Goal: Task Accomplishment & Management: Use online tool/utility

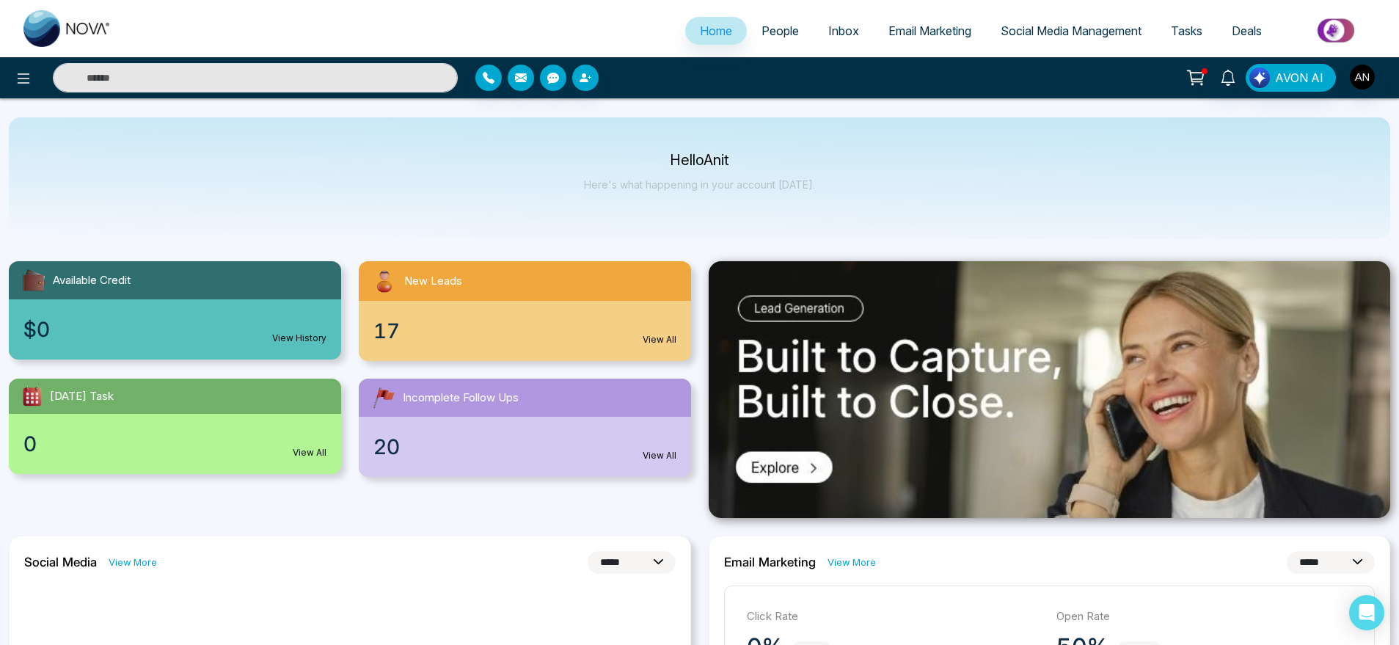
select select "*"
click at [34, 81] on button at bounding box center [23, 77] width 29 height 29
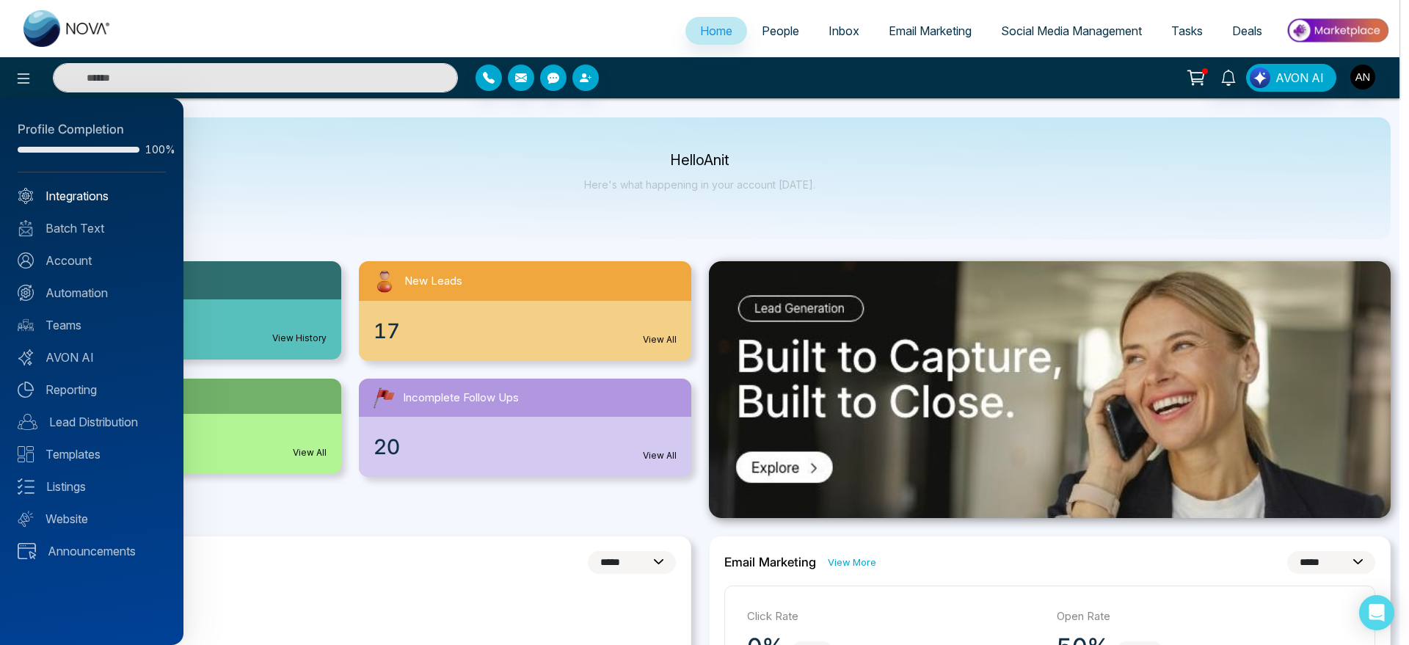
click at [112, 196] on link "Integrations" at bounding box center [92, 196] width 148 height 18
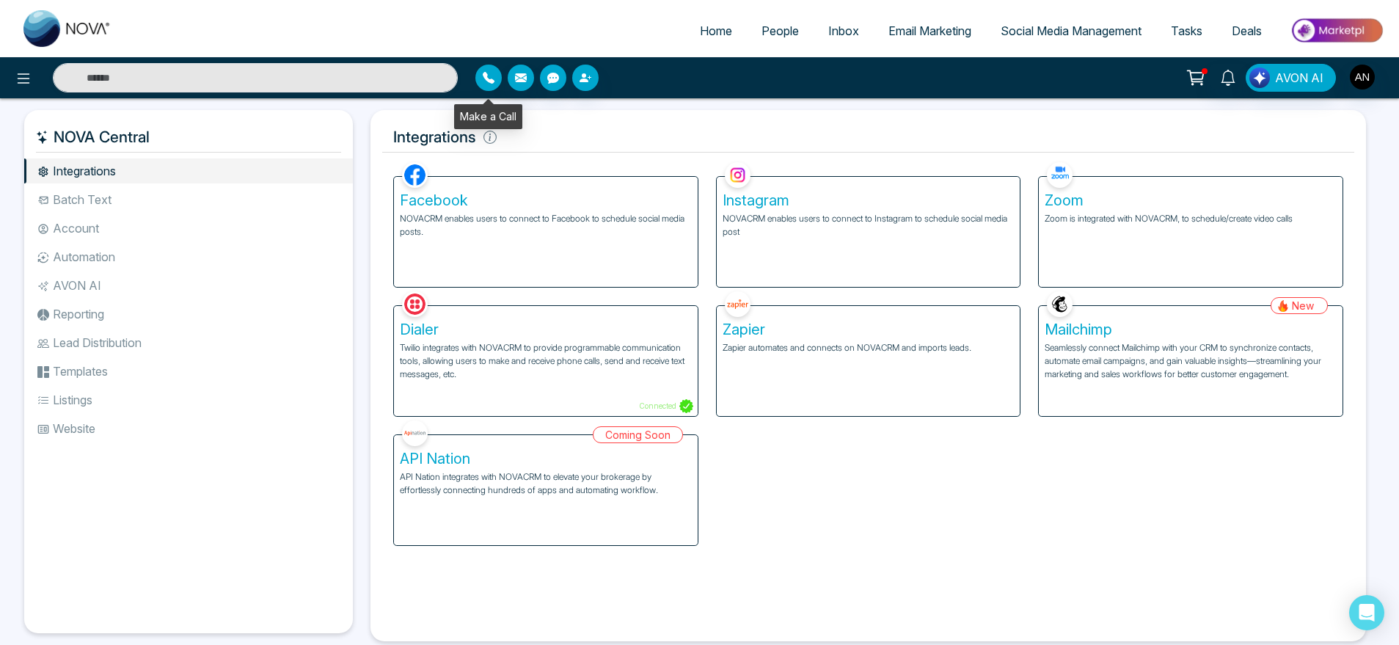
click at [478, 83] on button "button" at bounding box center [488, 78] width 26 height 26
click at [112, 125] on h5 "NOVA Central" at bounding box center [188, 137] width 305 height 31
click at [16, 74] on icon at bounding box center [24, 79] width 18 height 18
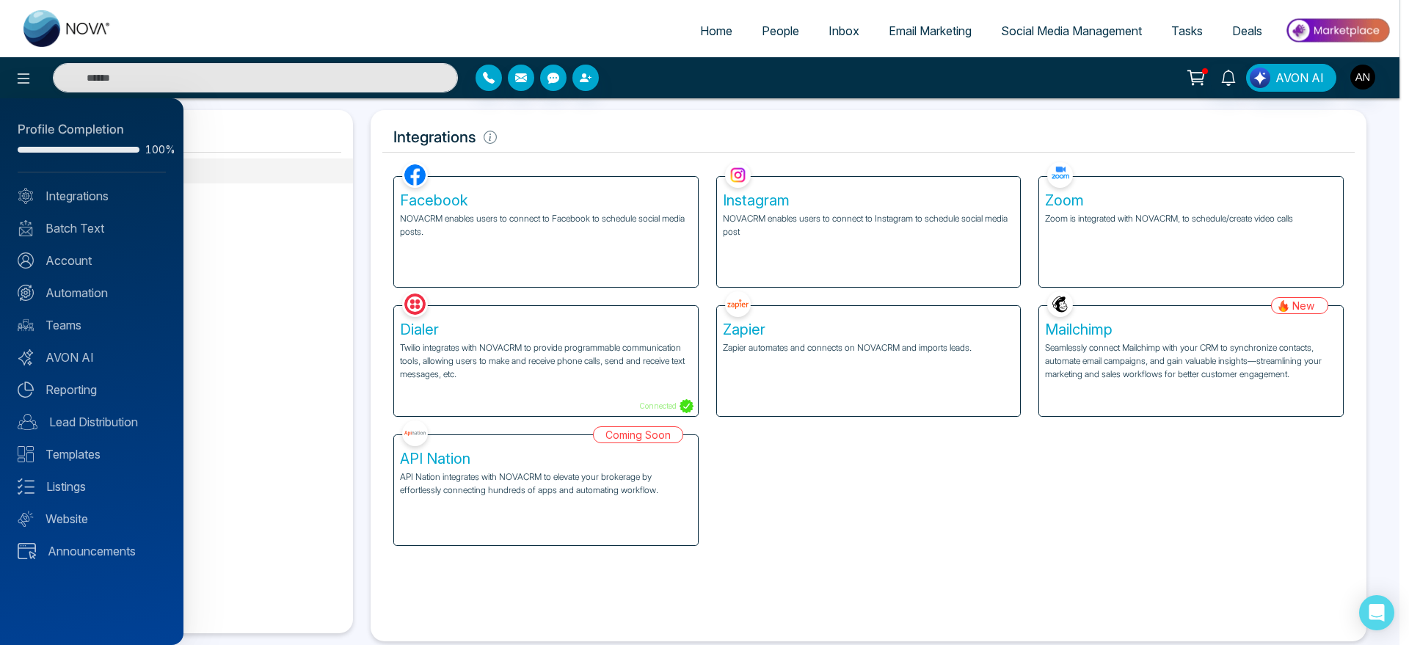
click at [561, 150] on div at bounding box center [704, 322] width 1409 height 645
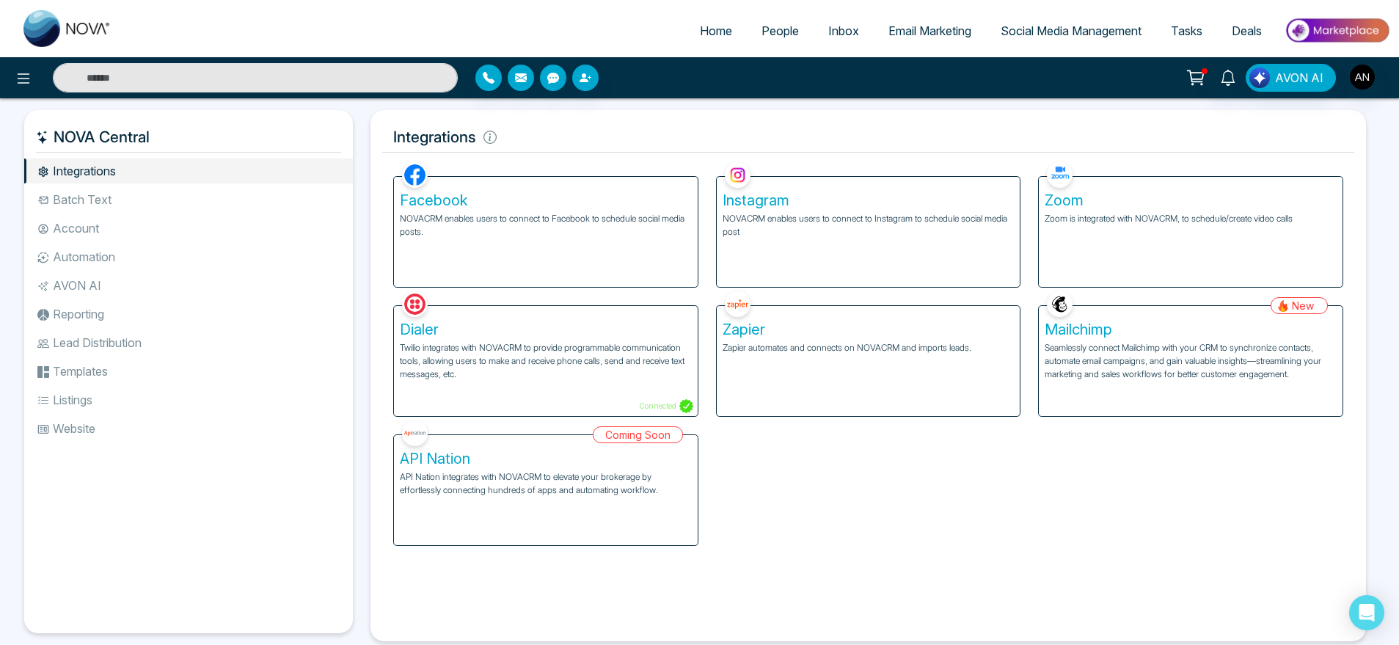
click at [558, 203] on h5 "Facebook" at bounding box center [546, 201] width 292 height 18
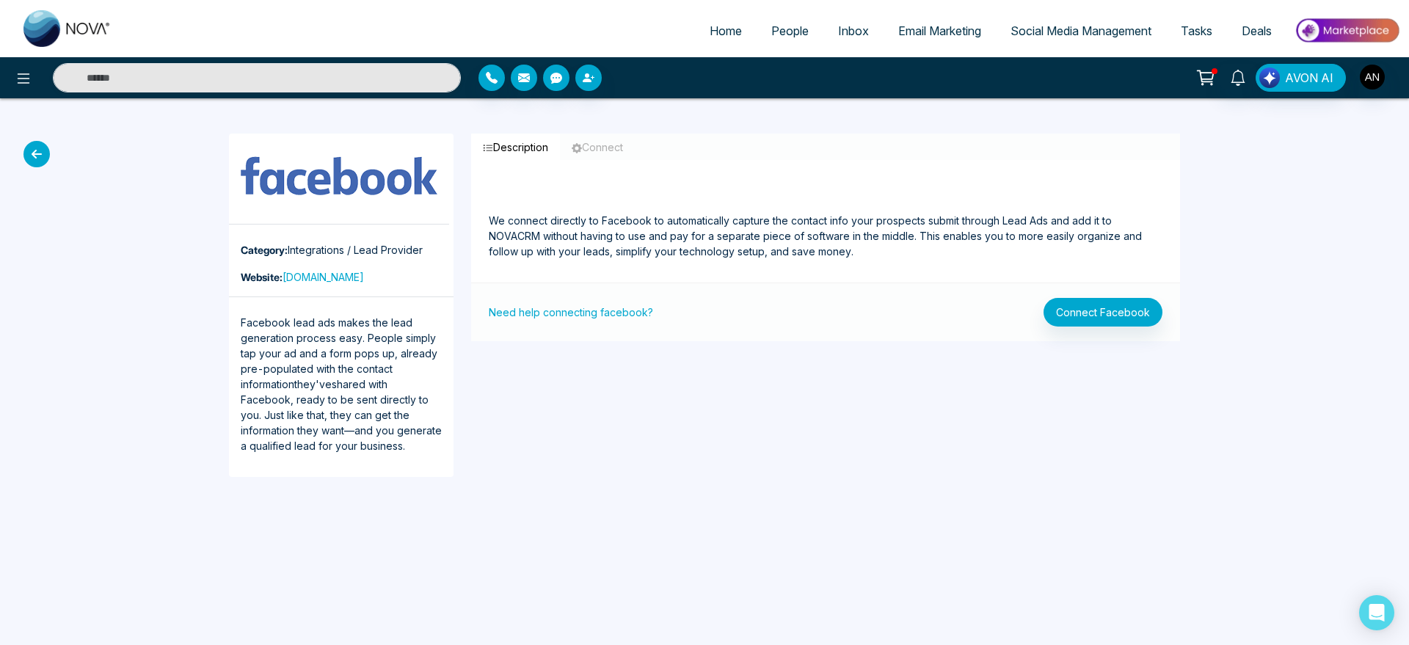
click at [1087, 329] on div "Need help connecting facebook? Connect Facebook" at bounding box center [825, 311] width 709 height 59
click at [1114, 299] on button "Connect Facebook" at bounding box center [1102, 312] width 119 height 29
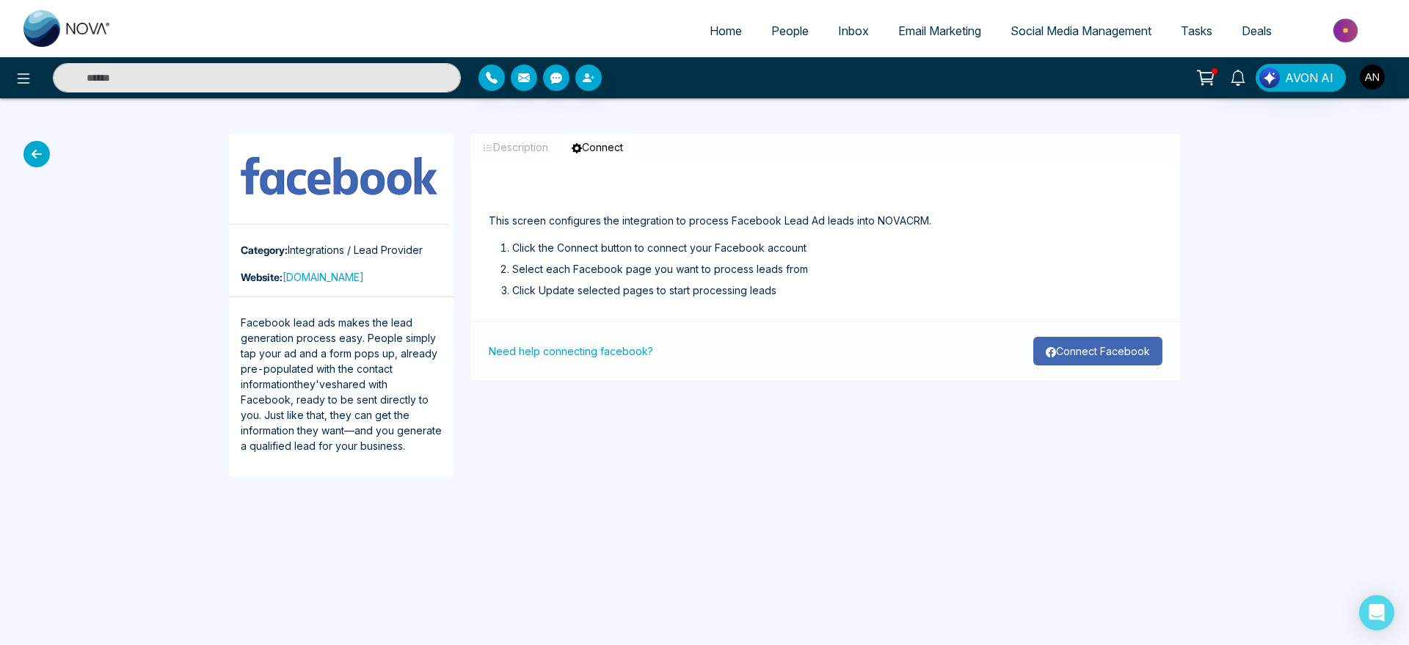
click at [1082, 345] on button "Connect Facebook" at bounding box center [1097, 351] width 129 height 29
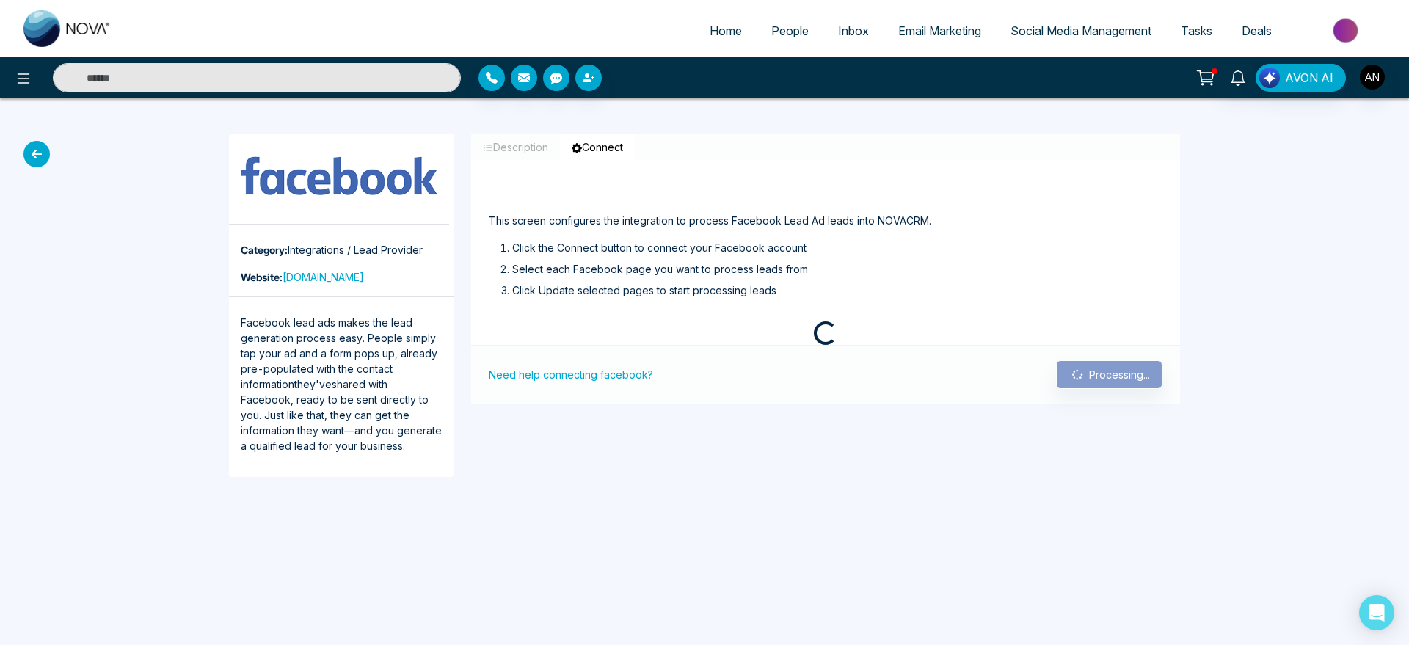
click at [1082, 345] on div "Need help connecting facebook? Processing..." at bounding box center [825, 374] width 709 height 59
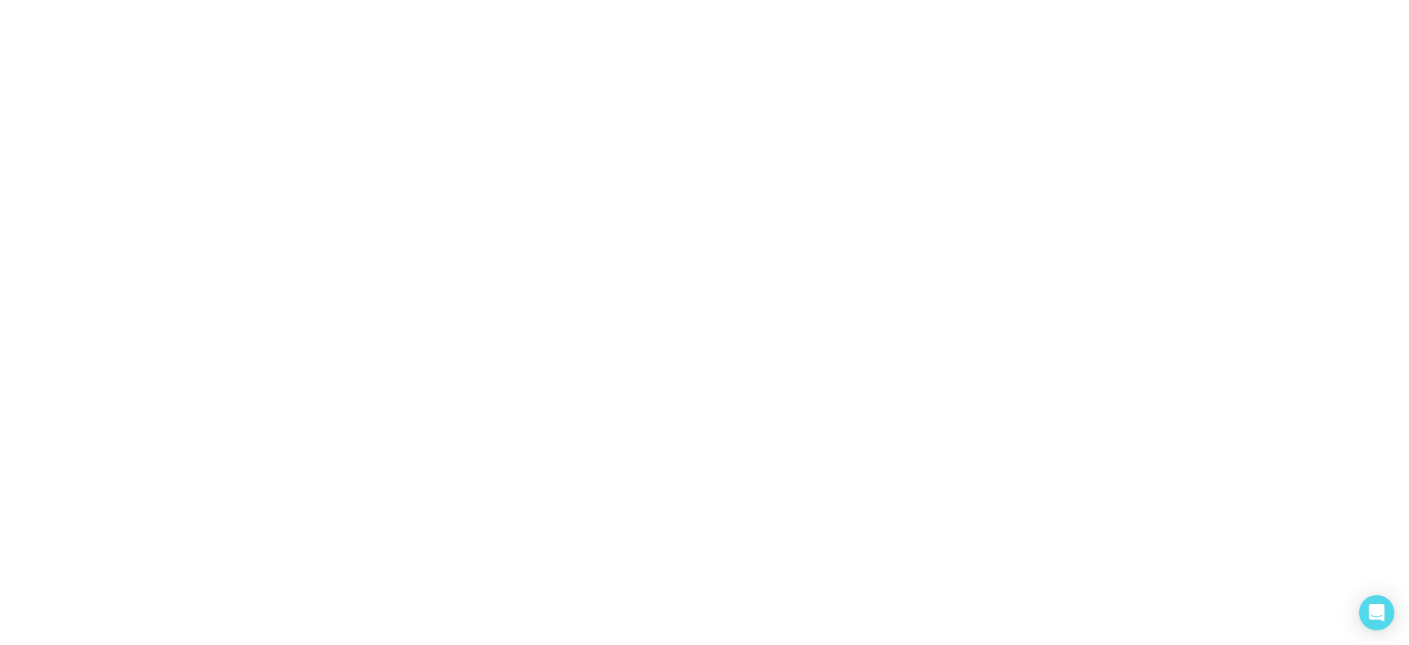
click at [28, 146] on body "/integrations/facebook" at bounding box center [704, 322] width 1409 height 645
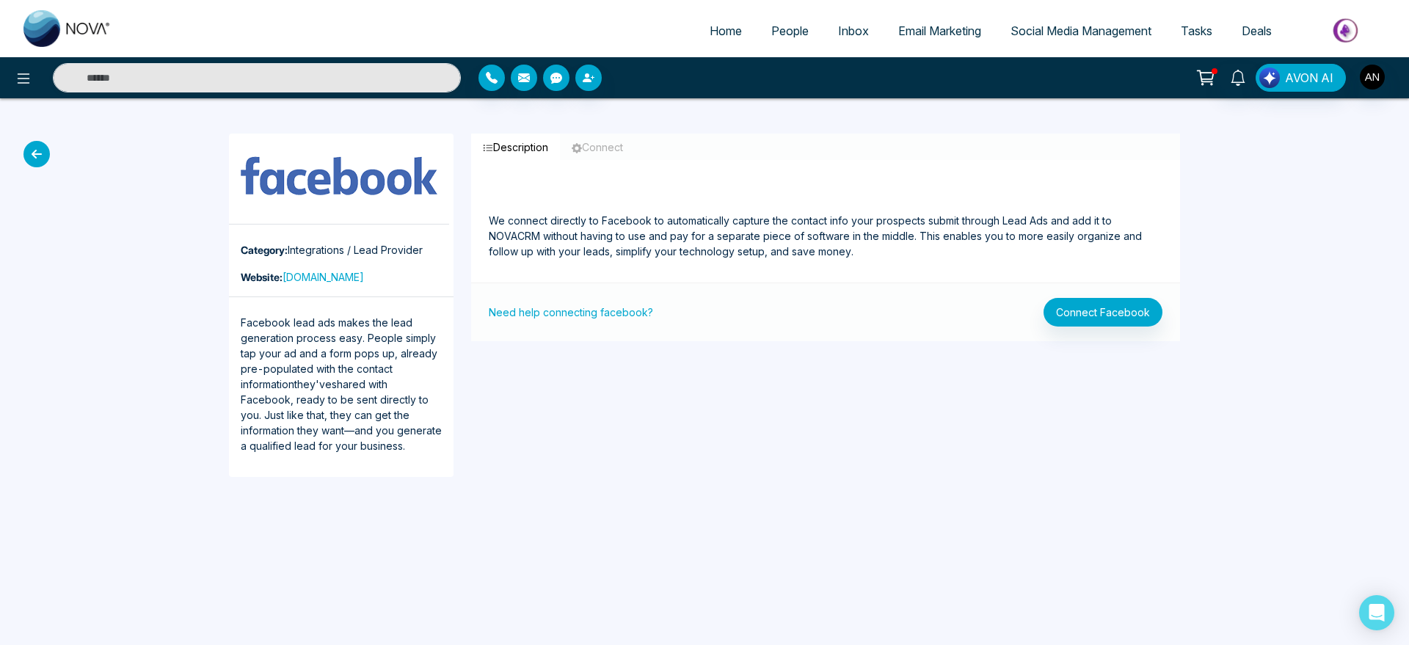
click at [33, 158] on icon at bounding box center [36, 154] width 26 height 26
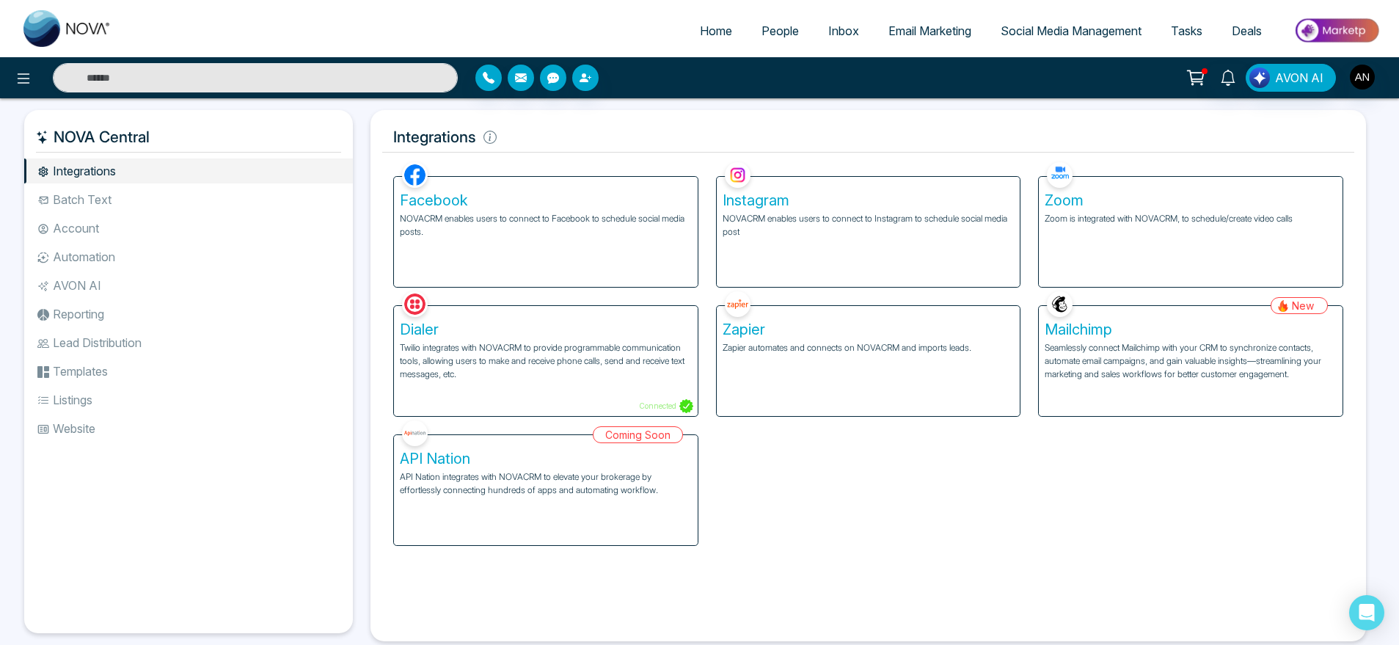
click at [1200, 208] on h5 "Zoom" at bounding box center [1191, 201] width 292 height 18
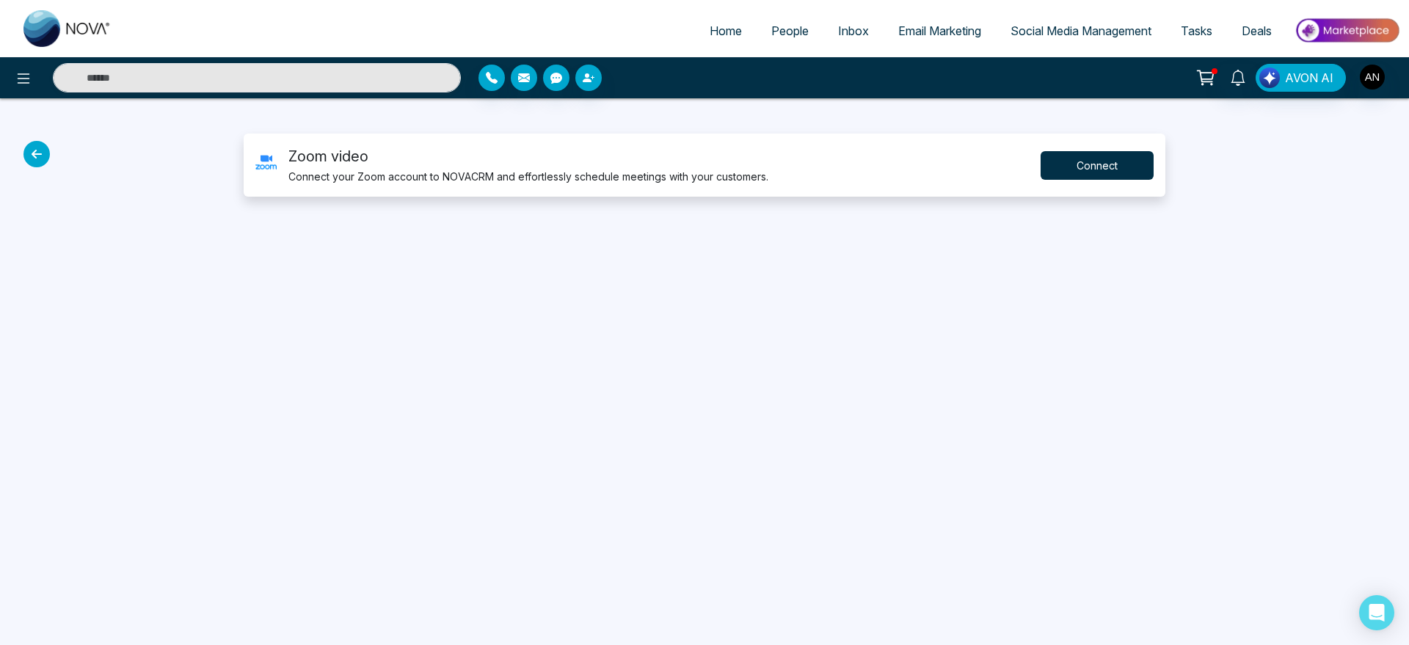
click at [1098, 159] on button "Connect" at bounding box center [1096, 165] width 113 height 29
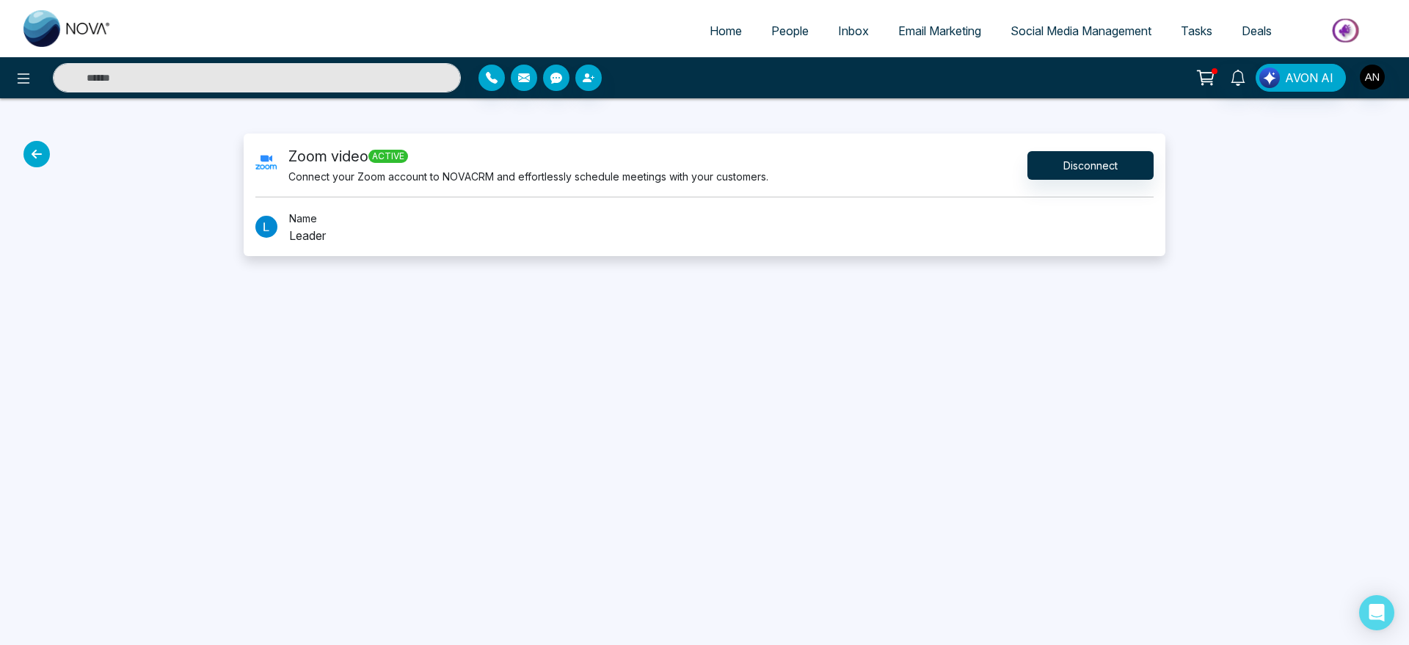
click at [721, 385] on div "Home People Inbox Email Marketing Social Media Management Tasks Deals AVON AI Z…" at bounding box center [704, 322] width 1409 height 645
click at [337, 68] on input "text" at bounding box center [257, 77] width 408 height 29
click at [41, 143] on icon at bounding box center [36, 154] width 26 height 26
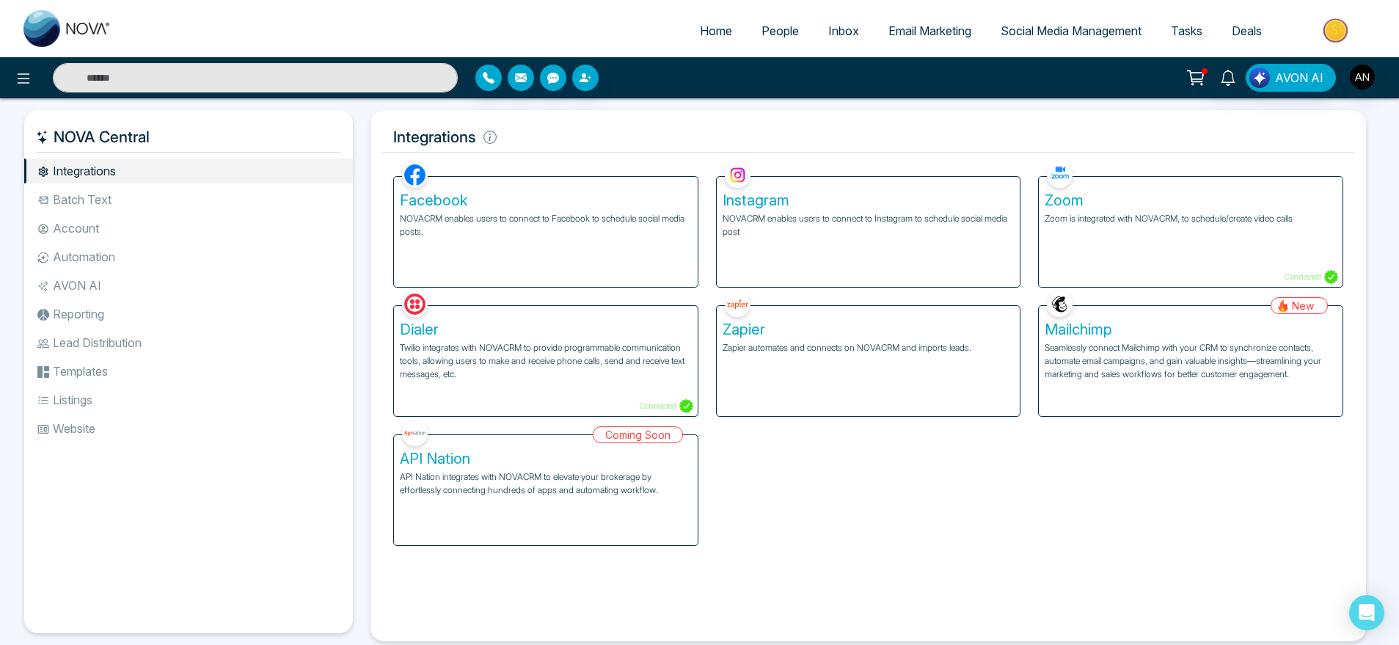
click at [1212, 379] on p "Seamlessly connect Mailchimp with your CRM to synchronize contacts, automate em…" at bounding box center [1191, 361] width 292 height 40
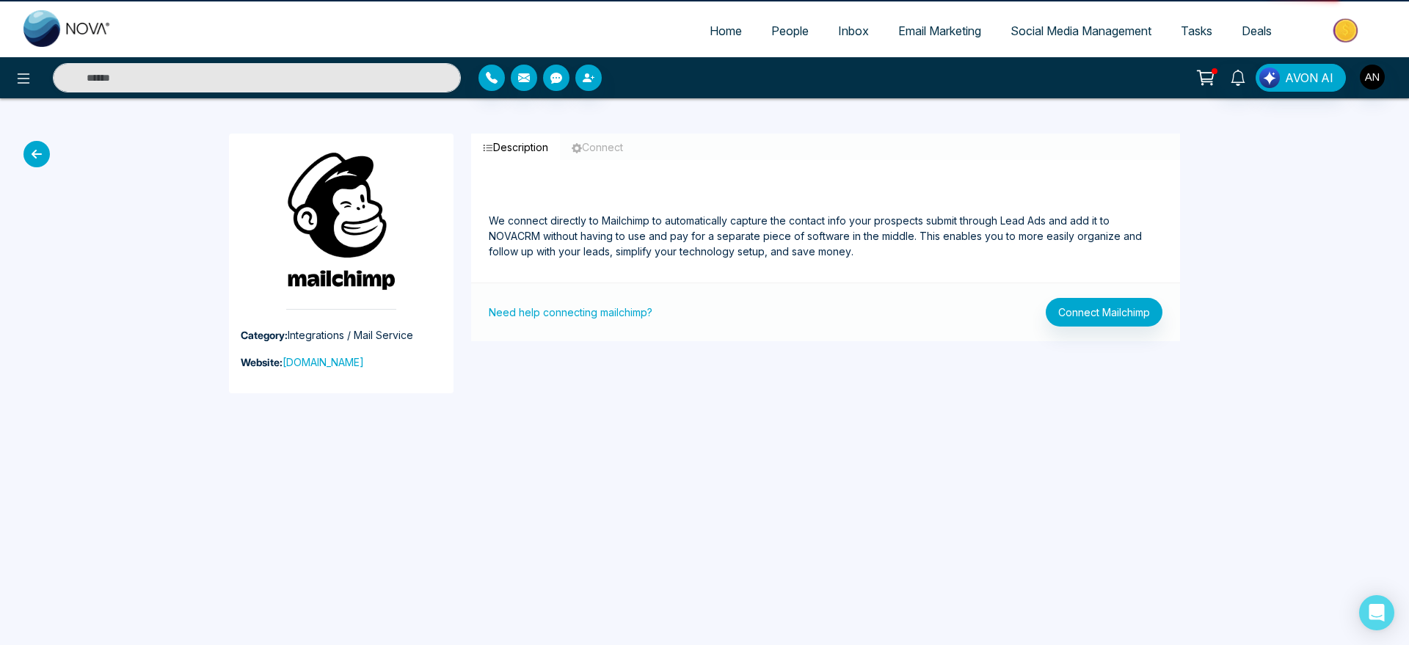
click at [1152, 327] on div "Need help connecting mailchimp? Connect Mailchimp" at bounding box center [825, 311] width 709 height 59
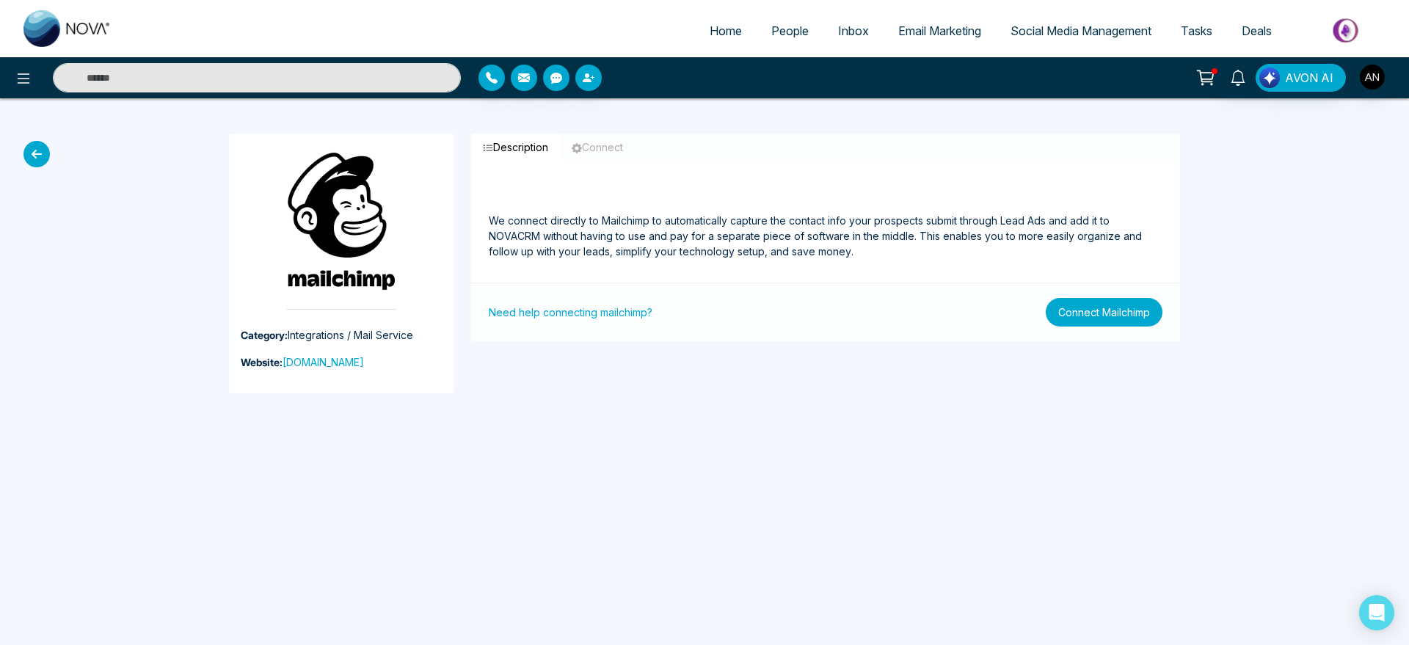
click at [1088, 314] on button "Connect Mailchimp" at bounding box center [1104, 312] width 117 height 29
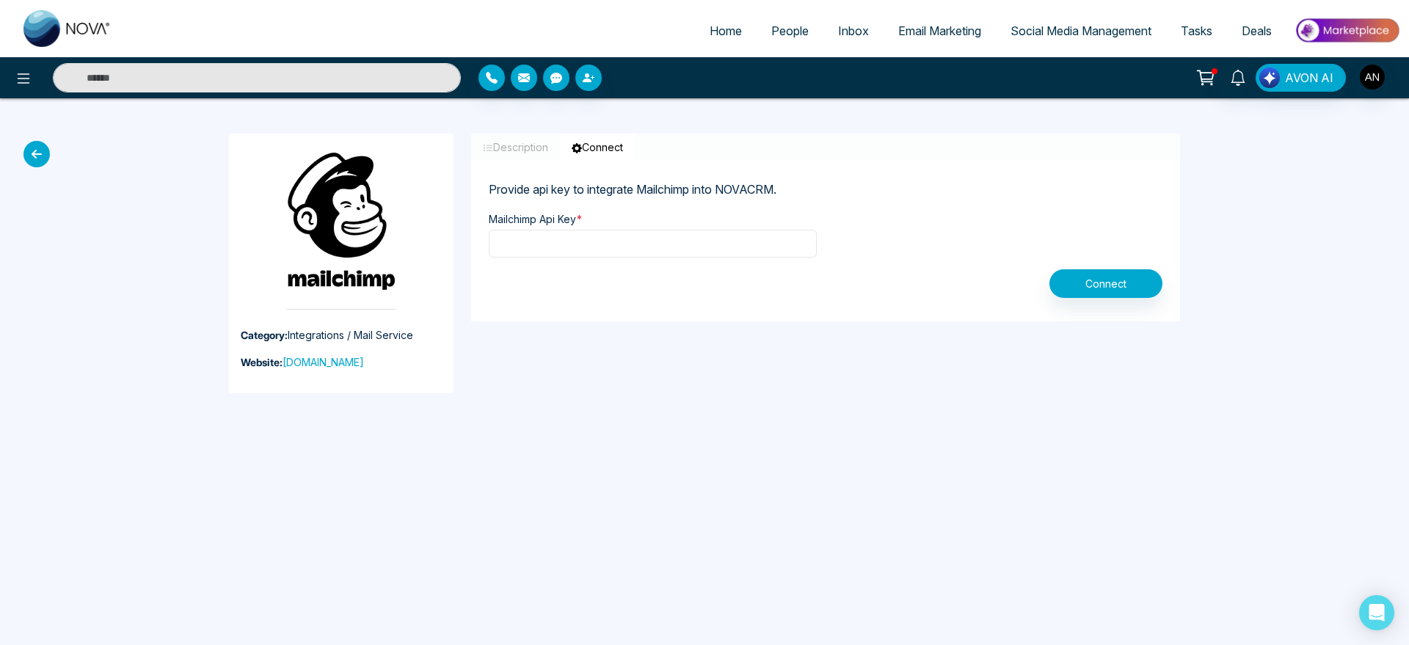
click at [681, 248] on input "text" at bounding box center [653, 244] width 328 height 28
type input "**********"
click at [1121, 288] on button "Connect" at bounding box center [1105, 283] width 113 height 29
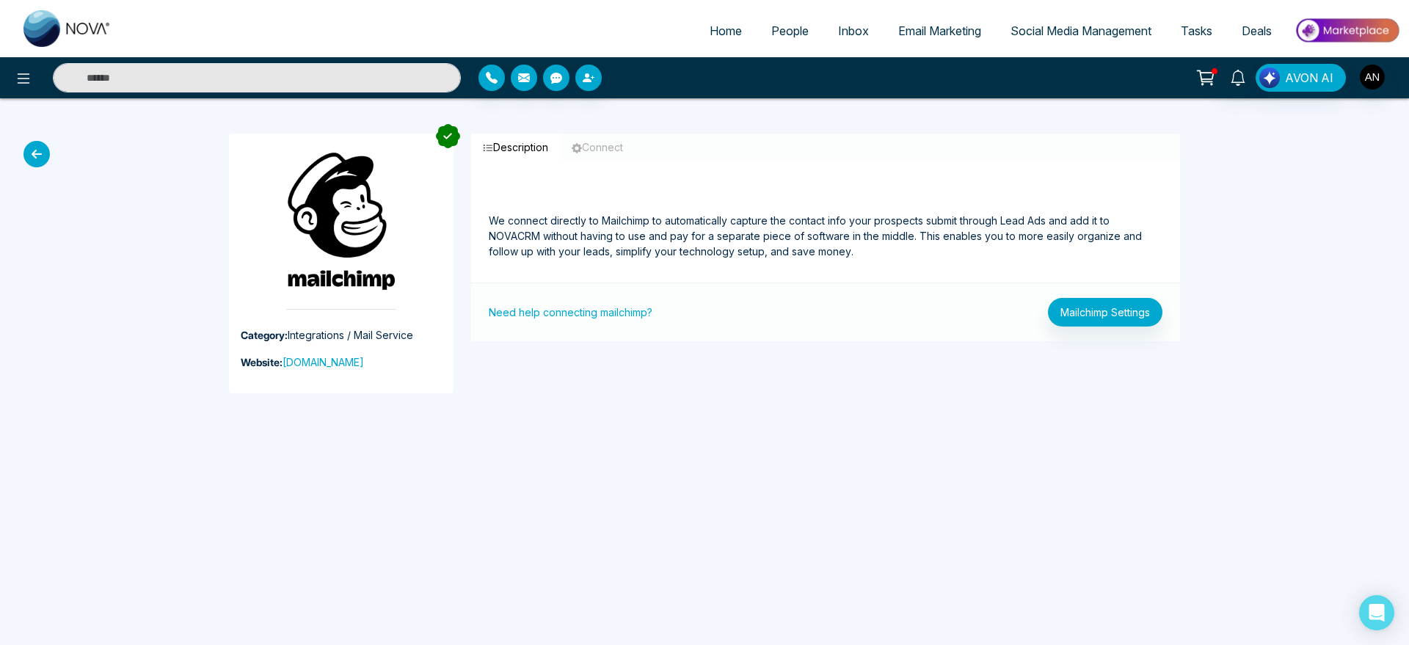
click at [29, 163] on icon at bounding box center [36, 154] width 26 height 26
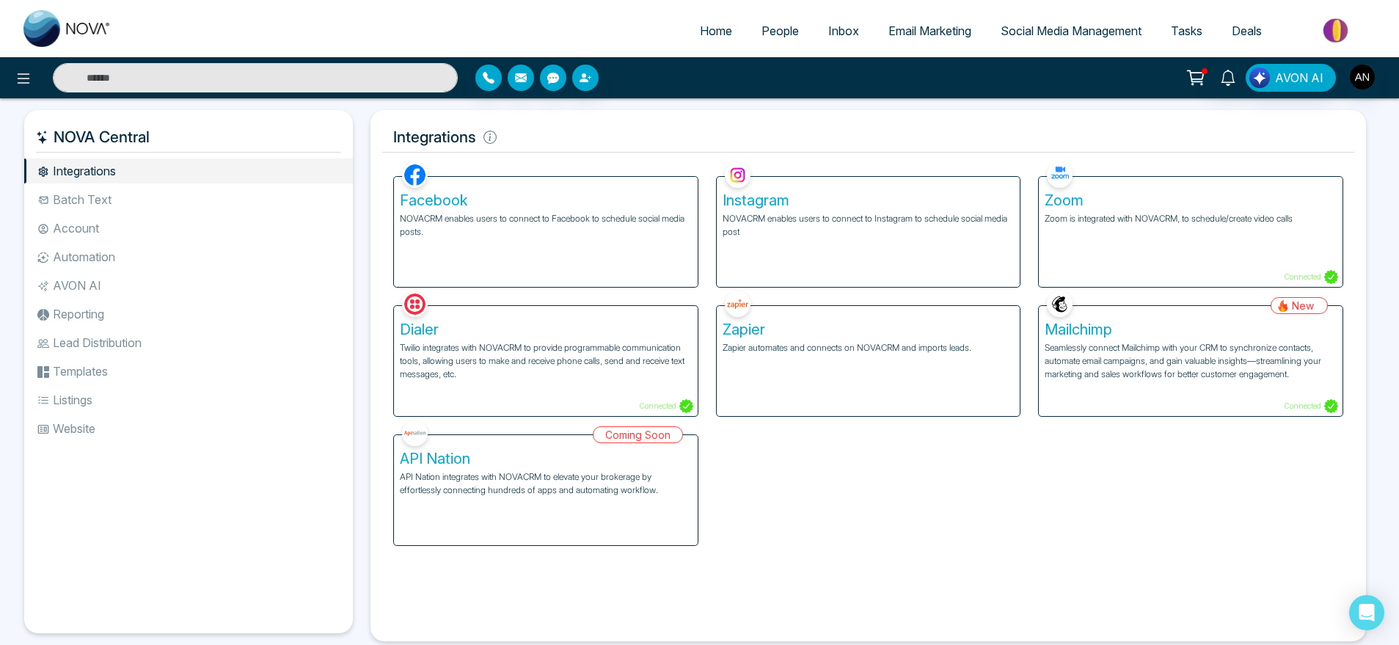
click at [145, 194] on li "Batch Text" at bounding box center [188, 199] width 329 height 25
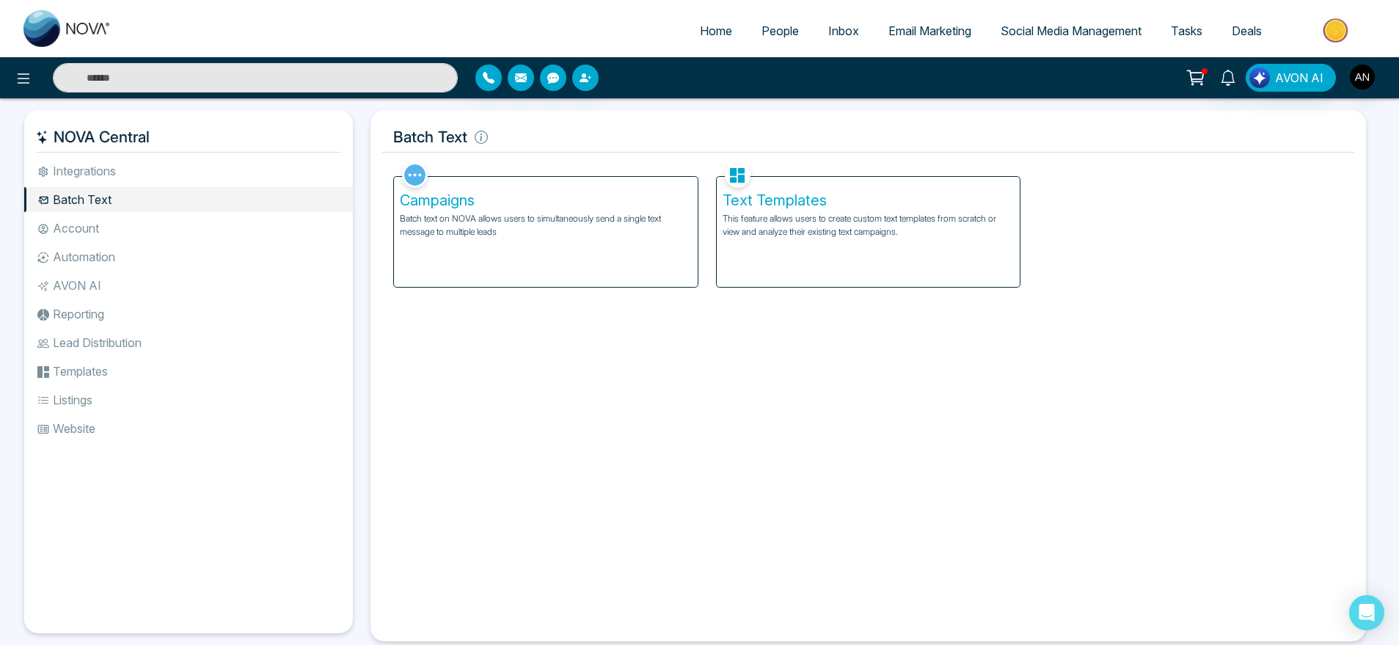
click at [116, 247] on li "Automation" at bounding box center [188, 256] width 329 height 25
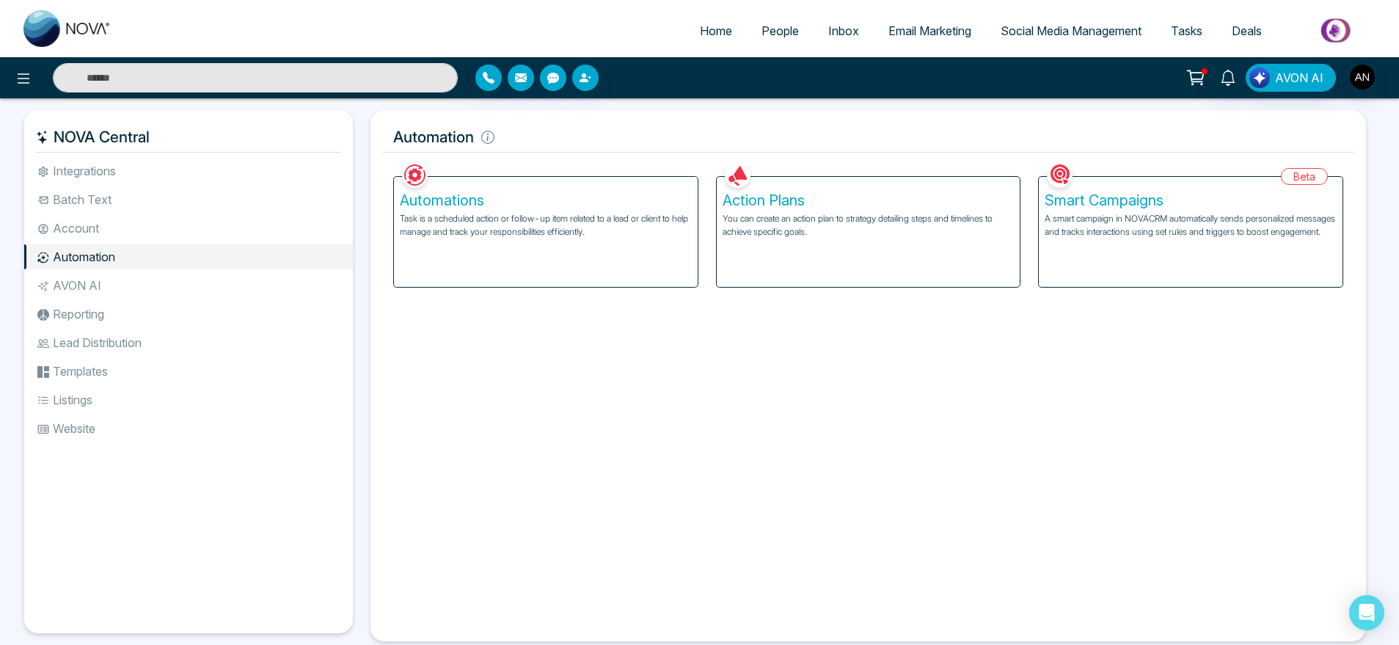
click at [142, 231] on li "Account" at bounding box center [188, 228] width 329 height 25
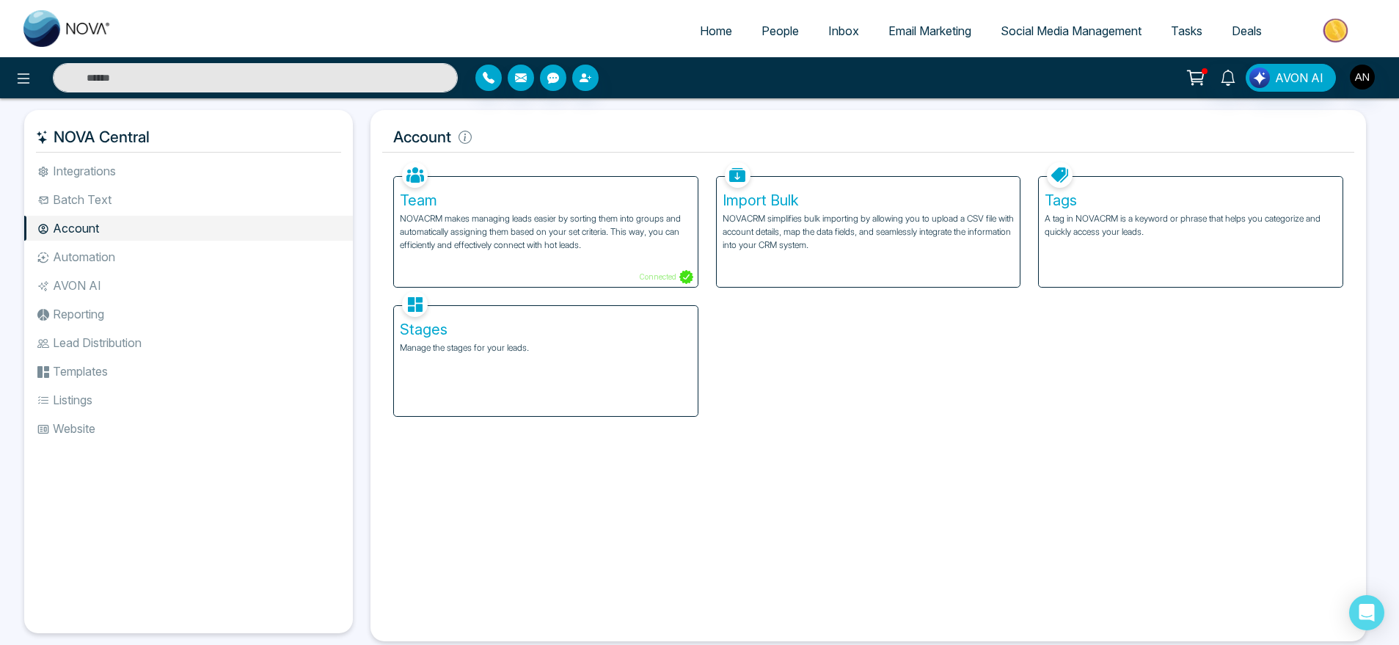
click at [1126, 238] on div "Tags A tag in NOVACRM is a keyword or phrase that helps you categorize and quic…" at bounding box center [1191, 232] width 304 height 110
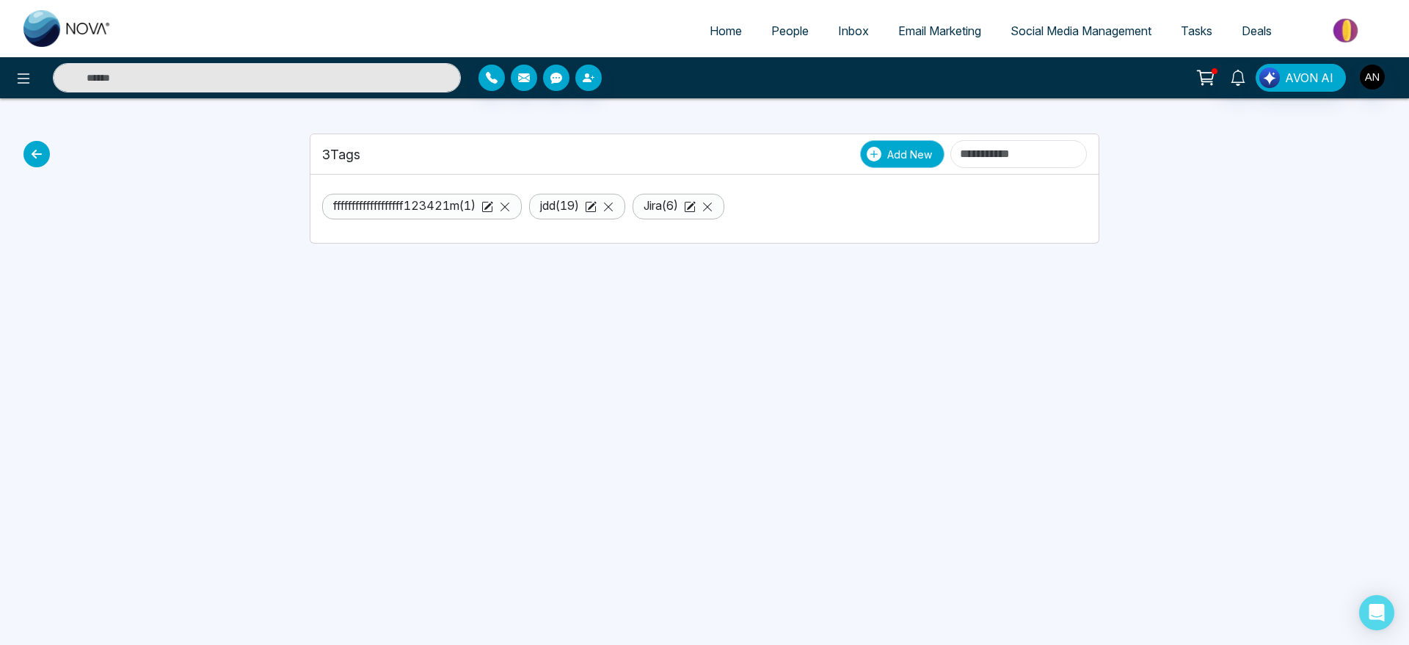
click at [887, 153] on span "Add New" at bounding box center [909, 154] width 45 height 15
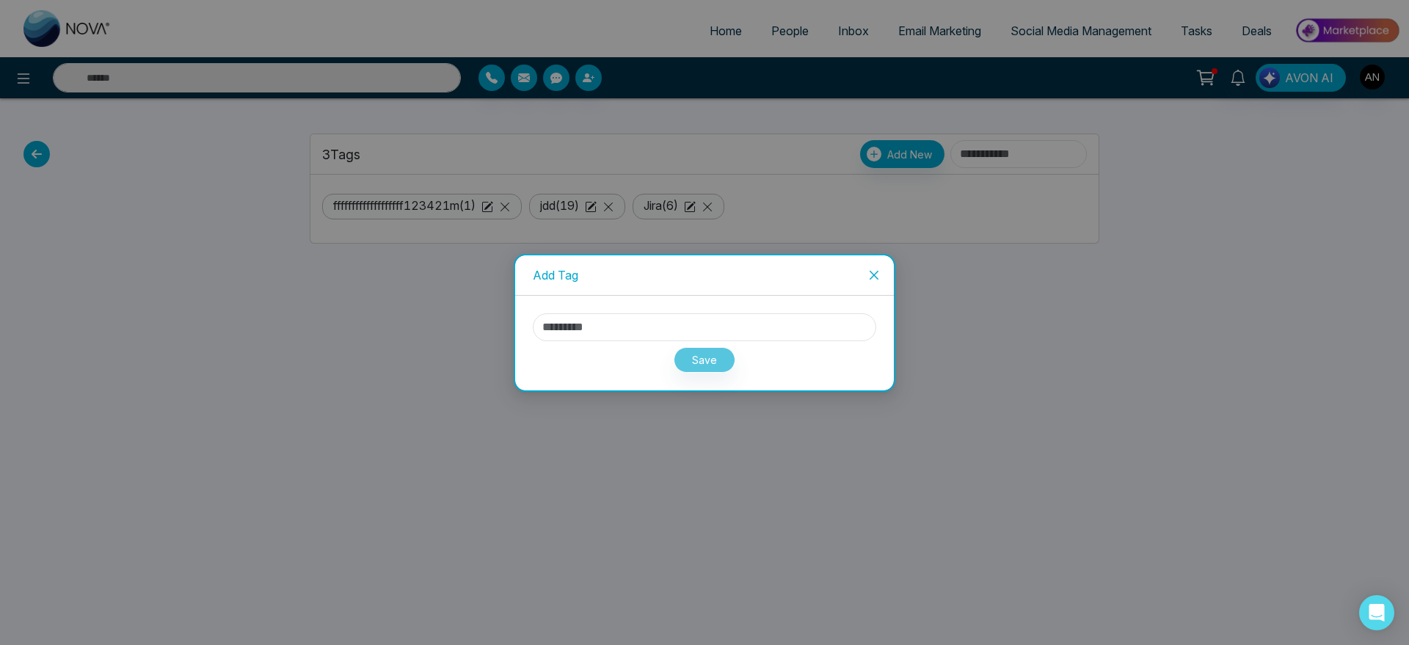
drag, startPoint x: 638, startPoint y: 341, endPoint x: 597, endPoint y: 299, distance: 58.1
click at [597, 299] on div "Save" at bounding box center [704, 343] width 379 height 95
click at [602, 320] on input "text" at bounding box center [704, 327] width 343 height 28
click at [702, 364] on button "Save" at bounding box center [705, 360] width 62 height 26
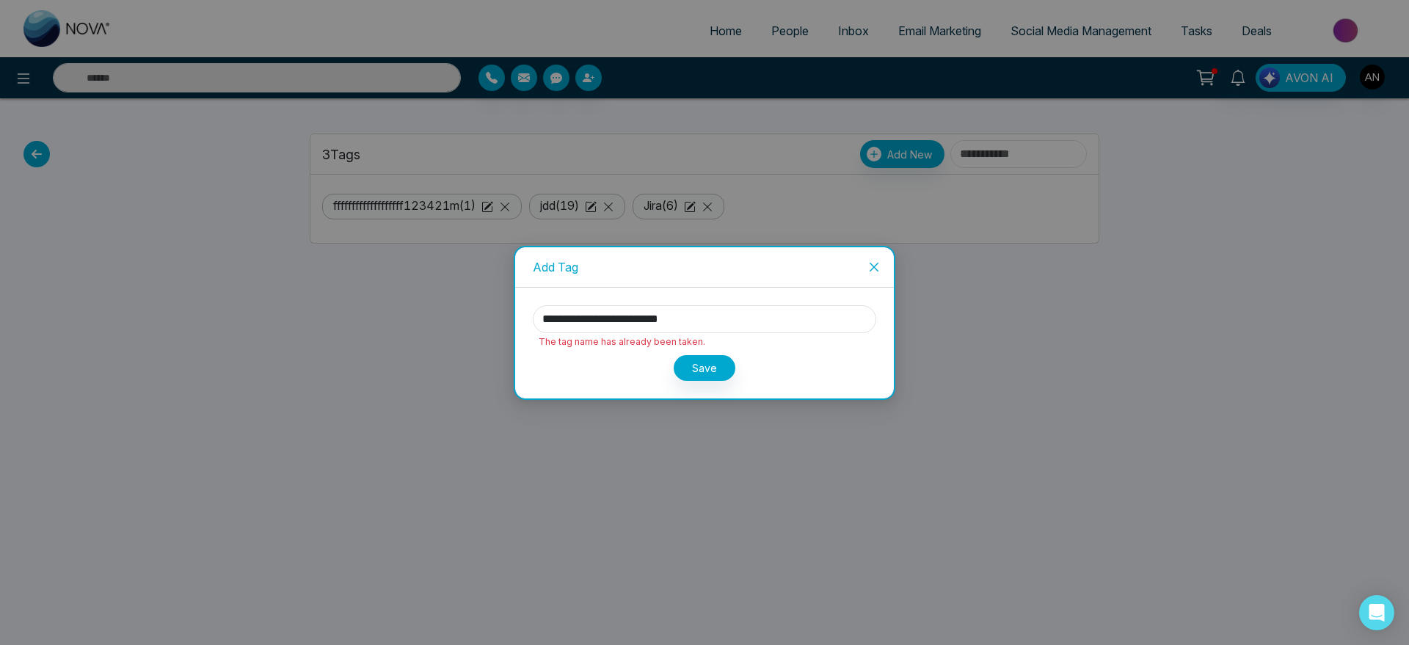
click at [746, 300] on div "**********" at bounding box center [704, 343] width 379 height 111
click at [696, 319] on input "**********" at bounding box center [704, 319] width 343 height 28
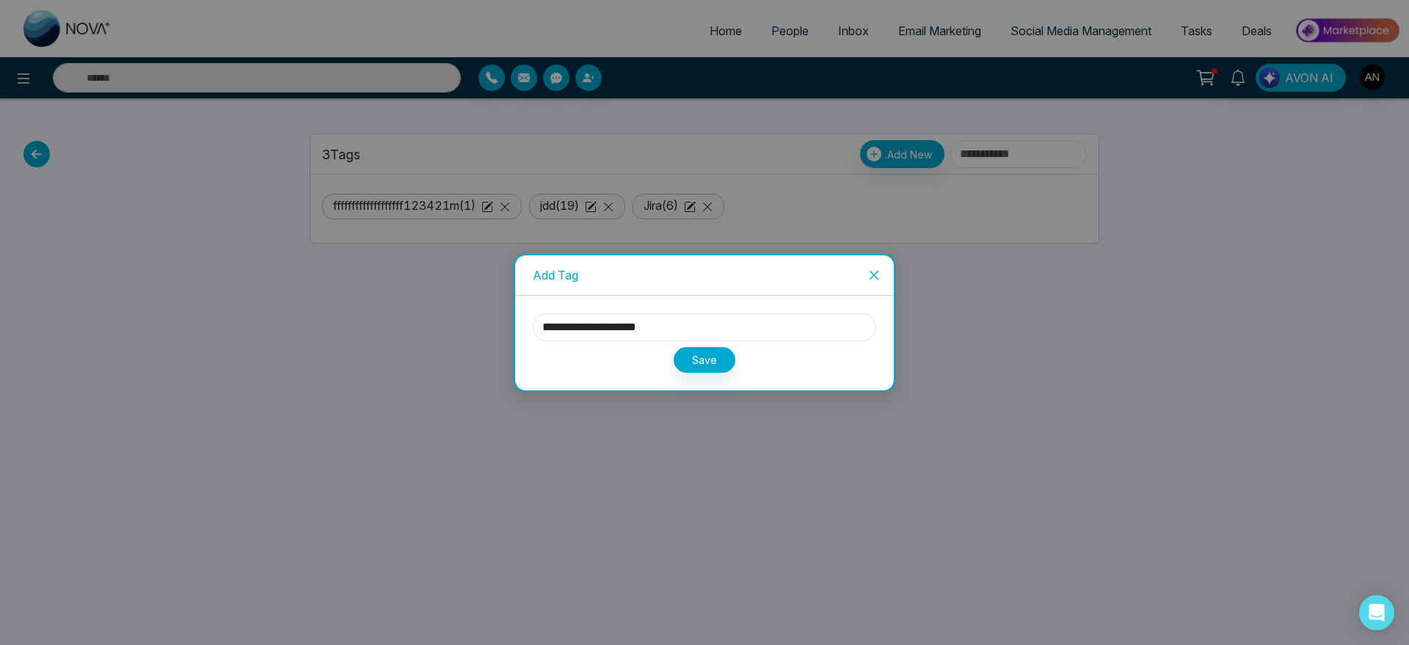
type input "**********"
click at [845, 357] on div "Save" at bounding box center [704, 357] width 343 height 32
click at [710, 365] on button "Save" at bounding box center [705, 360] width 62 height 26
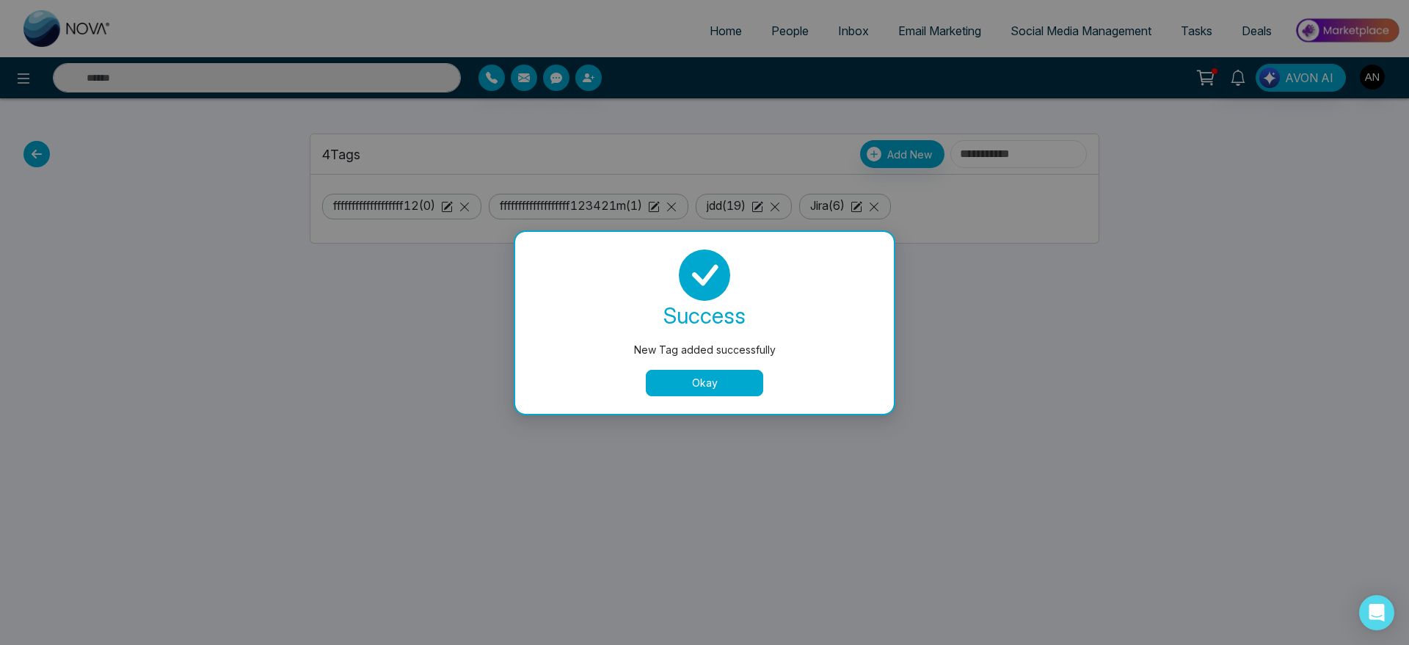
click at [736, 371] on button "Okay" at bounding box center [704, 383] width 117 height 26
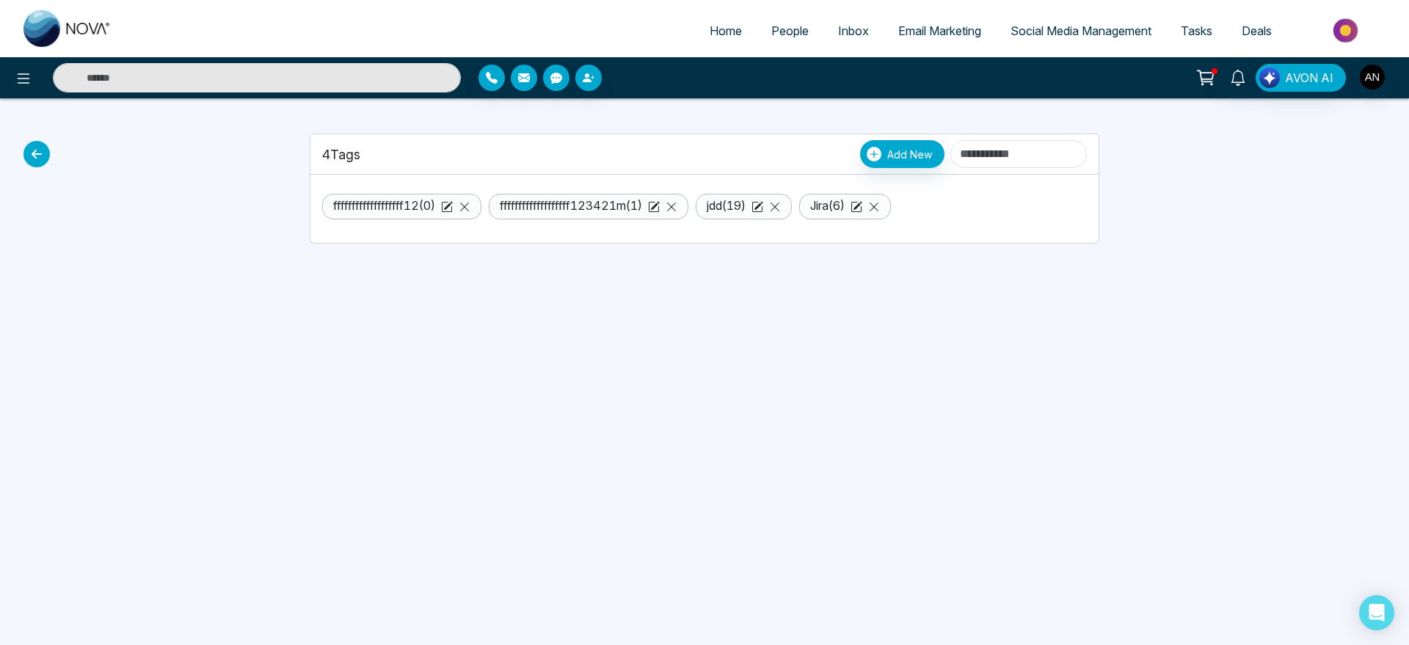
click at [36, 147] on icon at bounding box center [36, 154] width 26 height 26
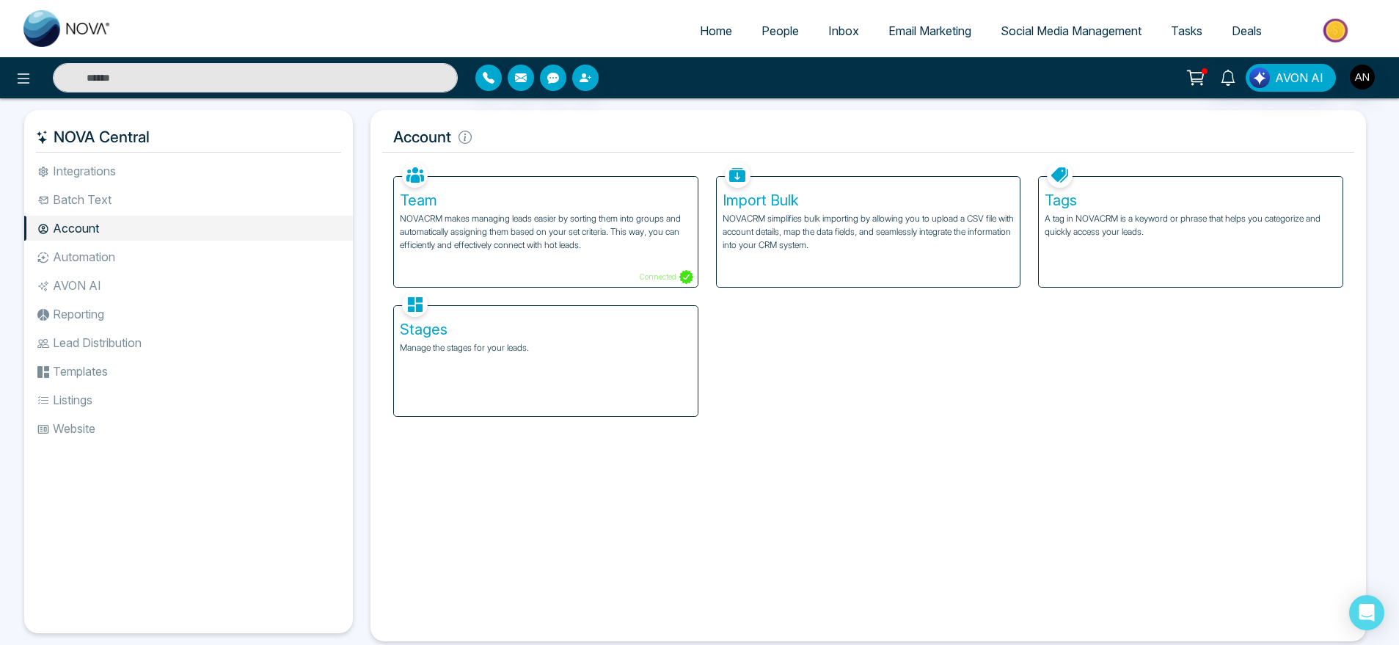
click at [607, 390] on div "Stages Manage the stages for your leads." at bounding box center [546, 361] width 304 height 110
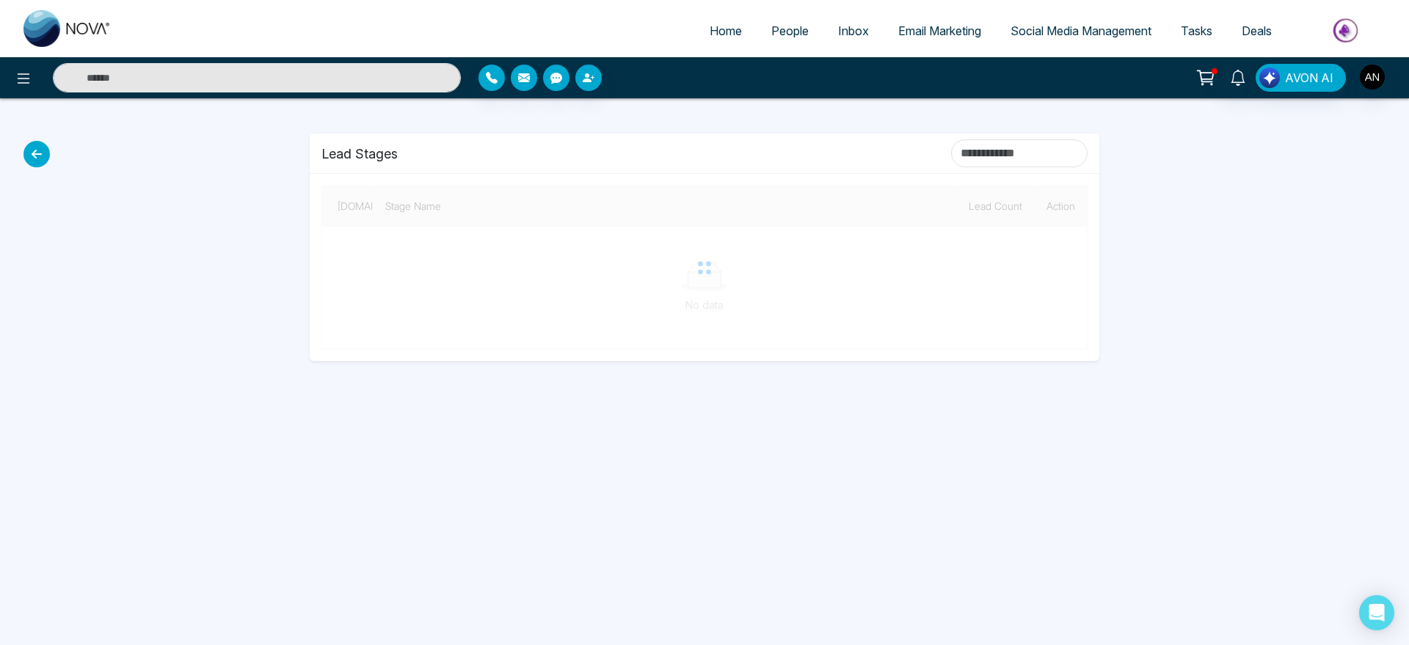
click at [37, 145] on icon at bounding box center [36, 154] width 26 height 26
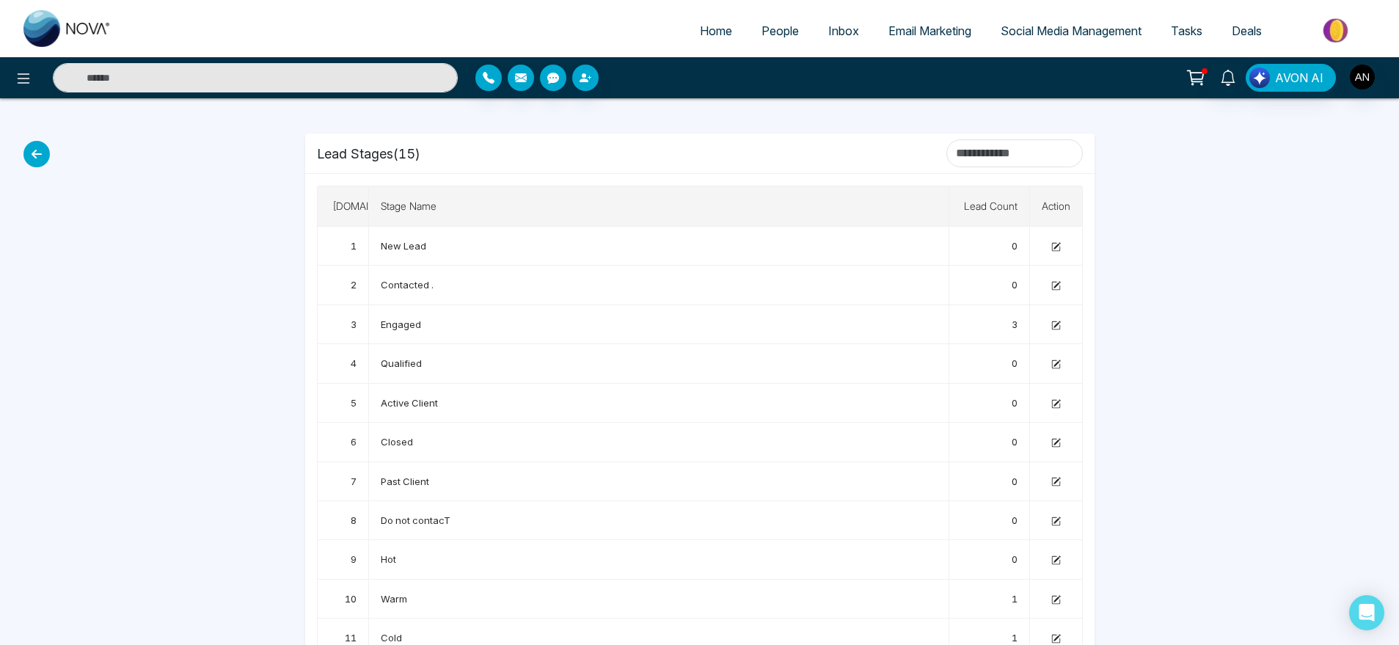
click at [32, 150] on icon at bounding box center [36, 154] width 26 height 26
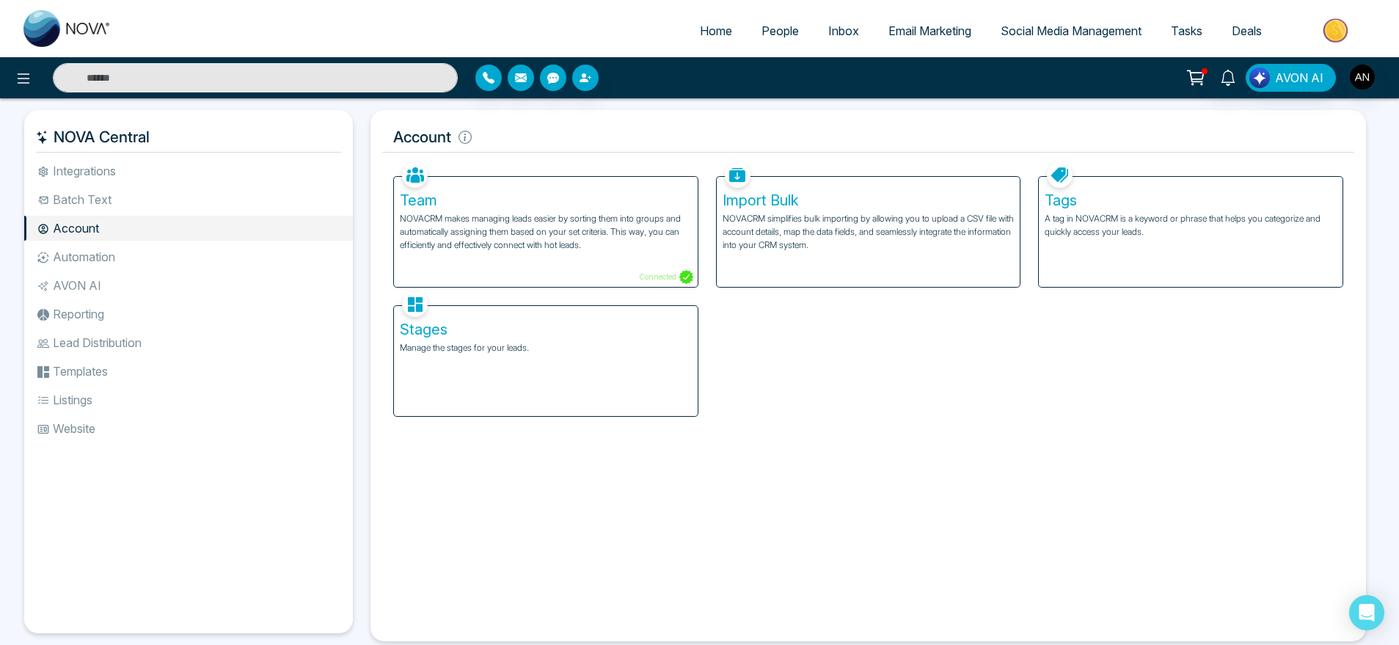
click at [1110, 234] on p "A tag in NOVACRM is a keyword or phrase that helps you categorize and quickly a…" at bounding box center [1191, 225] width 292 height 26
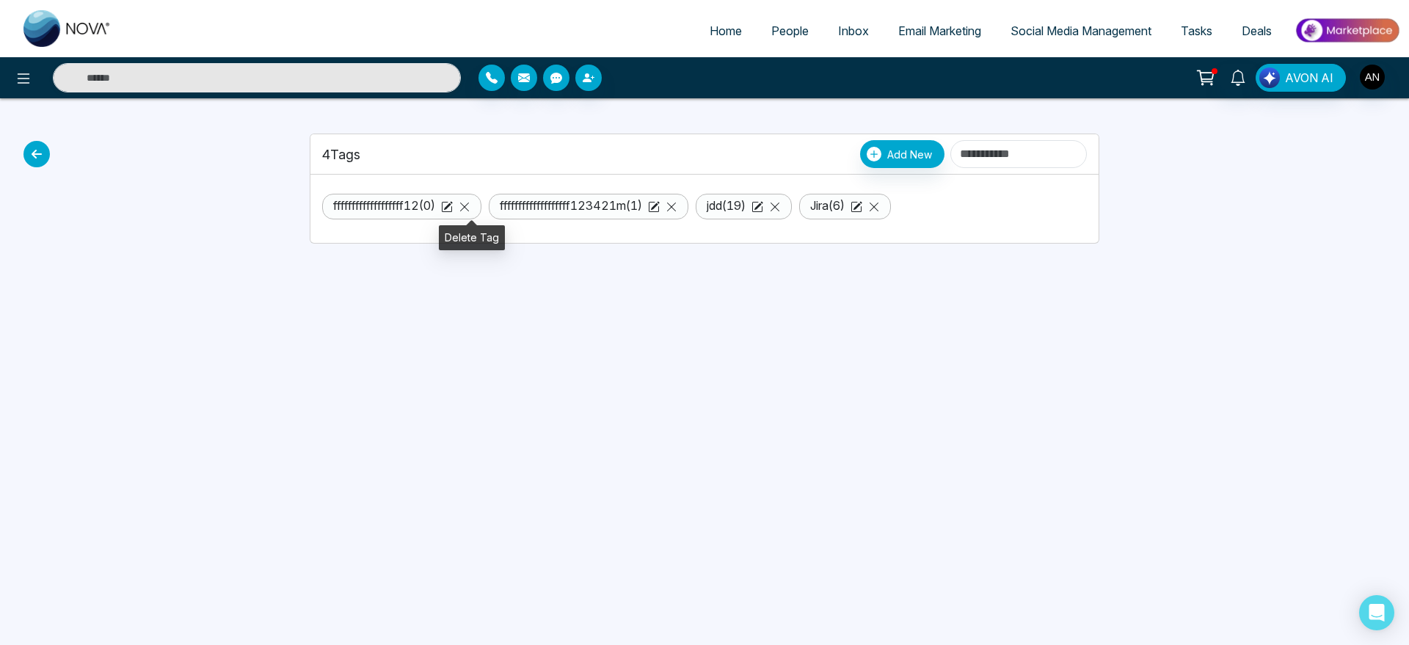
click at [470, 207] on icon at bounding box center [465, 207] width 12 height 12
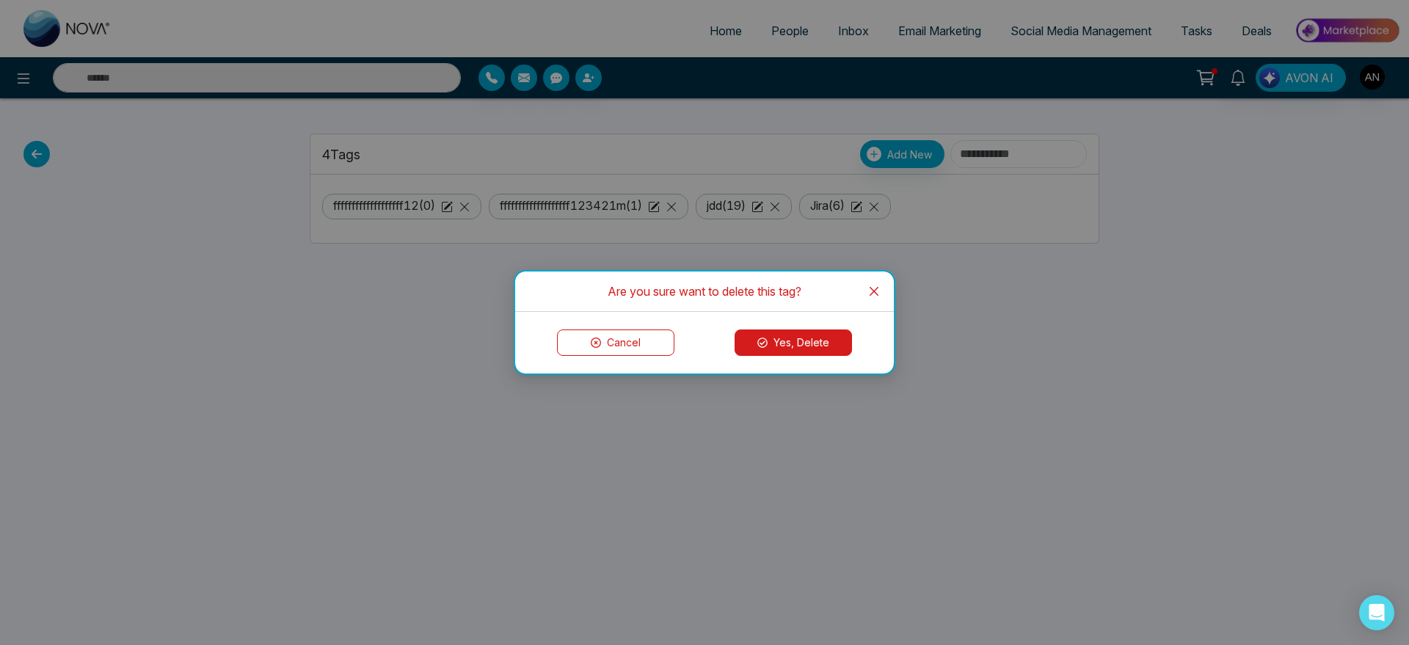
click at [836, 342] on button "Yes, Delete" at bounding box center [792, 342] width 117 height 26
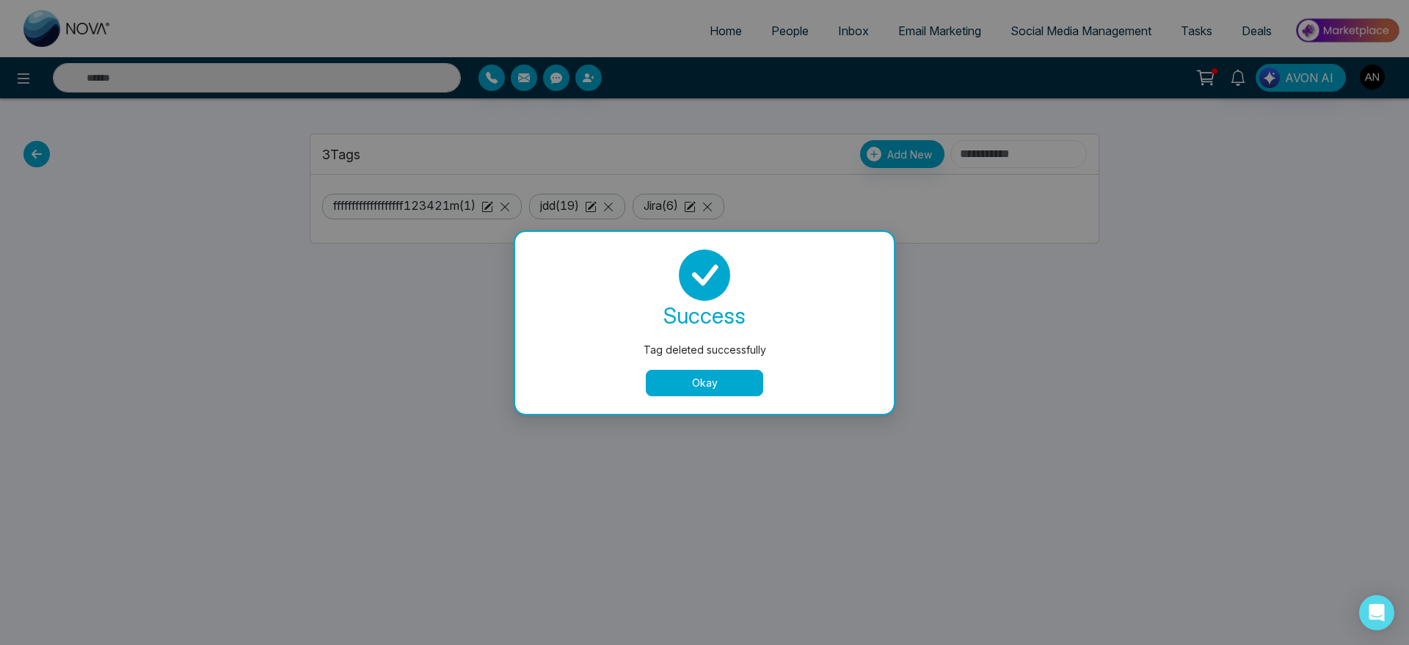
click at [721, 381] on button "Okay" at bounding box center [704, 383] width 117 height 26
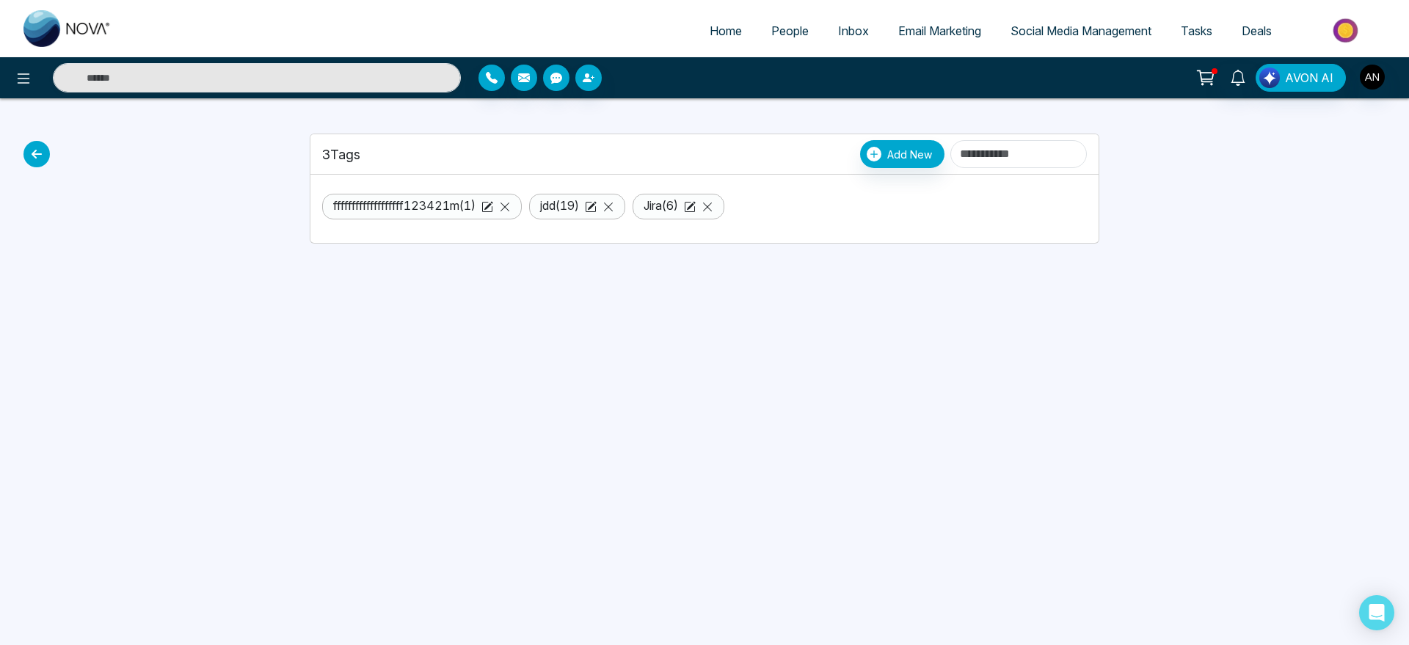
click at [26, 150] on icon at bounding box center [36, 154] width 26 height 26
click at [42, 147] on icon at bounding box center [36, 154] width 26 height 26
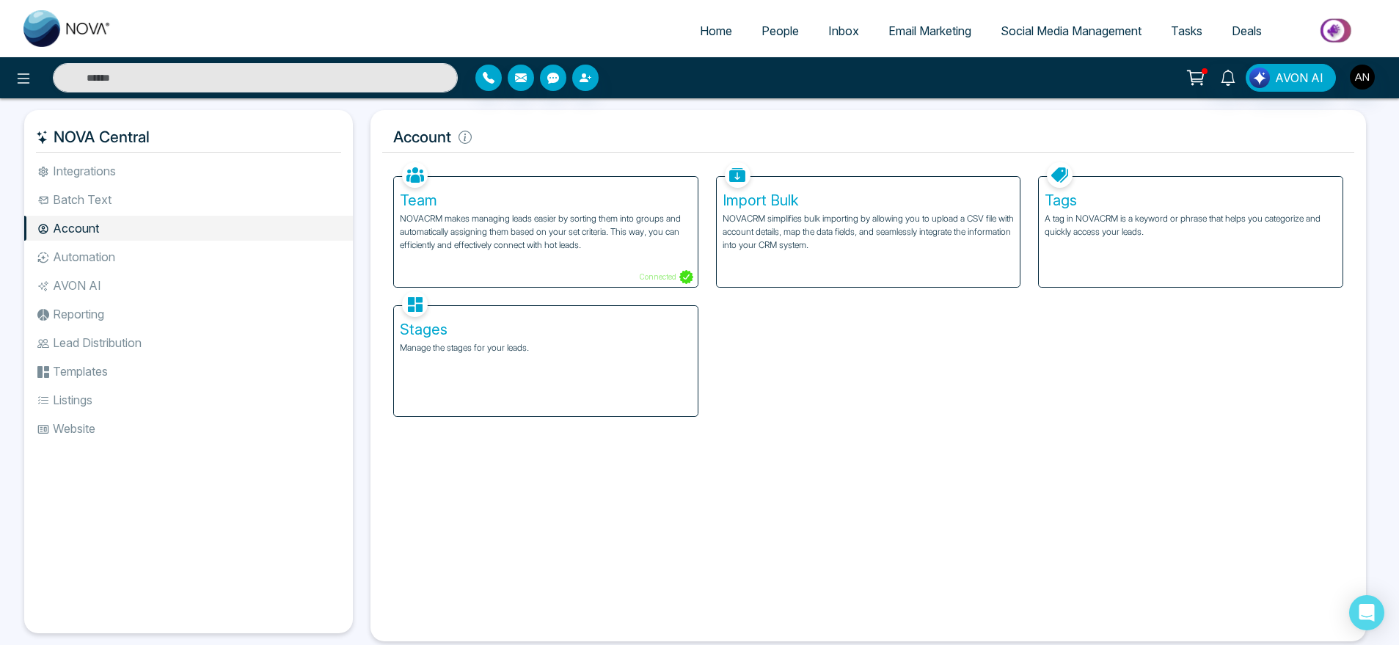
click at [613, 329] on h5 "Stages" at bounding box center [546, 330] width 292 height 18
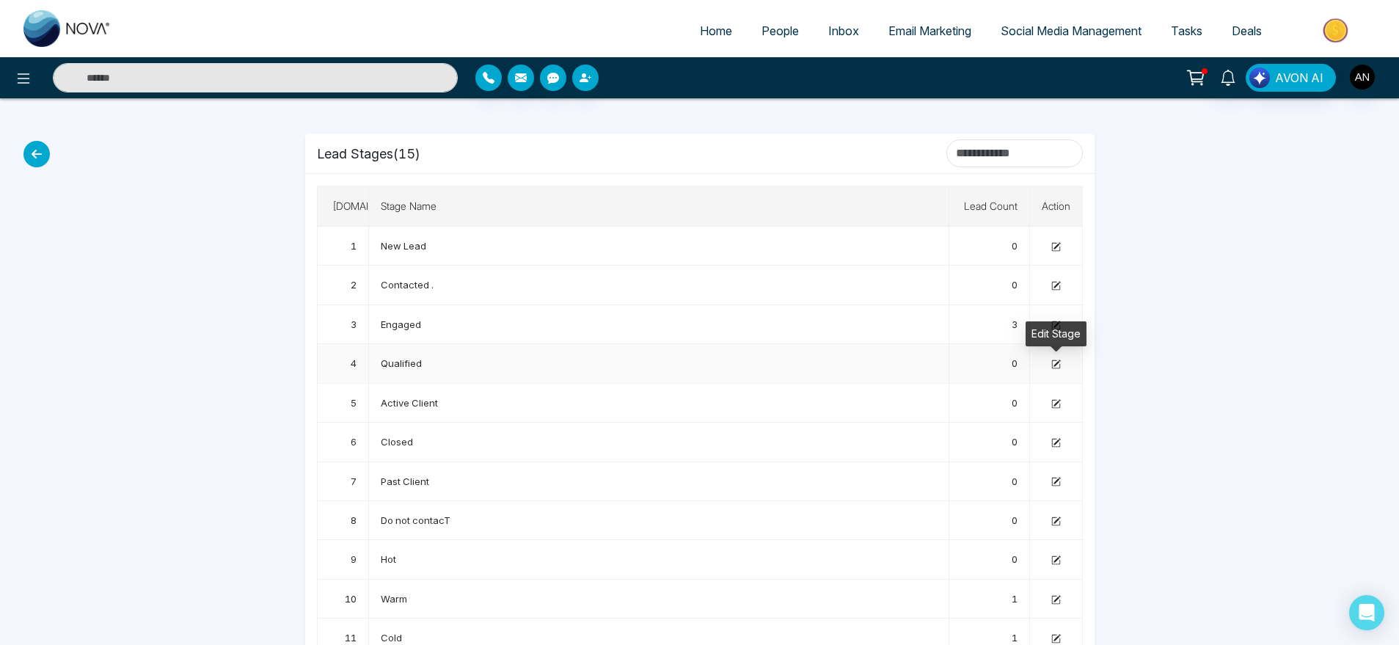
click at [1060, 363] on icon at bounding box center [1056, 365] width 10 height 10
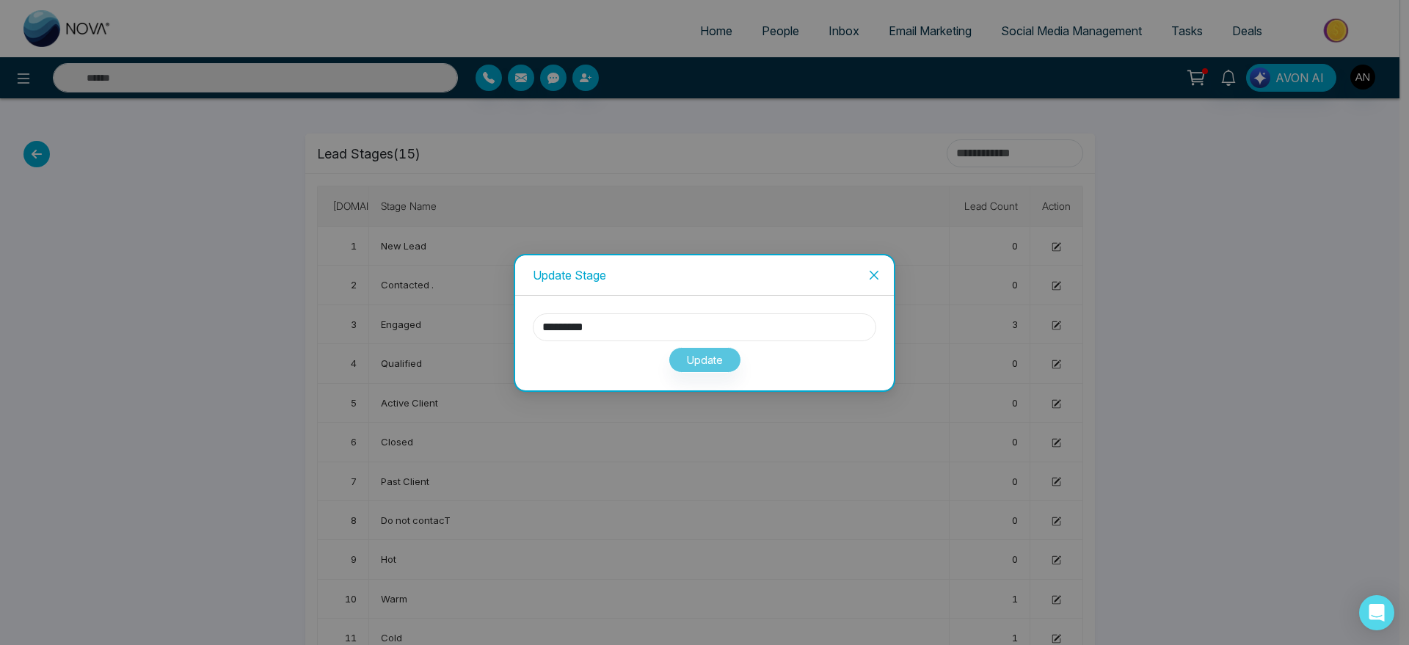
click at [606, 327] on input "*********" at bounding box center [704, 327] width 343 height 28
type input "**********"
click at [721, 363] on button "Update" at bounding box center [704, 360] width 73 height 26
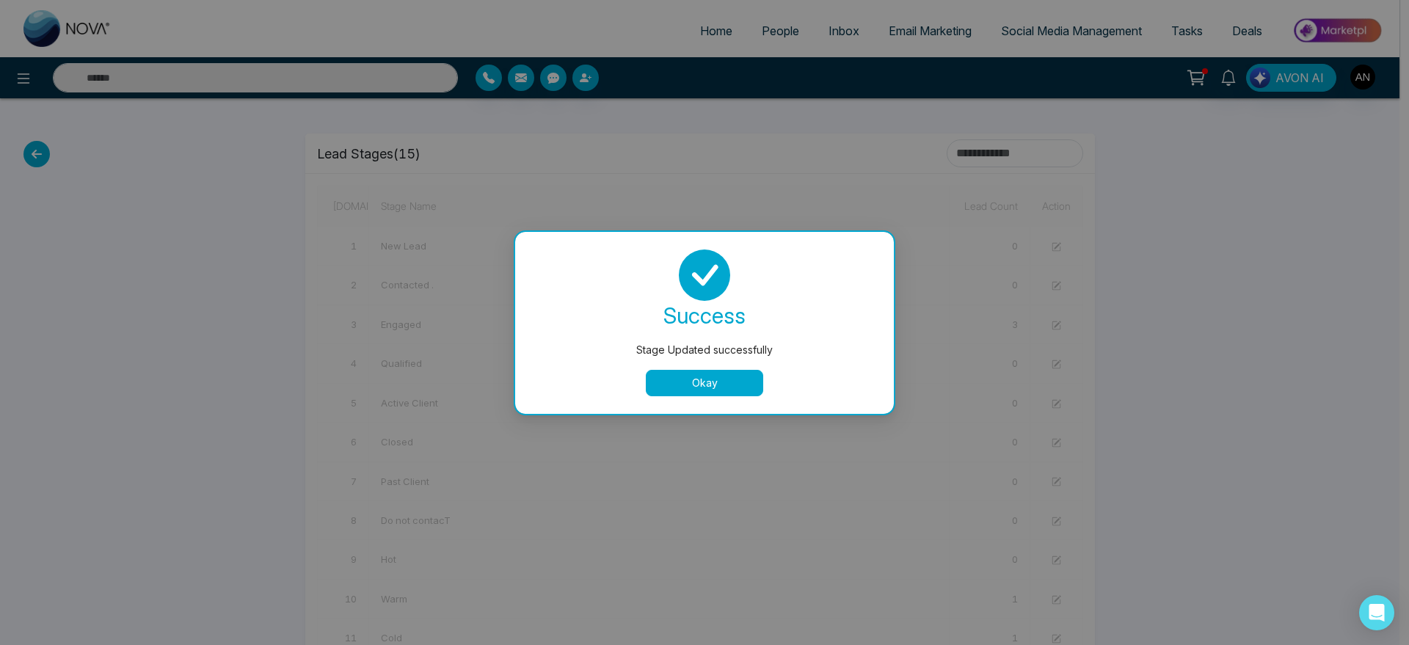
click at [721, 373] on button "Okay" at bounding box center [704, 383] width 117 height 26
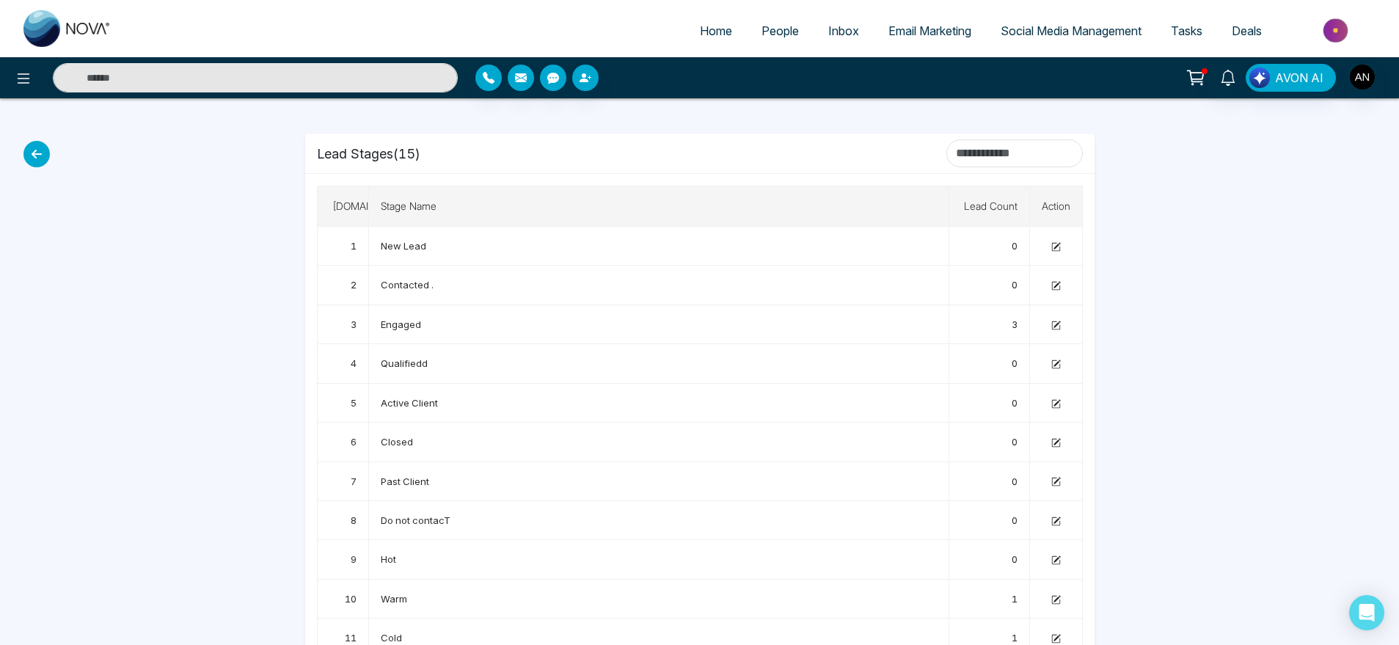
click at [38, 153] on icon at bounding box center [36, 154] width 26 height 26
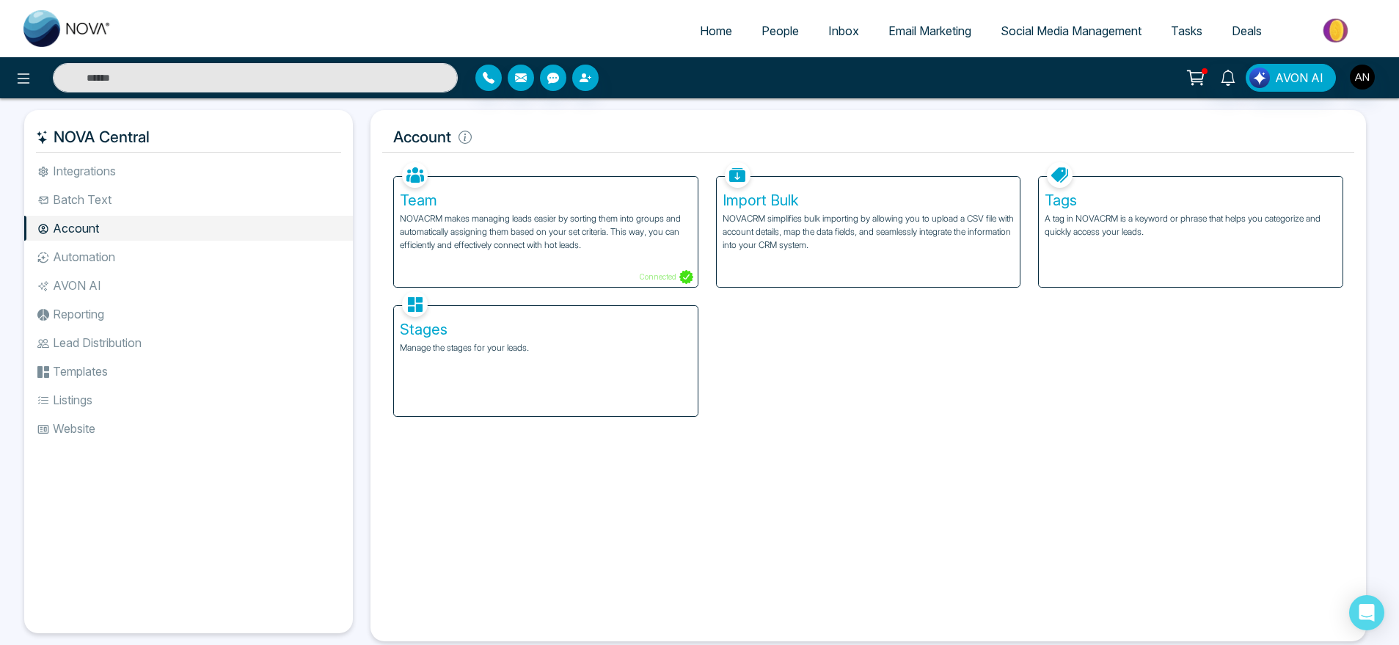
scroll to position [32, 0]
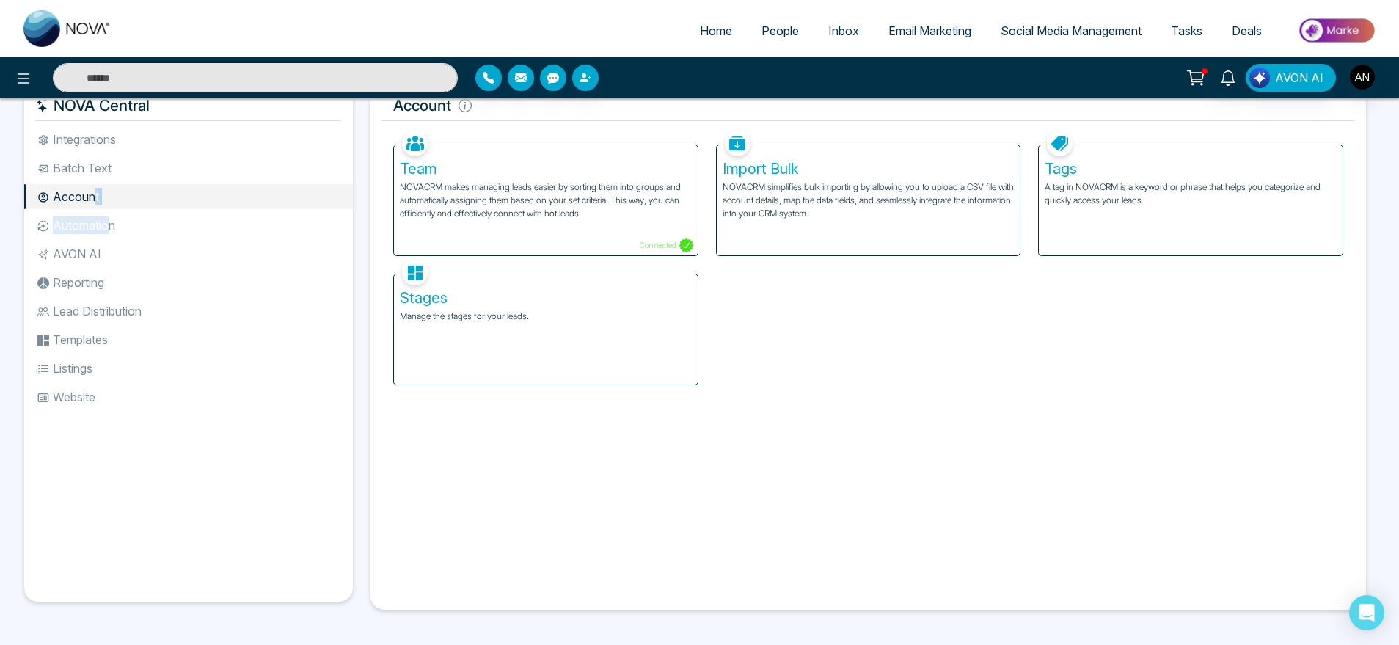
drag, startPoint x: 93, startPoint y: 206, endPoint x: 112, endPoint y: 227, distance: 27.5
click at [112, 227] on ul "Integrations Batch Text Account Automation AVON AI Reporting Lead Distribution …" at bounding box center [188, 352] width 329 height 451
click at [112, 227] on li "Automation" at bounding box center [188, 225] width 329 height 25
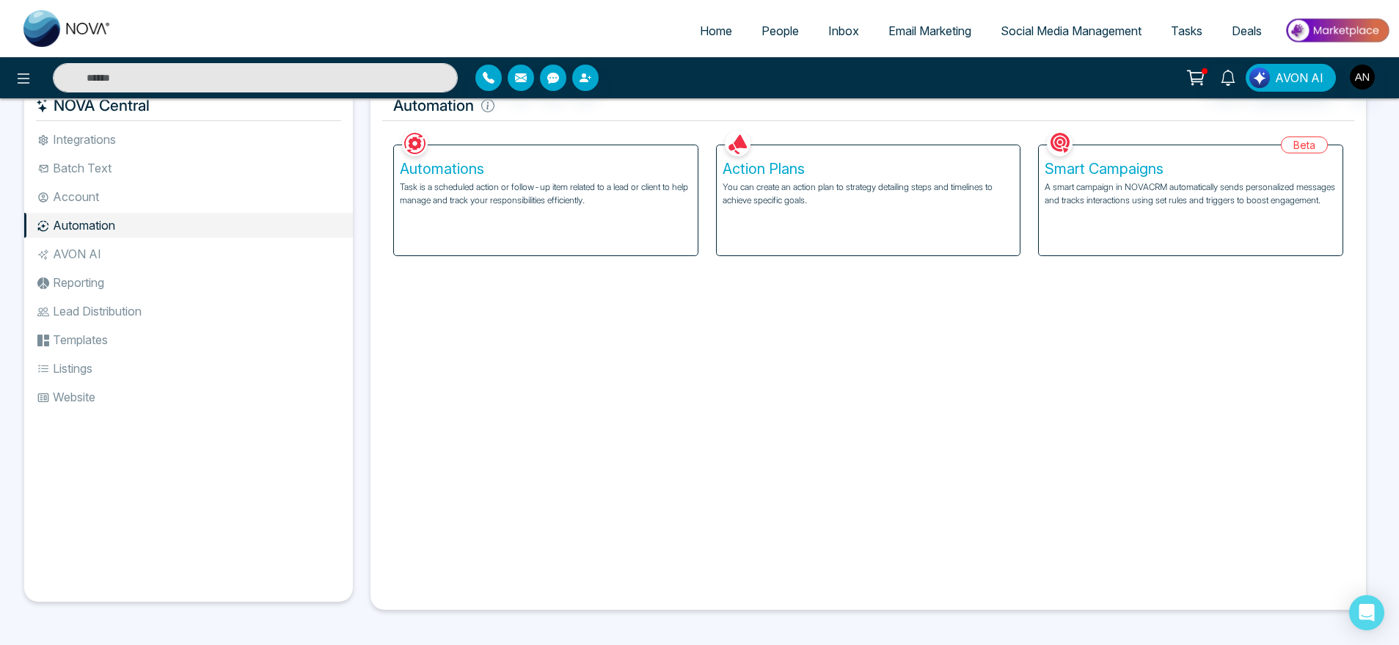
click at [776, 224] on div "Action Plans You can create an action plan to strategy detailing steps and time…" at bounding box center [869, 200] width 304 height 110
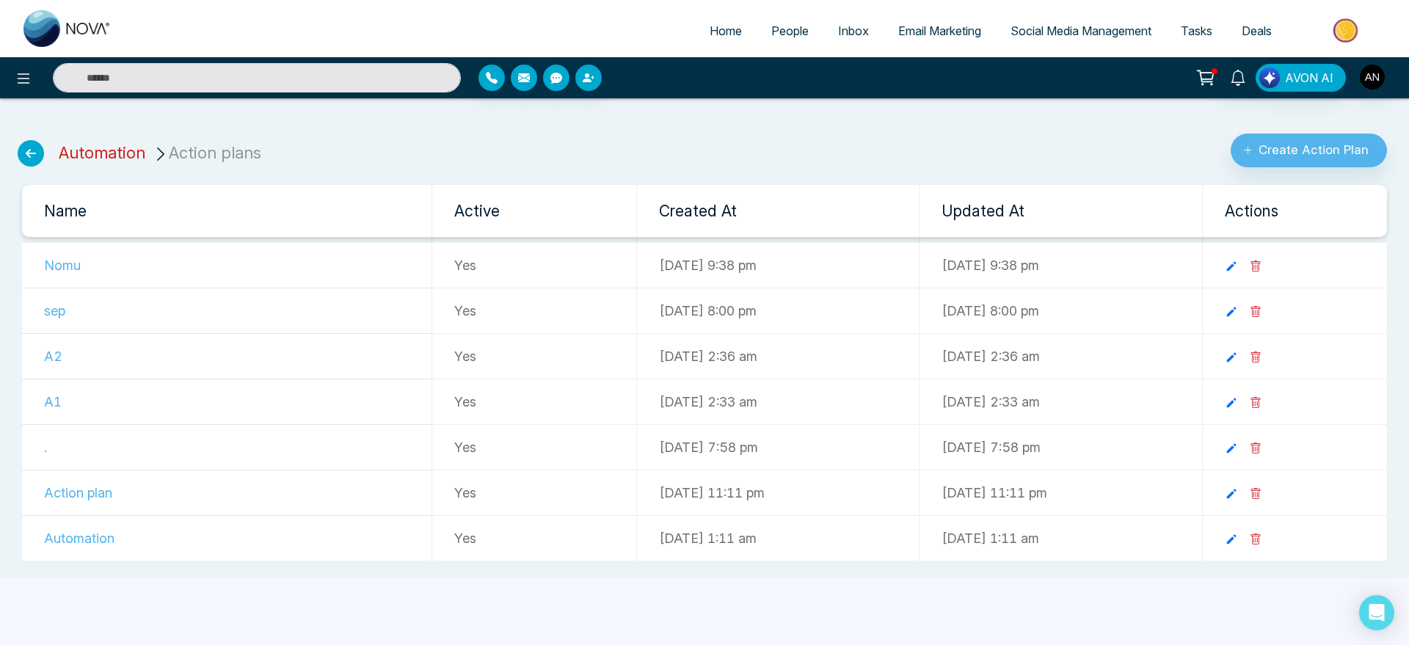
click at [103, 143] on link "Automation" at bounding box center [102, 152] width 87 height 19
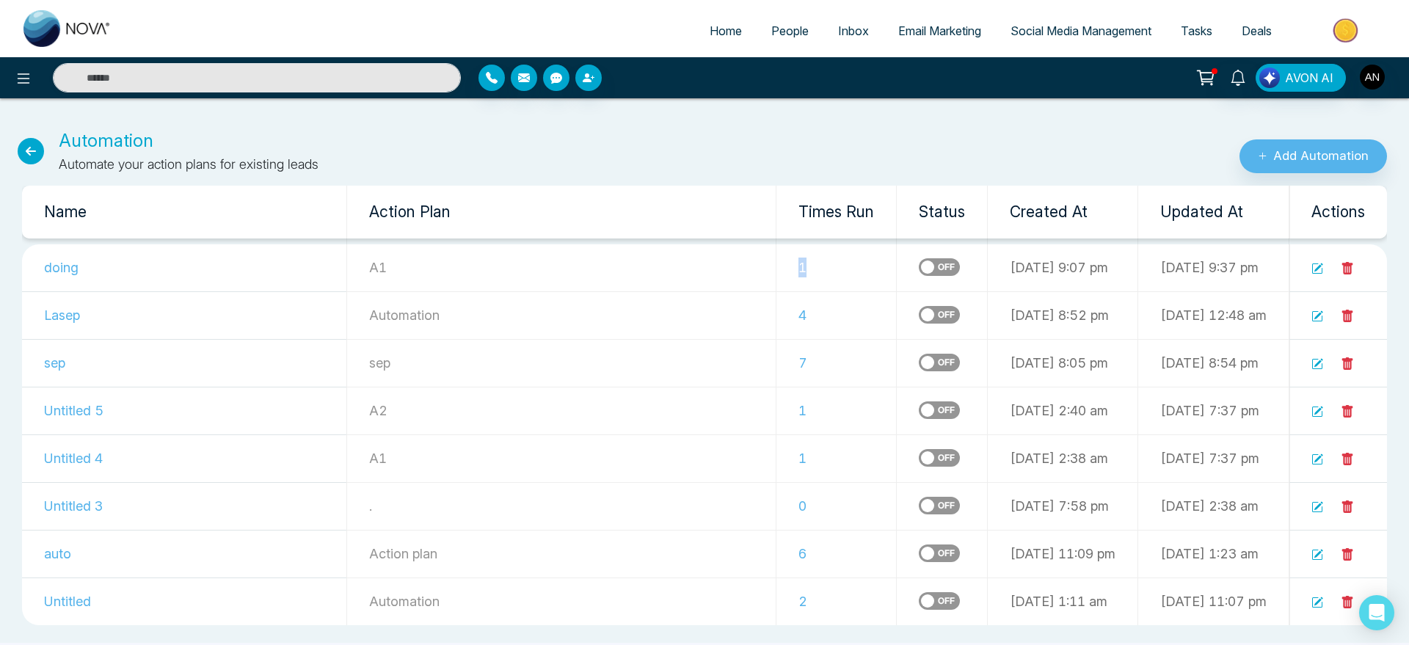
drag, startPoint x: 691, startPoint y: 277, endPoint x: 761, endPoint y: 276, distance: 69.7
click at [776, 276] on td "1" at bounding box center [836, 268] width 120 height 48
click at [897, 236] on th "Status" at bounding box center [942, 212] width 91 height 53
drag, startPoint x: 825, startPoint y: 202, endPoint x: 933, endPoint y: 226, distance: 111.3
click at [933, 226] on tr "Name Action Plan Times Run Status Created At Updated At Actions" at bounding box center [704, 212] width 1365 height 53
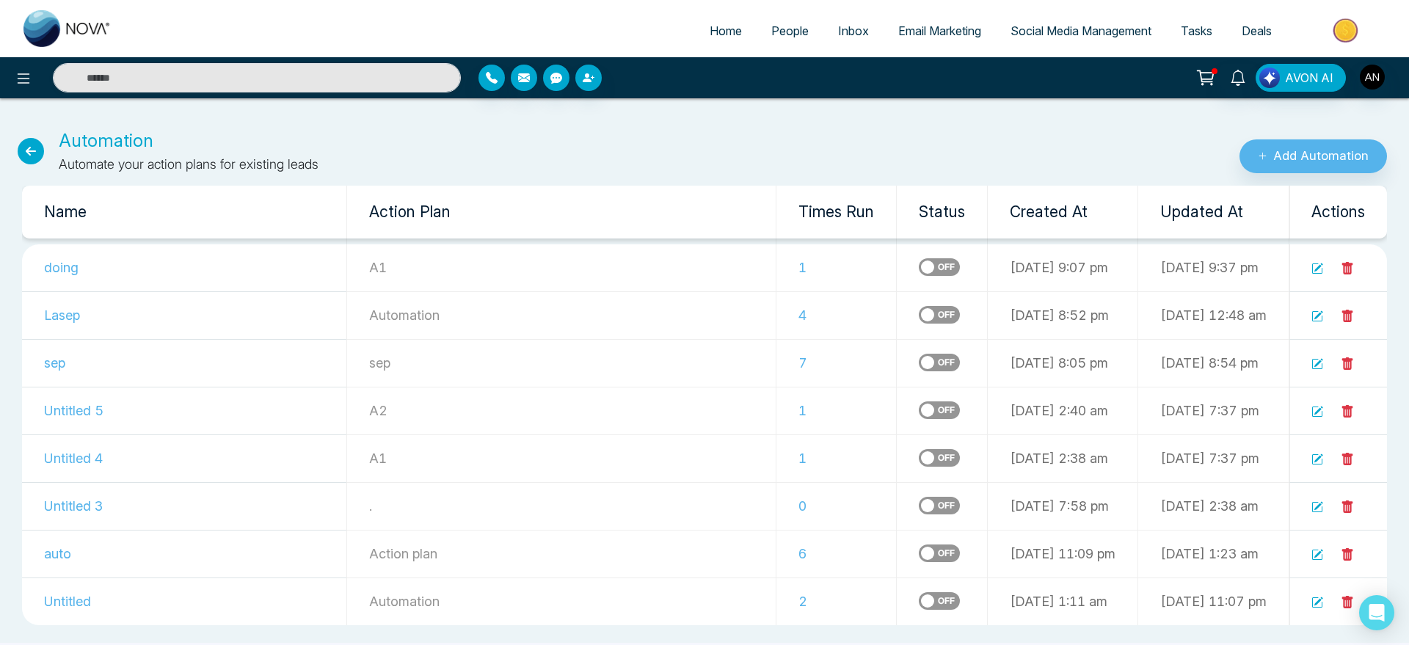
click at [913, 164] on div "Automation Automate your action plans for existing leads" at bounding box center [469, 151] width 939 height 46
click at [1341, 453] on icon at bounding box center [1347, 459] width 13 height 13
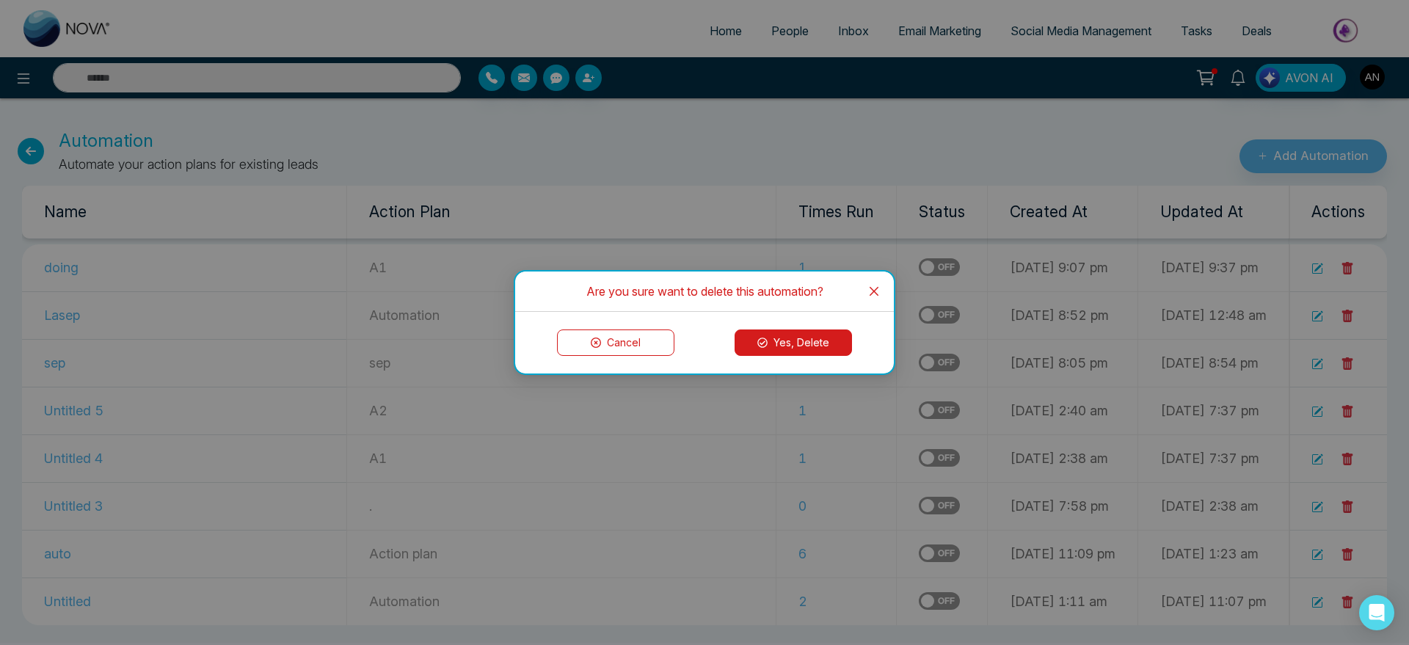
click at [762, 339] on icon at bounding box center [762, 343] width 10 height 10
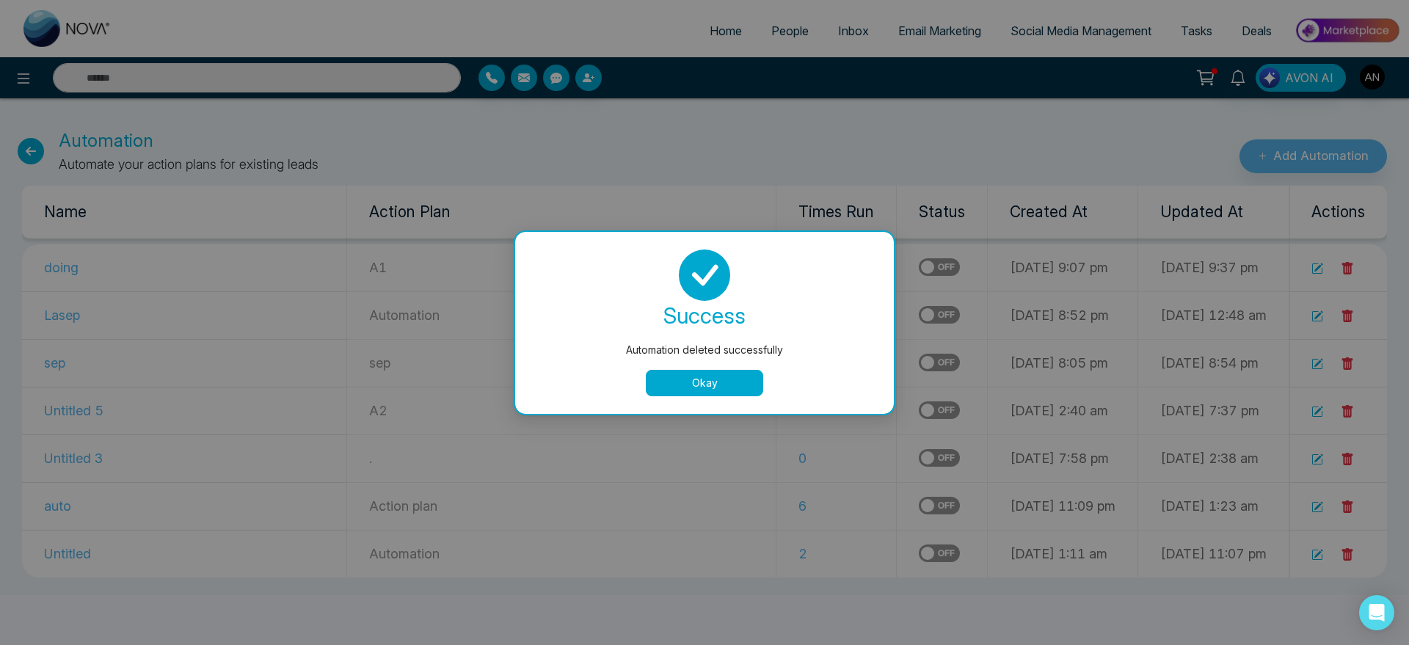
click at [726, 376] on button "Okay" at bounding box center [704, 383] width 117 height 26
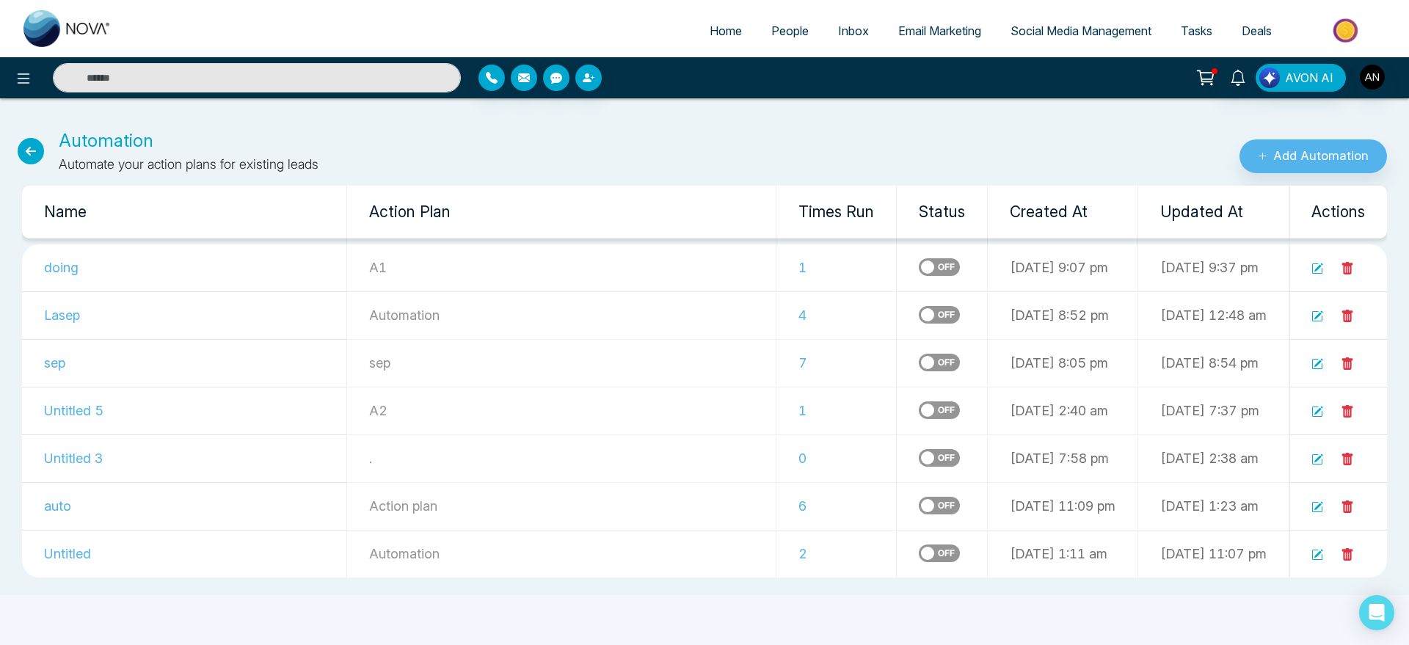
click at [1350, 262] on icon at bounding box center [1347, 268] width 13 height 13
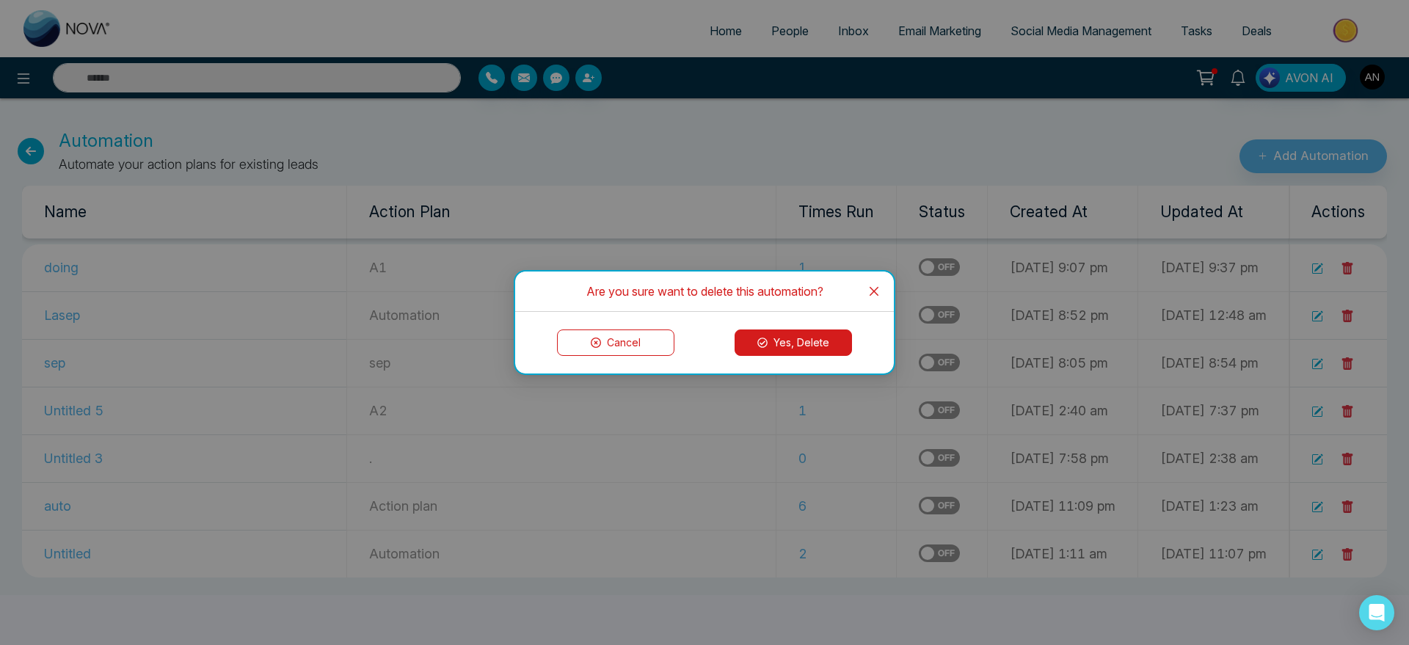
click at [779, 340] on button "Yes, Delete" at bounding box center [792, 342] width 117 height 26
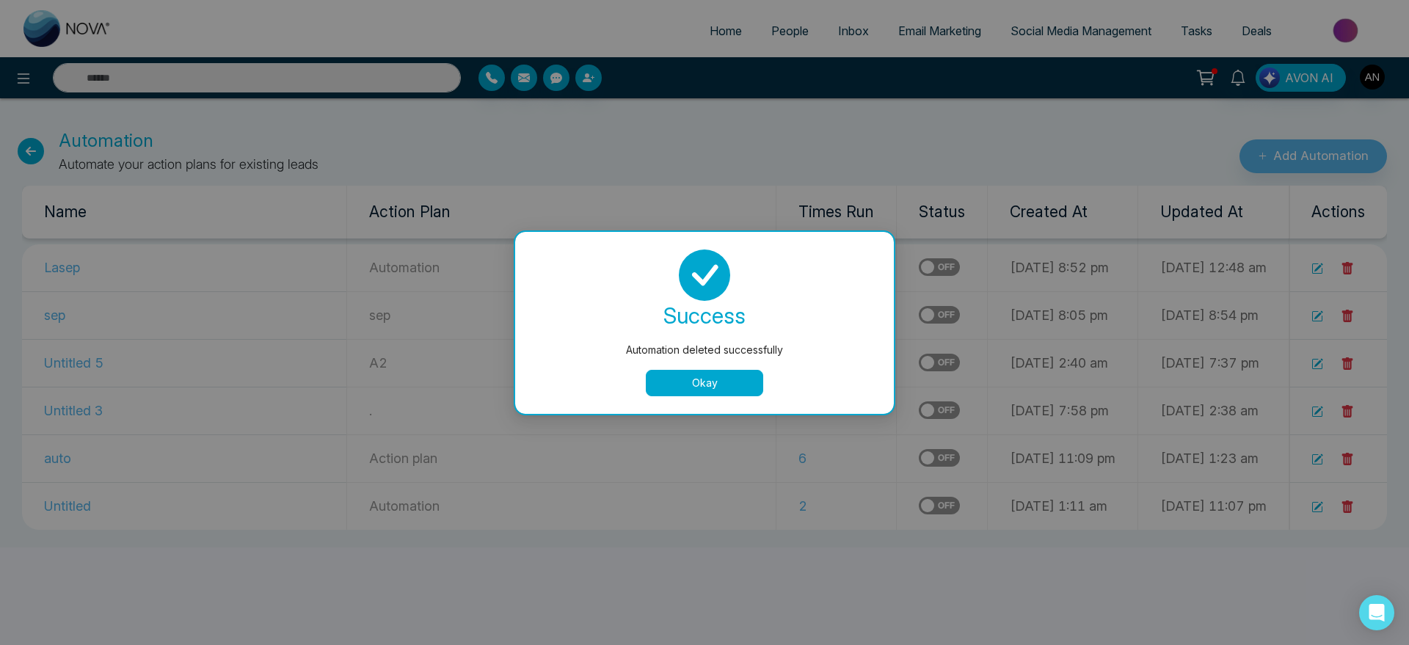
click at [698, 387] on button "Okay" at bounding box center [704, 383] width 117 height 26
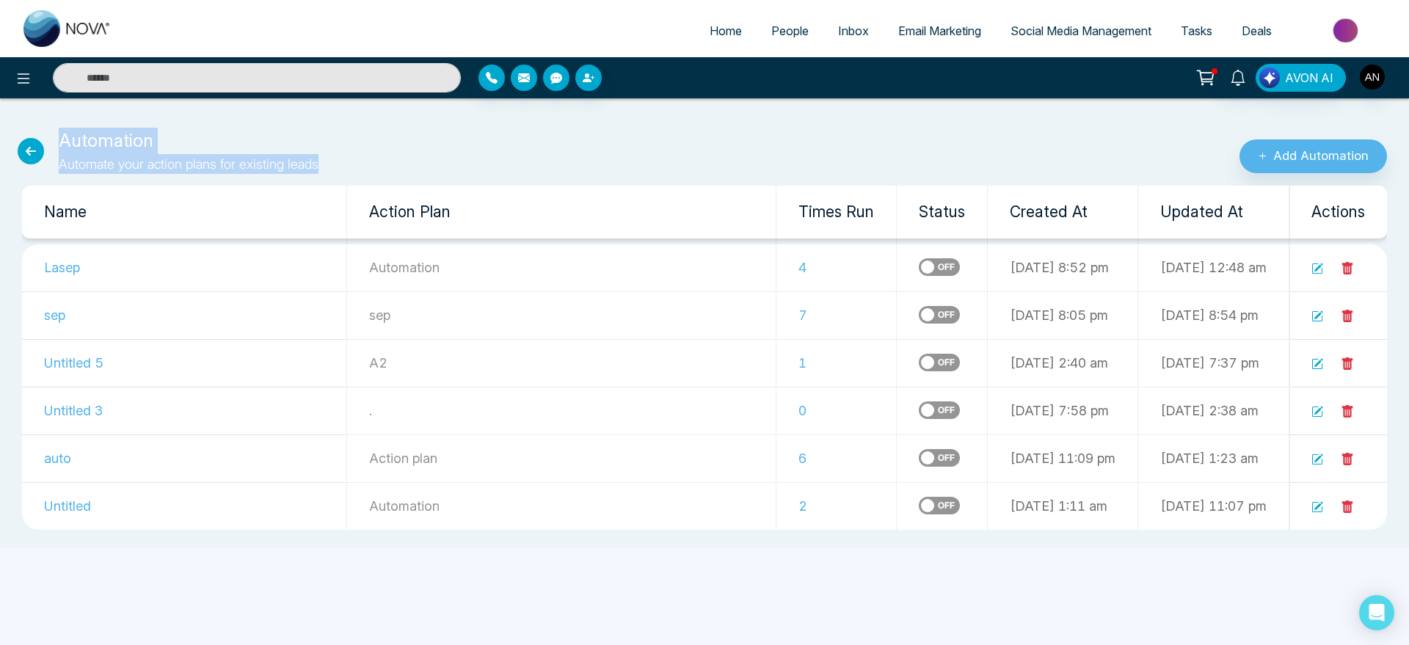
drag, startPoint x: 346, startPoint y: 176, endPoint x: 48, endPoint y: 136, distance: 301.3
click at [48, 136] on div "Automation Automate your action plans for existing leads Add Automation Name Ac…" at bounding box center [704, 328] width 1409 height 437
click at [464, 146] on div "Automation Automate your action plans for existing leads" at bounding box center [469, 151] width 939 height 46
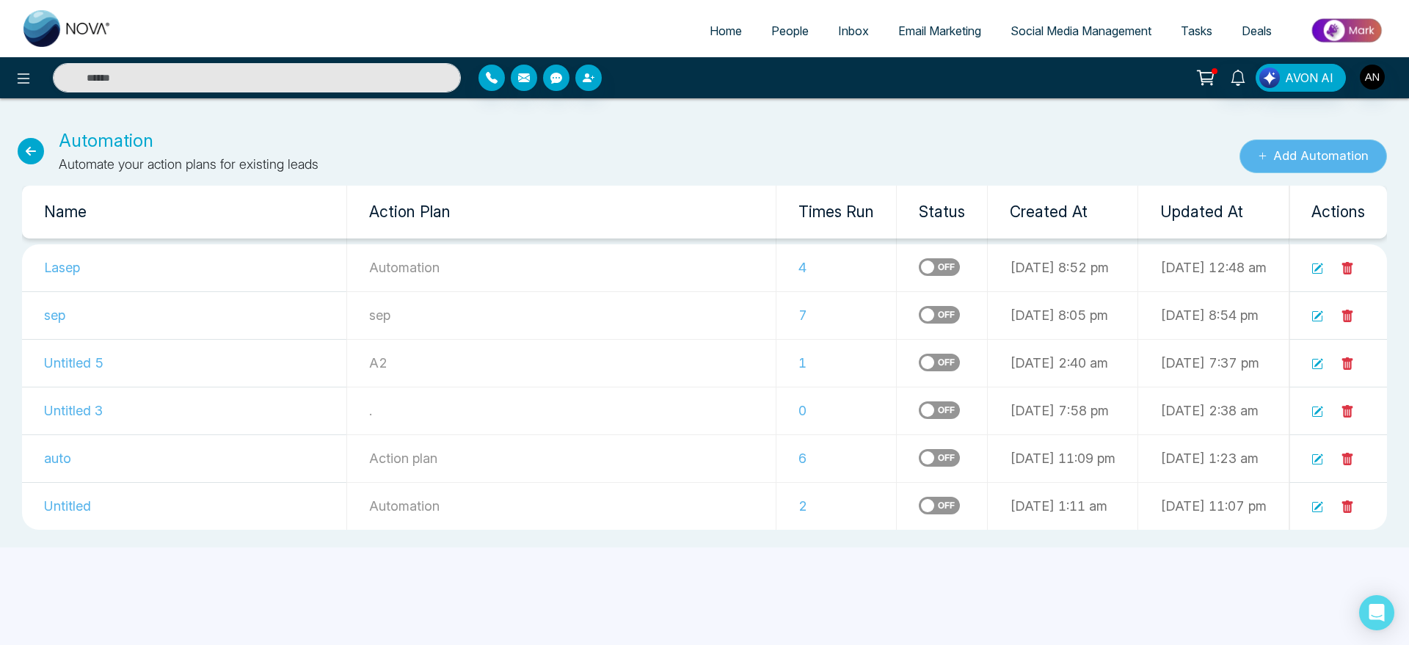
click at [1374, 164] on button "Add Automation" at bounding box center [1312, 156] width 147 height 34
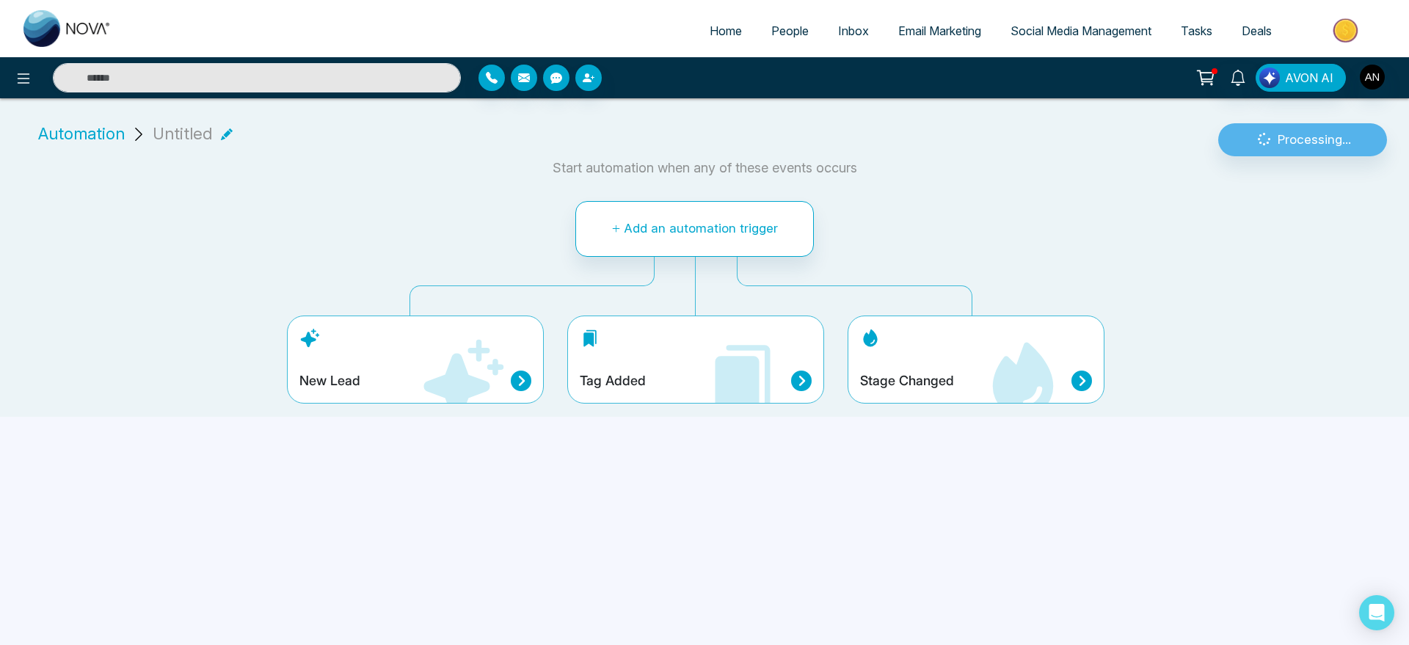
click at [938, 346] on div "Stage Changed" at bounding box center [975, 360] width 257 height 88
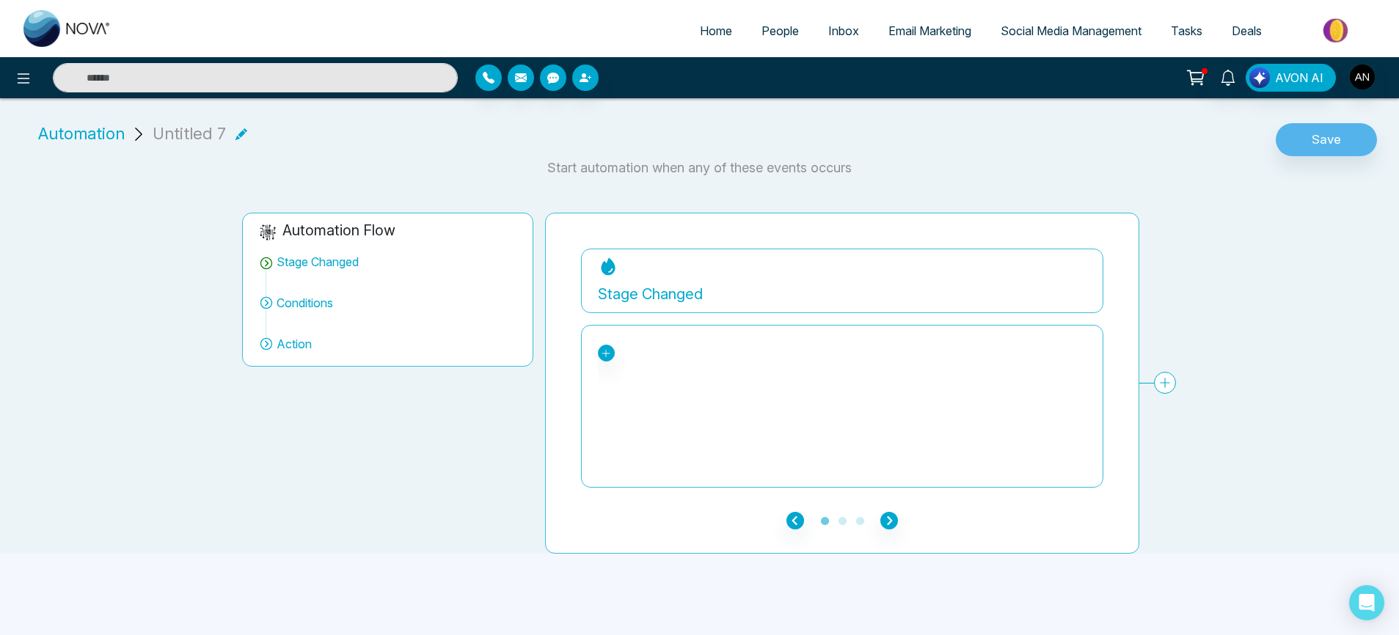
click at [241, 134] on icon at bounding box center [242, 134] width 12 height 12
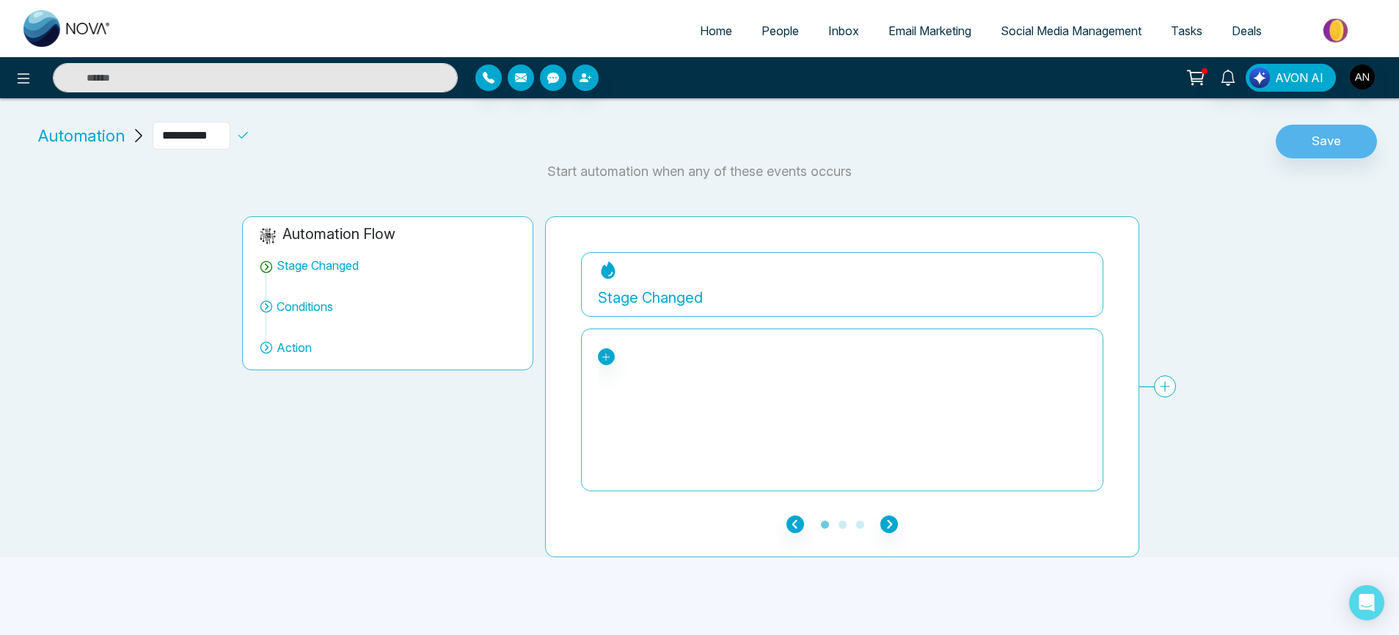
drag, startPoint x: 229, startPoint y: 129, endPoint x: 93, endPoint y: 127, distance: 135.8
click at [93, 127] on div "**********" at bounding box center [170, 136] width 276 height 28
type input "*****"
click at [249, 130] on icon at bounding box center [242, 135] width 13 height 13
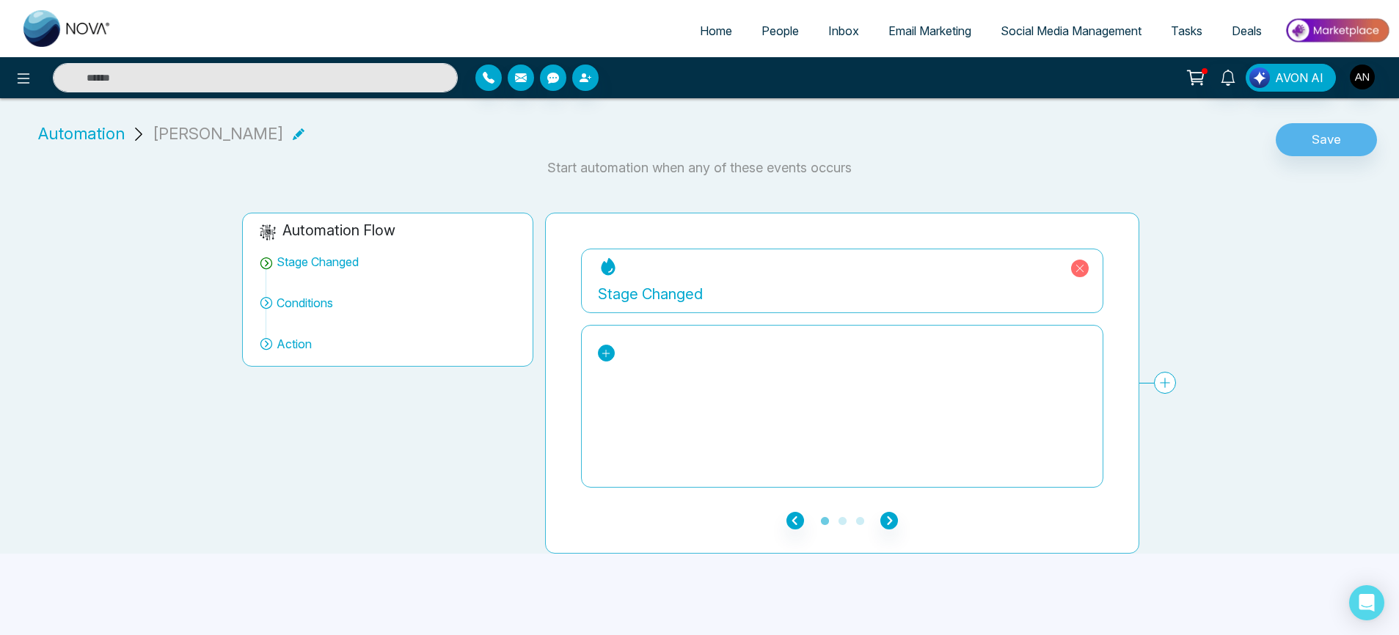
click at [605, 354] on icon at bounding box center [606, 354] width 10 height 10
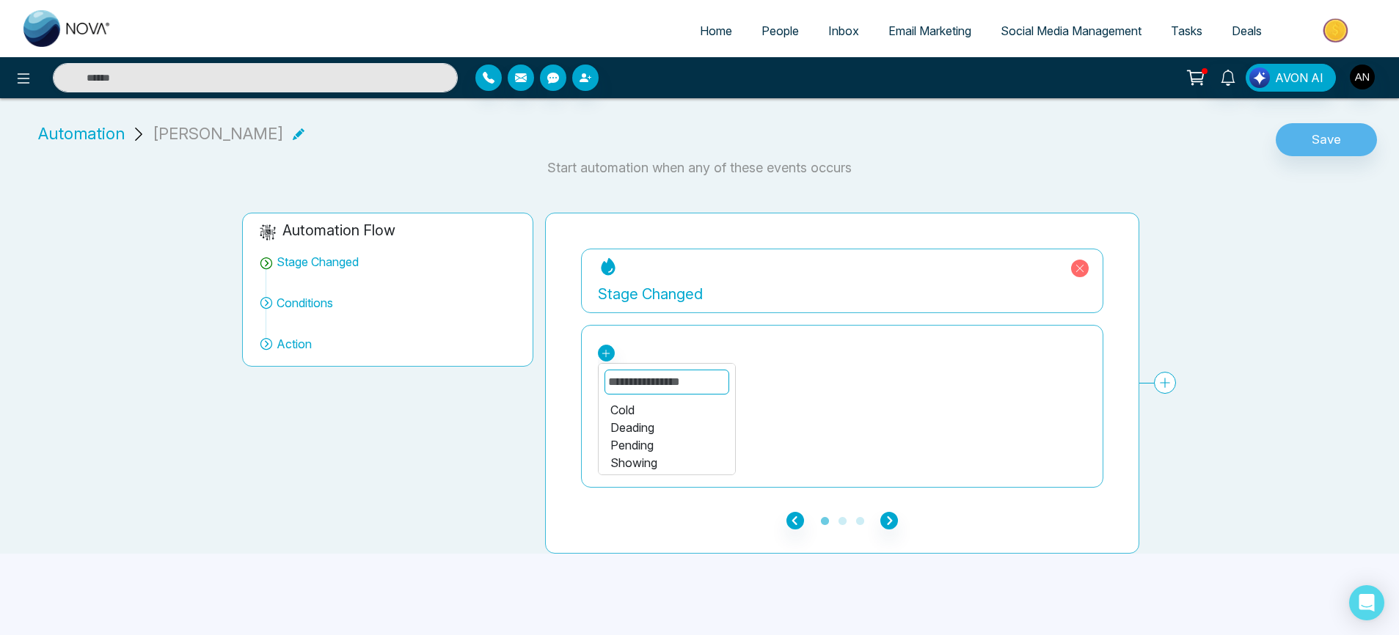
click at [666, 448] on div "Pending" at bounding box center [666, 446] width 113 height 18
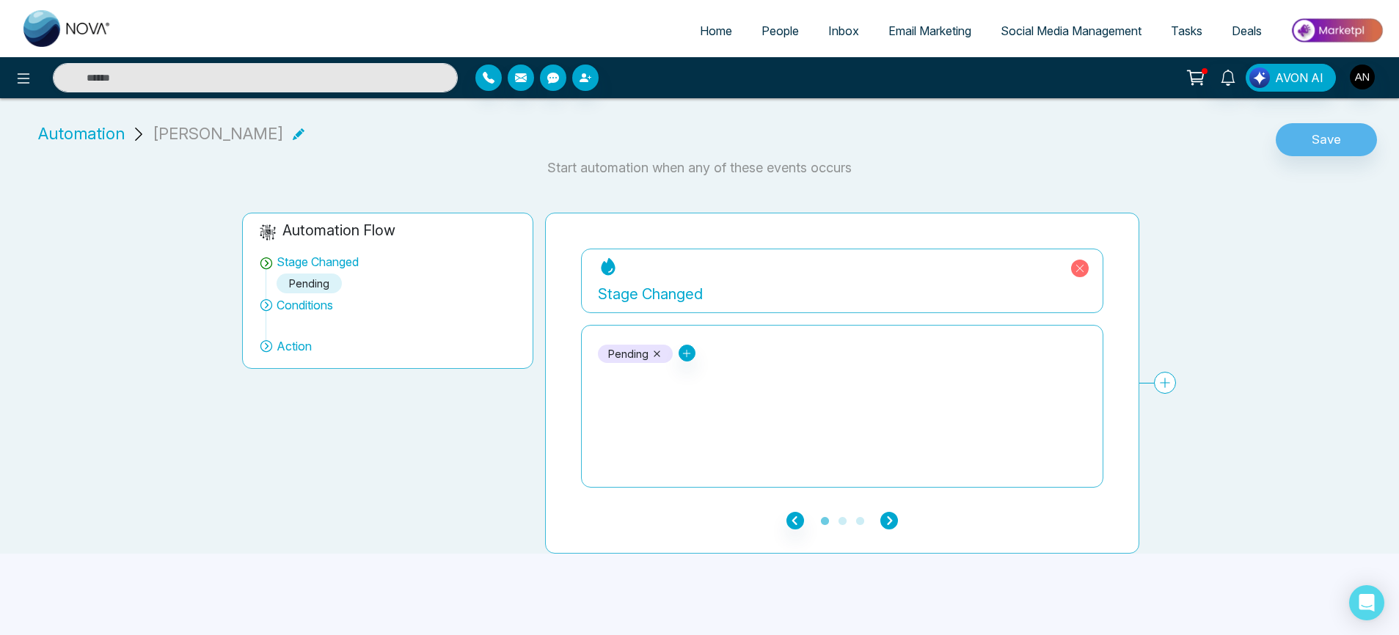
click at [897, 529] on icon "button" at bounding box center [890, 521] width 18 height 18
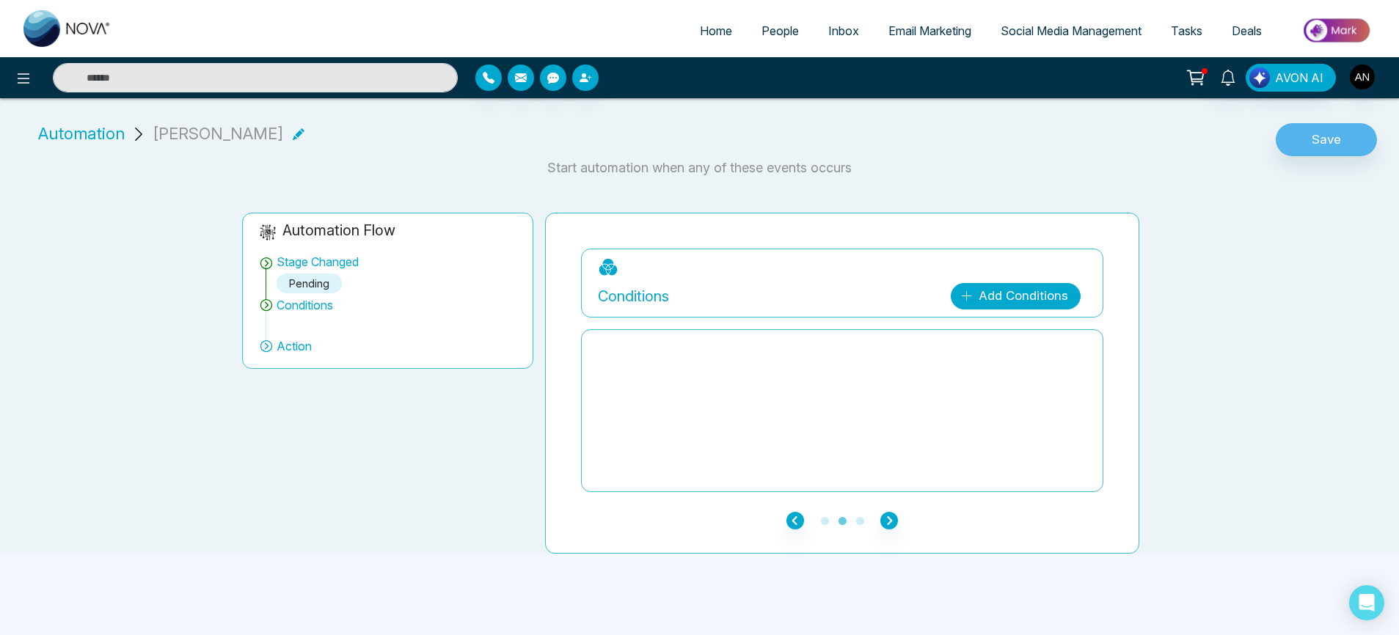
click at [1016, 302] on link "Add Conditions" at bounding box center [1016, 296] width 130 height 26
click at [1027, 344] on span at bounding box center [1032, 334] width 119 height 26
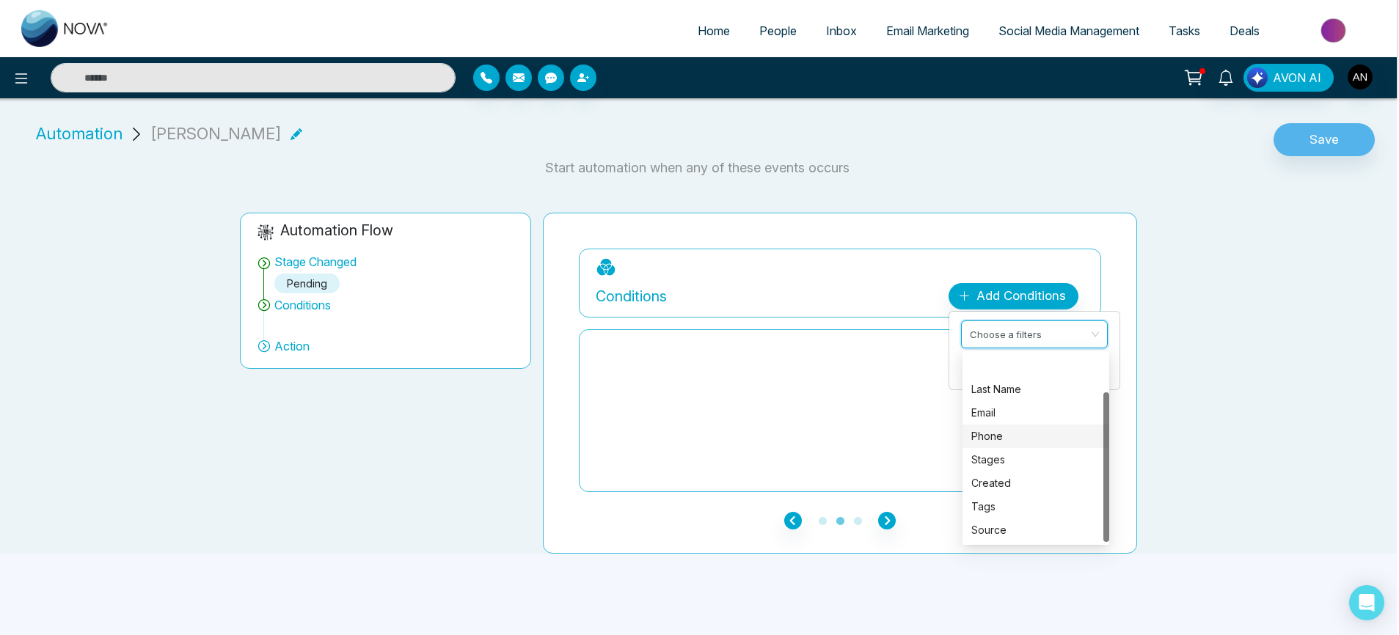
scroll to position [47, 0]
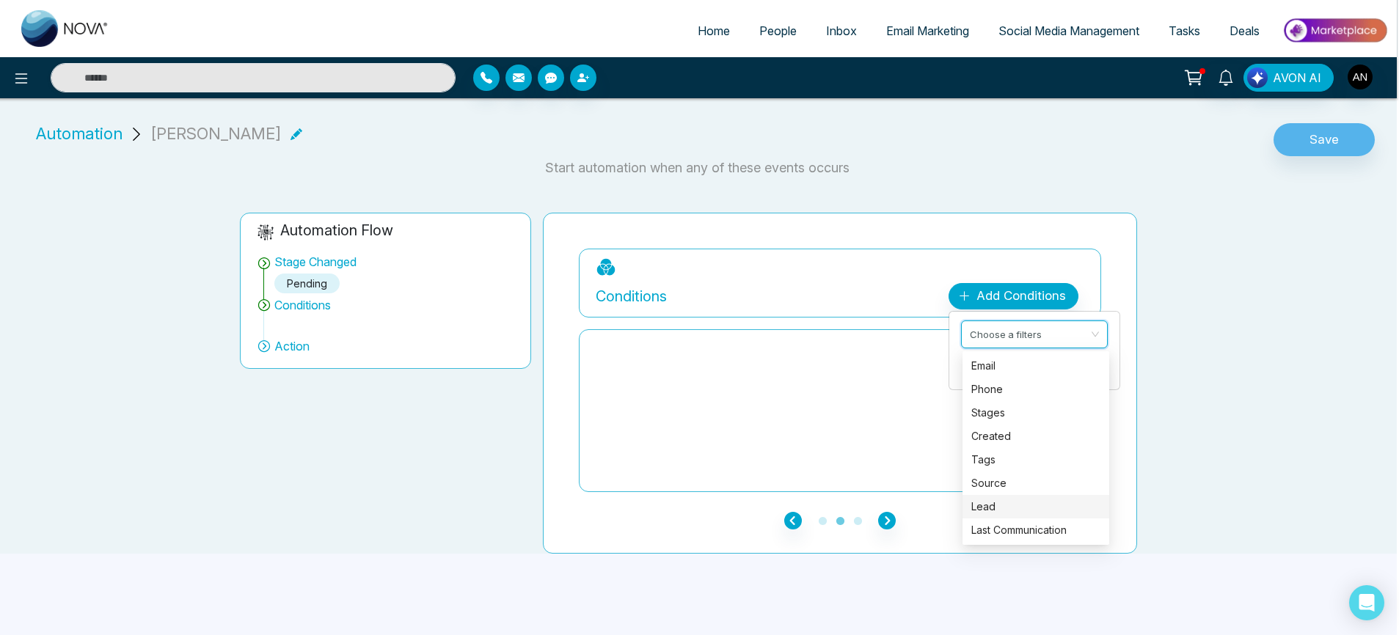
click at [995, 497] on div "Lead" at bounding box center [1036, 506] width 147 height 23
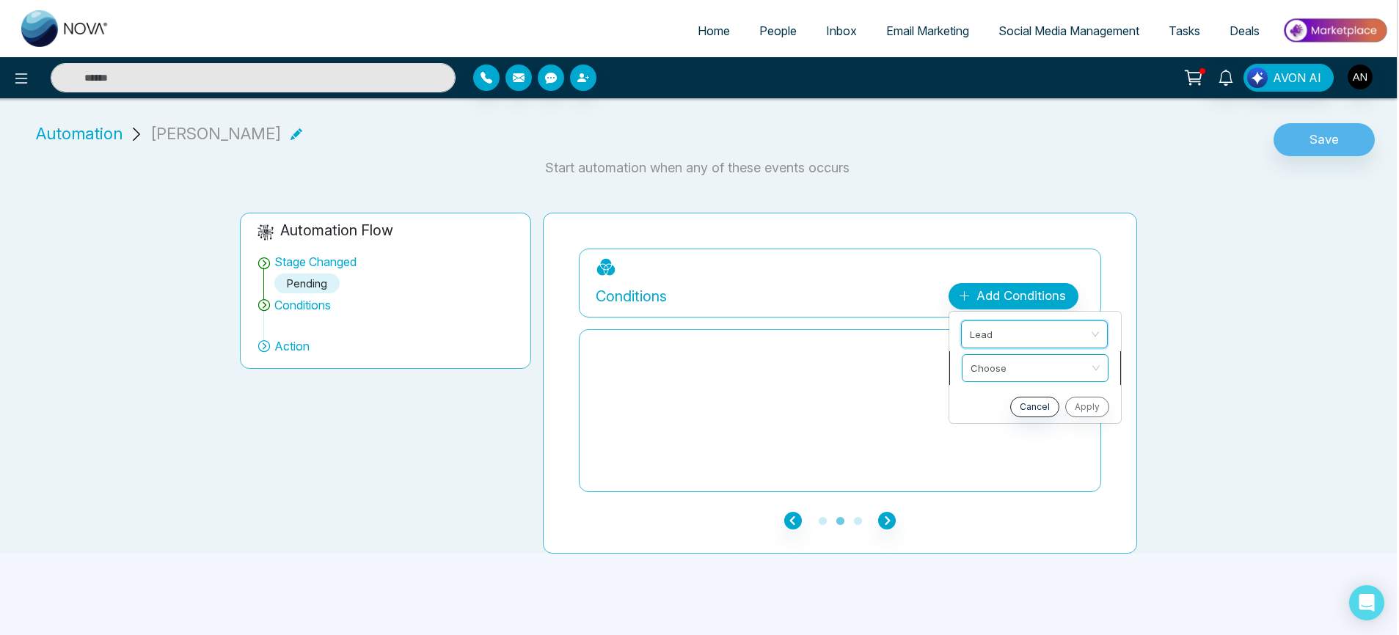
click at [1021, 371] on input "search" at bounding box center [1030, 366] width 119 height 22
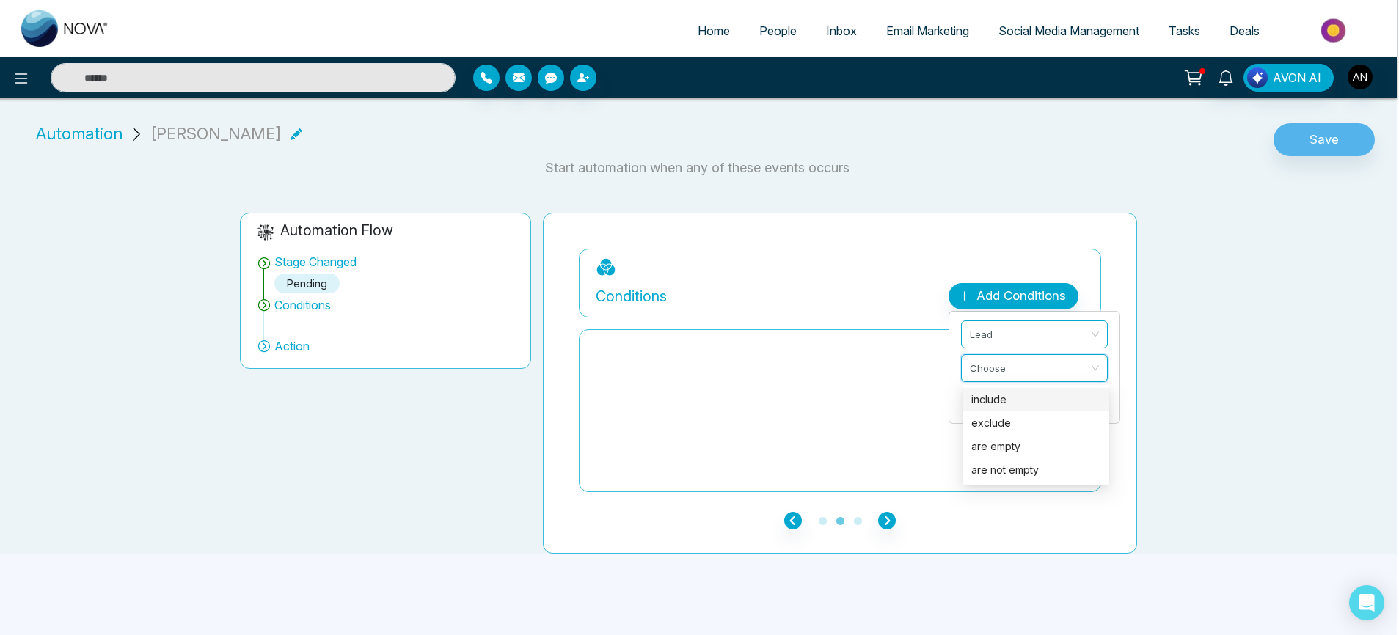
click at [1011, 404] on div "include" at bounding box center [1035, 400] width 129 height 16
click at [1052, 413] on span at bounding box center [1030, 402] width 119 height 26
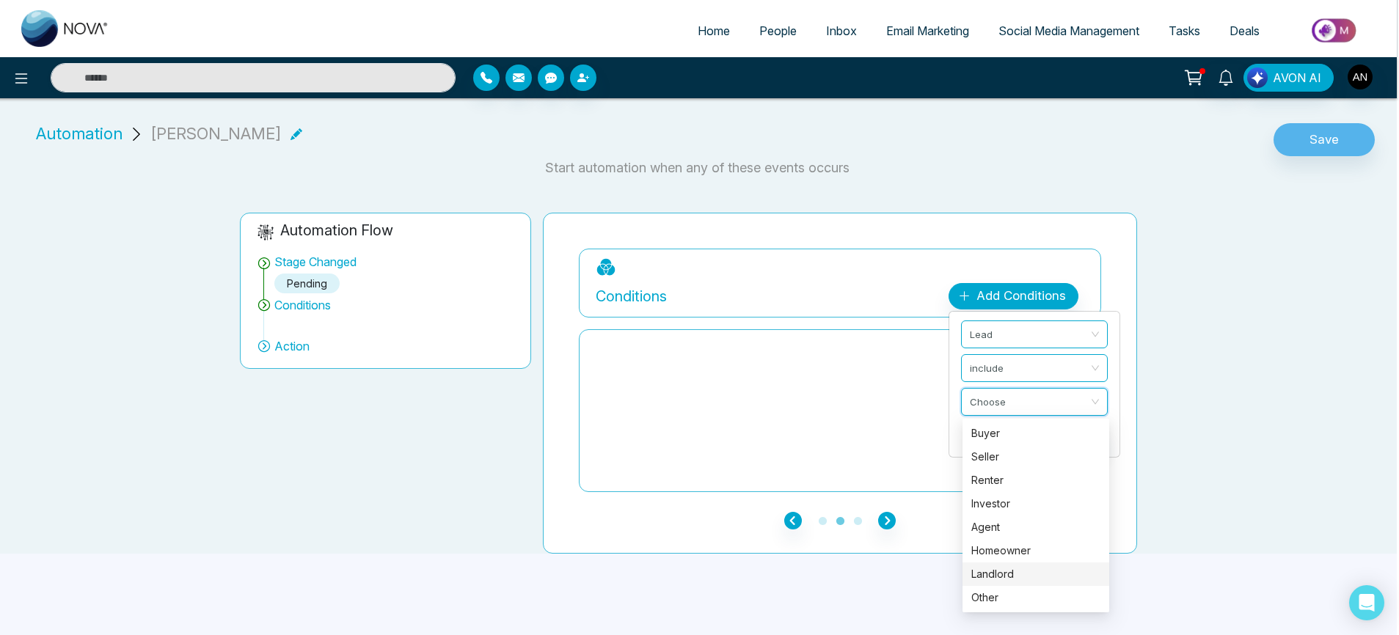
scroll to position [10, 2]
click at [1009, 321] on span "Lead" at bounding box center [1035, 334] width 129 height 26
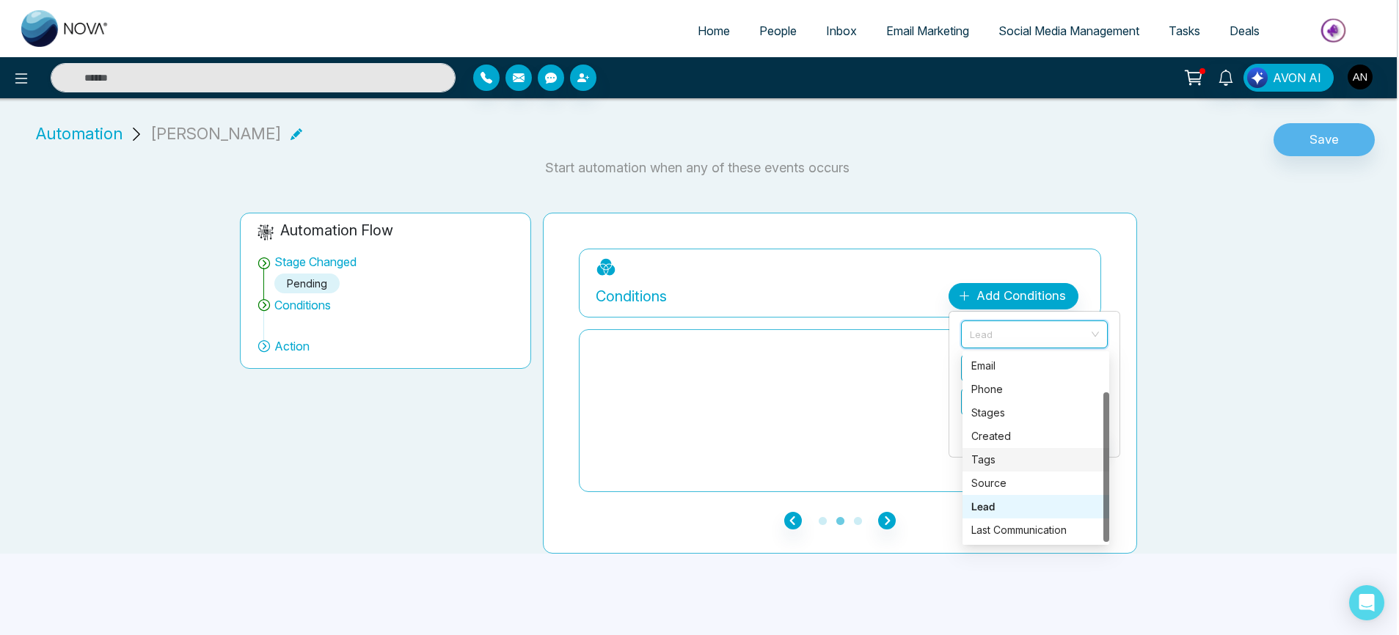
click at [992, 452] on div "Tags" at bounding box center [1035, 460] width 129 height 16
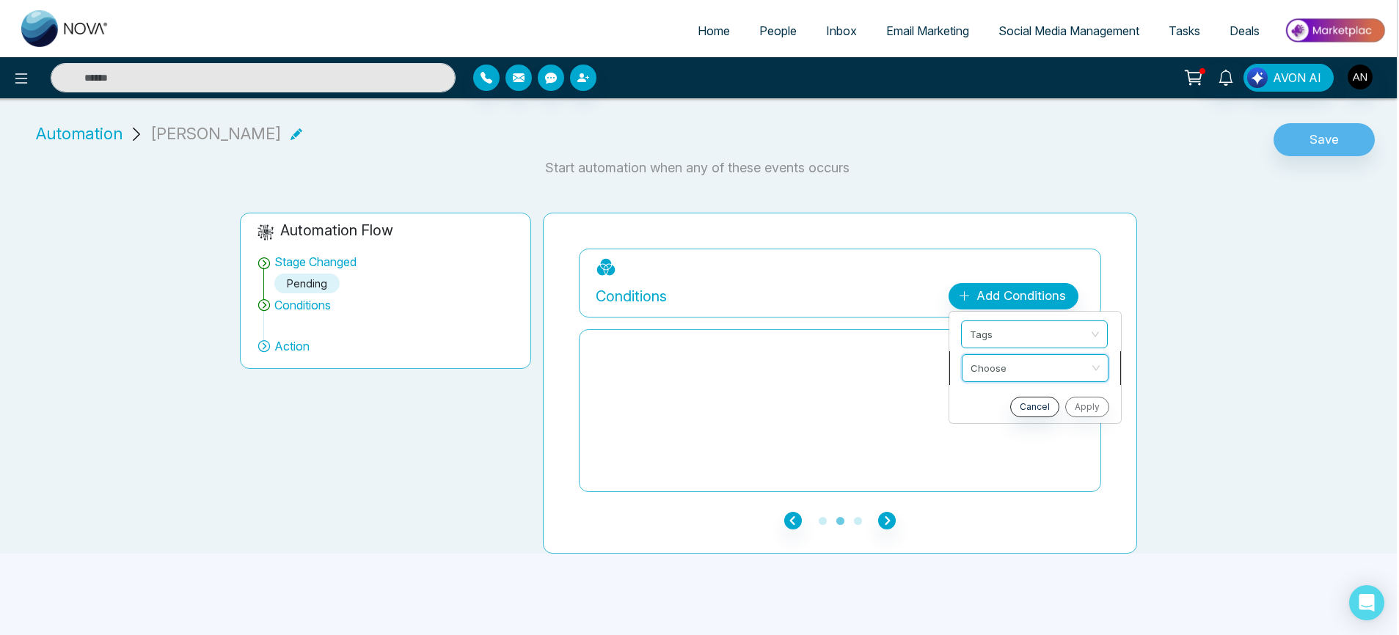
click at [1029, 359] on input "search" at bounding box center [1030, 366] width 119 height 22
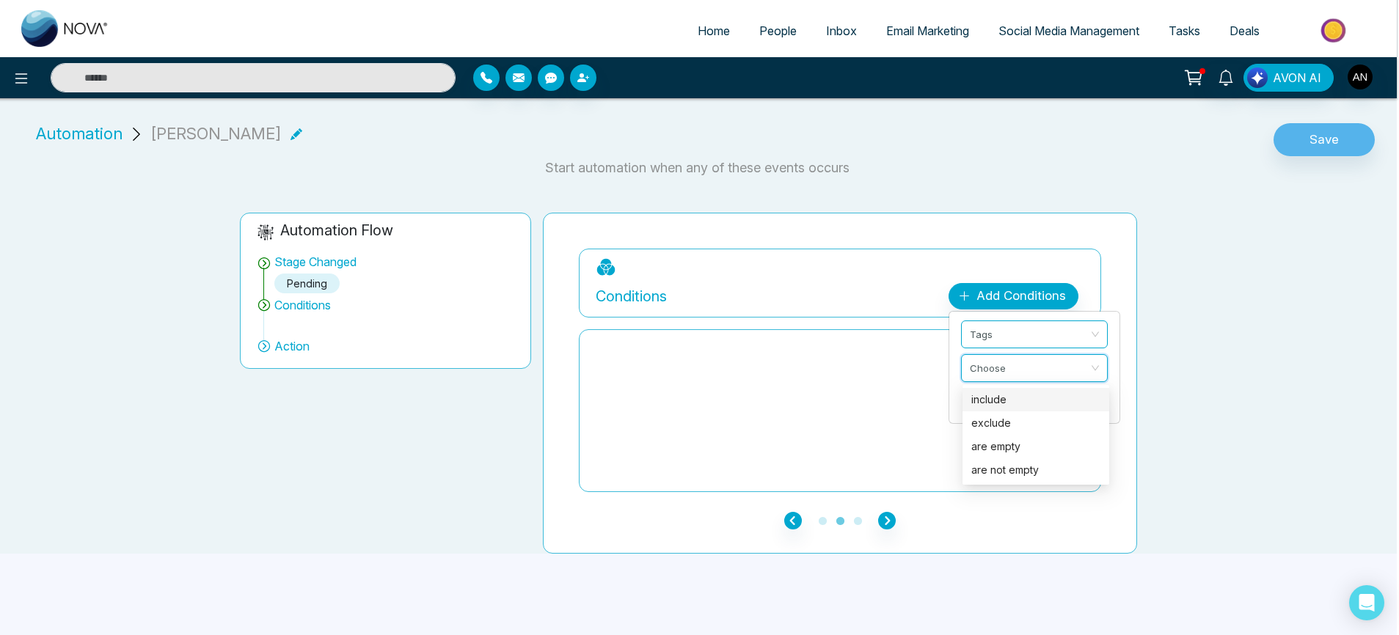
click at [1033, 395] on div "include" at bounding box center [1035, 400] width 129 height 16
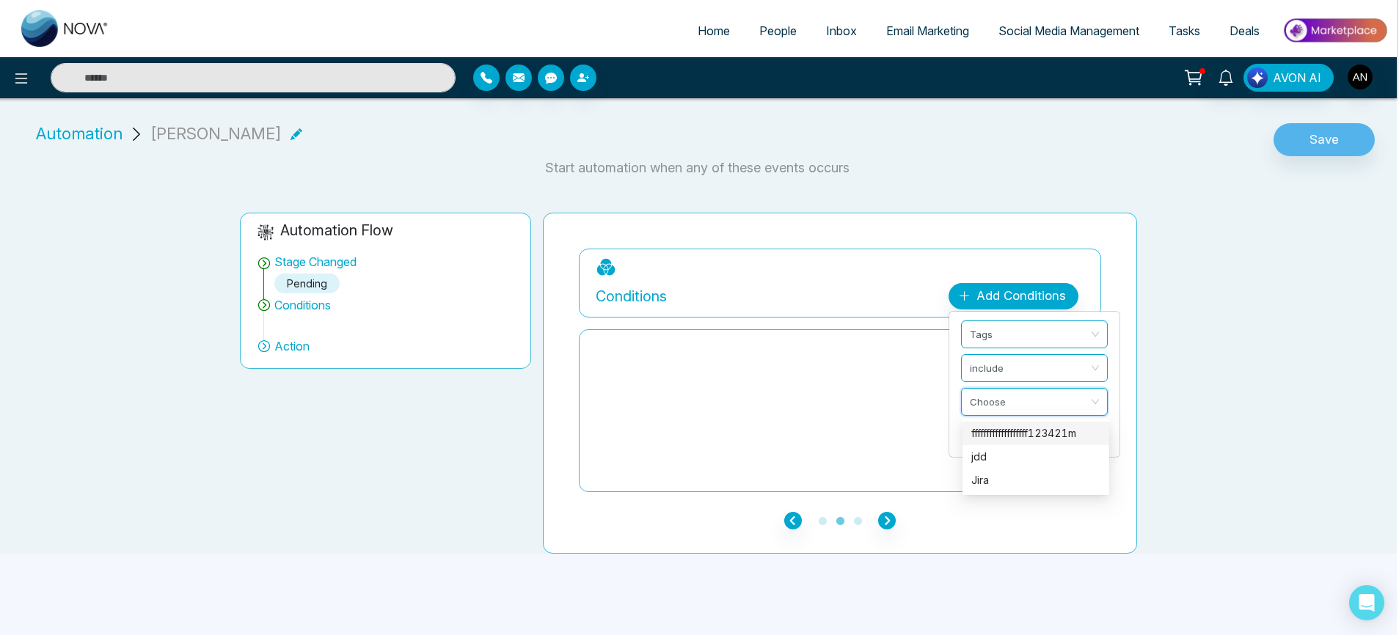
click at [1033, 395] on input "search" at bounding box center [1029, 400] width 119 height 22
click at [1021, 335] on span "Tags" at bounding box center [1035, 334] width 129 height 26
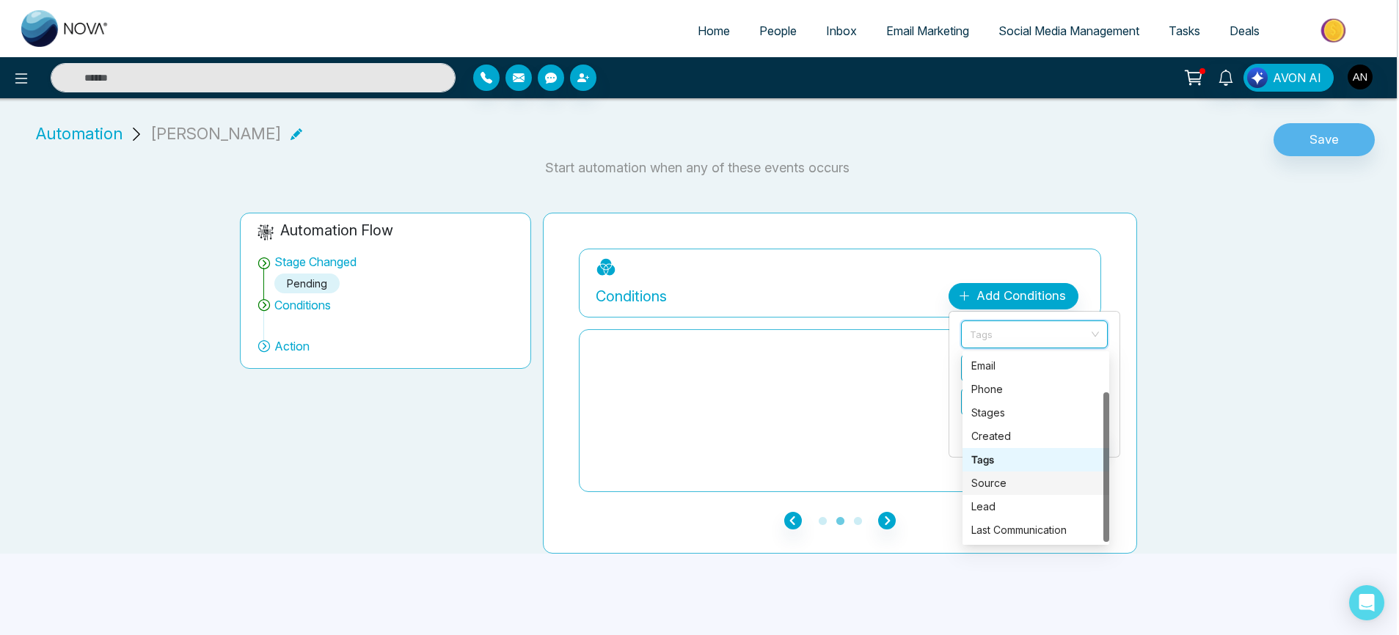
click at [988, 481] on div "Source" at bounding box center [1035, 483] width 129 height 16
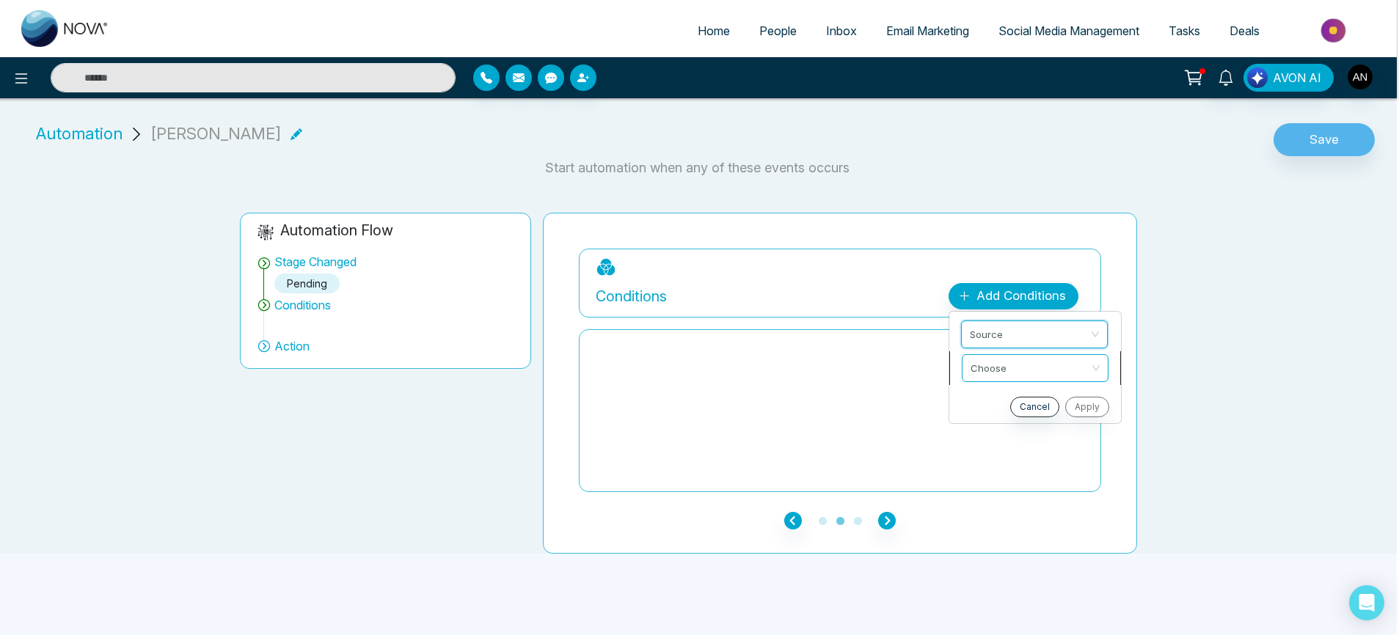
click at [1019, 356] on input "search" at bounding box center [1030, 366] width 119 height 22
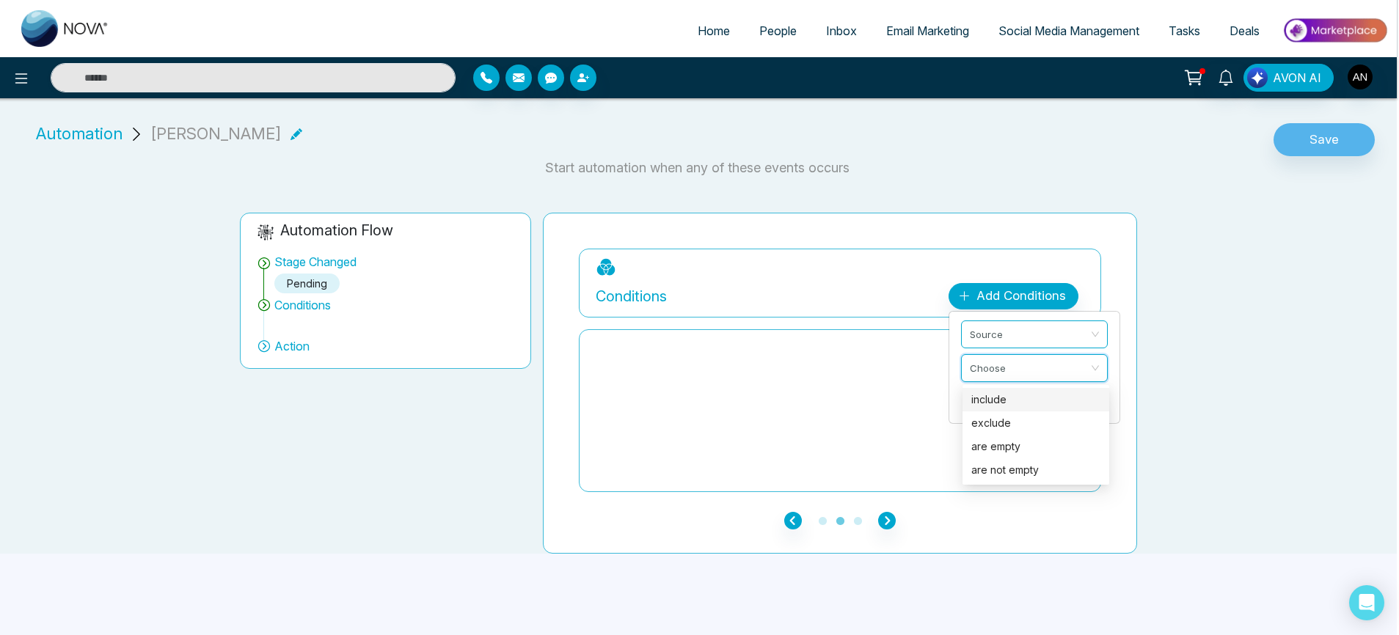
click at [1023, 392] on div "include" at bounding box center [1035, 400] width 129 height 16
click at [994, 401] on input "search" at bounding box center [1030, 400] width 119 height 22
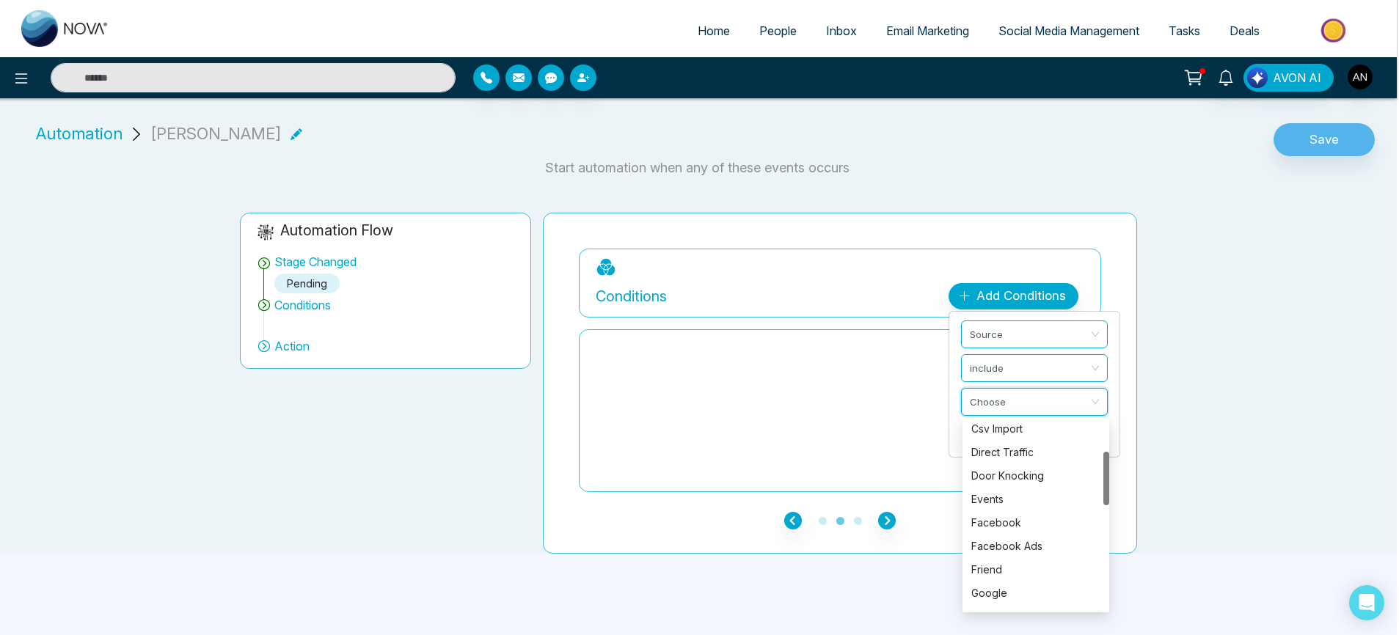
scroll to position [106, 0]
click at [1007, 507] on div "Facebook" at bounding box center [1035, 515] width 129 height 16
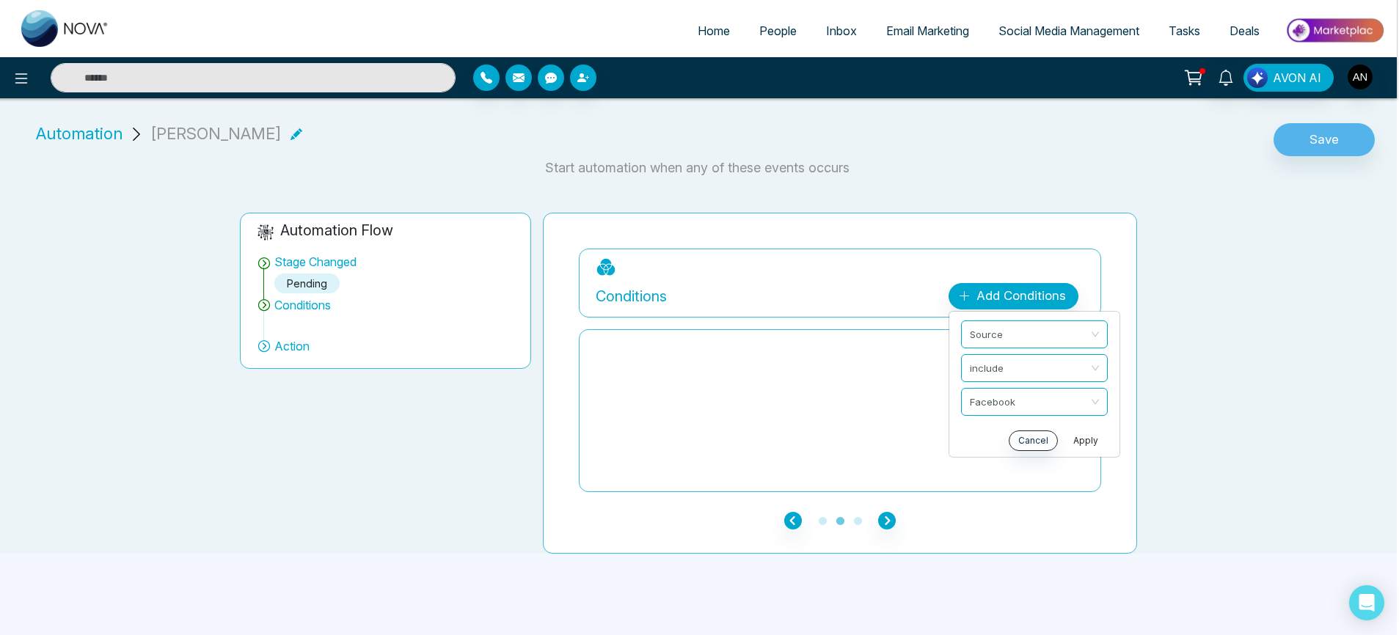
click at [1098, 437] on button "Apply" at bounding box center [1086, 441] width 44 height 21
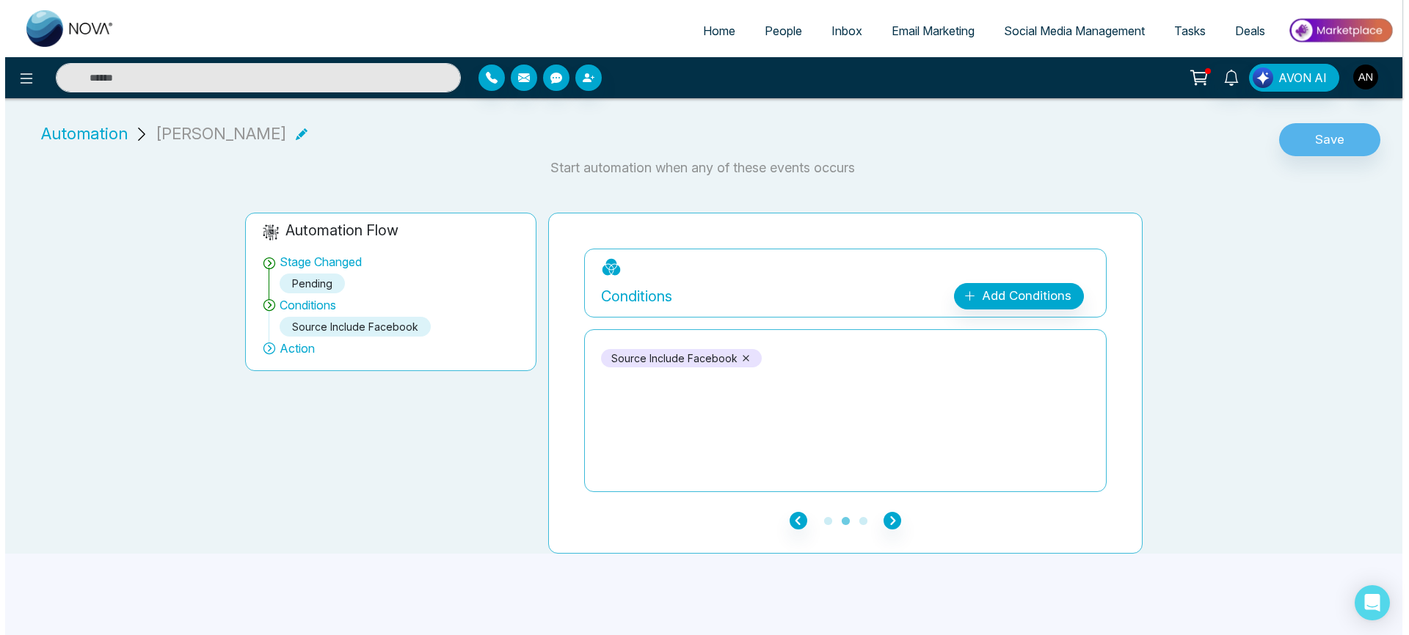
scroll to position [158, 0]
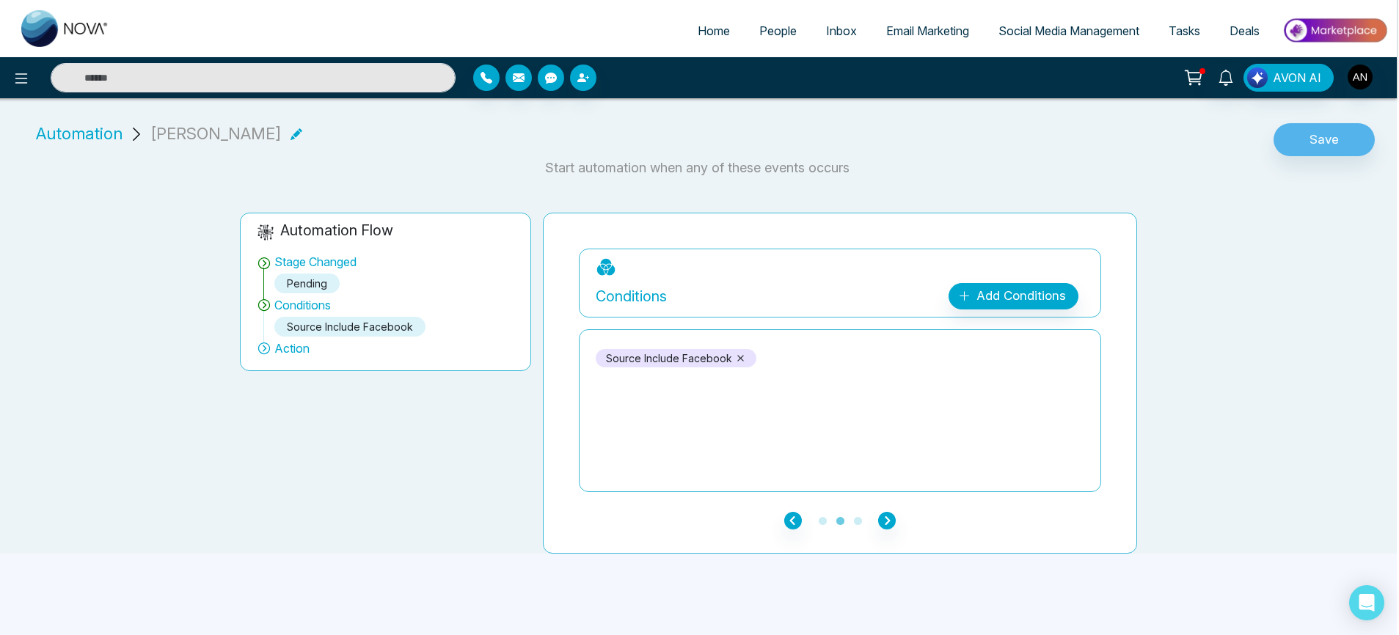
click at [894, 522] on div "Stage Changed Pending New Lead Contacted . Engaged Qualifiedd Active Client Clo…" at bounding box center [840, 383] width 594 height 341
click at [886, 512] on icon "button" at bounding box center [887, 521] width 18 height 18
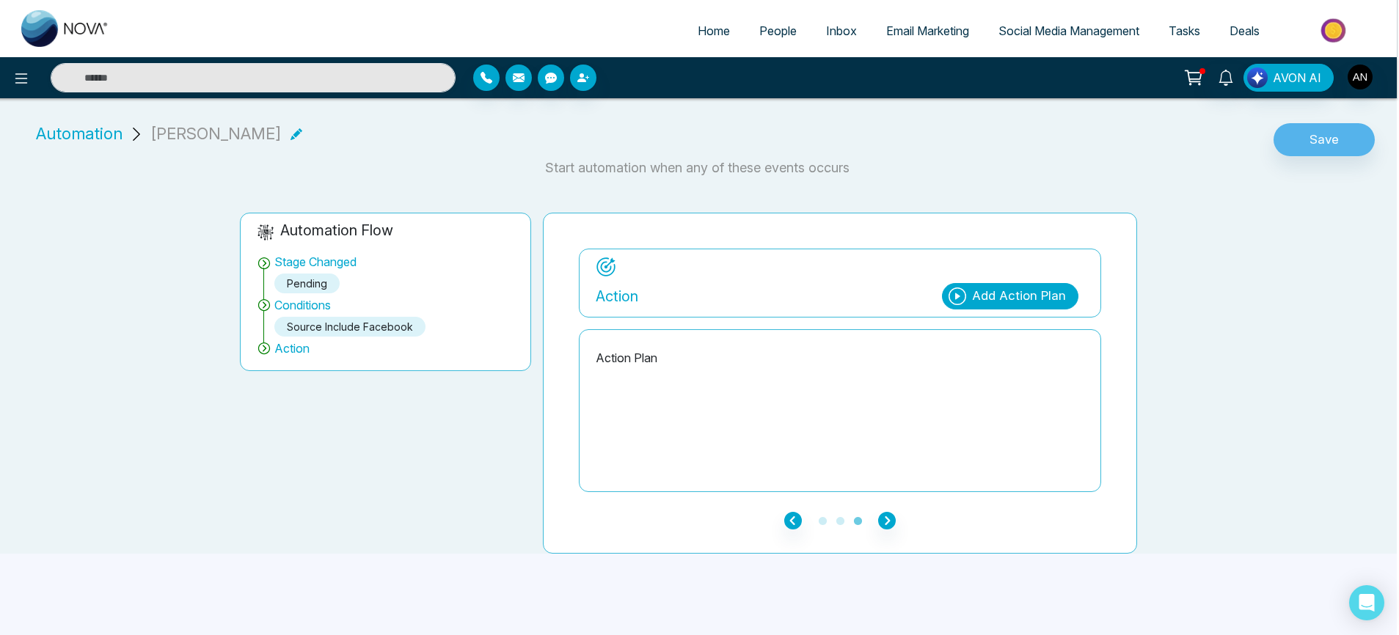
click at [1067, 283] on div "Add Action Plan" at bounding box center [1010, 296] width 136 height 26
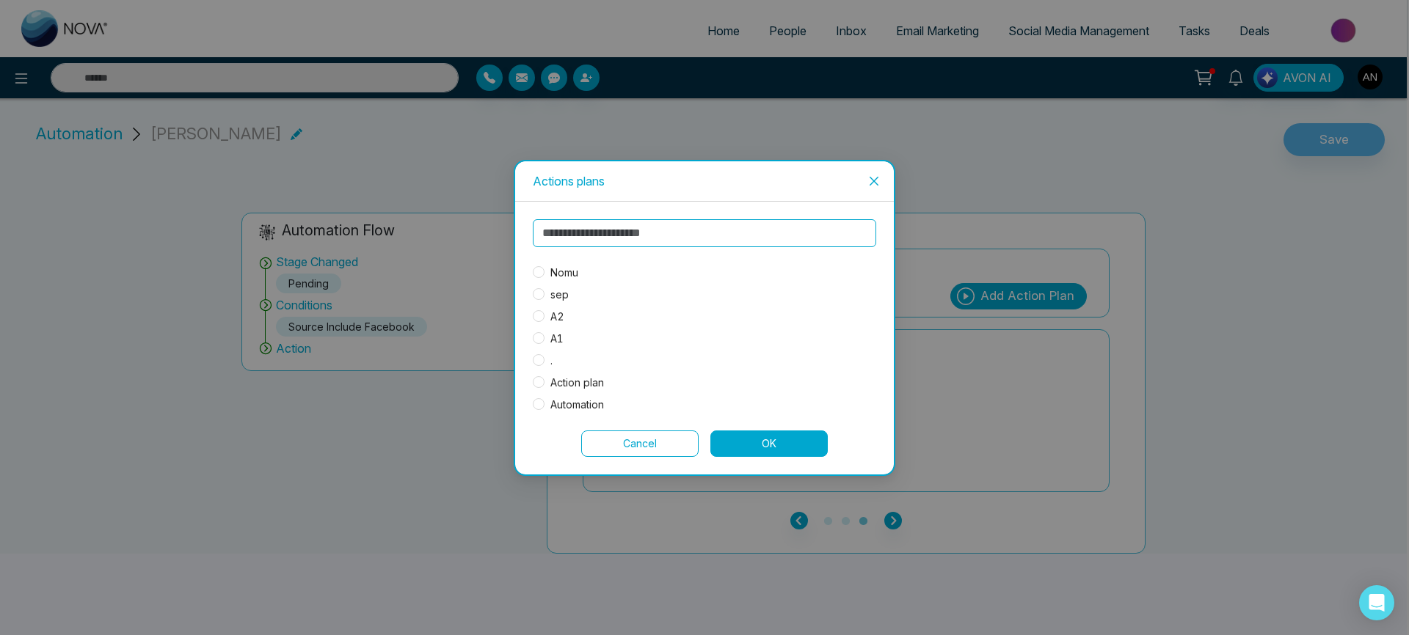
scroll to position [10, 0]
click at [545, 401] on span "Automation" at bounding box center [576, 405] width 65 height 16
click at [773, 432] on button "OK" at bounding box center [768, 444] width 117 height 26
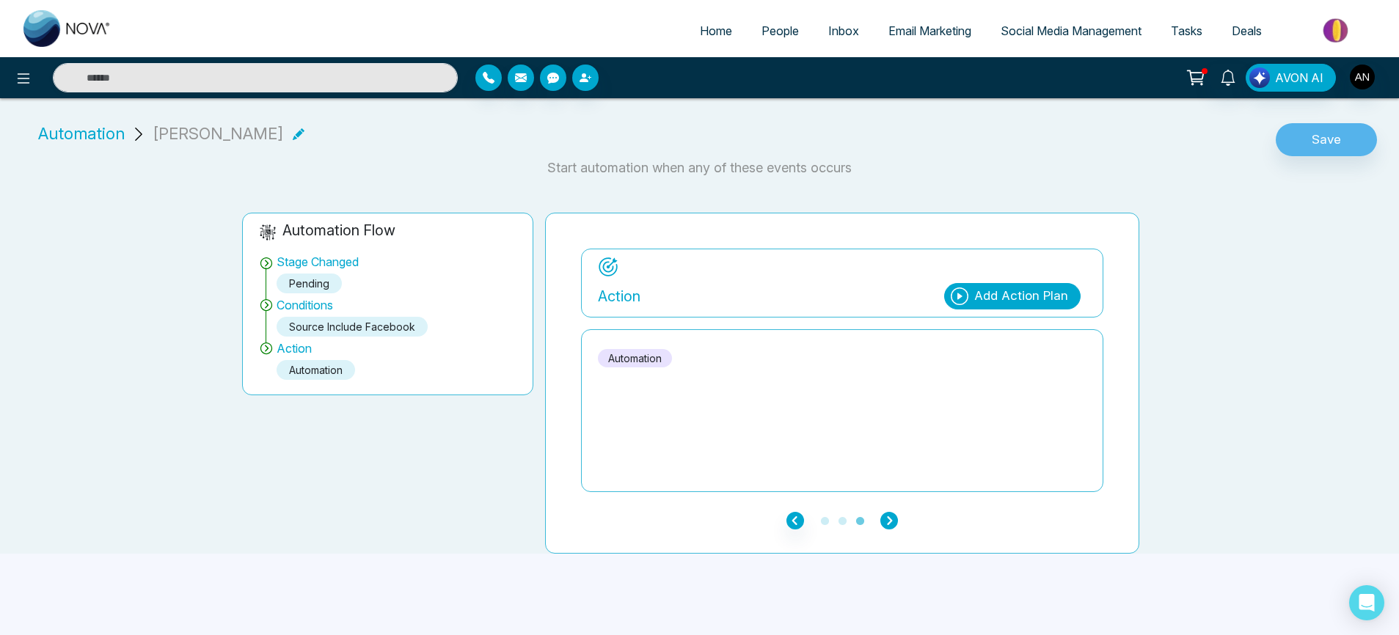
click at [881, 512] on icon "button" at bounding box center [890, 521] width 18 height 18
click at [1310, 123] on button "Save" at bounding box center [1326, 140] width 101 height 34
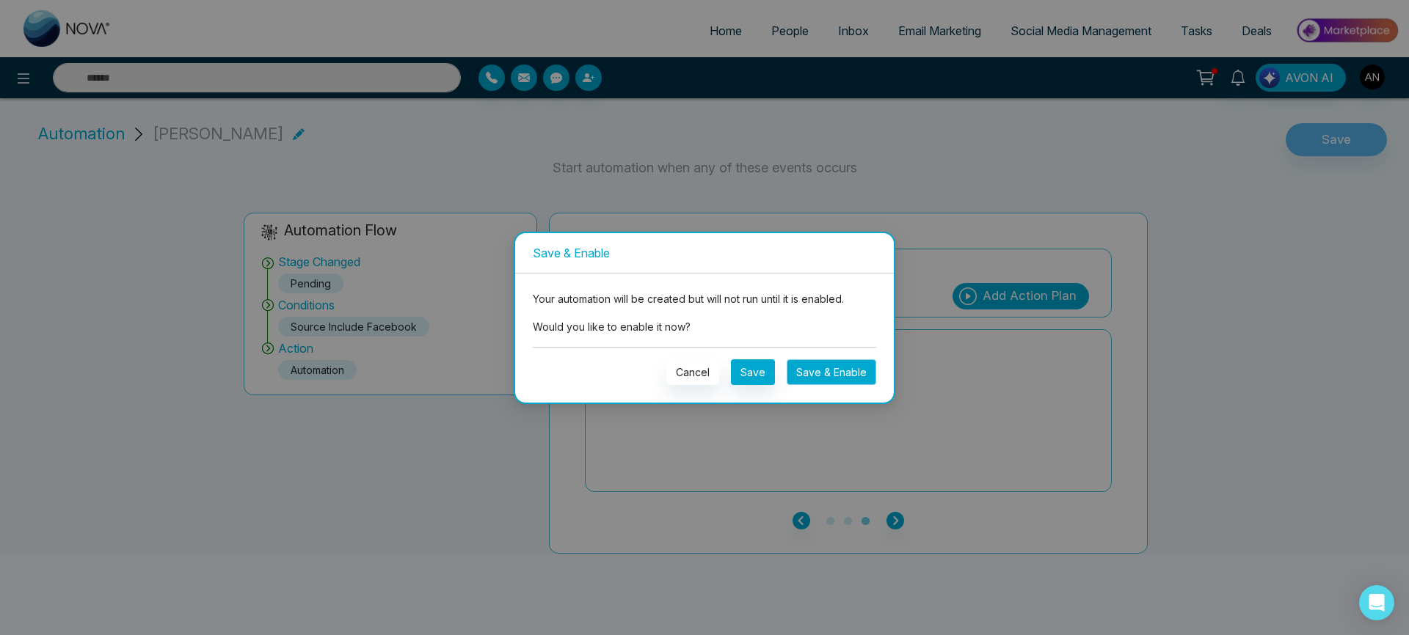
click at [853, 371] on button "Save & Enable" at bounding box center [832, 373] width 90 height 26
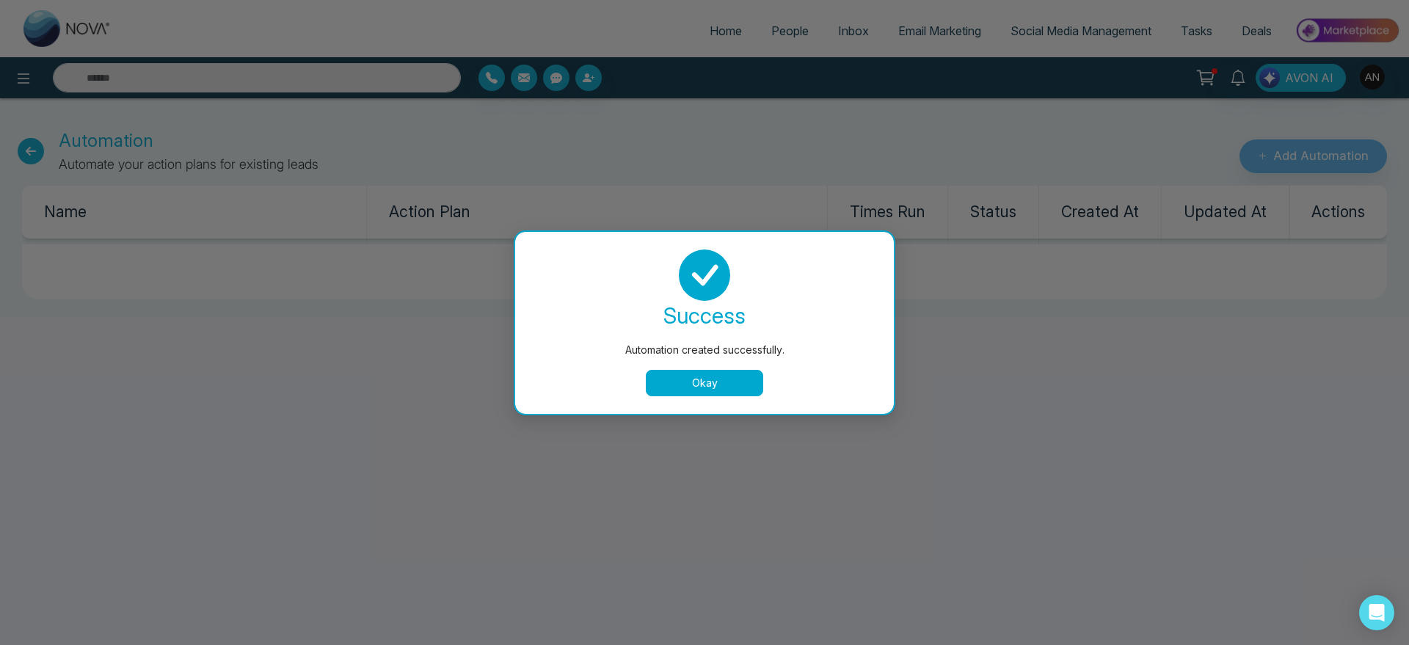
click at [739, 384] on button "Okay" at bounding box center [704, 383] width 117 height 26
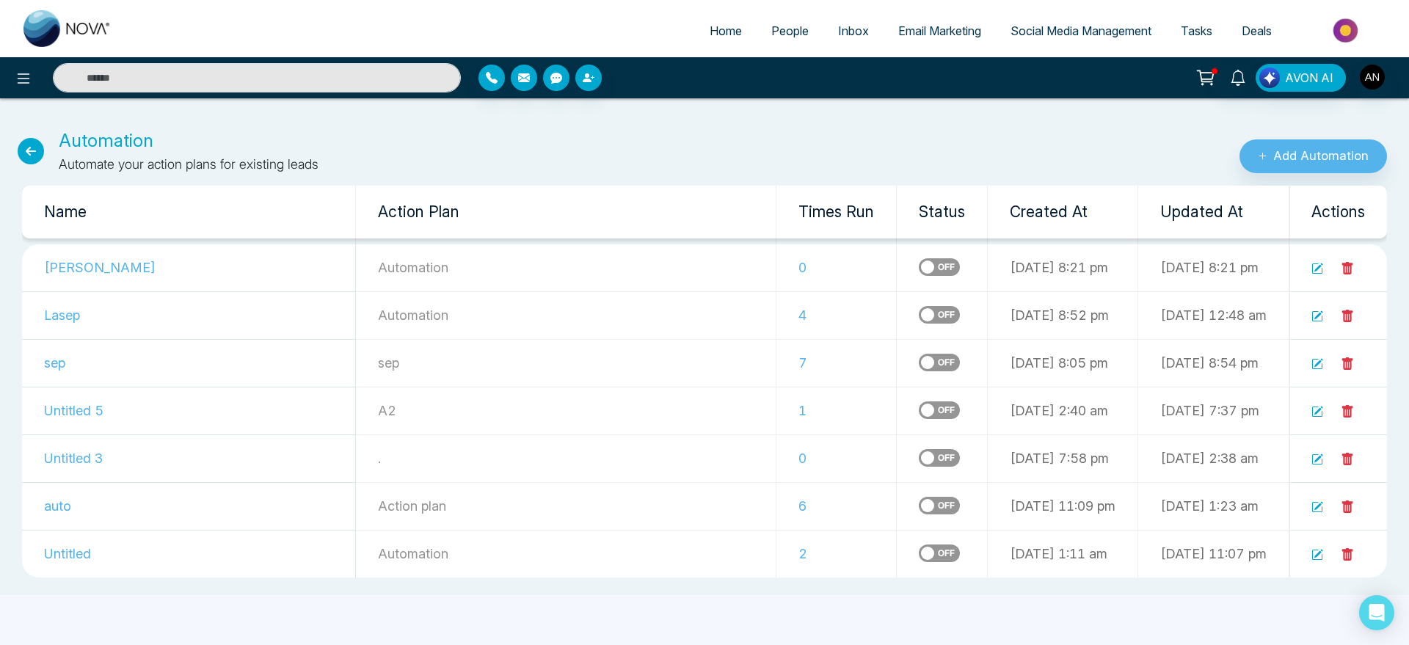
click at [32, 155] on icon at bounding box center [31, 151] width 26 height 26
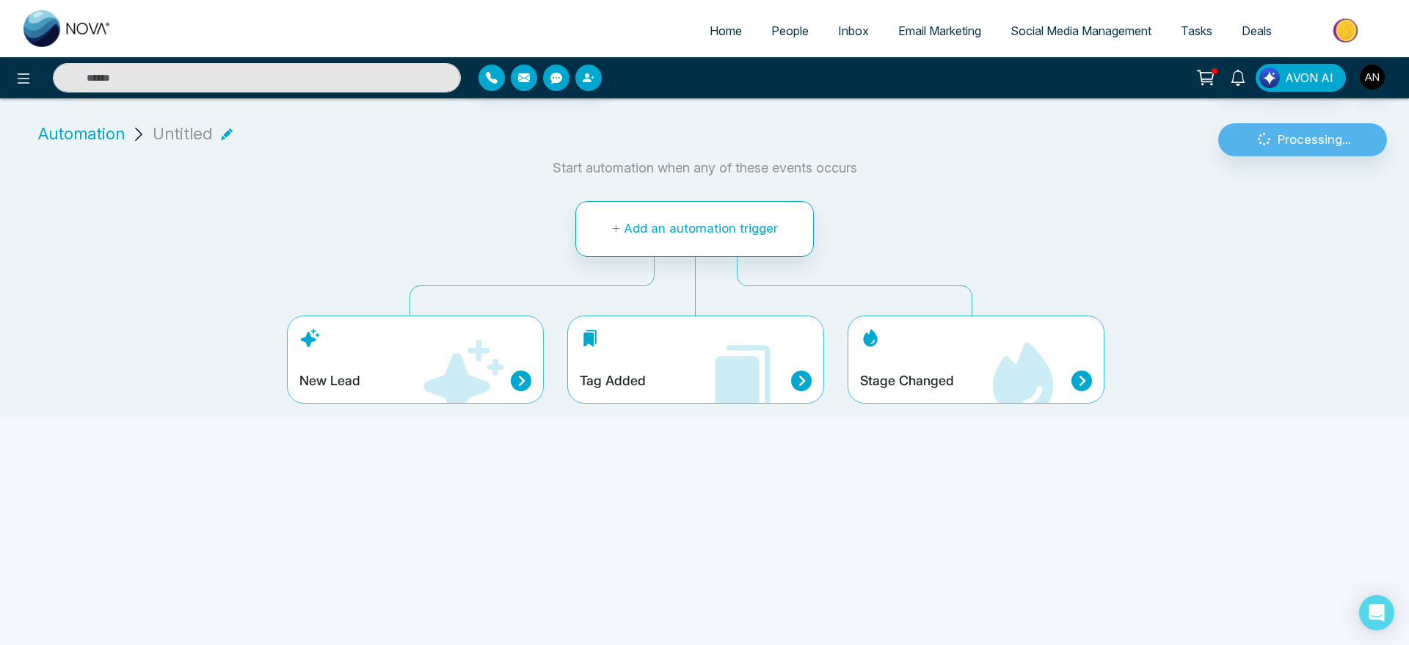
click at [61, 128] on span "Automation" at bounding box center [81, 134] width 87 height 24
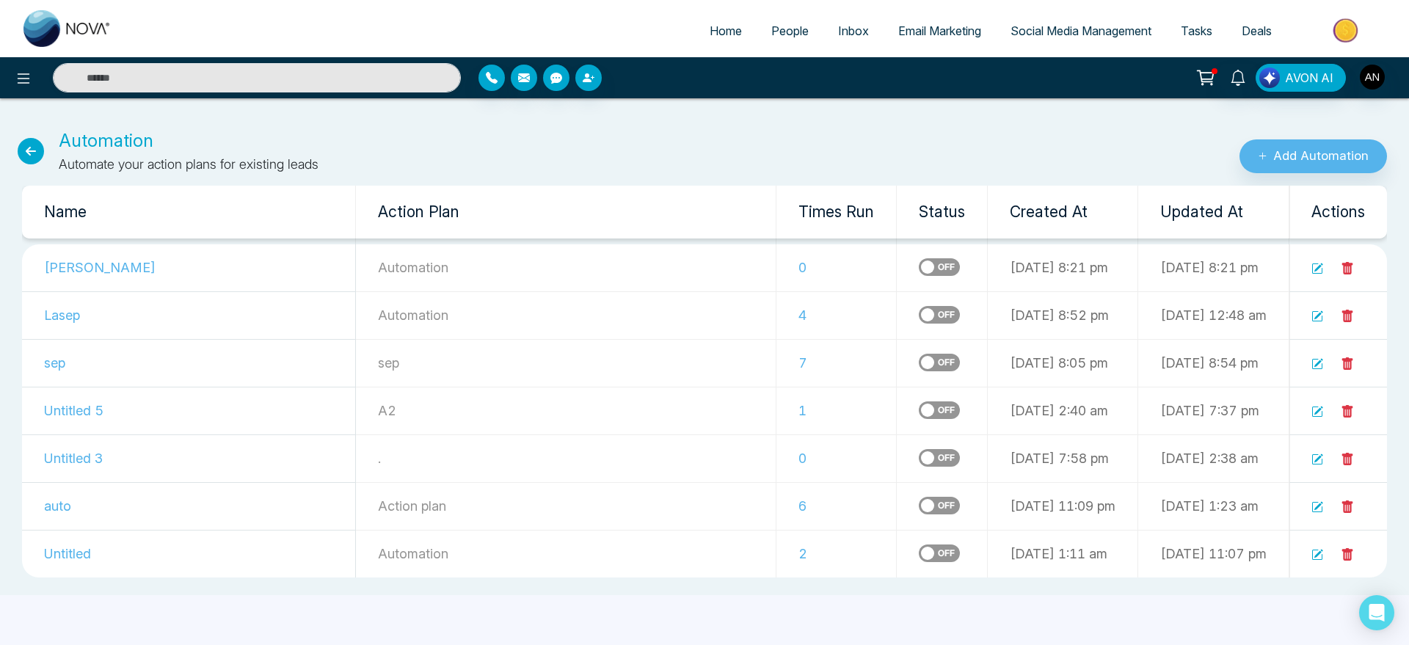
click at [22, 148] on icon at bounding box center [31, 151] width 26 height 26
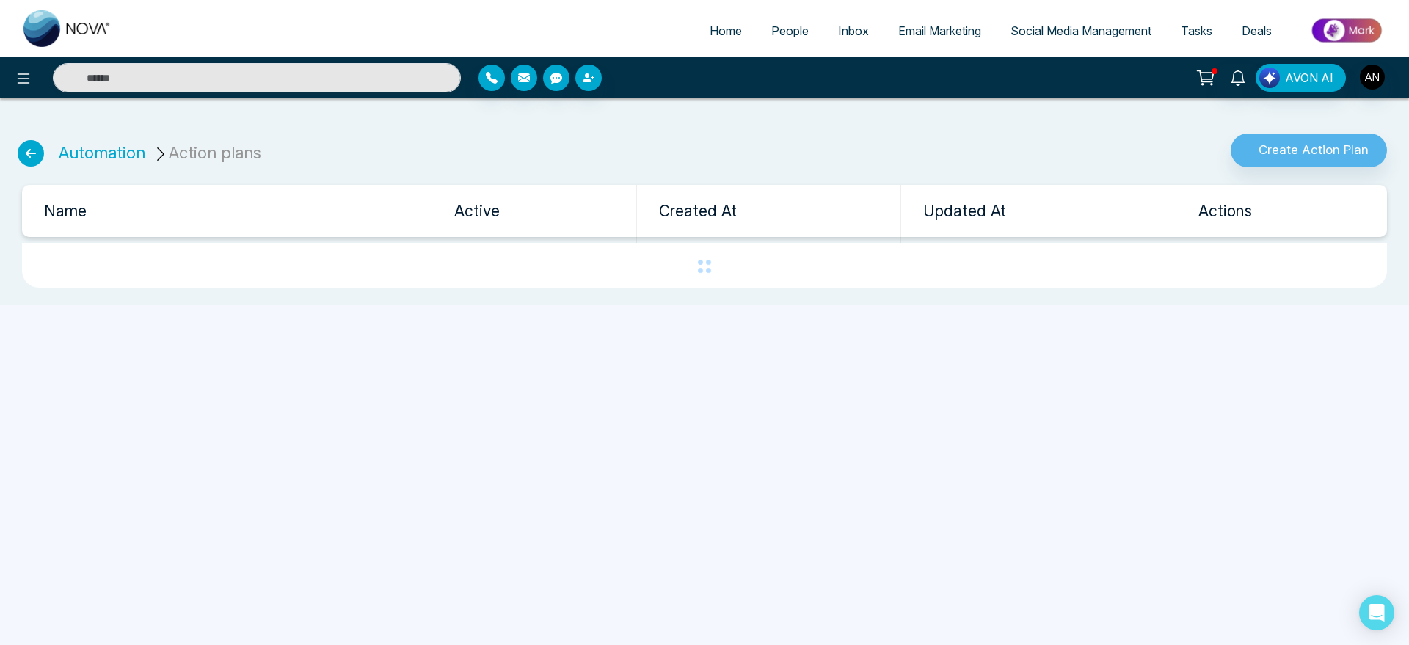
click at [22, 148] on icon at bounding box center [31, 153] width 26 height 26
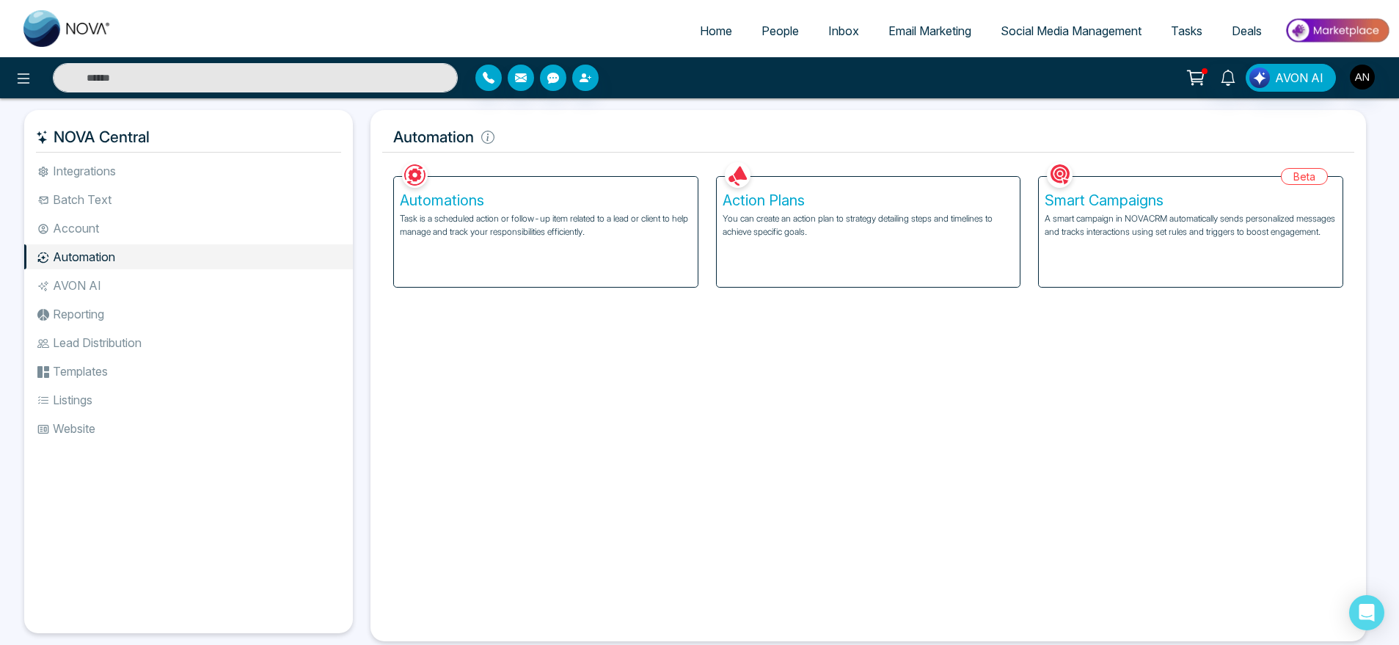
click at [22, 148] on div "NOVA Central Integrations Batch Text Account Automation AVON AI Reporting Lead …" at bounding box center [699, 387] width 1399 height 578
click at [1101, 171] on div "Beta Smart Campaigns A smart campaign in NOVACRM automatically sends personaliz…" at bounding box center [1190, 222] width 323 height 129
click at [1130, 214] on p "A smart campaign in NOVACRM automatically sends personalized messages and track…" at bounding box center [1191, 225] width 292 height 26
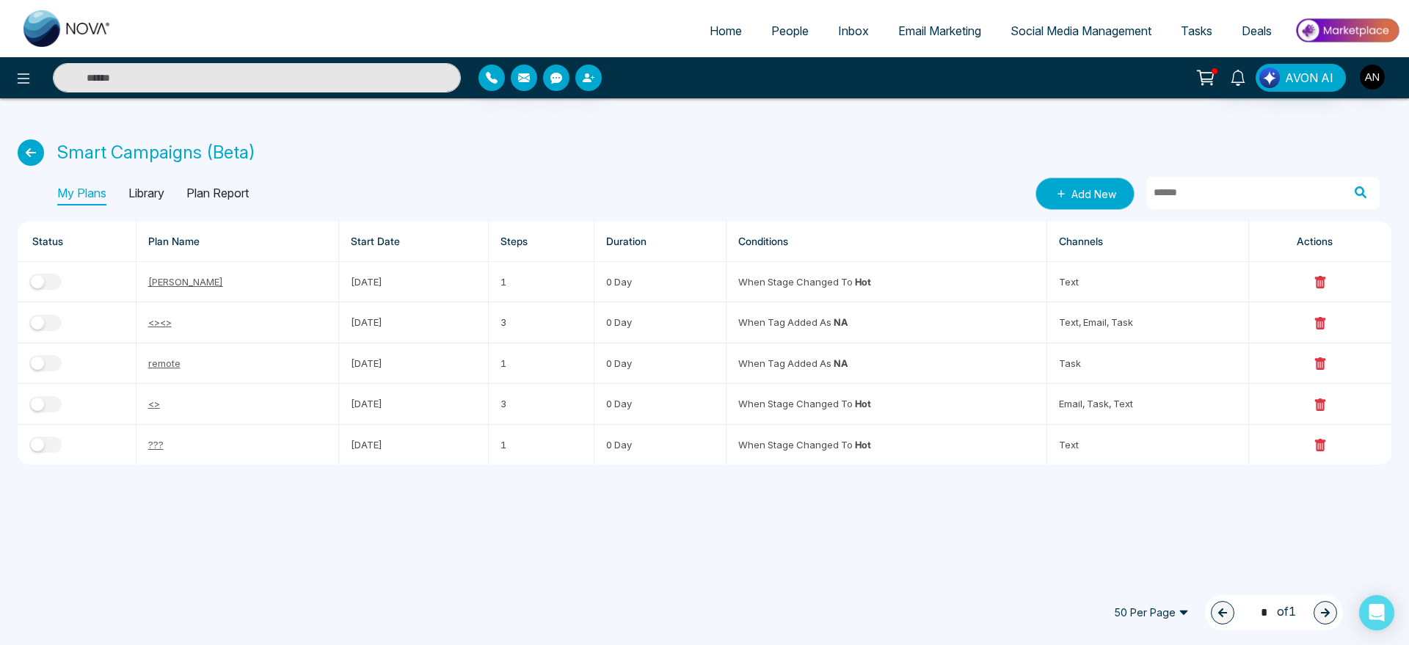
click at [1079, 184] on link "Add New" at bounding box center [1084, 194] width 99 height 32
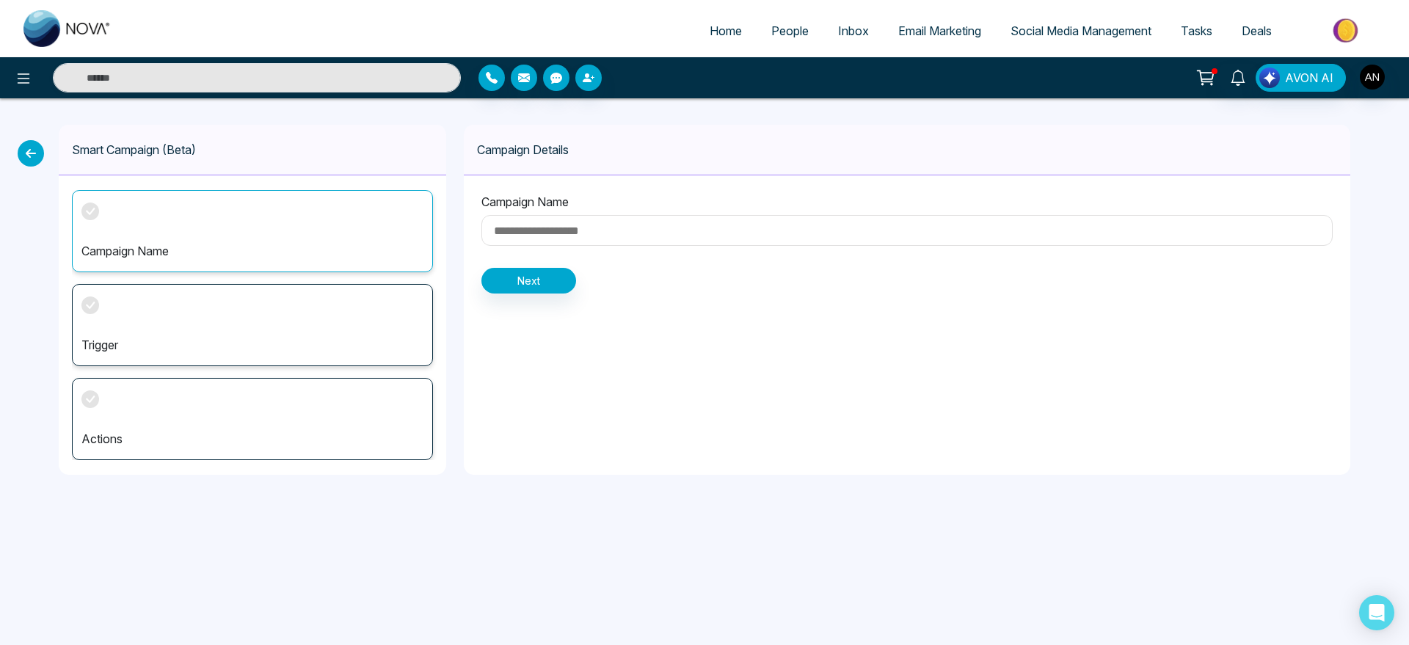
click at [566, 239] on input at bounding box center [906, 230] width 851 height 31
type input "******"
click at [555, 277] on button "Next" at bounding box center [528, 281] width 95 height 26
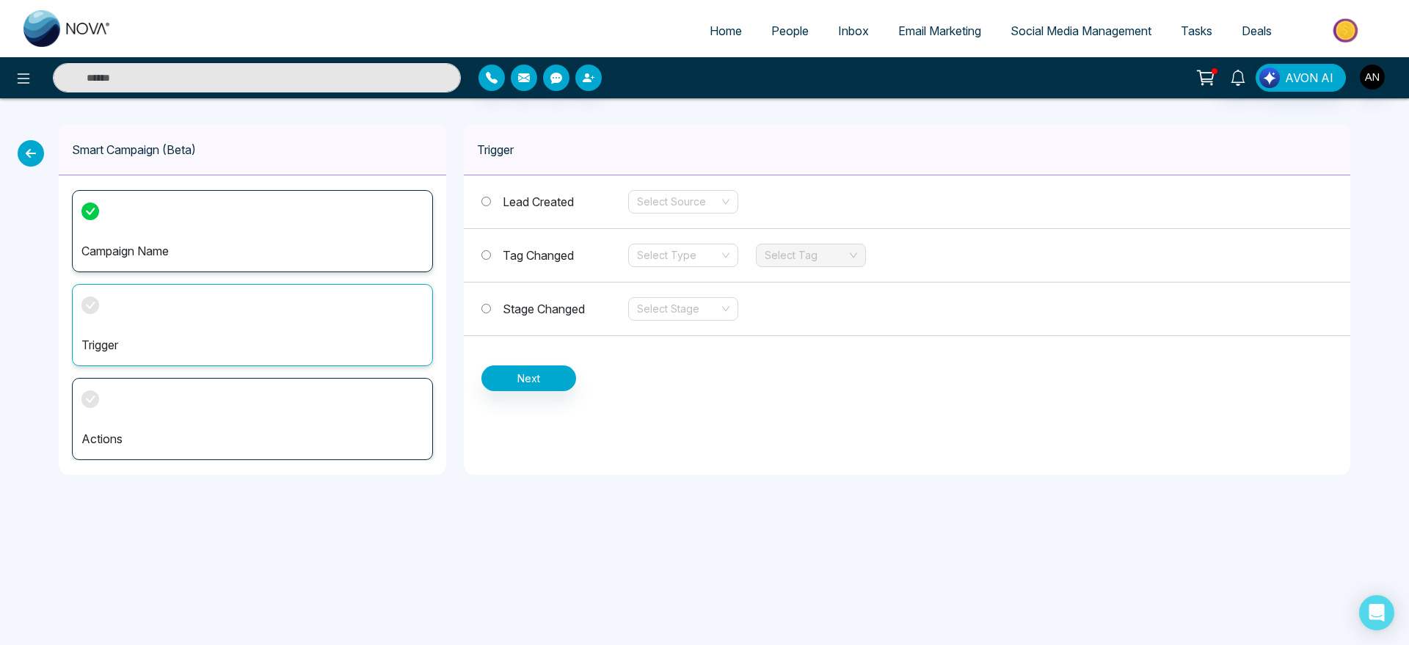
click at [503, 302] on span "Stage Changed" at bounding box center [544, 309] width 82 height 15
click at [538, 197] on span "Lead Created" at bounding box center [538, 201] width 71 height 15
click at [694, 191] on input "search" at bounding box center [678, 202] width 82 height 22
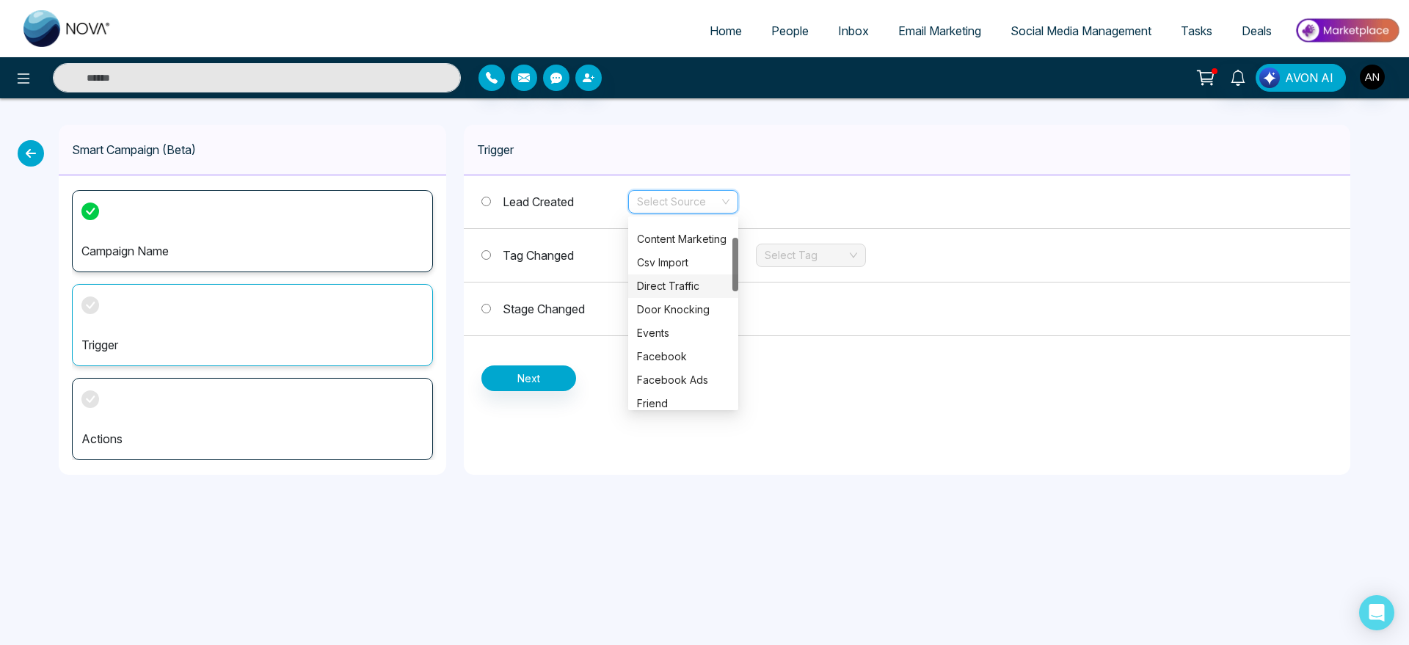
scroll to position [68, 0]
click at [674, 346] on div "Facebook" at bounding box center [683, 351] width 92 height 16
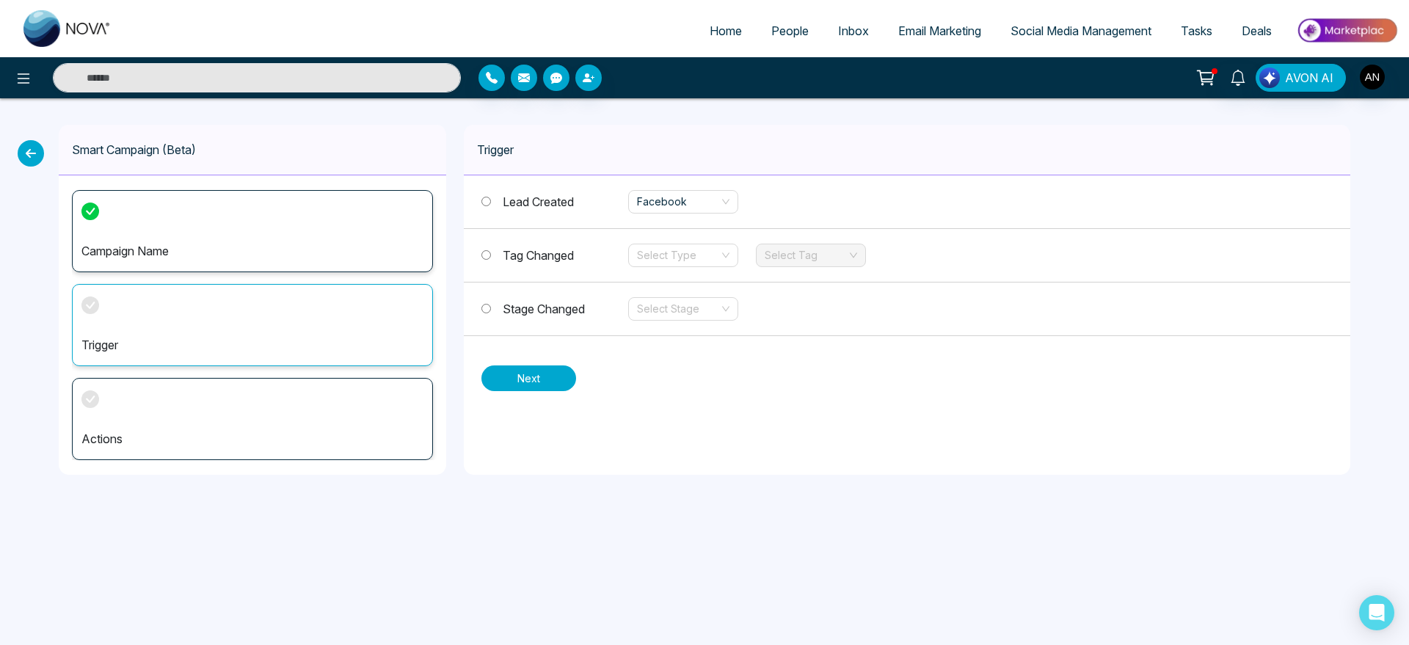
click at [556, 368] on button "Next" at bounding box center [528, 378] width 95 height 26
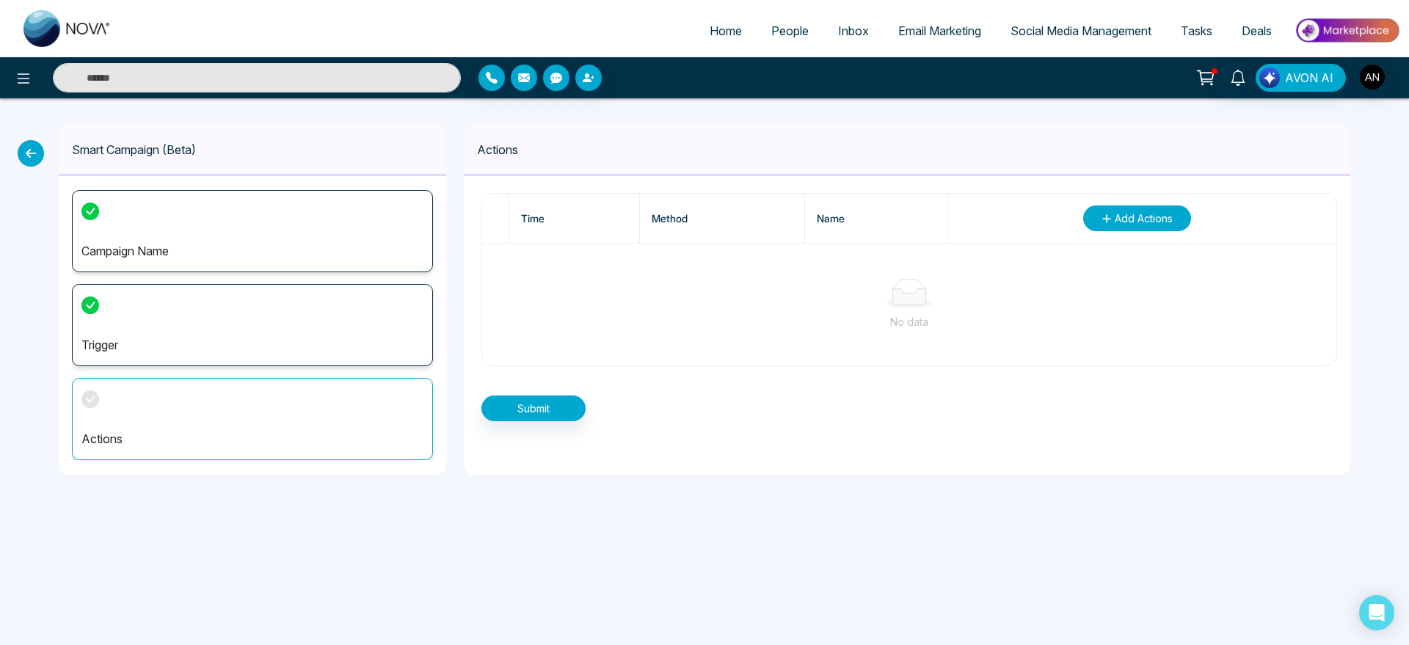
click at [1126, 222] on span "Add Actions" at bounding box center [1144, 218] width 58 height 15
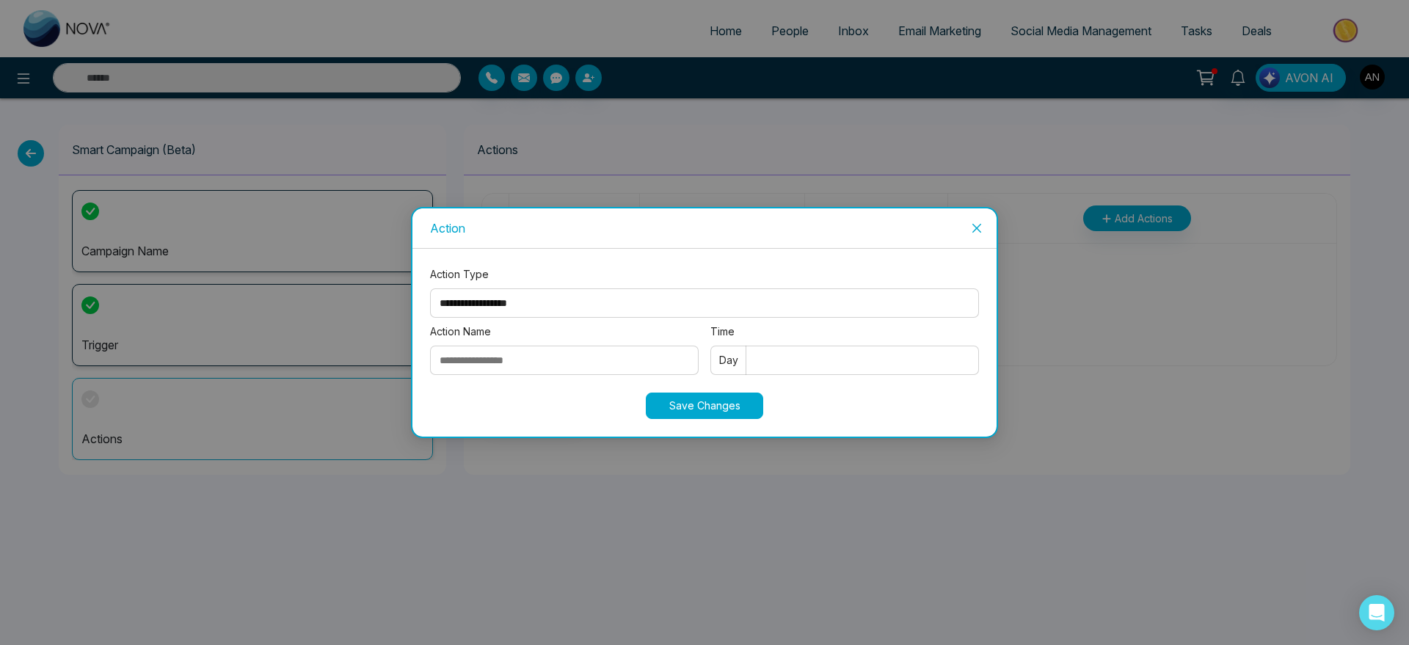
click at [993, 219] on span "Close" at bounding box center [977, 228] width 40 height 40
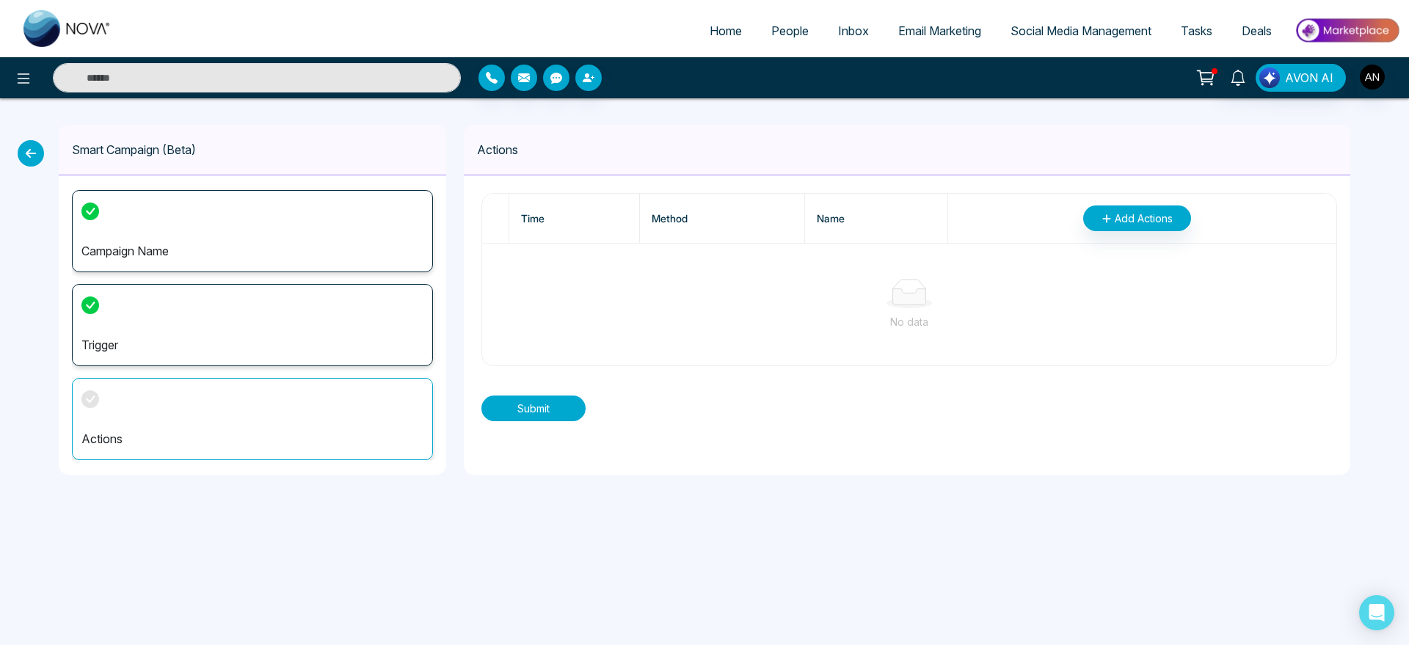
click at [562, 410] on button "Submit" at bounding box center [533, 408] width 104 height 26
click at [1108, 226] on button "Add Actions" at bounding box center [1137, 218] width 108 height 26
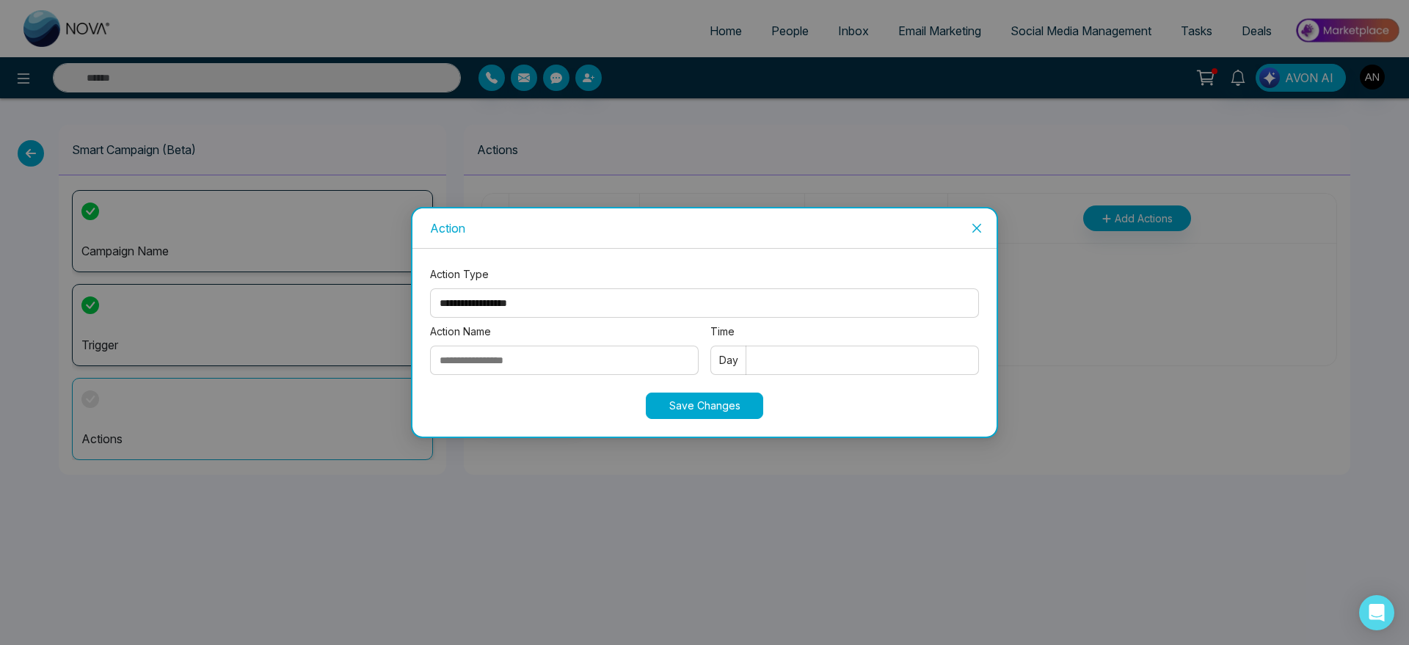
click at [583, 308] on select "**********" at bounding box center [704, 302] width 549 height 29
click at [430, 288] on select "**********" at bounding box center [704, 302] width 549 height 29
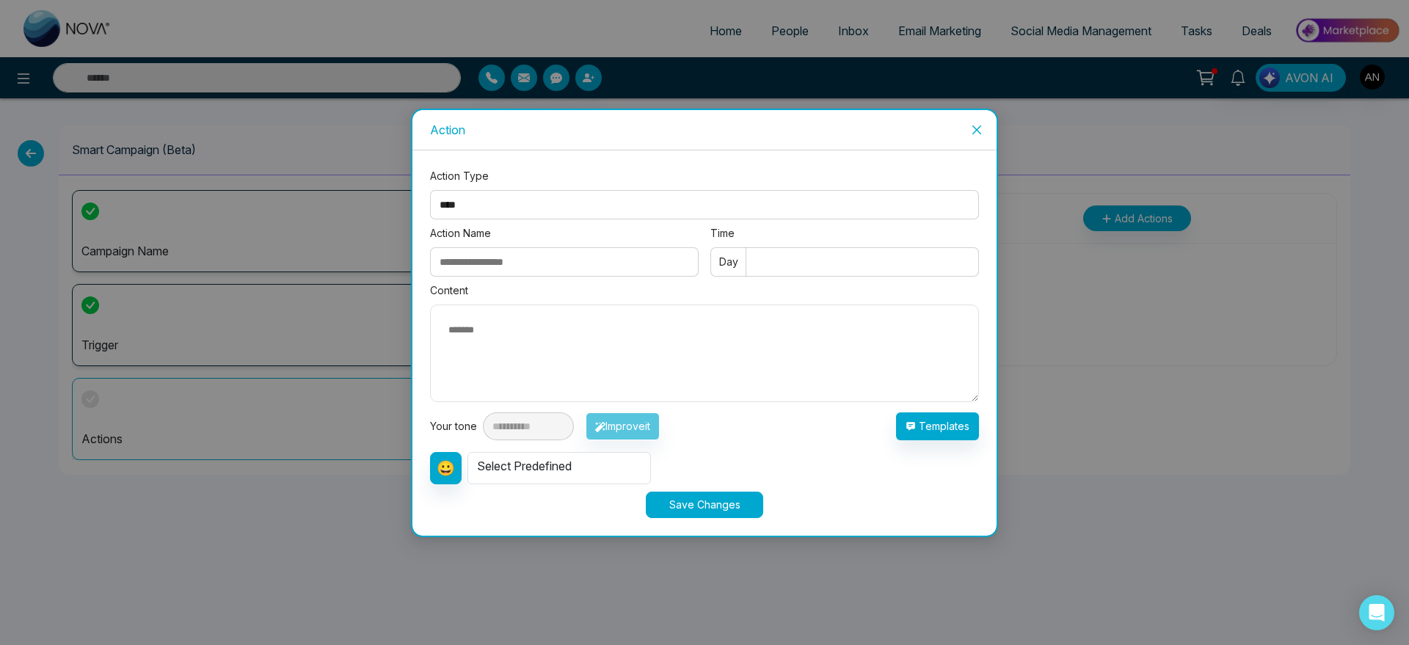
click at [509, 202] on select "**********" at bounding box center [704, 204] width 549 height 29
select select "*****"
click at [430, 219] on select "**********" at bounding box center [704, 204] width 549 height 29
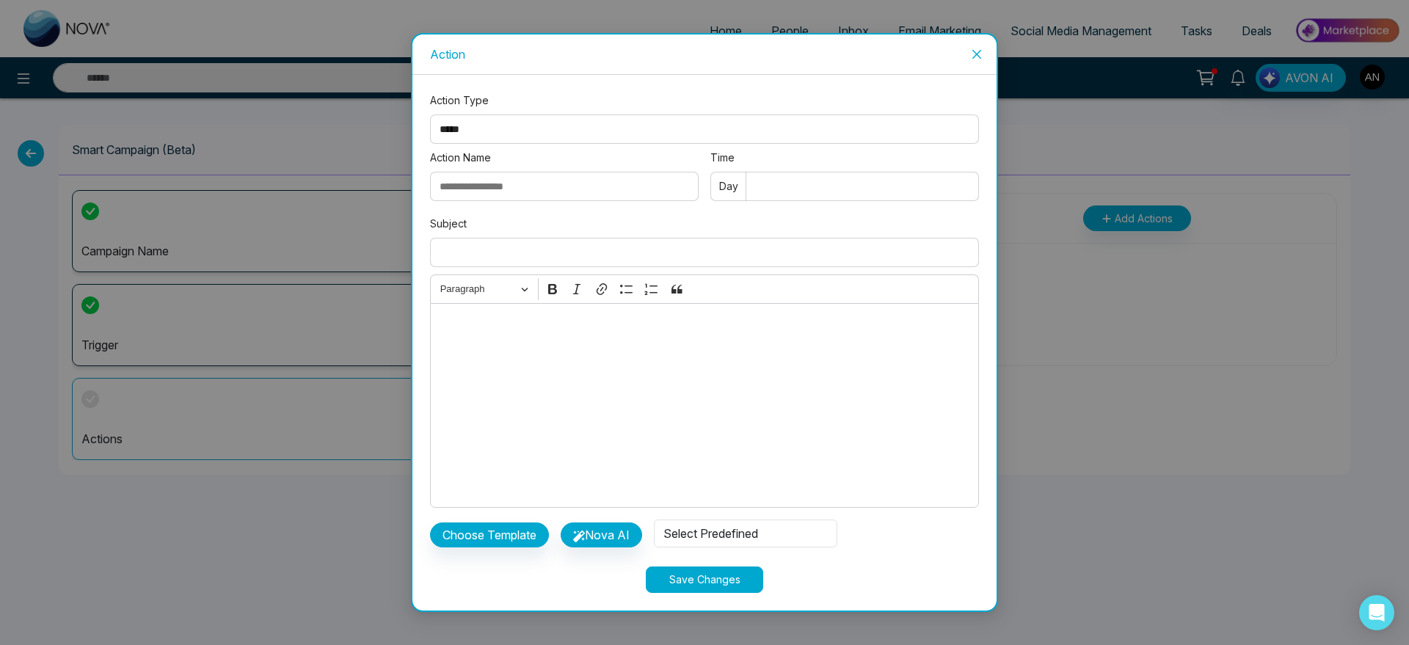
click at [507, 196] on input "Action Name" at bounding box center [564, 186] width 269 height 29
type input "*******"
drag, startPoint x: 529, startPoint y: 185, endPoint x: 351, endPoint y: 201, distance: 179.0
click at [351, 201] on div "**********" at bounding box center [704, 322] width 1409 height 645
click at [548, 127] on select "**********" at bounding box center [704, 128] width 549 height 29
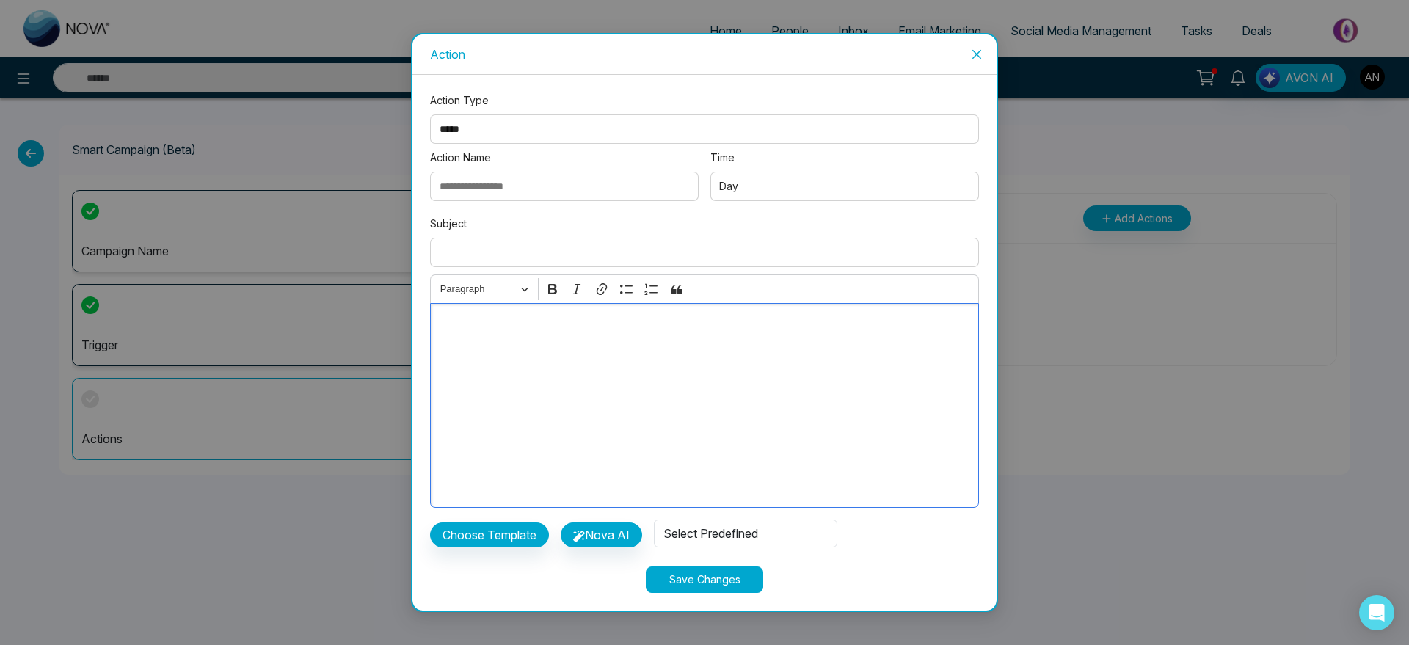
click at [508, 388] on div "Editor editing area: main" at bounding box center [704, 405] width 549 height 205
click at [525, 184] on input "Action Name" at bounding box center [564, 186] width 269 height 29
type input "*****"
click at [812, 181] on input "Time" at bounding box center [844, 186] width 269 height 29
type input "*"
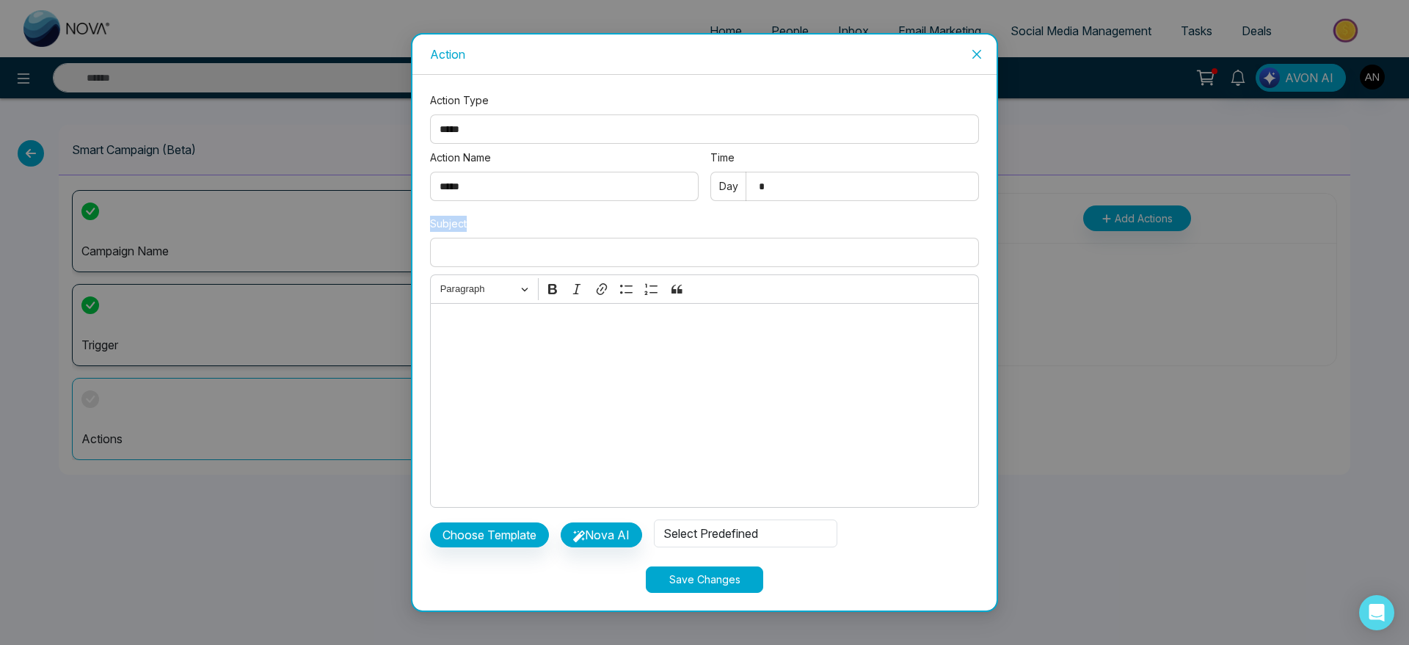
drag, startPoint x: 511, startPoint y: 229, endPoint x: 501, endPoint y: 266, distance: 38.1
click at [501, 266] on div "Subject" at bounding box center [704, 244] width 549 height 57
click at [501, 266] on input "Subject" at bounding box center [704, 252] width 549 height 29
type input "**********"
click at [478, 542] on button "Choose Template" at bounding box center [489, 534] width 119 height 25
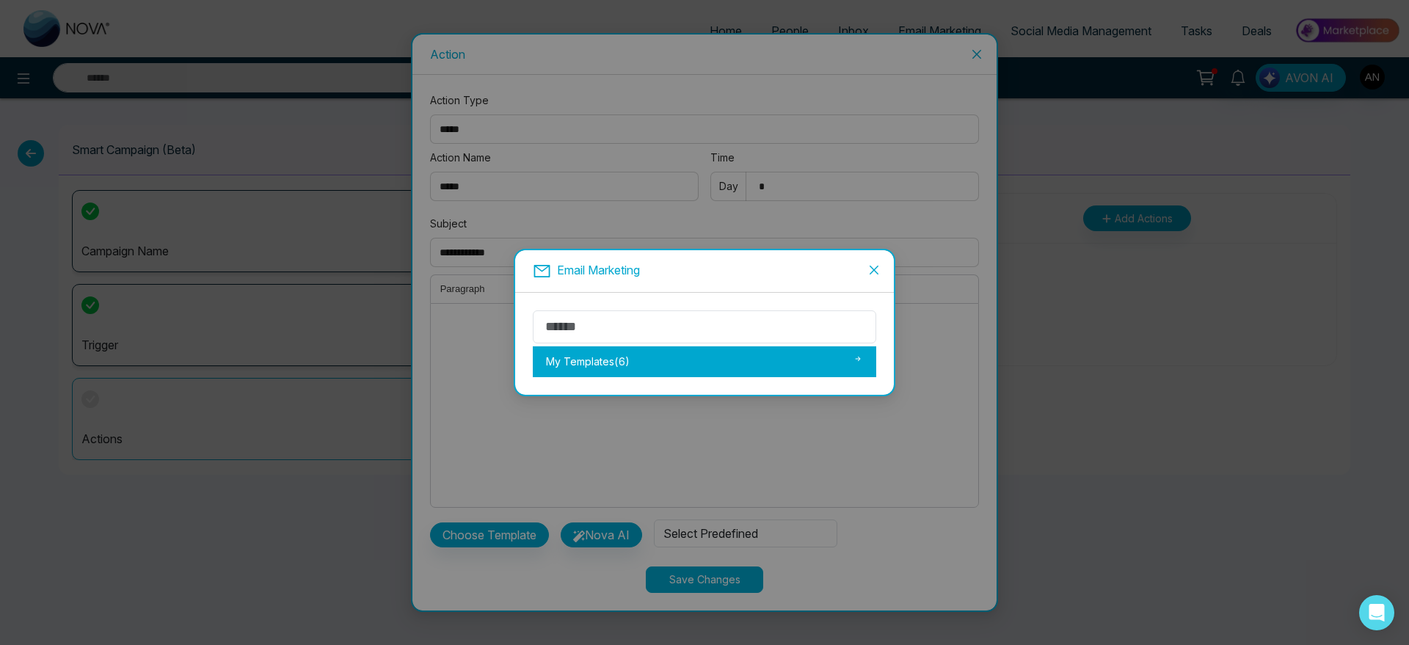
click at [622, 368] on div "My Templates ( 6 )" at bounding box center [704, 361] width 343 height 31
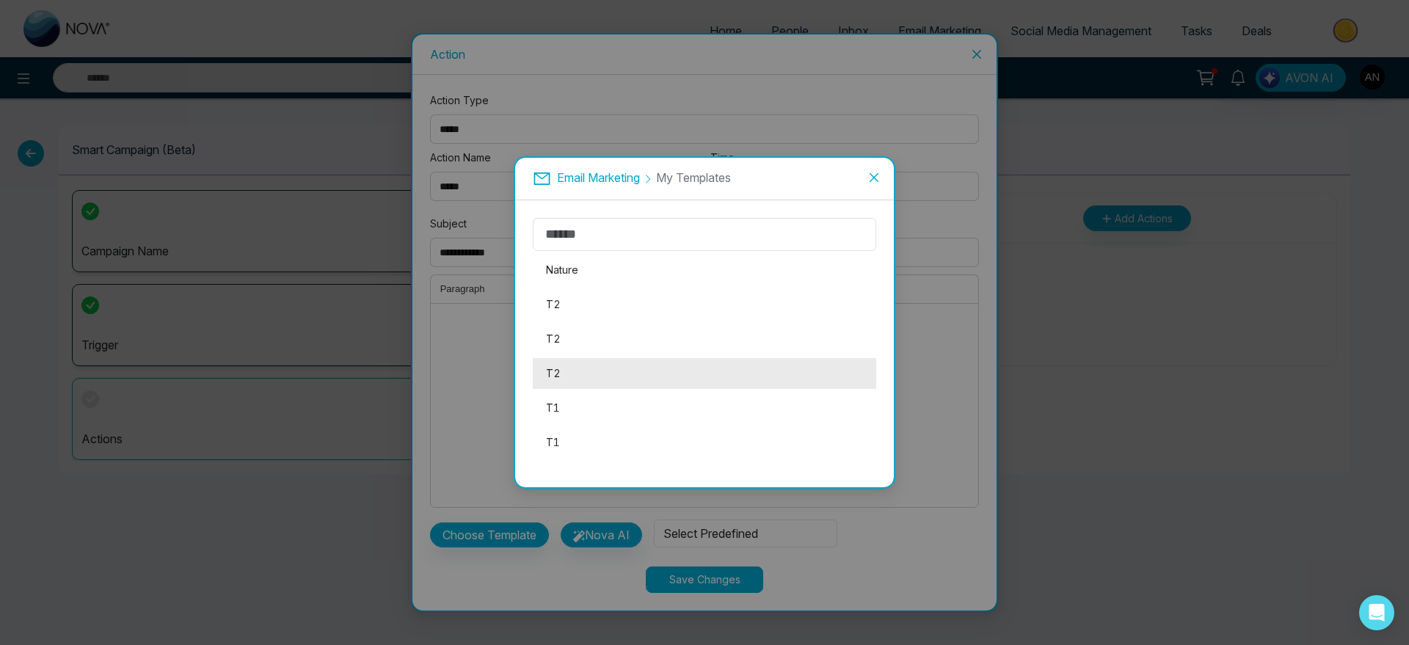
click at [650, 370] on li "T2" at bounding box center [704, 373] width 343 height 31
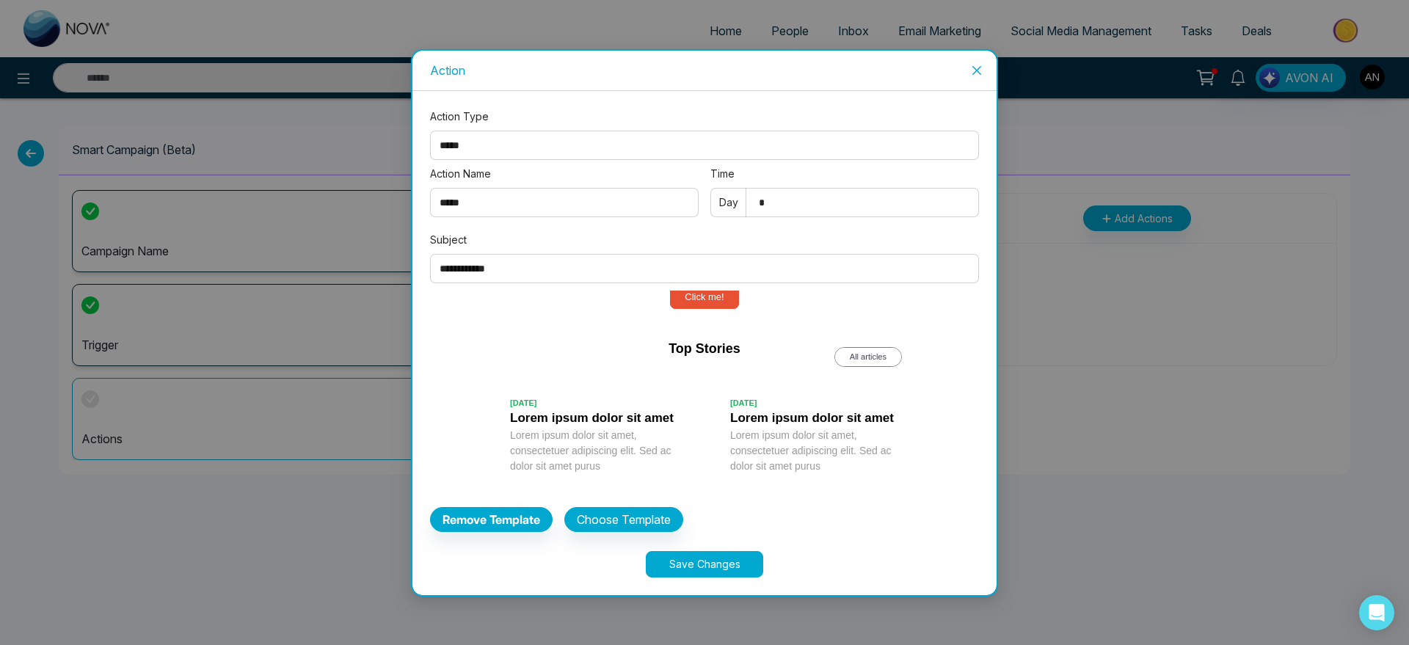
scroll to position [0, 0]
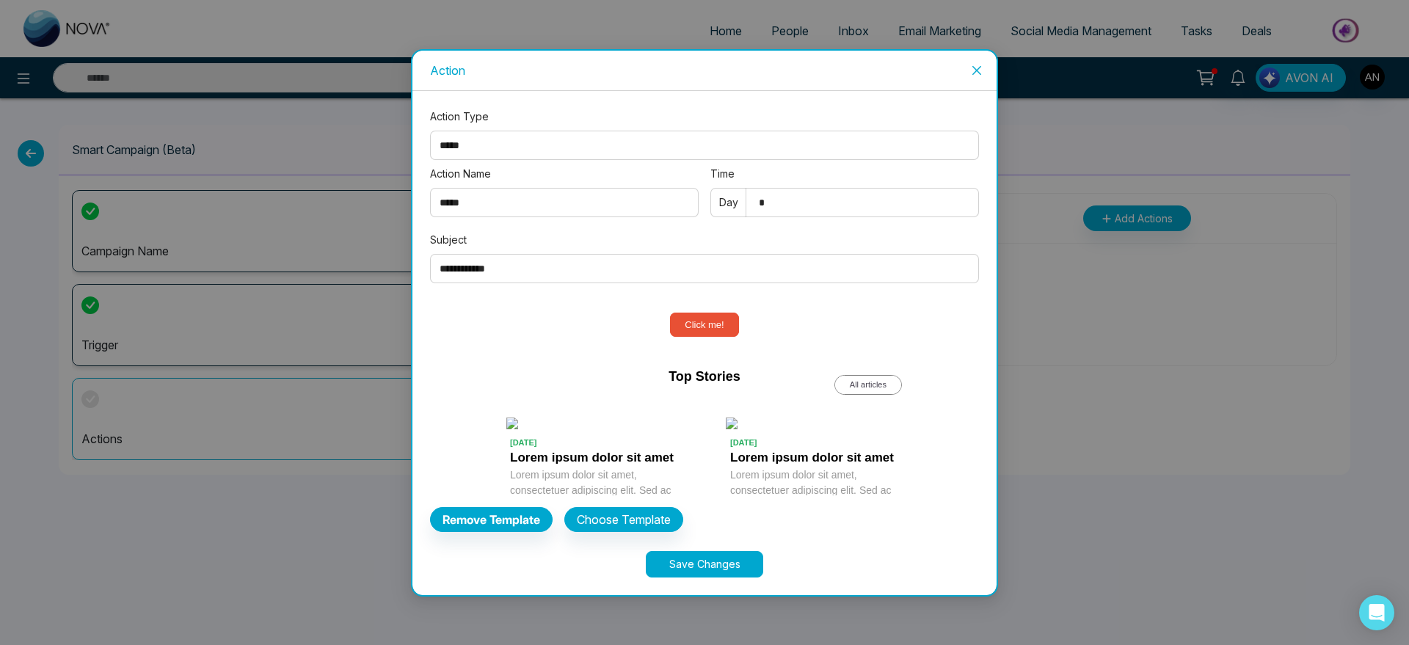
click at [657, 544] on div "**********" at bounding box center [704, 343] width 549 height 469
click at [710, 564] on button "Save Changes" at bounding box center [704, 564] width 117 height 26
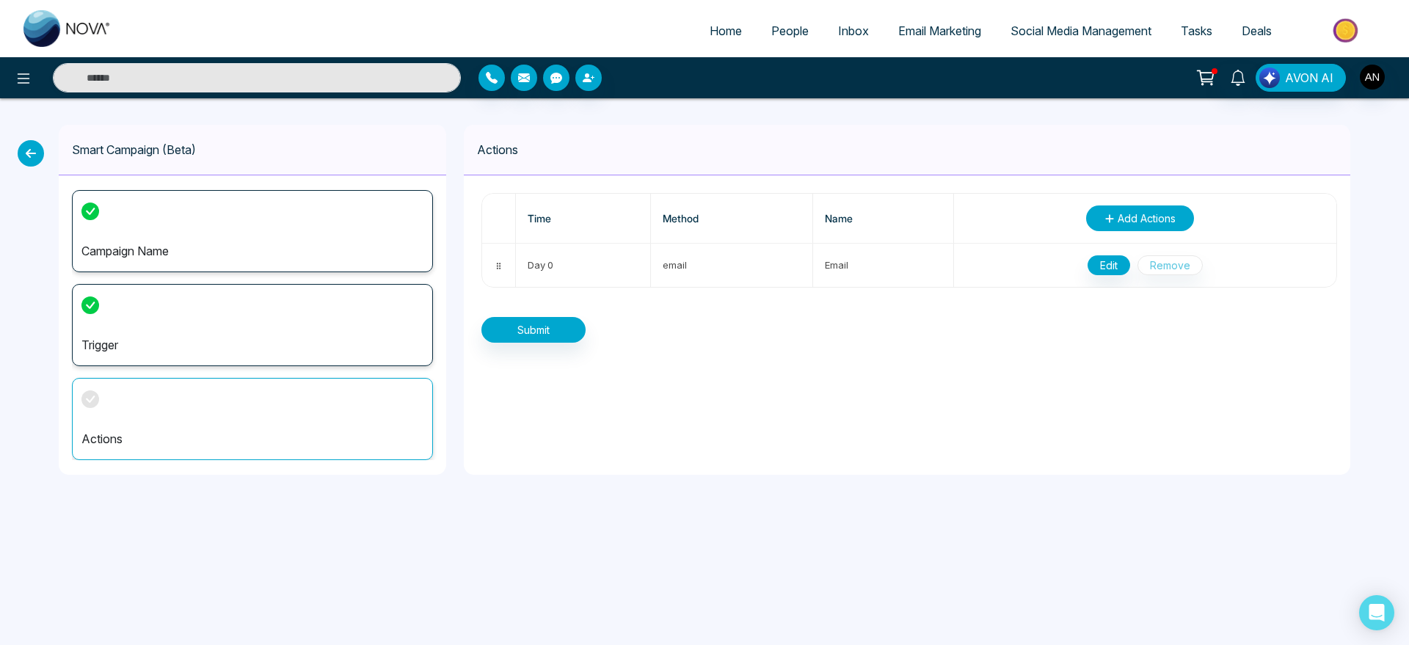
click at [1125, 216] on span "Add Actions" at bounding box center [1147, 218] width 58 height 15
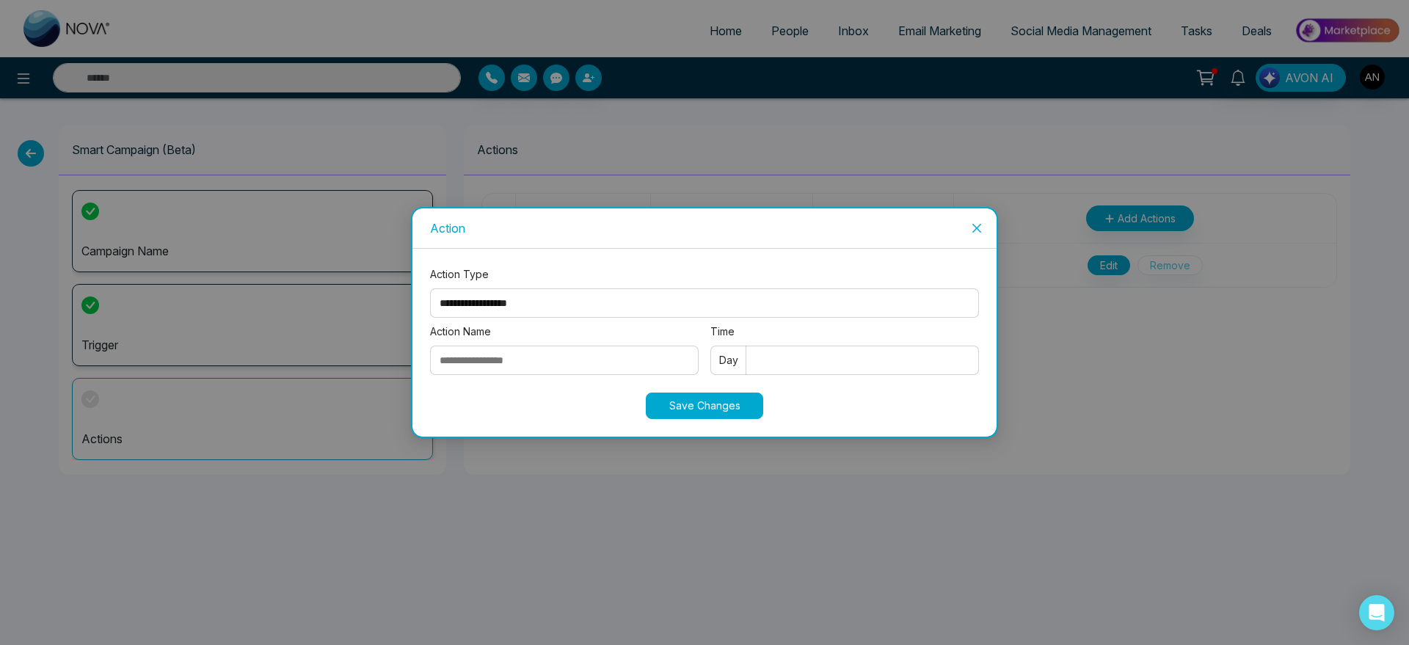
click at [577, 306] on select "**********" at bounding box center [704, 302] width 549 height 29
select select "****"
click at [430, 288] on select "**********" at bounding box center [704, 302] width 549 height 29
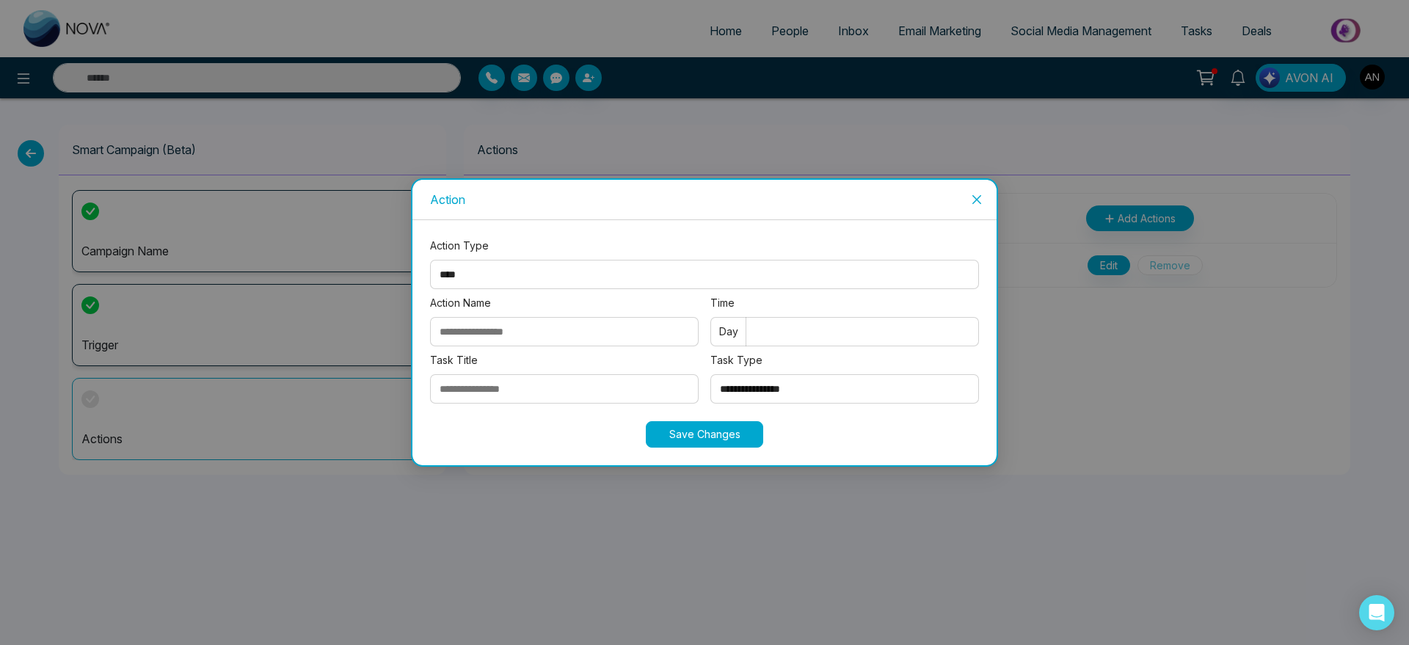
click at [534, 332] on input "Action Name" at bounding box center [564, 331] width 269 height 29
click at [450, 327] on input "Action Name" at bounding box center [564, 331] width 269 height 29
type input "*"
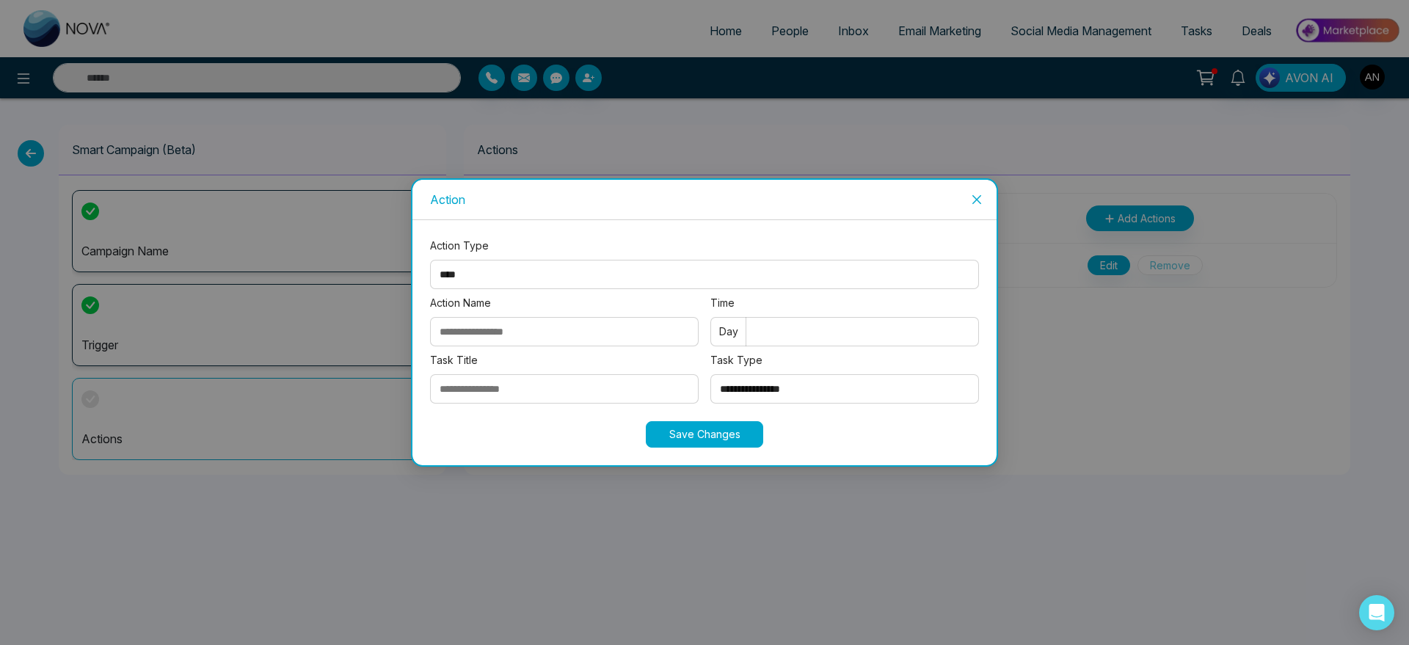
type input "*"
type input "**"
click at [812, 333] on input "Time" at bounding box center [844, 331] width 269 height 29
type input "***"
click at [520, 395] on input "Task Title" at bounding box center [564, 388] width 269 height 29
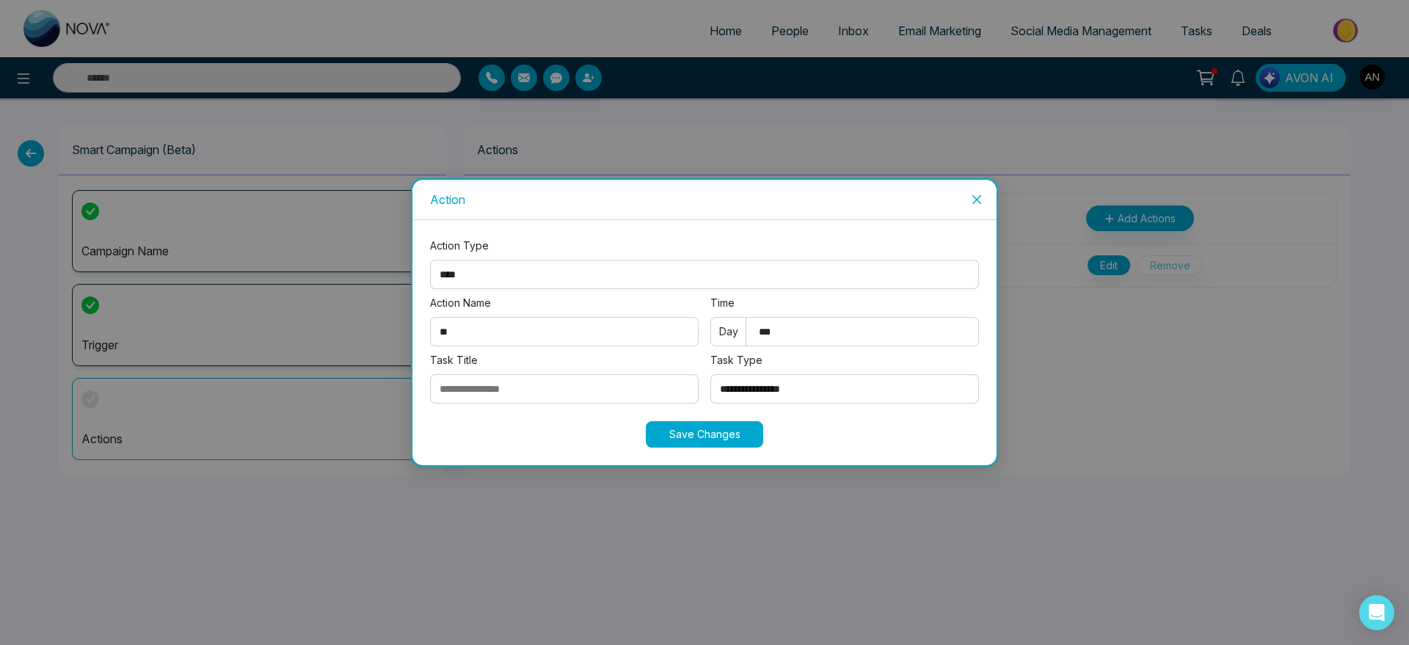
type input "**********"
click at [839, 381] on select "**********" at bounding box center [844, 388] width 269 height 29
click at [710, 374] on select "**********" at bounding box center [844, 388] width 269 height 29
click at [766, 387] on select "**********" at bounding box center [844, 388] width 269 height 29
select select "*********"
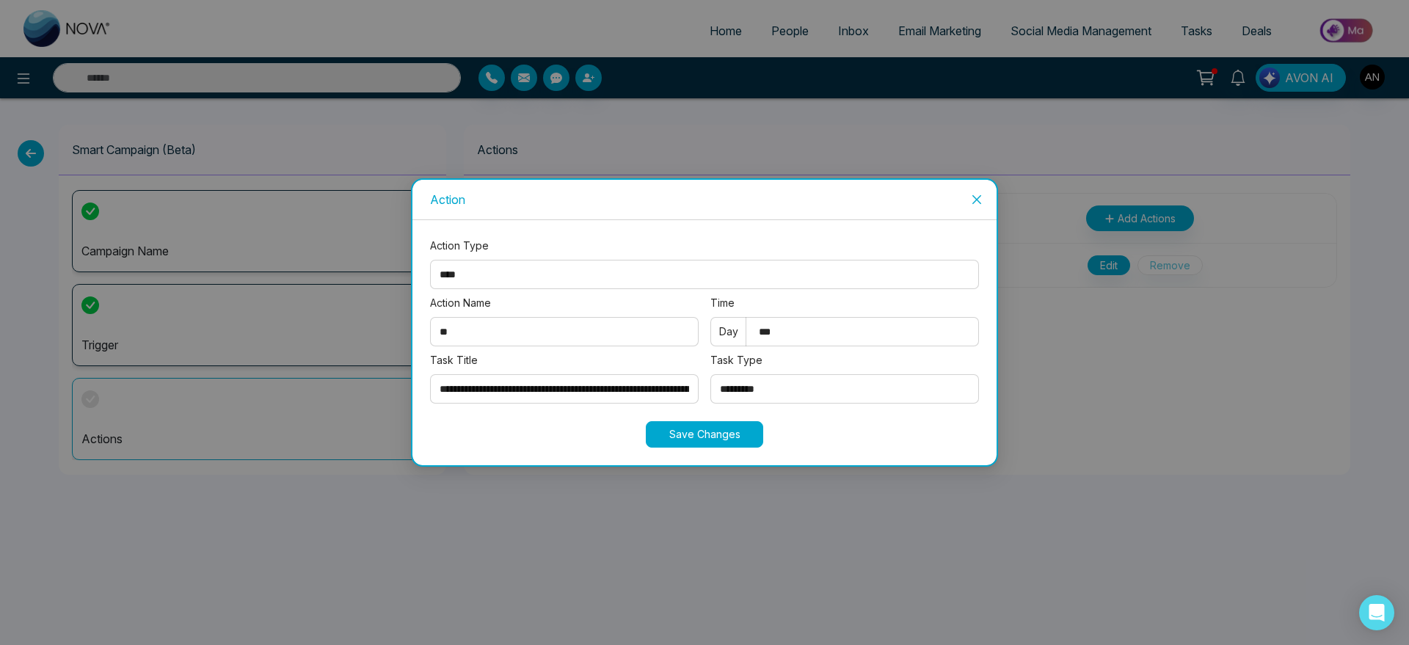
click at [710, 374] on select "**********" at bounding box center [844, 388] width 269 height 29
click at [712, 432] on button "Save Changes" at bounding box center [704, 434] width 117 height 26
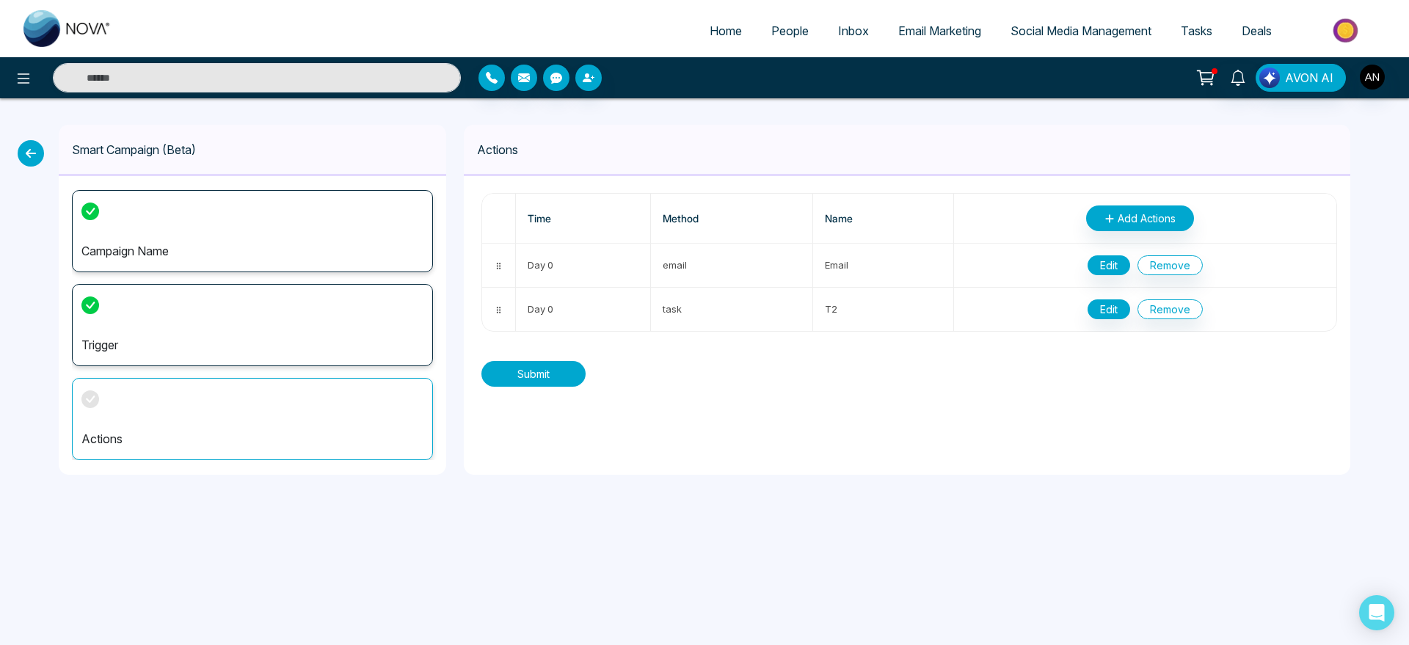
click at [574, 376] on button "Submit" at bounding box center [533, 374] width 104 height 26
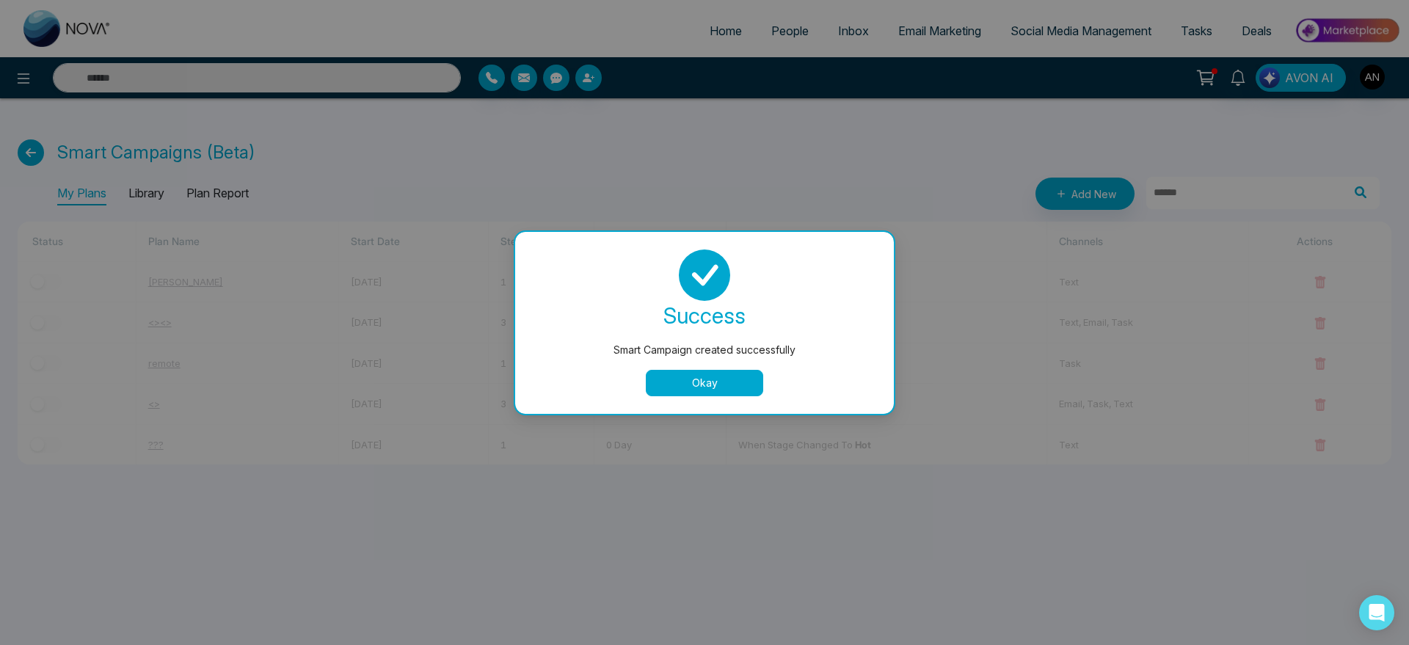
click at [676, 374] on button "Okay" at bounding box center [704, 383] width 117 height 26
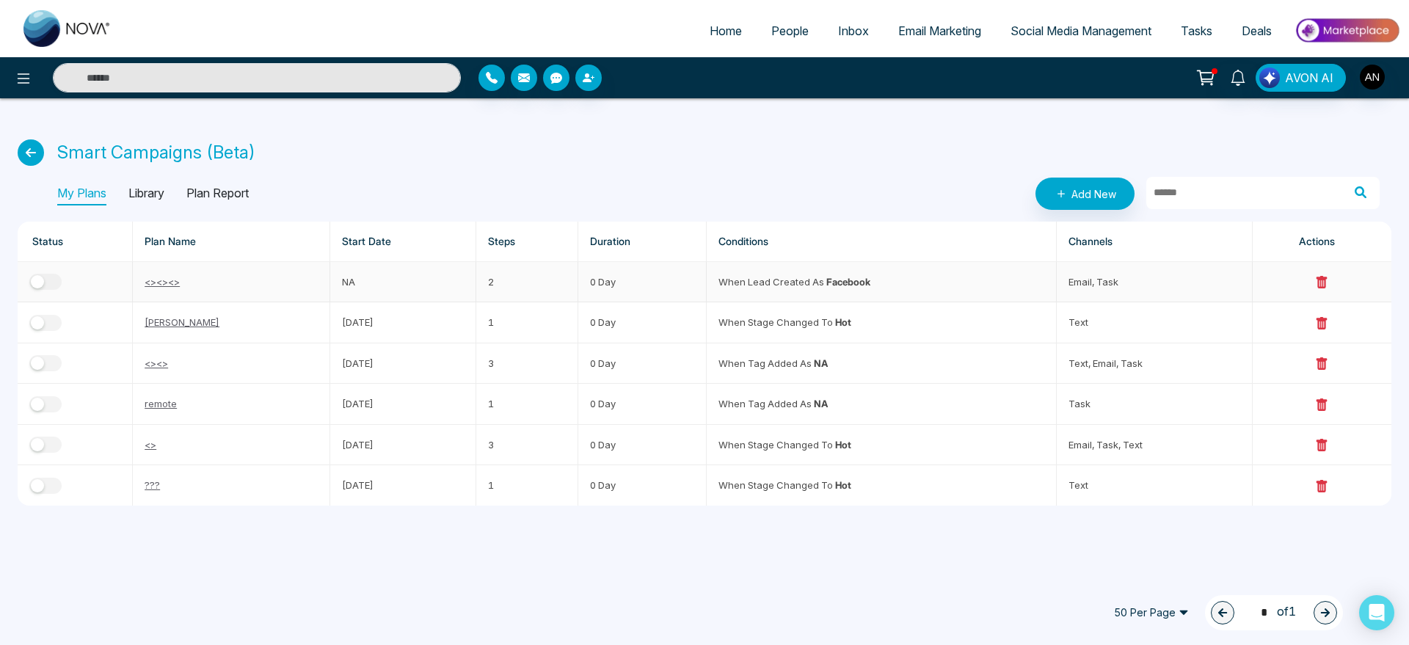
click at [164, 279] on link "<><><>" at bounding box center [162, 282] width 35 height 12
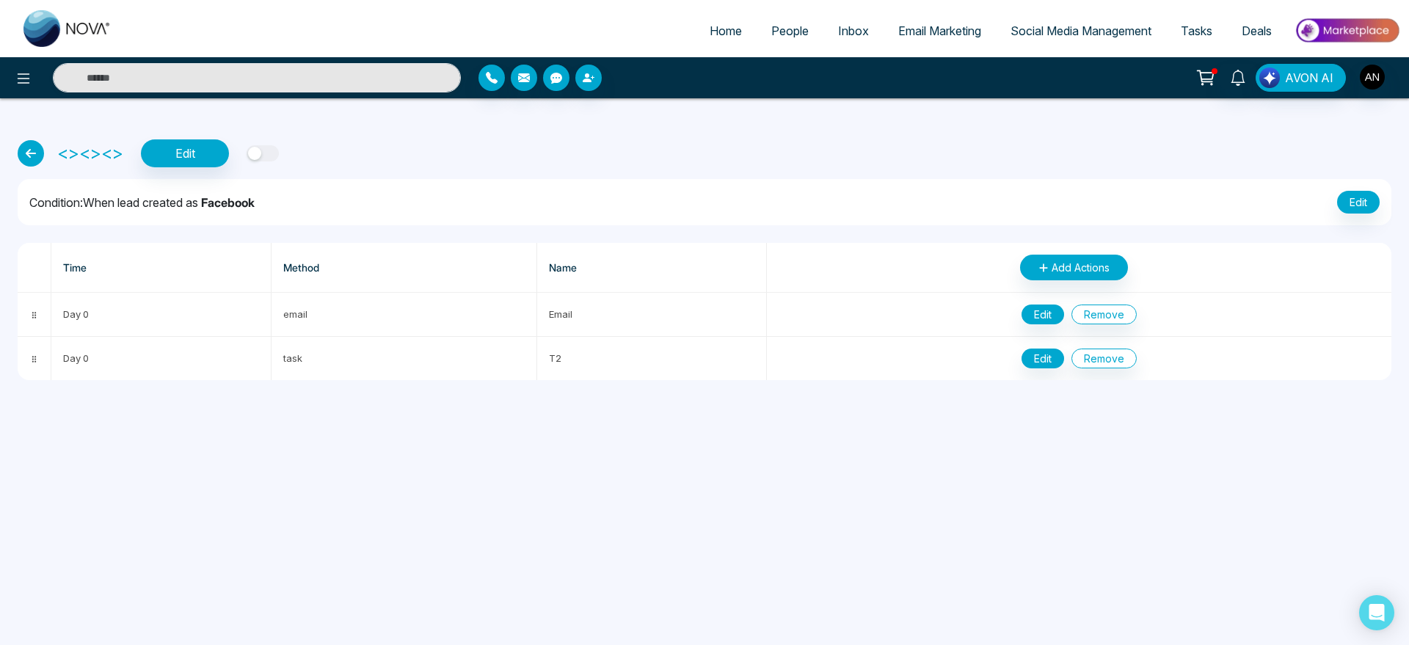
click at [275, 158] on button "button" at bounding box center [263, 153] width 32 height 16
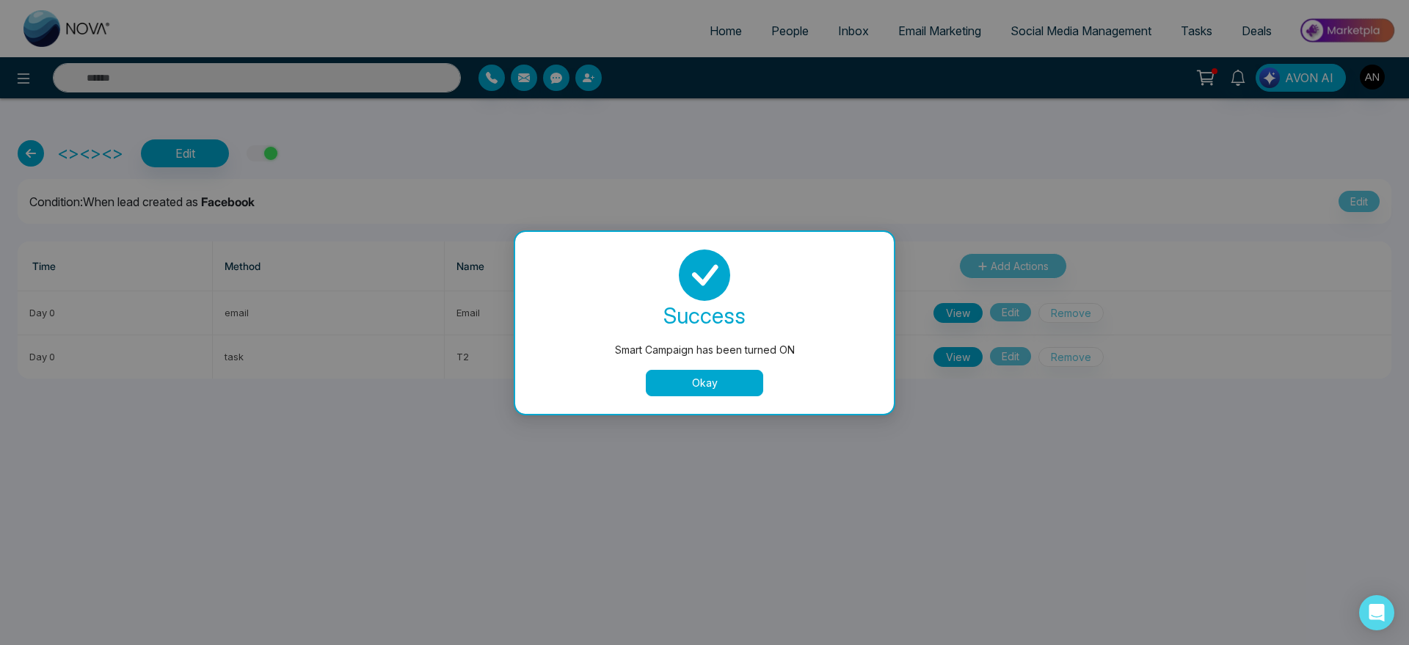
click at [722, 395] on button "Okay" at bounding box center [704, 383] width 117 height 26
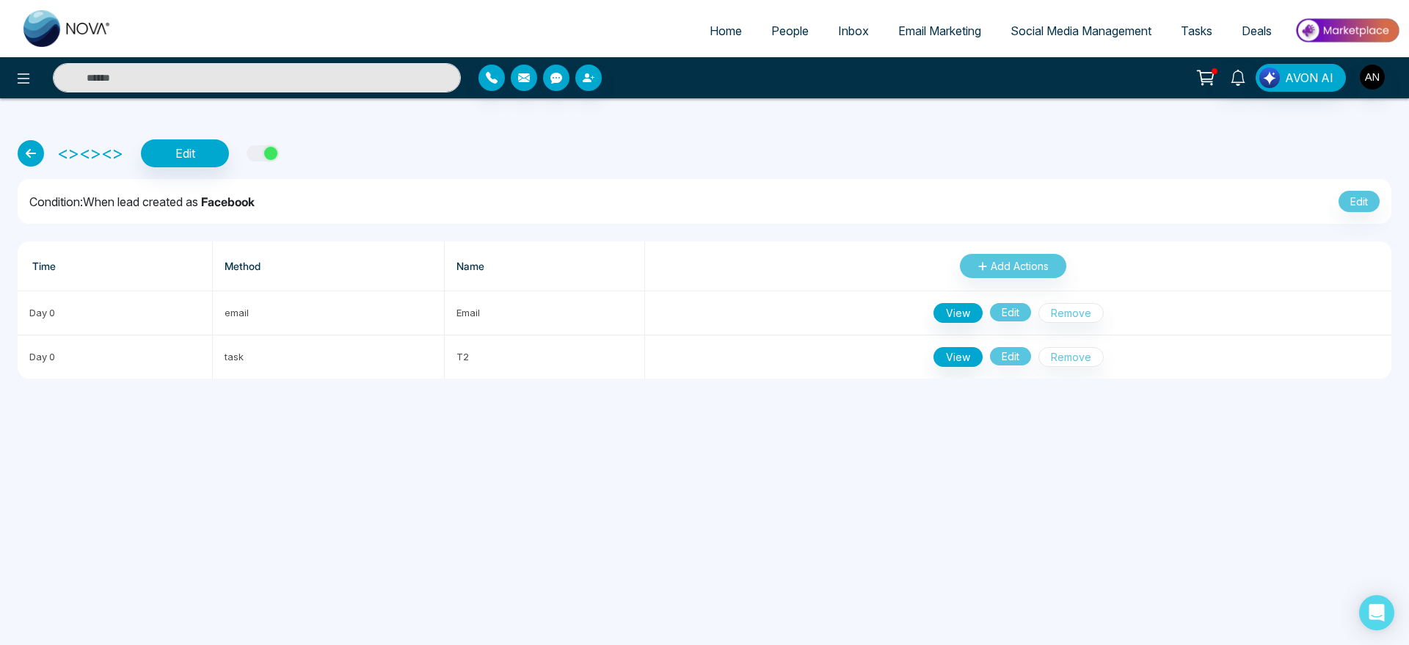
click at [18, 153] on icon at bounding box center [31, 153] width 26 height 26
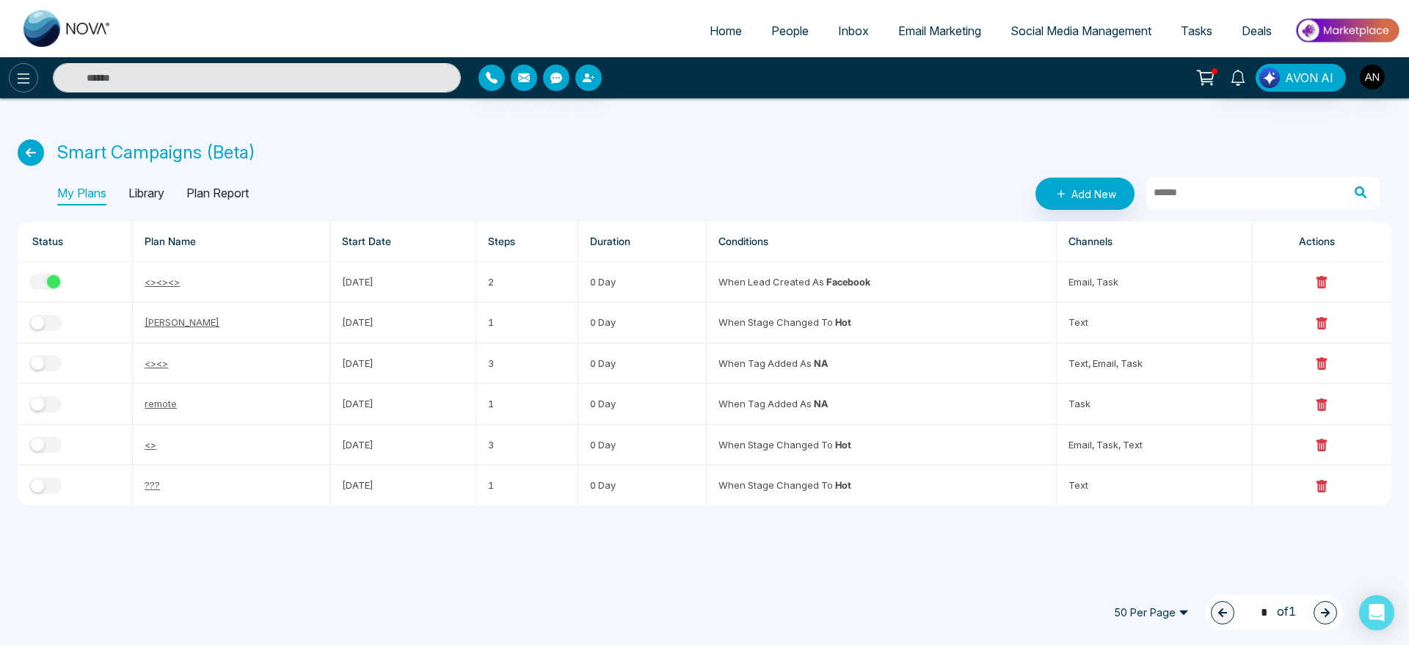
click at [24, 77] on icon at bounding box center [24, 79] width 18 height 18
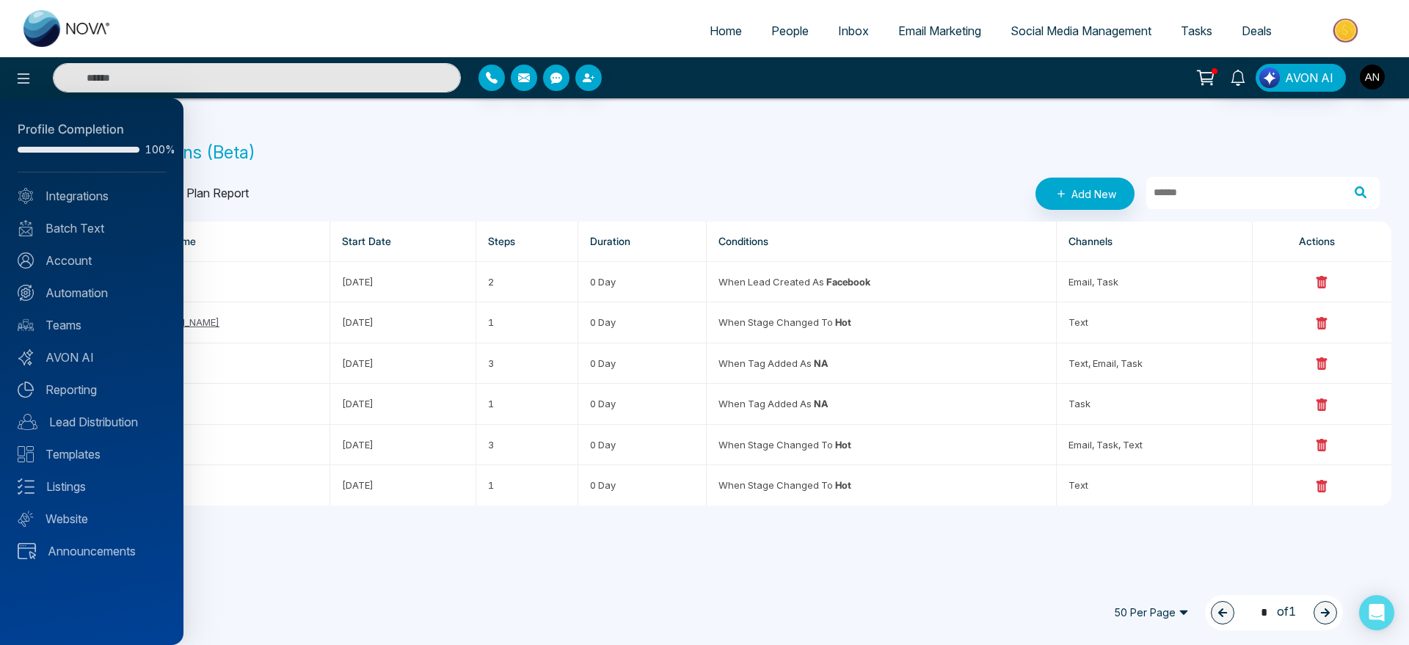
click at [329, 177] on div at bounding box center [704, 322] width 1409 height 645
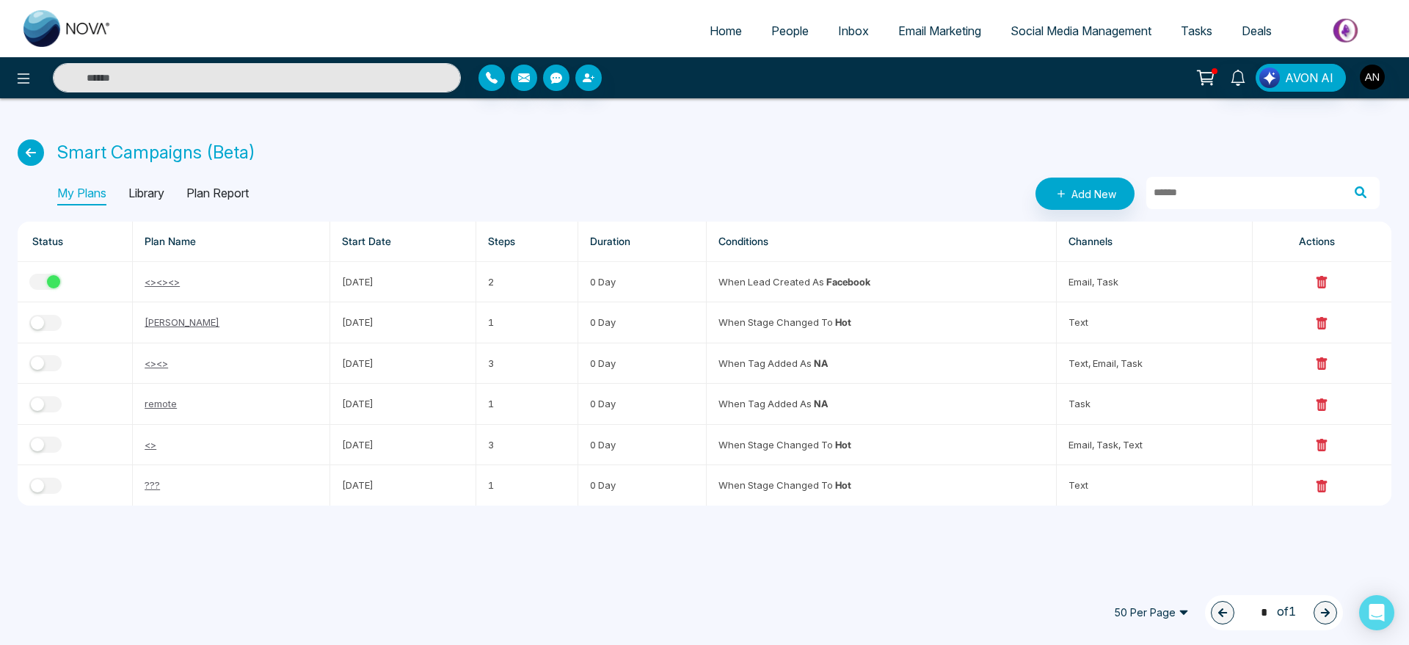
click at [34, 152] on icon at bounding box center [31, 152] width 26 height 26
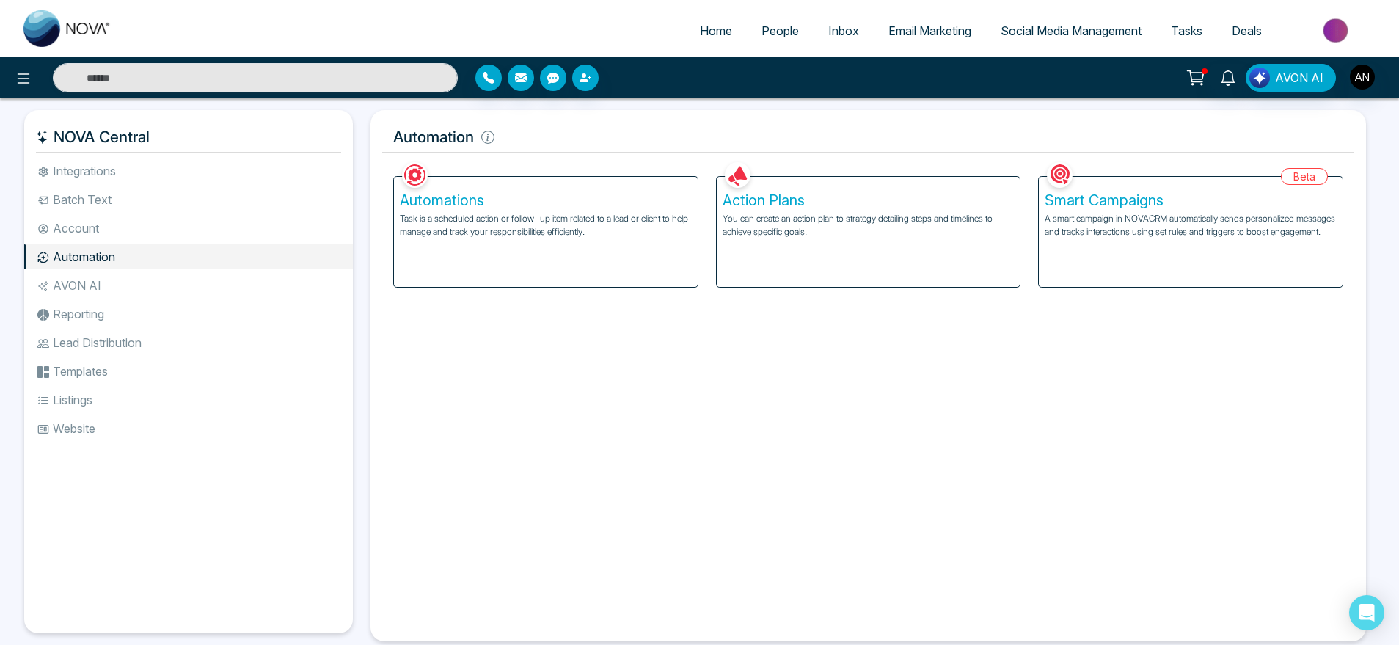
click at [602, 233] on p "Task is a scheduled action or follow-up item related to a lead or client to hel…" at bounding box center [546, 225] width 292 height 26
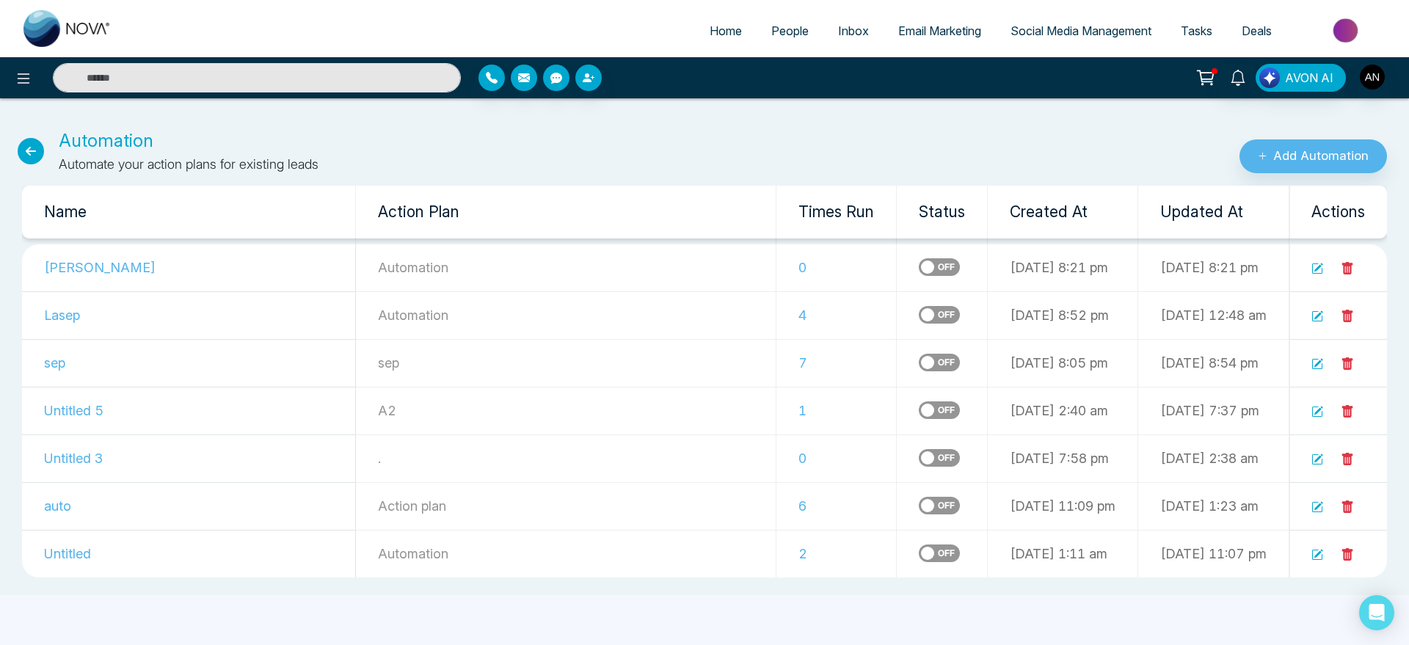
click at [757, 26] on link "People" at bounding box center [790, 31] width 67 height 28
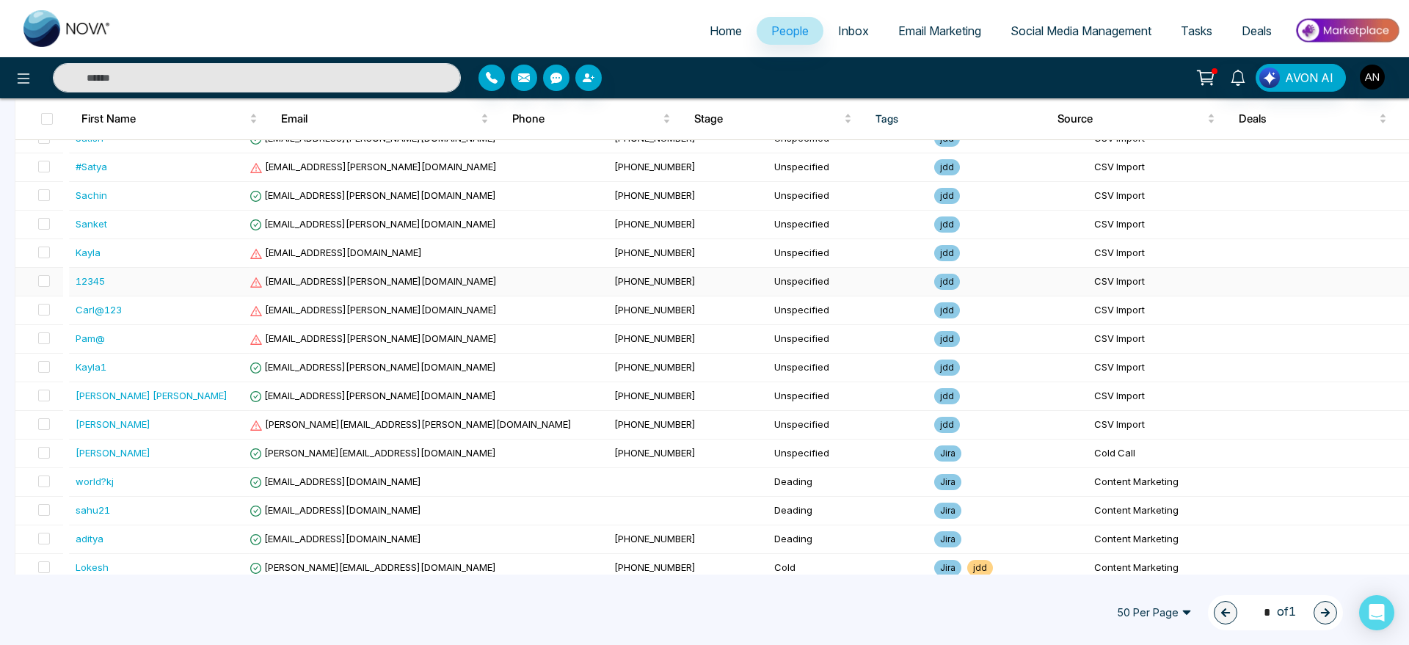
scroll to position [388, 0]
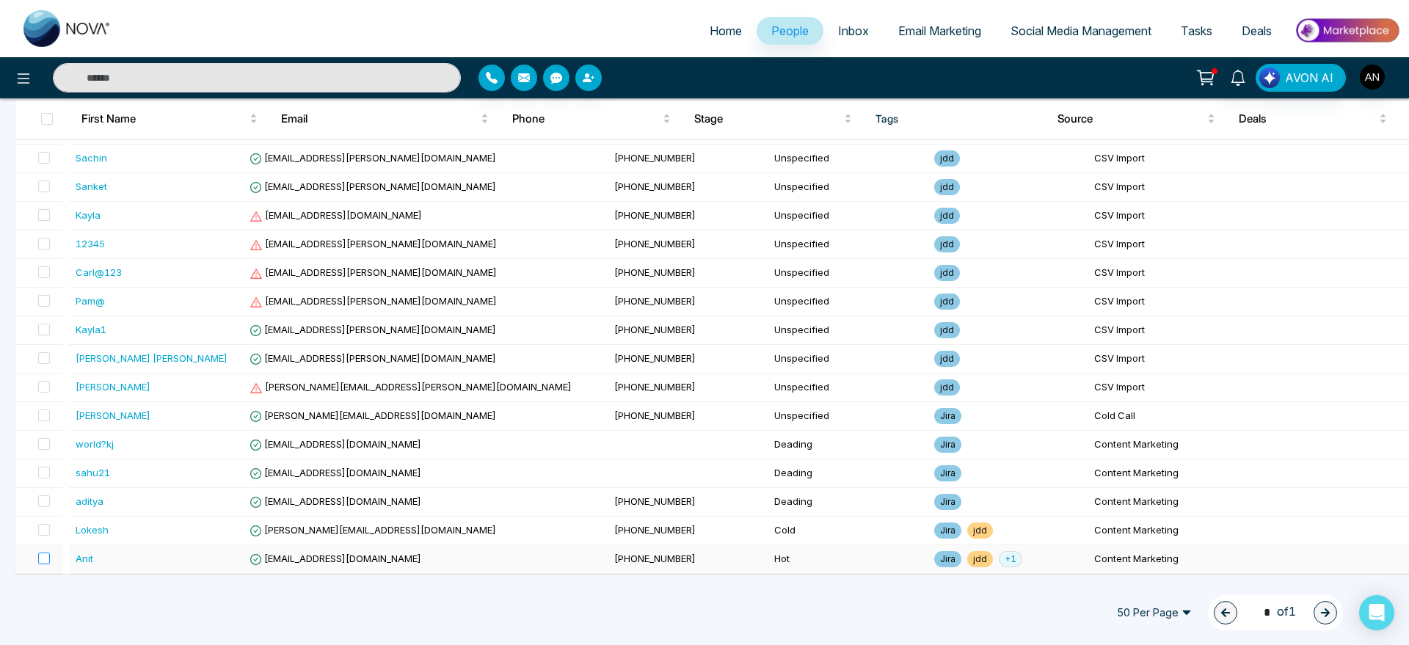
click at [40, 564] on label at bounding box center [39, 559] width 21 height 16
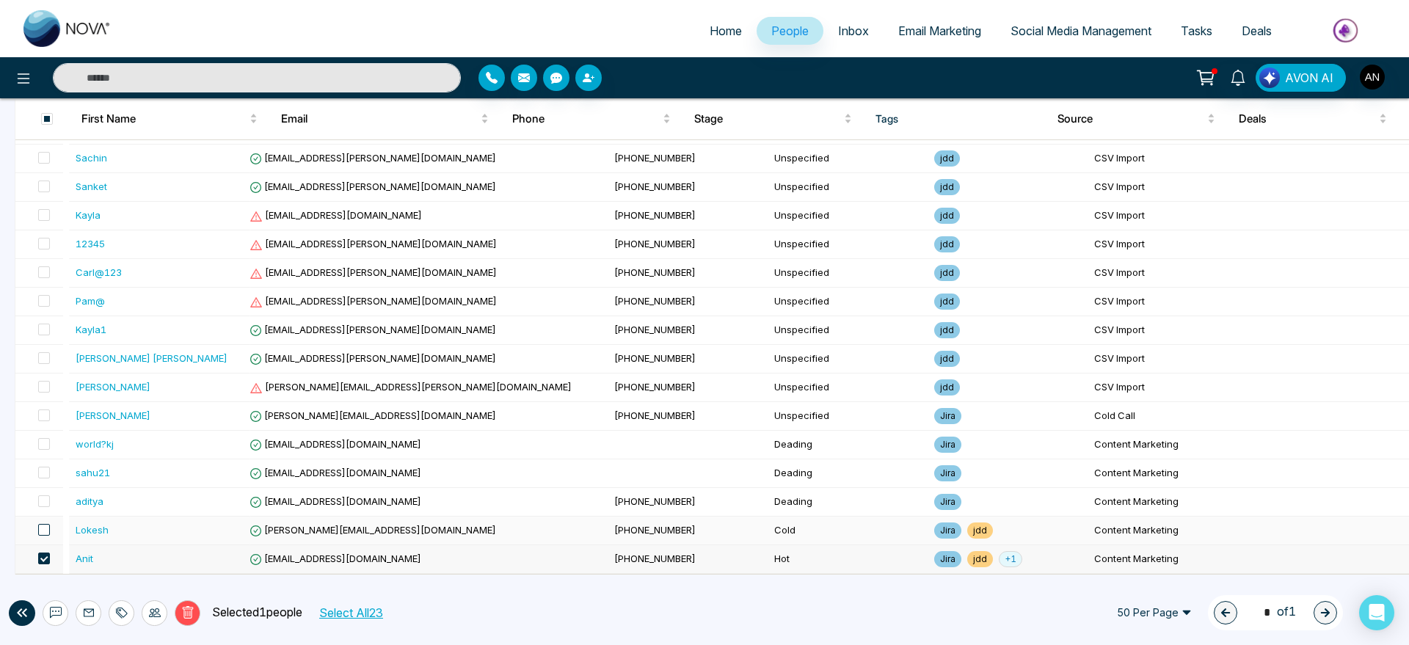
click at [45, 525] on span at bounding box center [44, 530] width 12 height 12
click at [158, 610] on icon at bounding box center [155, 612] width 12 height 9
click at [158, 536] on link "Update Stage" at bounding box center [129, 533] width 68 height 12
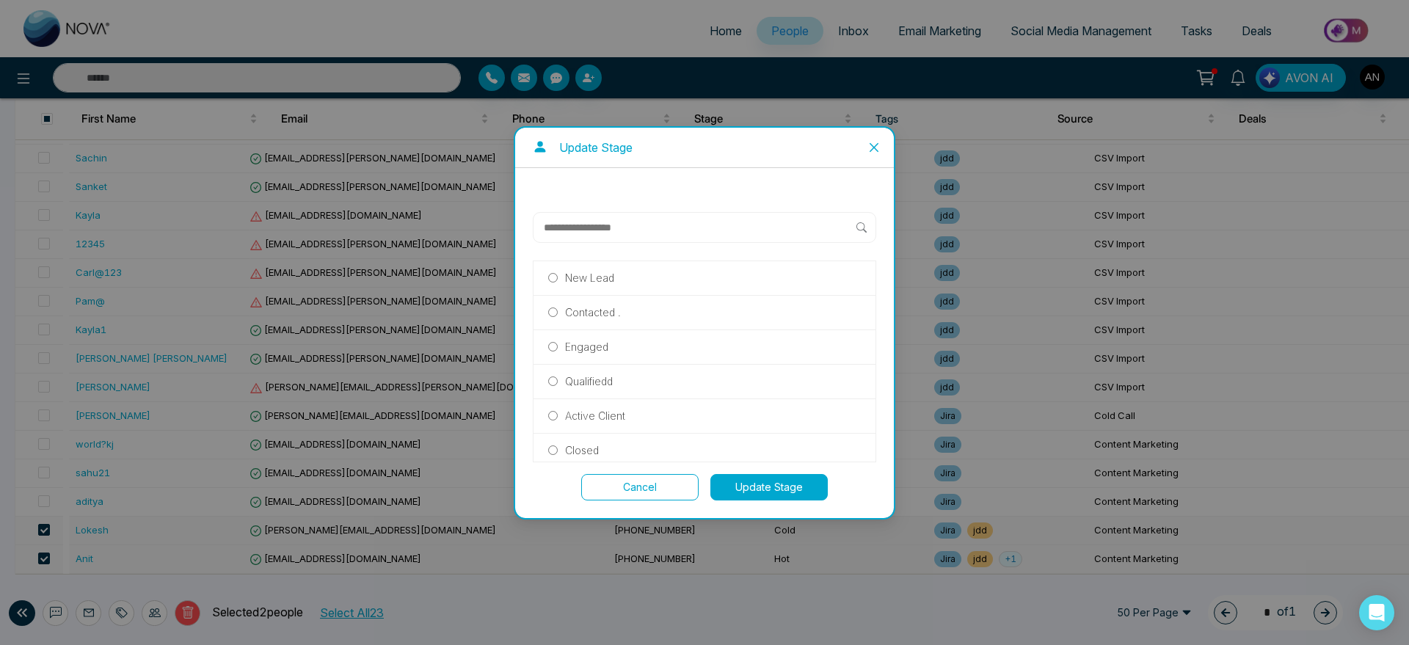
click at [609, 496] on button "Cancel" at bounding box center [639, 487] width 117 height 26
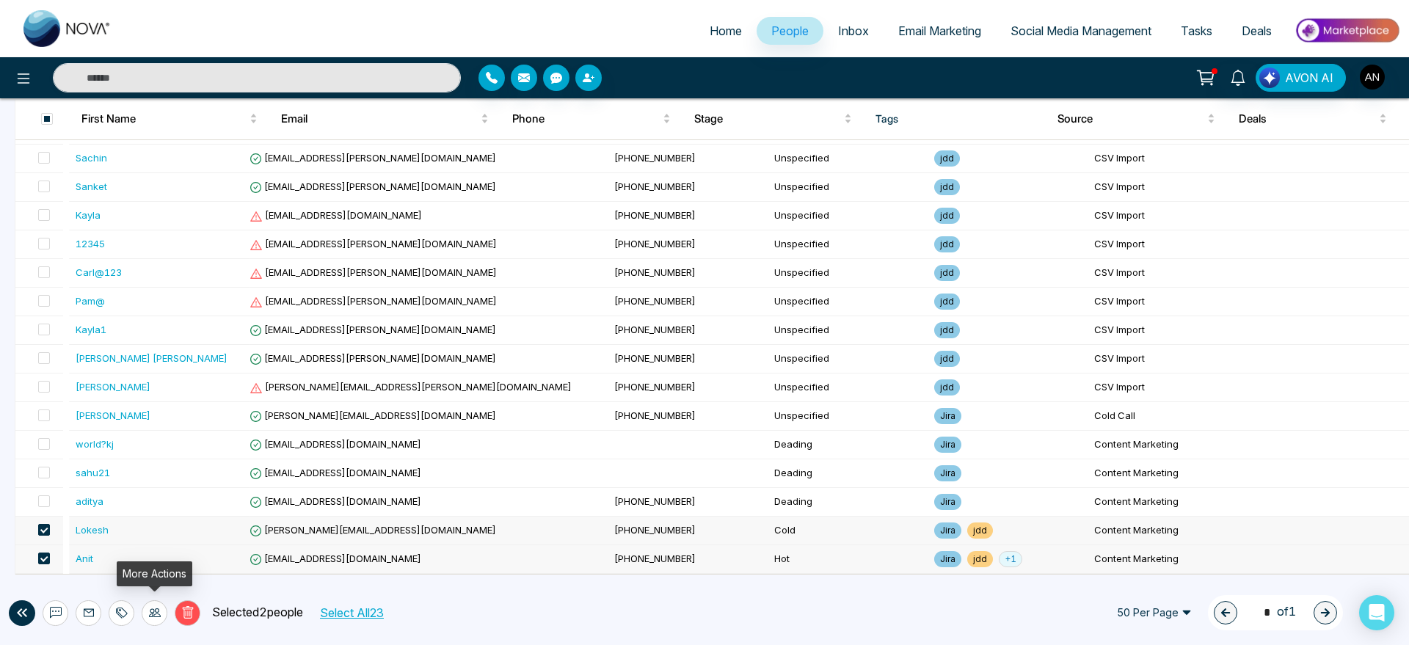
click at [153, 615] on icon at bounding box center [155, 612] width 12 height 9
click at [153, 550] on link "Update Source" at bounding box center [132, 556] width 74 height 12
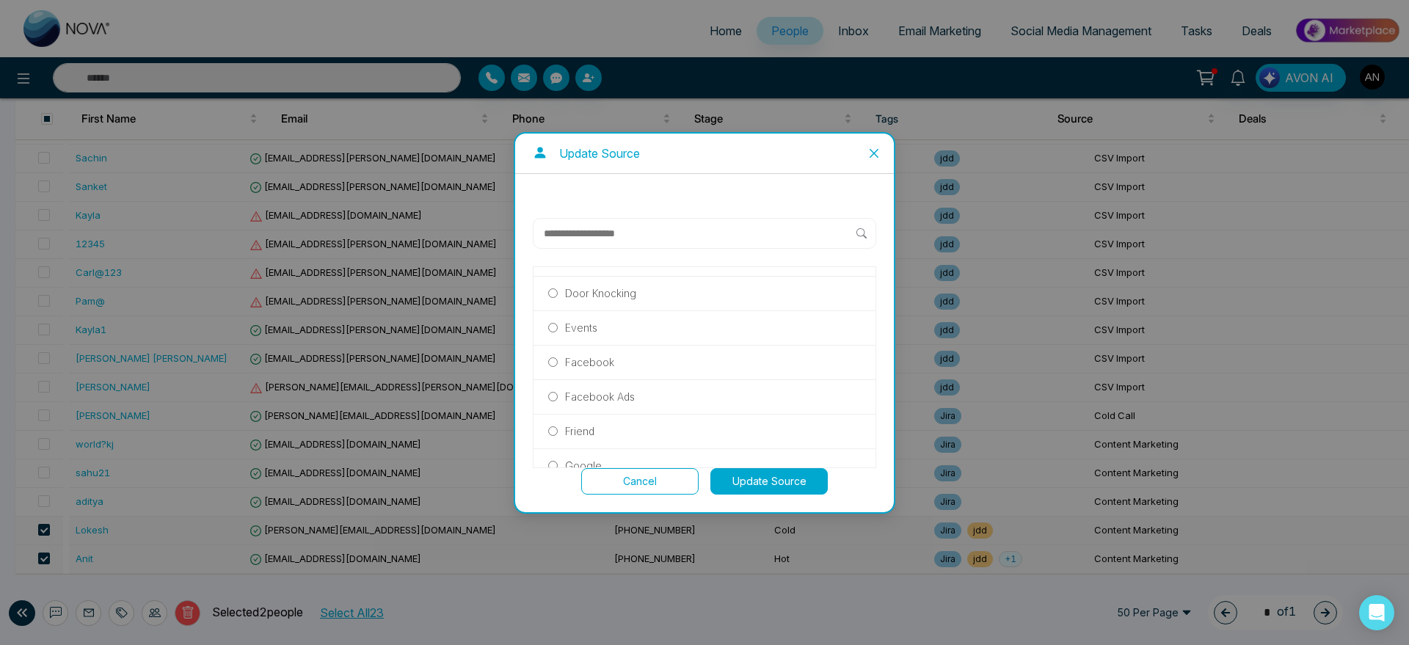
scroll to position [205, 0]
click at [600, 353] on p "Facebook" at bounding box center [589, 355] width 49 height 16
click at [755, 473] on button "Update Source" at bounding box center [768, 481] width 117 height 26
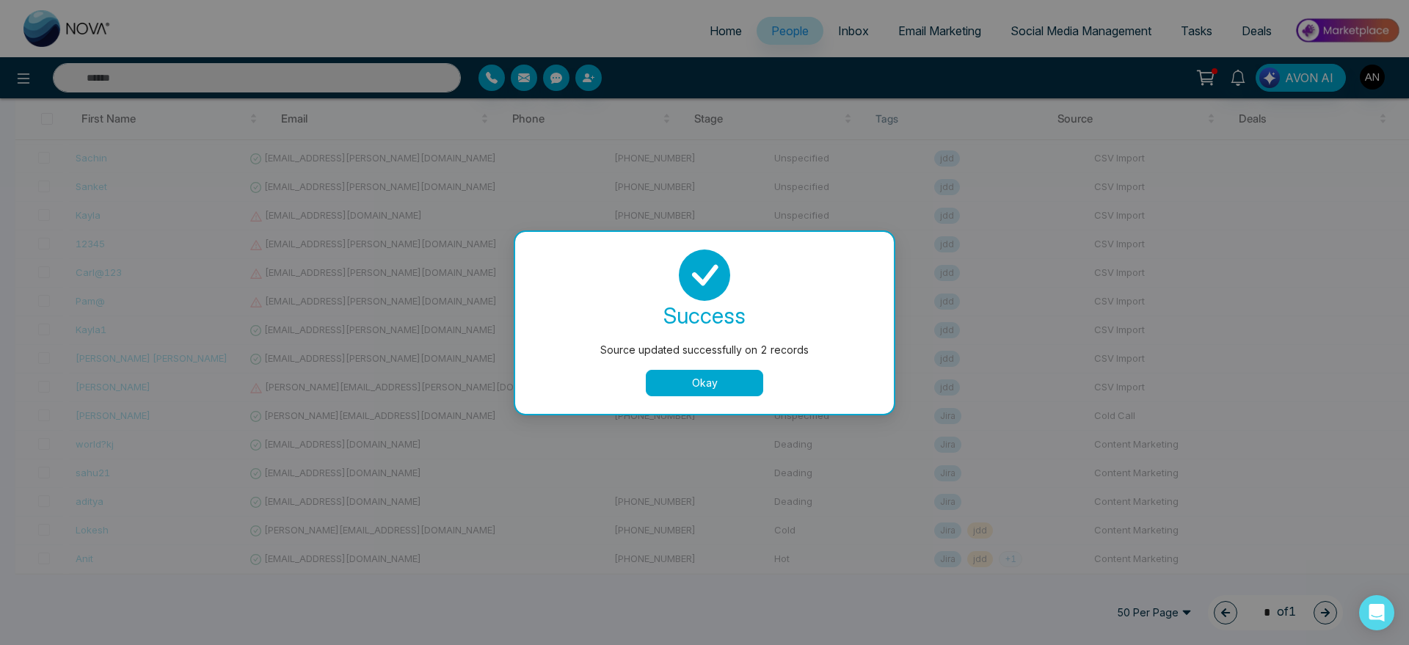
click at [699, 380] on button "Okay" at bounding box center [704, 383] width 117 height 26
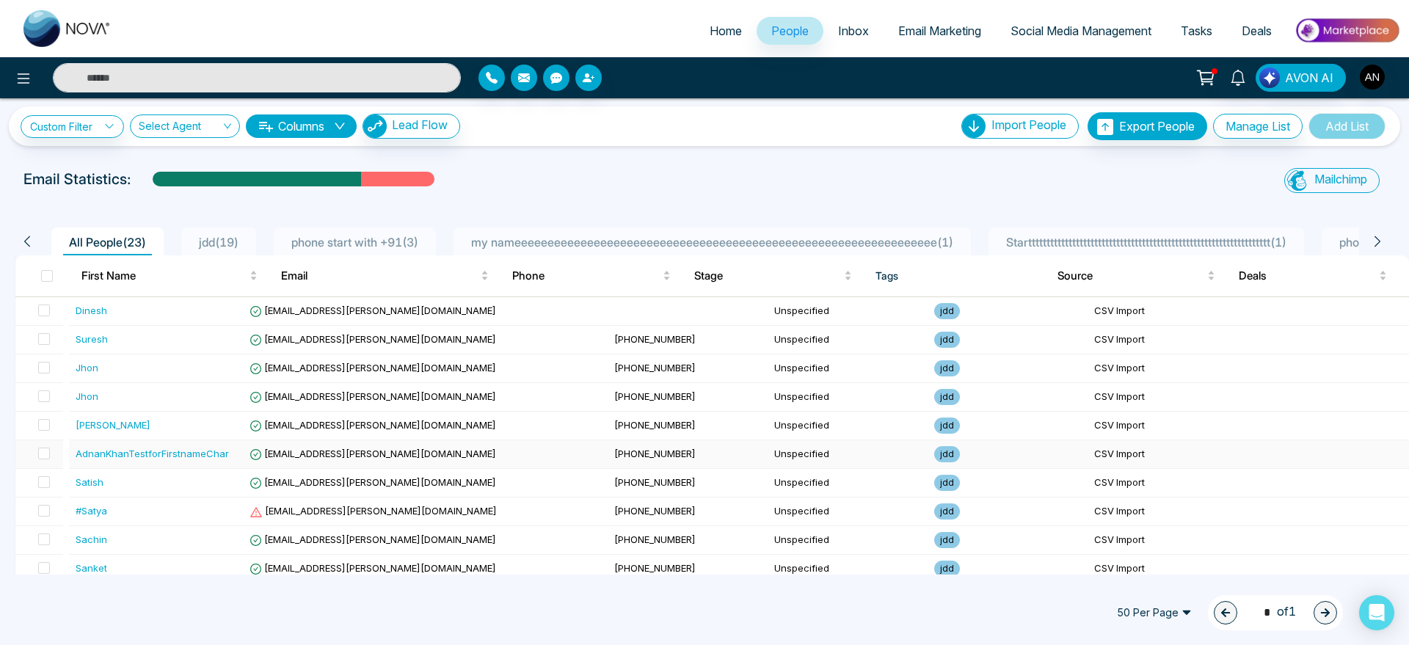
scroll to position [0, 0]
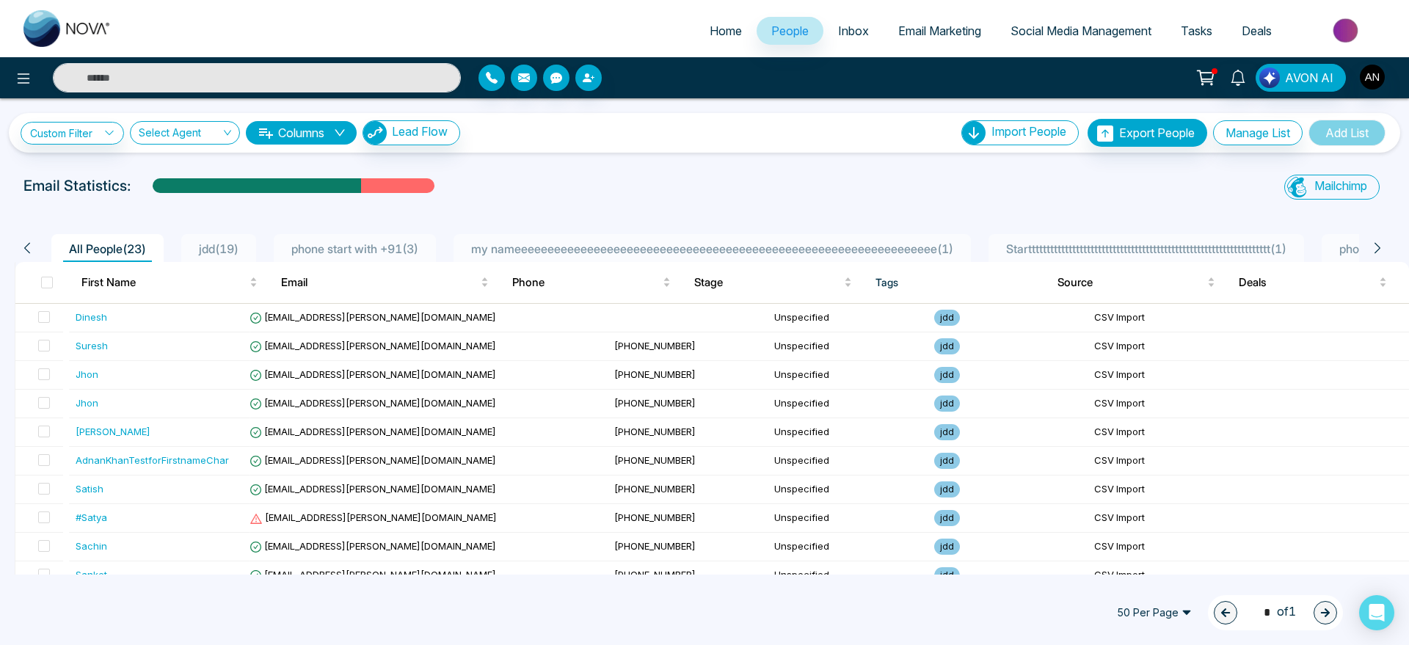
click at [0, 77] on div at bounding box center [235, 77] width 470 height 29
click at [16, 79] on icon at bounding box center [24, 79] width 18 height 18
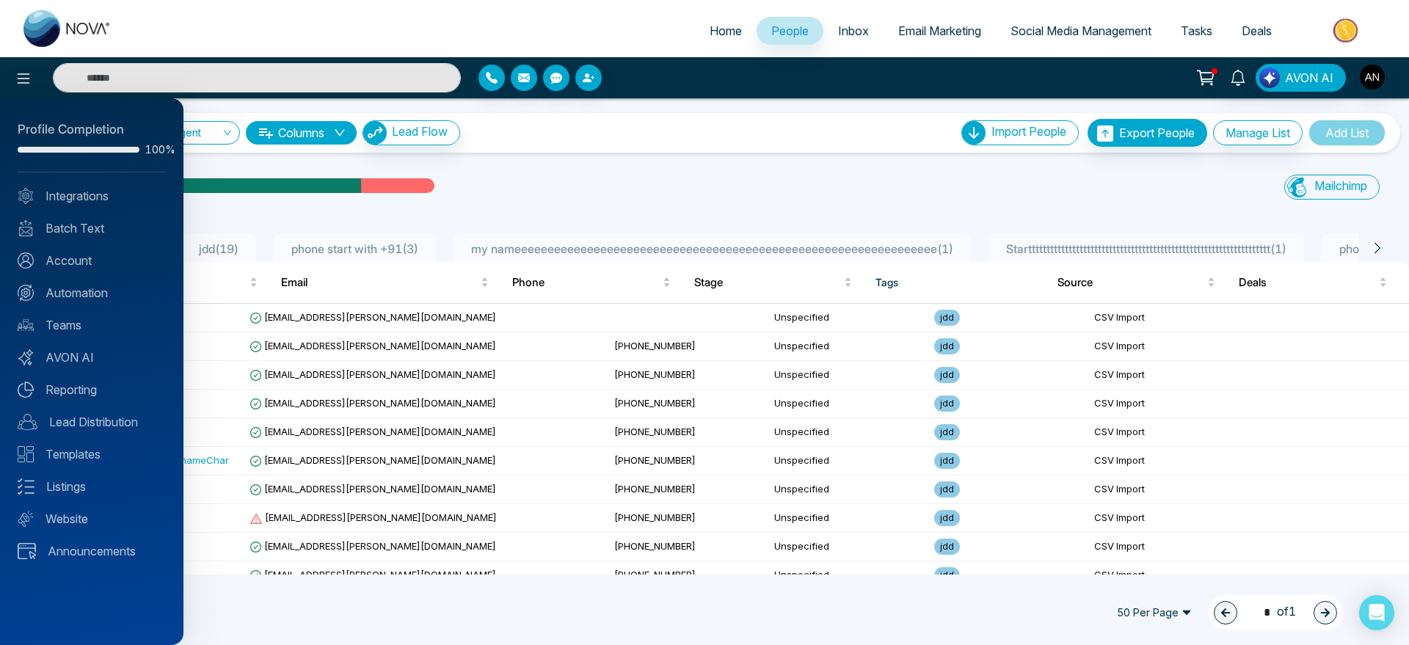
click at [500, 176] on div at bounding box center [704, 322] width 1409 height 645
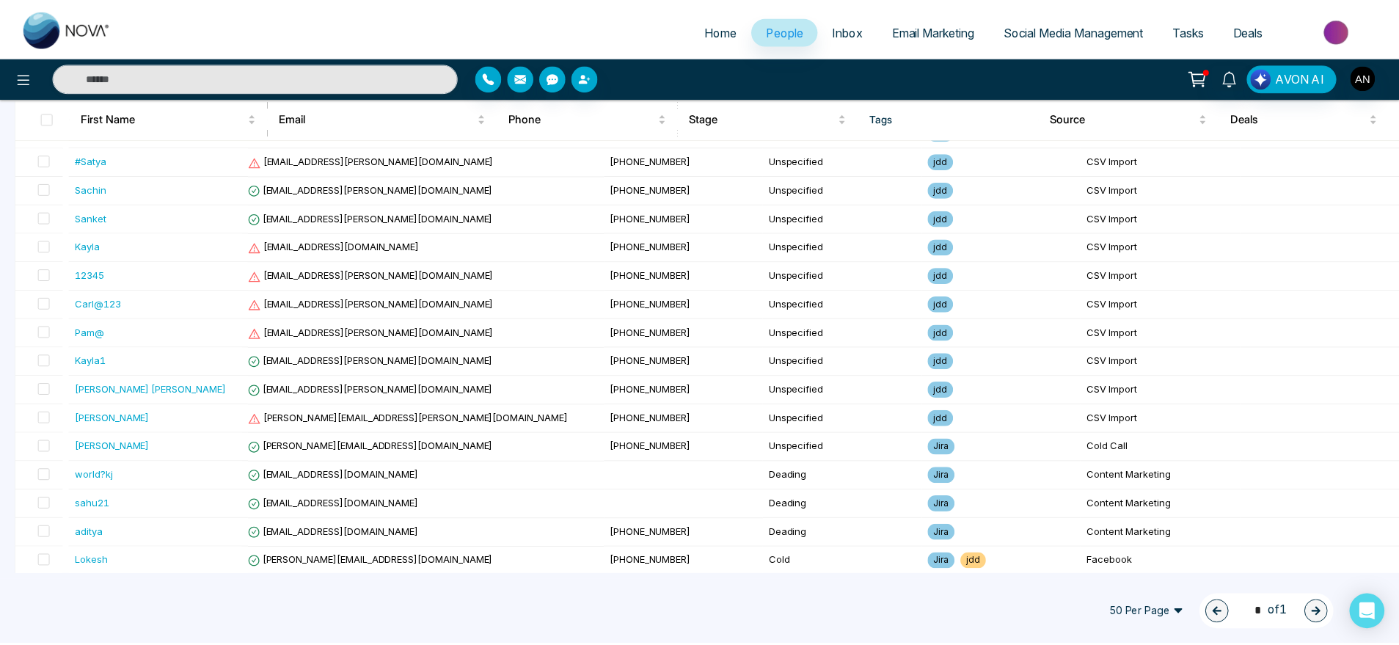
scroll to position [388, 0]
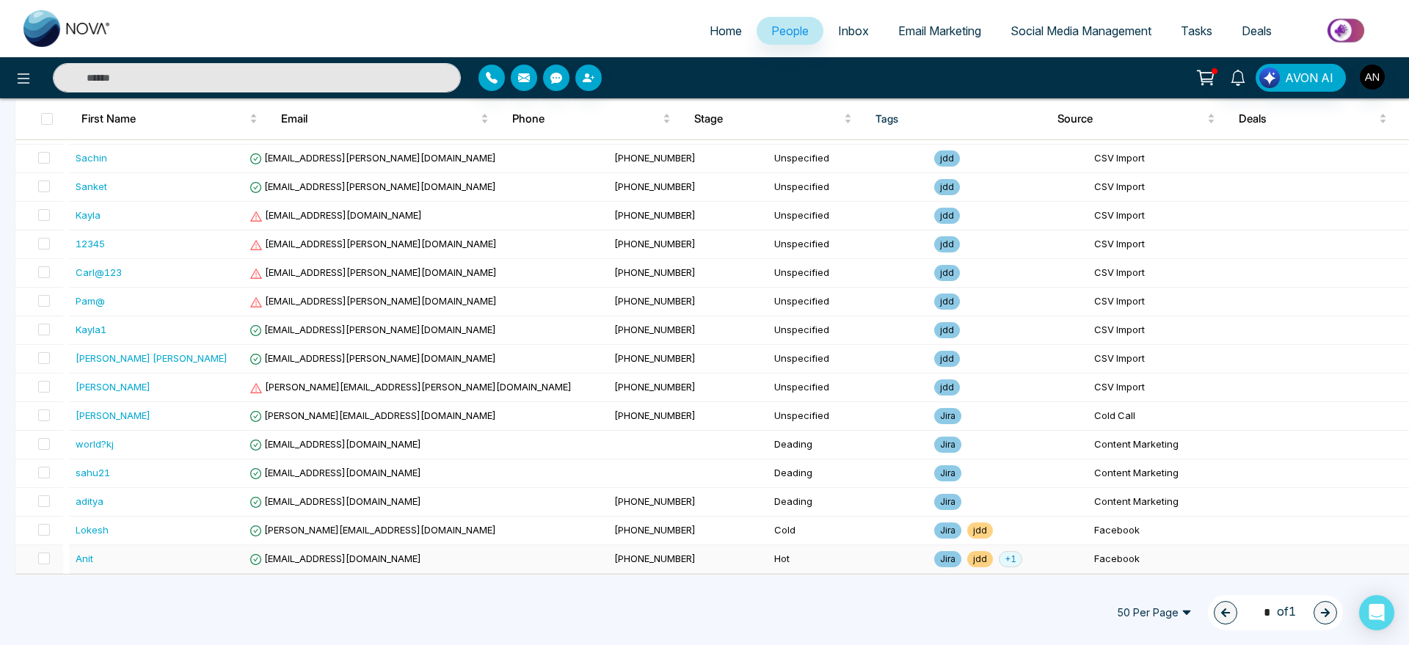
click at [327, 553] on span "[EMAIL_ADDRESS][DOMAIN_NAME]" at bounding box center [335, 559] width 172 height 12
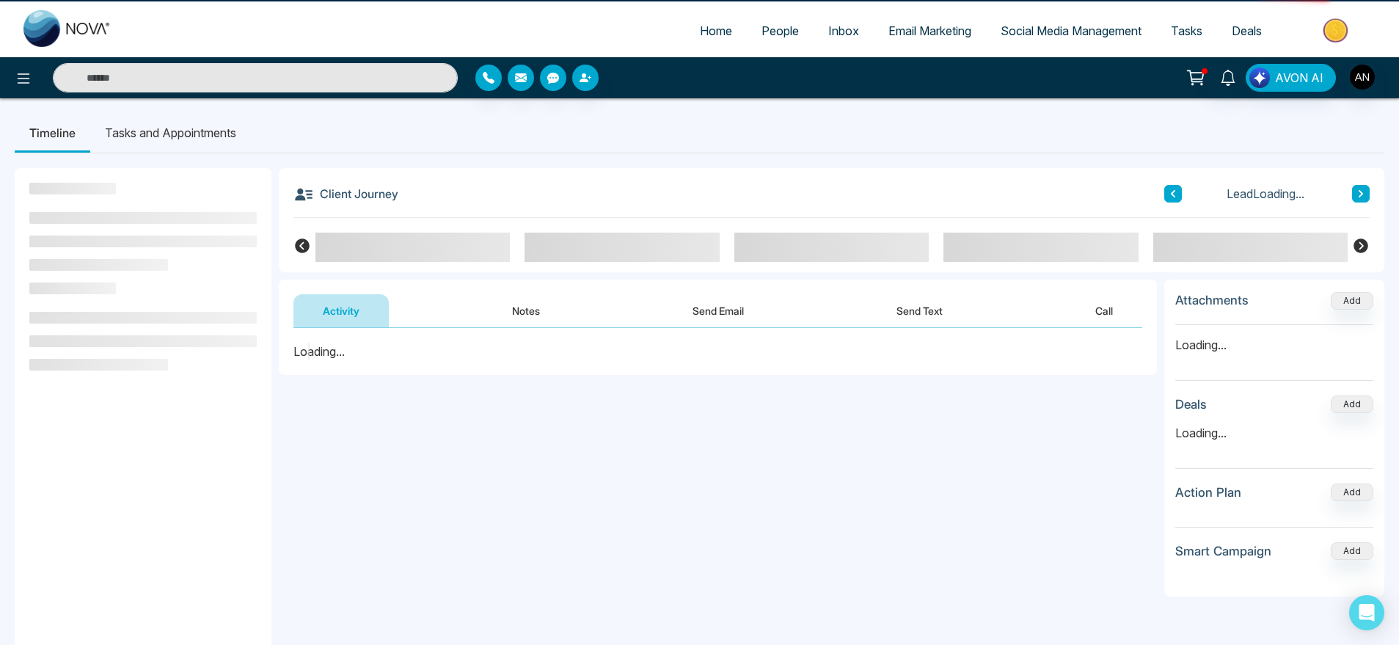
click at [539, 553] on div "**********" at bounding box center [718, 475] width 878 height 294
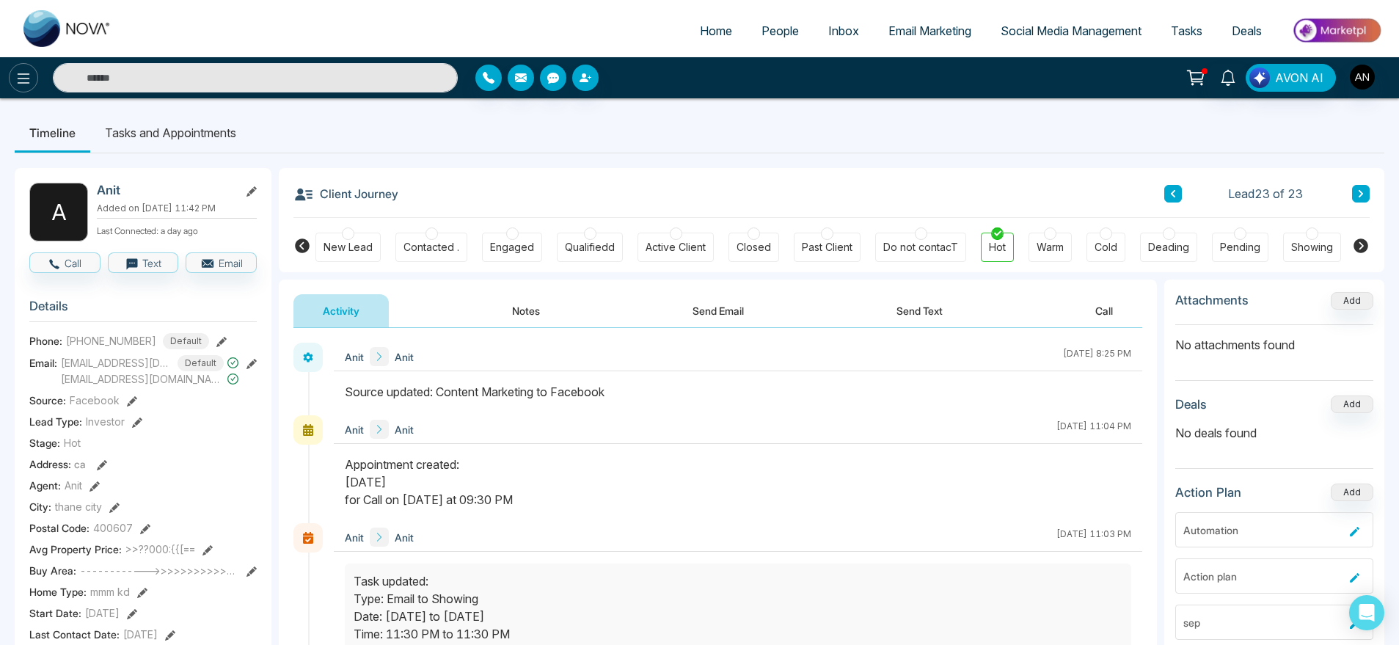
click at [34, 76] on button at bounding box center [23, 77] width 29 height 29
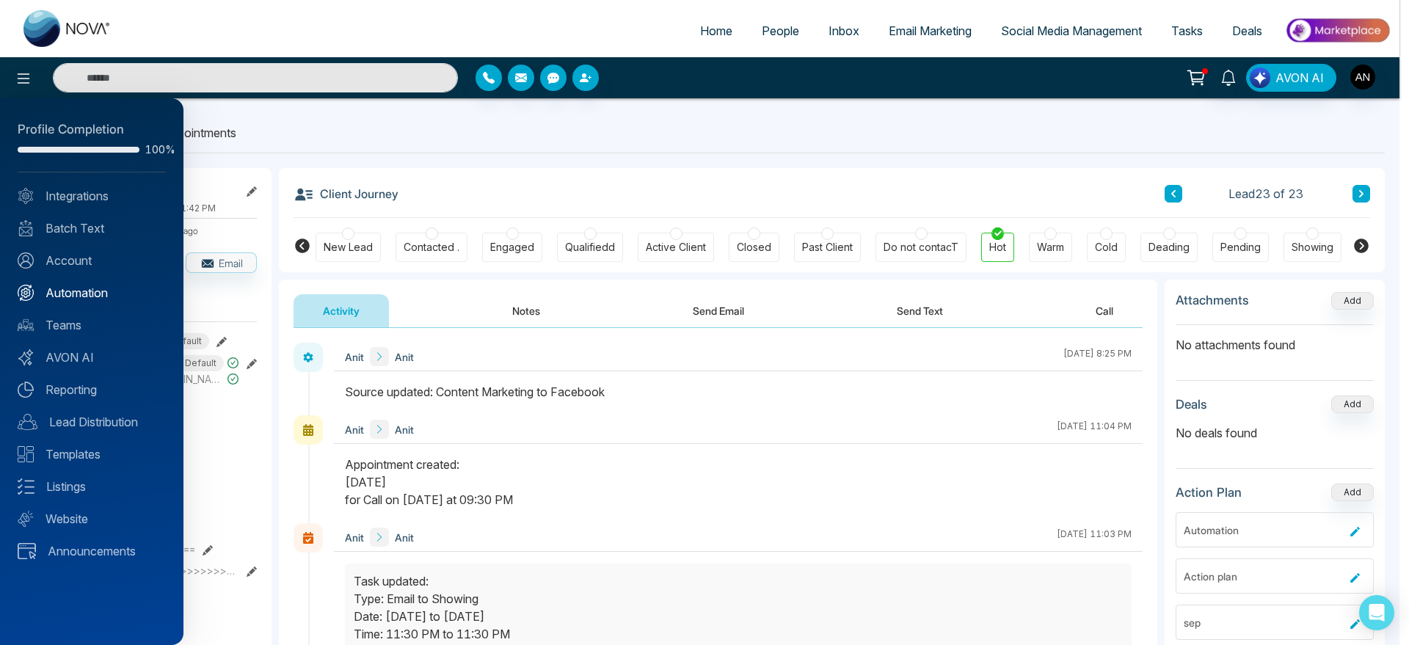
click at [68, 288] on link "Automation" at bounding box center [92, 293] width 148 height 18
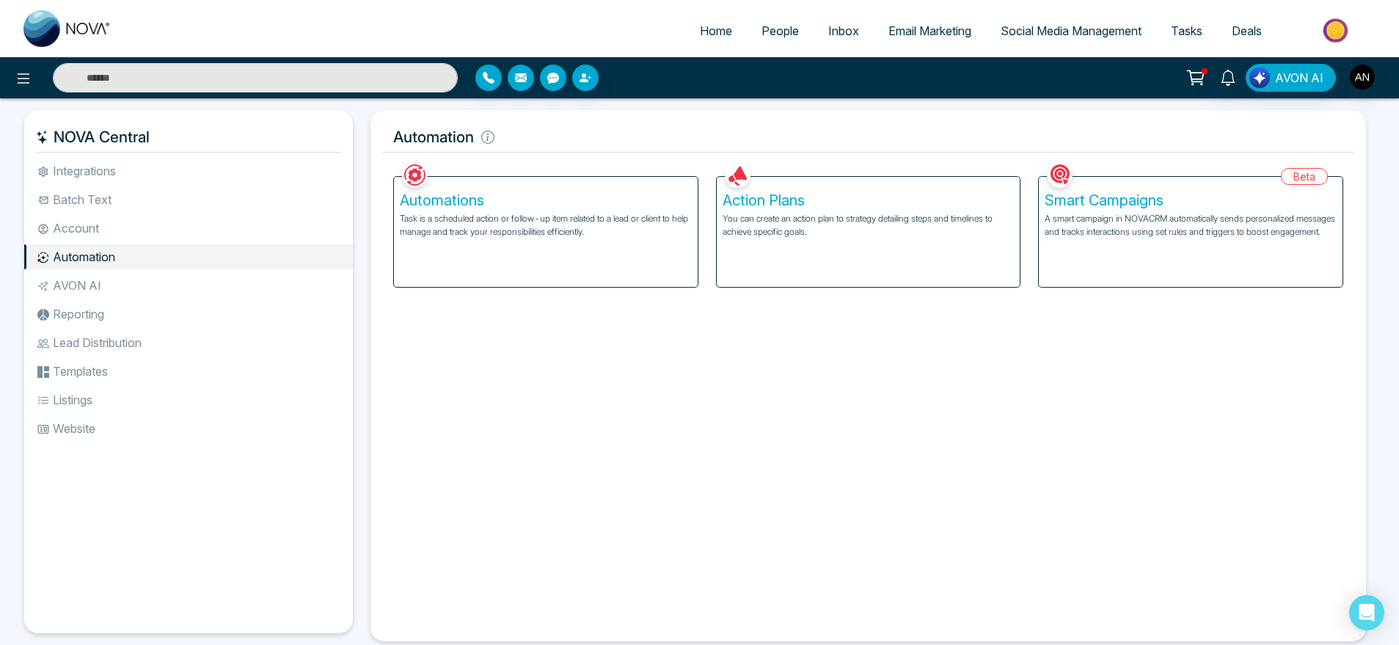
click at [679, 226] on p "Task is a scheduled action or follow-up item related to a lead or client to hel…" at bounding box center [546, 225] width 292 height 26
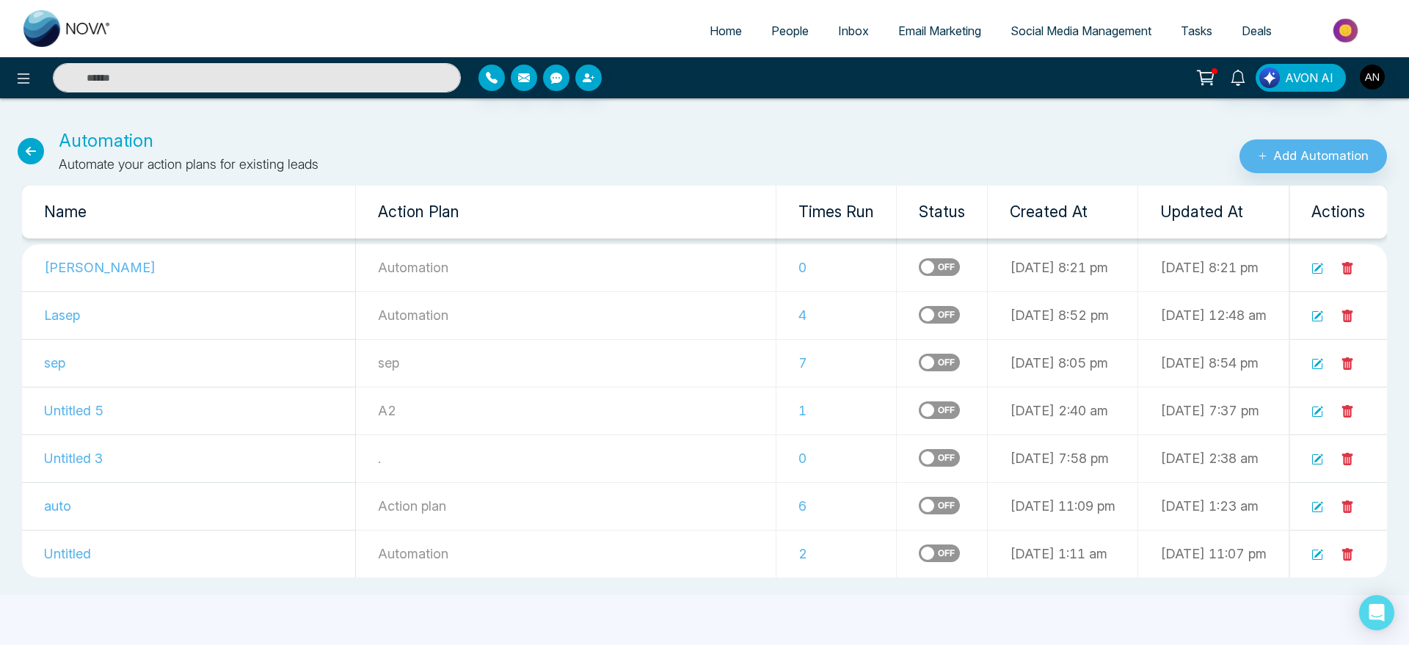
click at [1316, 266] on icon at bounding box center [1317, 269] width 12 height 12
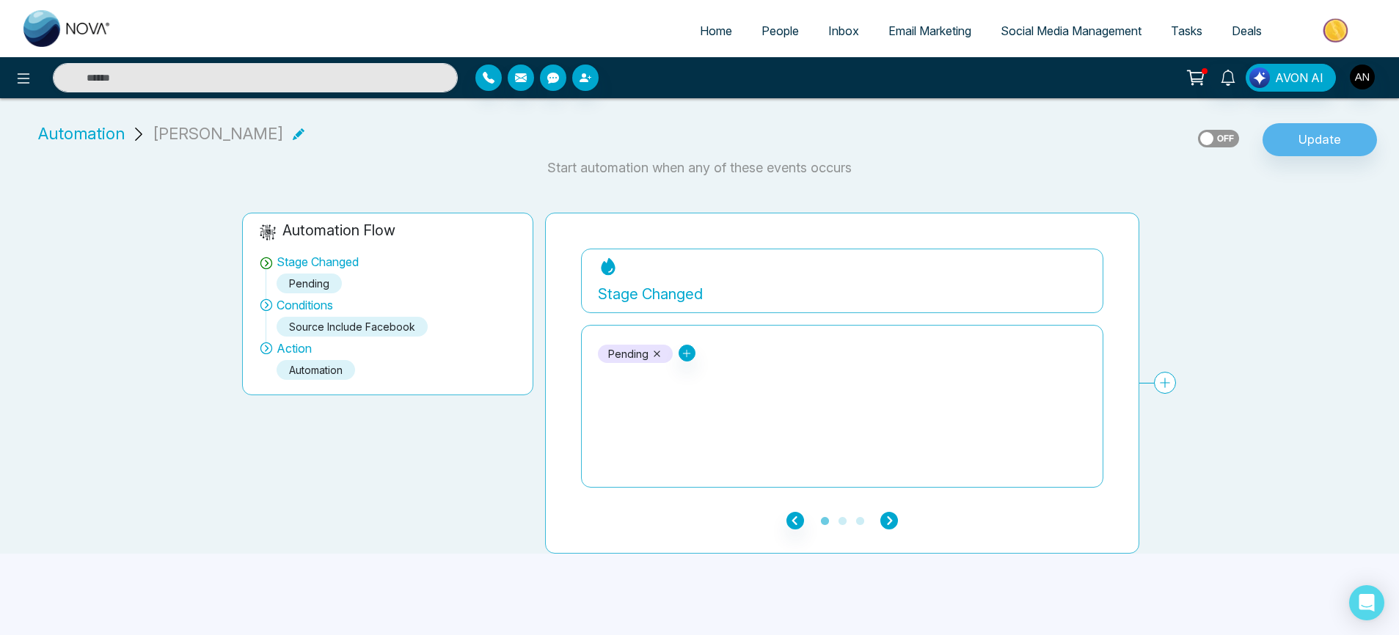
click at [883, 517] on icon "button" at bounding box center [890, 521] width 18 height 18
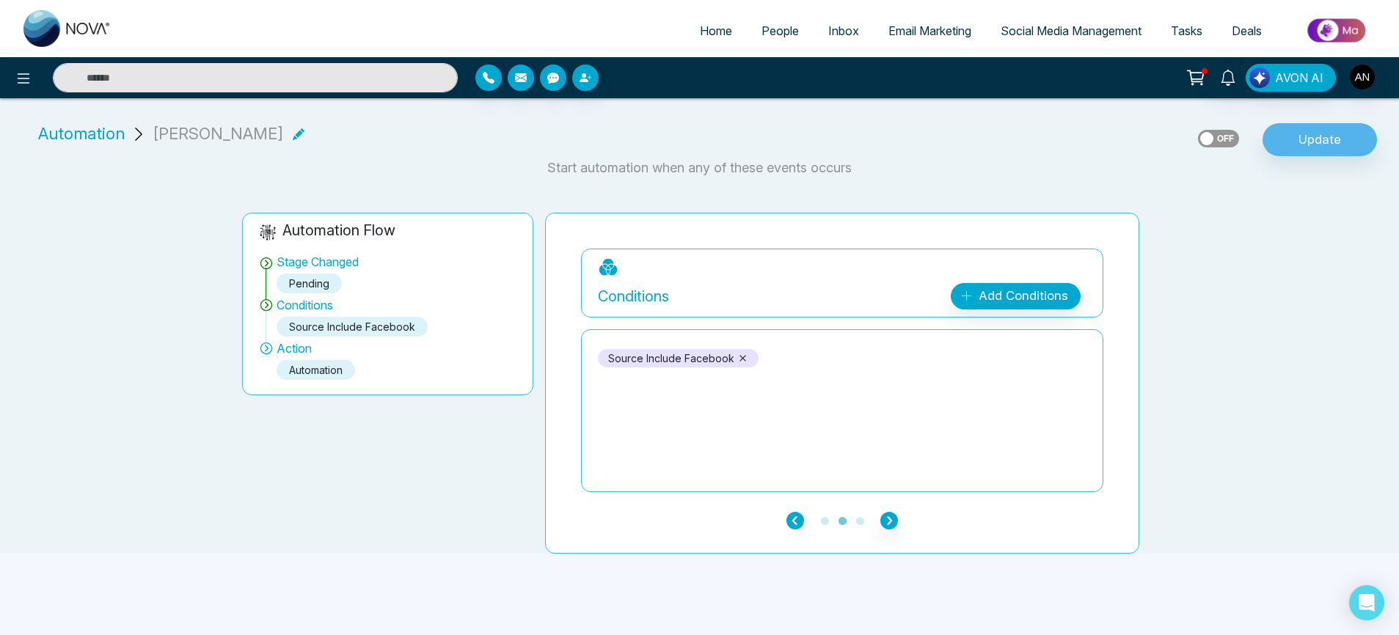
click at [793, 517] on icon "button" at bounding box center [796, 521] width 18 height 18
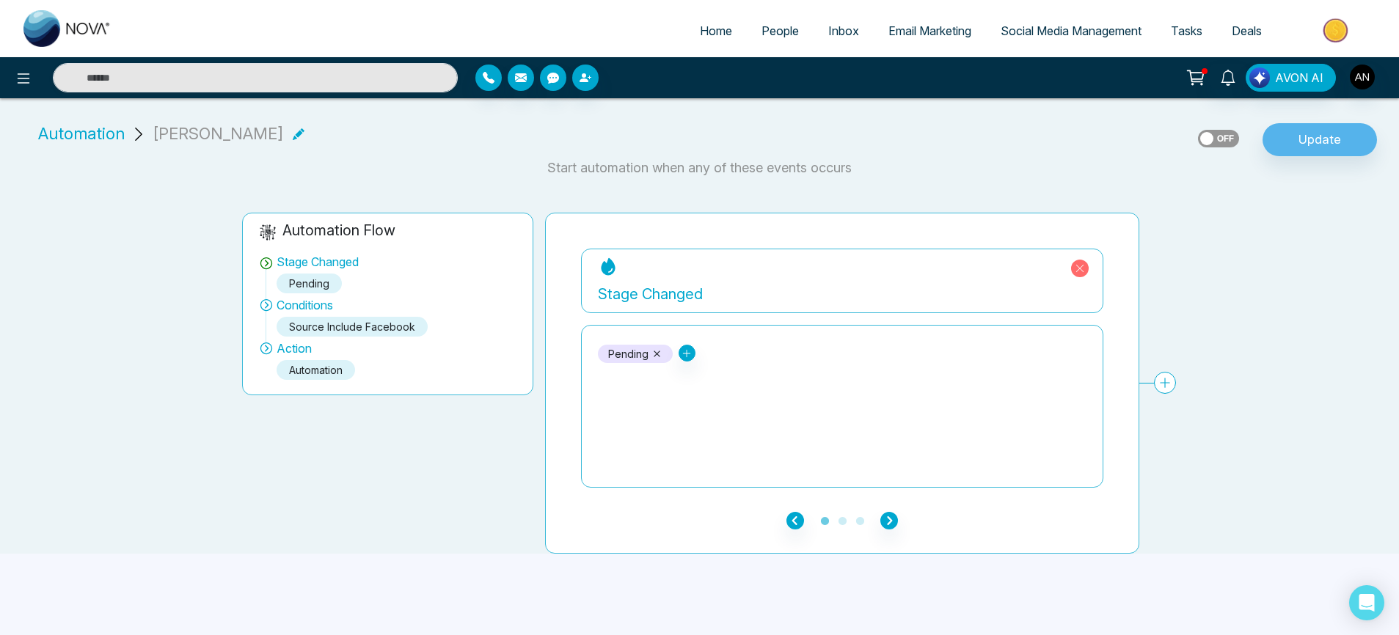
click at [649, 355] on div "Pending" at bounding box center [635, 353] width 54 height 15
click at [660, 351] on icon at bounding box center [657, 354] width 11 height 11
click at [603, 354] on icon at bounding box center [606, 354] width 10 height 10
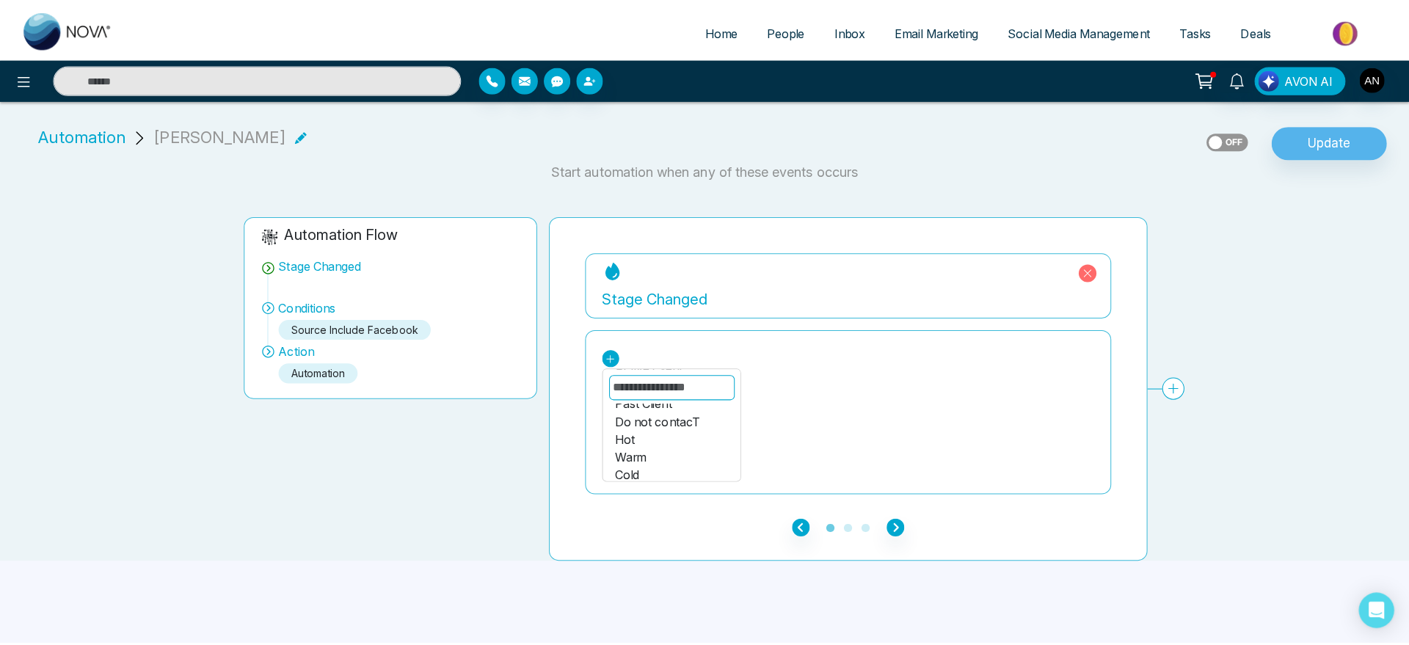
scroll to position [175, 0]
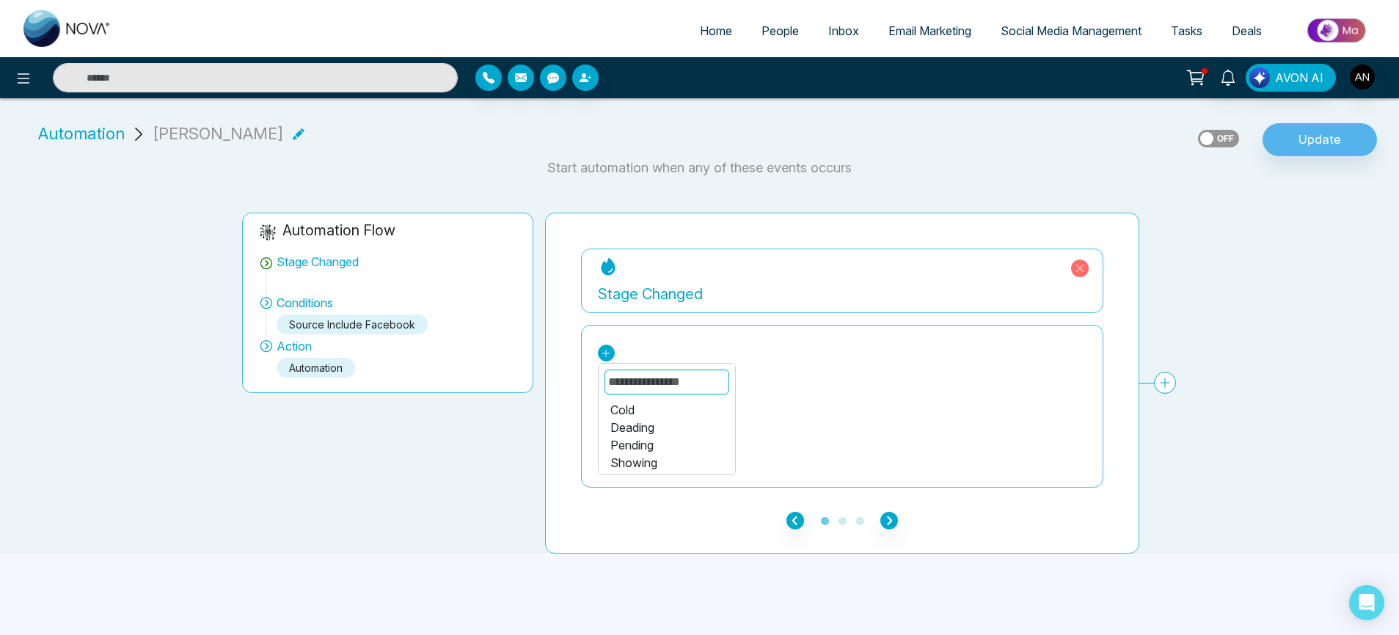
click at [598, 347] on div "New Lead Contacted . Engaged Qualifiedd Active Client Closed Past Client Do not…" at bounding box center [606, 353] width 17 height 17
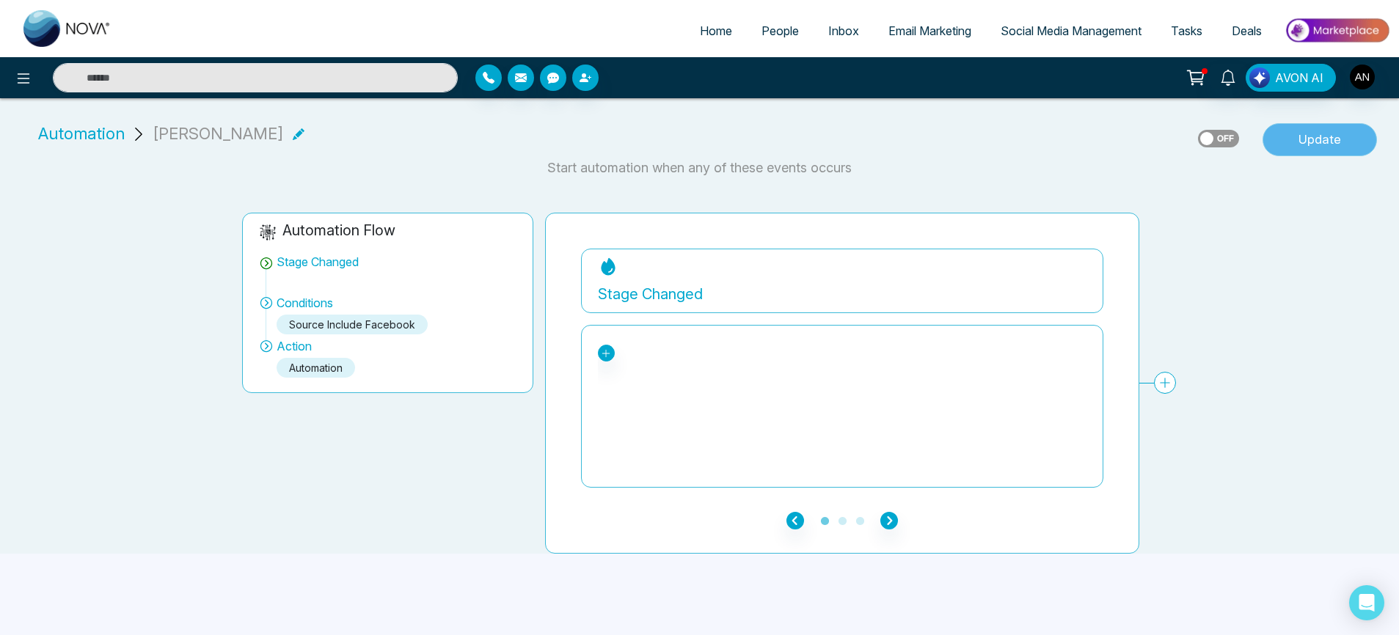
click at [1319, 136] on button "Update" at bounding box center [1320, 140] width 114 height 34
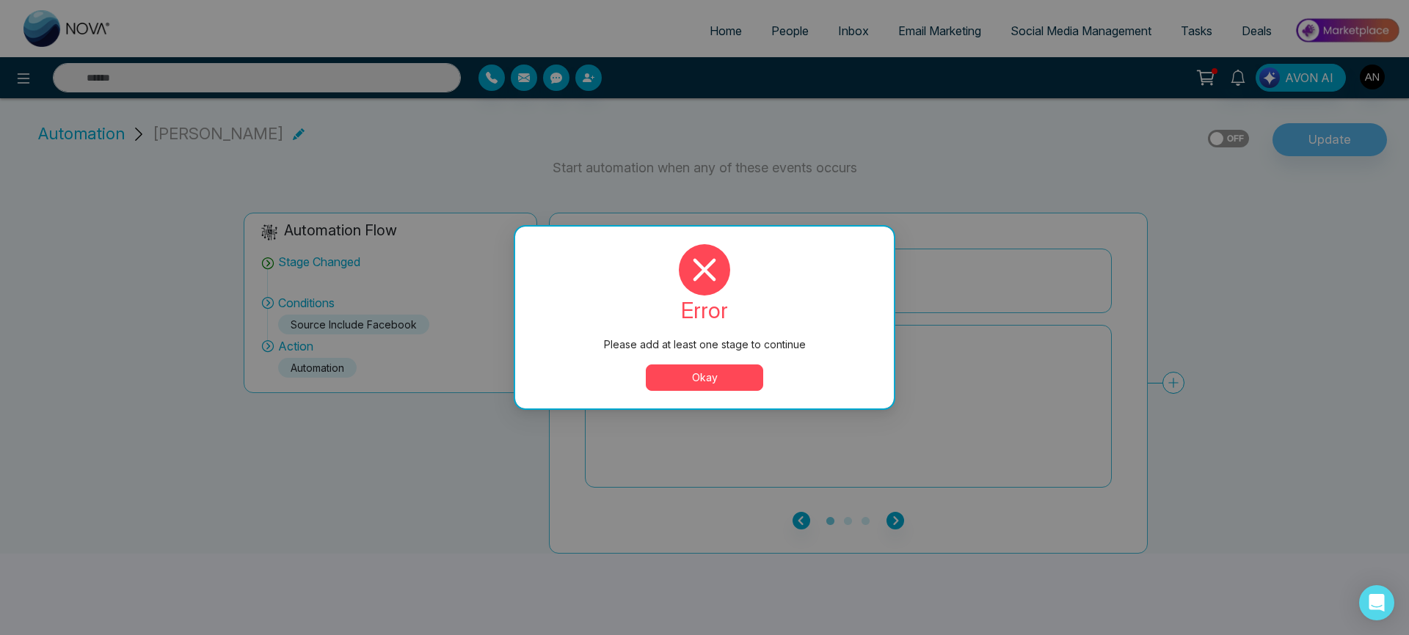
click at [722, 383] on button "Okay" at bounding box center [704, 378] width 117 height 26
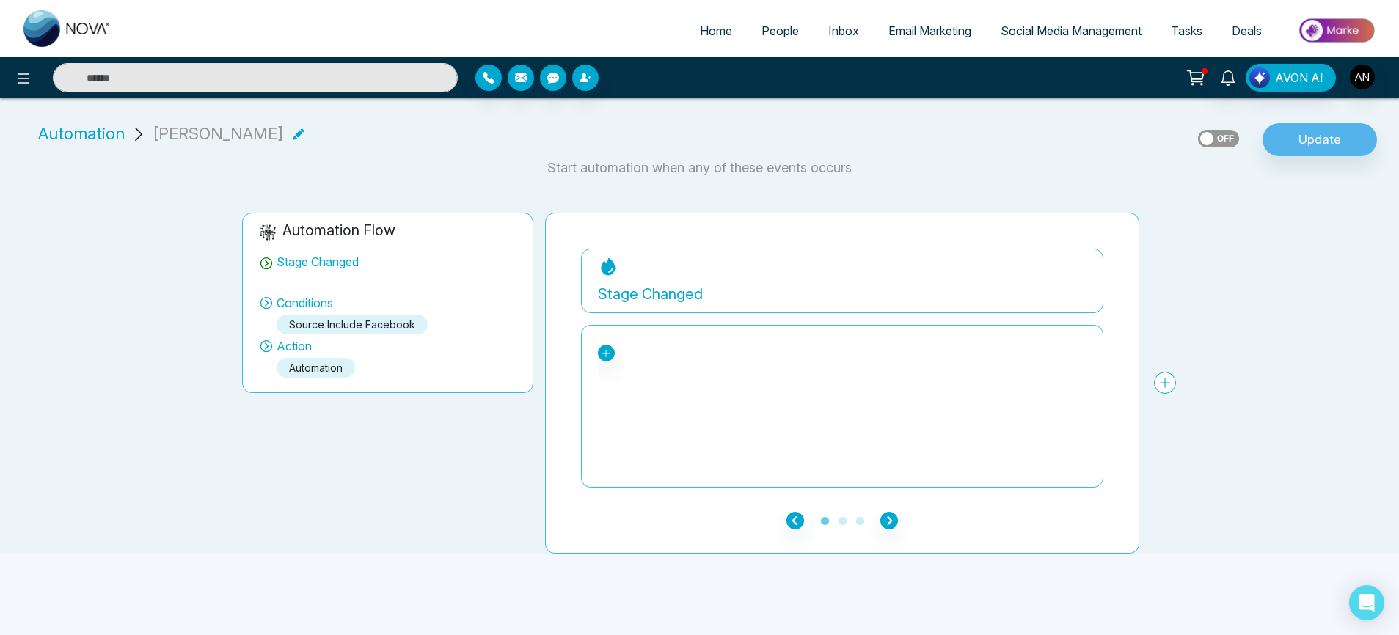
click at [1034, 27] on span "Social Media Management" at bounding box center [1071, 30] width 141 height 15
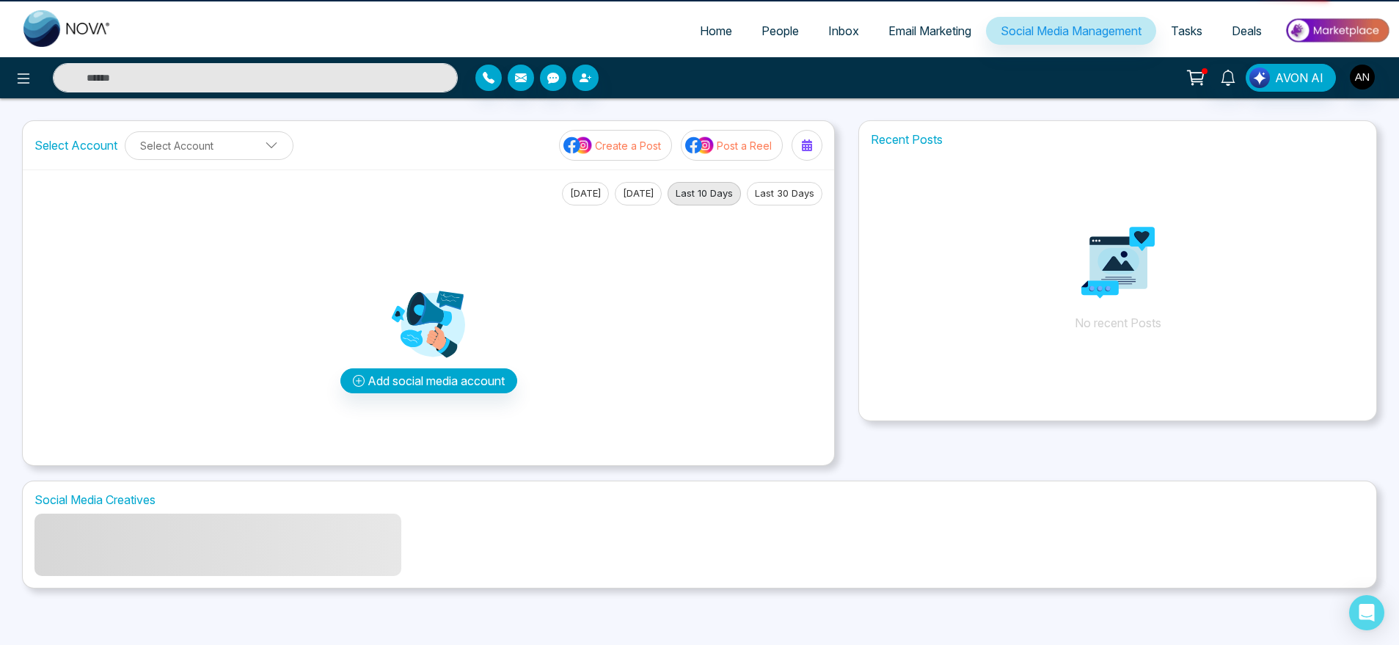
click at [874, 40] on link "Email Marketing" at bounding box center [930, 31] width 112 height 28
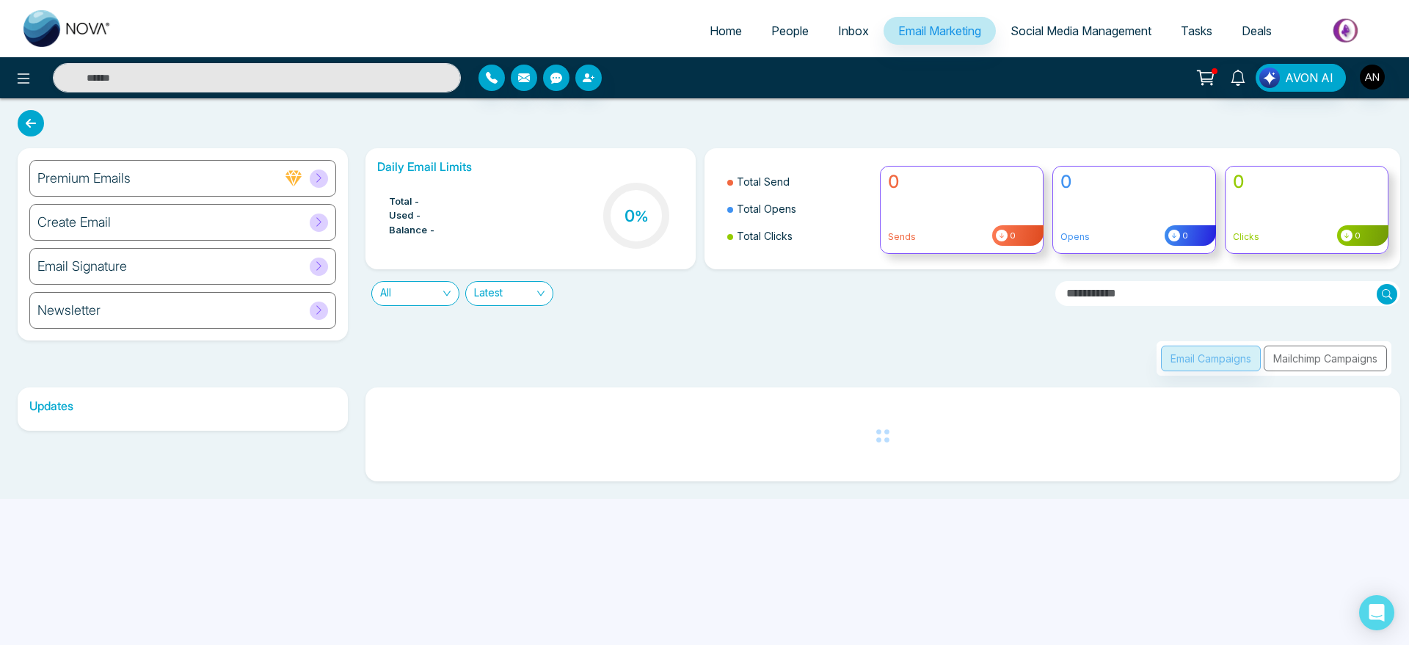
click at [776, 33] on span "People" at bounding box center [789, 30] width 37 height 15
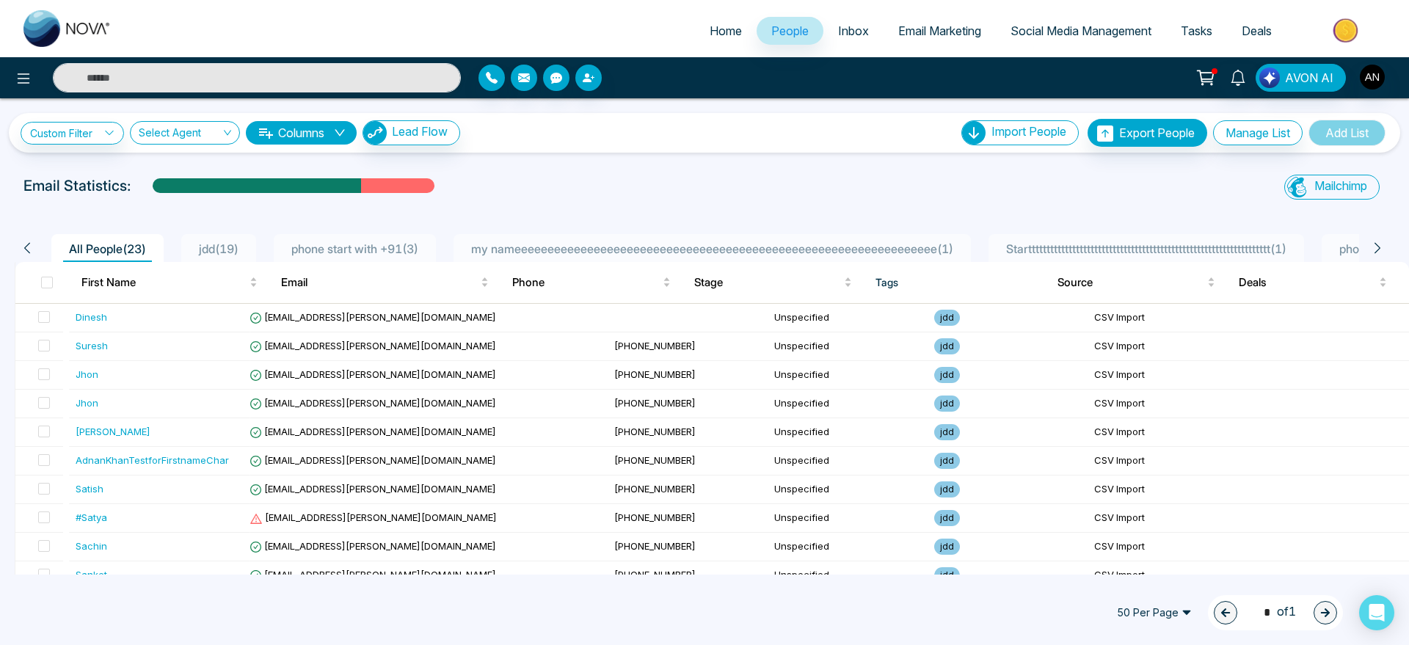
scroll to position [388, 0]
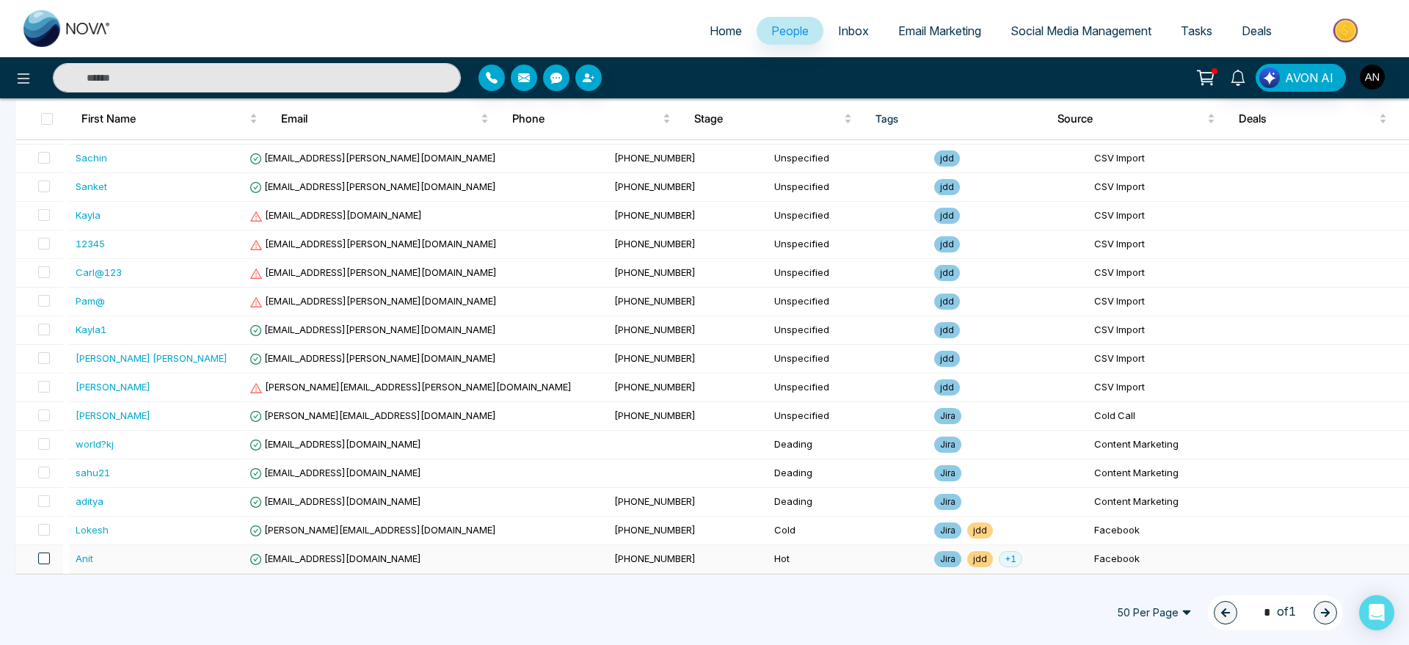
click at [47, 556] on span at bounding box center [44, 559] width 12 height 12
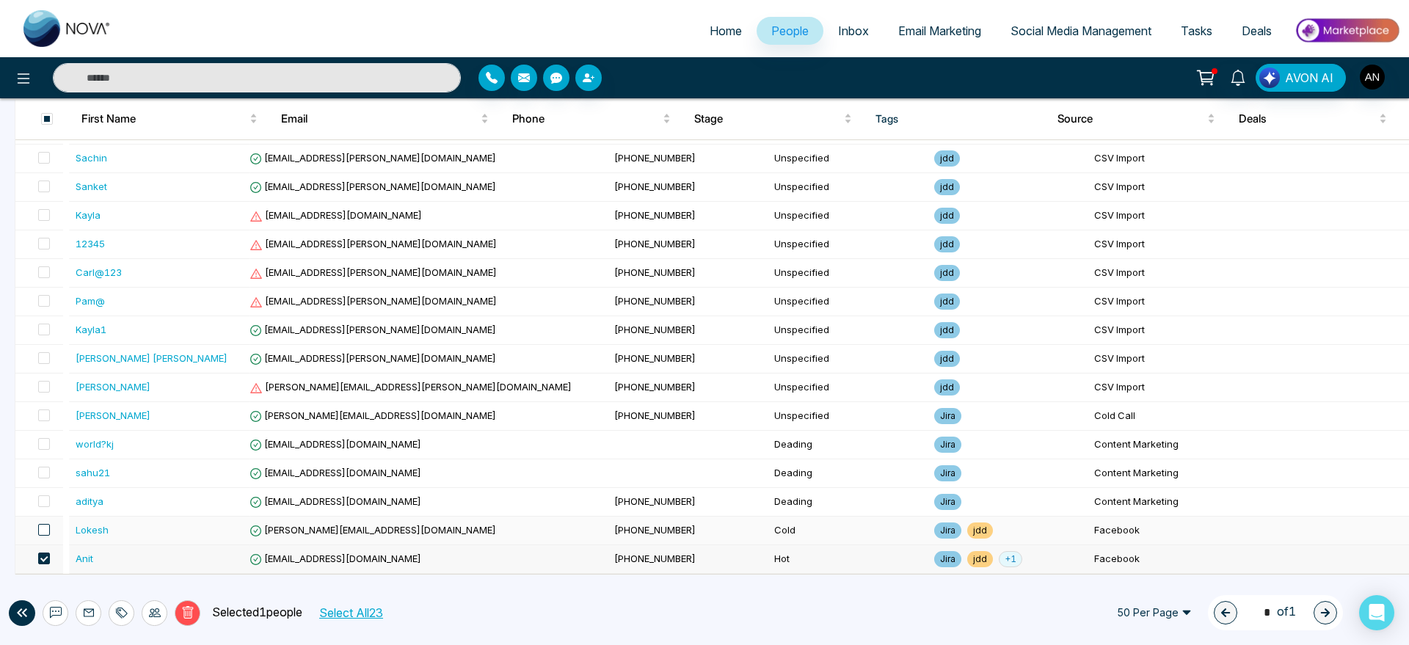
click at [49, 534] on span at bounding box center [44, 530] width 12 height 12
click at [158, 610] on icon at bounding box center [155, 613] width 12 height 12
click at [162, 527] on link "Update Stage" at bounding box center [129, 533] width 68 height 12
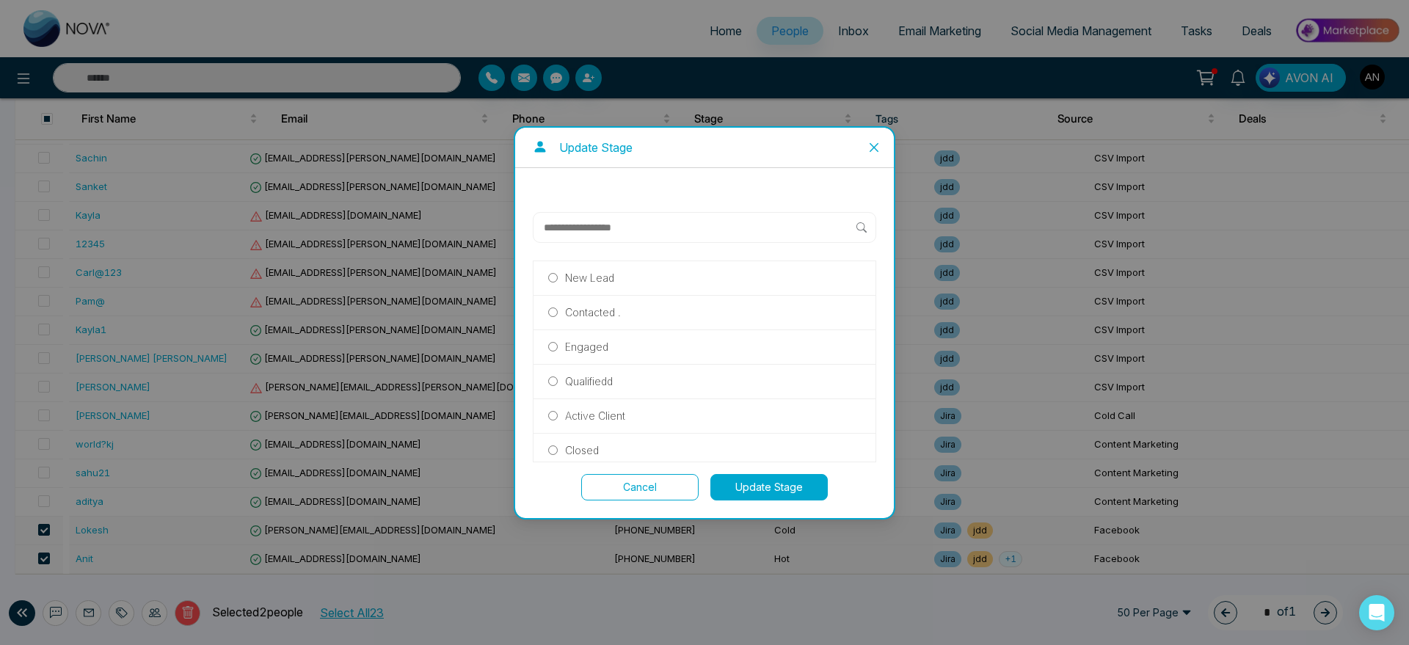
click at [604, 305] on p "Contacted ." at bounding box center [593, 313] width 56 height 16
click at [761, 480] on button "Update Stage" at bounding box center [768, 487] width 117 height 26
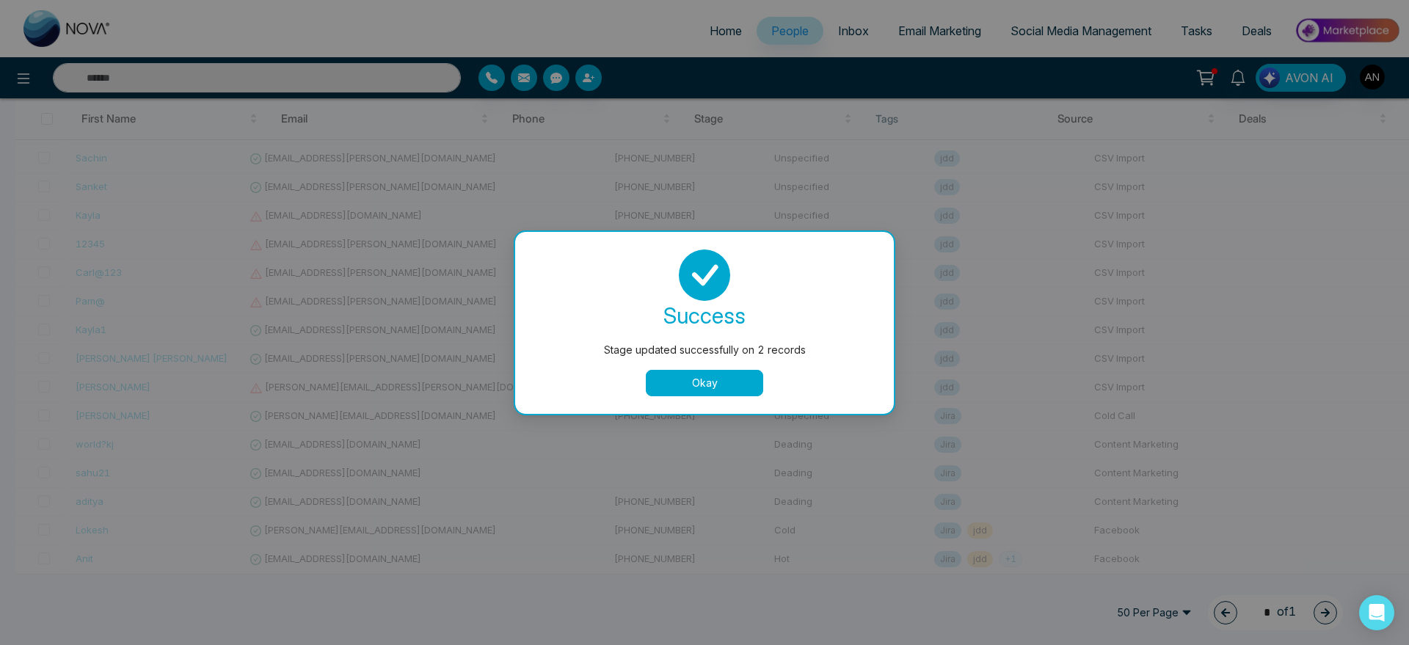
click at [694, 390] on button "Okay" at bounding box center [704, 383] width 117 height 26
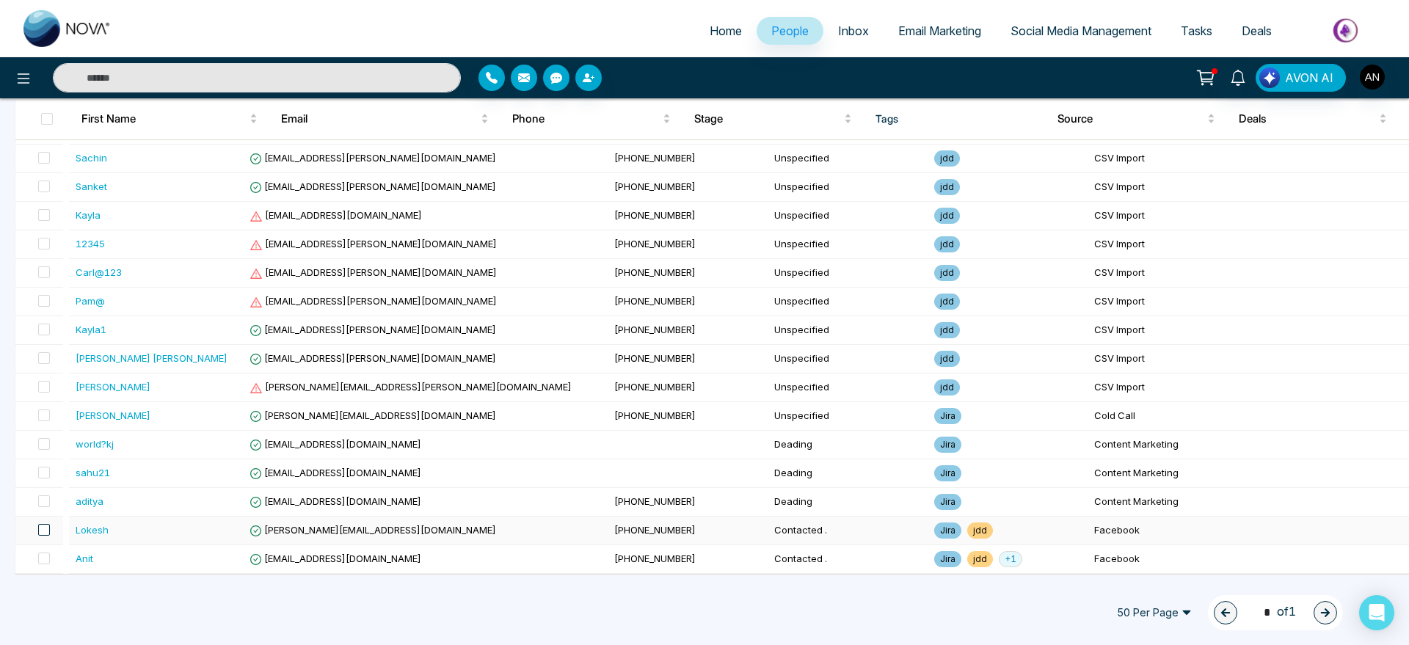
click at [41, 534] on span at bounding box center [44, 530] width 12 height 12
click at [50, 561] on span at bounding box center [44, 559] width 12 height 12
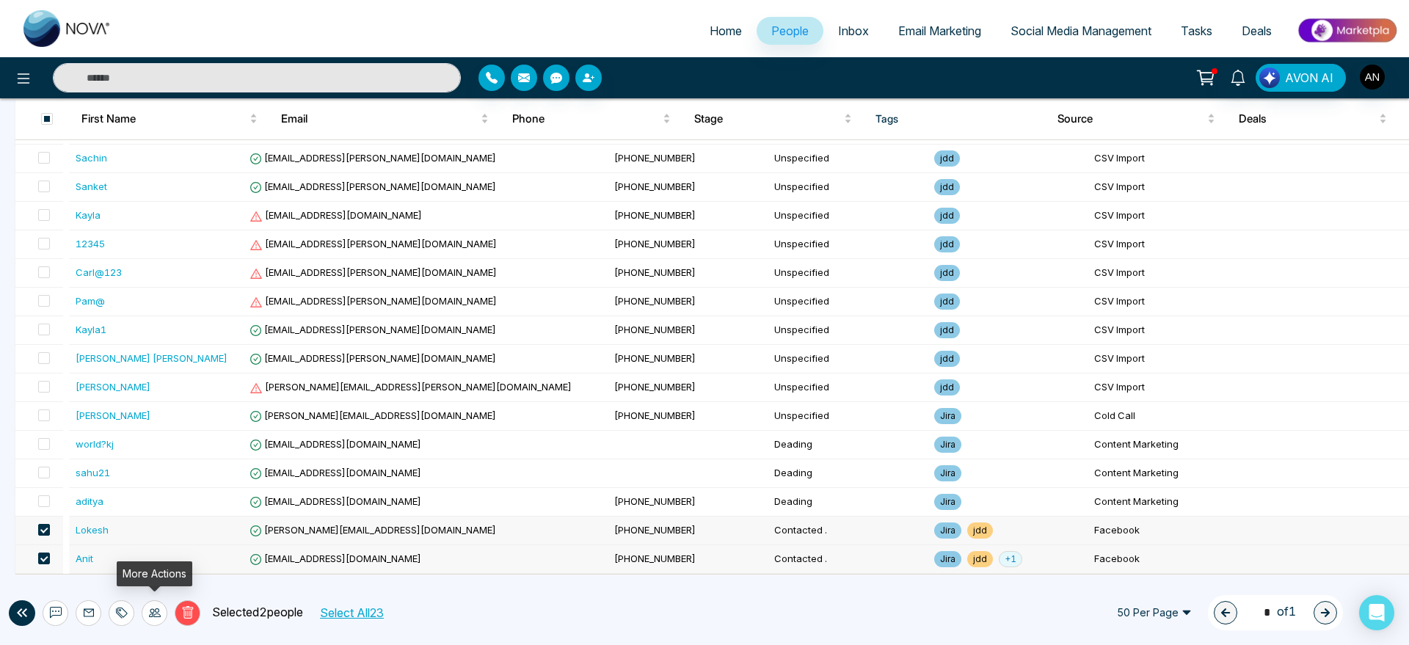
click at [159, 607] on icon at bounding box center [155, 613] width 12 height 12
click at [167, 550] on link "Update Source" at bounding box center [132, 556] width 74 height 12
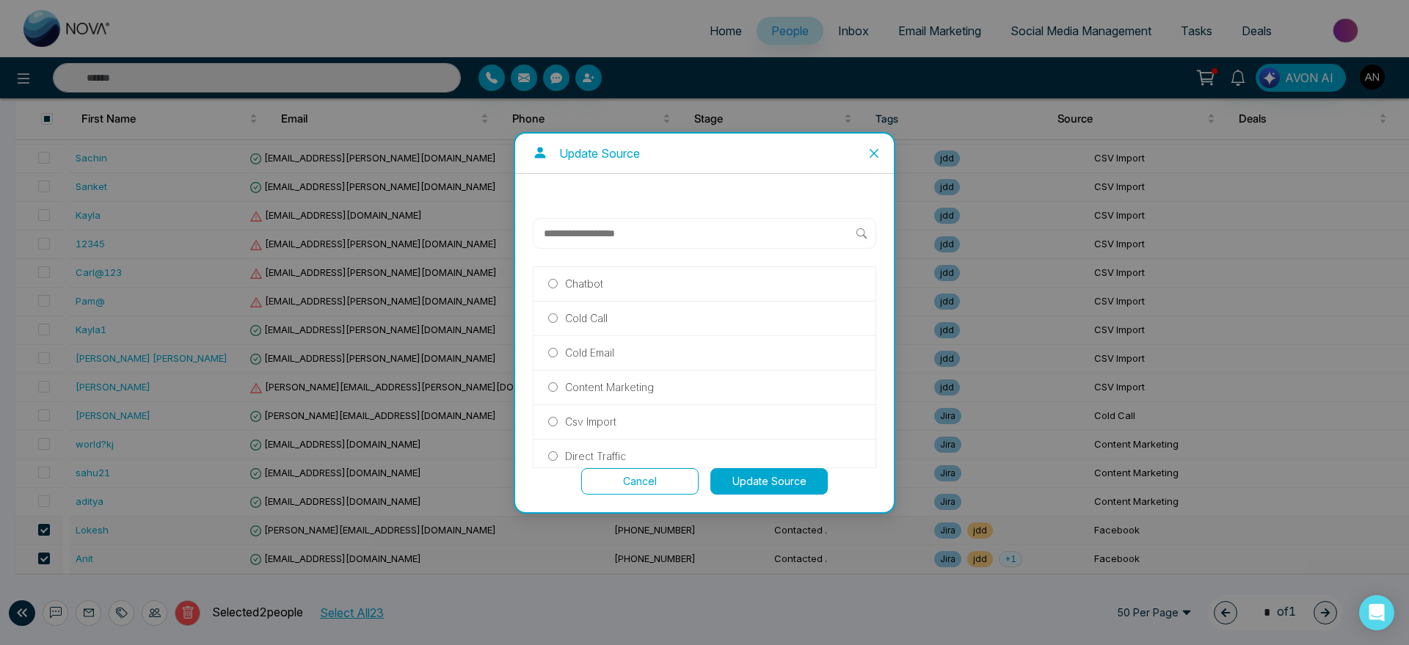
click at [624, 426] on label "Csv Import" at bounding box center [704, 422] width 313 height 16
click at [721, 490] on button "Update Source" at bounding box center [768, 481] width 117 height 26
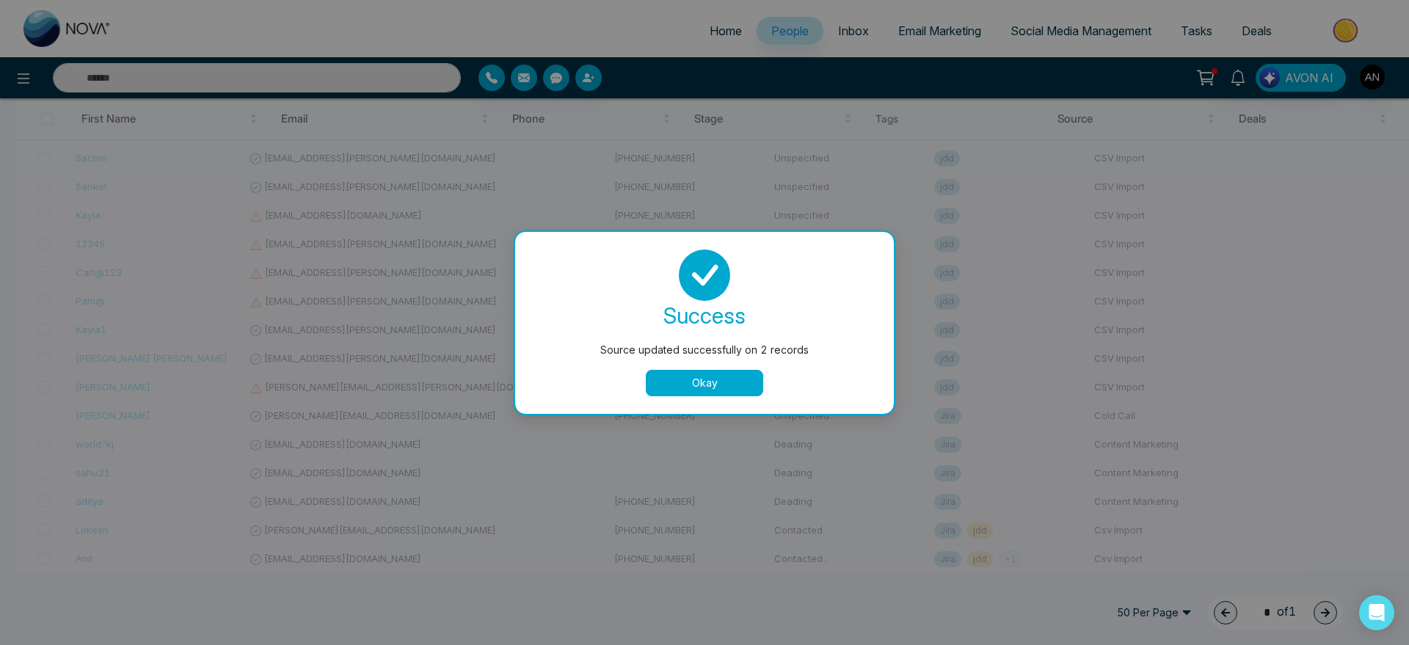
click at [688, 379] on button "Okay" at bounding box center [704, 383] width 117 height 26
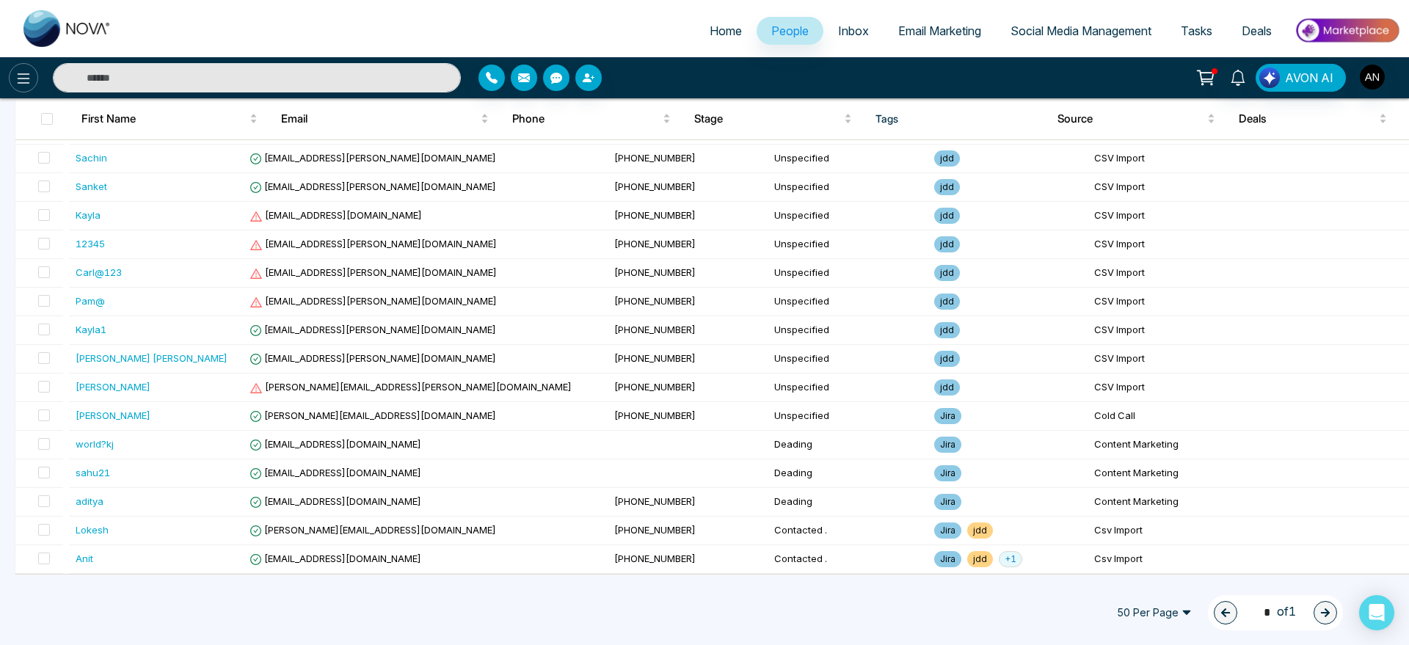
click at [29, 81] on icon at bounding box center [24, 79] width 18 height 18
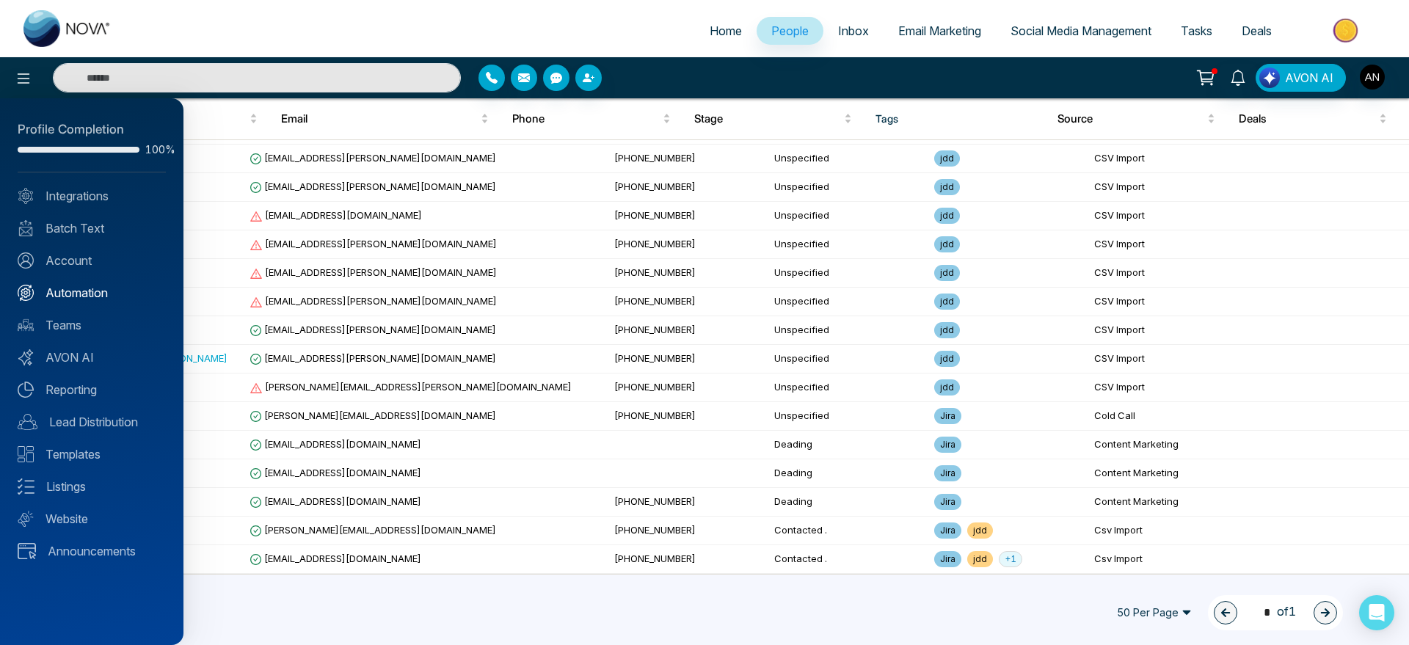
click at [84, 294] on link "Automation" at bounding box center [92, 293] width 148 height 18
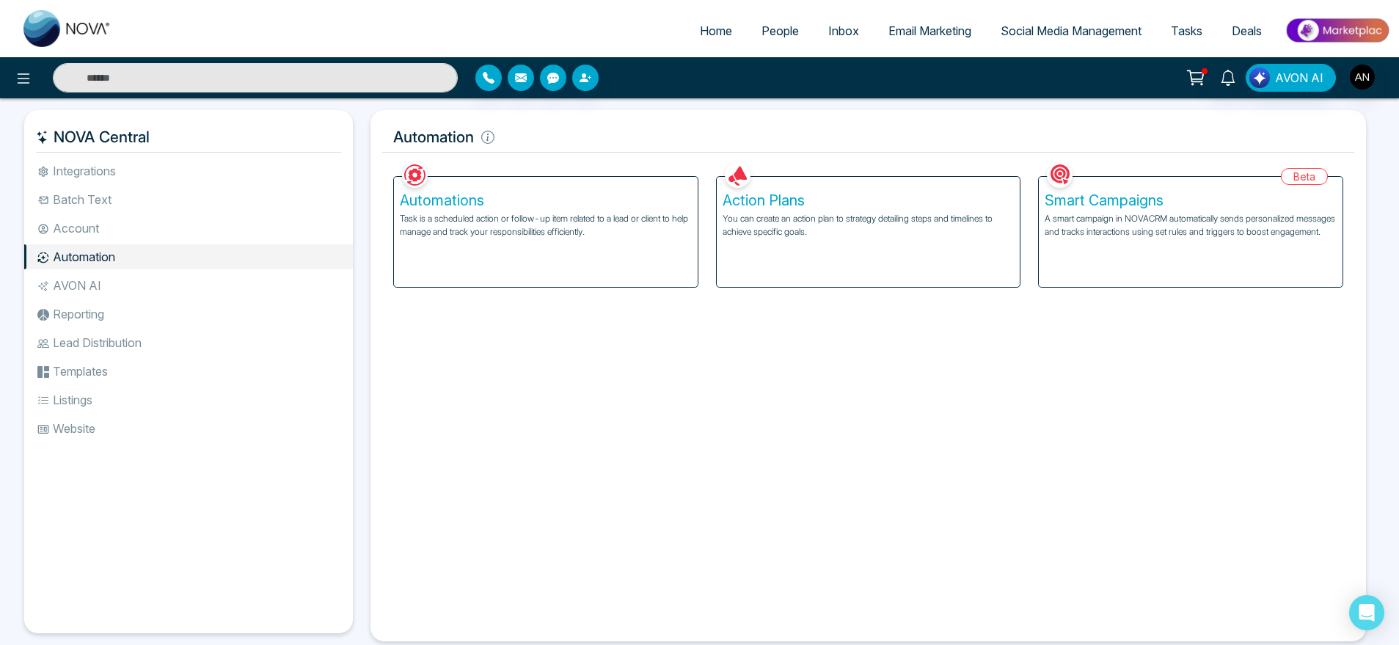
click at [1179, 214] on p "A smart campaign in NOVACRM automatically sends personalized messages and track…" at bounding box center [1191, 225] width 292 height 26
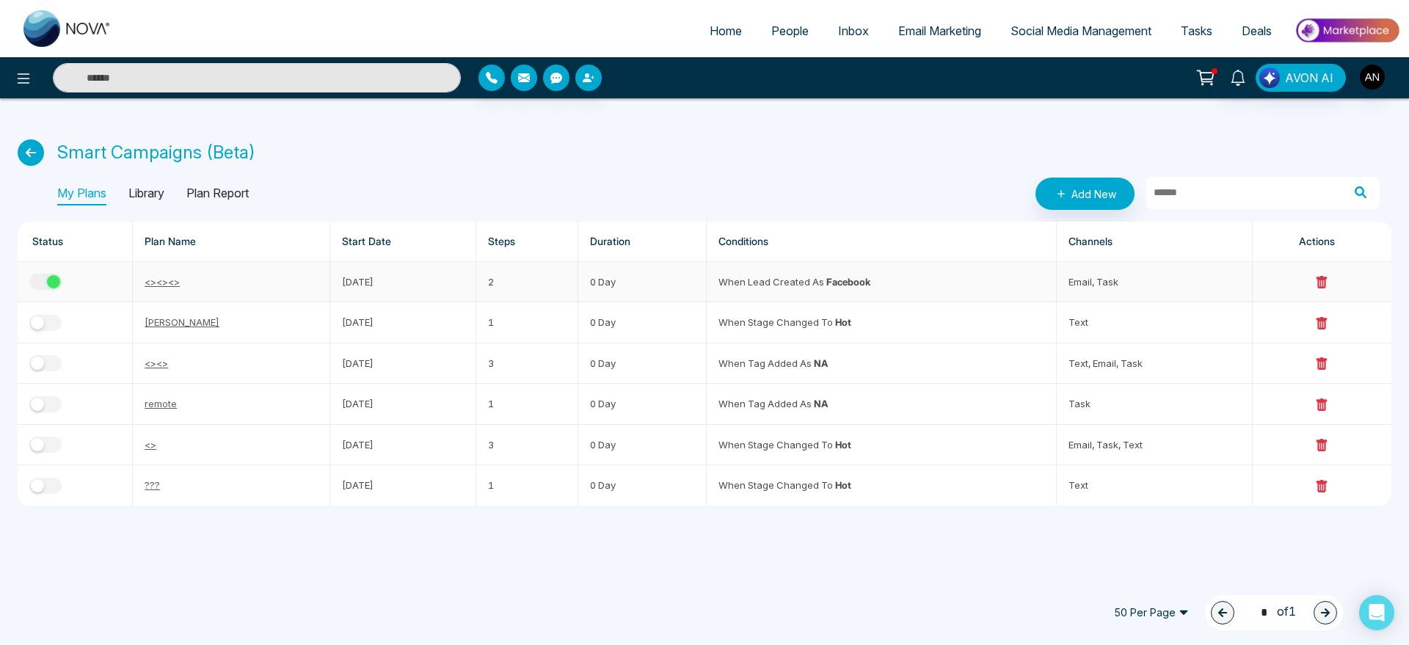
click at [164, 279] on link "<><><>" at bounding box center [162, 282] width 35 height 12
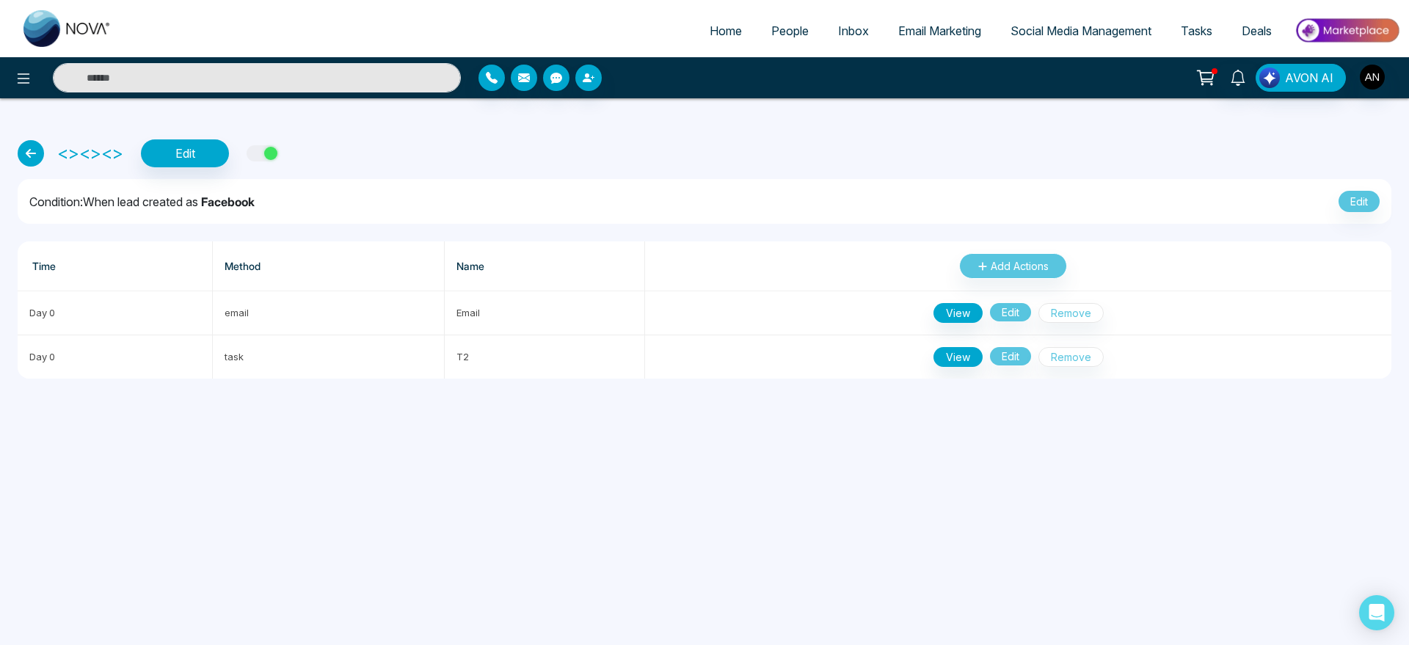
click at [16, 146] on div "<><><> Edit Condition: When lead created as Facebook Edit Time Method Name Add …" at bounding box center [704, 247] width 1409 height 298
click at [45, 148] on link at bounding box center [35, 153] width 34 height 26
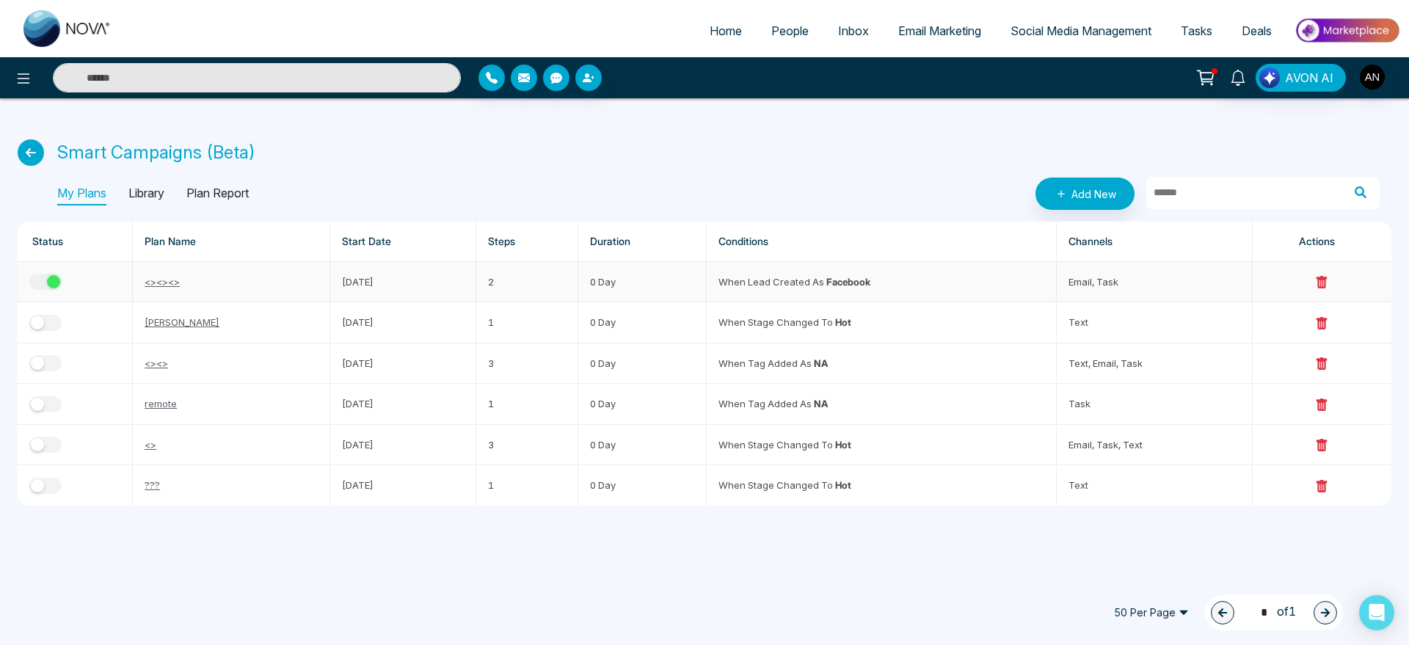
click at [175, 283] on link "<><><>" at bounding box center [162, 282] width 35 height 12
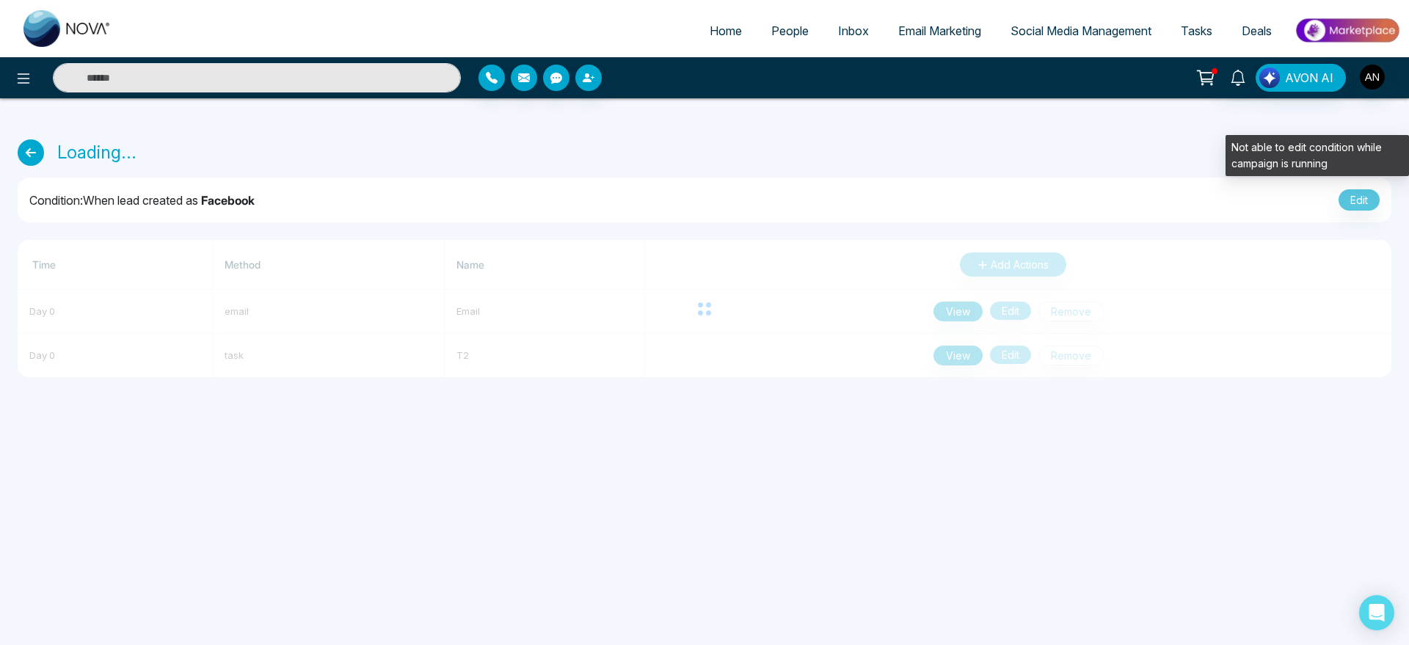
click at [1366, 194] on span "Edit" at bounding box center [1358, 199] width 41 height 21
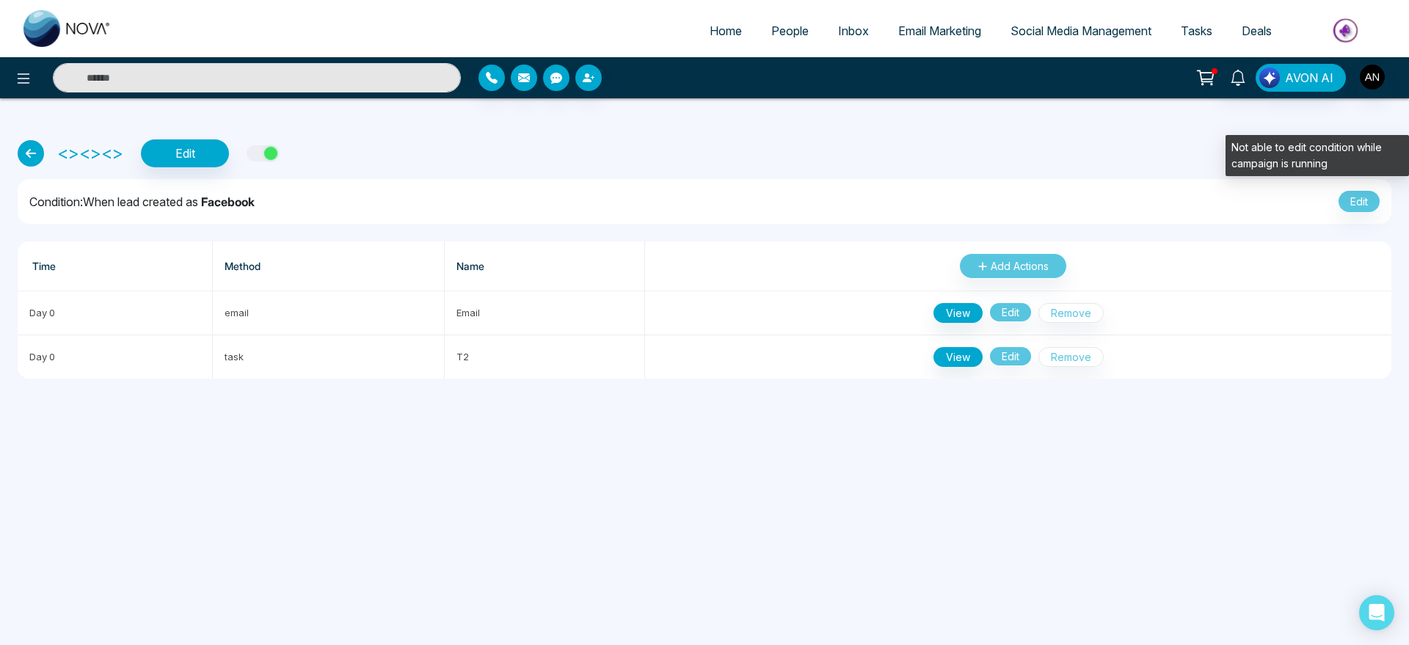
click at [1361, 204] on span "Edit" at bounding box center [1358, 201] width 41 height 21
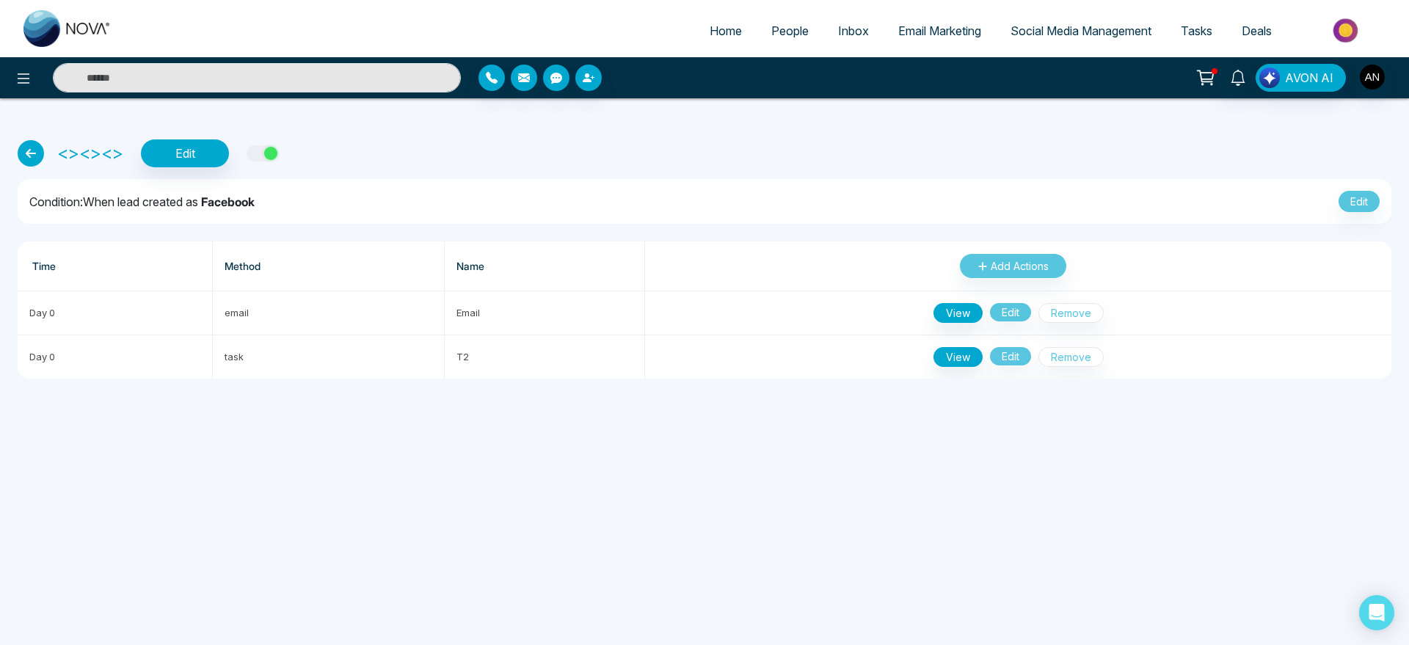
click at [269, 158] on div "button" at bounding box center [270, 153] width 13 height 13
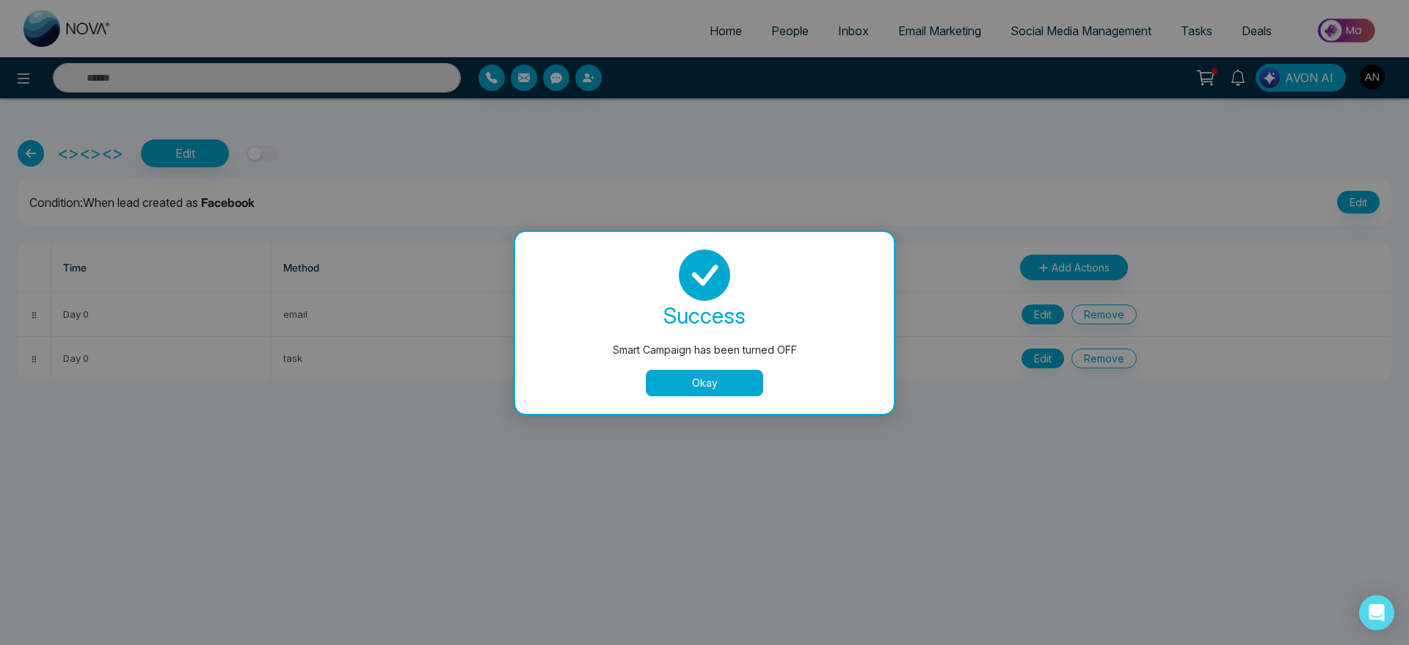
click at [721, 393] on button "Okay" at bounding box center [704, 383] width 117 height 26
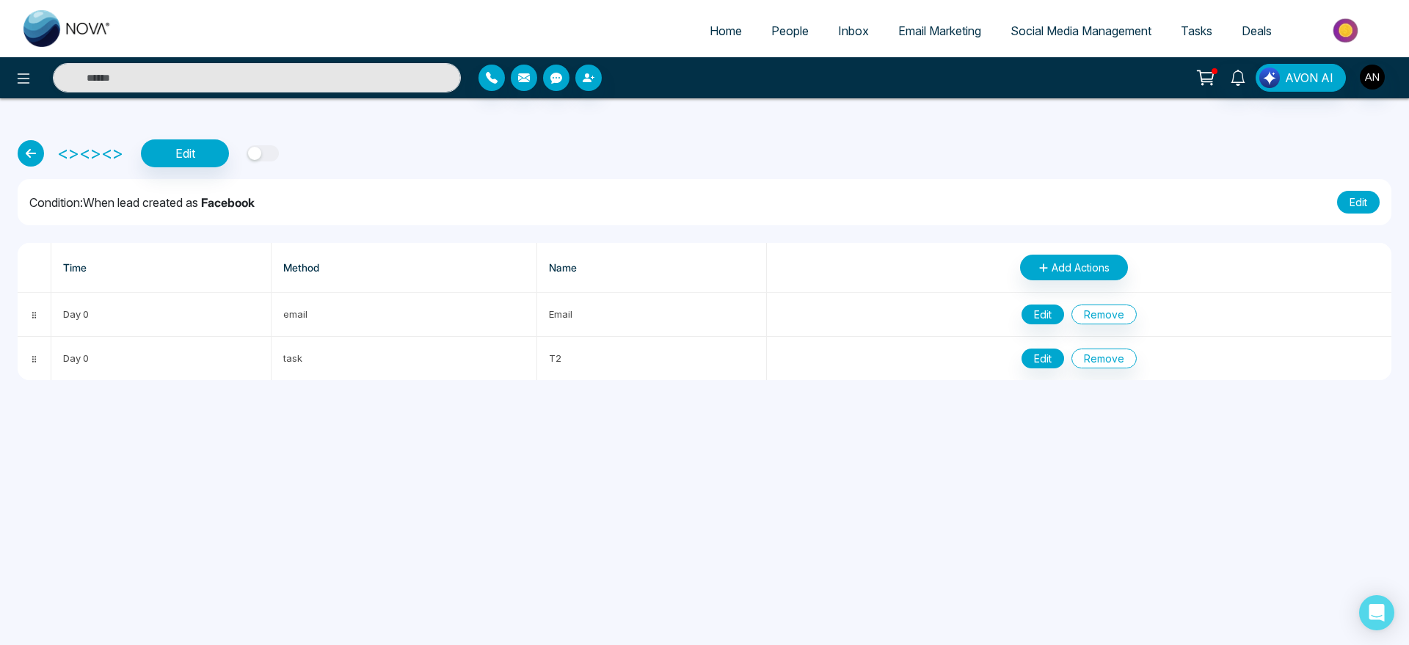
click at [1351, 204] on button "Edit" at bounding box center [1358, 202] width 43 height 23
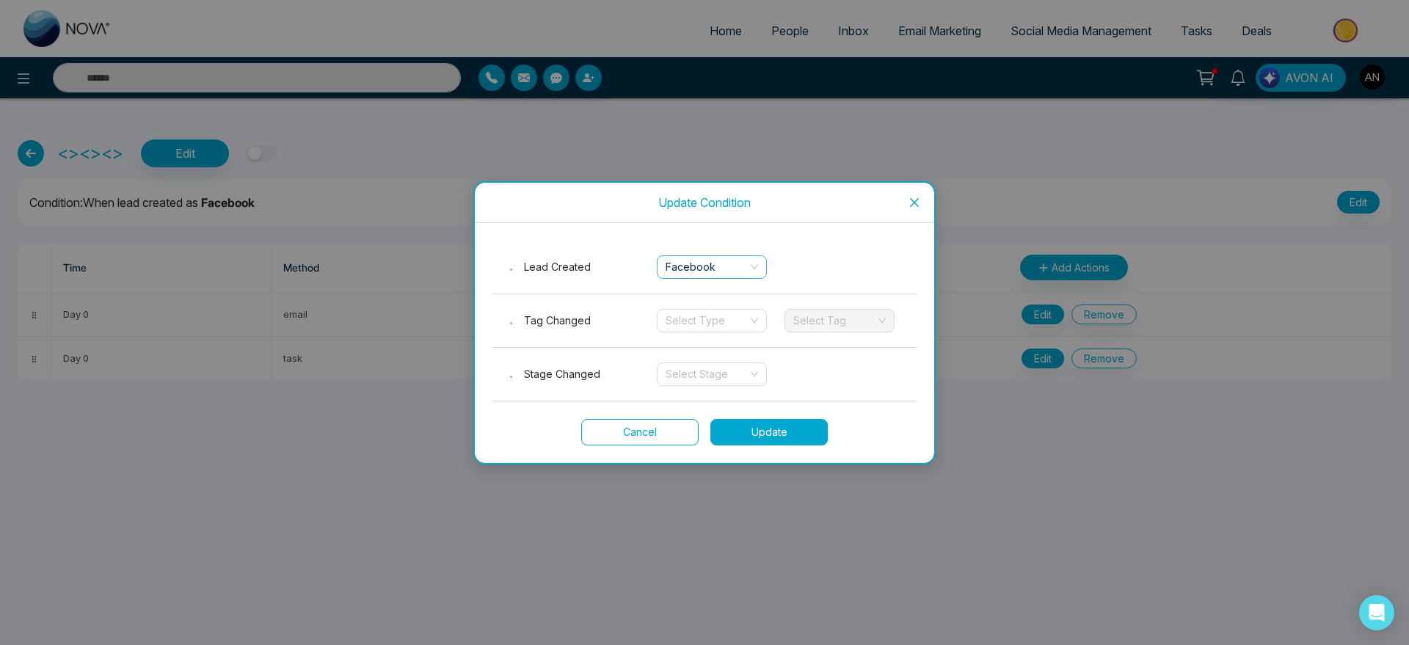
click at [748, 266] on span "Facebook" at bounding box center [712, 267] width 92 height 22
click at [852, 260] on div "Lead Created Facebook" at bounding box center [704, 268] width 424 height 54
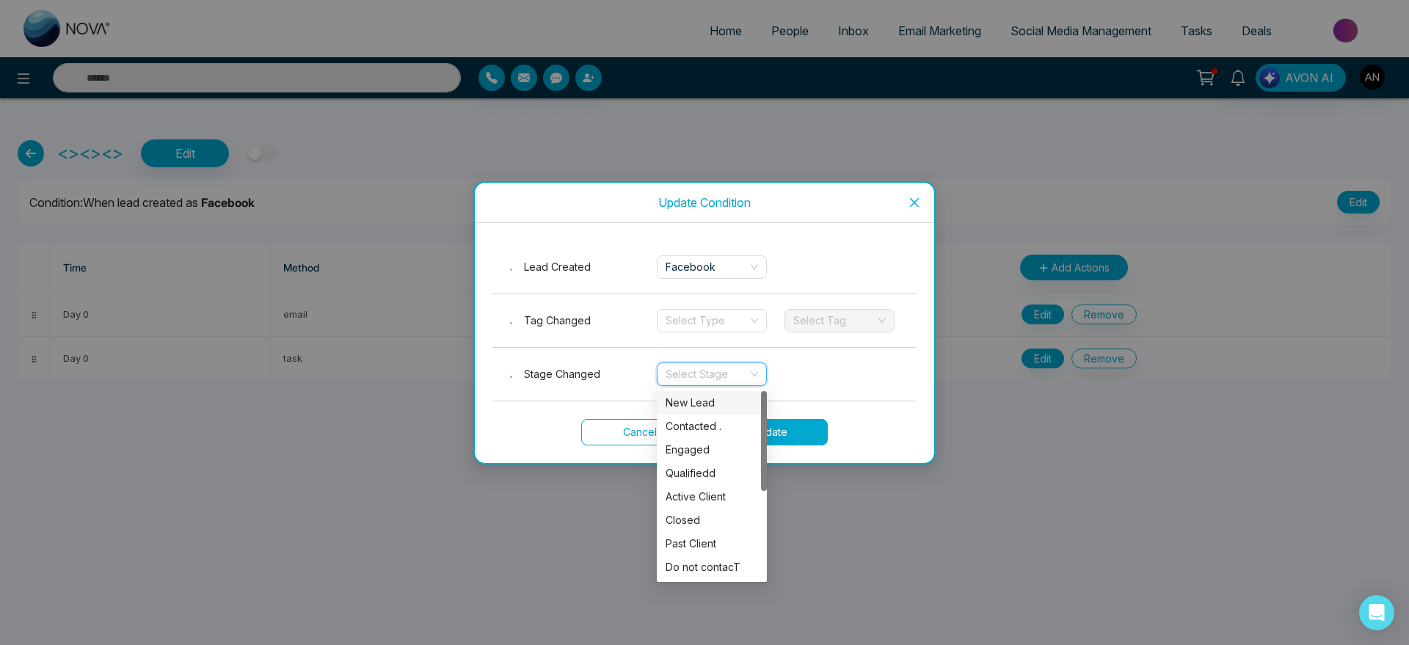
click at [715, 363] on input "search" at bounding box center [707, 374] width 82 height 22
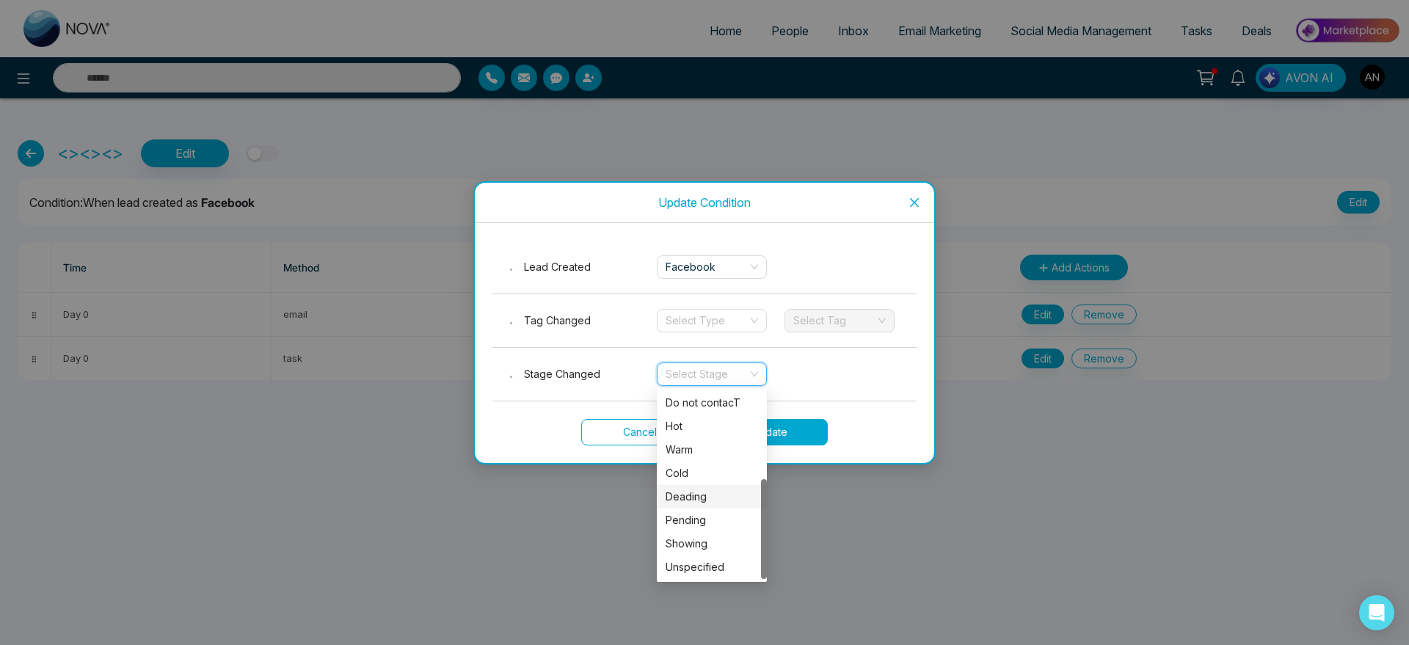
scroll to position [164, 0]
click at [695, 521] on div "Pending" at bounding box center [712, 520] width 92 height 16
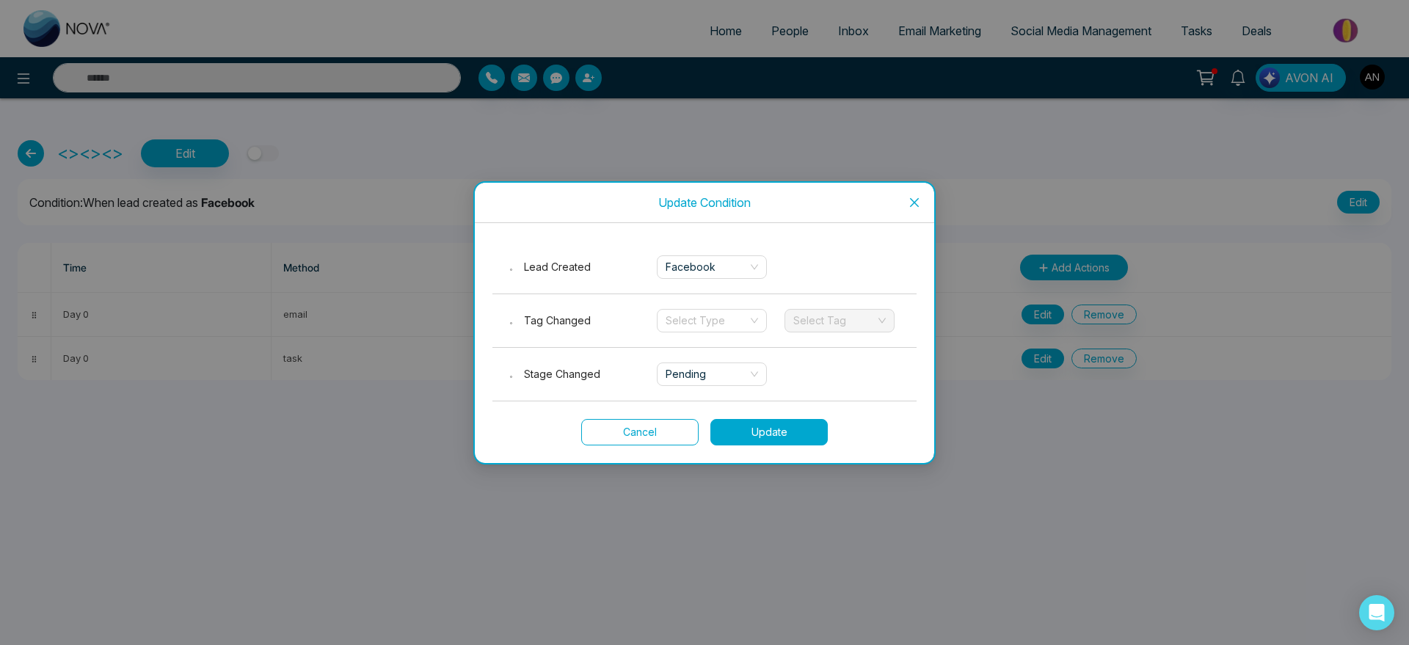
click at [766, 434] on button "Update" at bounding box center [768, 432] width 117 height 26
click at [588, 374] on span "Stage Changed" at bounding box center [562, 374] width 76 height 12
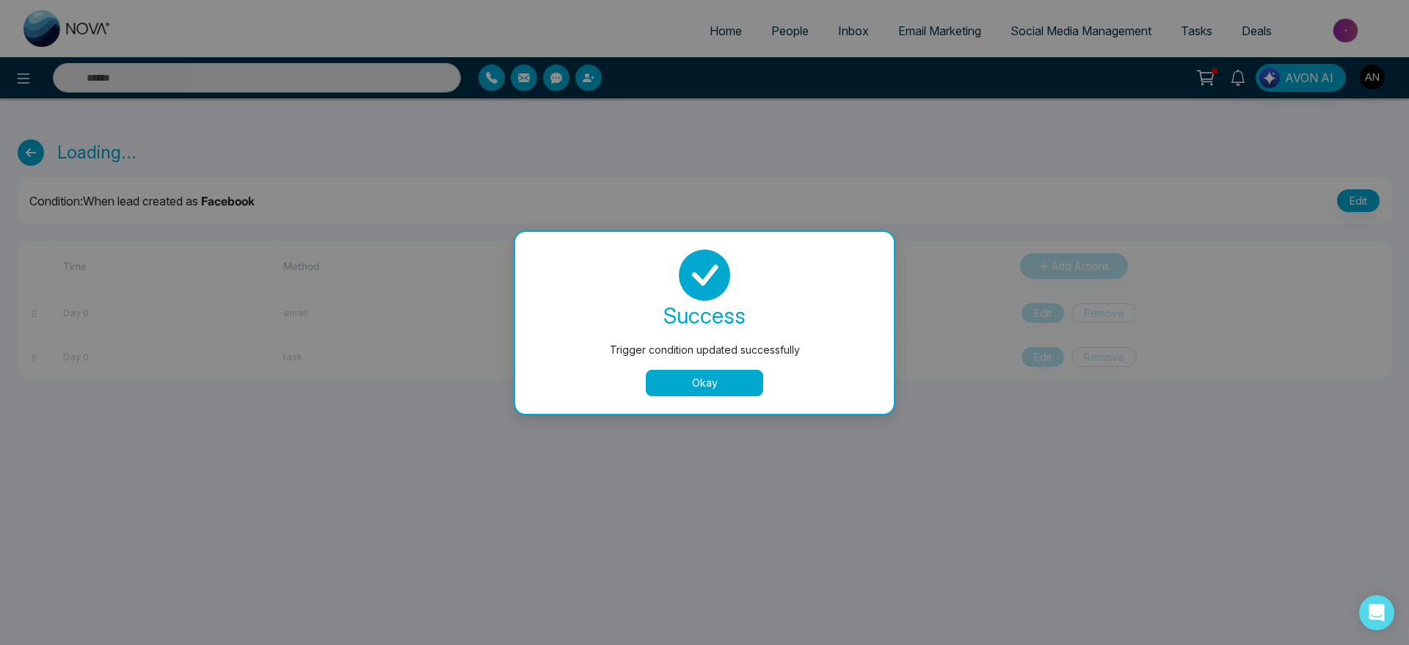
click at [726, 382] on button "Okay" at bounding box center [704, 383] width 117 height 26
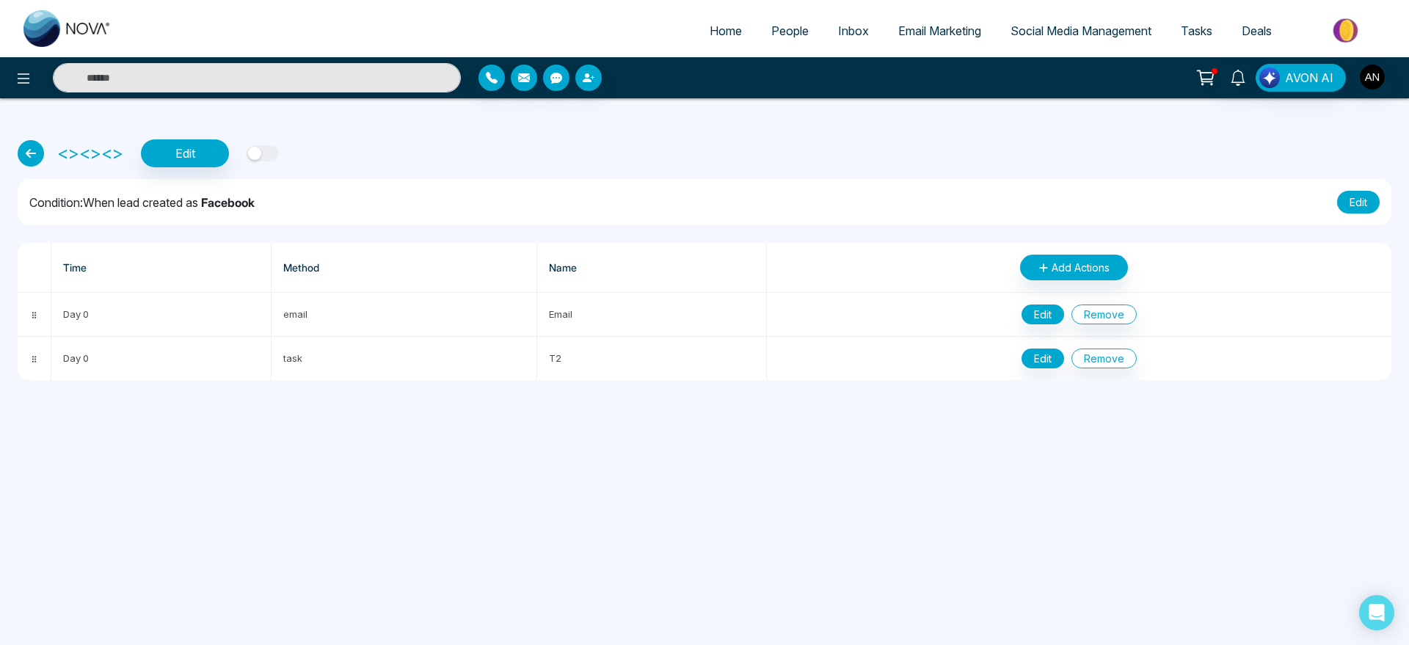
click at [1366, 204] on button "Edit" at bounding box center [1358, 202] width 43 height 23
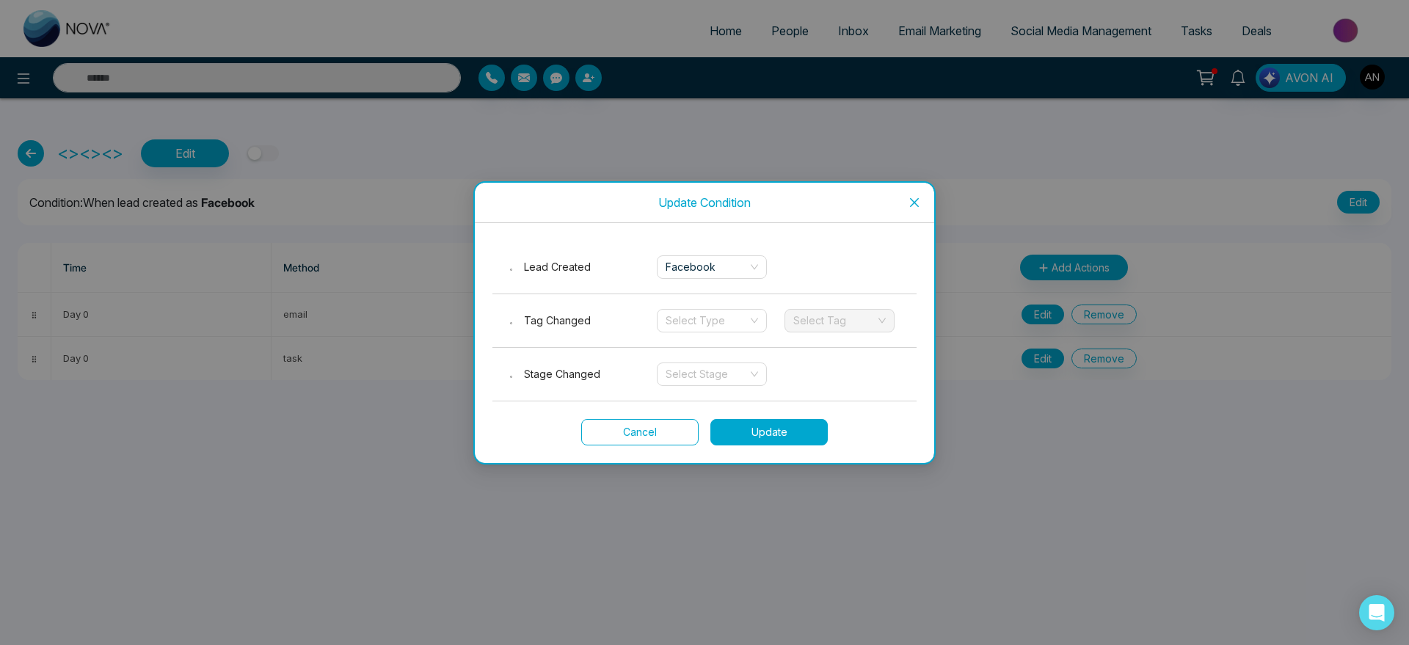
click at [553, 372] on span "Stage Changed" at bounding box center [562, 374] width 76 height 12
click at [703, 382] on input "search" at bounding box center [707, 374] width 82 height 22
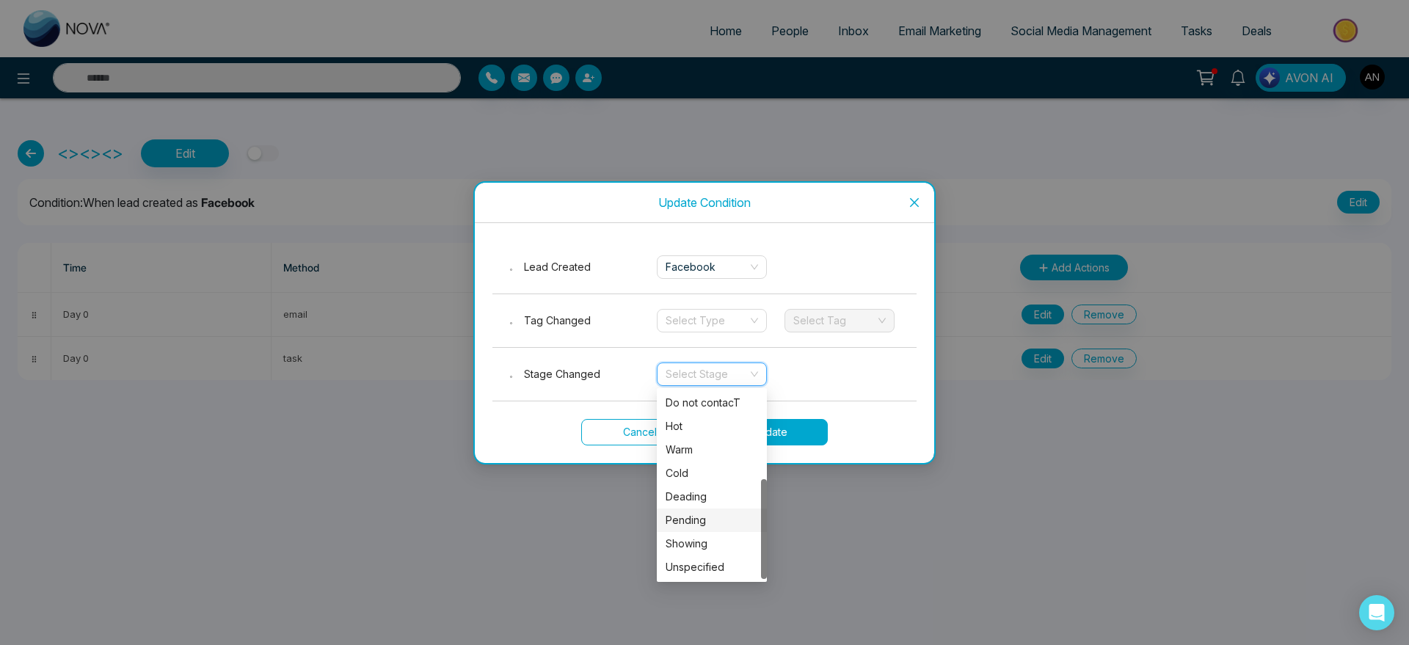
click at [701, 513] on div "Pending" at bounding box center [712, 520] width 92 height 16
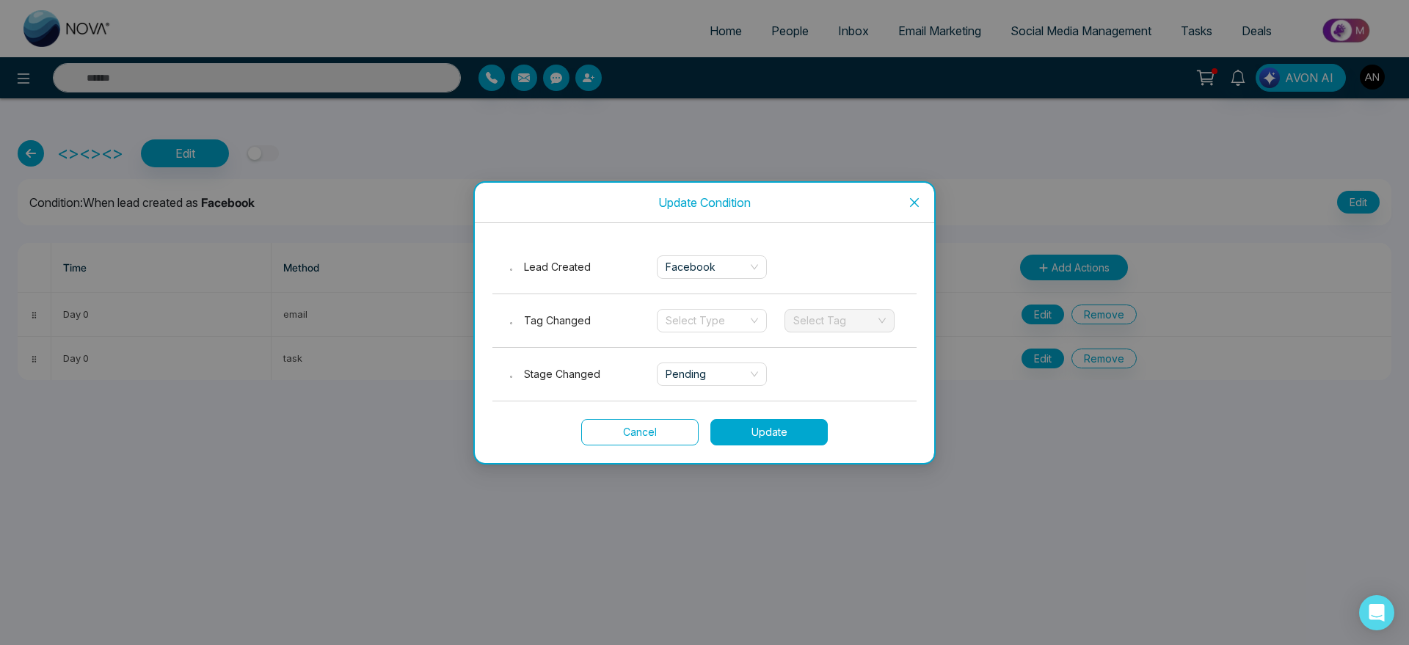
click at [780, 431] on button "Update" at bounding box center [768, 432] width 117 height 26
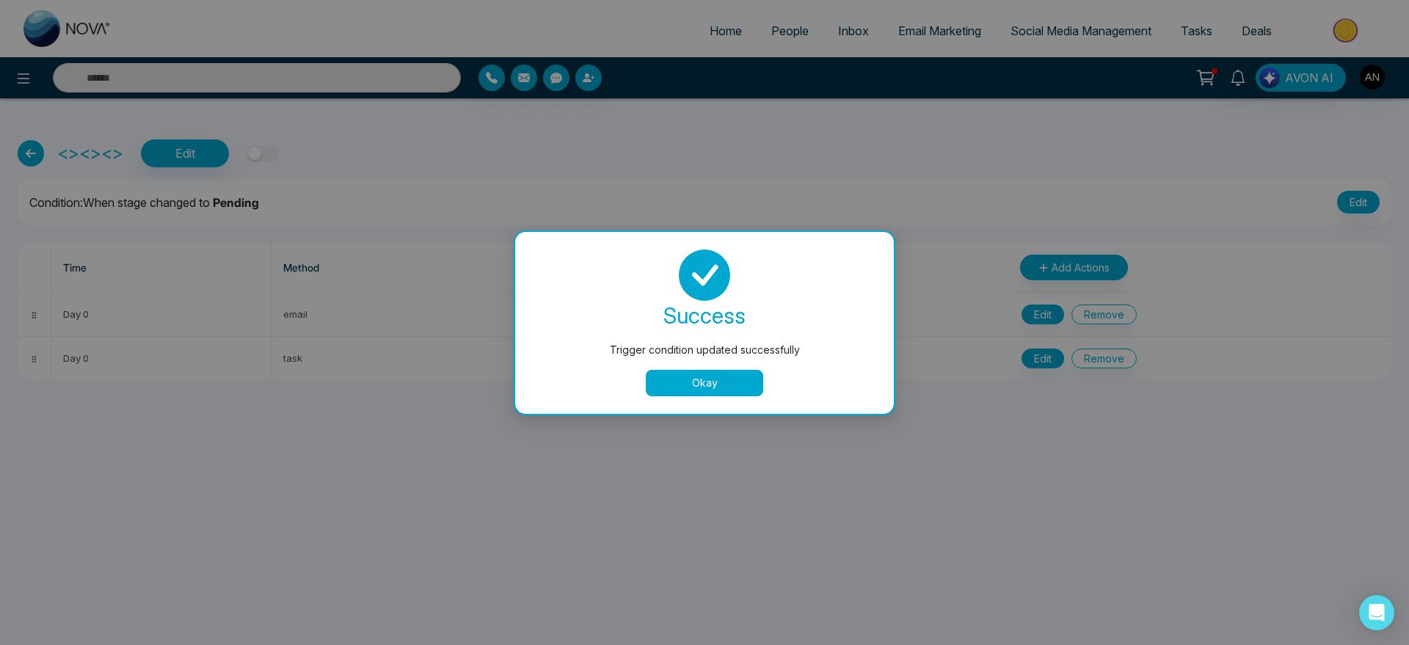
click at [706, 363] on div "success Trigger condition updated successfully Okay" at bounding box center [704, 322] width 343 height 147
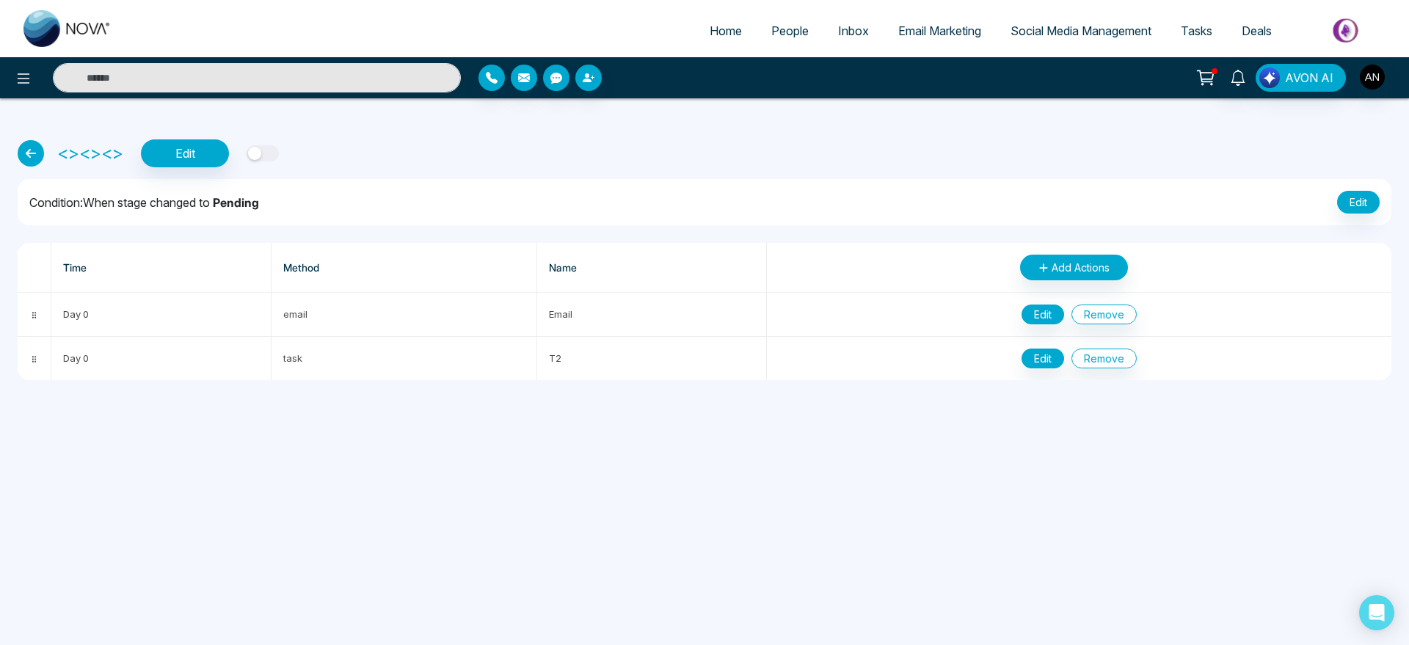
click at [265, 156] on button "button" at bounding box center [263, 153] width 32 height 16
click at [34, 164] on icon at bounding box center [31, 153] width 26 height 26
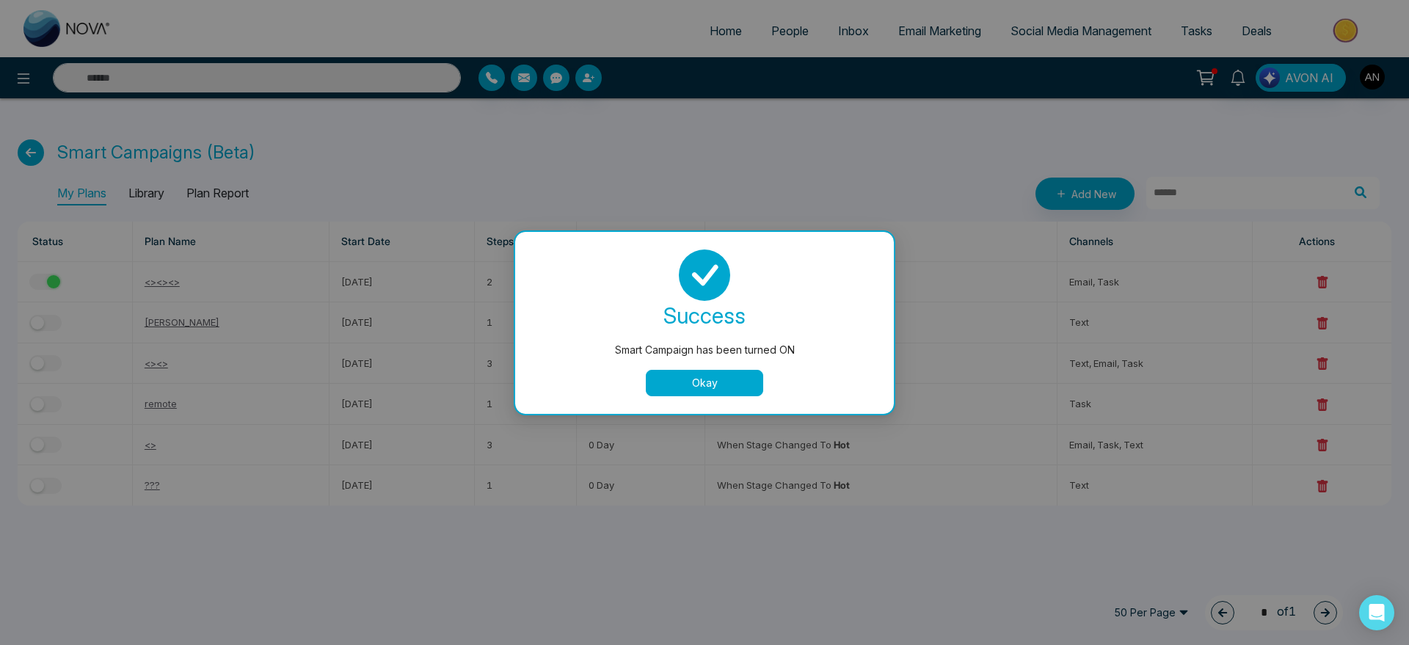
click at [732, 351] on div "Smart Campaign has been turned ON" at bounding box center [704, 350] width 320 height 16
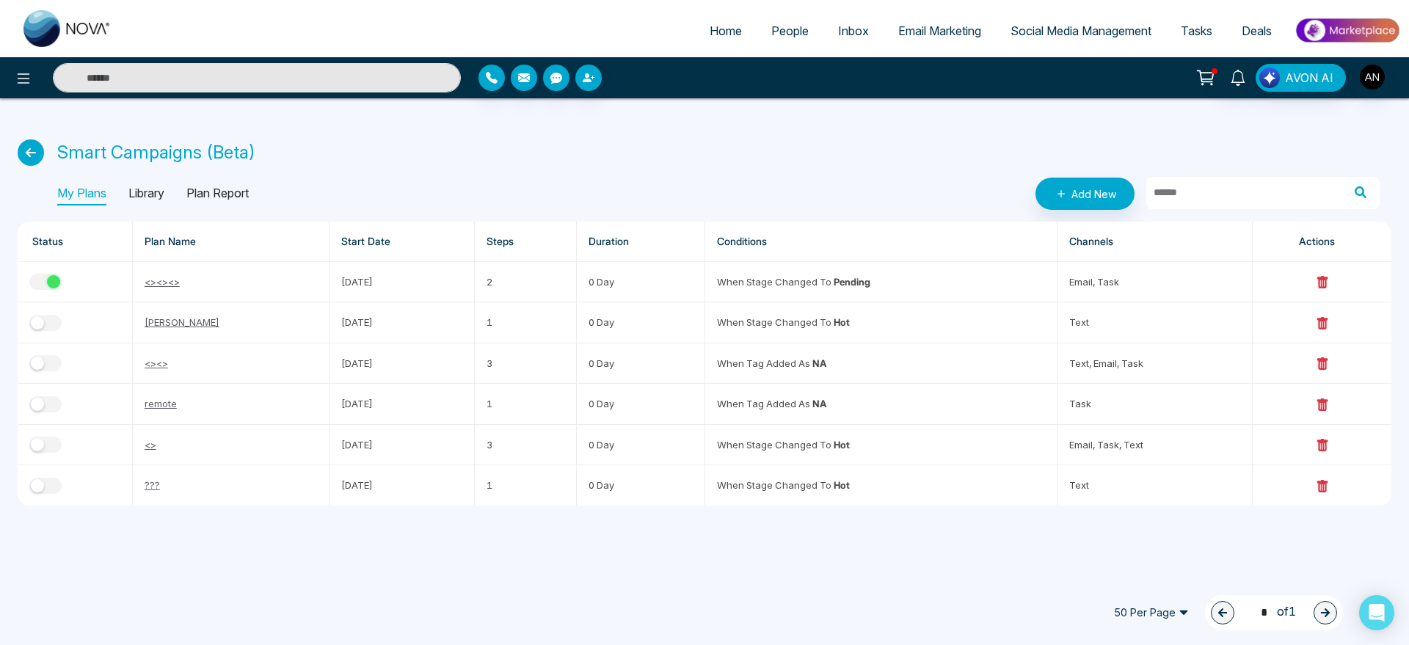
click at [787, 17] on link "People" at bounding box center [790, 31] width 67 height 28
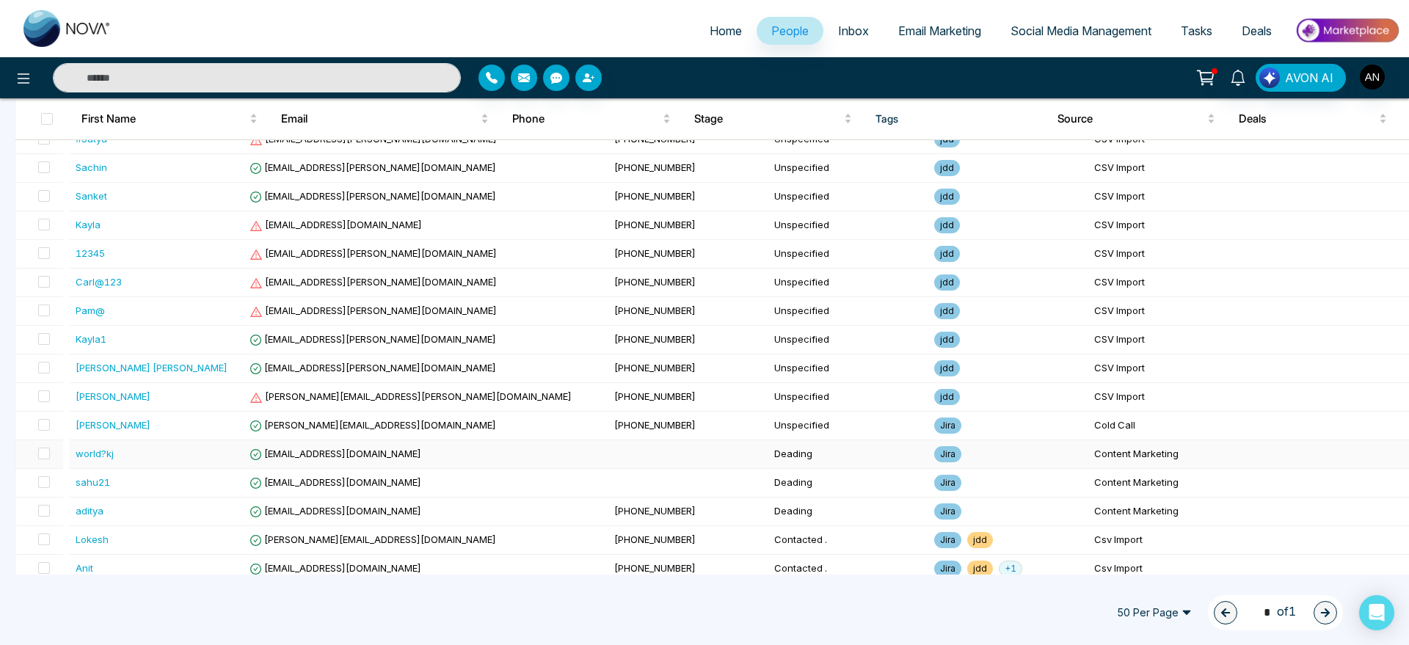
scroll to position [388, 0]
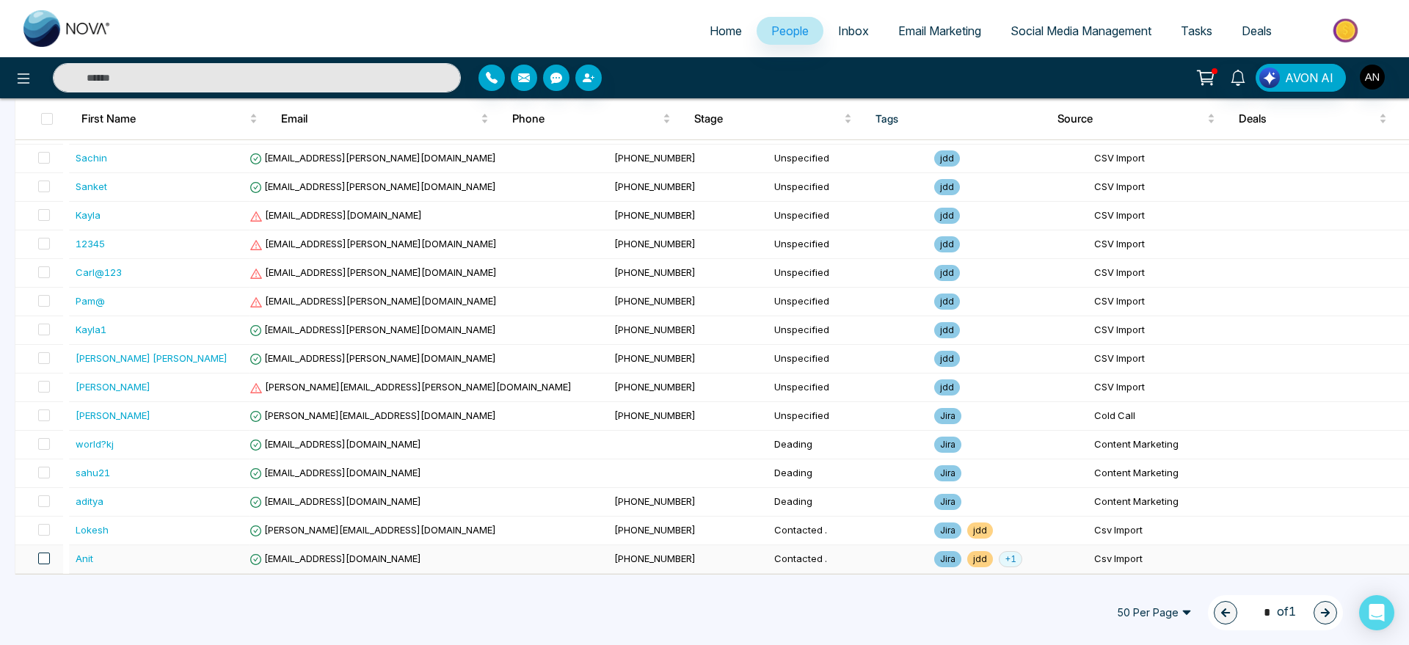
click at [49, 557] on span at bounding box center [44, 559] width 12 height 12
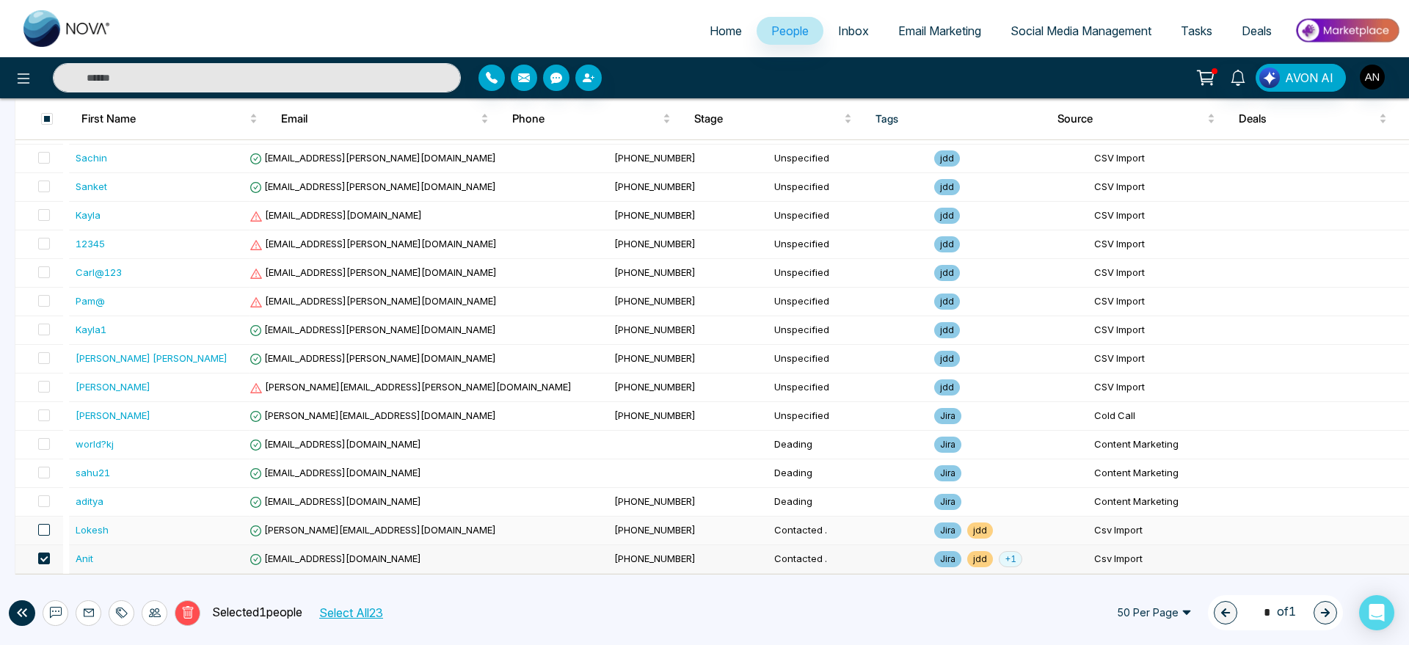
click at [50, 525] on span at bounding box center [44, 530] width 12 height 12
click at [128, 611] on div at bounding box center [122, 613] width 26 height 26
click at [161, 621] on div at bounding box center [155, 613] width 26 height 26
click at [162, 527] on link "Update Stage" at bounding box center [129, 533] width 68 height 12
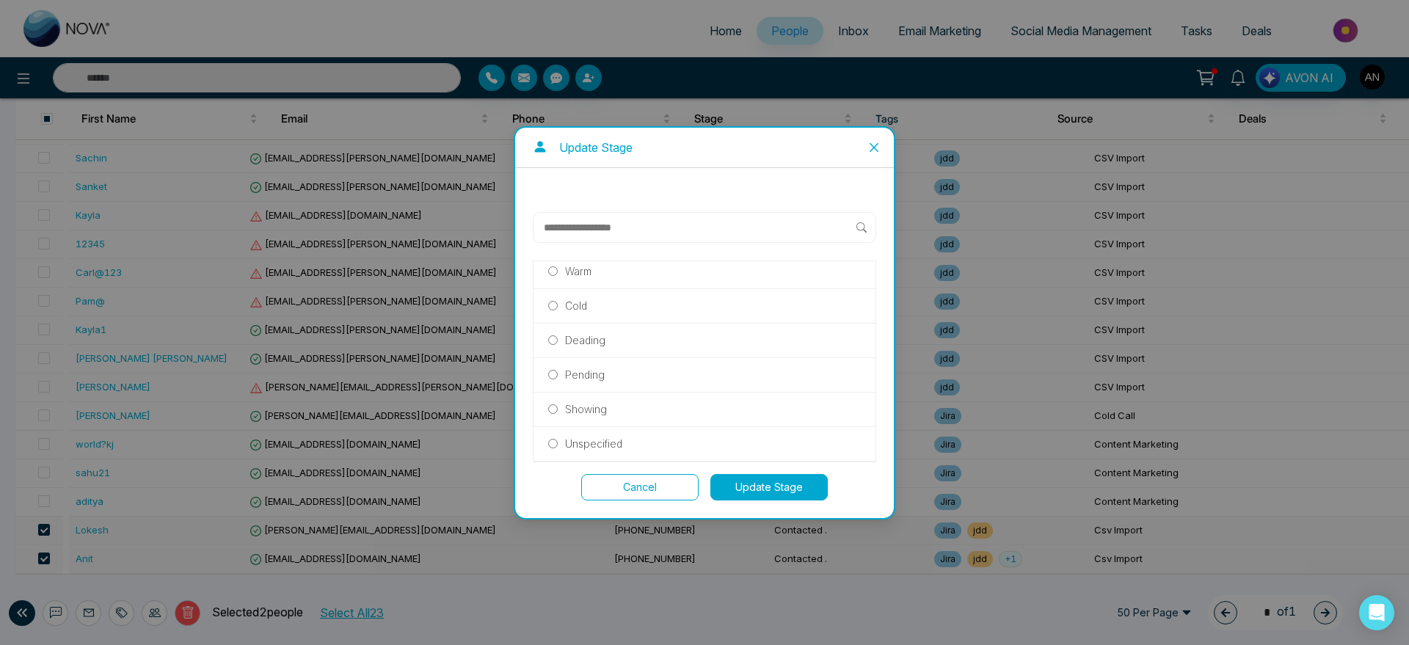
scroll to position [316, 0]
click at [586, 370] on p "Pending" at bounding box center [585, 376] width 40 height 16
click at [812, 481] on button "Update Stage" at bounding box center [768, 487] width 117 height 26
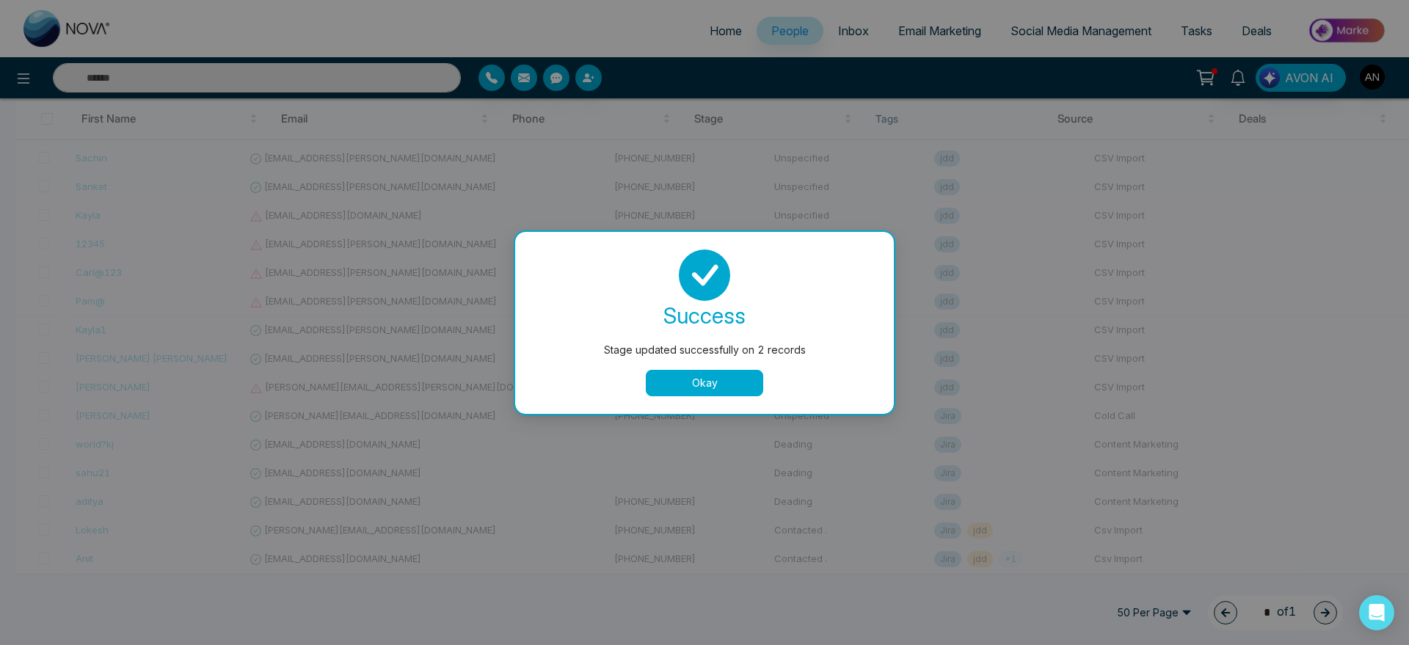
click at [729, 398] on div "success Stage updated successfully on 2 records Okay" at bounding box center [704, 323] width 379 height 182
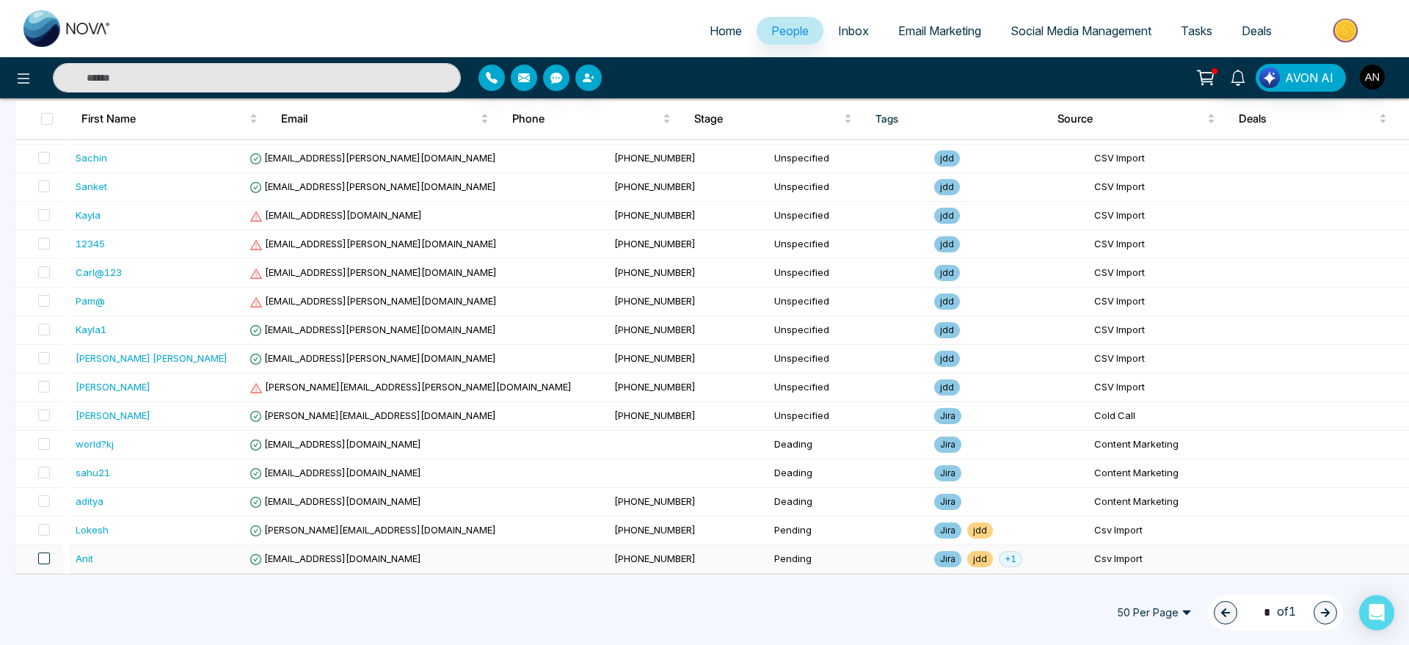
click at [42, 553] on span at bounding box center [44, 559] width 12 height 12
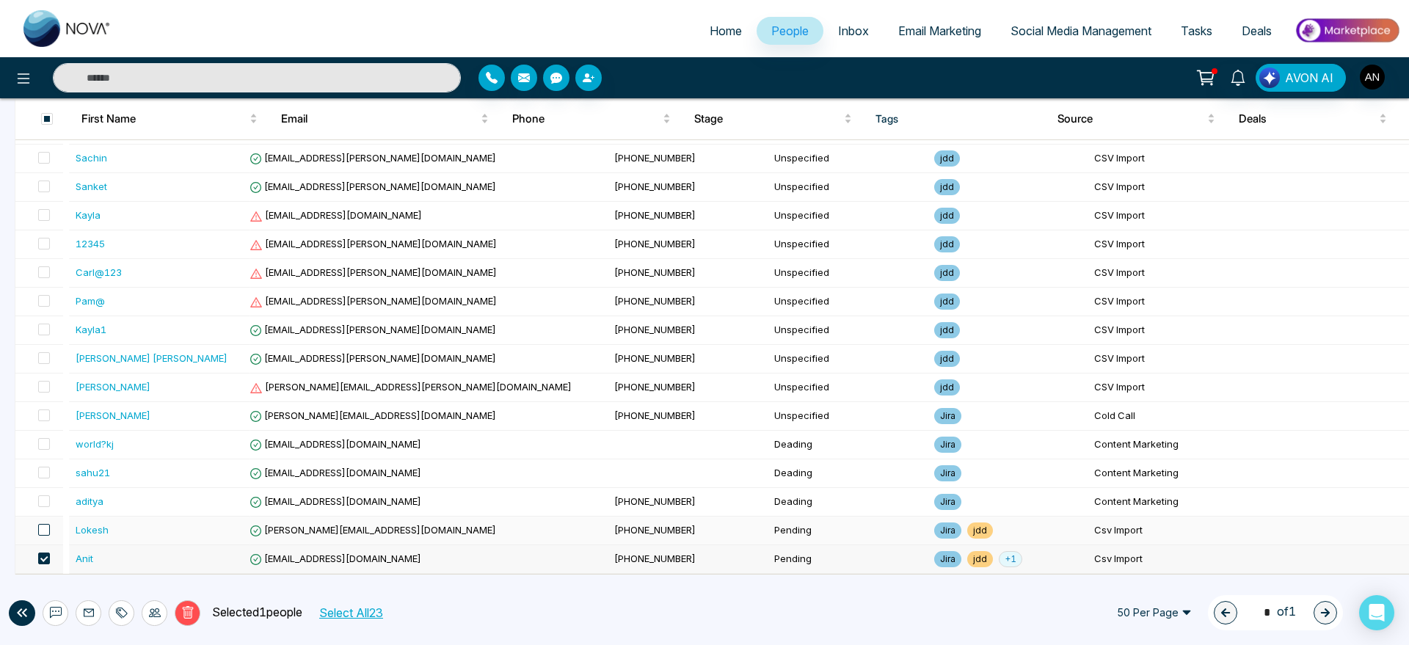
click at [49, 530] on span at bounding box center [44, 530] width 12 height 12
click at [158, 608] on icon at bounding box center [155, 612] width 12 height 9
click at [158, 539] on link "Update Stage" at bounding box center [129, 533] width 68 height 12
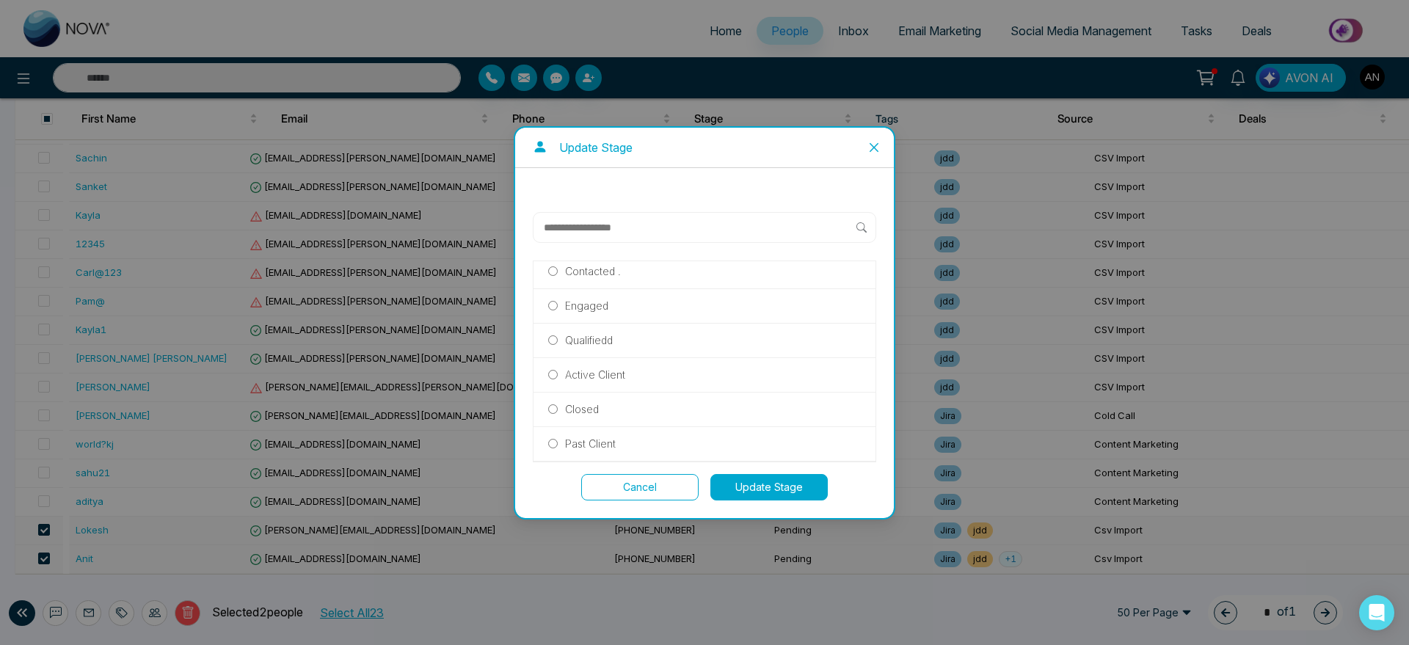
scroll to position [84, 0]
click at [640, 484] on button "Cancel" at bounding box center [639, 487] width 117 height 26
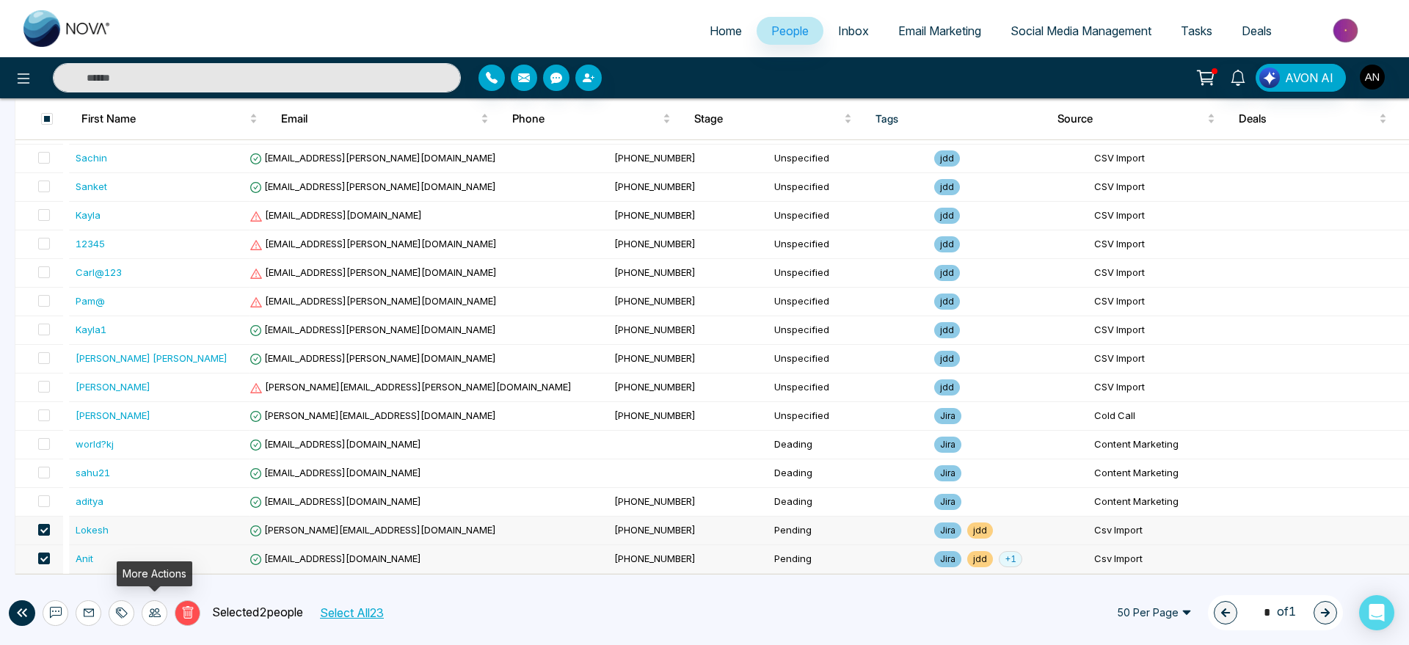
click at [161, 613] on div at bounding box center [155, 613] width 26 height 26
click at [168, 561] on link "Update Source" at bounding box center [132, 556] width 74 height 12
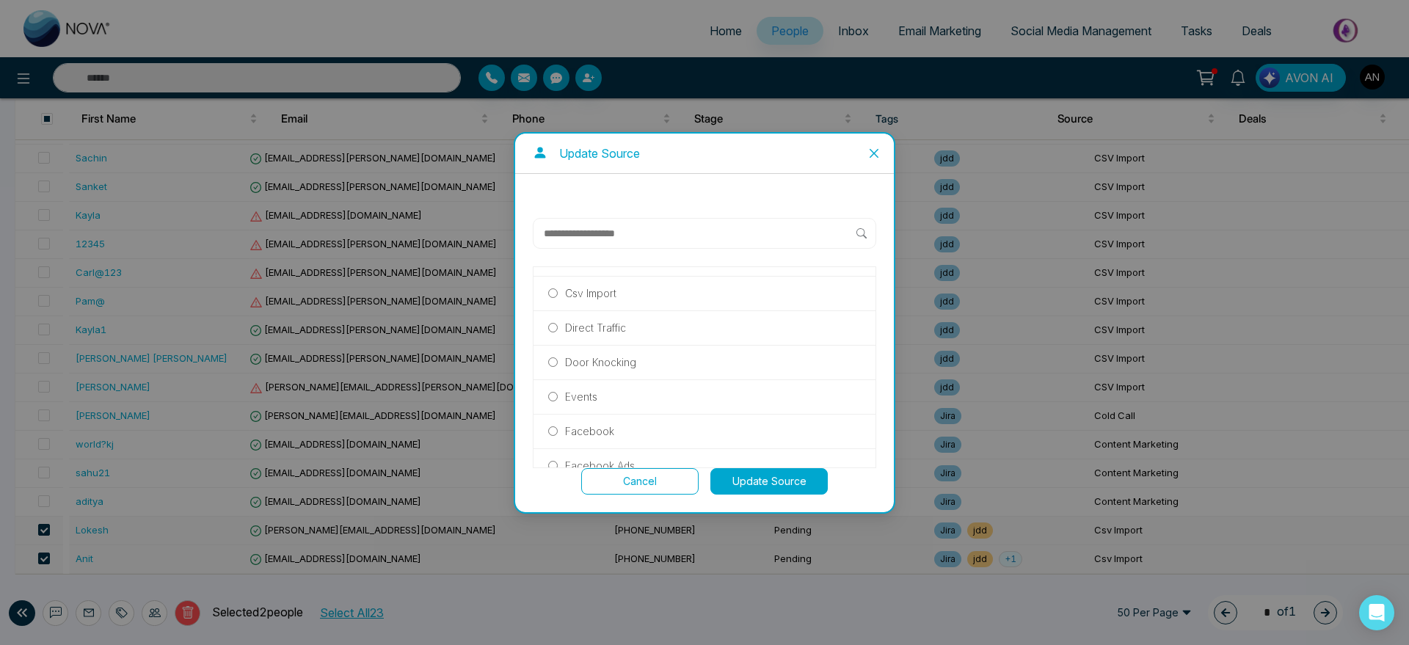
scroll to position [139, 0]
click at [611, 428] on div "Facebook" at bounding box center [704, 421] width 342 height 34
click at [558, 412] on label "Facebook" at bounding box center [704, 420] width 313 height 16
click at [787, 472] on button "Update Source" at bounding box center [768, 481] width 117 height 26
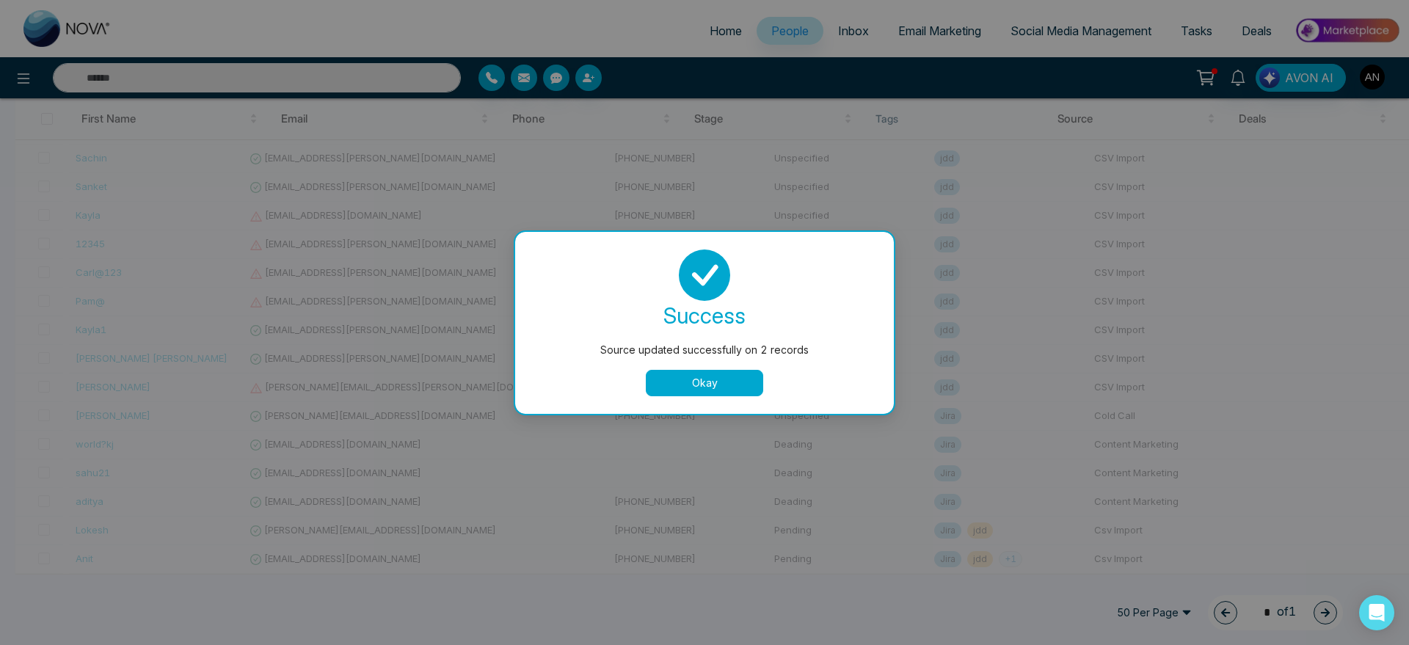
click at [727, 384] on button "Okay" at bounding box center [704, 383] width 117 height 26
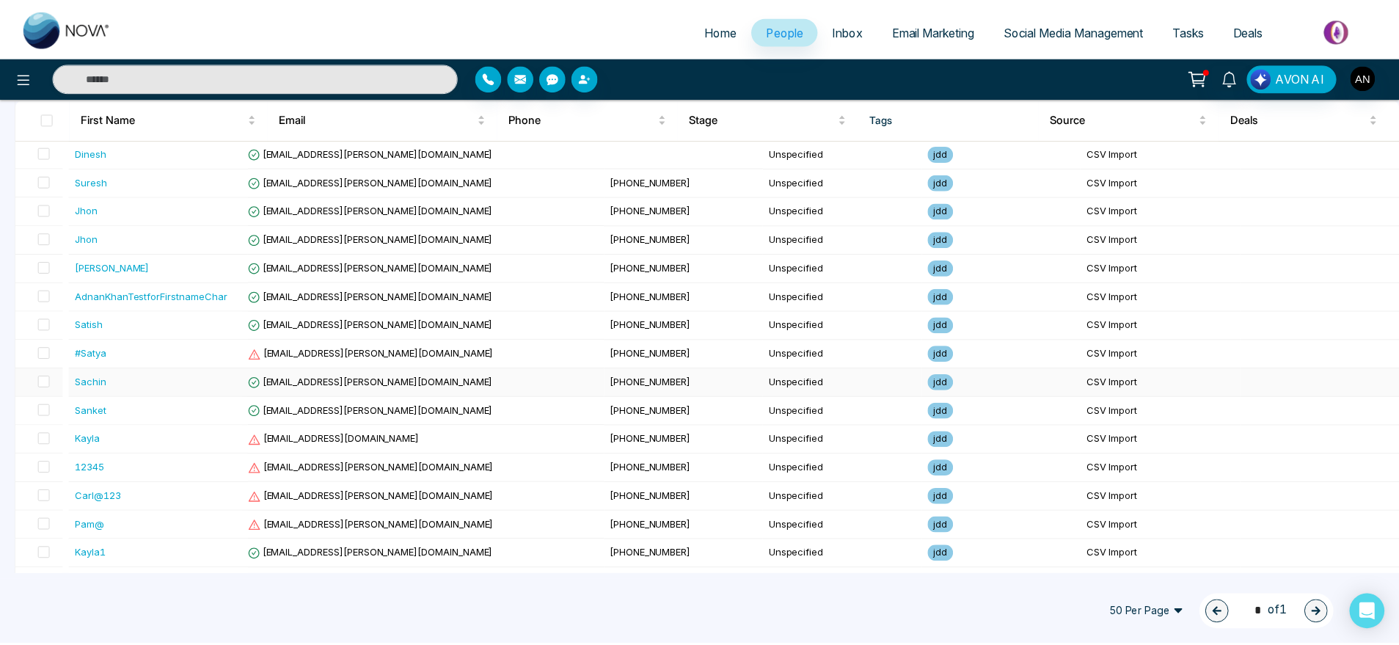
scroll to position [0, 0]
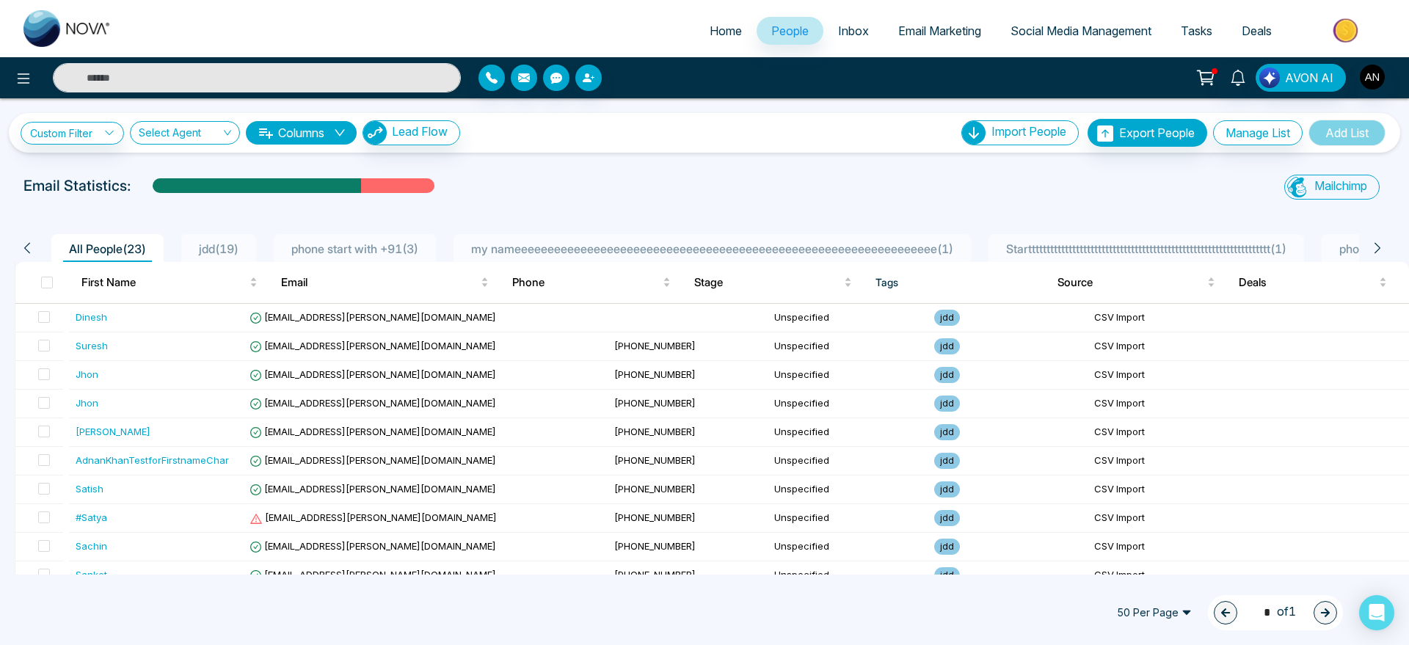
click at [710, 33] on span "Home" at bounding box center [726, 30] width 32 height 15
select select "*"
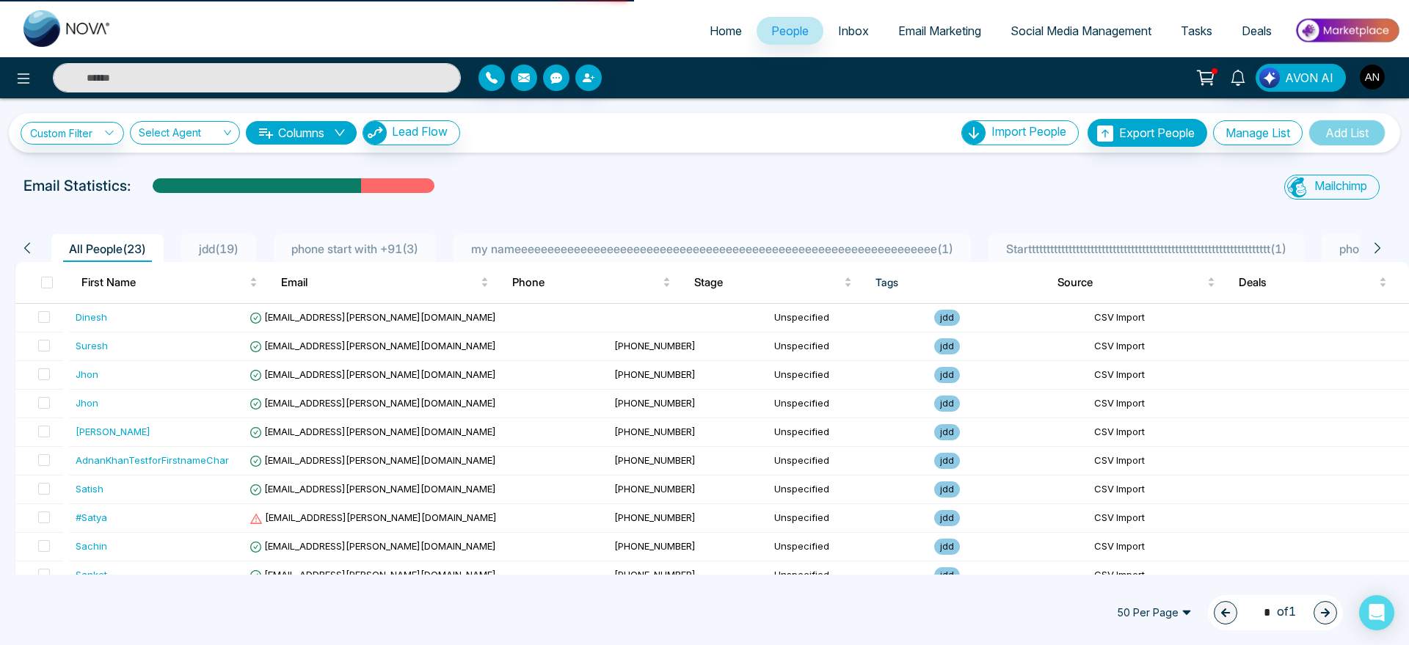
select select "*"
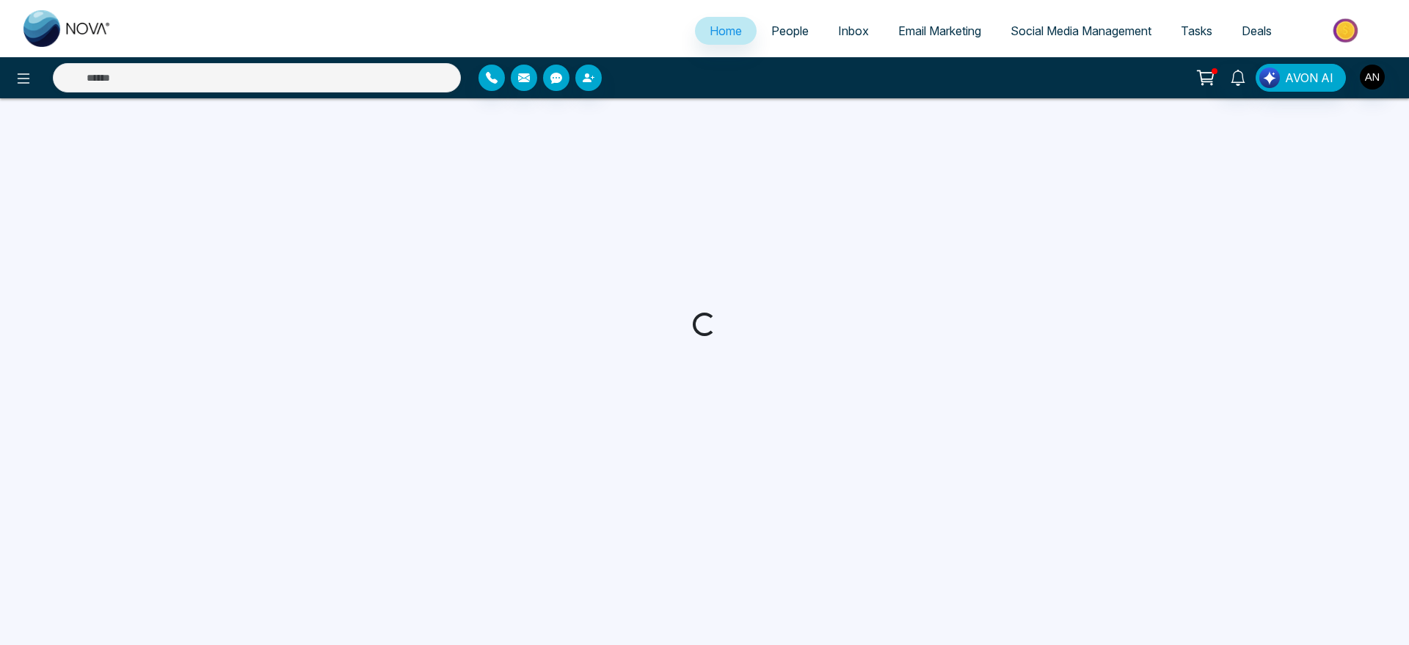
select select "*"
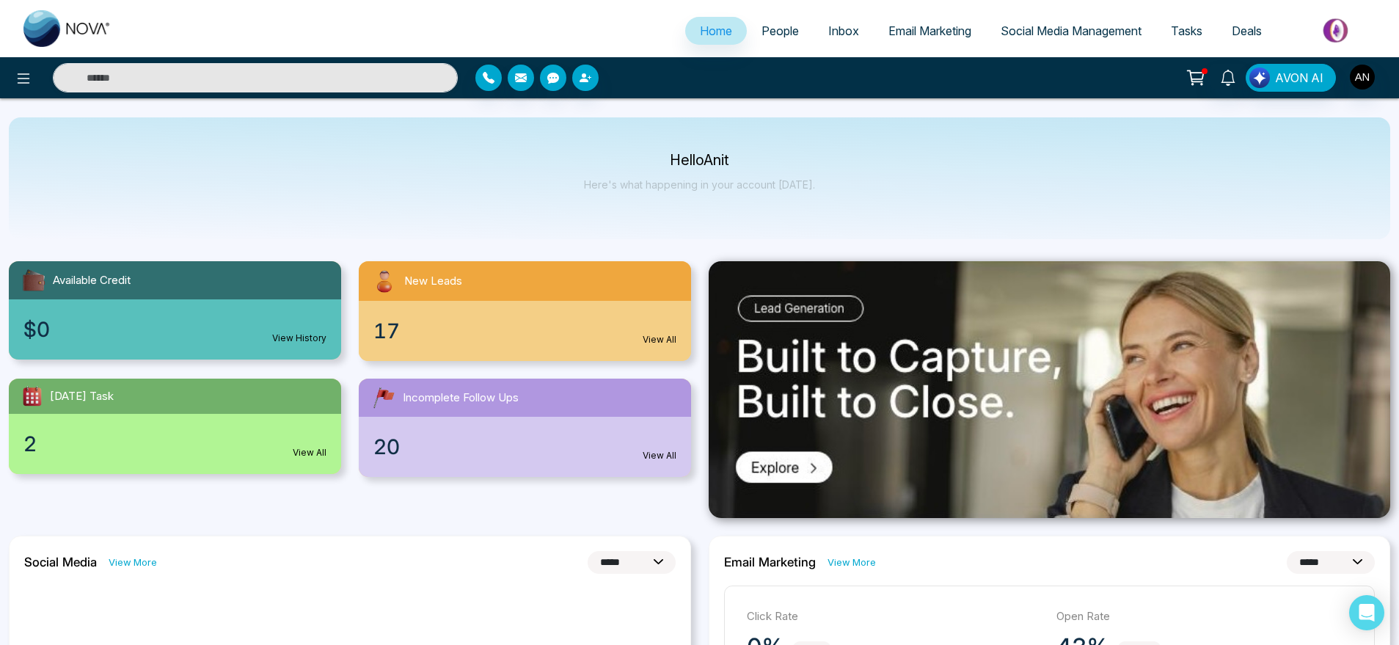
click at [299, 307] on div "$0 View History" at bounding box center [175, 329] width 332 height 60
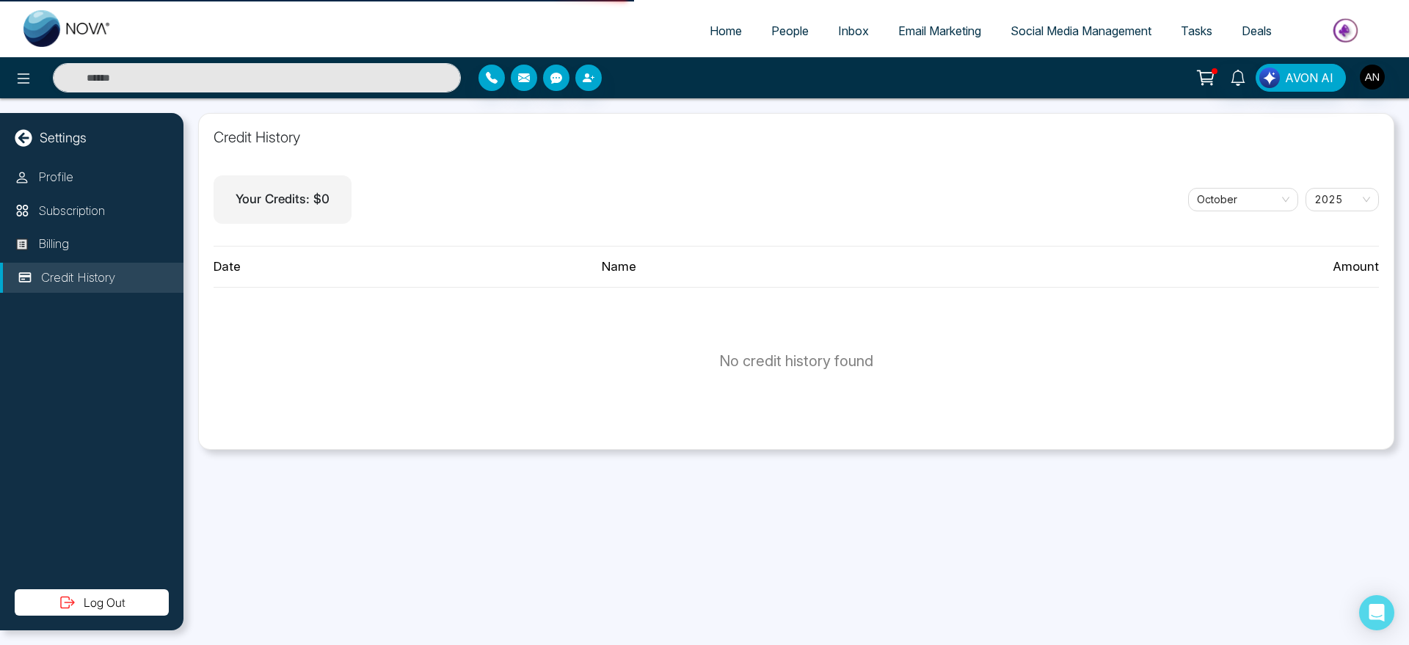
select select "*"
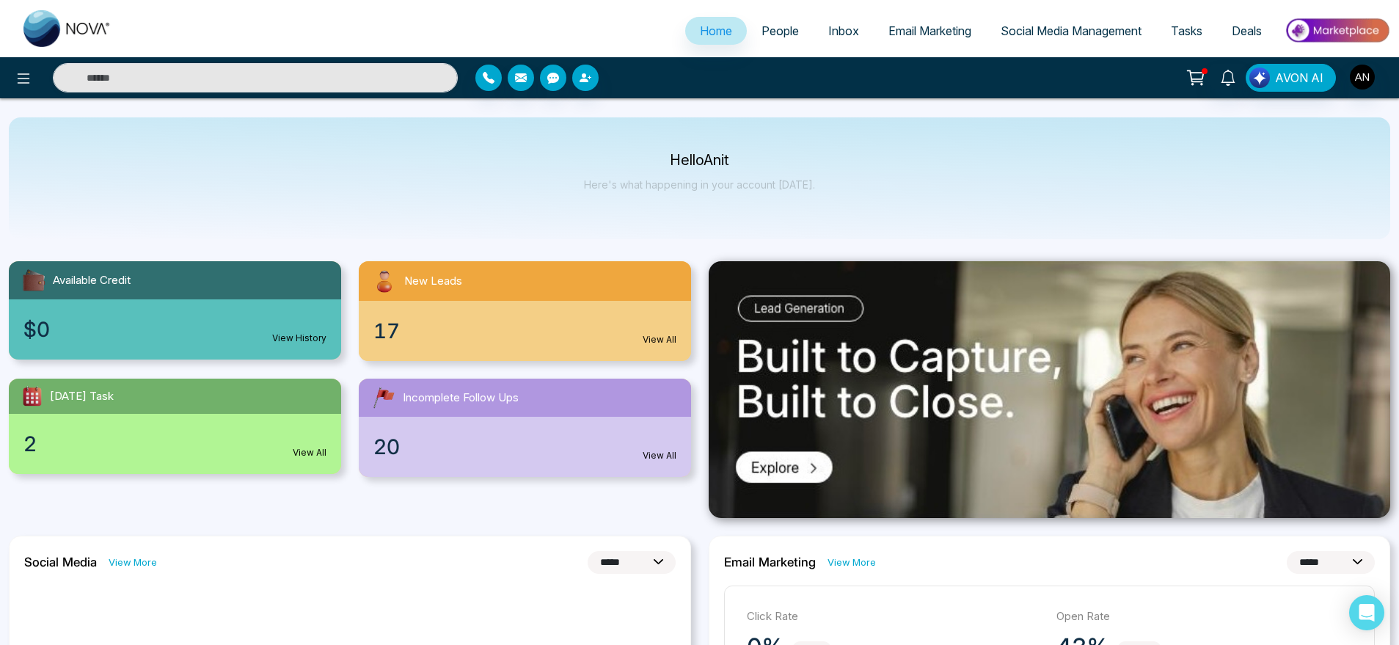
click at [556, 294] on div "New Leads" at bounding box center [525, 281] width 332 height 40
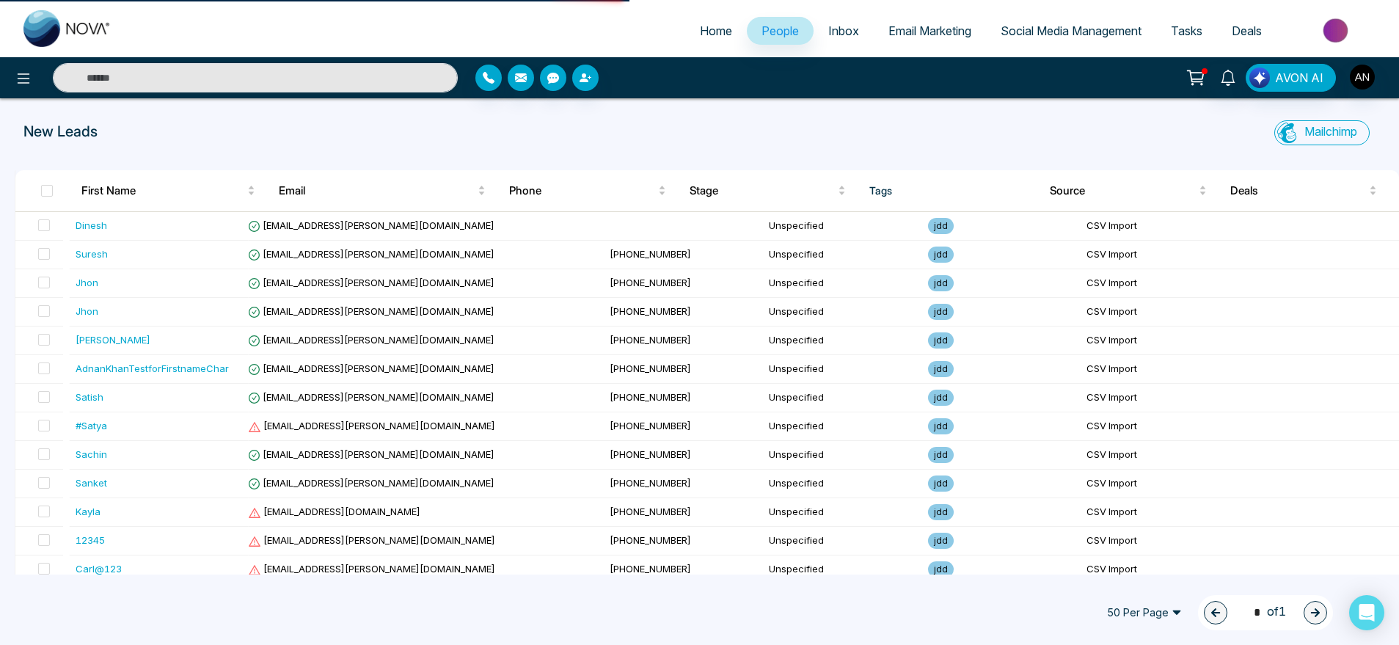
select select "*"
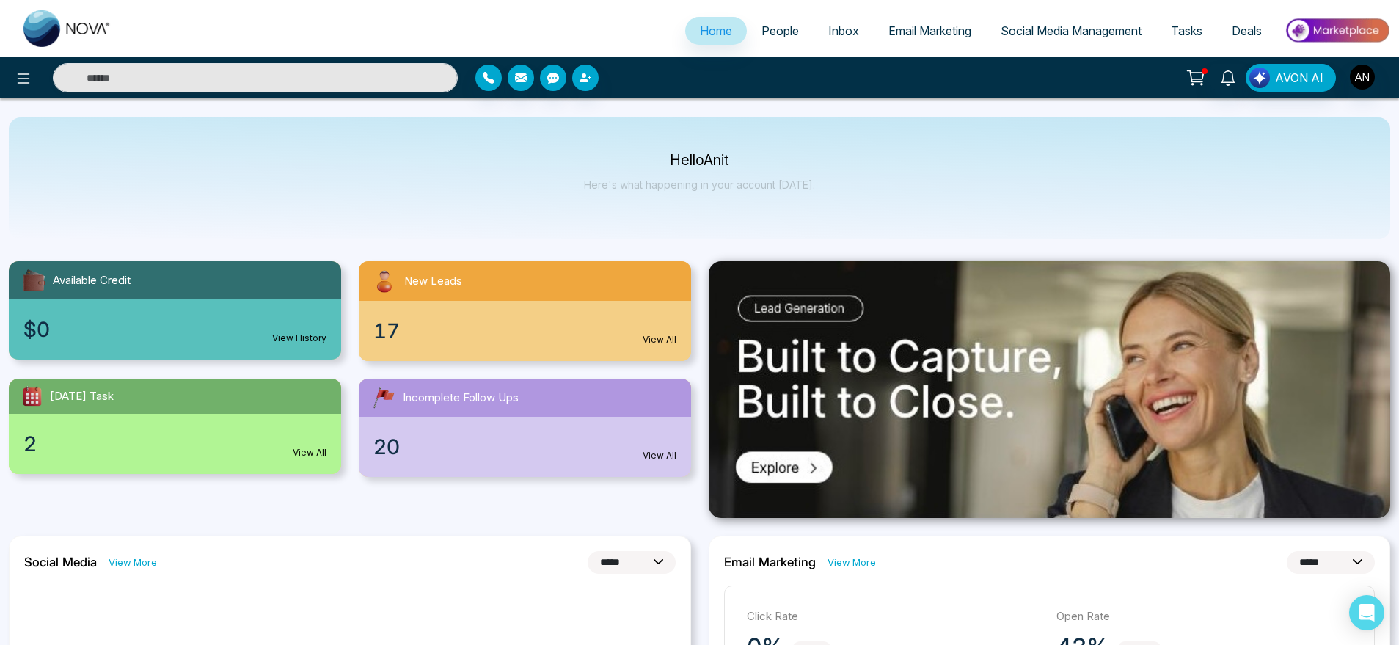
click at [255, 433] on div "2 View All" at bounding box center [175, 444] width 332 height 60
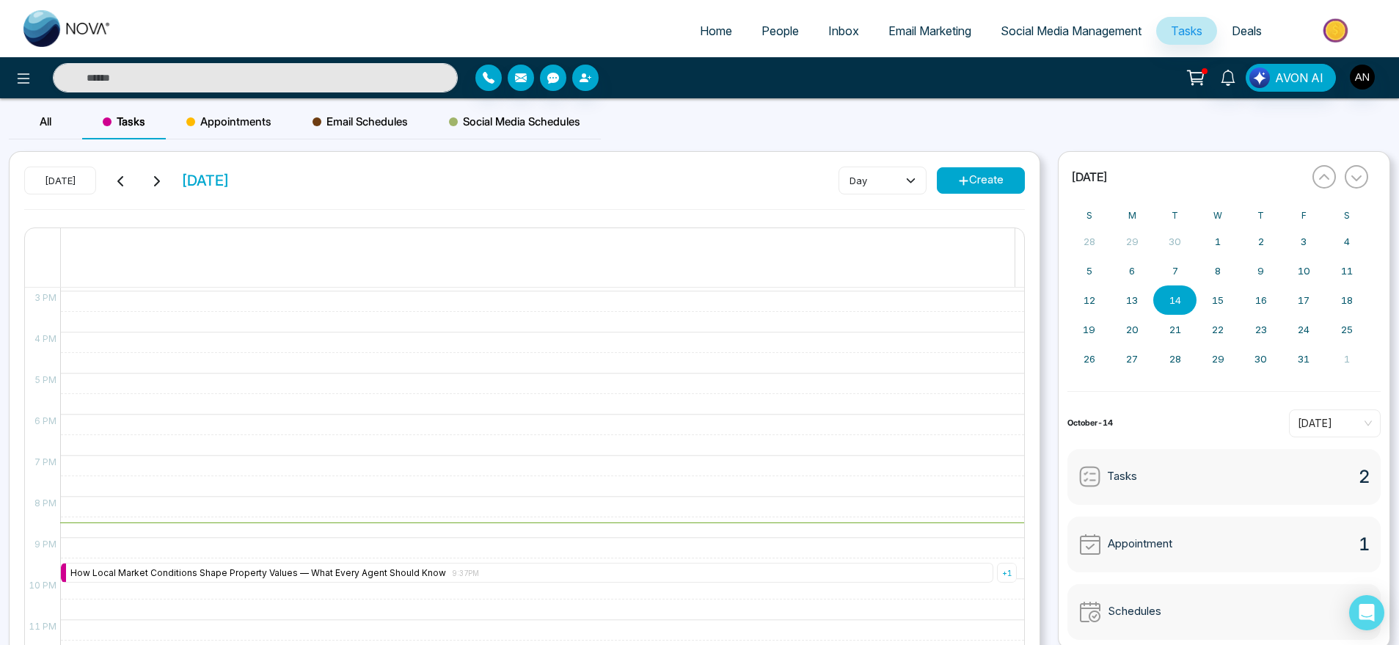
scroll to position [85, 0]
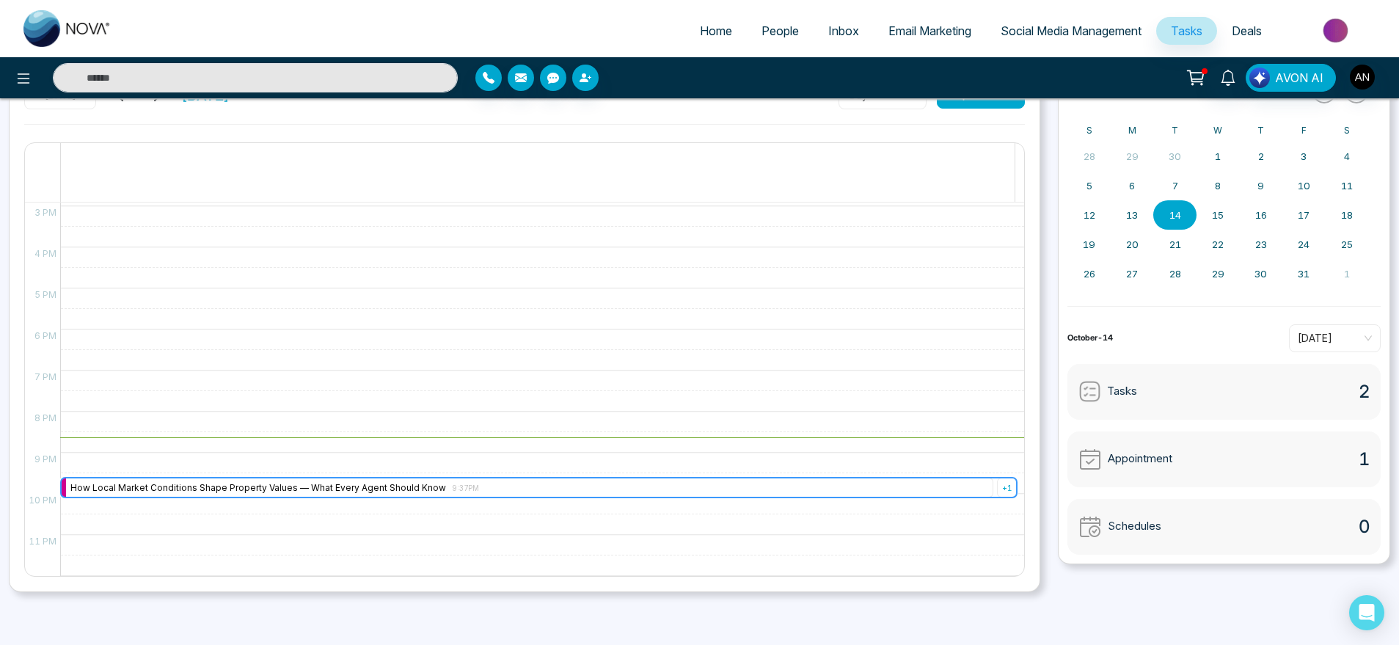
drag, startPoint x: 371, startPoint y: 497, endPoint x: 310, endPoint y: 427, distance: 93.0
click at [310, 427] on div "9:37 PM – 9:37 PM How Local Market Conditions Shape Property Values — What Ever…" at bounding box center [538, 83] width 957 height 986
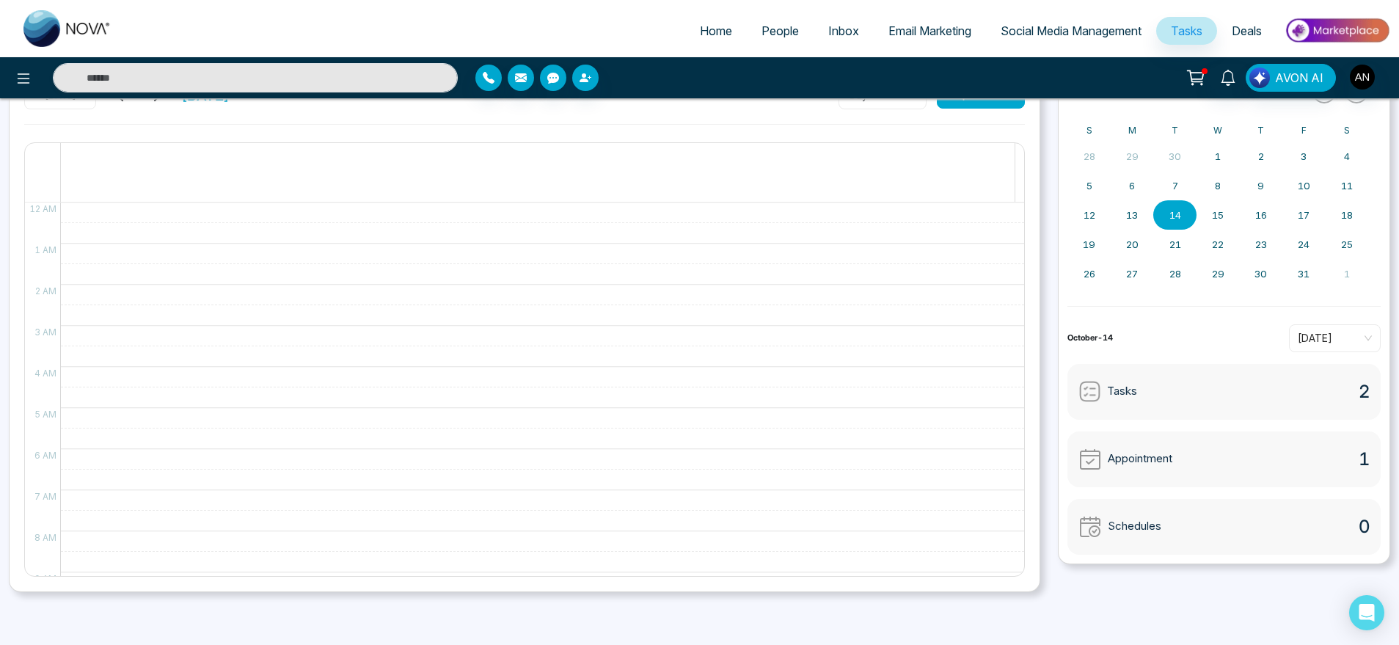
scroll to position [0, 0]
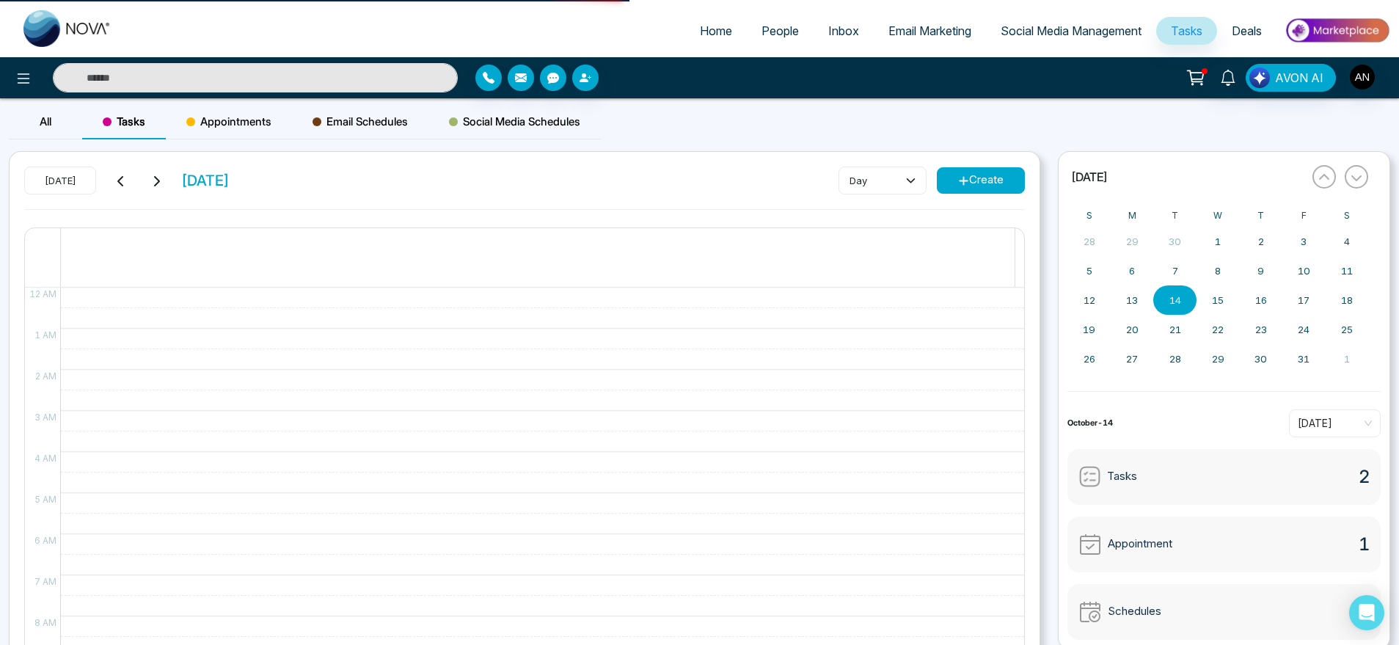
select select "*"
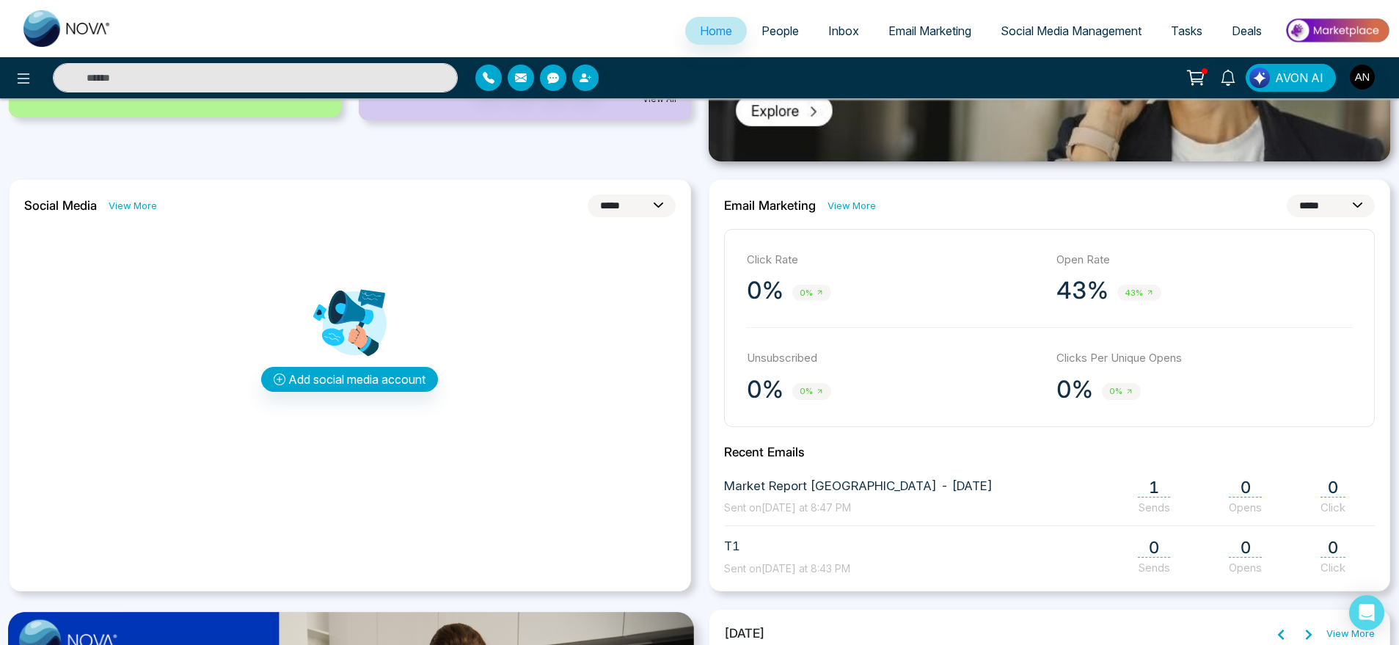
scroll to position [380, 0]
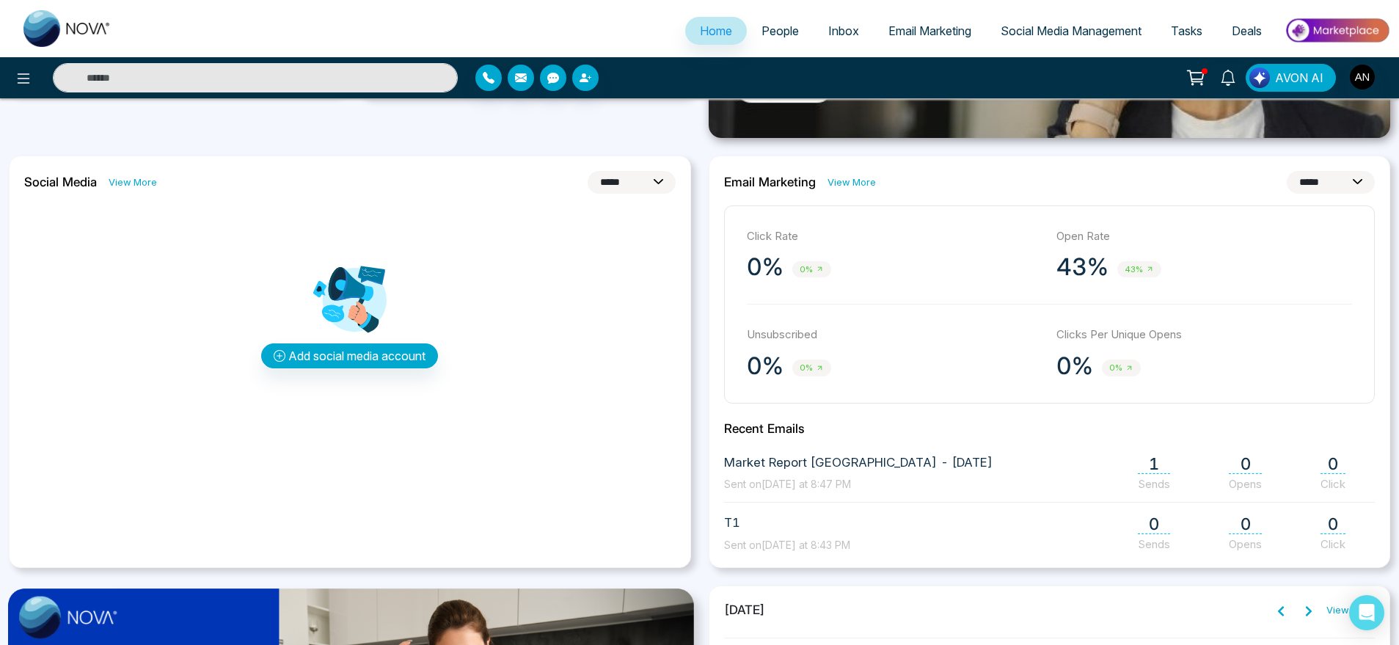
click at [857, 178] on link "View More" at bounding box center [852, 182] width 48 height 14
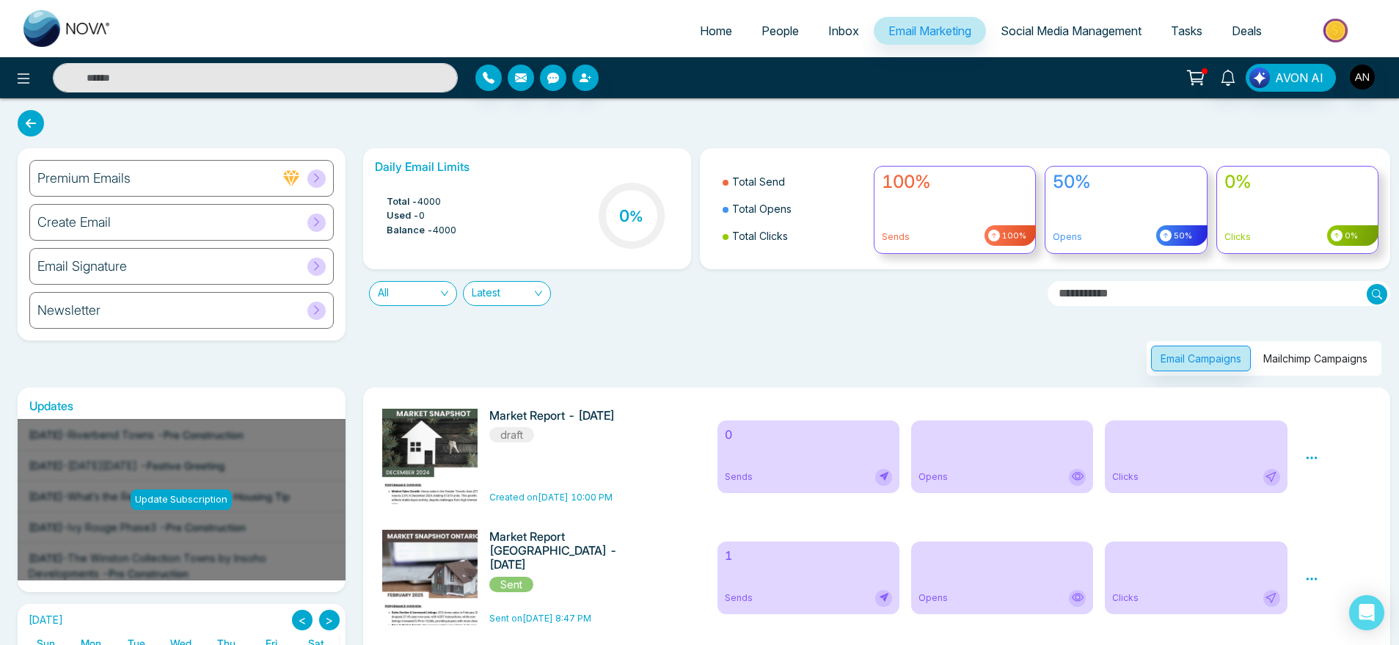
click at [712, 31] on span "Home" at bounding box center [716, 30] width 32 height 15
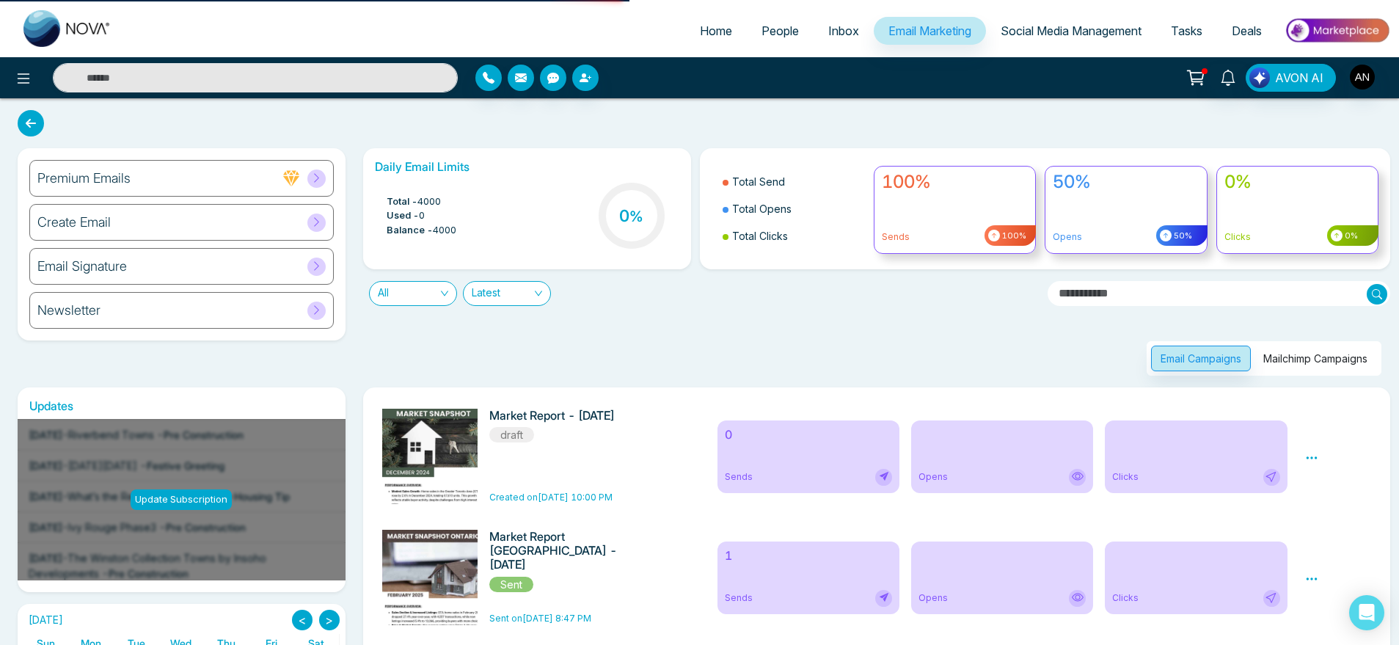
select select "*"
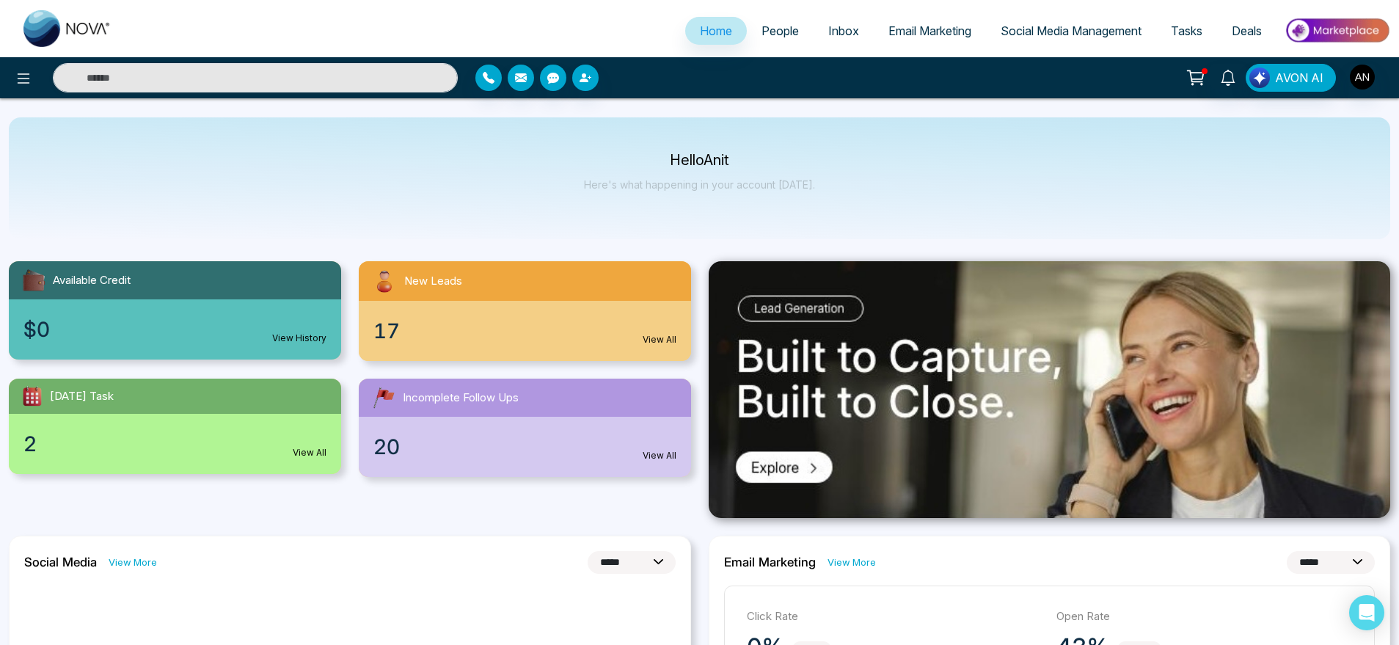
click at [1357, 91] on div at bounding box center [1362, 78] width 26 height 28
click at [1358, 84] on img "button" at bounding box center [1362, 77] width 25 height 25
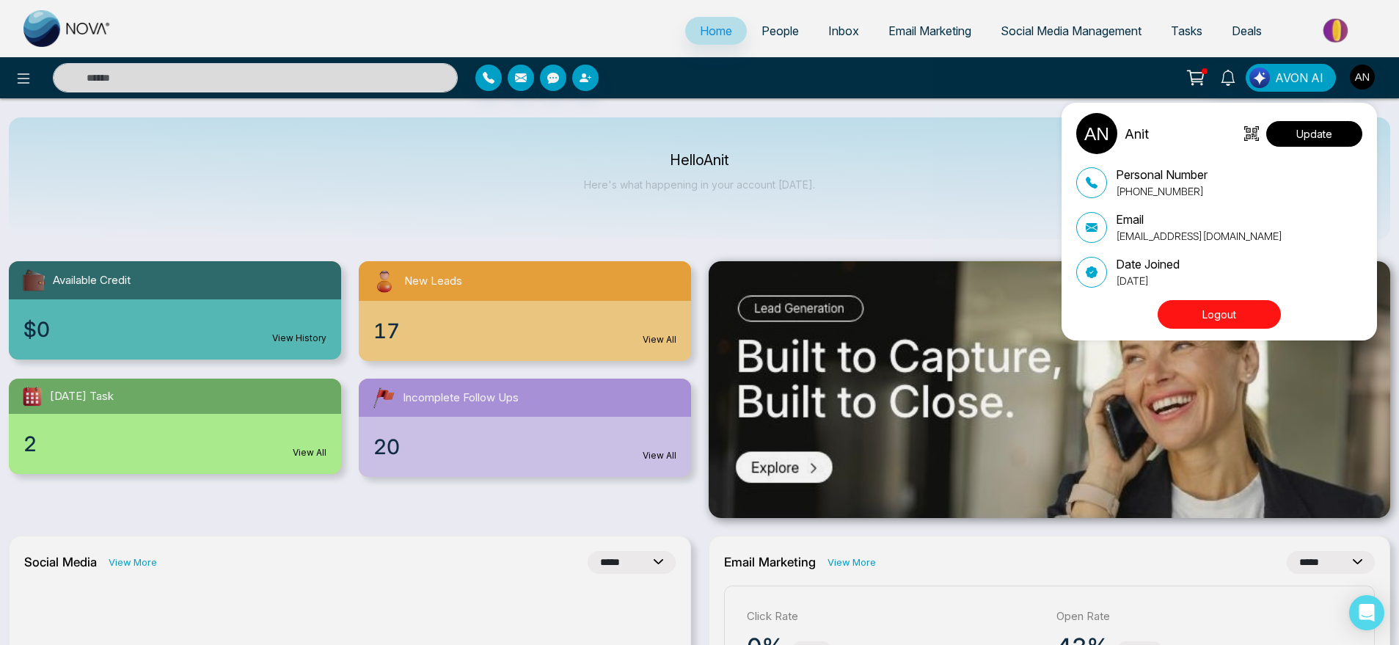
click at [1324, 138] on button "Update" at bounding box center [1314, 134] width 96 height 26
select select
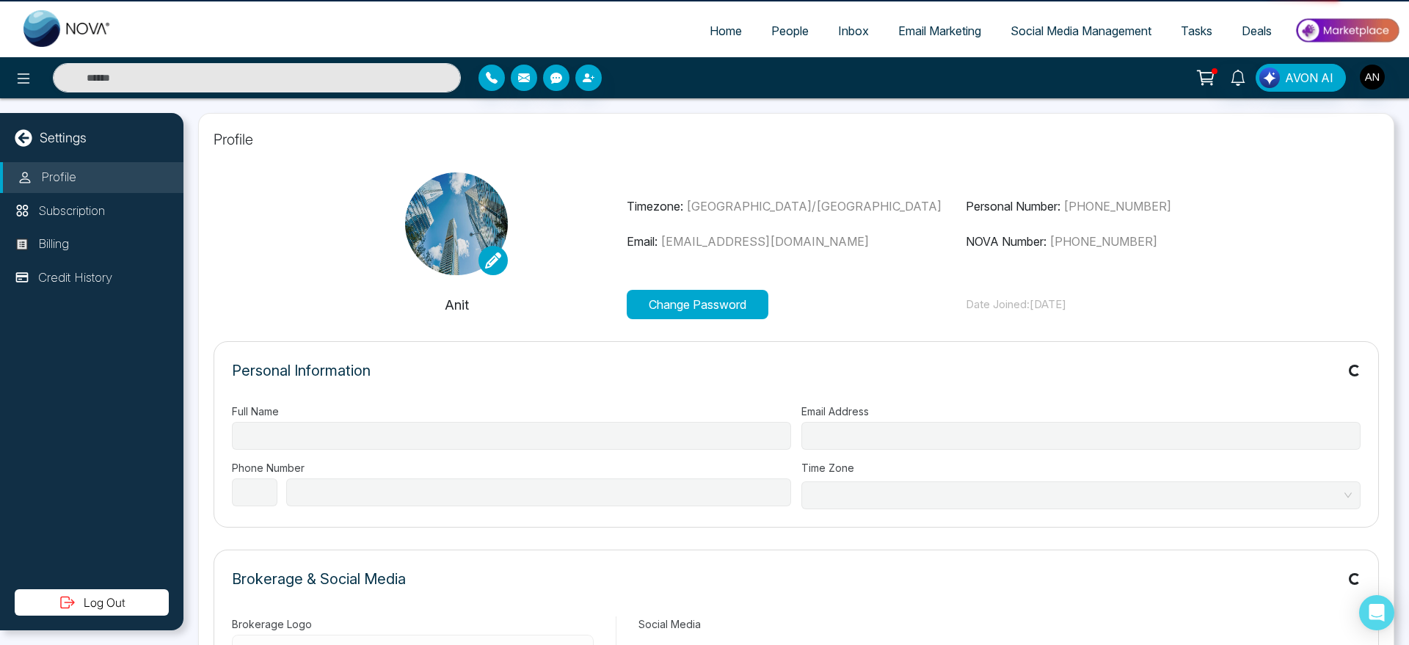
type input "****"
type input "**********"
select select "***"
type input "**********"
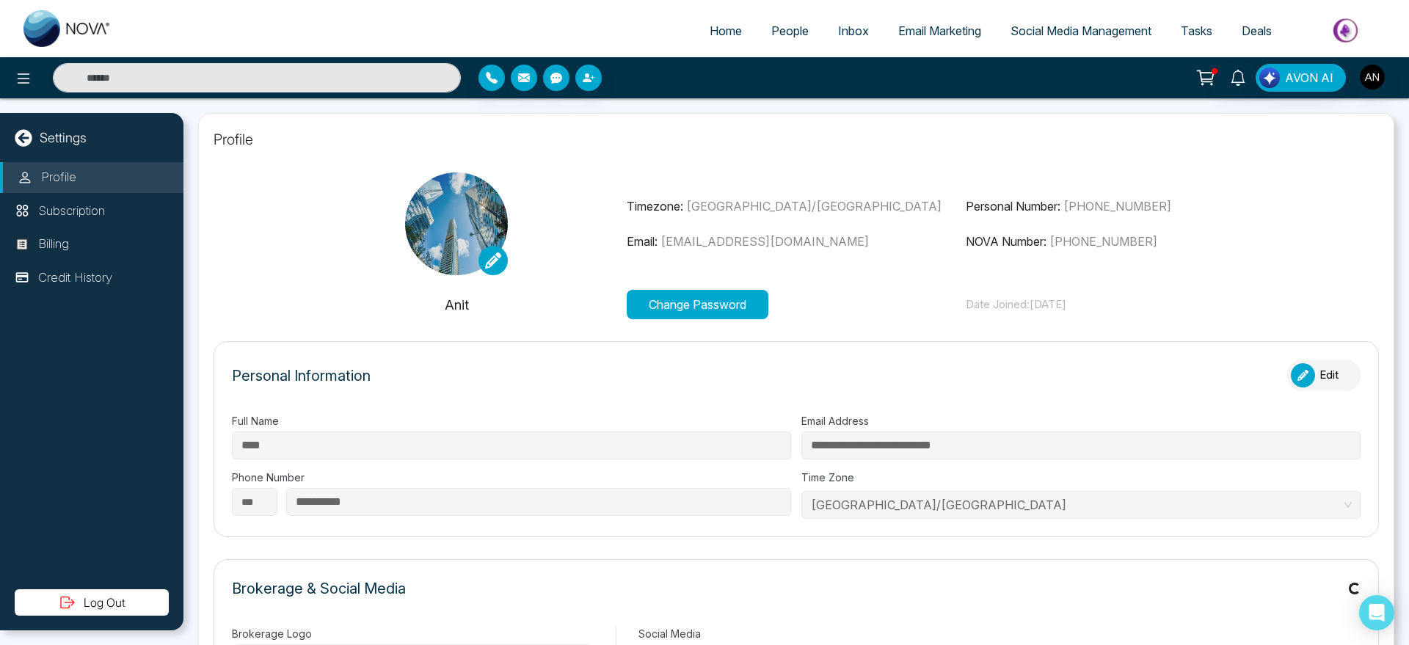
type input "*******"
type input "**********"
click at [79, 278] on p "Credit History" at bounding box center [75, 278] width 74 height 19
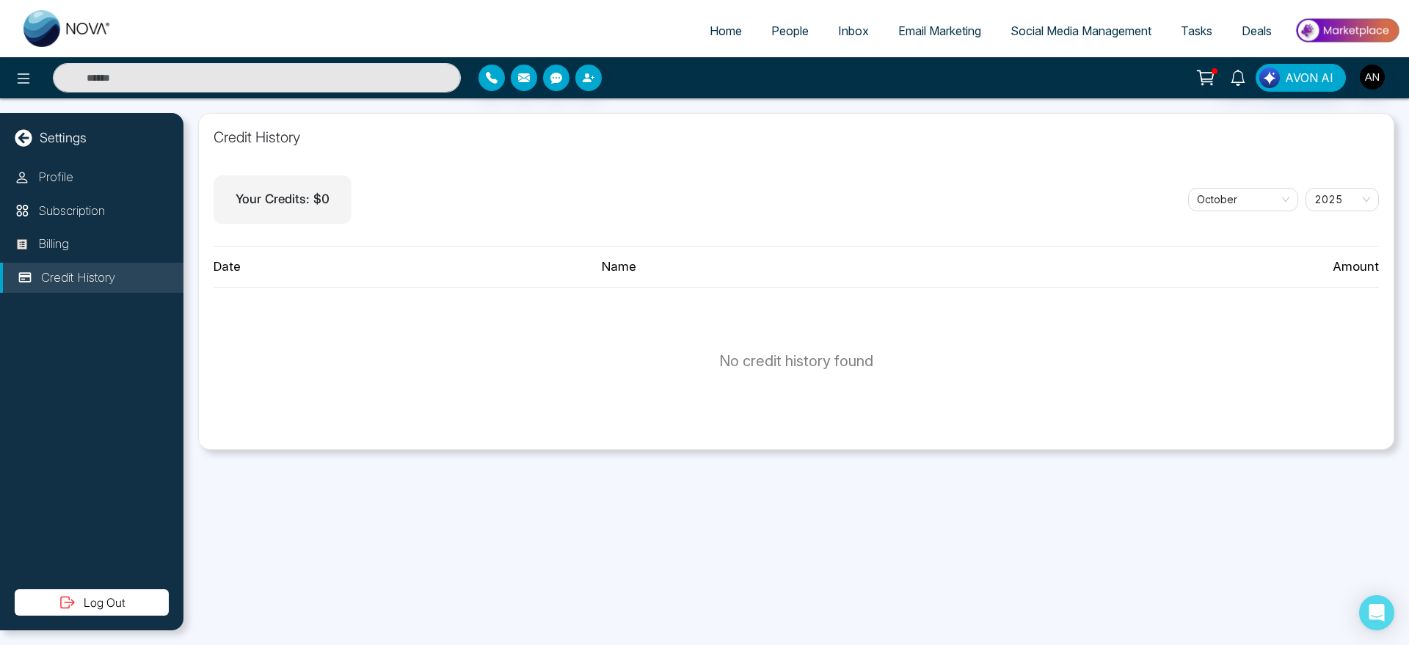
click at [726, 37] on span "Home" at bounding box center [726, 30] width 32 height 15
select select "*"
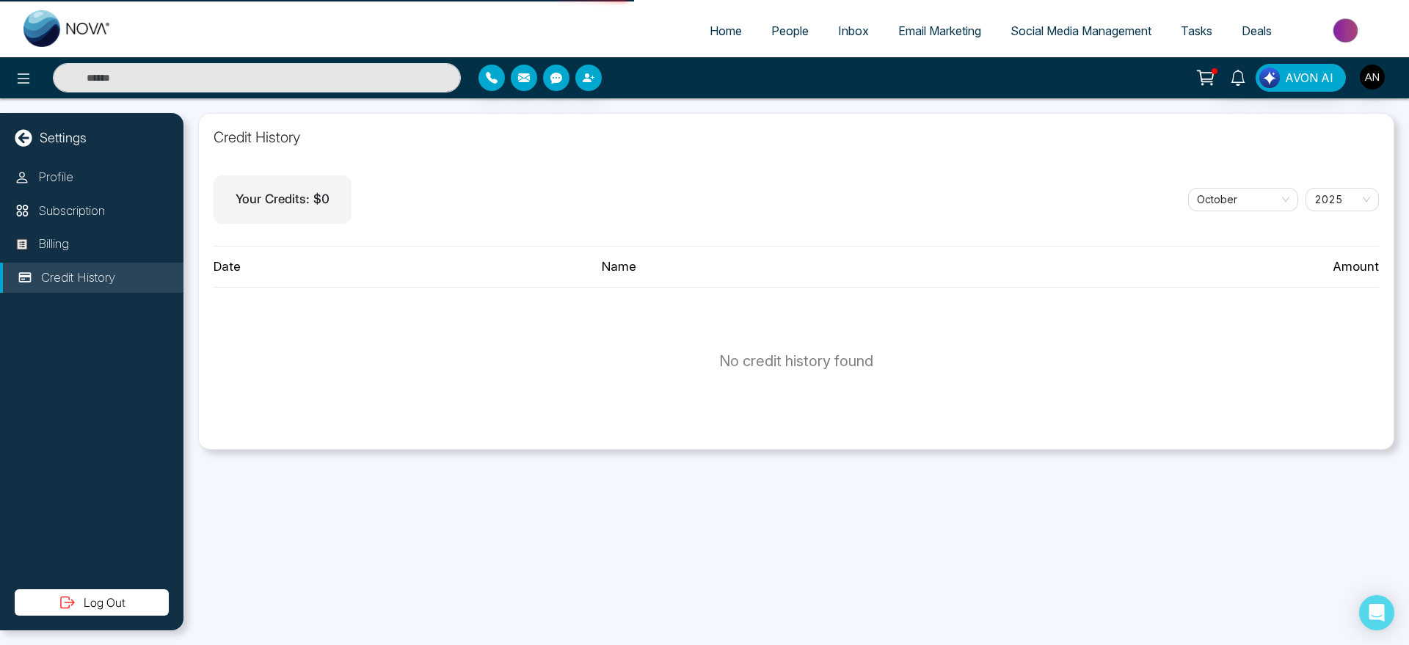
select select "*"
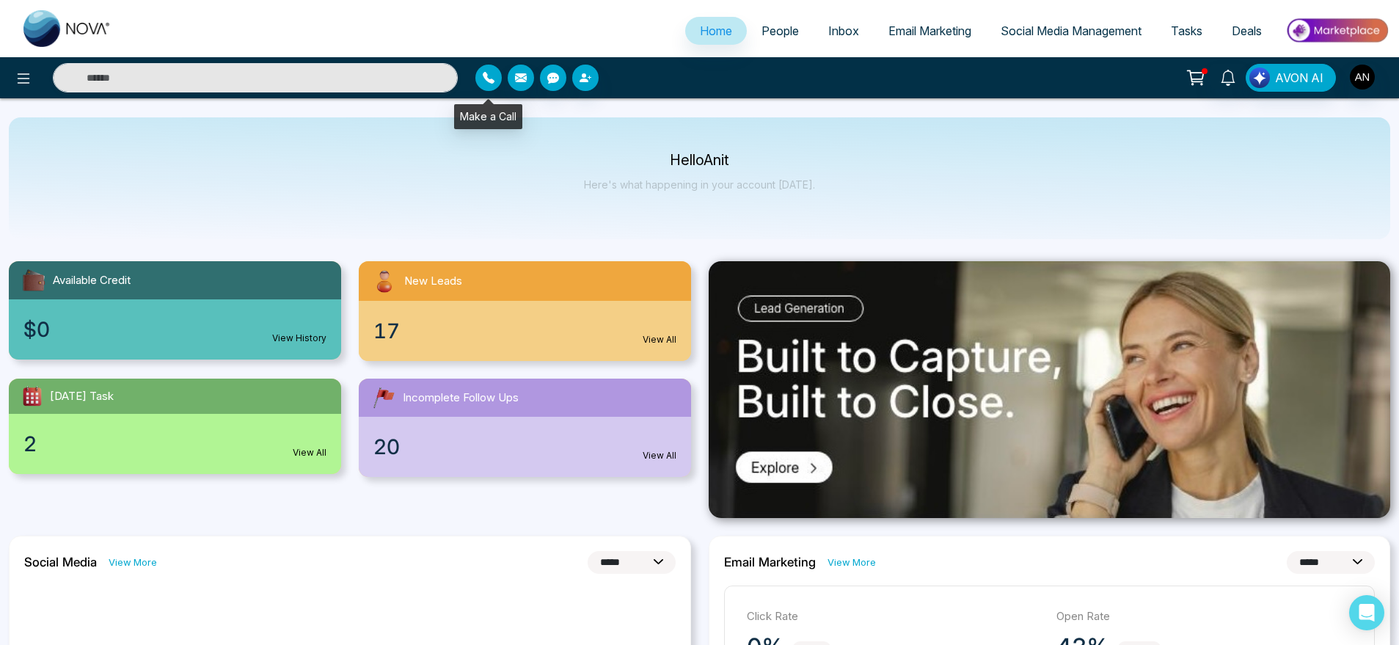
click at [485, 75] on icon "button" at bounding box center [489, 78] width 12 height 12
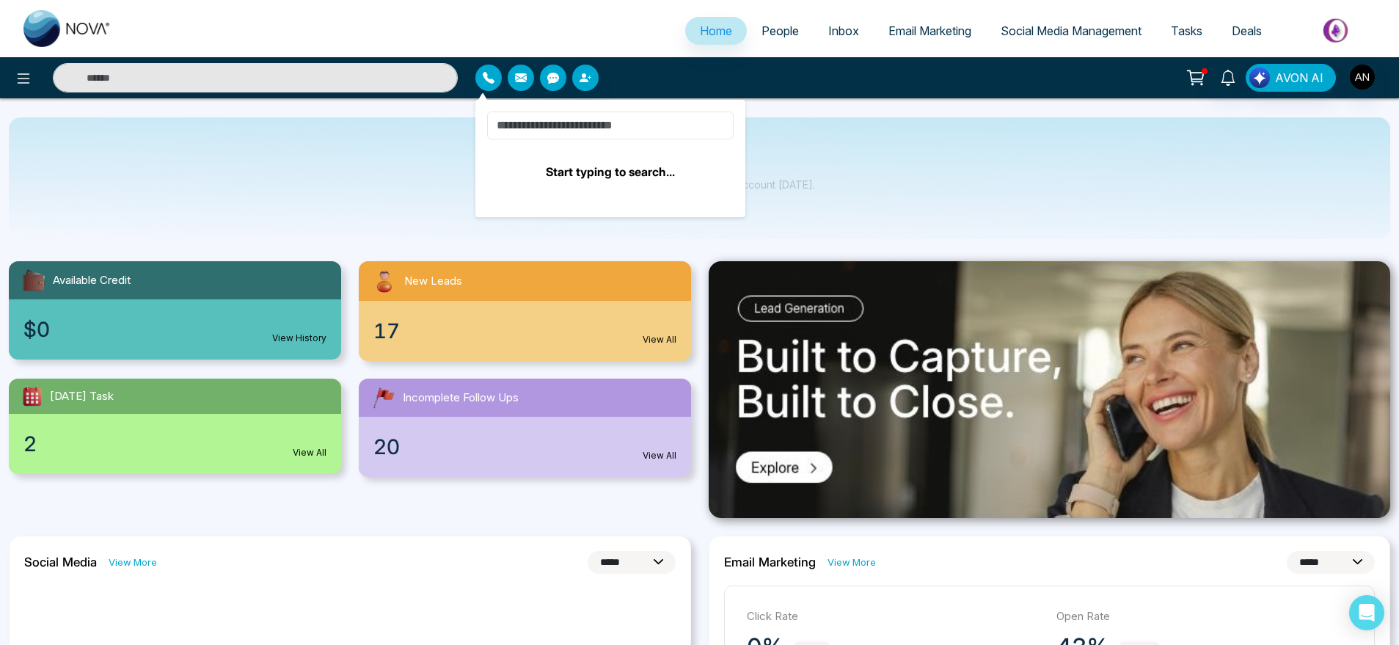
click at [619, 136] on input at bounding box center [610, 126] width 247 height 28
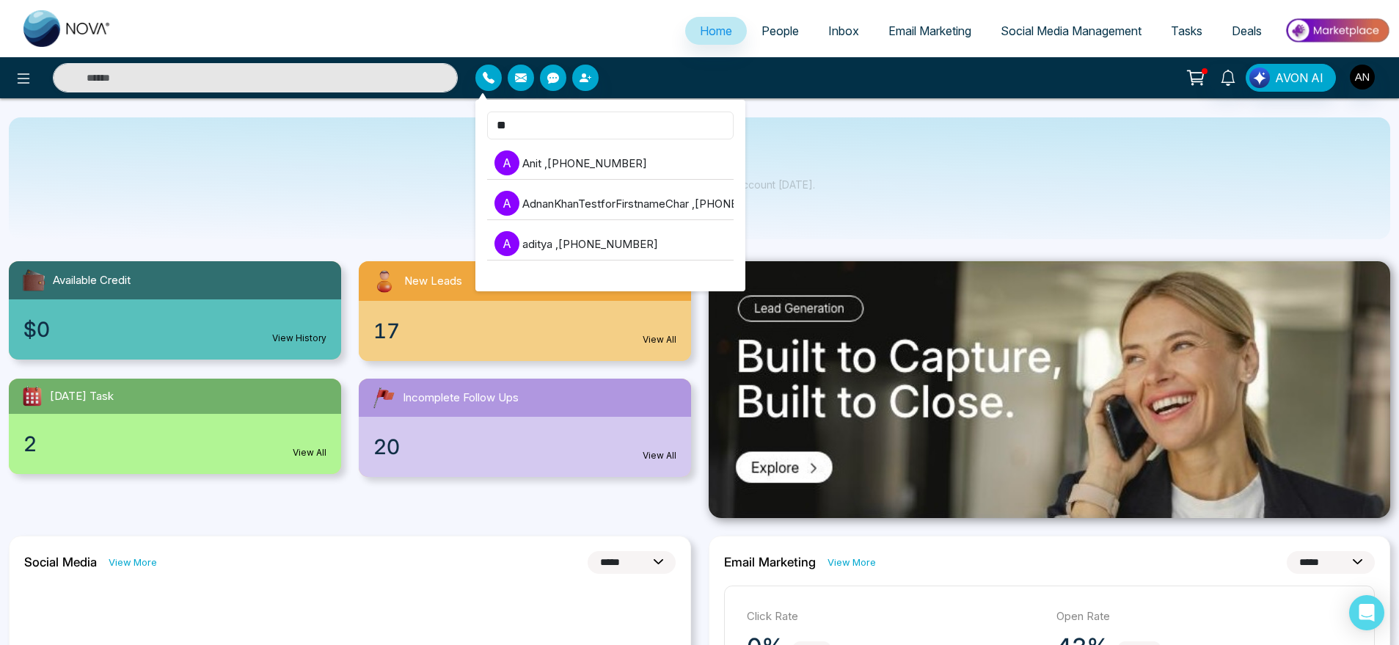
type input "***"
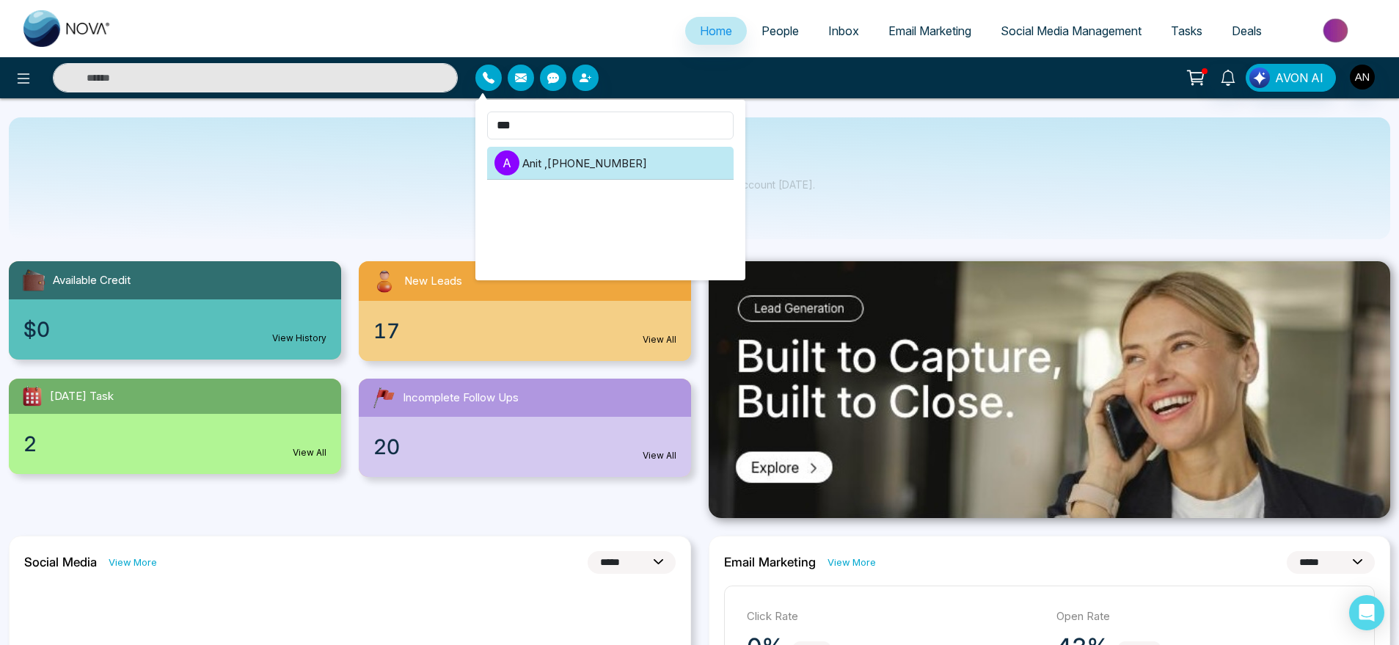
click at [616, 165] on li "A Anit , +919930053035" at bounding box center [610, 163] width 247 height 33
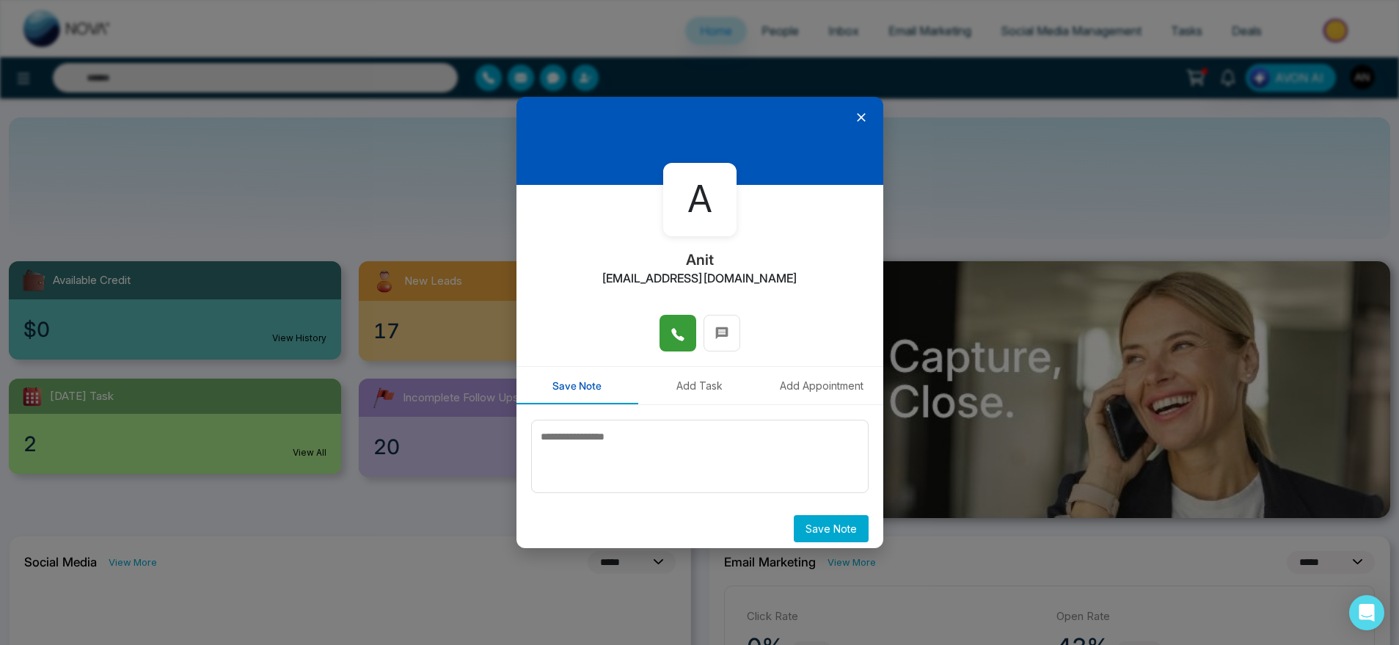
click at [677, 332] on icon at bounding box center [678, 334] width 15 height 15
click at [721, 335] on icon at bounding box center [721, 333] width 12 height 12
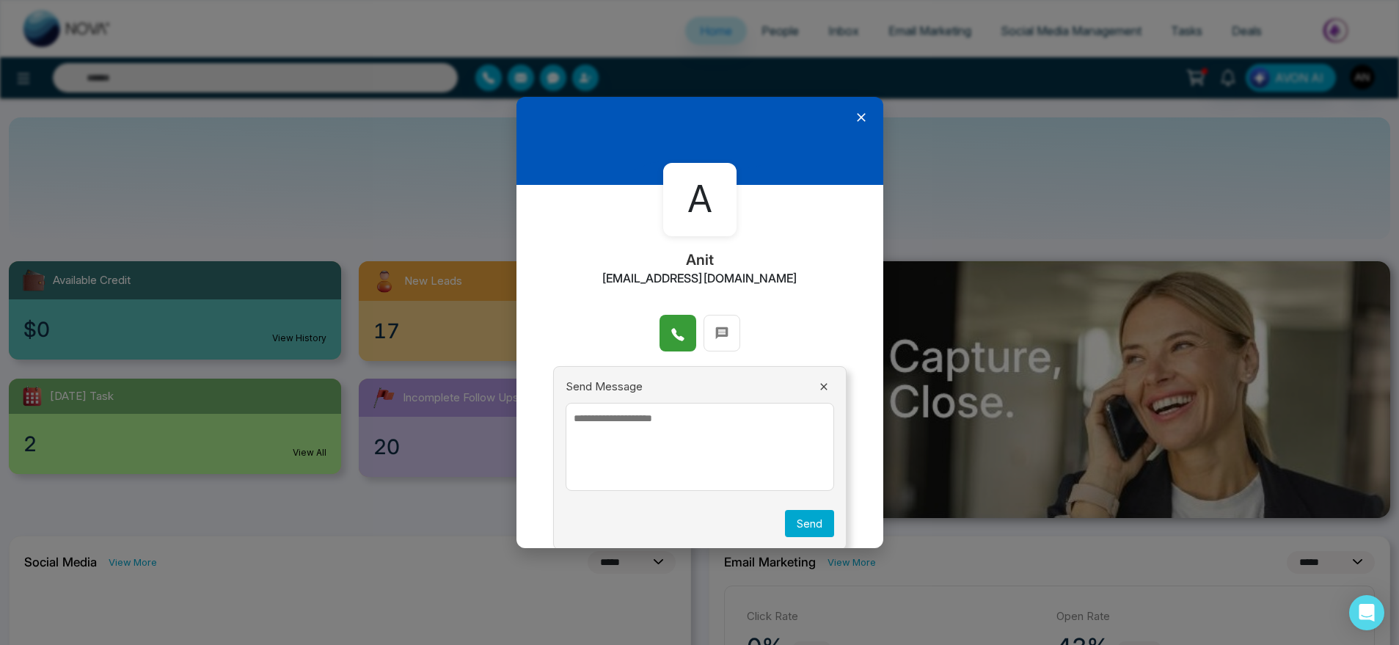
click at [683, 438] on textarea at bounding box center [700, 447] width 269 height 88
type textarea "****"
click at [799, 517] on button "Send" at bounding box center [809, 523] width 49 height 27
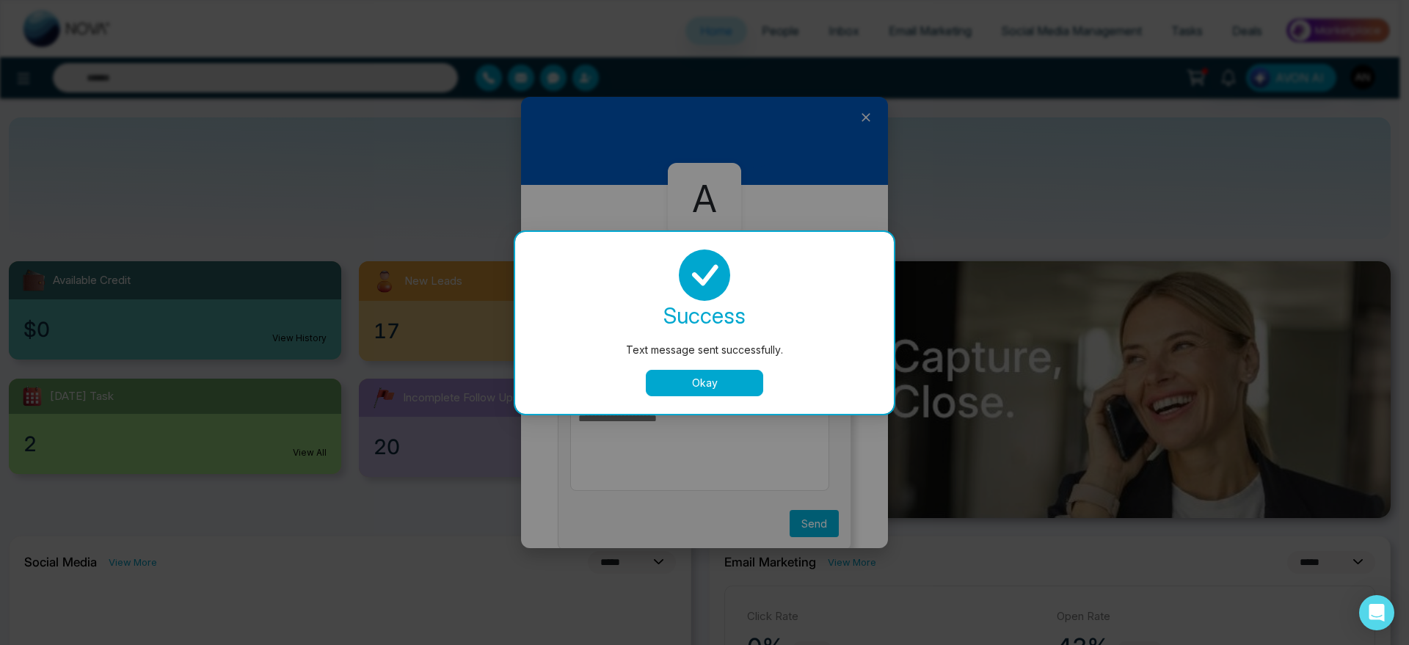
click at [759, 393] on button "Okay" at bounding box center [704, 383] width 117 height 26
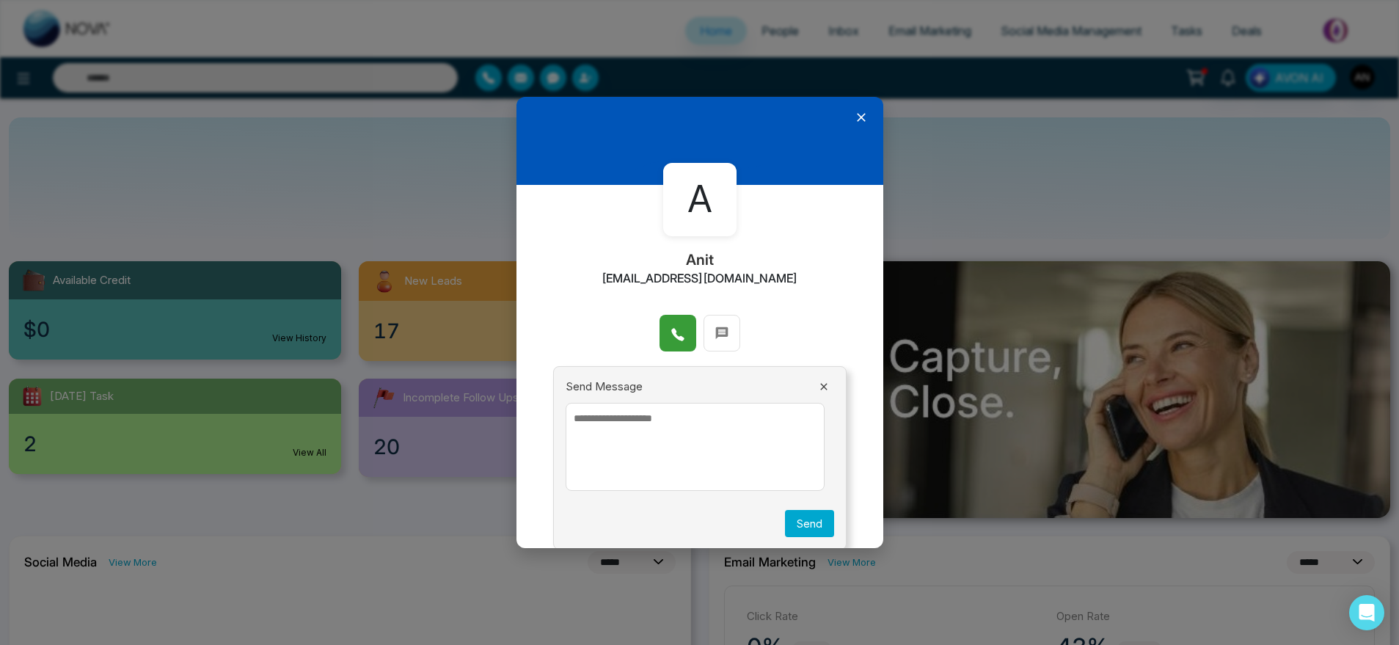
click at [729, 391] on div "Send Message" at bounding box center [700, 387] width 269 height 17
click at [818, 389] on icon at bounding box center [824, 387] width 12 height 12
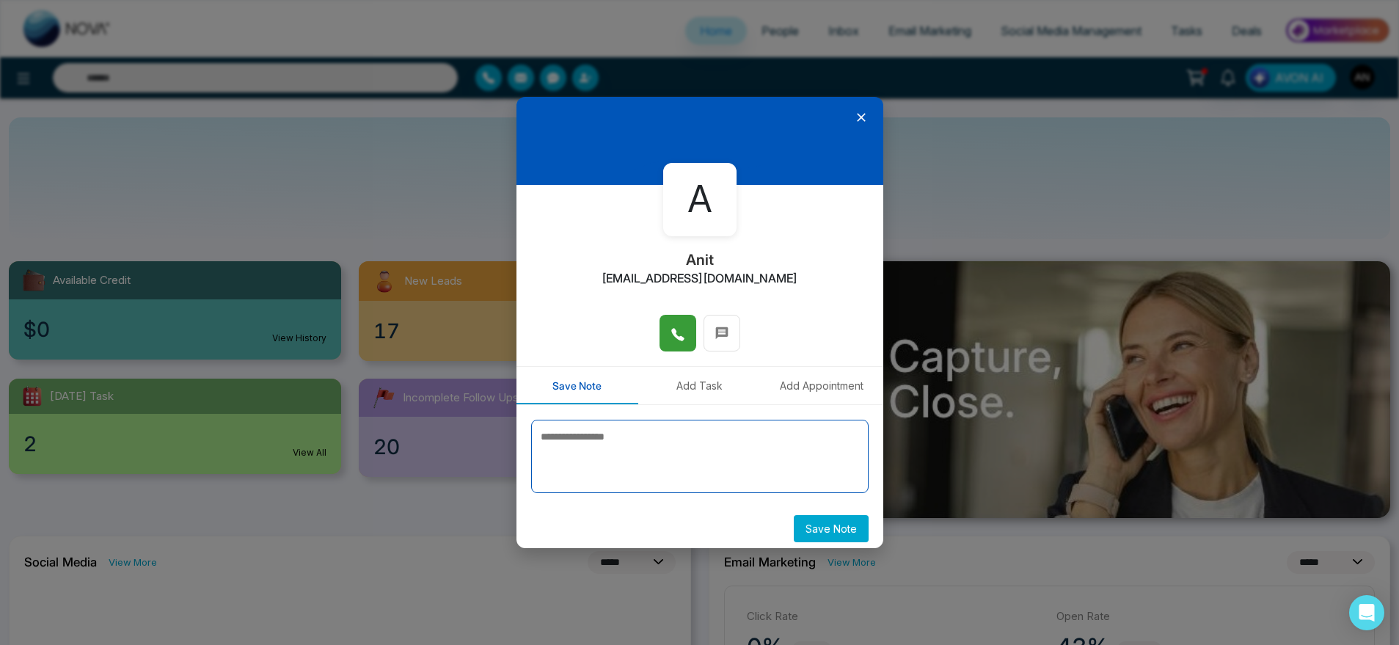
click at [663, 470] on textarea at bounding box center [700, 456] width 338 height 73
type textarea "**********"
click at [829, 543] on div "**********" at bounding box center [700, 481] width 367 height 152
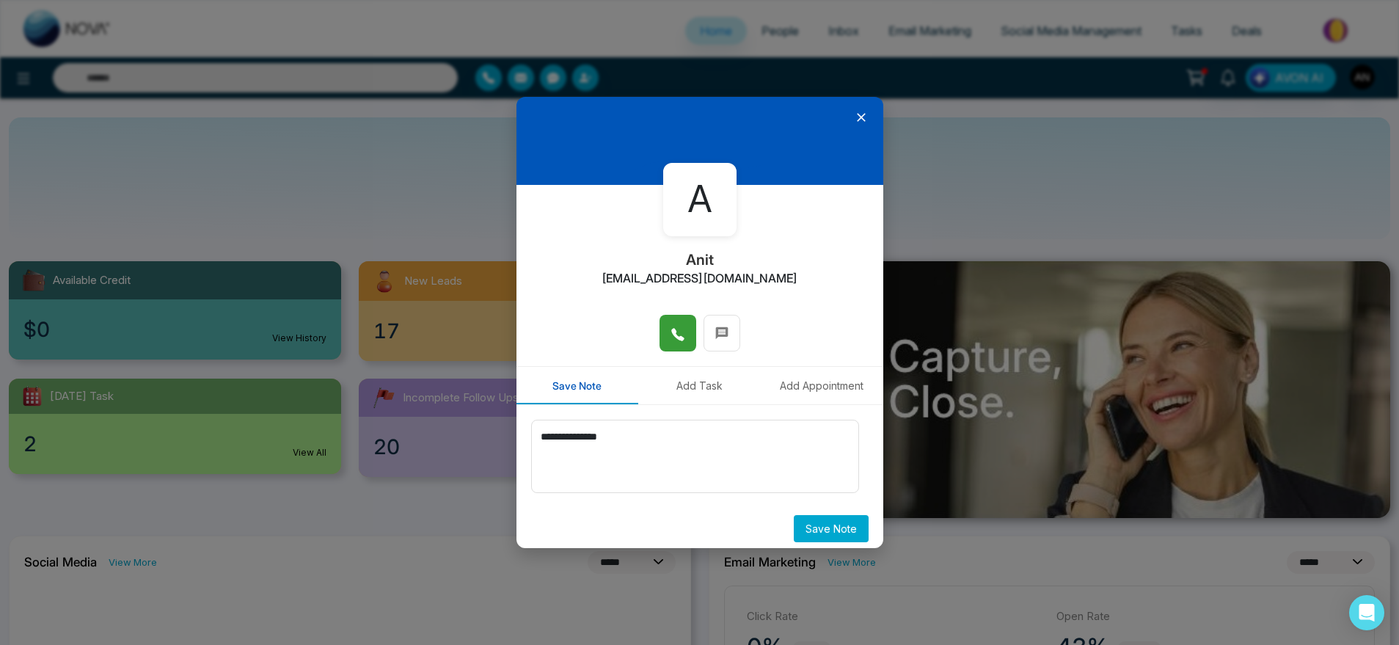
click at [831, 526] on button "Save Note" at bounding box center [831, 528] width 75 height 27
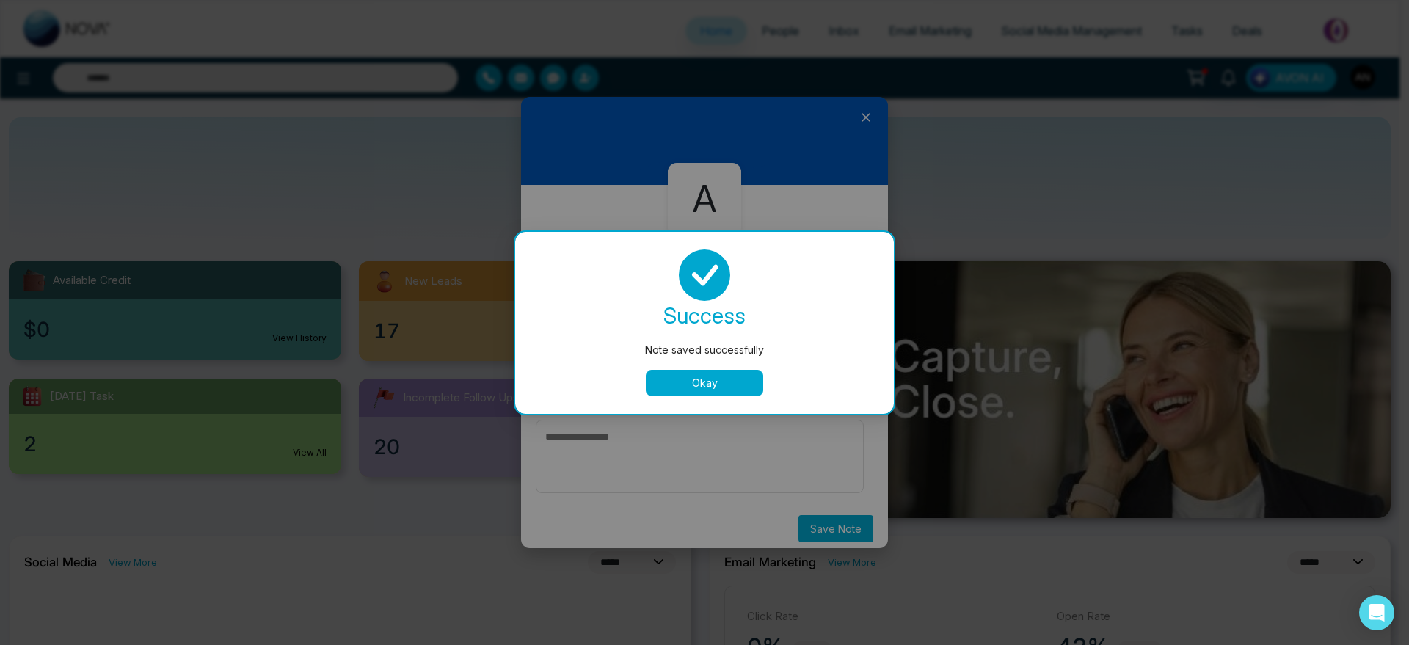
click at [732, 374] on button "Okay" at bounding box center [704, 383] width 117 height 26
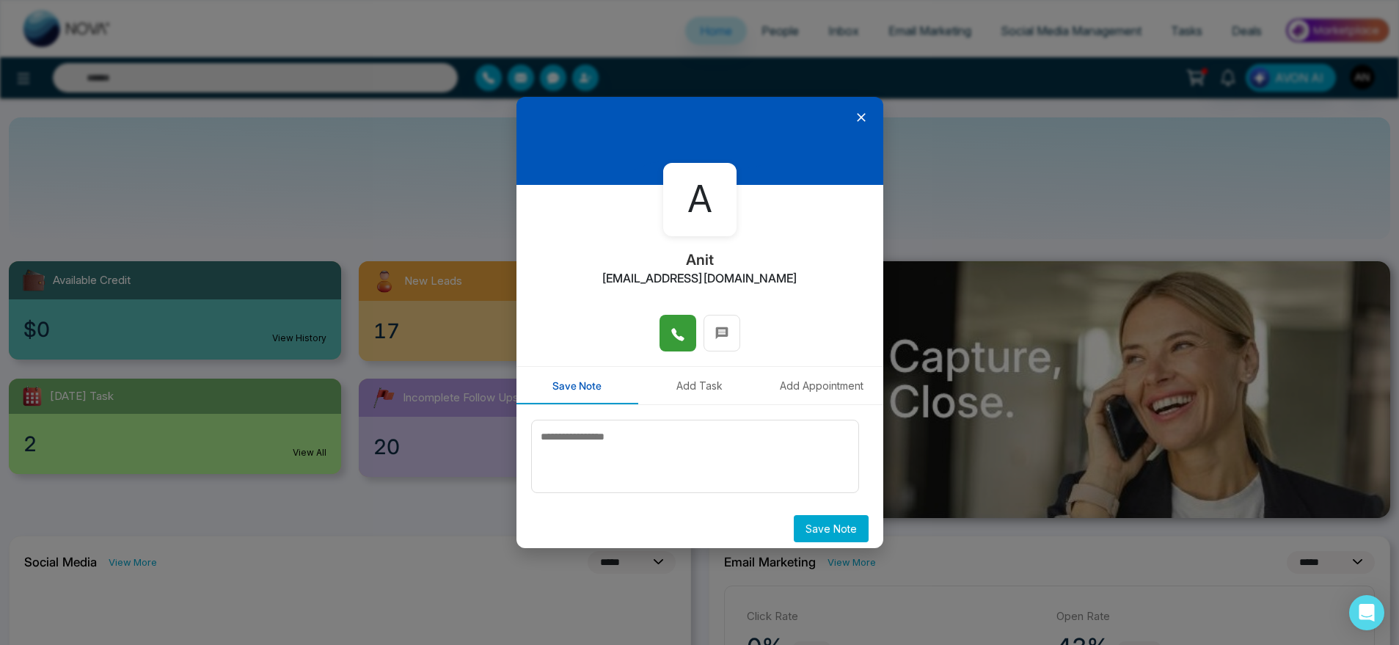
click at [668, 373] on button "Add Task" at bounding box center [699, 385] width 123 height 37
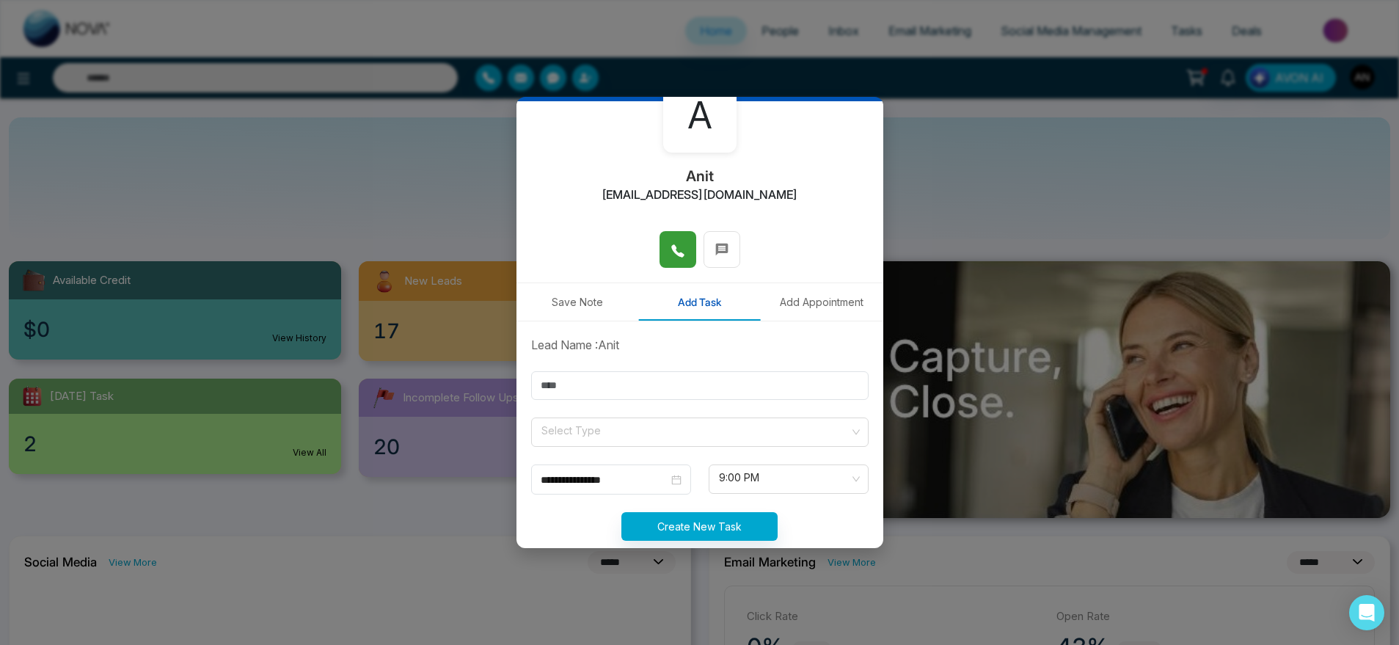
scroll to position [83, 0]
click at [609, 385] on input "text" at bounding box center [700, 386] width 338 height 29
click at [554, 378] on input "text" at bounding box center [700, 386] width 338 height 29
type input "**********"
click at [597, 431] on input "search" at bounding box center [695, 430] width 310 height 22
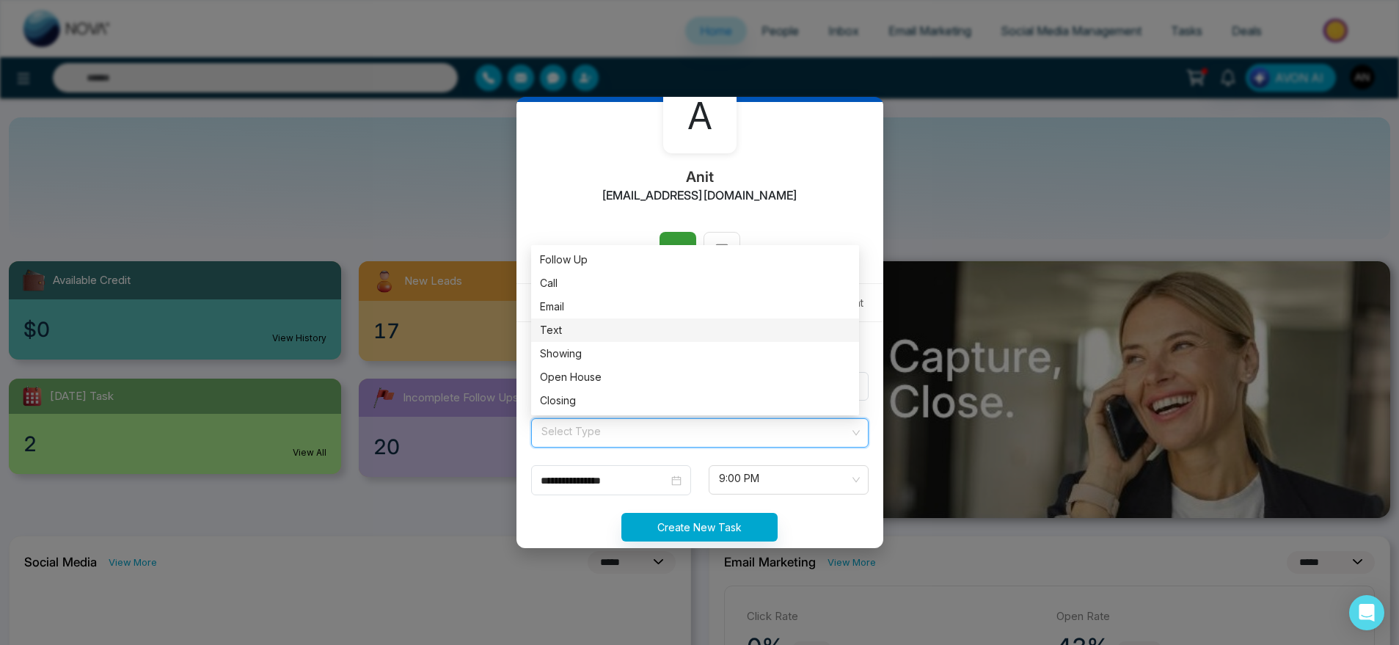
click at [627, 324] on div "Text" at bounding box center [695, 330] width 310 height 16
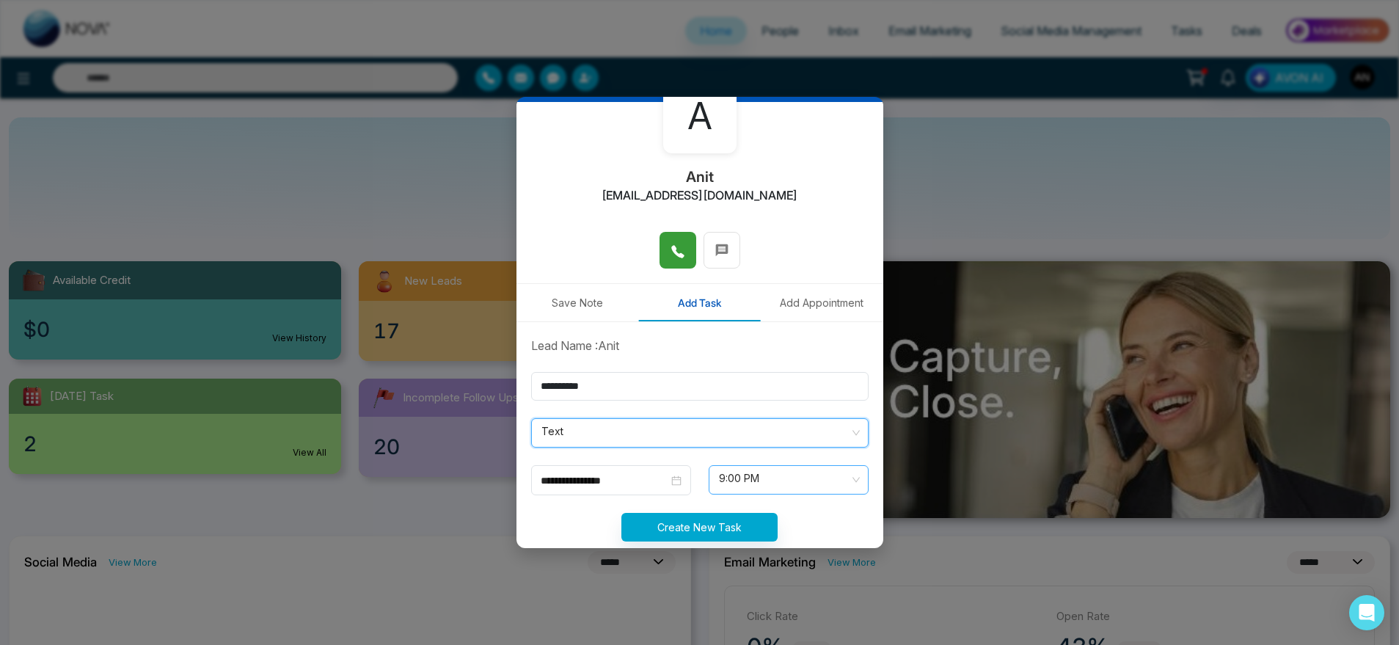
scroll to position [108, 0]
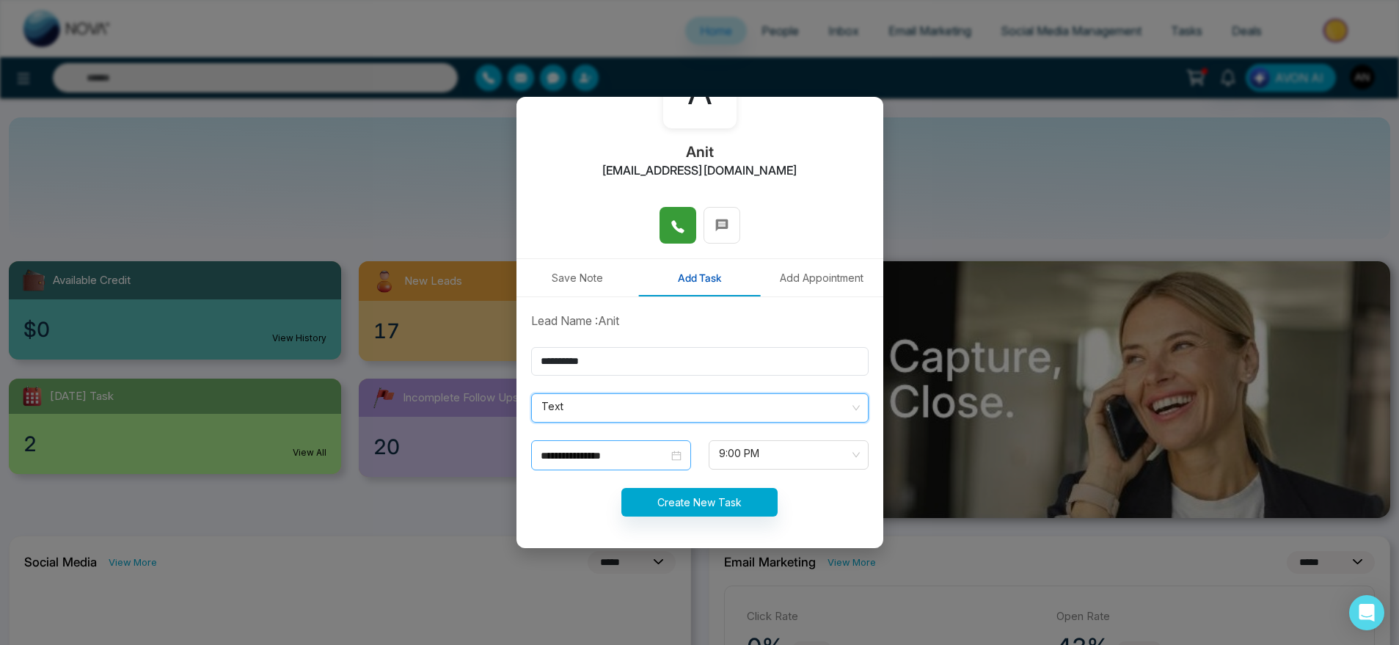
click at [644, 459] on input "**********" at bounding box center [605, 456] width 128 height 16
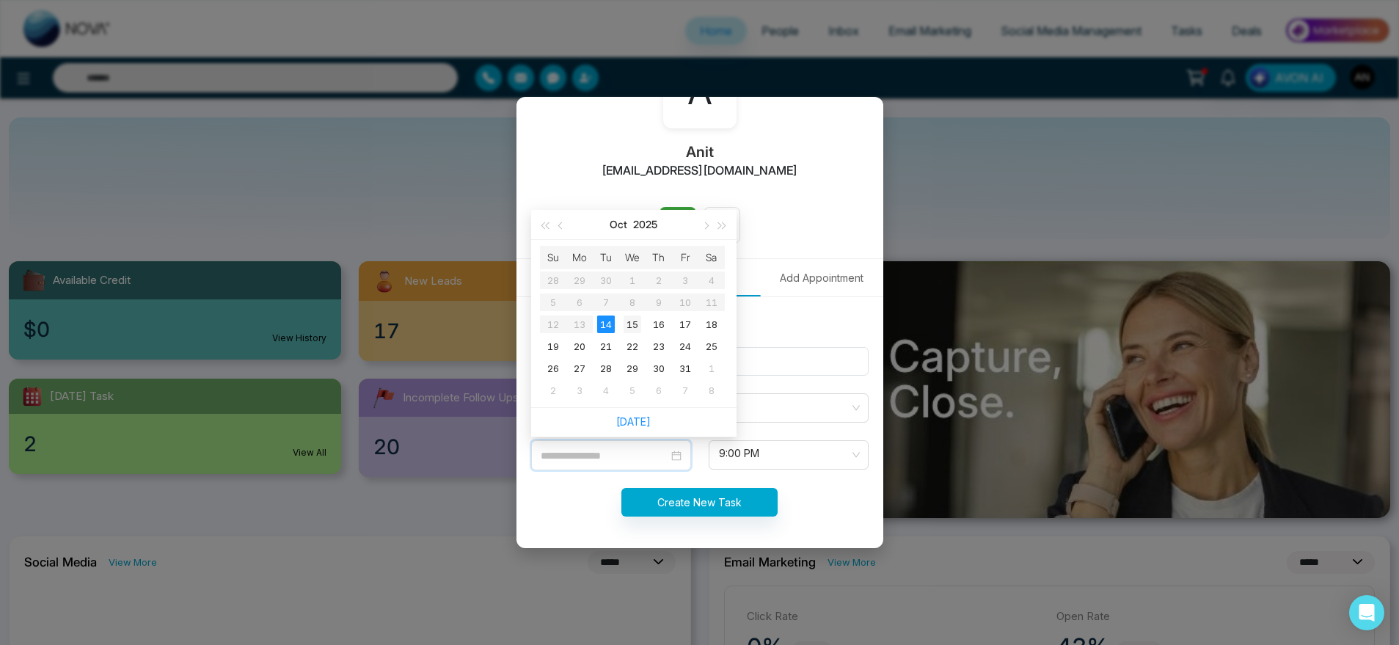
type input "**********"
click at [626, 323] on div "15" at bounding box center [633, 325] width 18 height 18
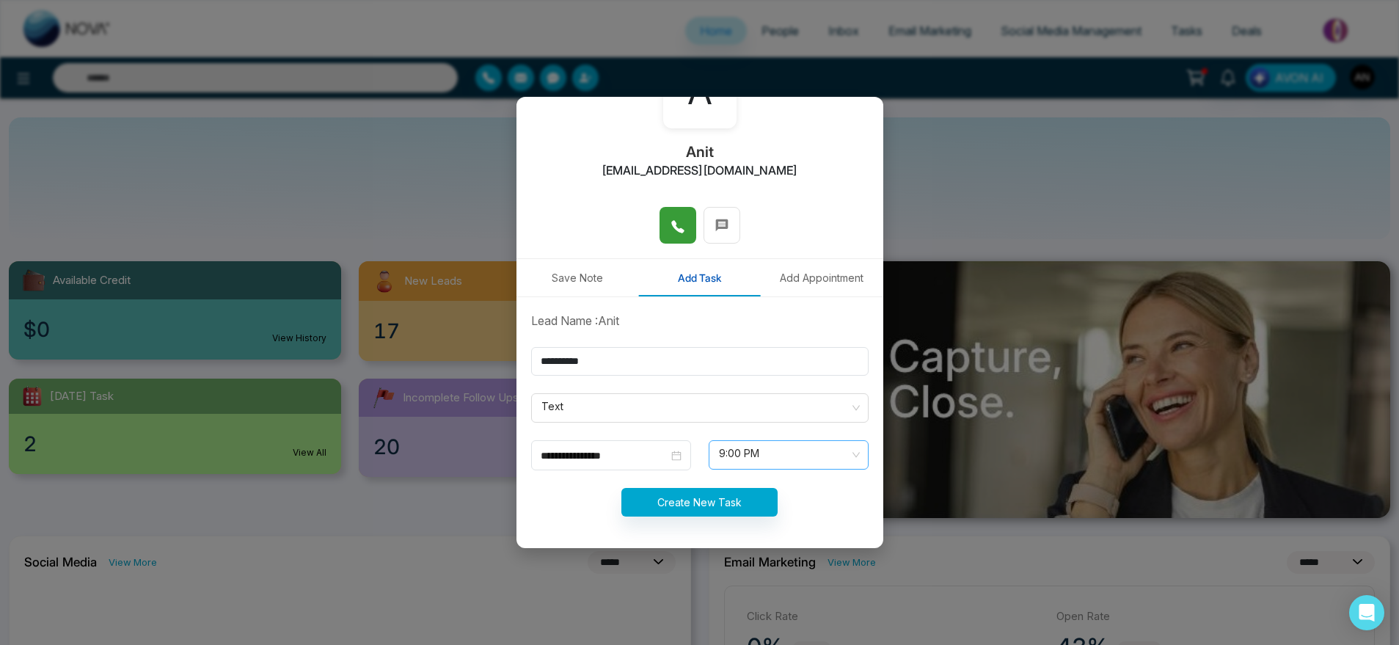
click at [740, 456] on span "9:00 PM" at bounding box center [788, 454] width 139 height 25
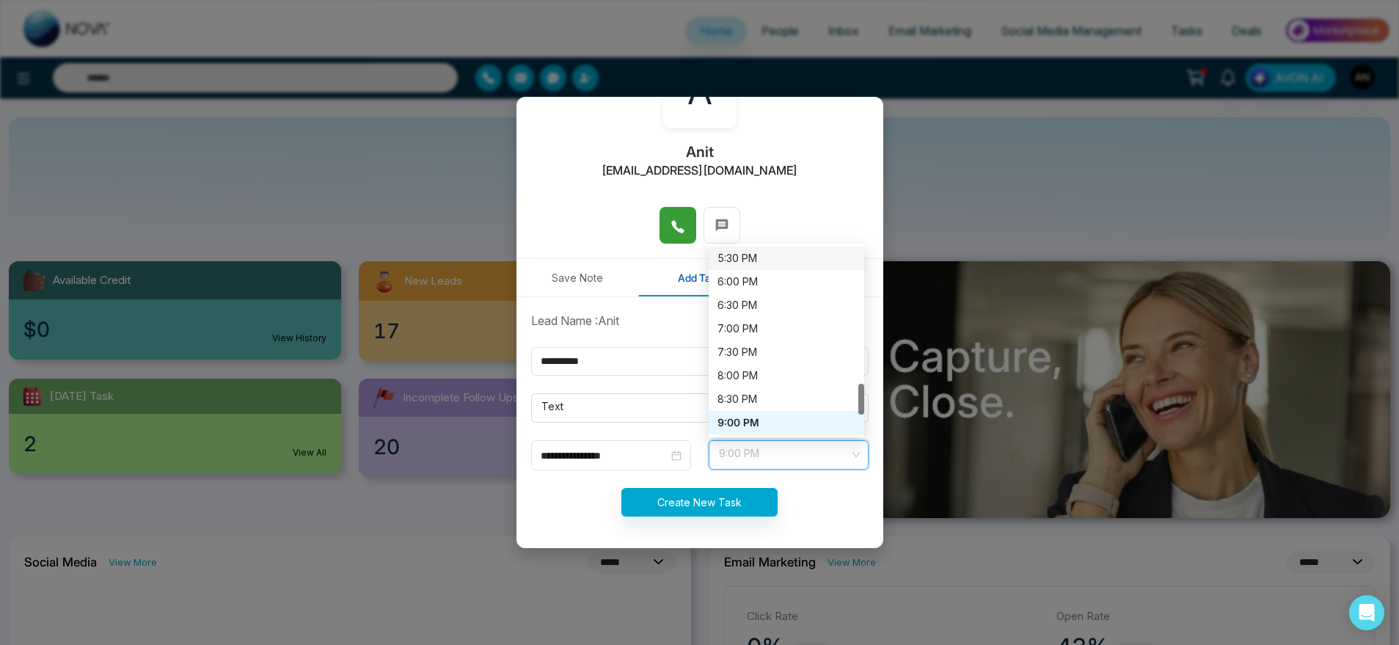
click at [738, 258] on div "5:30 PM" at bounding box center [787, 258] width 138 height 16
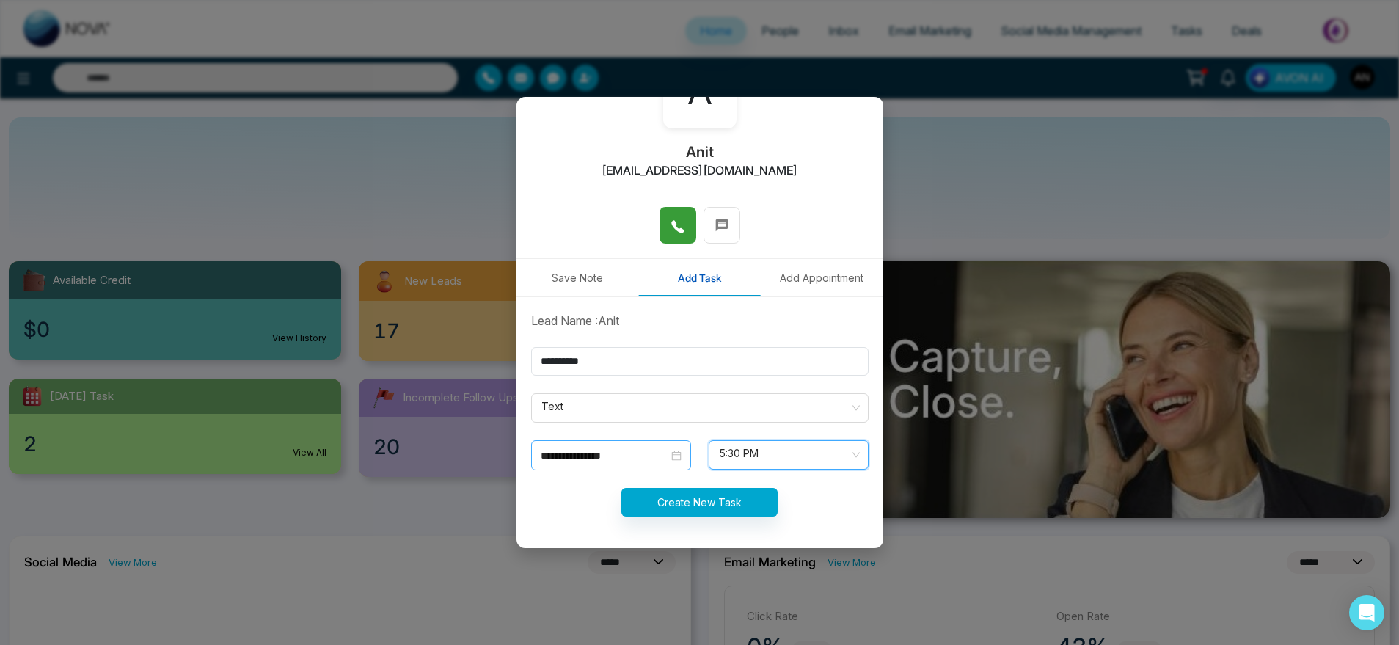
click at [622, 443] on div "**********" at bounding box center [611, 455] width 160 height 30
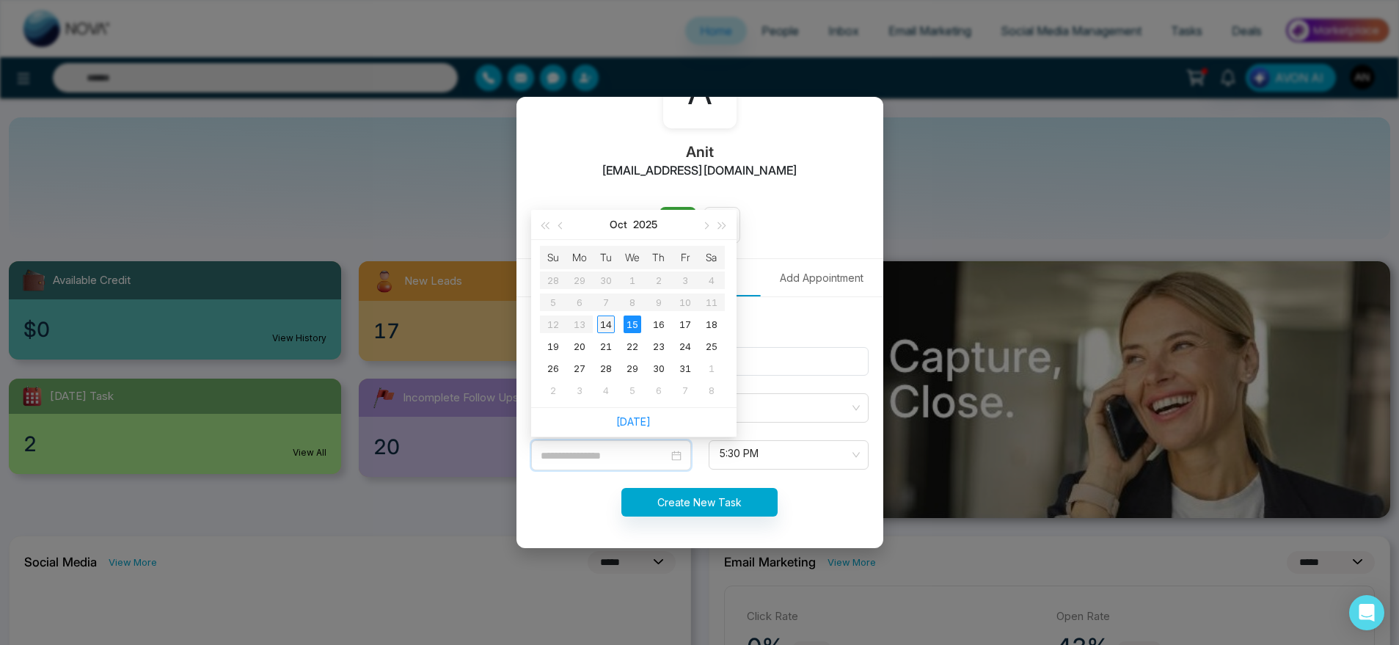
type input "**********"
click at [602, 328] on div "14" at bounding box center [606, 325] width 18 height 18
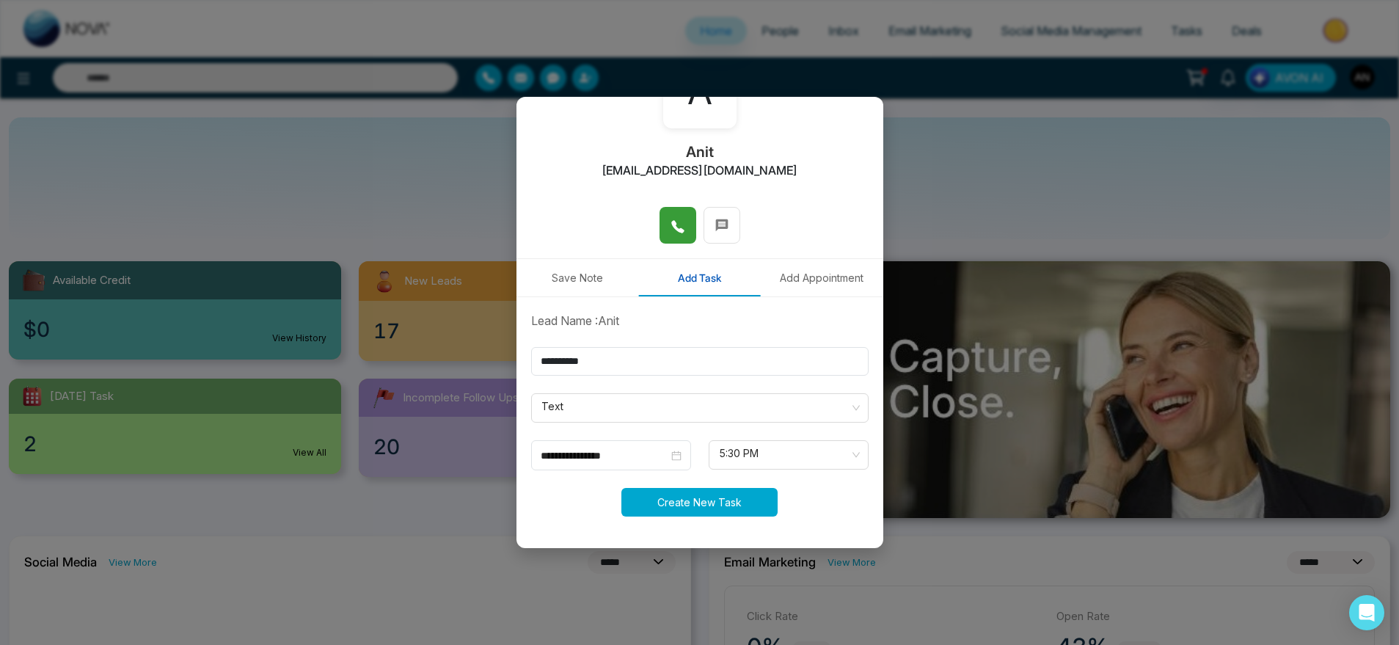
click at [729, 502] on button "Create New Task" at bounding box center [699, 502] width 156 height 29
click at [746, 451] on span "5:30 PM" at bounding box center [788, 454] width 139 height 25
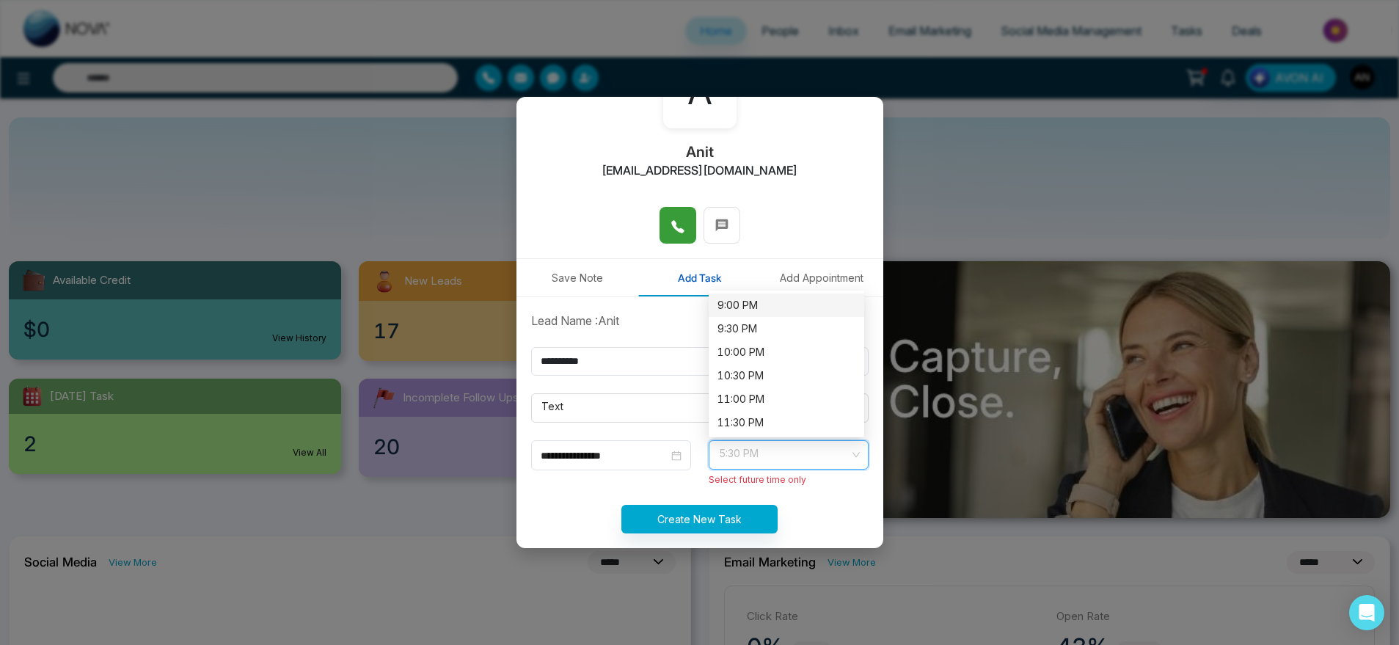
click at [749, 307] on div "9:00 PM" at bounding box center [787, 305] width 138 height 16
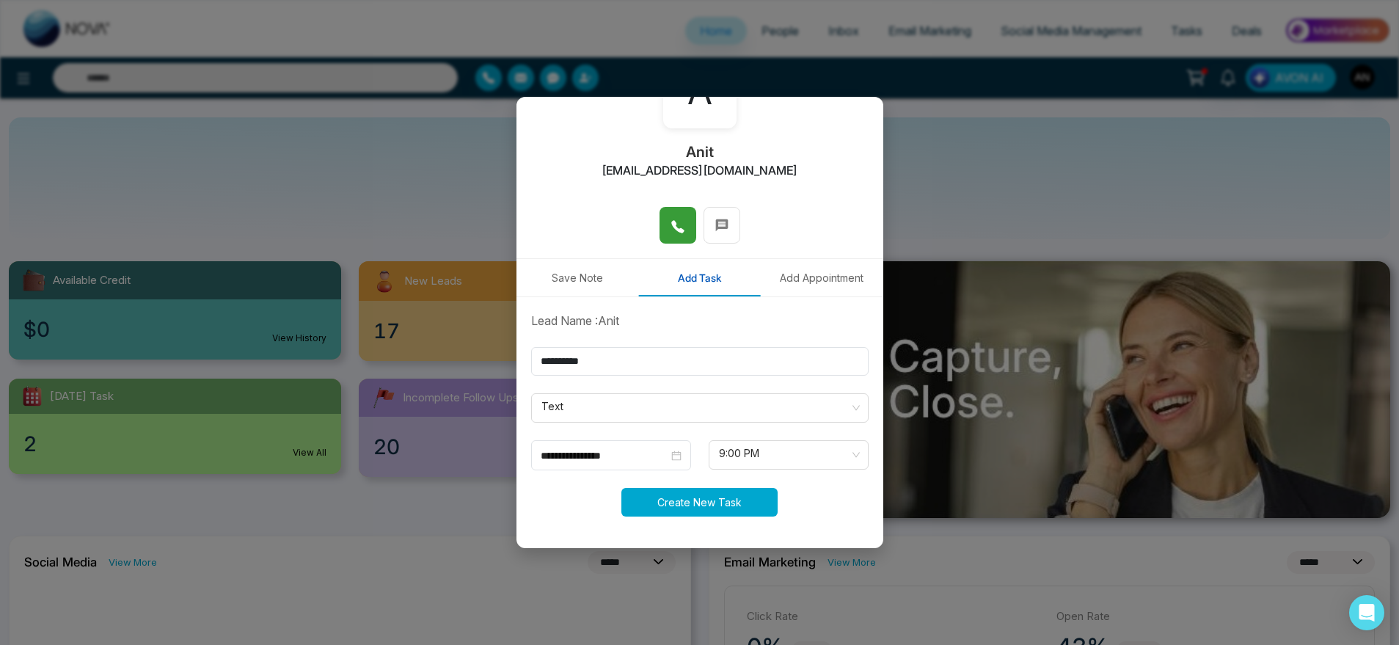
click at [737, 504] on button "Create New Task" at bounding box center [699, 502] width 156 height 29
click at [787, 277] on button "Add Appointment" at bounding box center [822, 277] width 123 height 37
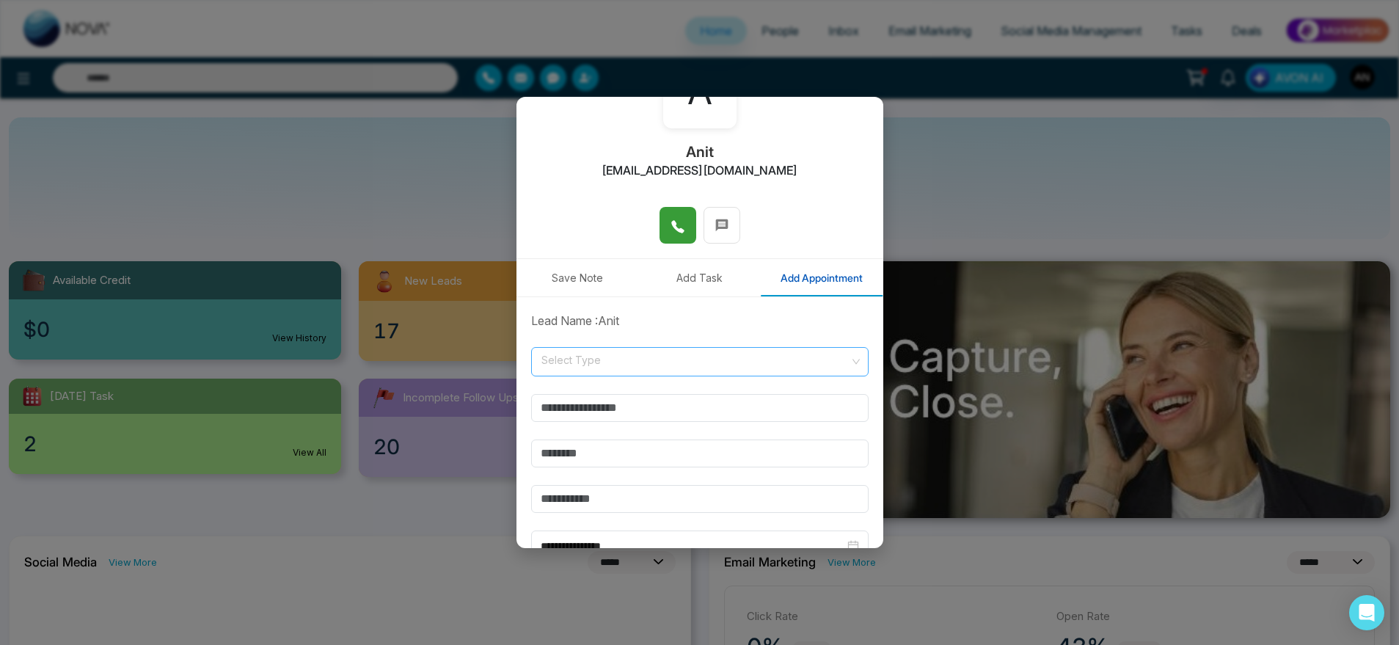
click at [757, 351] on input "search" at bounding box center [695, 359] width 310 height 22
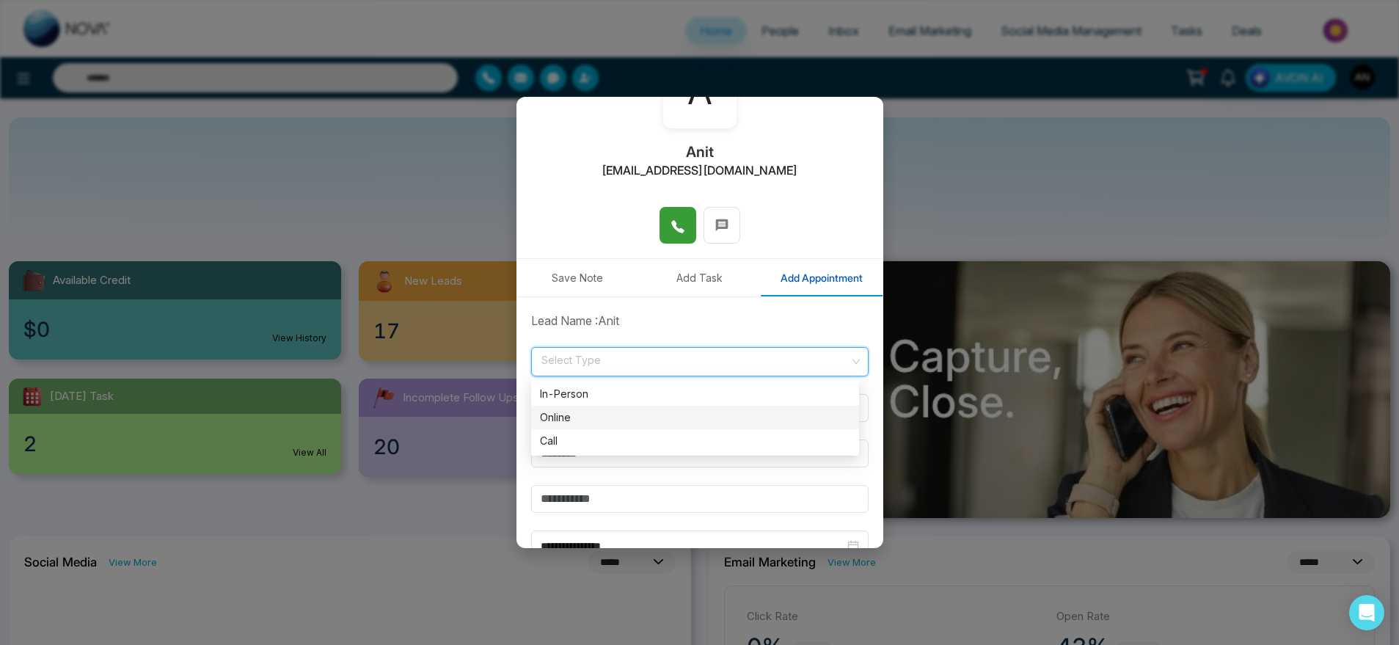
click at [730, 412] on div "Online" at bounding box center [695, 417] width 310 height 16
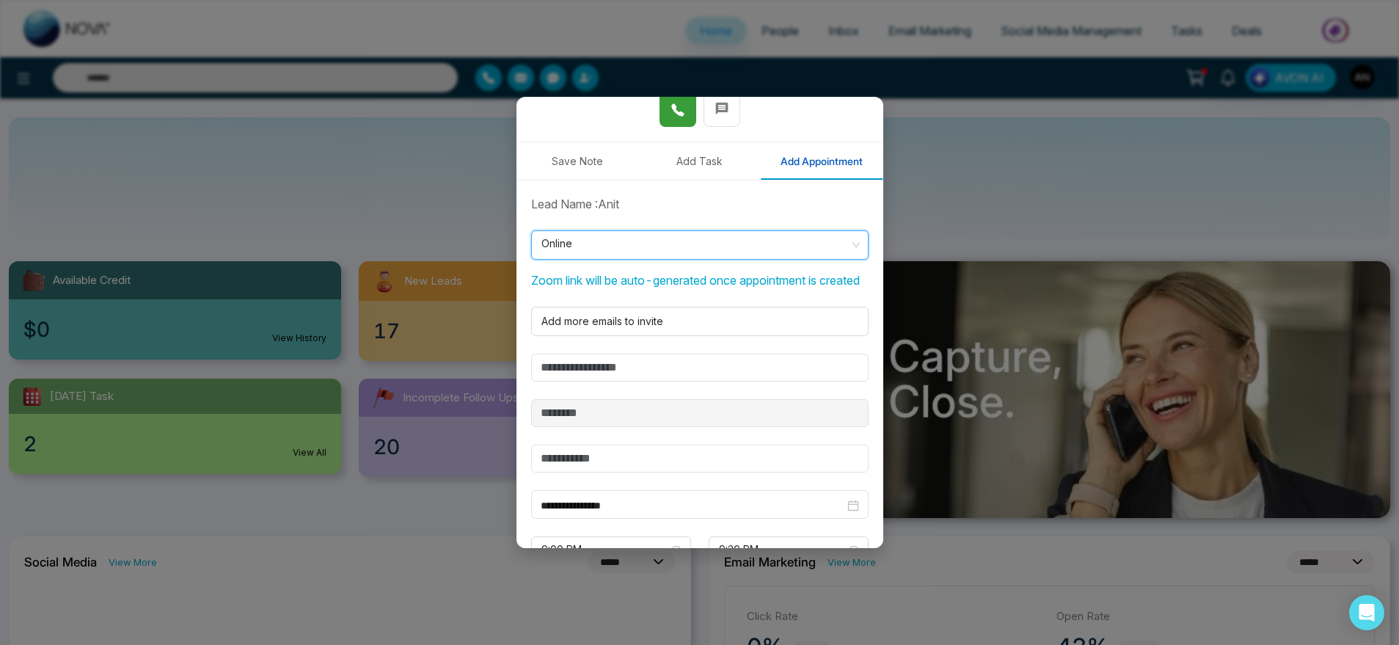
scroll to position [224, 0]
click at [625, 382] on input "text" at bounding box center [700, 368] width 338 height 28
click at [605, 382] on input "text" at bounding box center [700, 368] width 338 height 28
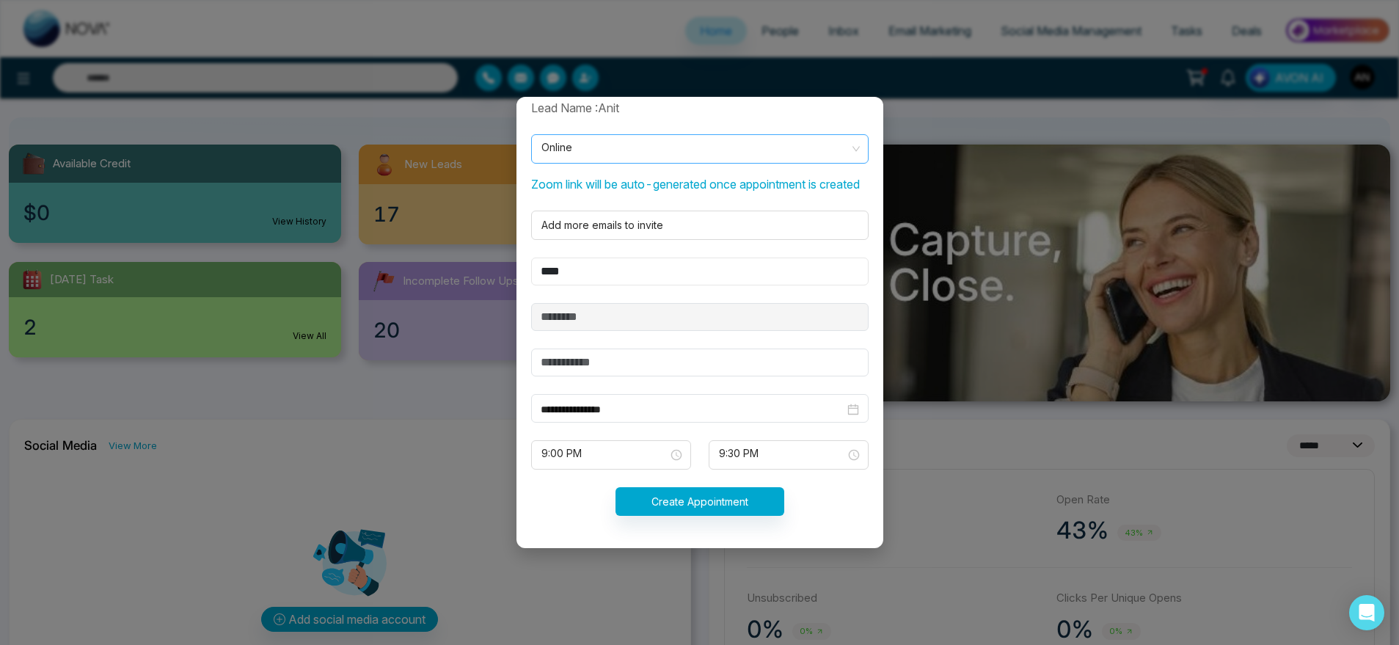
scroll to position [117, 0]
type input "****"
click at [630, 408] on input "**********" at bounding box center [693, 409] width 304 height 16
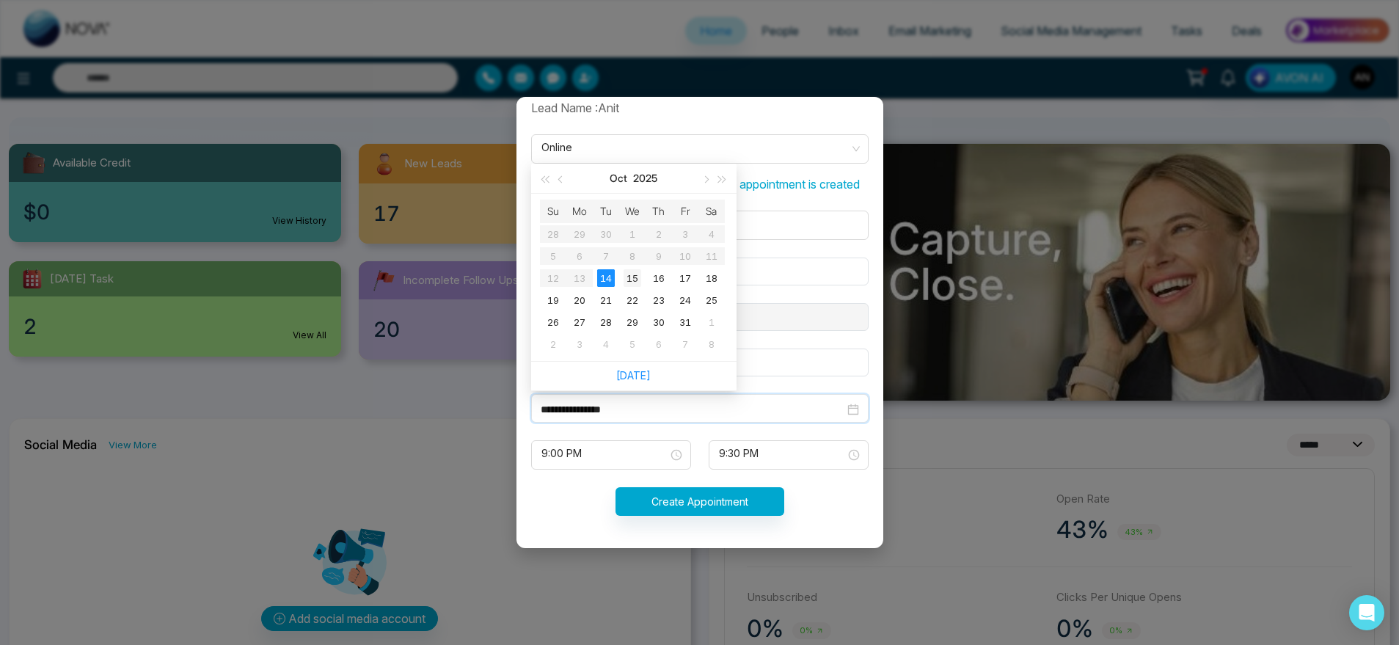
type input "**********"
click at [628, 285] on div "15" at bounding box center [633, 278] width 18 height 18
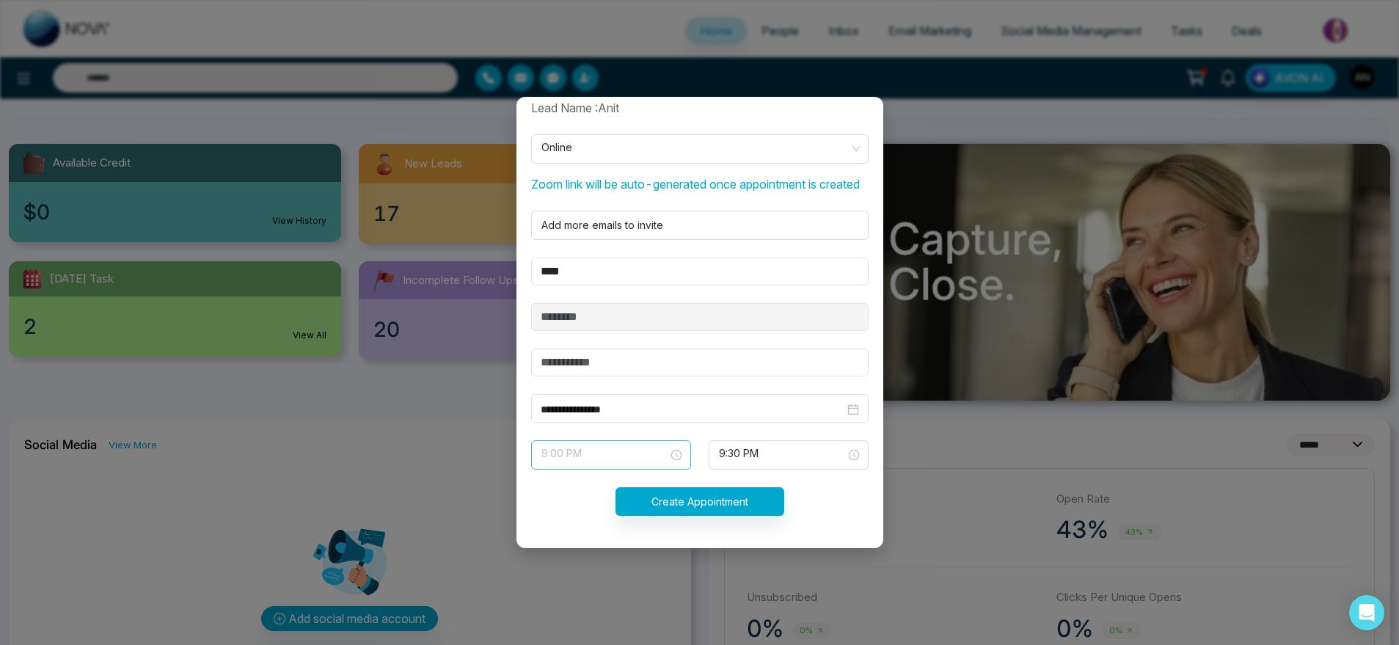
click at [635, 456] on span "9:00 PM" at bounding box center [611, 454] width 139 height 25
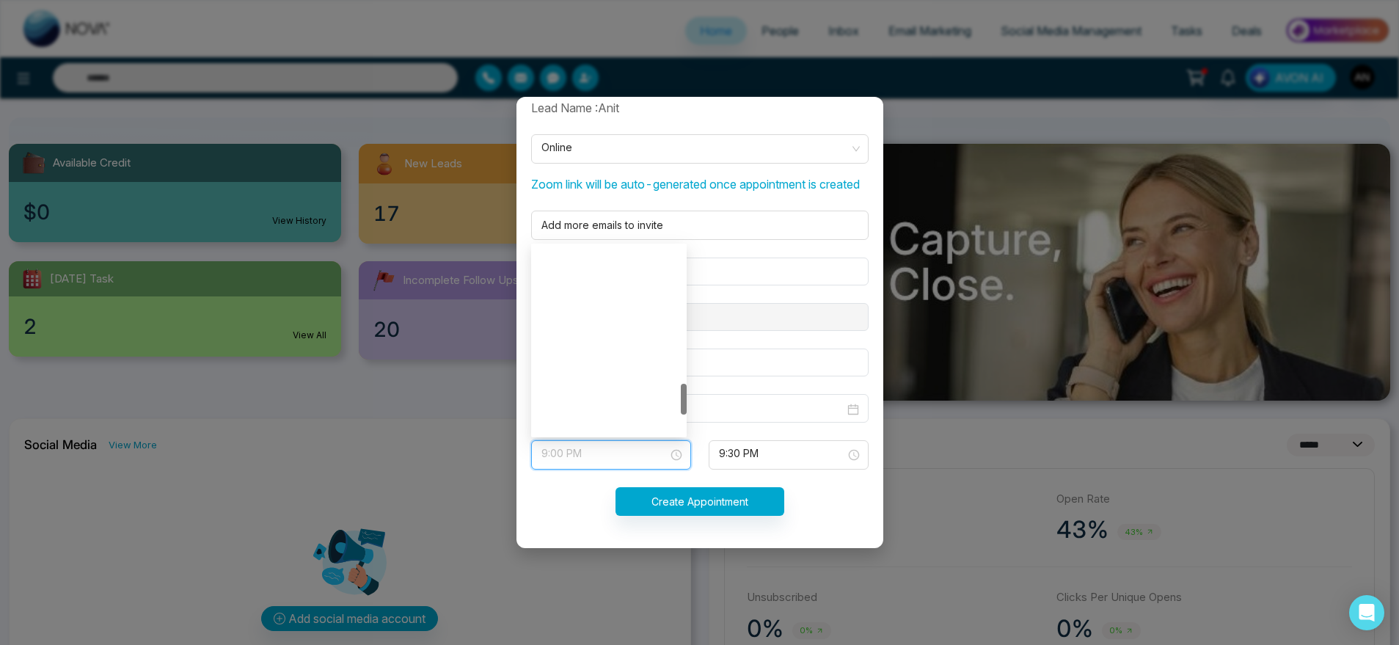
scroll to position [822, 0]
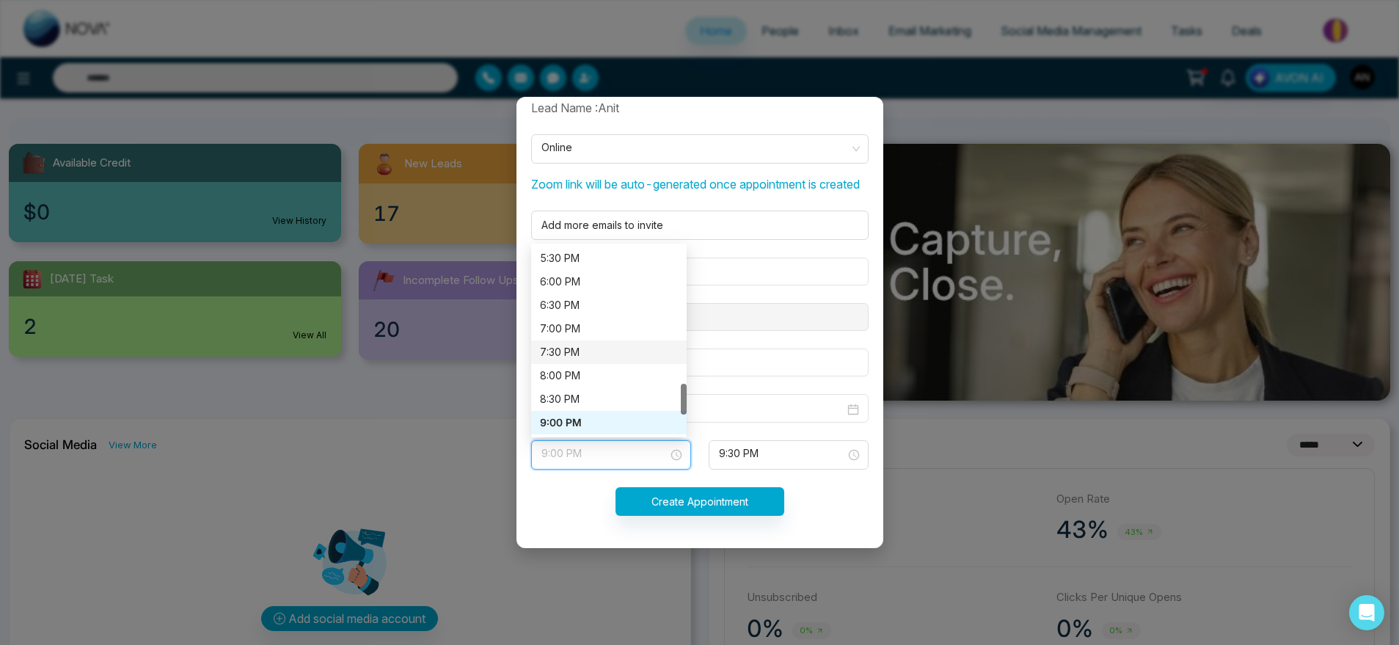
click at [633, 349] on div "7:30 PM" at bounding box center [609, 352] width 138 height 16
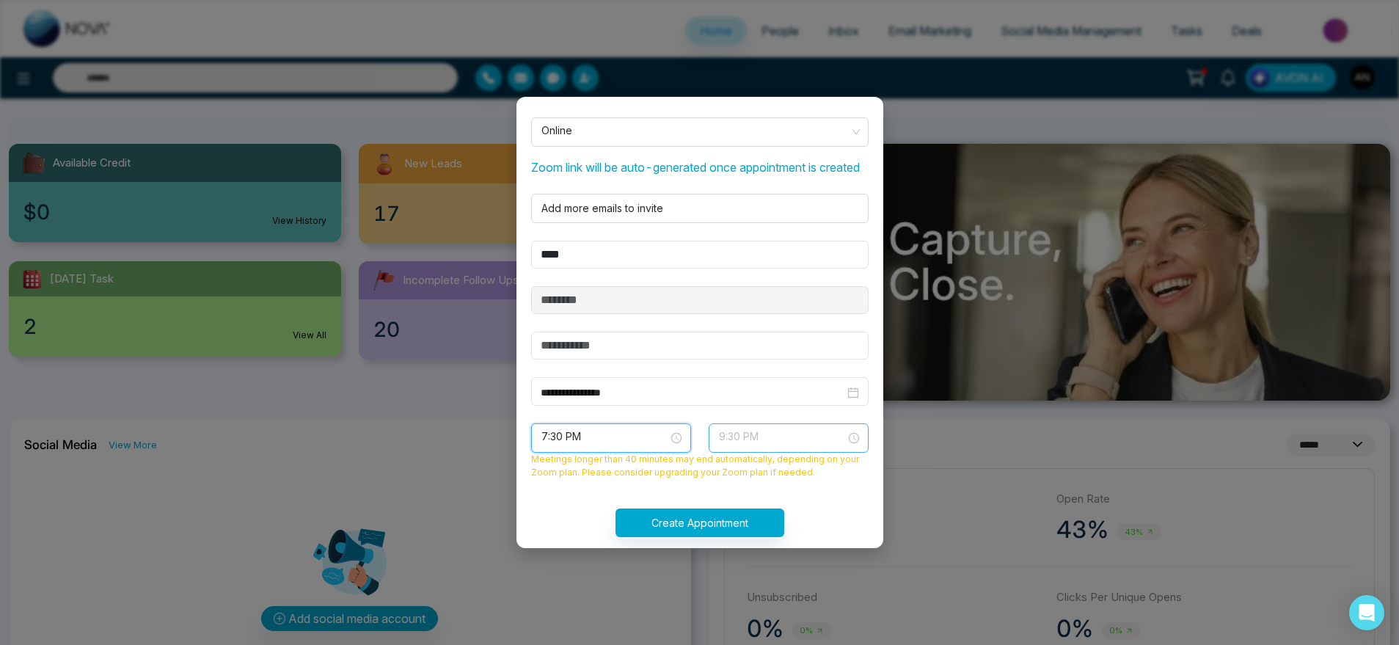
click at [733, 451] on span "9:30 PM" at bounding box center [788, 438] width 139 height 25
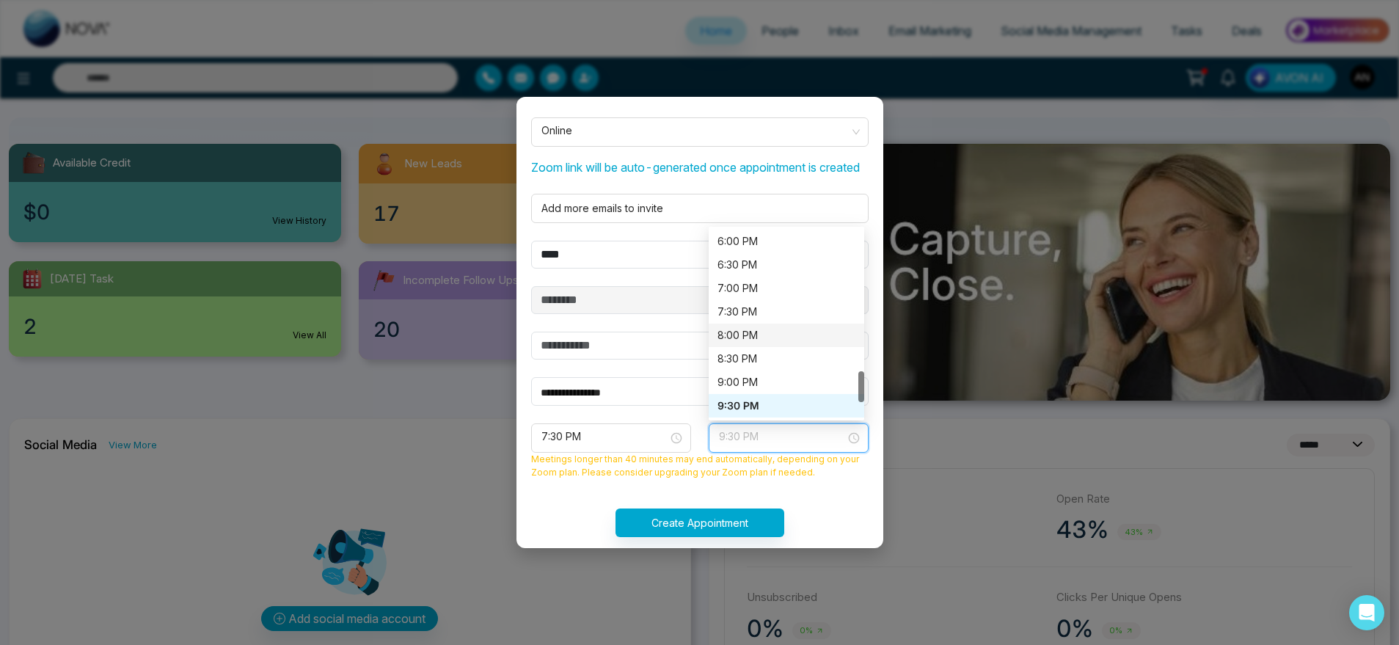
click at [741, 343] on div "8:00 PM" at bounding box center [787, 335] width 138 height 16
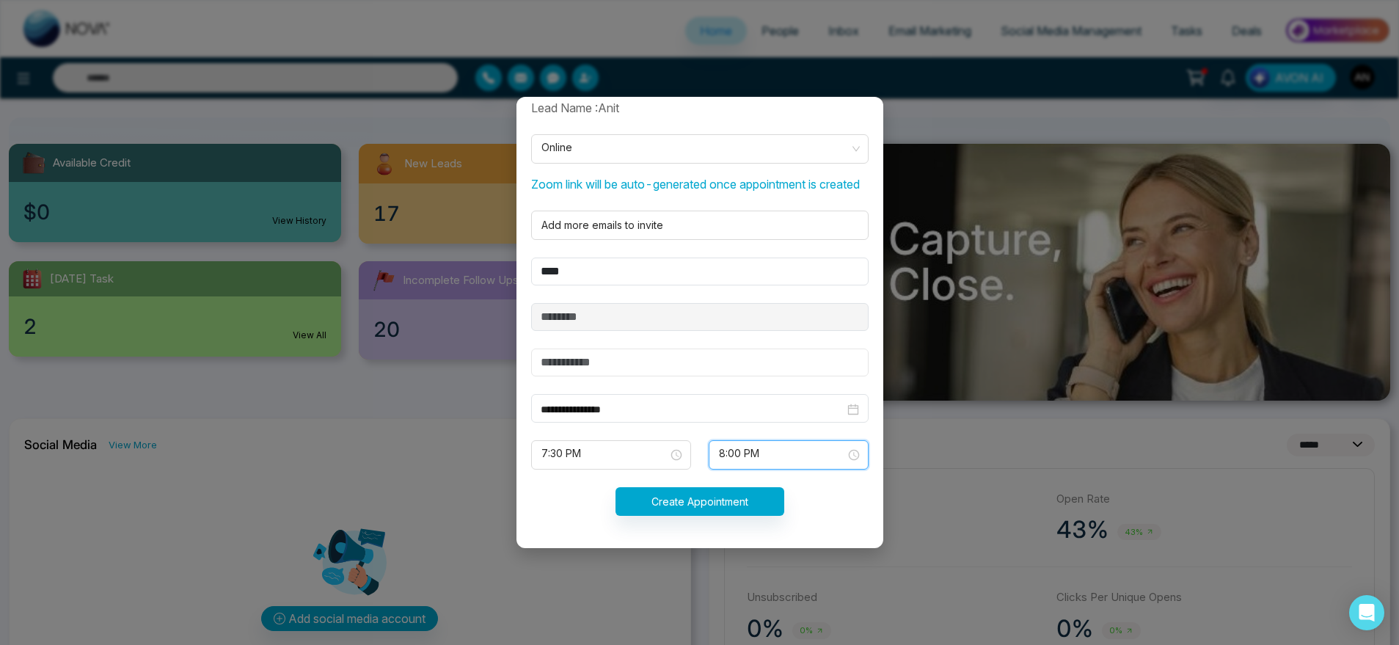
click at [588, 365] on input "text" at bounding box center [700, 363] width 338 height 28
type input "***"
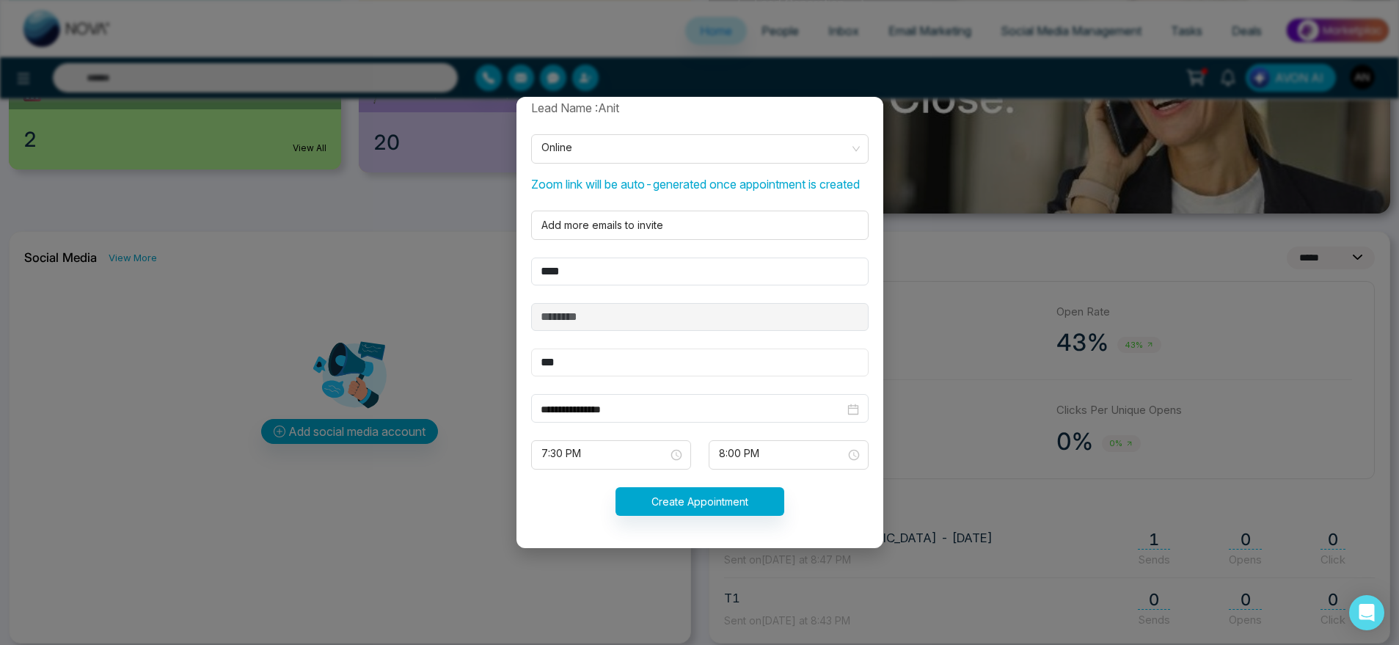
scroll to position [307, 0]
click at [667, 264] on input "****" at bounding box center [700, 272] width 338 height 28
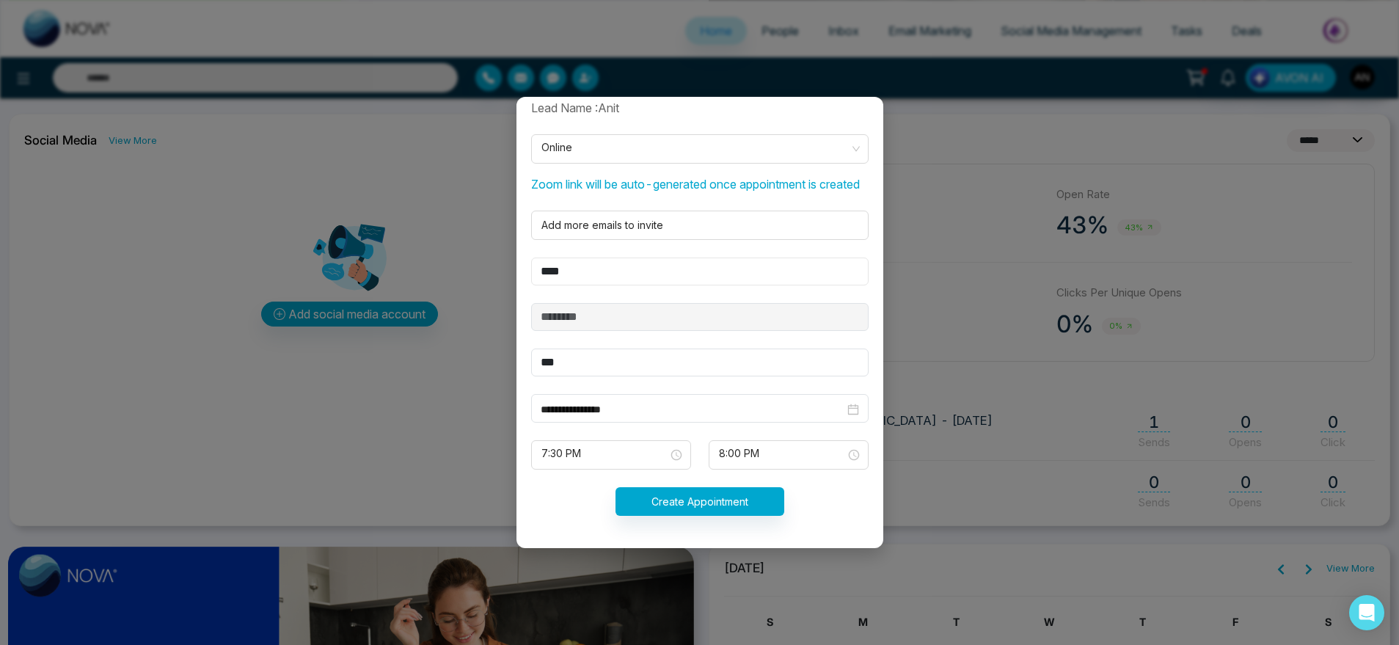
scroll to position [338, 0]
click at [679, 408] on input "**********" at bounding box center [693, 409] width 304 height 16
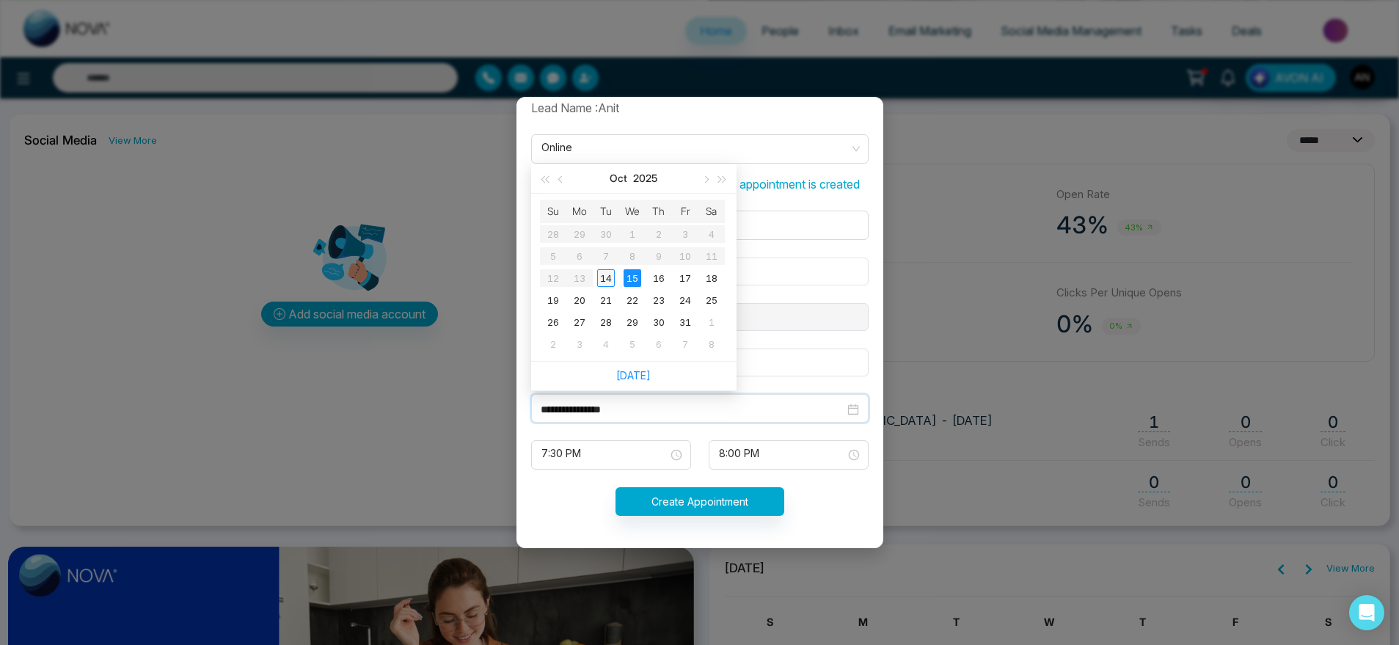
type input "**********"
click at [610, 284] on div "14" at bounding box center [606, 278] width 18 height 18
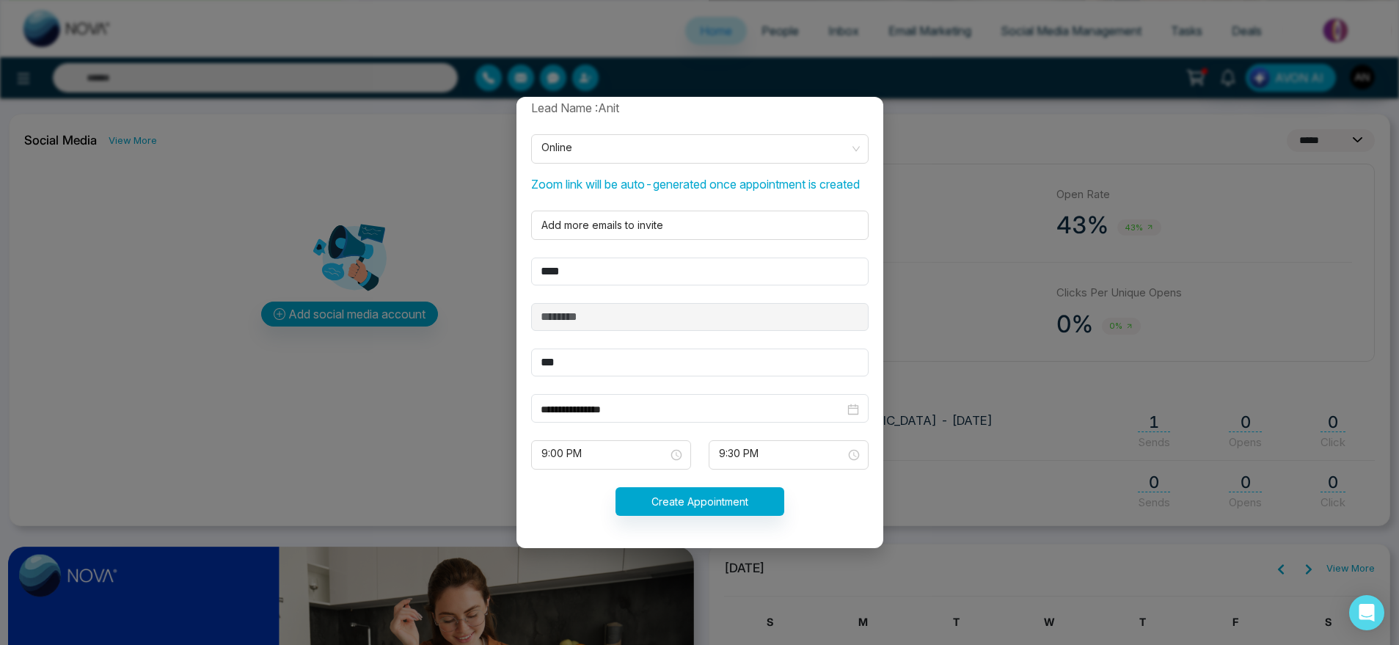
drag, startPoint x: 684, startPoint y: 522, endPoint x: 692, endPoint y: 508, distance: 16.7
click at [692, 508] on form "**********" at bounding box center [699, 316] width 355 height 434
click at [692, 508] on button "Create Appointment" at bounding box center [700, 501] width 169 height 29
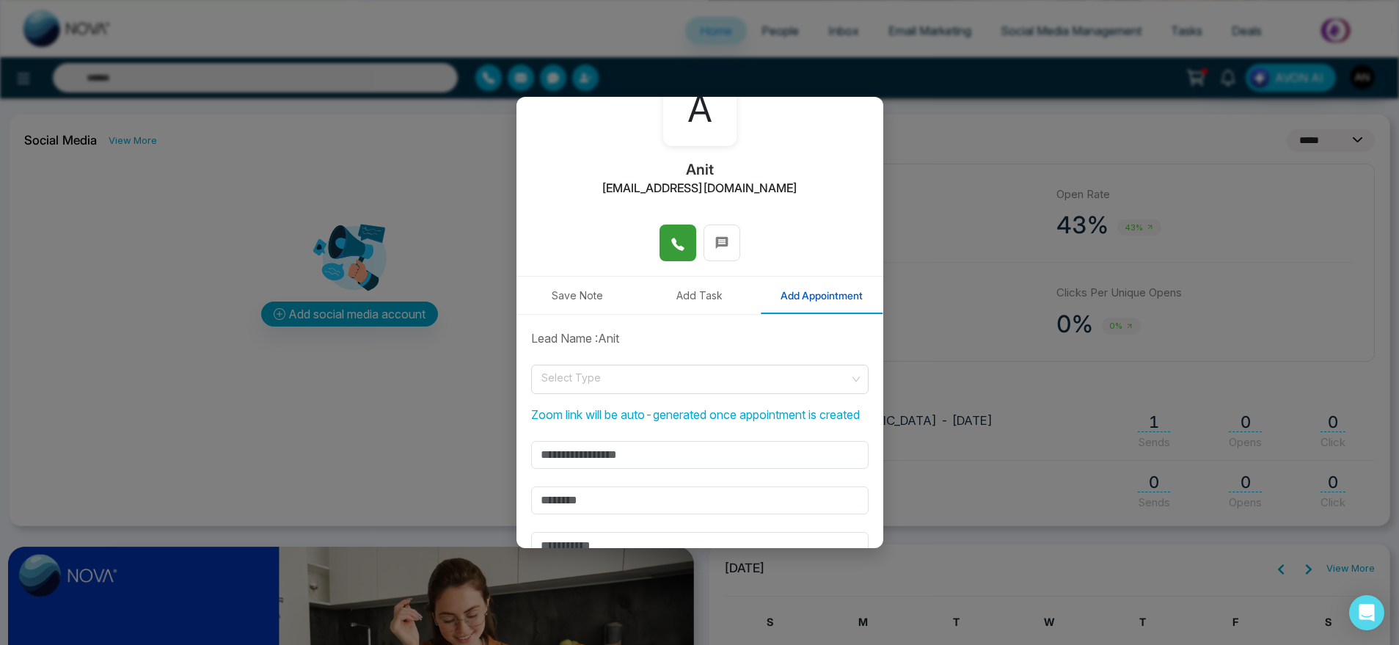
scroll to position [89, 0]
click at [710, 452] on form "**********" at bounding box center [699, 524] width 355 height 387
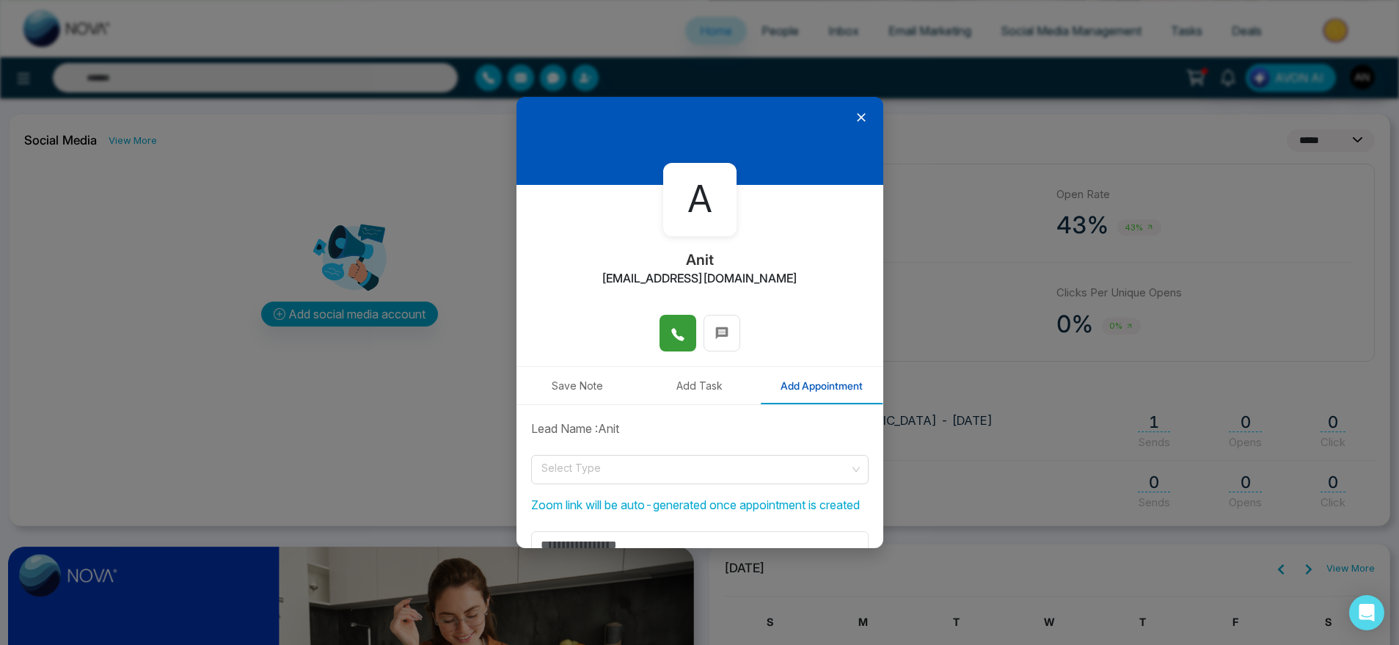
scroll to position [1, 0]
click at [854, 114] on icon at bounding box center [861, 116] width 15 height 15
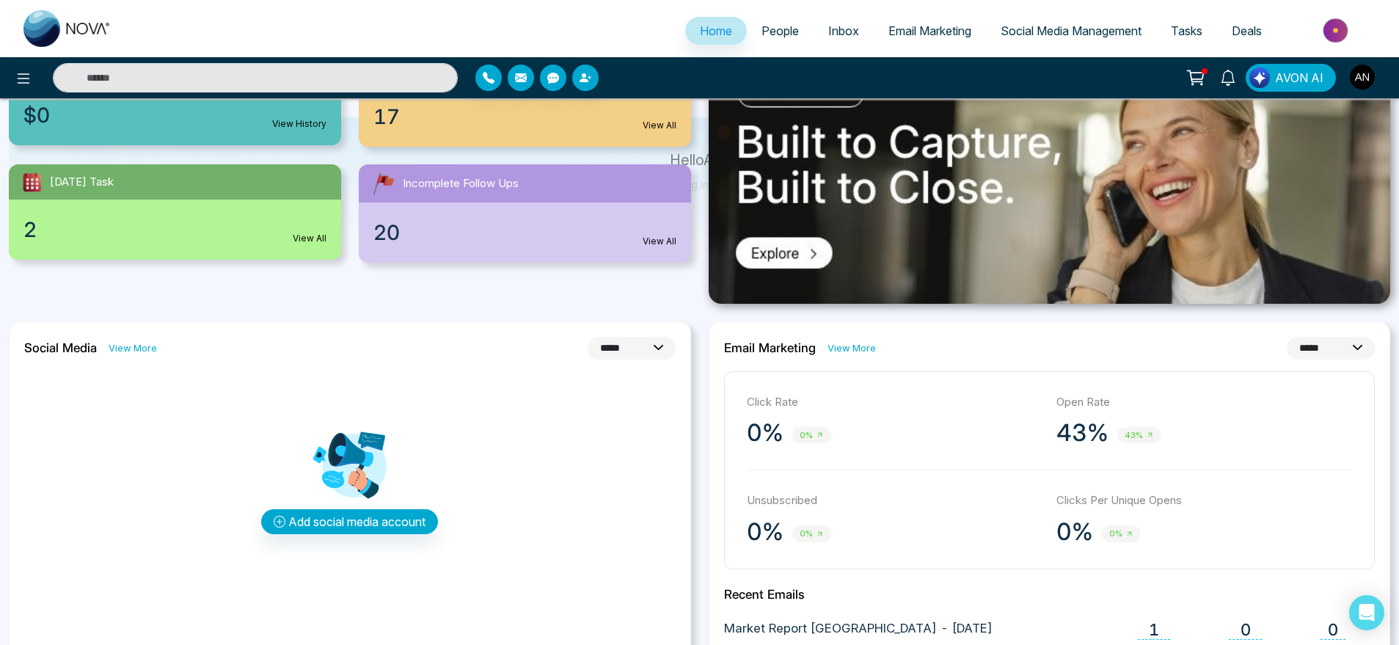
scroll to position [0, 0]
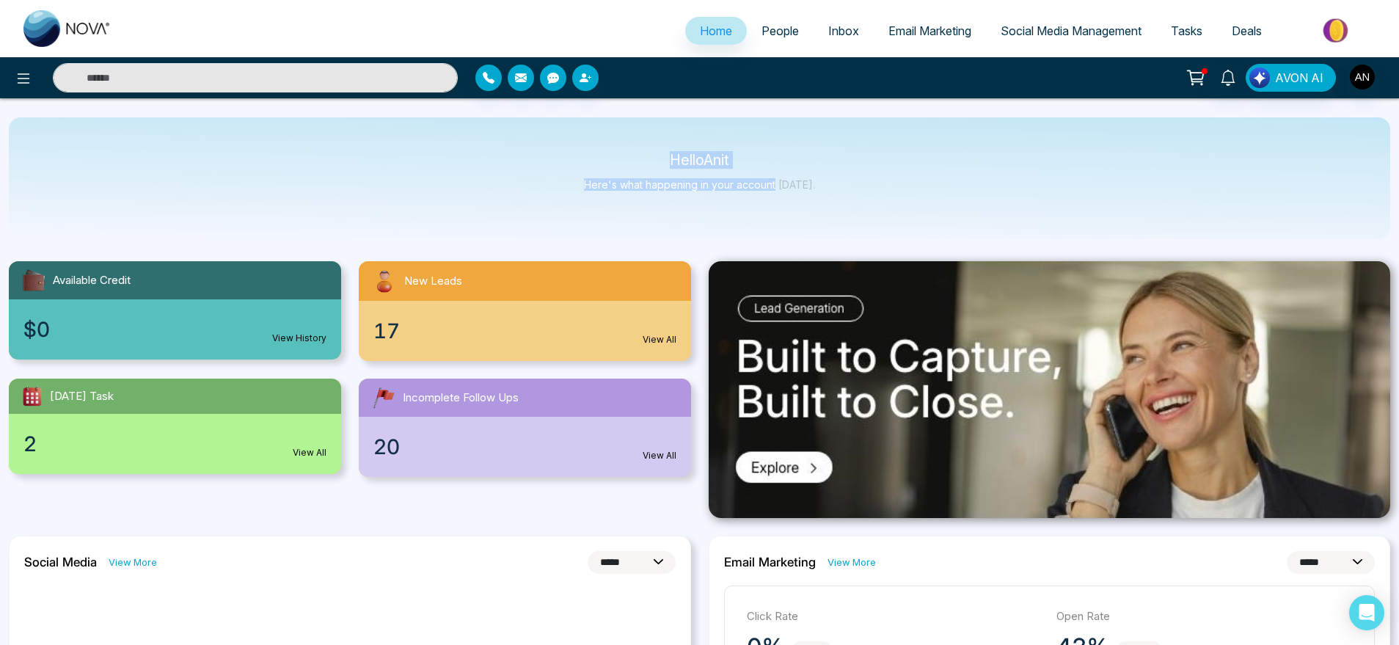
drag, startPoint x: 640, startPoint y: 145, endPoint x: 787, endPoint y: 179, distance: 150.6
click at [787, 179] on div "Hello Anit Here's what happening in your account [DATE]." at bounding box center [700, 178] width 1382 height 122
click at [831, 184] on div "Hello Anit Here's what happening in your account [DATE]." at bounding box center [700, 178] width 1382 height 122
drag, startPoint x: 831, startPoint y: 184, endPoint x: 552, endPoint y: 138, distance: 282.6
click at [552, 138] on div "Hello Anit Here's what happening in your account [DATE]." at bounding box center [700, 178] width 1382 height 122
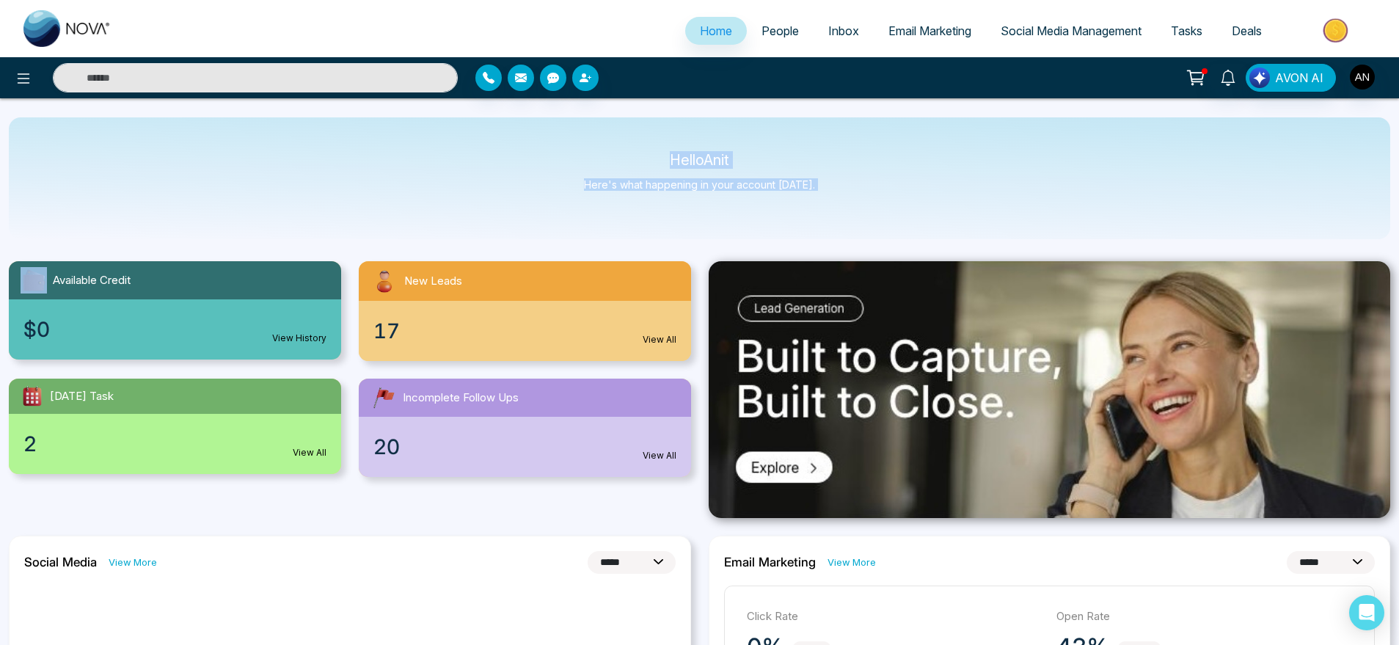
click at [552, 138] on div "Hello Anit Here's what happening in your account [DATE]." at bounding box center [700, 178] width 1382 height 122
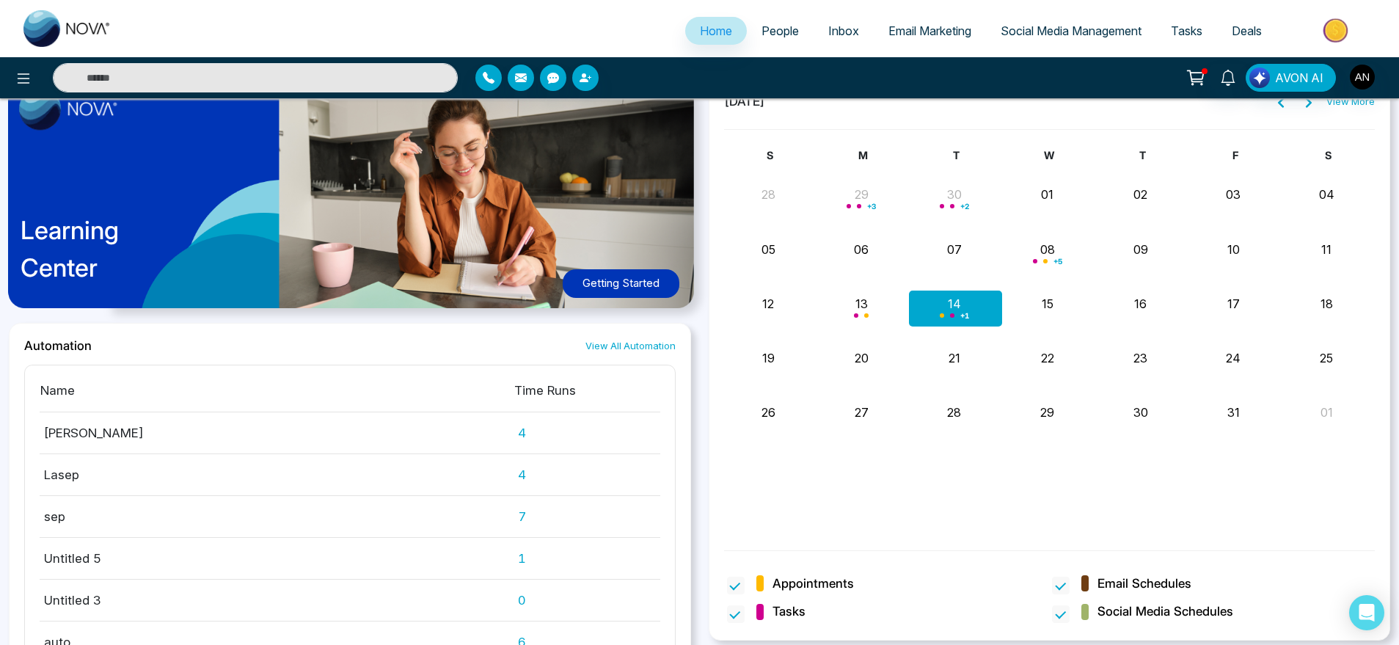
scroll to position [944, 0]
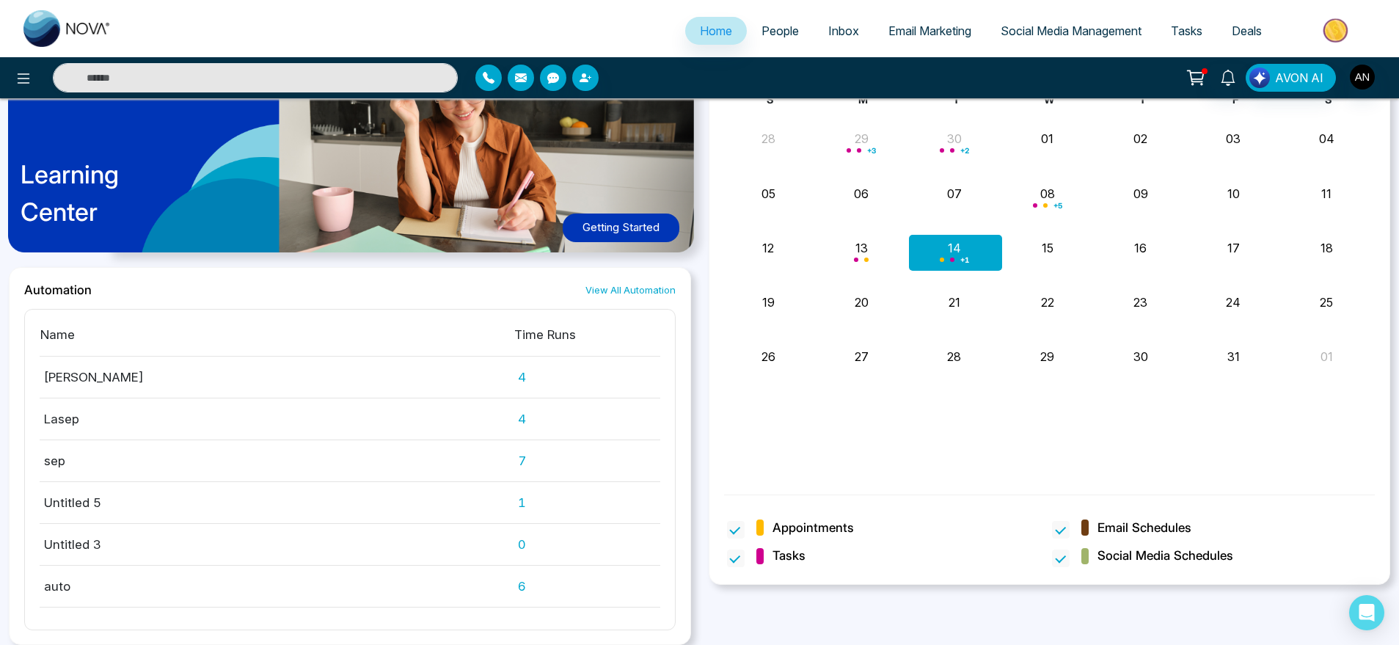
click at [630, 284] on link "View All Automation" at bounding box center [631, 290] width 90 height 14
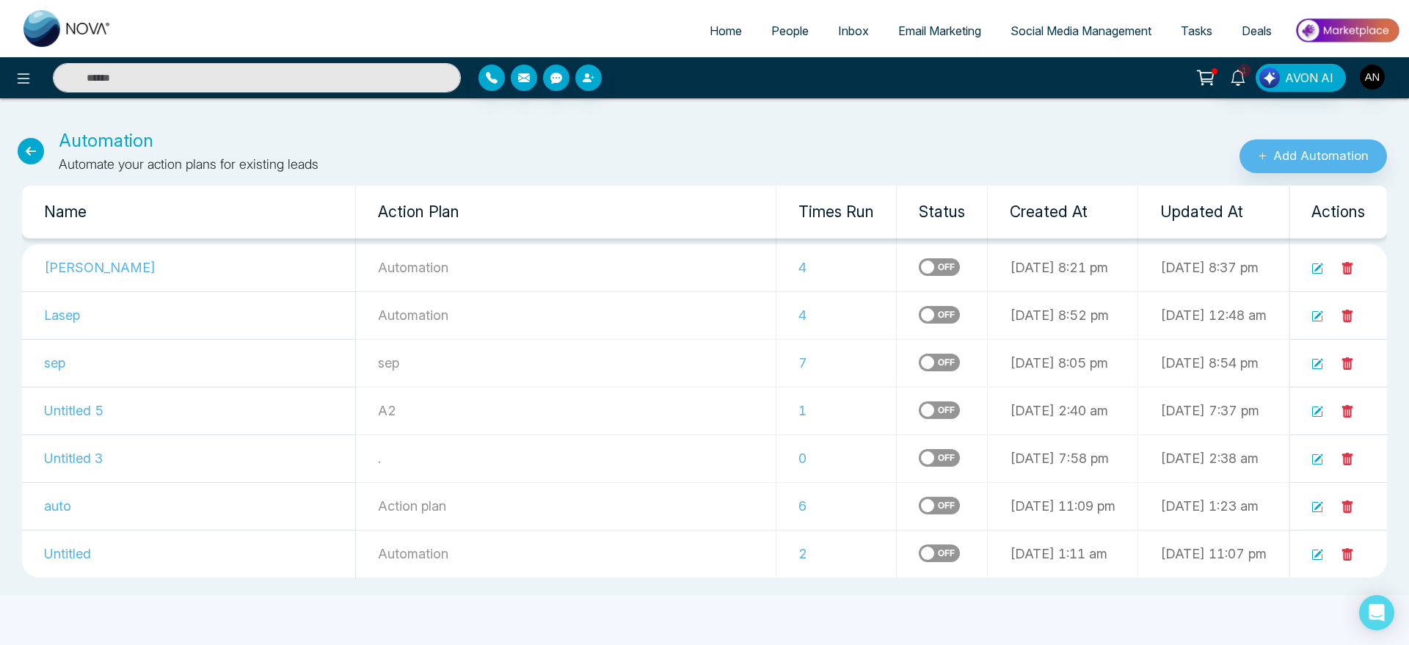
click at [789, 27] on span "People" at bounding box center [789, 30] width 37 height 15
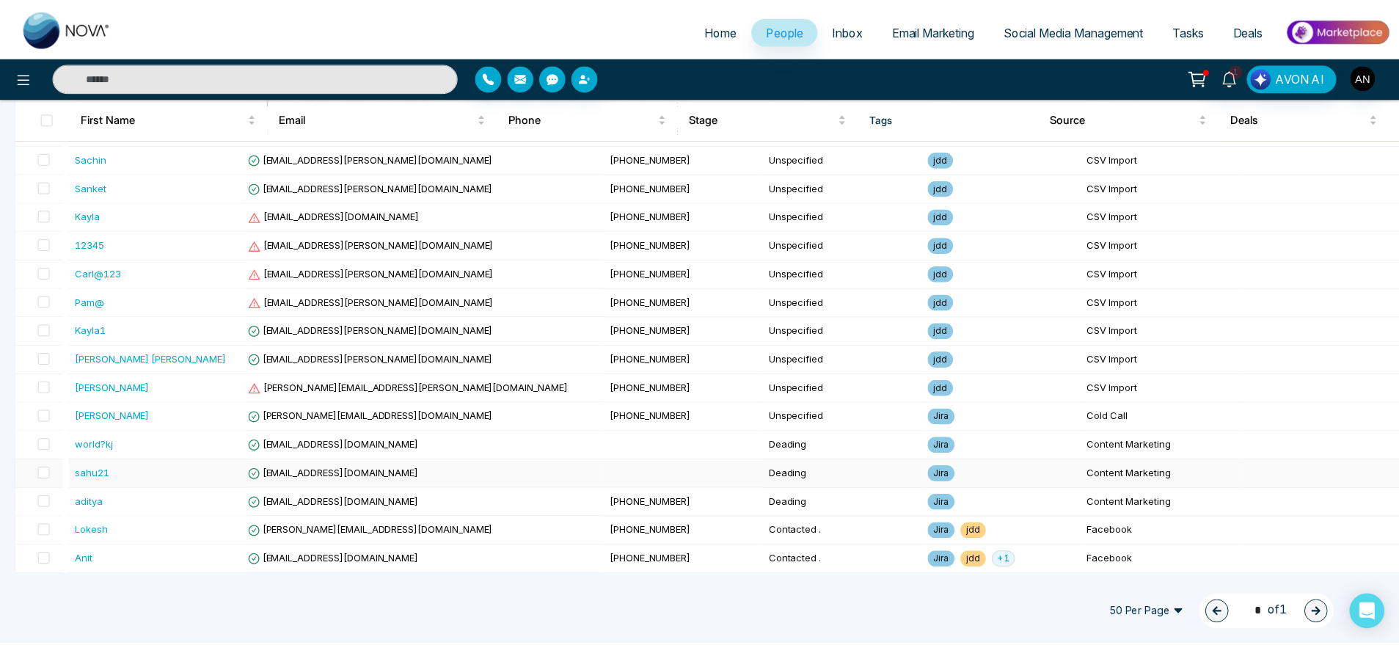
scroll to position [388, 0]
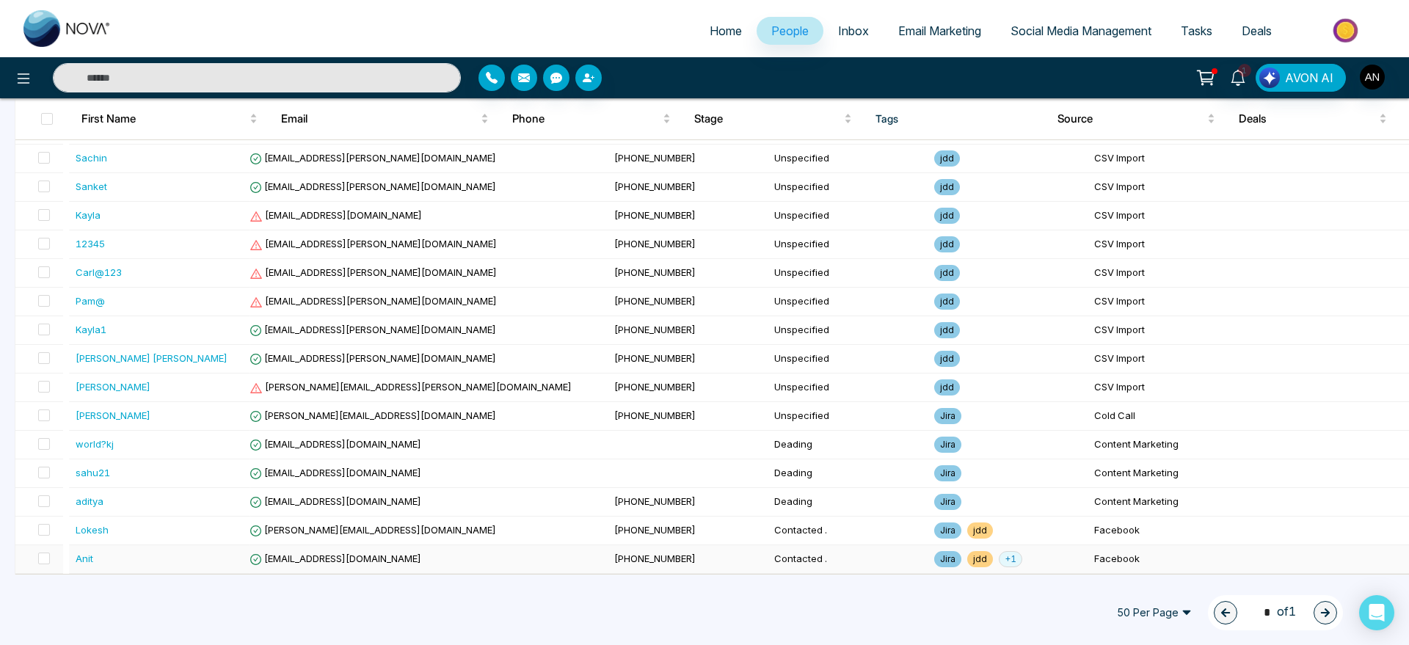
click at [431, 571] on td "[EMAIL_ADDRESS][DOMAIN_NAME]" at bounding box center [426, 559] width 365 height 29
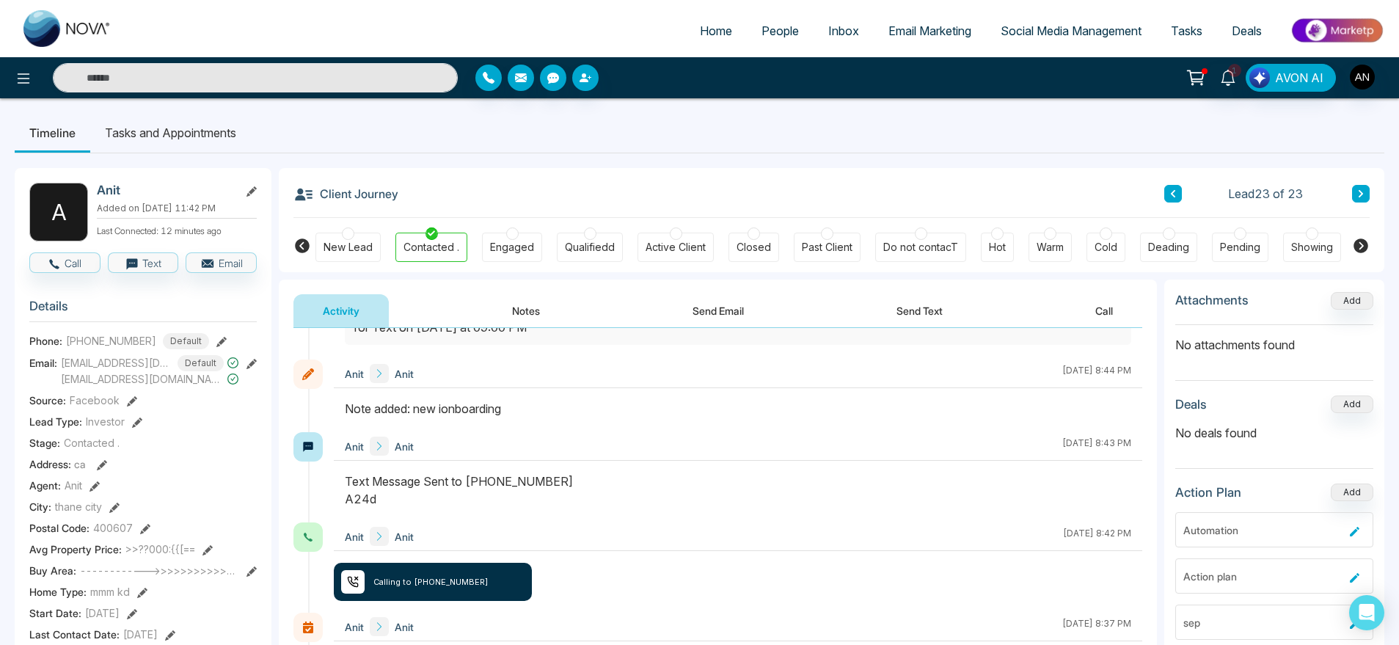
scroll to position [220, 0]
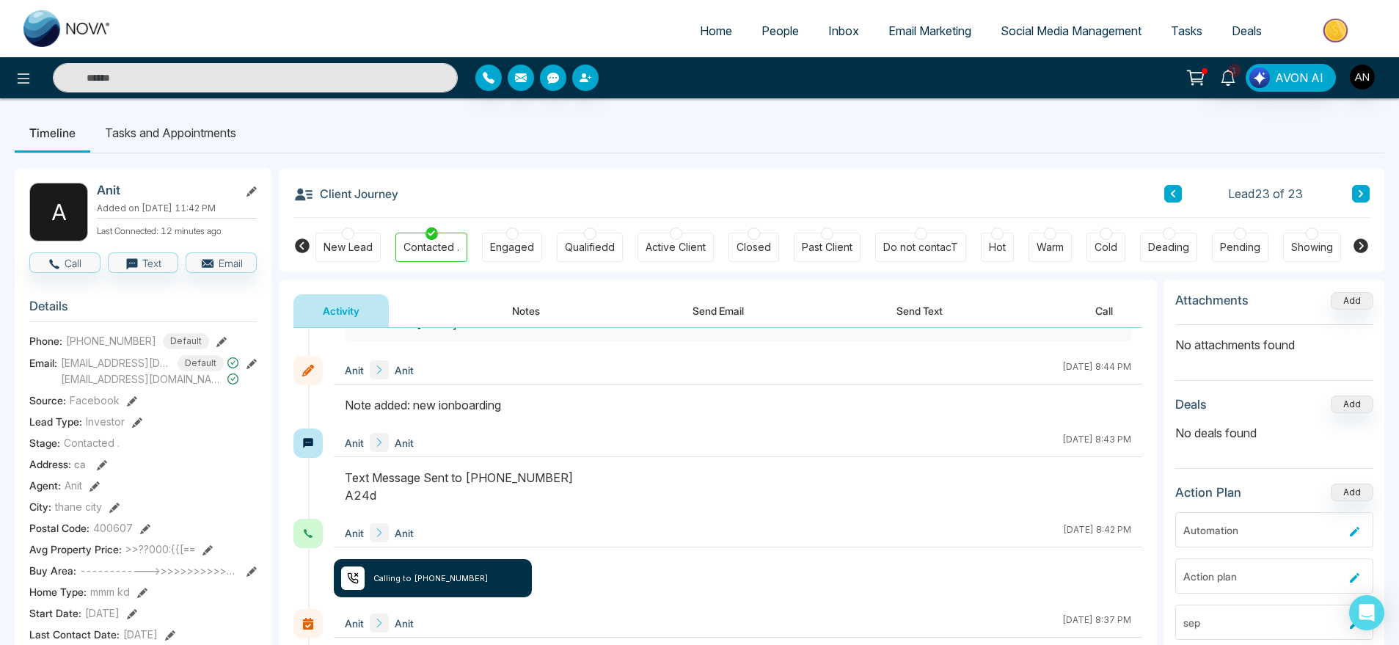
drag, startPoint x: 390, startPoint y: 487, endPoint x: 316, endPoint y: 478, distance: 74.0
click at [316, 478] on div "Anit Anit October 14 2025 | 8:43 PM" at bounding box center [718, 474] width 849 height 90
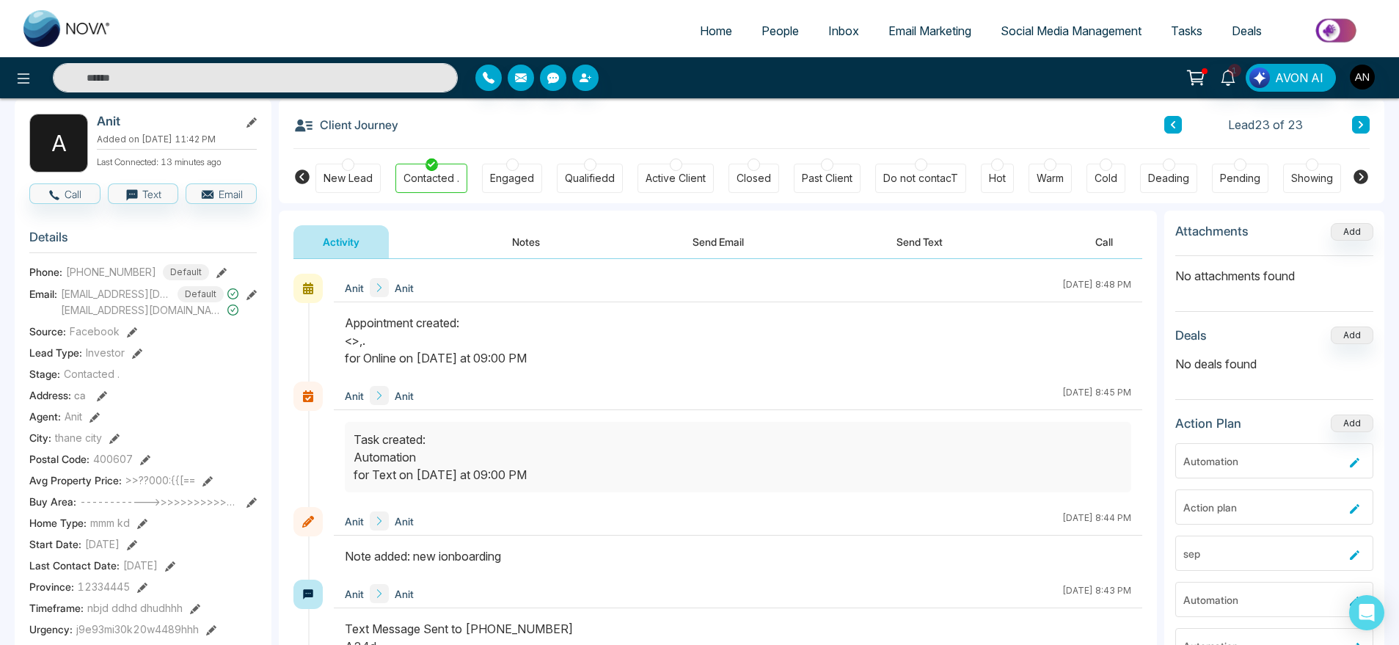
scroll to position [0, 0]
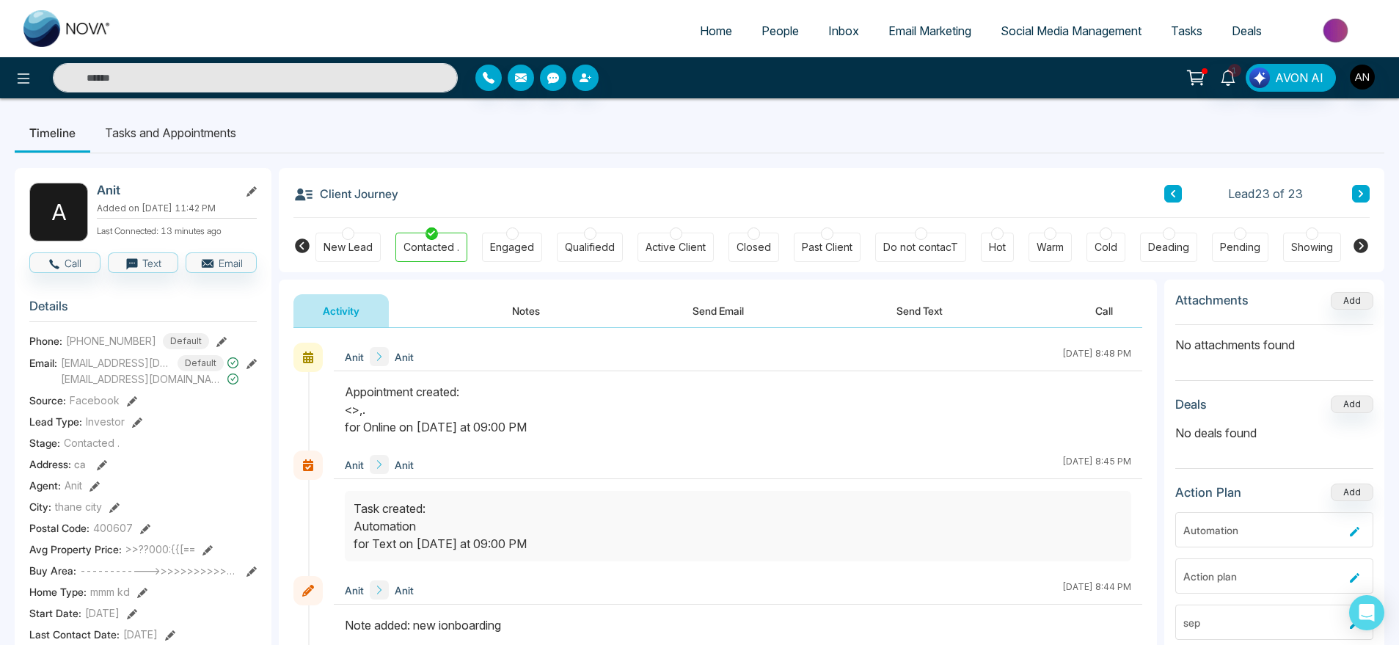
click at [161, 135] on li "Tasks and Appointments" at bounding box center [170, 133] width 161 height 40
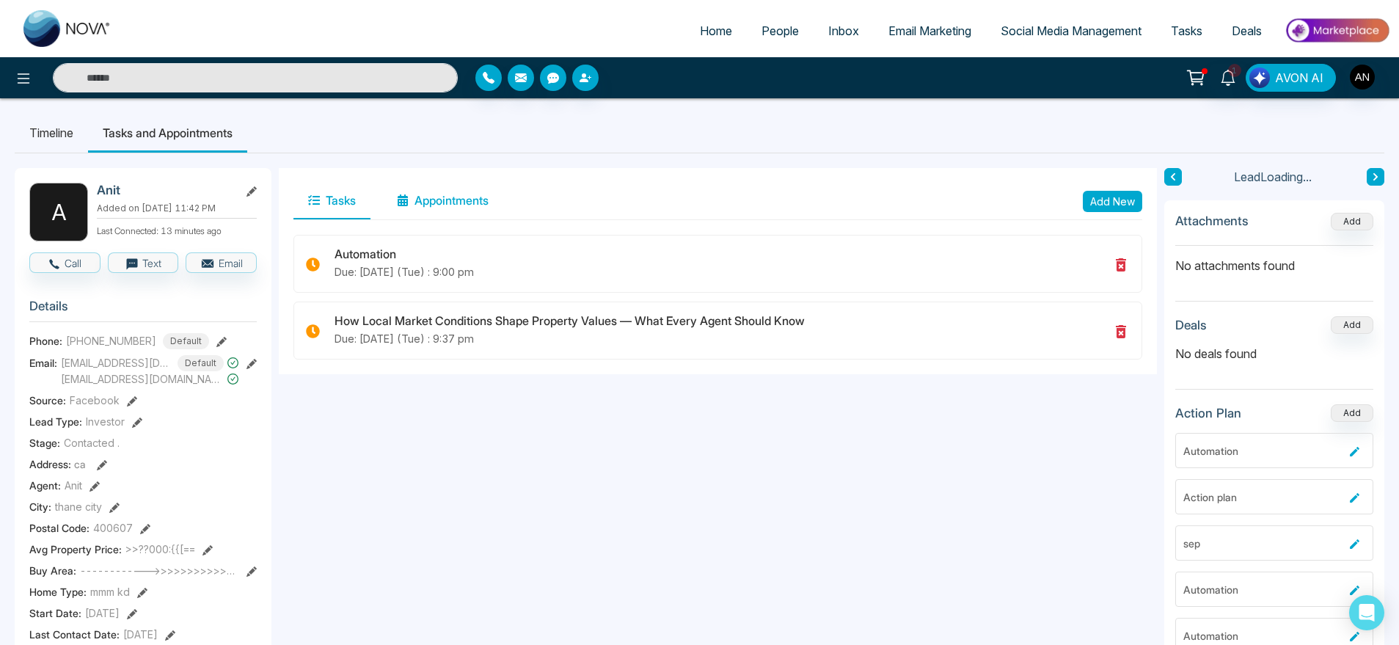
click at [462, 200] on button "Appointments" at bounding box center [442, 201] width 121 height 37
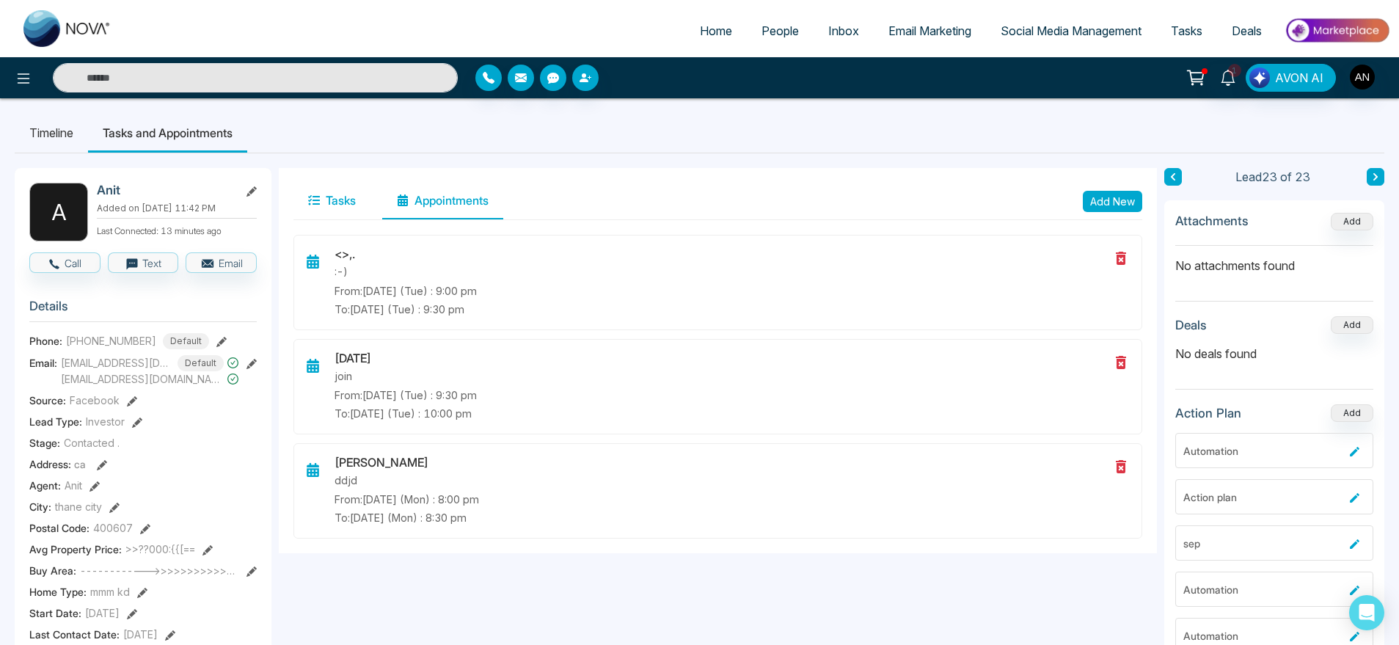
click at [322, 194] on button "Tasks" at bounding box center [332, 201] width 77 height 37
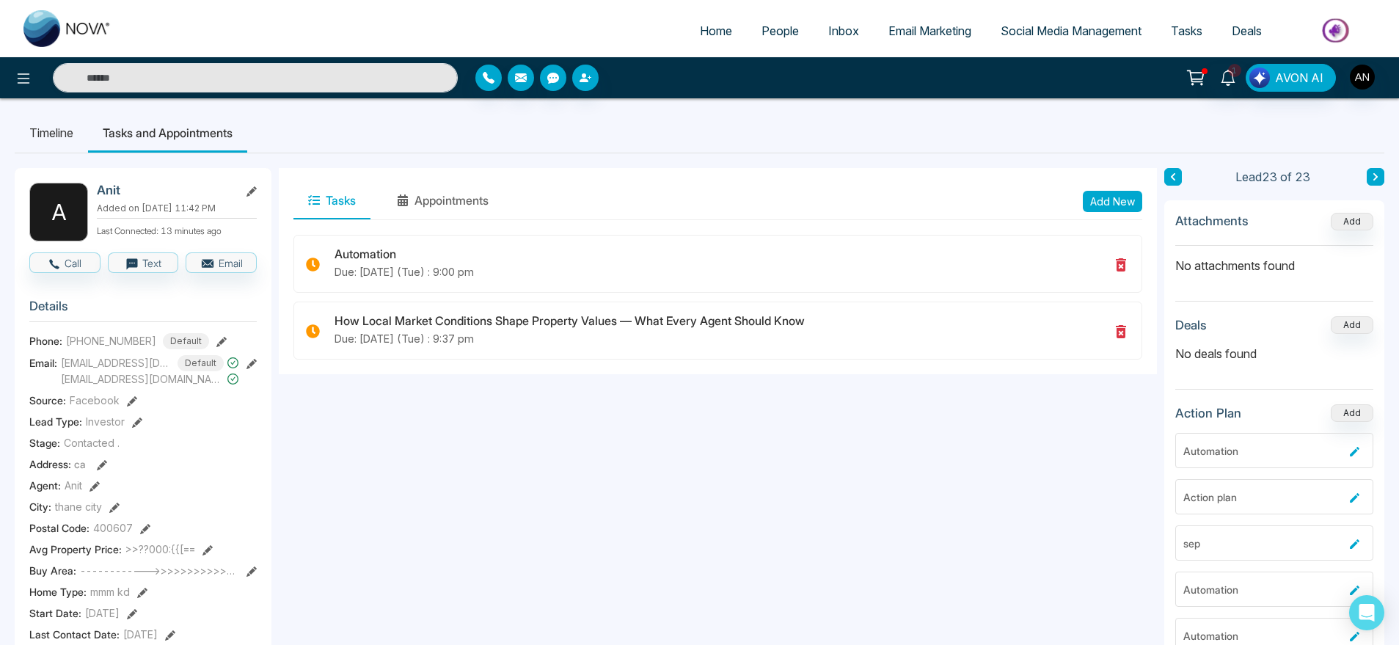
drag, startPoint x: 311, startPoint y: 310, endPoint x: 841, endPoint y: 365, distance: 532.7
click at [841, 365] on div "Automation Due: Oct-14-2025 (Tue) : 9:00 pm How Local Market Conditions Shape P…" at bounding box center [718, 304] width 878 height 139
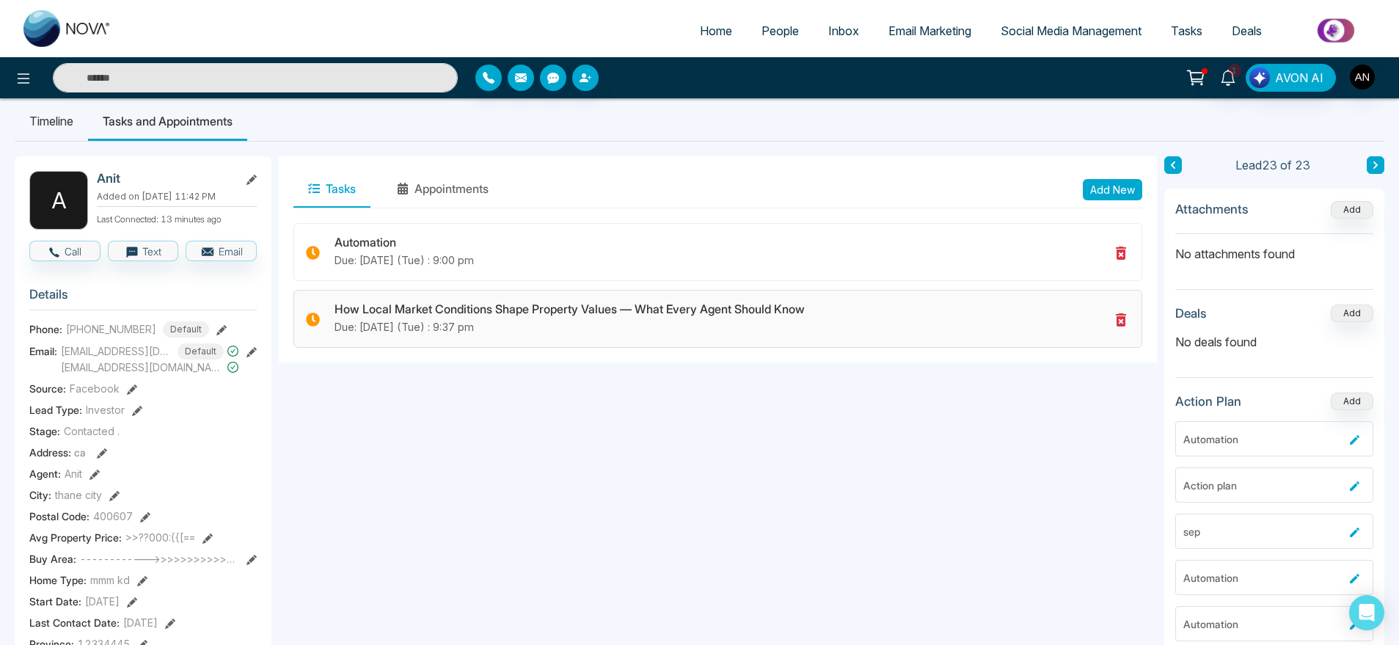
scroll to position [15, 0]
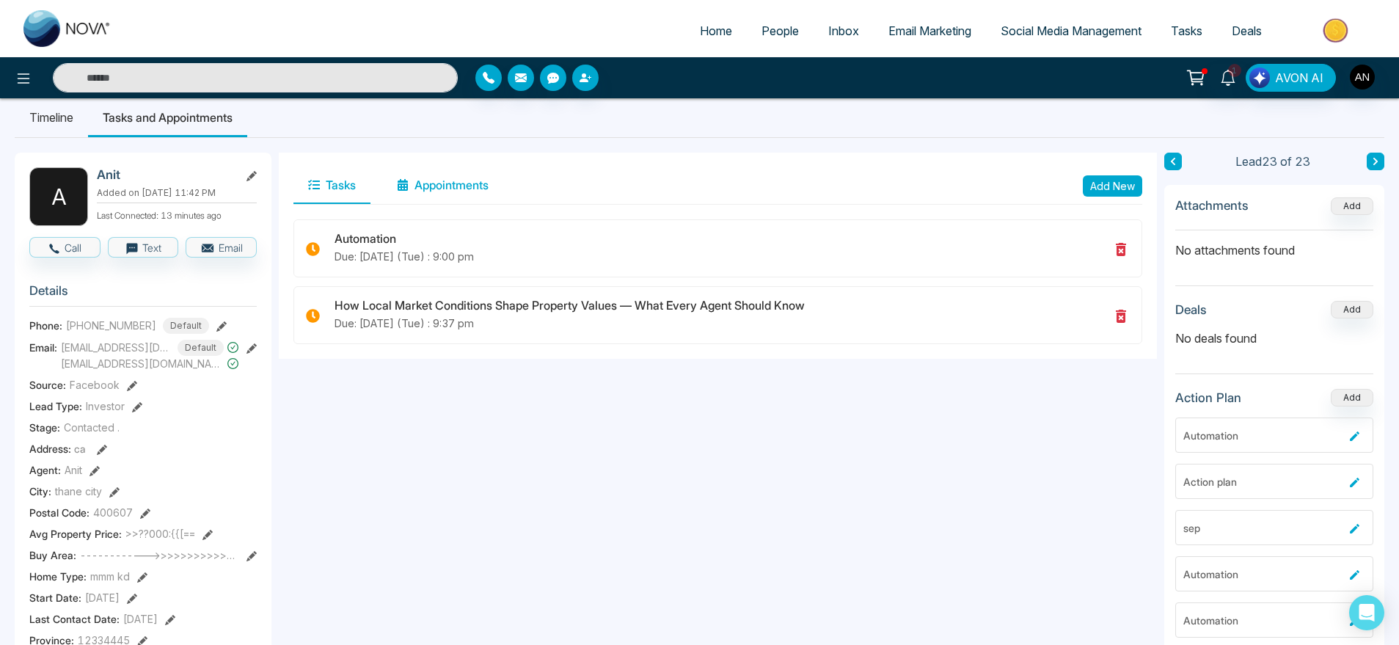
click at [434, 198] on button "Appointments" at bounding box center [442, 185] width 121 height 37
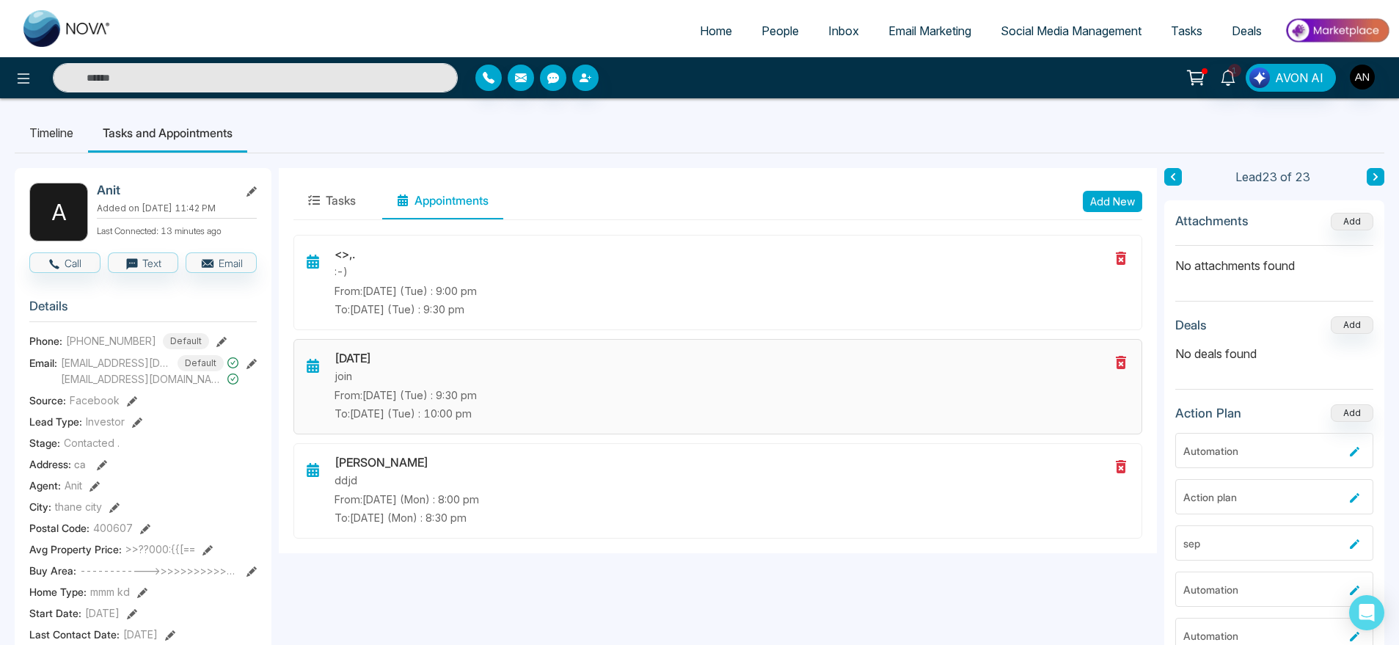
scroll to position [1, 0]
click at [24, 120] on li "Timeline" at bounding box center [51, 132] width 73 height 40
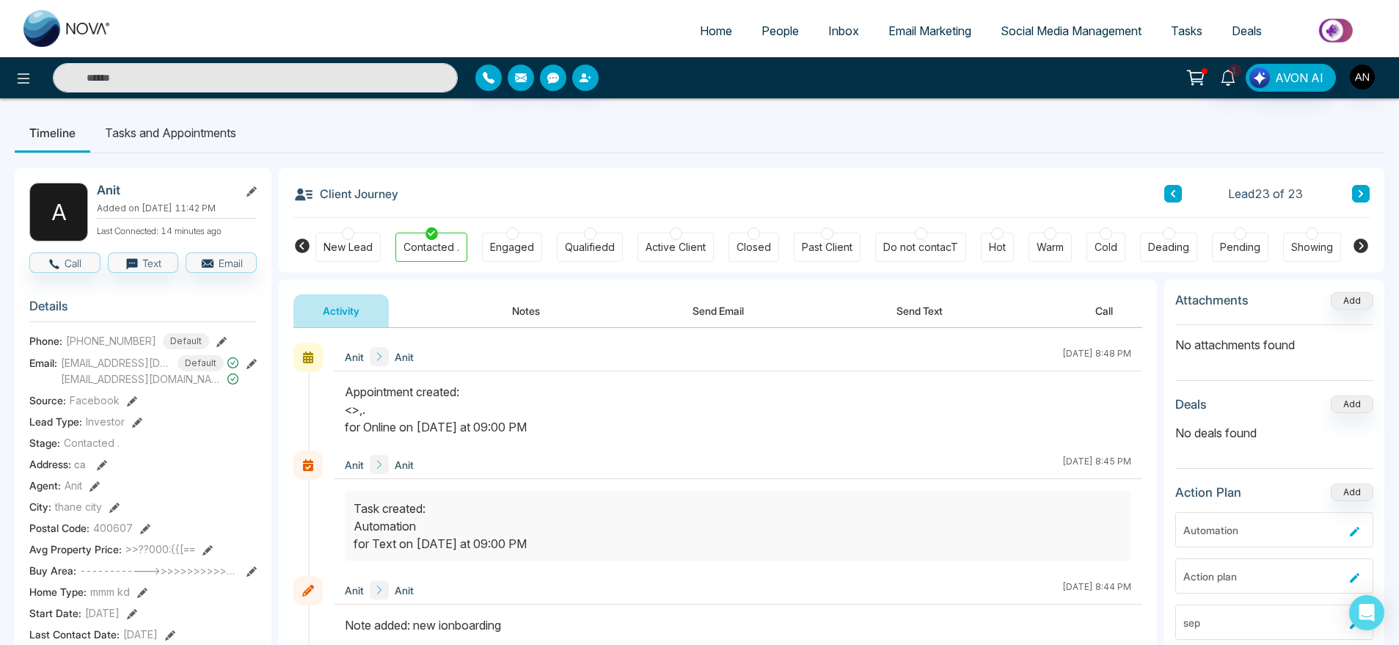
click at [39, 72] on div at bounding box center [248, 77] width 420 height 29
click at [13, 79] on button at bounding box center [23, 77] width 29 height 29
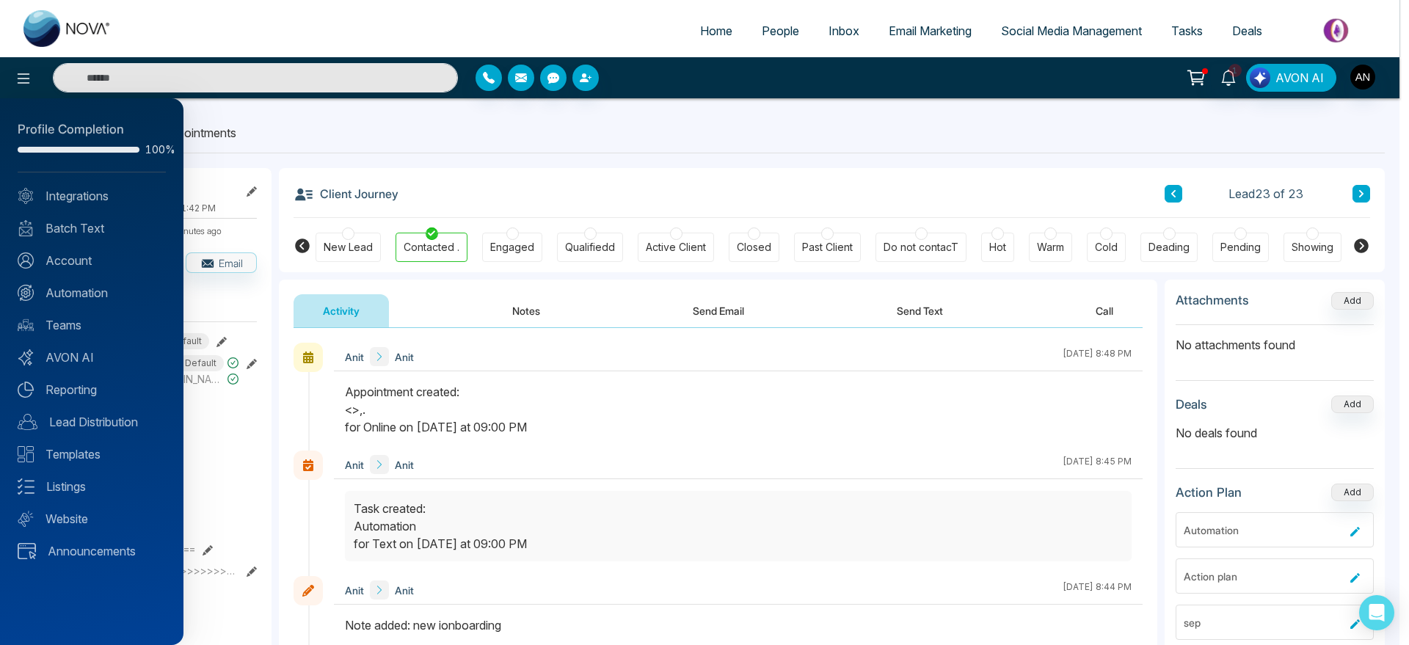
click at [123, 184] on div "Profile Completion 100% Integrations Batch Text Account Automation Teams AVON A…" at bounding box center [91, 371] width 183 height 547
click at [126, 198] on link "Integrations" at bounding box center [92, 196] width 148 height 18
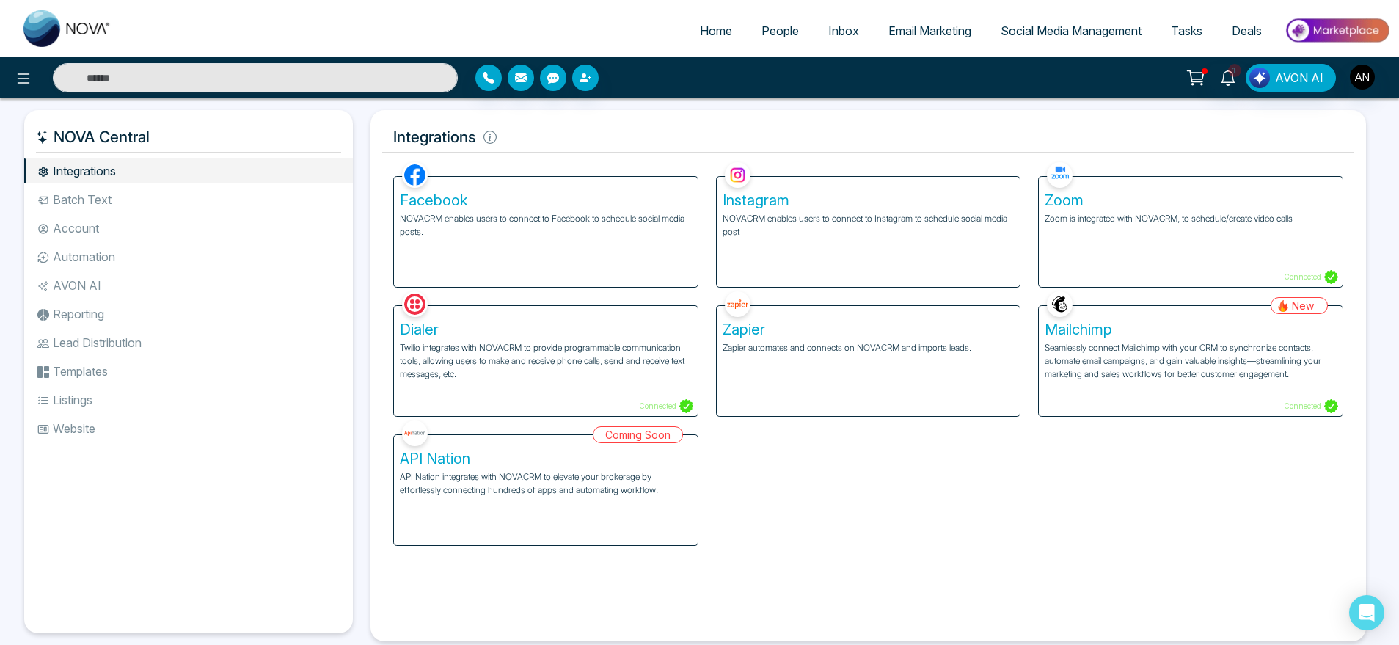
click at [194, 260] on li "Automation" at bounding box center [188, 256] width 329 height 25
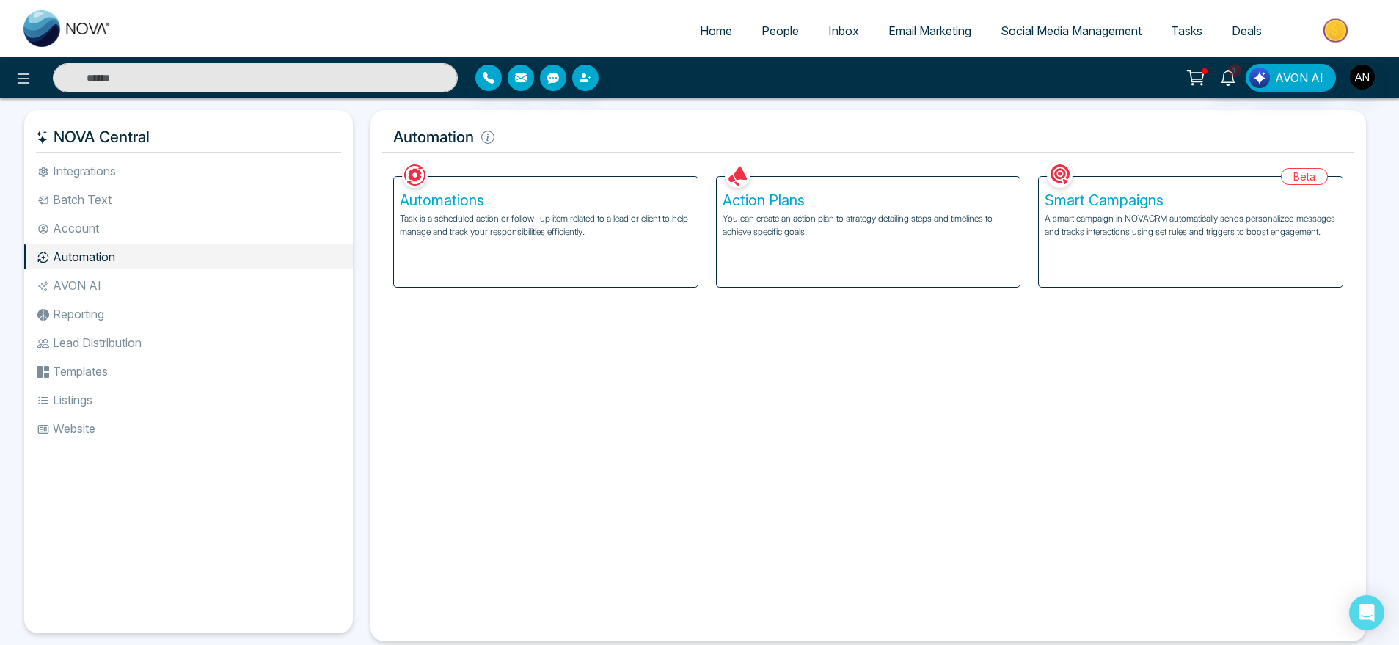
click at [482, 206] on h5 "Automations" at bounding box center [546, 201] width 292 height 18
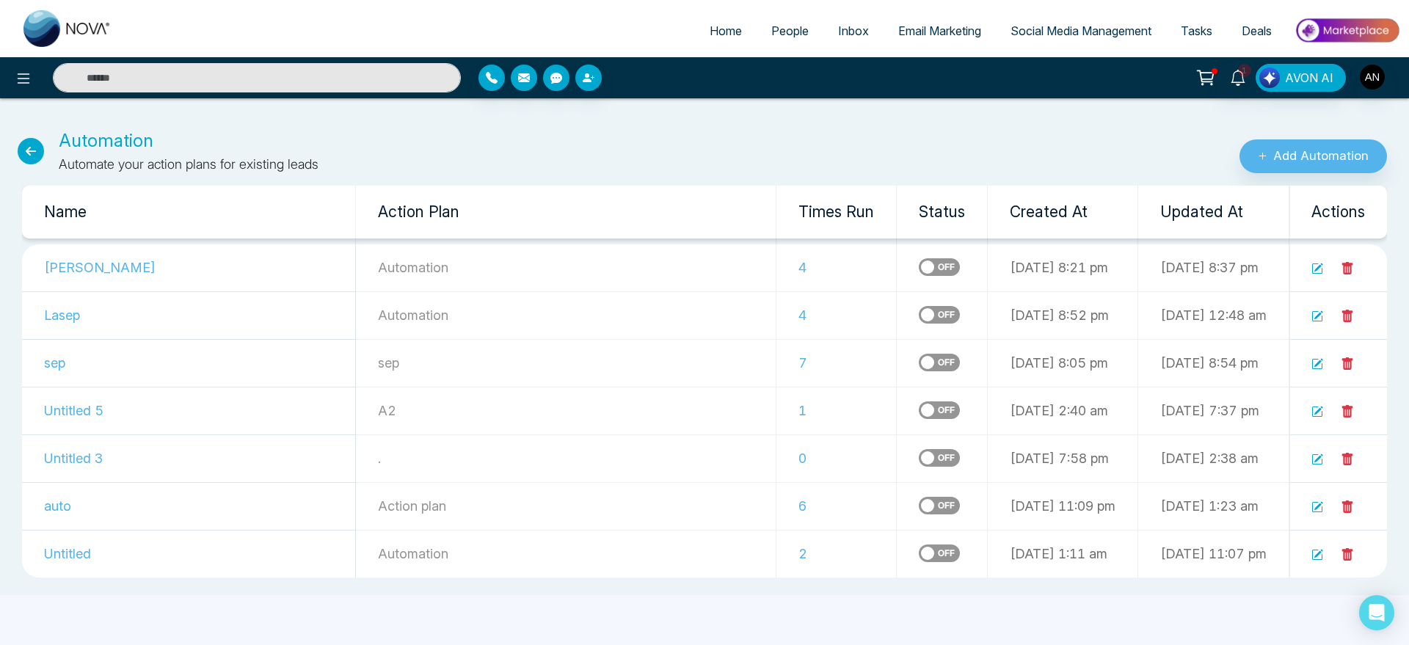
click at [919, 268] on label at bounding box center [939, 267] width 41 height 18
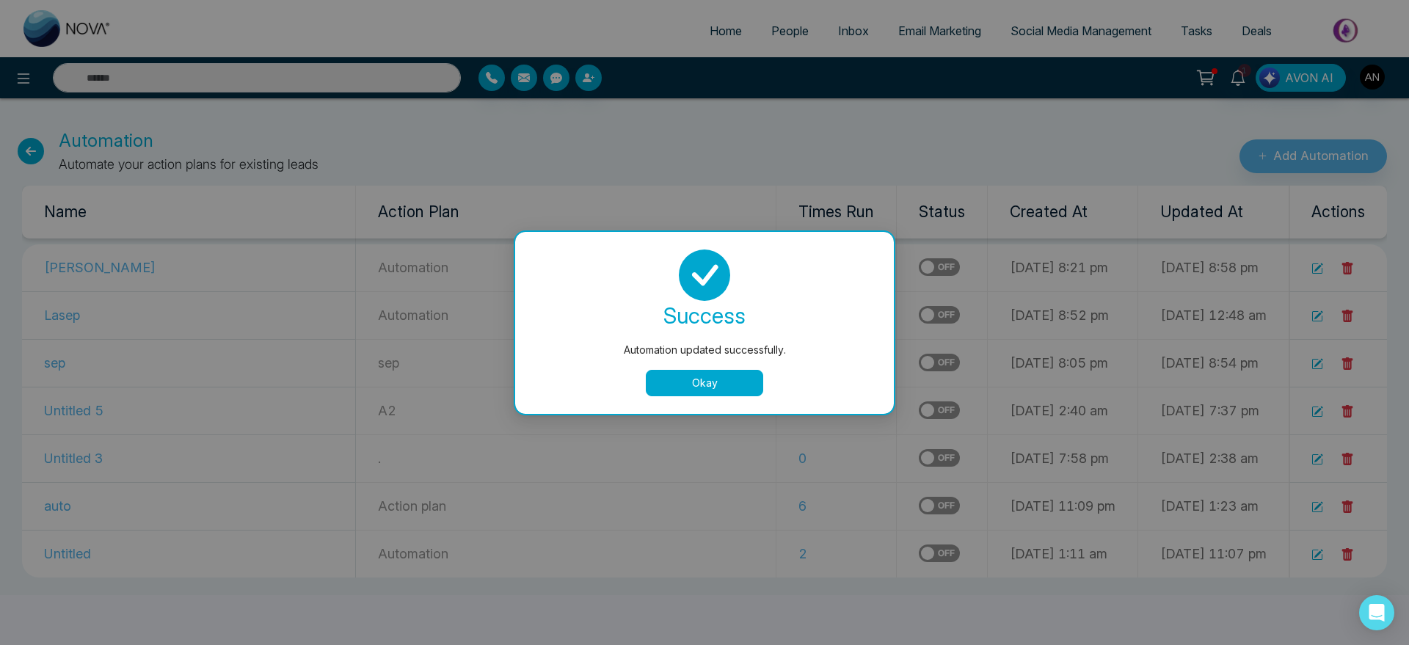
click at [665, 385] on button "Okay" at bounding box center [704, 383] width 117 height 26
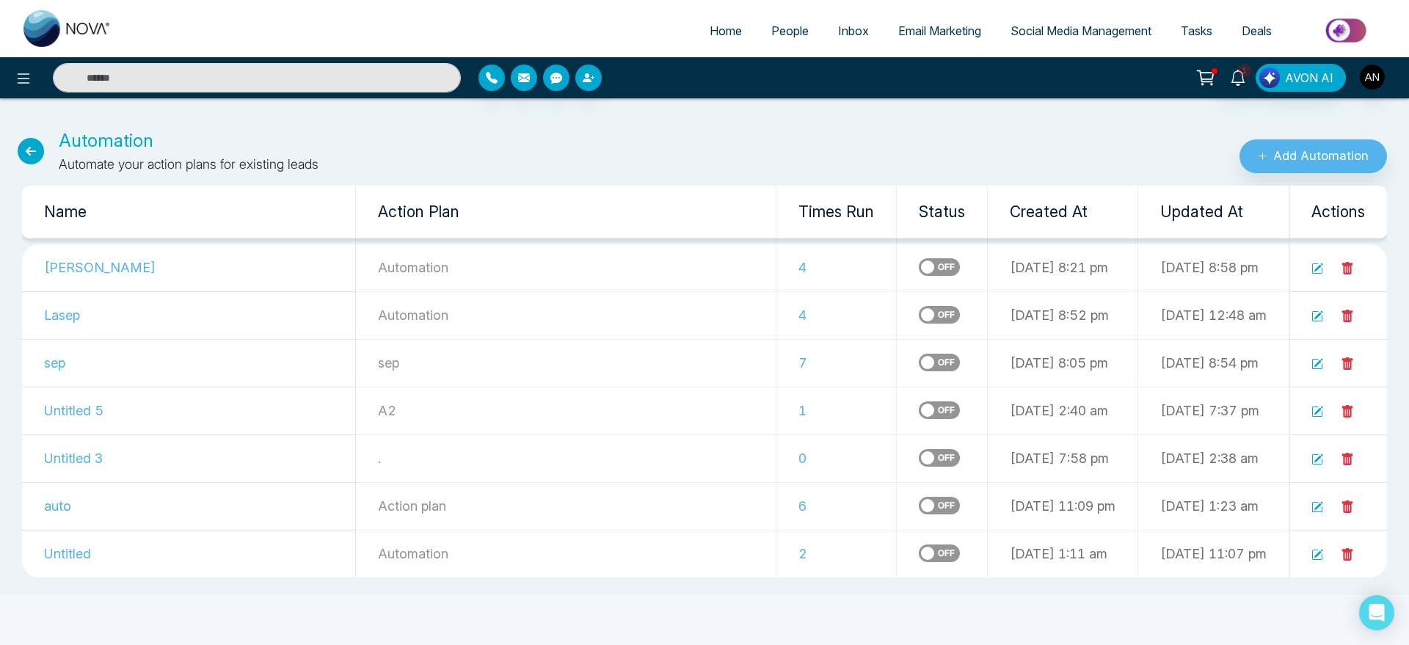
click at [36, 151] on icon at bounding box center [31, 151] width 26 height 26
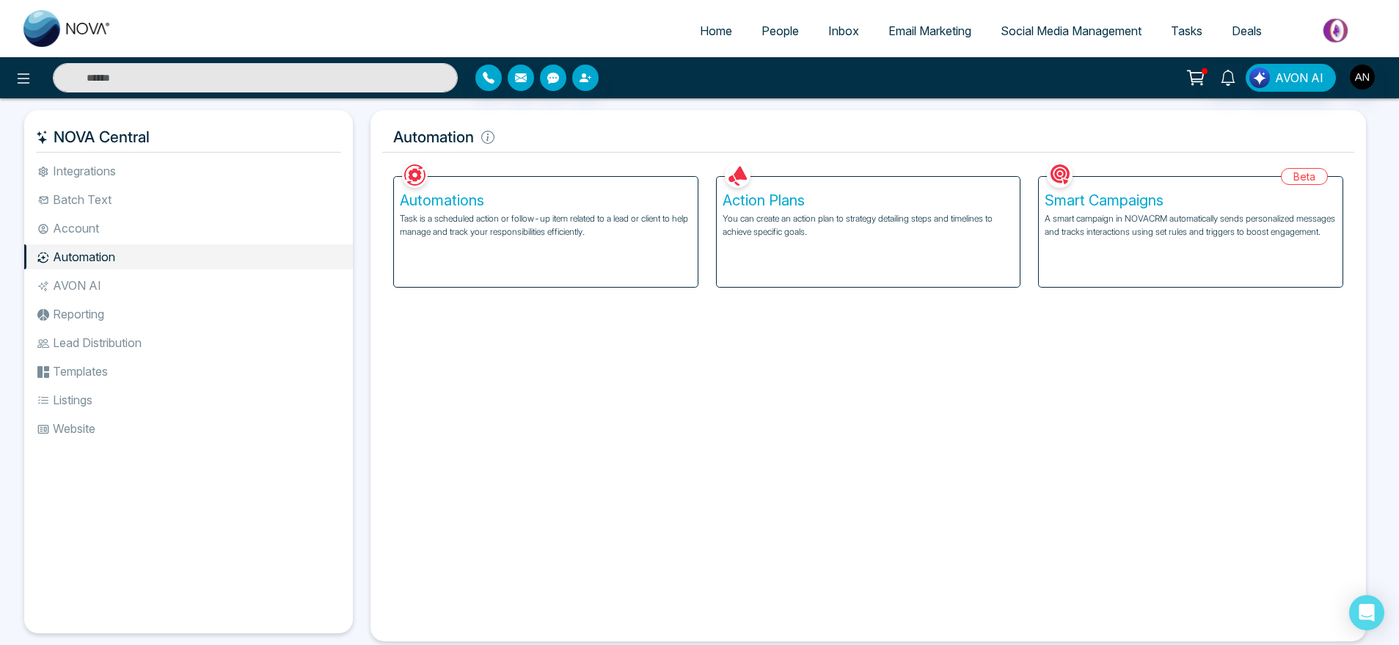
click at [1257, 226] on p "A smart campaign in NOVACRM automatically sends personalized messages and track…" at bounding box center [1191, 225] width 292 height 26
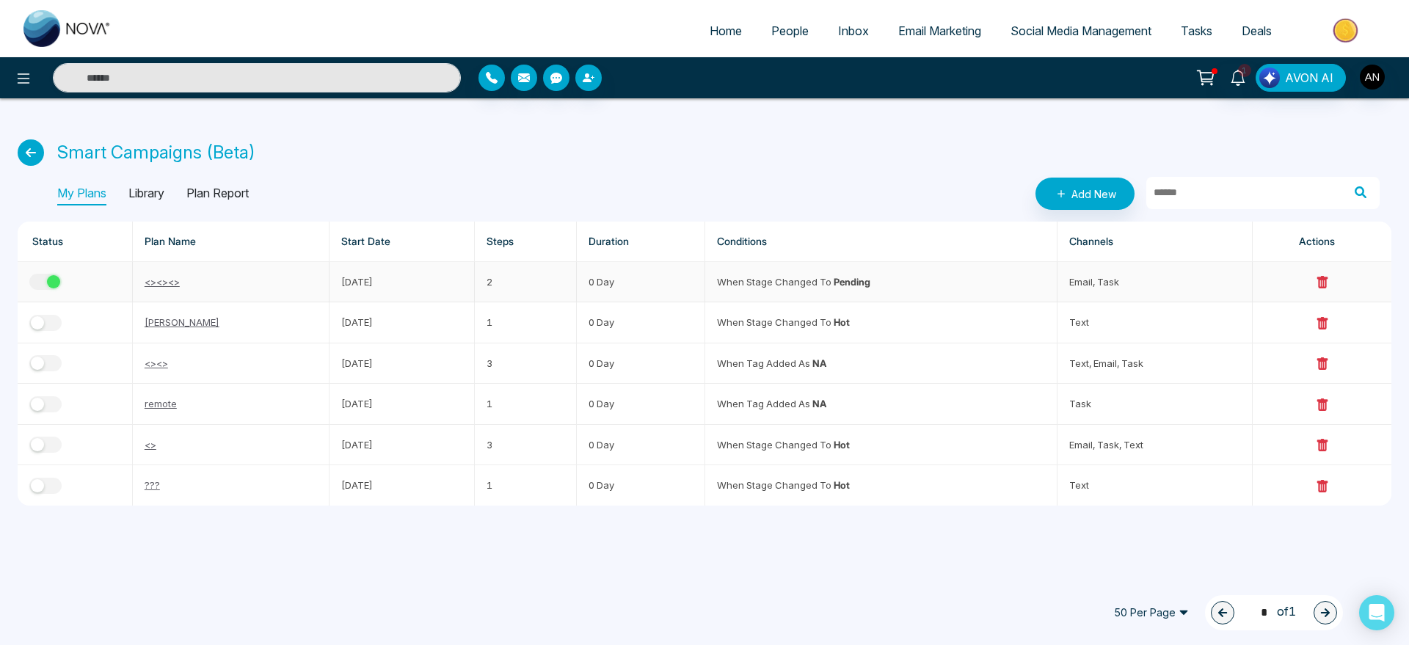
click at [170, 282] on link "<><><>" at bounding box center [162, 282] width 35 height 12
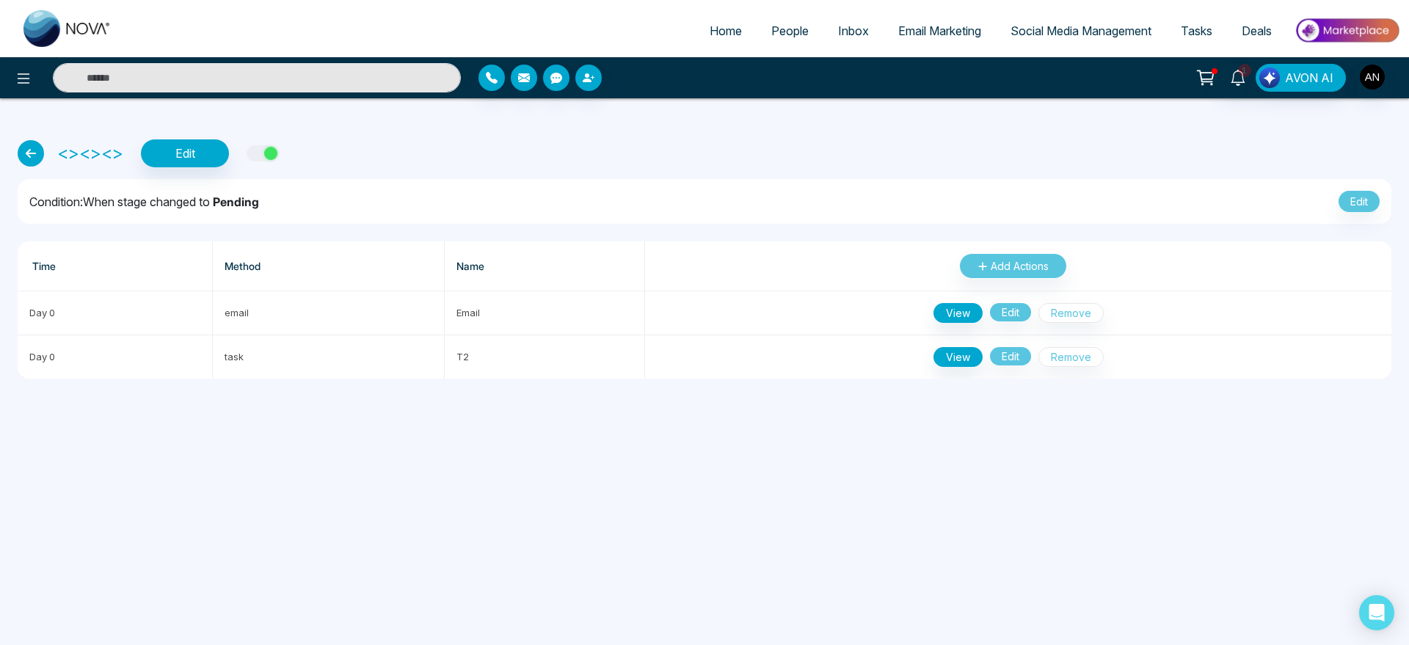
click at [29, 151] on icon at bounding box center [31, 153] width 26 height 26
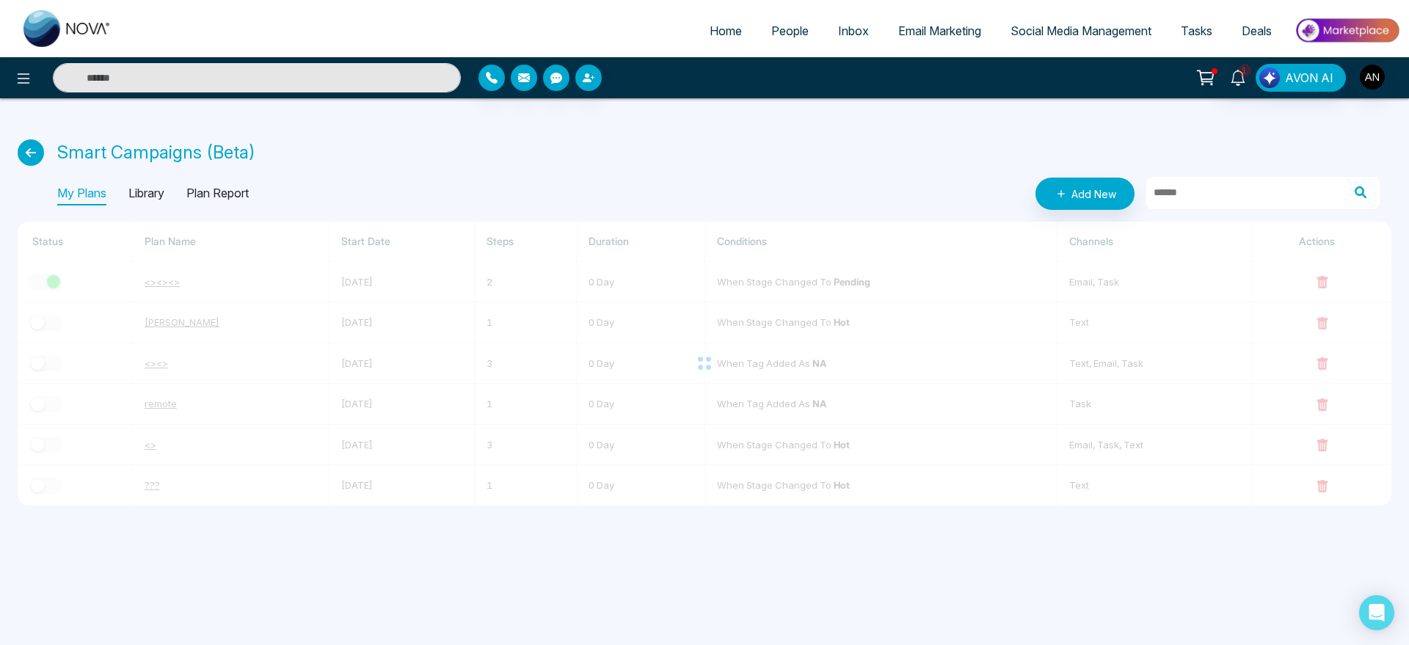
click at [235, 199] on p "Plan Report" at bounding box center [217, 193] width 62 height 23
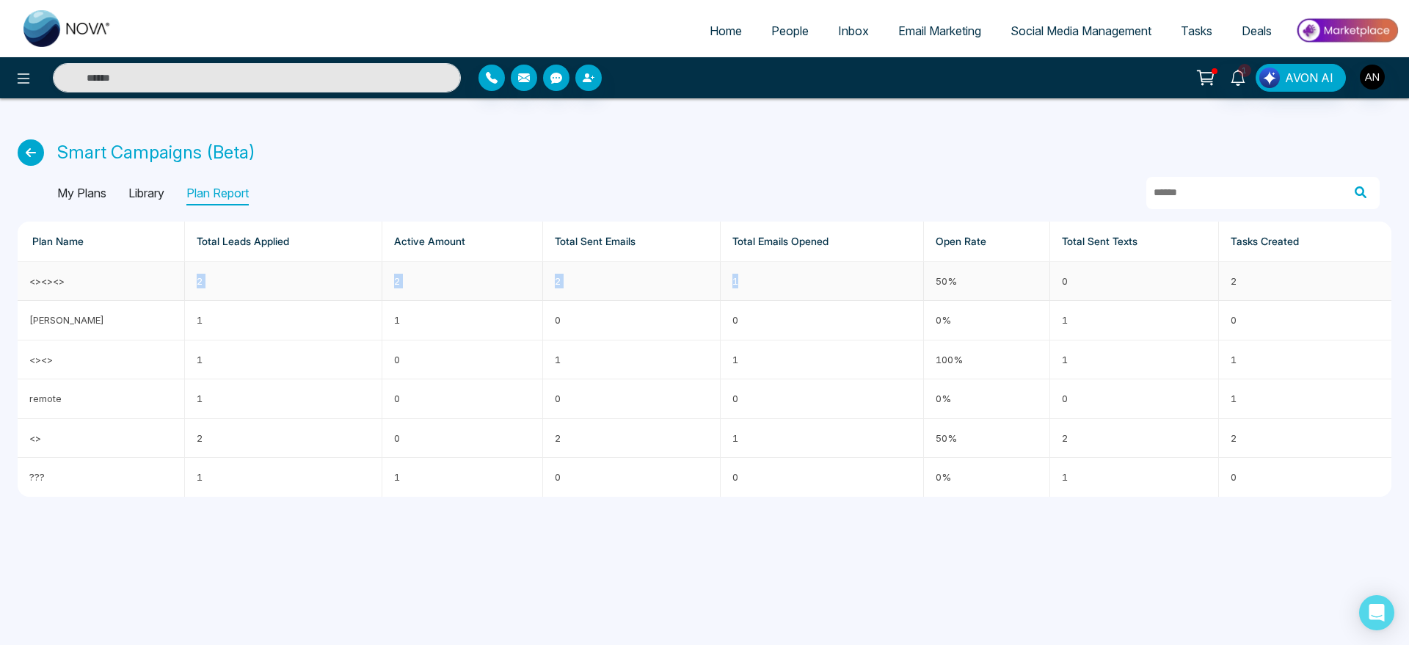
drag, startPoint x: 145, startPoint y: 263, endPoint x: 962, endPoint y: 291, distance: 817.9
click at [962, 291] on tr "<><><> 2 2 2 1 50% 0 2" at bounding box center [705, 281] width 1374 height 39
click at [1255, 283] on td "2" at bounding box center [1305, 281] width 172 height 39
click at [29, 147] on icon at bounding box center [31, 152] width 26 height 26
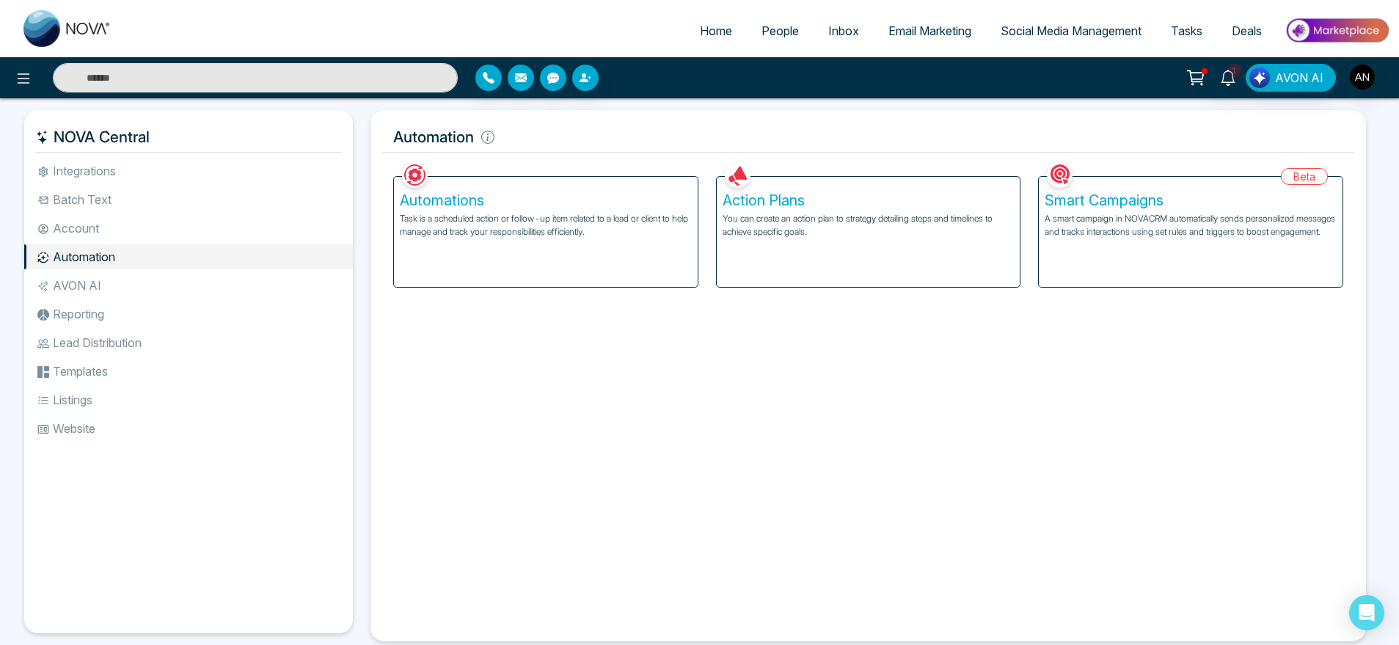
click at [107, 203] on li "Batch Text" at bounding box center [188, 199] width 329 height 25
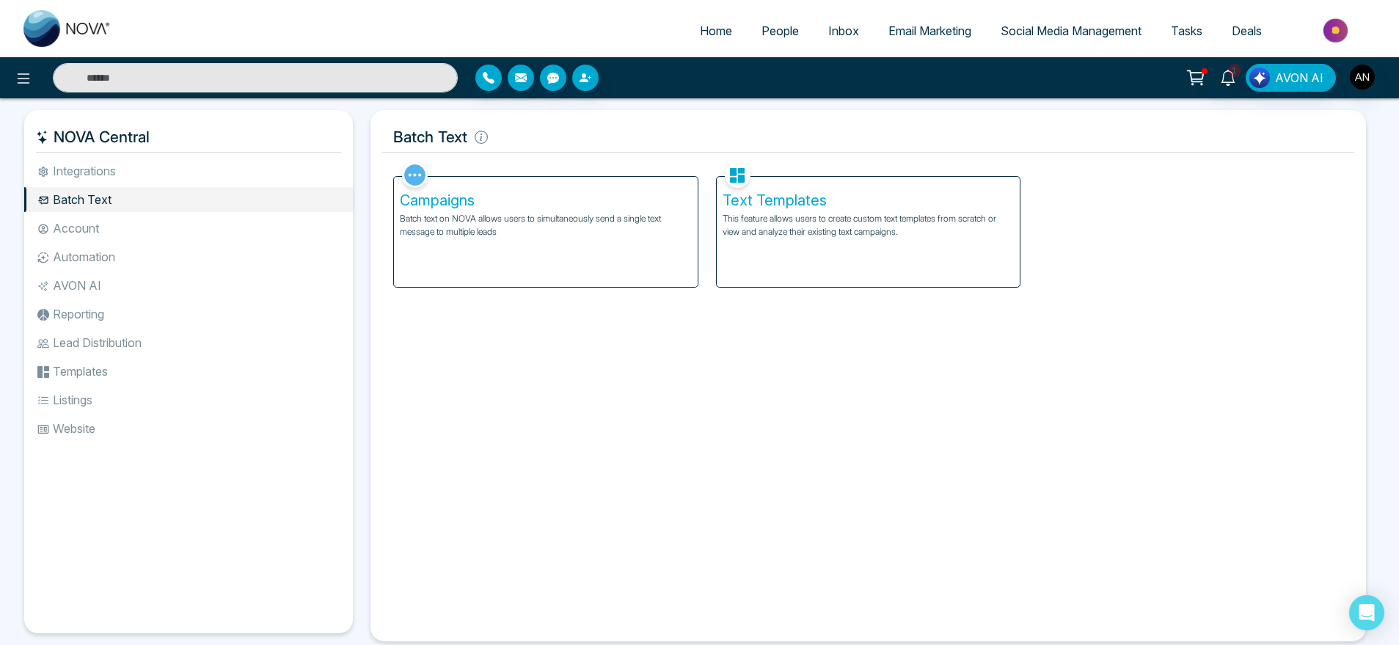
click at [147, 231] on li "Account" at bounding box center [188, 228] width 329 height 25
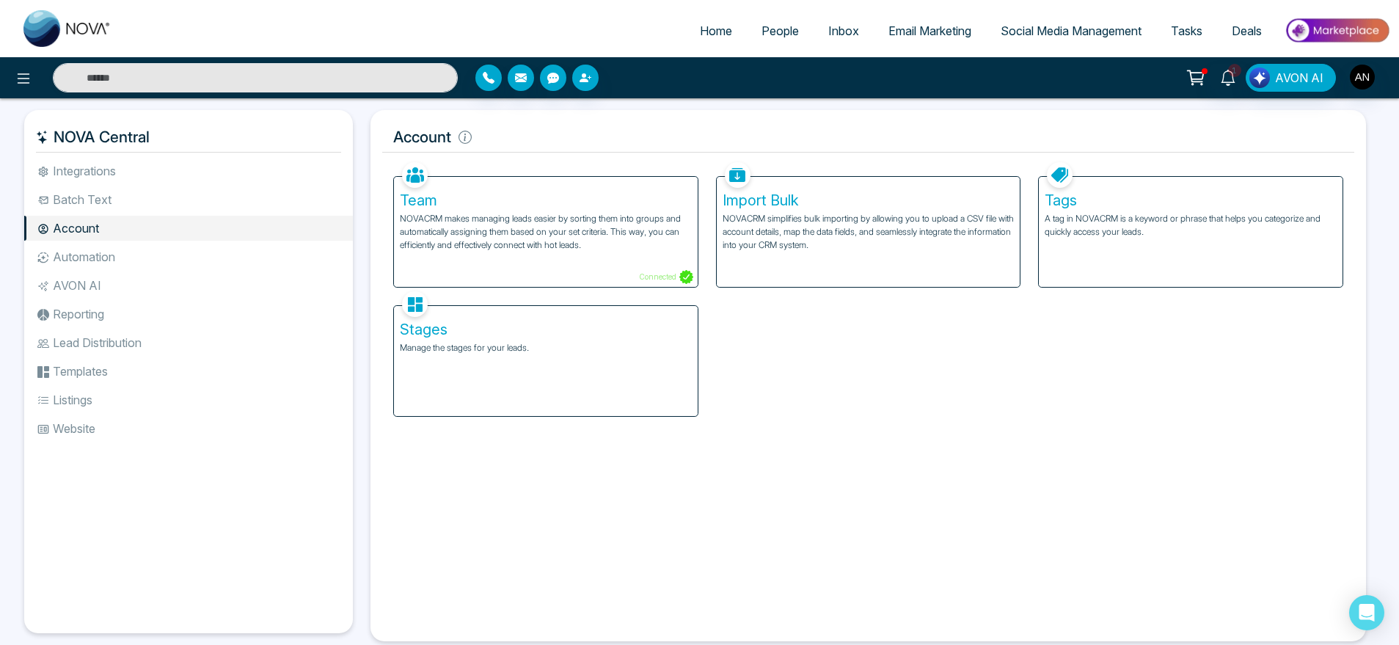
click at [800, 262] on div "Import Bulk NOVACRM simplifies bulk importing by allowing you to upload a CSV f…" at bounding box center [869, 232] width 304 height 110
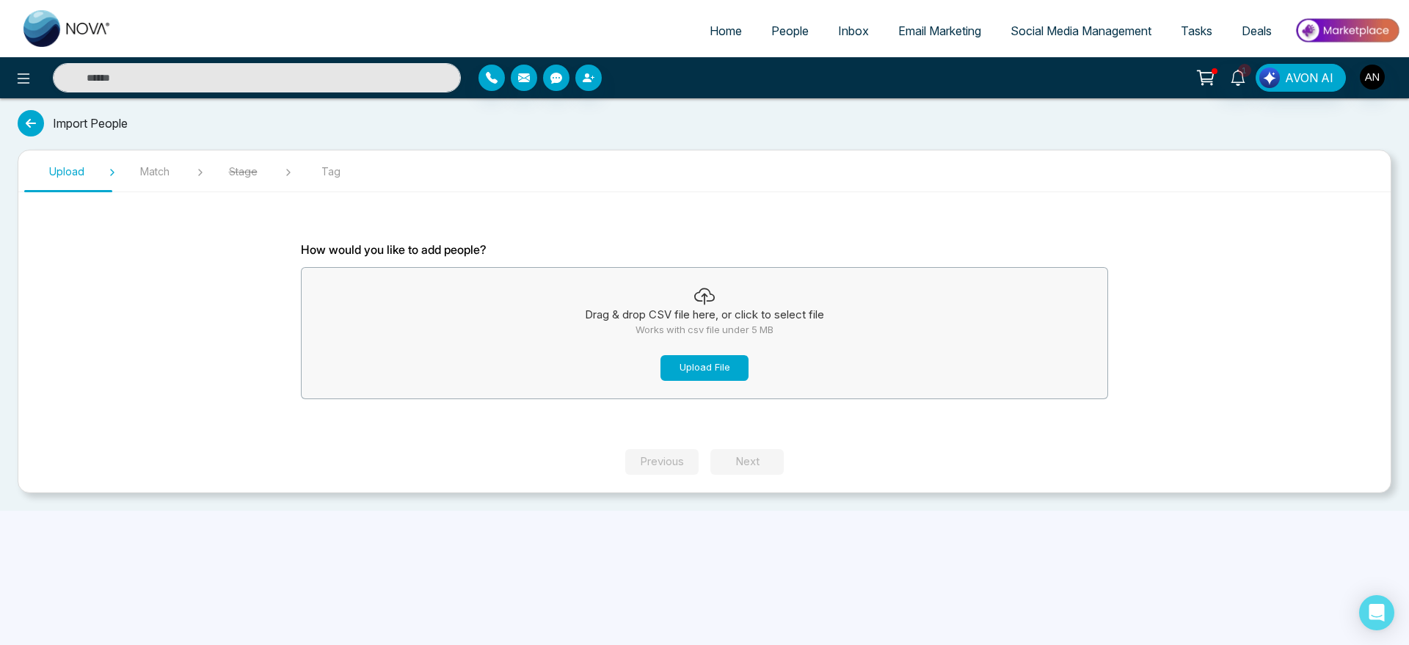
click at [713, 370] on button "Upload File" at bounding box center [704, 368] width 88 height 26
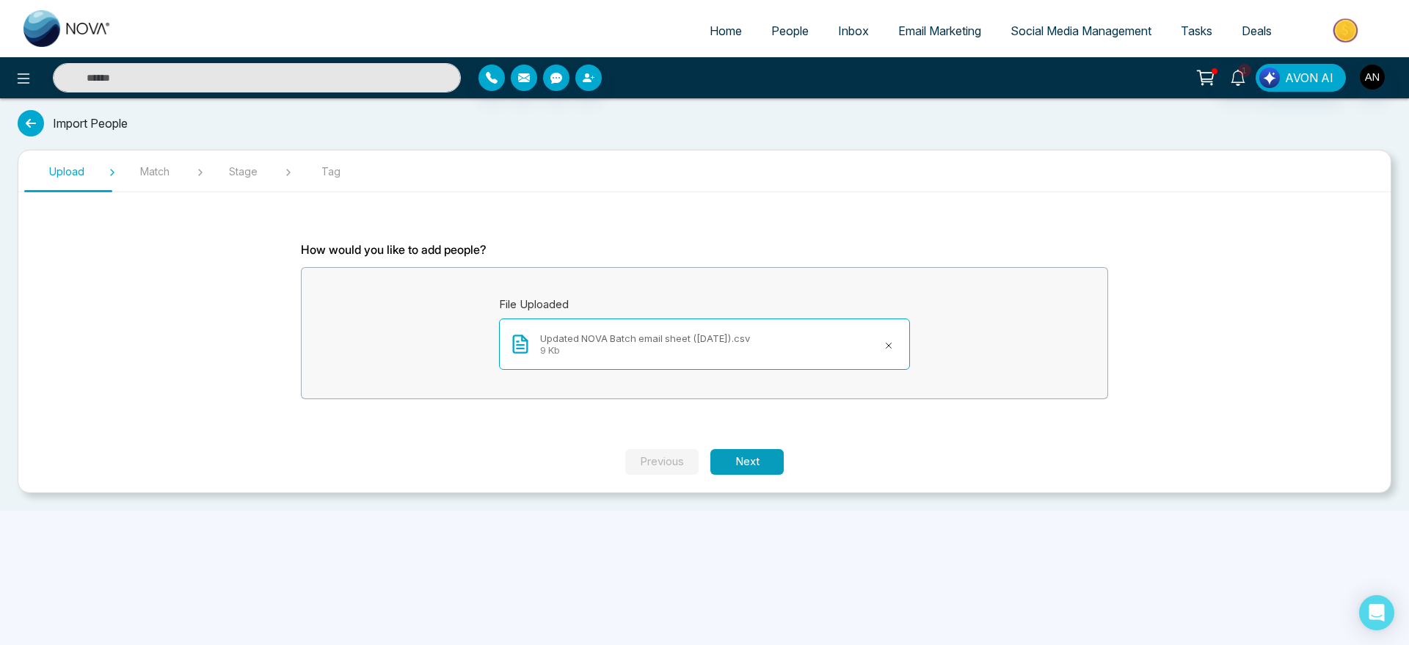
click at [747, 453] on button "Next" at bounding box center [746, 462] width 73 height 26
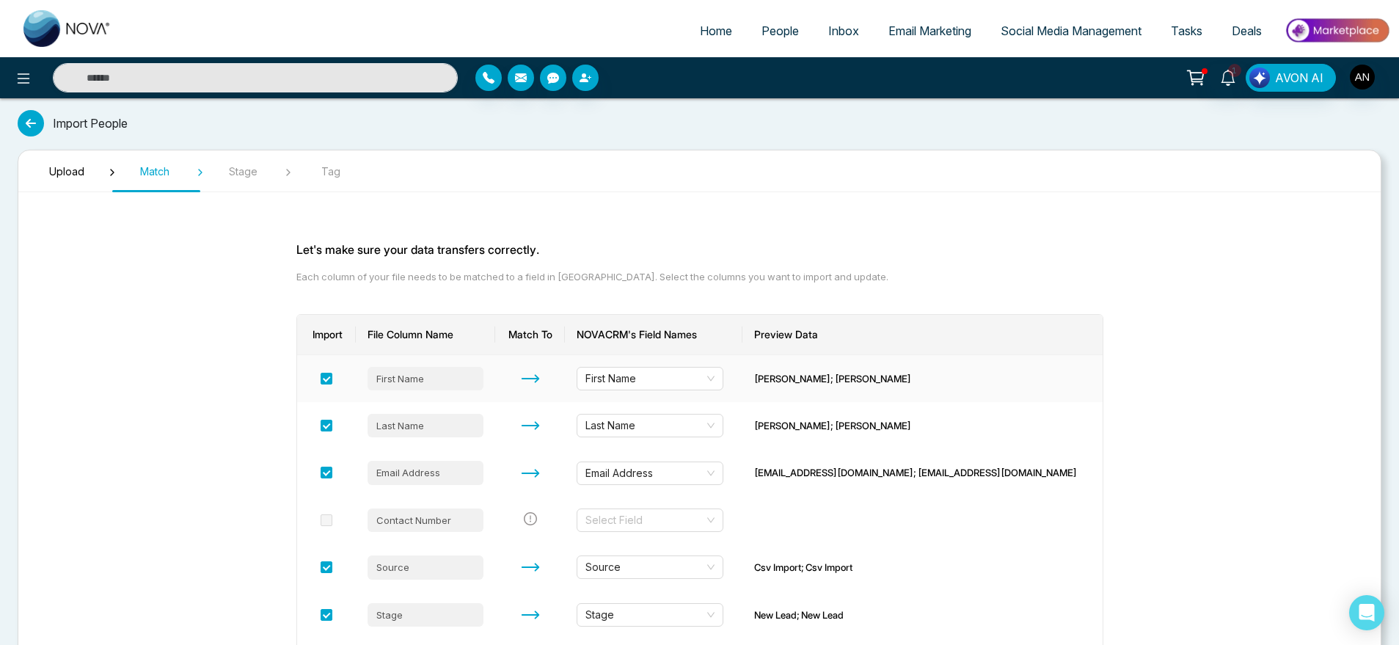
scroll to position [252, 0]
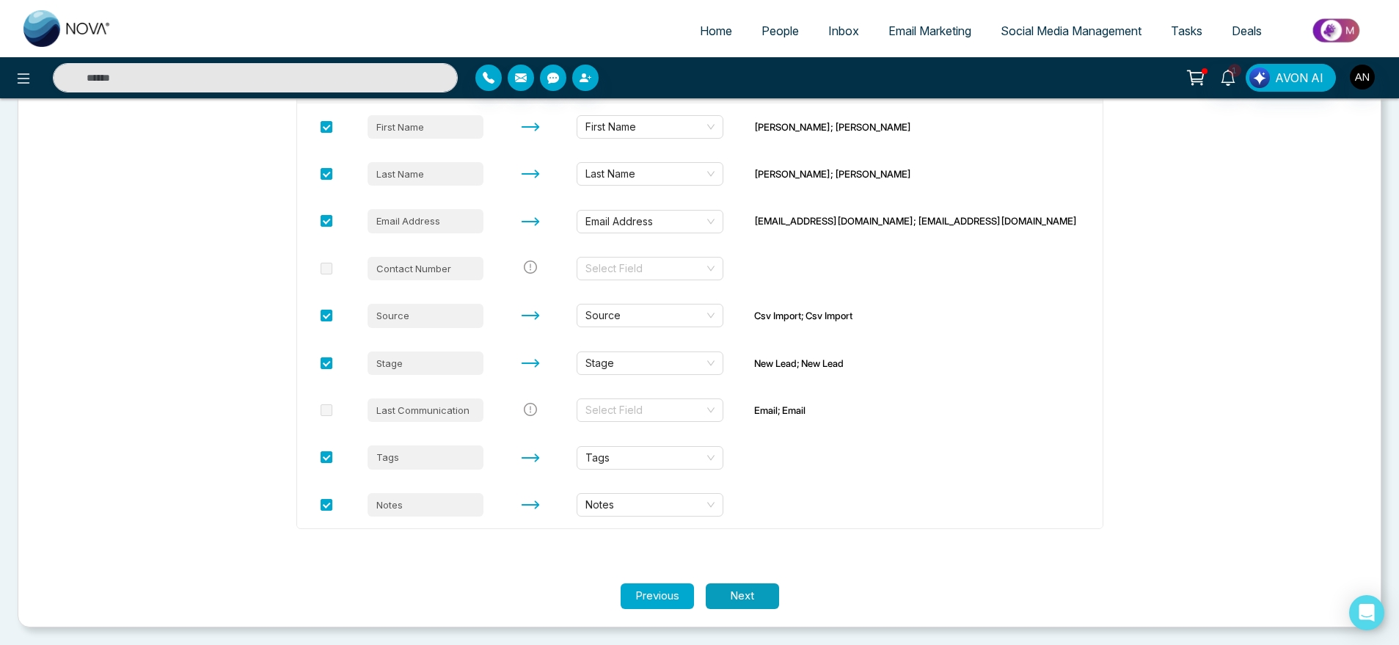
click at [764, 595] on button "Next" at bounding box center [742, 596] width 73 height 26
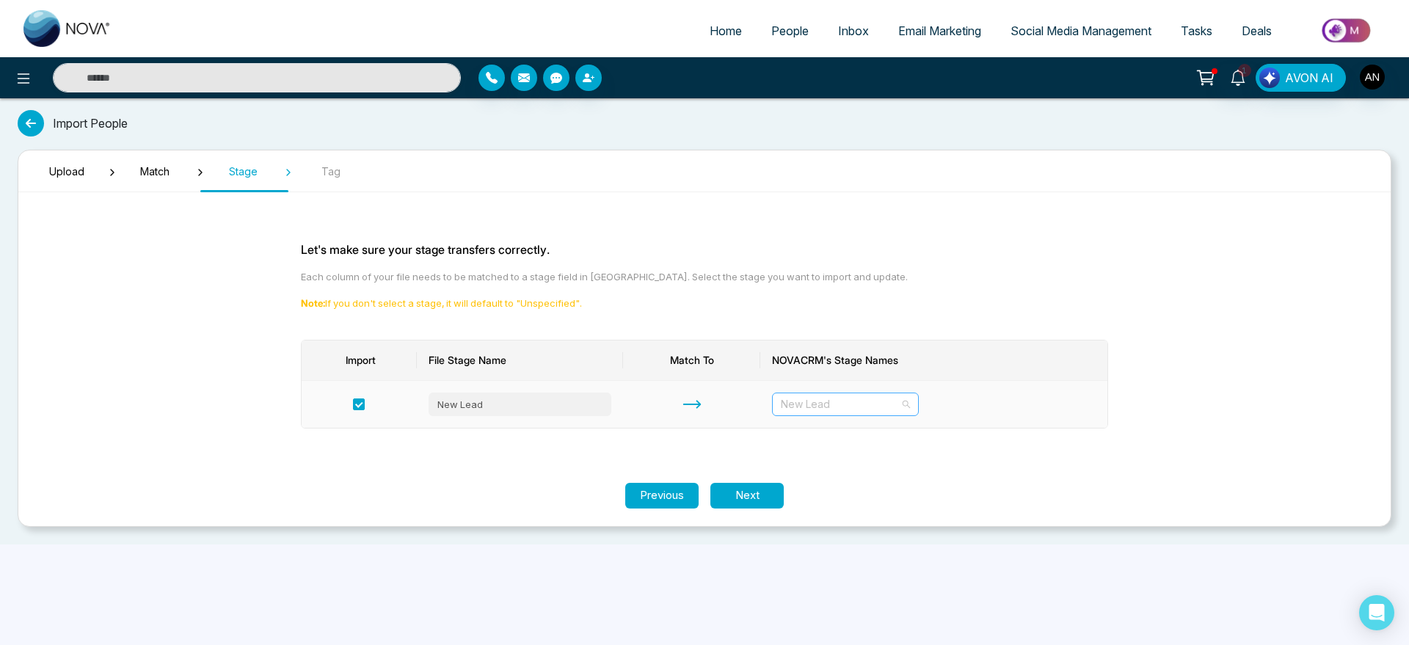
click at [845, 407] on span "New Lead" at bounding box center [845, 404] width 129 height 22
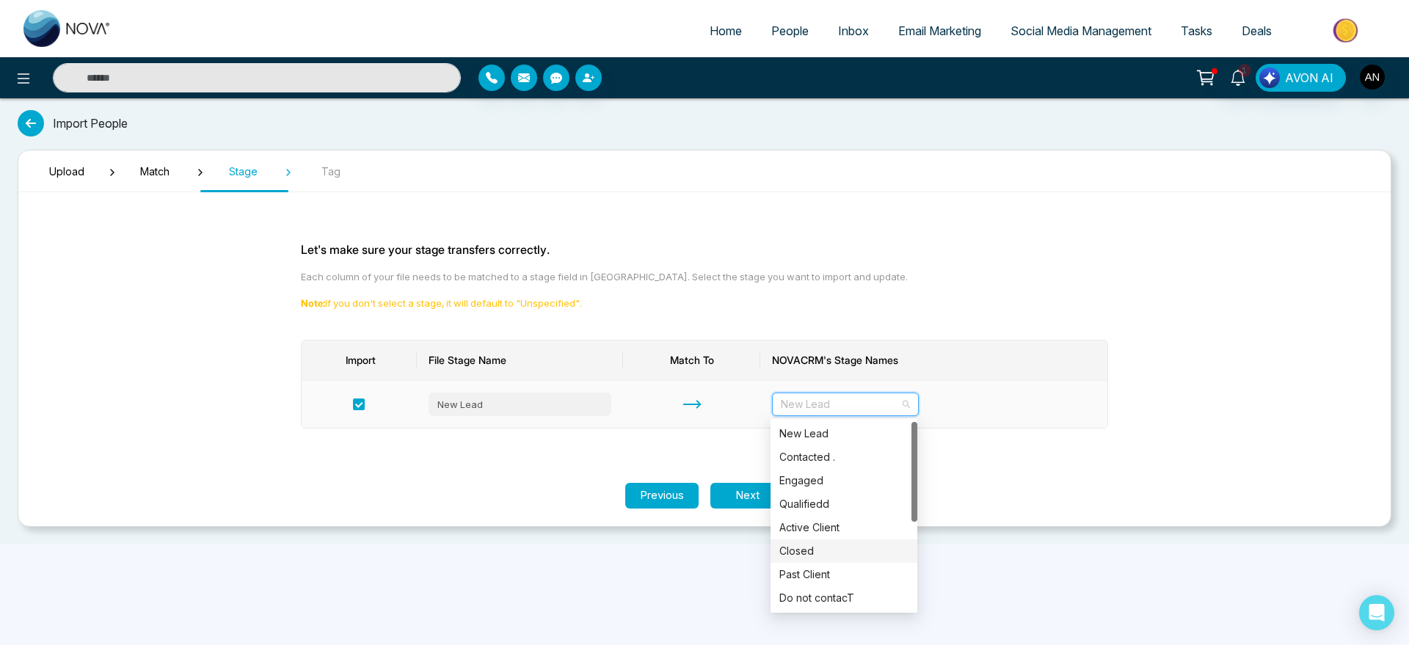
click at [826, 551] on div "Closed" at bounding box center [843, 551] width 129 height 16
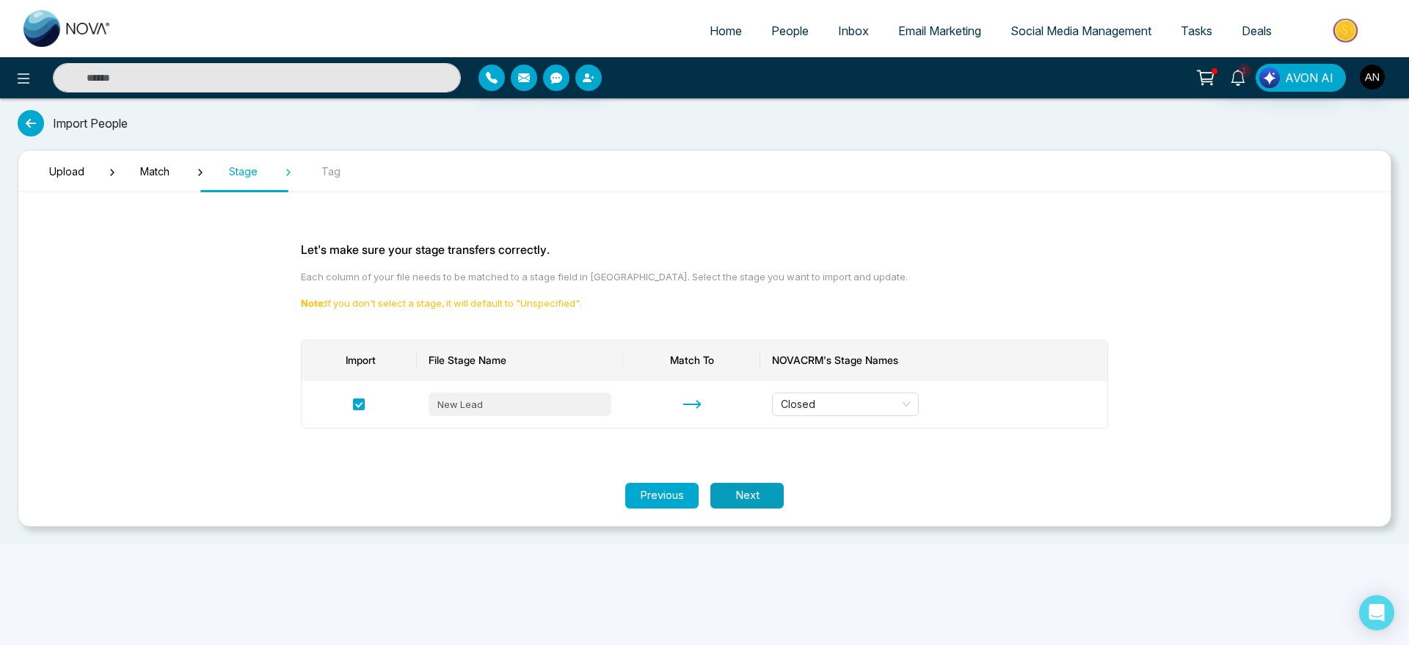
click at [769, 484] on button "Next" at bounding box center [746, 496] width 73 height 26
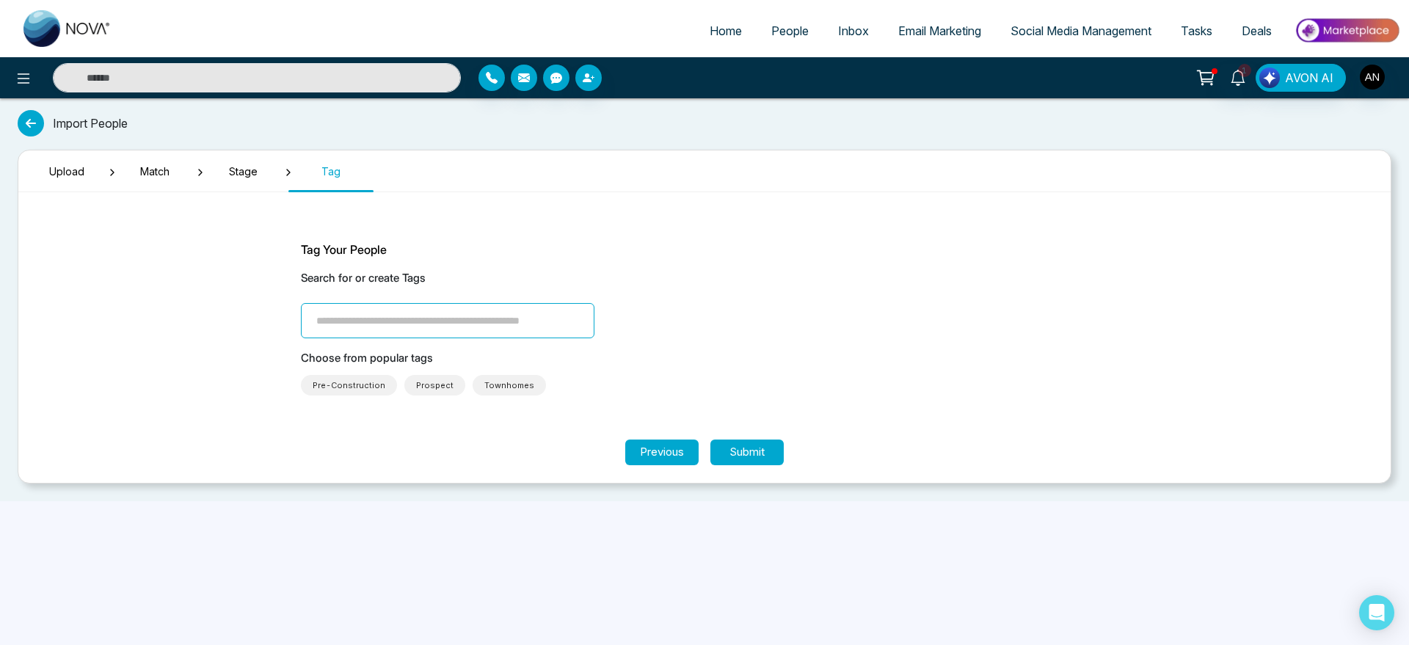
click at [491, 306] on input "search" at bounding box center [448, 320] width 294 height 35
click at [379, 394] on div "Jira" at bounding box center [448, 402] width 276 height 16
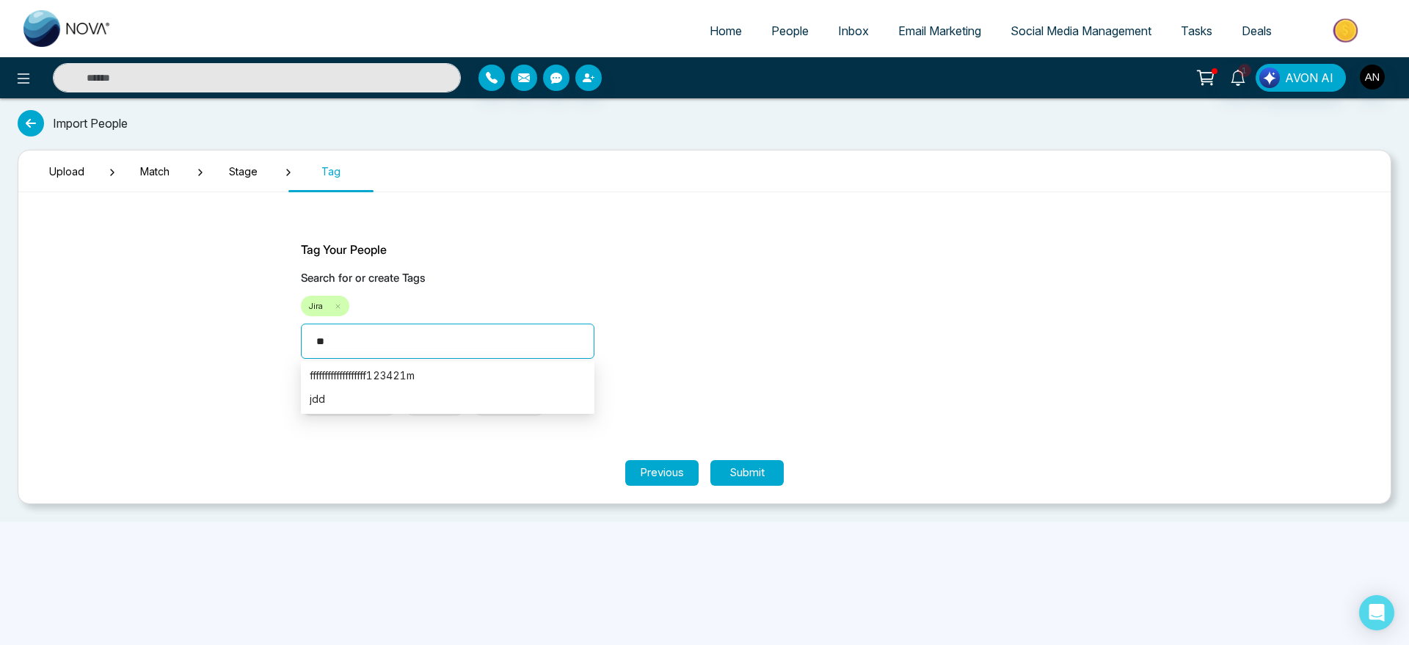
type input "***"
click at [770, 473] on button "Submit" at bounding box center [746, 473] width 73 height 26
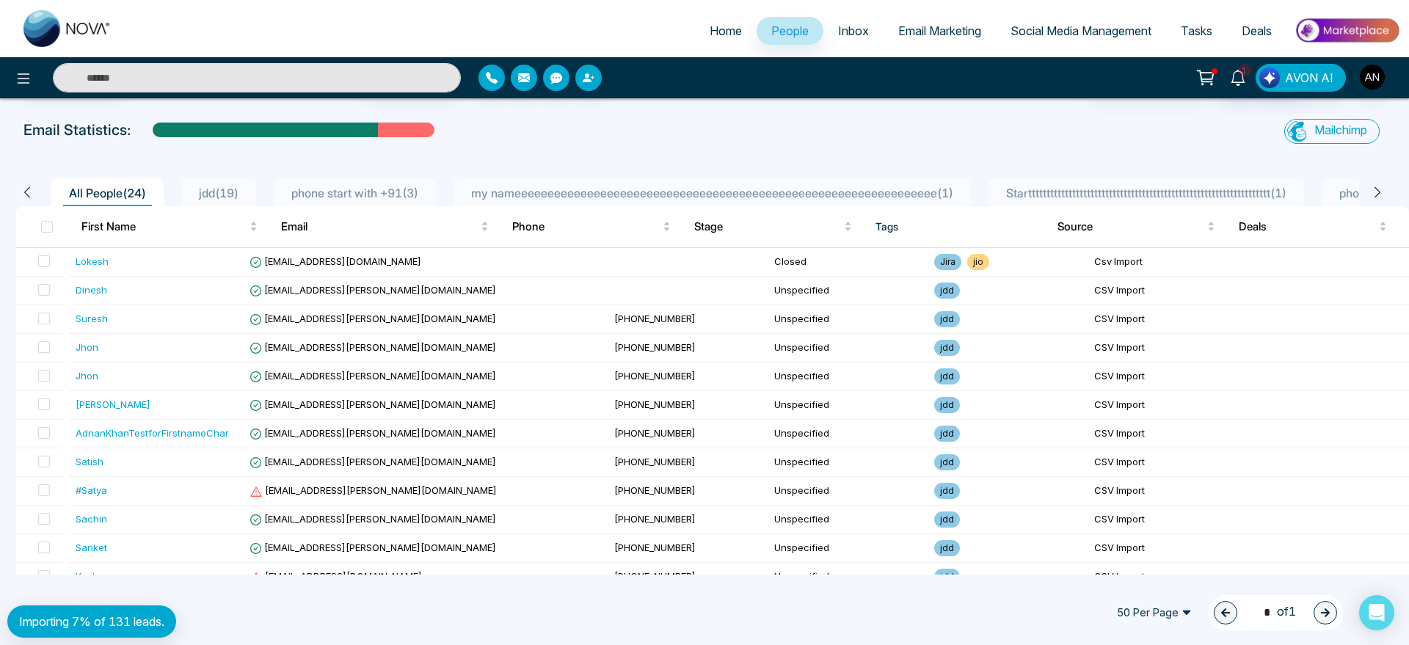
scroll to position [39, 0]
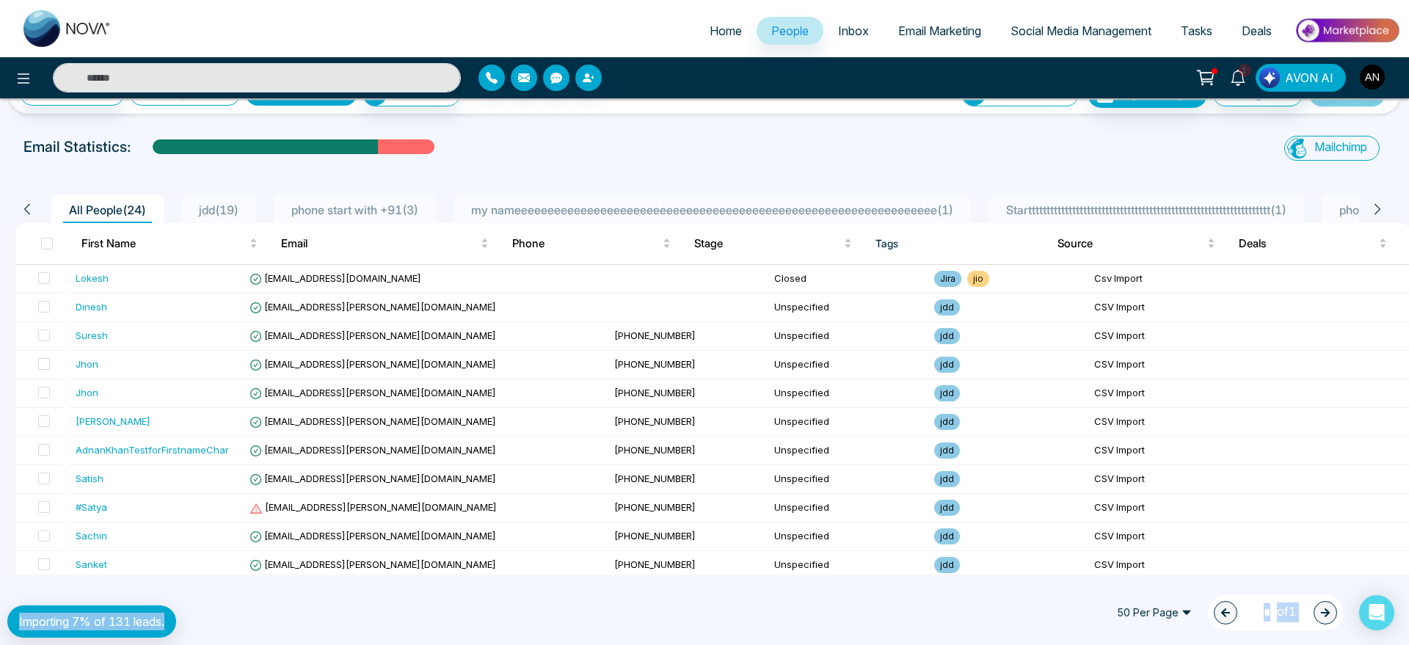
drag, startPoint x: 171, startPoint y: 621, endPoint x: 1, endPoint y: 625, distance: 169.6
click at [1, 625] on div "Home People Inbox Email Marketing Social Media Management Tasks Deals 1 AVON AI…" at bounding box center [704, 322] width 1409 height 645
click at [242, 632] on div "50 Per Page 1 * of 1" at bounding box center [704, 612] width 1409 height 65
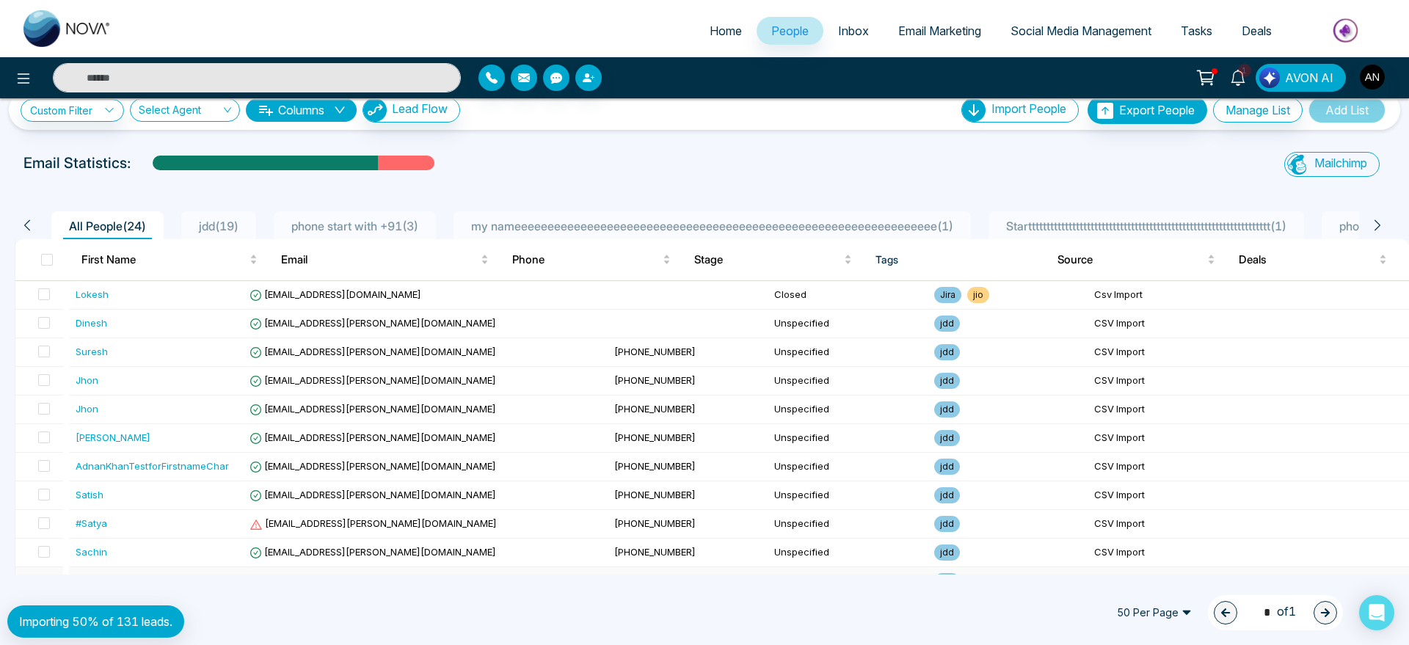
scroll to position [21, 0]
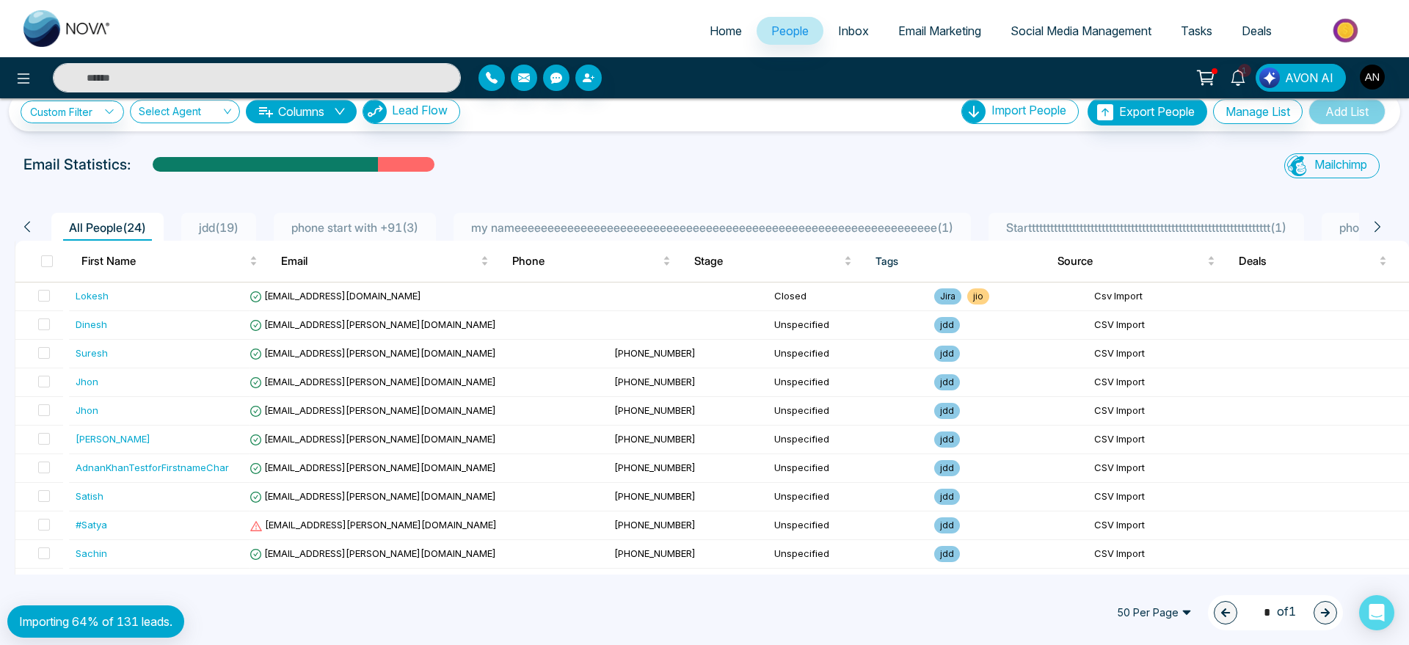
drag, startPoint x: 179, startPoint y: 624, endPoint x: 20, endPoint y: 624, distance: 159.2
click at [20, 624] on div "Importing 64% of 131 leads." at bounding box center [95, 621] width 177 height 32
drag, startPoint x: 20, startPoint y: 624, endPoint x: 182, endPoint y: 615, distance: 162.4
click at [182, 615] on div "Importing 64% of 131 leads." at bounding box center [95, 621] width 177 height 32
click at [285, 613] on div "50 Per Page 1 * of 1" at bounding box center [704, 612] width 1409 height 65
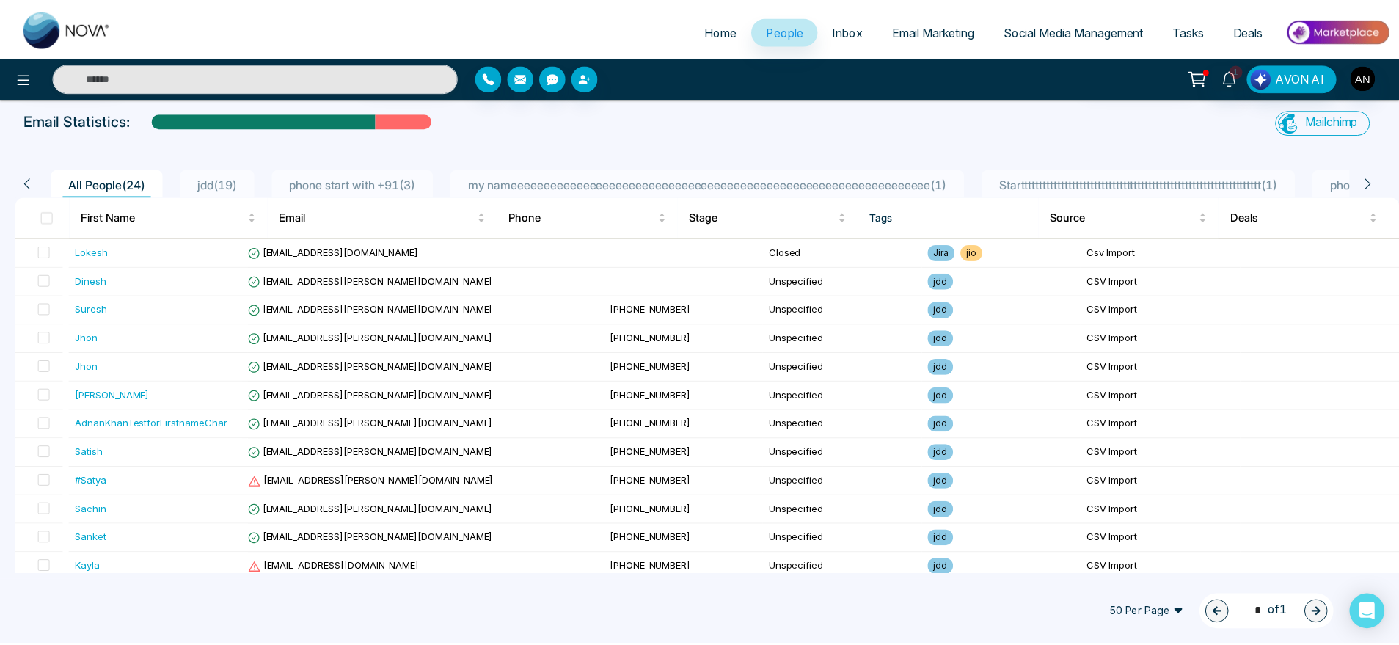
scroll to position [0, 0]
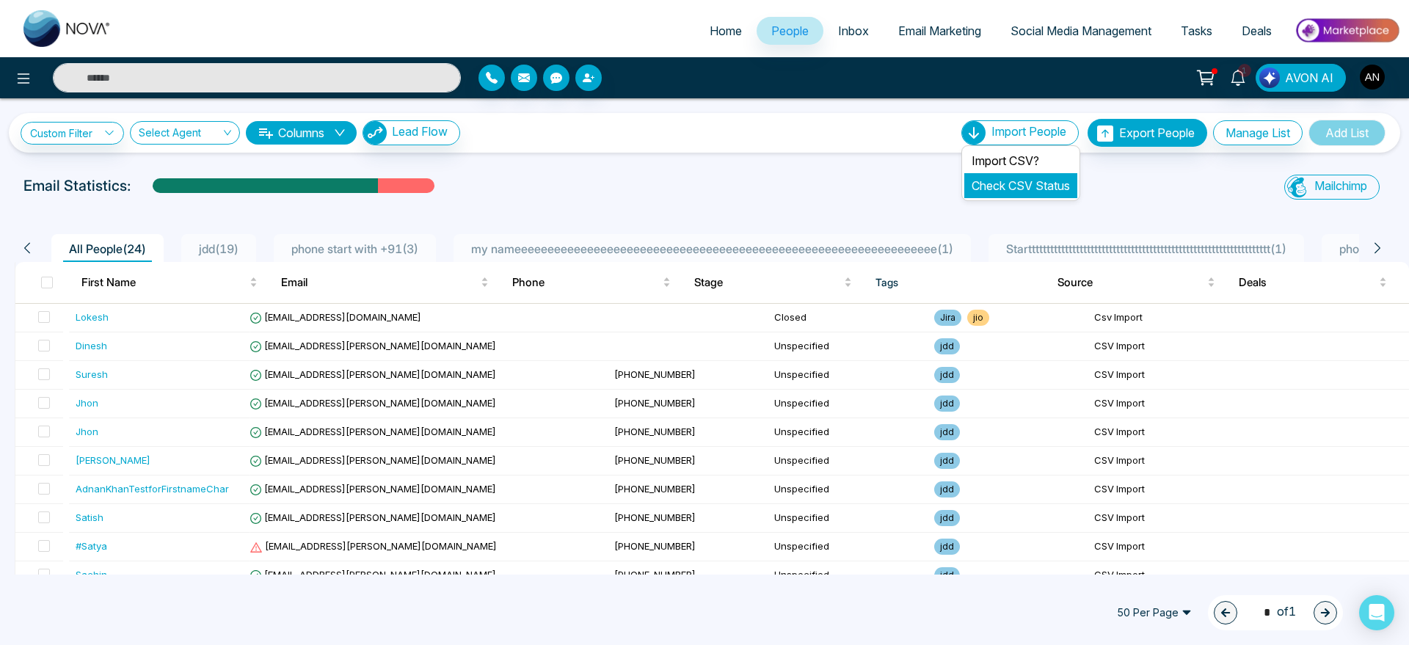
click at [1024, 188] on link "Check CSV Status" at bounding box center [1020, 185] width 98 height 15
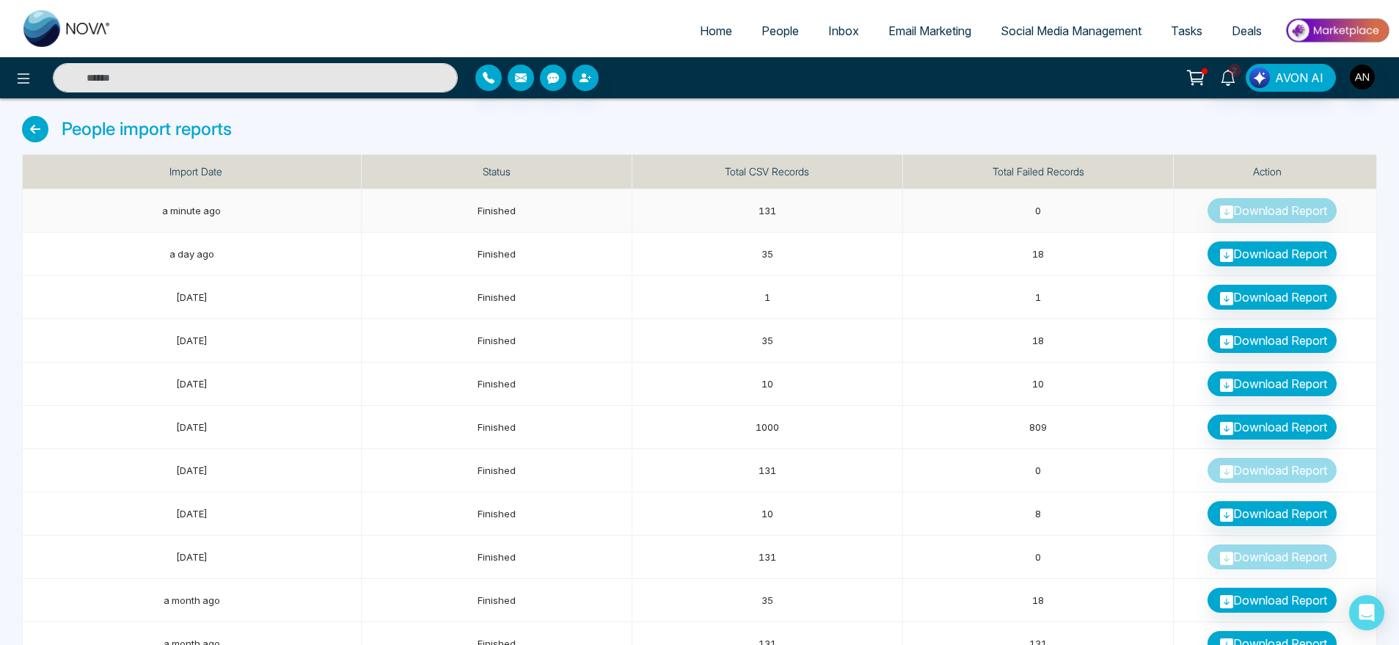
drag, startPoint x: 719, startPoint y: 212, endPoint x: 840, endPoint y: 211, distance: 121.1
click at [840, 211] on td "131" at bounding box center [768, 210] width 271 height 43
drag, startPoint x: 1020, startPoint y: 213, endPoint x: 1071, endPoint y: 212, distance: 50.6
click at [1071, 212] on td "0" at bounding box center [1038, 210] width 271 height 43
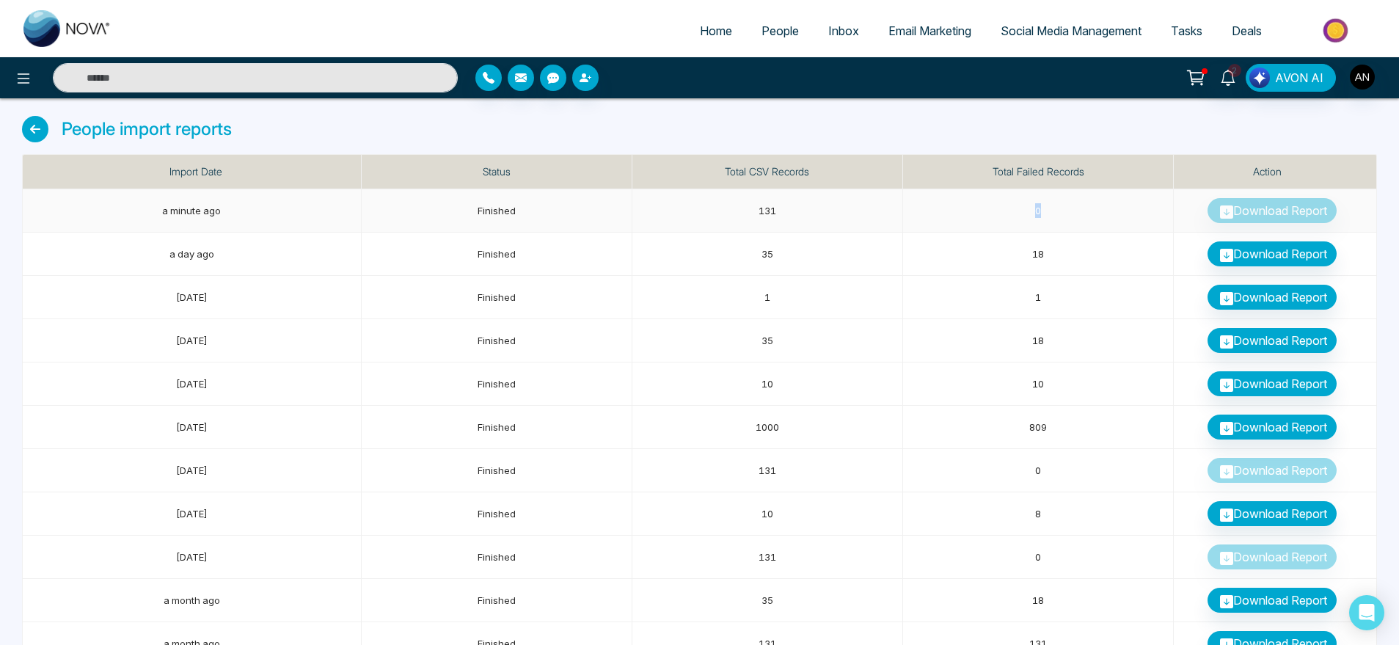
click at [1071, 212] on td "0" at bounding box center [1038, 210] width 271 height 43
drag, startPoint x: 1071, startPoint y: 212, endPoint x: 439, endPoint y: 197, distance: 631.9
click at [439, 197] on tr "a minute ago Finished 131 0 Download Report" at bounding box center [700, 210] width 1355 height 43
click at [681, 218] on td "131" at bounding box center [768, 210] width 271 height 43
click at [34, 128] on icon at bounding box center [35, 129] width 26 height 26
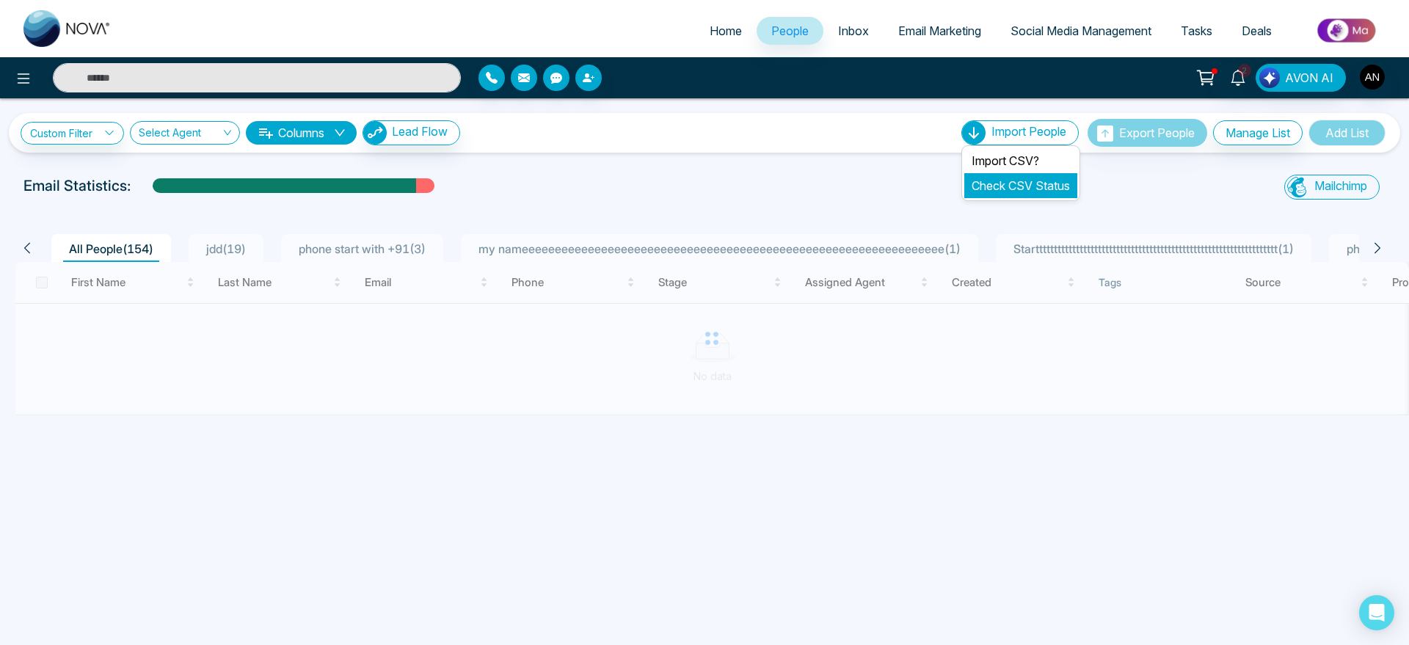
click at [1025, 183] on link "Check CSV Status" at bounding box center [1020, 185] width 98 height 15
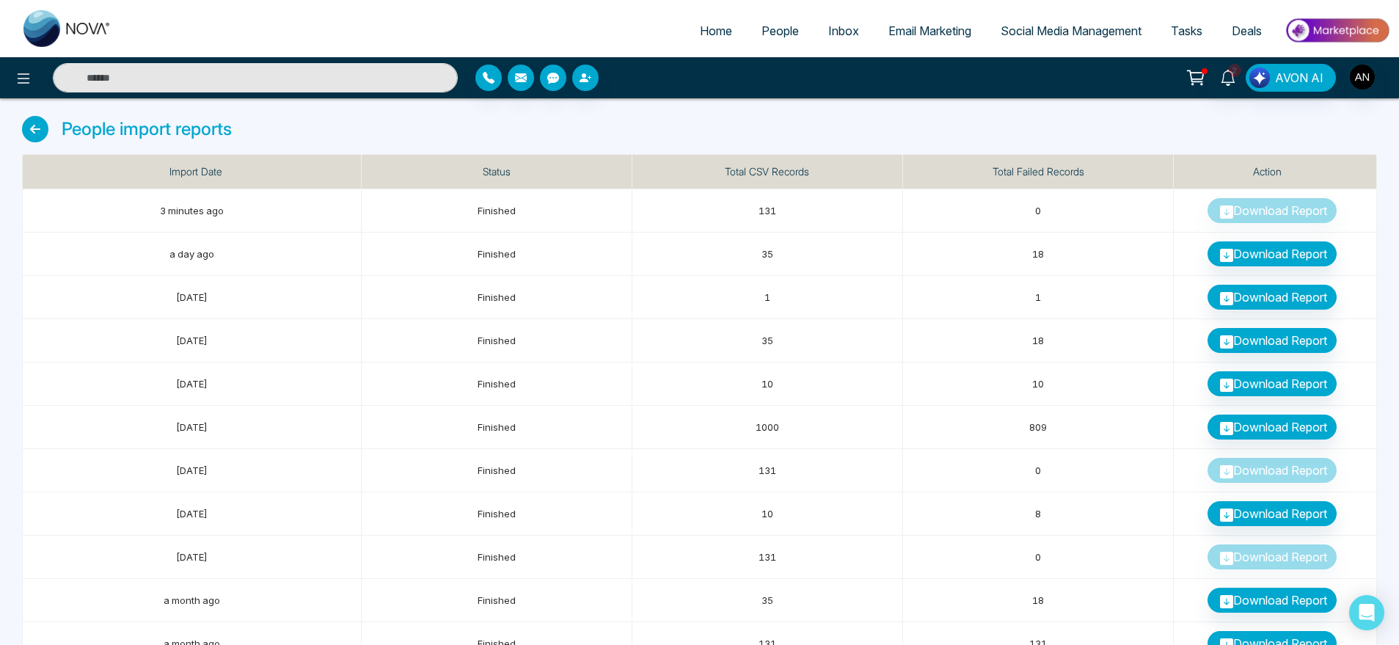
scroll to position [1, 0]
click at [24, 121] on icon at bounding box center [35, 128] width 26 height 26
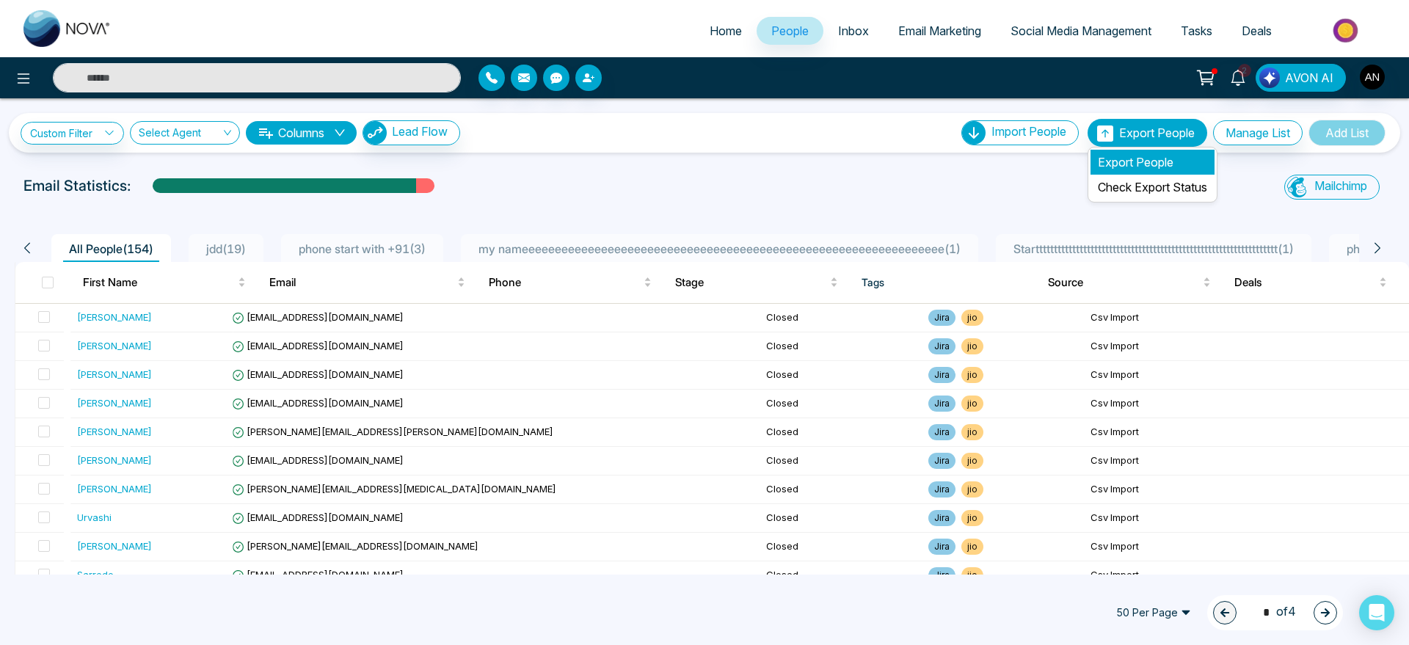
click at [1162, 156] on li "Export People" at bounding box center [1152, 162] width 124 height 25
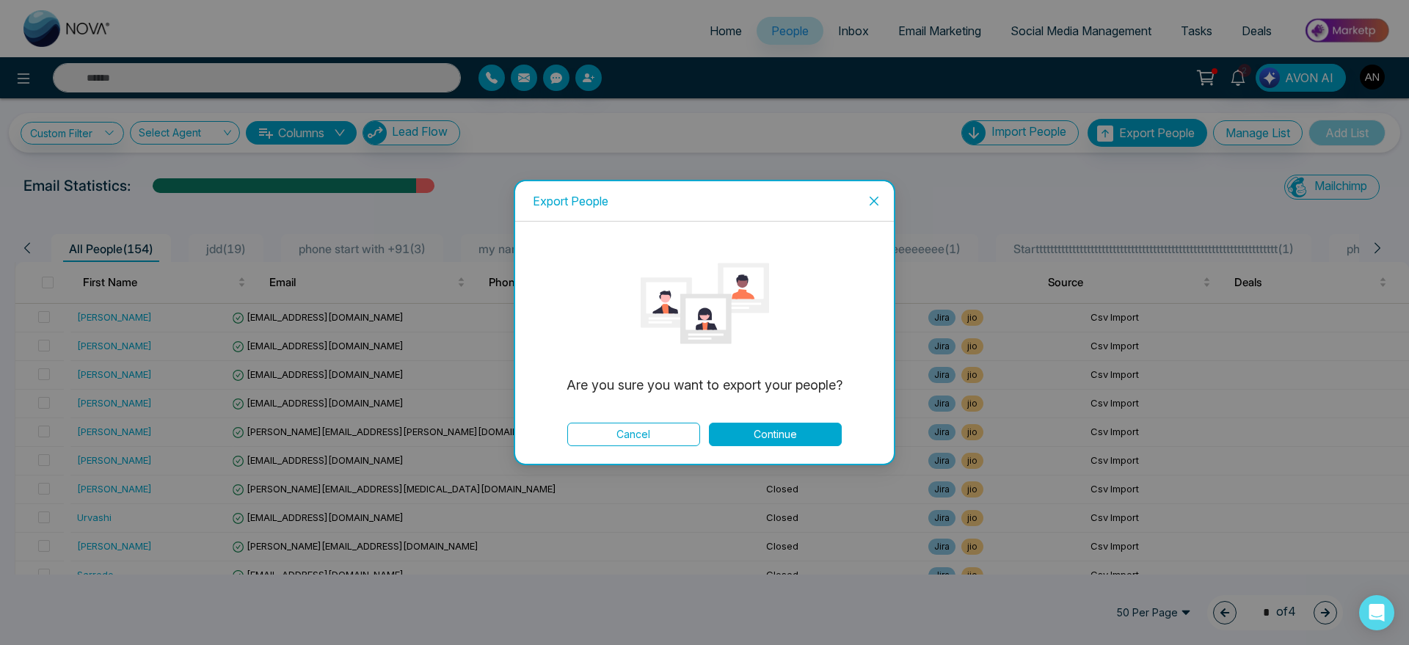
click at [797, 441] on button "Continue" at bounding box center [775, 434] width 133 height 23
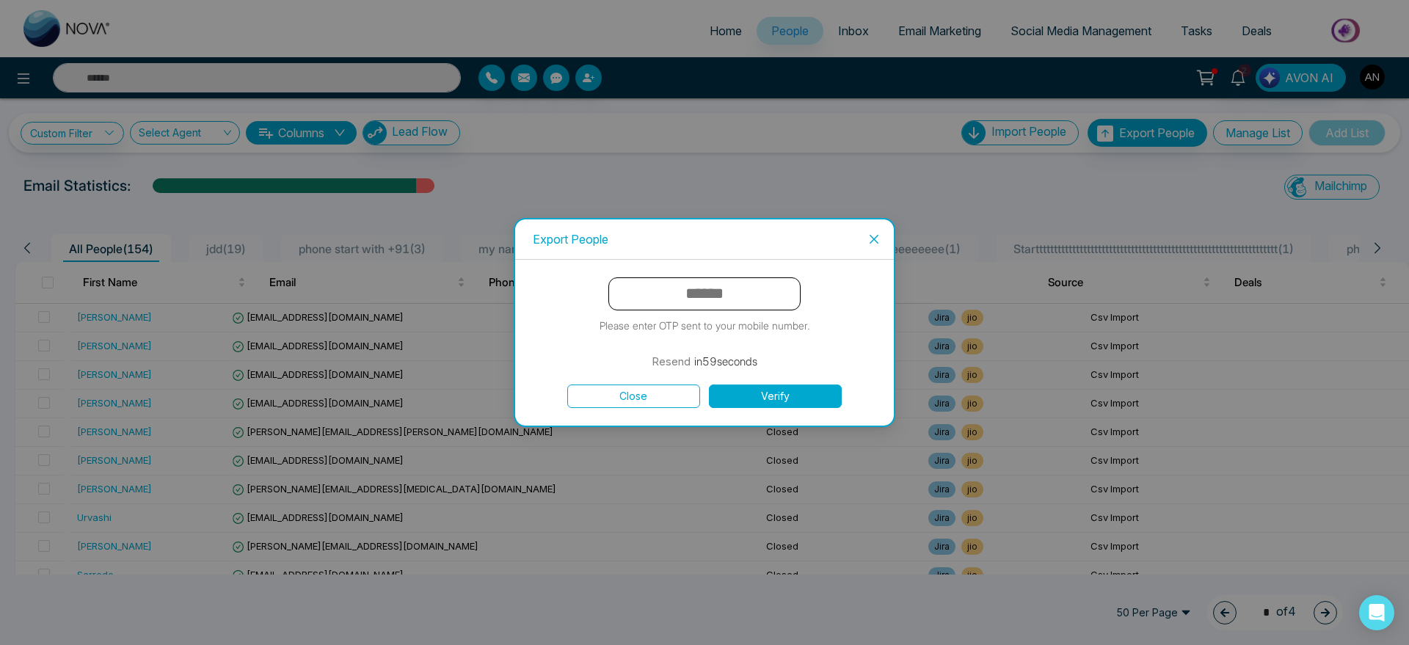
click at [687, 290] on input "text" at bounding box center [704, 293] width 192 height 33
type input "******"
click at [800, 397] on button "Verify" at bounding box center [775, 395] width 133 height 23
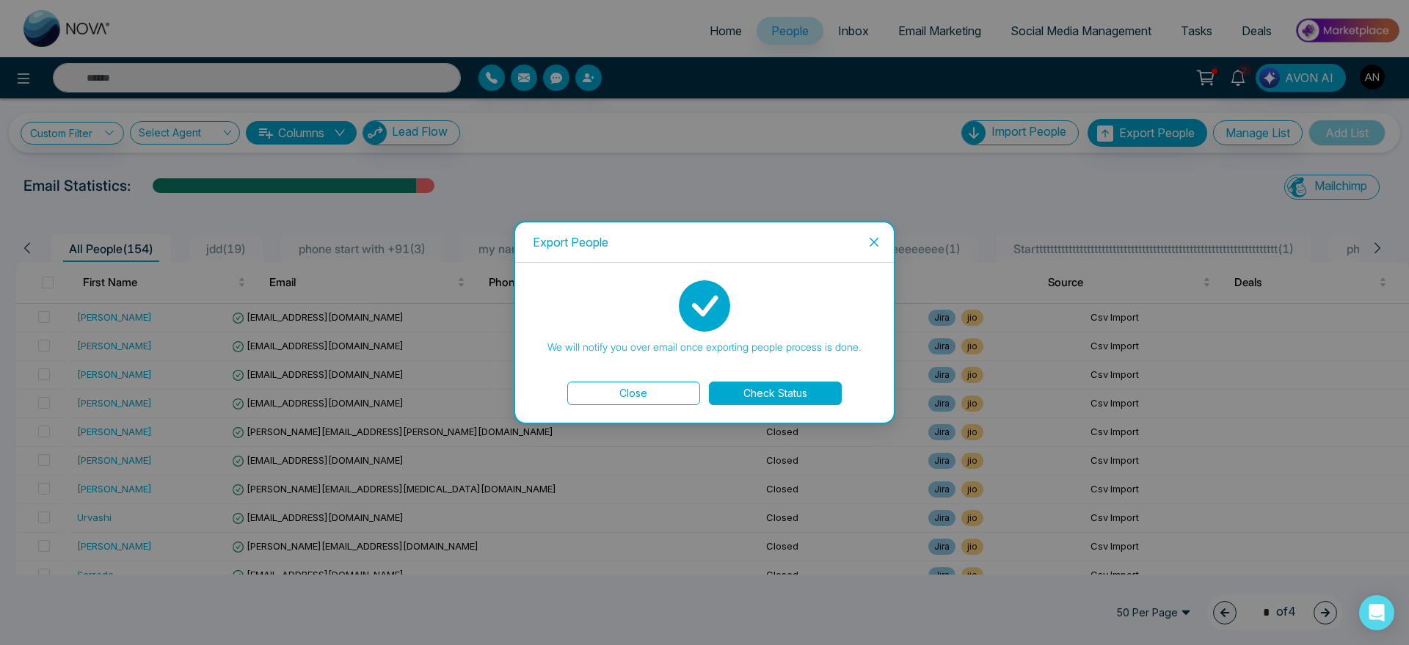
click at [796, 400] on button "Check Status" at bounding box center [775, 393] width 133 height 23
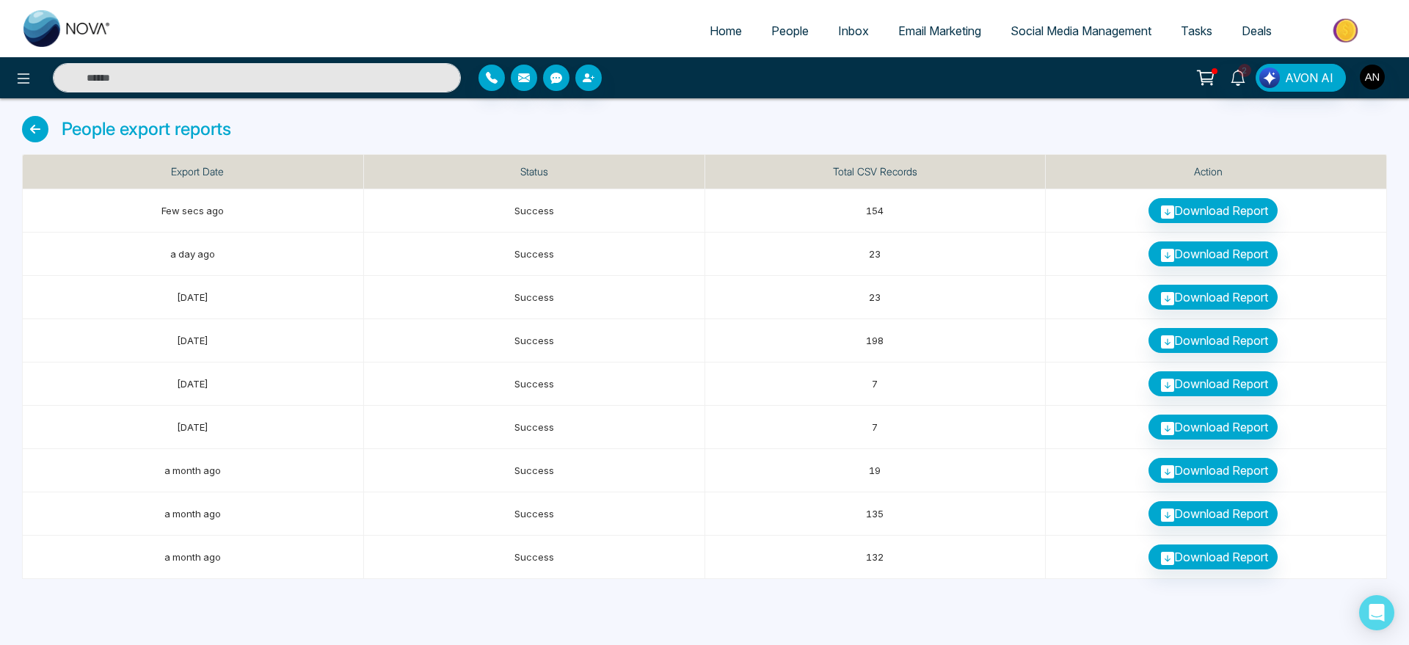
click at [37, 123] on icon at bounding box center [35, 129] width 26 height 26
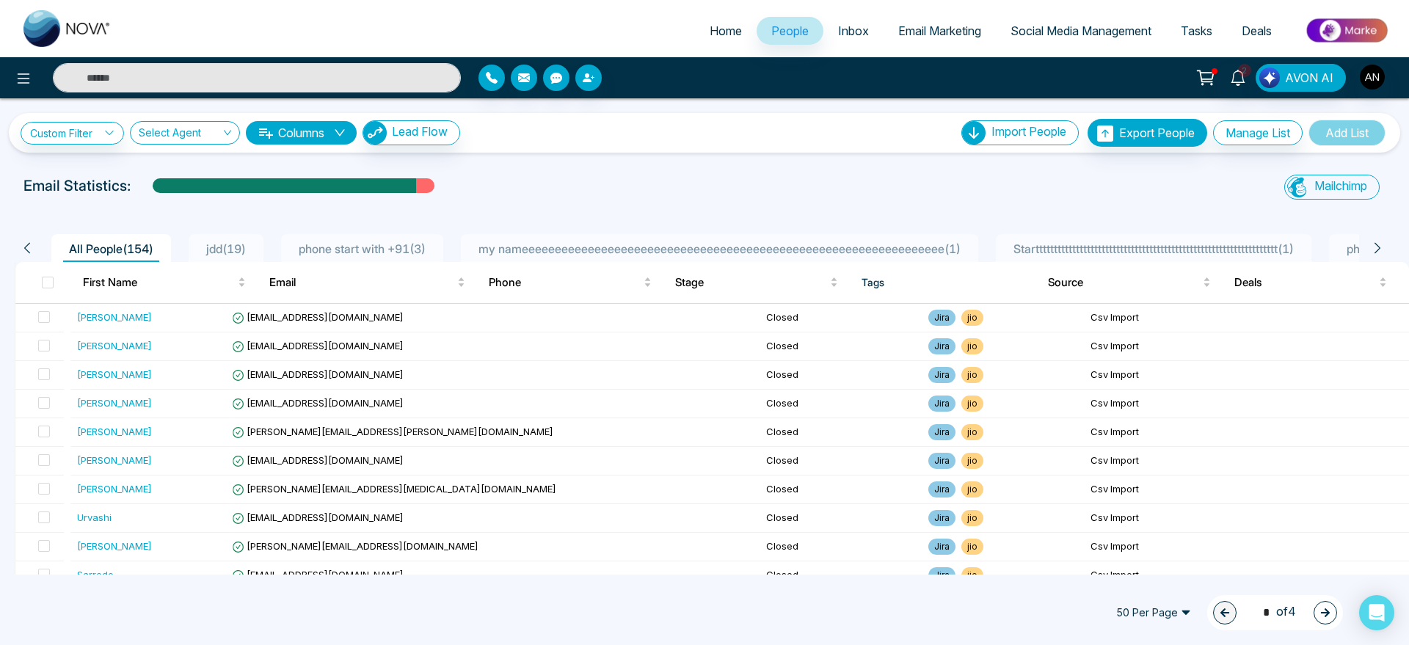
scroll to position [13, 0]
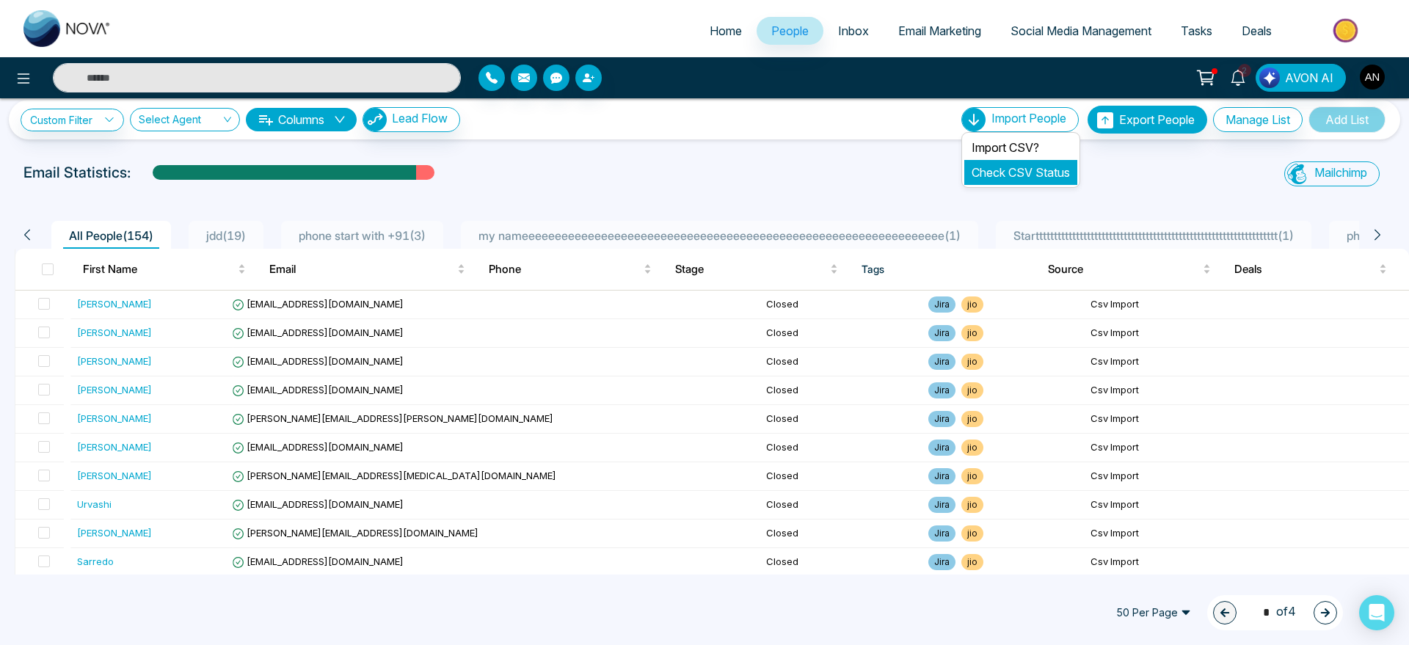
click at [1021, 179] on link "Check CSV Status" at bounding box center [1020, 172] width 98 height 15
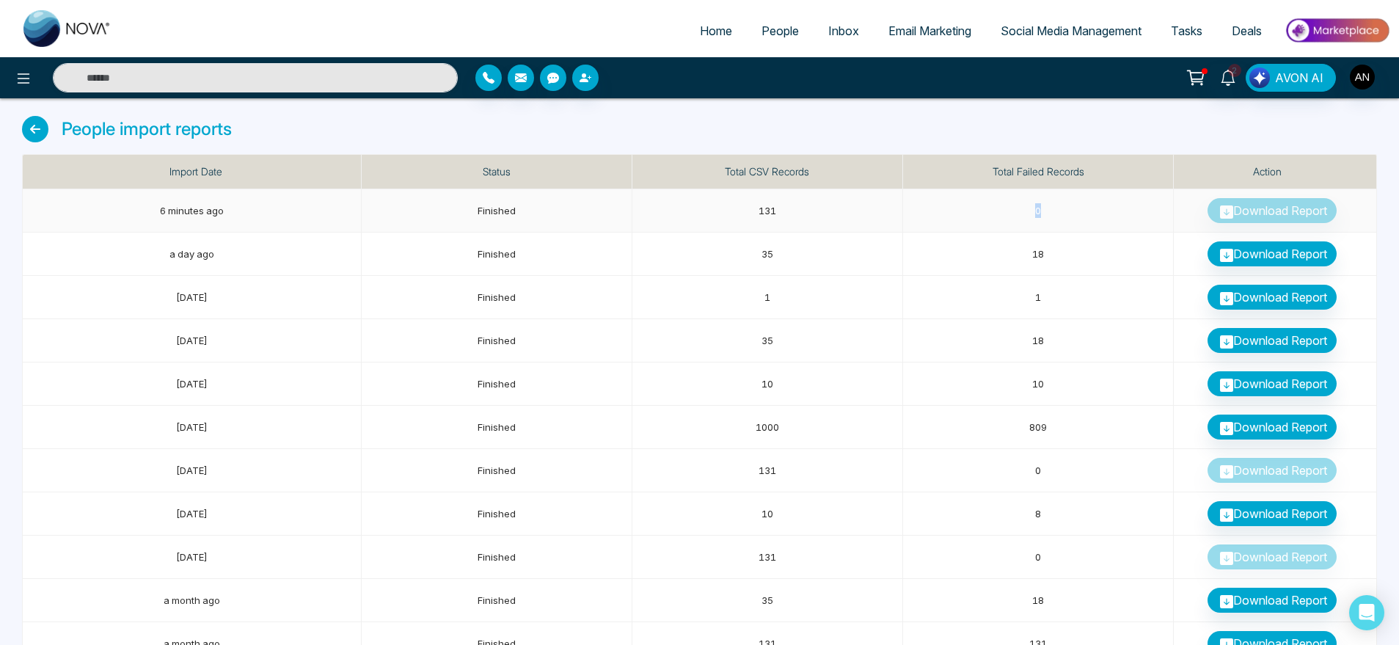
drag, startPoint x: 993, startPoint y: 204, endPoint x: 1105, endPoint y: 218, distance: 113.1
click at [1105, 218] on td "0" at bounding box center [1038, 210] width 271 height 43
click at [48, 125] on icon at bounding box center [35, 129] width 26 height 26
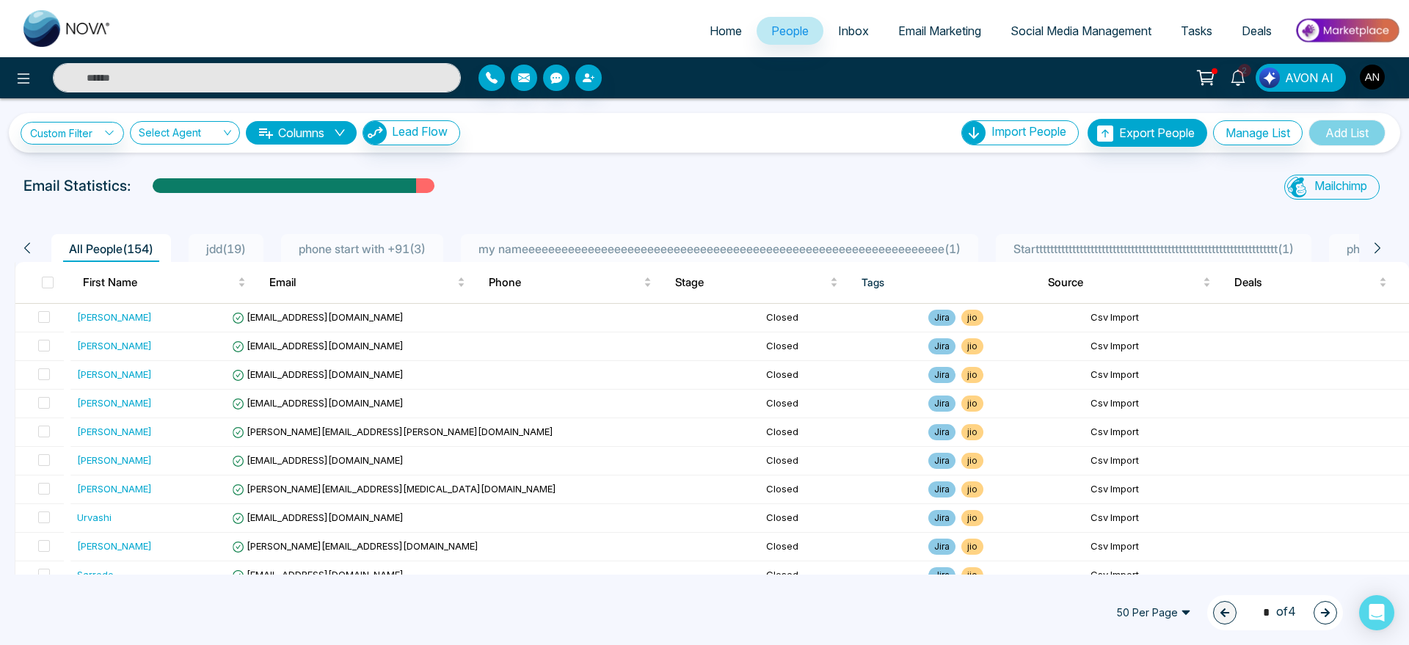
click at [7, 81] on div at bounding box center [235, 77] width 470 height 29
click at [19, 80] on icon at bounding box center [24, 79] width 18 height 18
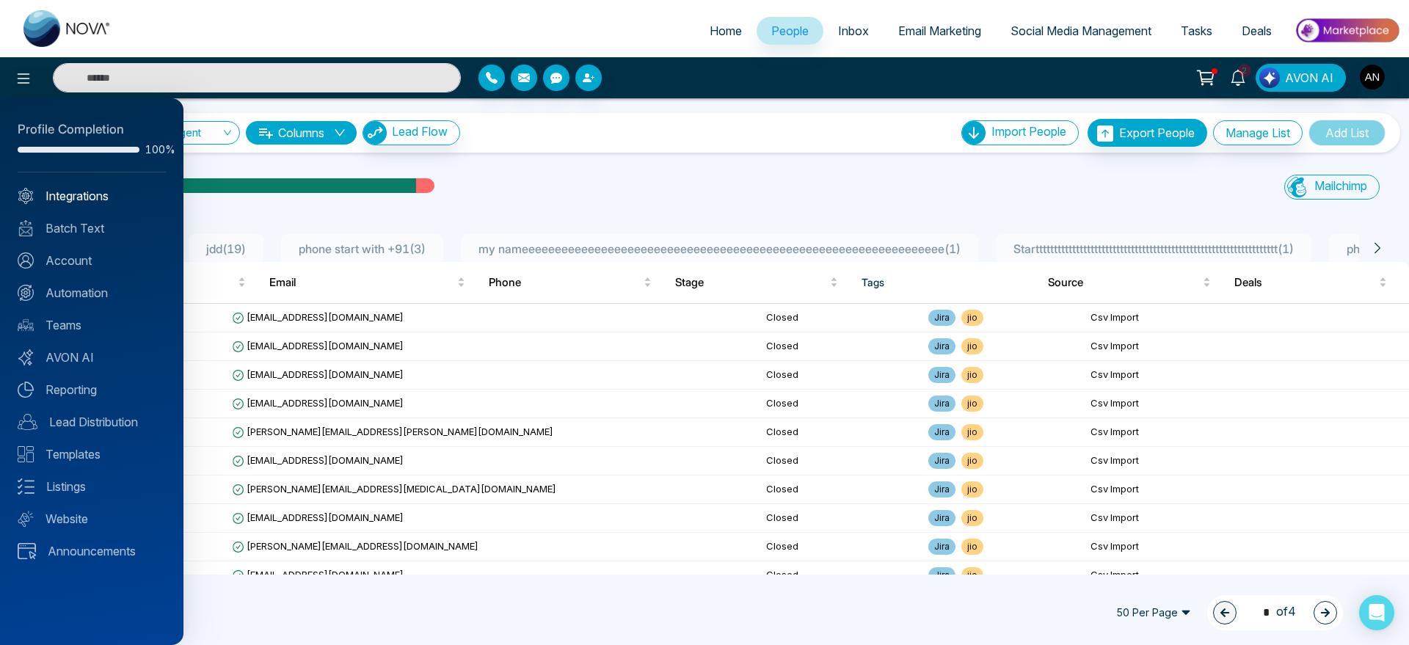
click at [70, 201] on link "Integrations" at bounding box center [92, 196] width 148 height 18
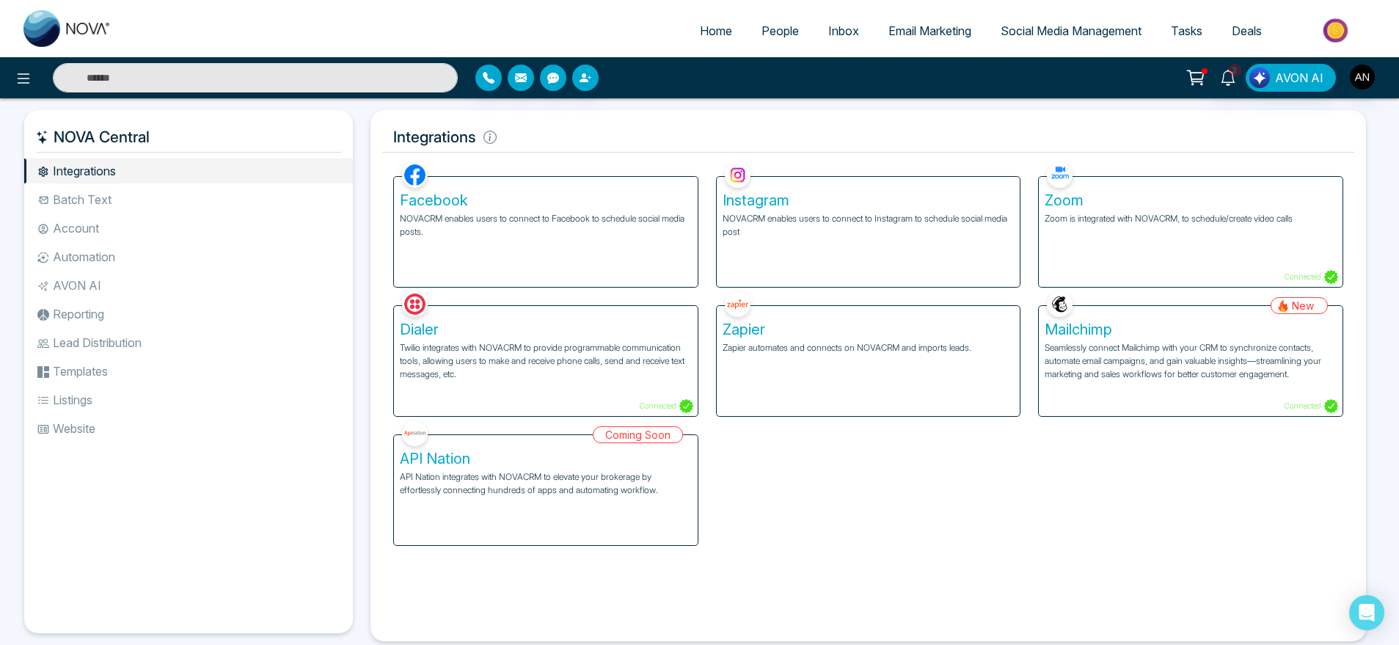
scroll to position [32, 0]
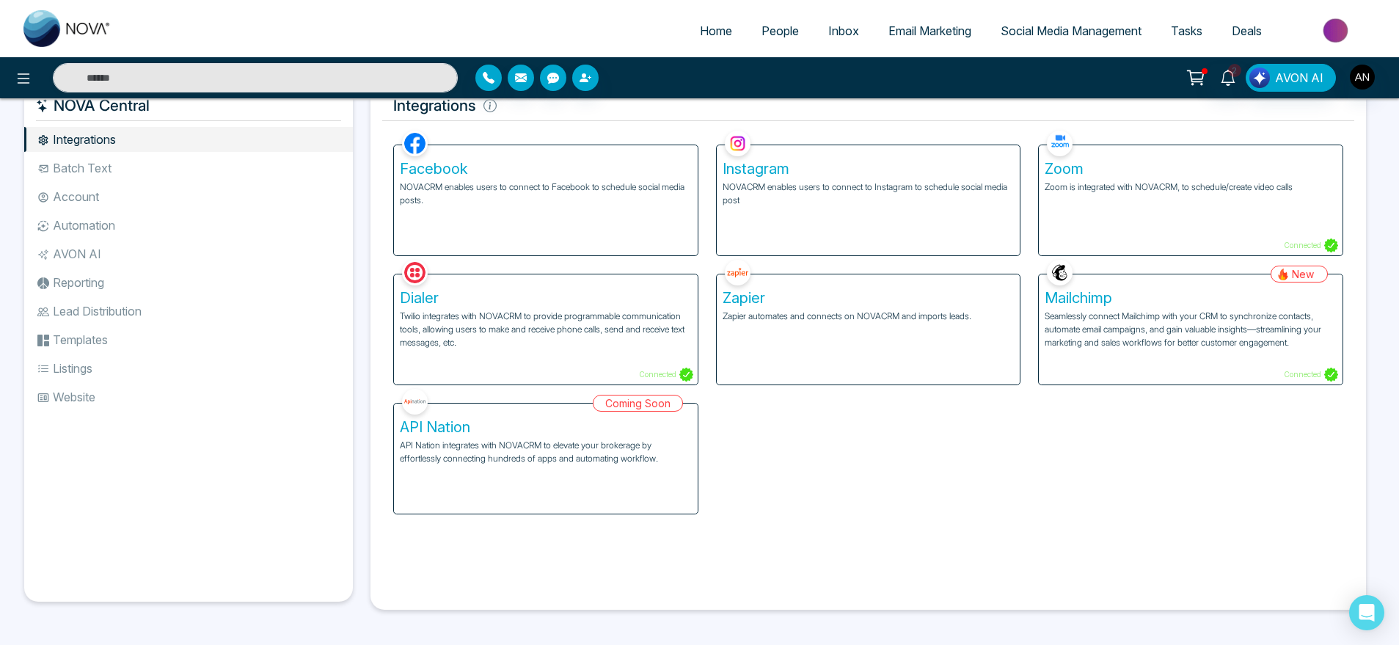
click at [205, 172] on li "Batch Text" at bounding box center [188, 168] width 329 height 25
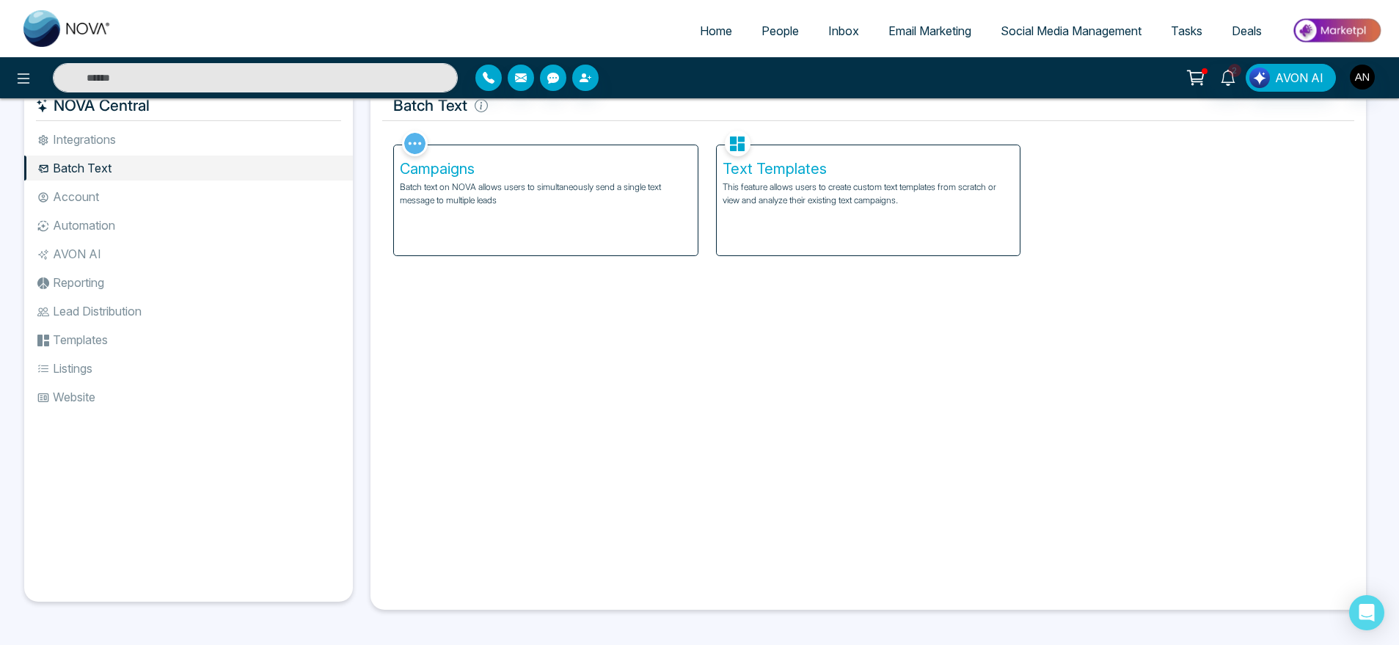
click at [106, 195] on li "Account" at bounding box center [188, 196] width 329 height 25
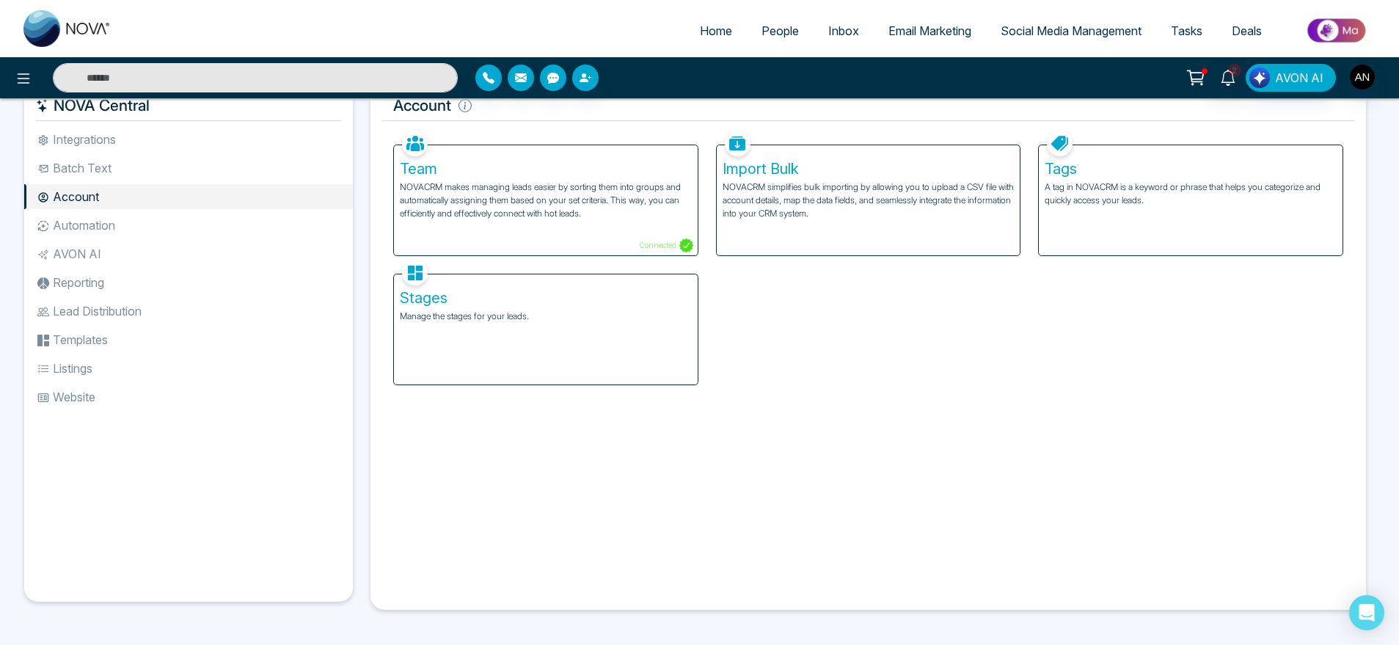
click at [120, 238] on ul "Integrations Batch Text Account Automation AVON AI Reporting Lead Distribution …" at bounding box center [188, 352] width 329 height 451
click at [141, 259] on li "AVON AI" at bounding box center [188, 253] width 329 height 25
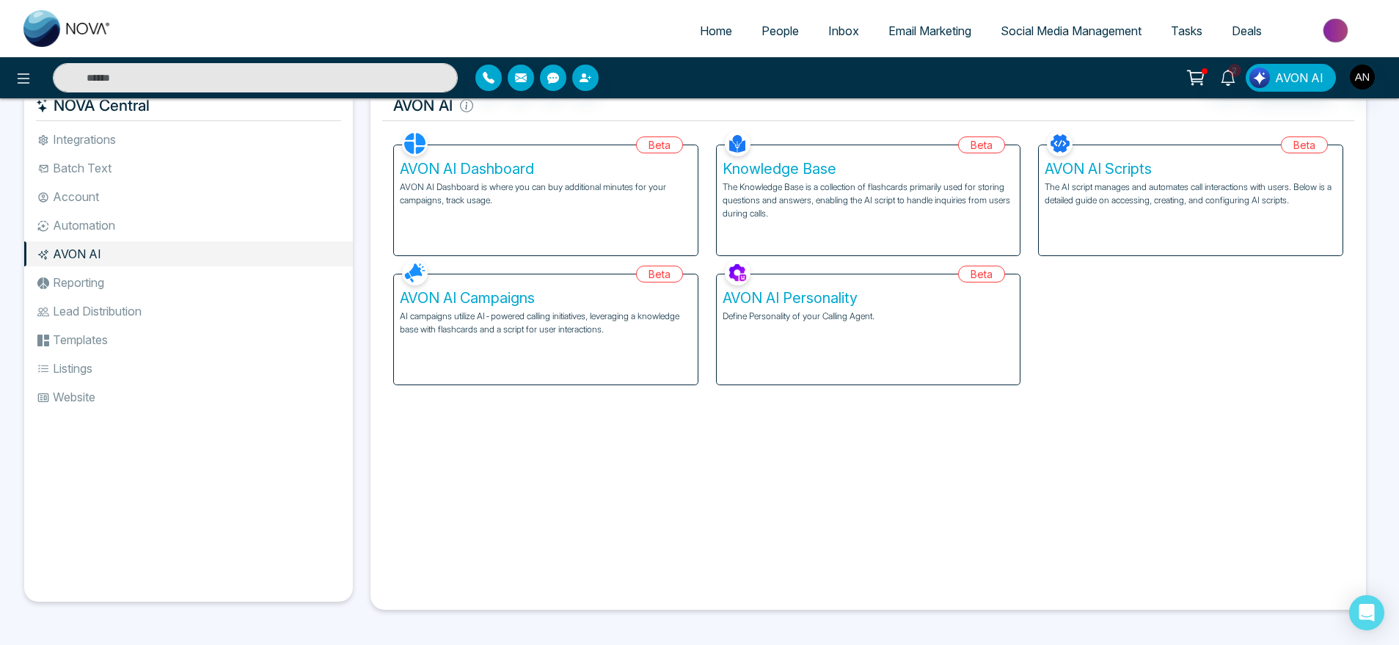
click at [604, 182] on p "AVON AI Dashboard is where you can buy additional minutes for your campaigns, t…" at bounding box center [546, 194] width 292 height 26
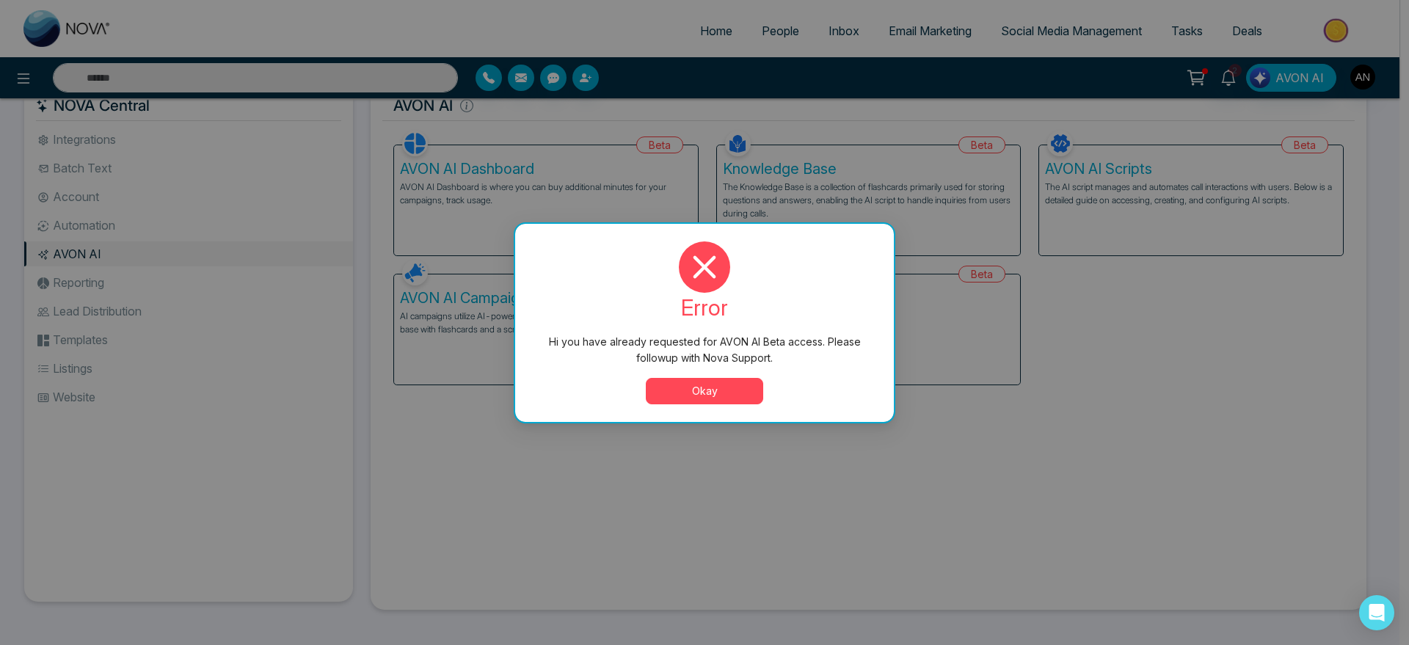
click at [726, 398] on button "Okay" at bounding box center [704, 391] width 117 height 26
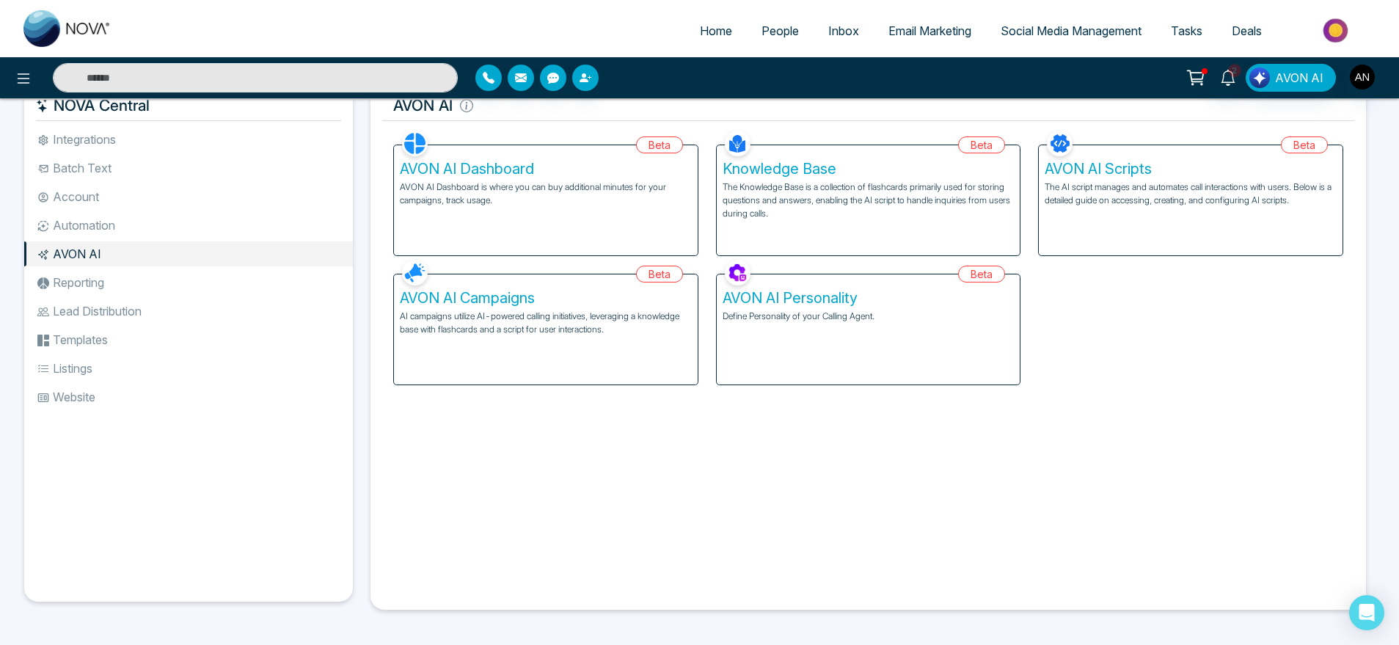
click at [154, 278] on li "Reporting" at bounding box center [188, 282] width 329 height 25
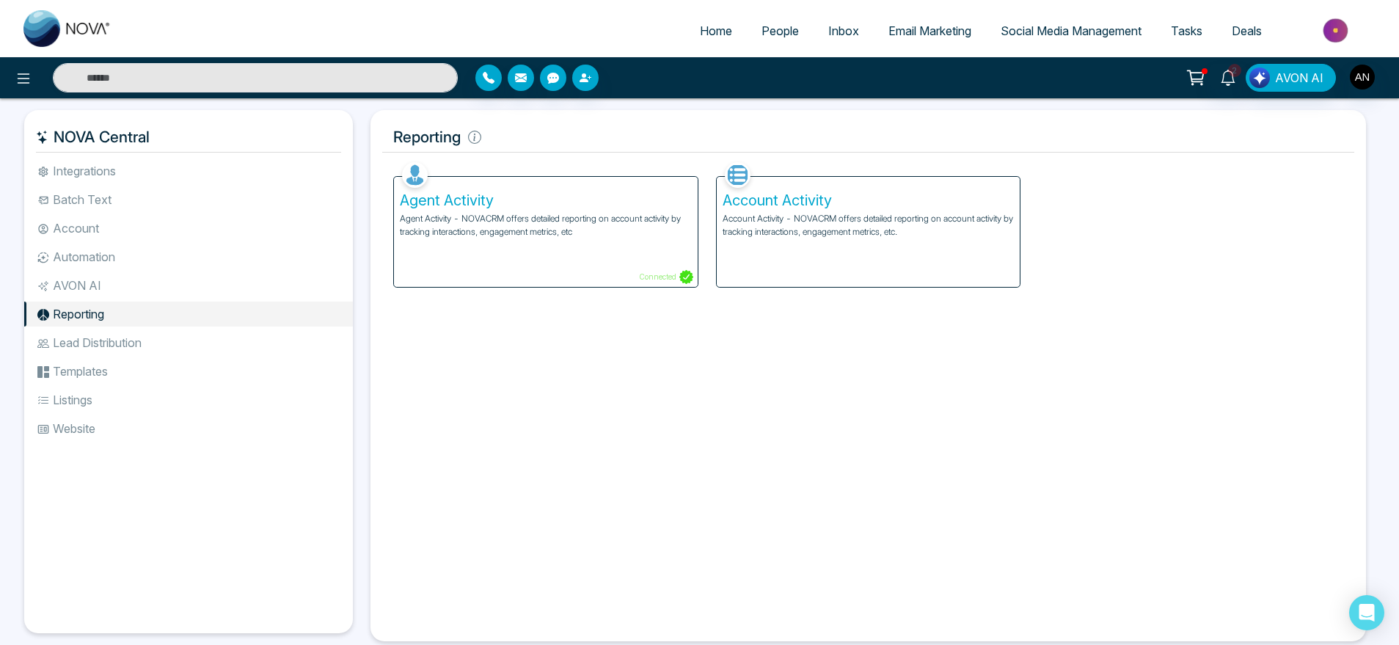
click at [824, 224] on p "Account Activity - NOVACRM offers detailed reporting on account activity by tra…" at bounding box center [869, 225] width 292 height 26
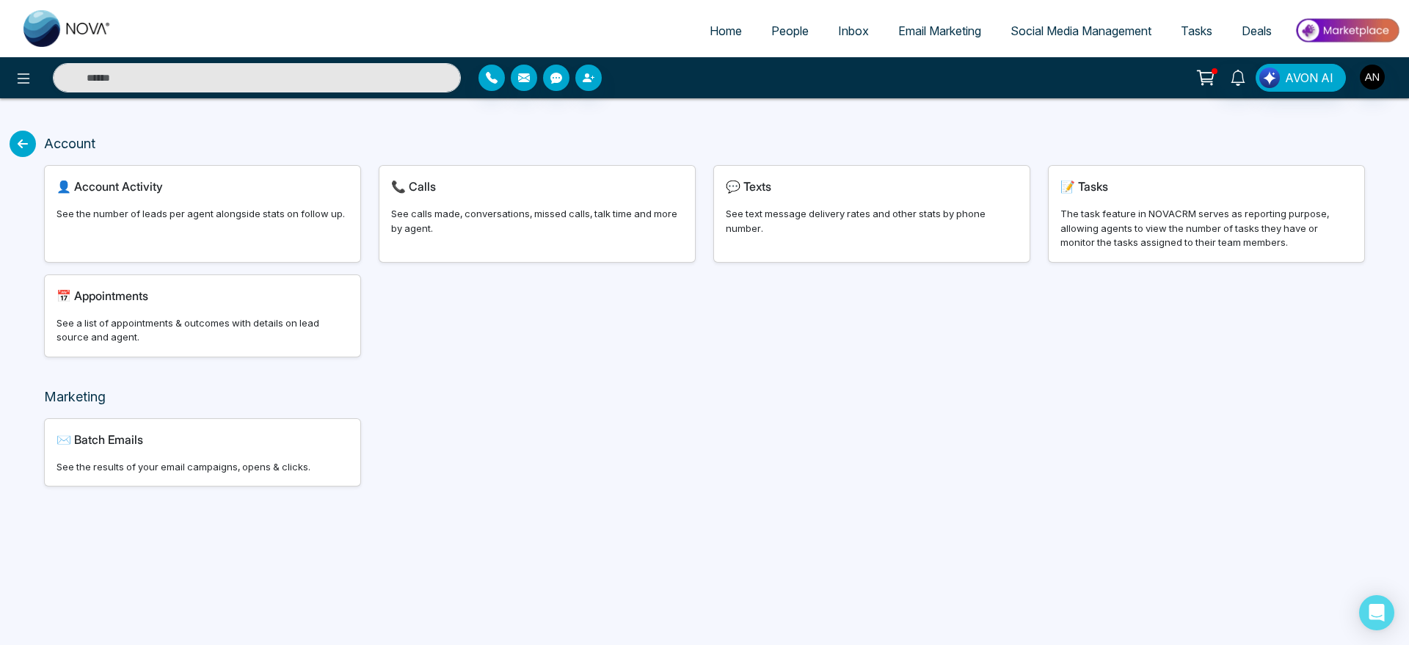
click at [134, 205] on div "👤 Account Activity See the number of leads per agent alongside stats on follow …" at bounding box center [203, 214] width 316 height 96
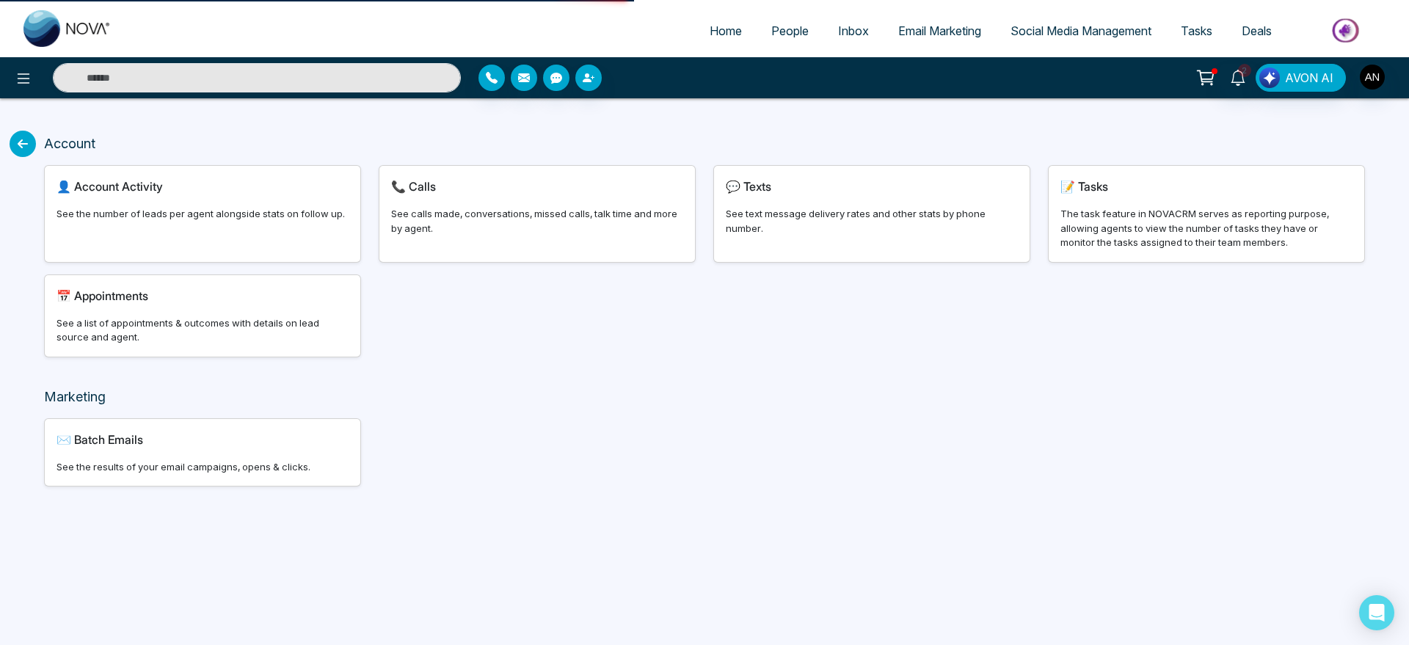
select select "***"
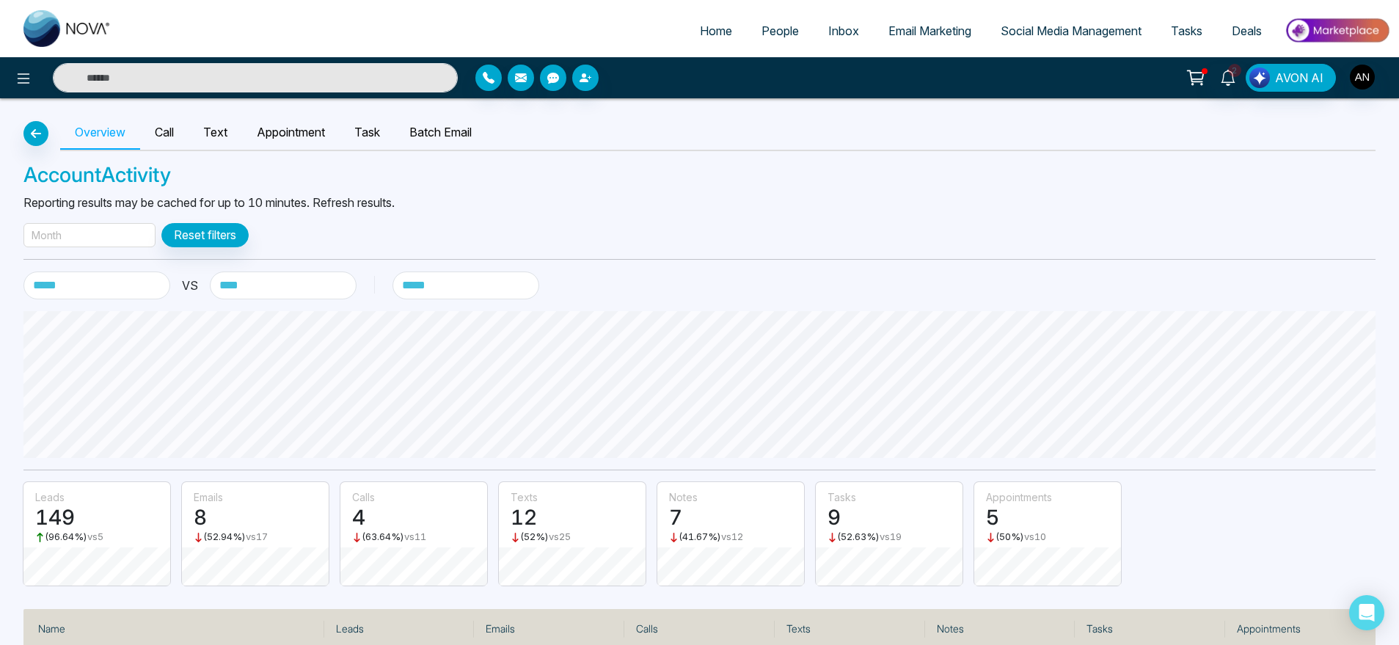
click at [101, 235] on div "Month" at bounding box center [89, 235] width 132 height 24
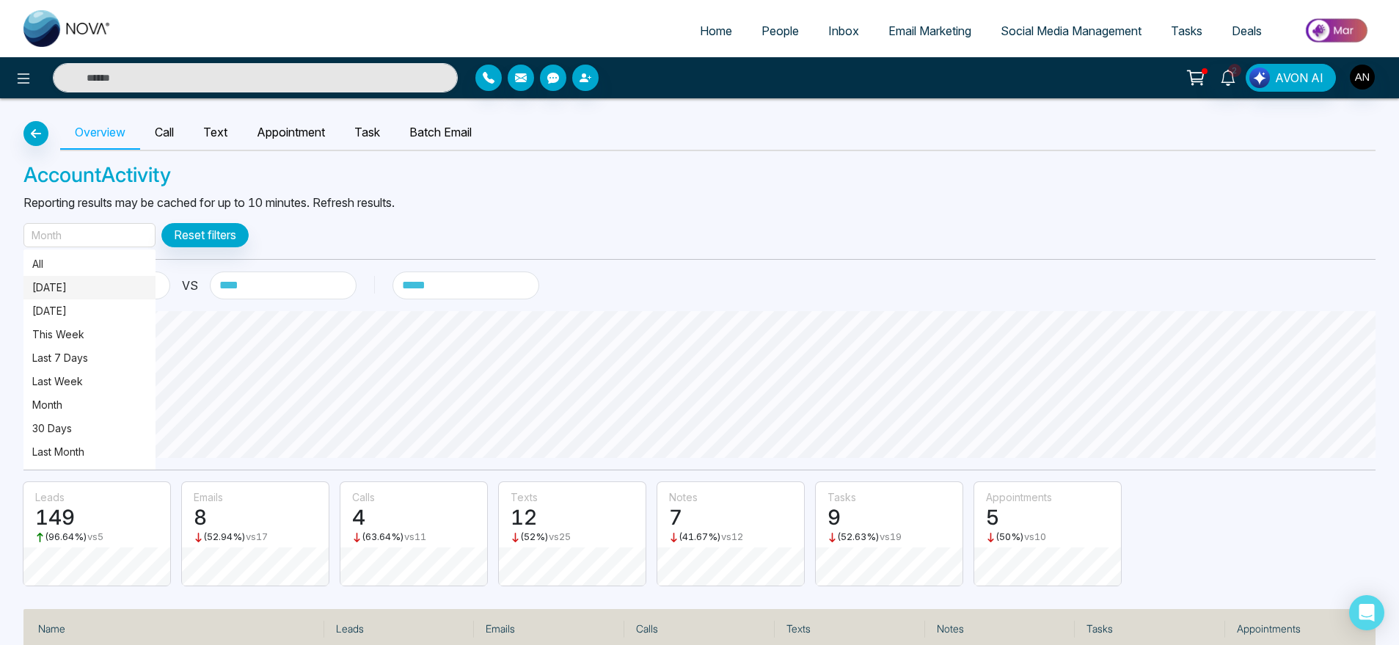
click at [97, 280] on p "[DATE]" at bounding box center [89, 288] width 114 height 16
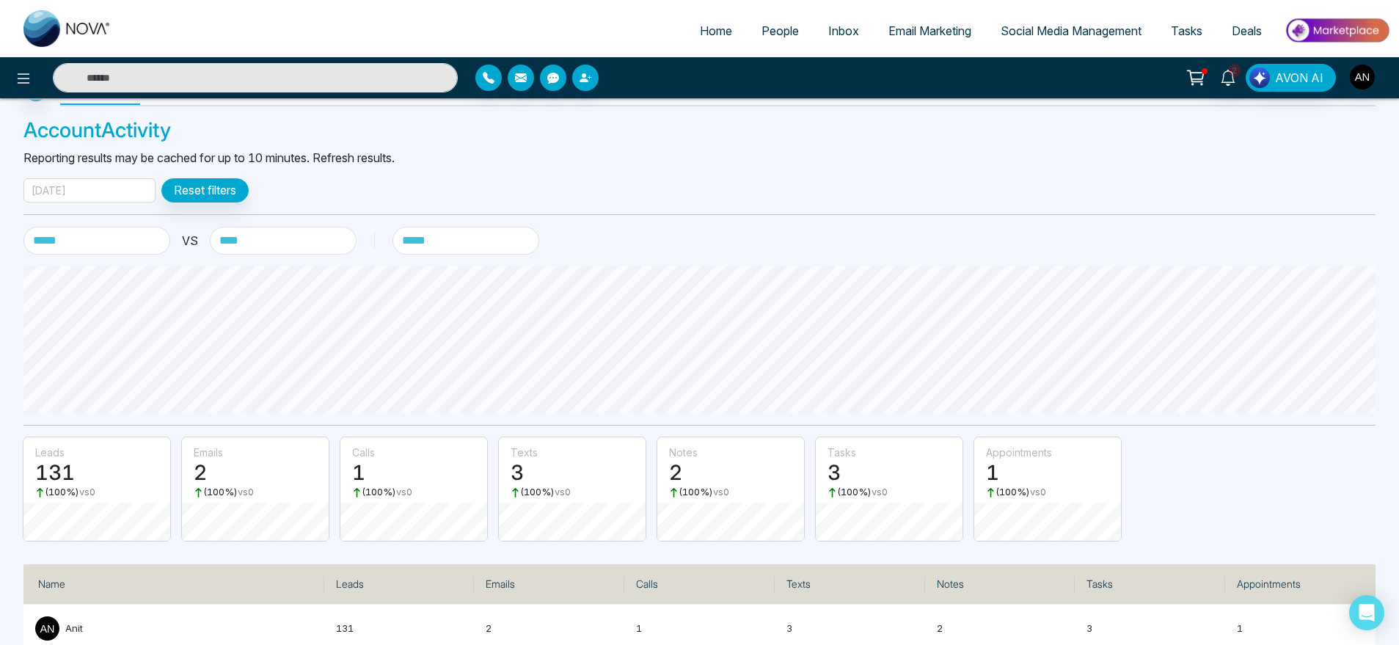
scroll to position [77, 0]
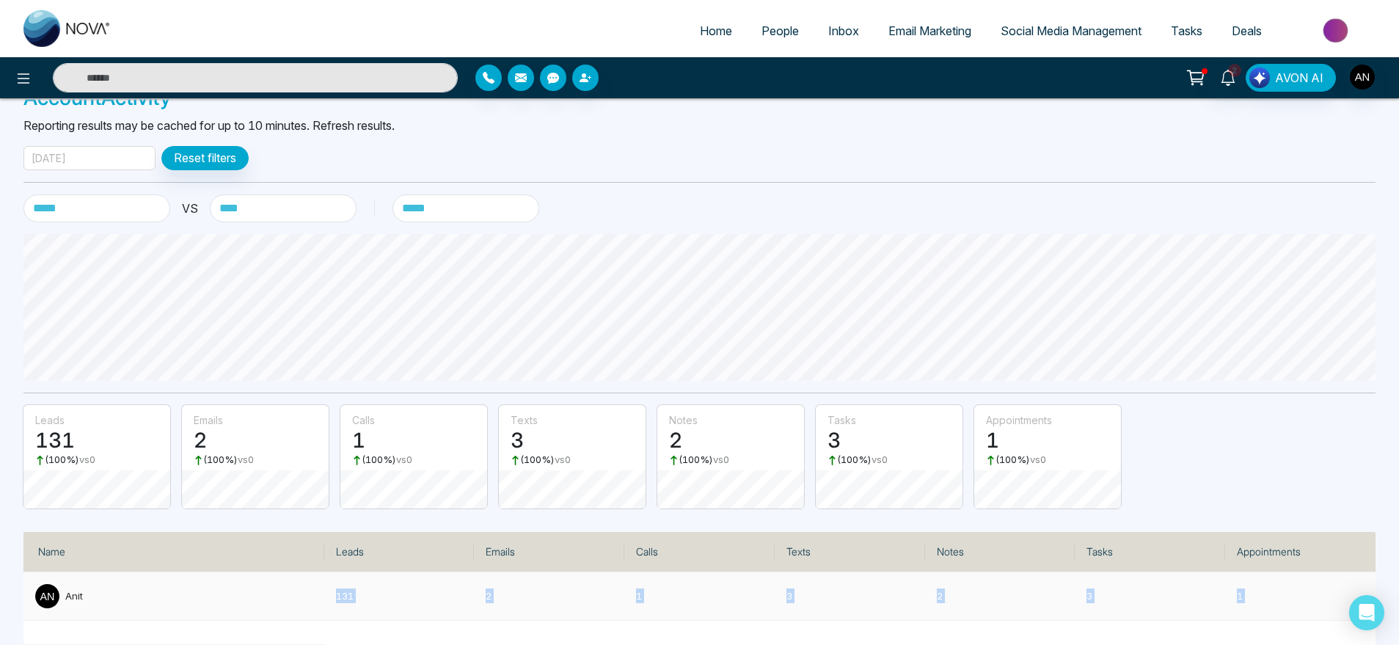
drag, startPoint x: 302, startPoint y: 587, endPoint x: 1288, endPoint y: 585, distance: 985.4
click at [1288, 585] on tr "Anit 131 2 1 3 2 3 1" at bounding box center [699, 596] width 1352 height 48
click at [1288, 585] on td "1" at bounding box center [1300, 596] width 150 height 48
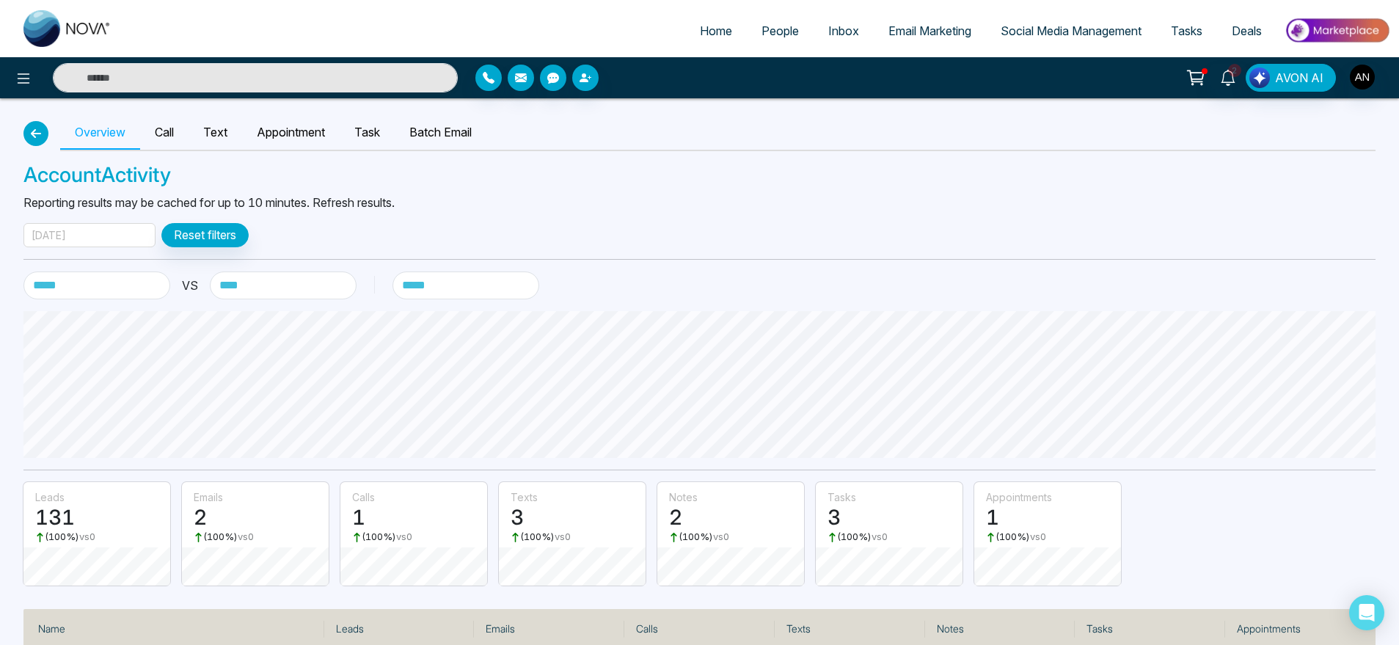
click at [37, 121] on button "button" at bounding box center [35, 133] width 25 height 25
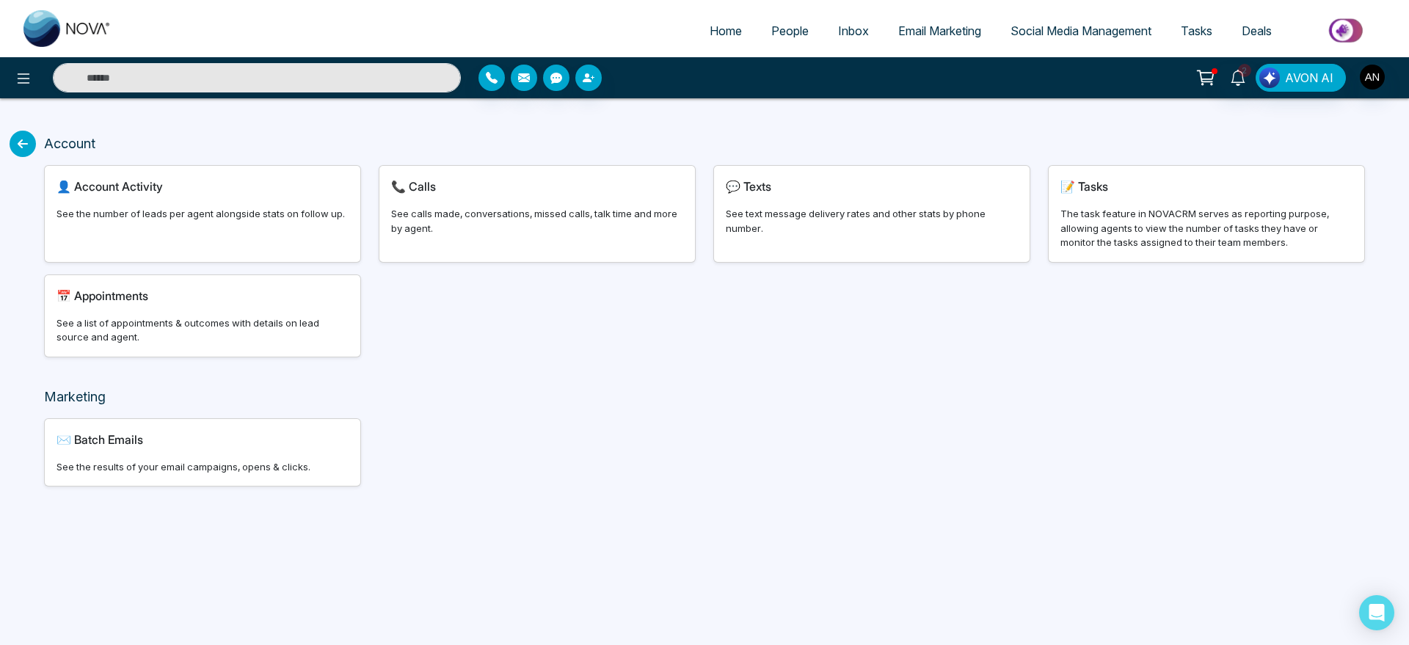
click at [19, 142] on icon at bounding box center [23, 144] width 26 height 26
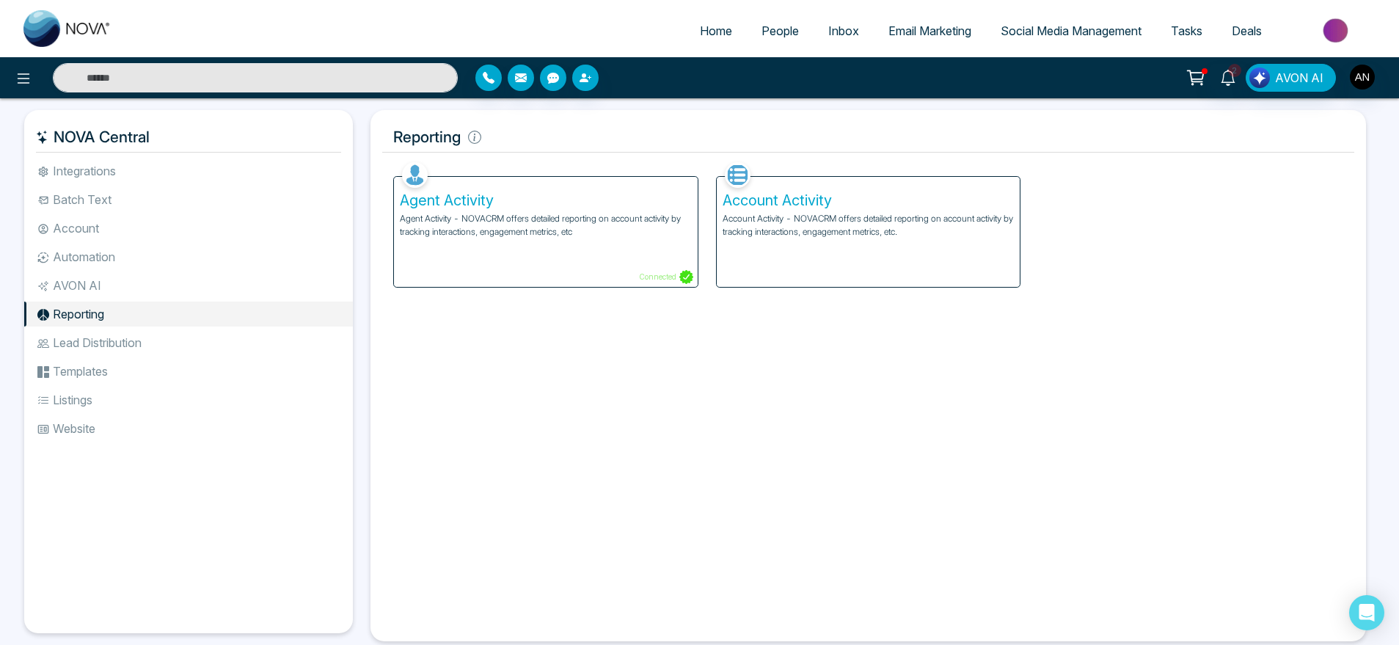
click at [146, 349] on li "Lead Distribution" at bounding box center [188, 342] width 329 height 25
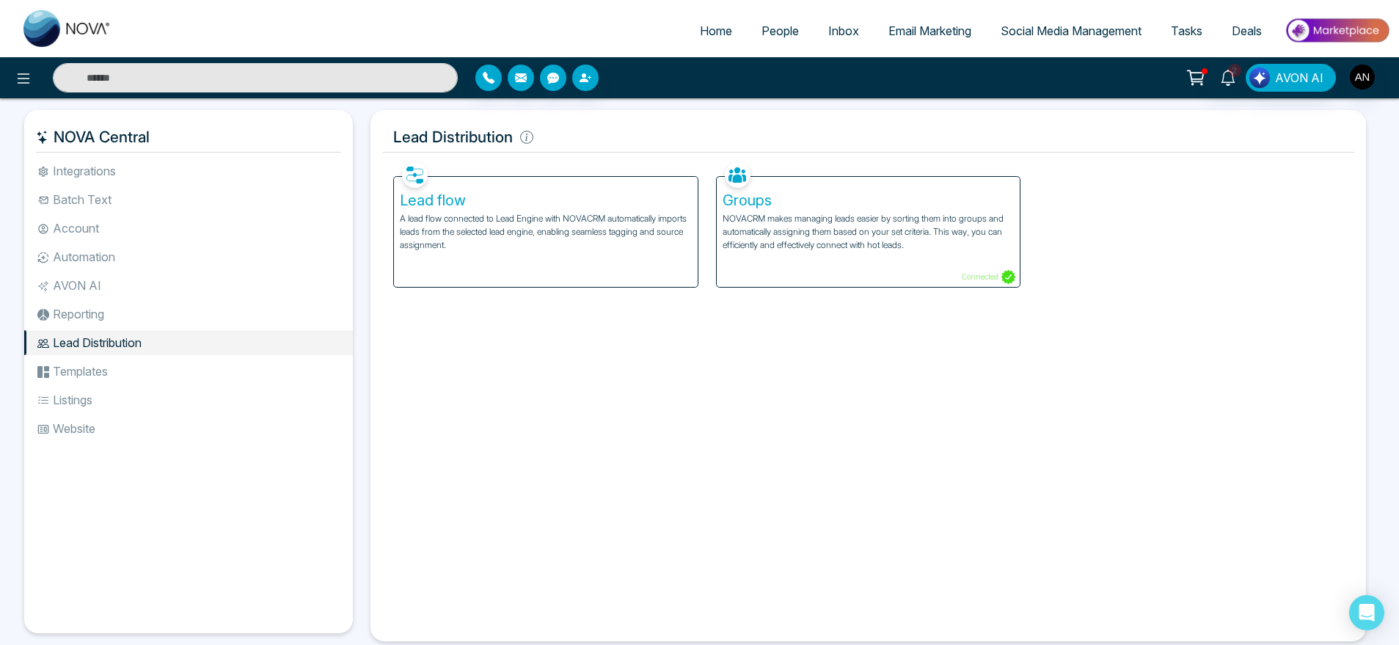
scroll to position [32, 0]
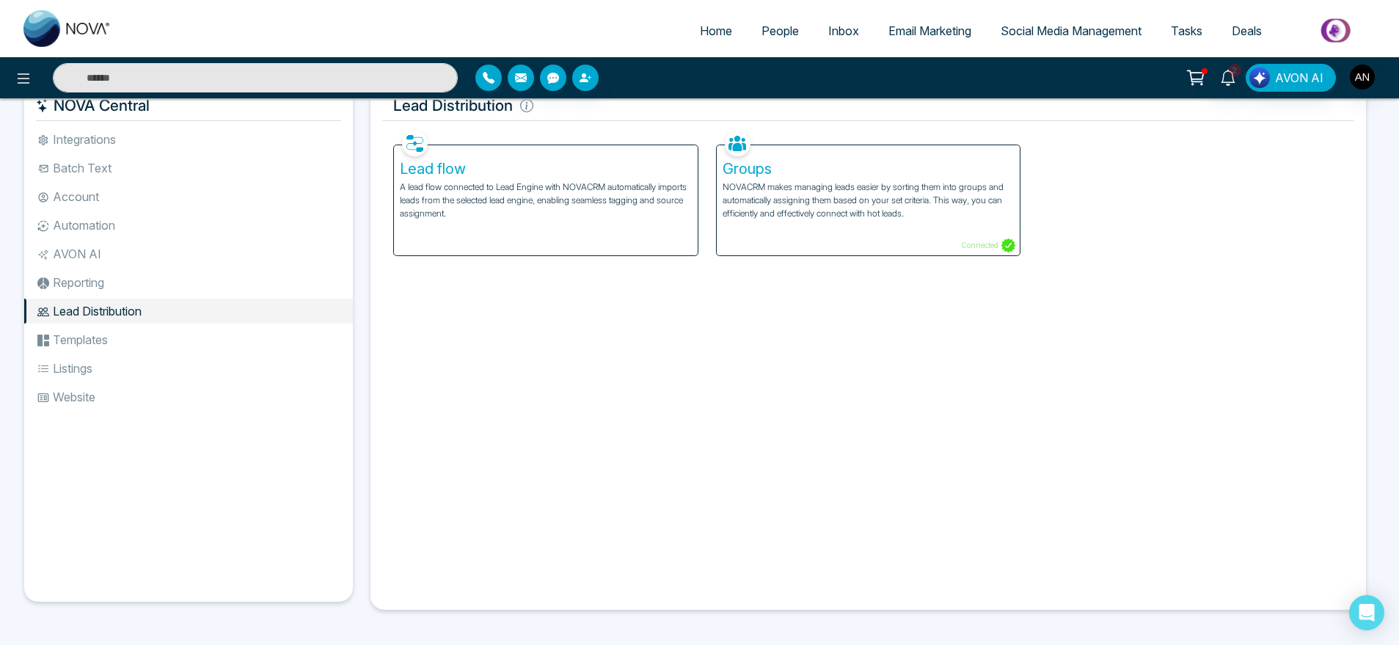
click at [588, 202] on p "A lead flow connected to Lead Engine with NOVACRM automatically imports leads f…" at bounding box center [546, 201] width 292 height 40
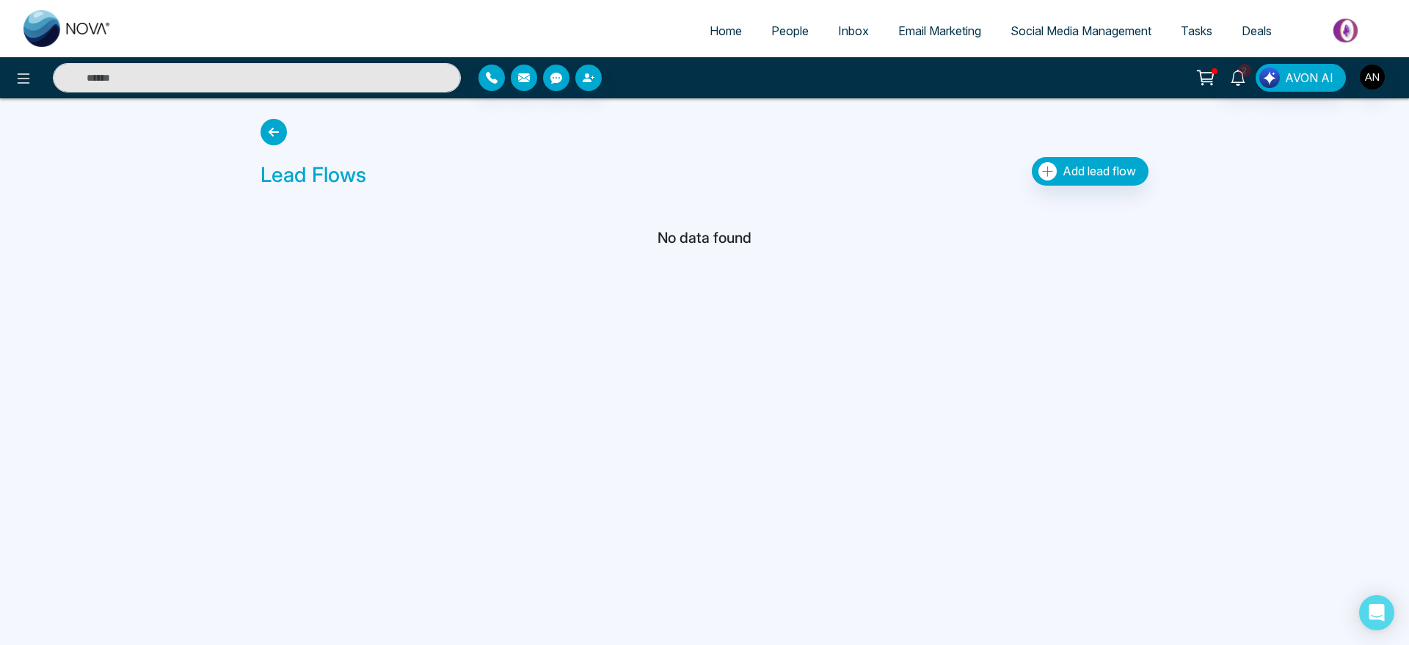
click at [281, 128] on icon at bounding box center [273, 132] width 26 height 26
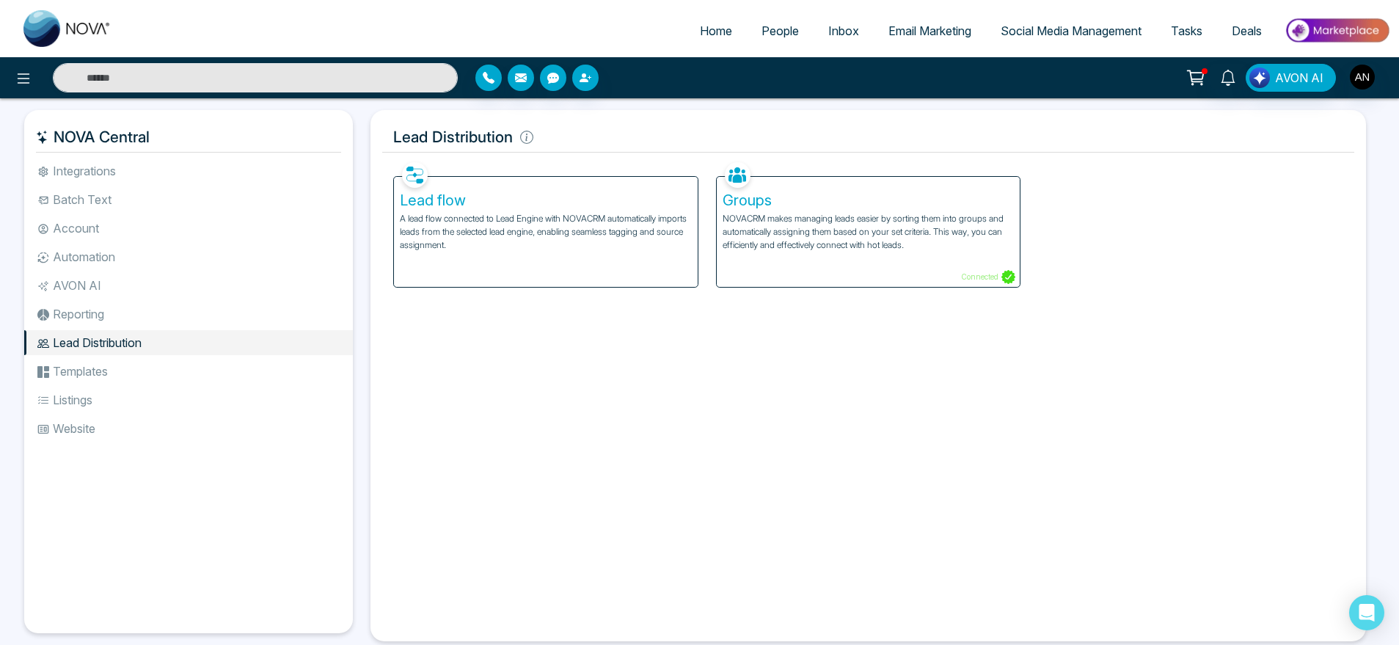
click at [872, 239] on p "NOVACRM makes managing leads easier by sorting them into groups and automatical…" at bounding box center [869, 232] width 292 height 40
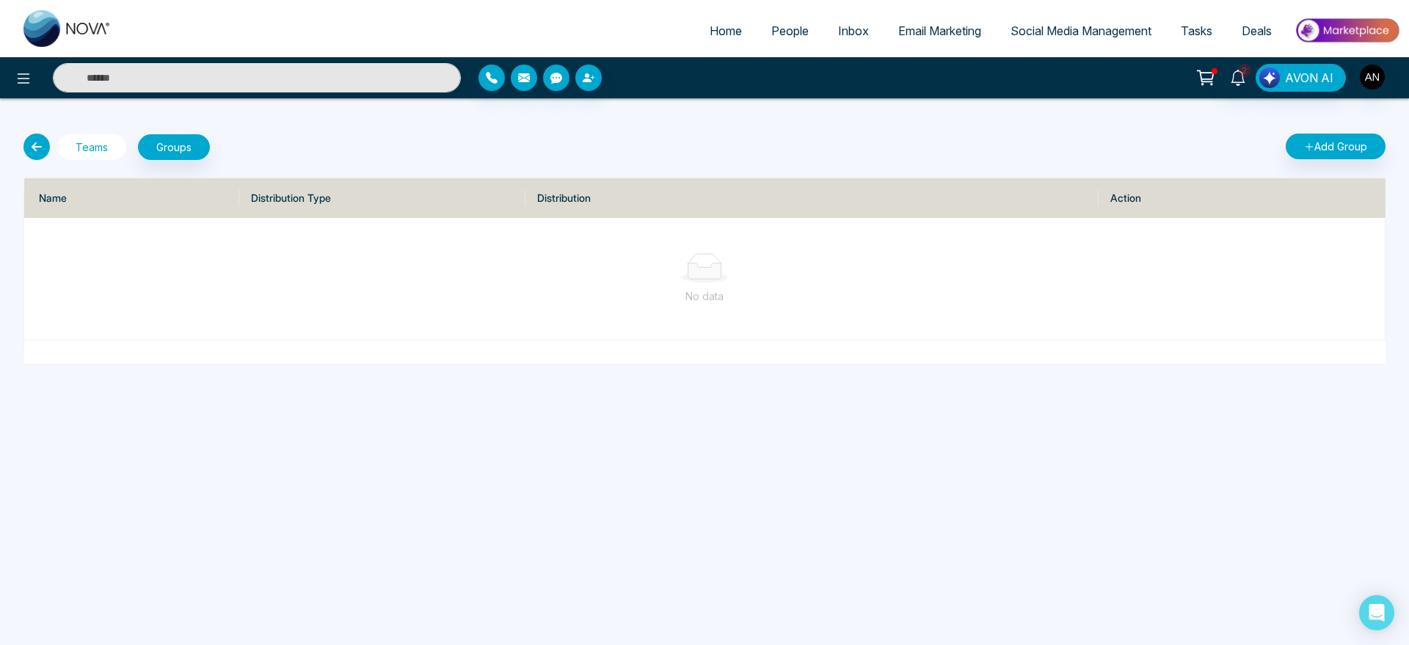
click at [75, 143] on button "Teams" at bounding box center [91, 147] width 69 height 26
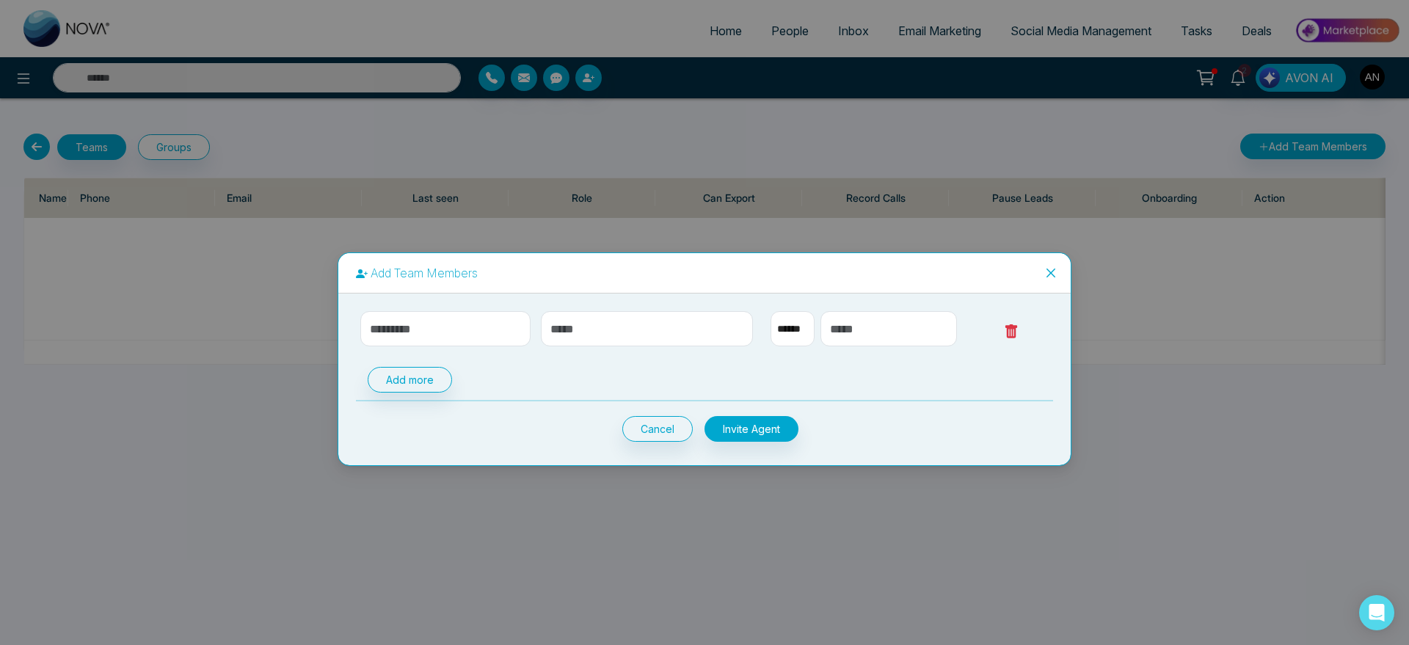
select select "**"
click at [1018, 328] on icon at bounding box center [1011, 331] width 15 height 15
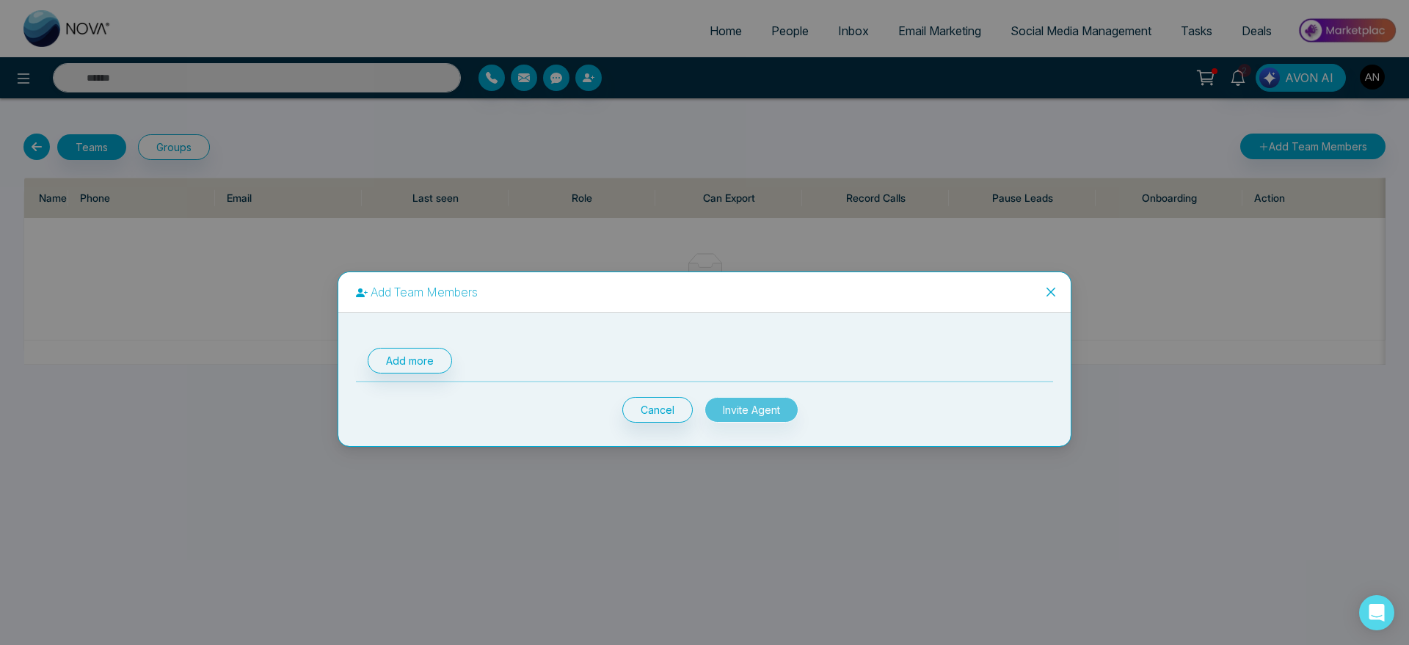
click at [768, 411] on div "Cancel Invite Agent" at bounding box center [704, 410] width 188 height 26
click at [1049, 295] on icon "close" at bounding box center [1051, 292] width 12 height 12
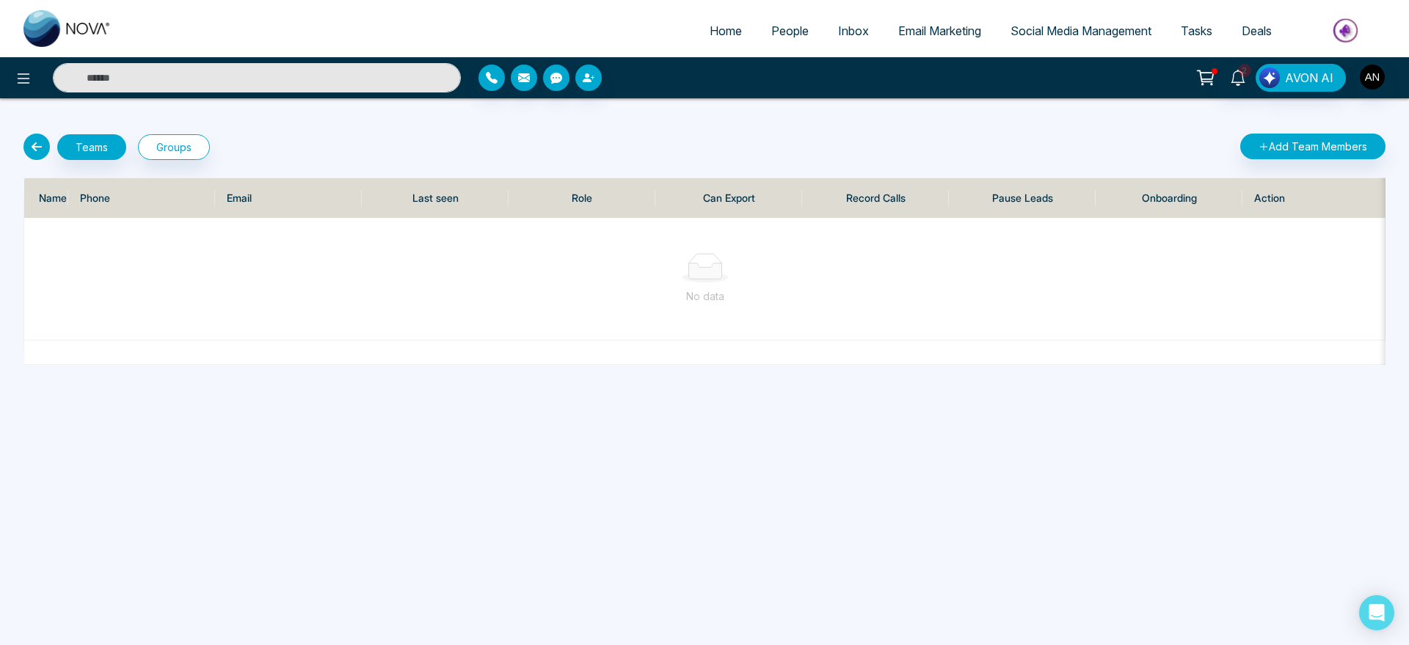
click at [25, 141] on icon at bounding box center [36, 147] width 26 height 26
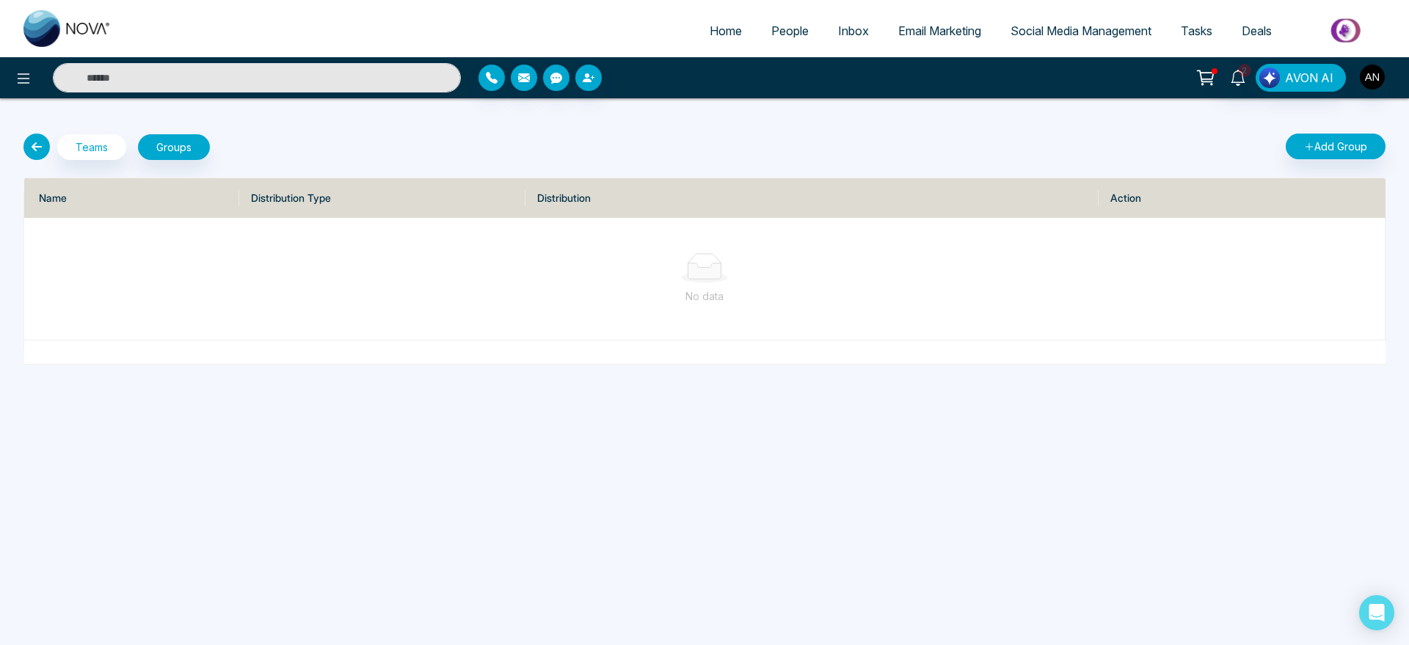
click at [41, 134] on icon at bounding box center [36, 147] width 26 height 26
click at [41, 139] on icon at bounding box center [36, 147] width 26 height 26
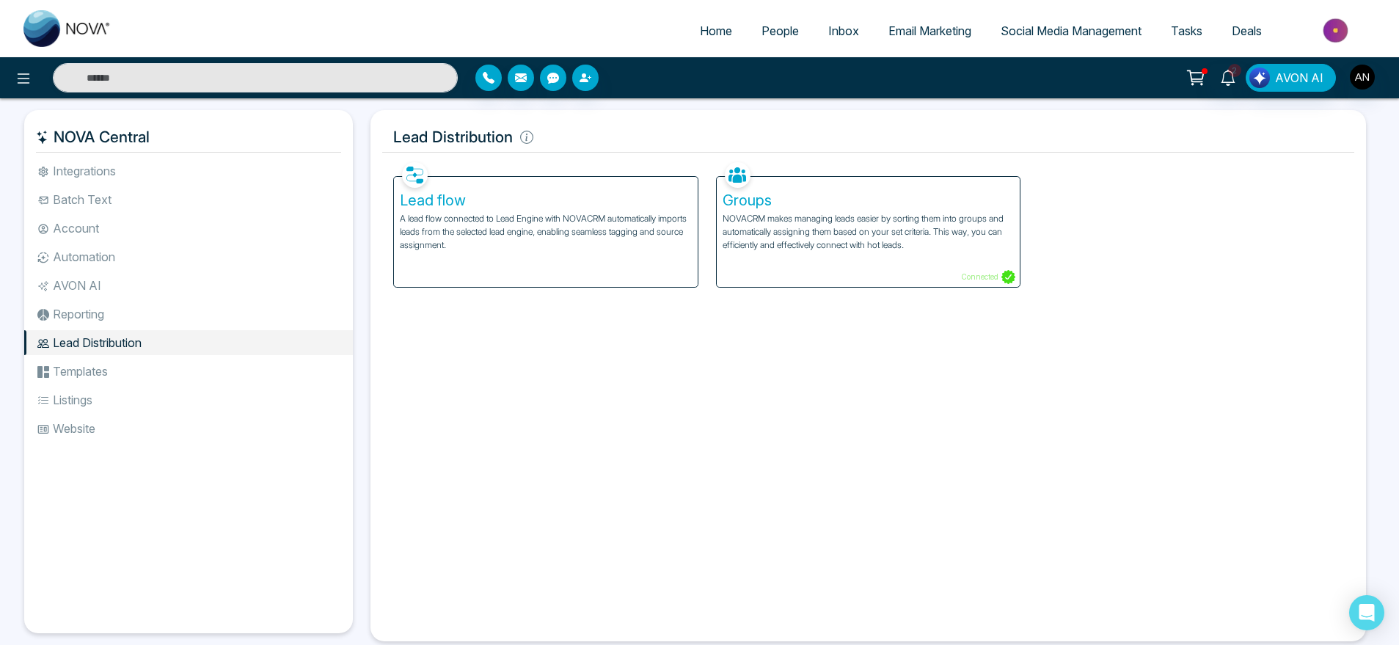
click at [142, 365] on li "Templates" at bounding box center [188, 371] width 329 height 25
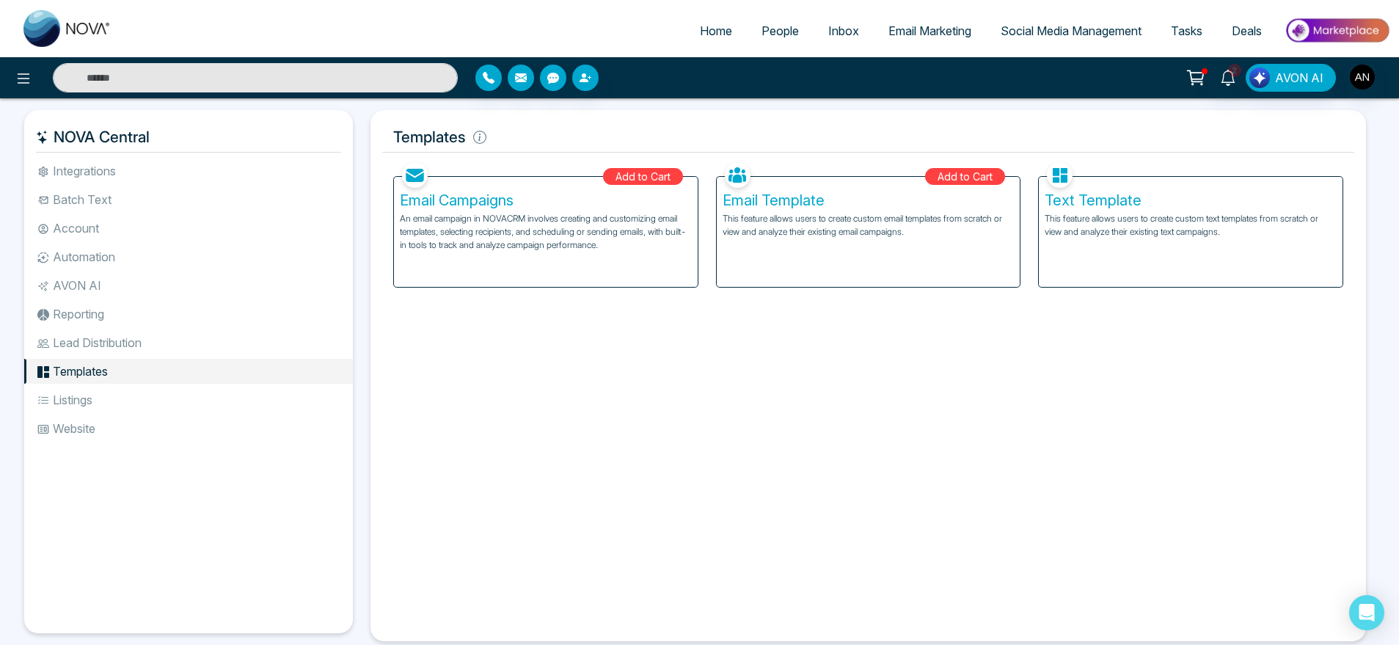
click at [1156, 244] on div "Text Template This feature allows users to create custom text templates from sc…" at bounding box center [1191, 232] width 304 height 110
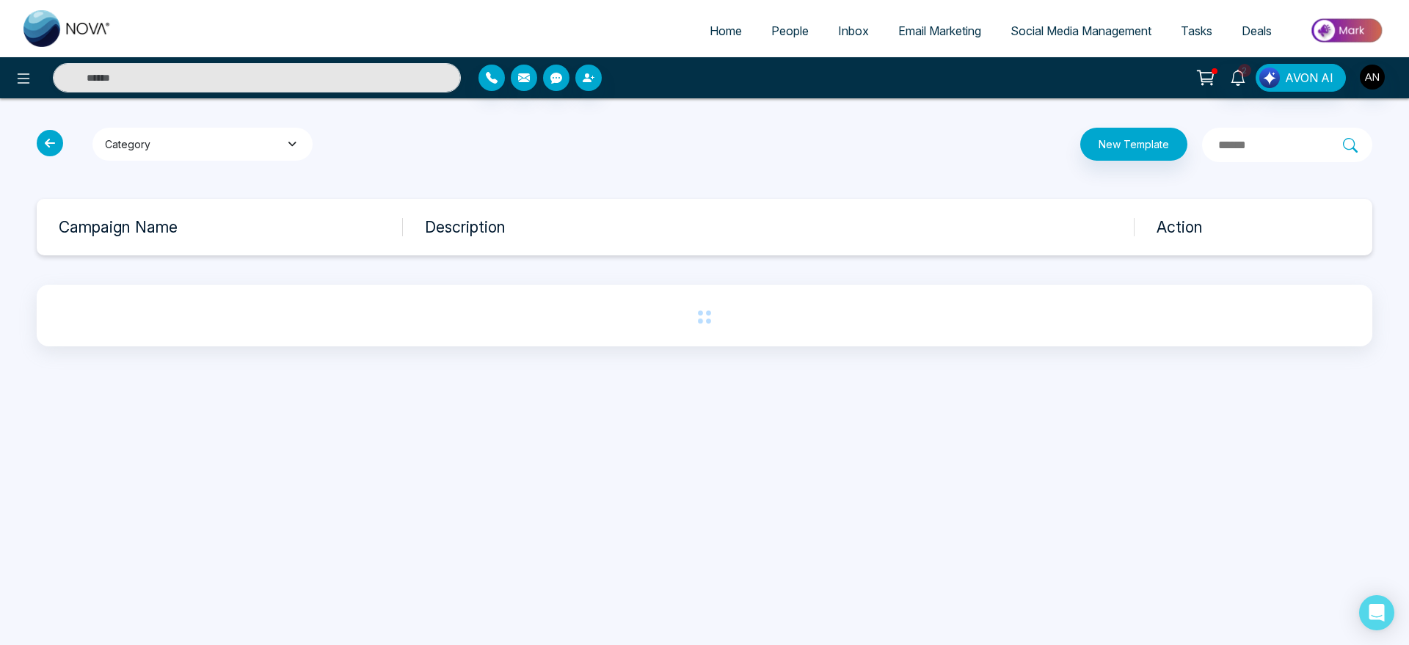
click at [260, 145] on button "Category" at bounding box center [202, 144] width 220 height 33
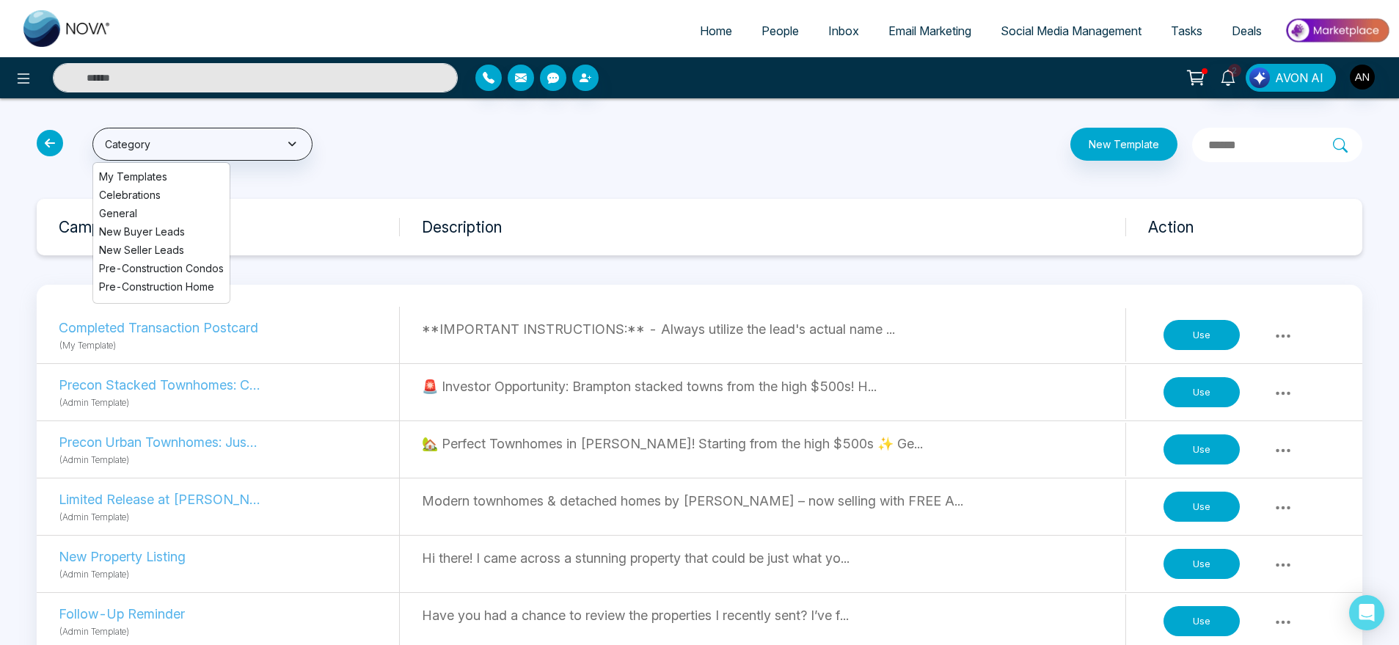
click at [142, 227] on li "New Buyer Leads" at bounding box center [161, 231] width 136 height 15
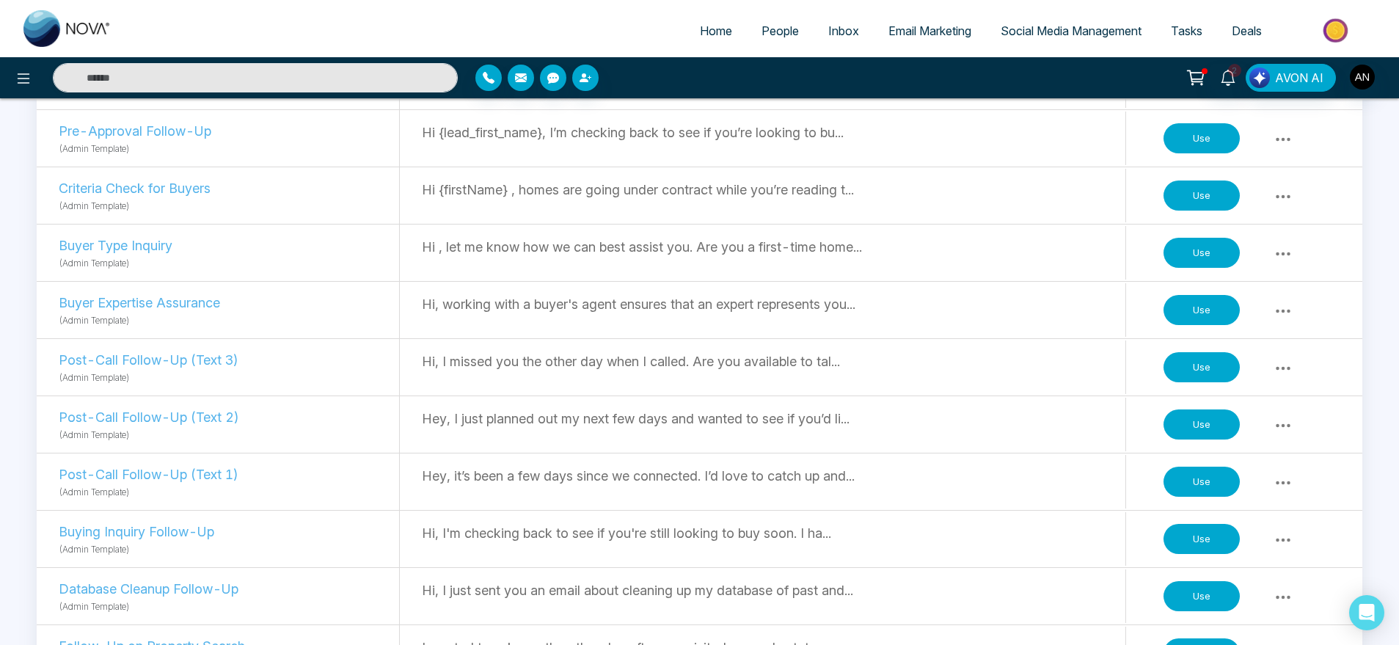
scroll to position [770, 0]
click at [1202, 523] on button "Use" at bounding box center [1202, 538] width 76 height 31
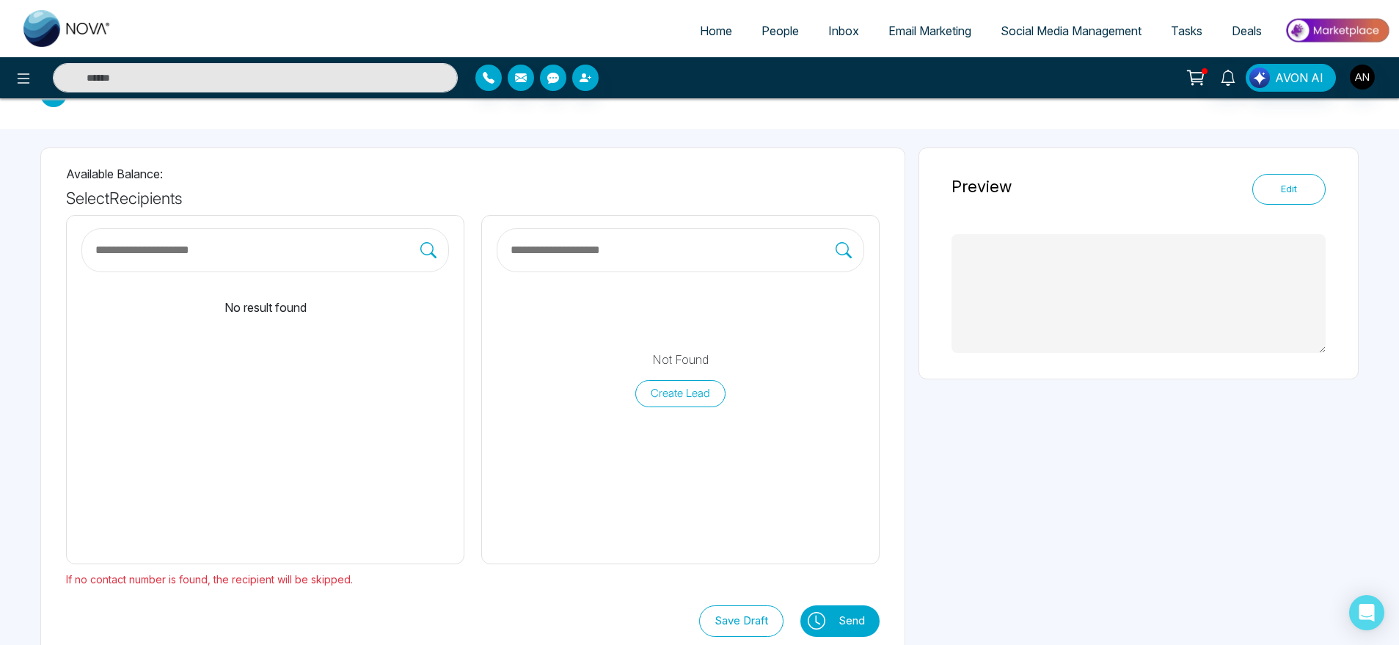
scroll to position [68, 0]
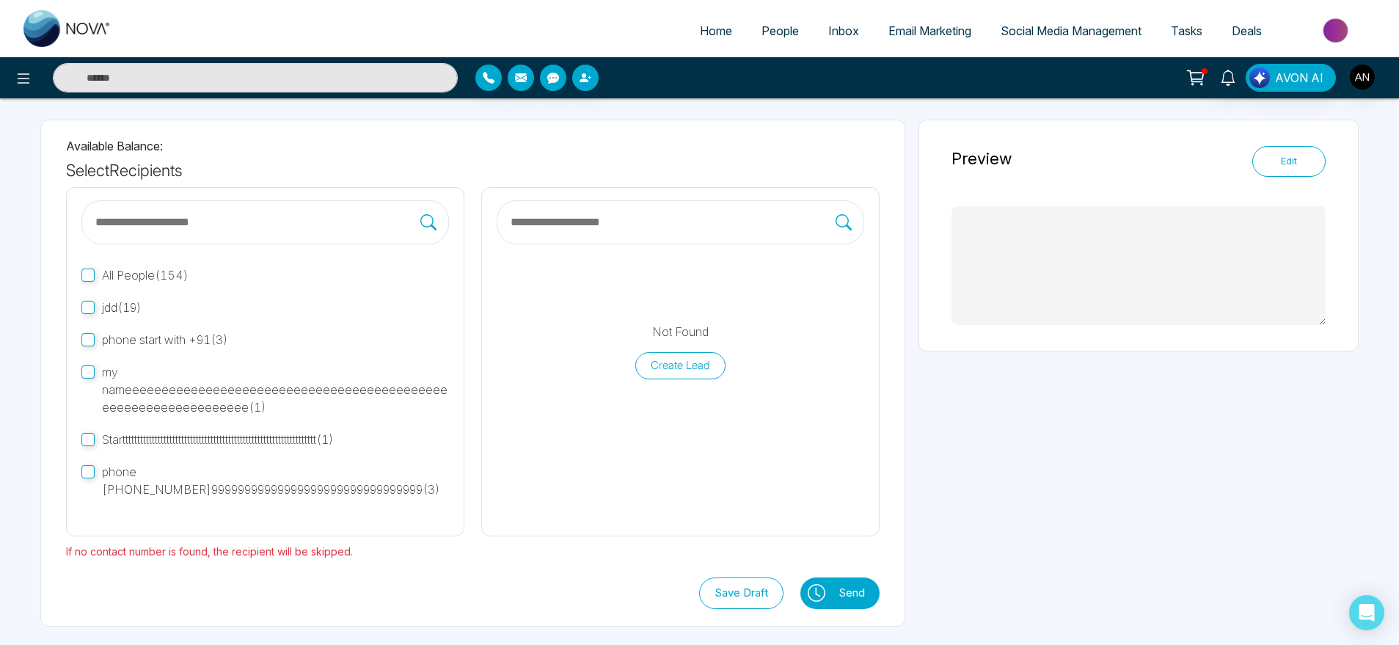
type textarea "**********"
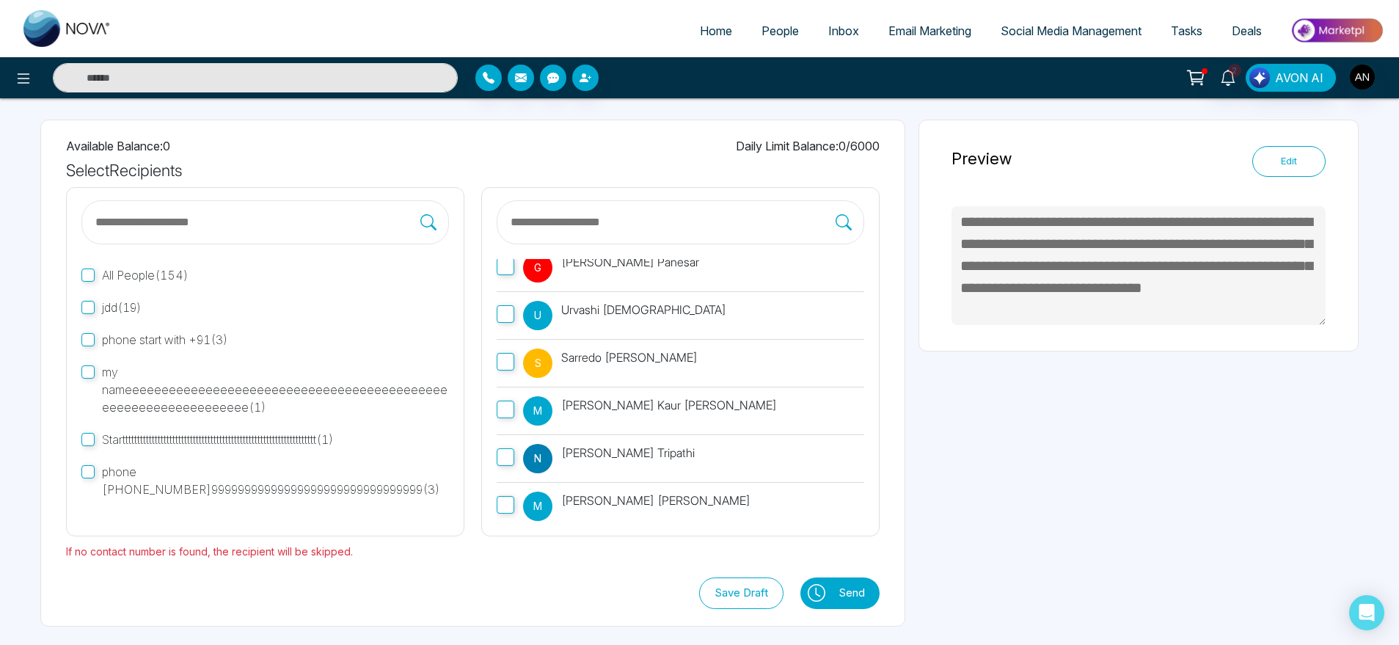
scroll to position [835, 0]
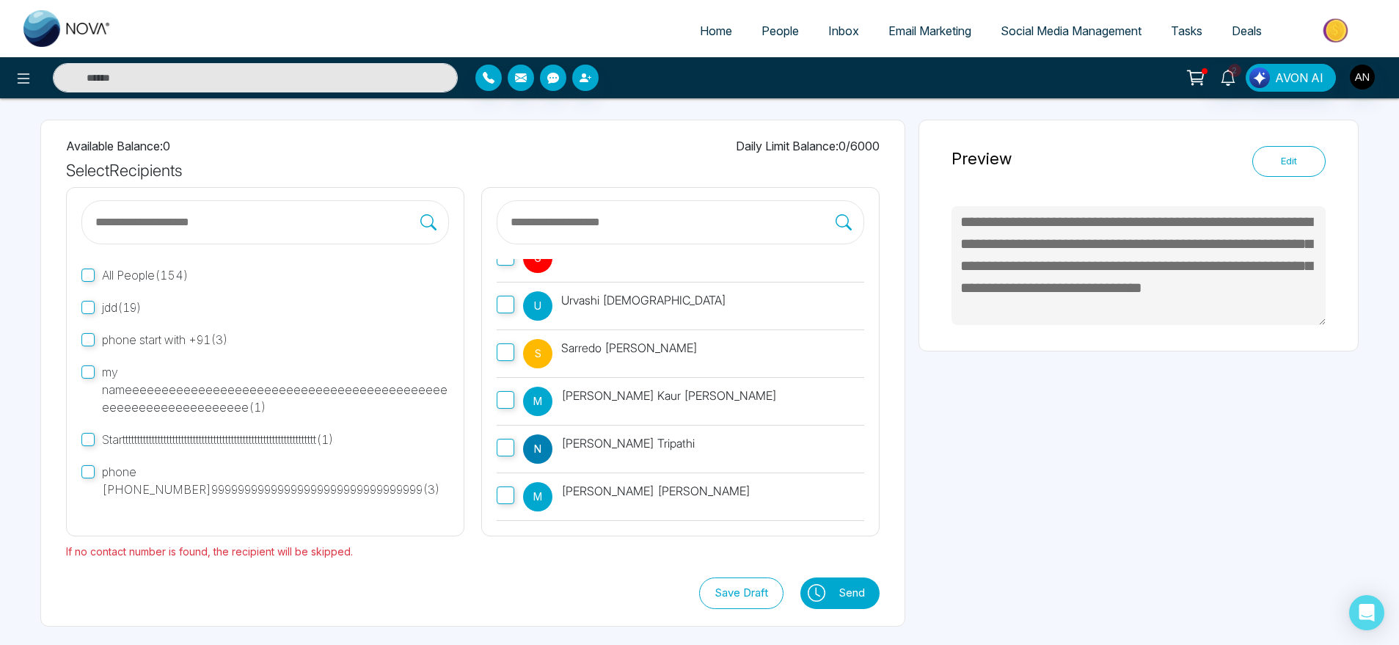
click at [111, 340] on span "phone start with +91 ( 3 )" at bounding box center [165, 339] width 126 height 15
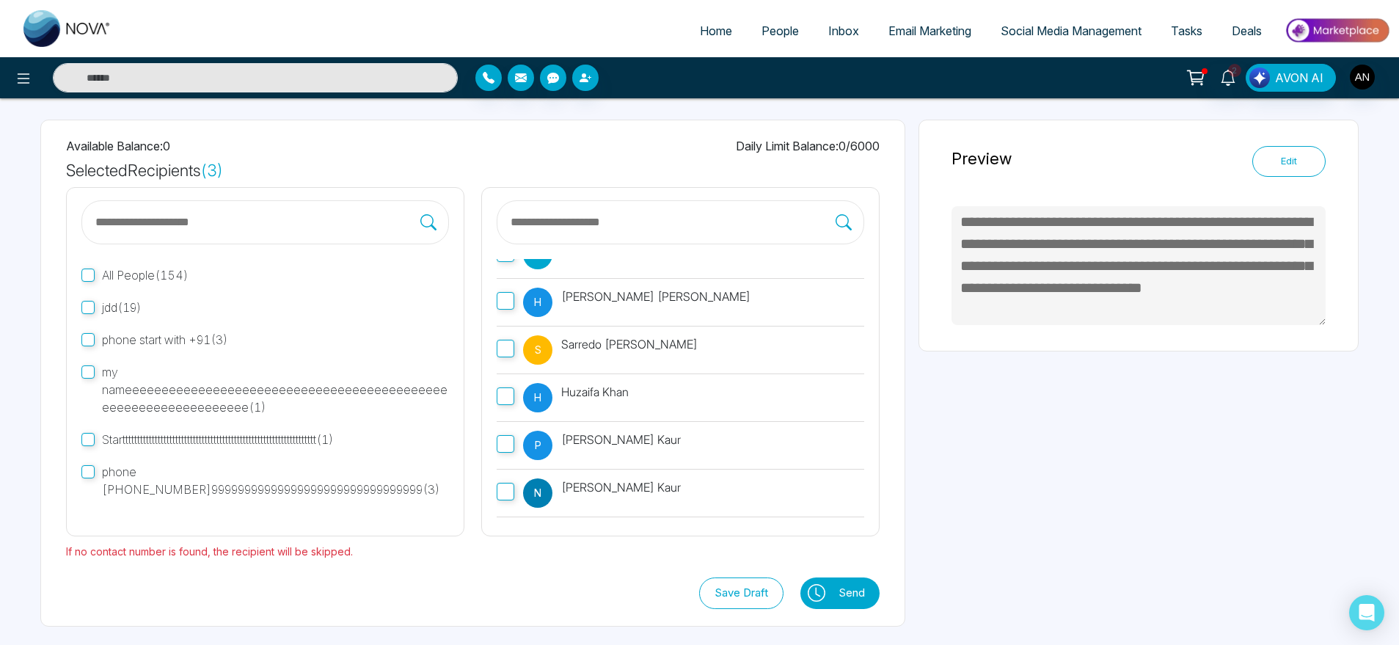
scroll to position [0, 0]
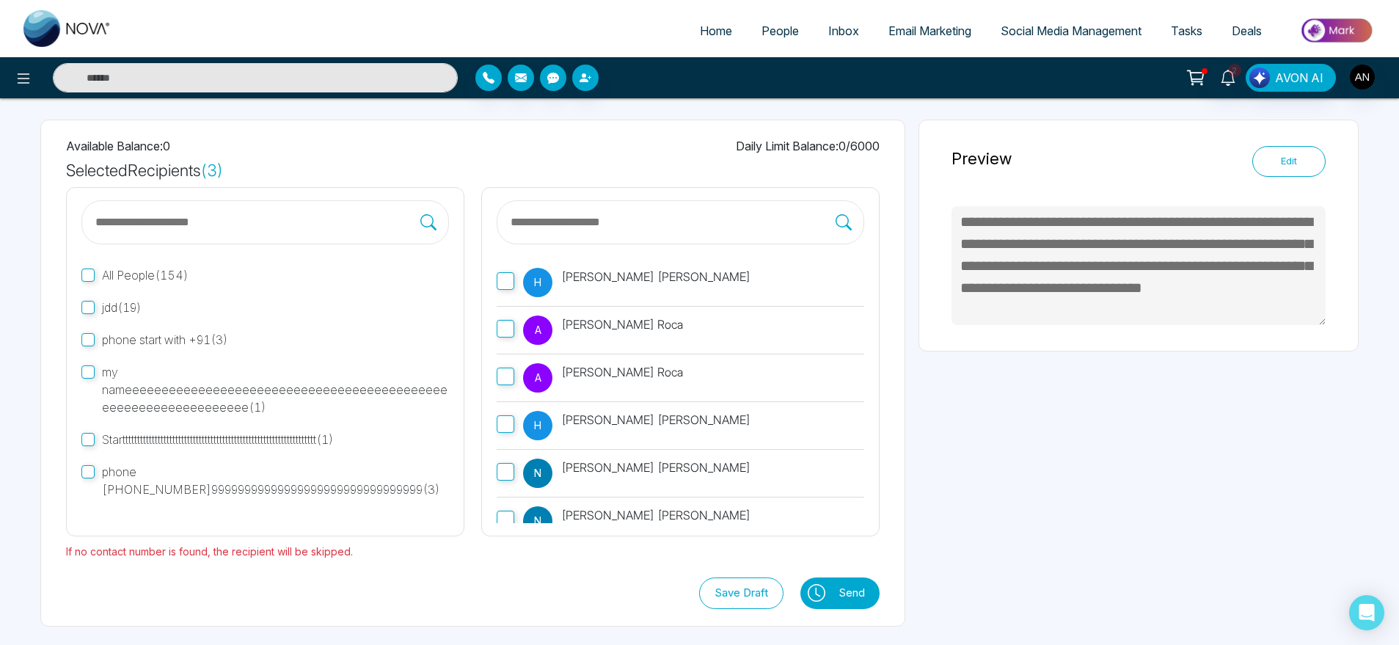
click at [858, 597] on button "Send" at bounding box center [855, 593] width 48 height 32
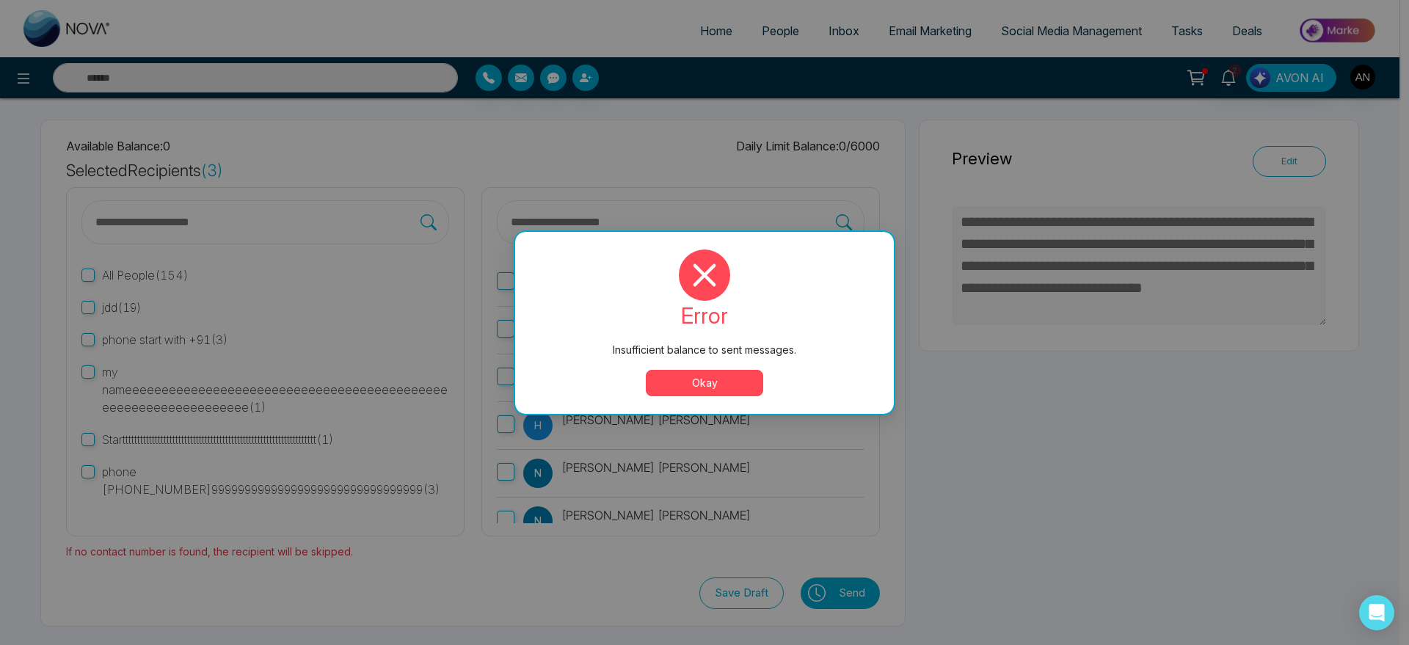
click at [695, 386] on button "Okay" at bounding box center [704, 383] width 117 height 26
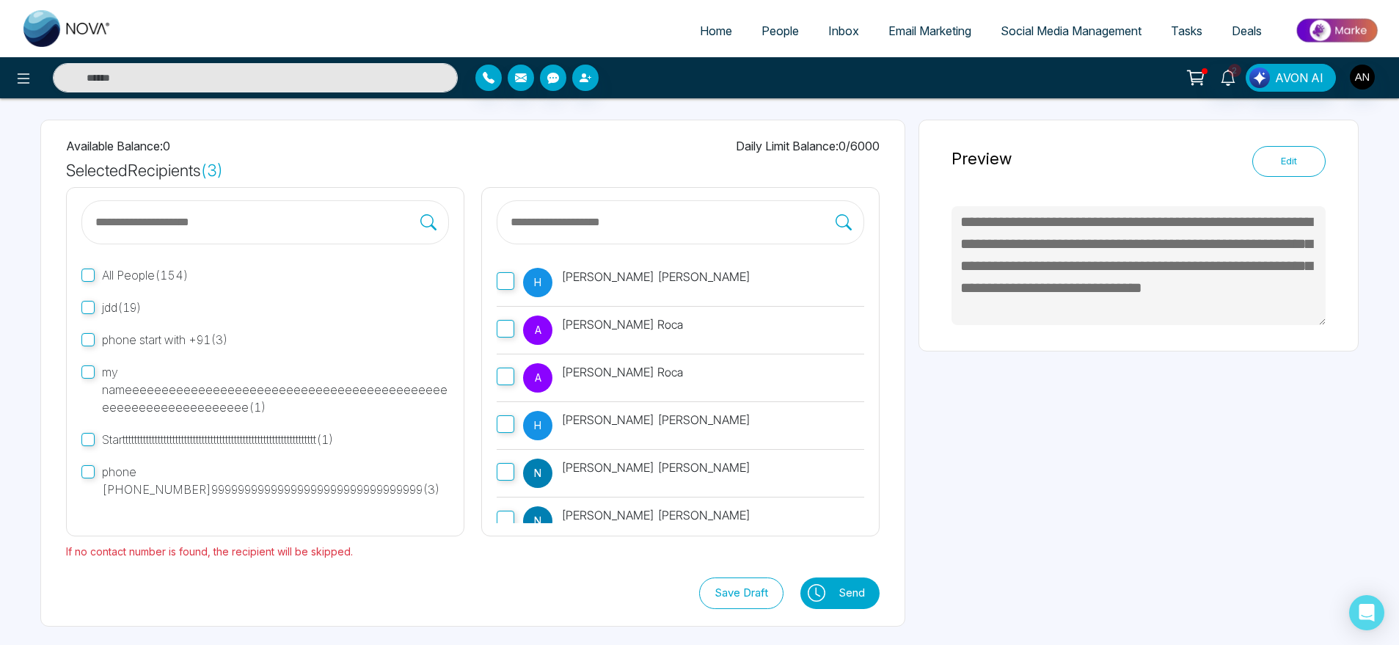
click at [153, 343] on span "phone start with +91 ( 3 )" at bounding box center [165, 339] width 126 height 15
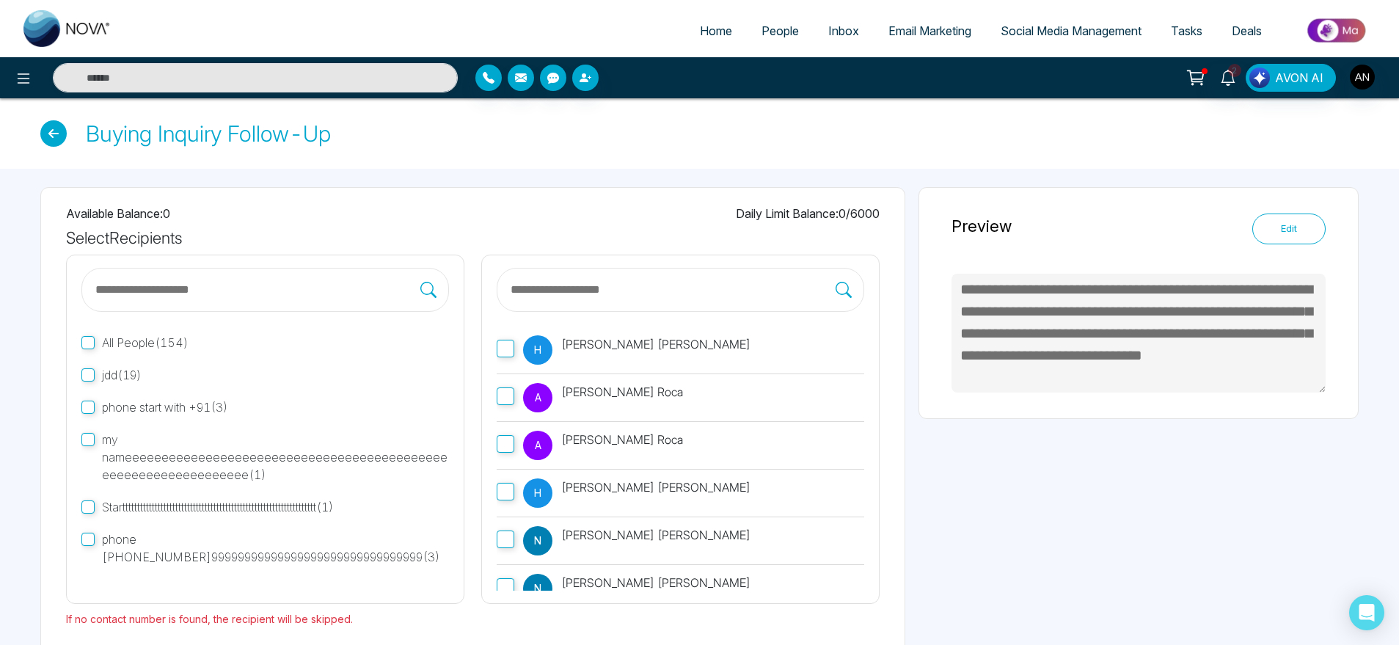
click at [52, 123] on icon at bounding box center [53, 133] width 26 height 26
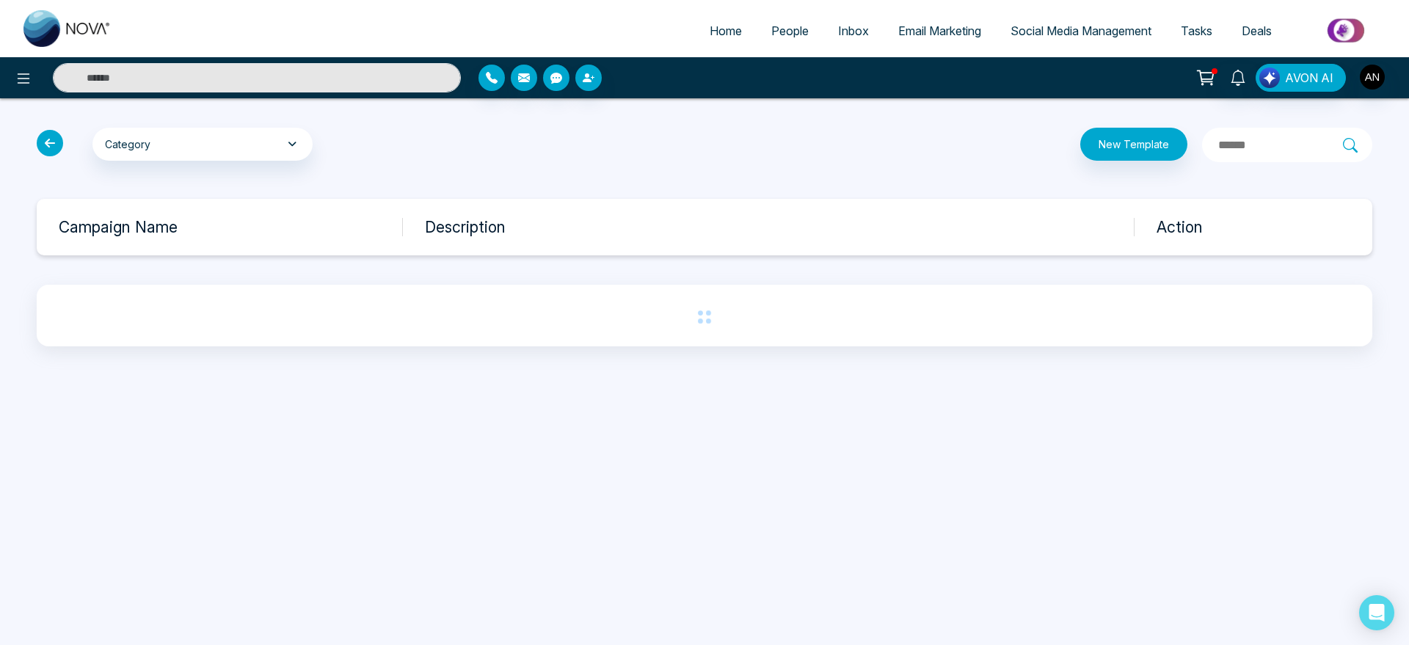
click at [54, 142] on icon at bounding box center [50, 143] width 26 height 26
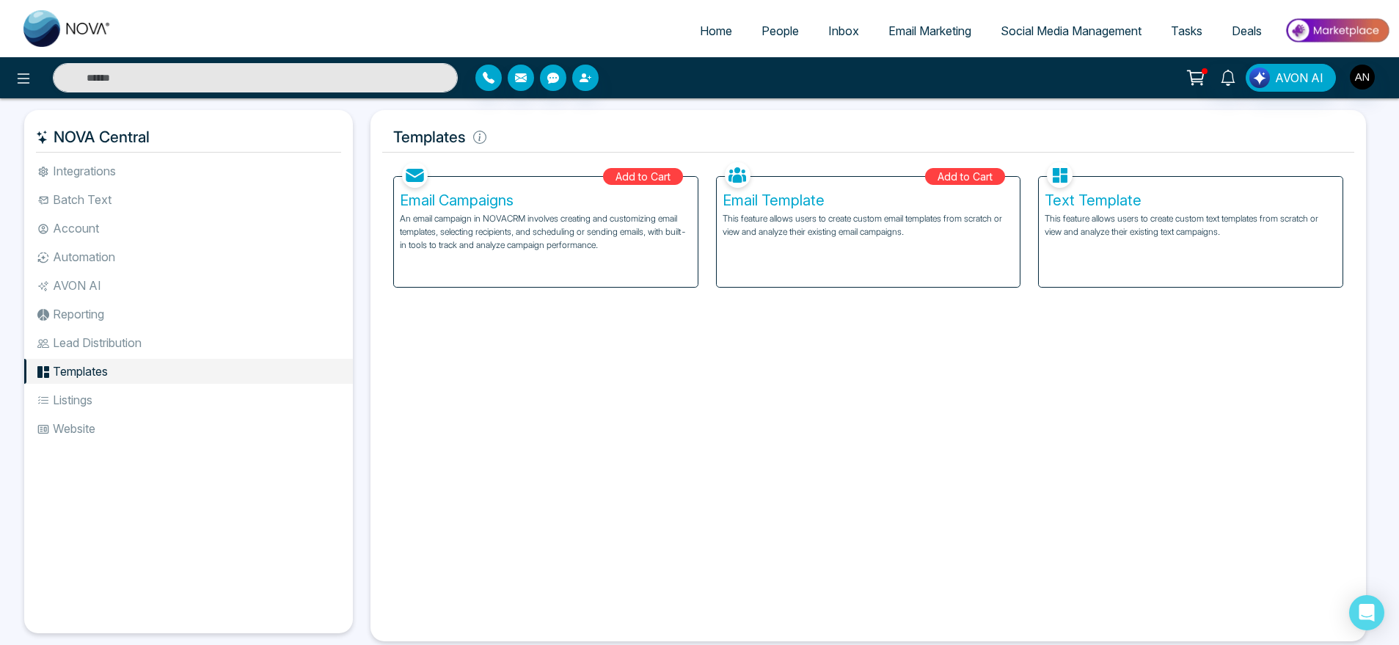
click at [178, 401] on li "Listings" at bounding box center [188, 399] width 329 height 25
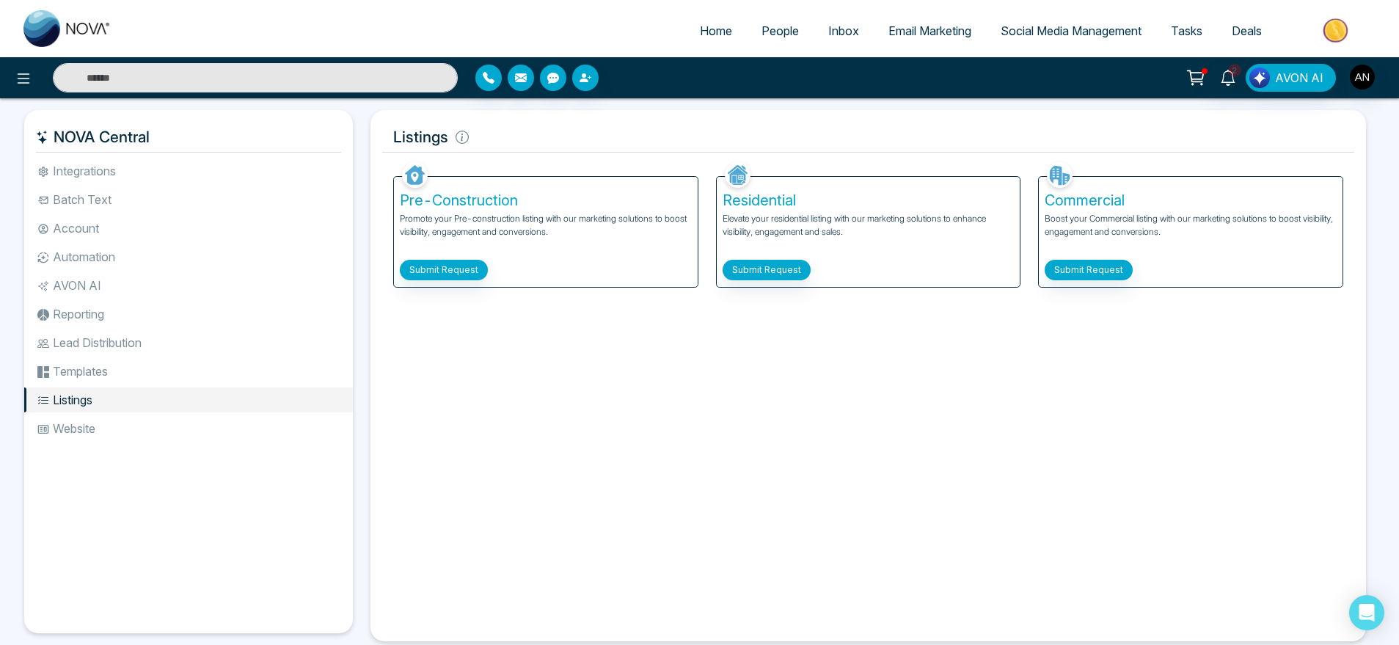
click at [466, 249] on p "Promote your Pre-construction listing with our marketing solutions to boost vis…" at bounding box center [546, 232] width 292 height 40
click at [464, 278] on button "Submit Request" at bounding box center [444, 270] width 88 height 21
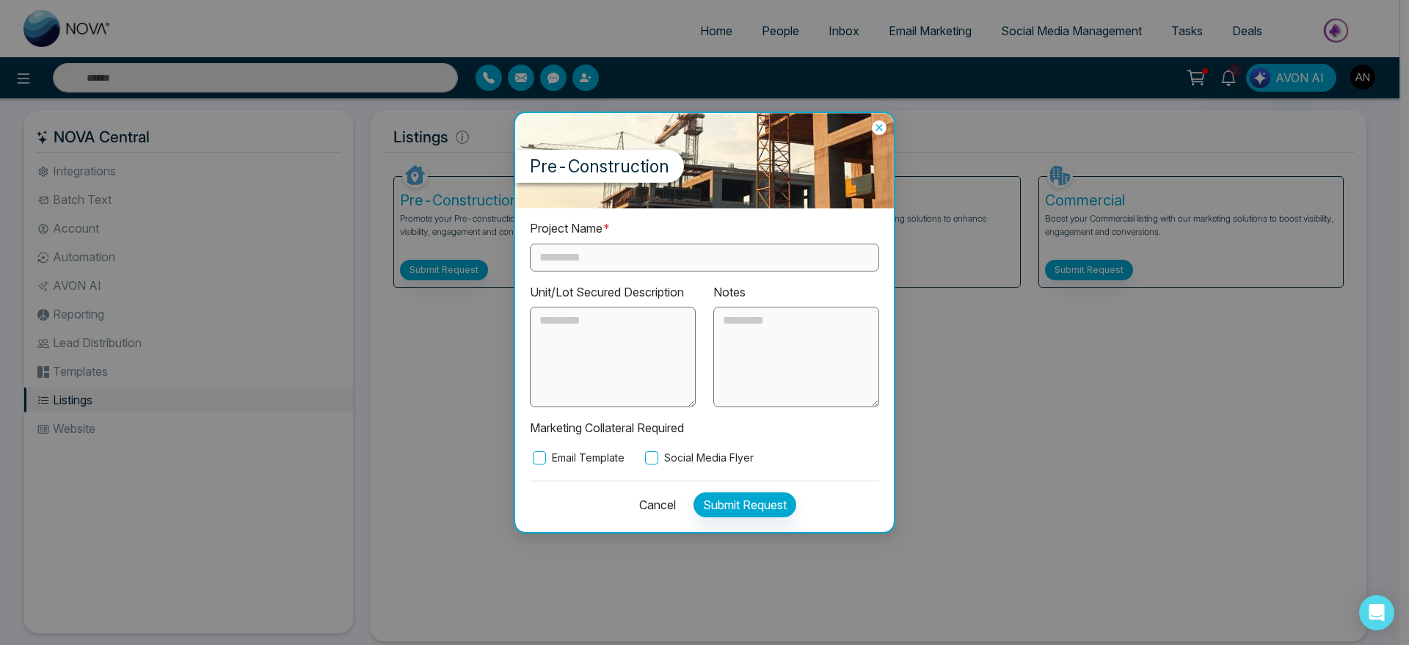
drag, startPoint x: 464, startPoint y: 278, endPoint x: 658, endPoint y: 256, distance: 195.0
click at [658, 256] on div "Pre-Construction Project Name * Unit/Lot Secured Description Notes Marketing Co…" at bounding box center [704, 322] width 1409 height 645
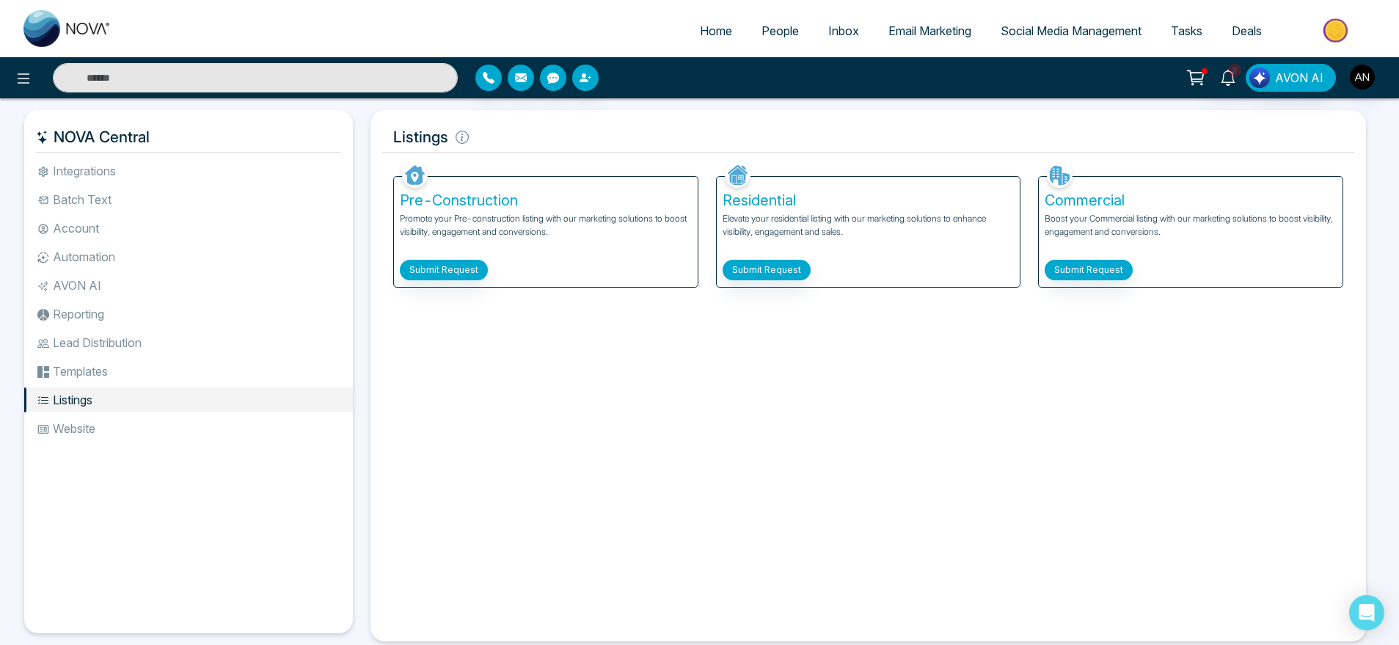
click at [658, 256] on div "Pre-Construction Promote your Pre-construction listing with our marketing solut…" at bounding box center [546, 232] width 304 height 110
click at [440, 281] on div "Pre-Construction Promote your Pre-construction listing with our marketing solut…" at bounding box center [546, 232] width 304 height 110
click at [457, 266] on button "Submit Request" at bounding box center [444, 270] width 88 height 21
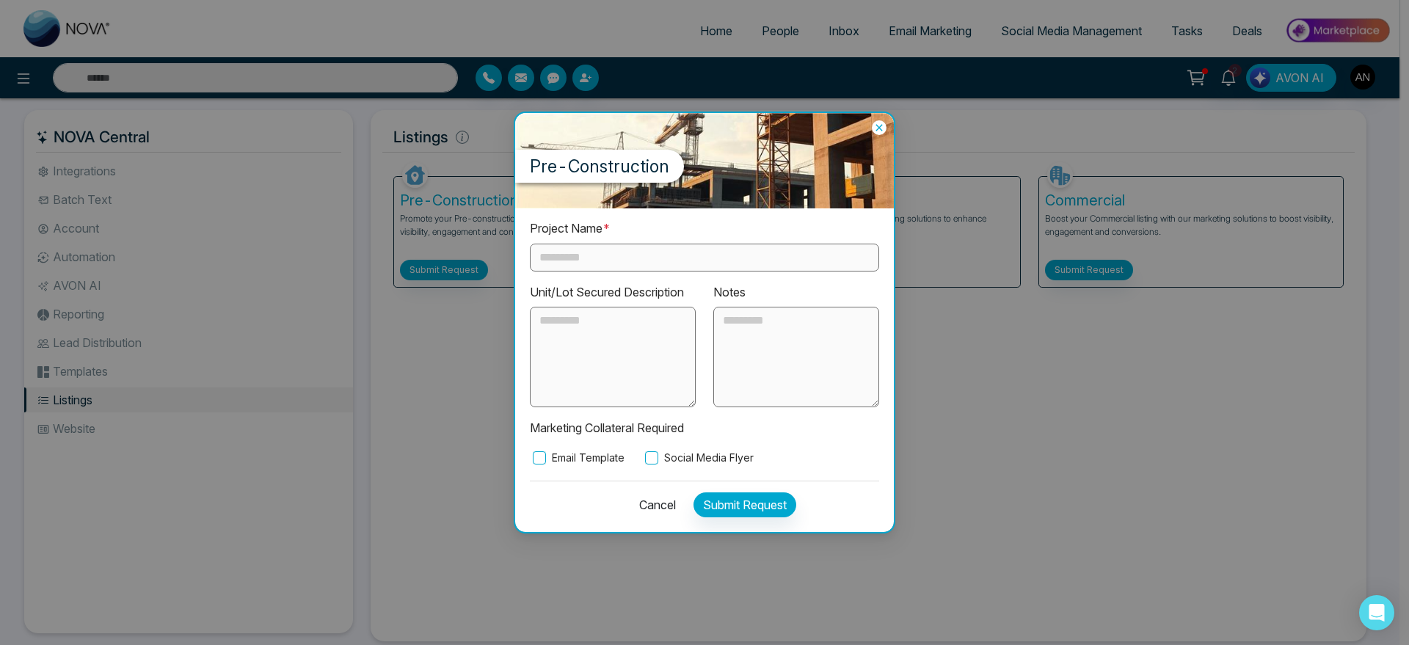
click at [628, 249] on input "text" at bounding box center [704, 258] width 349 height 28
type input "***"
click at [701, 456] on label "Social Media Flyer" at bounding box center [698, 458] width 112 height 16
click at [780, 506] on button "Submit Request" at bounding box center [744, 504] width 103 height 25
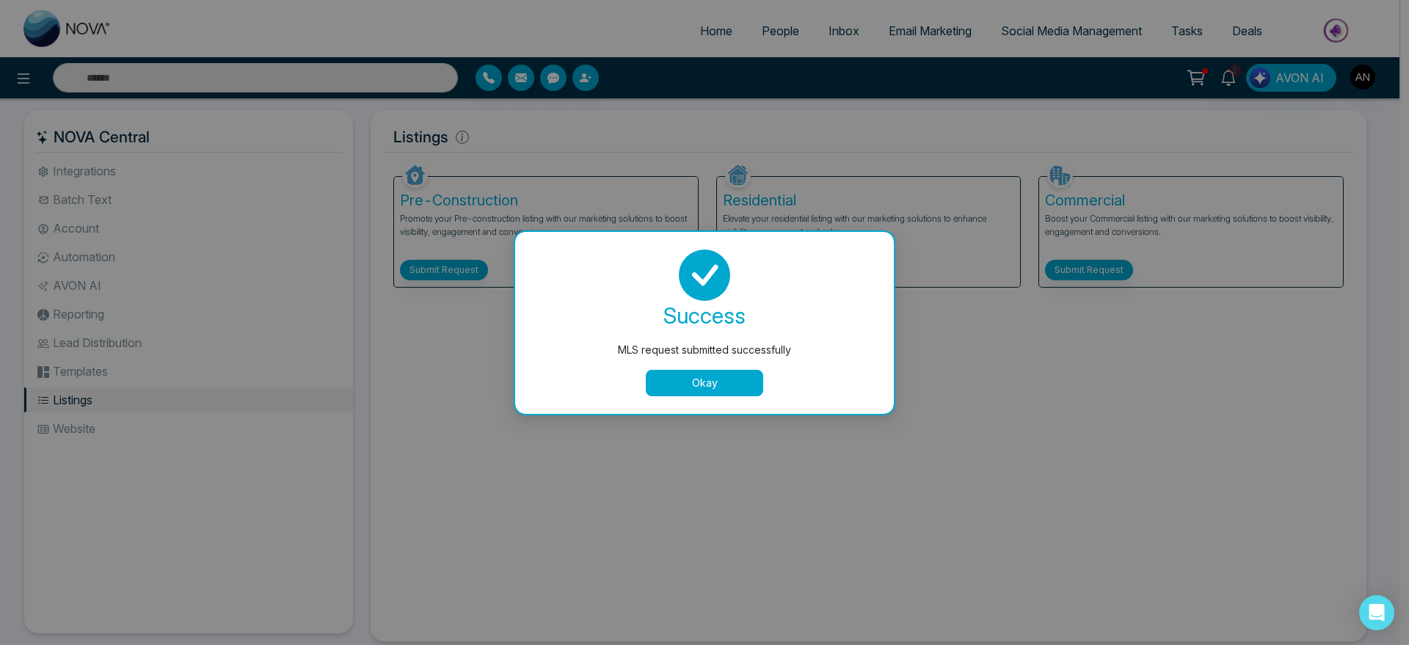
click at [734, 401] on div "success MLS request submitted successfully Okay" at bounding box center [704, 323] width 379 height 182
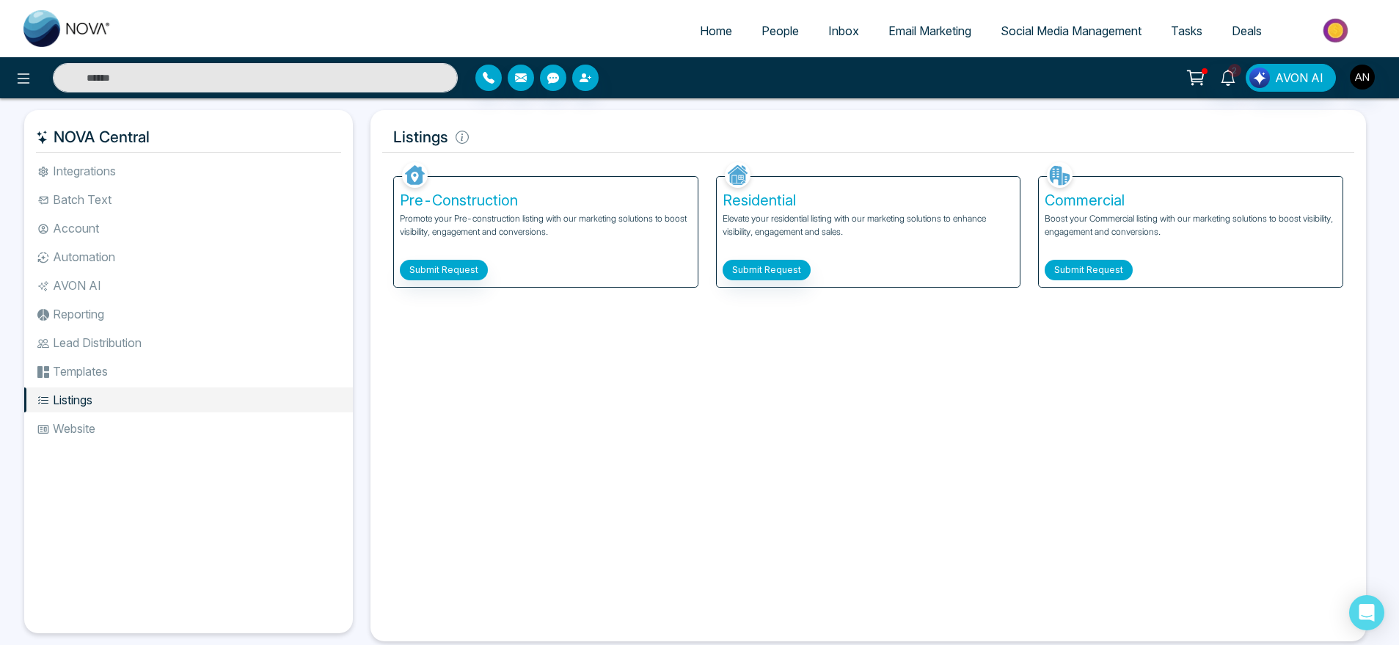
click at [1089, 274] on button "Submit Request" at bounding box center [1089, 270] width 88 height 21
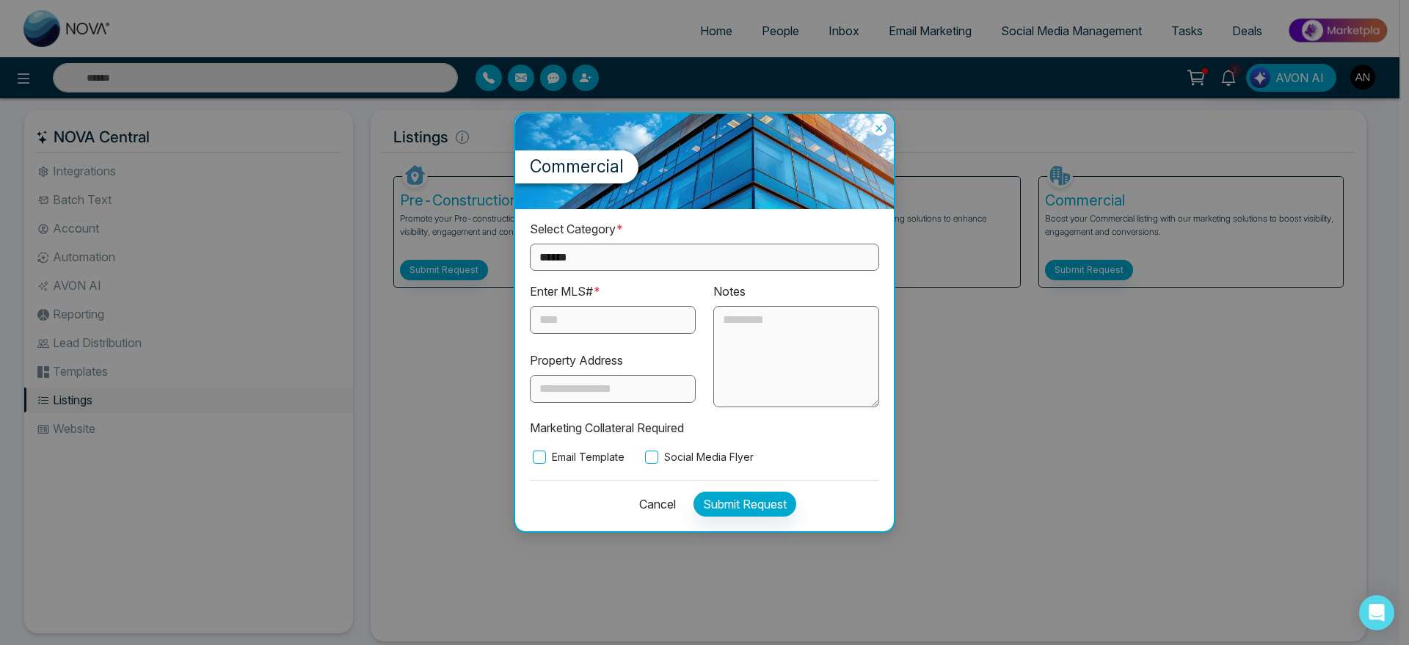
click at [712, 273] on div "**********" at bounding box center [704, 342] width 349 height 245
click at [691, 249] on select "**********" at bounding box center [704, 257] width 349 height 27
select select "*********"
click at [530, 244] on select "**********" at bounding box center [704, 257] width 349 height 27
click at [597, 320] on input "text" at bounding box center [613, 320] width 166 height 28
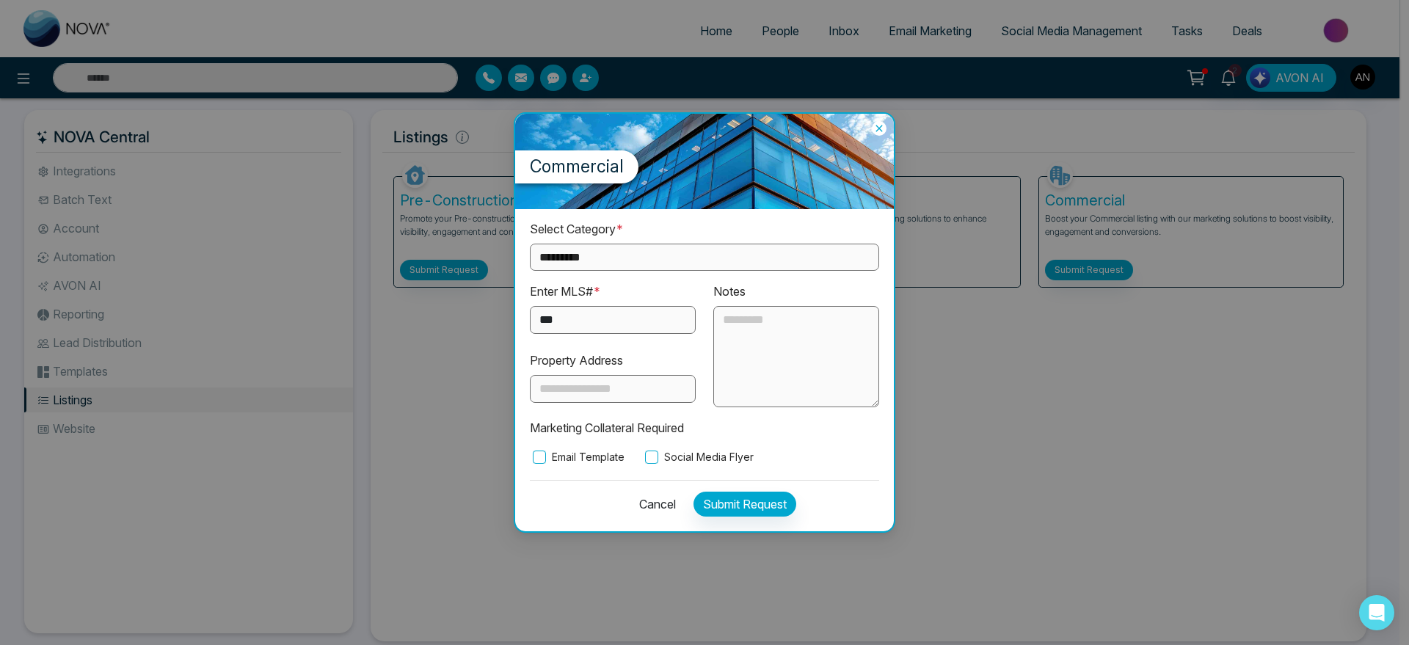
type input "***"
click at [680, 458] on label "Social Media Flyer" at bounding box center [698, 457] width 112 height 16
click at [745, 500] on button "Submit Request" at bounding box center [744, 504] width 103 height 25
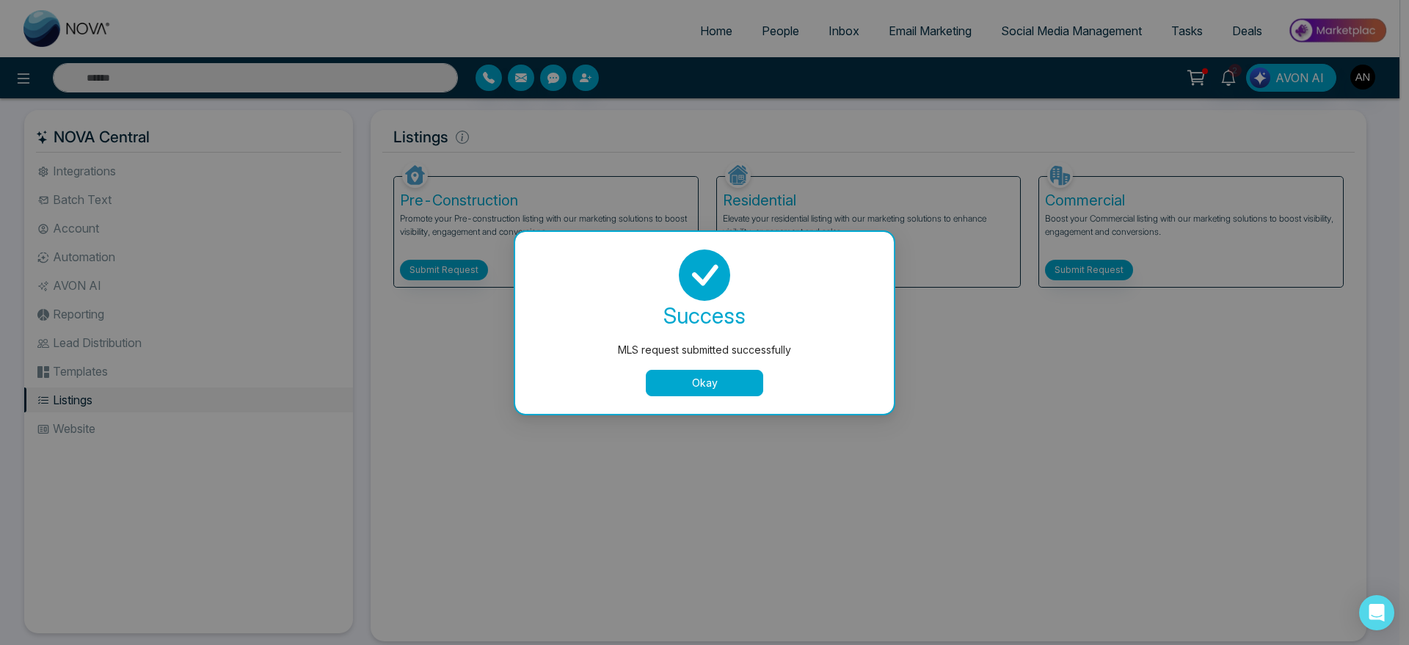
click at [728, 365] on div "success MLS request submitted successfully Okay" at bounding box center [704, 322] width 343 height 147
click at [182, 385] on div "MLS request submitted successfully success MLS request submitted successfully O…" at bounding box center [704, 322] width 1409 height 645
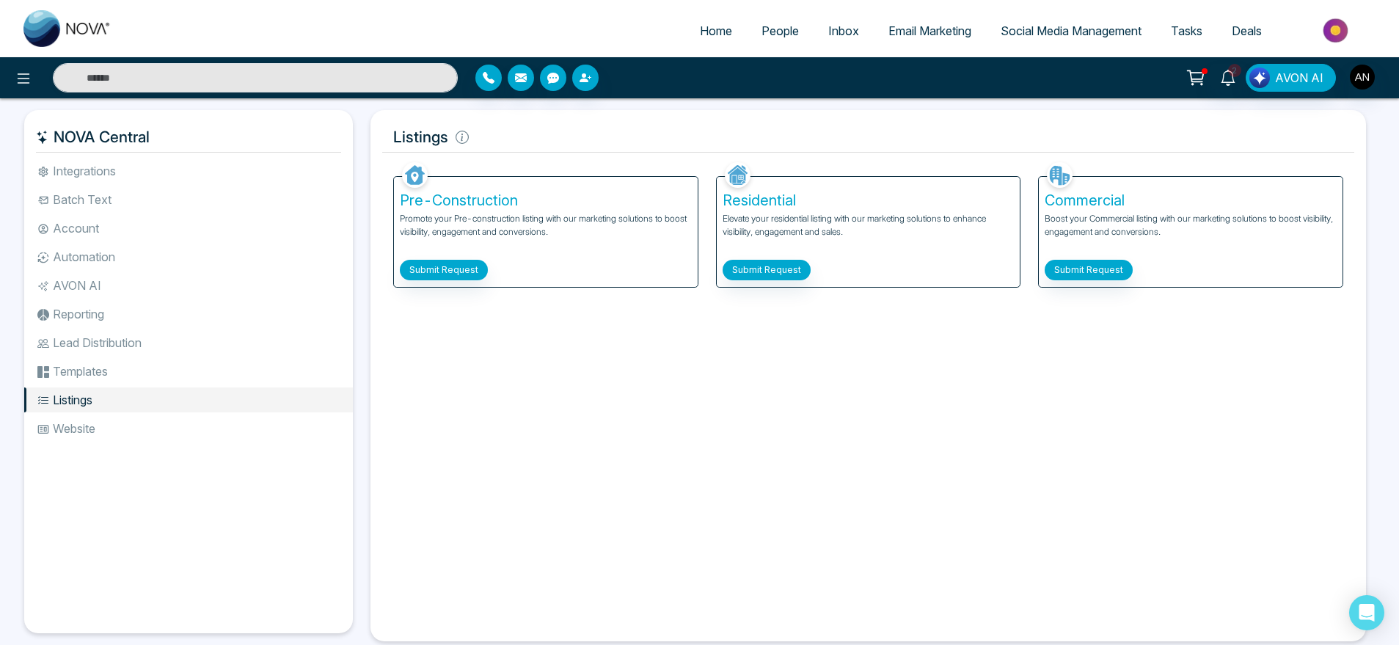
click at [152, 362] on li "Templates" at bounding box center [188, 371] width 329 height 25
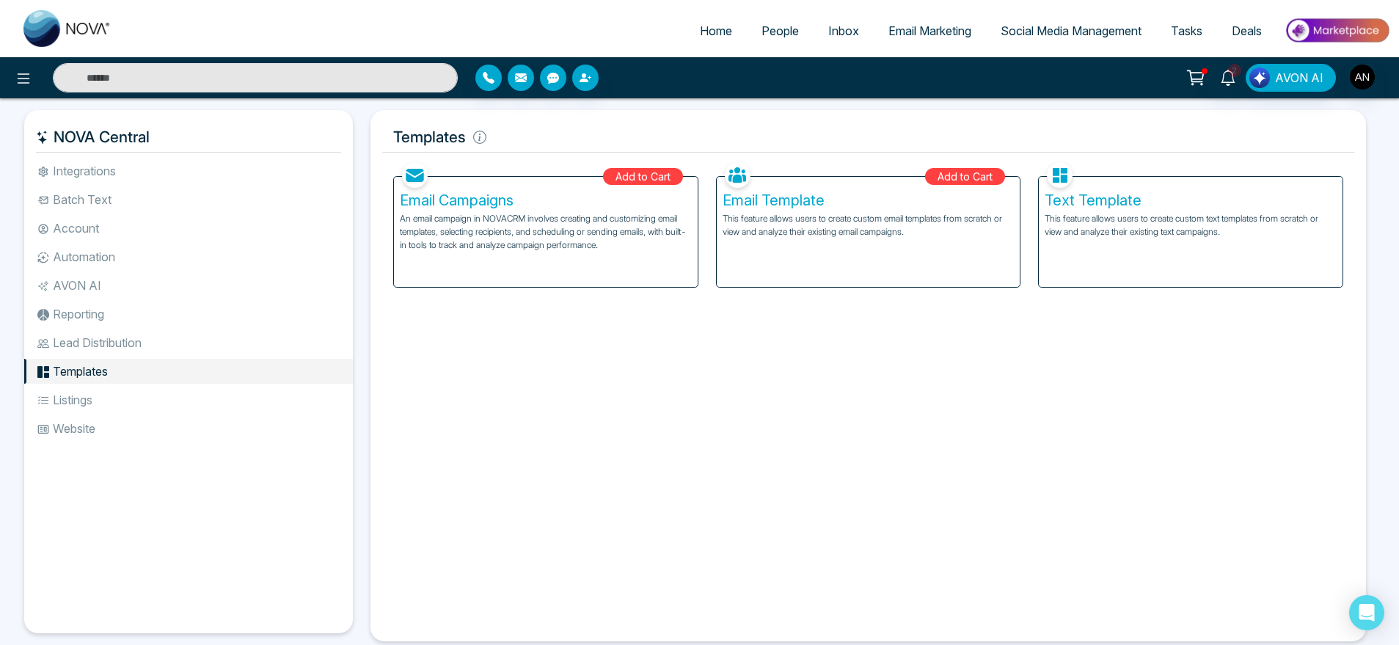
click at [108, 420] on li "Website" at bounding box center [188, 428] width 329 height 25
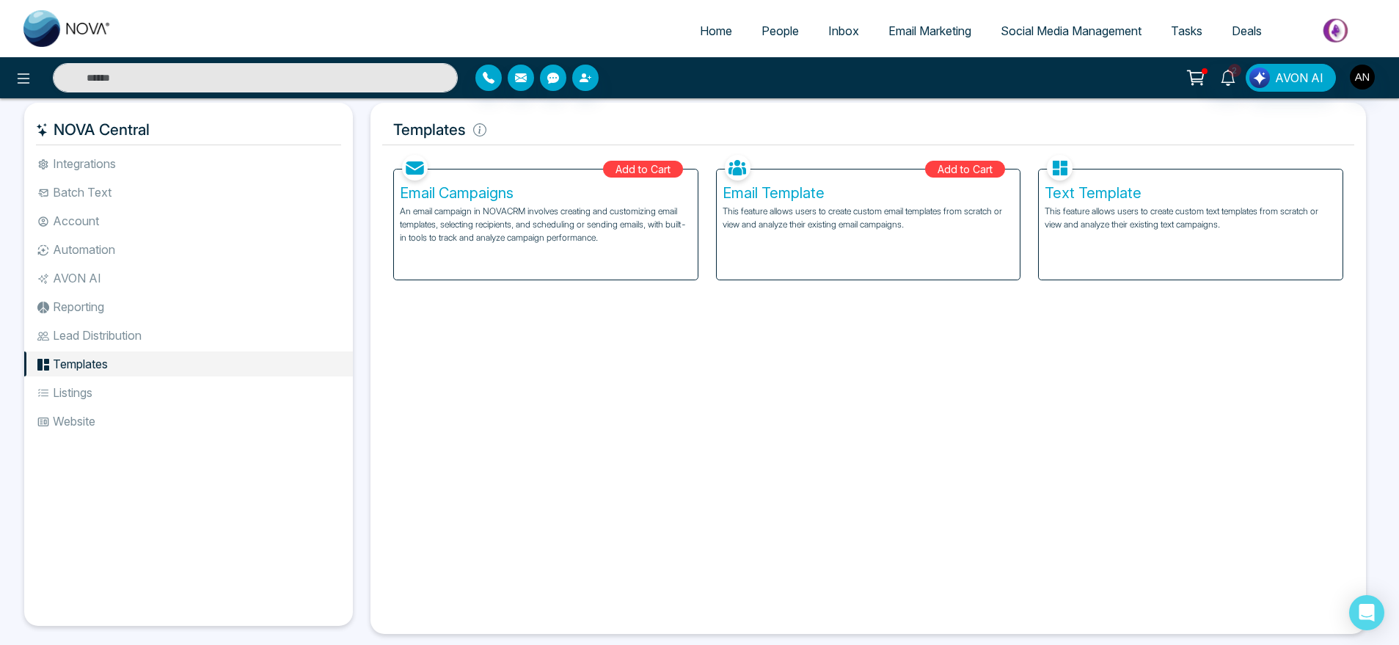
click at [101, 387] on li "Listings" at bounding box center [188, 392] width 329 height 25
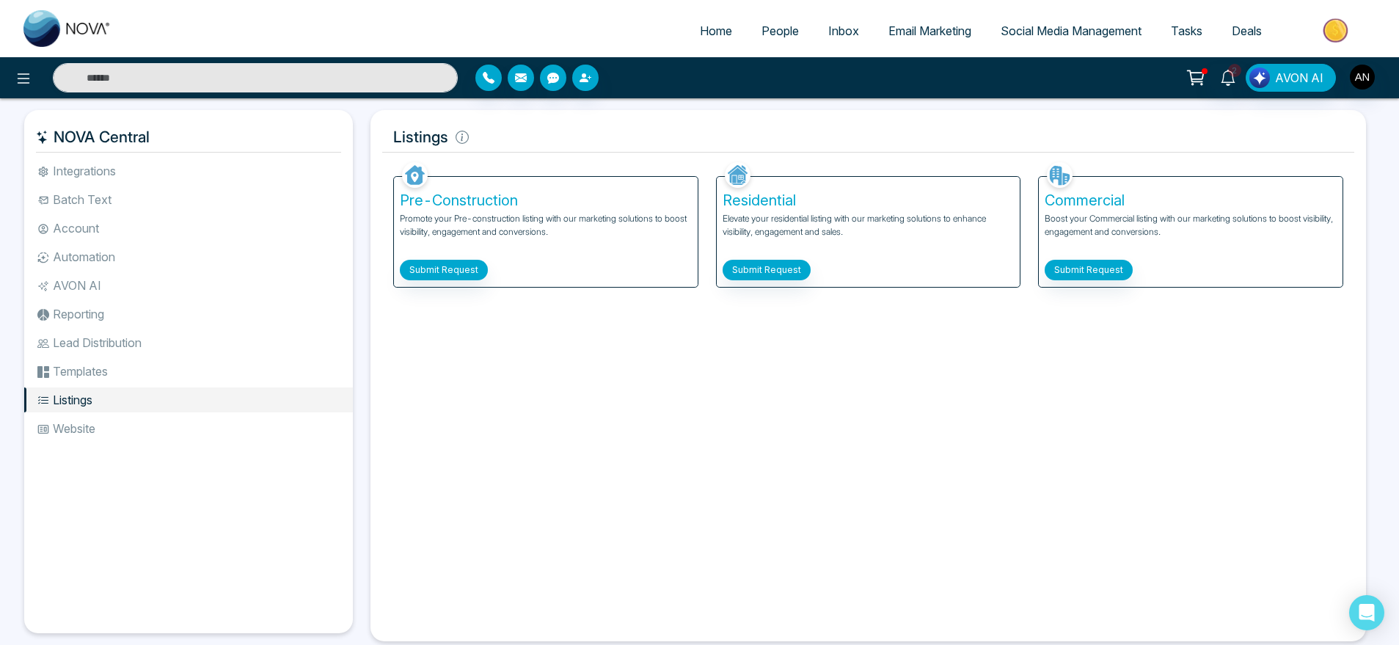
click at [118, 360] on li "Templates" at bounding box center [188, 371] width 329 height 25
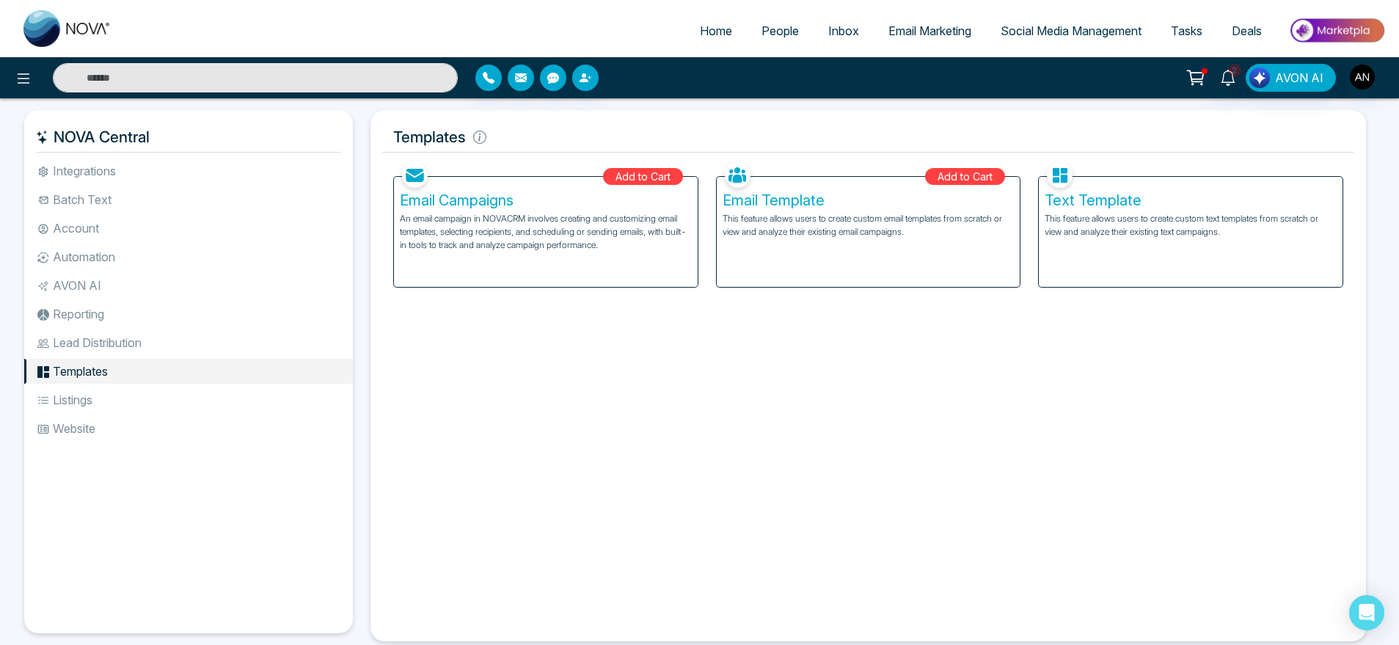
click at [117, 350] on li "Lead Distribution" at bounding box center [188, 342] width 329 height 25
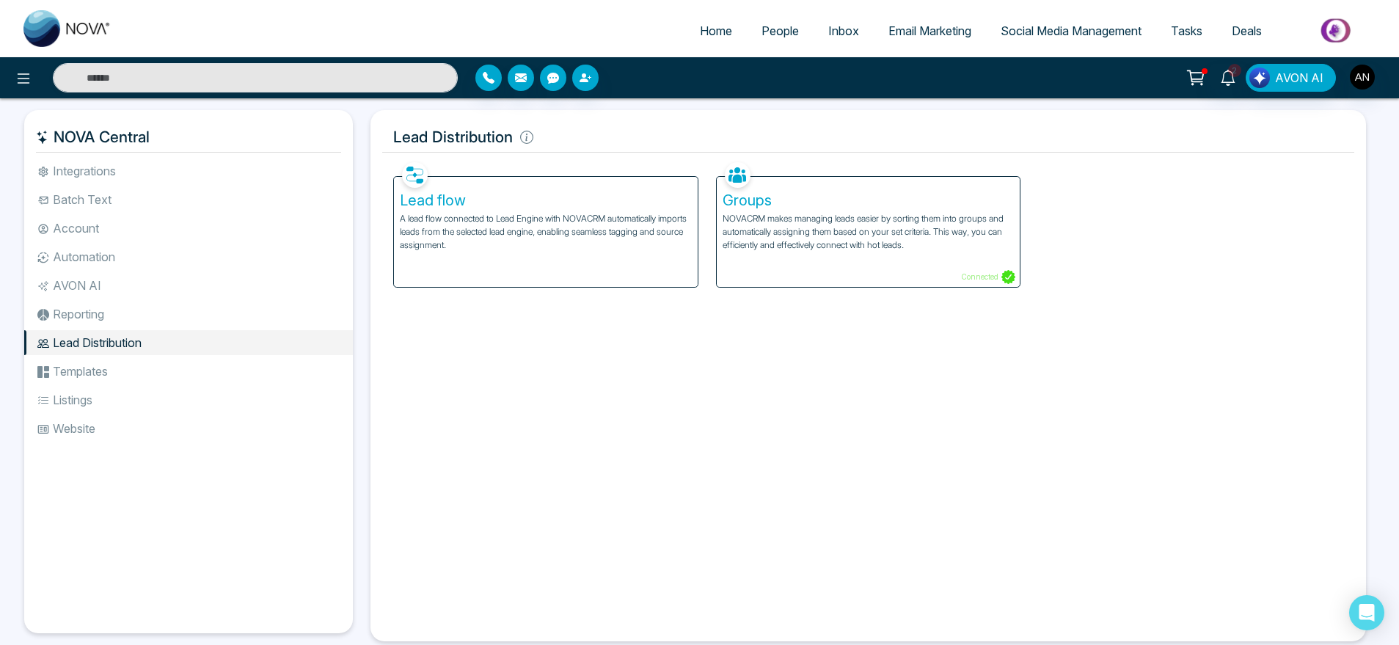
click at [504, 75] on div at bounding box center [641, 78] width 332 height 26
click at [522, 79] on icon "button" at bounding box center [521, 77] width 12 height 9
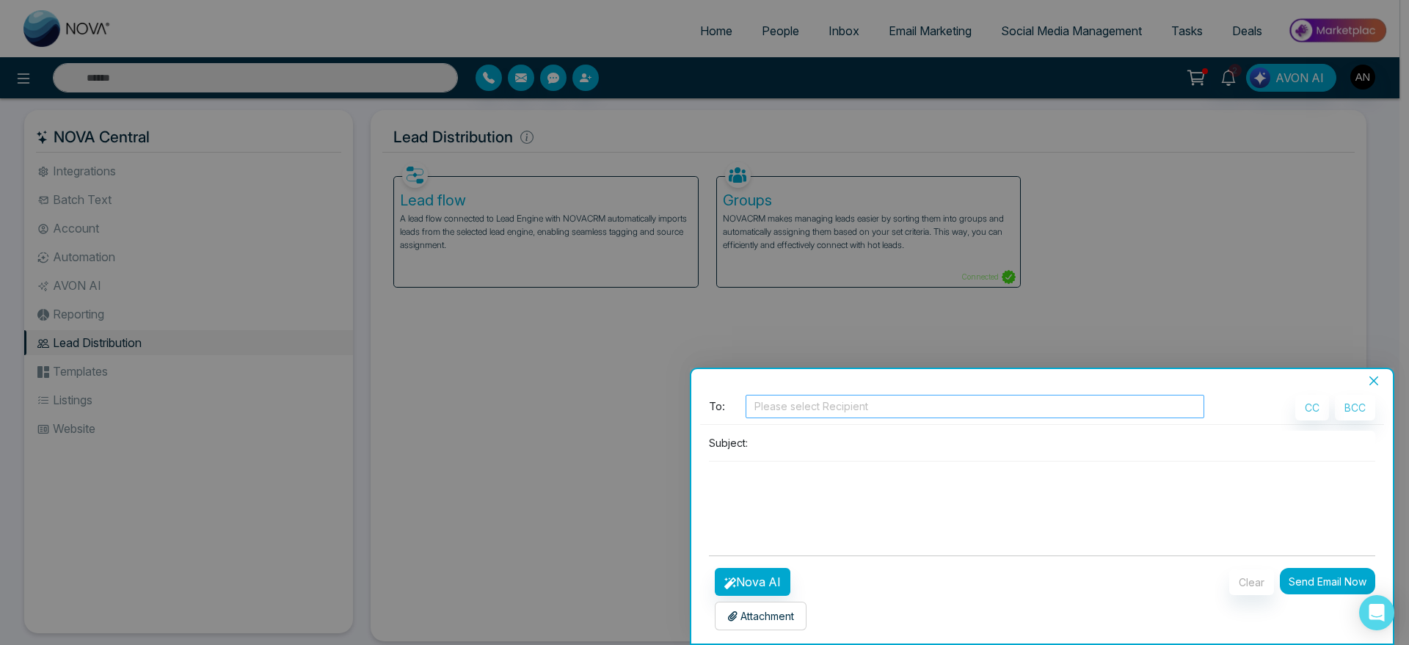
click at [831, 405] on div at bounding box center [974, 407] width 451 height 18
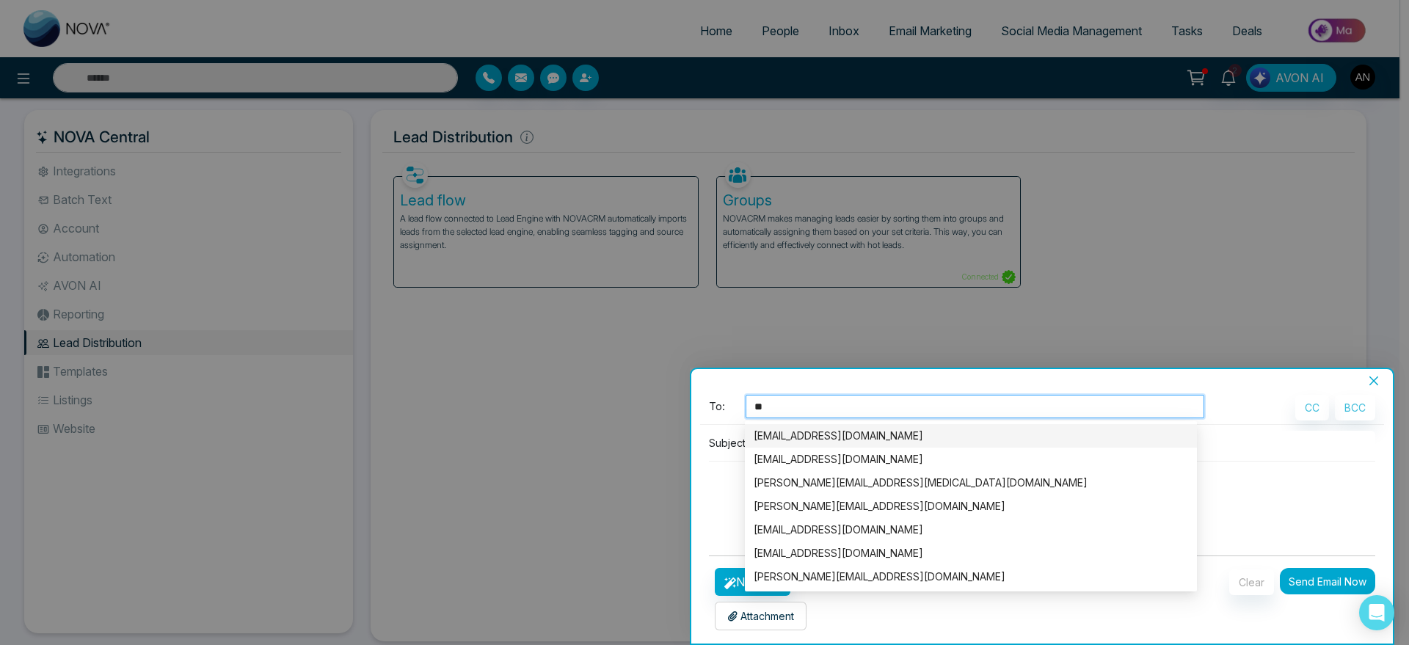
type input "*"
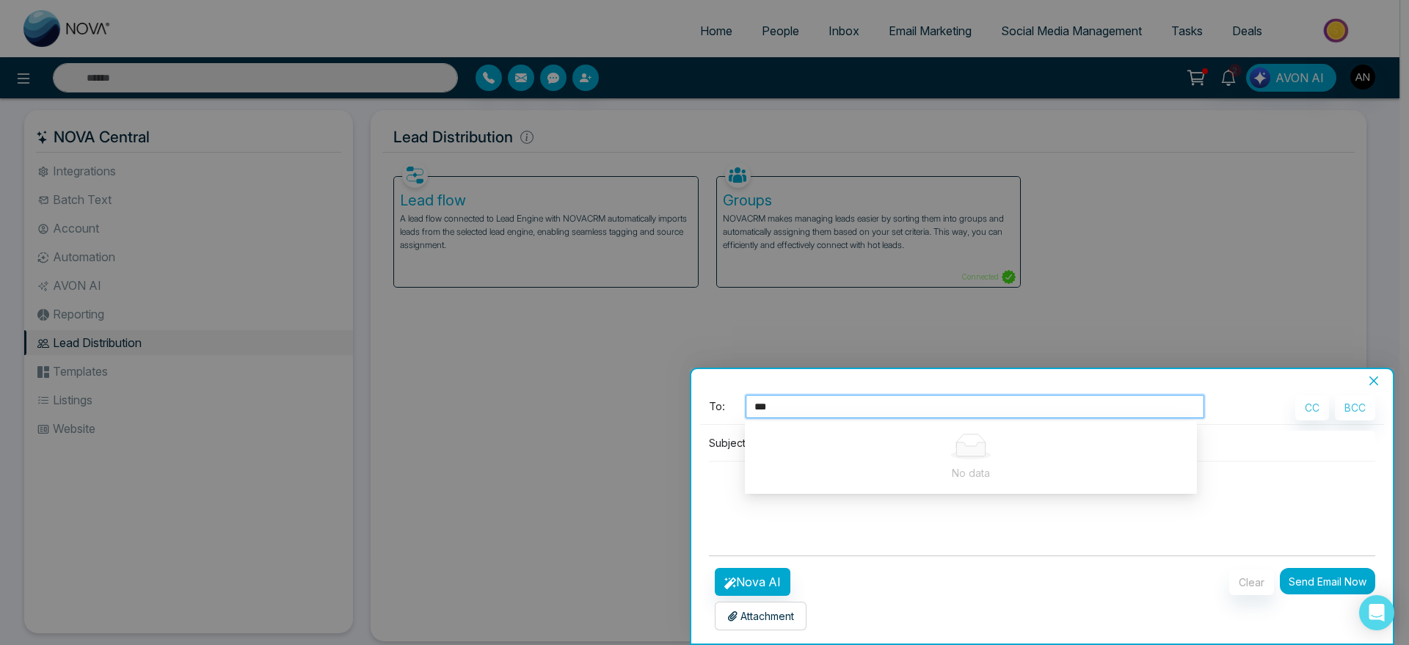
type input "****"
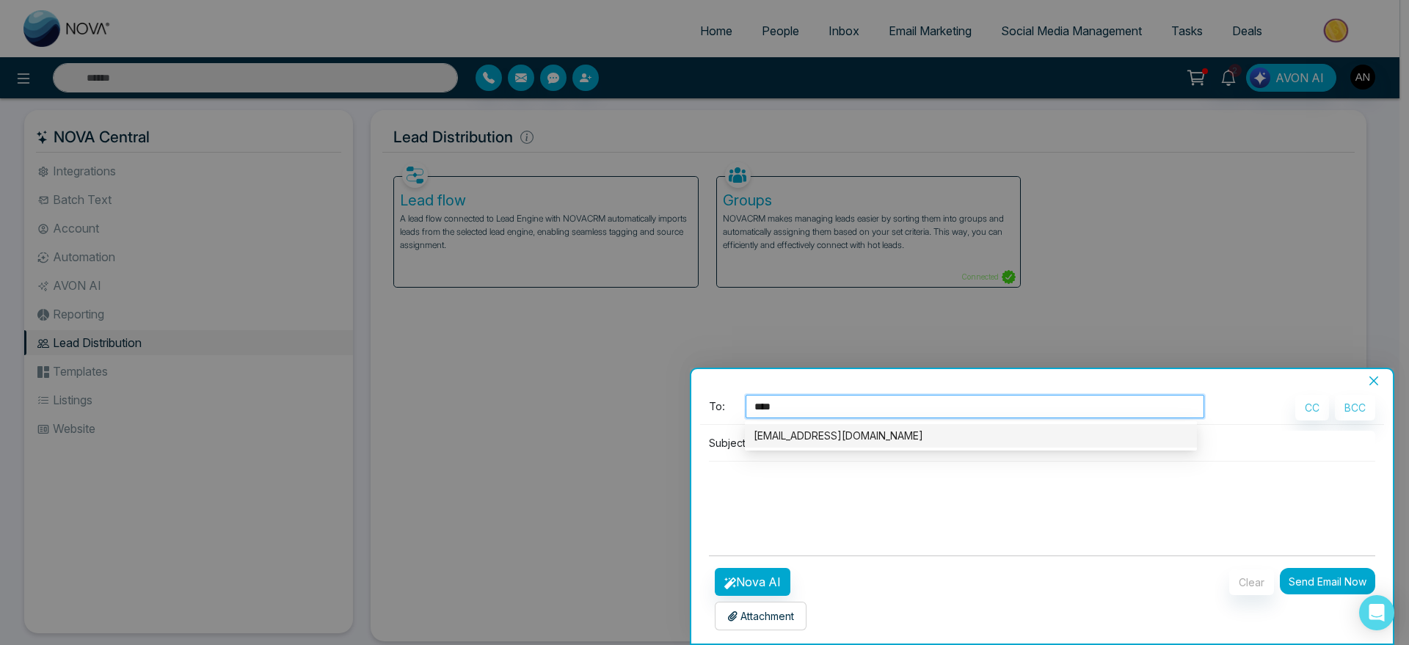
click at [875, 426] on div "[EMAIL_ADDRESS][DOMAIN_NAME]" at bounding box center [971, 435] width 452 height 23
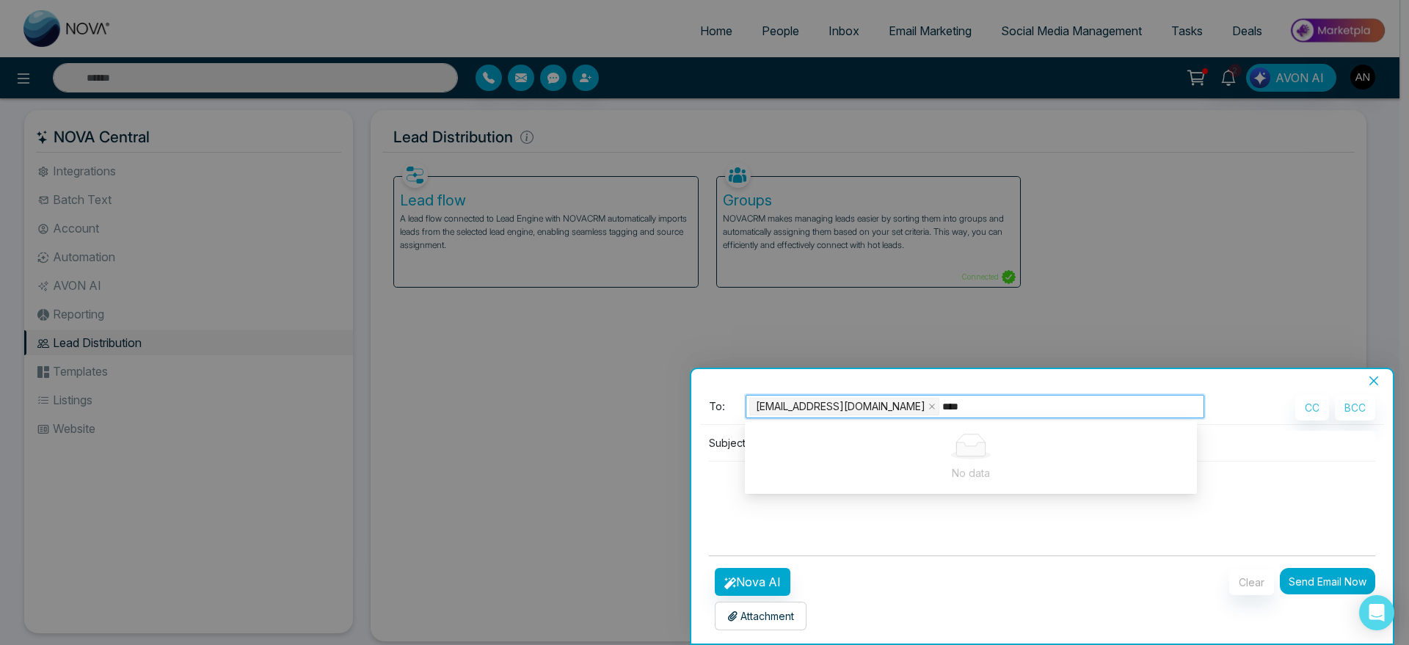
type input "*****"
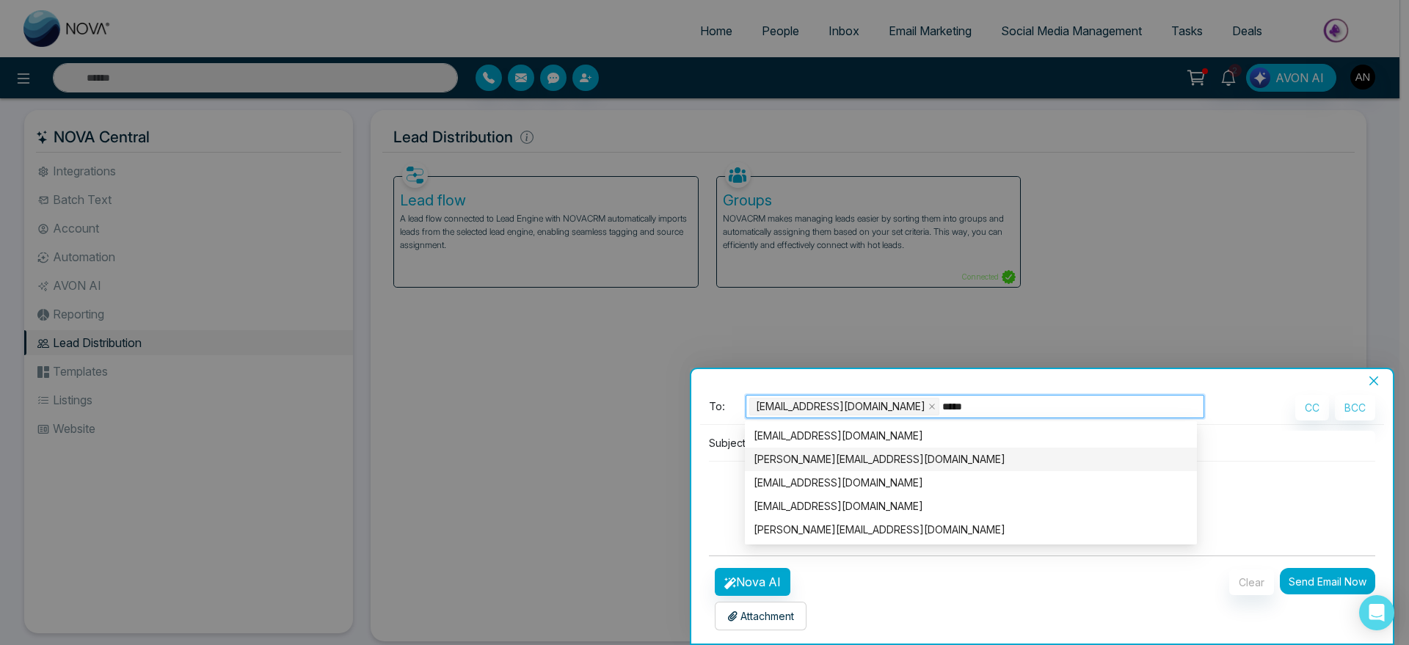
click at [916, 458] on div "lokesh@mmnovatech.com" at bounding box center [971, 459] width 434 height 16
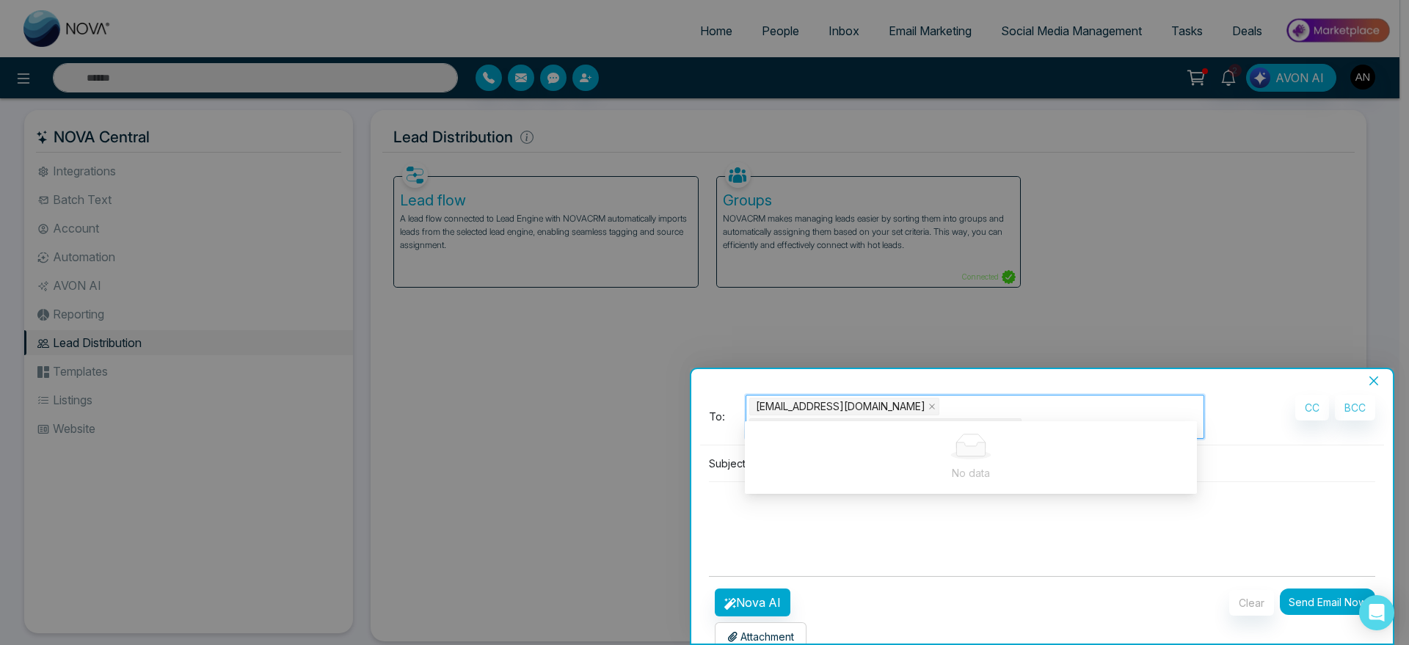
type input "*****"
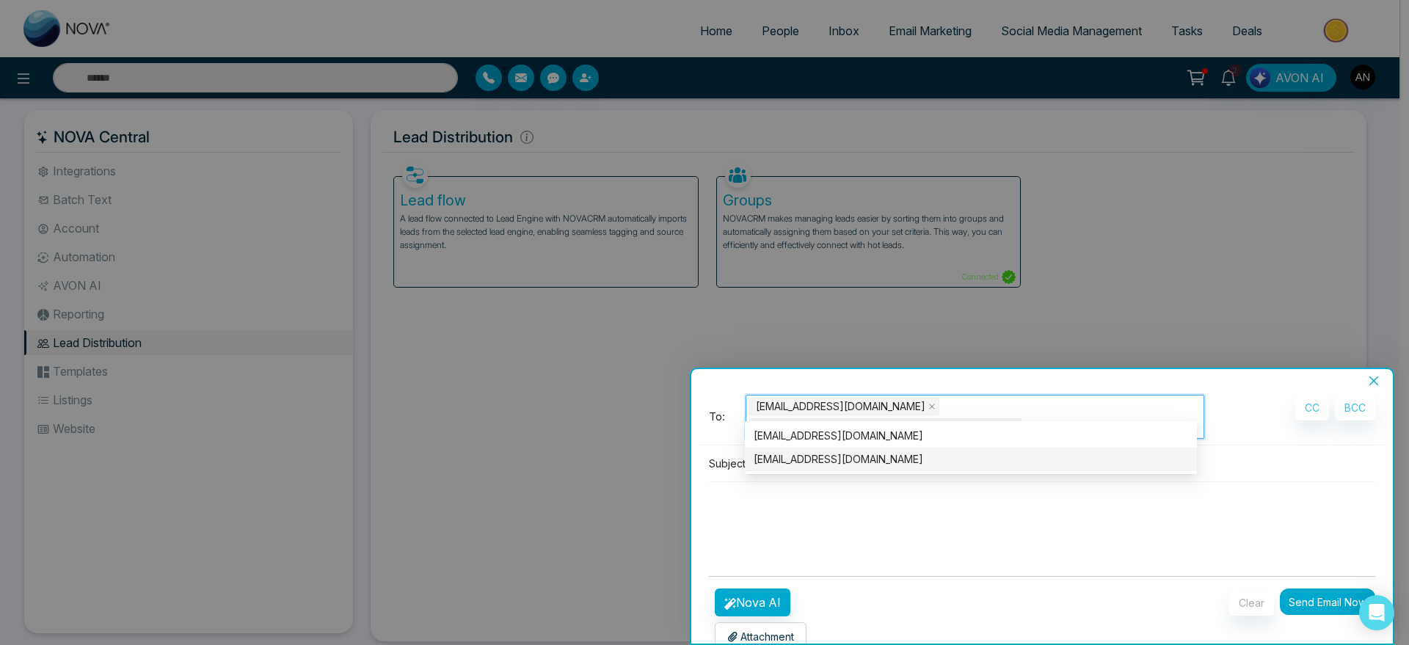
click at [914, 456] on div "vijay@mmnovatech.com" at bounding box center [971, 459] width 434 height 16
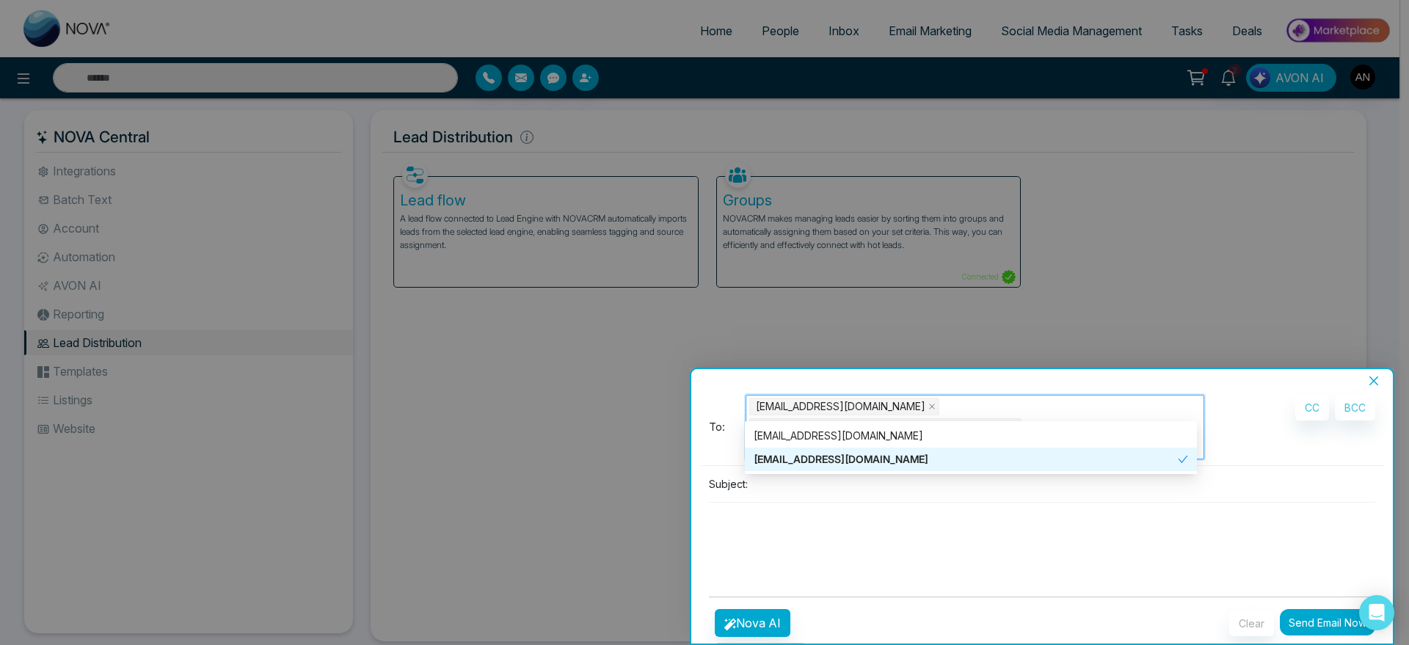
click at [826, 503] on textarea at bounding box center [1042, 538] width 666 height 70
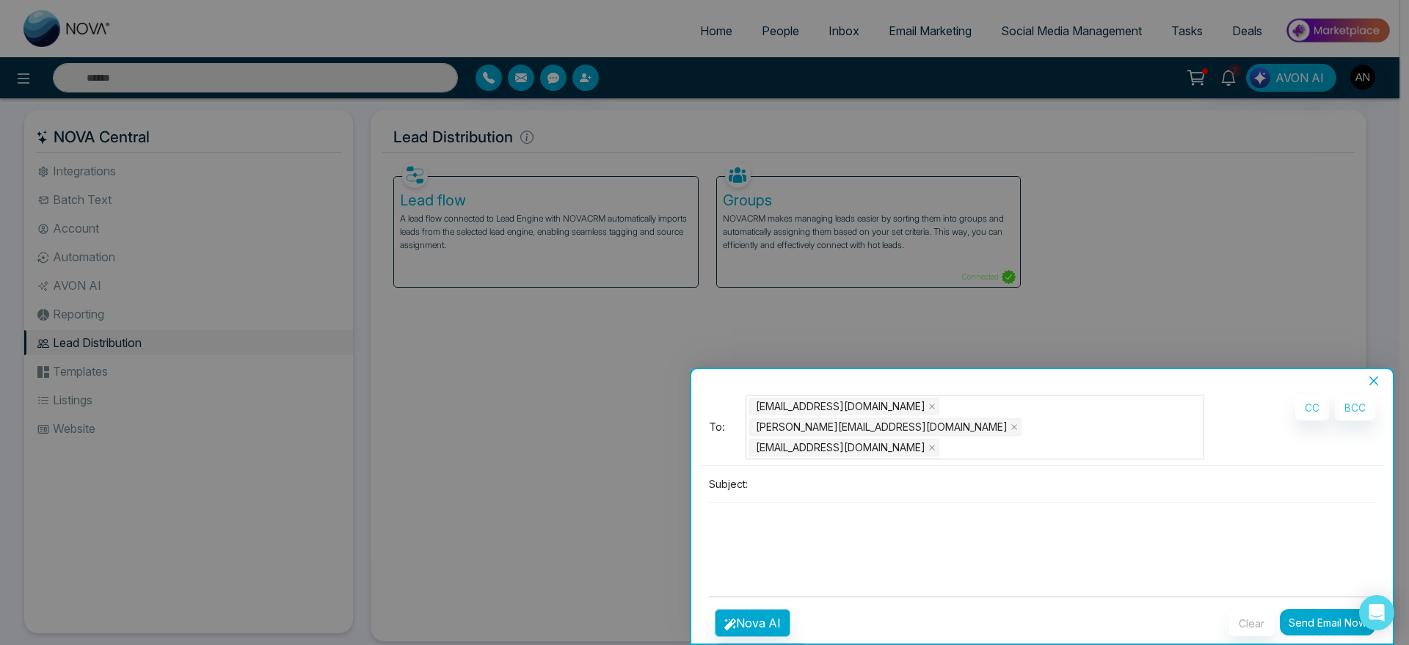
drag, startPoint x: 795, startPoint y: 571, endPoint x: 744, endPoint y: 575, distance: 50.8
click at [744, 609] on div "Nova AI Attachment Choose File Attachments Templates" at bounding box center [842, 640] width 285 height 62
click at [744, 609] on button "Nova AI" at bounding box center [753, 623] width 76 height 28
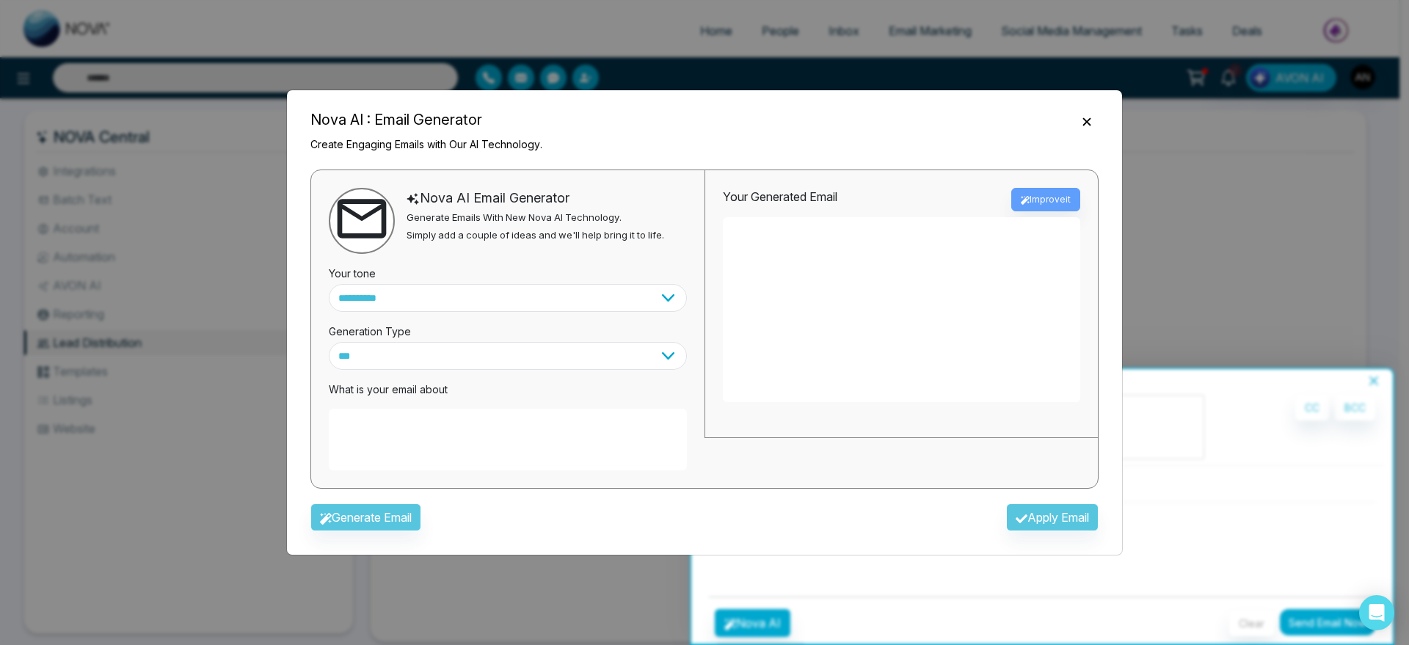
click at [459, 439] on textarea at bounding box center [508, 440] width 358 height 62
drag, startPoint x: 455, startPoint y: 432, endPoint x: 466, endPoint y: 432, distance: 11.0
click at [466, 432] on textarea "**********" at bounding box center [508, 440] width 358 height 62
click at [384, 429] on textarea "**********" at bounding box center [508, 440] width 358 height 62
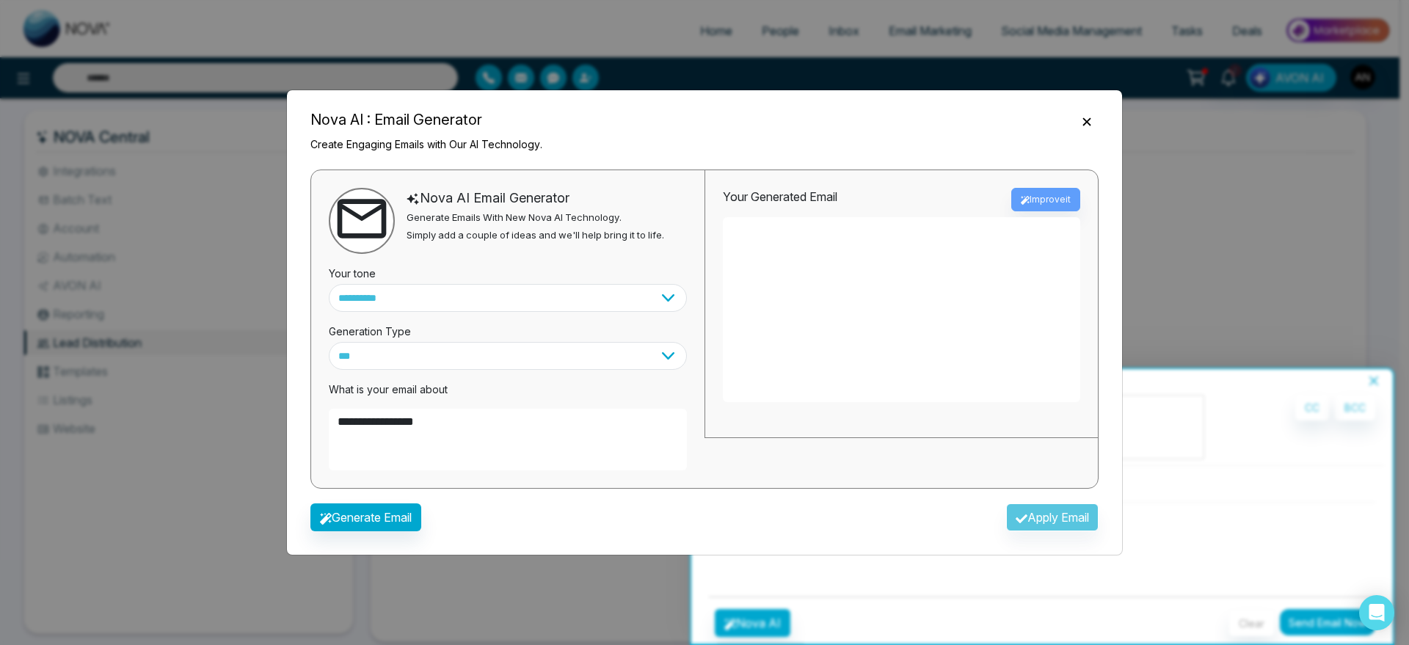
drag, startPoint x: 494, startPoint y: 421, endPoint x: 235, endPoint y: 421, distance: 259.0
click at [235, 421] on div "**********" at bounding box center [704, 322] width 1409 height 645
type textarea "**********"
click at [416, 503] on button "Generate Email" at bounding box center [365, 517] width 111 height 28
type textarea "**********"
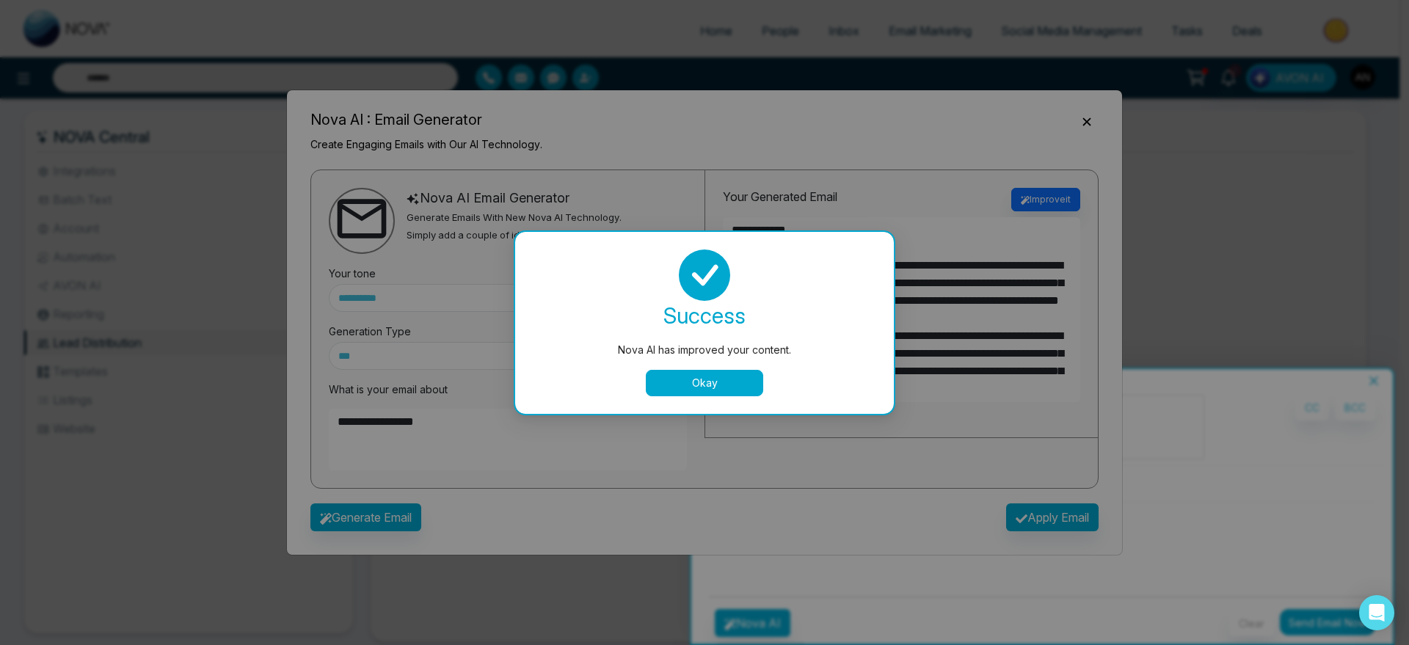
click at [741, 381] on button "Okay" at bounding box center [704, 383] width 117 height 26
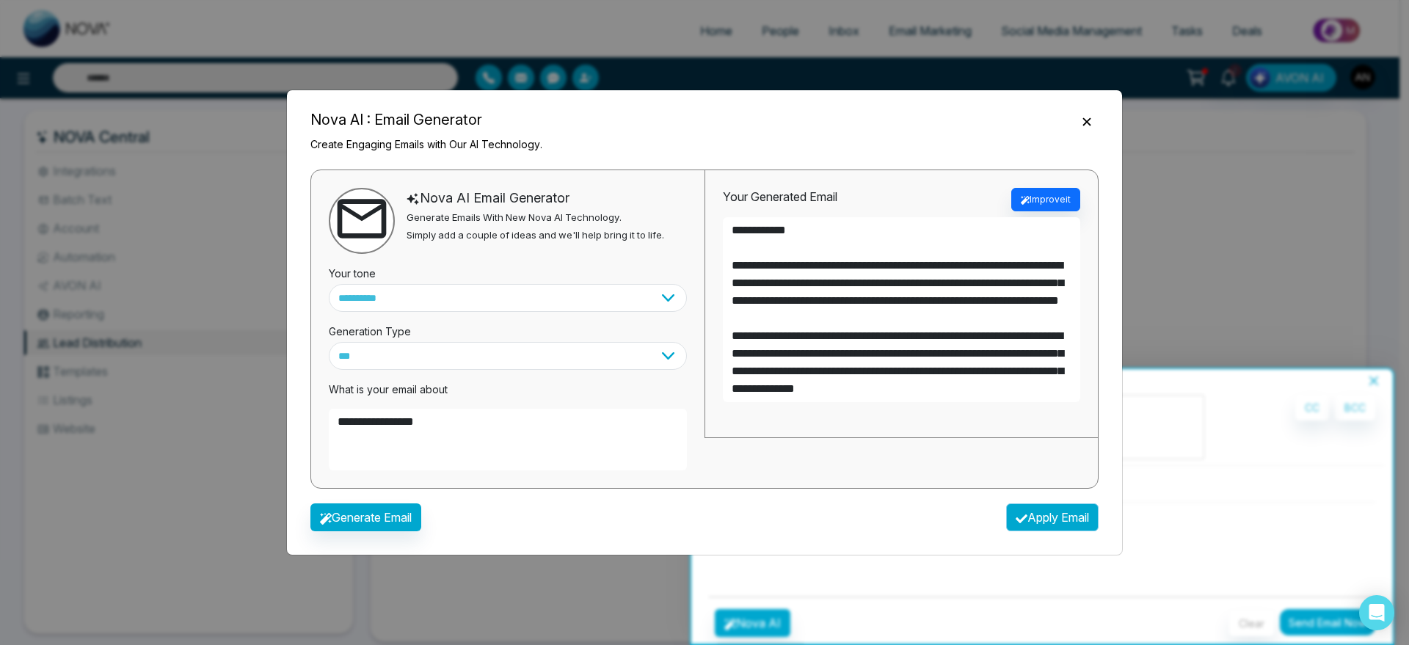
click at [1050, 516] on button "Apply Email" at bounding box center [1052, 517] width 92 height 28
type textarea "**********"
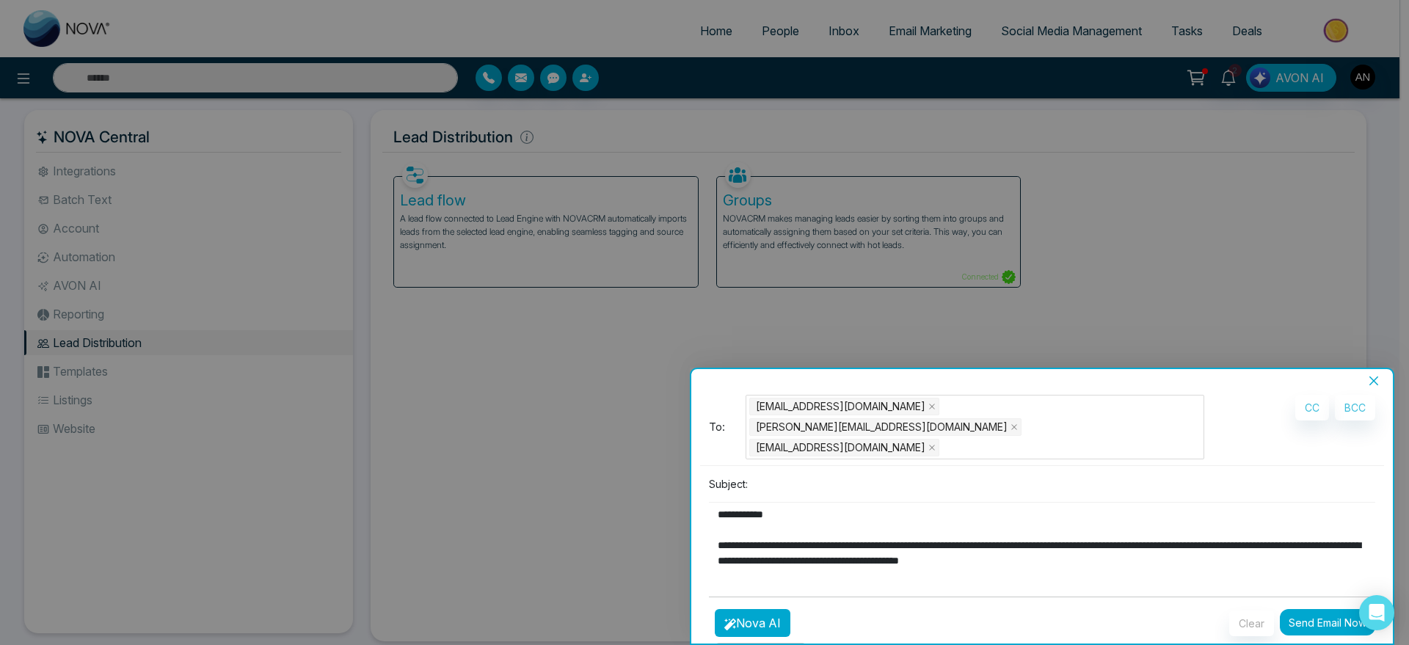
scroll to position [4, 0]
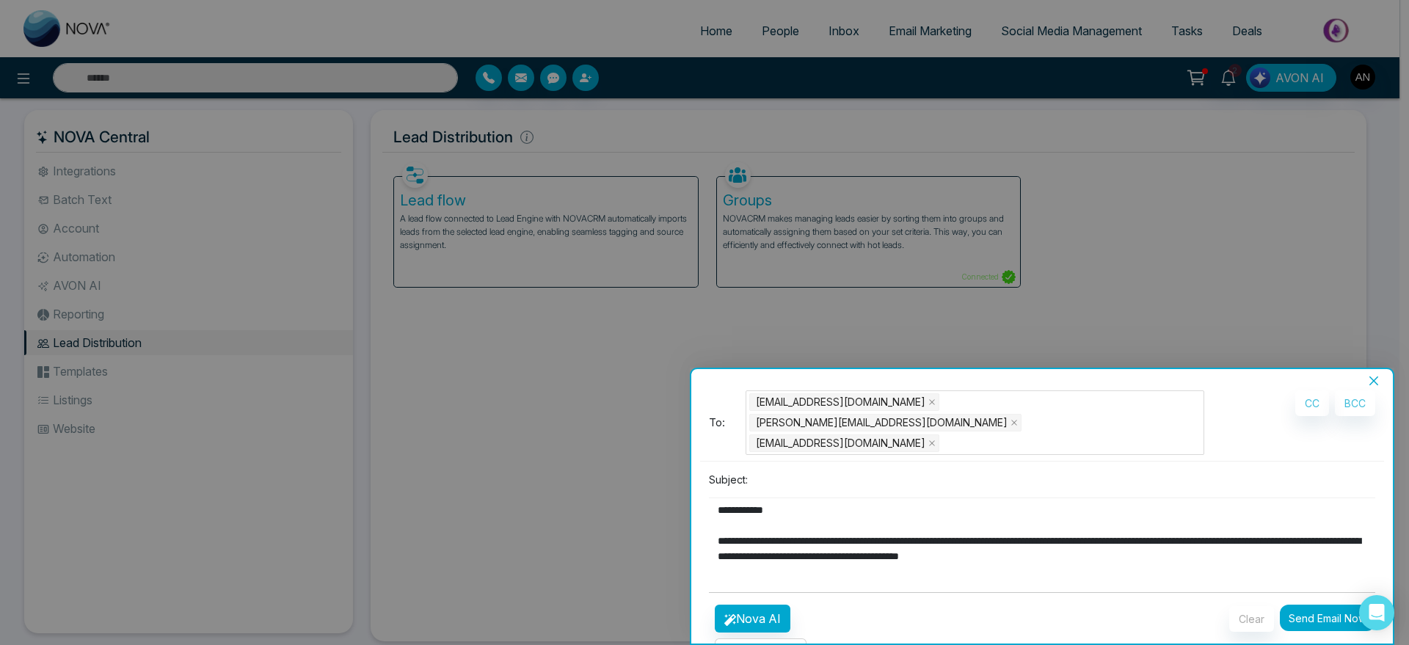
click at [787, 638] on div "Attachment Choose File" at bounding box center [761, 652] width 92 height 29
click at [747, 644] on p "Attachment" at bounding box center [760, 652] width 67 height 15
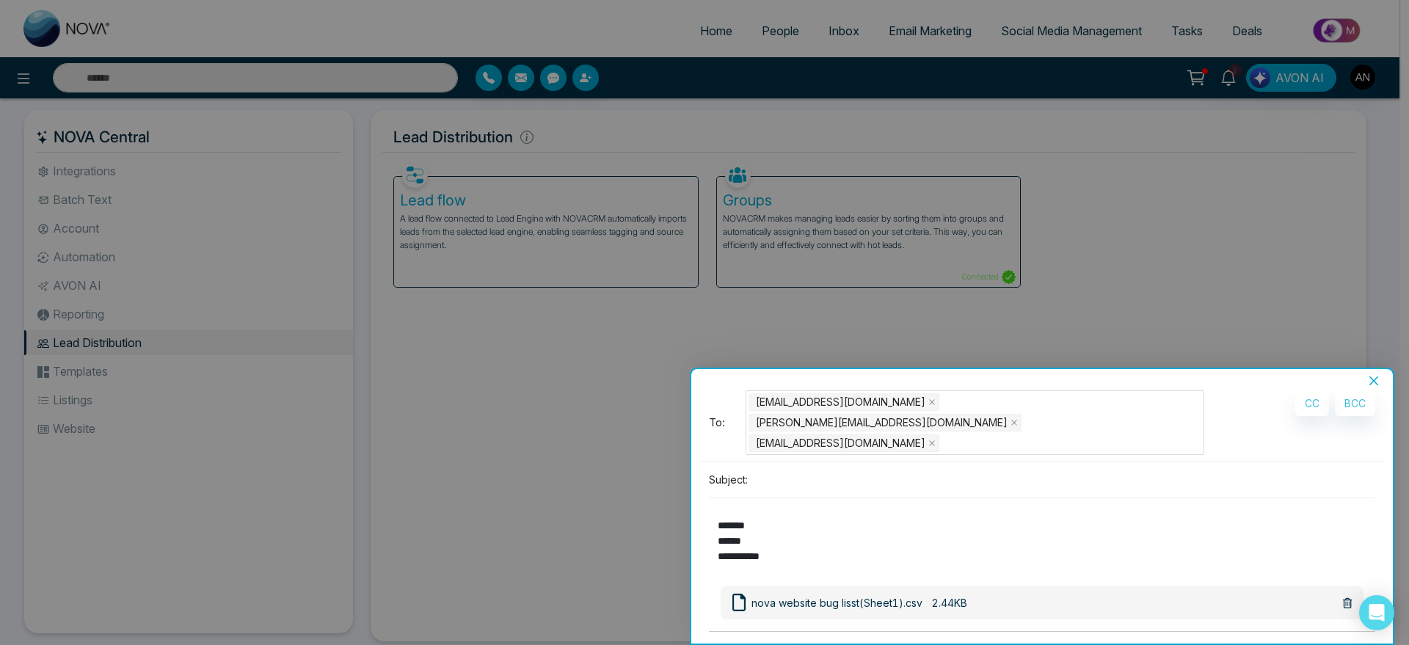
scroll to position [43, 0]
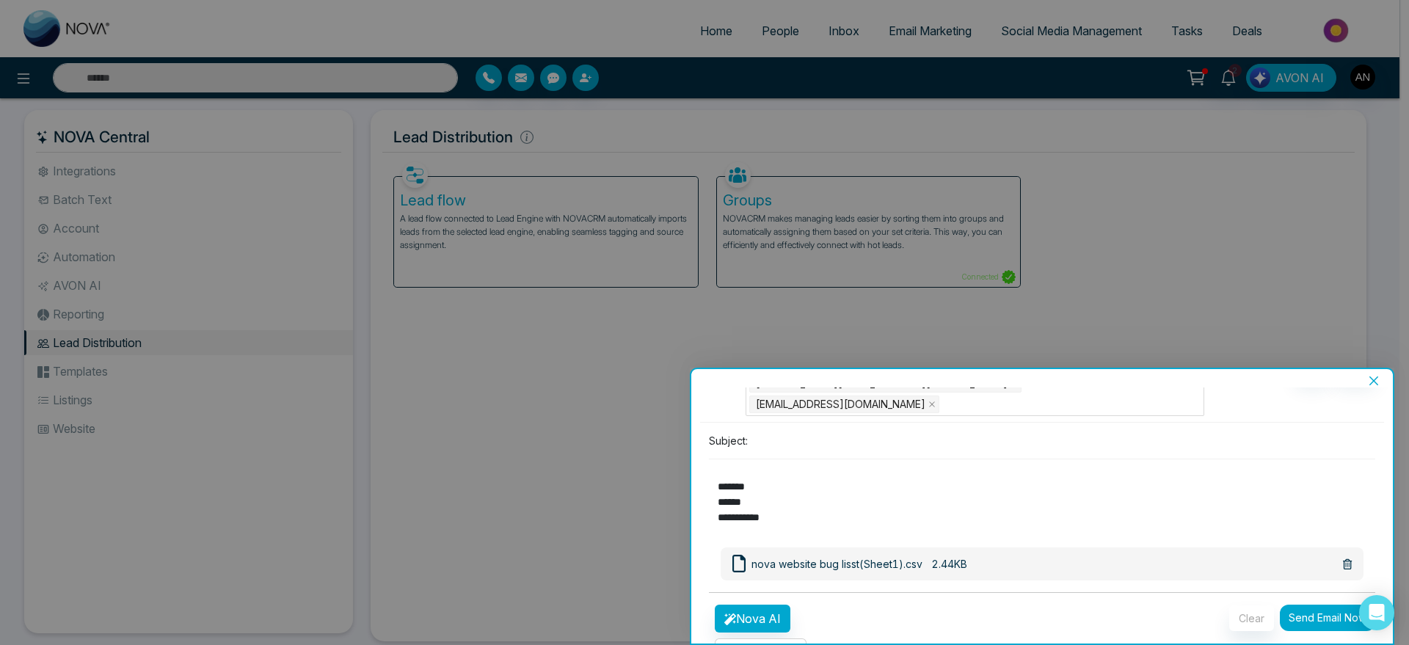
click at [794, 644] on p "Attachment" at bounding box center [760, 652] width 67 height 15
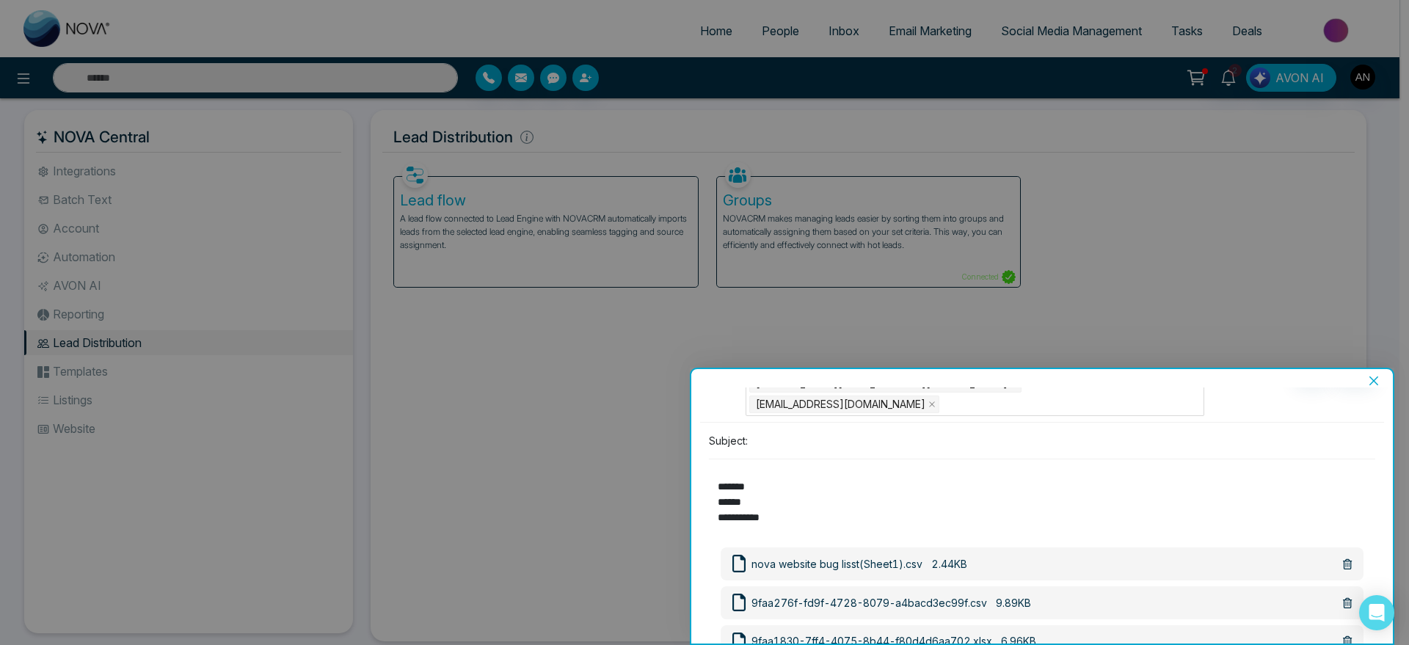
scroll to position [159, 0]
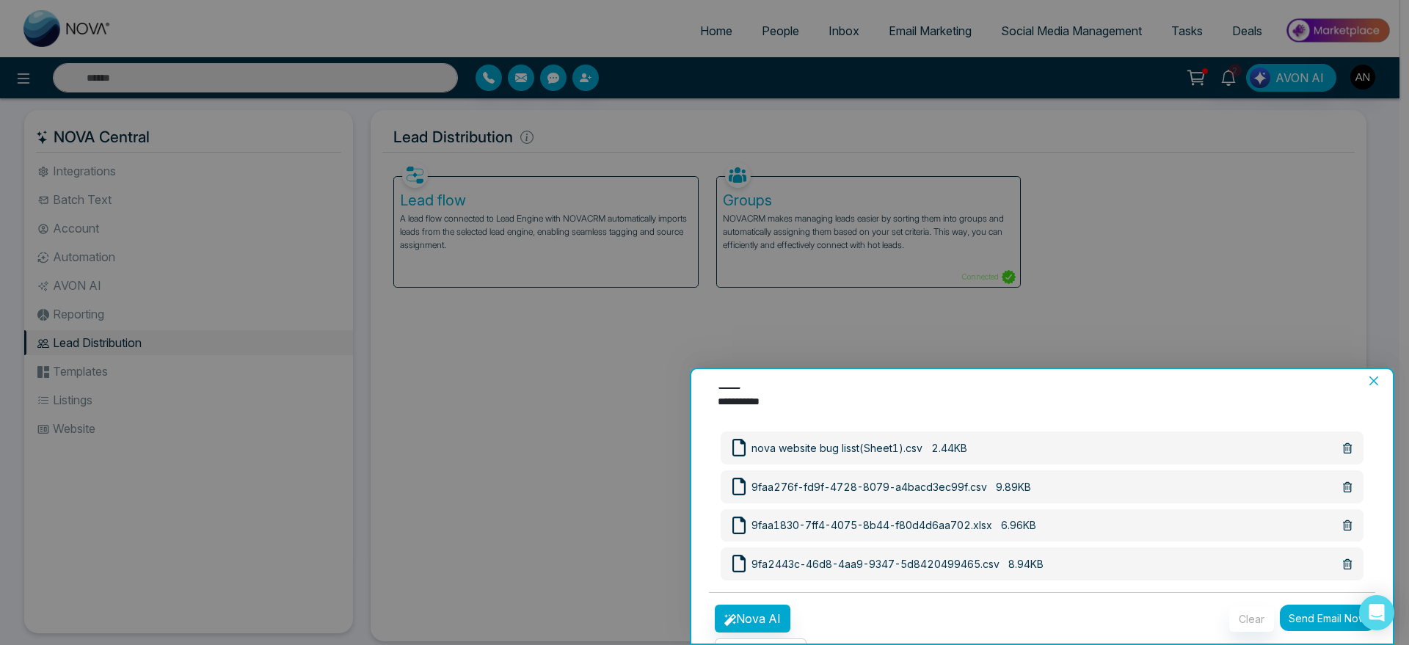
click at [762, 644] on p "Attachment" at bounding box center [760, 652] width 67 height 15
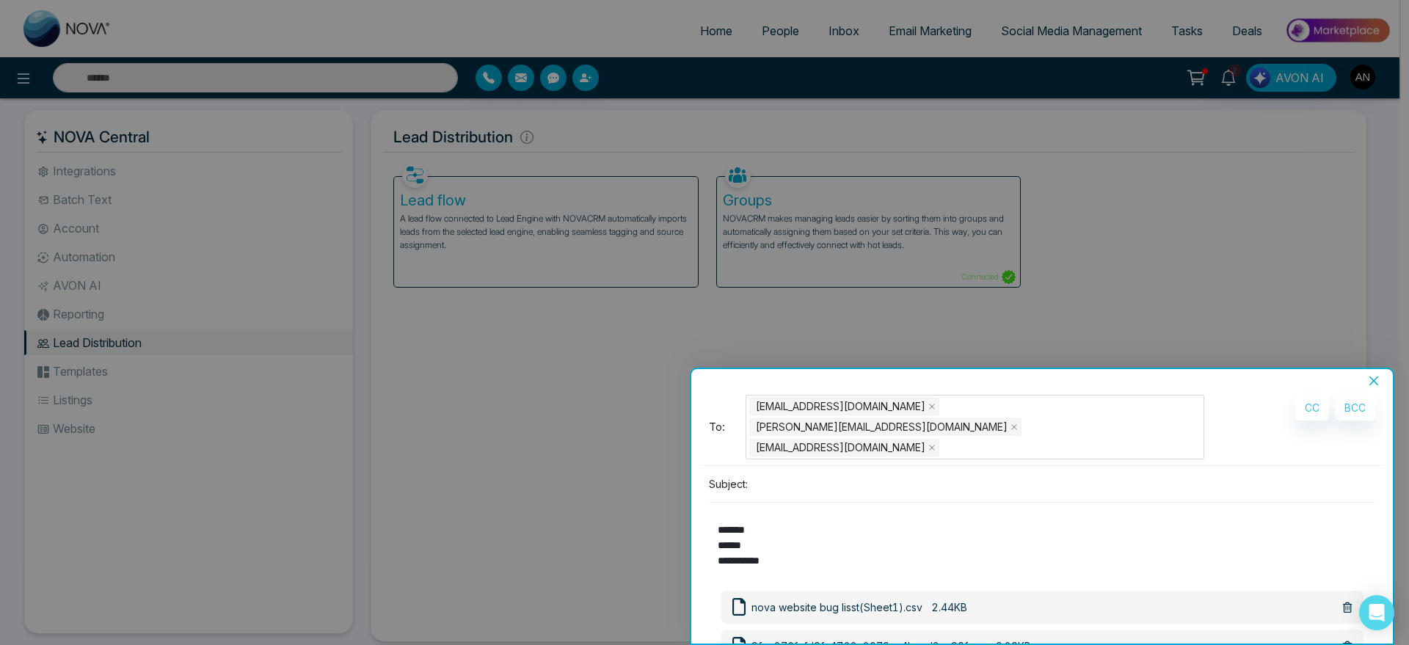
scroll to position [470, 0]
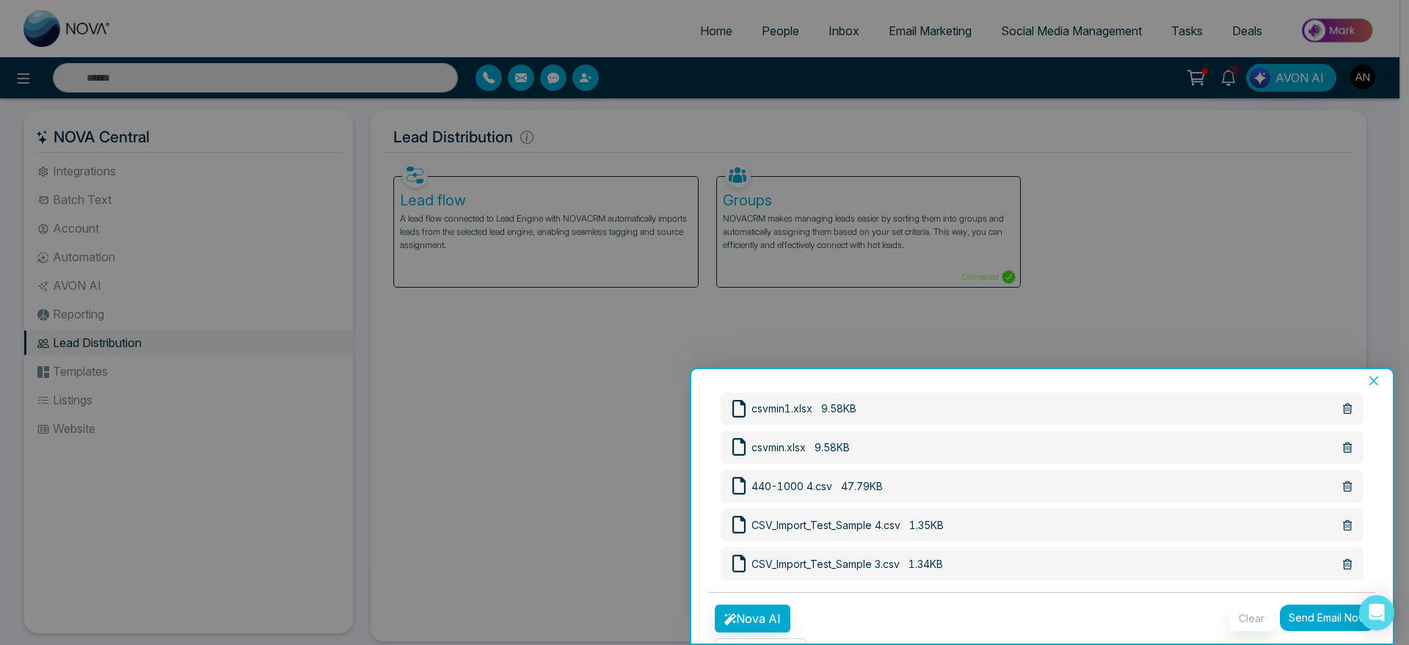
click at [1305, 605] on button "Send Email Now" at bounding box center [1327, 618] width 95 height 26
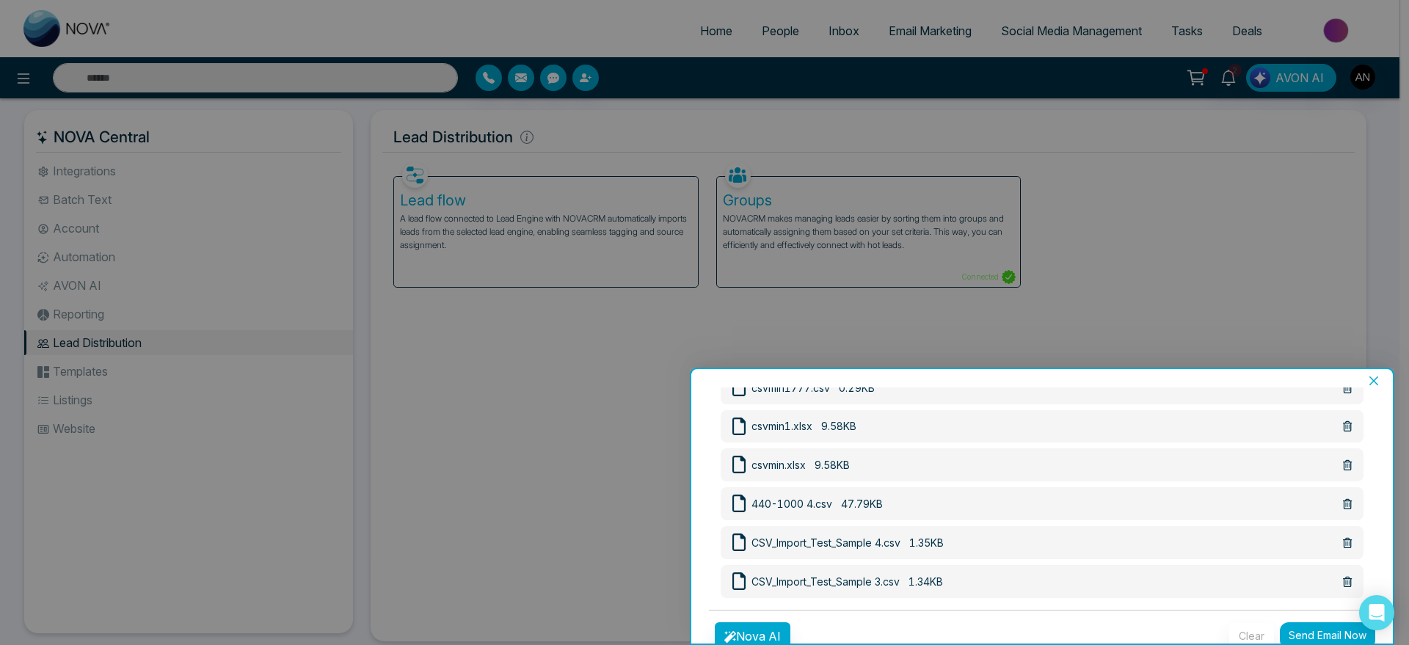
scroll to position [487, 0]
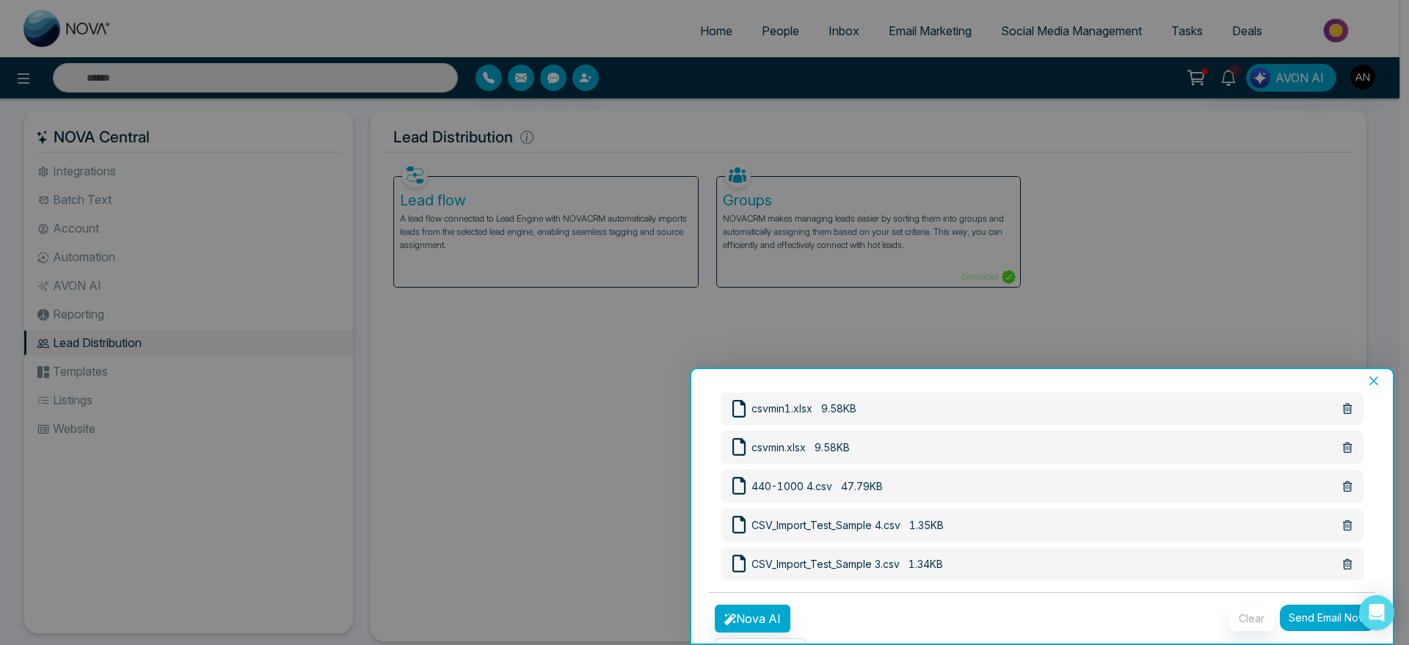
click at [1319, 605] on div "Clear Send Email Now" at bounding box center [1184, 636] width 399 height 62
click at [1324, 605] on button "Send Email Now" at bounding box center [1327, 618] width 95 height 26
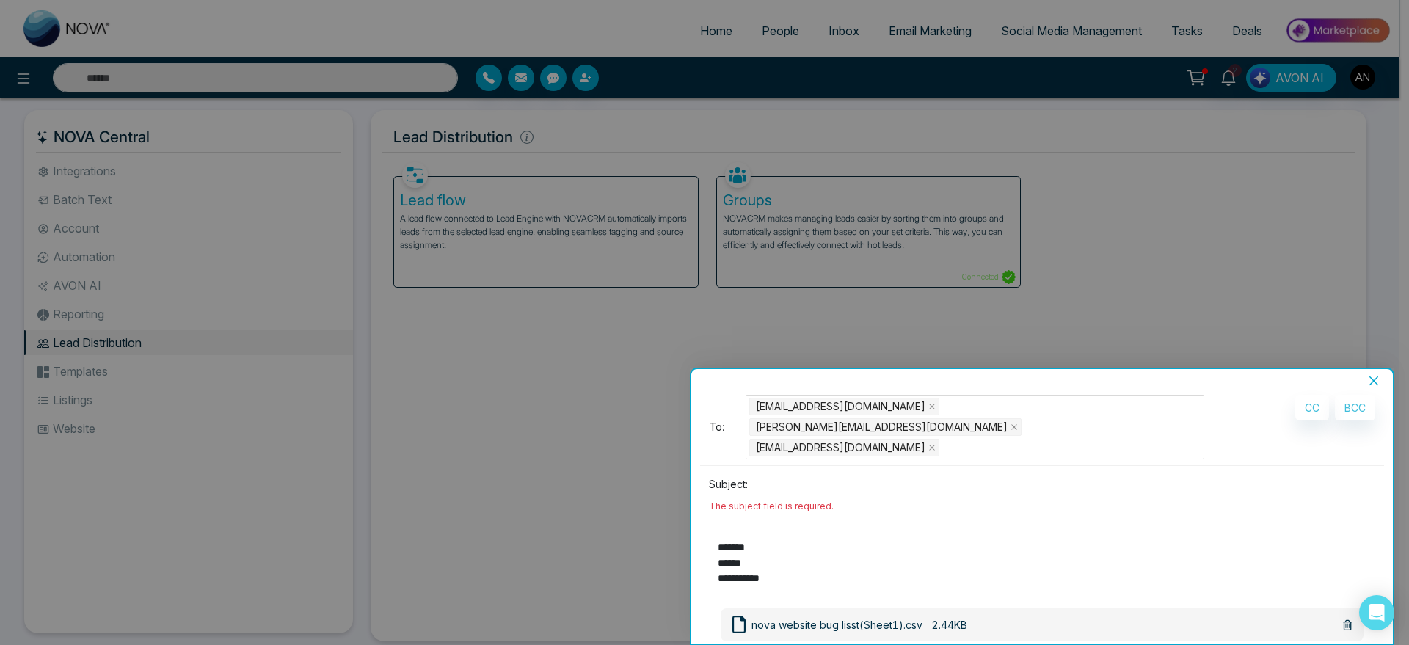
click at [776, 472] on input at bounding box center [1064, 484] width 621 height 24
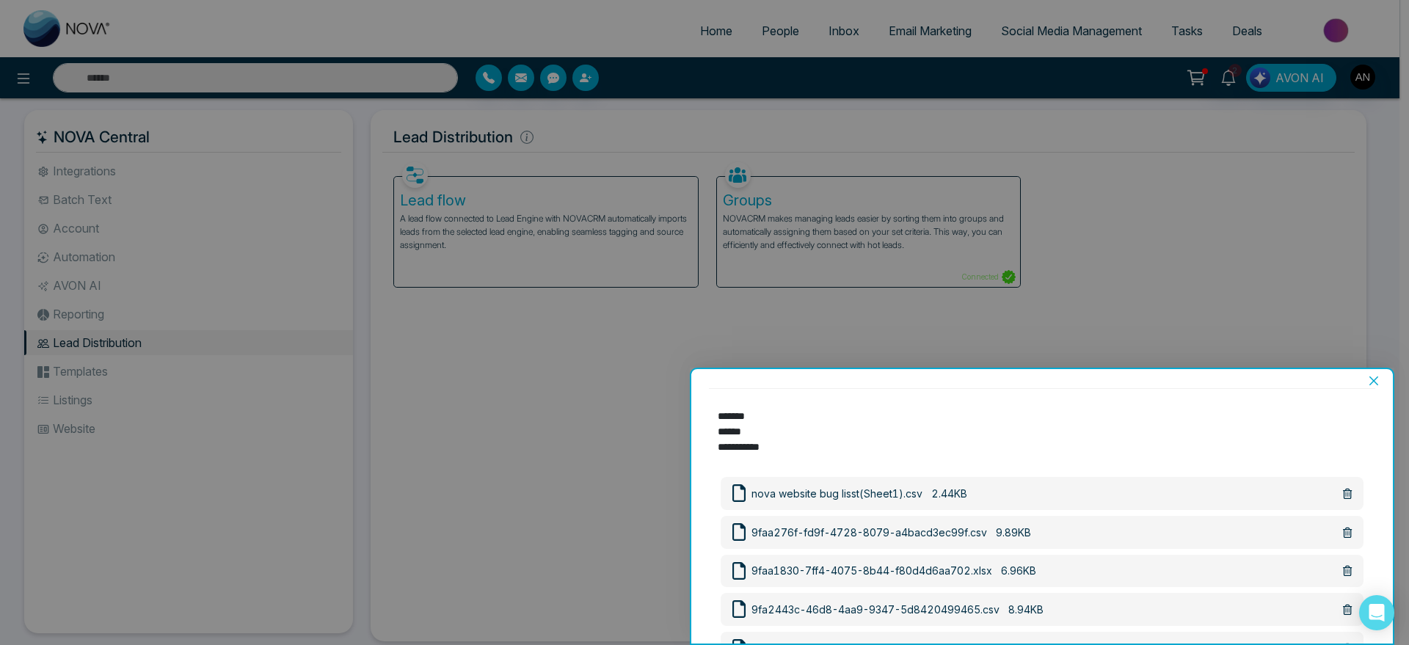
scroll to position [470, 0]
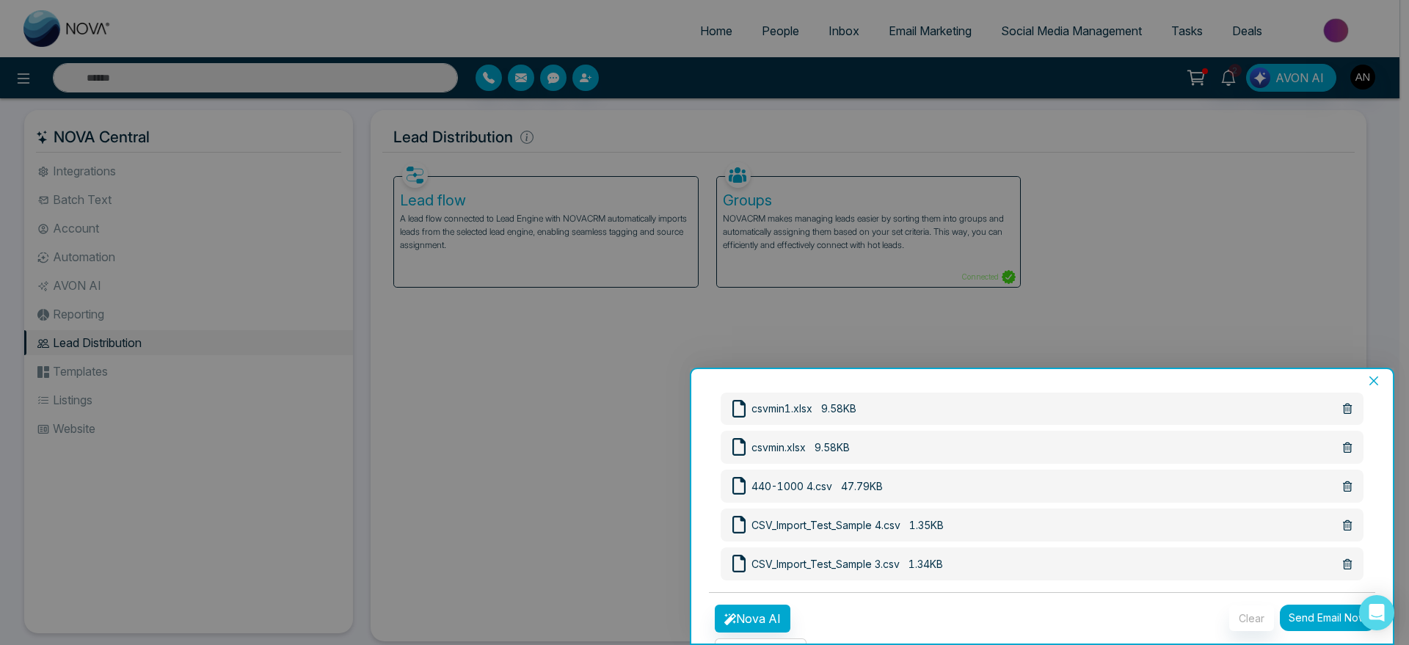
type input "******"
click at [1314, 605] on div "Clear Send Email Now" at bounding box center [1184, 636] width 399 height 62
click at [1344, 605] on button "Send Email Now" at bounding box center [1327, 618] width 95 height 26
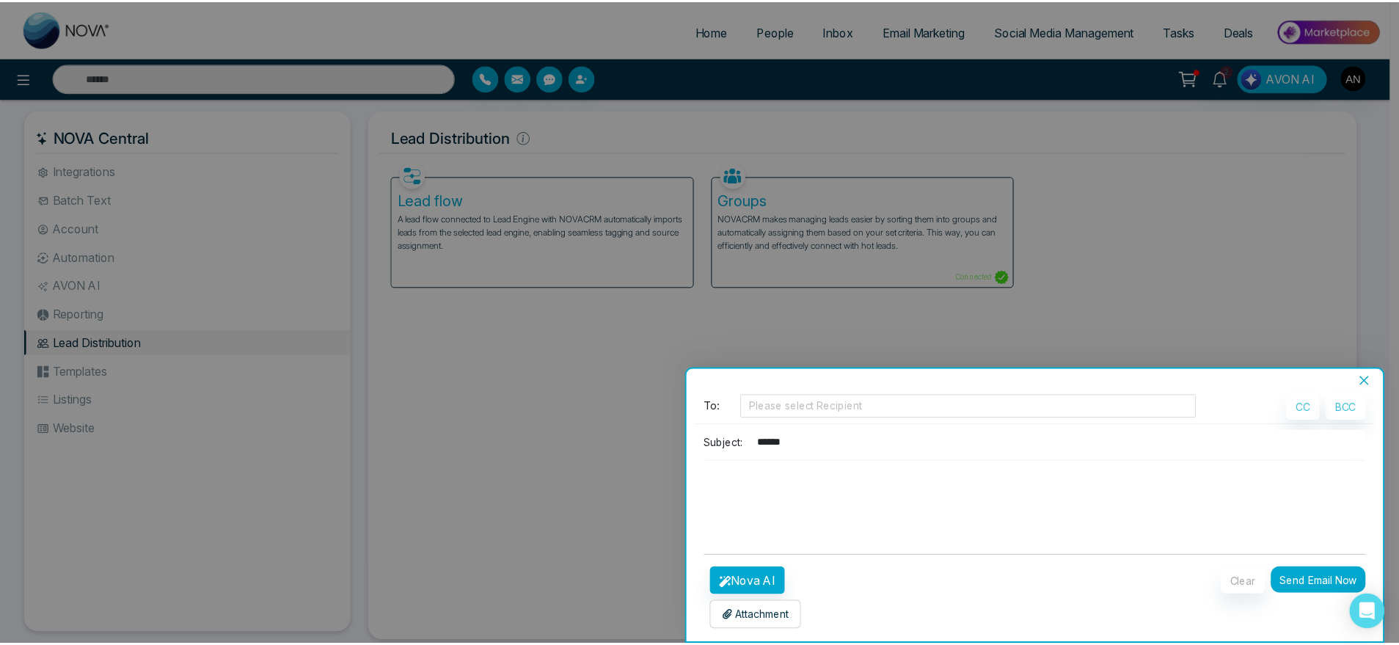
scroll to position [0, 0]
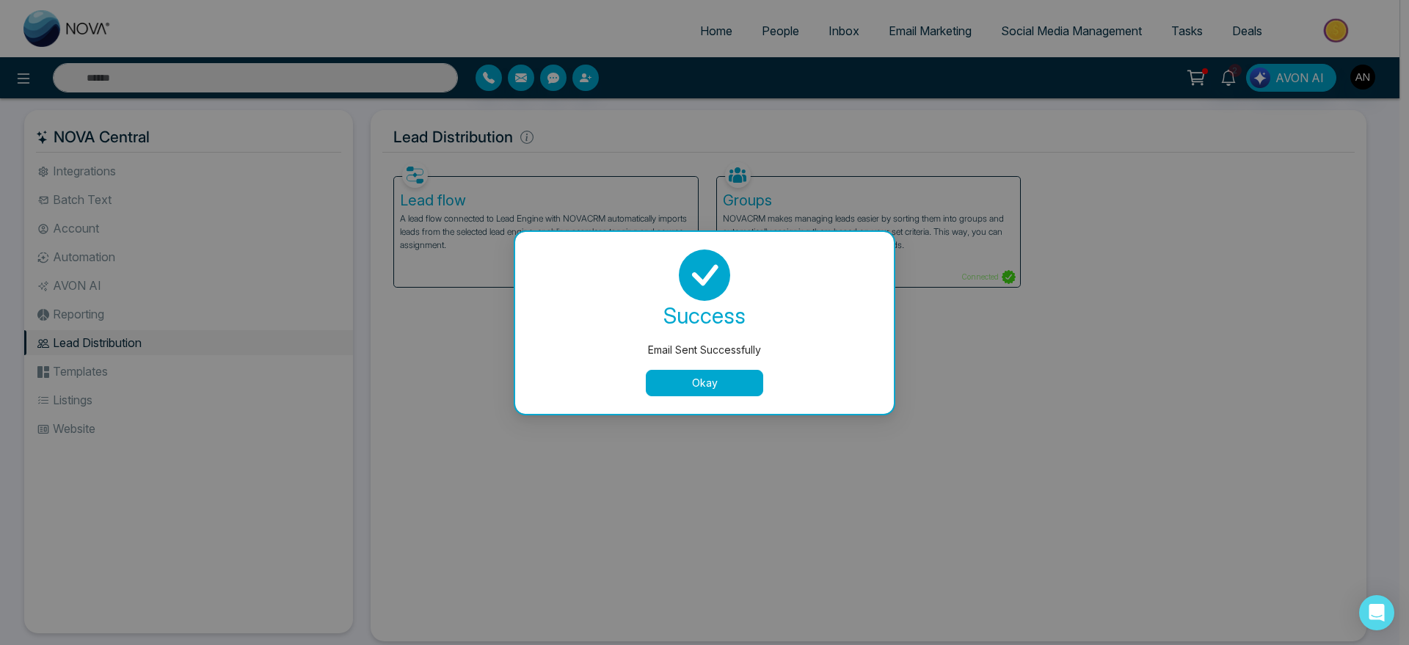
click at [696, 381] on button "Okay" at bounding box center [704, 383] width 117 height 26
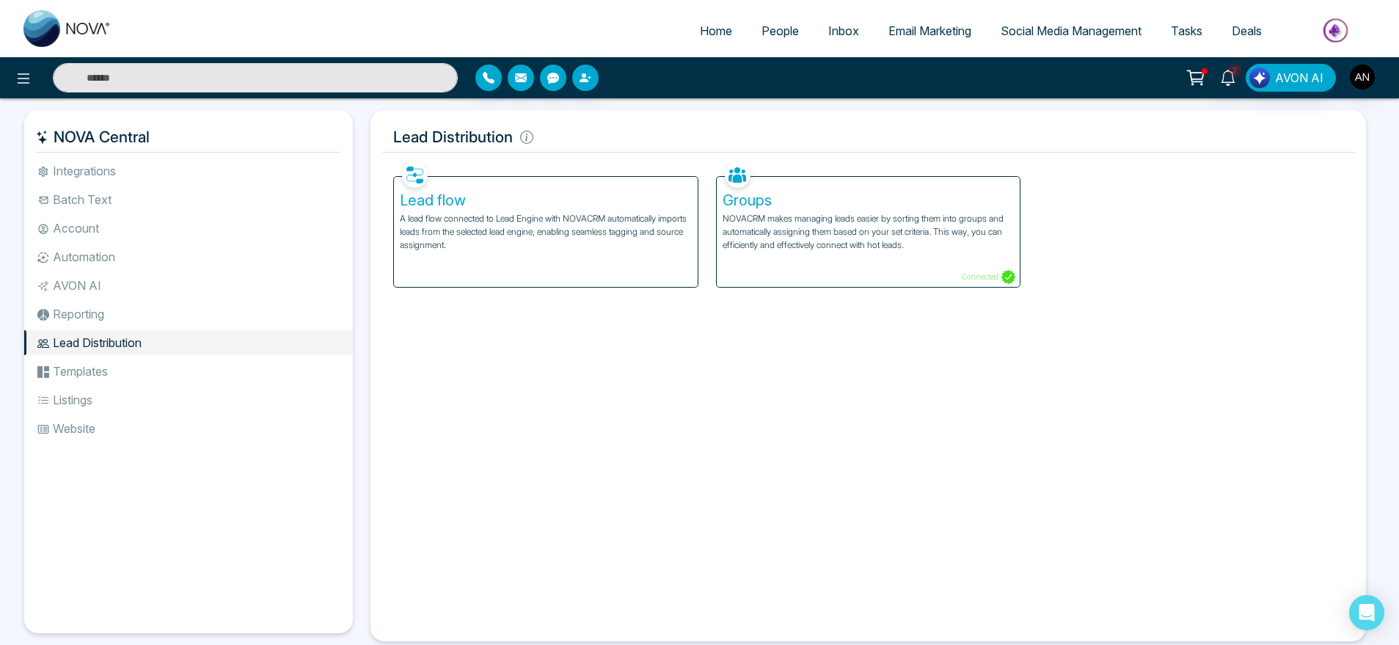
click at [120, 379] on li "Templates" at bounding box center [188, 371] width 329 height 25
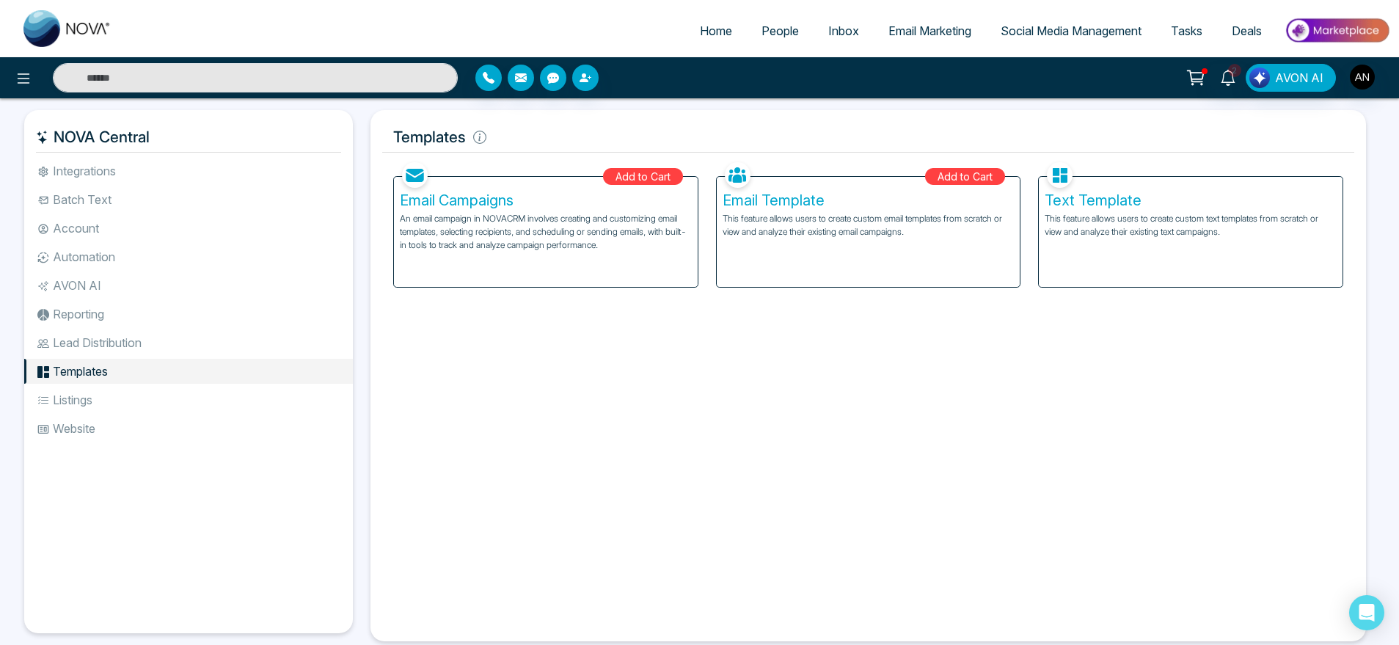
click at [131, 408] on li "Listings" at bounding box center [188, 399] width 329 height 25
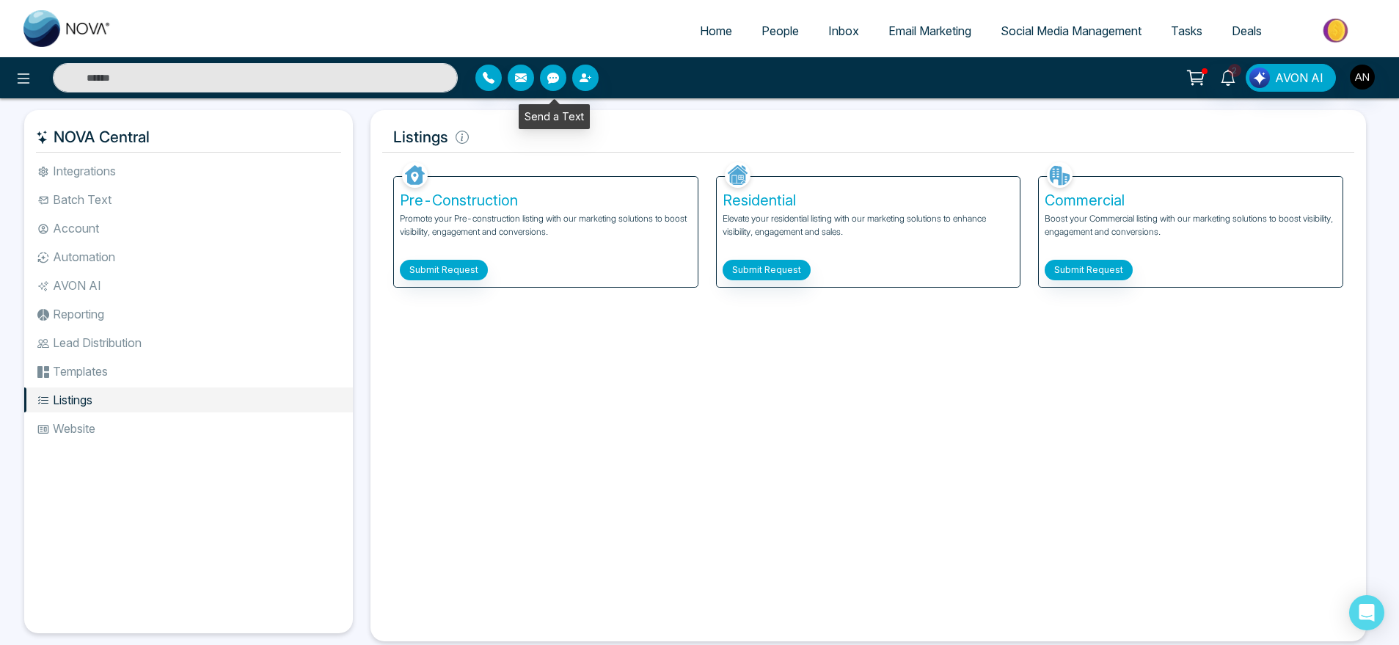
click at [556, 85] on button "button" at bounding box center [553, 78] width 26 height 26
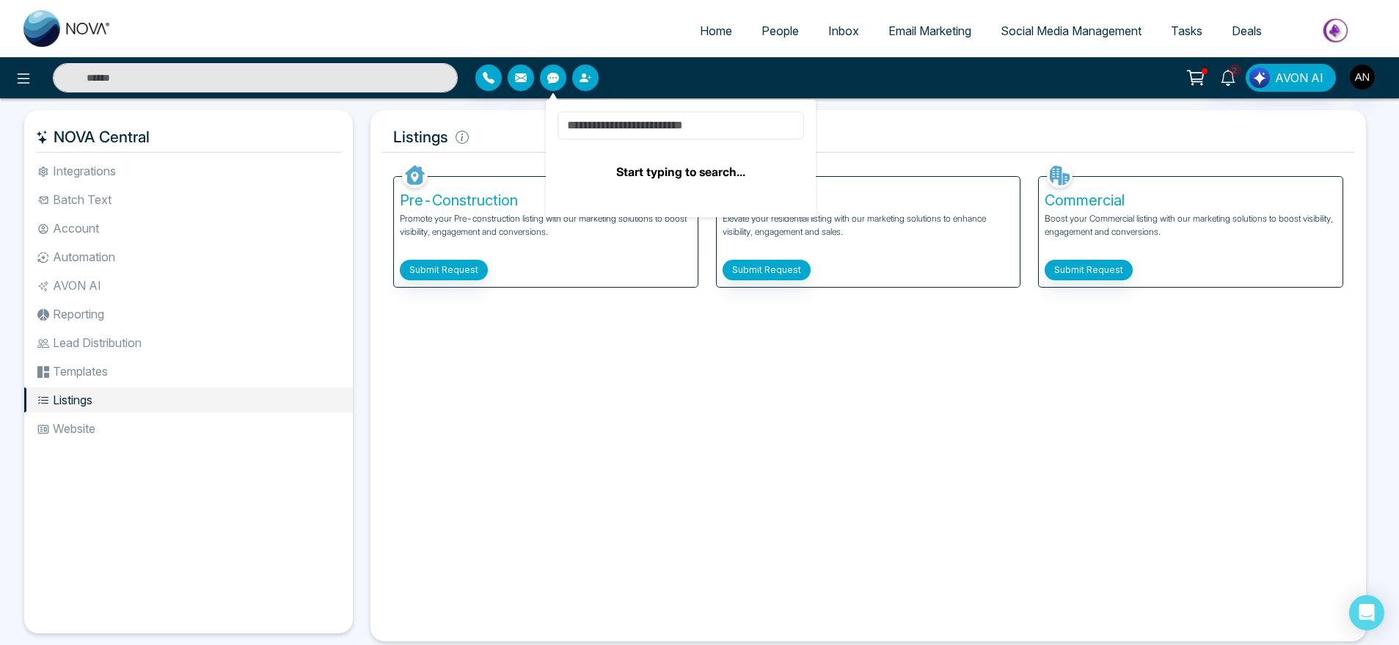
click at [632, 123] on input at bounding box center [681, 126] width 247 height 28
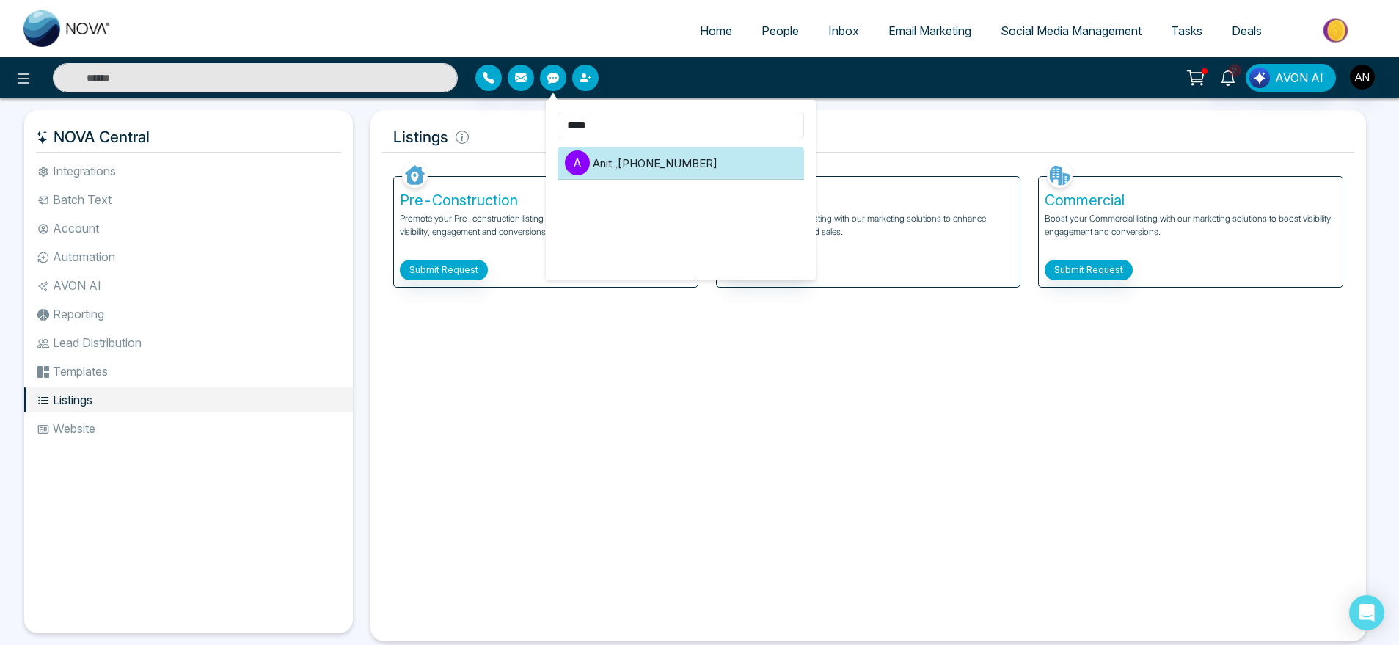
type input "****"
click at [680, 167] on li "A Anit , +919930053035" at bounding box center [681, 163] width 247 height 33
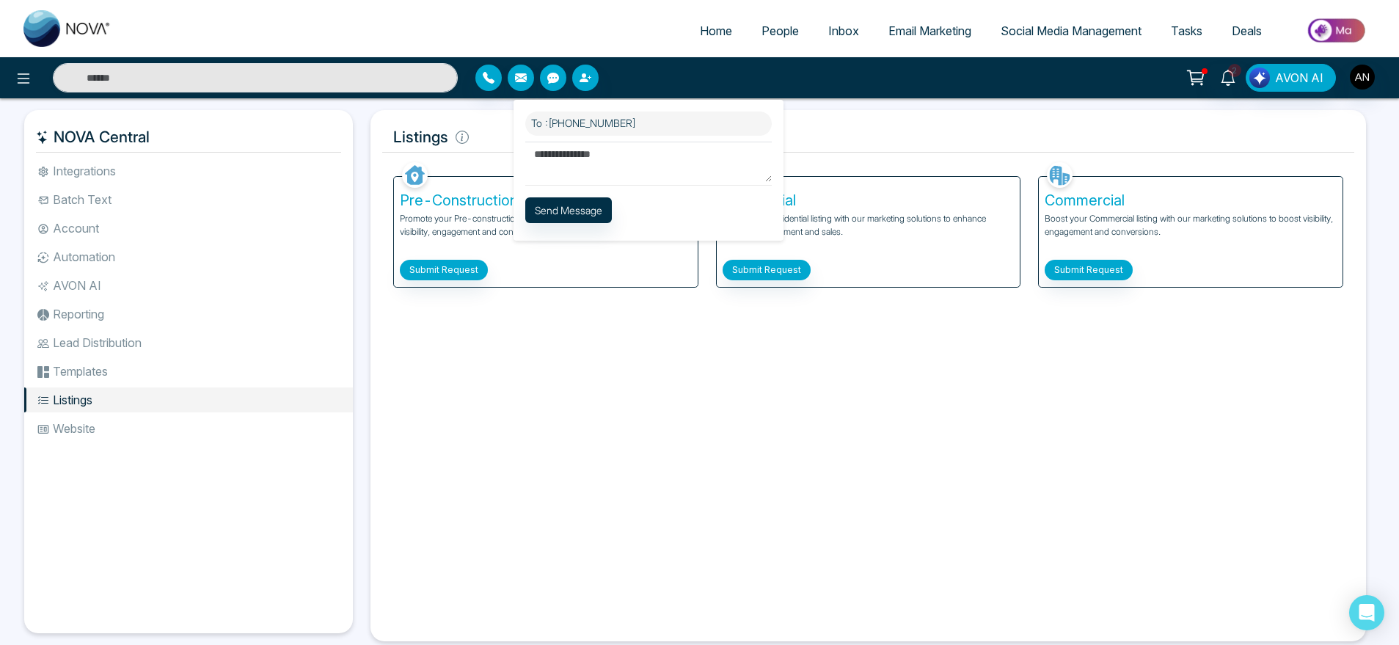
click at [599, 156] on textarea at bounding box center [648, 162] width 247 height 40
type textarea "**********"
click at [588, 202] on button "Send Message" at bounding box center [568, 210] width 87 height 26
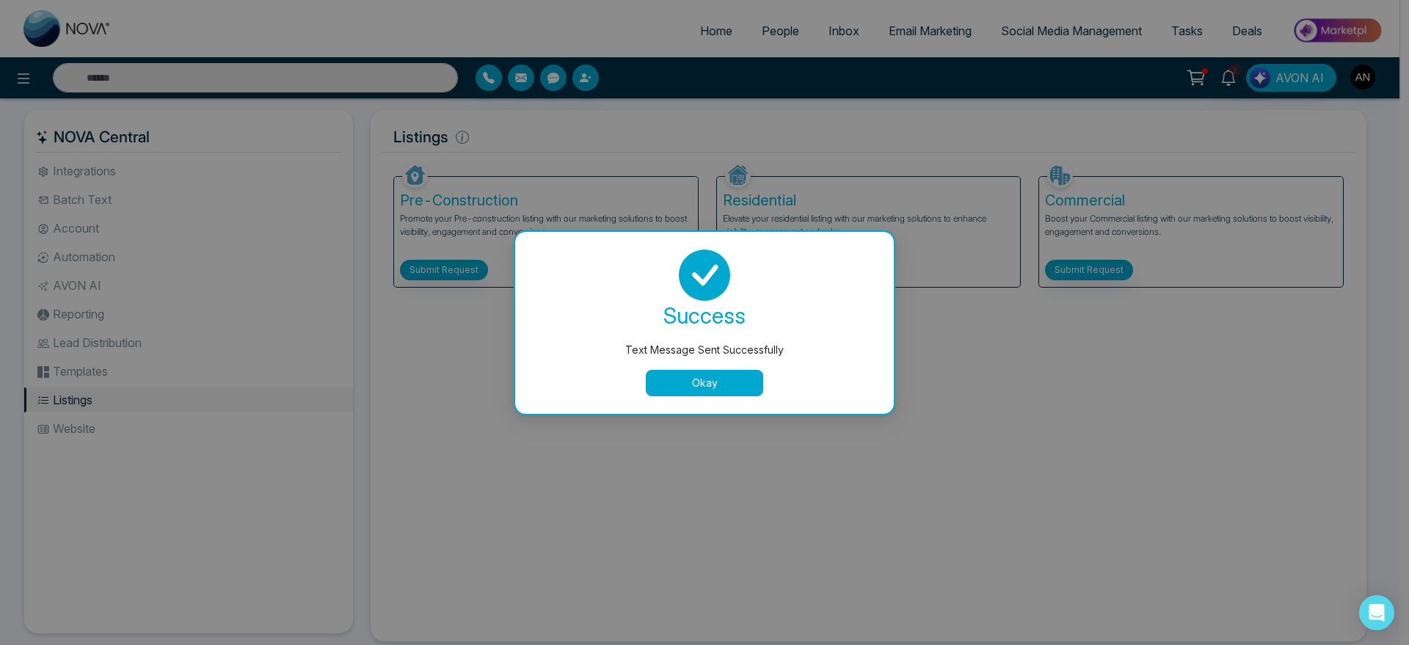
click at [759, 378] on button "Okay" at bounding box center [704, 383] width 117 height 26
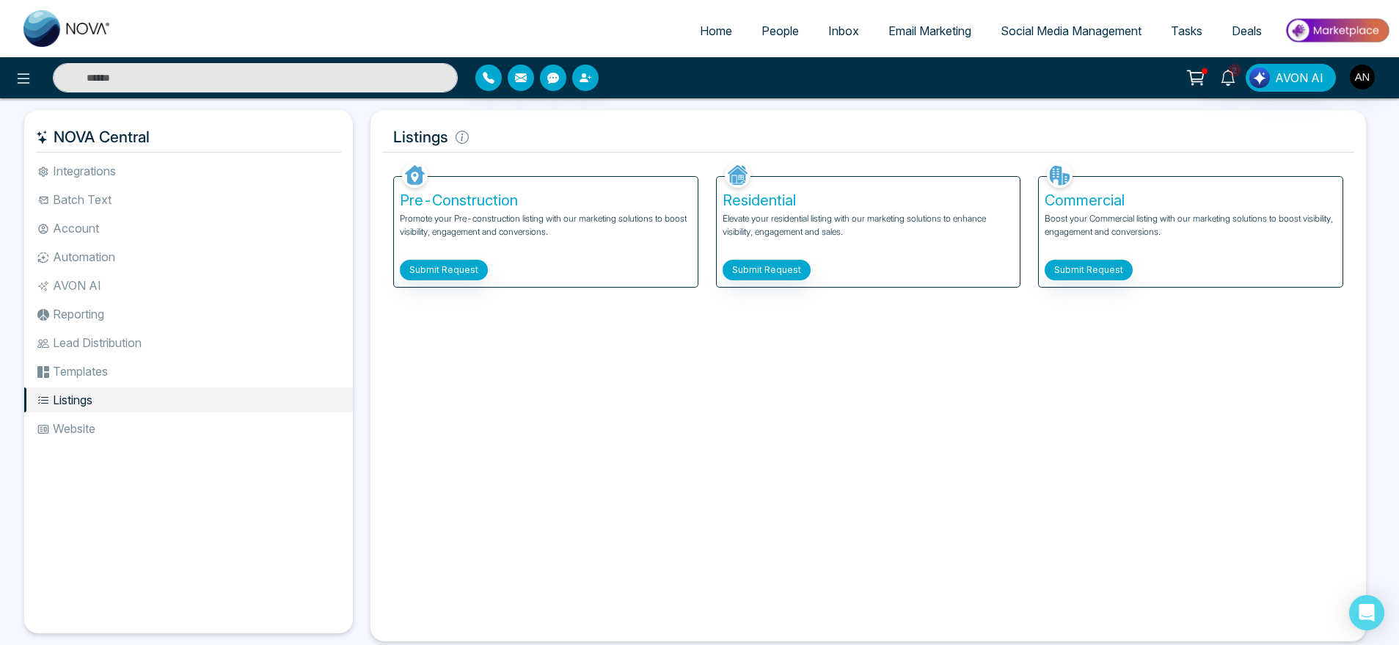
click at [156, 423] on li "Website" at bounding box center [188, 428] width 329 height 25
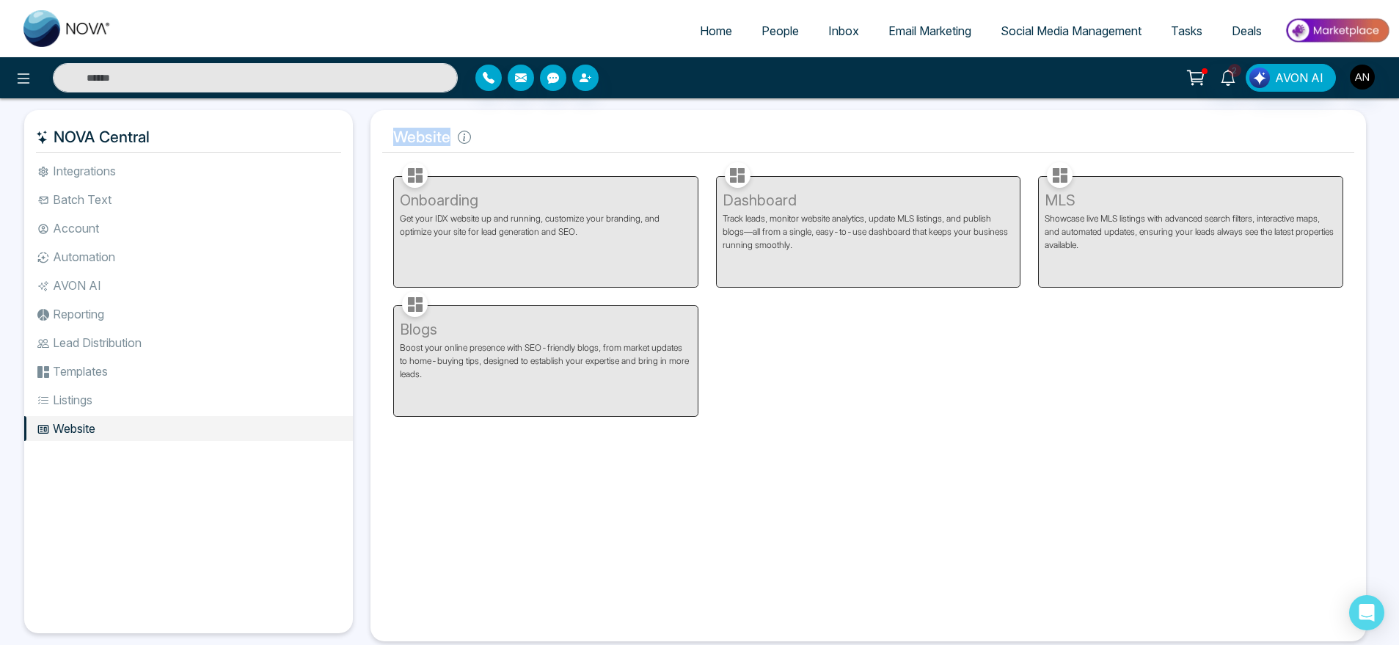
drag, startPoint x: 362, startPoint y: 135, endPoint x: 562, endPoint y: 134, distance: 199.6
click at [562, 134] on div "Website Facebook NOVACRM enables users to connect to Facebook to schedule socia…" at bounding box center [868, 375] width 1013 height 531
click at [562, 134] on h5 "Website" at bounding box center [868, 137] width 972 height 31
click at [142, 392] on li "Listings" at bounding box center [188, 399] width 329 height 25
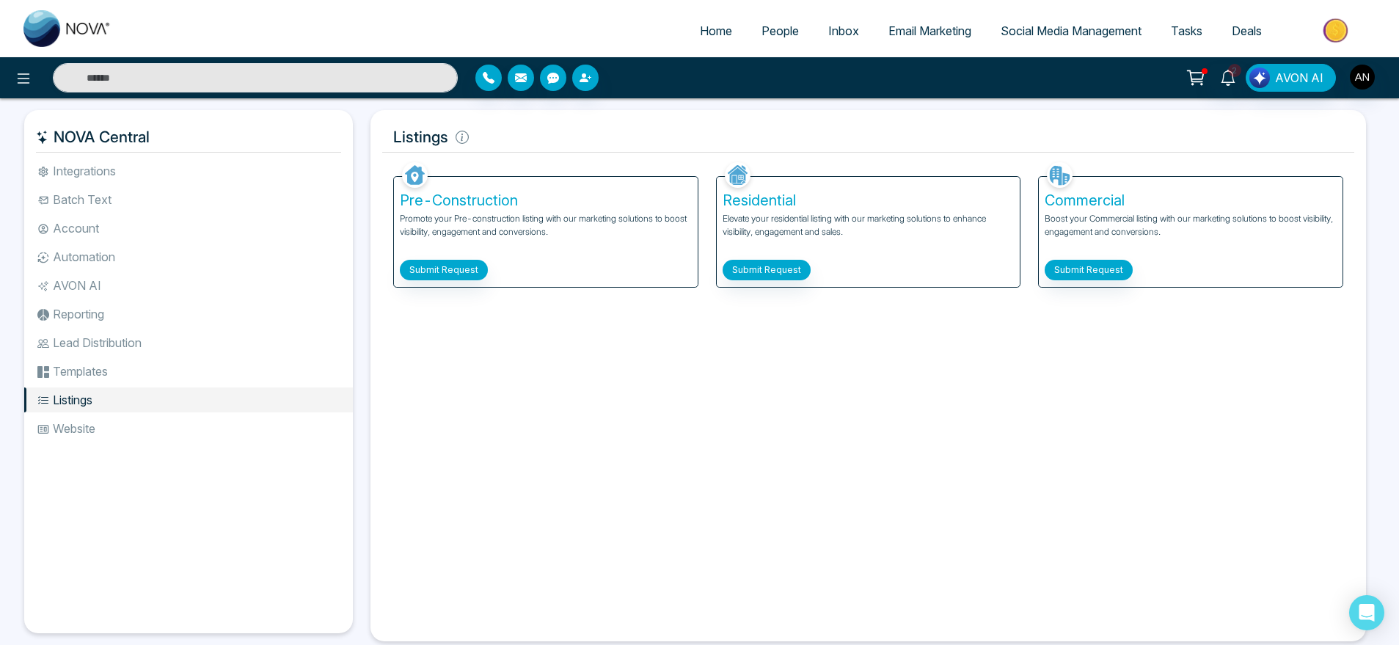
click at [96, 373] on li "Templates" at bounding box center [188, 371] width 329 height 25
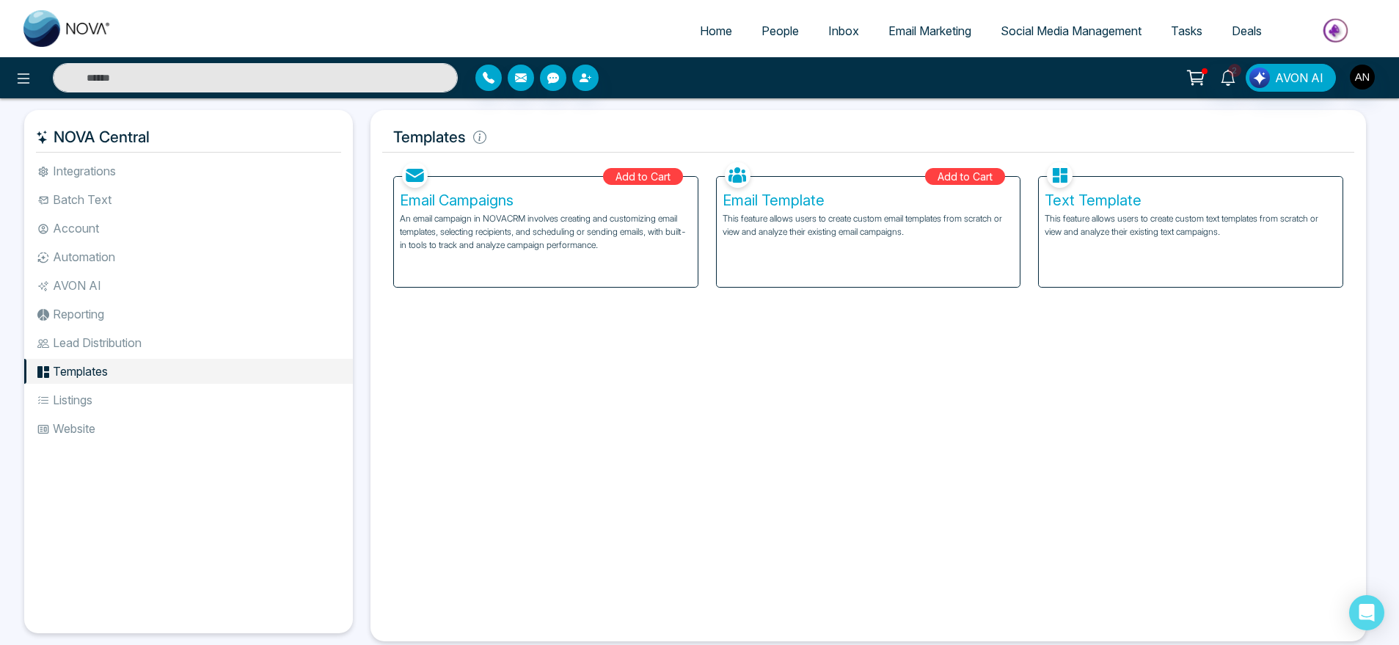
click at [160, 338] on li "Lead Distribution" at bounding box center [188, 342] width 329 height 25
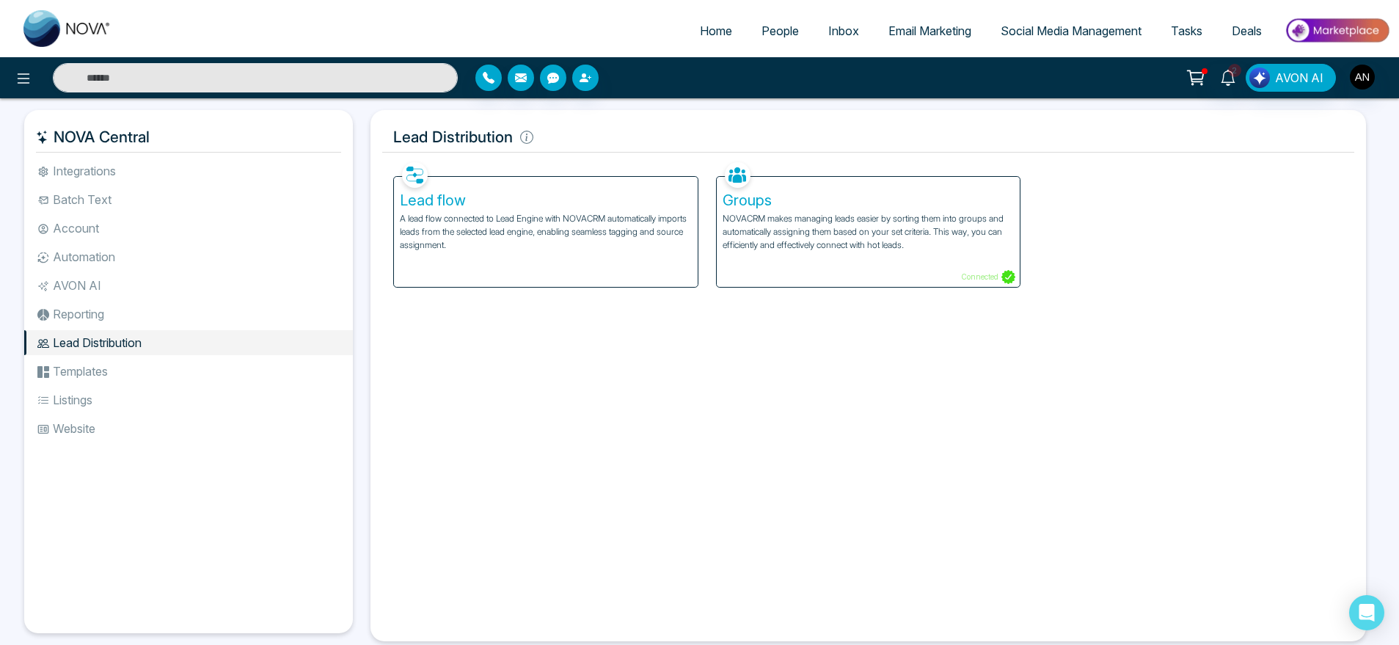
click at [145, 317] on li "Reporting" at bounding box center [188, 314] width 329 height 25
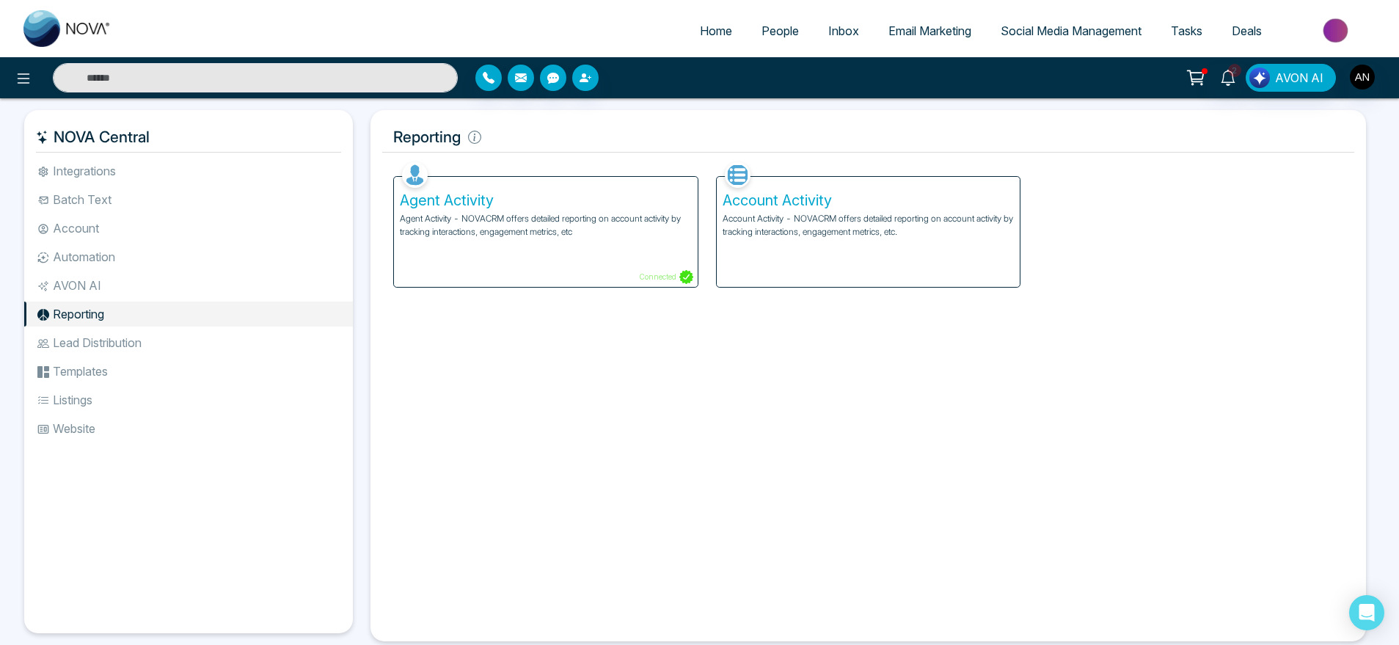
click at [128, 293] on li "AVON AI" at bounding box center [188, 285] width 329 height 25
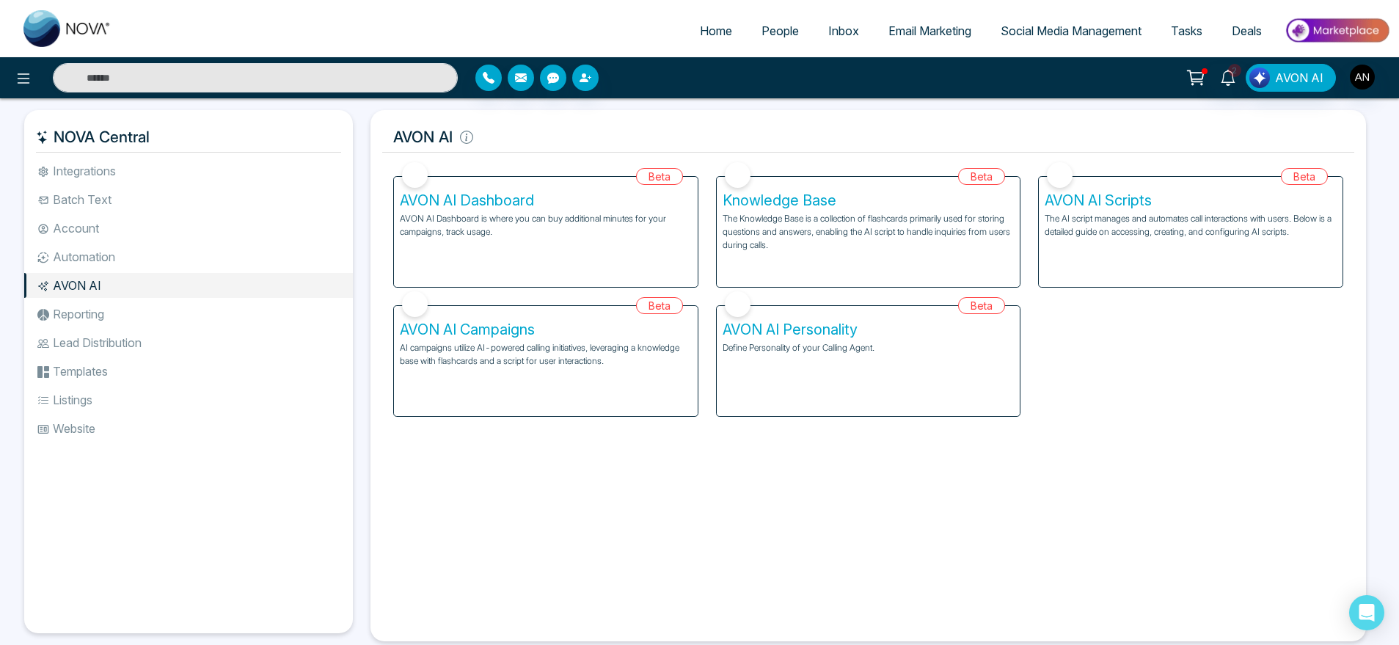
click at [86, 244] on li "Automation" at bounding box center [188, 256] width 329 height 25
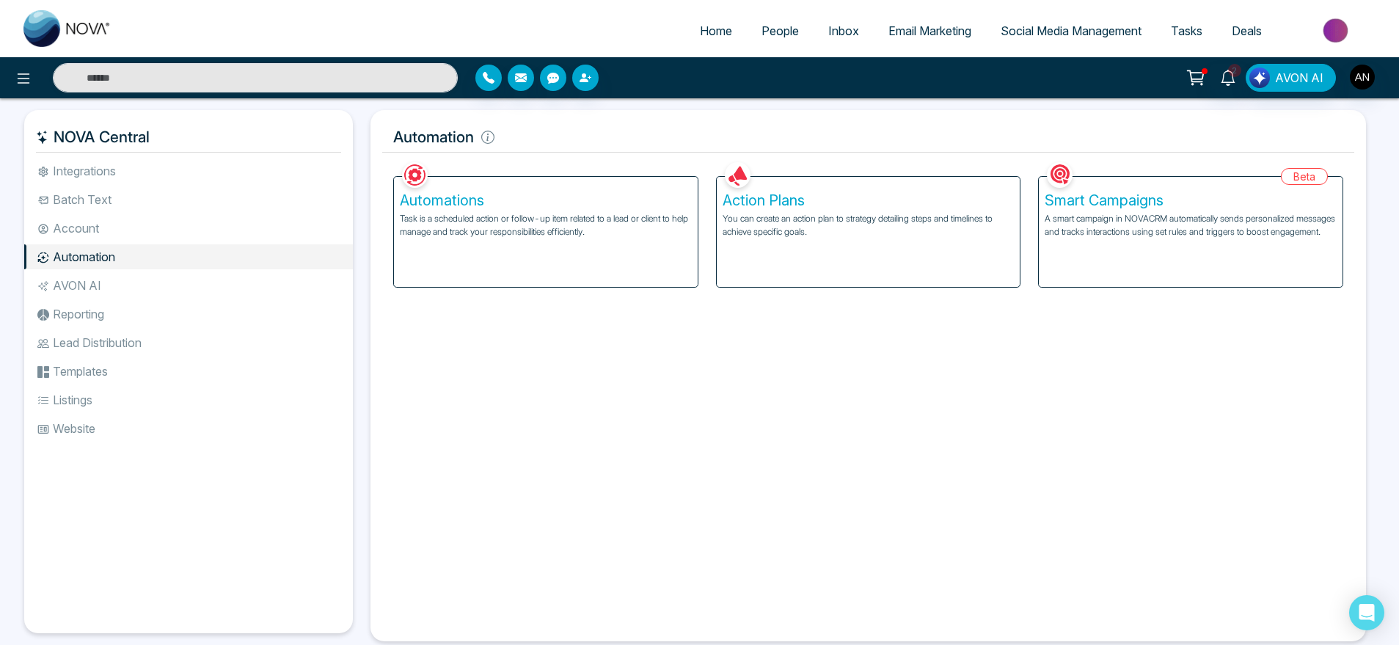
click at [82, 222] on li "Account" at bounding box center [188, 228] width 329 height 25
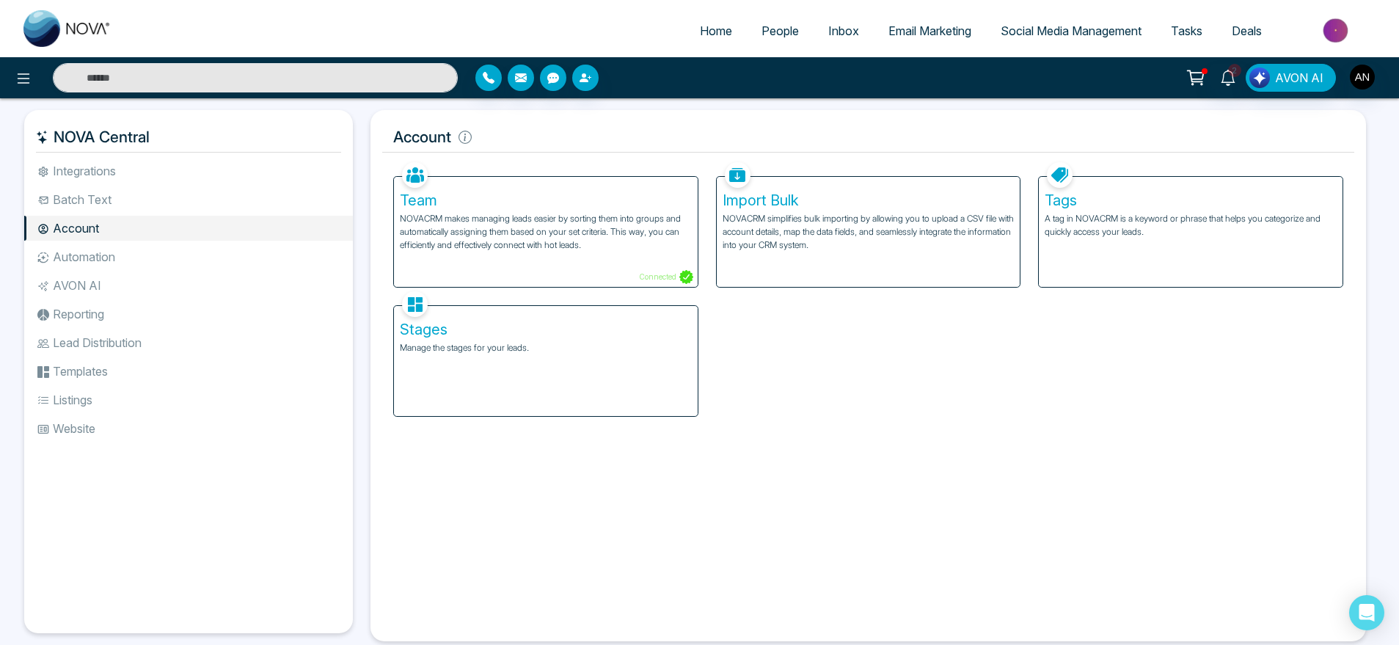
click at [82, 181] on li "Integrations" at bounding box center [188, 170] width 329 height 25
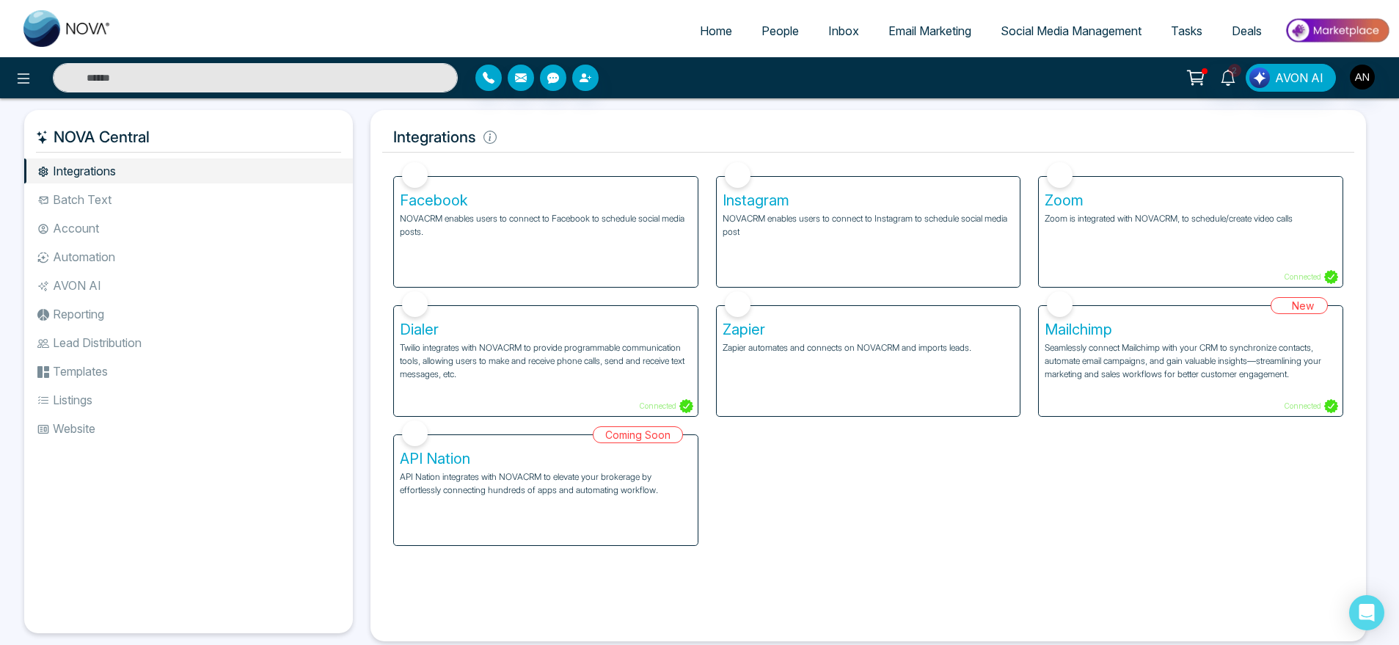
click at [143, 203] on li "Batch Text" at bounding box center [188, 199] width 329 height 25
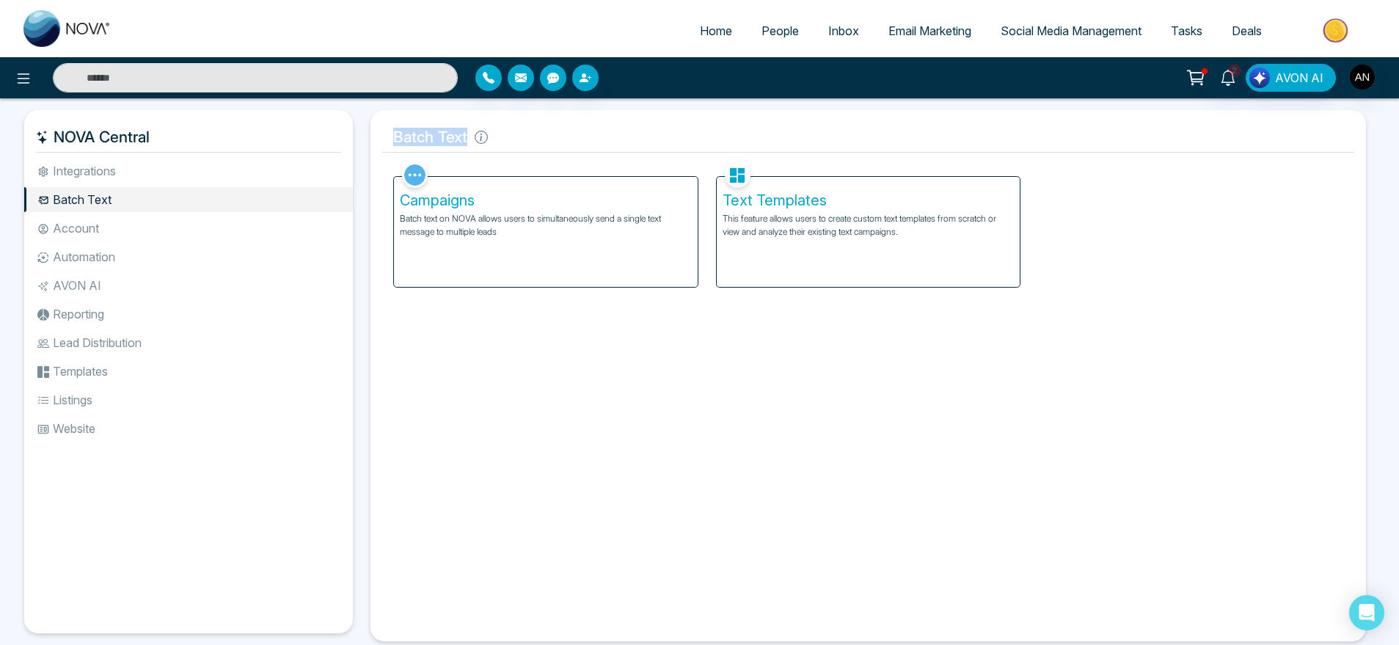
drag, startPoint x: 383, startPoint y: 132, endPoint x: 539, endPoint y: 125, distance: 156.4
click at [539, 125] on h5 "Batch Text" at bounding box center [868, 137] width 972 height 31
click at [583, 76] on icon "button" at bounding box center [584, 77] width 9 height 9
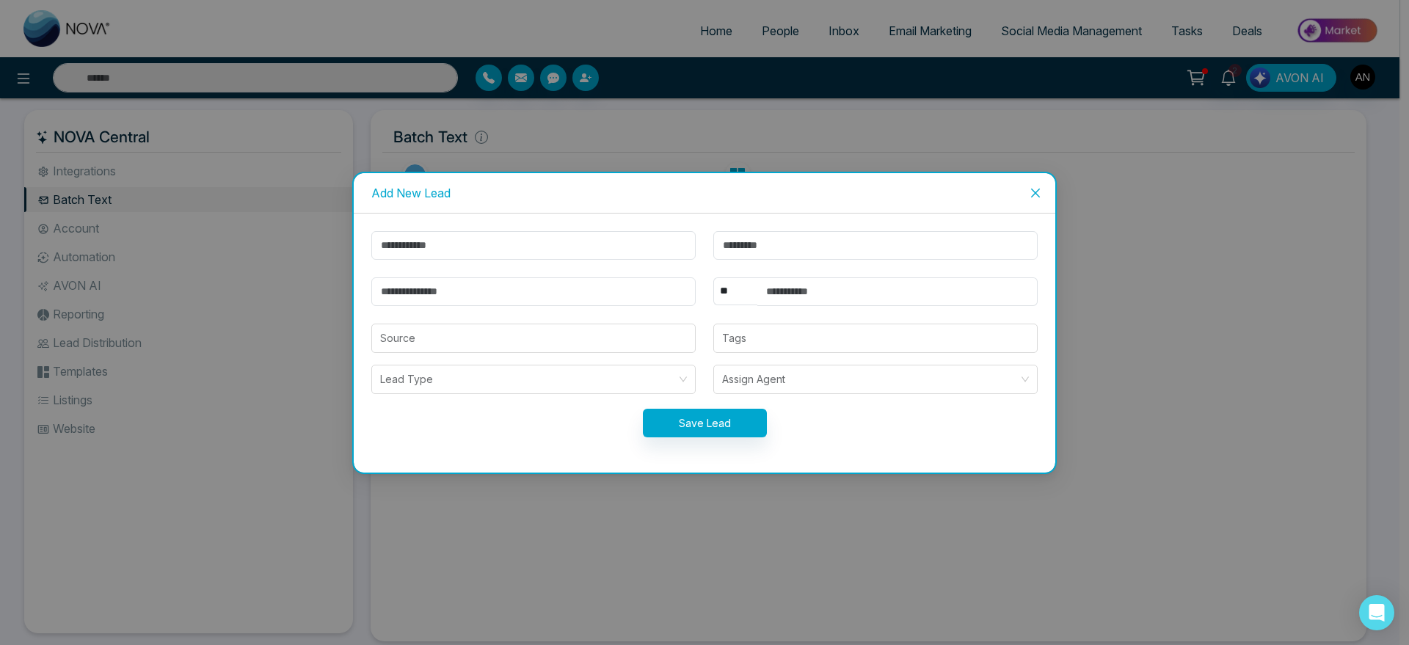
drag, startPoint x: 570, startPoint y: 261, endPoint x: 533, endPoint y: 249, distance: 38.8
click at [533, 249] on form "** **** *** *** *** **** *** Source Tags Lead Type Assign Agent Save Lead" at bounding box center [704, 343] width 684 height 224
click at [533, 249] on input "text" at bounding box center [533, 245] width 324 height 29
type input "*******"
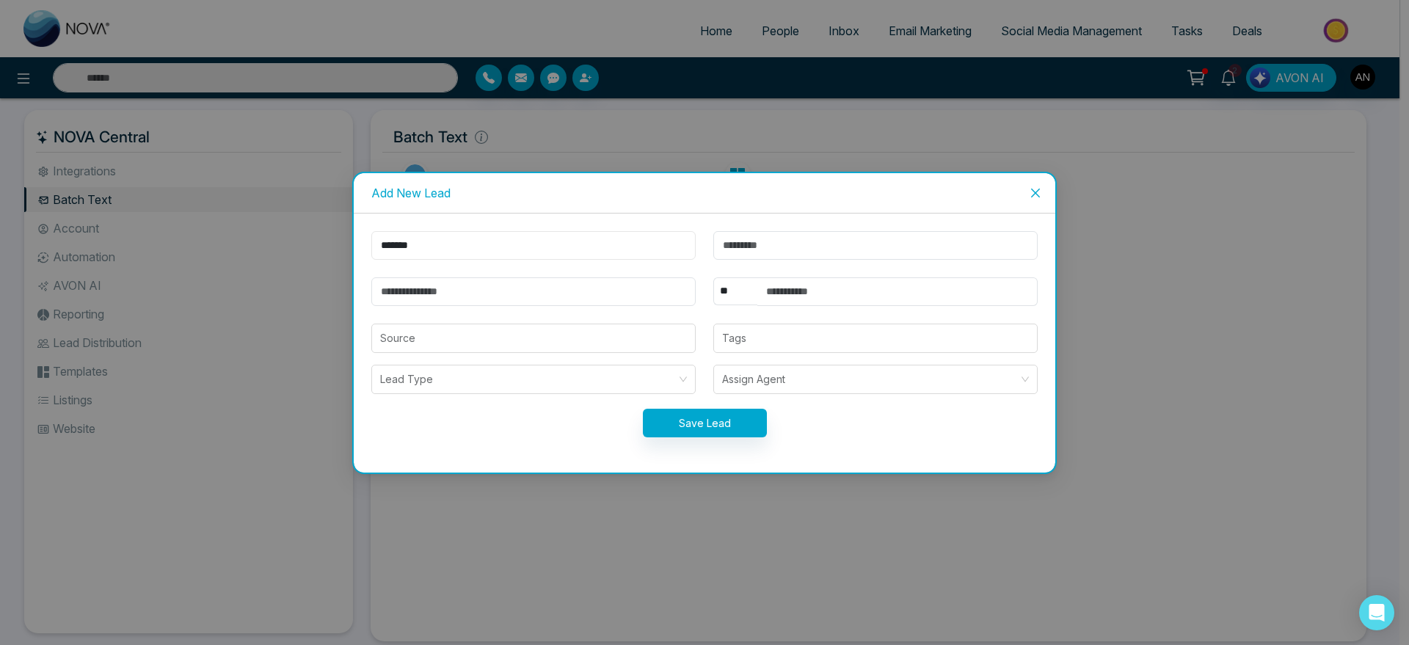
drag, startPoint x: 627, startPoint y: 249, endPoint x: 269, endPoint y: 277, distance: 359.9
click at [269, 277] on div "Add New Lead ******* ** **** *** *** *** **** *** Source Tags Lead Type Assign …" at bounding box center [704, 322] width 1409 height 645
drag, startPoint x: 674, startPoint y: 226, endPoint x: 552, endPoint y: 277, distance: 132.9
click at [552, 277] on div "******* ** **** *** *** *** **** *** Source Tags Lead Type Assign Agent Save Le…" at bounding box center [704, 343] width 701 height 259
click at [552, 277] on input "email" at bounding box center [533, 291] width 324 height 29
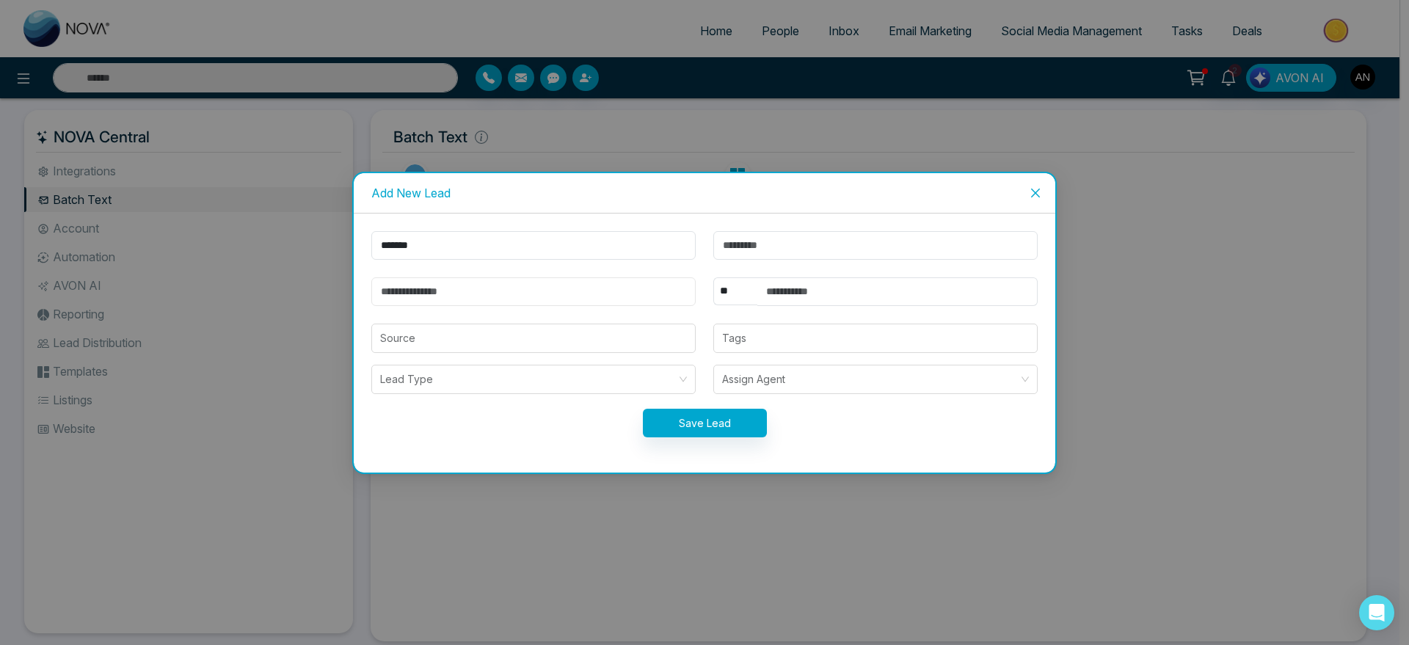
type input "**********"
click at [823, 282] on input "text" at bounding box center [897, 291] width 280 height 29
type input "**********"
click at [736, 295] on select "** **** *** *** *** **** ***" at bounding box center [735, 291] width 44 height 28
select select "***"
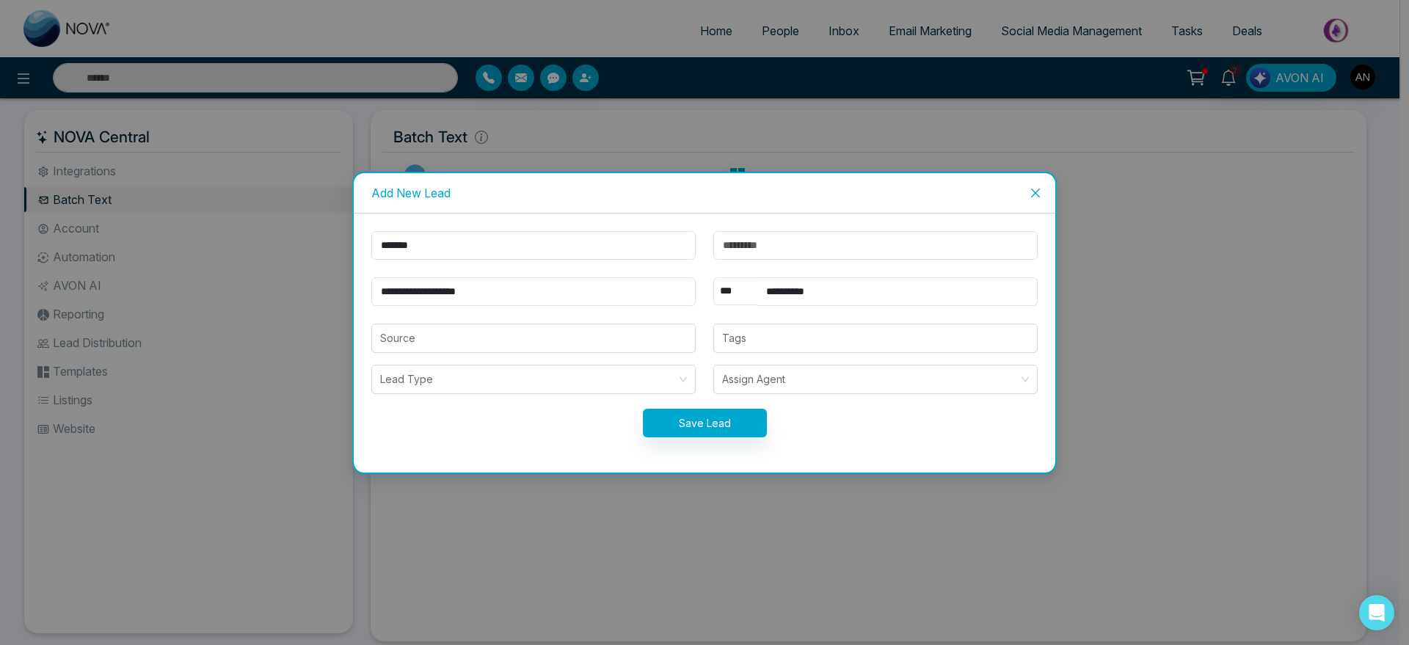
click at [713, 277] on select "** **** *** *** *** **** ***" at bounding box center [735, 291] width 44 height 28
click at [693, 418] on button "Save Lead" at bounding box center [705, 423] width 124 height 29
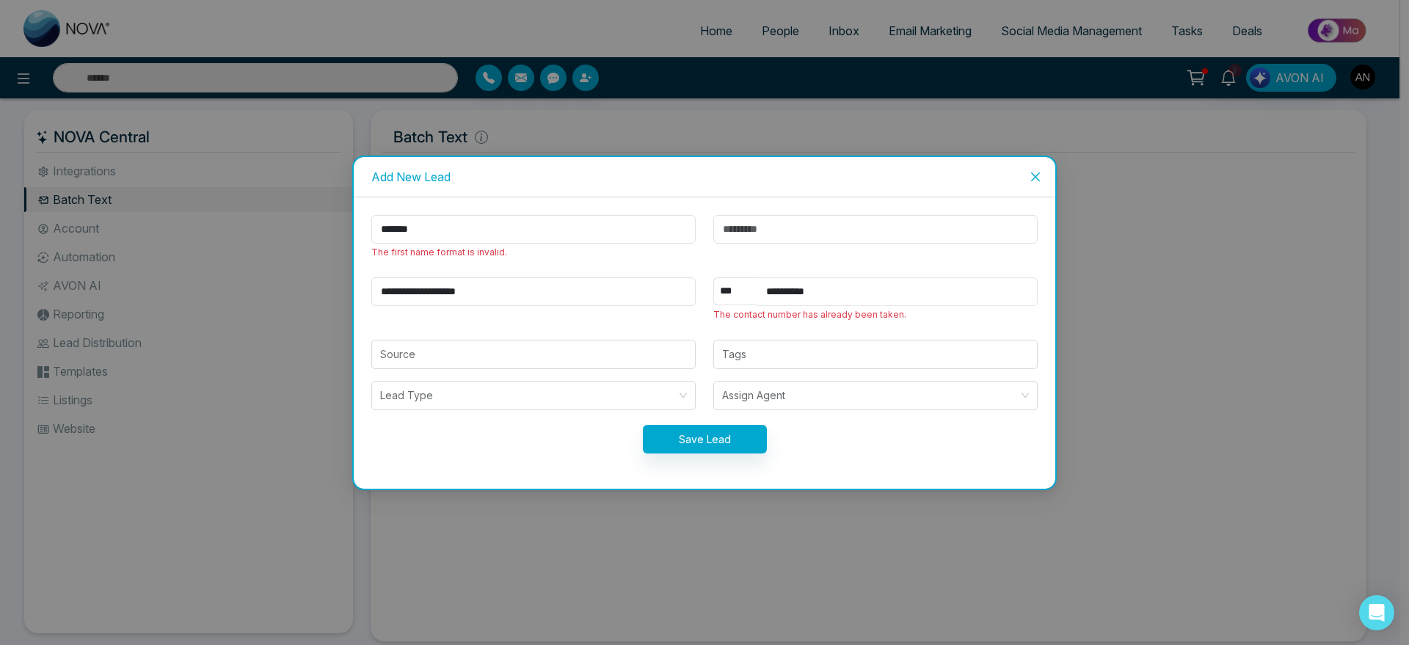
click at [864, 289] on input "**********" at bounding box center [897, 291] width 280 height 29
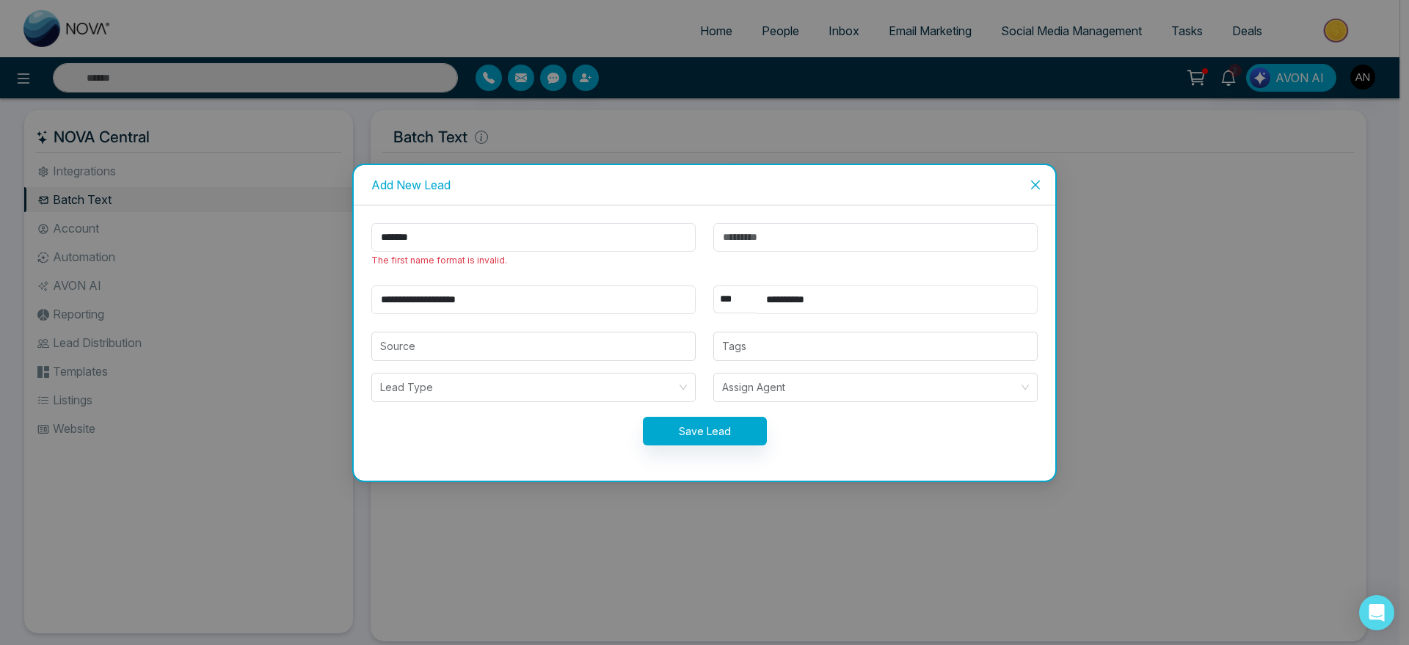
type input "**********"
click at [726, 432] on button "Save Lead" at bounding box center [705, 431] width 124 height 29
click at [384, 237] on input "*******" at bounding box center [533, 237] width 324 height 29
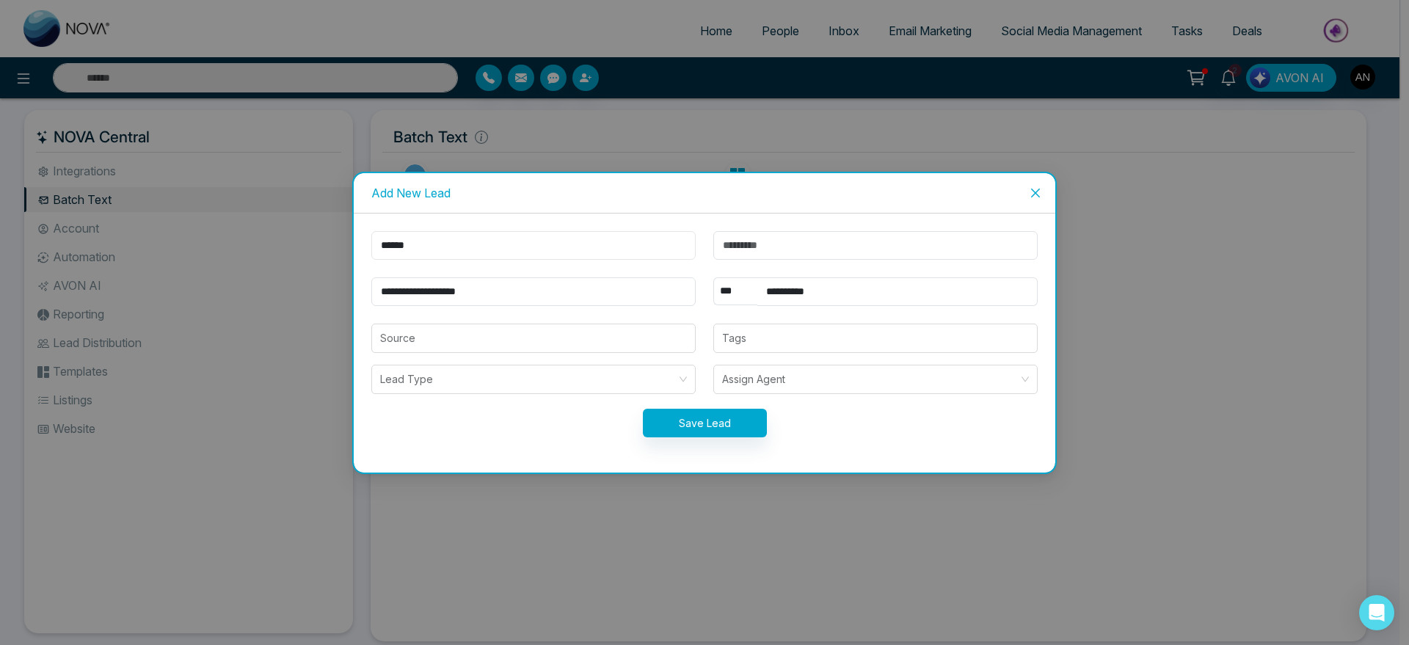
type input "******"
click at [709, 434] on button "Save Lead" at bounding box center [705, 423] width 124 height 29
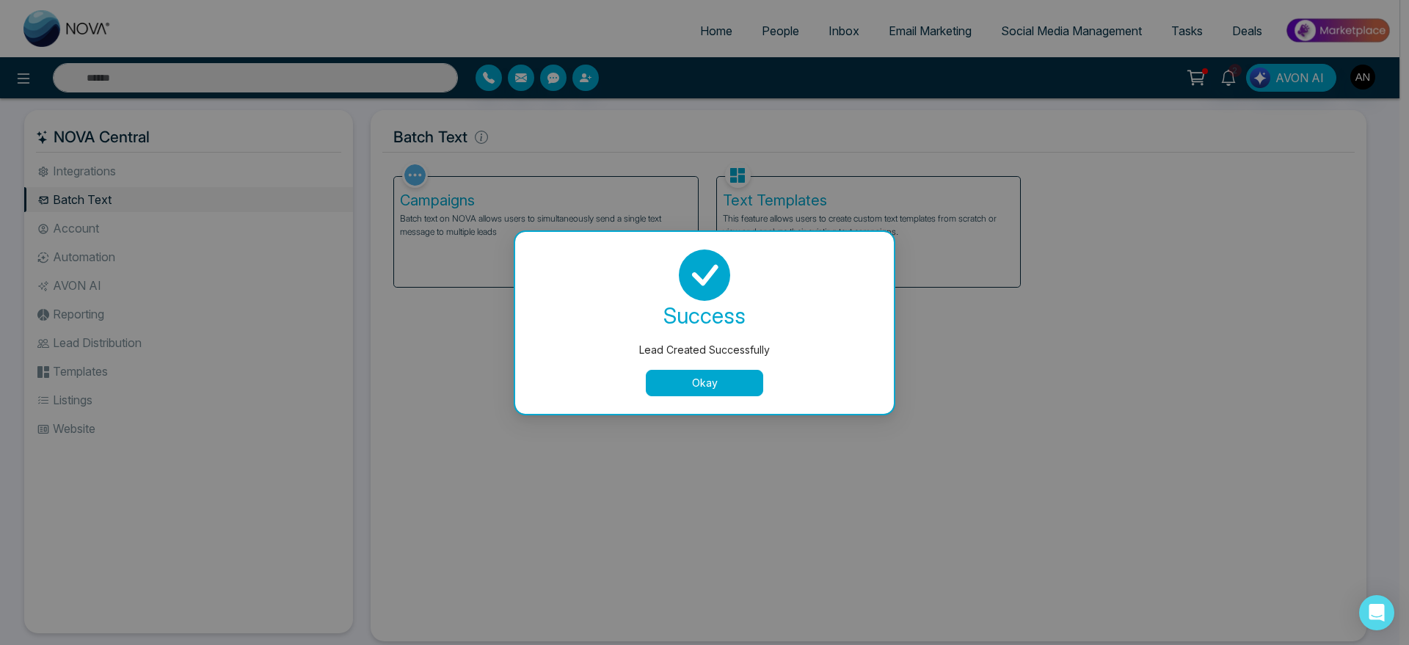
click at [724, 376] on button "Okay" at bounding box center [704, 383] width 117 height 26
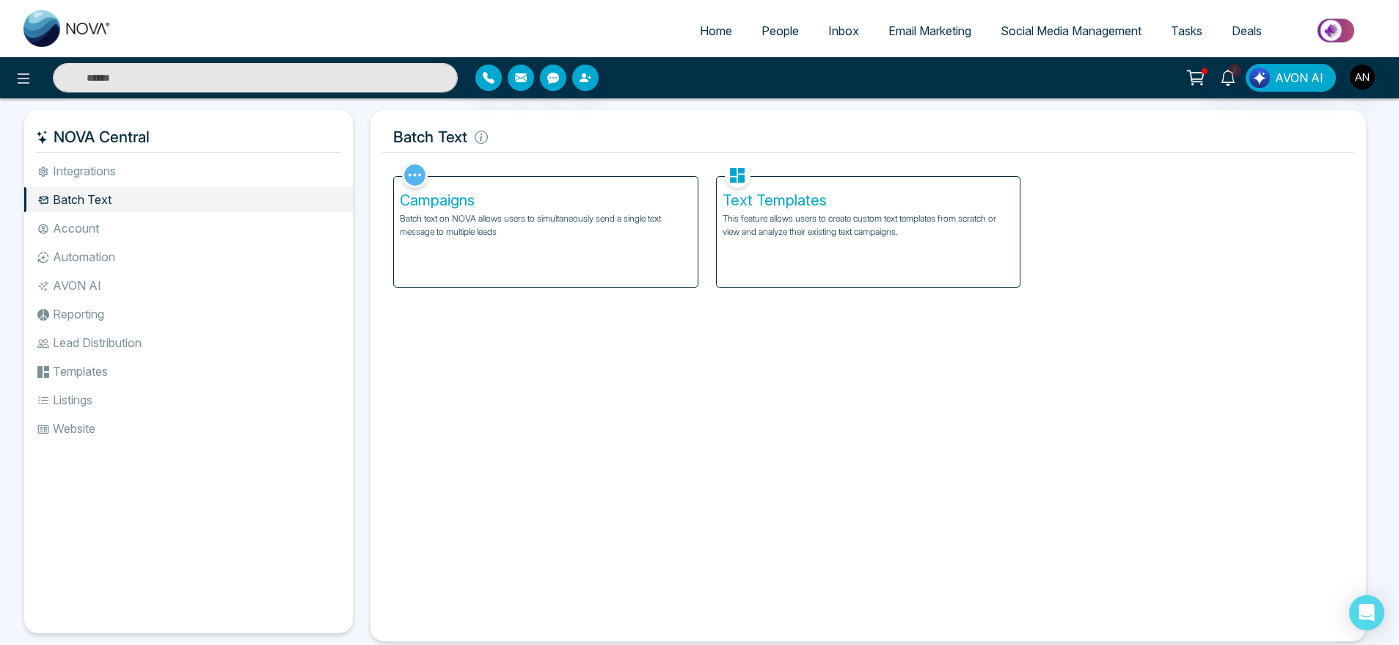
click at [762, 31] on span "People" at bounding box center [780, 30] width 37 height 15
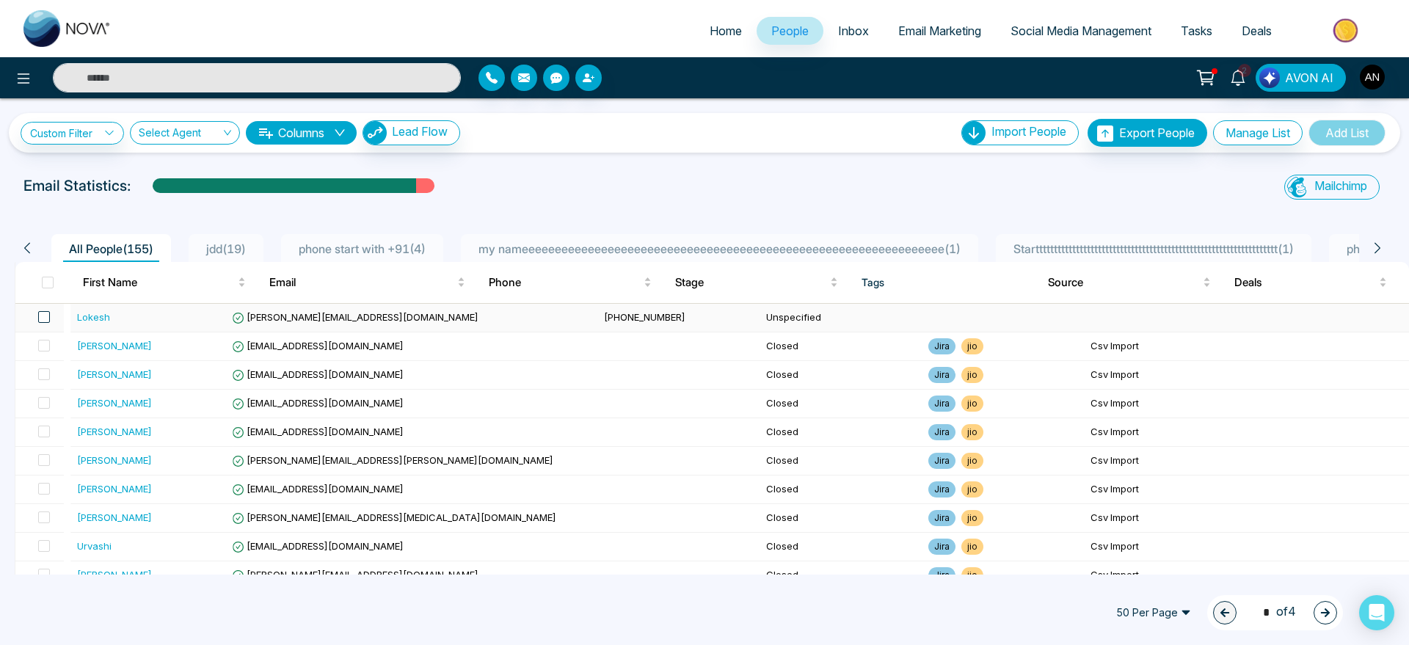
click at [41, 316] on span at bounding box center [44, 317] width 12 height 12
click at [185, 613] on icon at bounding box center [187, 612] width 13 height 13
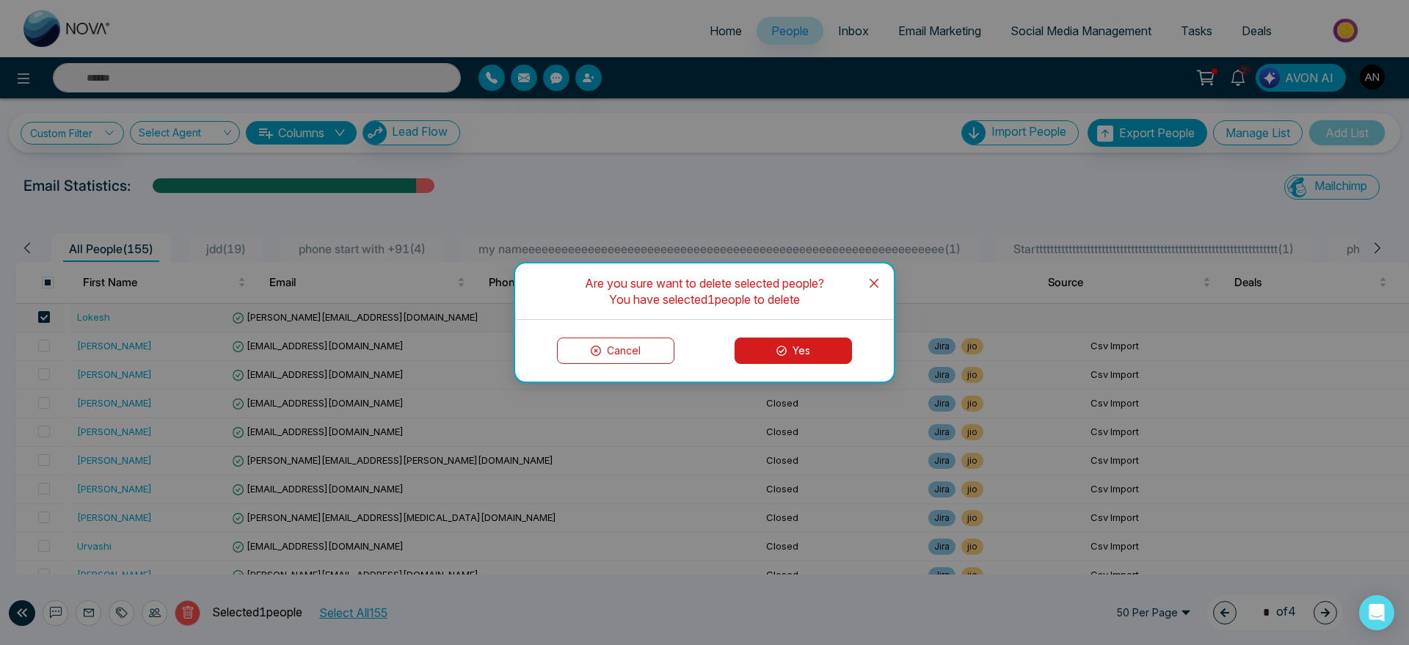
click at [803, 354] on button "Yes" at bounding box center [792, 351] width 117 height 26
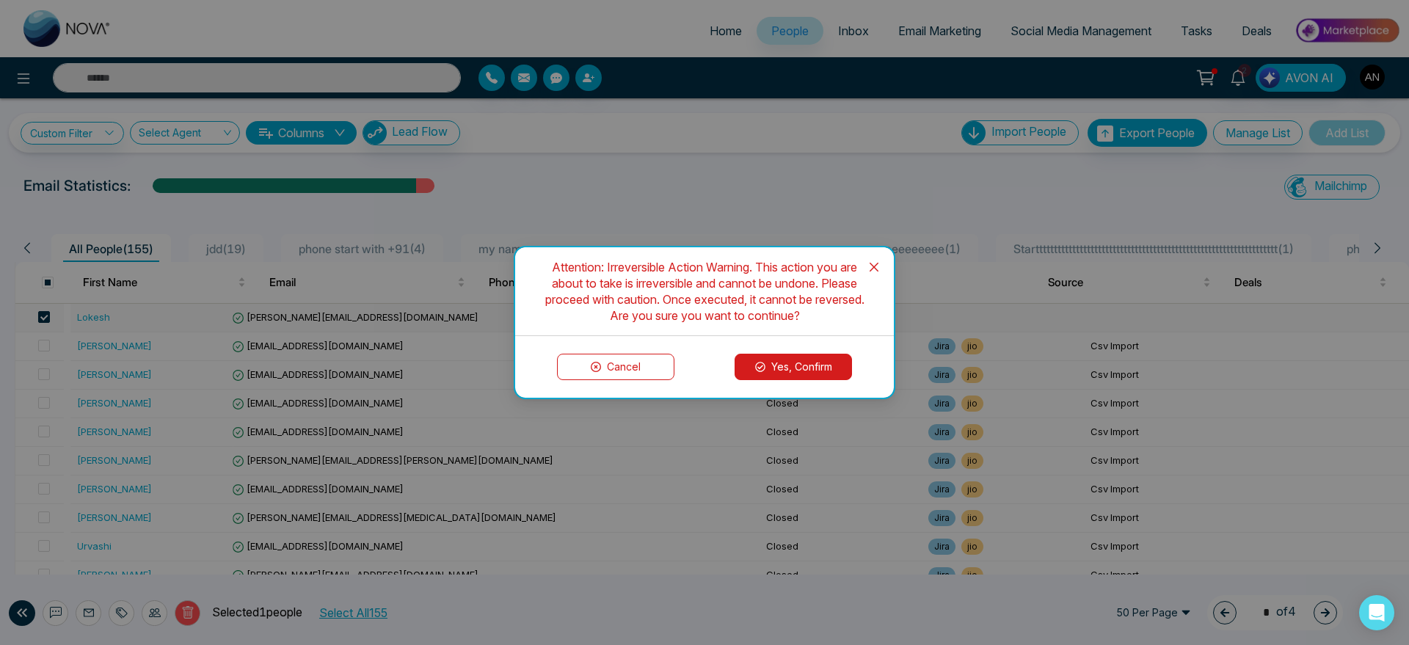
click at [819, 373] on button "Yes, Confirm" at bounding box center [792, 367] width 117 height 26
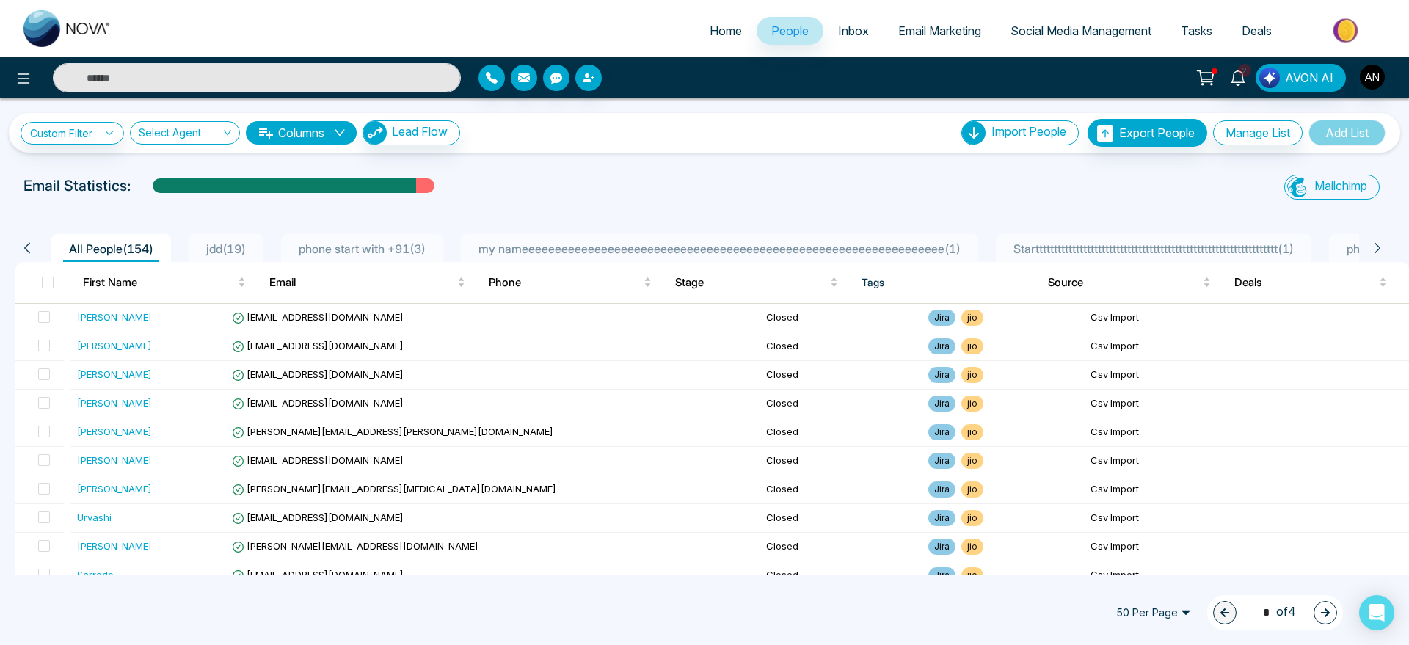
scroll to position [1, 0]
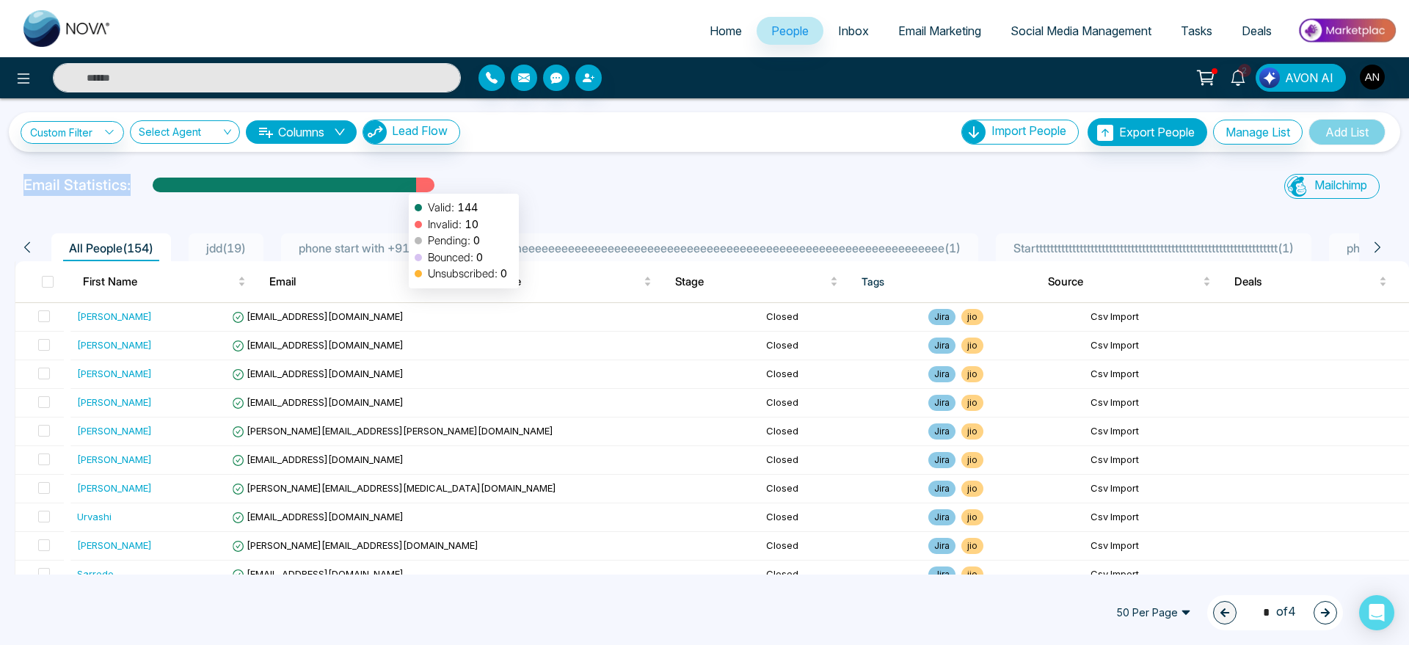
drag, startPoint x: 12, startPoint y: 182, endPoint x: 473, endPoint y: 185, distance: 460.1
click at [473, 185] on div "Email Statistics: Valid: 144 Invalid: 10 Pending: 0 Bounced: 0 Unsubscribed: 0 …" at bounding box center [704, 188] width 1409 height 29
click at [473, 185] on div "Email Statistics:" at bounding box center [474, 185] width 902 height 22
drag, startPoint x: 22, startPoint y: 193, endPoint x: 139, endPoint y: 188, distance: 117.5
click at [139, 188] on div "Email Statistics:" at bounding box center [474, 188] width 919 height 29
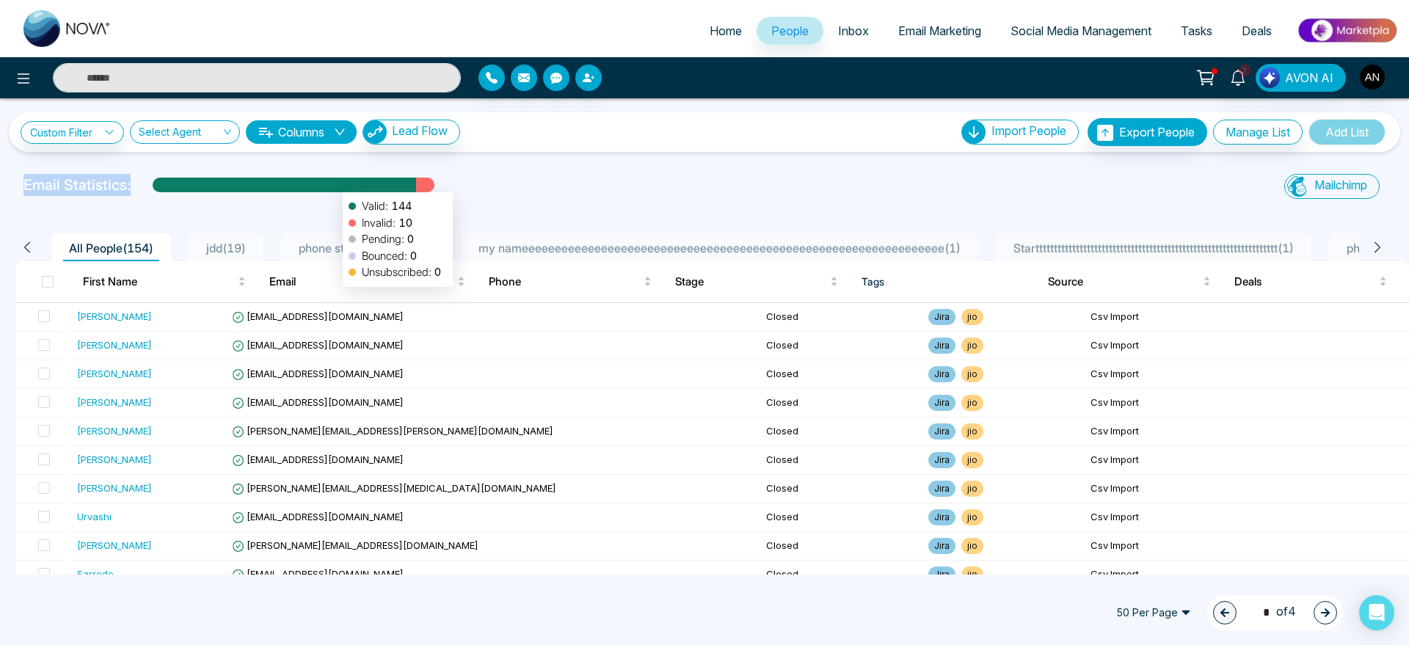
click at [335, 185] on div at bounding box center [284, 191] width 263 height 26
drag, startPoint x: 459, startPoint y: 182, endPoint x: 13, endPoint y: 164, distance: 446.5
click at [13, 164] on div "Custom Filter Choose a filters Cancel Apply Select Agent Columns Lead Flow Impo…" at bounding box center [704, 336] width 1409 height 476
drag, startPoint x: 17, startPoint y: 189, endPoint x: 470, endPoint y: 189, distance: 452.7
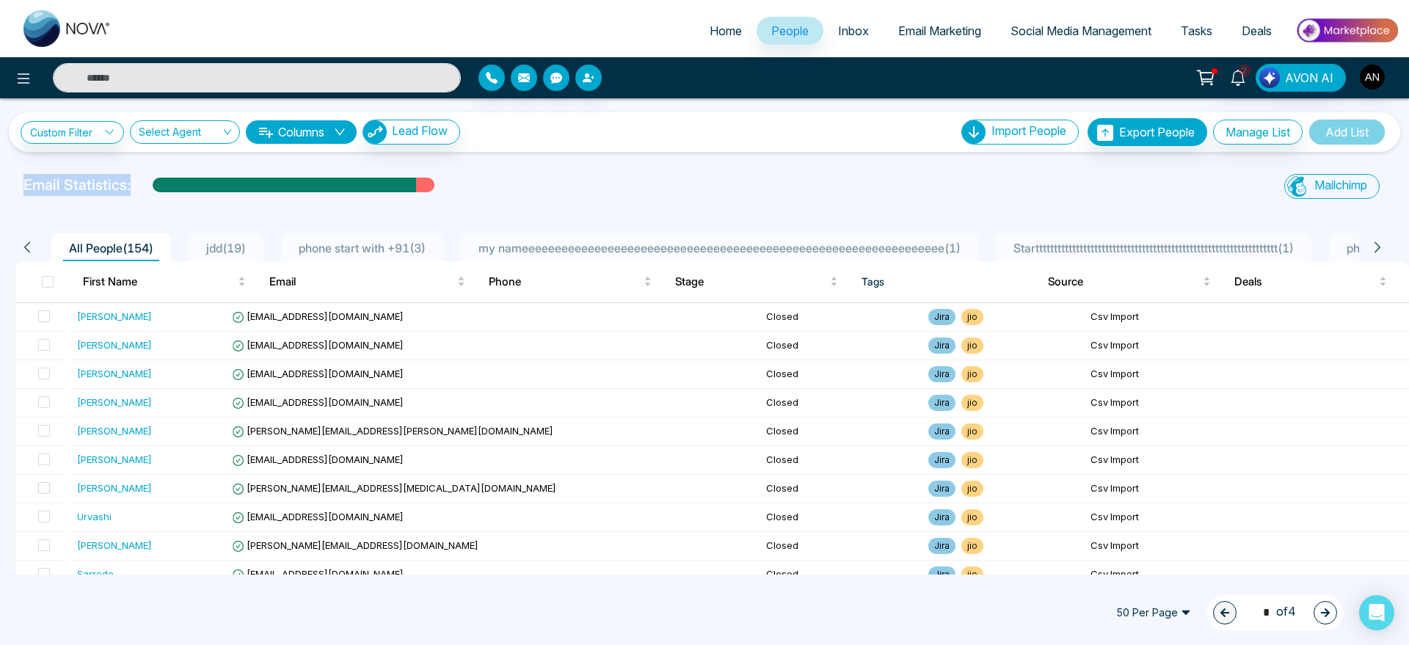
click at [470, 189] on div "Email Statistics:" at bounding box center [474, 188] width 919 height 29
click at [470, 189] on div "Email Statistics:" at bounding box center [474, 185] width 902 height 22
drag, startPoint x: 470, startPoint y: 189, endPoint x: 0, endPoint y: 170, distance: 470.0
click at [0, 170] on div "Custom Filter Choose a filters Cancel Apply Select Agent Columns Lead Flow Impo…" at bounding box center [704, 336] width 1409 height 476
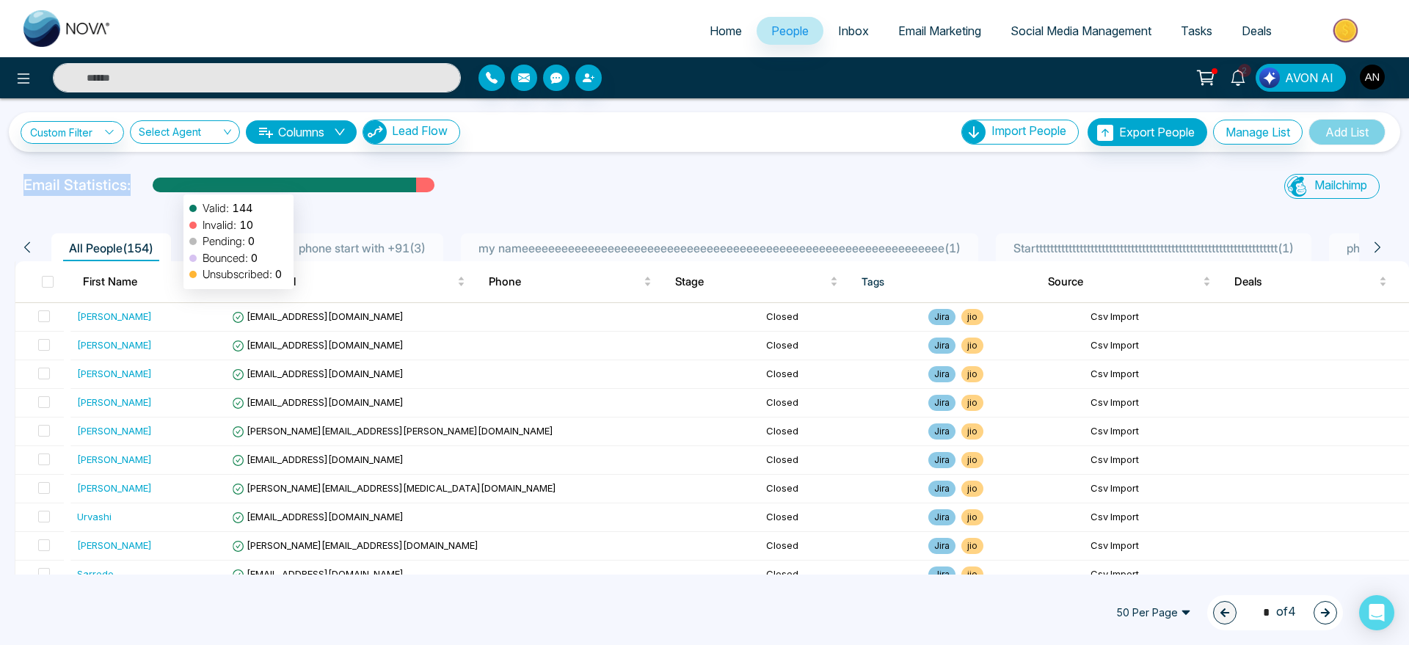
drag, startPoint x: 21, startPoint y: 181, endPoint x: 359, endPoint y: 201, distance: 338.1
click at [359, 201] on div "Email Statistics: Valid: 144 Invalid: 10 Pending: 0 Bounced: 0 Unsubscribed: 0" at bounding box center [474, 188] width 919 height 29
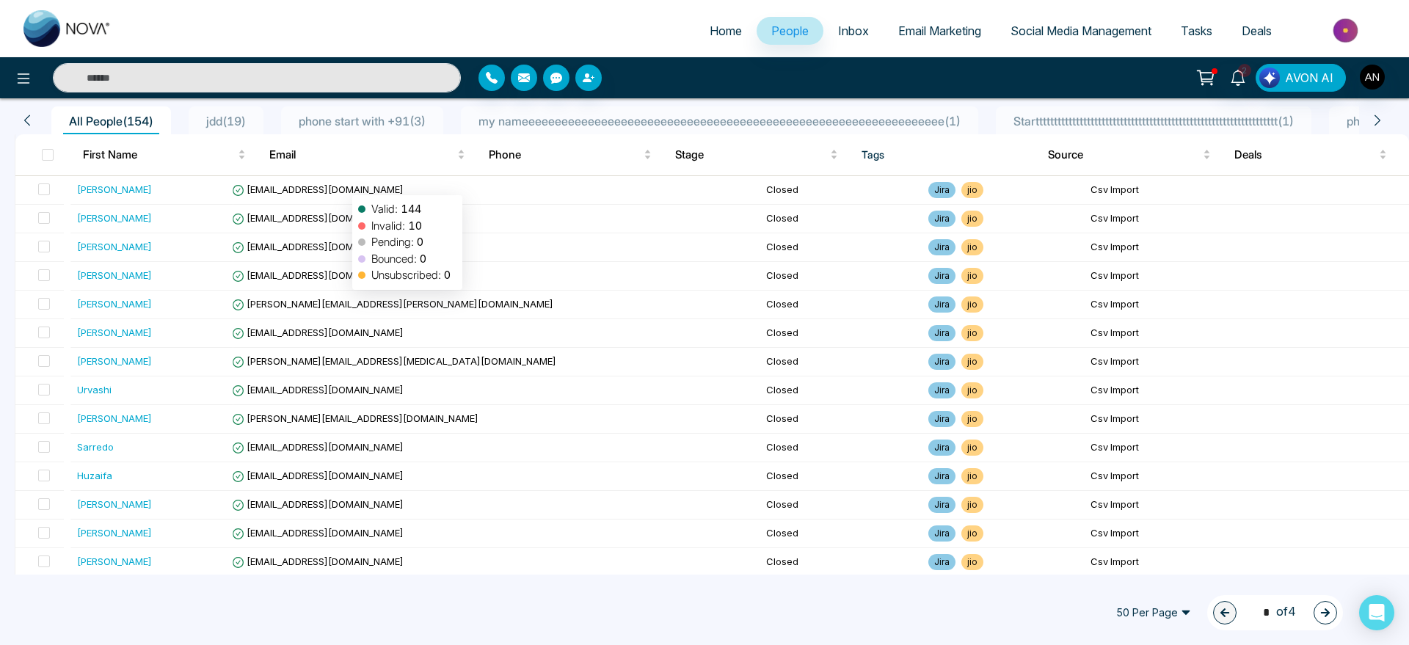
scroll to position [0, 0]
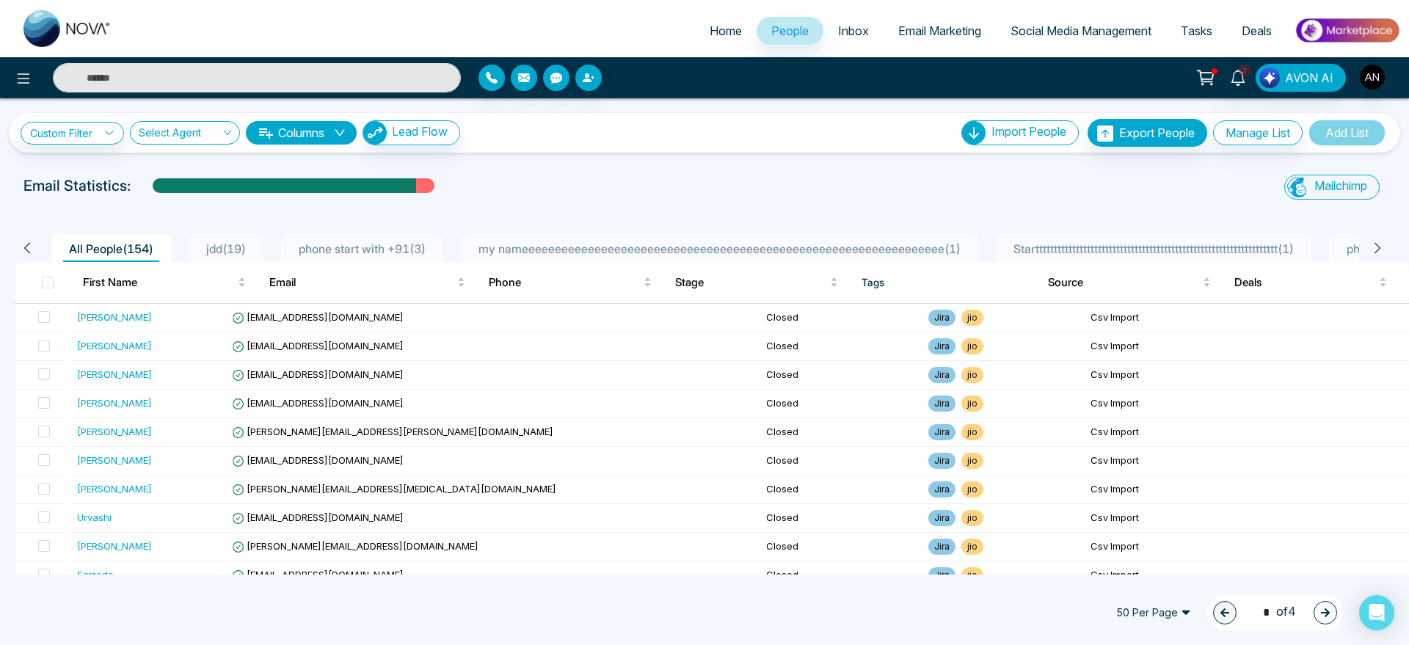
click at [514, 173] on div "Custom Filter Choose a filters Cancel Apply Select Agent Columns Lead Flow Impo…" at bounding box center [704, 336] width 1409 height 476
drag, startPoint x: 134, startPoint y: 186, endPoint x: 0, endPoint y: 181, distance: 133.7
click at [0, 181] on div "Email Statistics: Mailchimp Sync All Lead Sync Lead Report" at bounding box center [704, 189] width 1409 height 29
click at [110, 192] on p "Email Statistics:" at bounding box center [76, 186] width 107 height 22
drag, startPoint x: 440, startPoint y: 191, endPoint x: 362, endPoint y: 185, distance: 78.7
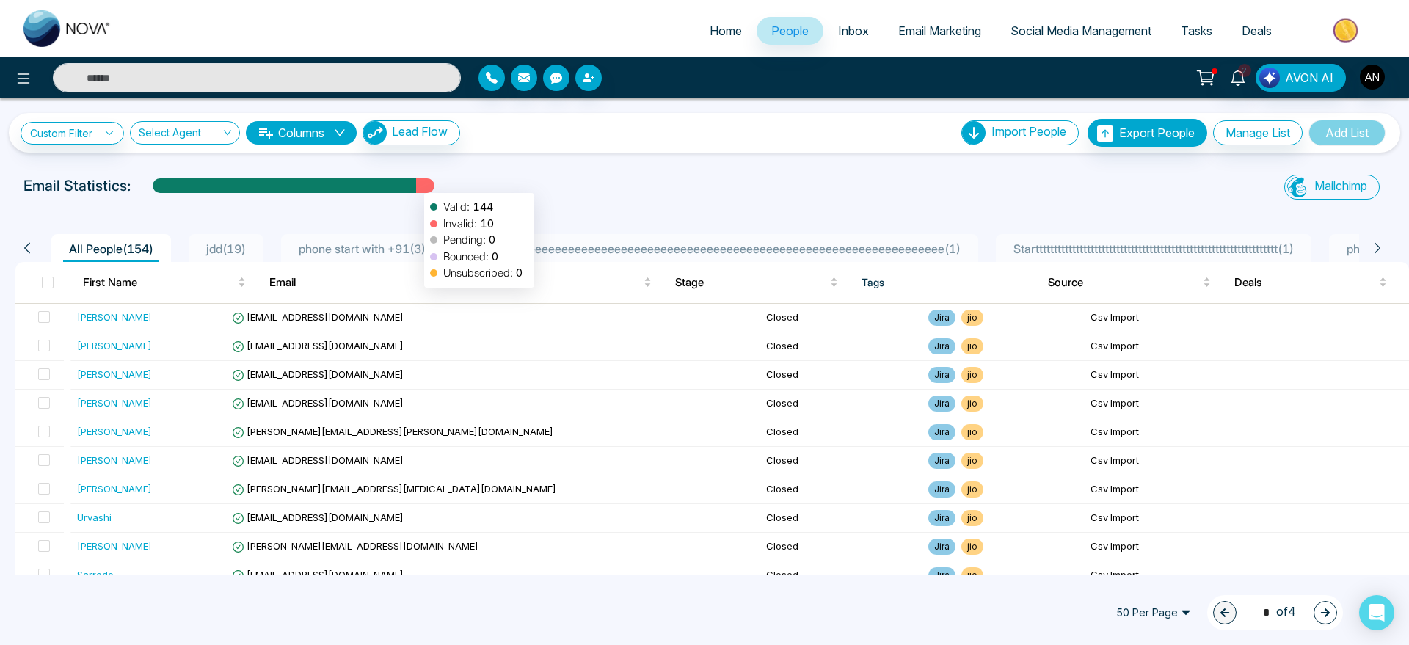
click at [362, 185] on div "Email Statistics: Valid: 144 Invalid: 10 Pending: 0 Bounced: 0 Unsubscribed: 0" at bounding box center [474, 186] width 902 height 22
drag, startPoint x: 129, startPoint y: 181, endPoint x: 32, endPoint y: 182, distance: 97.6
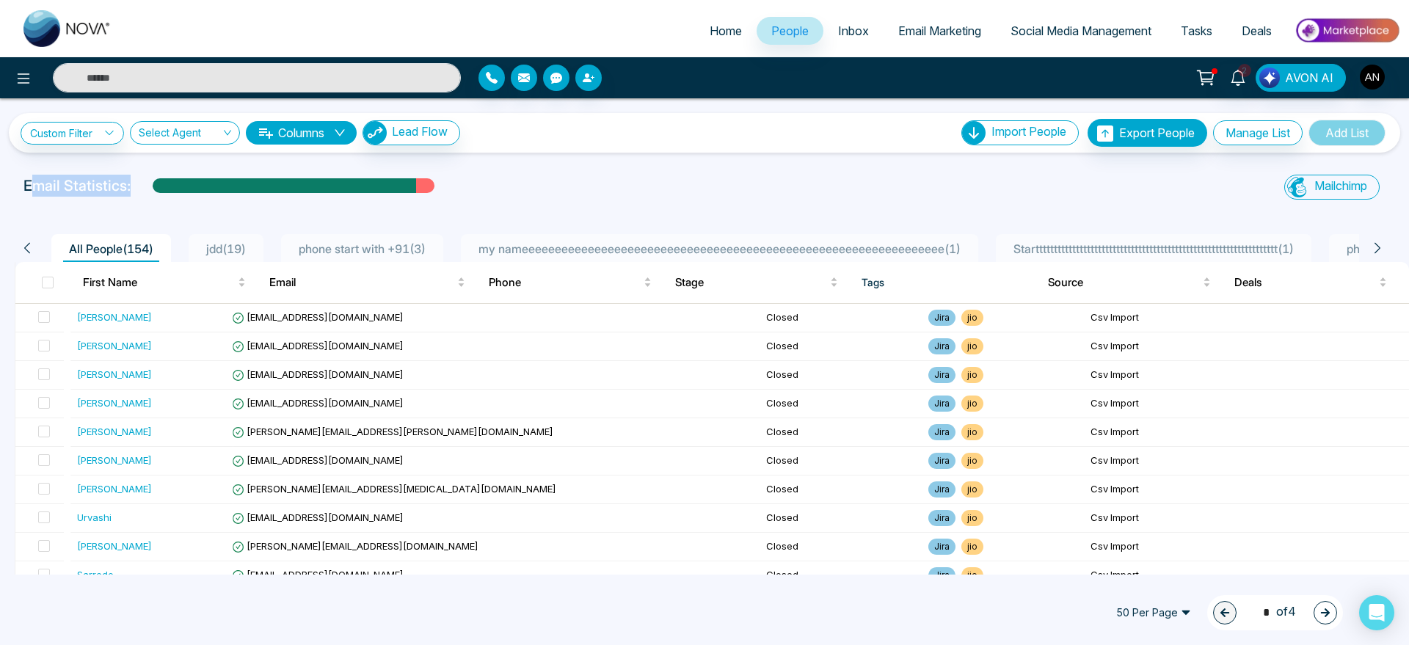
click at [32, 182] on p "Email Statistics:" at bounding box center [76, 186] width 107 height 22
click at [502, 173] on div "Custom Filter Choose a filters Cancel Apply Select Agent Columns Lead Flow Impo…" at bounding box center [704, 336] width 1409 height 476
click at [75, 128] on link "Custom Filter" at bounding box center [72, 133] width 103 height 23
click at [125, 179] on span at bounding box center [102, 169] width 119 height 26
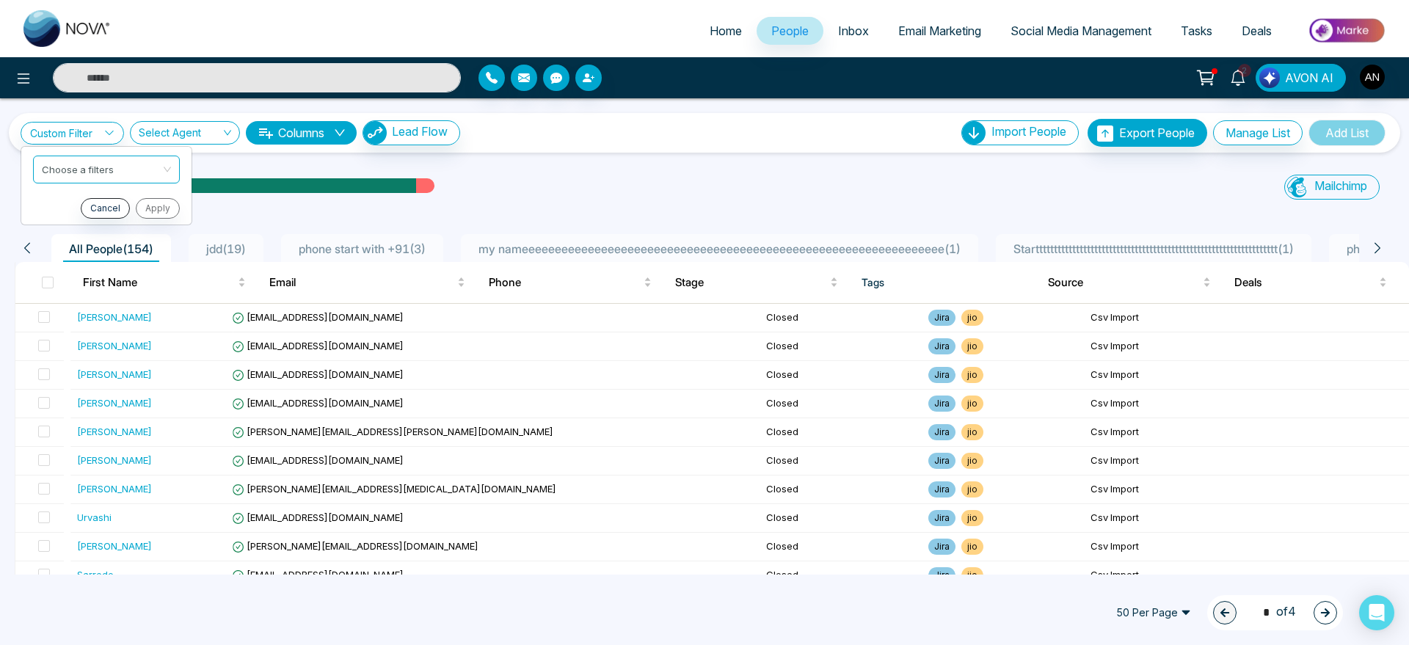
click at [633, 153] on div "Custom Filter Choose a filters Cancel Apply Select Agent Columns Lead Flow Impo…" at bounding box center [704, 336] width 1409 height 476
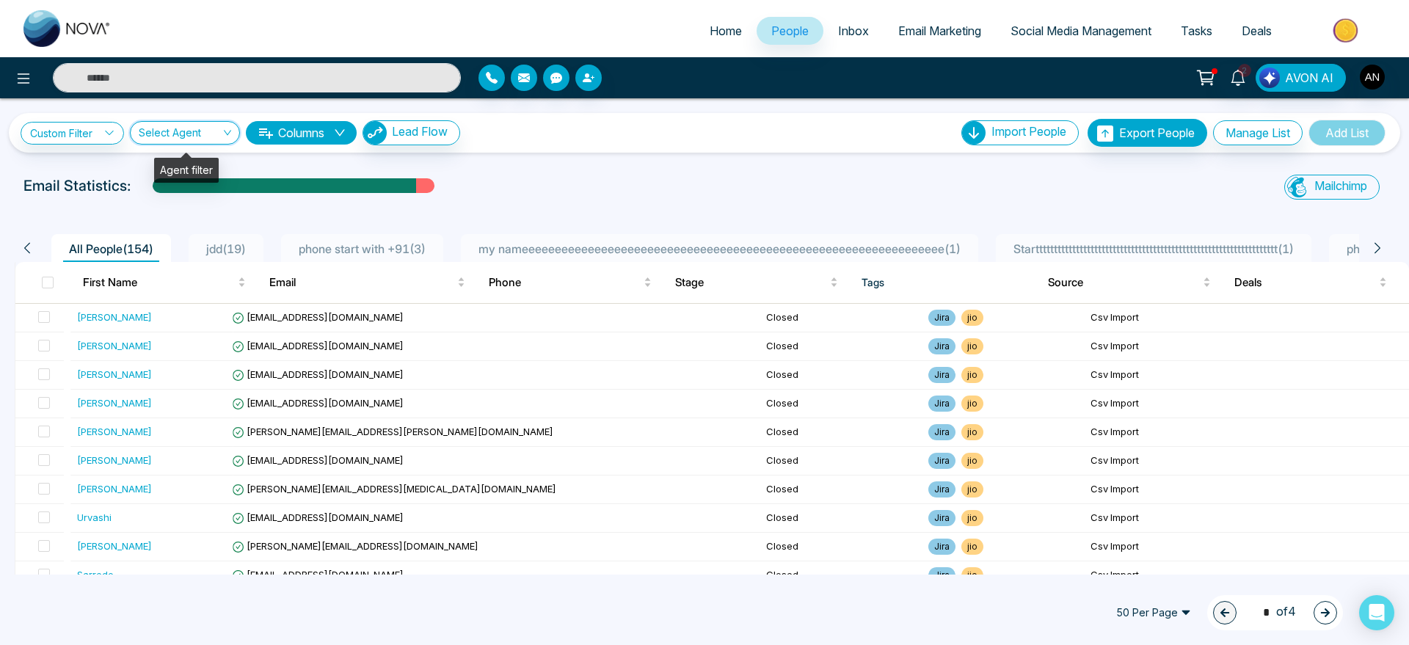
click at [198, 132] on input "search" at bounding box center [180, 136] width 82 height 28
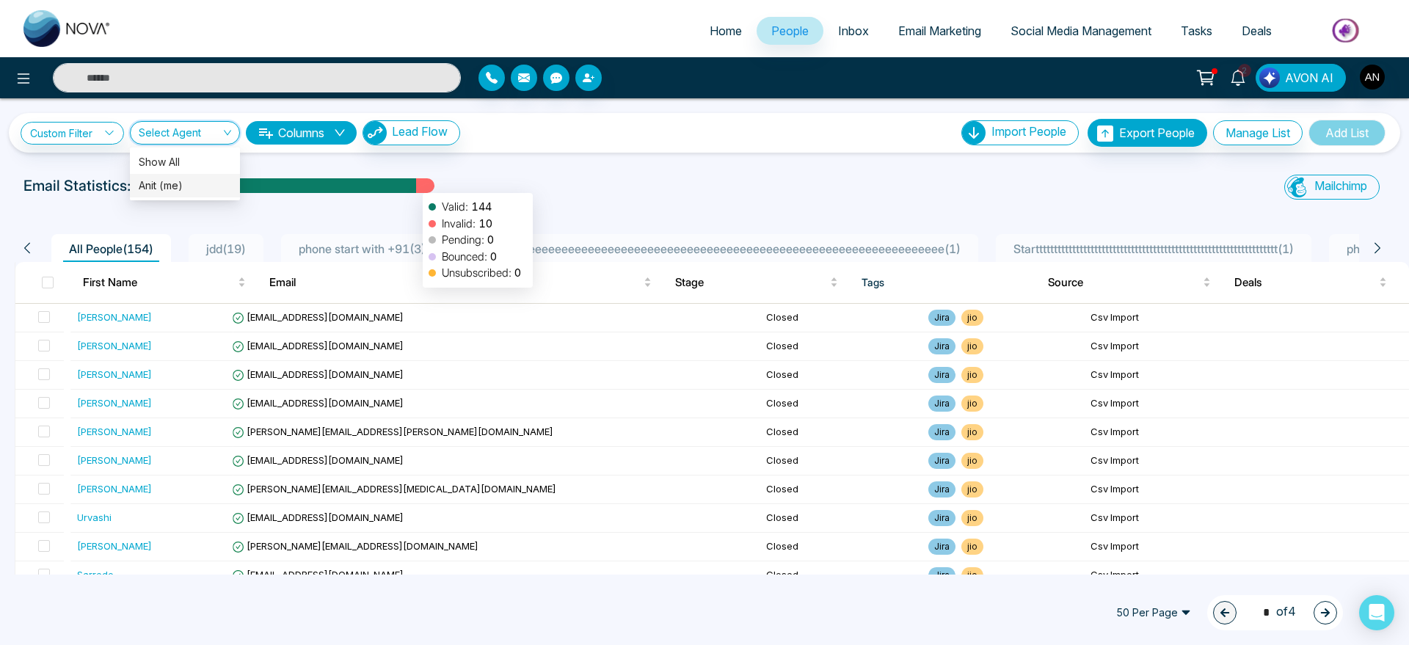
click at [416, 186] on div at bounding box center [425, 191] width 18 height 26
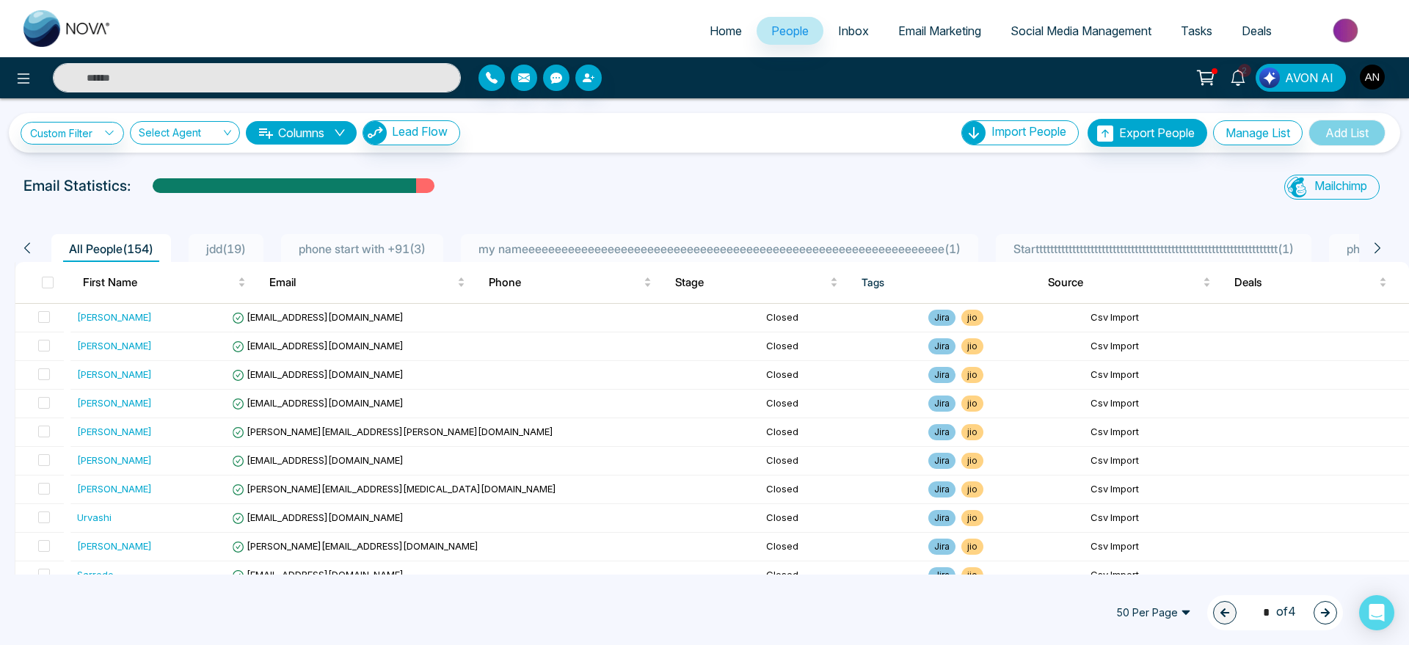
scroll to position [1, 0]
click at [189, 123] on input "search" at bounding box center [180, 135] width 82 height 28
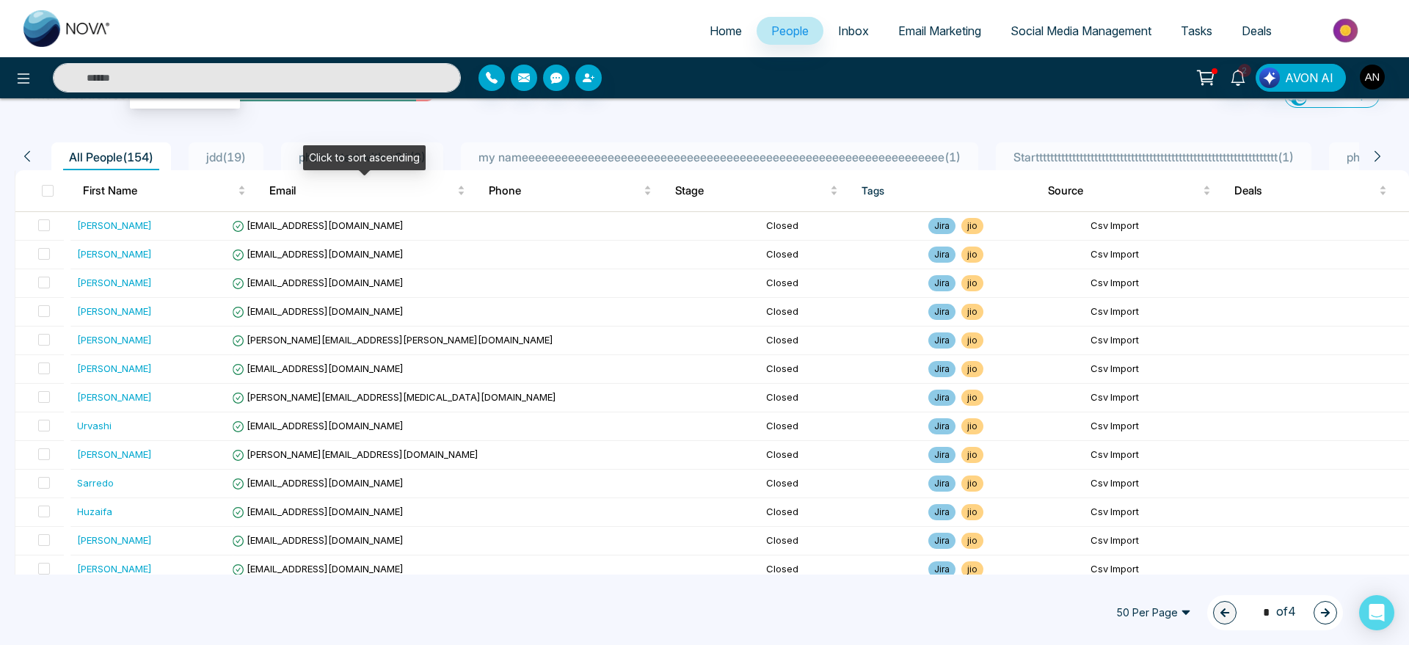
scroll to position [0, 0]
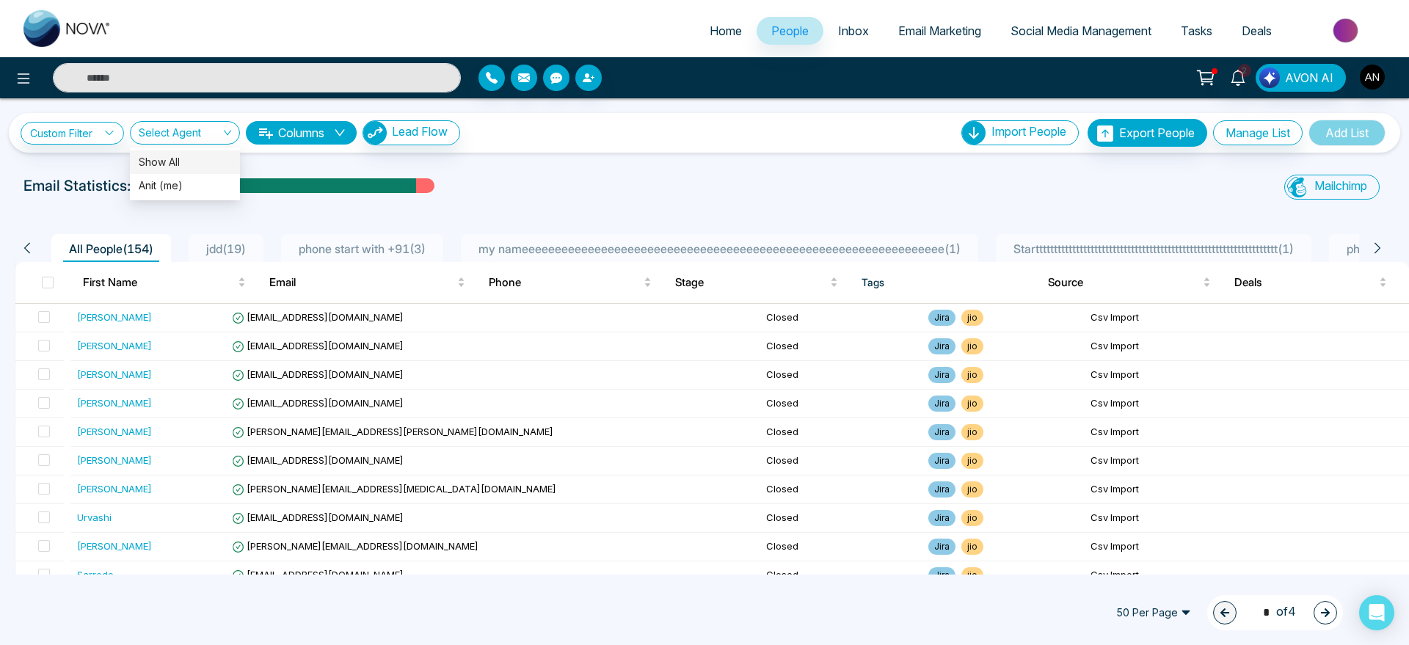
click at [0, 225] on div "Custom Filter Choose a filters Cancel Apply Select Agent 2776 Show All Anit (me…" at bounding box center [704, 336] width 1409 height 476
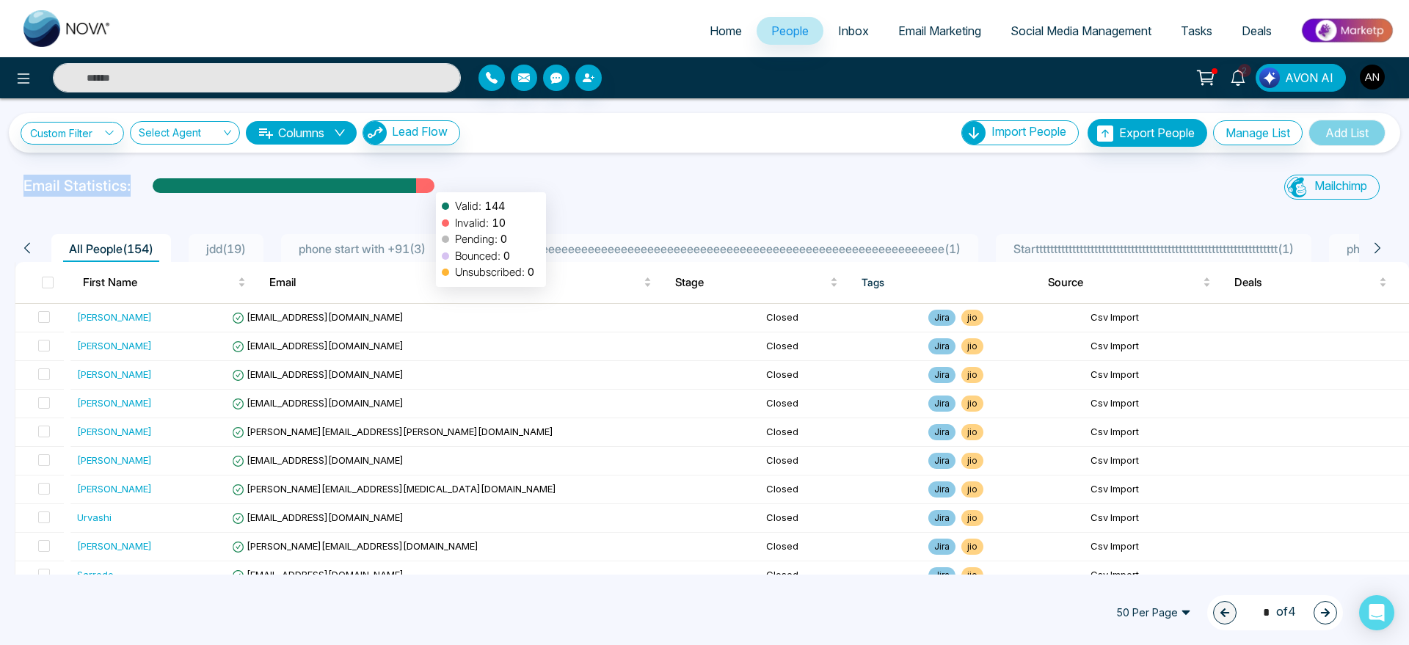
drag, startPoint x: 19, startPoint y: 172, endPoint x: 436, endPoint y: 185, distance: 417.0
click at [436, 185] on div "Custom Filter Choose a filters Cancel Apply Select Agent 2776 Show All Anit (me…" at bounding box center [704, 336] width 1409 height 476
click at [436, 185] on div "Email Statistics:" at bounding box center [474, 186] width 902 height 22
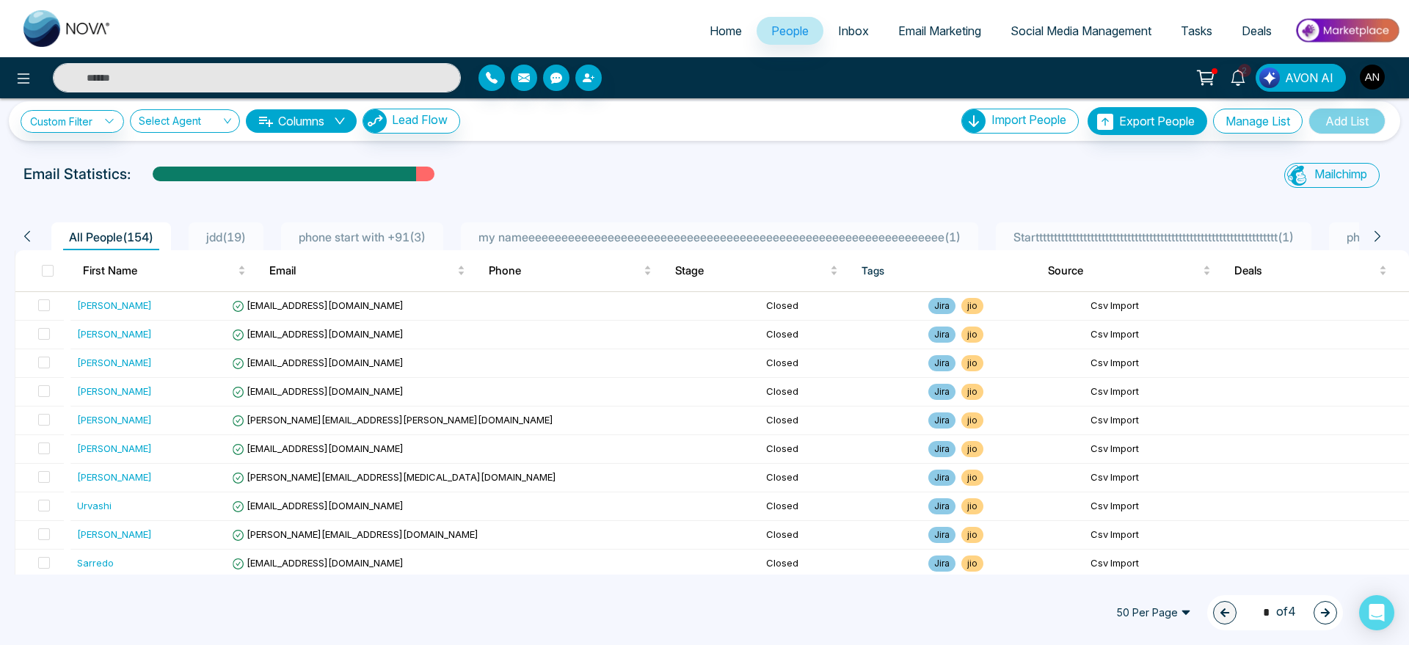
scroll to position [15, 0]
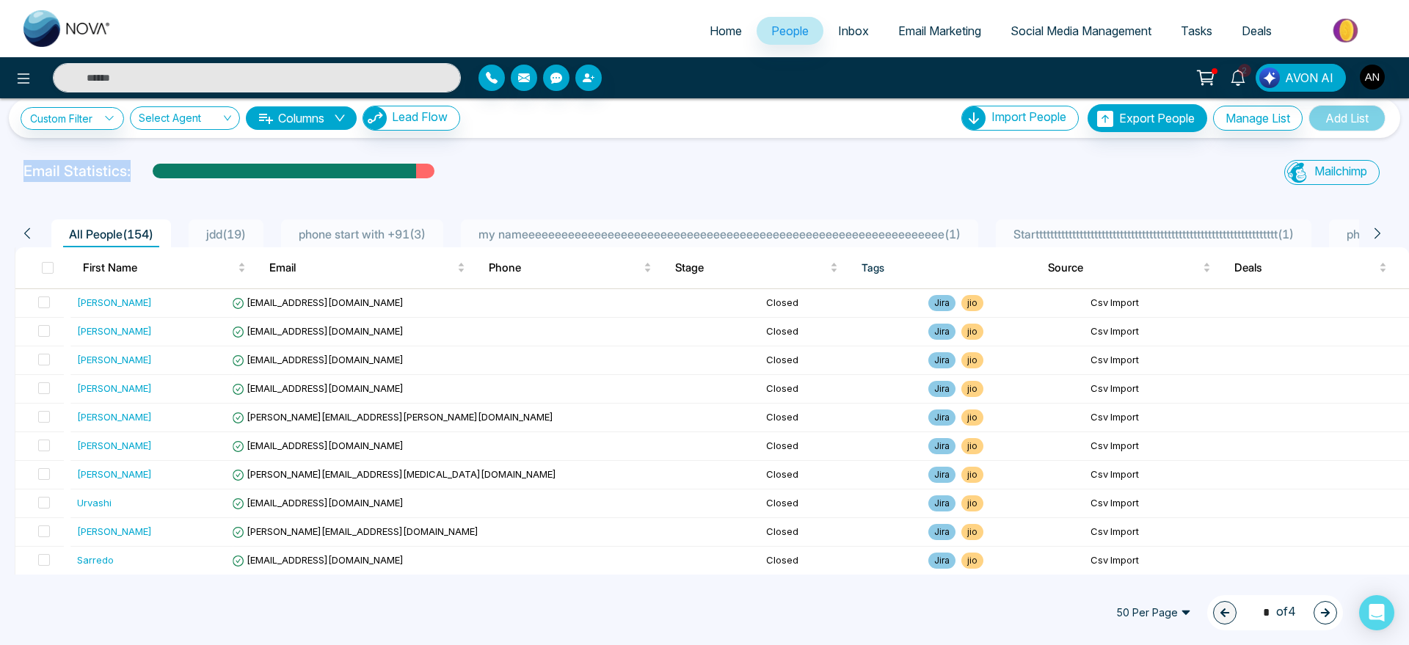
drag, startPoint x: 11, startPoint y: 174, endPoint x: 520, endPoint y: 161, distance: 508.7
click at [520, 161] on div "Email Statistics: Mailchimp Sync All Lead Sync Lead Report" at bounding box center [704, 174] width 1409 height 29
click at [520, 161] on div "Email Statistics:" at bounding box center [474, 171] width 902 height 22
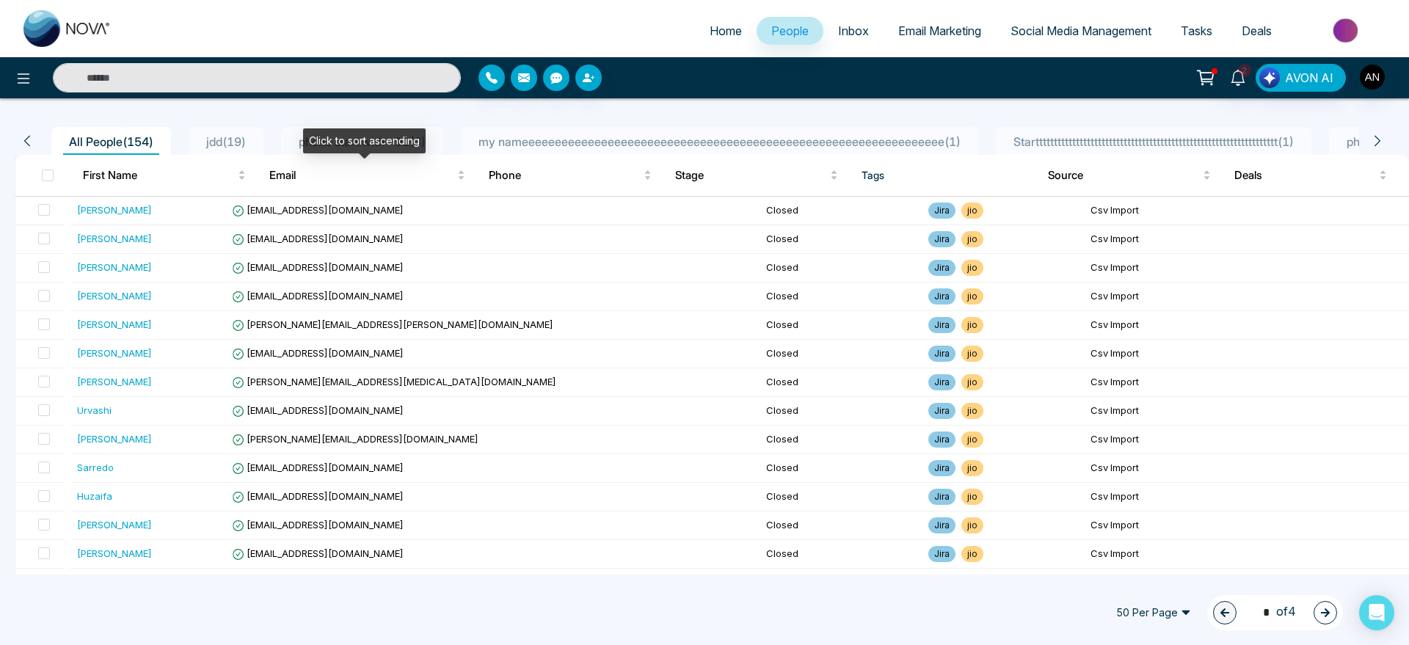
scroll to position [0, 0]
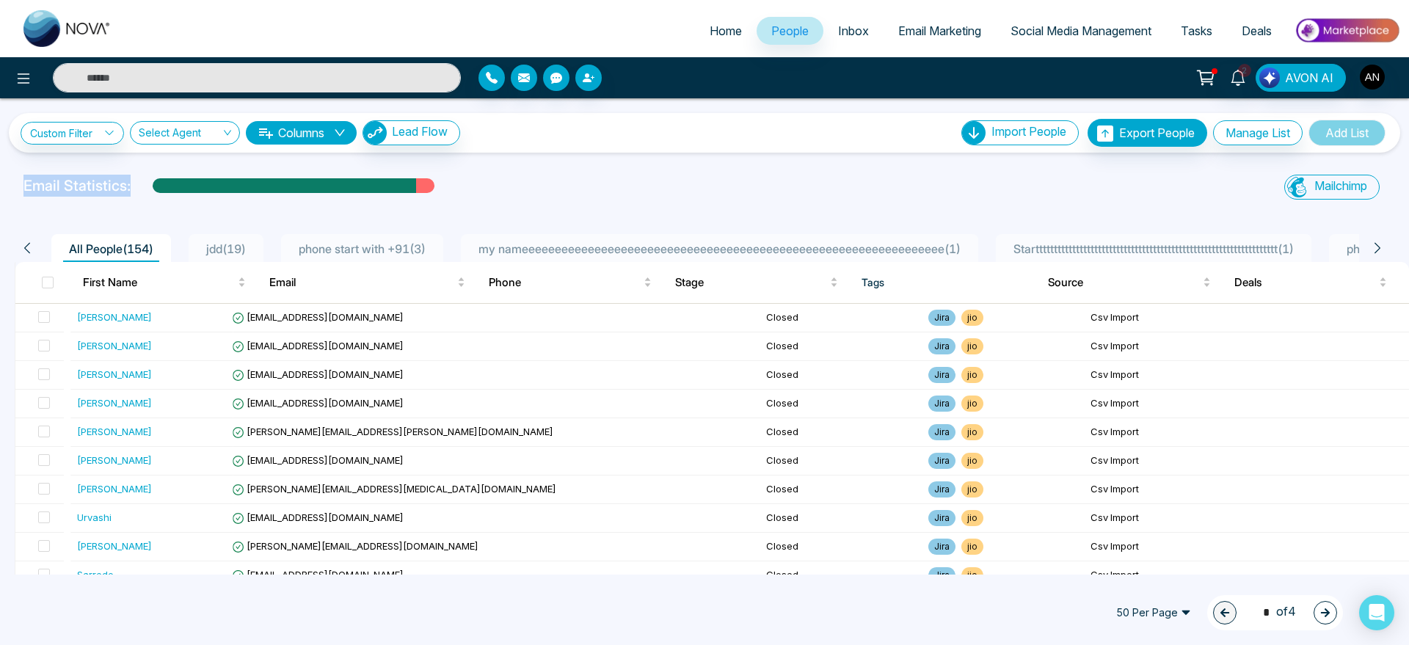
drag, startPoint x: 24, startPoint y: 181, endPoint x: 474, endPoint y: 166, distance: 450.1
click at [474, 166] on div "Custom Filter Choose a filters Cancel Apply Select Agent 2776 Show All Anit (me…" at bounding box center [704, 336] width 1409 height 476
drag, startPoint x: 462, startPoint y: 191, endPoint x: 0, endPoint y: 180, distance: 462.4
click at [0, 180] on div "Email Statistics: Mailchimp Sync All Lead Sync Lead Report" at bounding box center [704, 189] width 1409 height 29
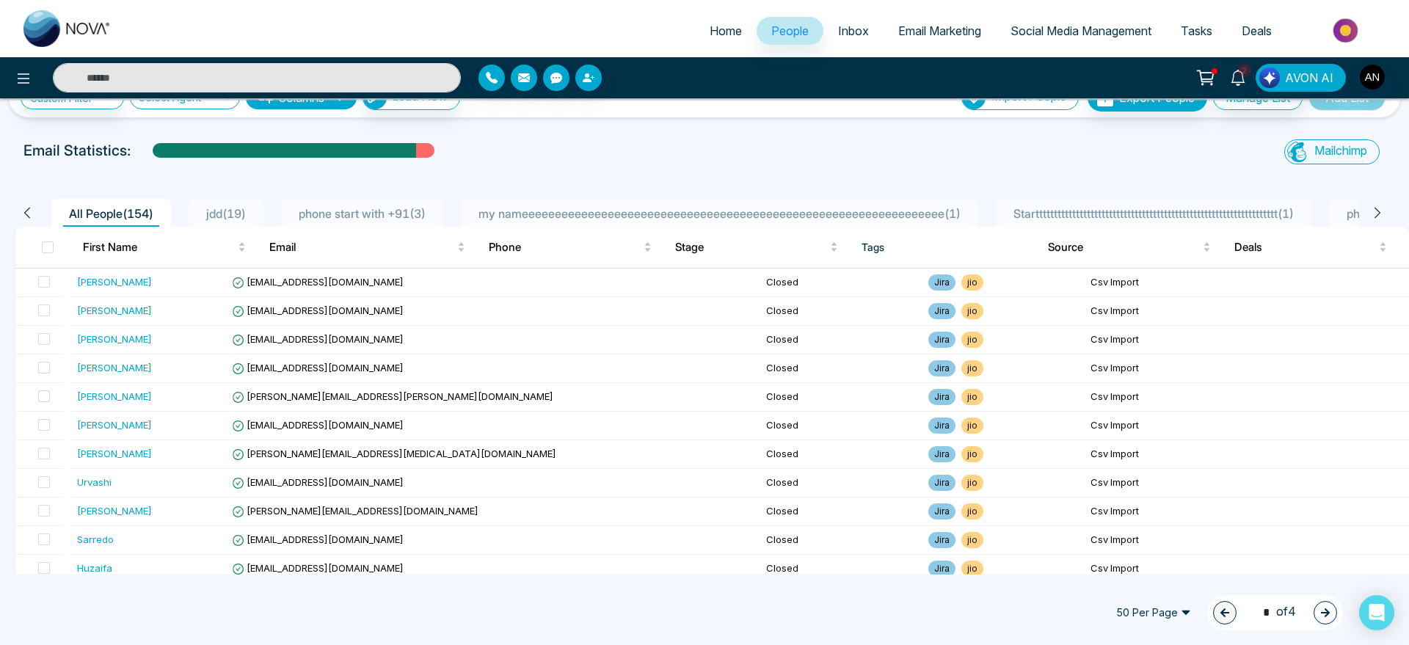
scroll to position [29, 0]
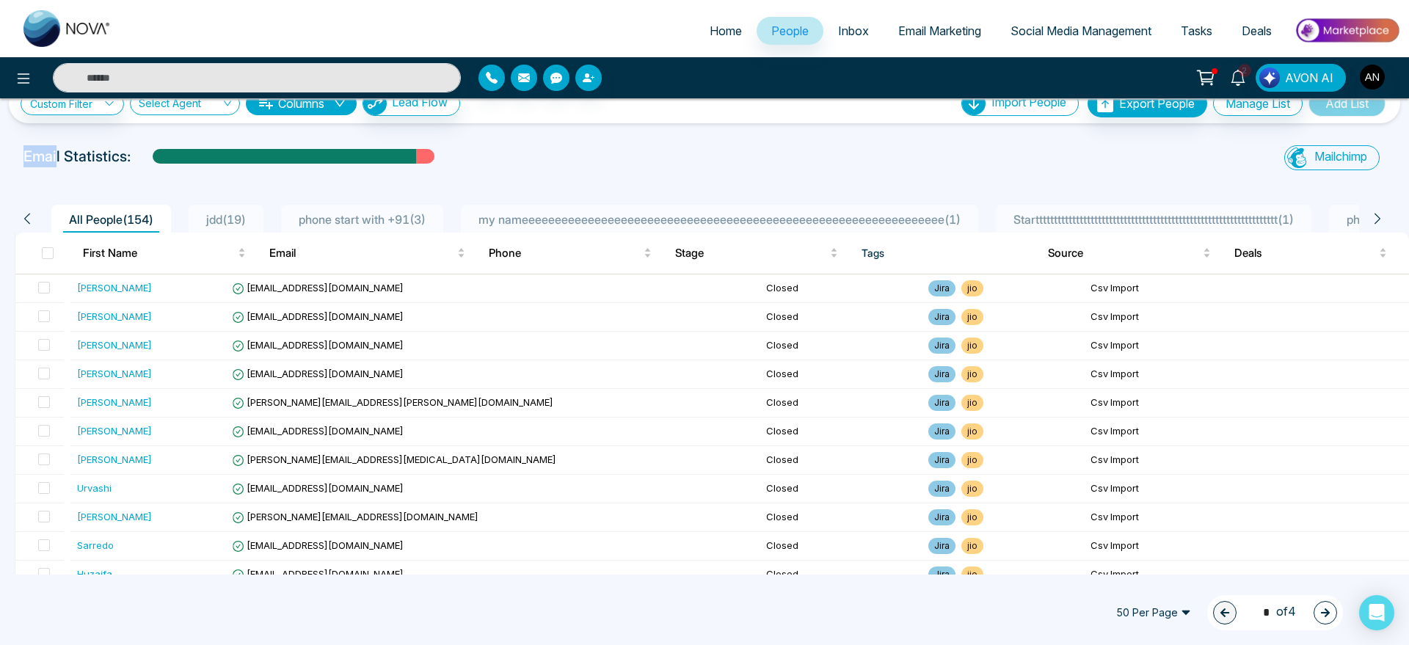
drag, startPoint x: 13, startPoint y: 149, endPoint x: 449, endPoint y: 158, distance: 435.9
click at [449, 158] on div "Email Statistics: Mailchimp Sync All Lead Sync Lead Report" at bounding box center [704, 159] width 1409 height 29
click at [449, 158] on div "Email Statistics:" at bounding box center [474, 156] width 902 height 22
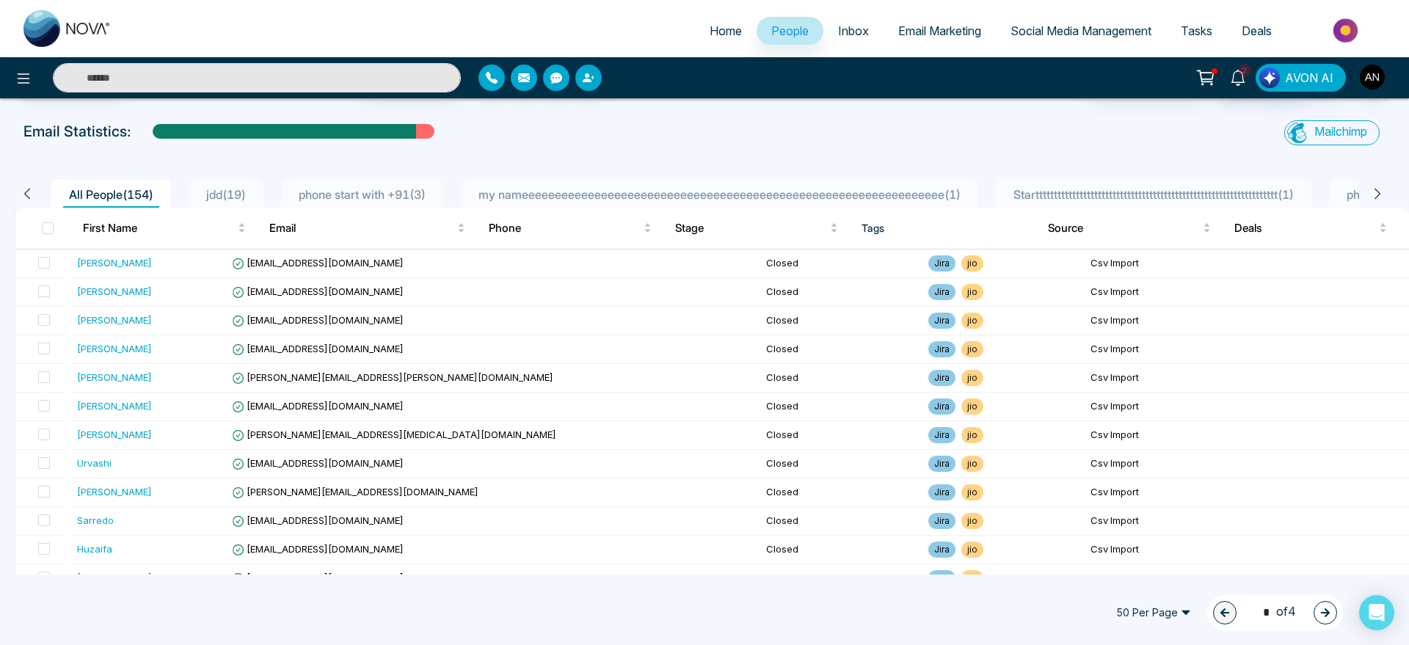
scroll to position [0, 0]
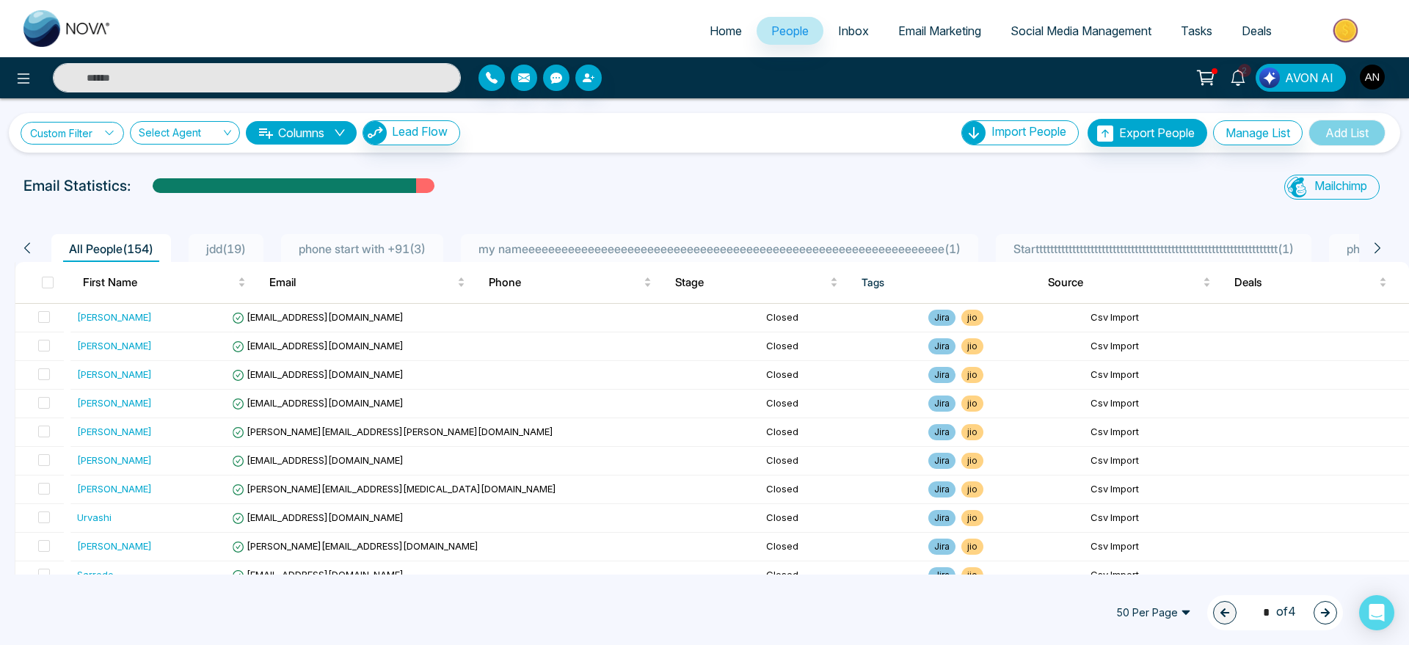
click at [99, 129] on link "Custom Filter" at bounding box center [72, 133] width 103 height 23
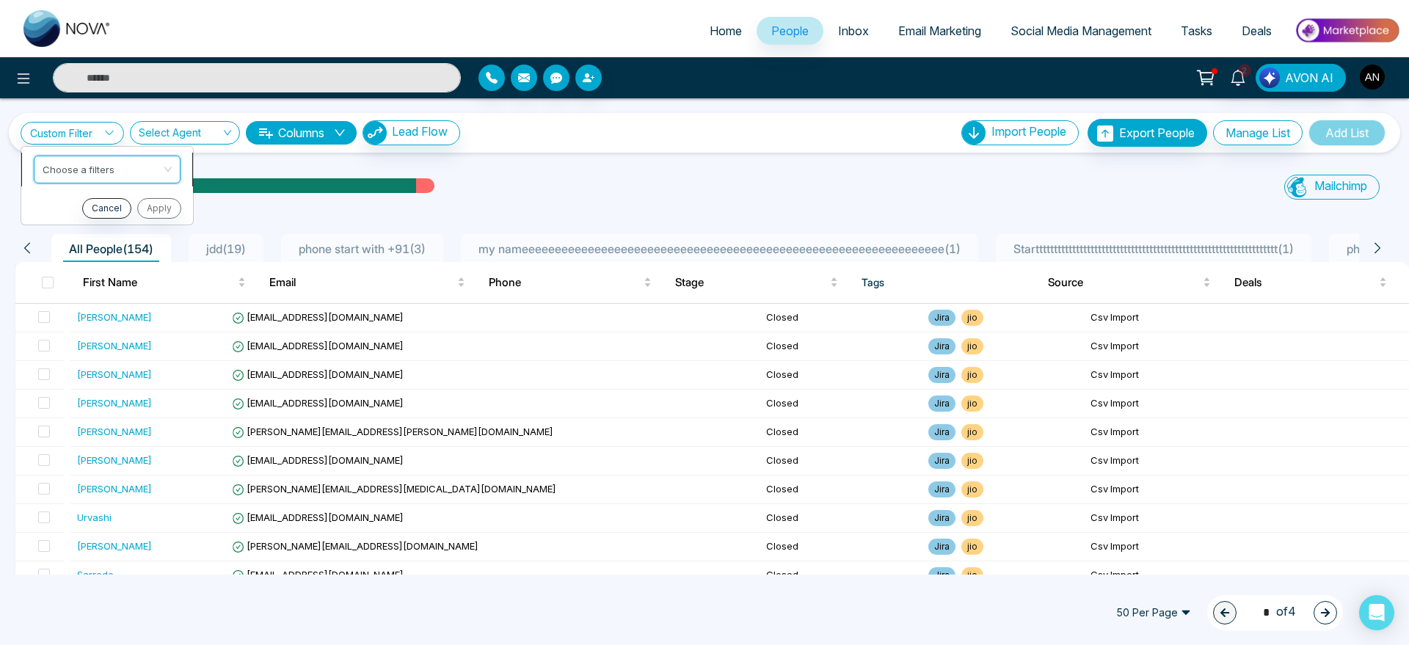
click at [114, 168] on input "search" at bounding box center [102, 167] width 119 height 22
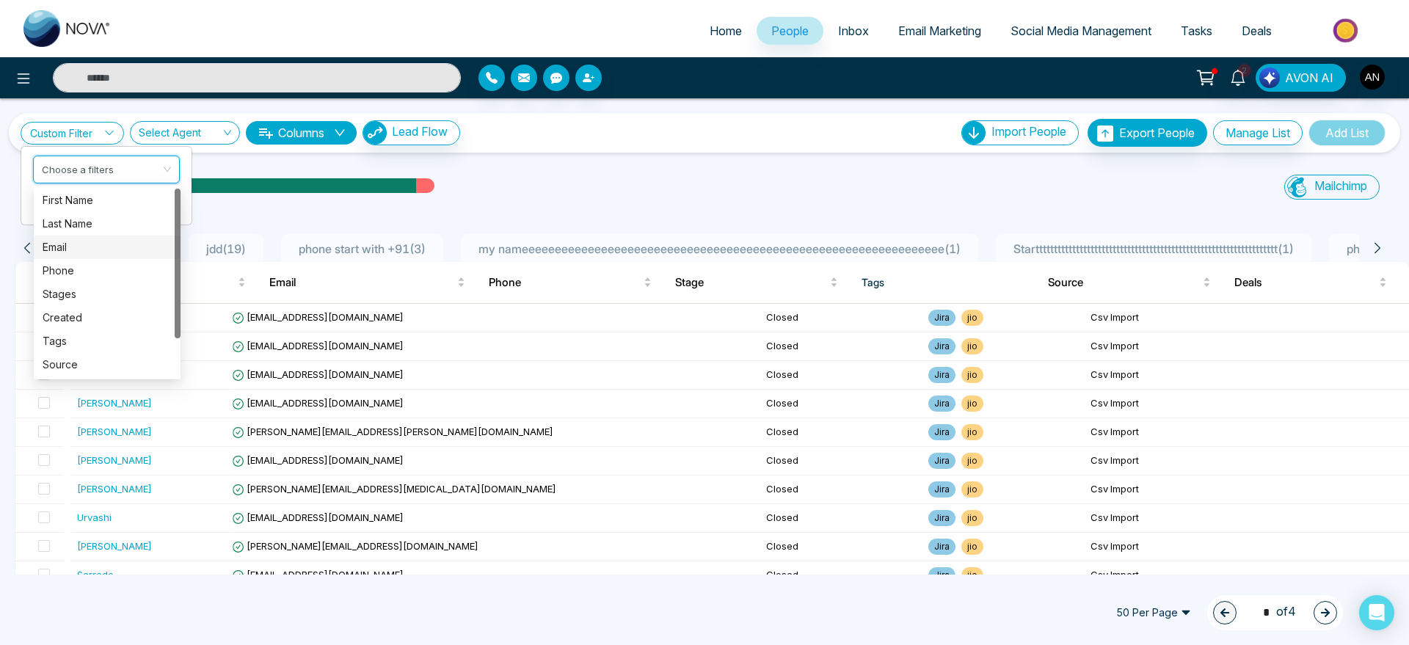
scroll to position [10, 0]
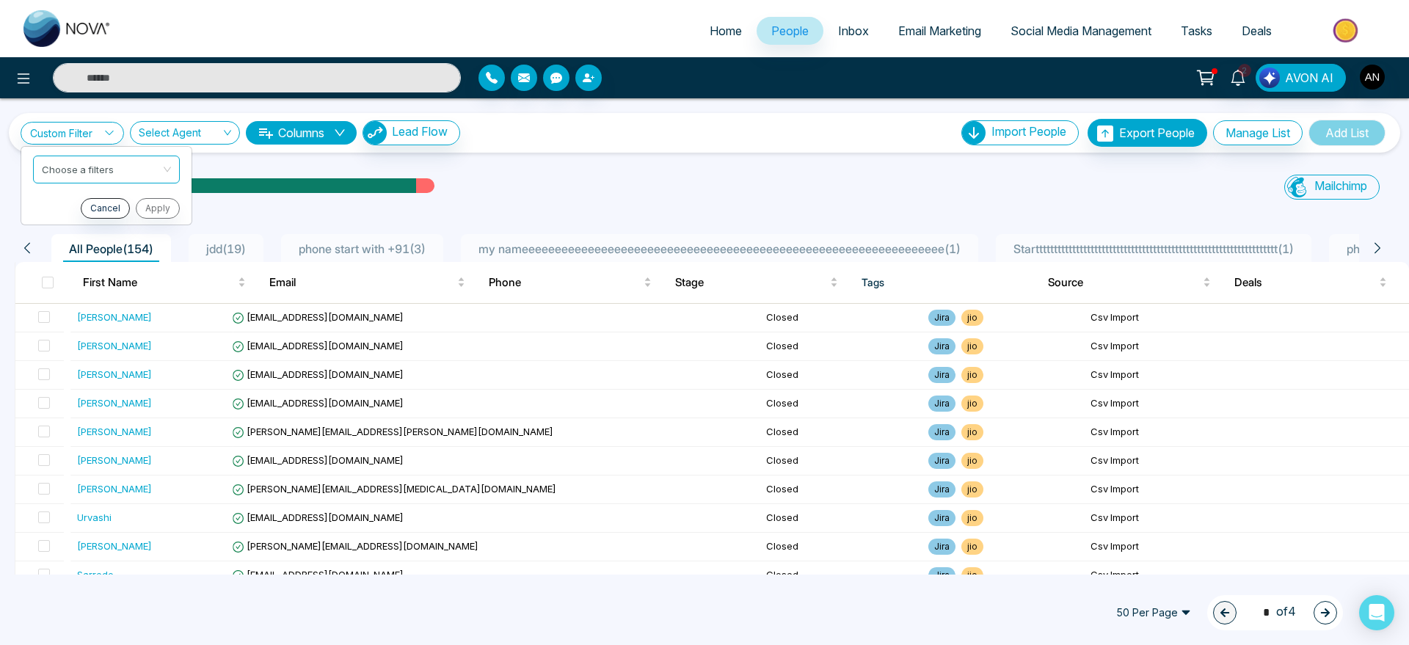
click at [535, 170] on div "Custom Filter Choose a filters Cancel Apply Select Agent 2776 Show All Anit (me…" at bounding box center [704, 336] width 1409 height 476
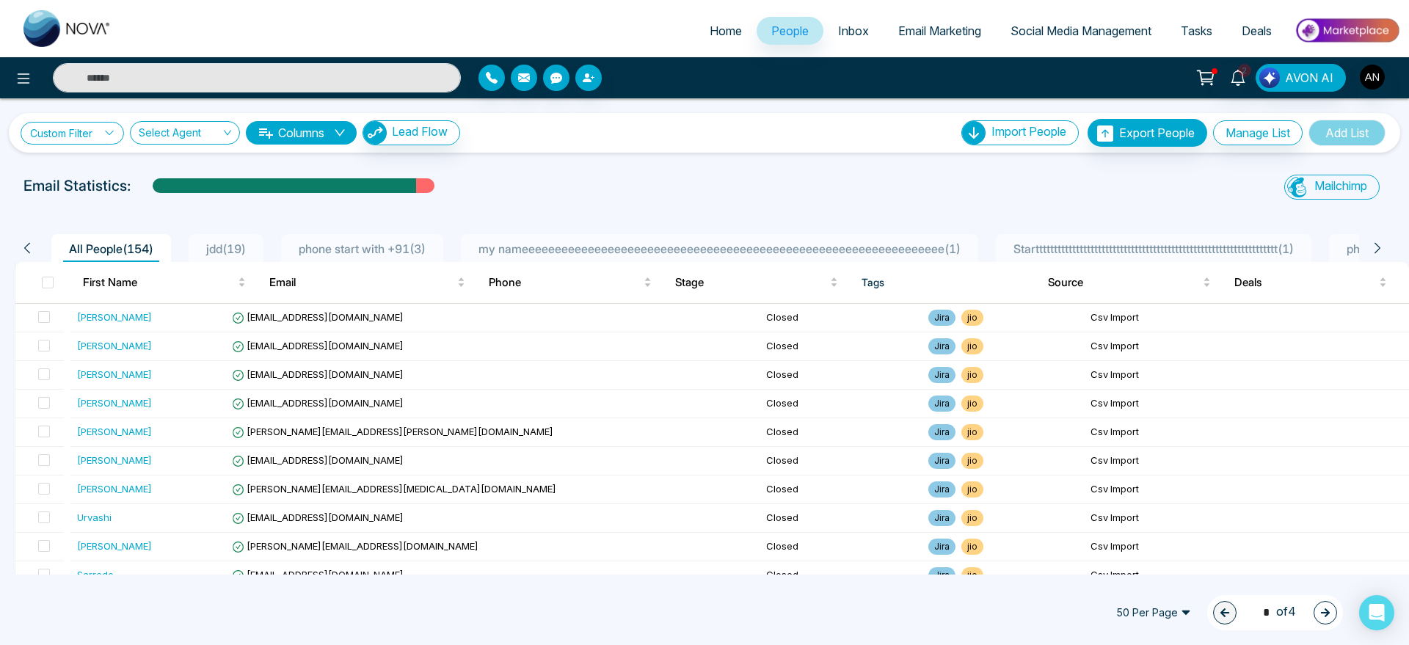
click at [73, 142] on link "Custom Filter" at bounding box center [72, 133] width 103 height 23
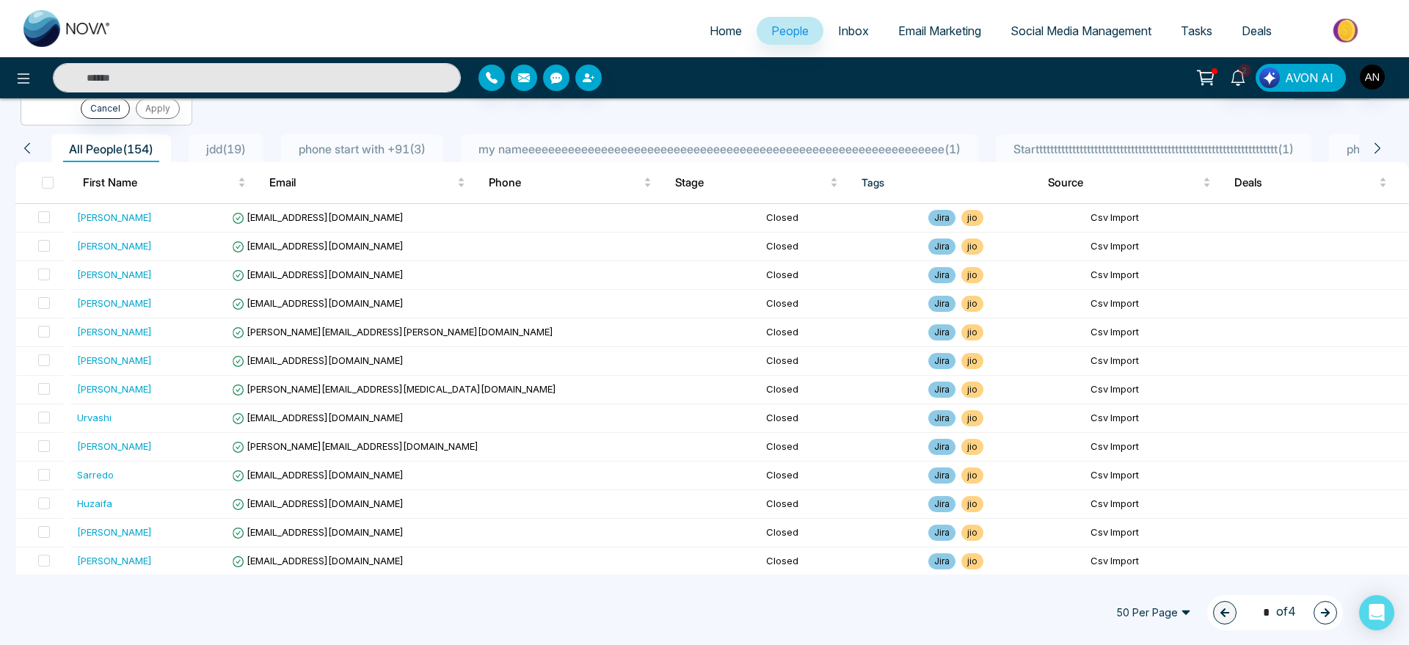
scroll to position [0, 0]
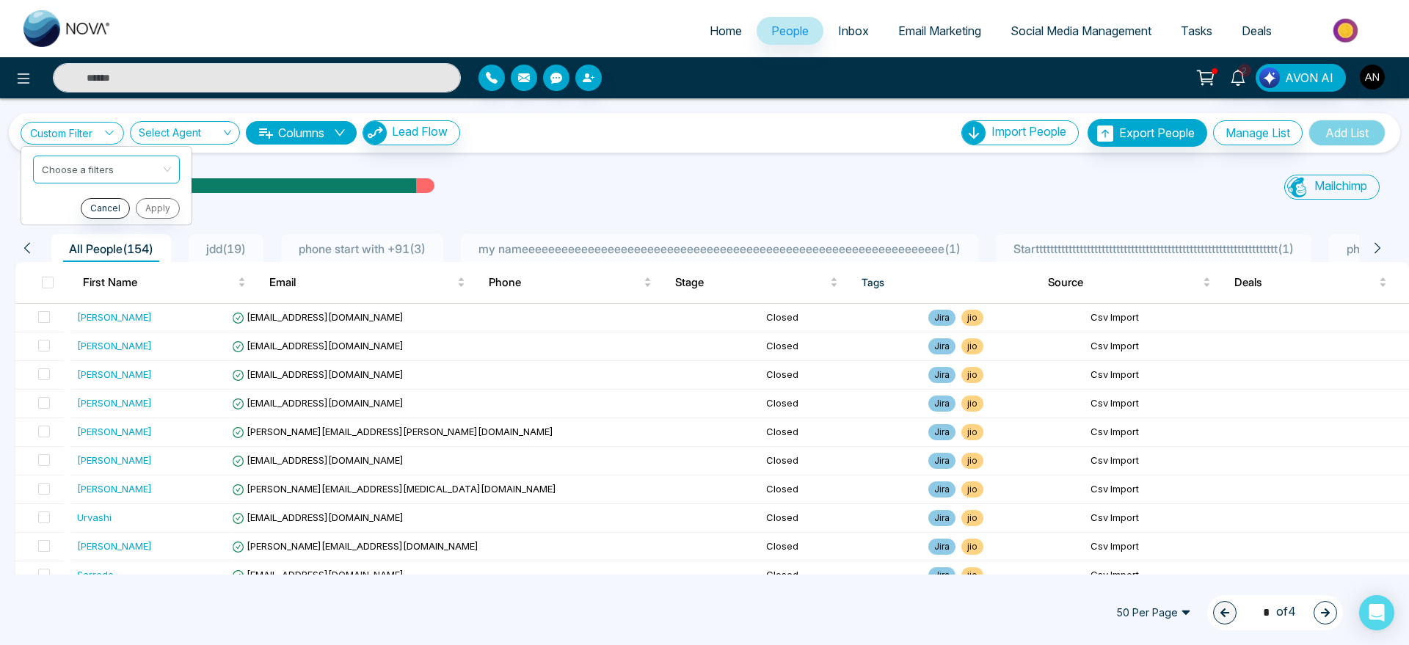
click at [268, 167] on div "Custom Filter Choose a filters Cancel Apply Select Agent 2776 Show All Anit (me…" at bounding box center [704, 336] width 1409 height 476
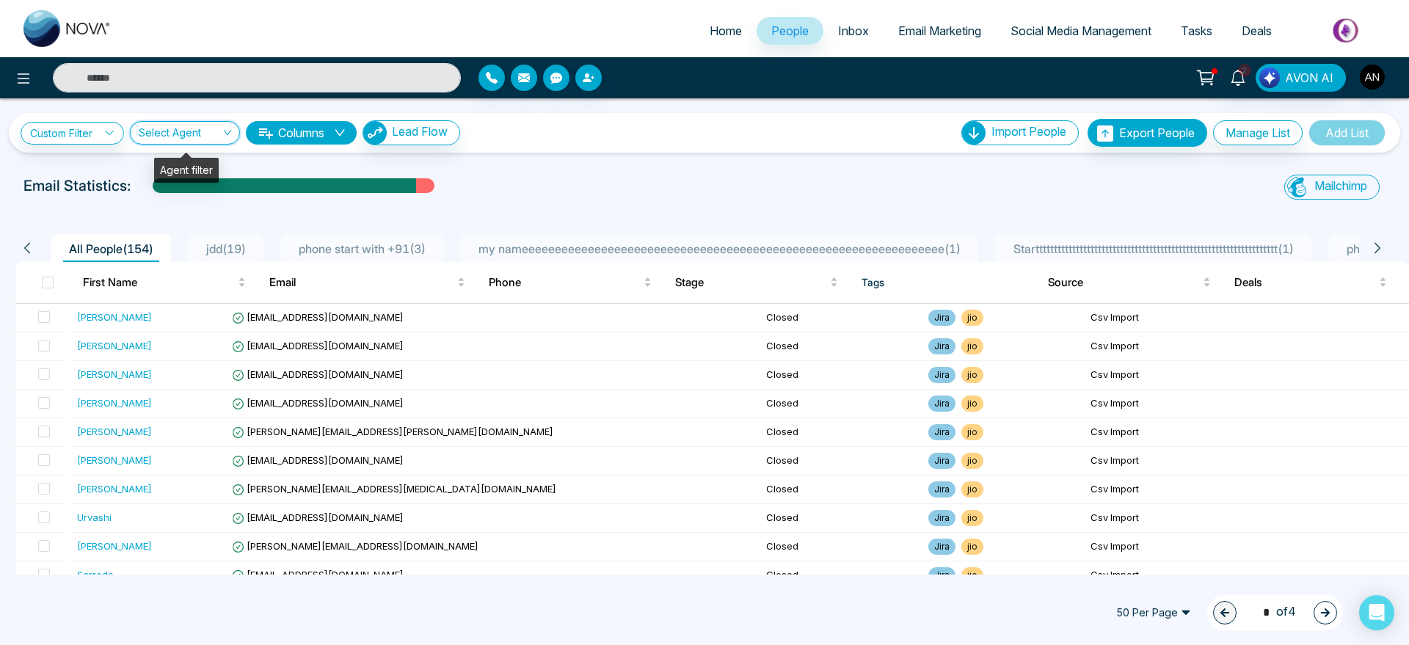
click at [142, 125] on input "search" at bounding box center [180, 136] width 82 height 28
click at [181, 165] on div "Show All" at bounding box center [185, 162] width 92 height 16
click at [201, 134] on span "Show All" at bounding box center [185, 132] width 92 height 14
click at [197, 192] on div "Anit (me)" at bounding box center [185, 186] width 92 height 16
click at [637, 159] on div "Custom Filter Choose a filters Cancel Apply Anit (me) 2776 Show All Anit (me) C…" at bounding box center [704, 336] width 1409 height 476
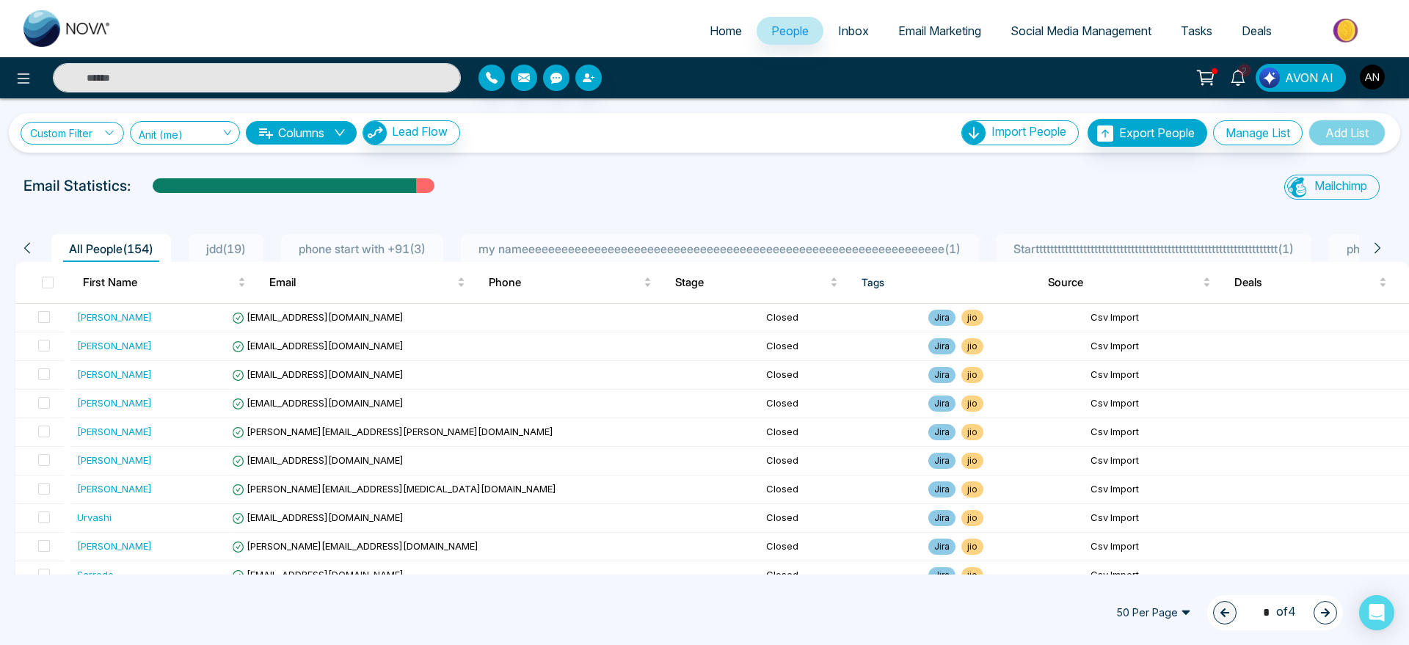
click at [53, 129] on link "Custom Filter" at bounding box center [72, 133] width 103 height 23
click at [62, 167] on input "search" at bounding box center [102, 167] width 119 height 22
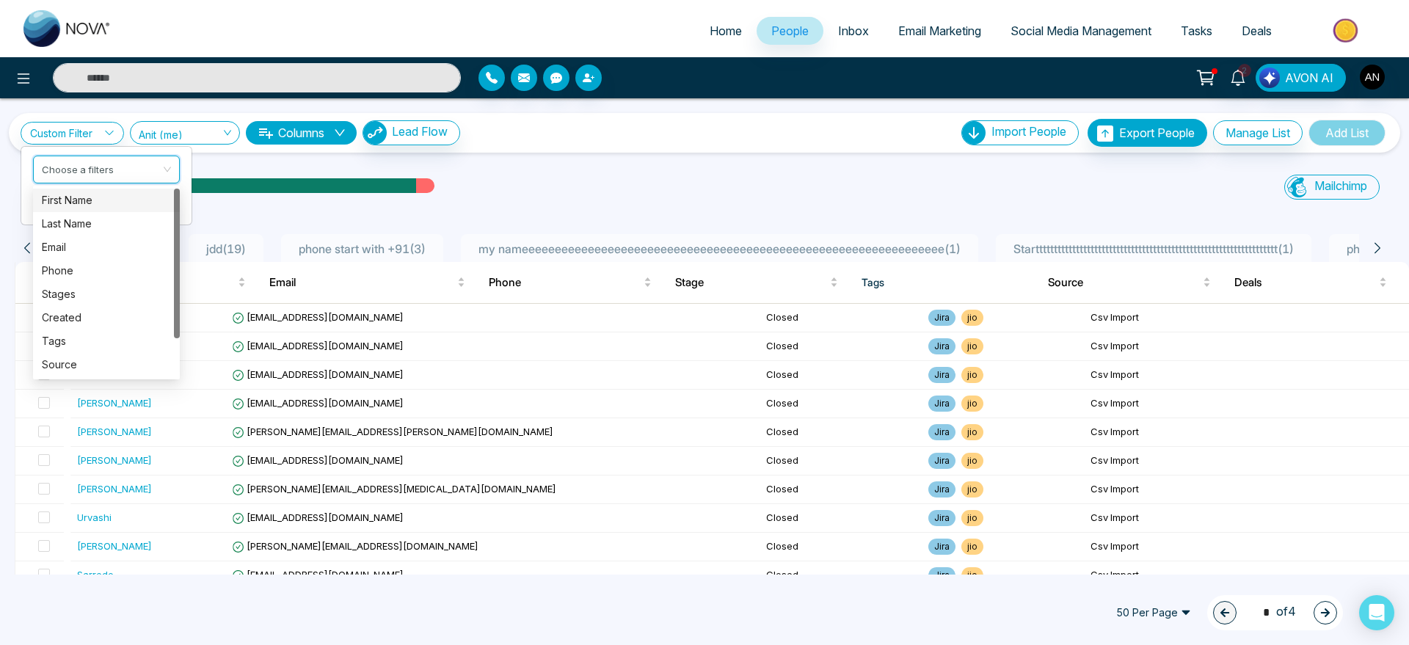
click at [121, 190] on div "First Name" at bounding box center [106, 200] width 147 height 23
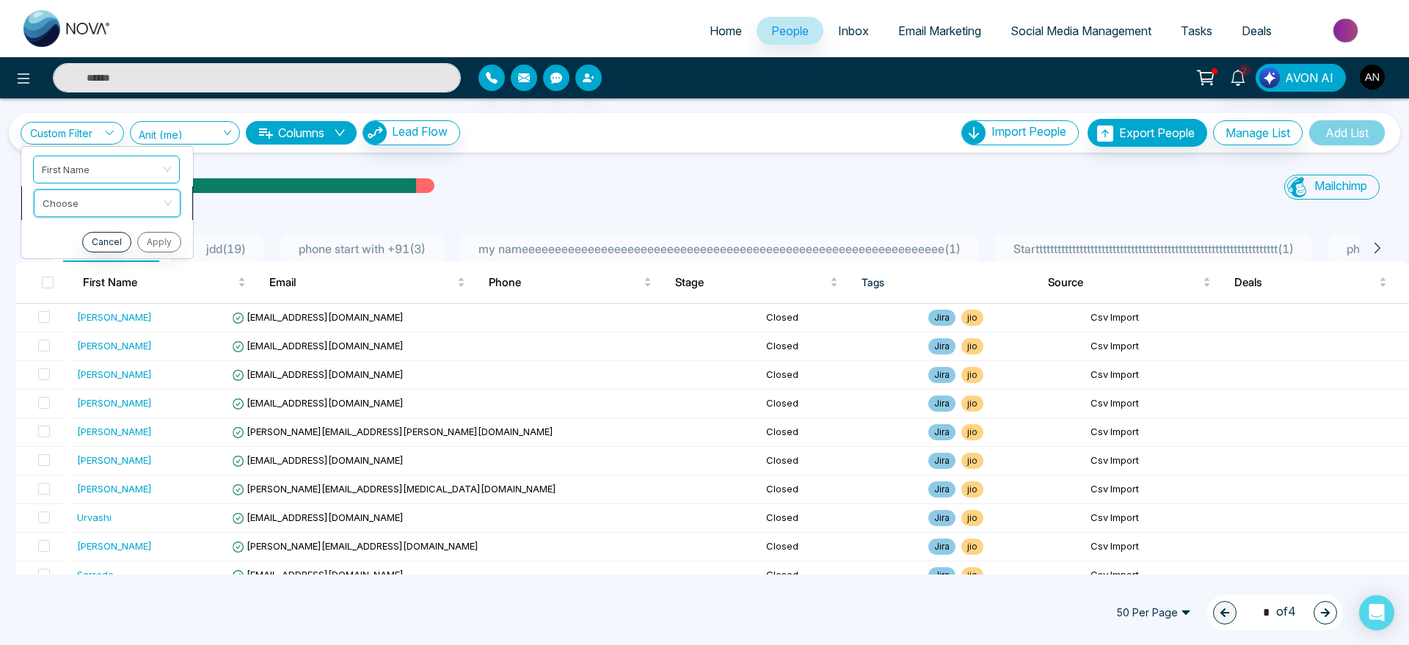
click at [108, 207] on input "search" at bounding box center [102, 201] width 119 height 22
click at [112, 229] on div "Start with" at bounding box center [106, 234] width 129 height 16
click at [111, 240] on input "text" at bounding box center [106, 240] width 147 height 28
type input "*"
click at [153, 272] on button "Apply" at bounding box center [158, 276] width 44 height 21
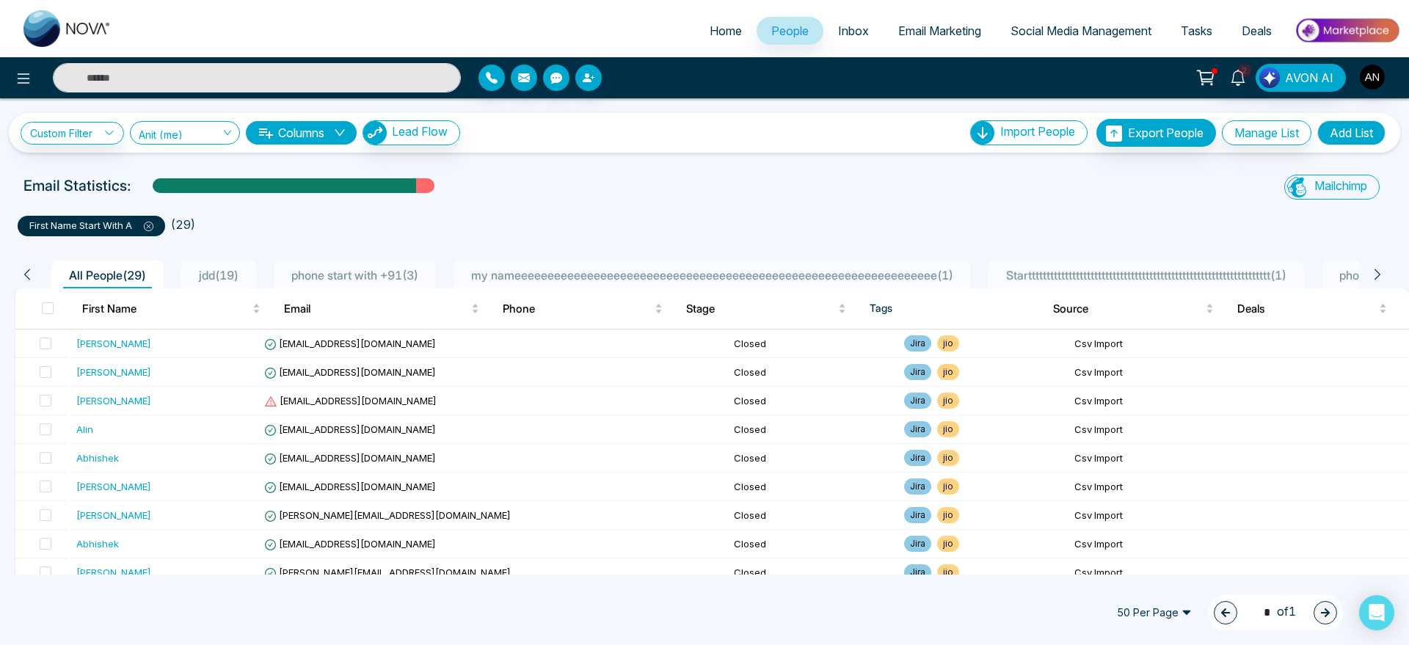
click at [153, 225] on icon at bounding box center [149, 227] width 10 height 10
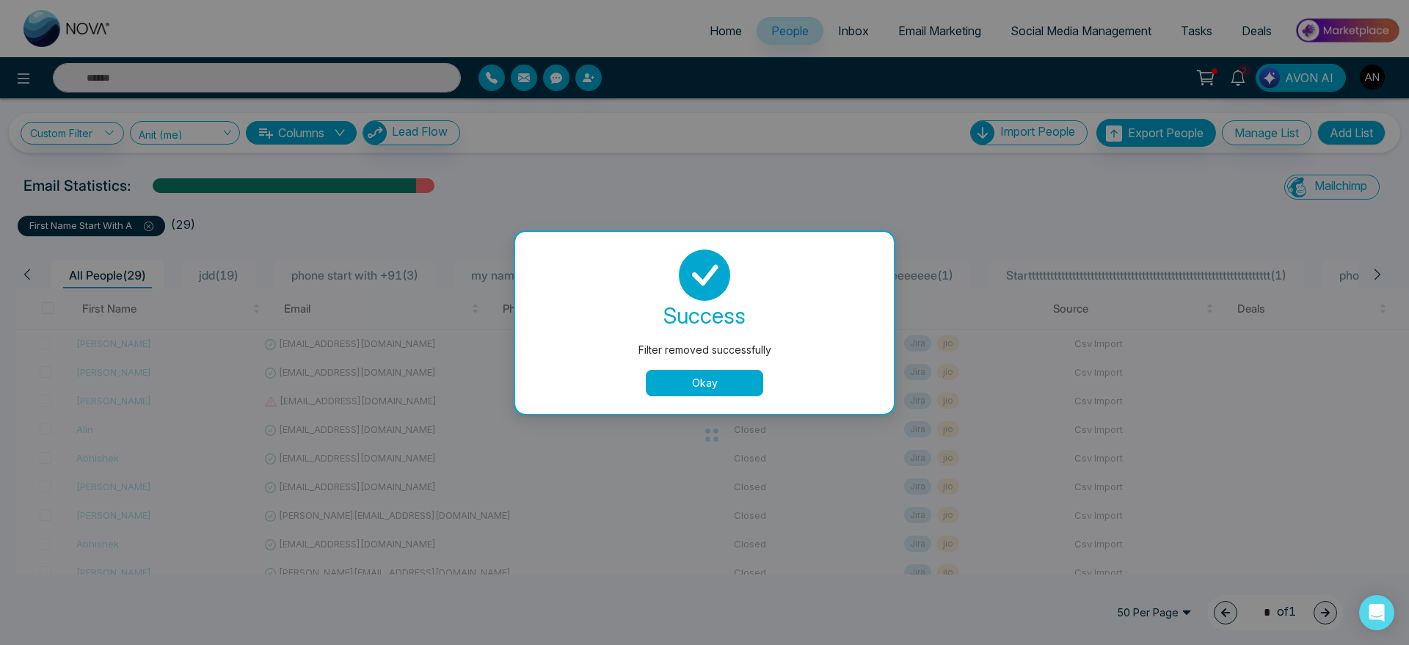
click at [698, 382] on button "Okay" at bounding box center [704, 383] width 117 height 26
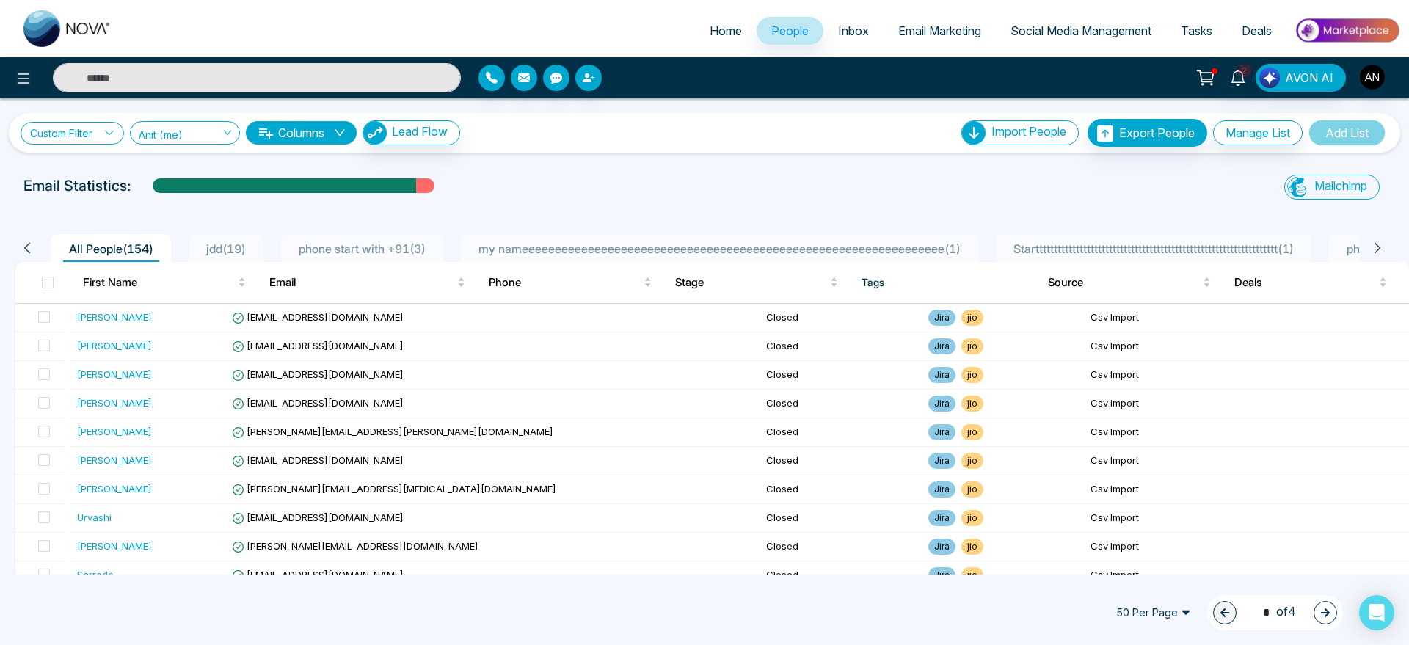
click at [98, 131] on link "Custom Filter" at bounding box center [72, 133] width 103 height 23
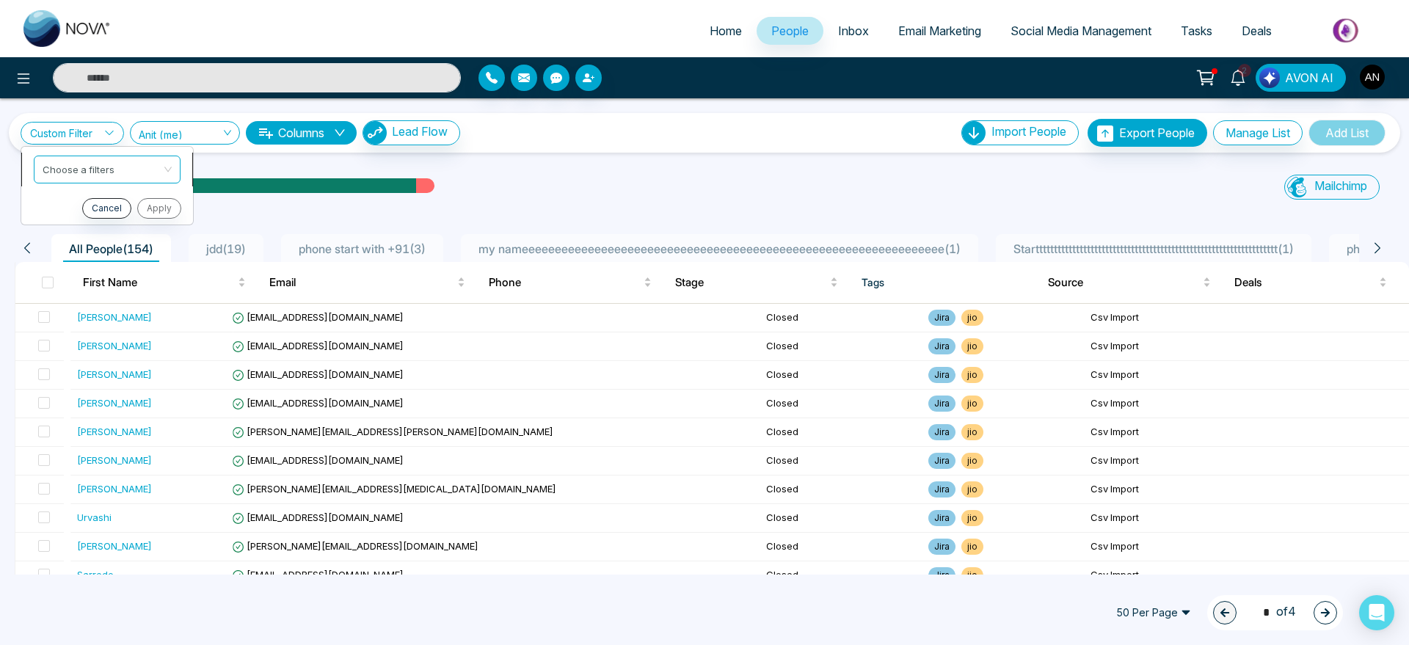
click at [136, 160] on input "search" at bounding box center [102, 167] width 119 height 22
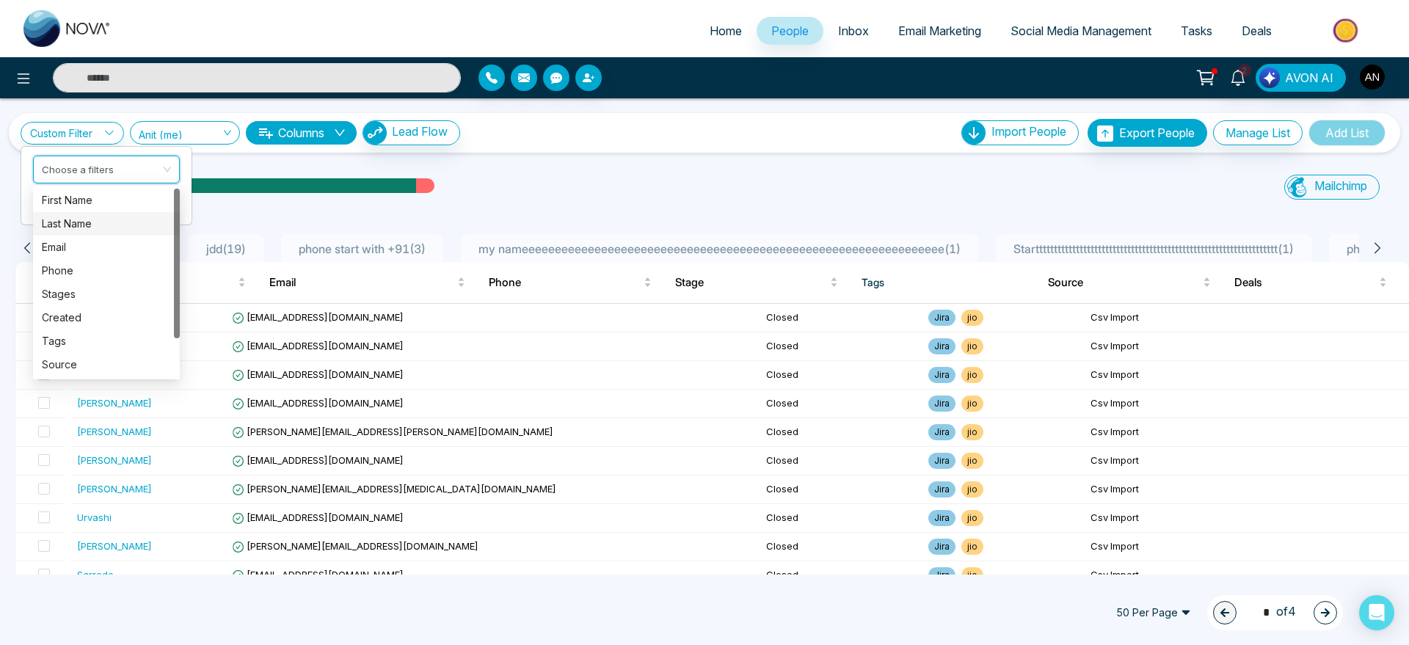
click at [122, 220] on div "Last Name" at bounding box center [106, 224] width 129 height 16
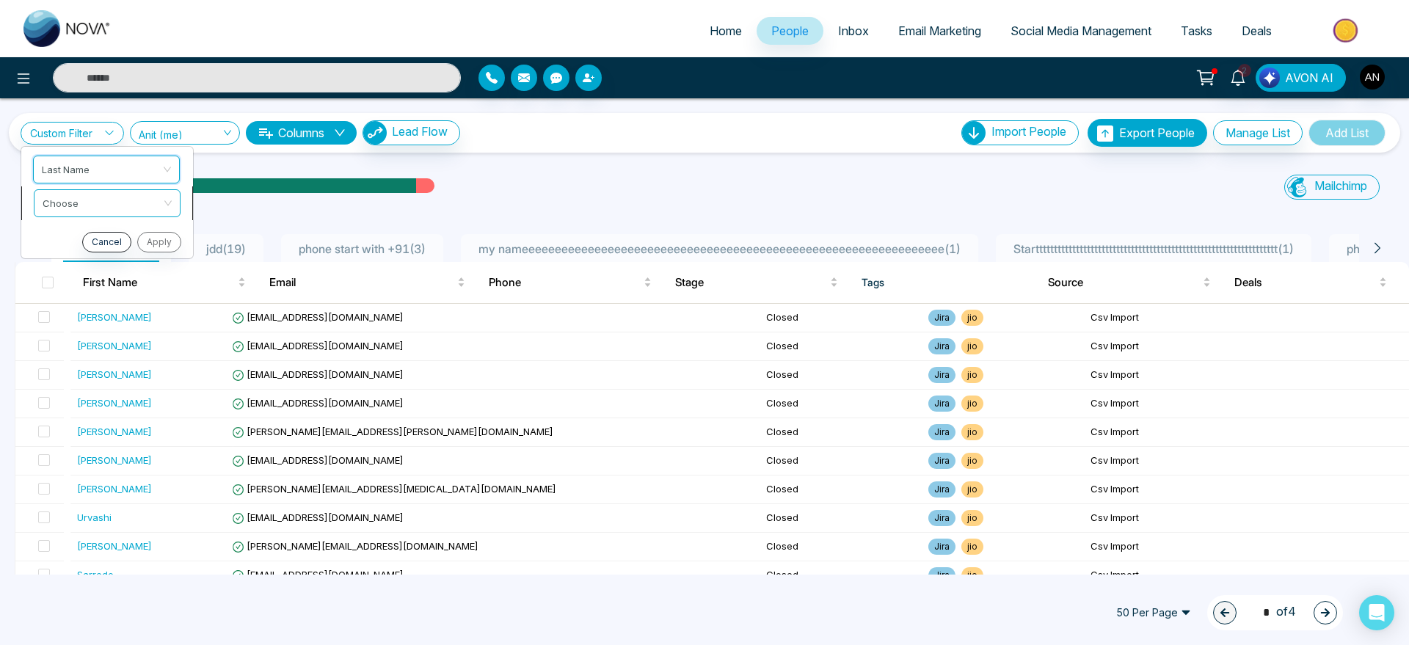
click at [108, 213] on span at bounding box center [102, 203] width 119 height 26
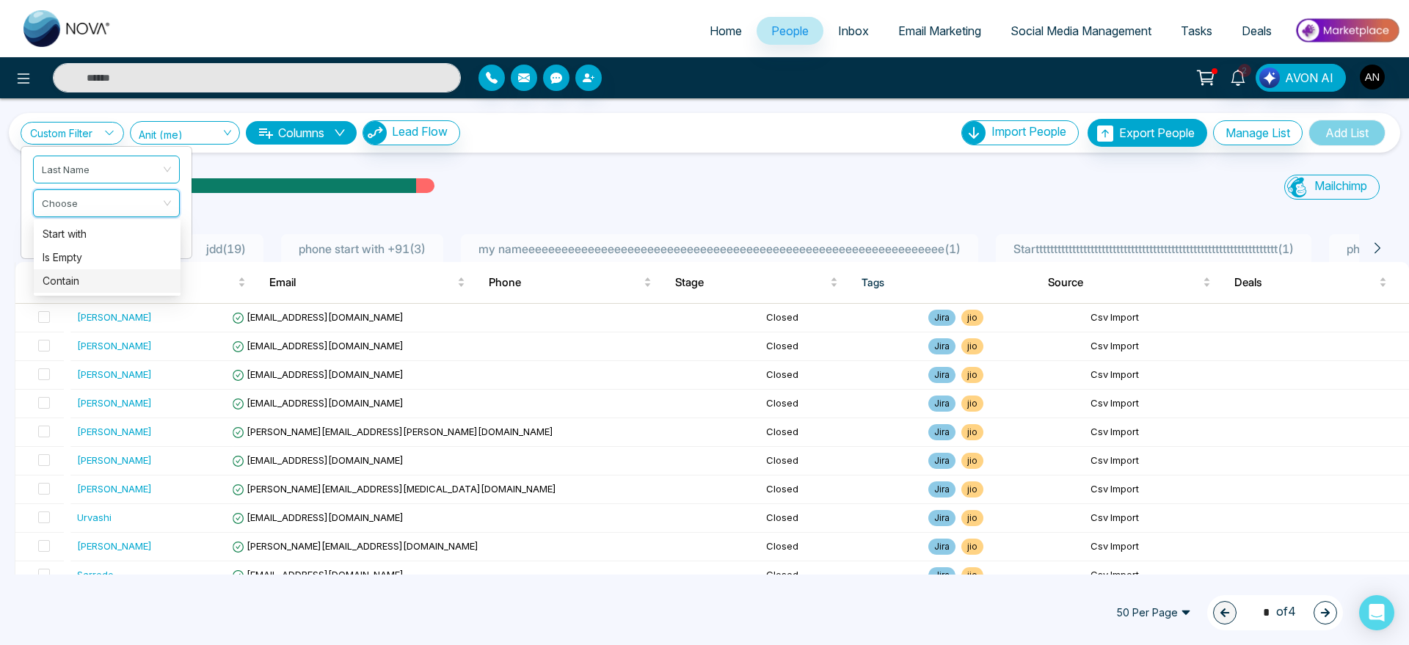
click at [123, 266] on div "Is Empty" at bounding box center [107, 257] width 147 height 23
click at [145, 239] on button "Apply" at bounding box center [158, 242] width 44 height 21
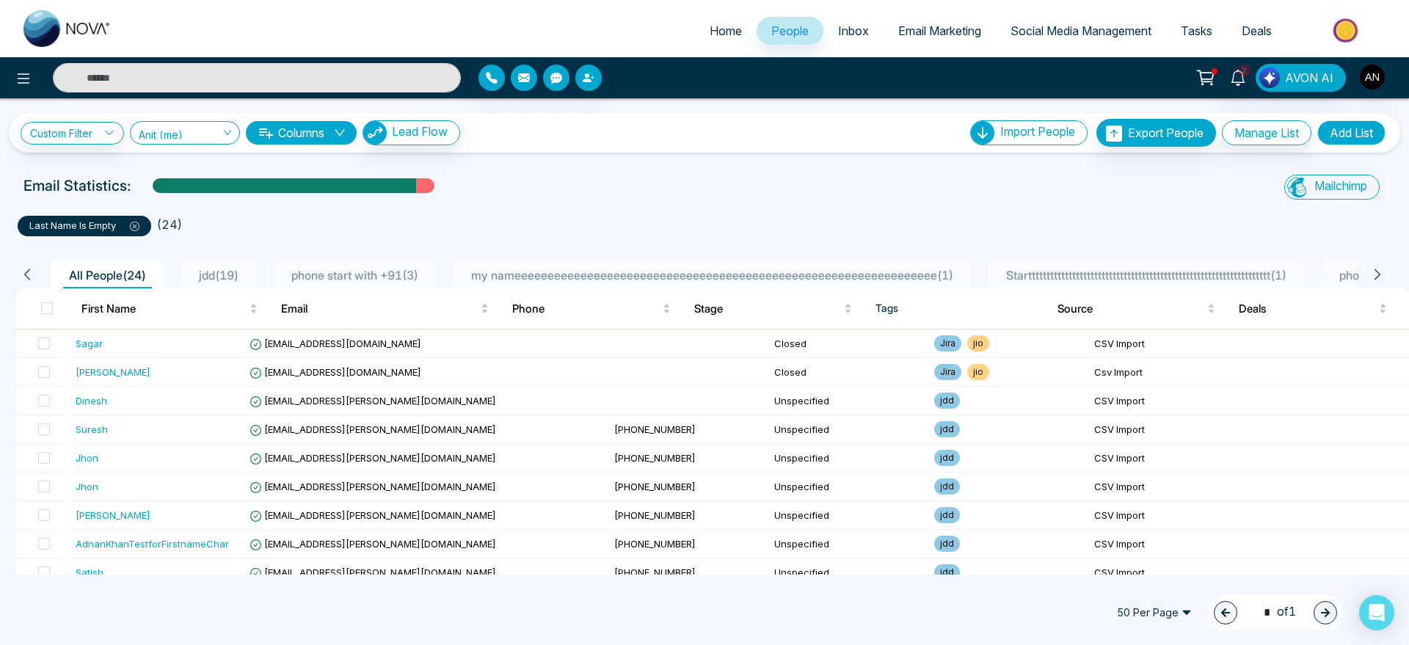
scroll to position [1, 0]
click at [145, 230] on div "last name is empty" at bounding box center [85, 225] width 134 height 21
click at [138, 223] on icon at bounding box center [135, 227] width 10 height 10
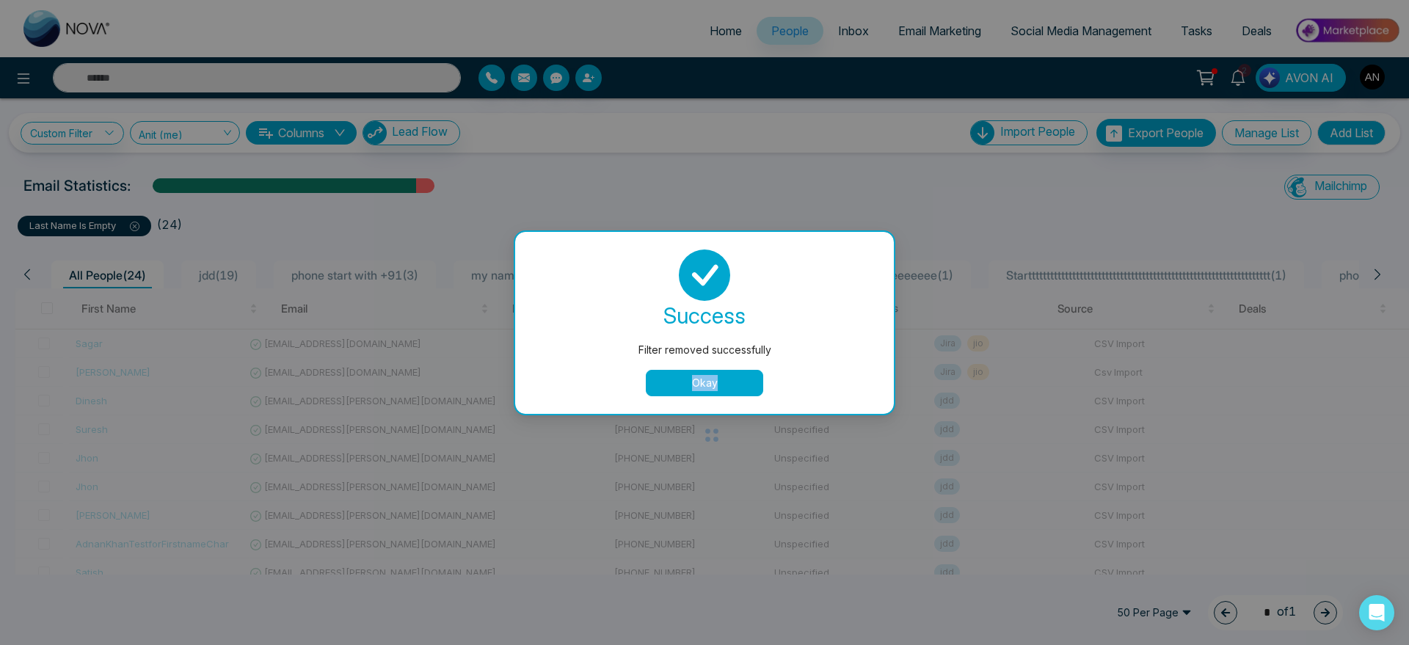
drag, startPoint x: 610, startPoint y: 438, endPoint x: 613, endPoint y: 368, distance: 70.5
click at [701, 372] on div "Filter removed successfully success Filter removed successfully Okay" at bounding box center [704, 322] width 1409 height 645
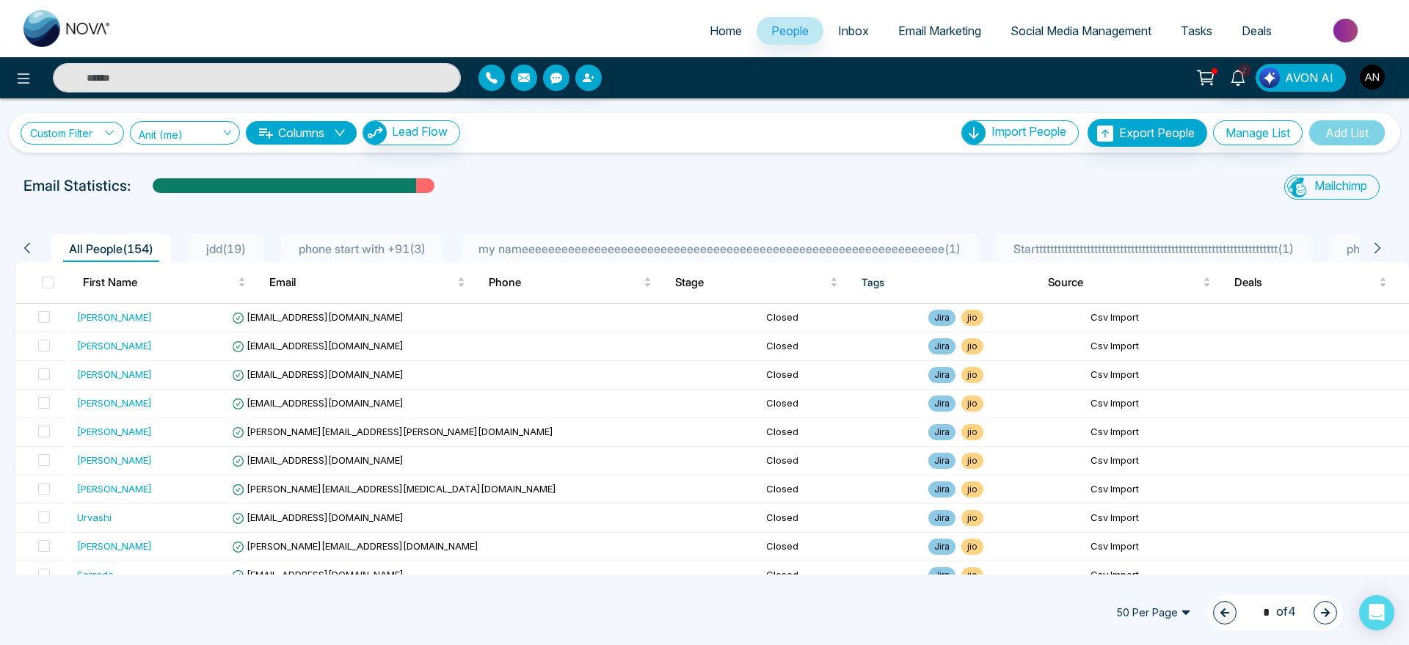
click at [54, 133] on link "Custom Filter" at bounding box center [72, 133] width 103 height 23
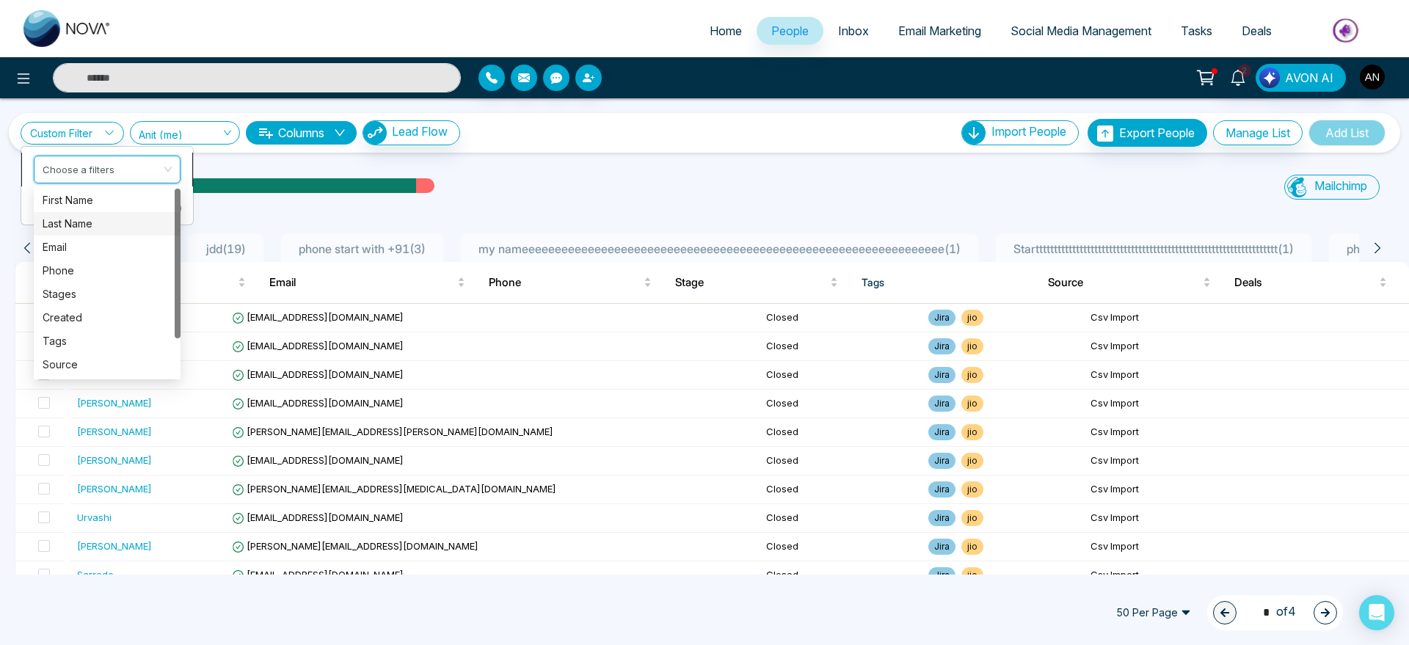
click at [103, 175] on input "search" at bounding box center [102, 167] width 119 height 22
click at [87, 235] on div "Email" at bounding box center [107, 235] width 129 height 16
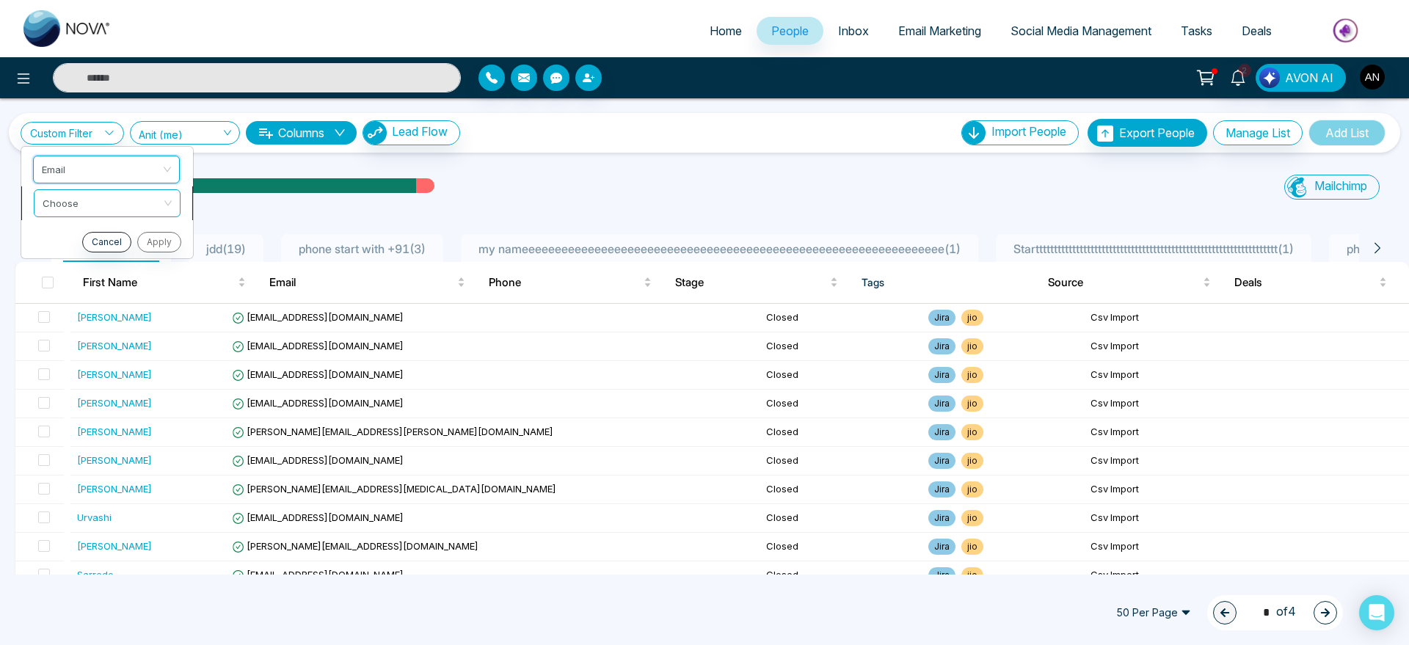
click at [109, 201] on input "search" at bounding box center [102, 201] width 119 height 22
click at [127, 246] on div "Is Empty" at bounding box center [107, 257] width 147 height 23
click at [105, 205] on span "Is Empty" at bounding box center [107, 203] width 129 height 26
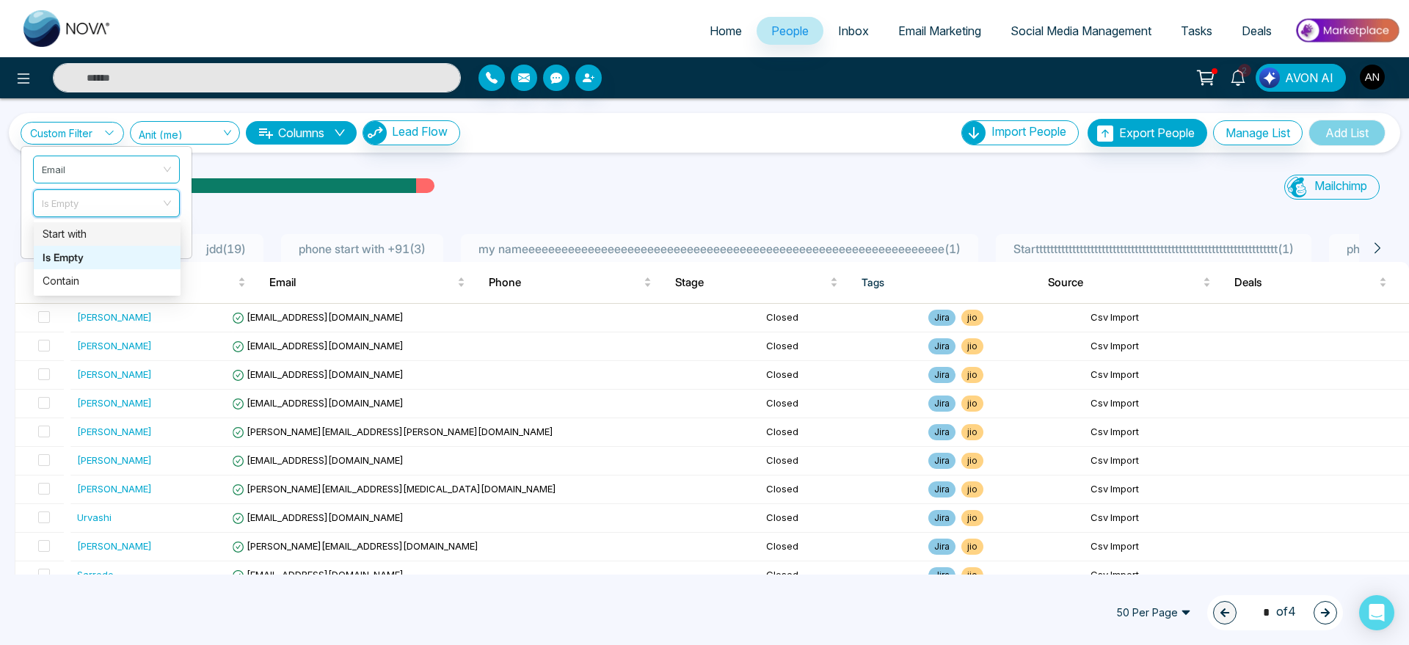
click at [105, 223] on div "Start with" at bounding box center [107, 233] width 147 height 23
click at [71, 222] on ul "Email Start with Cancel Apply" at bounding box center [107, 219] width 172 height 147
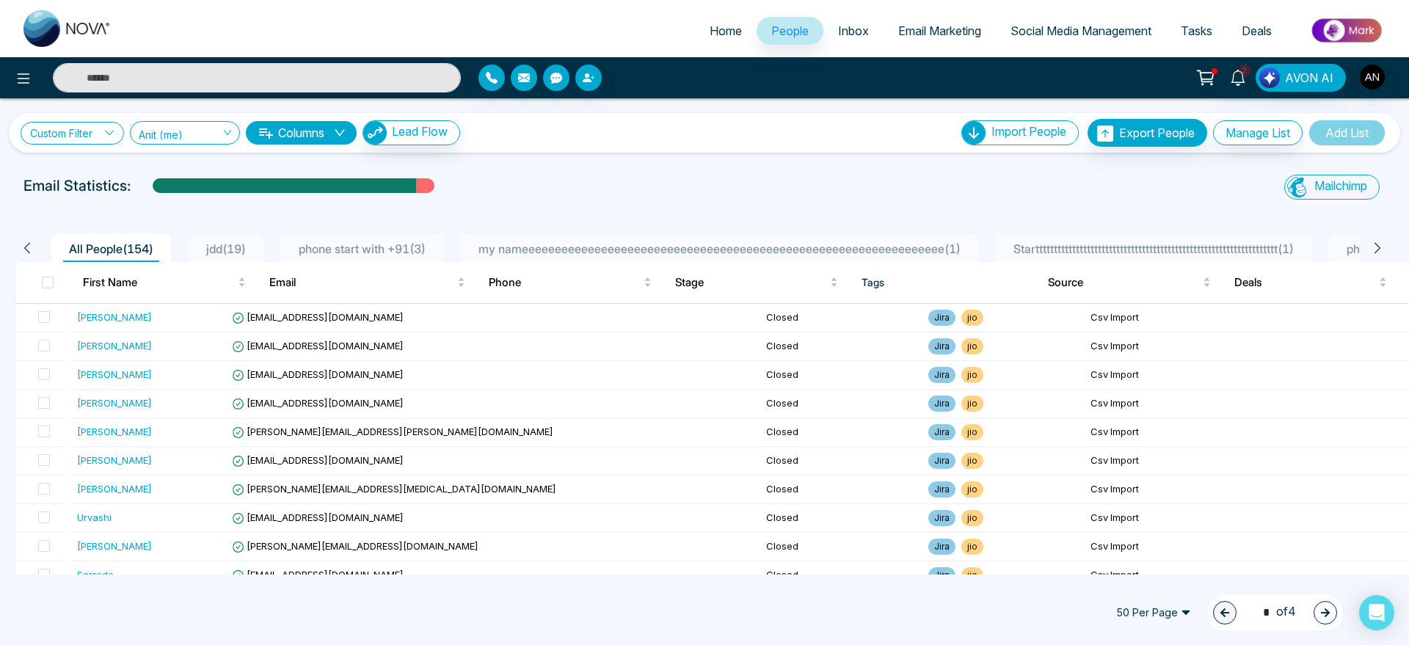
click at [91, 139] on link "Custom Filter" at bounding box center [72, 133] width 103 height 23
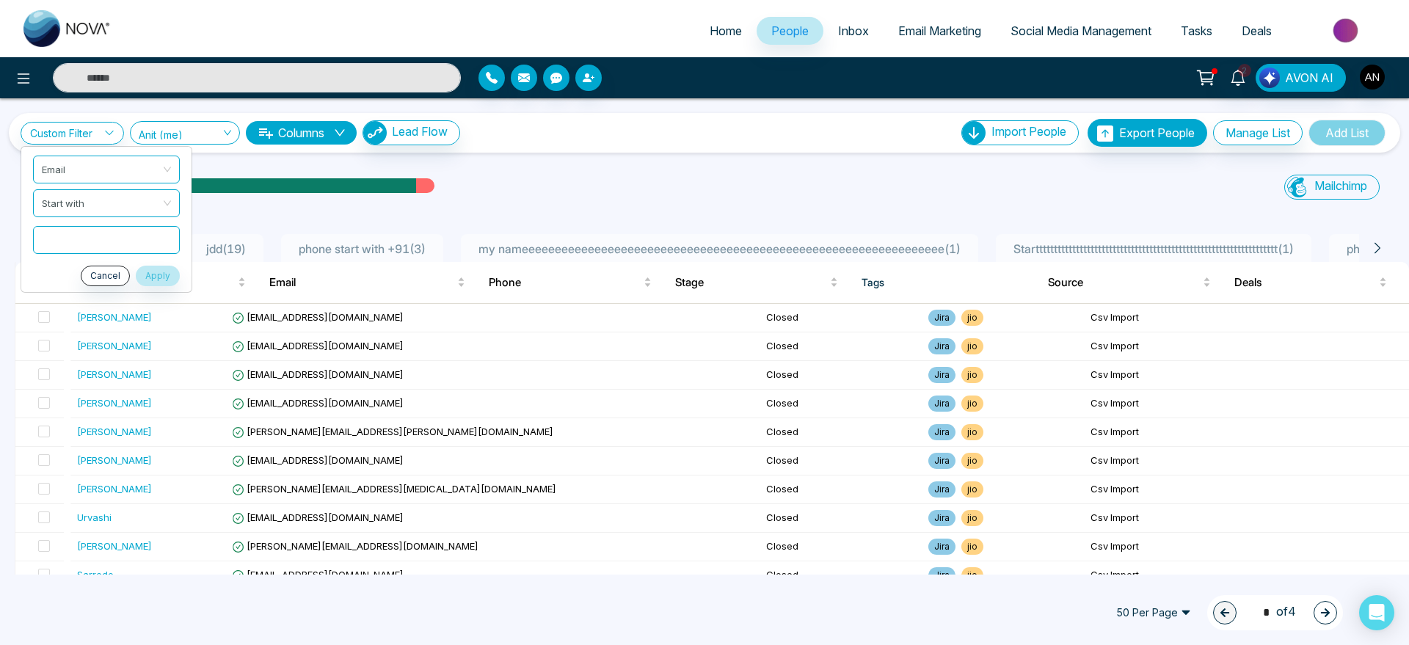
click at [92, 233] on input "text" at bounding box center [106, 240] width 147 height 28
drag, startPoint x: 111, startPoint y: 238, endPoint x: 0, endPoint y: 233, distance: 111.0
click at [0, 233] on div "Custom Filter Email Start with ** Cancel Apply Anit (me) 2776 Show All Anit (me…" at bounding box center [704, 336] width 1409 height 476
click at [87, 133] on link "Custom Filter" at bounding box center [72, 133] width 103 height 23
click at [106, 233] on input "**" at bounding box center [106, 240] width 147 height 28
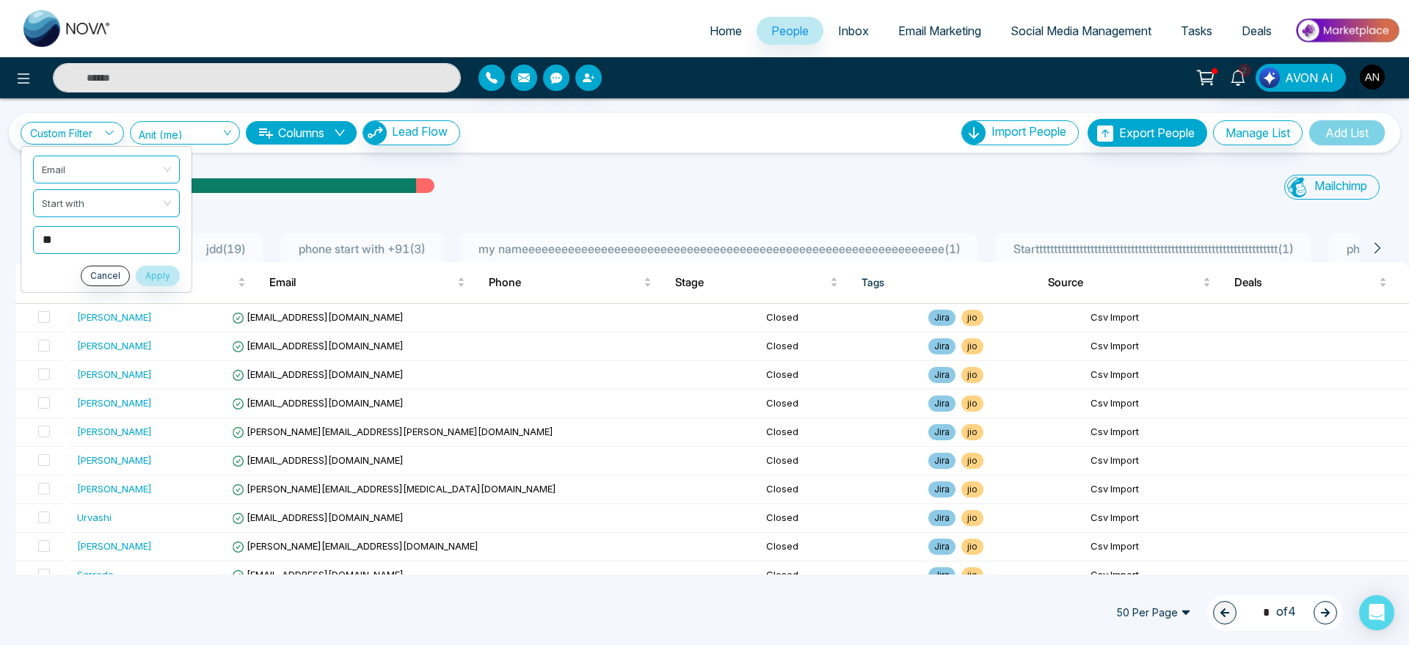
click at [106, 233] on input "**" at bounding box center [106, 240] width 147 height 28
type input "******"
click at [153, 269] on button "Apply" at bounding box center [158, 276] width 44 height 21
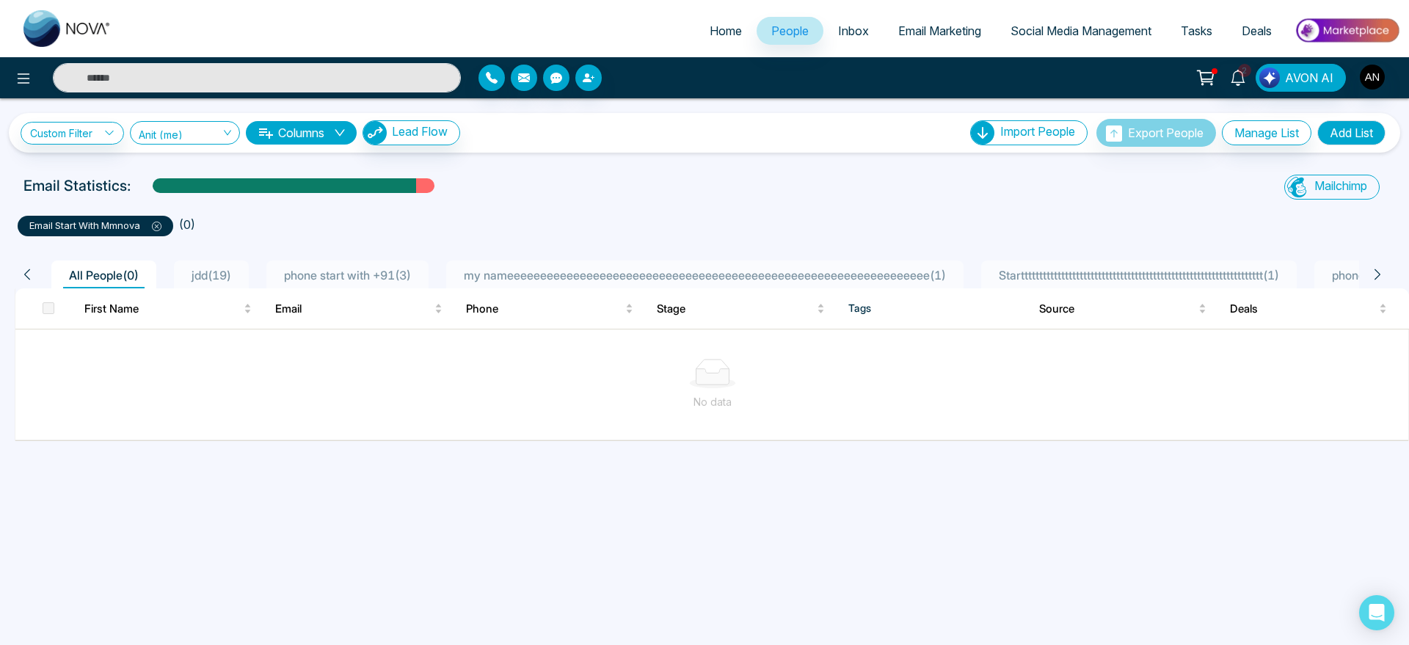
click at [155, 222] on icon at bounding box center [157, 227] width 10 height 10
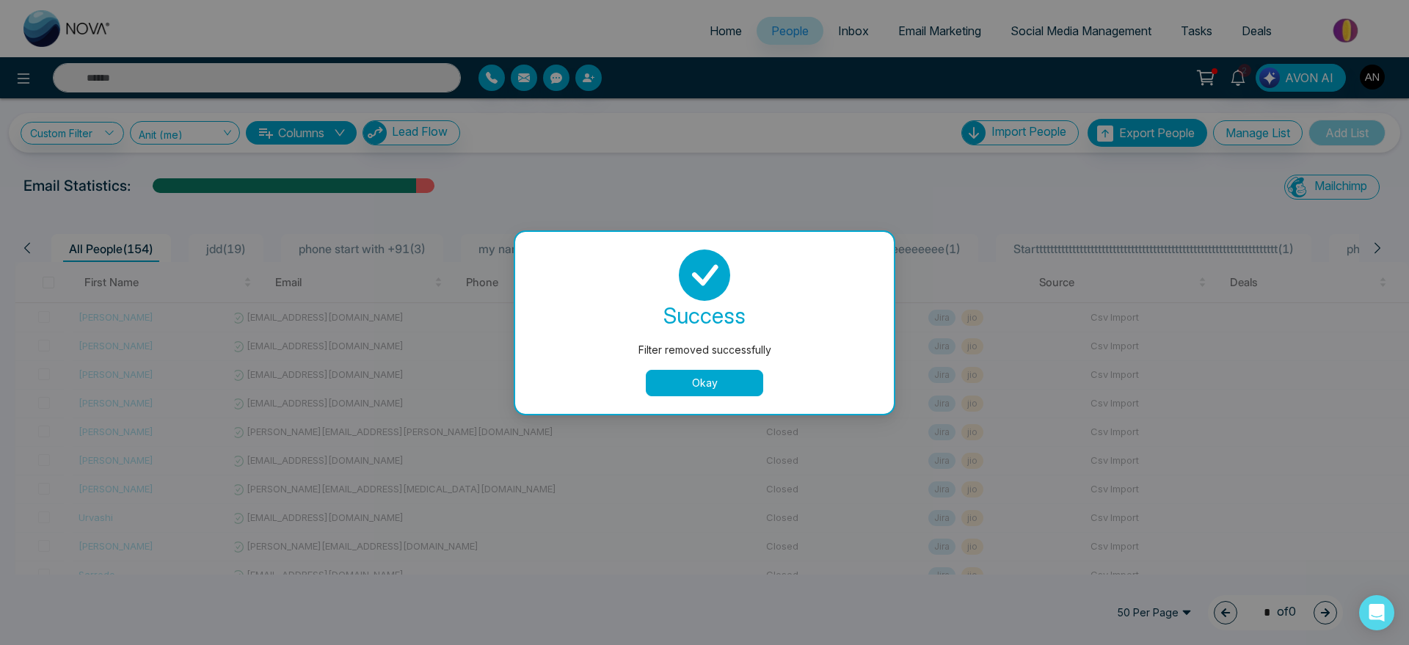
click at [698, 391] on button "Okay" at bounding box center [704, 383] width 117 height 26
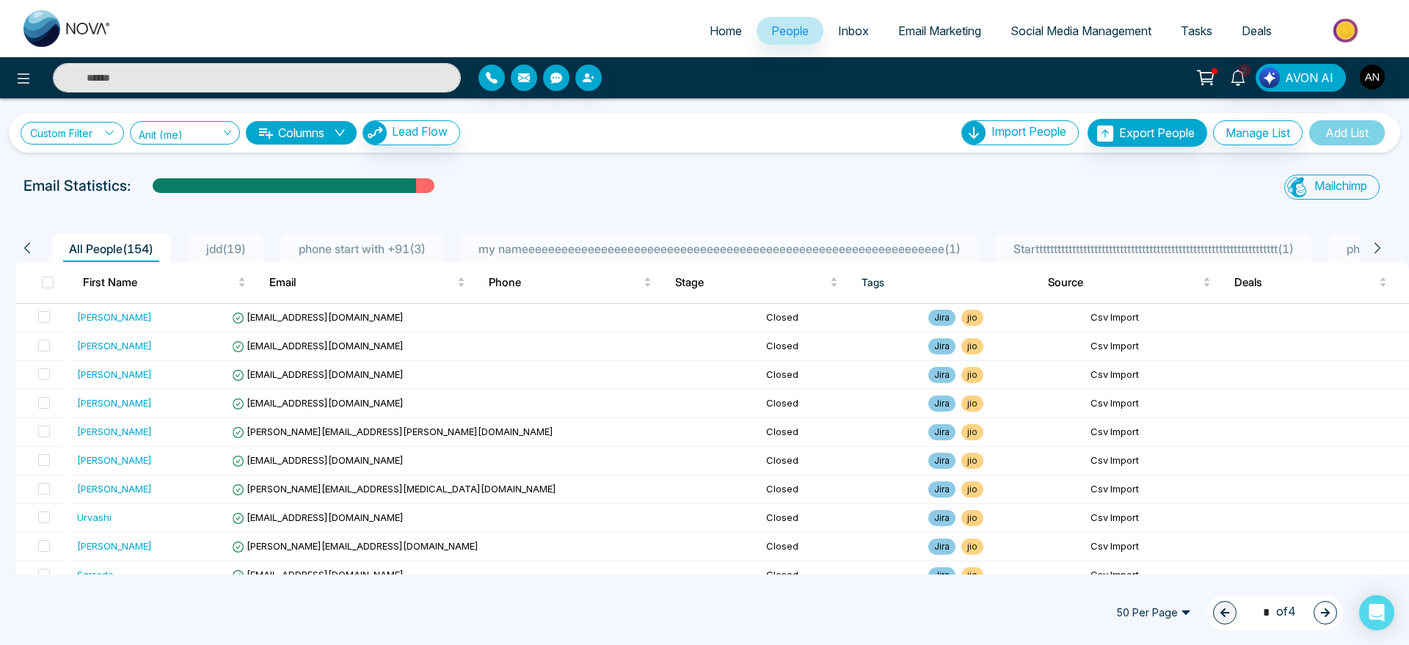
click at [95, 124] on link "Custom Filter" at bounding box center [72, 133] width 103 height 23
click at [101, 175] on input "search" at bounding box center [102, 167] width 119 height 22
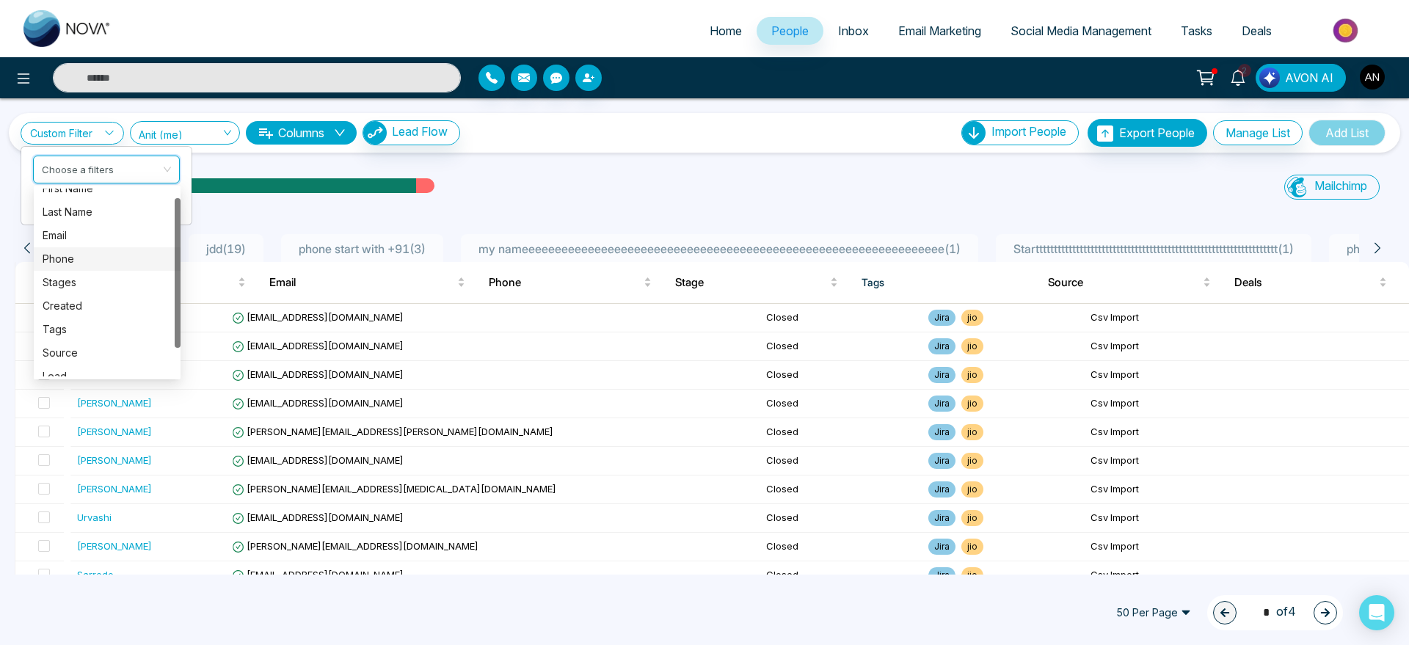
click at [120, 260] on div "Phone" at bounding box center [107, 259] width 129 height 16
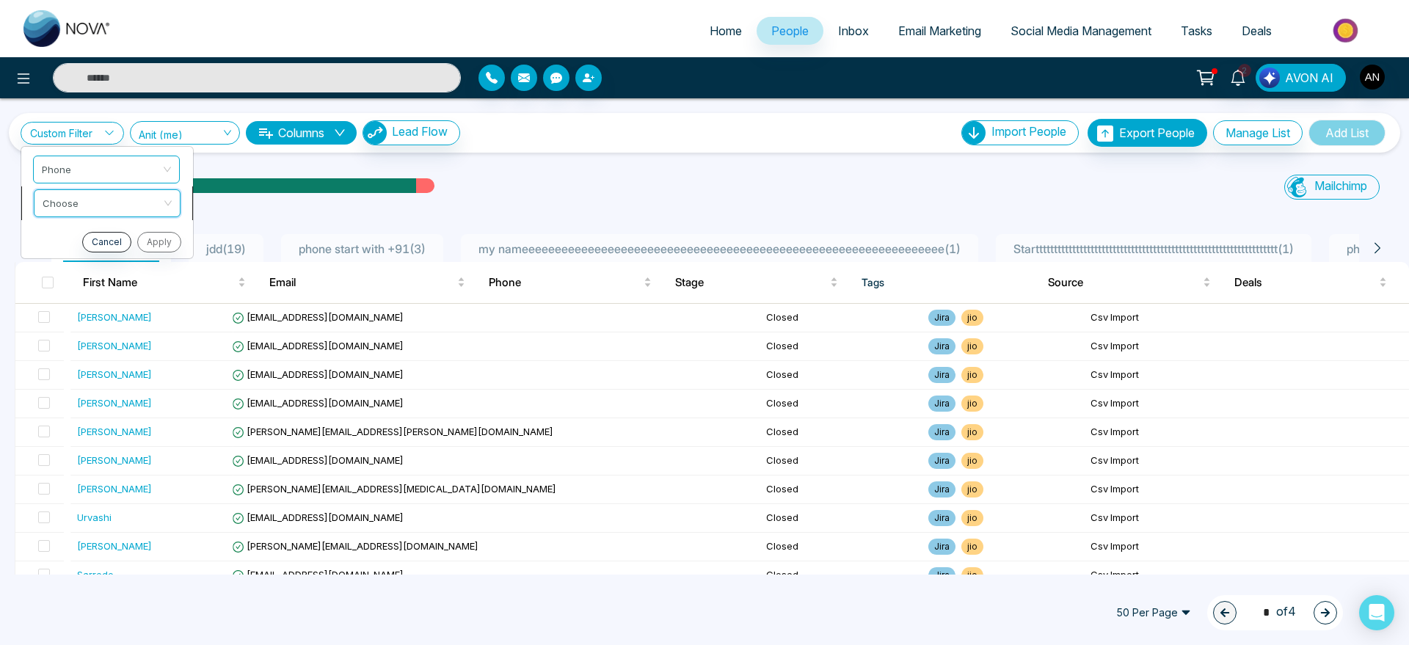
click at [128, 203] on input "search" at bounding box center [102, 201] width 119 height 22
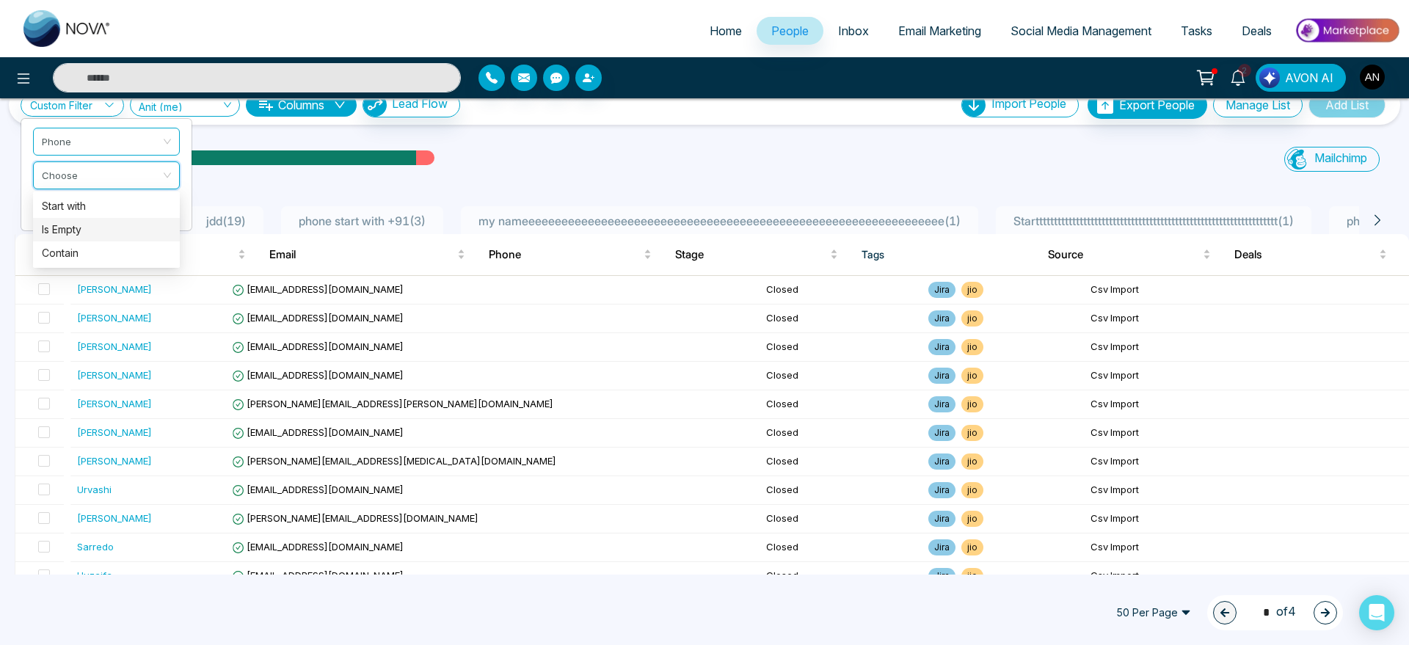
scroll to position [29, 0]
click at [108, 208] on div "Start with" at bounding box center [106, 205] width 129 height 16
click at [117, 178] on span "Start with" at bounding box center [107, 174] width 129 height 26
click at [113, 242] on div "Contain" at bounding box center [106, 252] width 147 height 23
click at [106, 205] on input "text" at bounding box center [106, 211] width 147 height 28
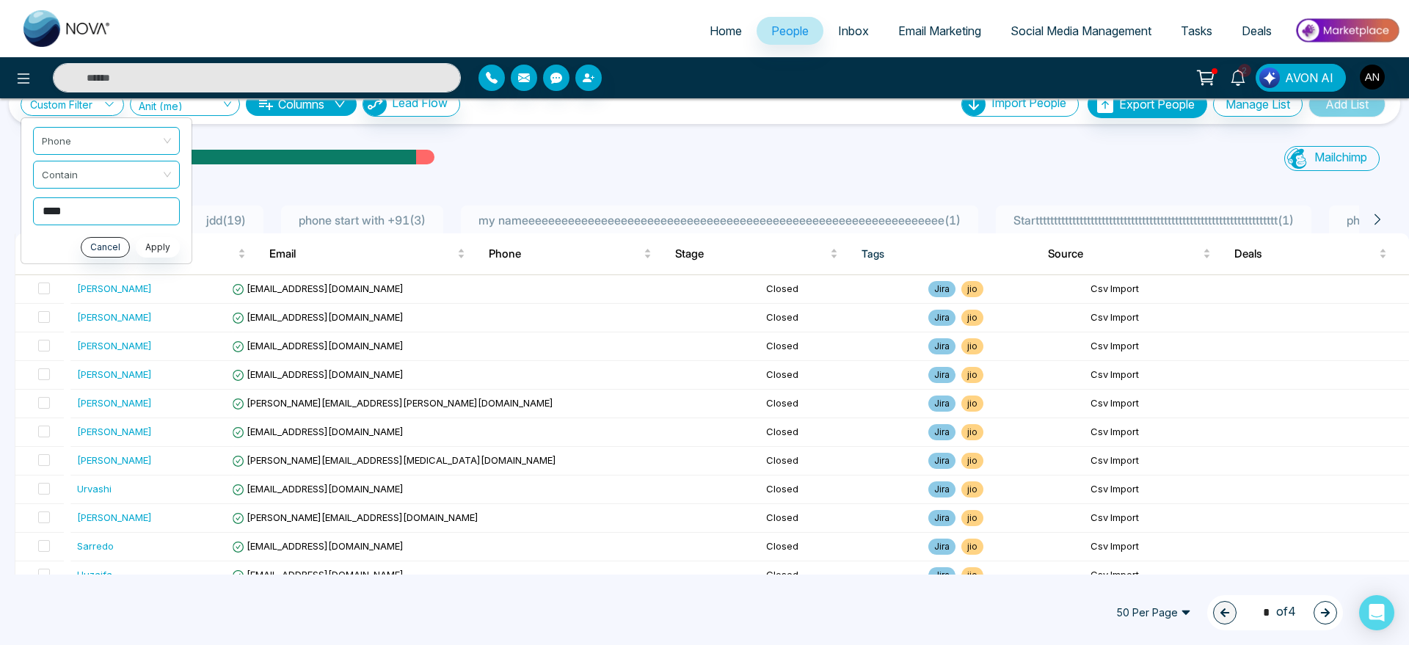
type input "****"
click at [170, 241] on button "Apply" at bounding box center [158, 247] width 44 height 21
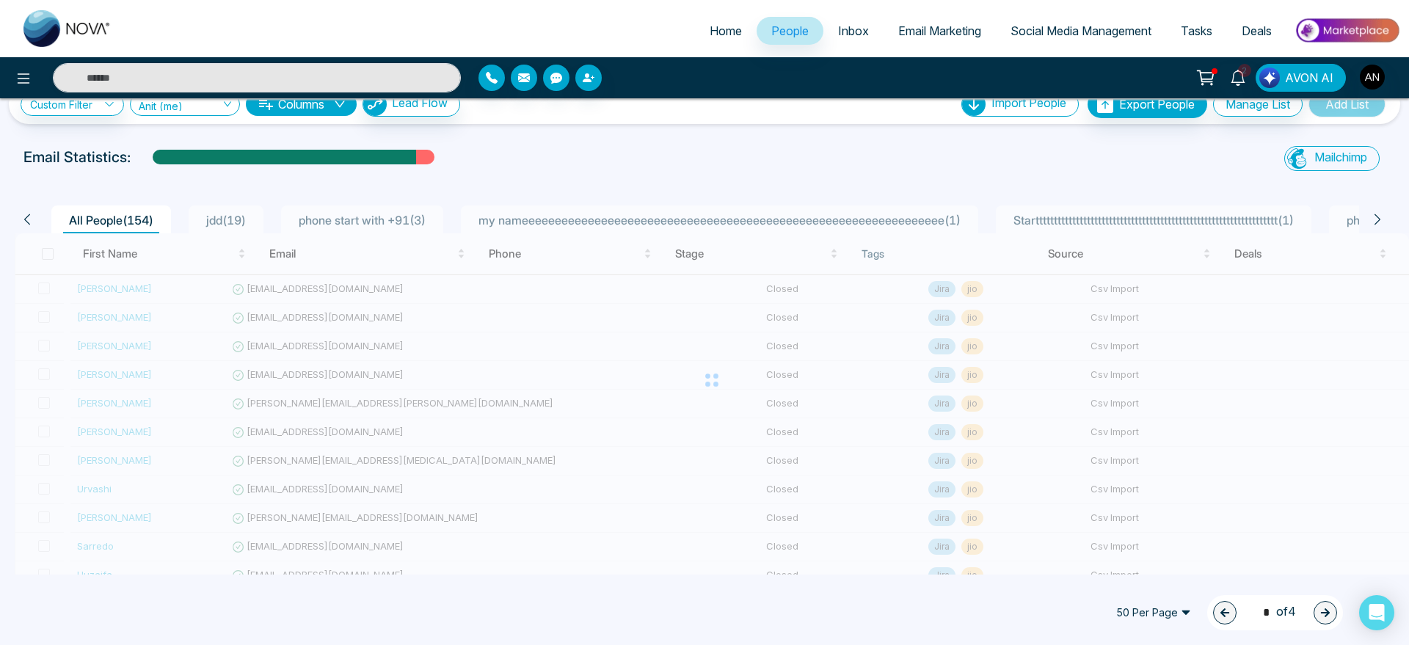
scroll to position [0, 0]
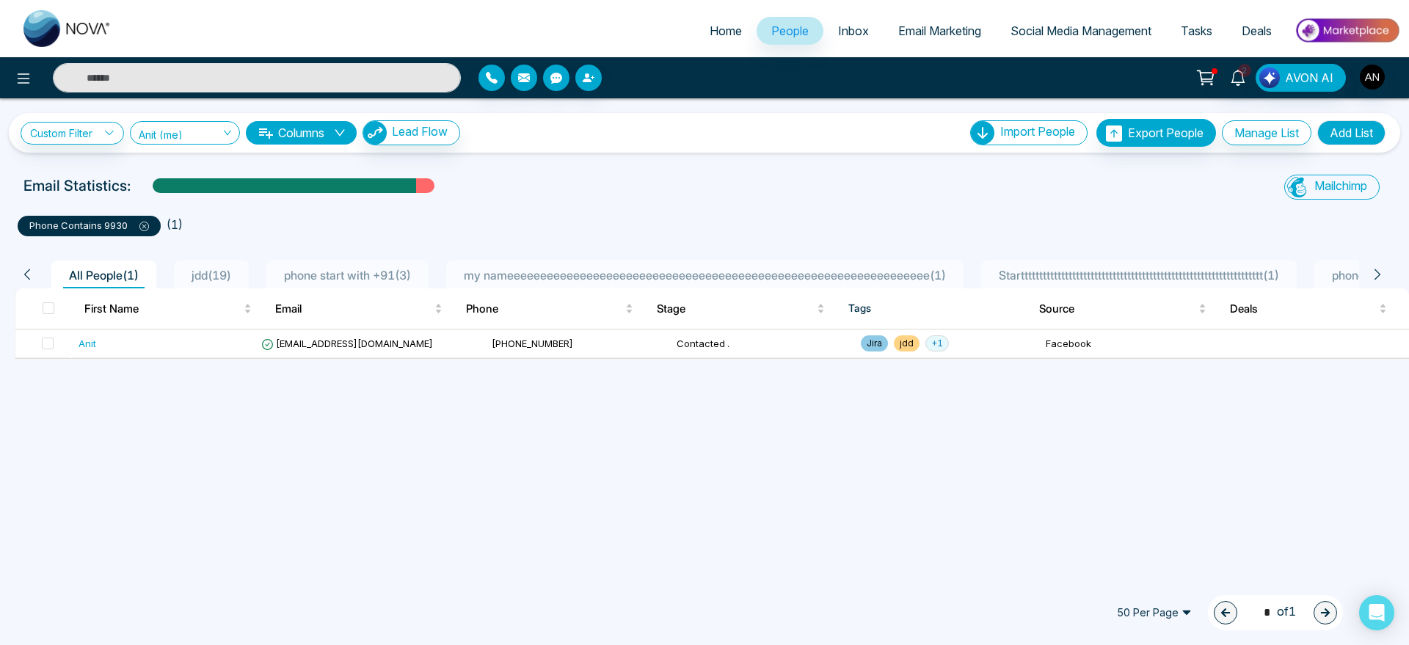
click at [143, 220] on span at bounding box center [138, 225] width 21 height 12
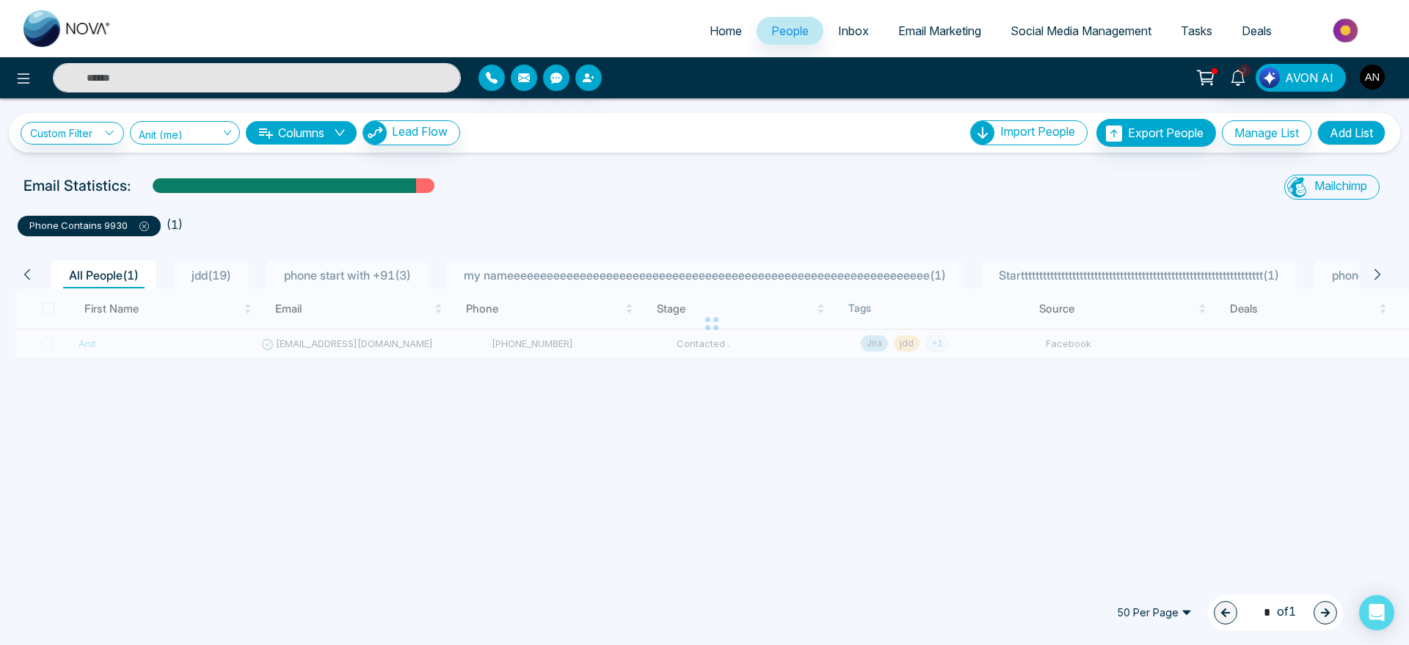
click at [351, 255] on div "All People ( 1 ) jdd ( 19 ) phone start with +91 ( 3 ) my nameeeeeeeeeeeeeeeeee…" at bounding box center [704, 269] width 1397 height 37
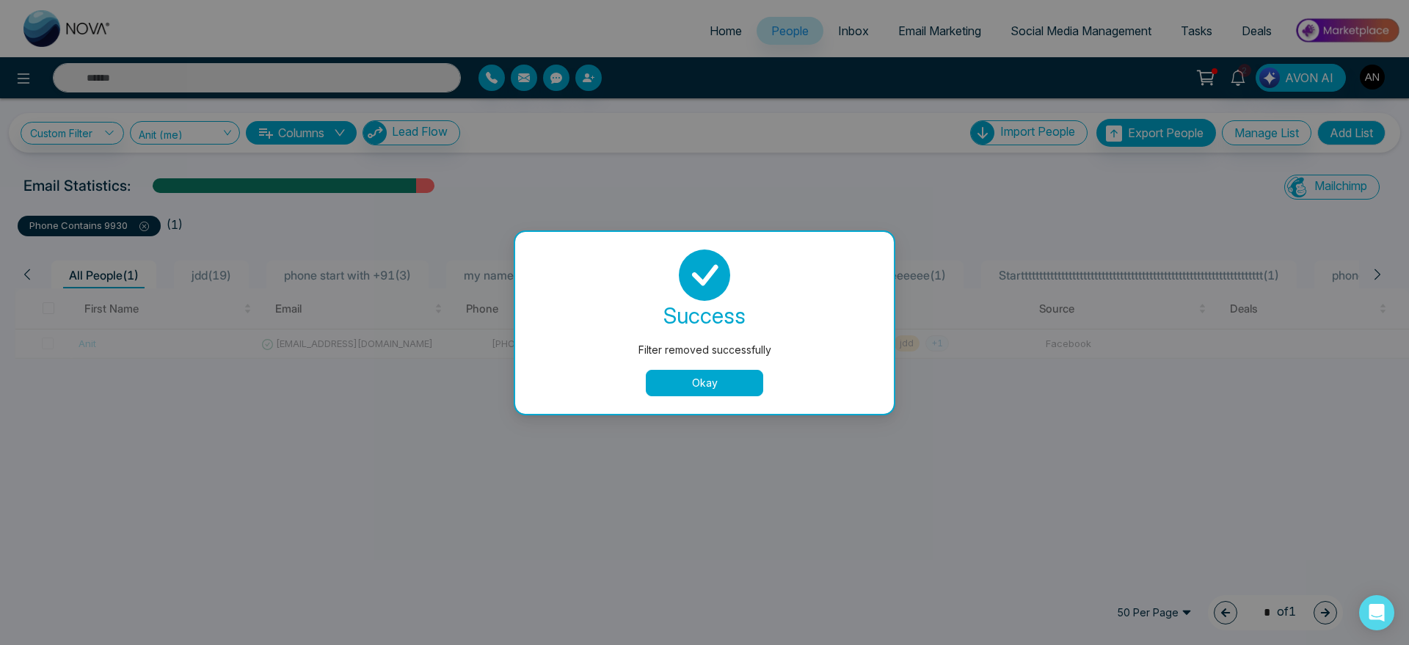
click at [698, 392] on button "Okay" at bounding box center [704, 383] width 117 height 26
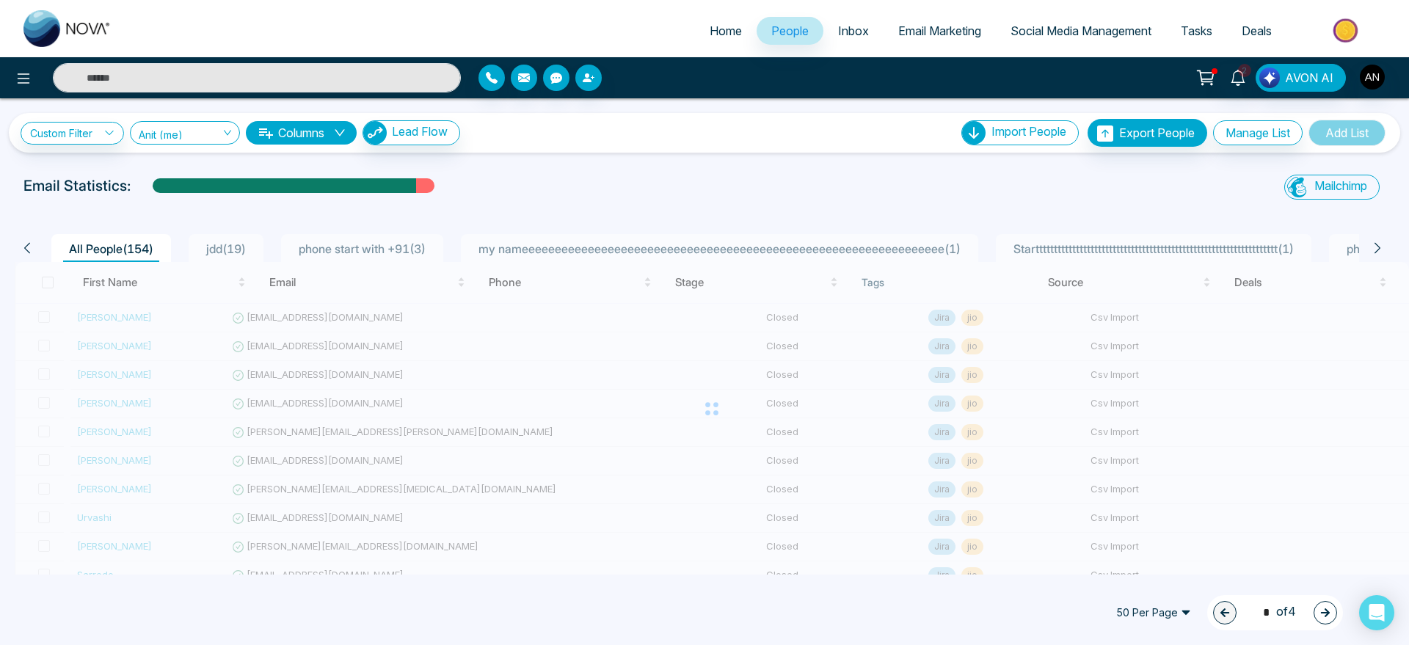
click at [332, 227] on div "All People ( 154 ) jdd ( 19 ) phone start with +91 ( 3 ) my nameeeeeeeeeeeeeeee…" at bounding box center [704, 243] width 1397 height 37
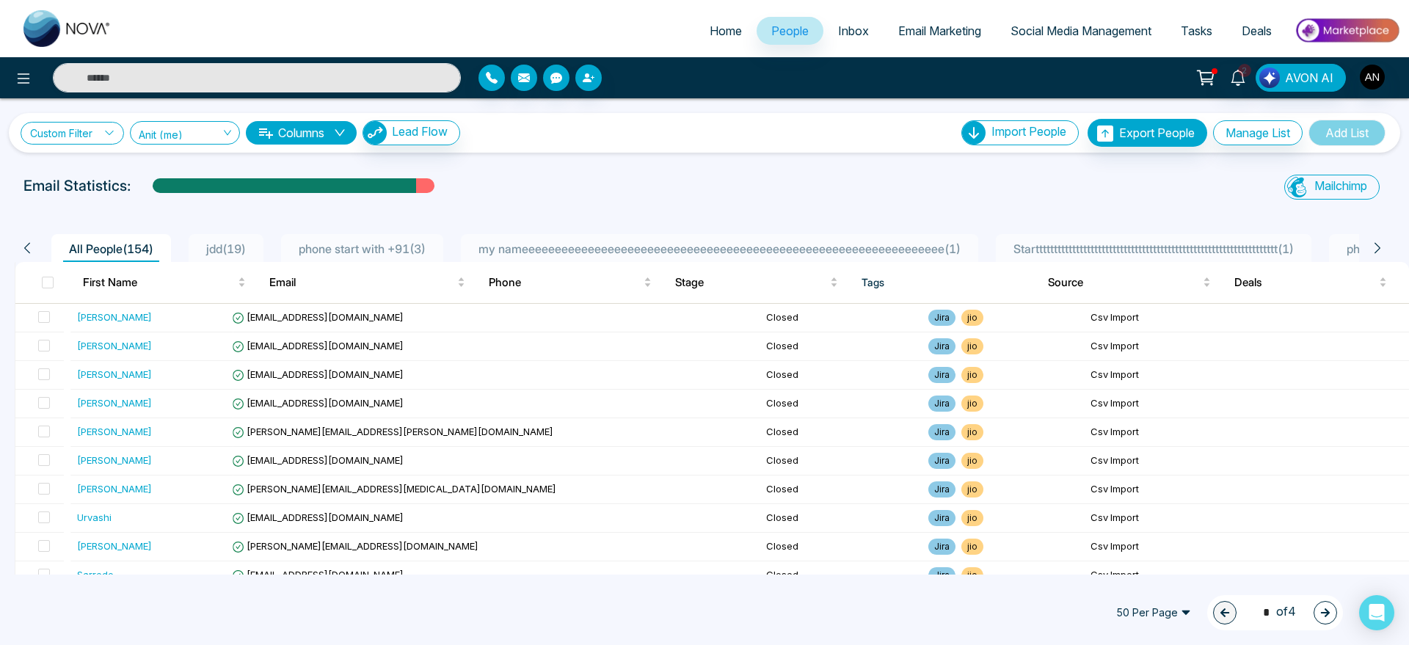
click at [71, 128] on link "Custom Filter" at bounding box center [72, 133] width 103 height 23
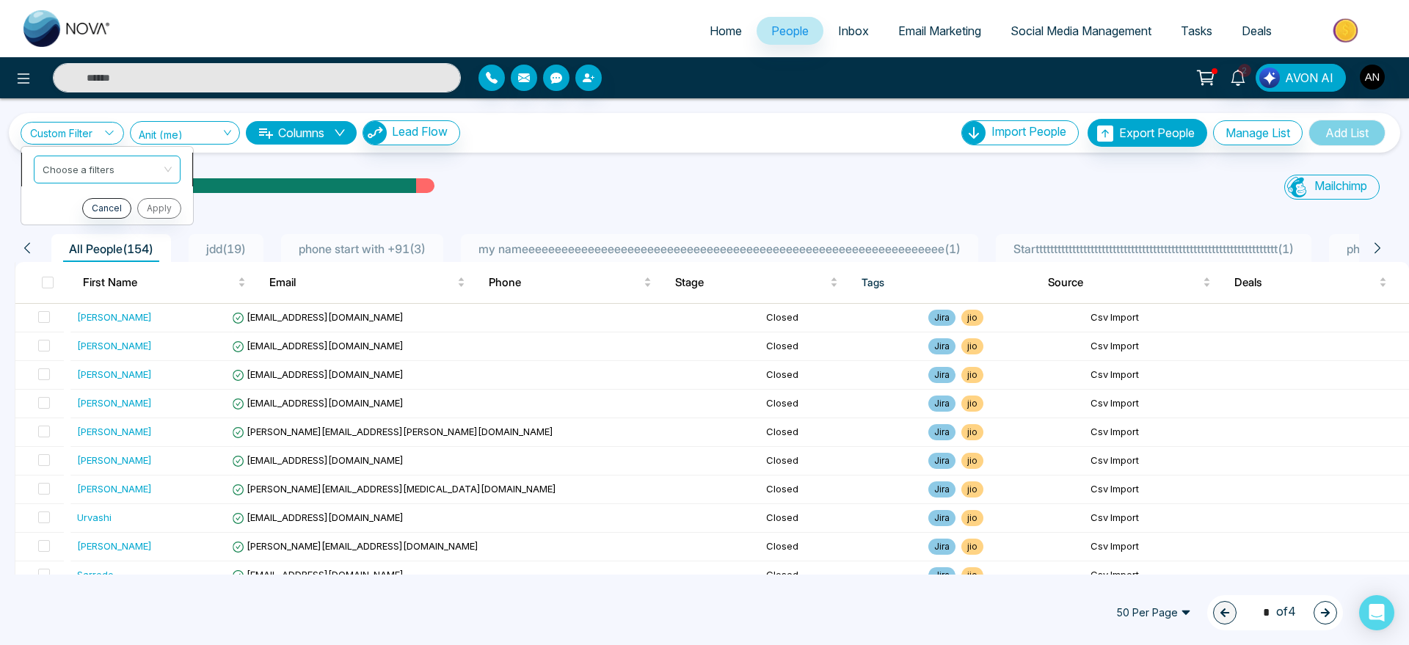
click at [98, 172] on input "search" at bounding box center [102, 167] width 119 height 22
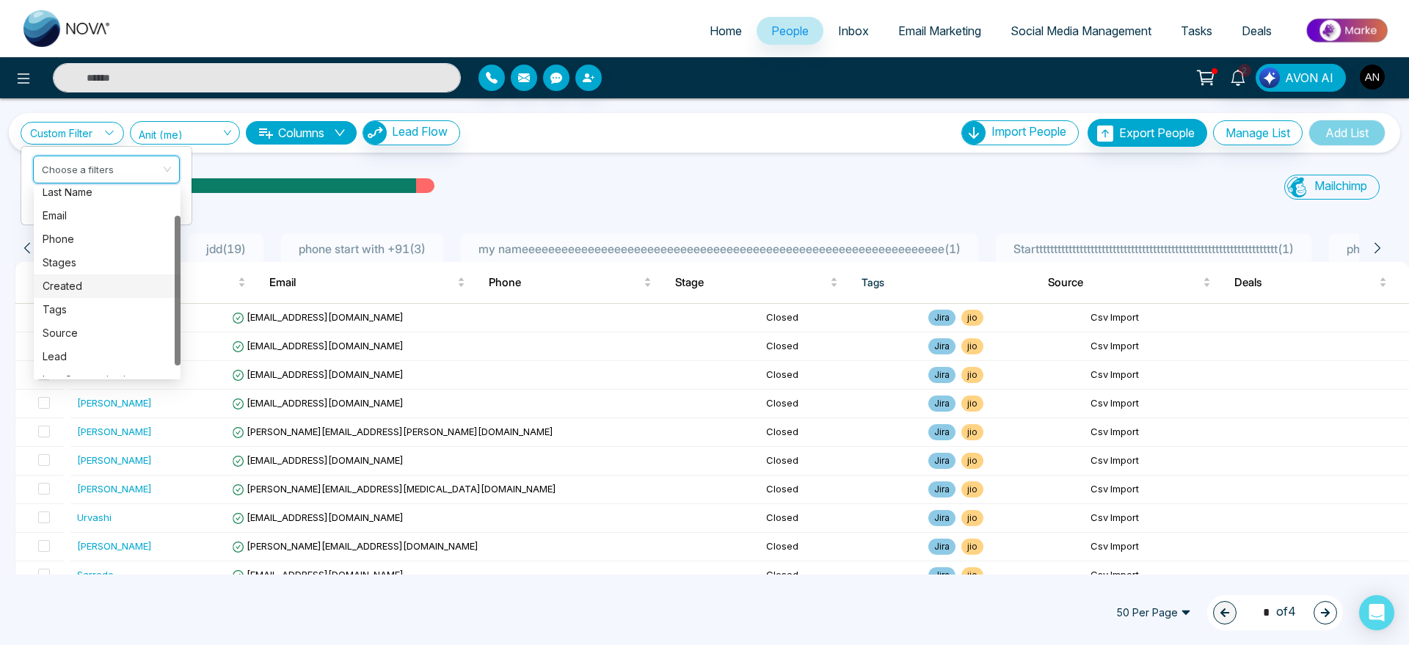
scroll to position [33, 0]
click at [68, 252] on div "Stages" at bounding box center [107, 260] width 147 height 23
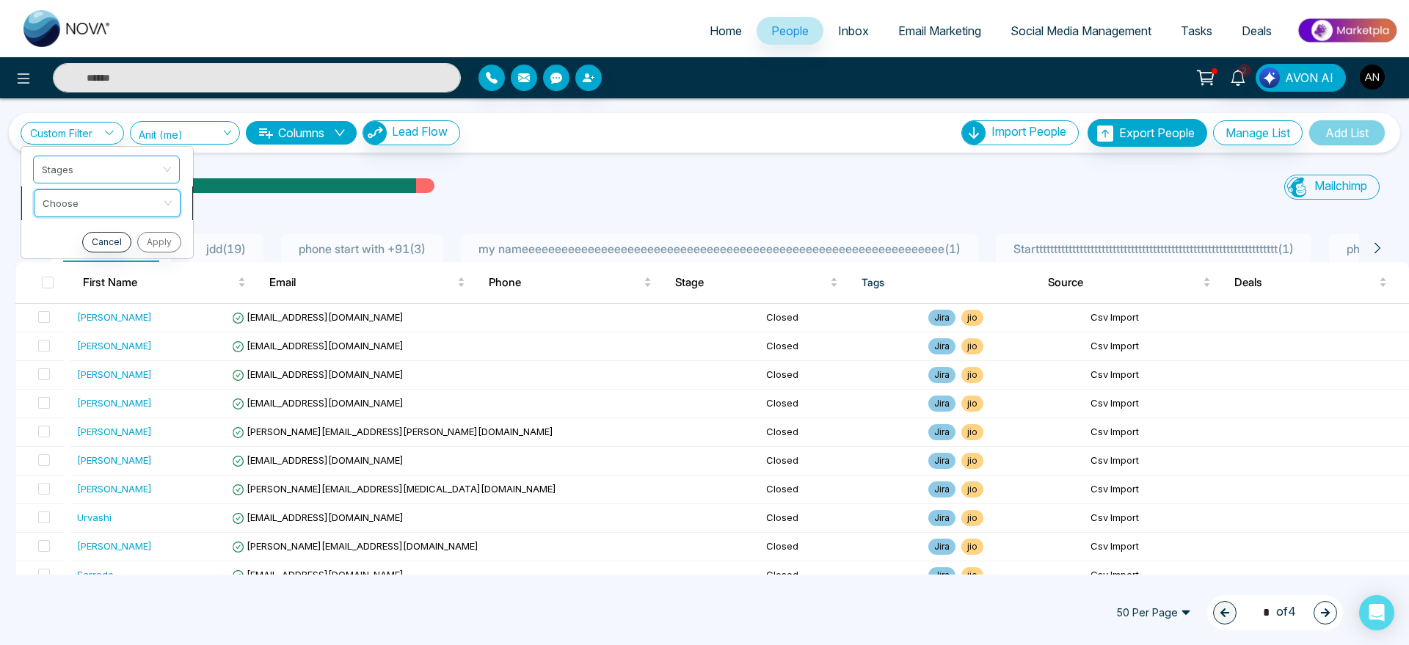
click at [92, 203] on input "search" at bounding box center [102, 201] width 119 height 22
click at [96, 227] on div "include" at bounding box center [107, 234] width 129 height 16
click at [138, 229] on input "search" at bounding box center [102, 235] width 119 height 22
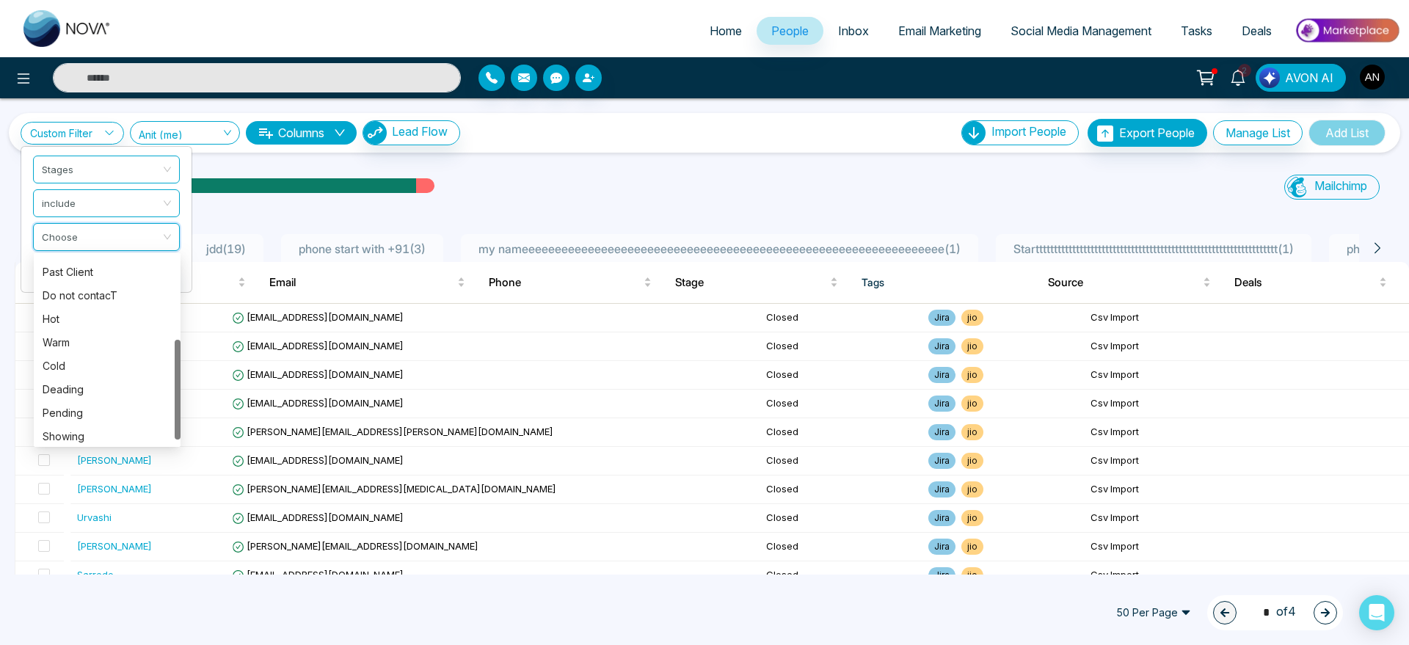
scroll to position [158, 0]
click at [98, 368] on div "Deading" at bounding box center [107, 368] width 129 height 16
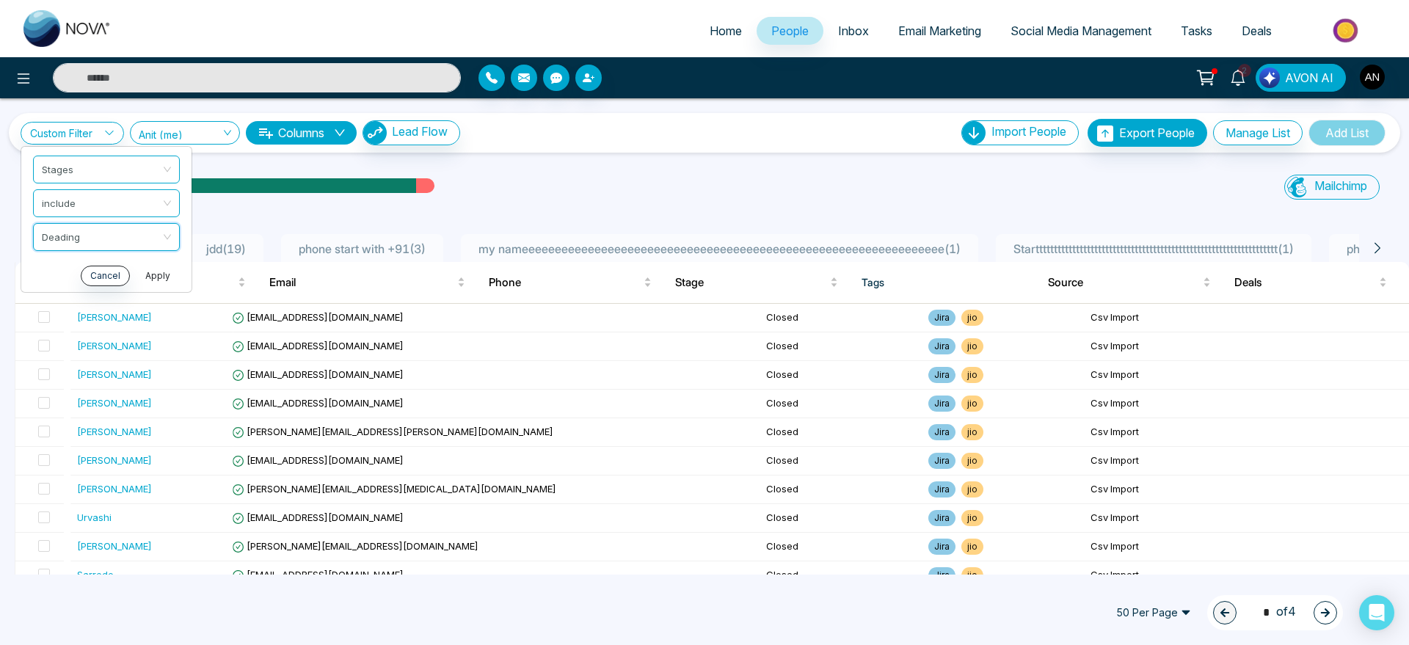
click at [152, 280] on button "Apply" at bounding box center [158, 276] width 44 height 21
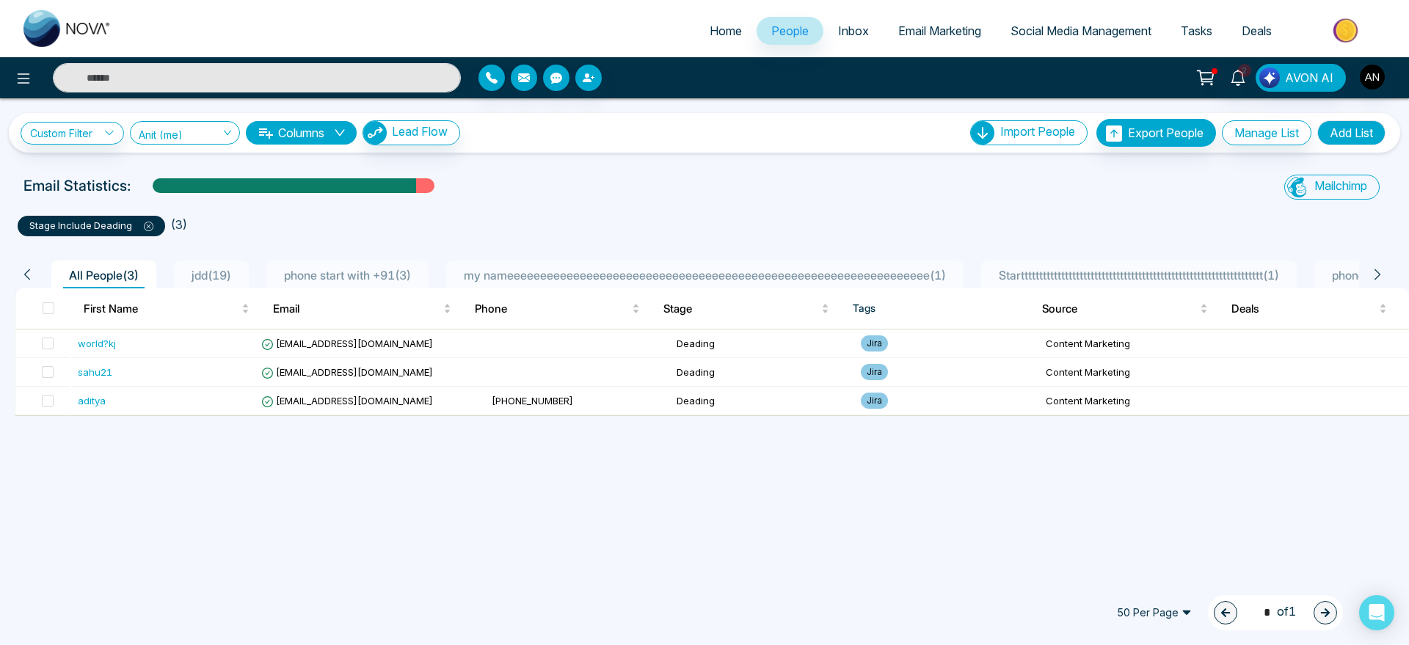
click at [146, 226] on icon at bounding box center [149, 227] width 10 height 10
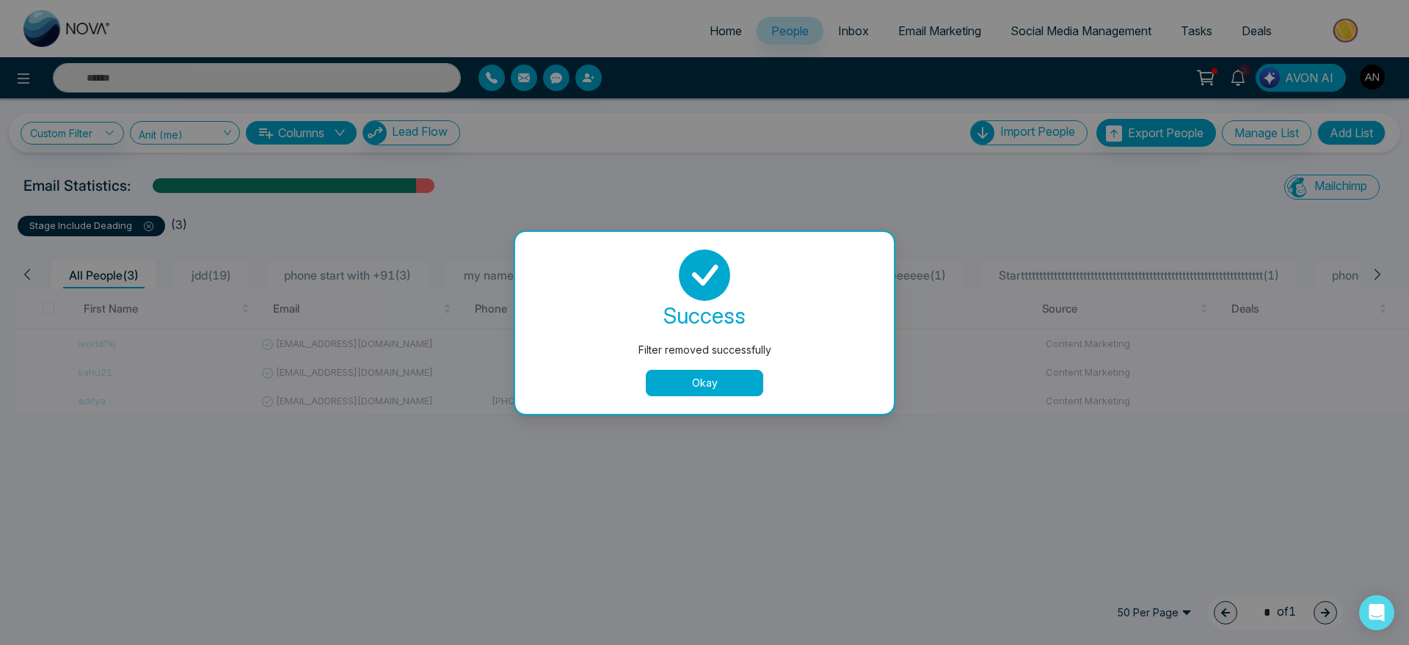
click at [501, 219] on div "Filter removed successfully success Filter removed successfully Okay" at bounding box center [704, 322] width 1409 height 645
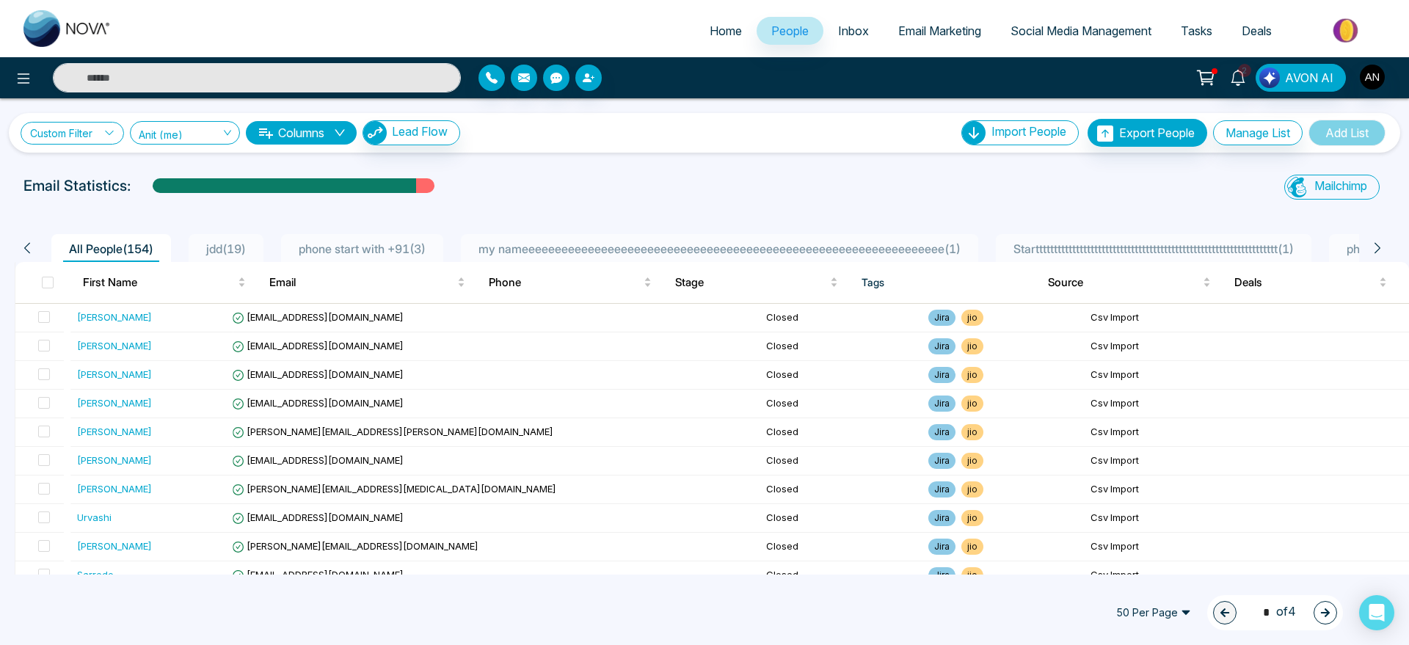
click at [76, 131] on link "Custom Filter" at bounding box center [72, 133] width 103 height 23
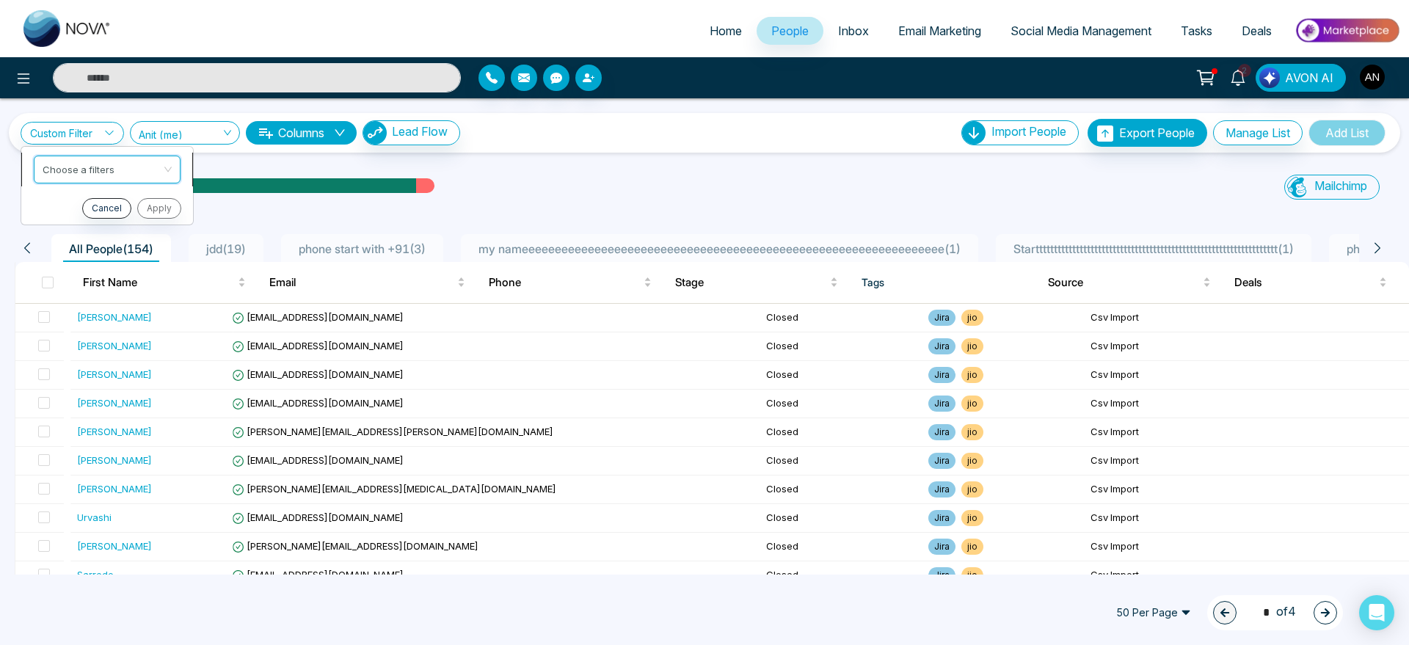
click at [110, 175] on input "search" at bounding box center [102, 167] width 119 height 22
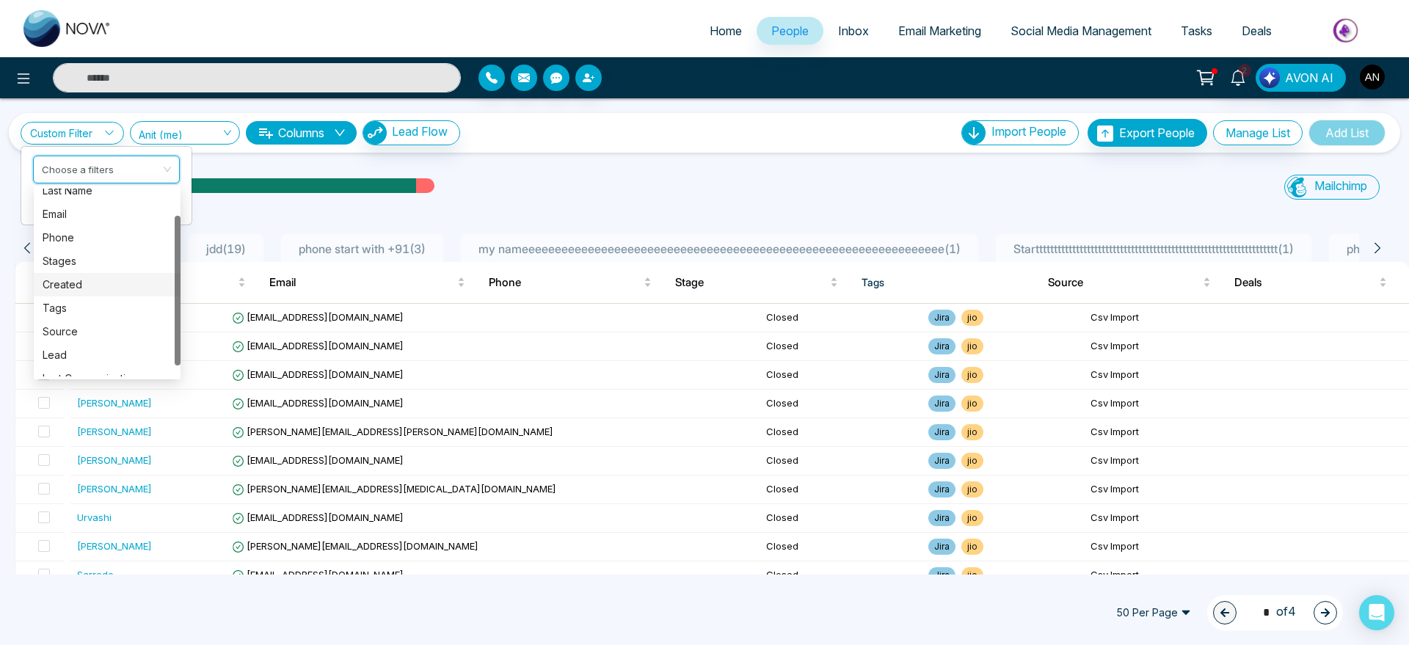
click at [116, 277] on div "Created" at bounding box center [107, 285] width 129 height 16
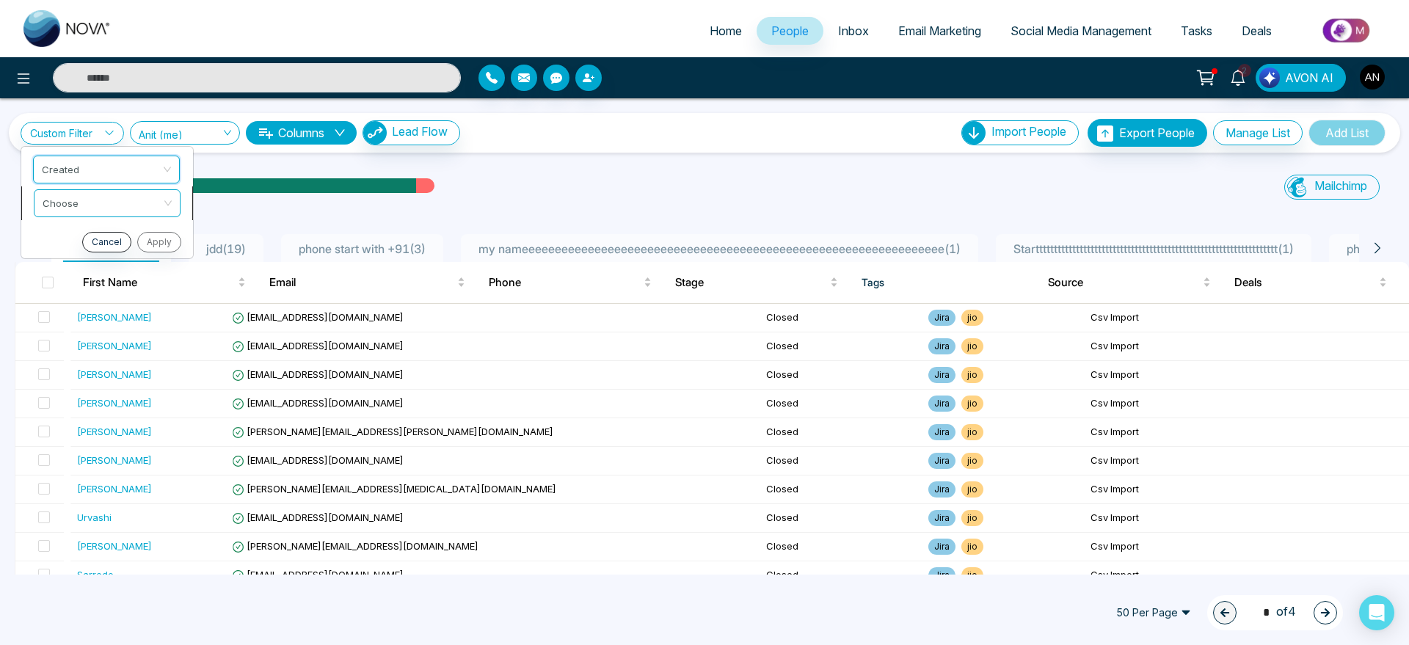
click at [102, 201] on input "search" at bounding box center [102, 201] width 119 height 22
click at [95, 233] on div "was less than" at bounding box center [107, 234] width 129 height 16
click at [69, 239] on input at bounding box center [62, 237] width 59 height 28
type input "*"
click at [132, 234] on input "search" at bounding box center [134, 235] width 53 height 22
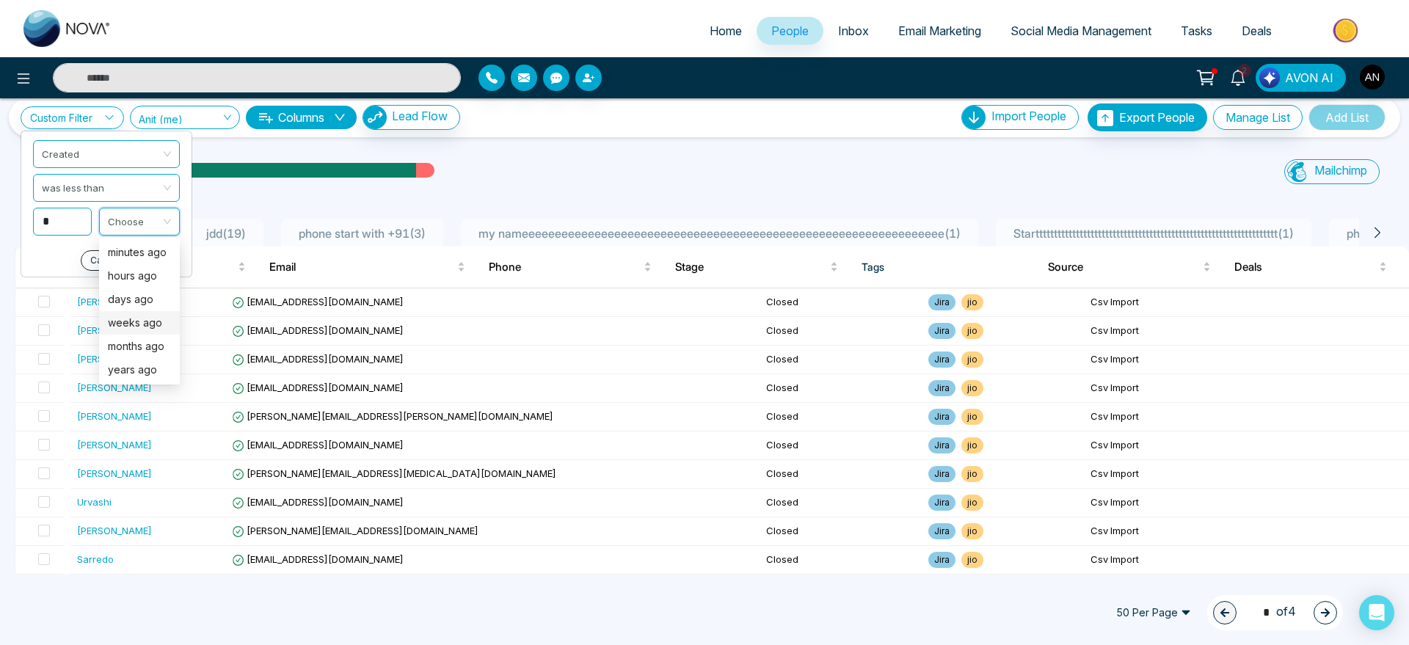
scroll to position [17, 0]
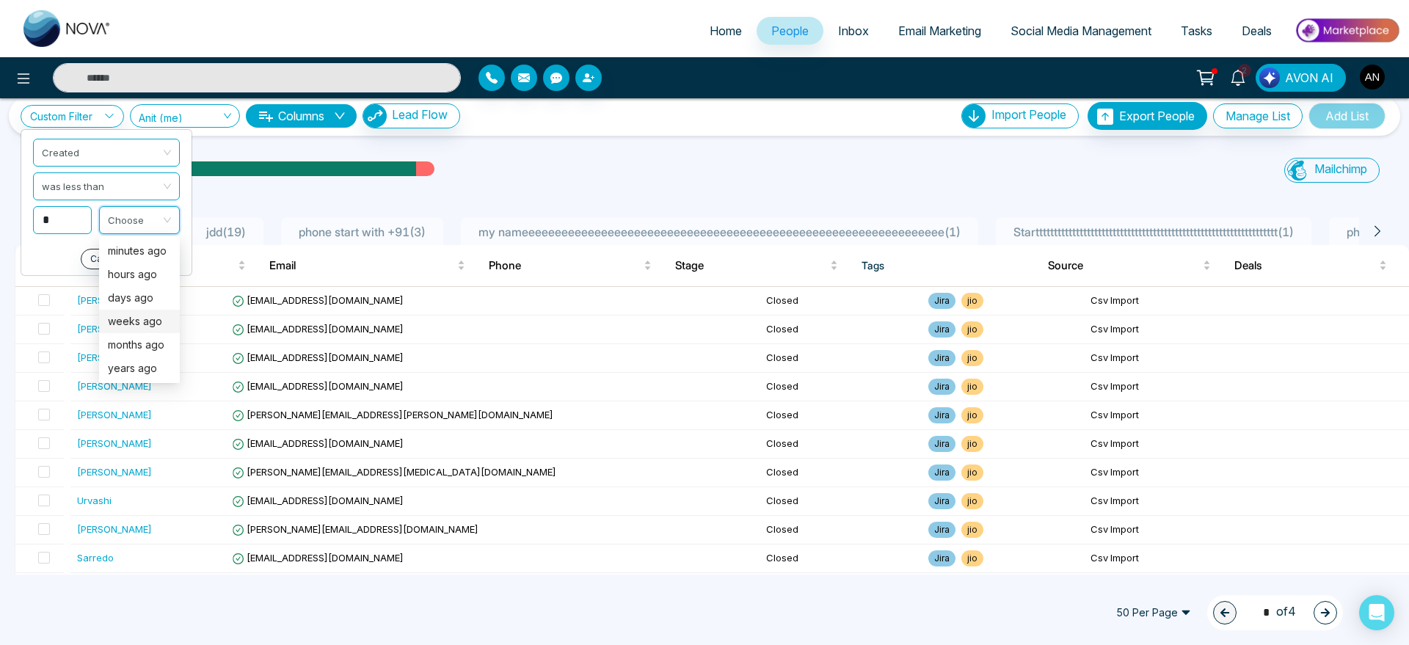
click at [135, 325] on div "weeks ago" at bounding box center [139, 321] width 63 height 16
click at [164, 256] on button "Apply" at bounding box center [158, 259] width 44 height 21
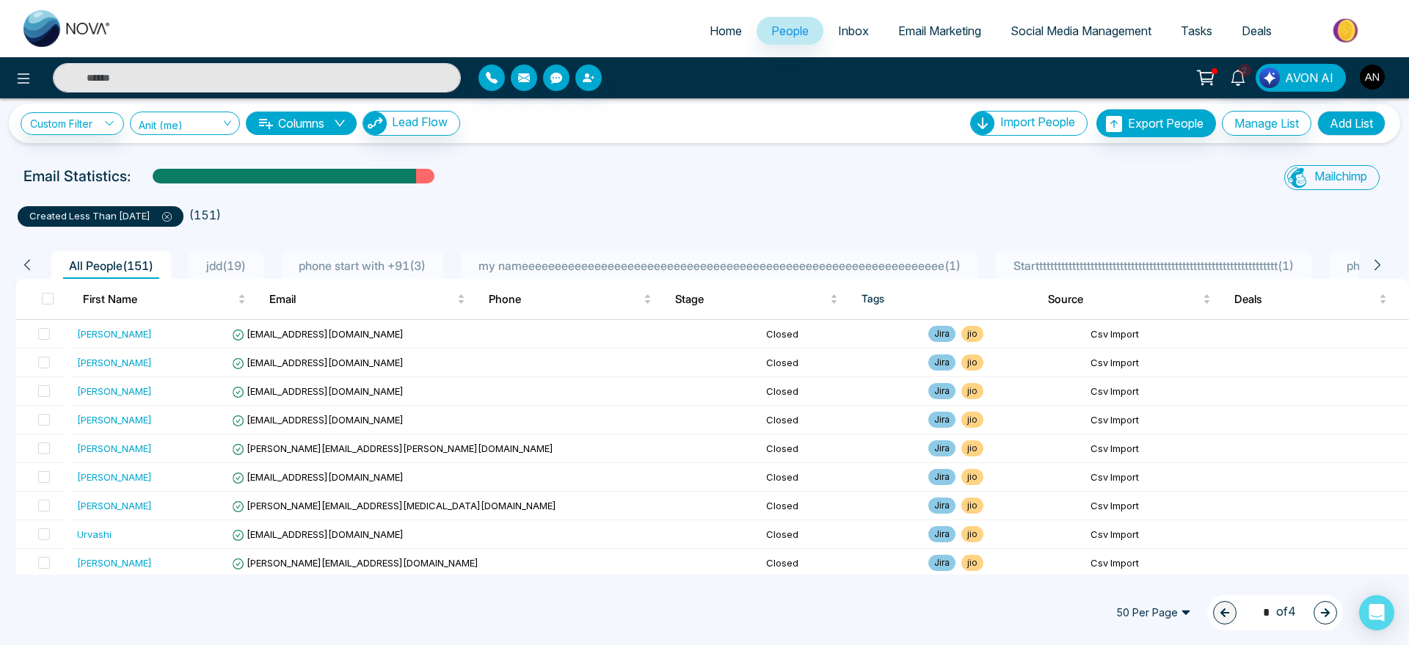
scroll to position [0, 0]
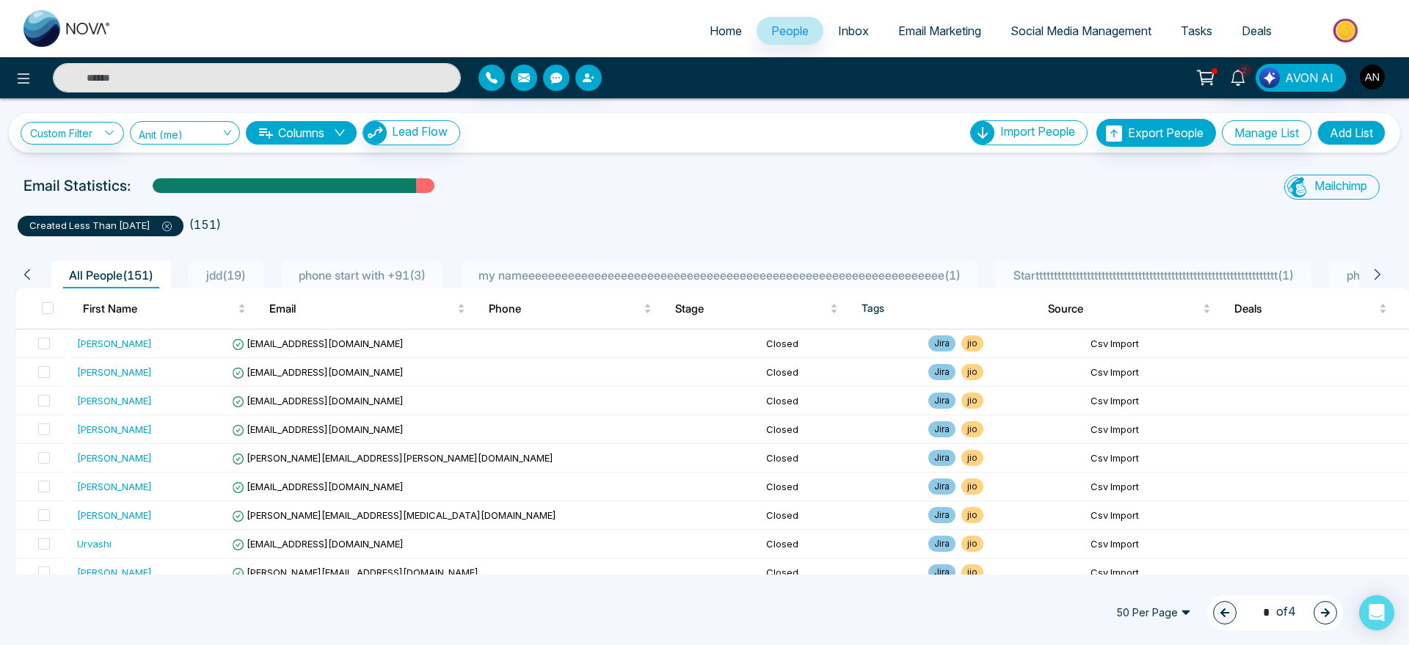
click at [172, 219] on span at bounding box center [160, 225] width 21 height 12
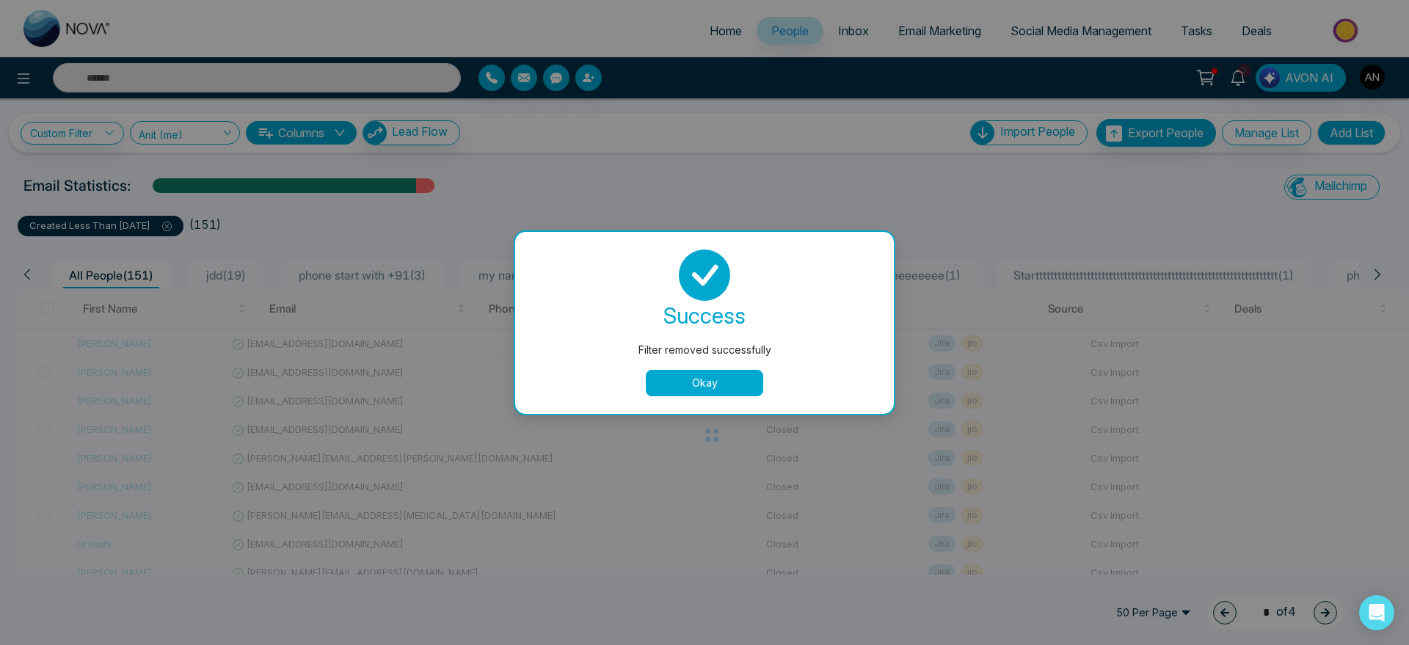
click at [55, 136] on div "Filter removed successfully success Filter removed successfully Okay" at bounding box center [704, 322] width 1409 height 645
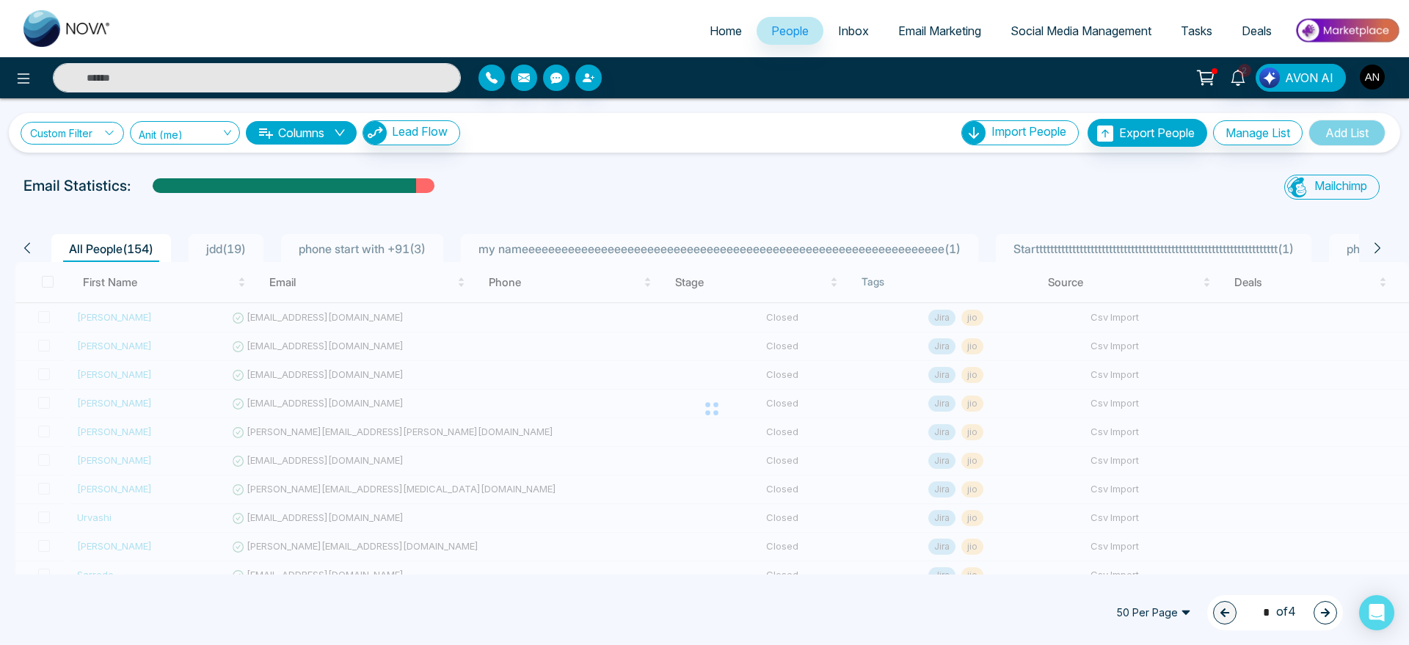
click at [55, 136] on link "Custom Filter" at bounding box center [72, 133] width 103 height 23
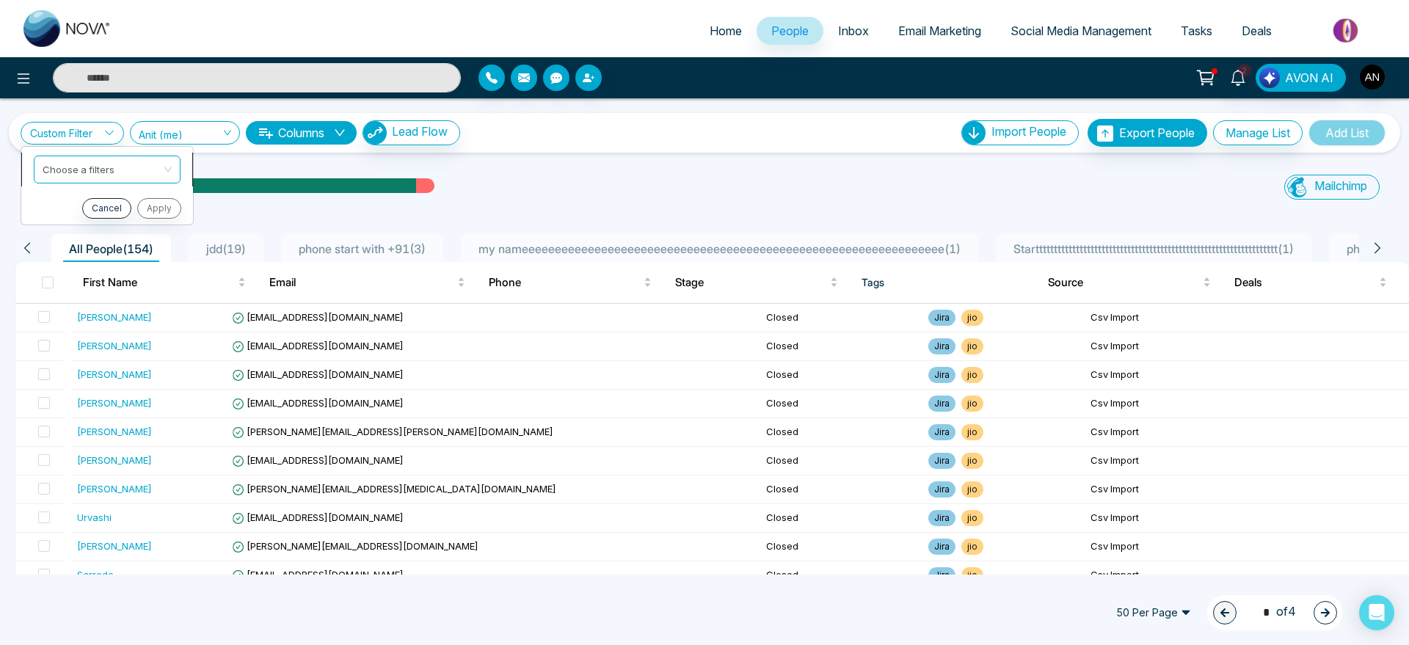
click at [90, 162] on input "search" at bounding box center [102, 167] width 119 height 22
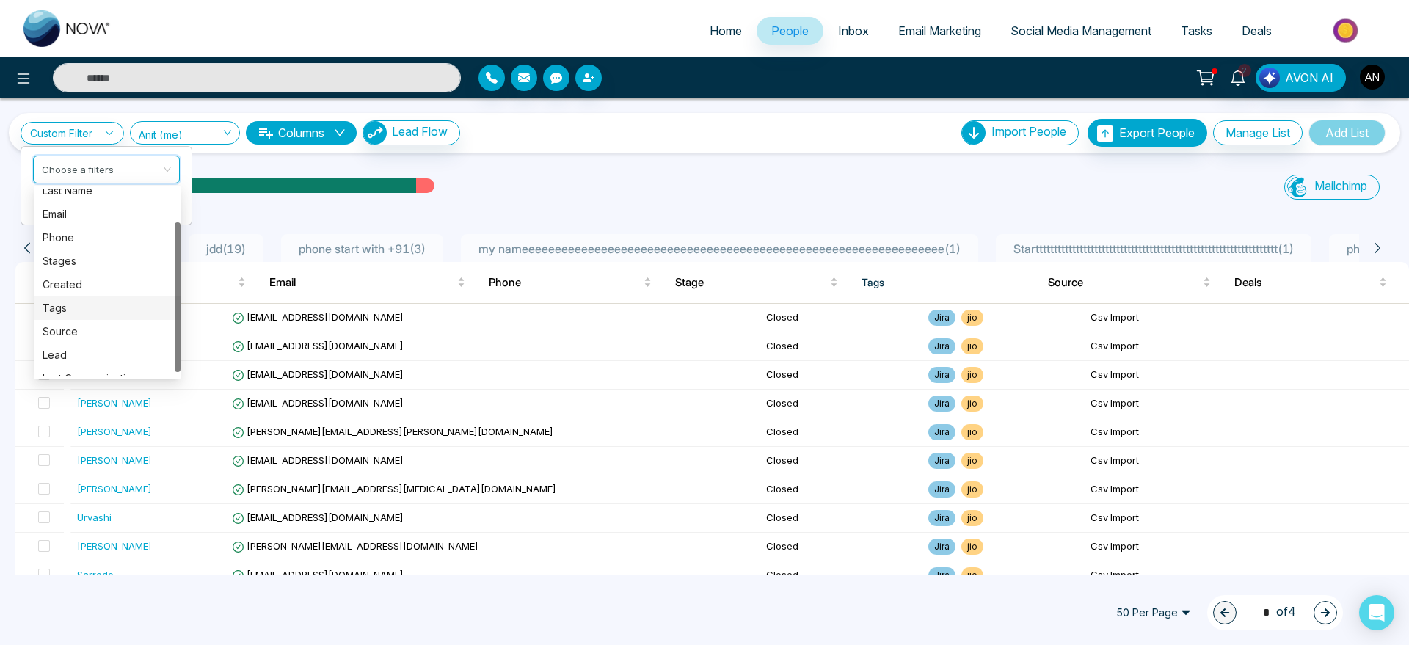
scroll to position [47, 0]
click at [110, 288] on div "Tags" at bounding box center [107, 294] width 129 height 16
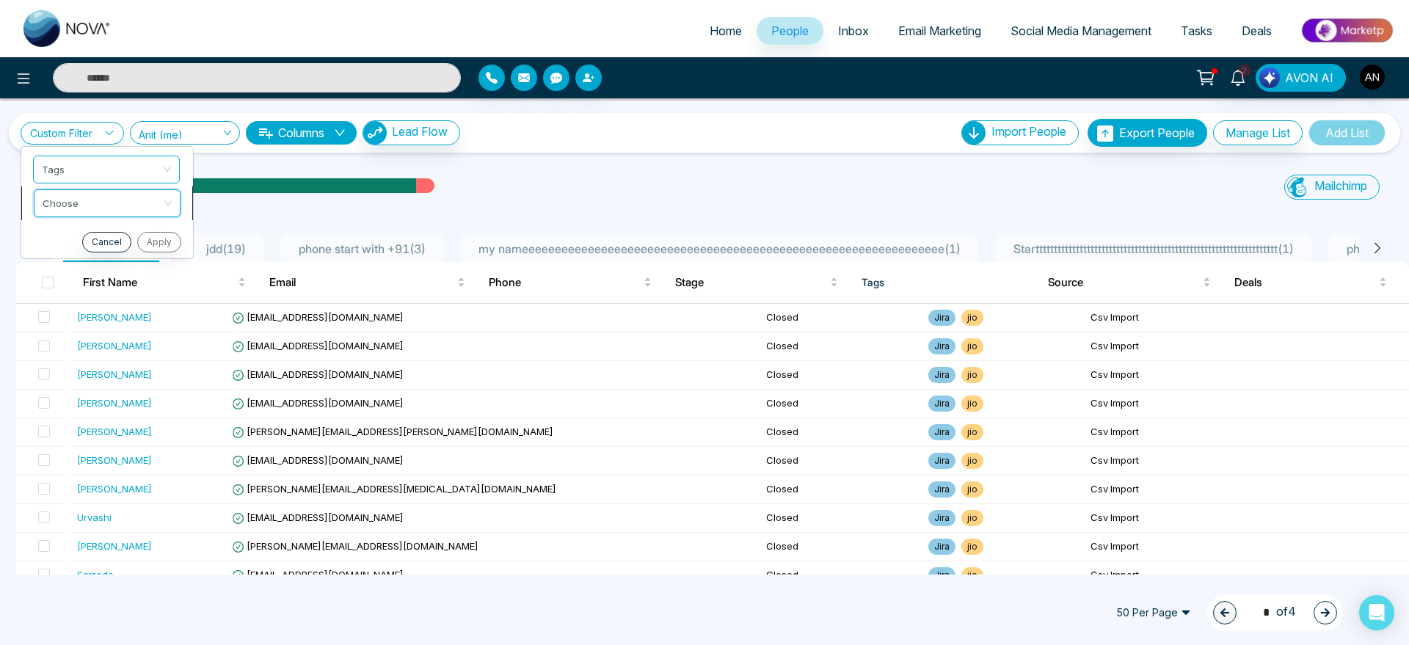
click at [103, 203] on input "search" at bounding box center [102, 201] width 119 height 22
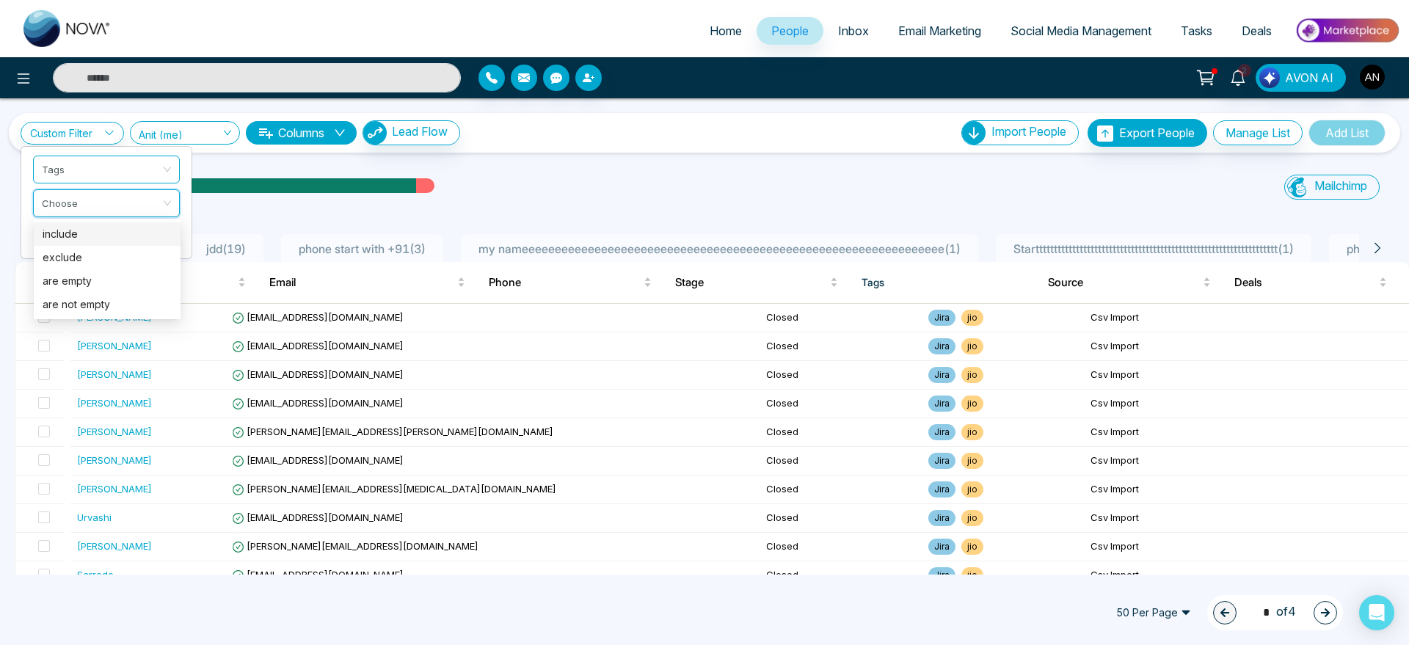
click at [120, 238] on div "include" at bounding box center [107, 234] width 129 height 16
click at [77, 238] on input "search" at bounding box center [102, 235] width 119 height 22
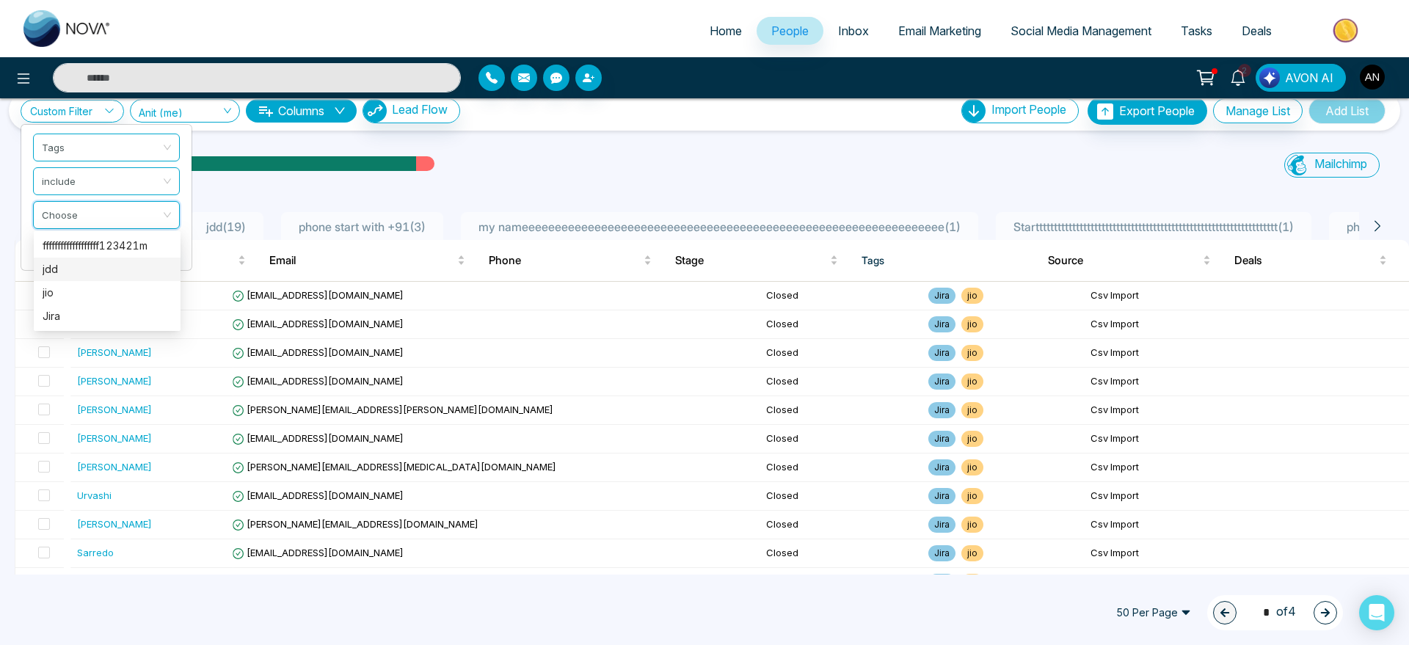
scroll to position [23, 0]
click at [140, 296] on div "jio" at bounding box center [107, 292] width 129 height 16
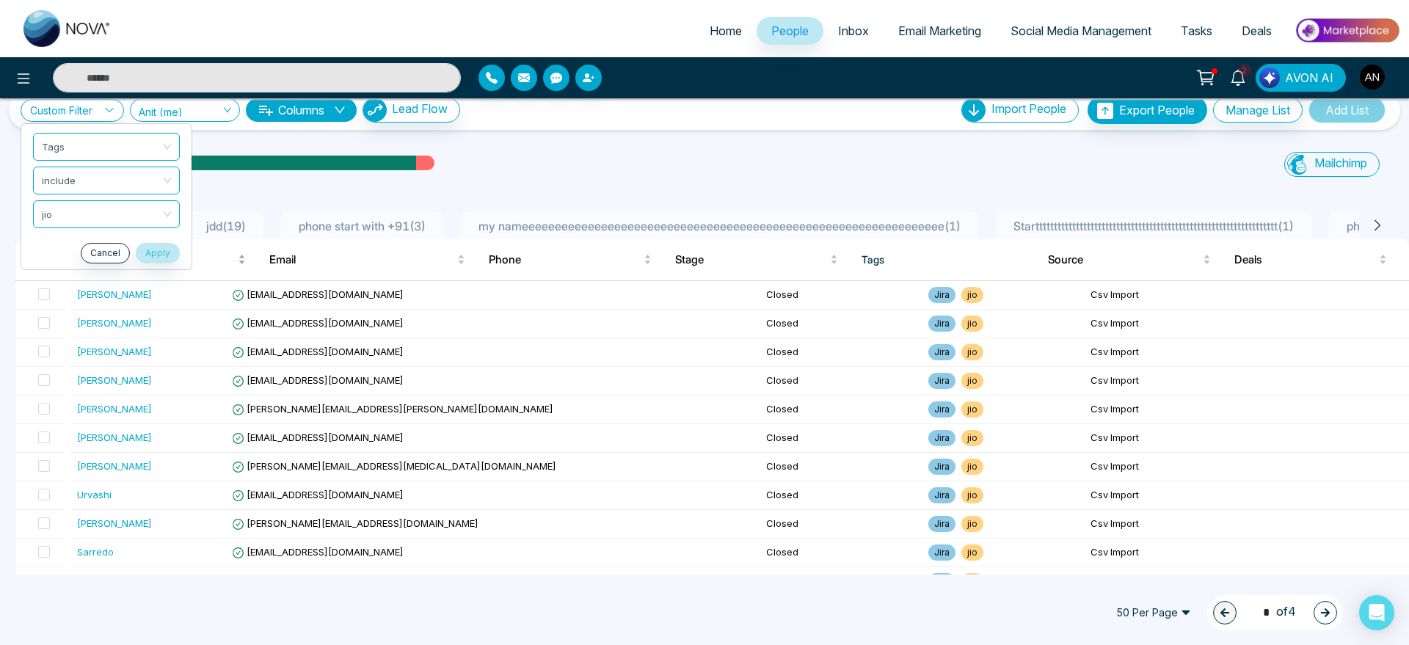
drag, startPoint x: 158, startPoint y: 238, endPoint x: 160, endPoint y: 248, distance: 9.8
click at [160, 248] on ul "Tags include jio Cancel Apply" at bounding box center [107, 196] width 172 height 147
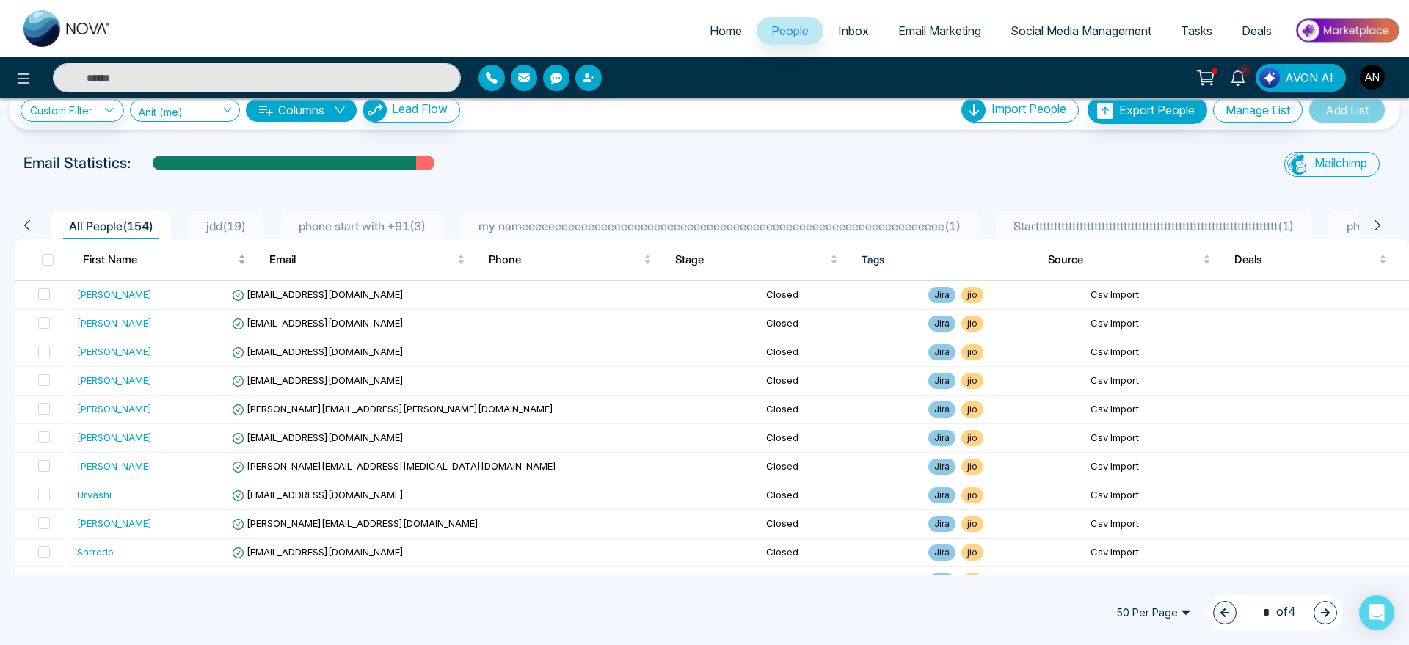
click at [160, 248] on body "Home People Inbox Email Marketing Social Media Management Tasks Deals 2 AVON AI…" at bounding box center [704, 322] width 1409 height 645
click at [85, 109] on link "Custom Filter" at bounding box center [72, 110] width 103 height 23
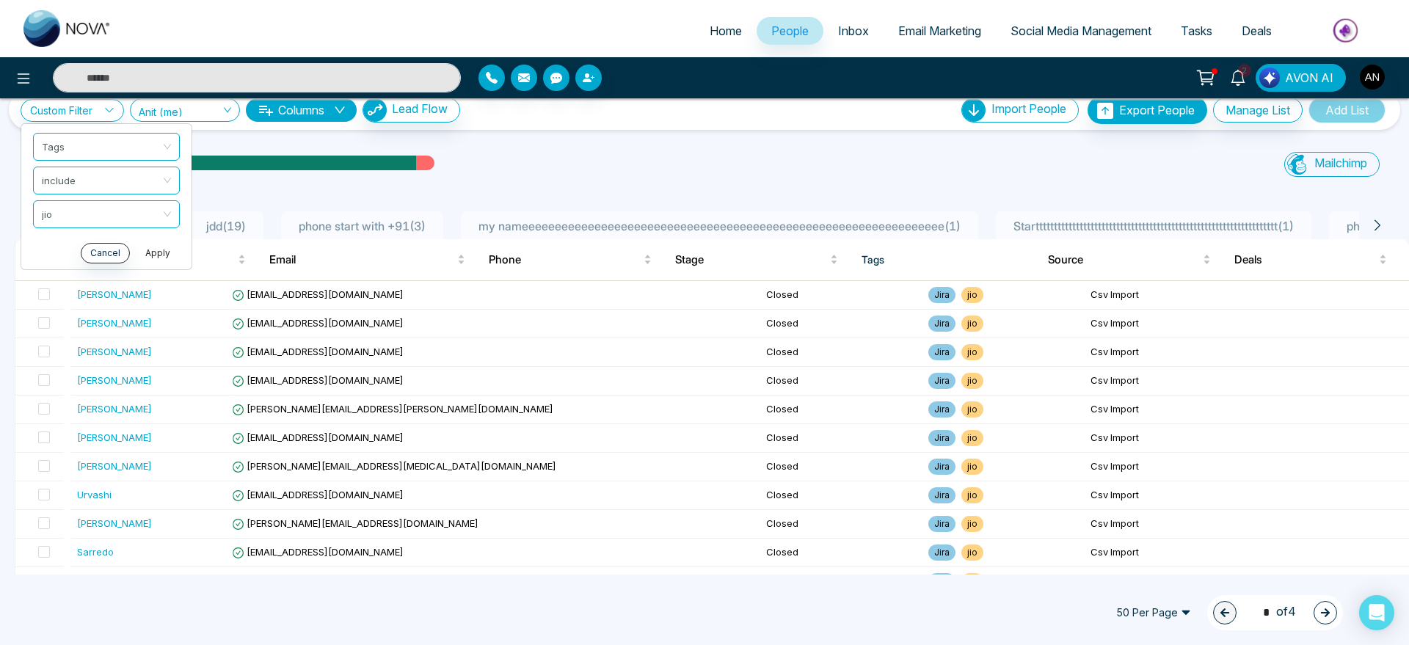
click at [153, 248] on button "Apply" at bounding box center [158, 253] width 44 height 21
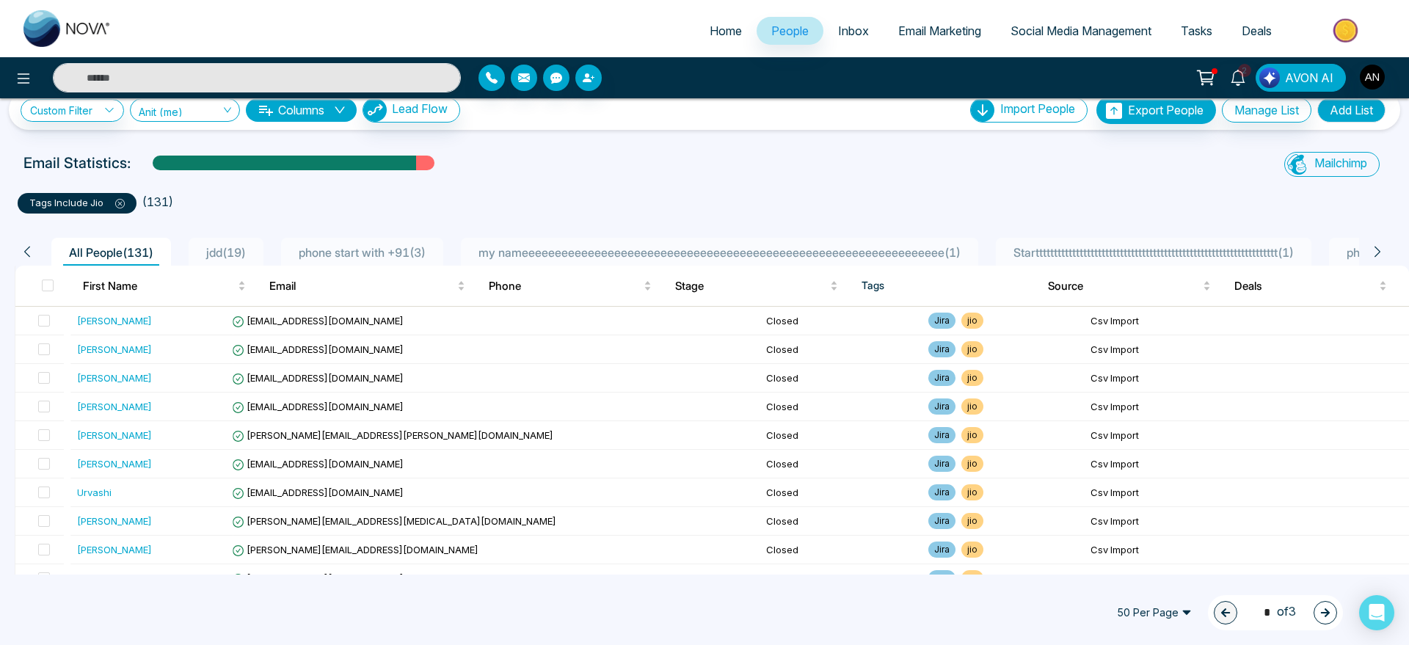
click at [112, 200] on span at bounding box center [113, 203] width 21 height 12
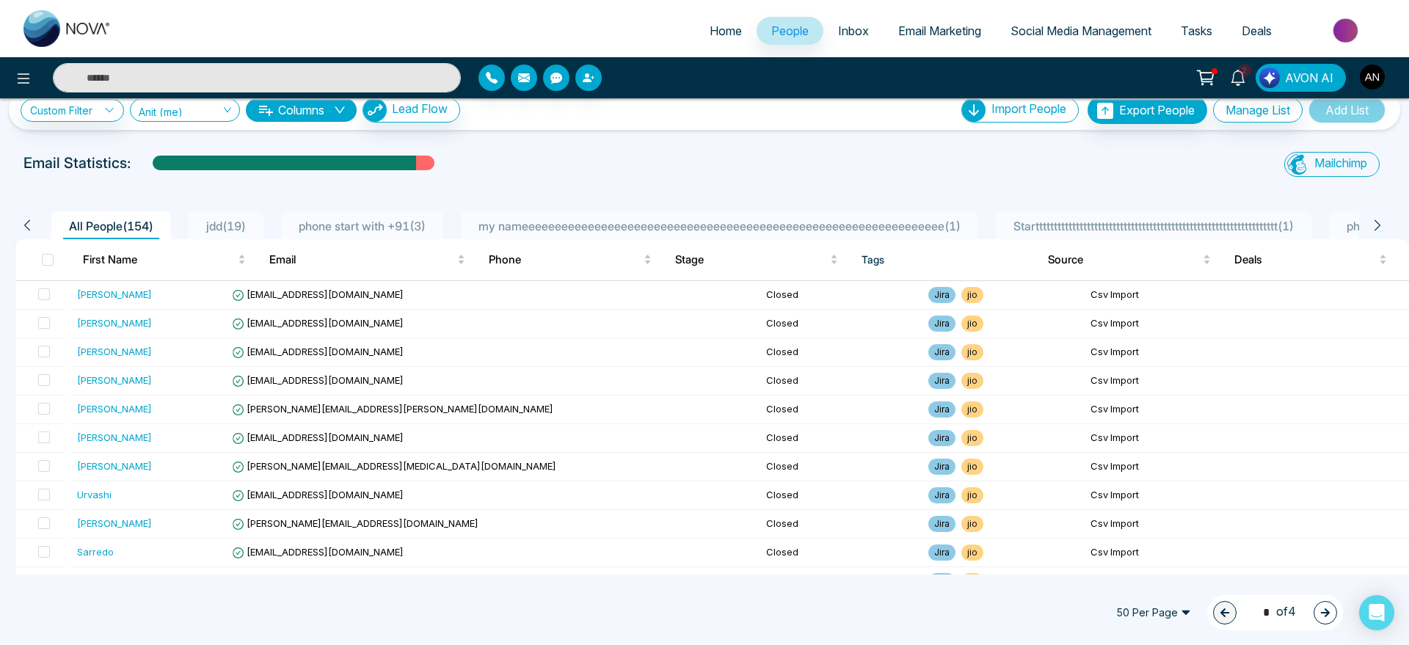
scroll to position [0, 0]
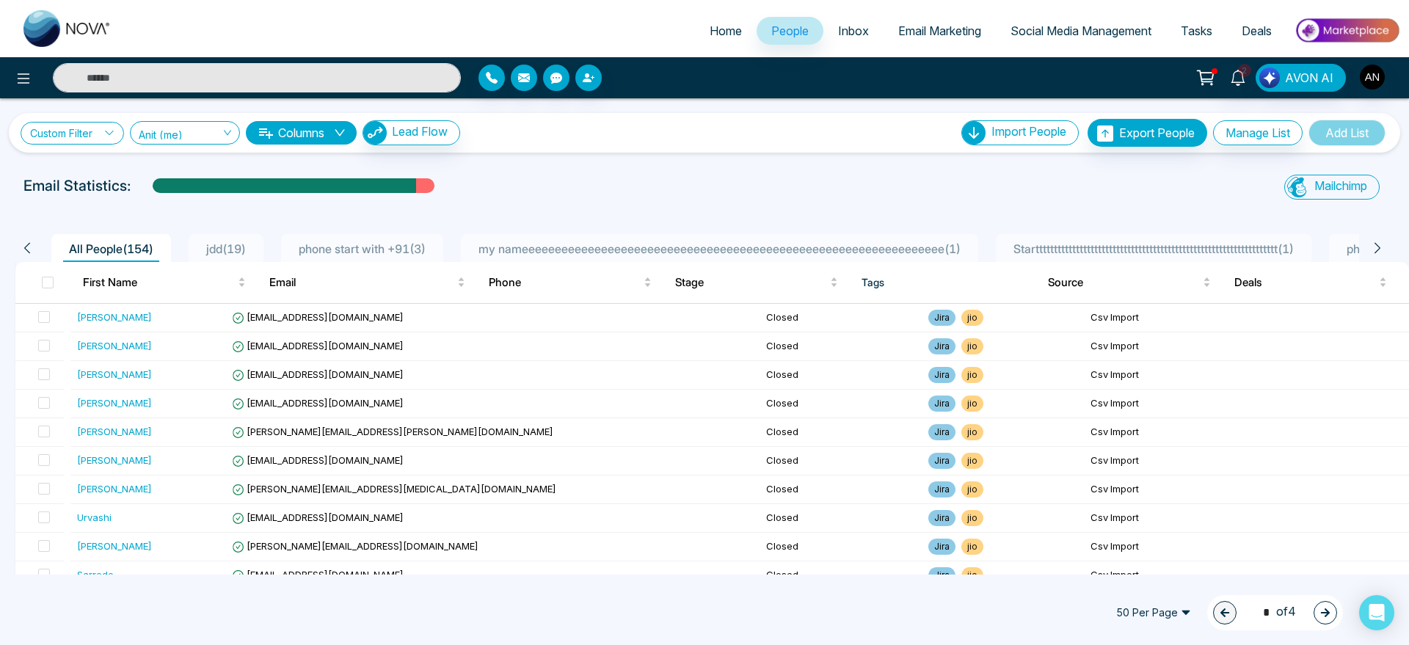
click at [79, 136] on link "Custom Filter" at bounding box center [72, 133] width 103 height 23
click at [132, 166] on input "search" at bounding box center [102, 167] width 119 height 22
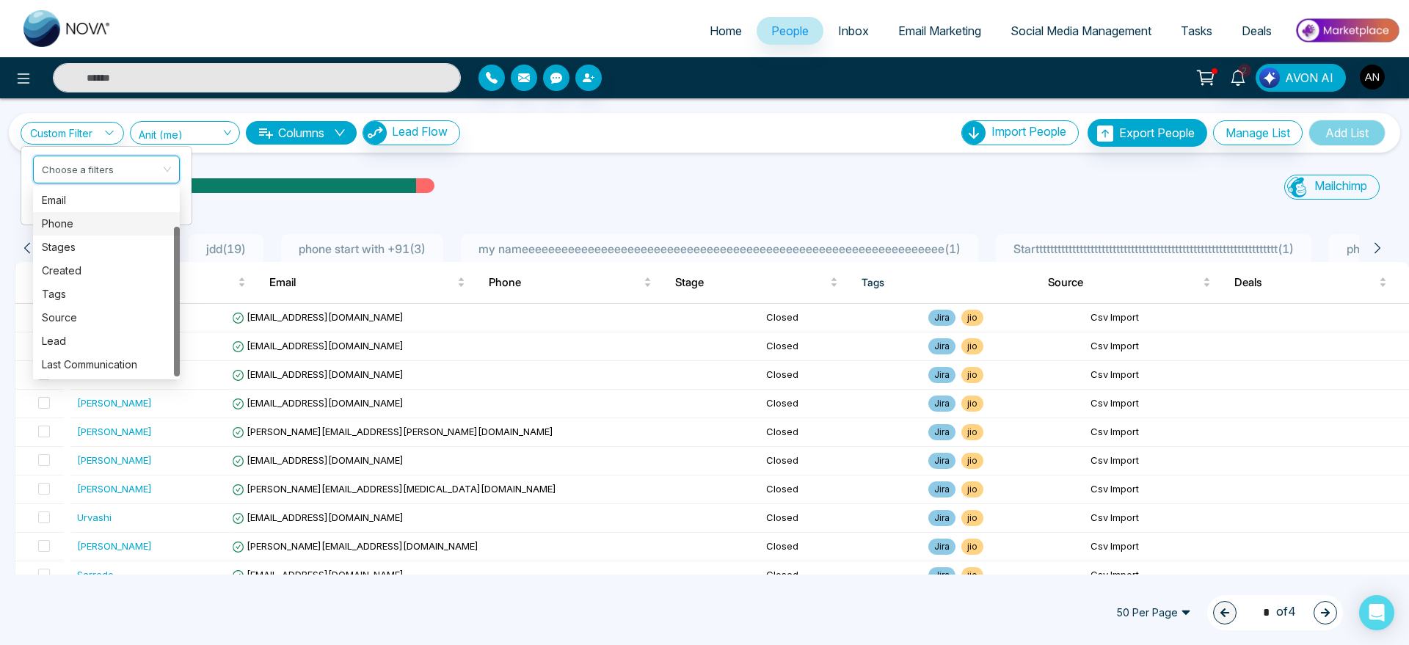
scroll to position [44, 0]
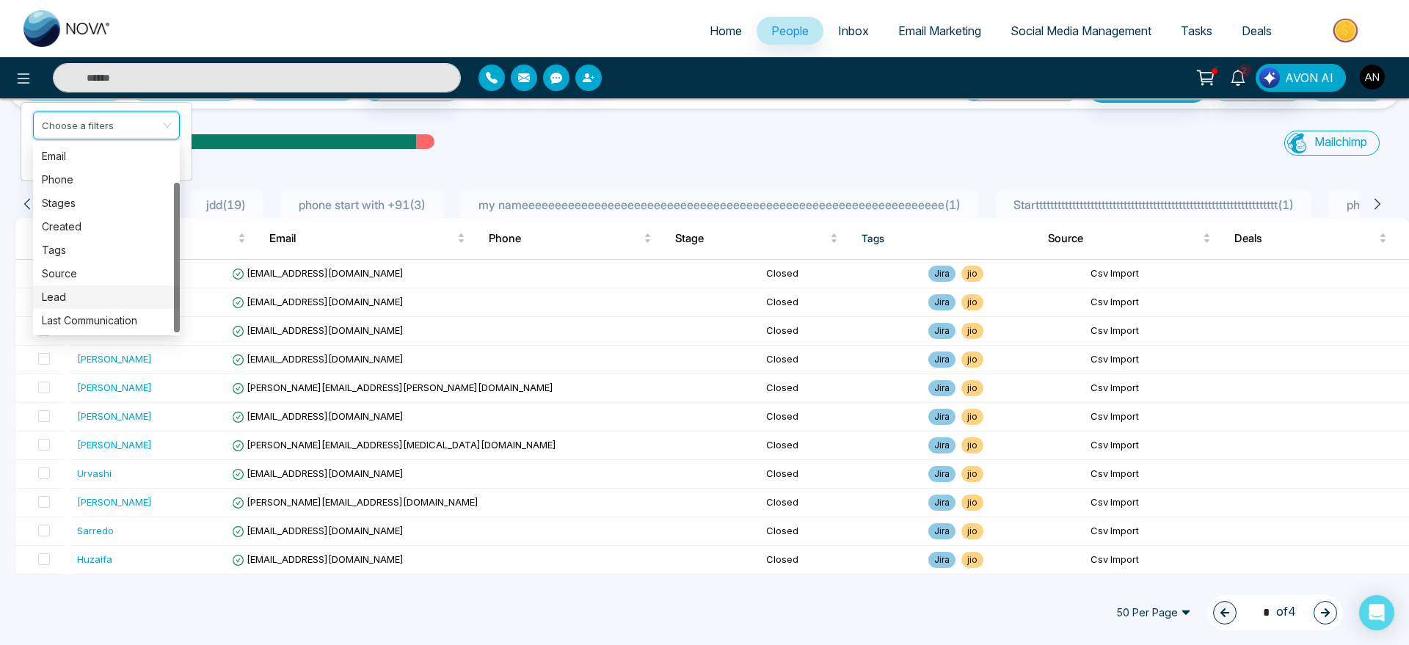
click at [85, 301] on div "Lead" at bounding box center [106, 297] width 129 height 16
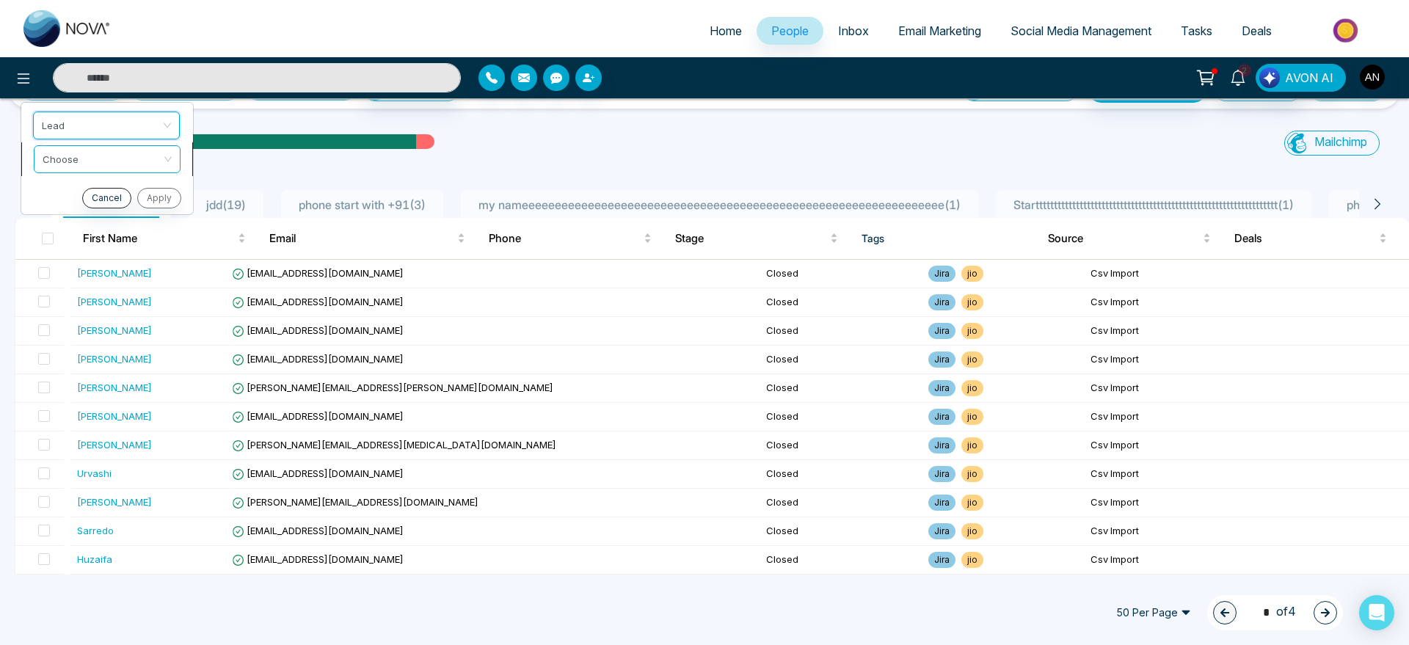
click at [128, 147] on input "search" at bounding box center [102, 157] width 119 height 22
click at [109, 192] on div "include" at bounding box center [107, 190] width 129 height 16
click at [143, 197] on input "search" at bounding box center [102, 191] width 119 height 22
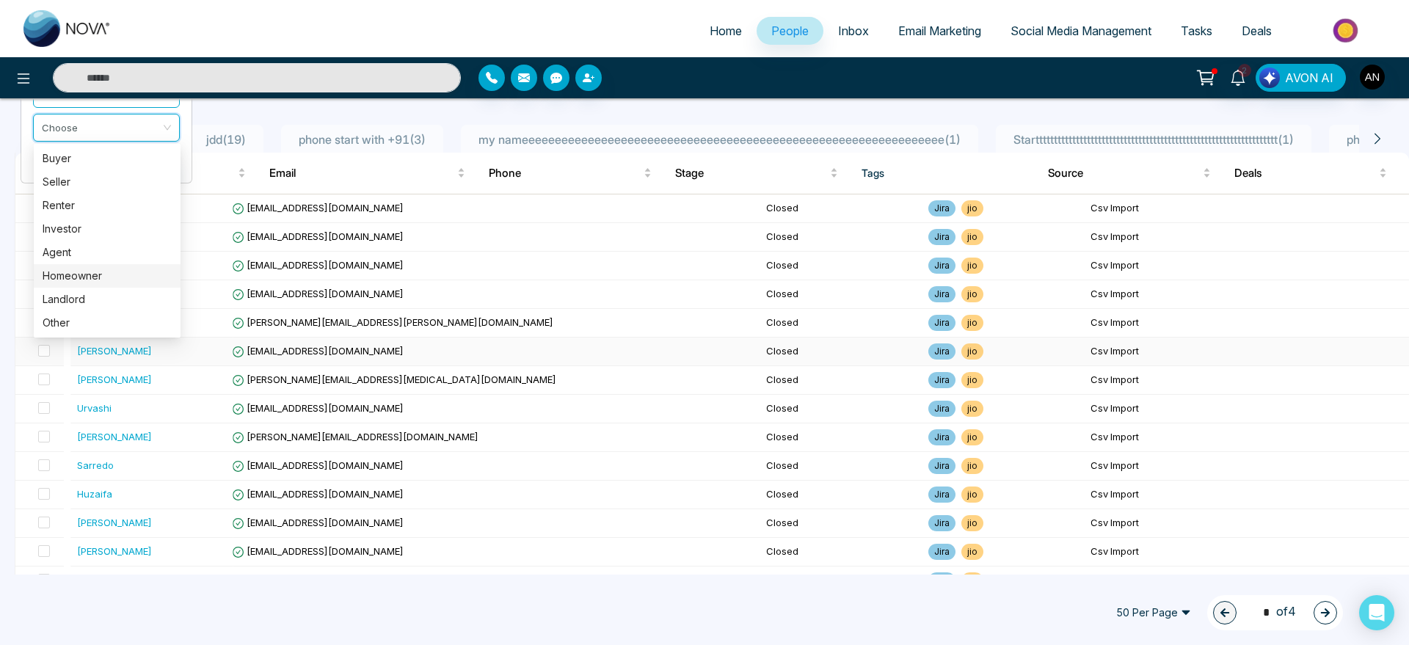
scroll to position [57, 0]
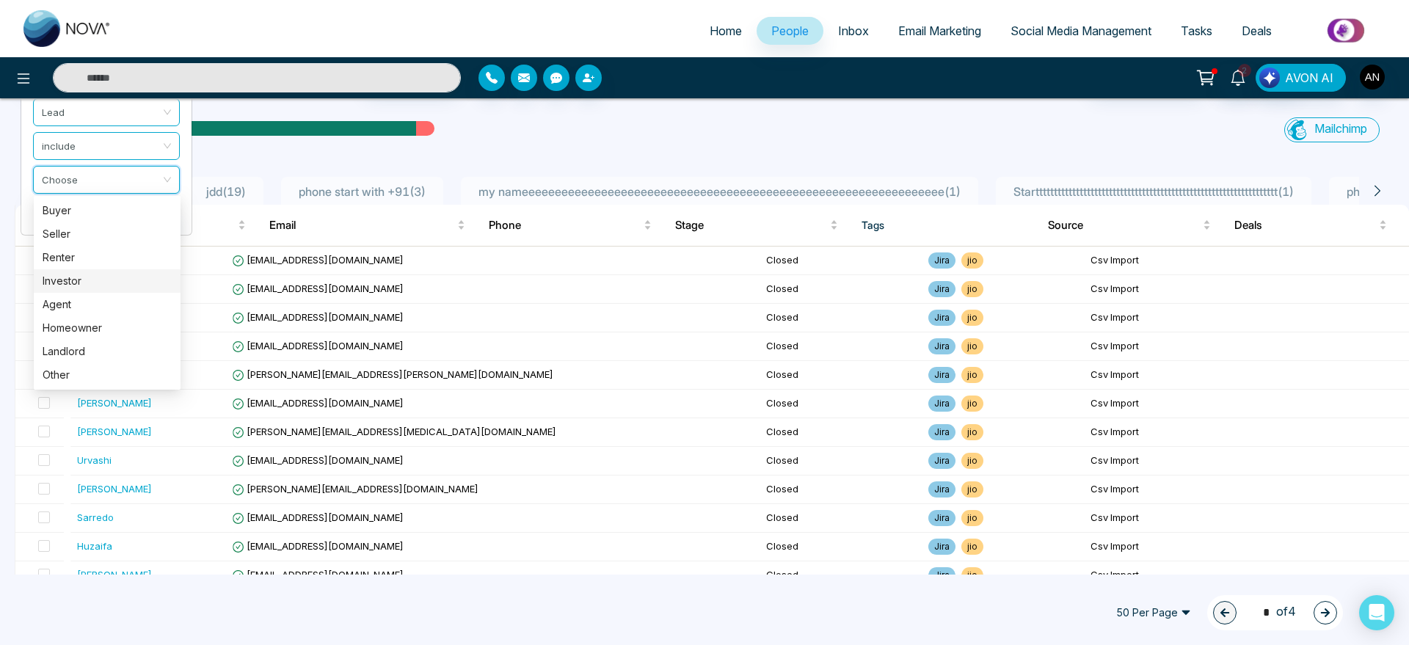
click at [91, 274] on div "Investor" at bounding box center [107, 281] width 129 height 16
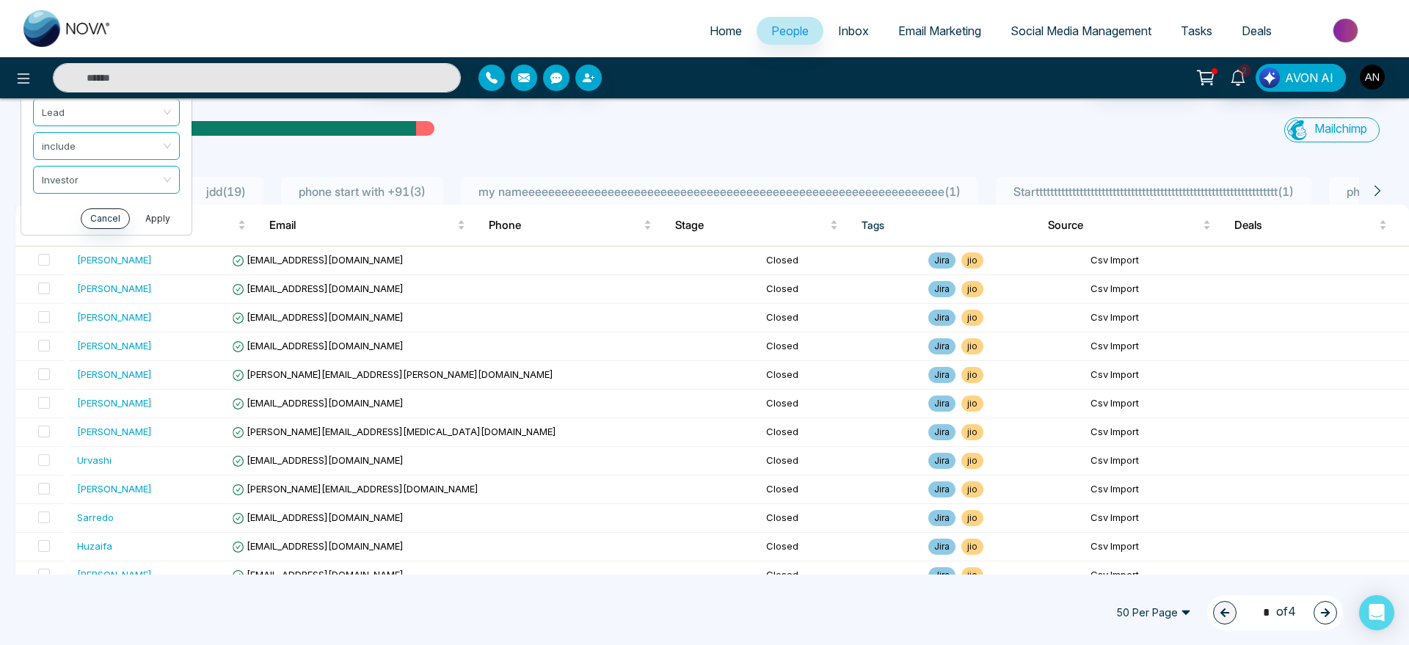
click at [153, 220] on button "Apply" at bounding box center [158, 218] width 44 height 21
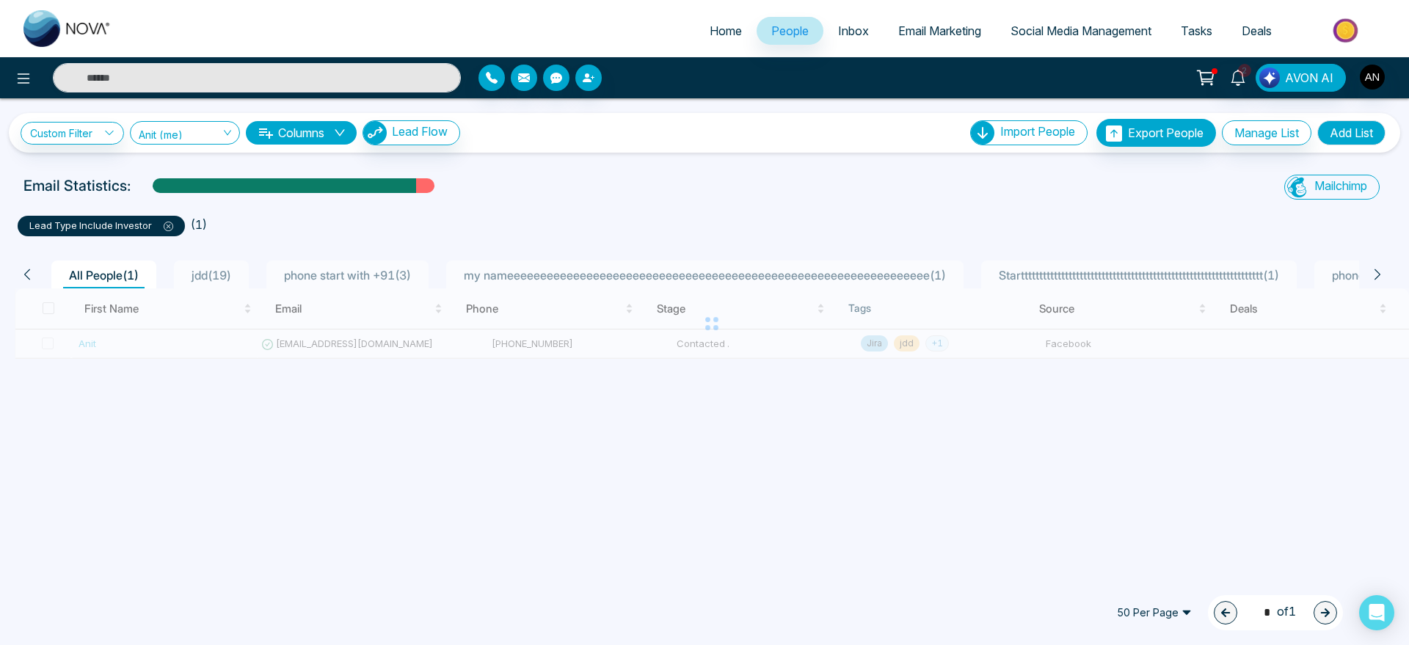
scroll to position [0, 0]
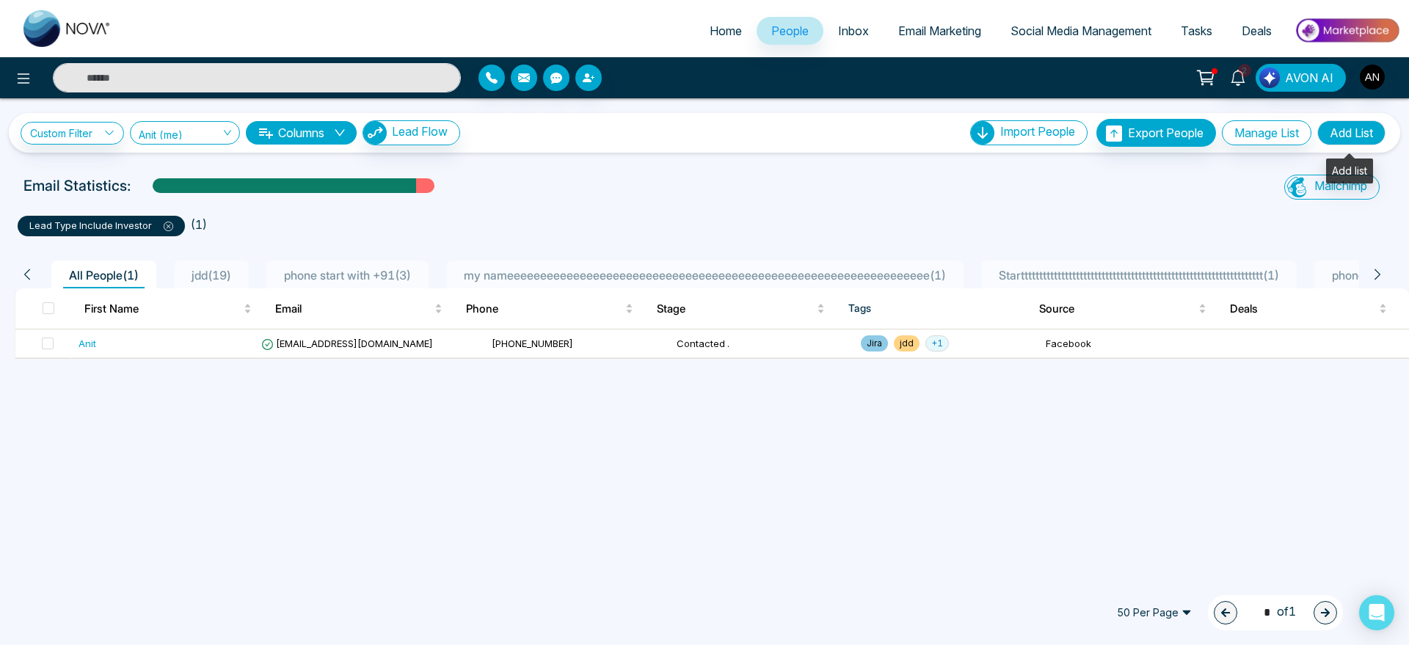
click at [1374, 126] on button "Add List" at bounding box center [1351, 132] width 68 height 25
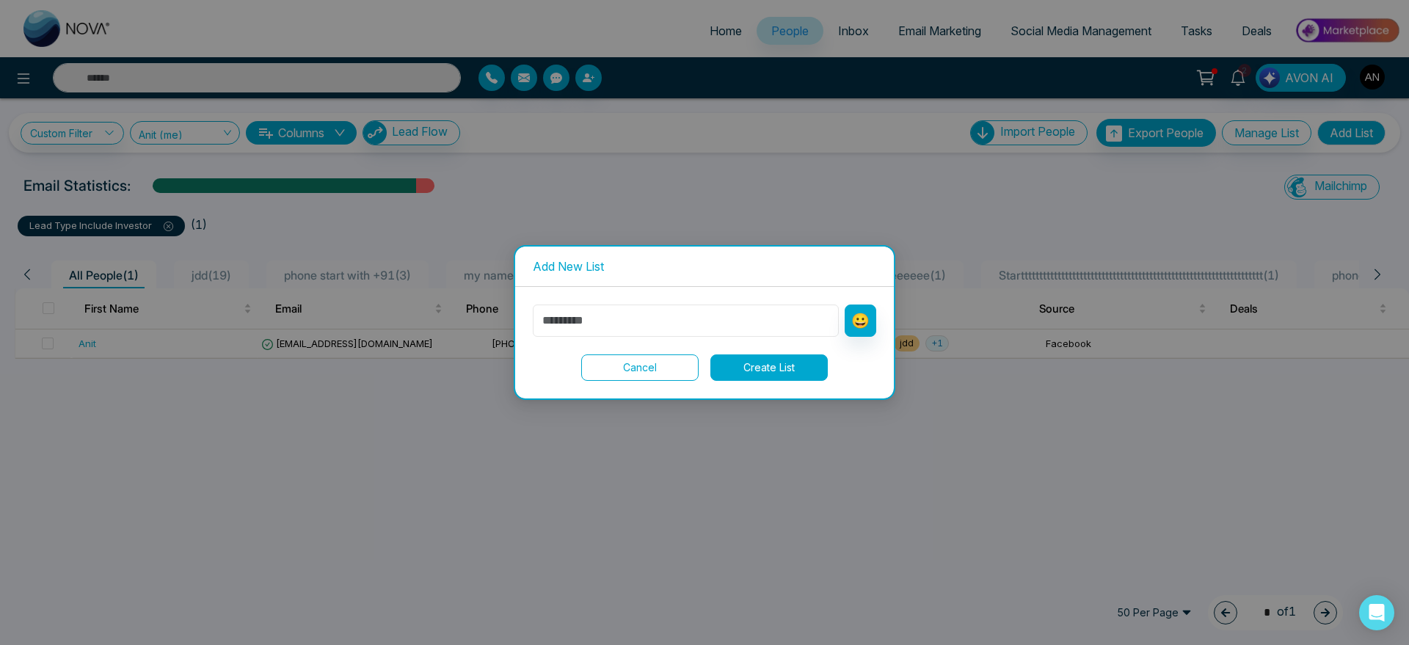
click at [648, 331] on input "text" at bounding box center [686, 321] width 306 height 32
type input "********"
click at [787, 372] on button "Create List" at bounding box center [768, 367] width 117 height 26
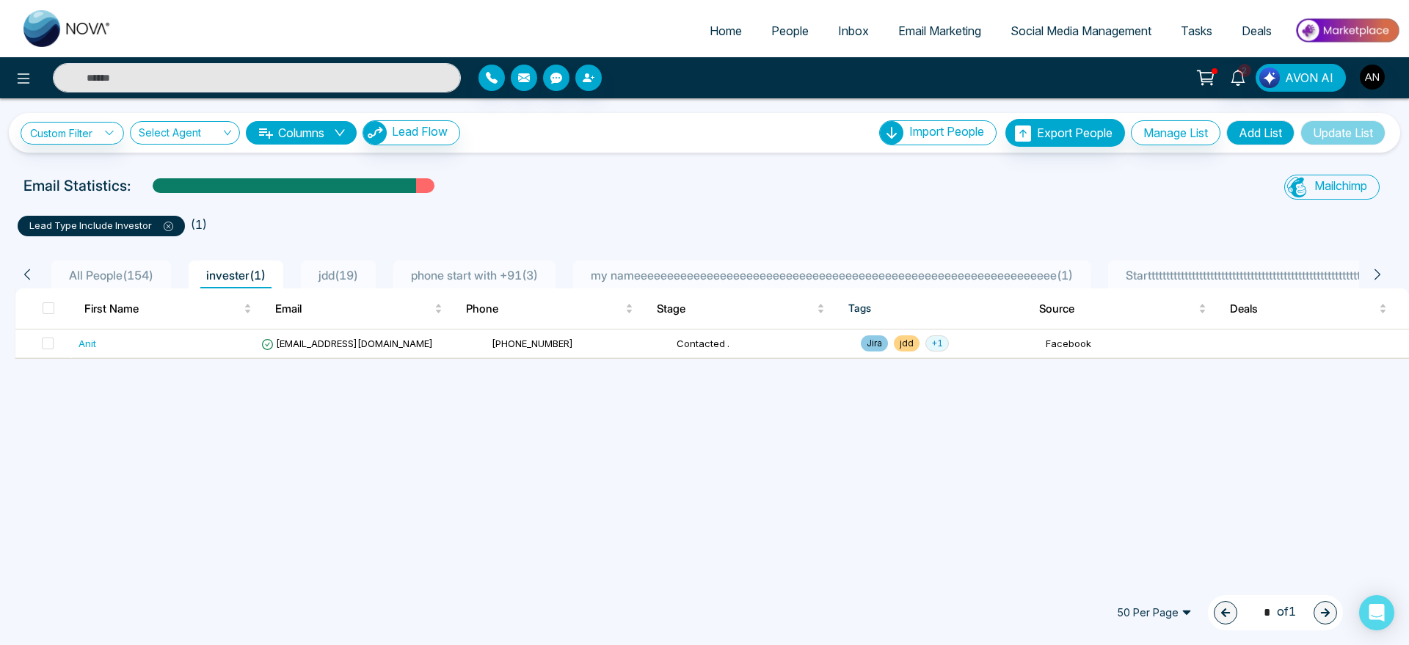
click at [252, 437] on div "Custom Filter Choose a filters Cancel Apply Select Agent Columns Lead Flow Impo…" at bounding box center [704, 336] width 1409 height 476
click at [166, 219] on span at bounding box center [162, 225] width 21 height 12
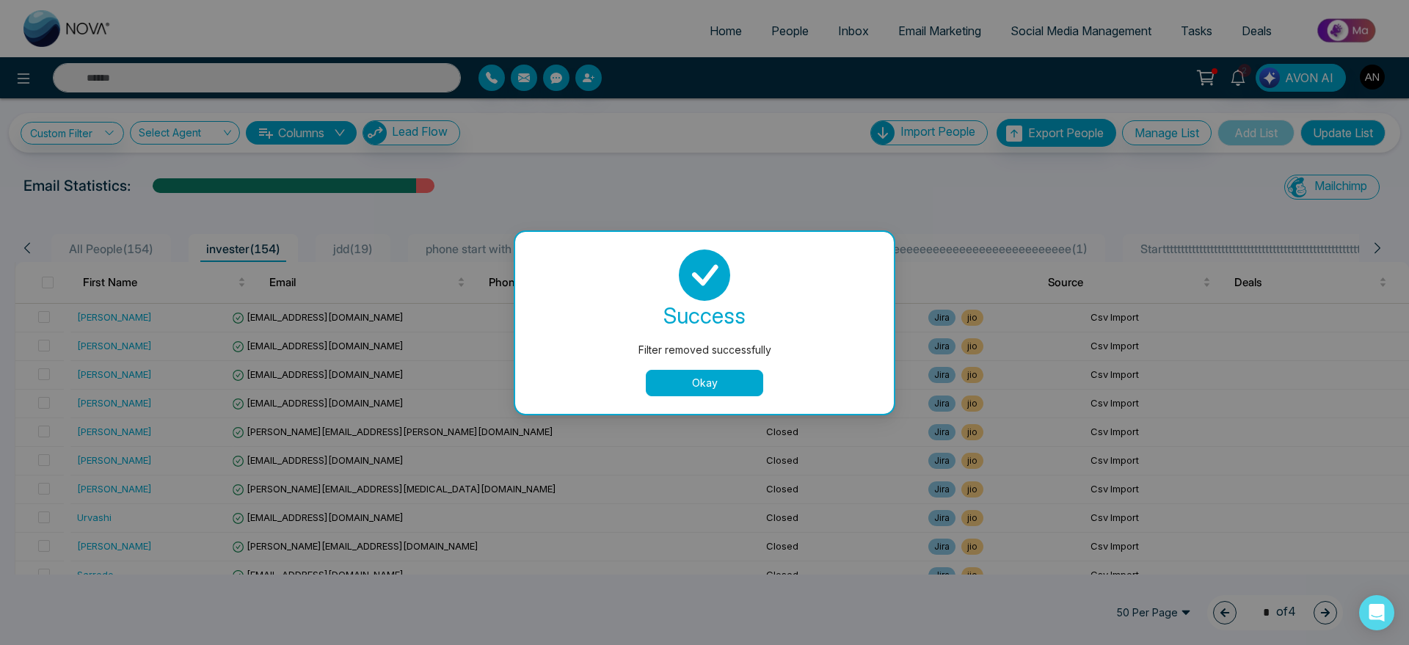
click at [698, 393] on button "Okay" at bounding box center [704, 383] width 117 height 26
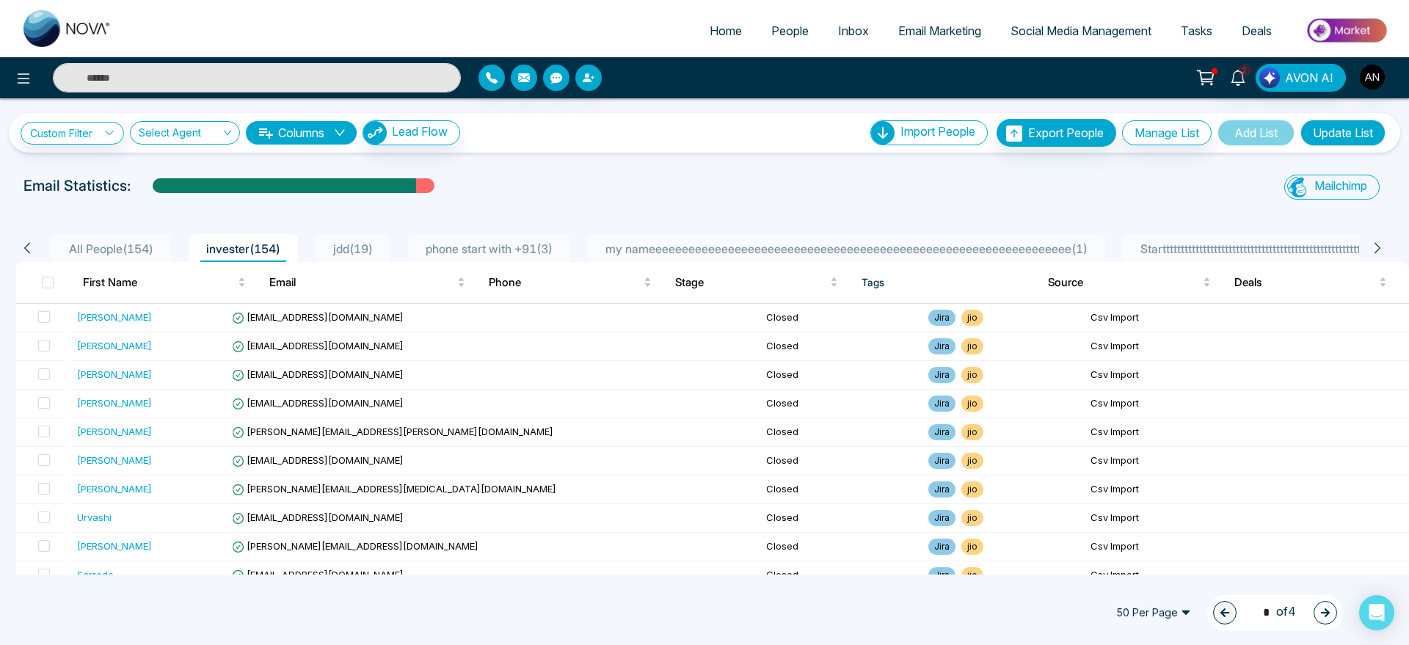
click at [557, 252] on span "phone start with +91 ( 3 )" at bounding box center [489, 248] width 139 height 15
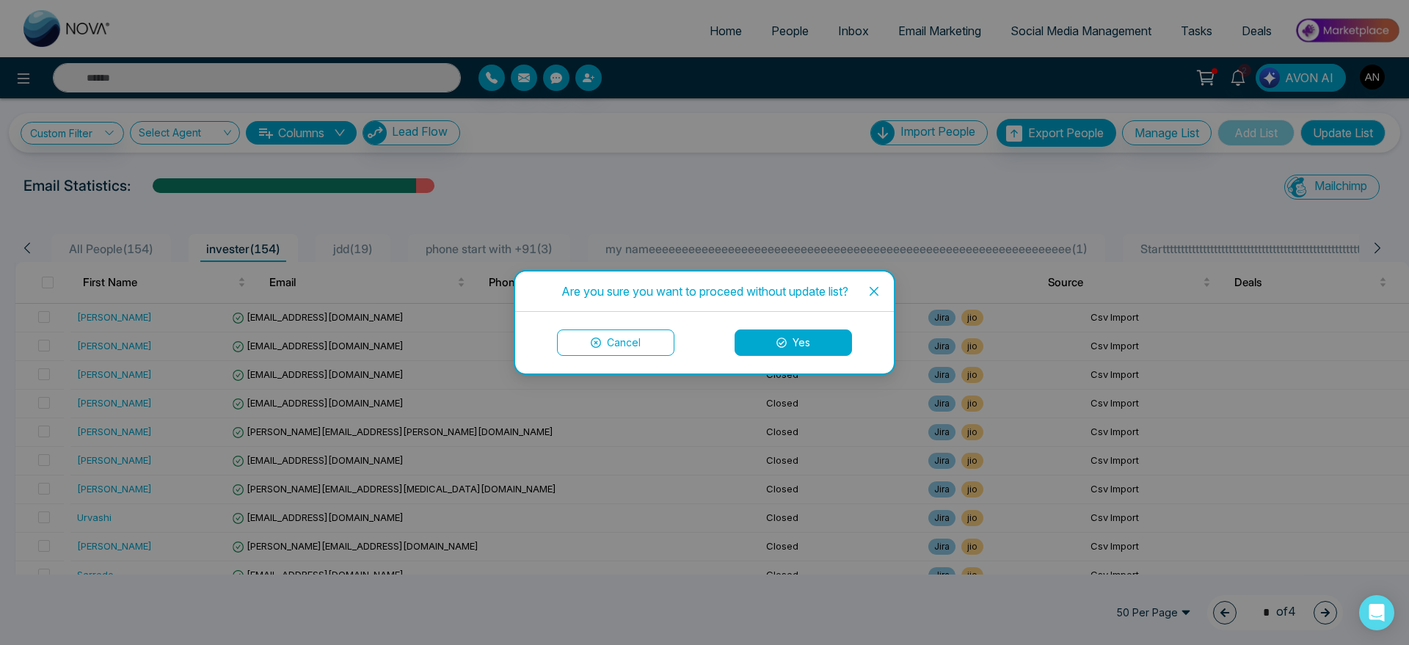
click at [798, 346] on button "Yes" at bounding box center [792, 342] width 117 height 26
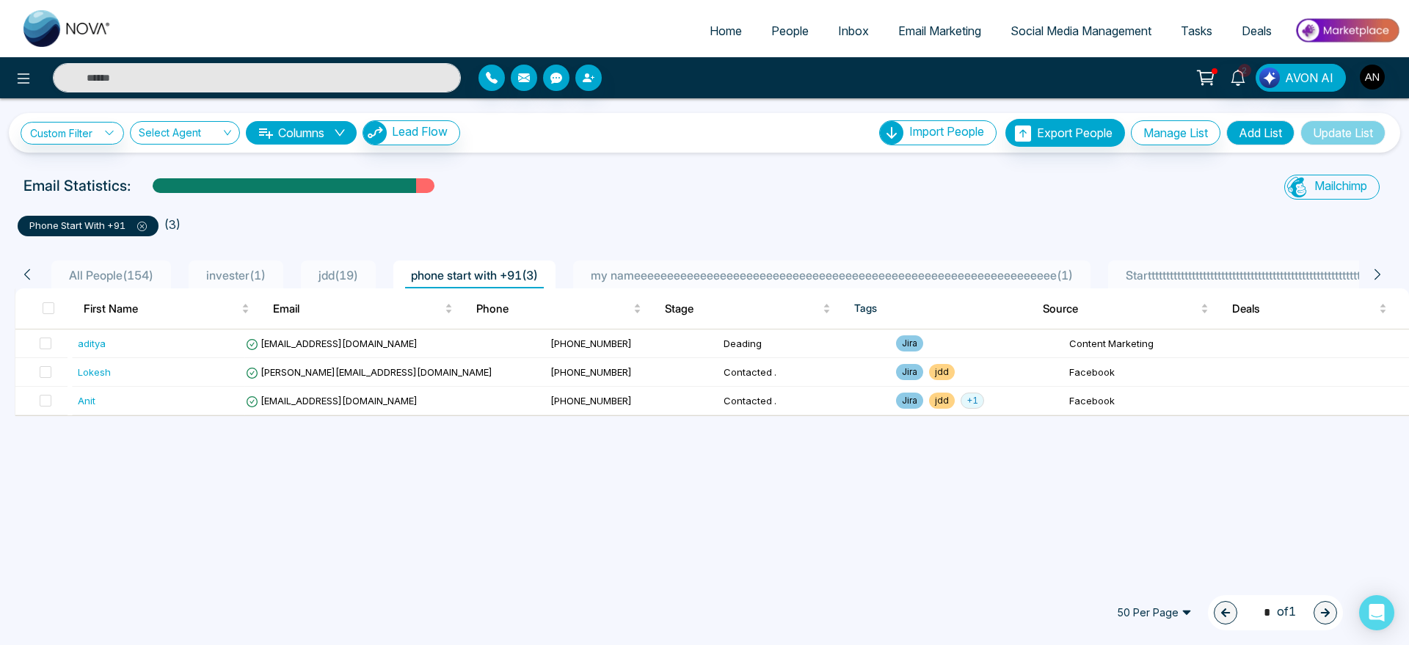
click at [786, 26] on span "People" at bounding box center [789, 30] width 37 height 15
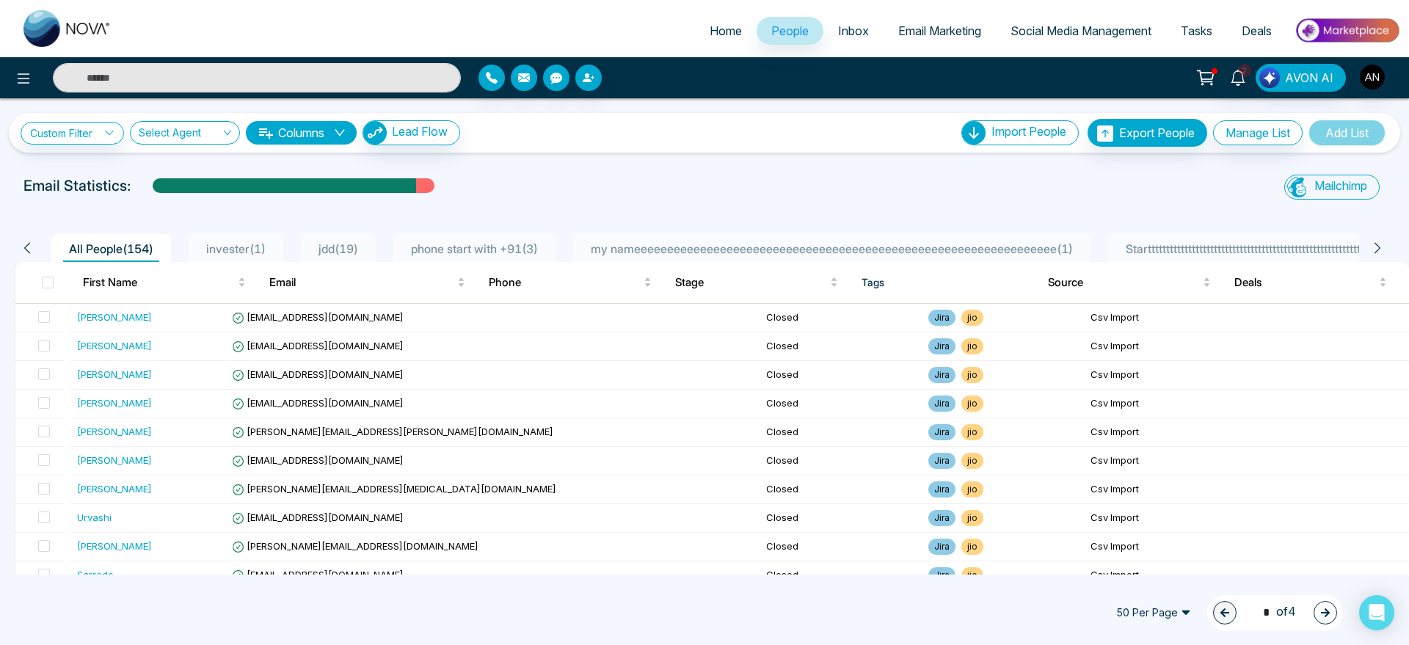
click at [591, 107] on div "Custom Filter Choose a filters Cancel Apply Select Agent Columns Lead Flow Impo…" at bounding box center [704, 125] width 1409 height 54
drag, startPoint x: 15, startPoint y: 179, endPoint x: 149, endPoint y: 194, distance: 135.2
click at [149, 194] on div "Email Statistics:" at bounding box center [474, 189] width 919 height 29
click at [149, 194] on div "Email Statistics:" at bounding box center [474, 186] width 902 height 22
drag, startPoint x: 149, startPoint y: 194, endPoint x: 0, endPoint y: 183, distance: 149.4
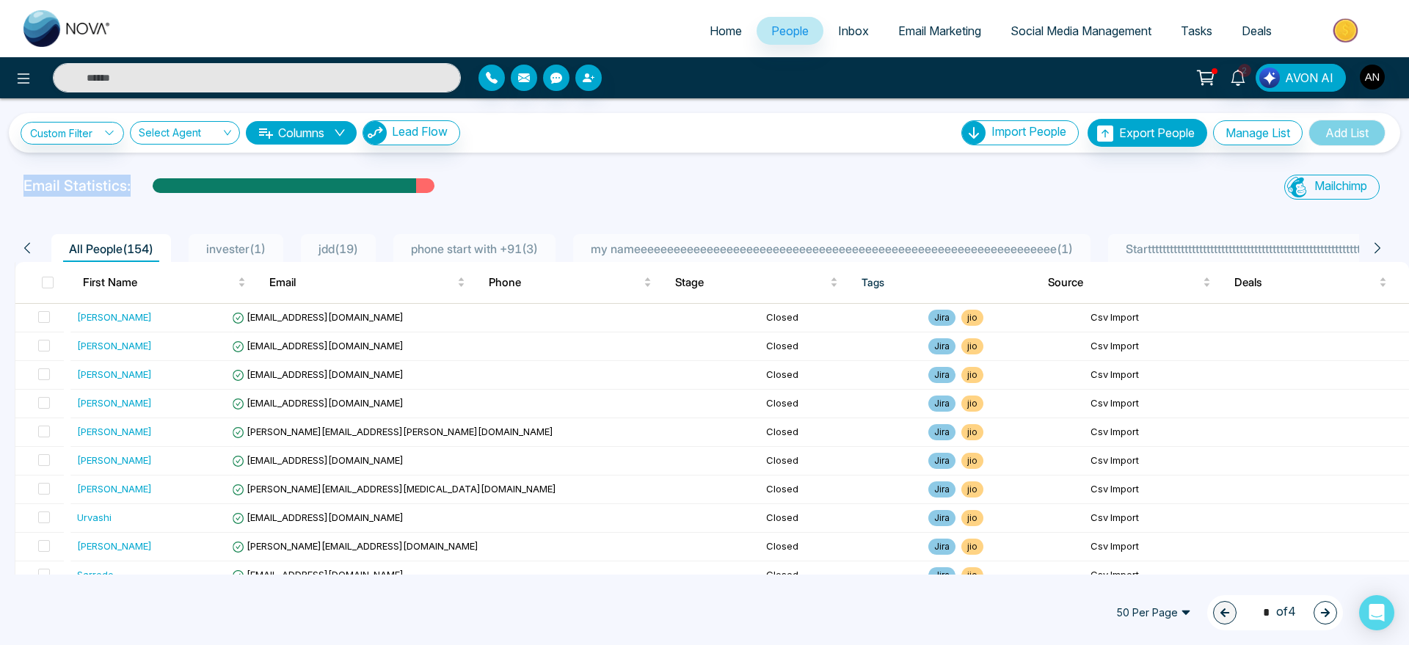
click at [0, 183] on div "Email Statistics: Mailchimp Sync All Lead Sync Lead Report" at bounding box center [704, 189] width 1409 height 29
click at [156, 194] on div "Email Statistics:" at bounding box center [474, 186] width 902 height 22
click at [715, 34] on span "Home" at bounding box center [726, 30] width 32 height 15
select select "*"
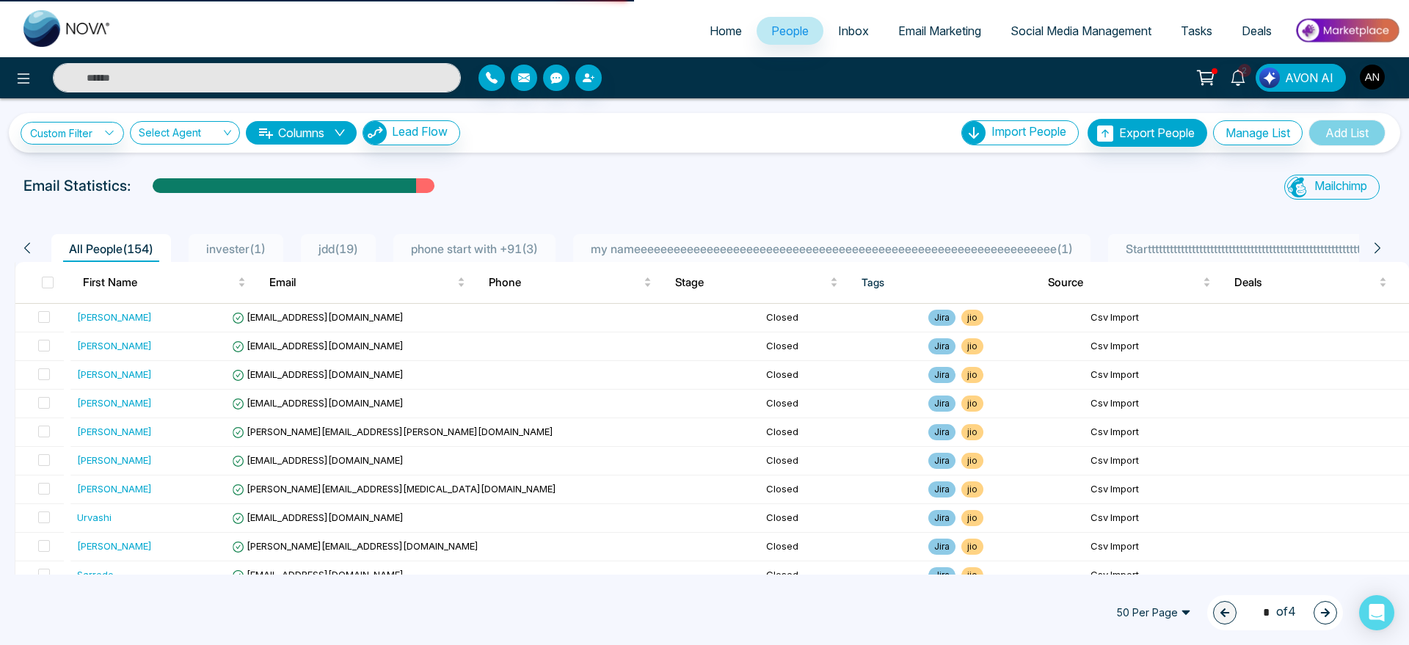
select select "*"
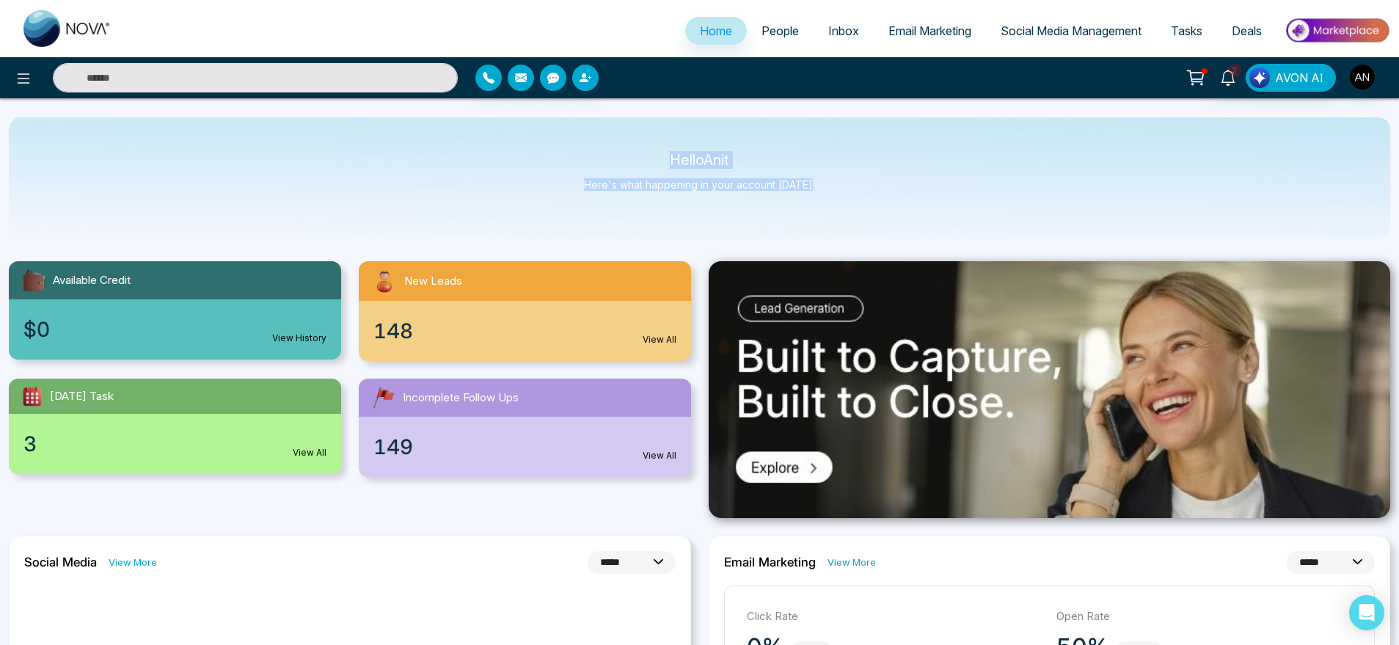
drag, startPoint x: 628, startPoint y: 142, endPoint x: 825, endPoint y: 211, distance: 208.2
click at [825, 211] on div "Hello Anit Here's what happening in your account [DATE]." at bounding box center [700, 178] width 1382 height 122
drag, startPoint x: 825, startPoint y: 211, endPoint x: 604, endPoint y: 144, distance: 230.7
click at [604, 144] on div "Hello Anit Here's what happening in your account [DATE]." at bounding box center [700, 178] width 1382 height 122
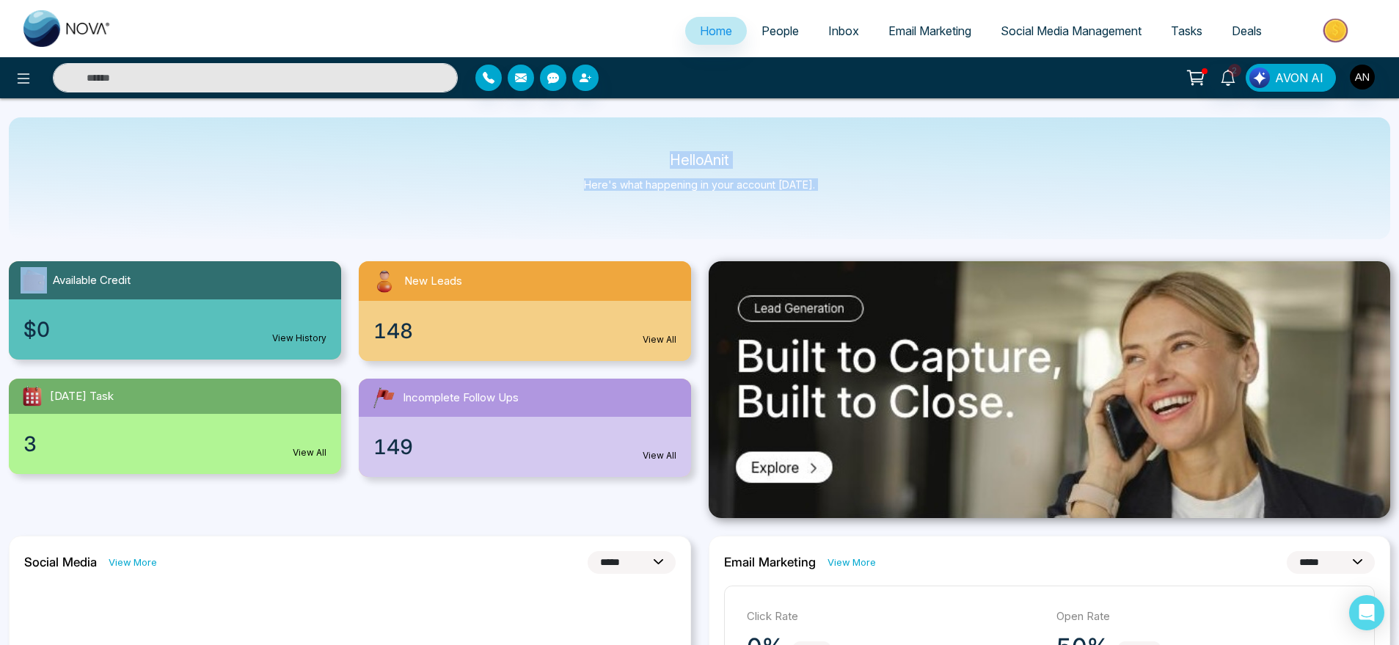
click at [604, 144] on div "Hello Anit Here's what happening in your account [DATE]." at bounding box center [700, 178] width 1382 height 122
drag, startPoint x: 640, startPoint y: 145, endPoint x: 875, endPoint y: 222, distance: 247.1
click at [875, 222] on div "Hello Anit Here's what happening in your account [DATE]." at bounding box center [700, 178] width 1382 height 122
drag, startPoint x: 875, startPoint y: 222, endPoint x: 599, endPoint y: 164, distance: 281.4
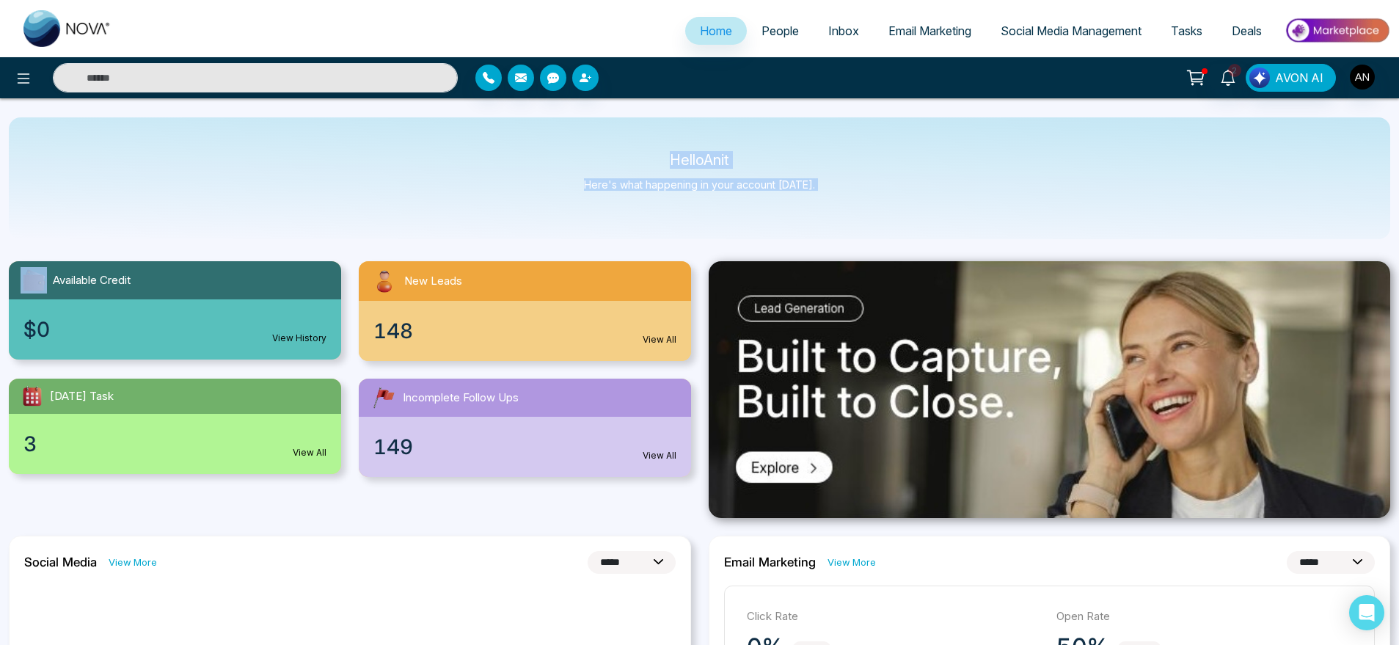
click at [599, 164] on div "Hello Anit Here's what happening in your account [DATE]." at bounding box center [700, 178] width 1382 height 122
click at [599, 164] on p "Hello Anit" at bounding box center [699, 160] width 231 height 12
click at [10, 69] on button at bounding box center [23, 77] width 29 height 29
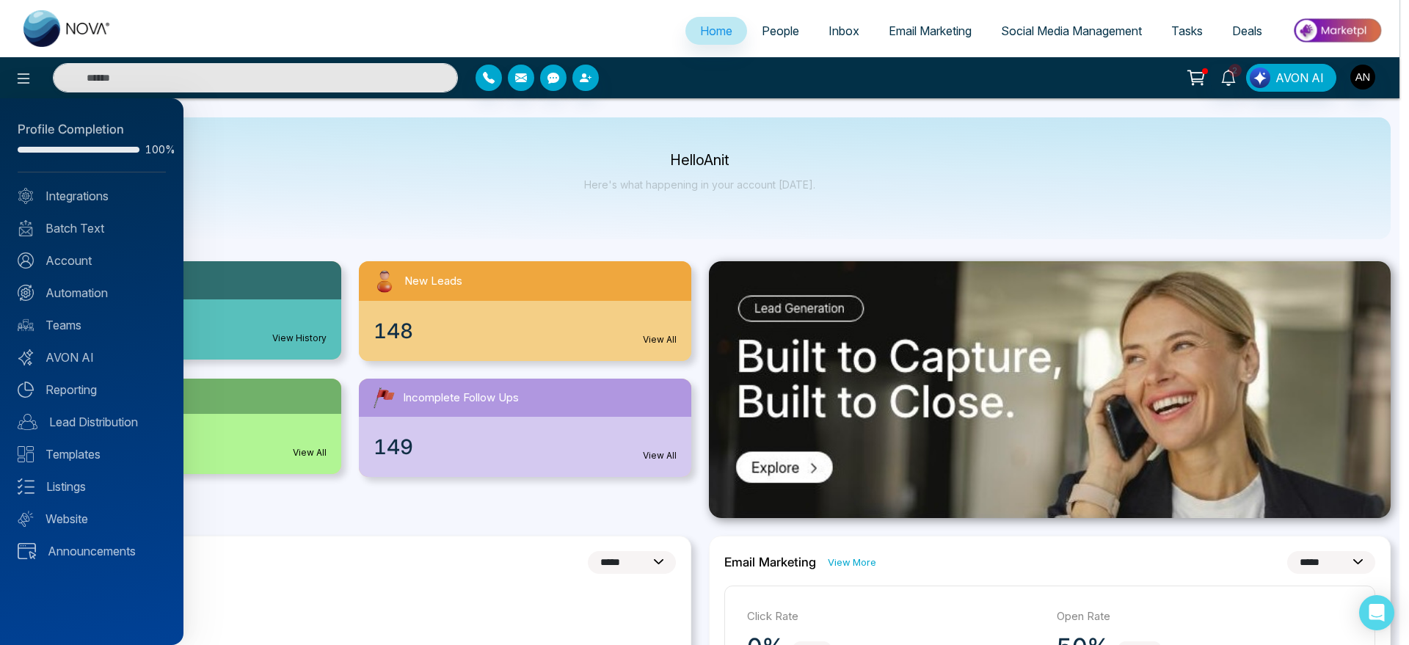
click at [409, 175] on div at bounding box center [704, 322] width 1409 height 645
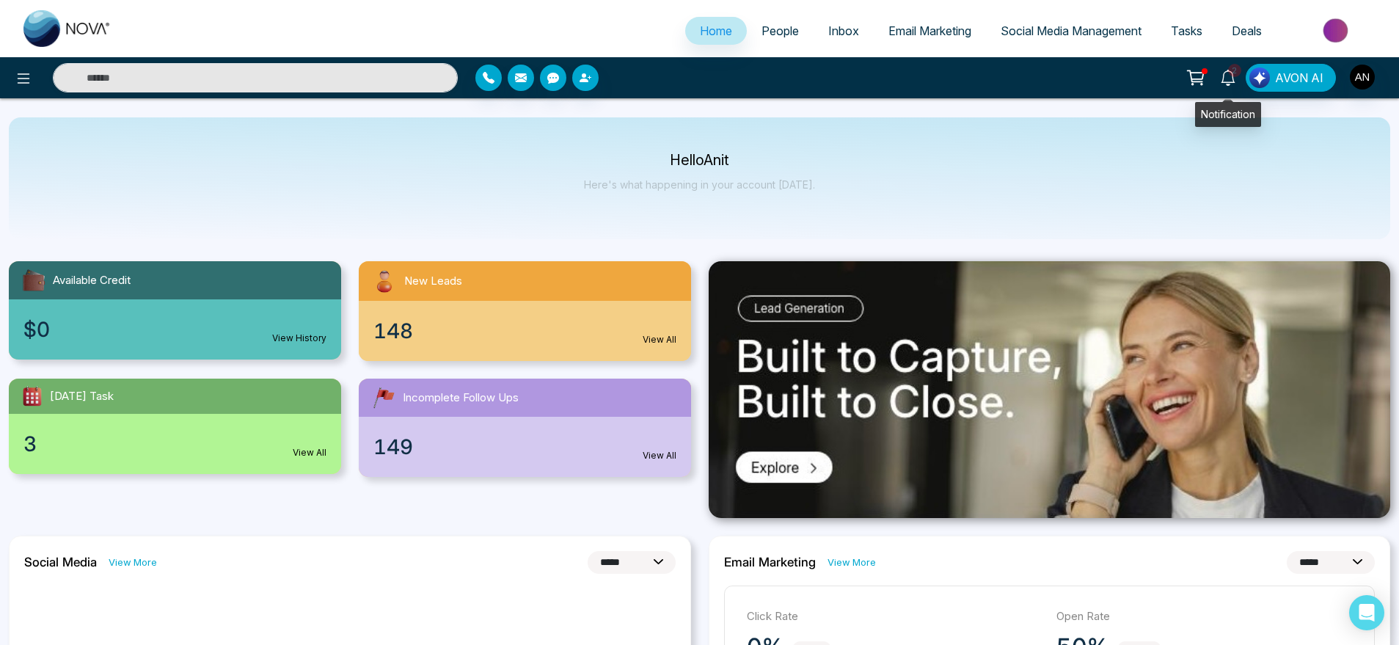
click at [1239, 87] on link "2" at bounding box center [1228, 77] width 35 height 26
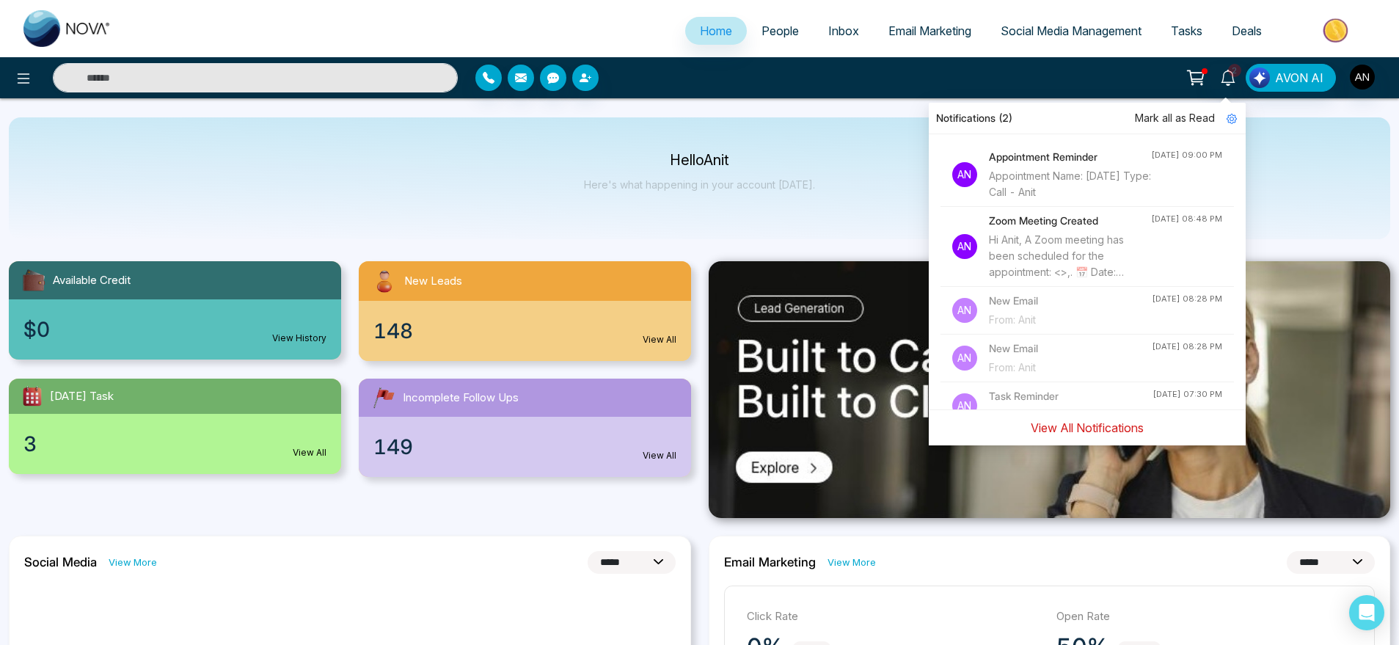
click at [1076, 432] on button "View All Notifications" at bounding box center [1087, 428] width 132 height 28
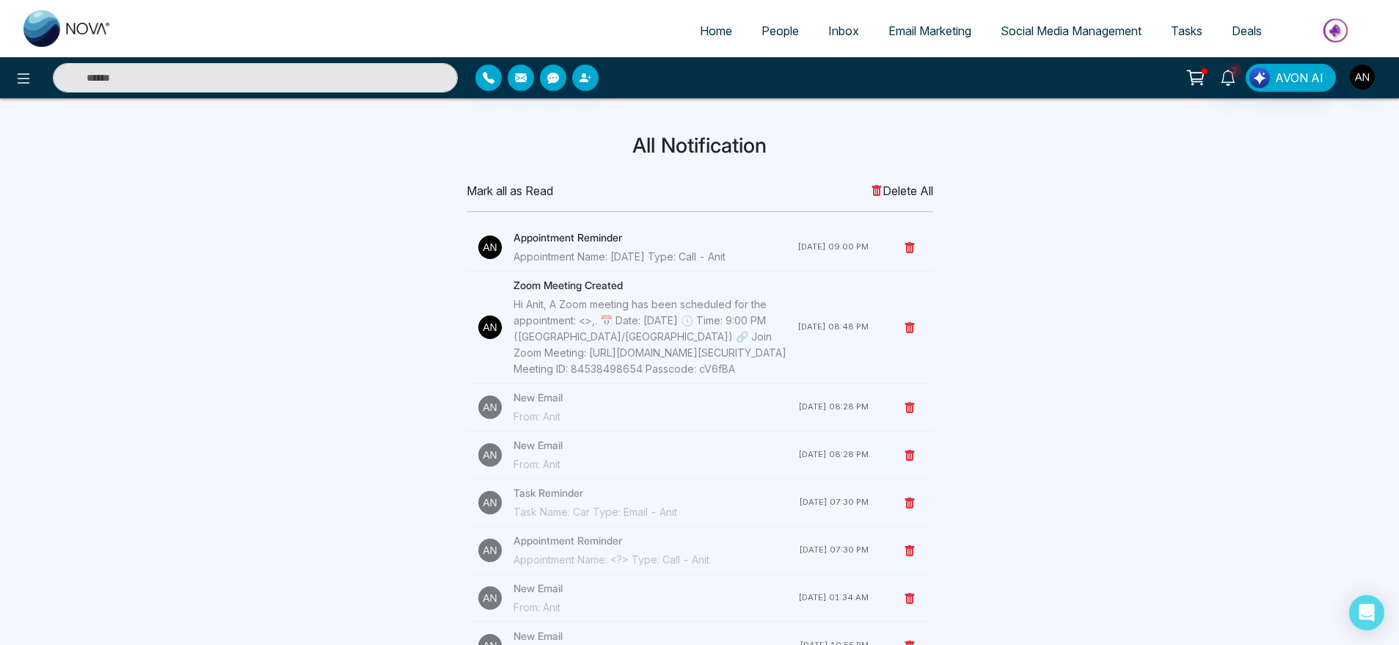
click at [520, 198] on span "Mark all as Read" at bounding box center [510, 191] width 87 height 18
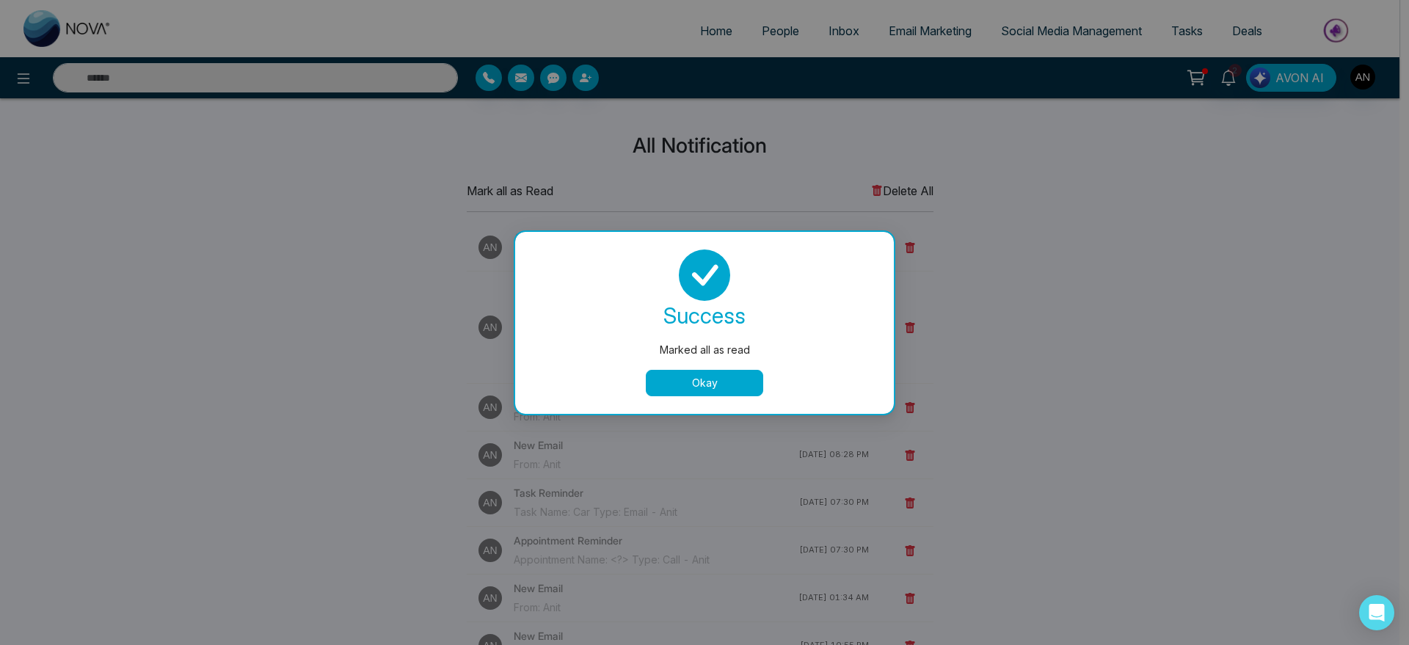
click at [679, 378] on button "Okay" at bounding box center [704, 383] width 117 height 26
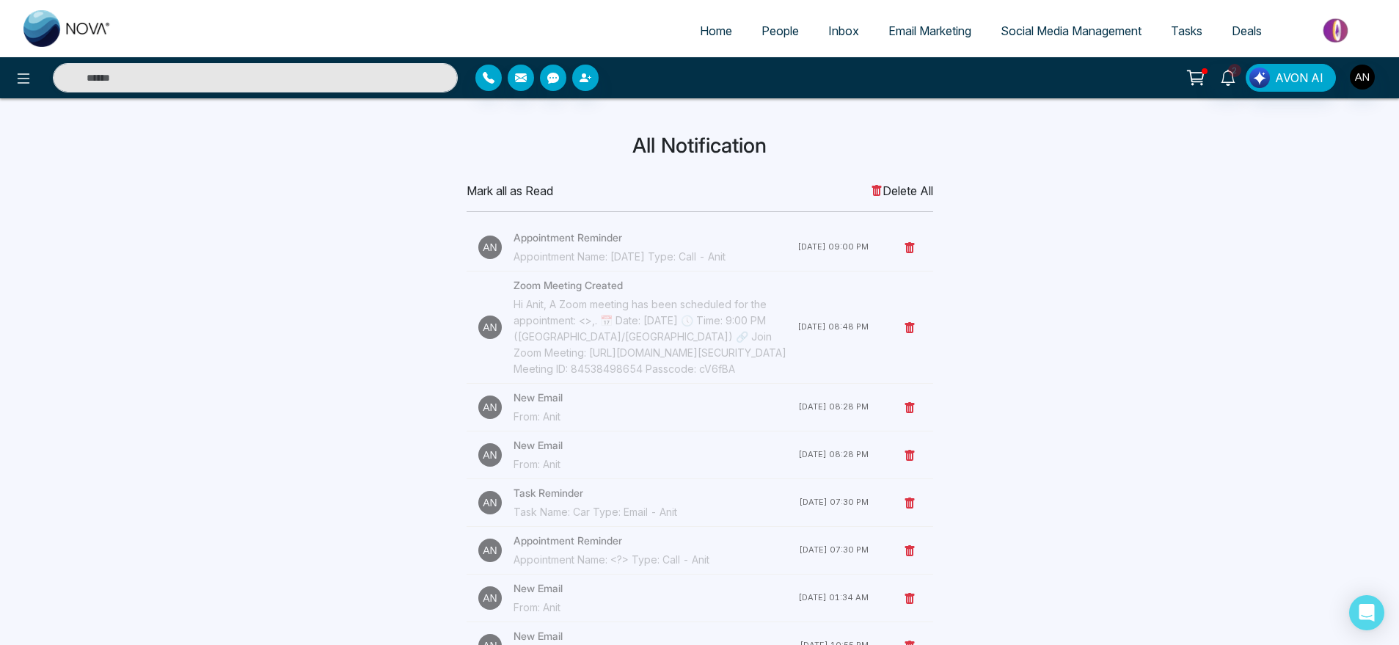
click at [709, 35] on span "Home" at bounding box center [716, 30] width 32 height 15
select select "*"
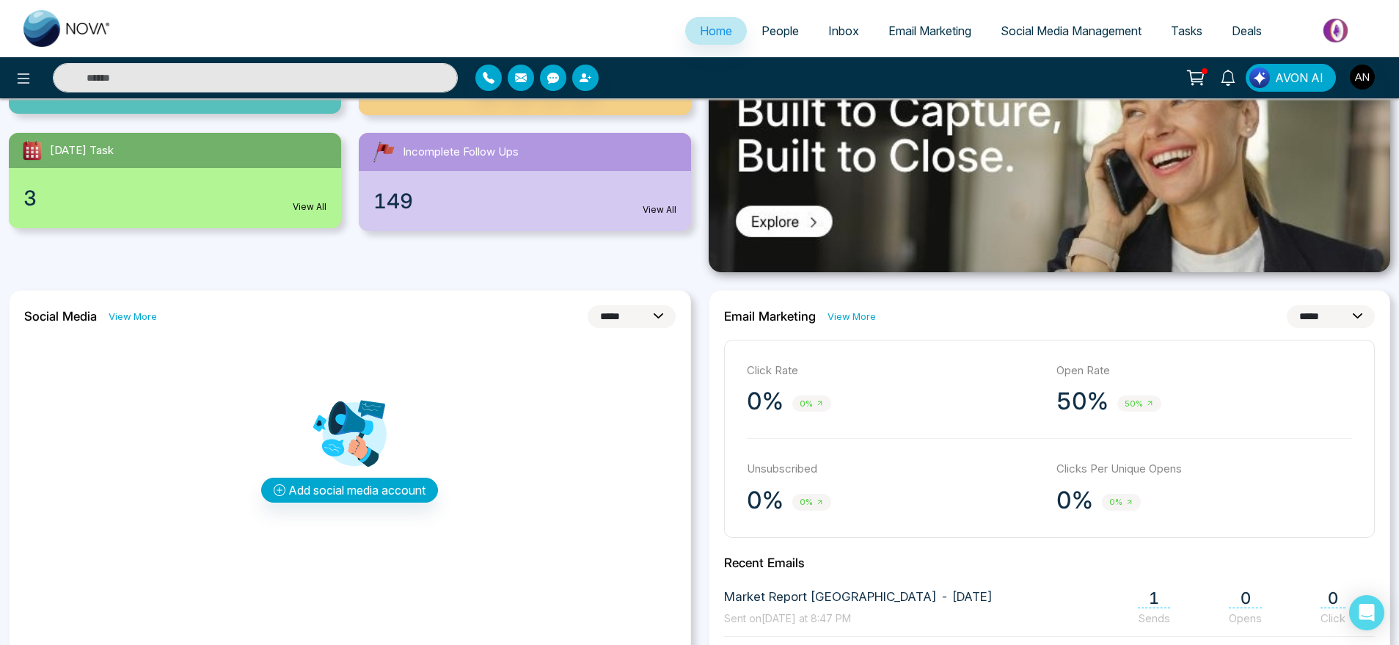
scroll to position [276, 0]
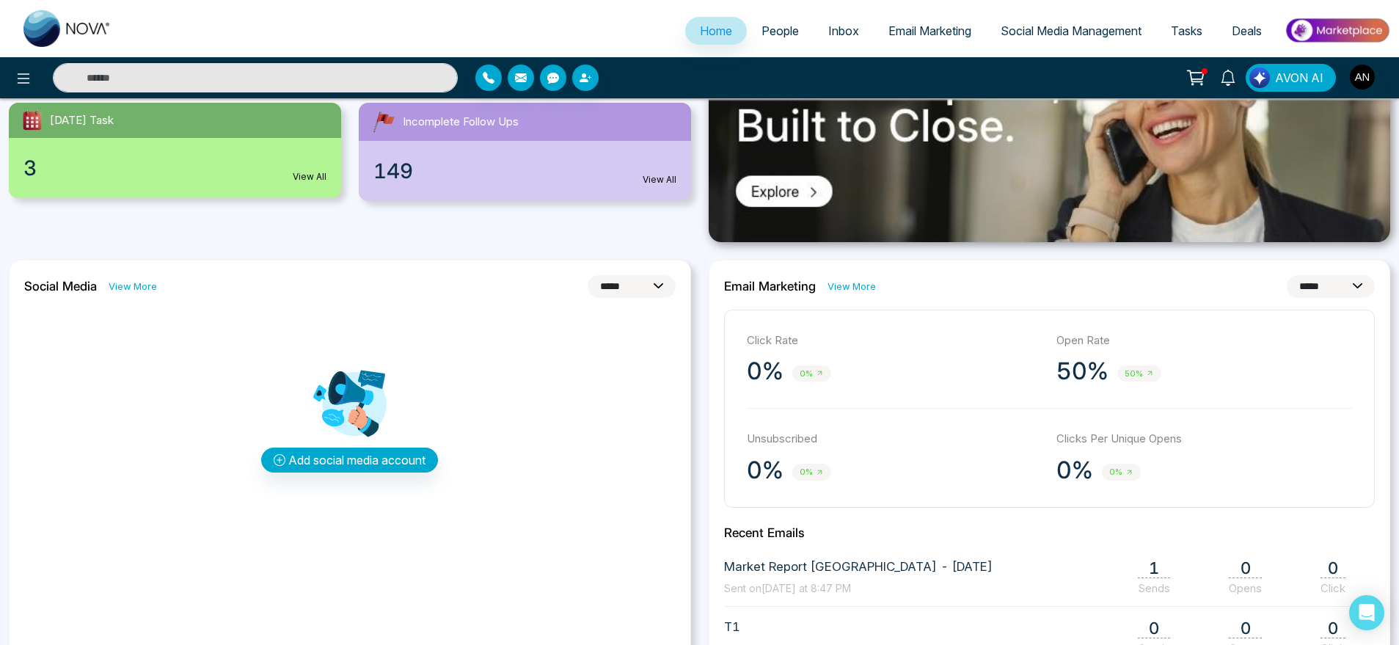
click at [863, 282] on link "View More" at bounding box center [852, 287] width 48 height 14
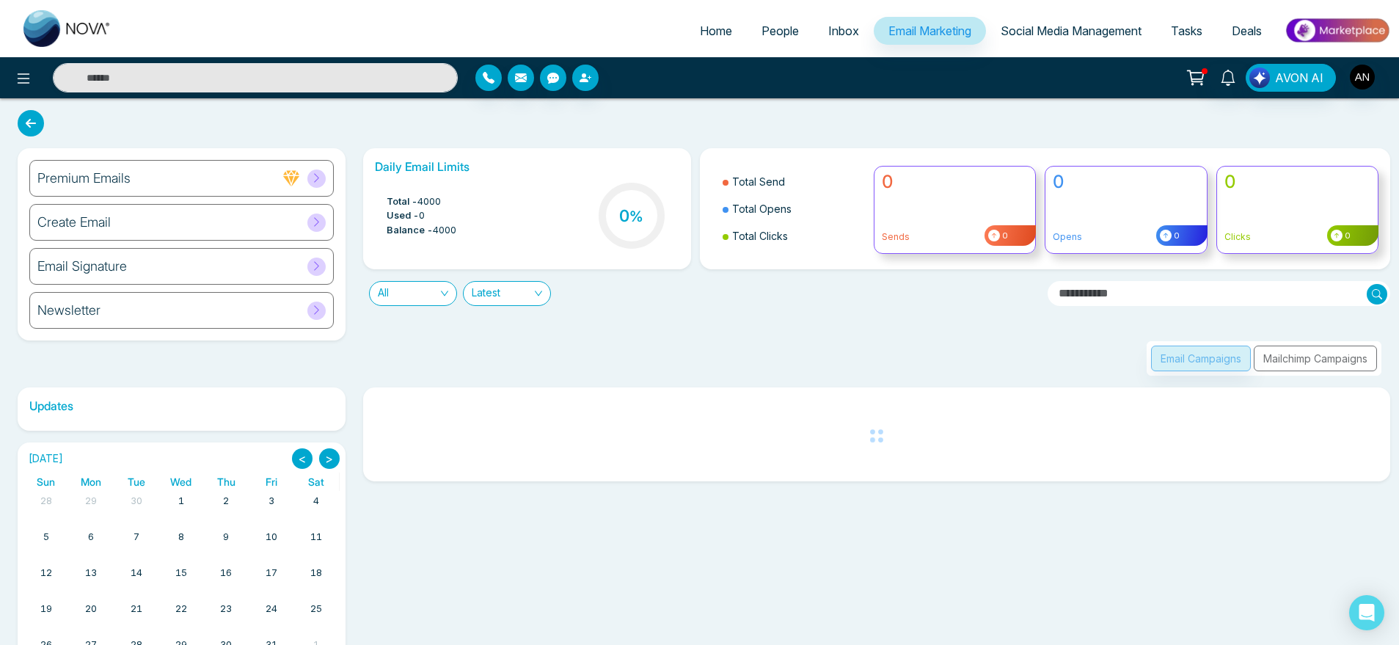
click at [700, 32] on span "Home" at bounding box center [716, 30] width 32 height 15
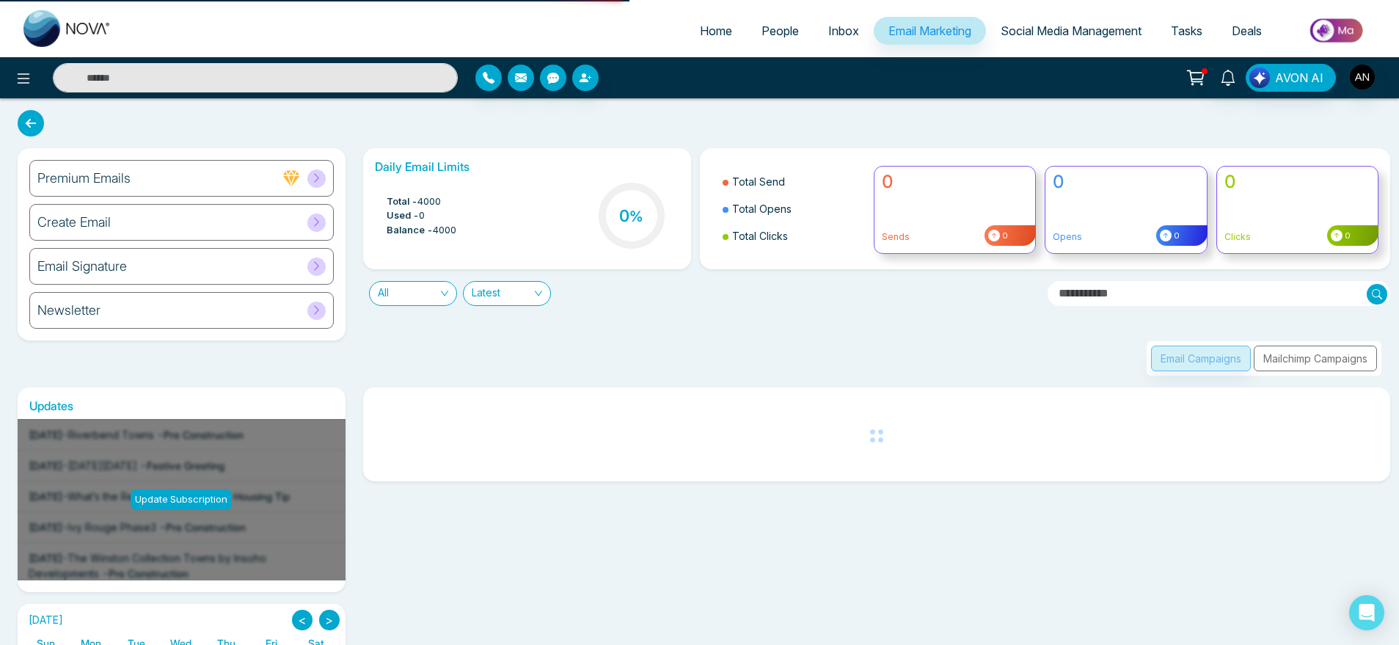
select select "*"
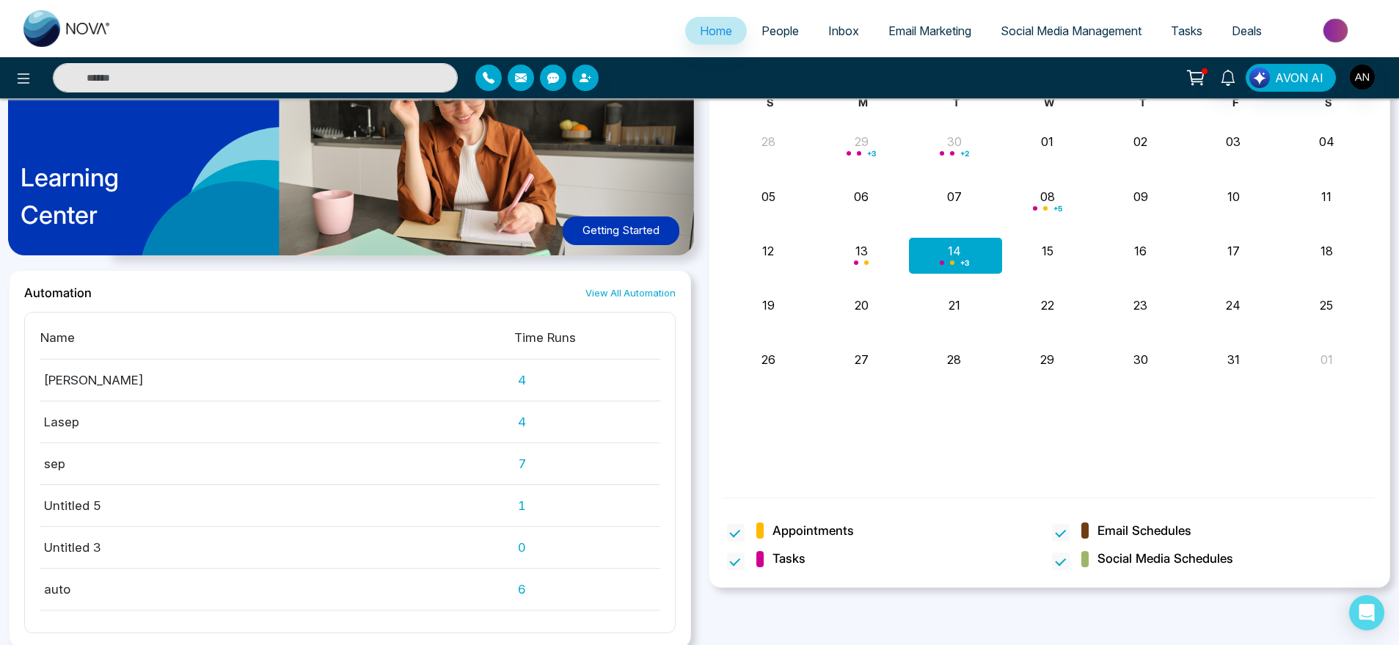
scroll to position [942, 0]
click at [736, 538] on span at bounding box center [736, 532] width 18 height 18
click at [739, 557] on span at bounding box center [736, 561] width 18 height 18
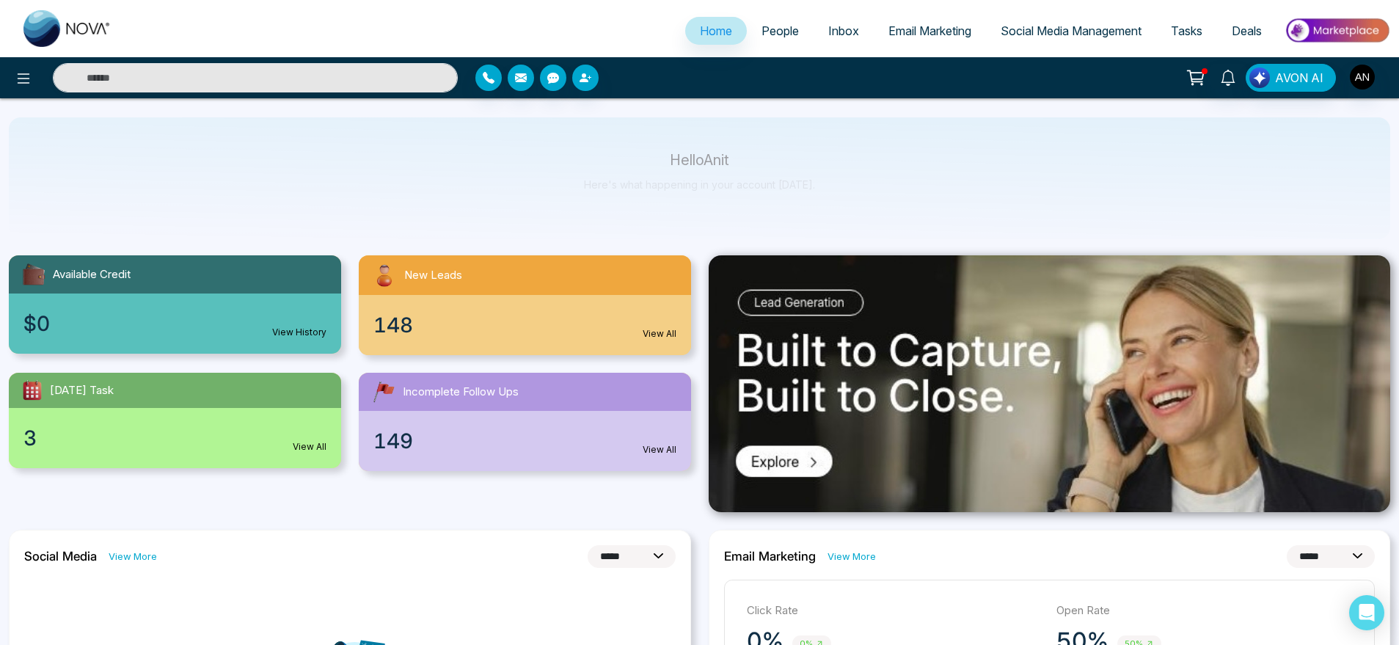
scroll to position [0, 0]
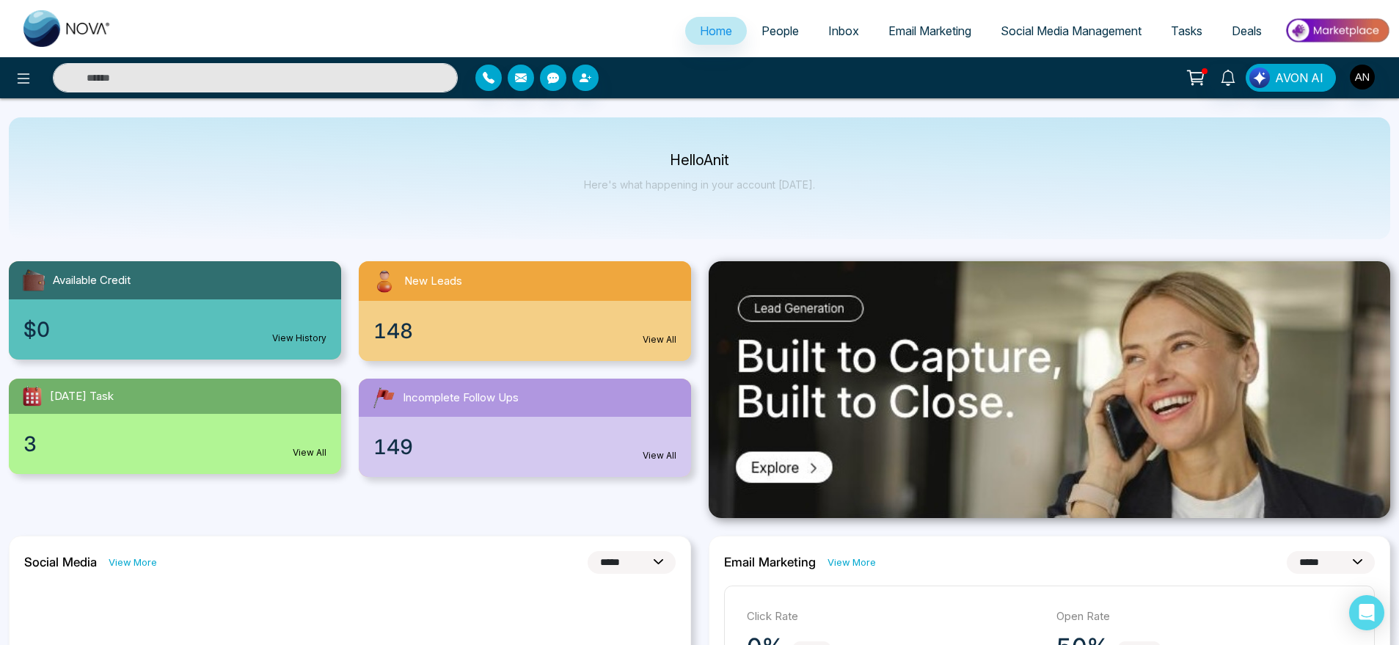
click at [1037, 431] on img at bounding box center [1050, 389] width 682 height 257
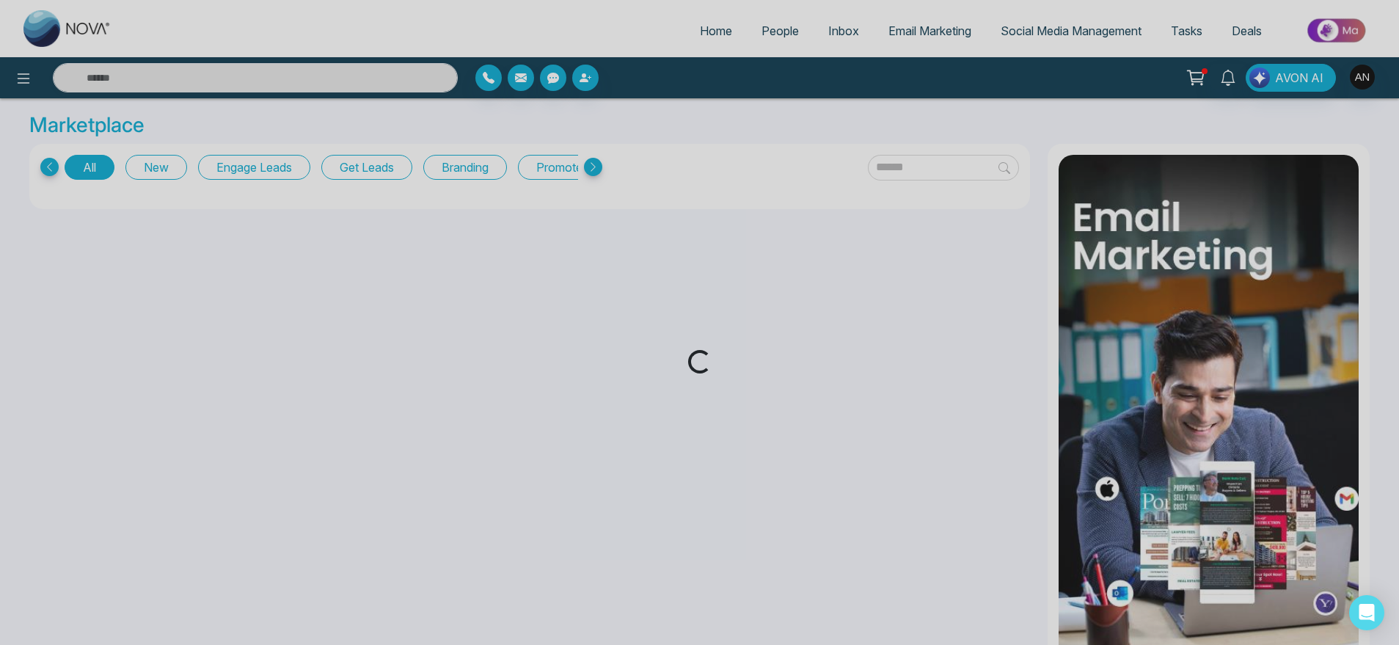
select select "*"
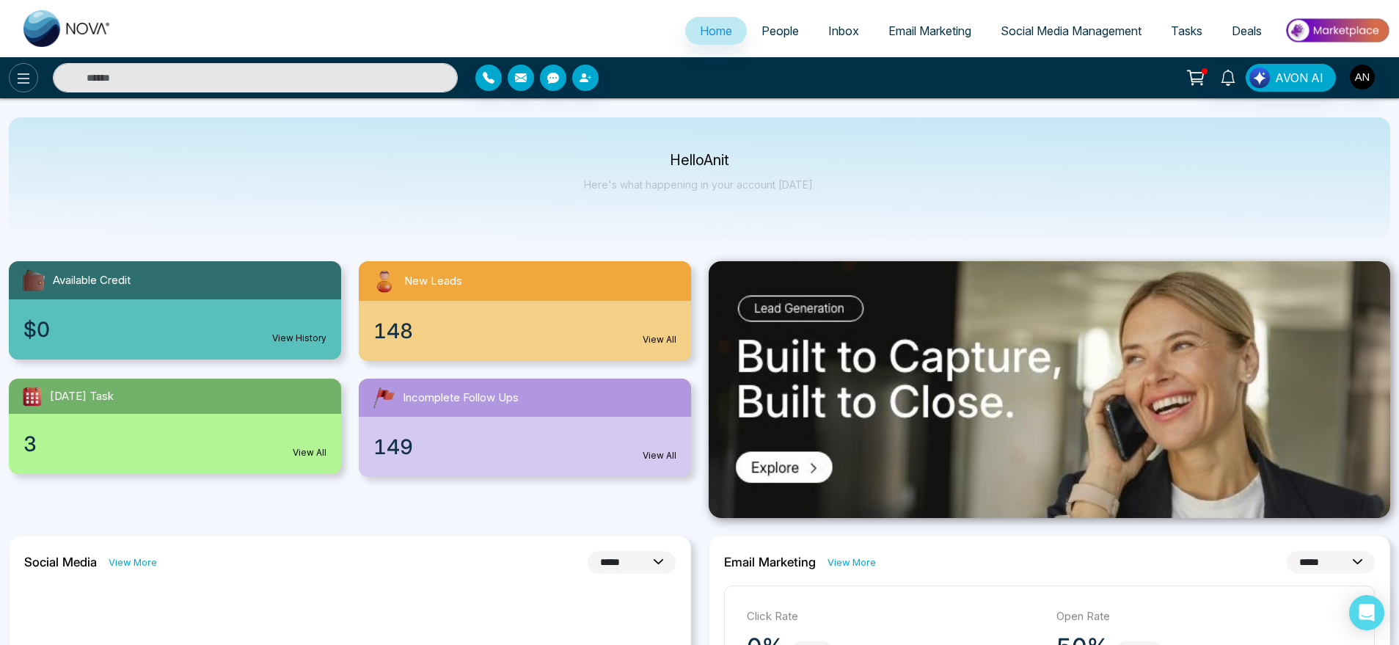
click at [15, 90] on button at bounding box center [23, 77] width 29 height 29
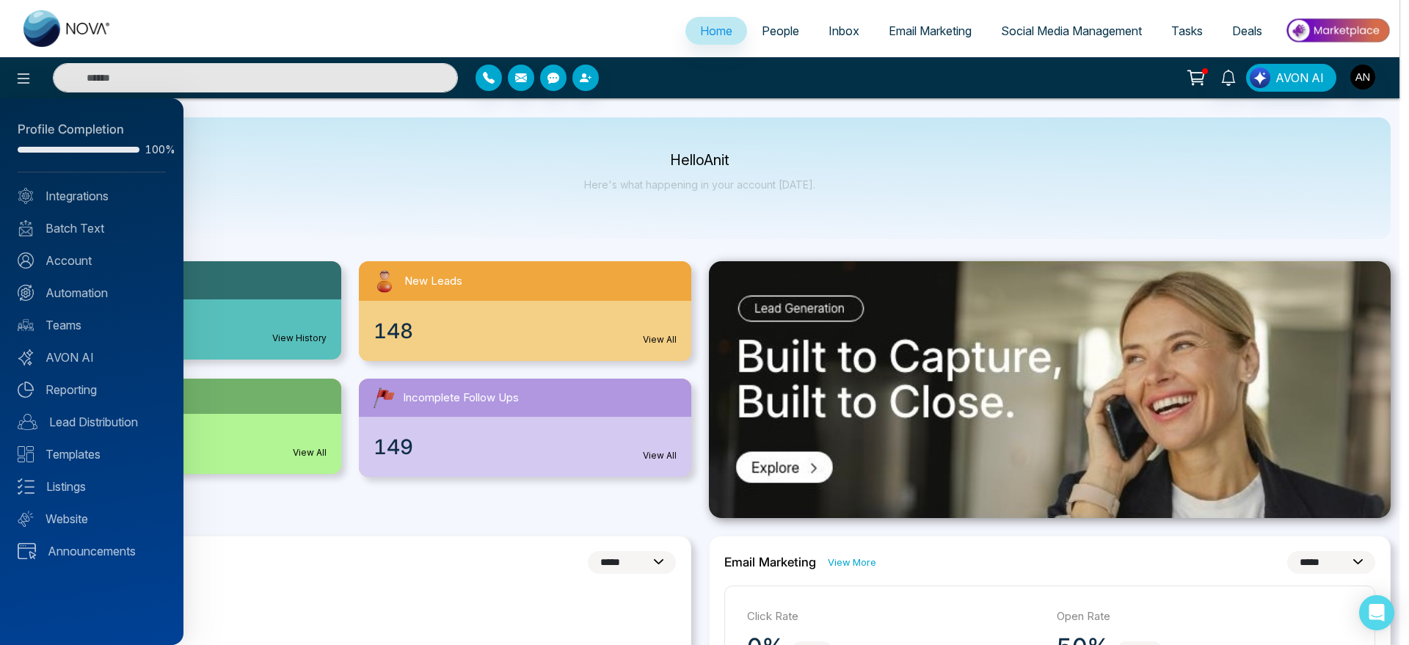
click at [760, 34] on div at bounding box center [704, 322] width 1409 height 645
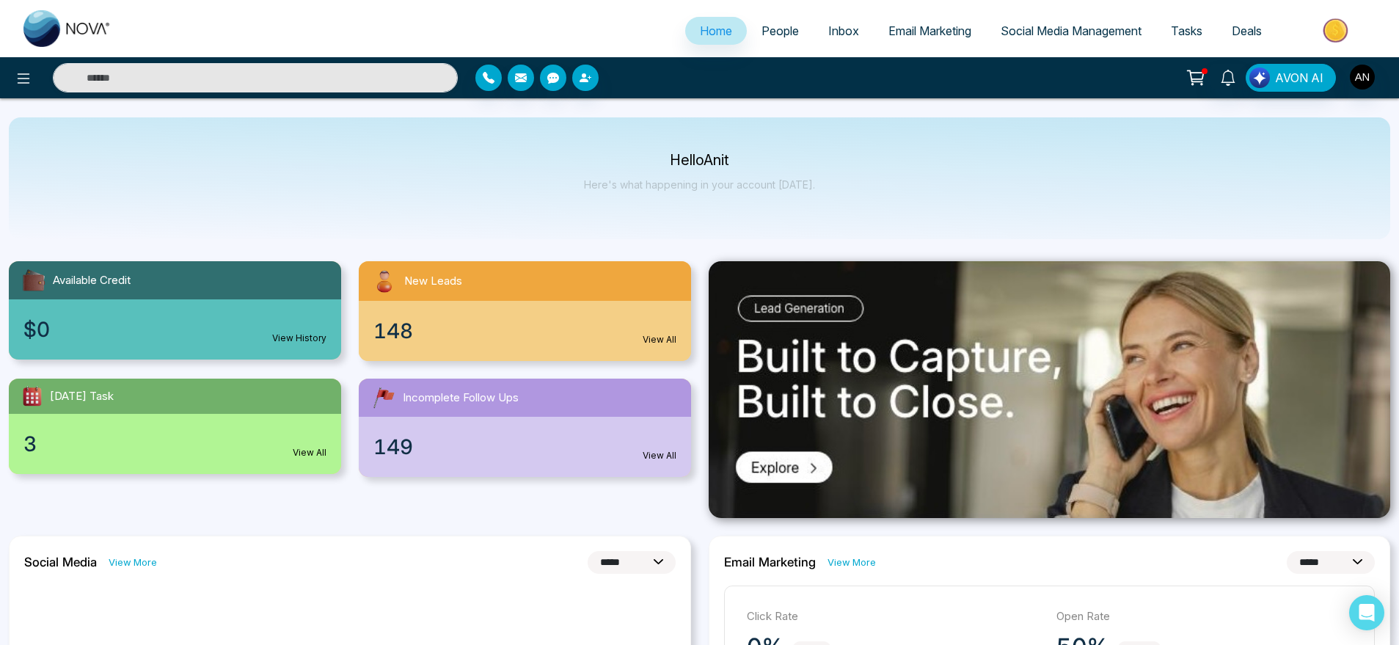
click at [762, 34] on span "People" at bounding box center [780, 30] width 37 height 15
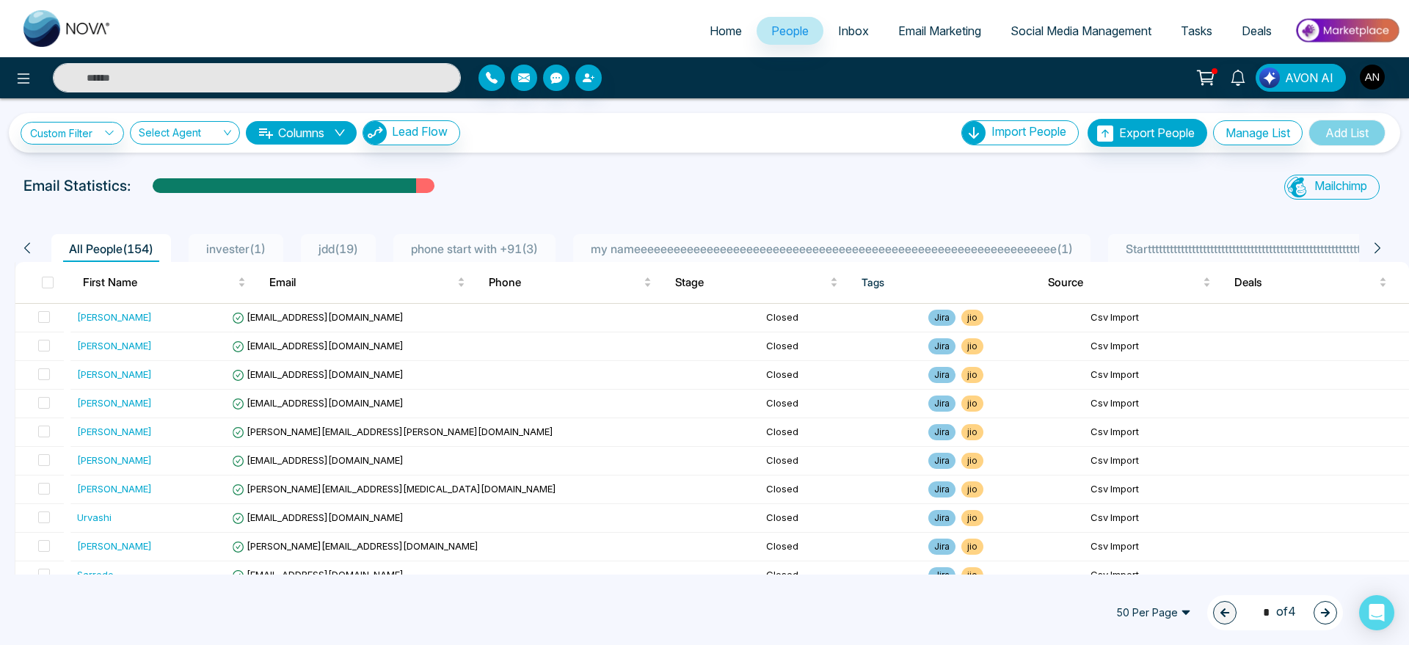
click at [1379, 244] on icon at bounding box center [1377, 247] width 13 height 13
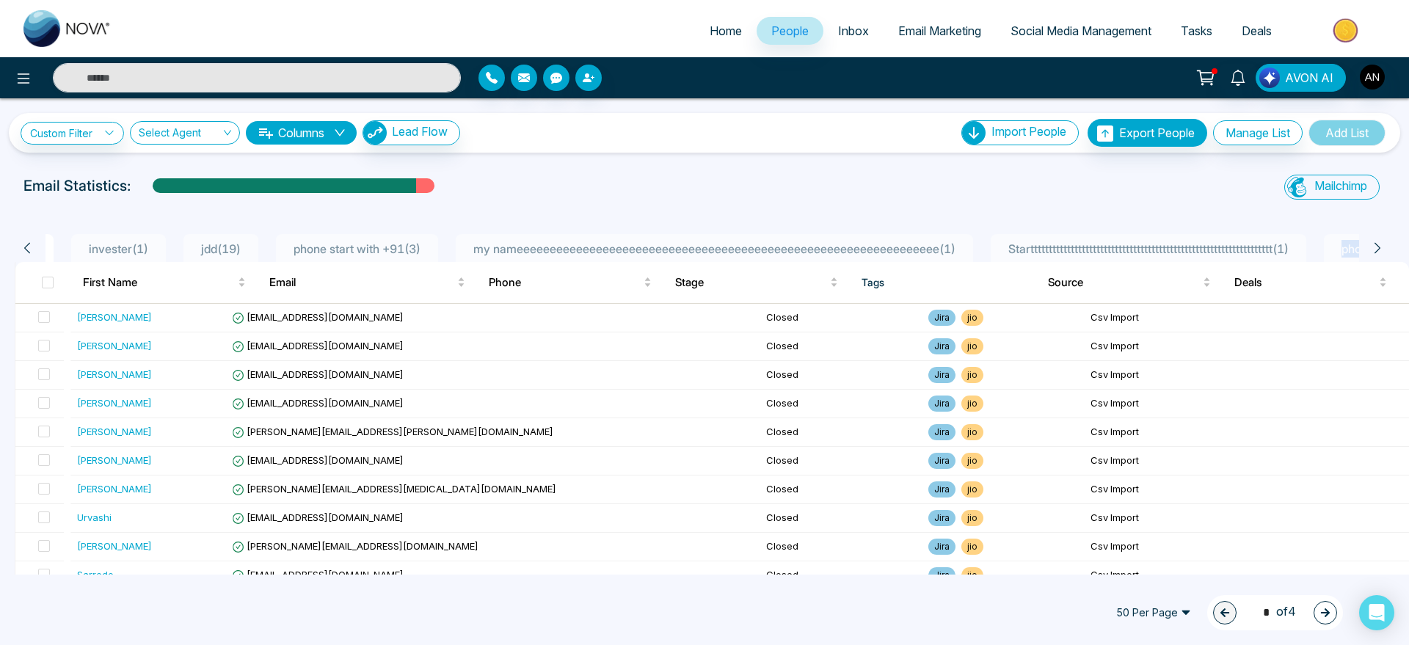
click at [1379, 244] on icon at bounding box center [1377, 247] width 13 height 13
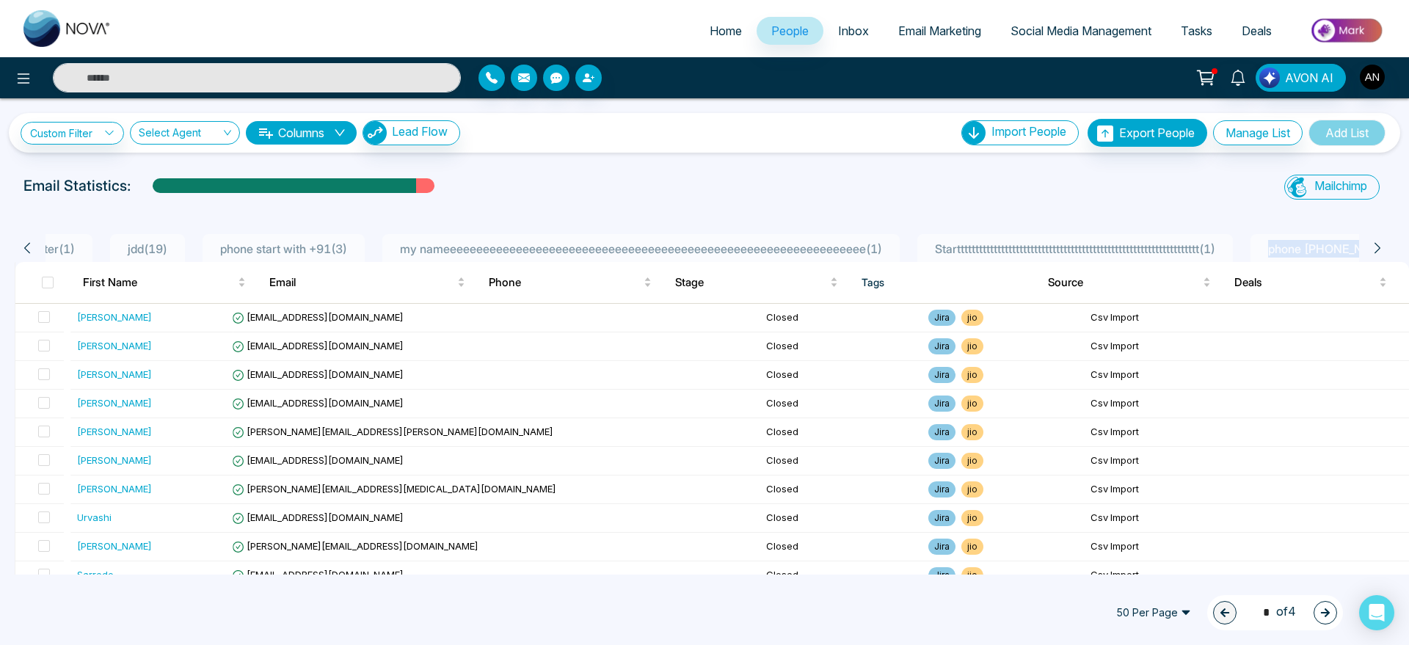
click at [1379, 244] on icon at bounding box center [1377, 247] width 13 height 13
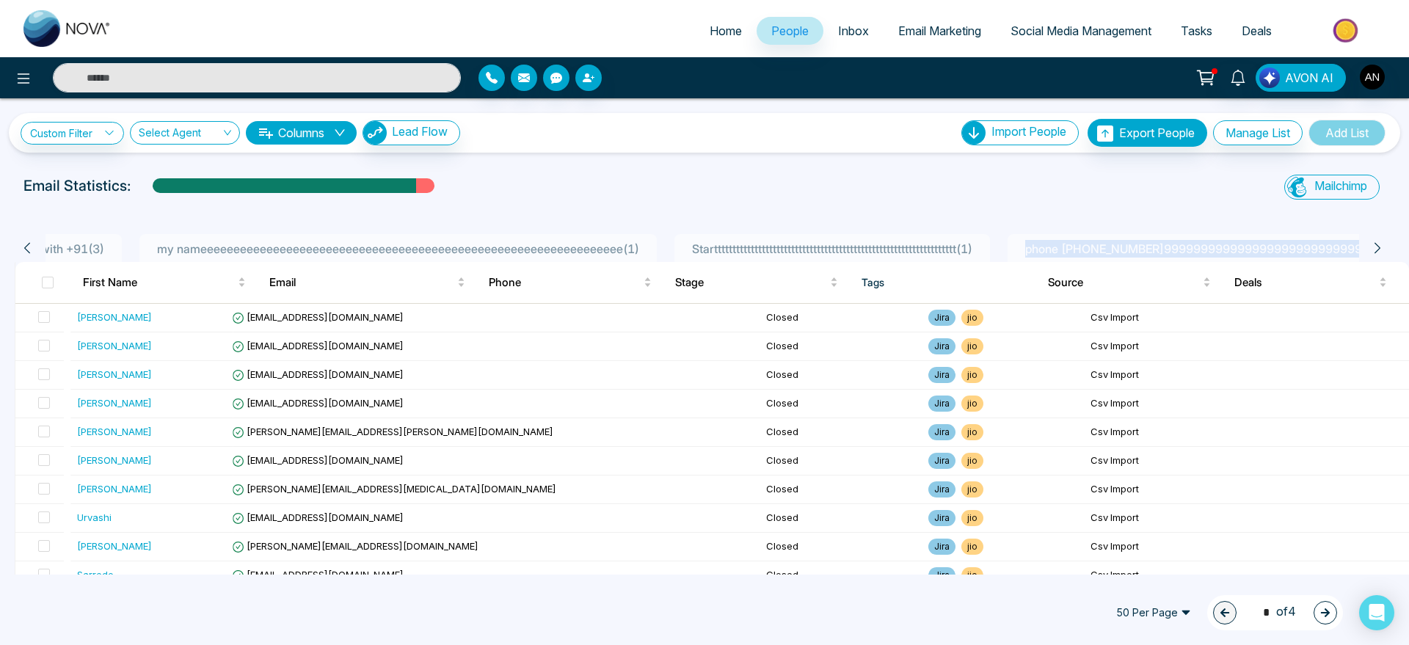
click at [1379, 244] on icon at bounding box center [1377, 247] width 13 height 13
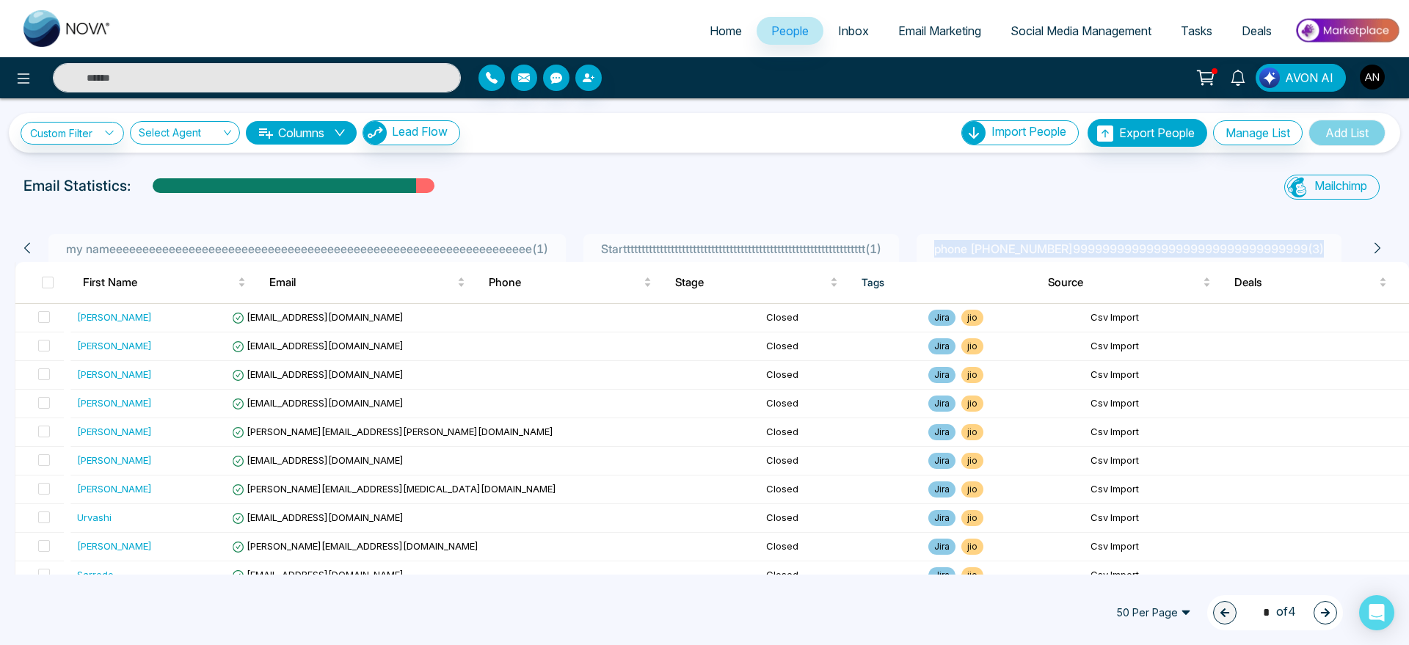
click at [1379, 244] on icon at bounding box center [1377, 247] width 13 height 13
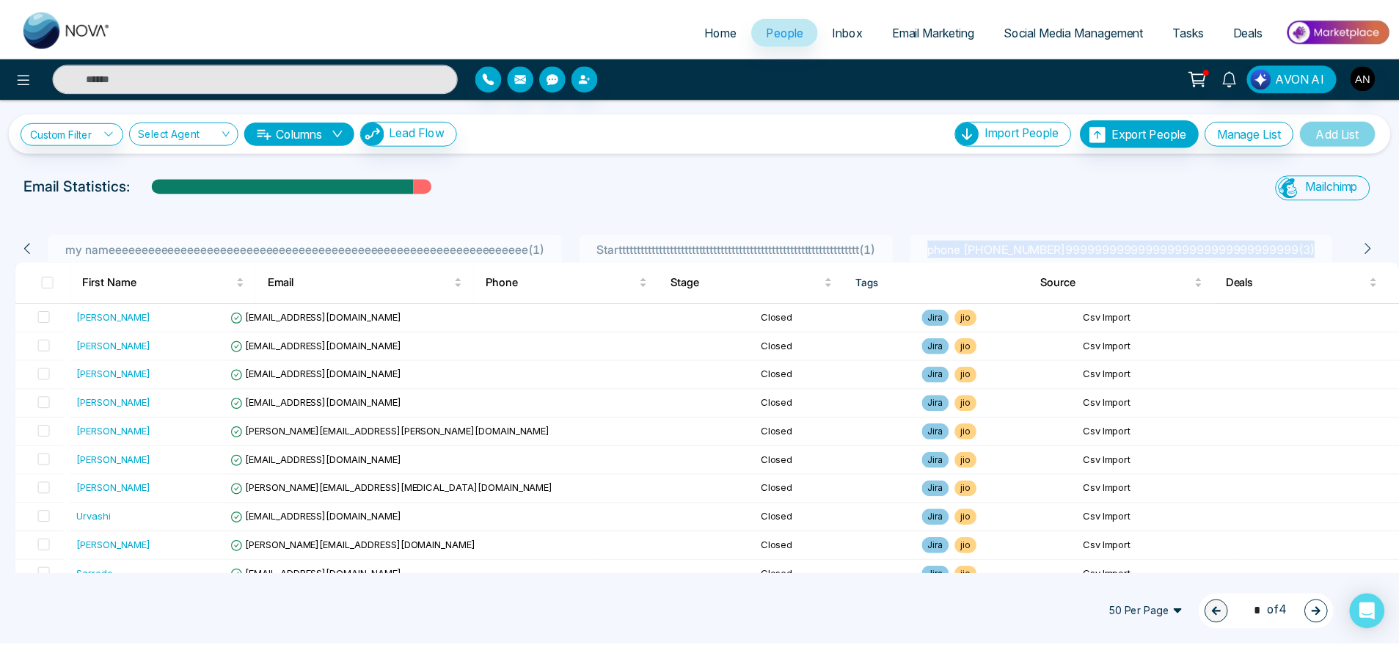
scroll to position [0, 685]
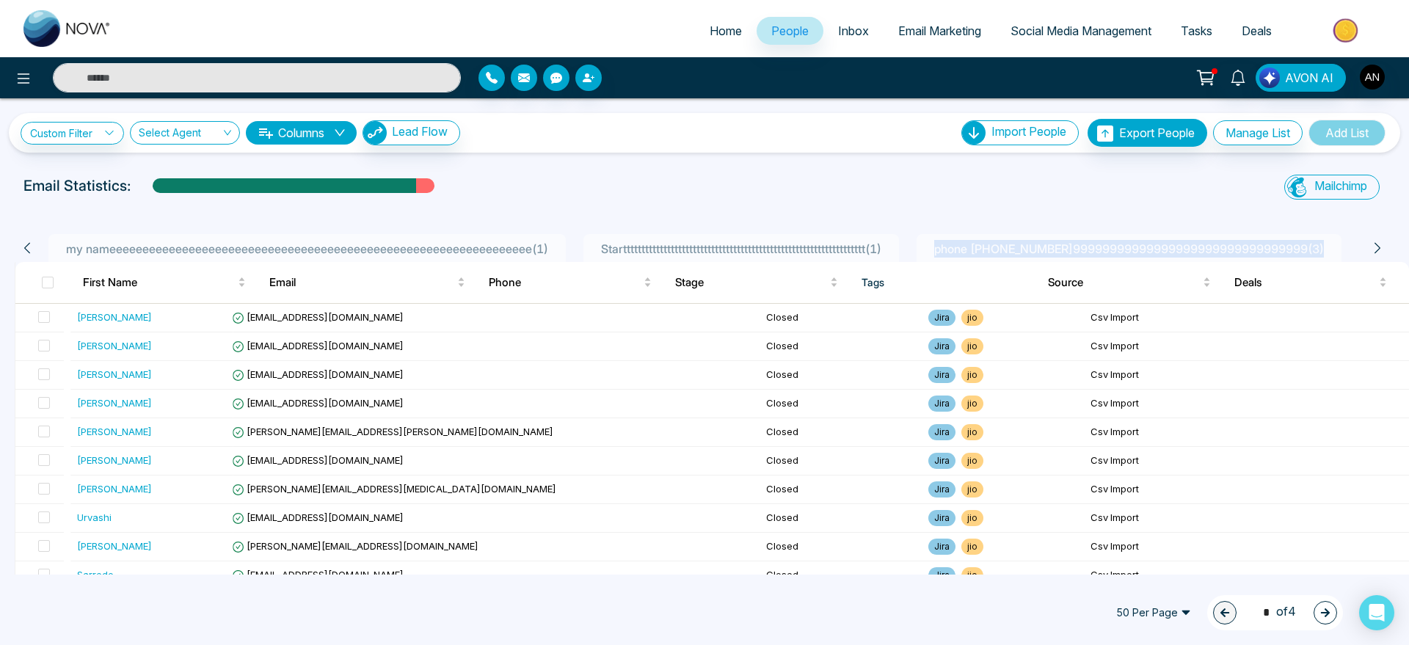
click at [1379, 244] on icon at bounding box center [1377, 247] width 13 height 13
click at [961, 464] on span "jio" at bounding box center [972, 461] width 22 height 16
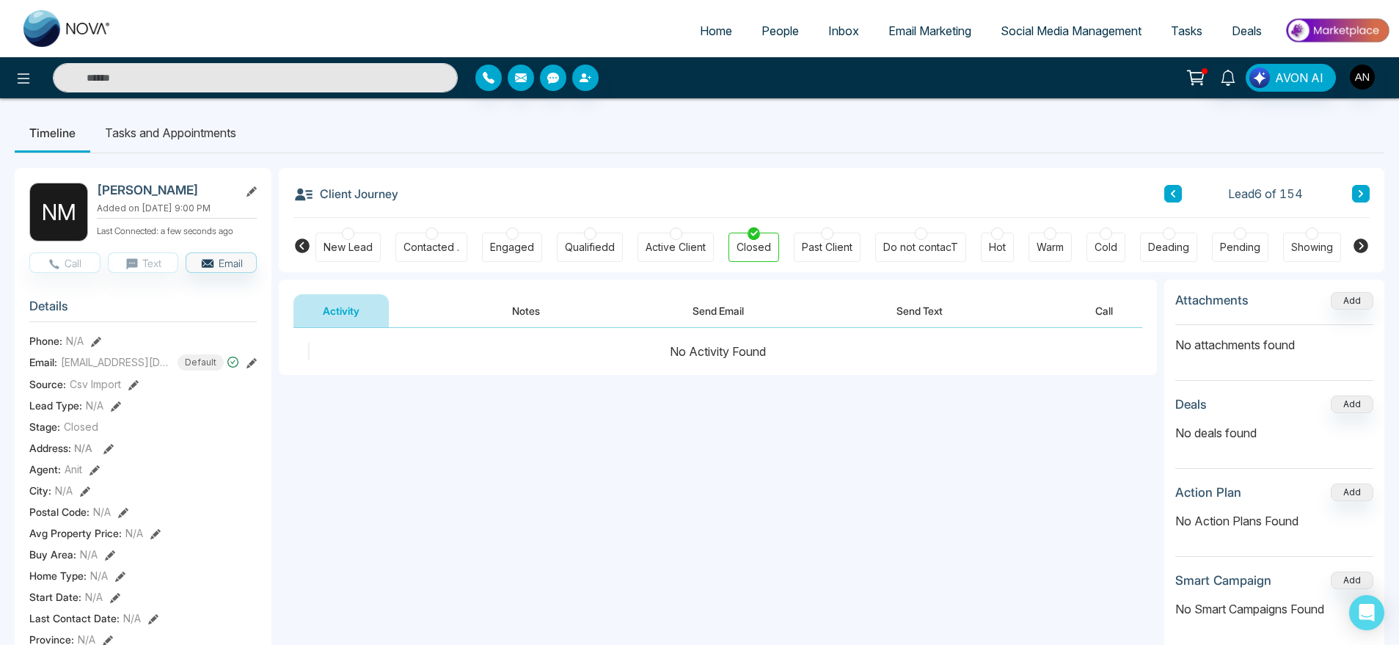
click at [1358, 194] on icon at bounding box center [1360, 193] width 7 height 9
click at [1363, 196] on icon at bounding box center [1360, 193] width 7 height 9
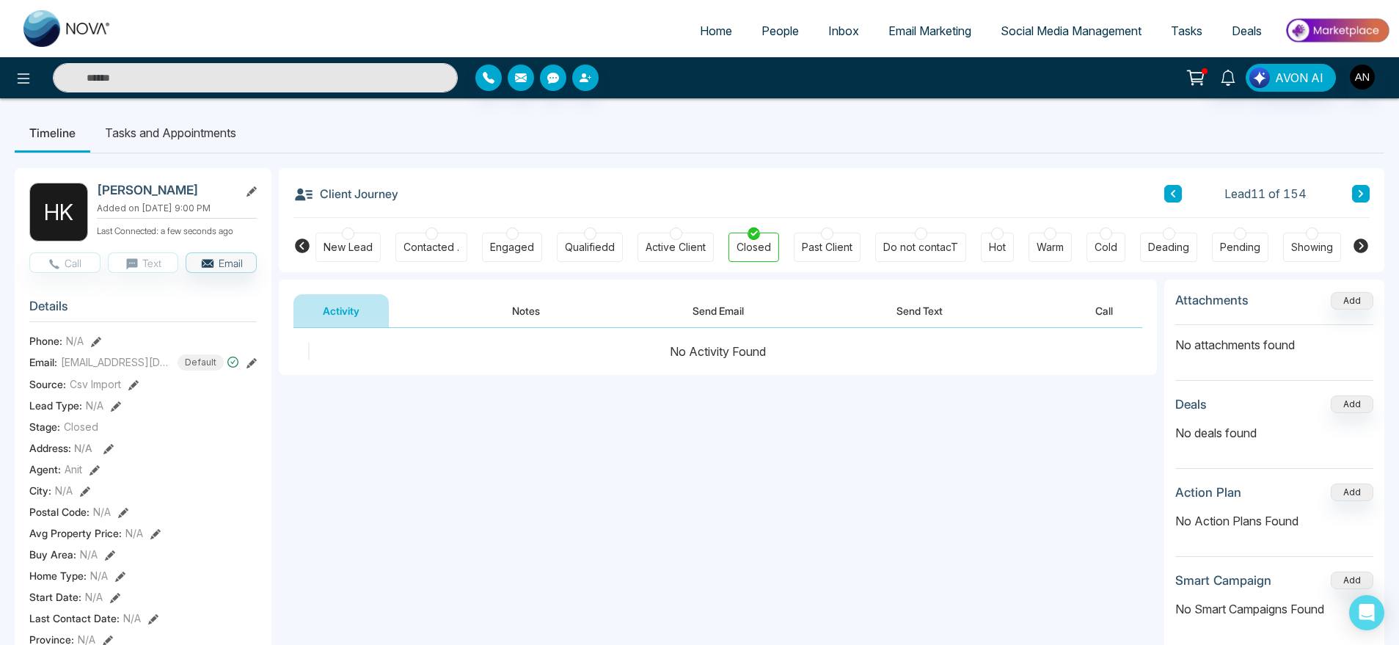
click at [1364, 186] on button at bounding box center [1361, 194] width 18 height 18
click at [1360, 189] on icon at bounding box center [1360, 193] width 7 height 9
click at [1360, 192] on icon at bounding box center [1360, 193] width 7 height 9
click at [1349, 194] on div "Lead 14 of 154" at bounding box center [1266, 194] width 205 height 18
click at [1363, 194] on icon at bounding box center [1360, 193] width 7 height 9
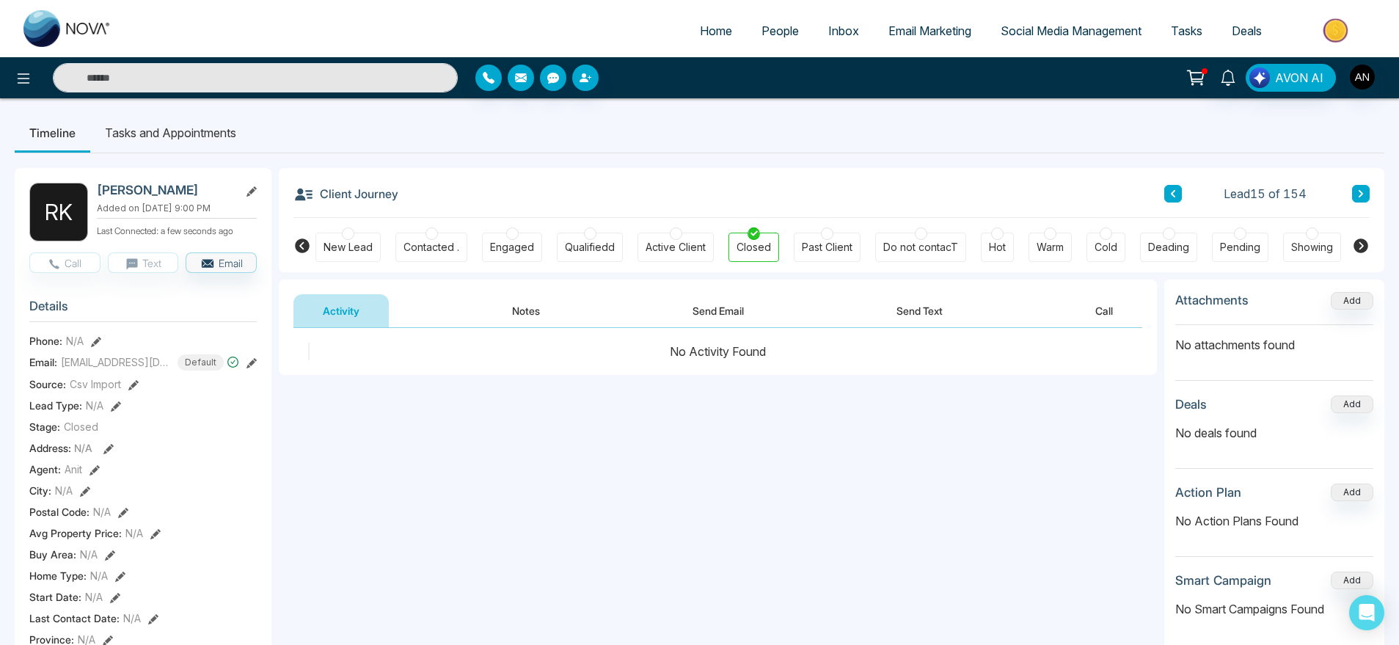
click at [1369, 194] on button at bounding box center [1361, 194] width 18 height 18
click at [1364, 185] on button at bounding box center [1361, 194] width 18 height 18
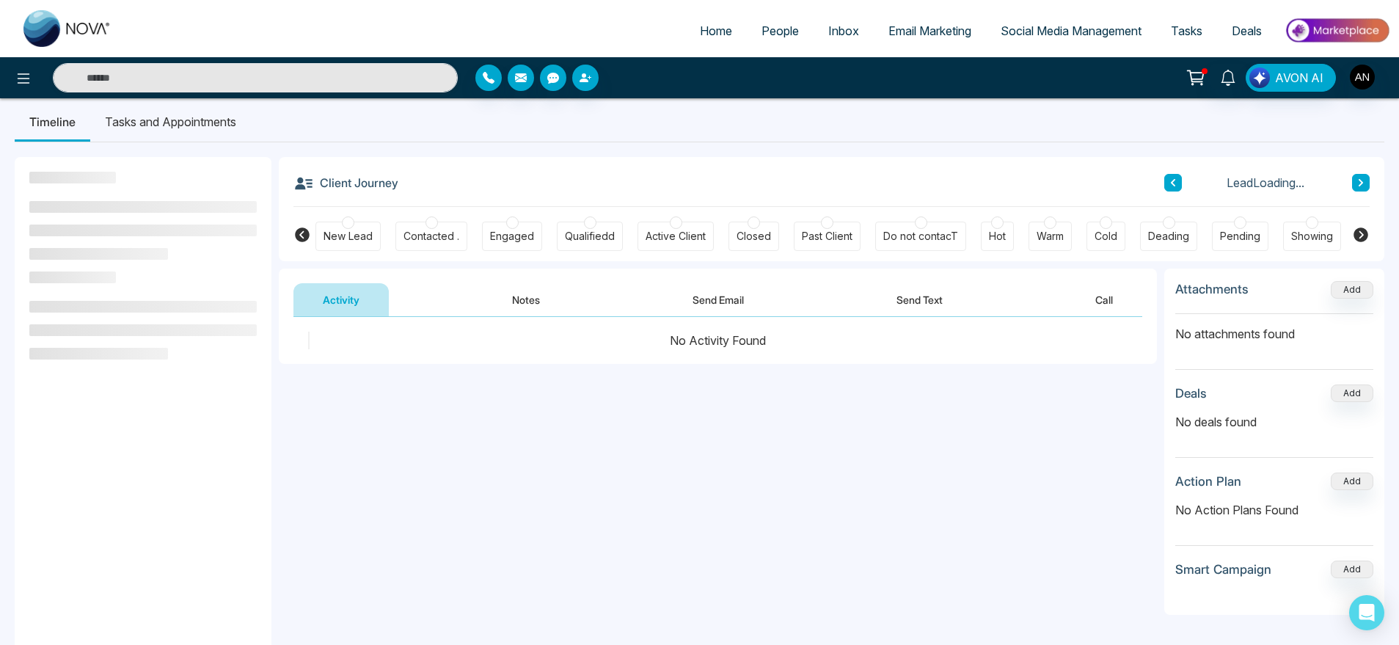
scroll to position [10, 0]
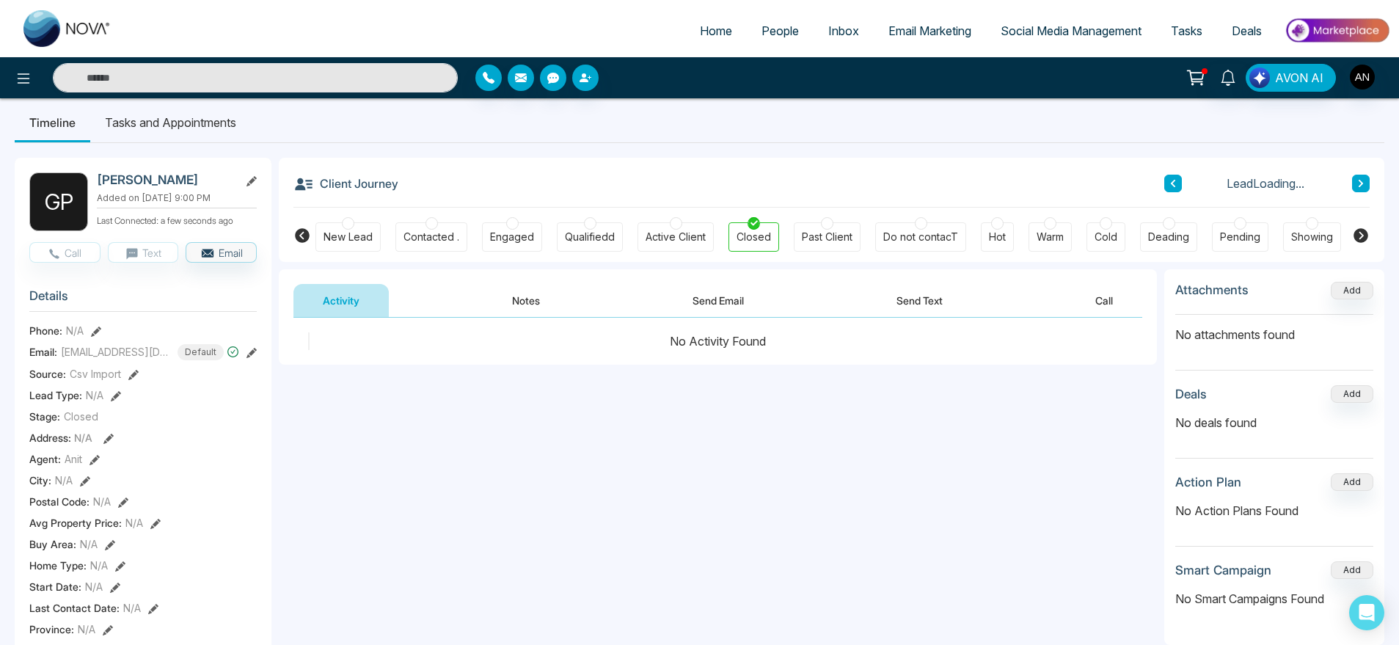
click at [1364, 181] on icon at bounding box center [1360, 183] width 7 height 9
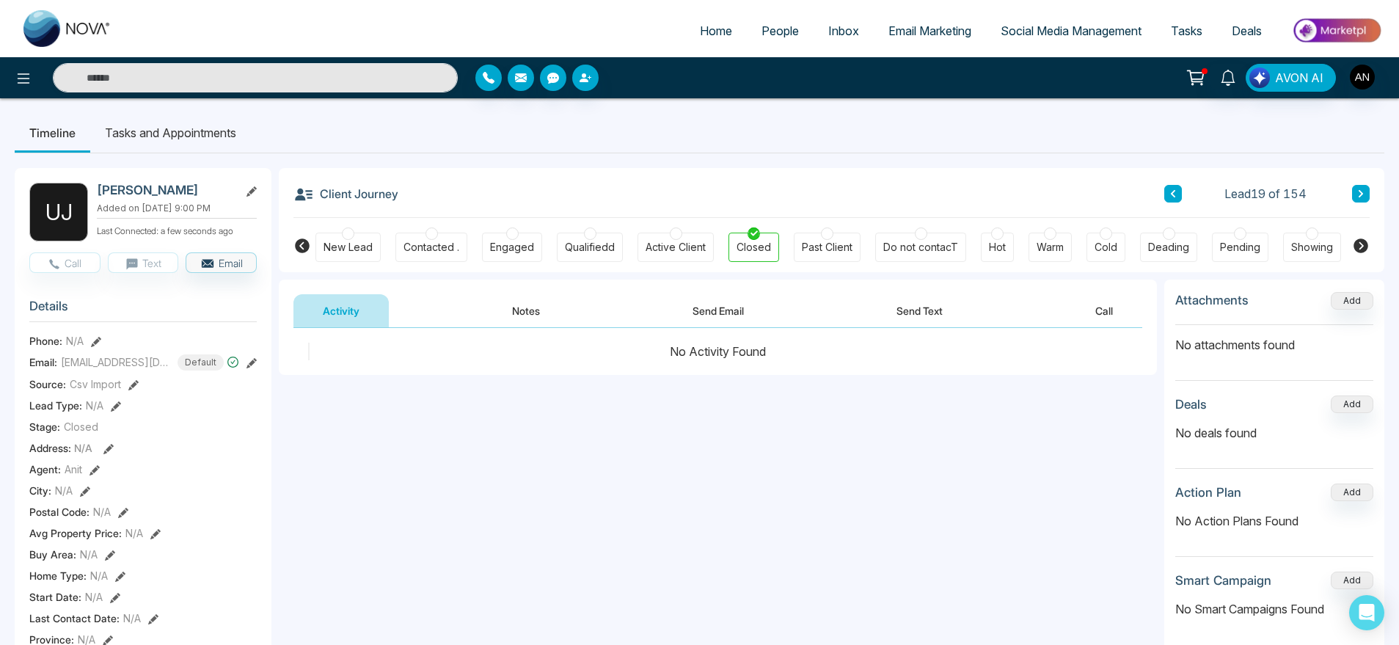
click at [1369, 199] on button at bounding box center [1361, 194] width 18 height 18
click at [1361, 192] on icon at bounding box center [1361, 193] width 4 height 7
click at [1365, 190] on button at bounding box center [1361, 194] width 18 height 18
click at [712, 29] on span "Home" at bounding box center [716, 30] width 32 height 15
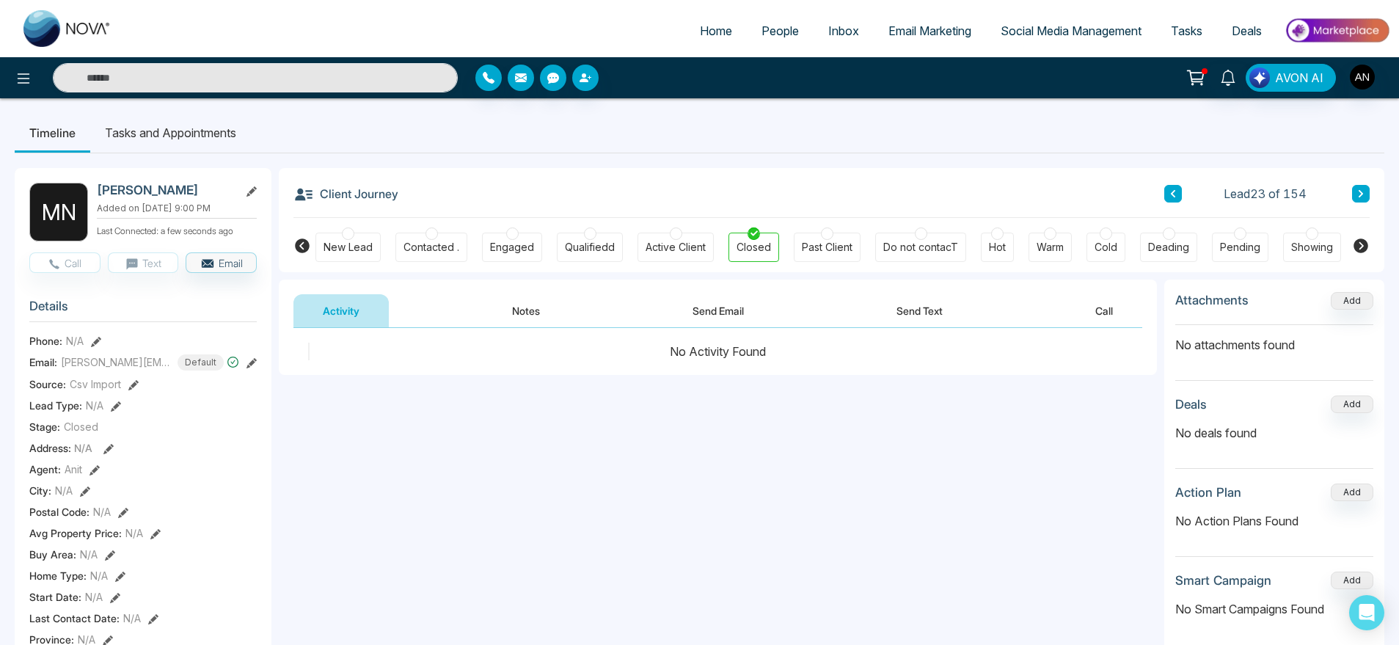
select select "*"
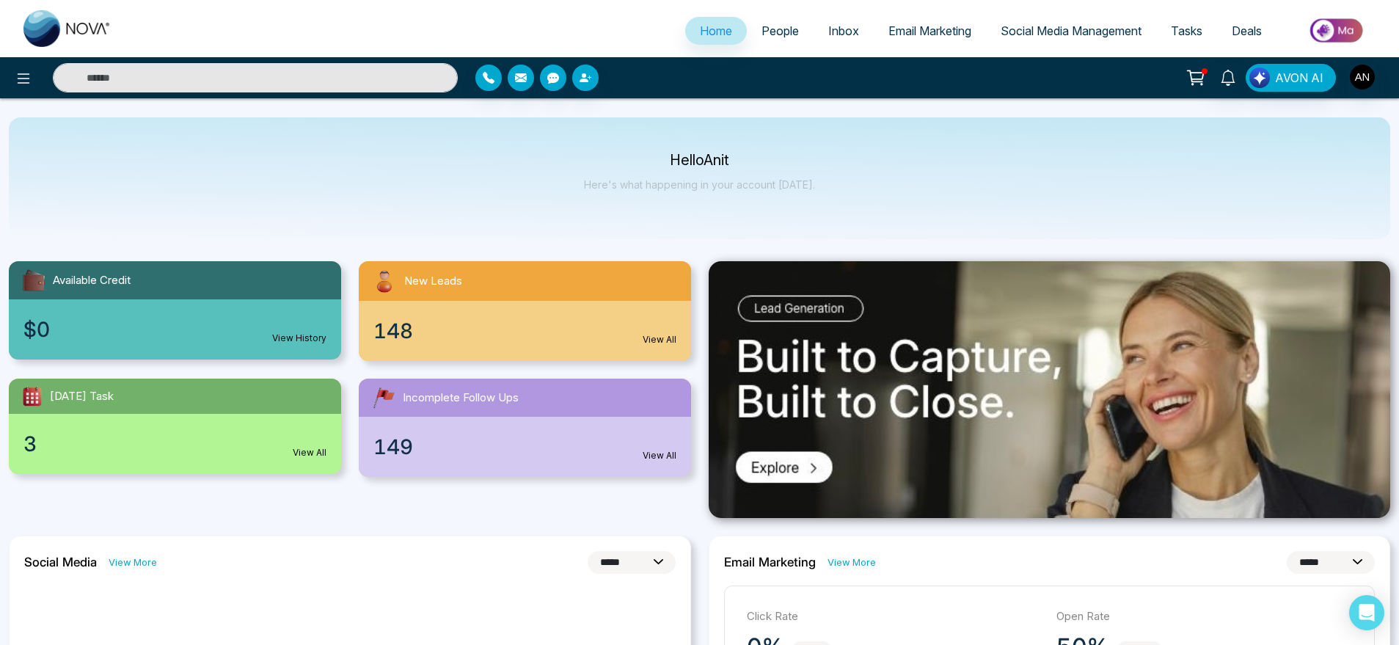
click at [765, 35] on span "People" at bounding box center [780, 30] width 37 height 15
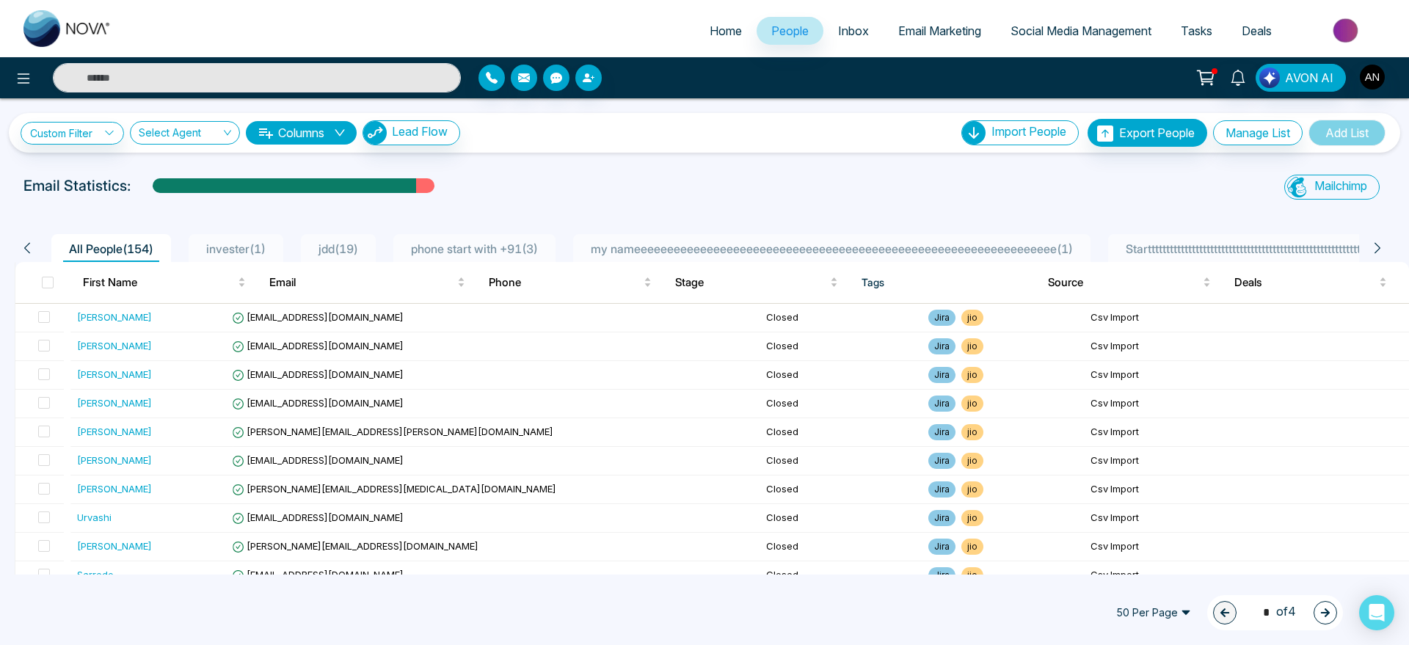
click at [1382, 242] on icon at bounding box center [1377, 247] width 13 height 13
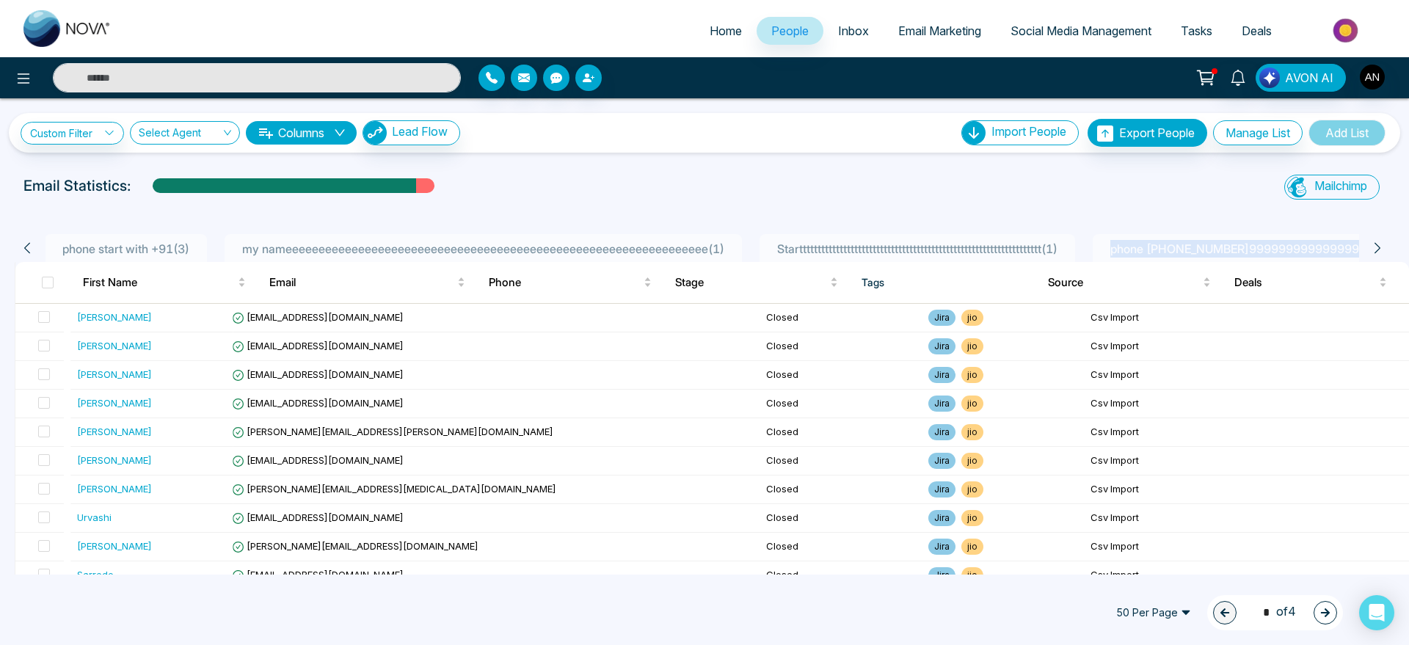
click at [1382, 242] on icon at bounding box center [1377, 247] width 13 height 13
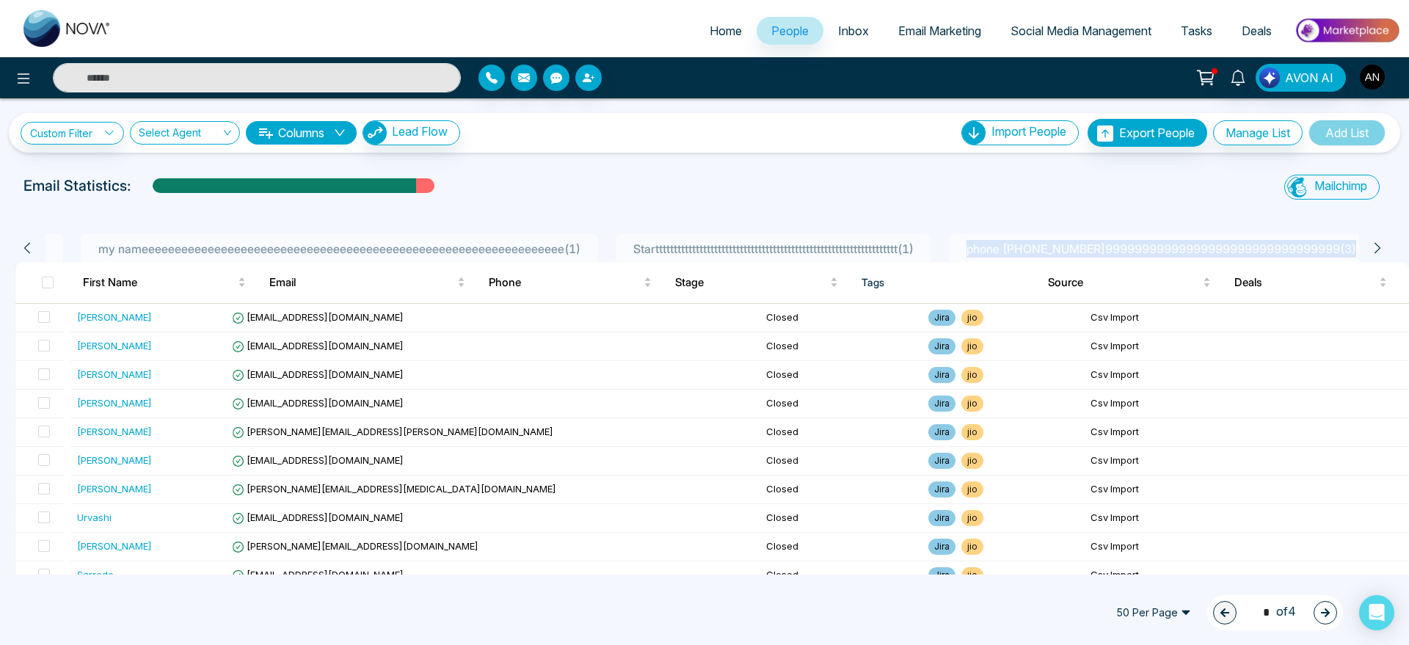
click at [1382, 242] on icon at bounding box center [1377, 247] width 13 height 13
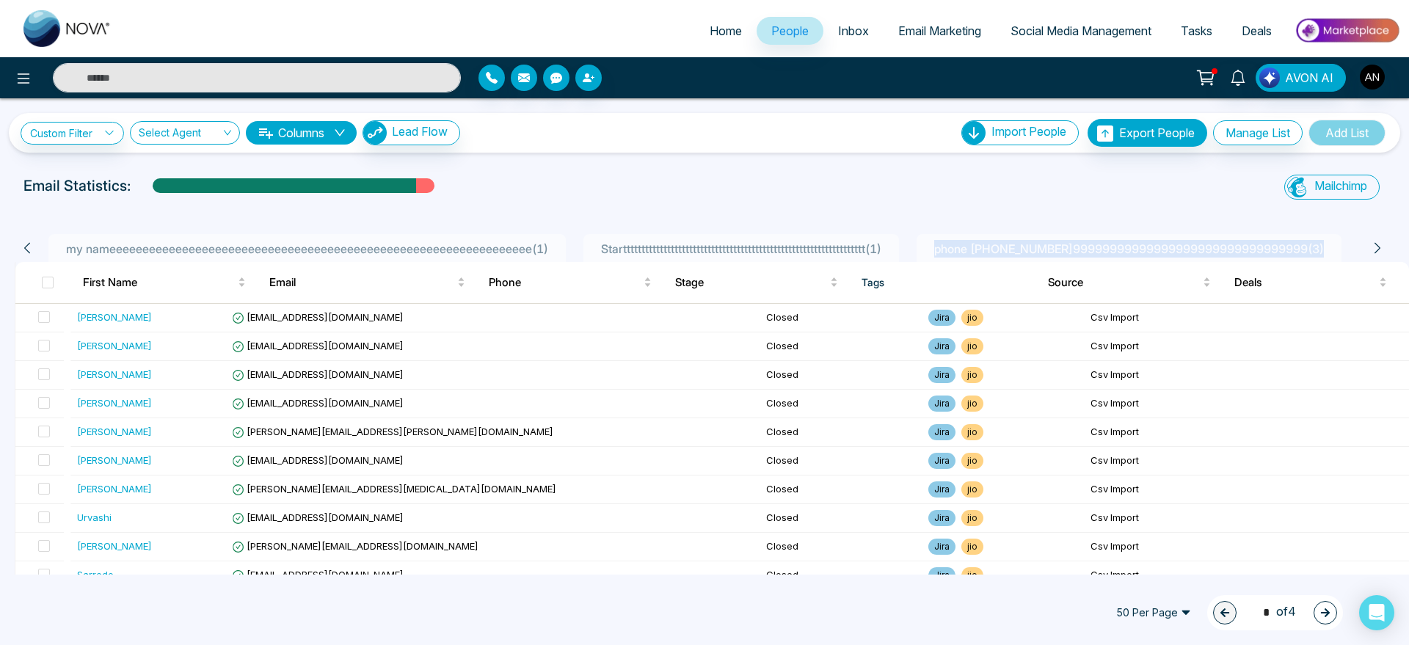
click at [1382, 242] on icon at bounding box center [1377, 247] width 13 height 13
click at [935, 199] on div "Mailchimp Sync All Lead Sync Lead Report" at bounding box center [1164, 189] width 460 height 29
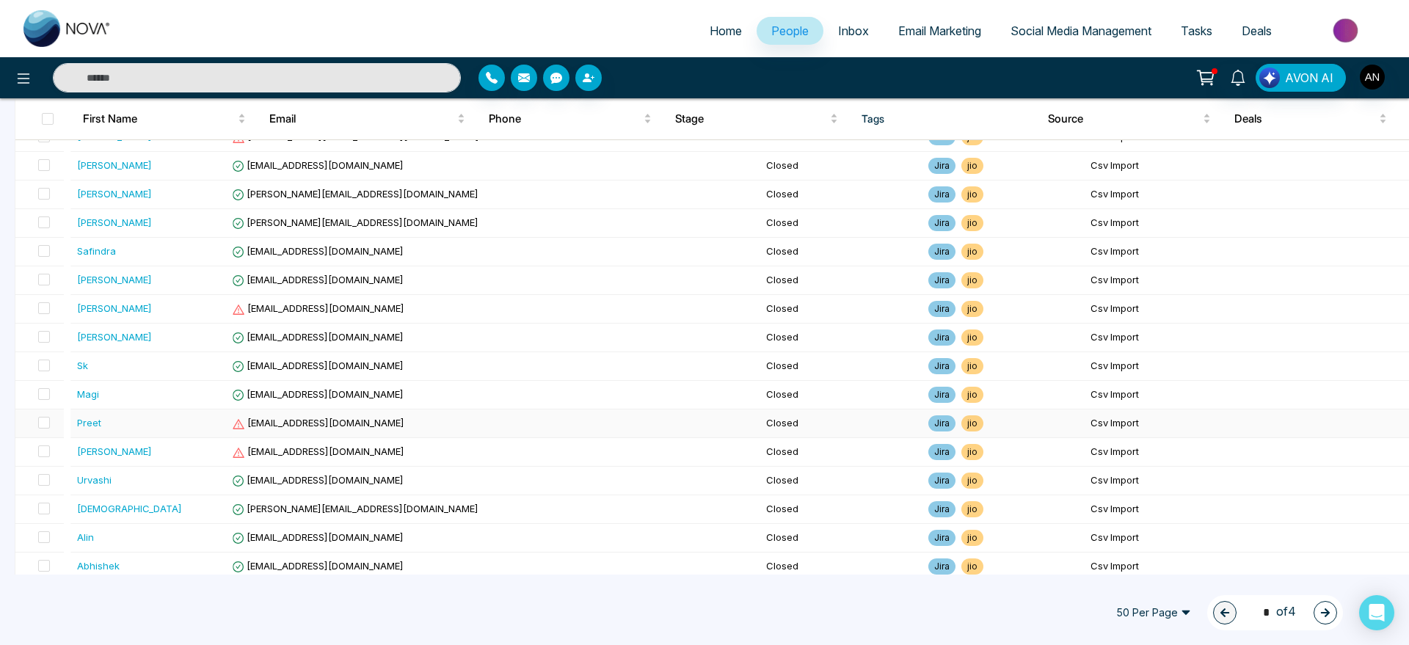
scroll to position [1161, 0]
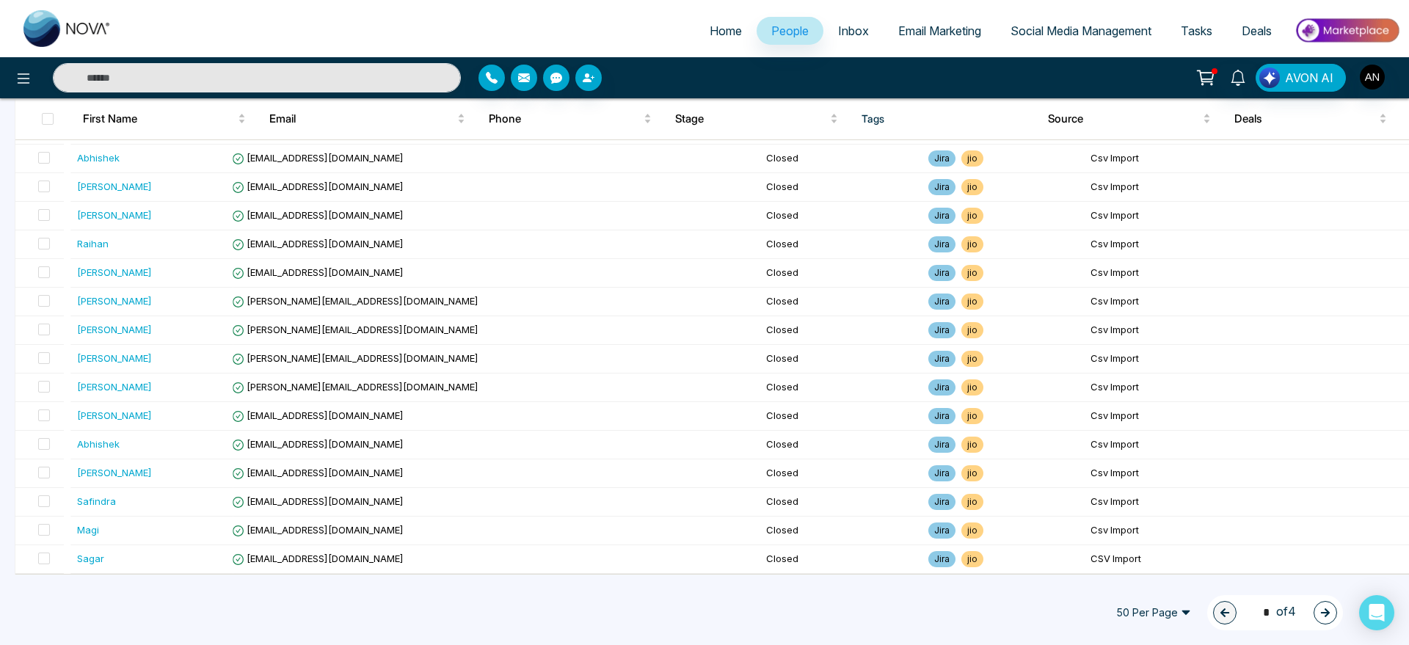
click at [1325, 611] on icon "button" at bounding box center [1325, 613] width 10 height 10
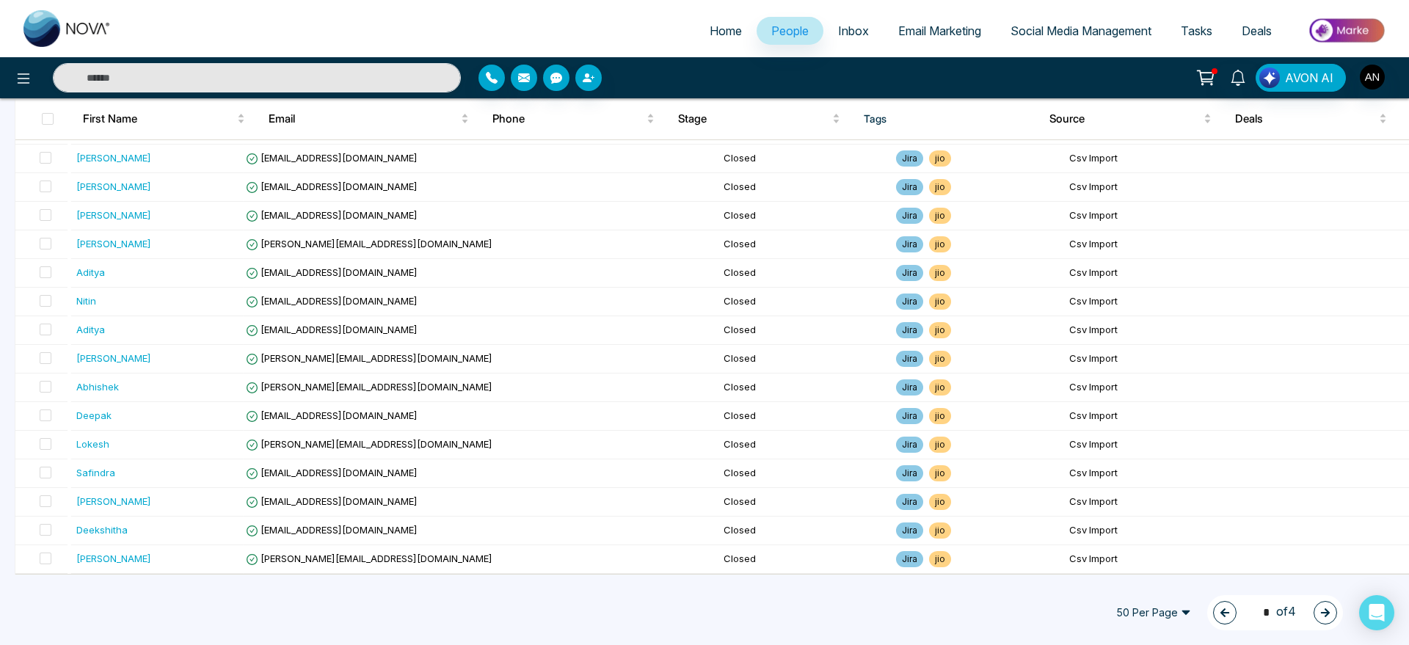
click at [1325, 611] on icon "button" at bounding box center [1325, 613] width 10 height 10
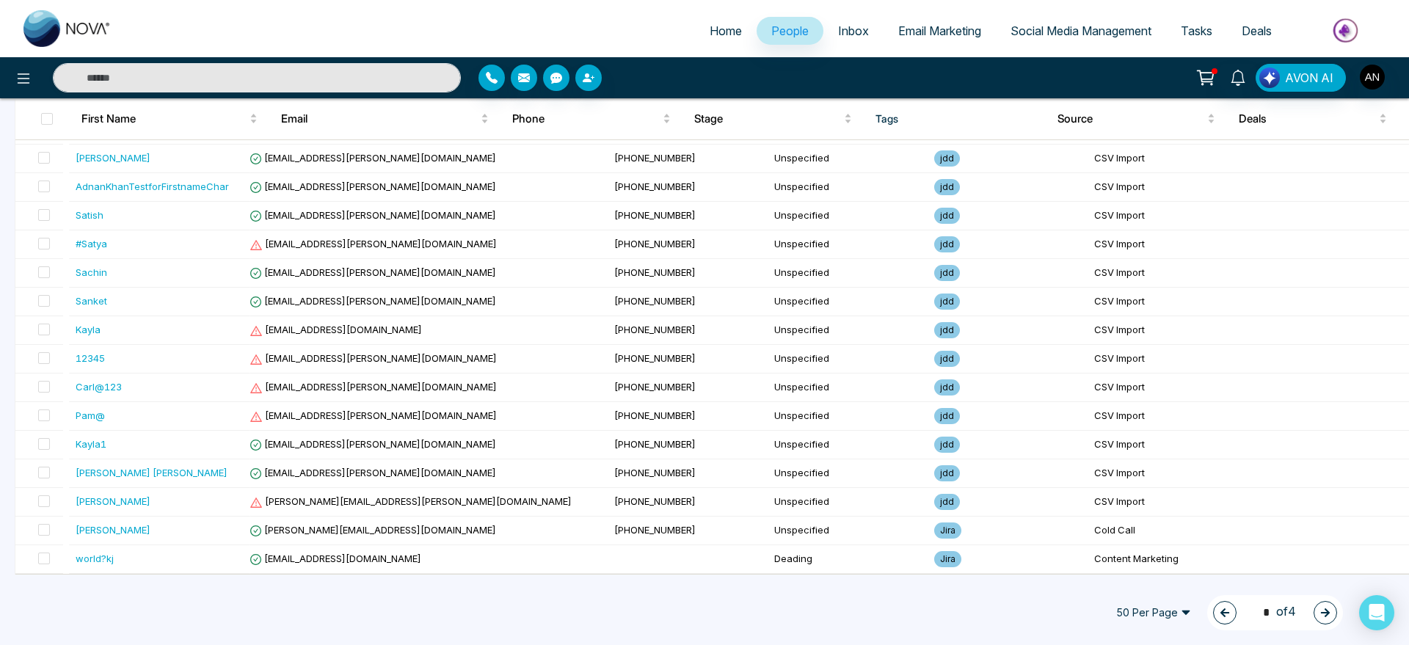
click at [1325, 611] on icon "button" at bounding box center [1325, 613] width 10 height 10
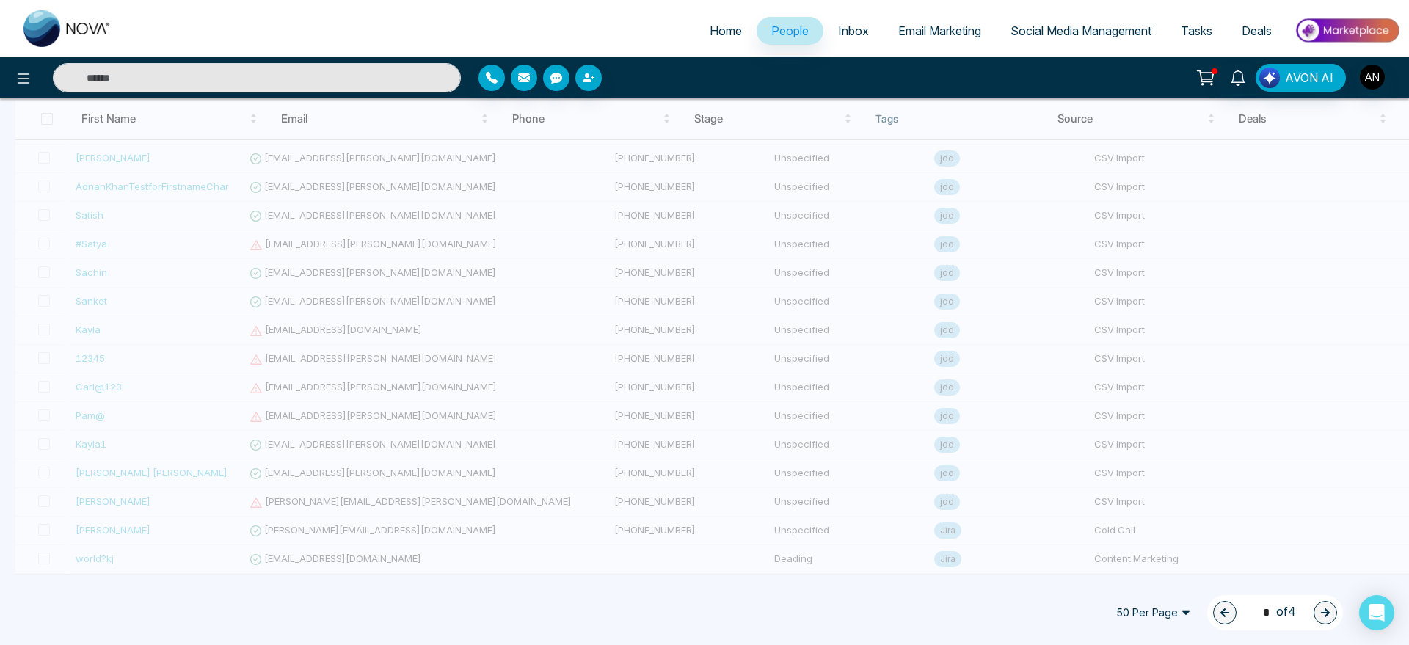
scroll to position [0, 0]
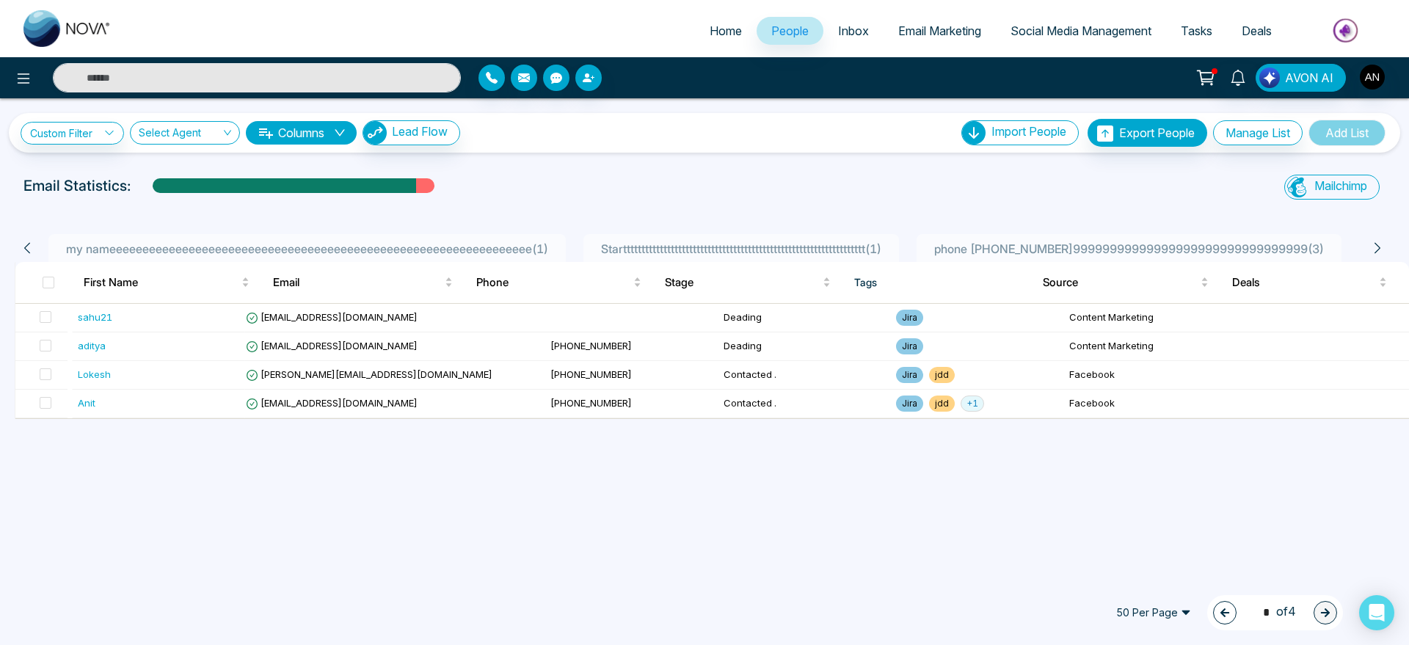
click at [1220, 621] on button "button" at bounding box center [1224, 612] width 23 height 23
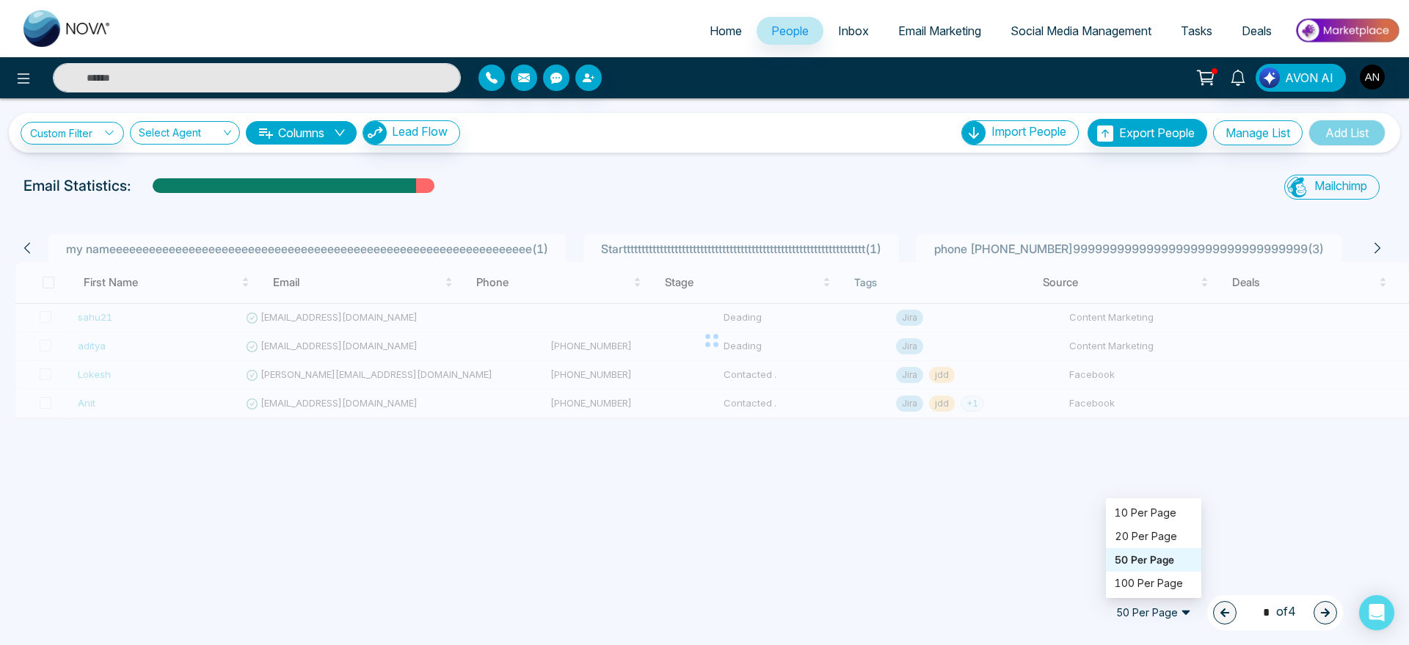
click at [1153, 619] on span "50 Per Page" at bounding box center [1153, 612] width 95 height 23
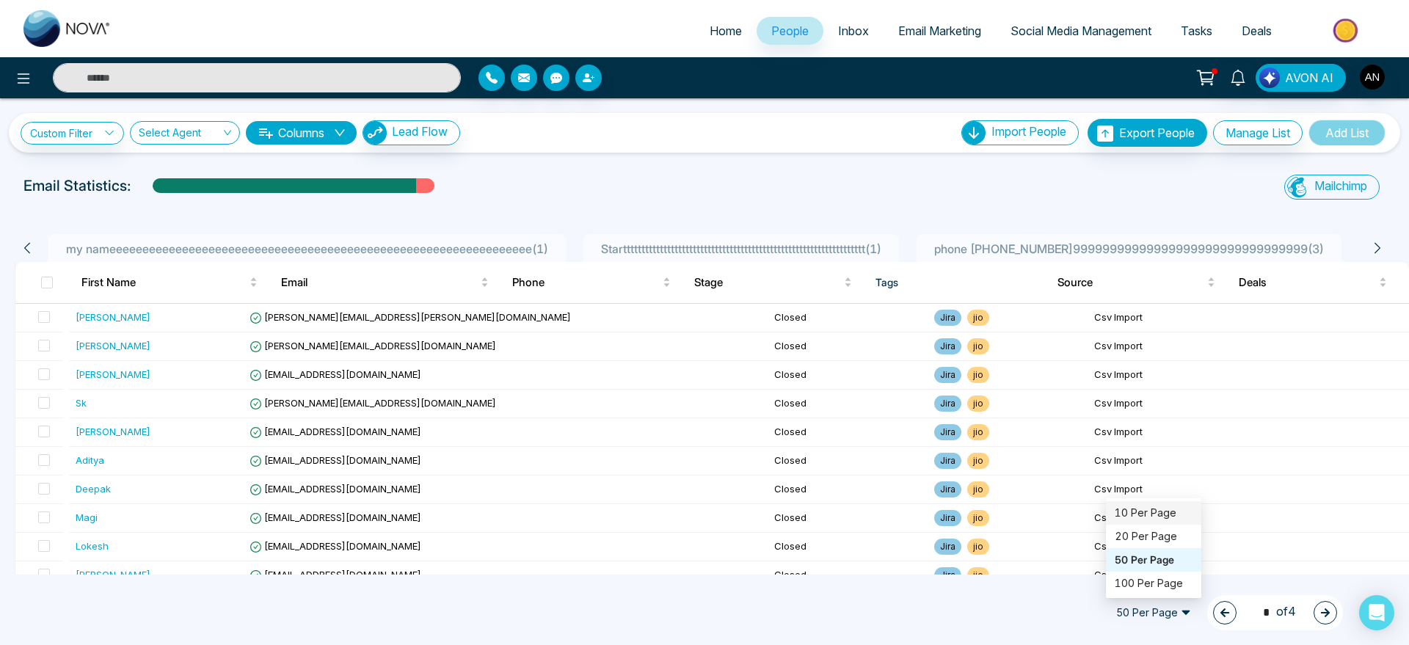
click at [1145, 517] on div "10 Per Page" at bounding box center [1154, 513] width 78 height 16
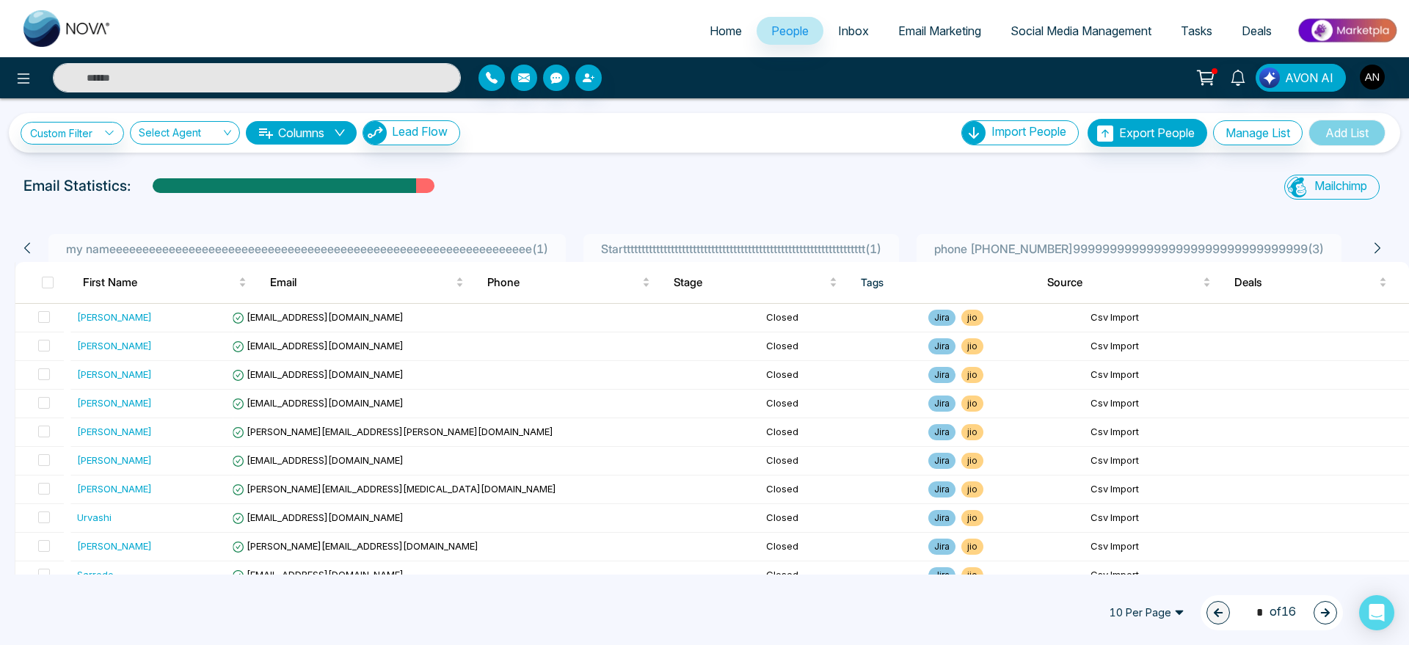
click at [1330, 621] on button "button" at bounding box center [1324, 612] width 23 height 23
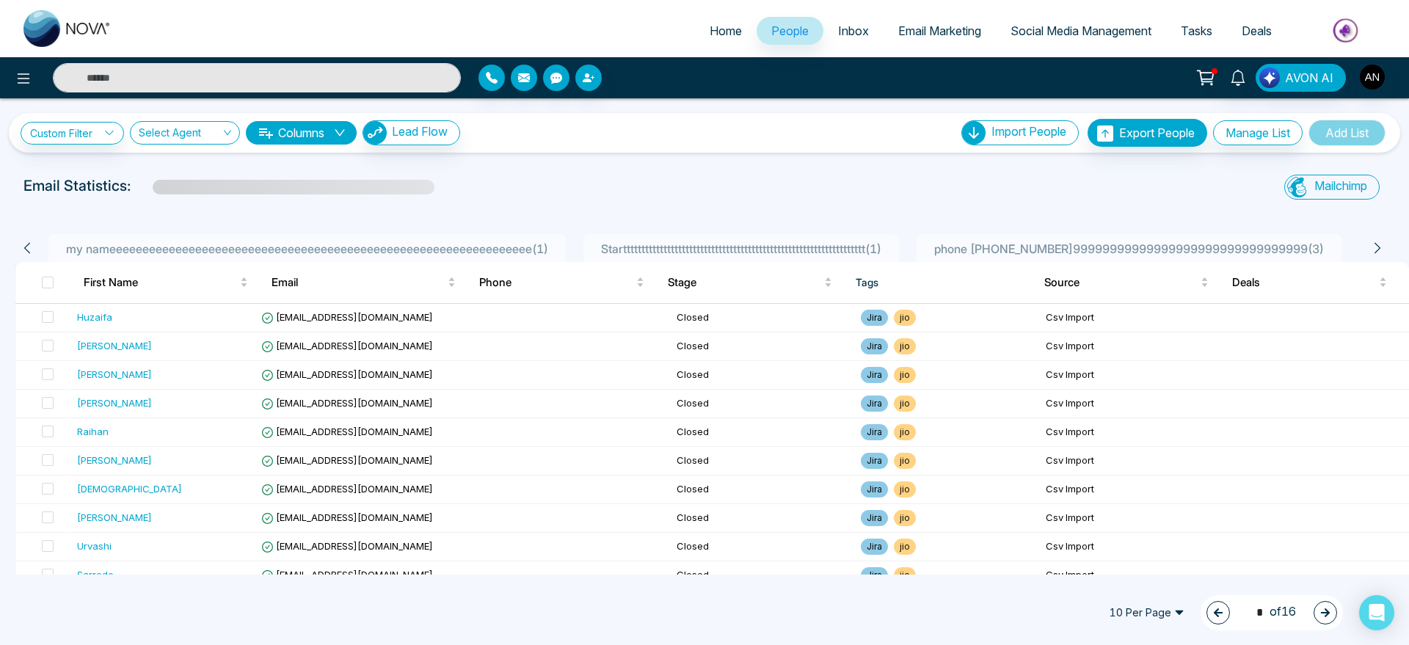
click at [1323, 616] on icon "button" at bounding box center [1325, 613] width 10 height 10
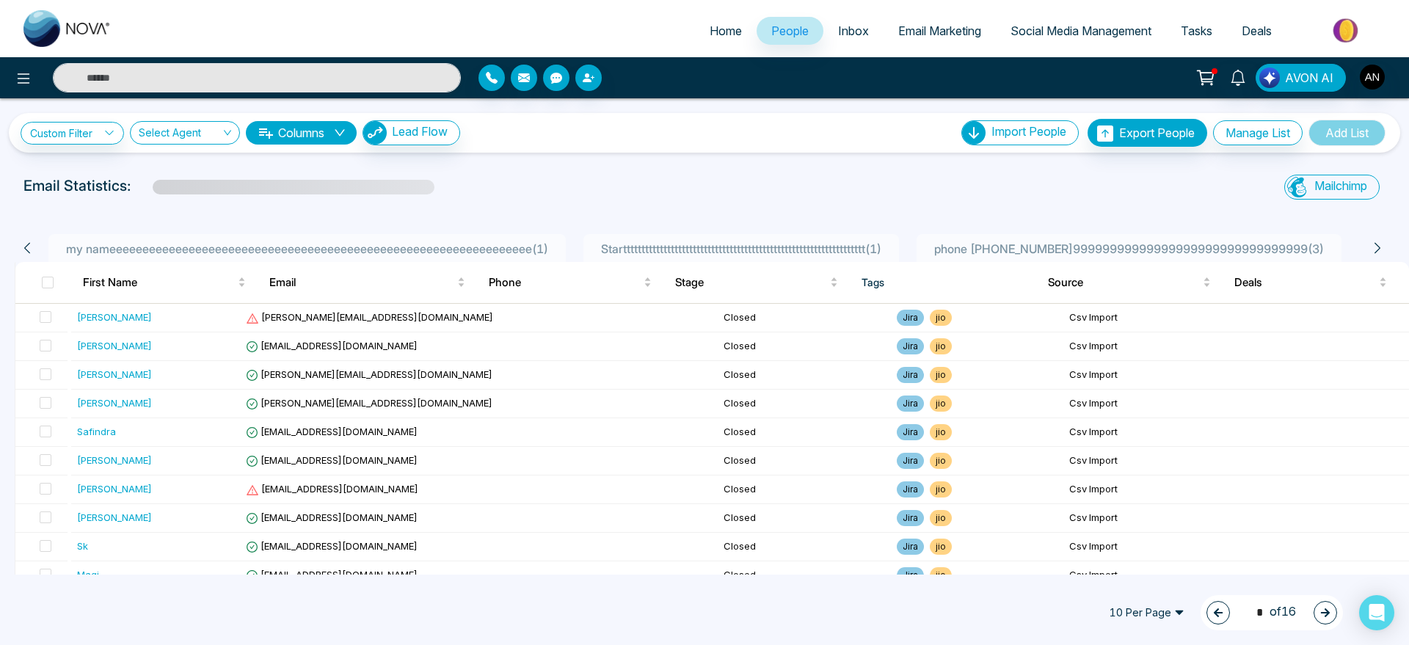
click at [1323, 616] on icon "button" at bounding box center [1325, 613] width 10 height 10
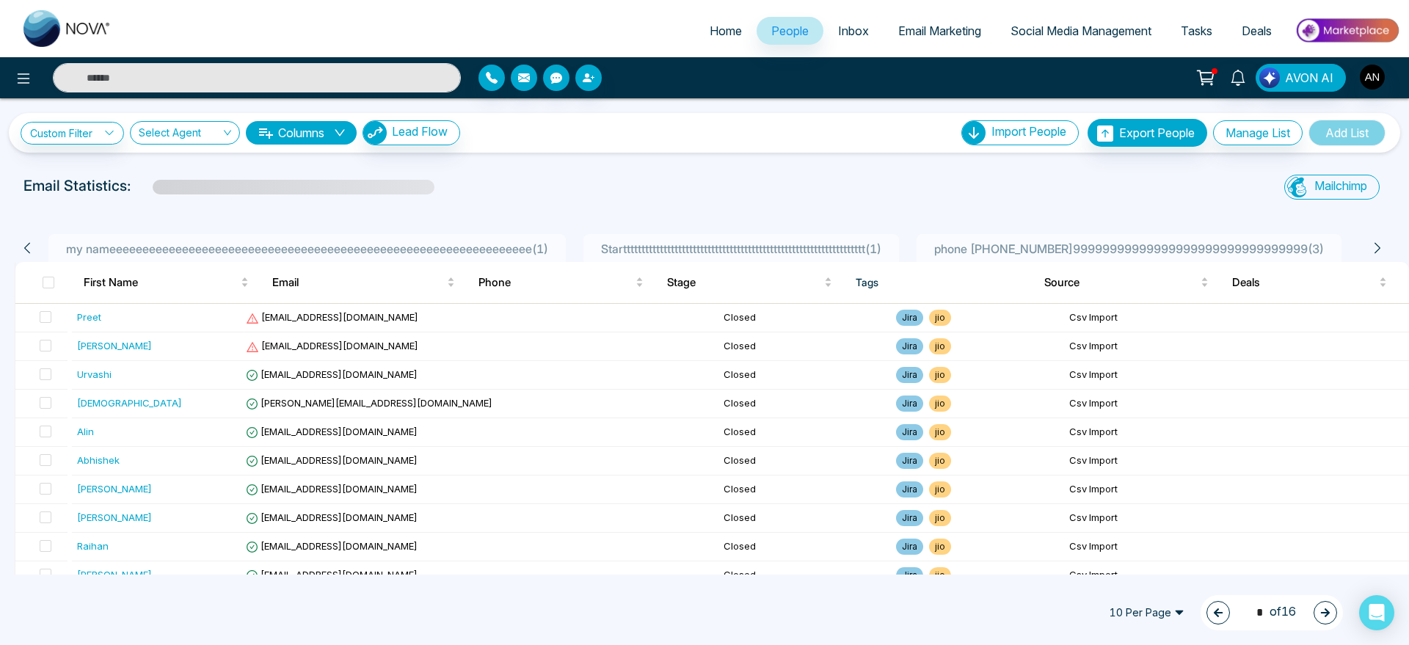
click at [1323, 616] on icon "button" at bounding box center [1325, 613] width 10 height 10
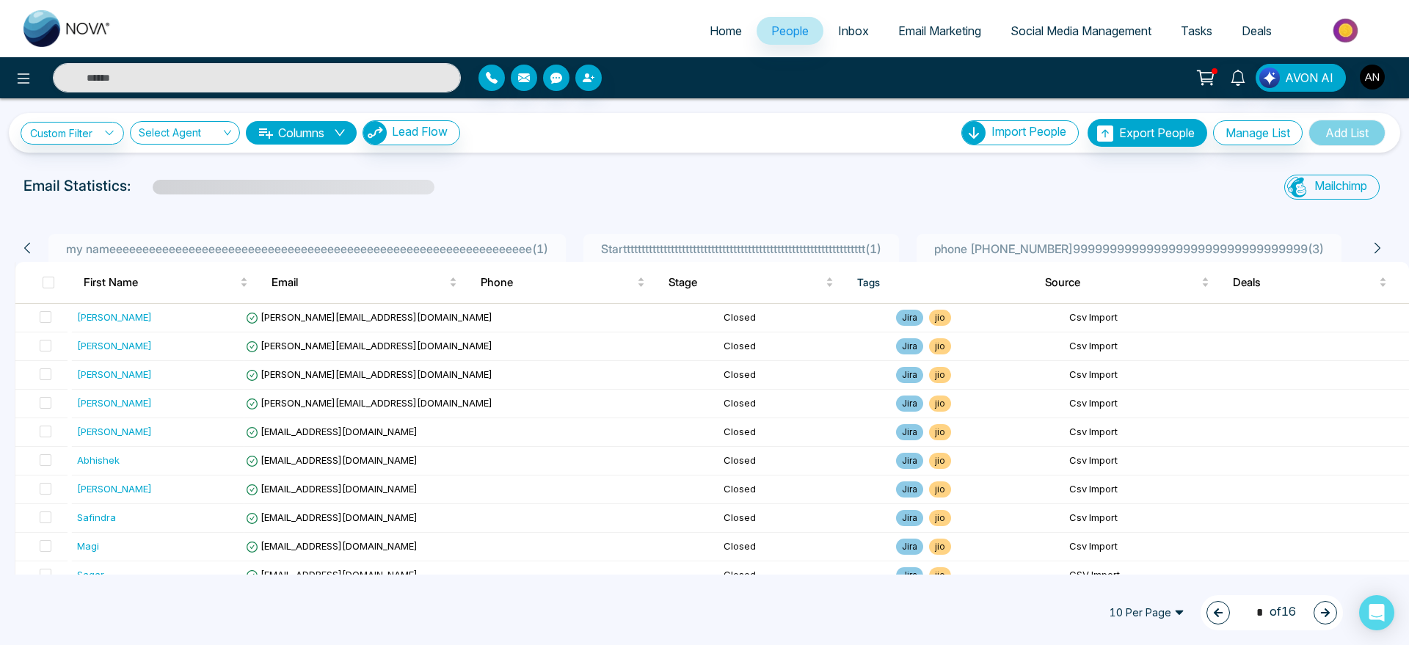
click at [1323, 616] on icon "button" at bounding box center [1325, 613] width 10 height 10
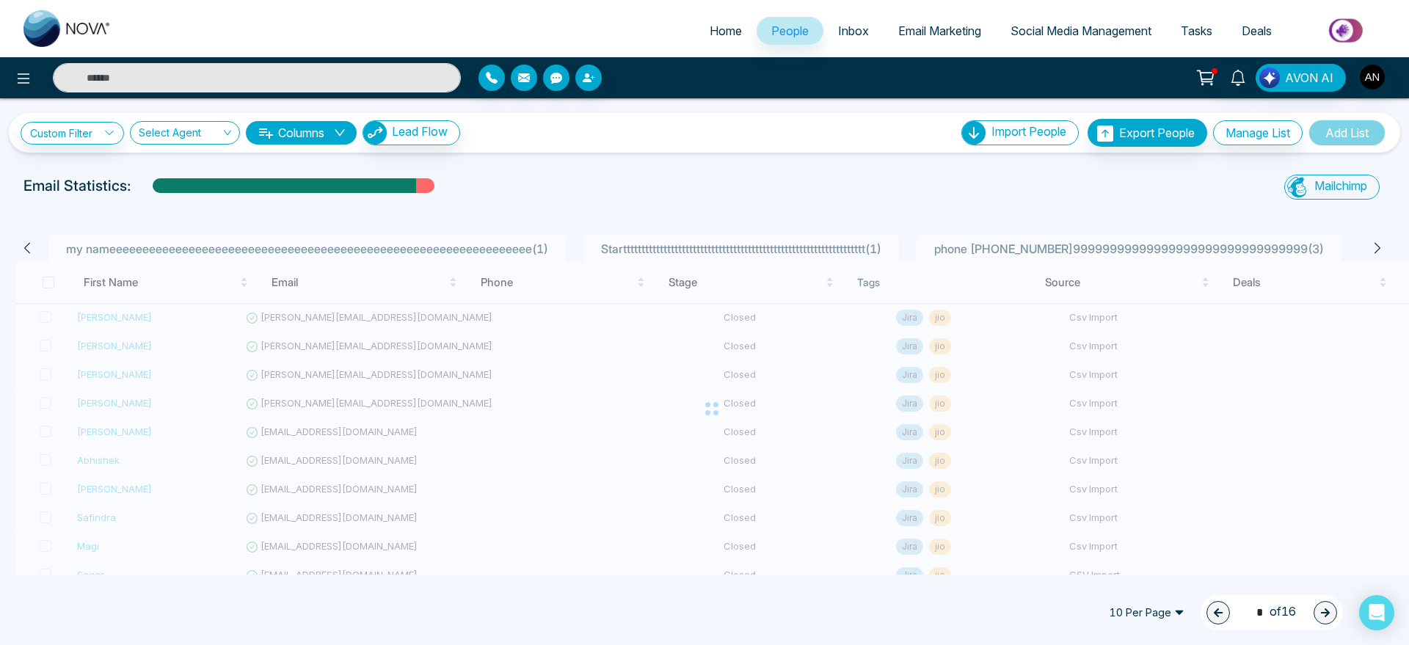
click at [1324, 619] on button "button" at bounding box center [1324, 612] width 23 height 23
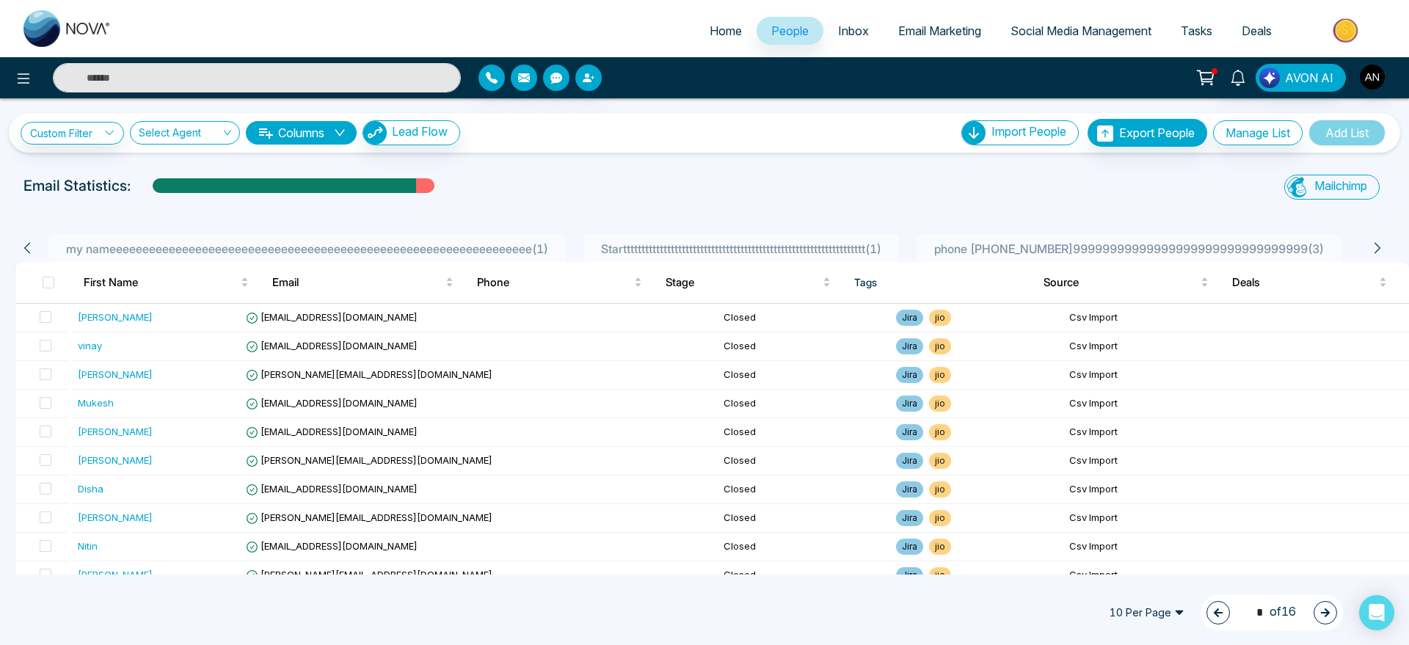
click at [1317, 609] on button "button" at bounding box center [1324, 612] width 23 height 23
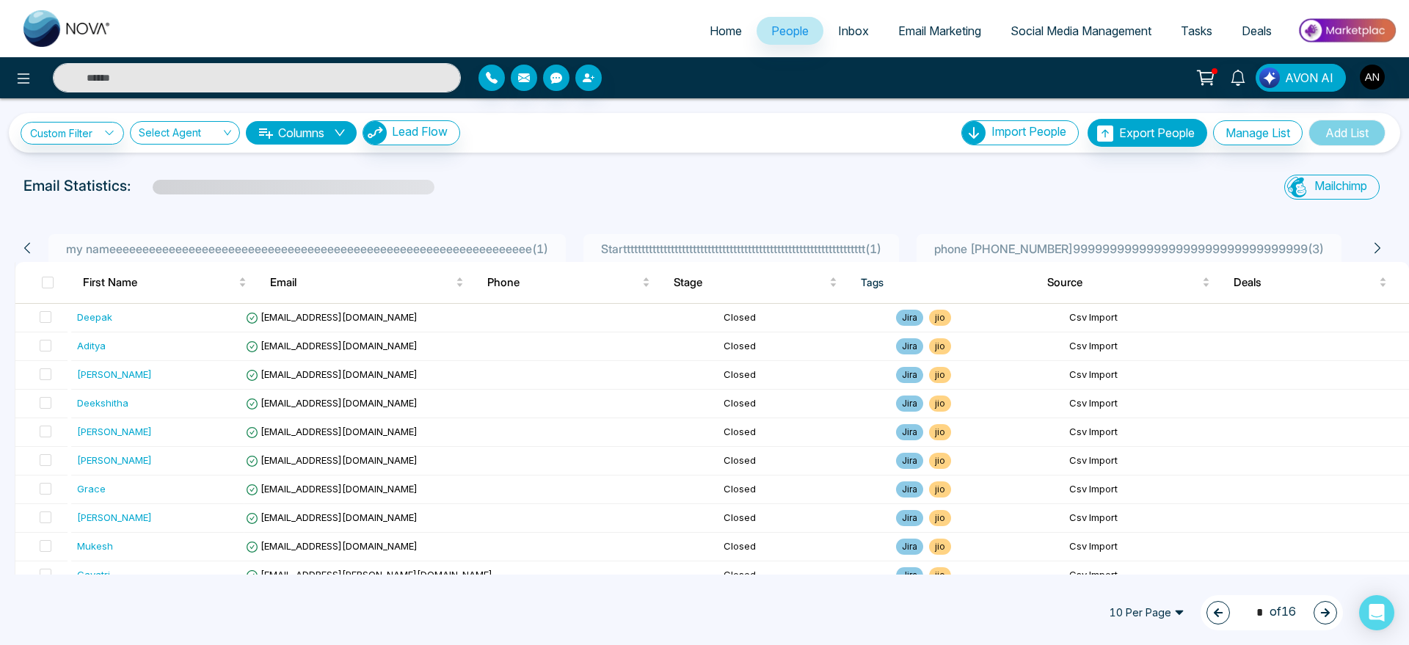
click at [1325, 619] on button "button" at bounding box center [1324, 612] width 23 height 23
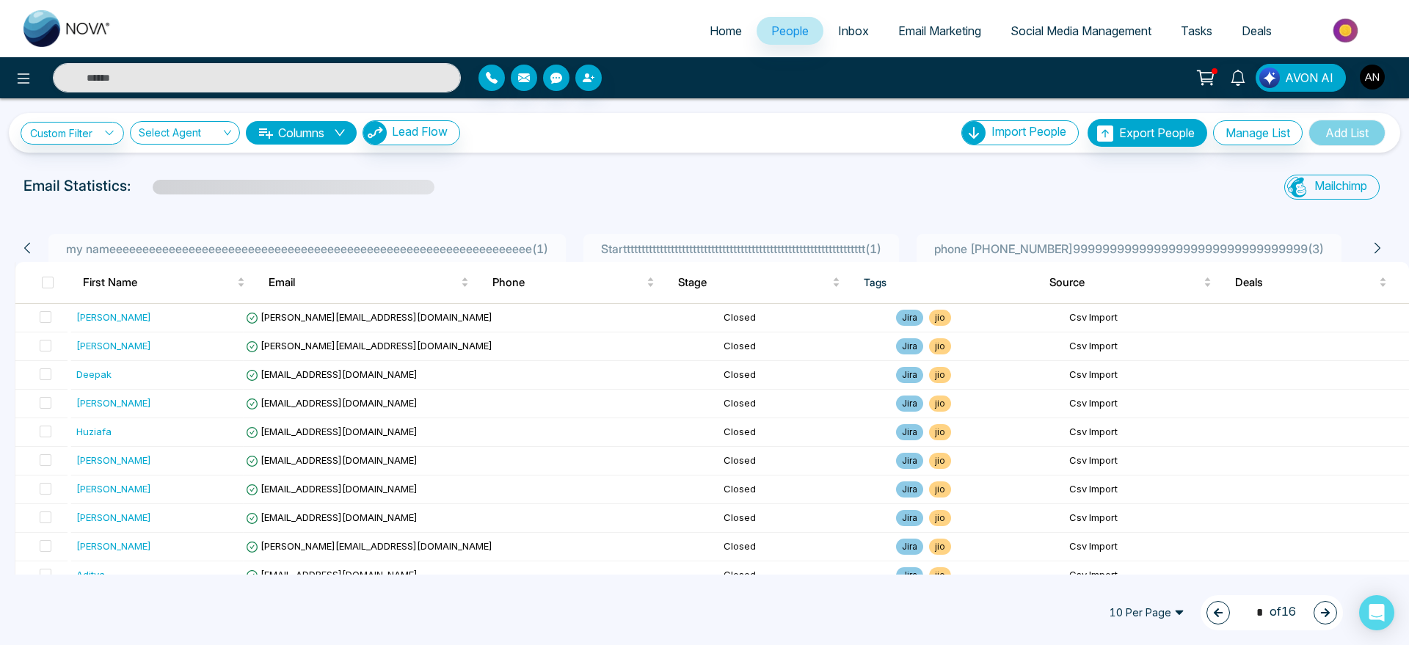
click at [1335, 612] on button "button" at bounding box center [1324, 612] width 23 height 23
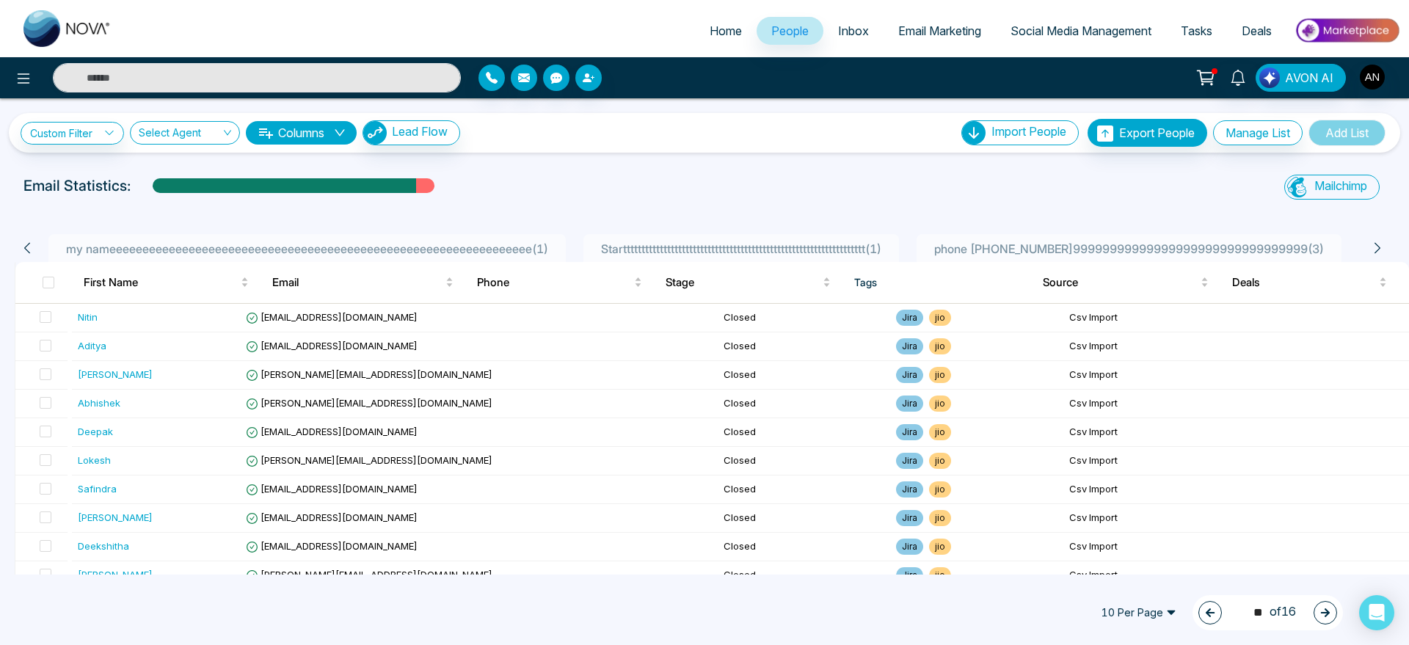
click at [1330, 610] on button "button" at bounding box center [1324, 612] width 23 height 23
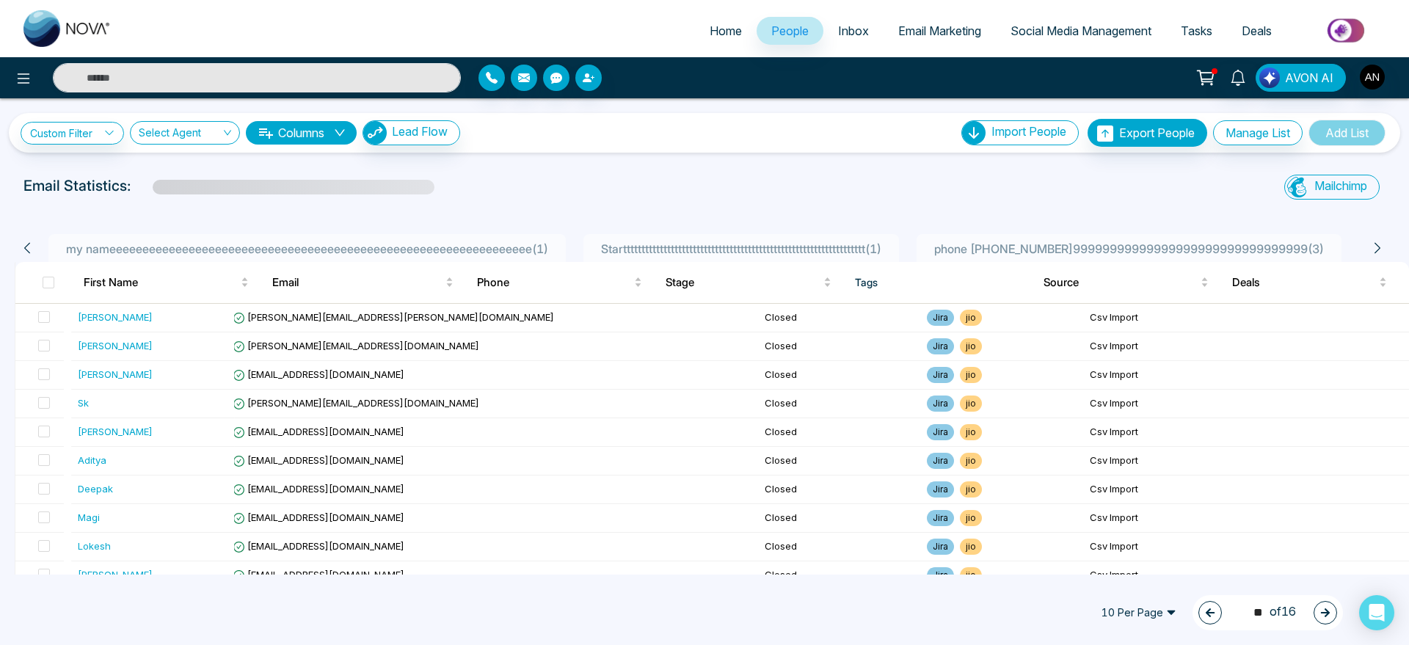
click at [1324, 618] on button "button" at bounding box center [1324, 612] width 23 height 23
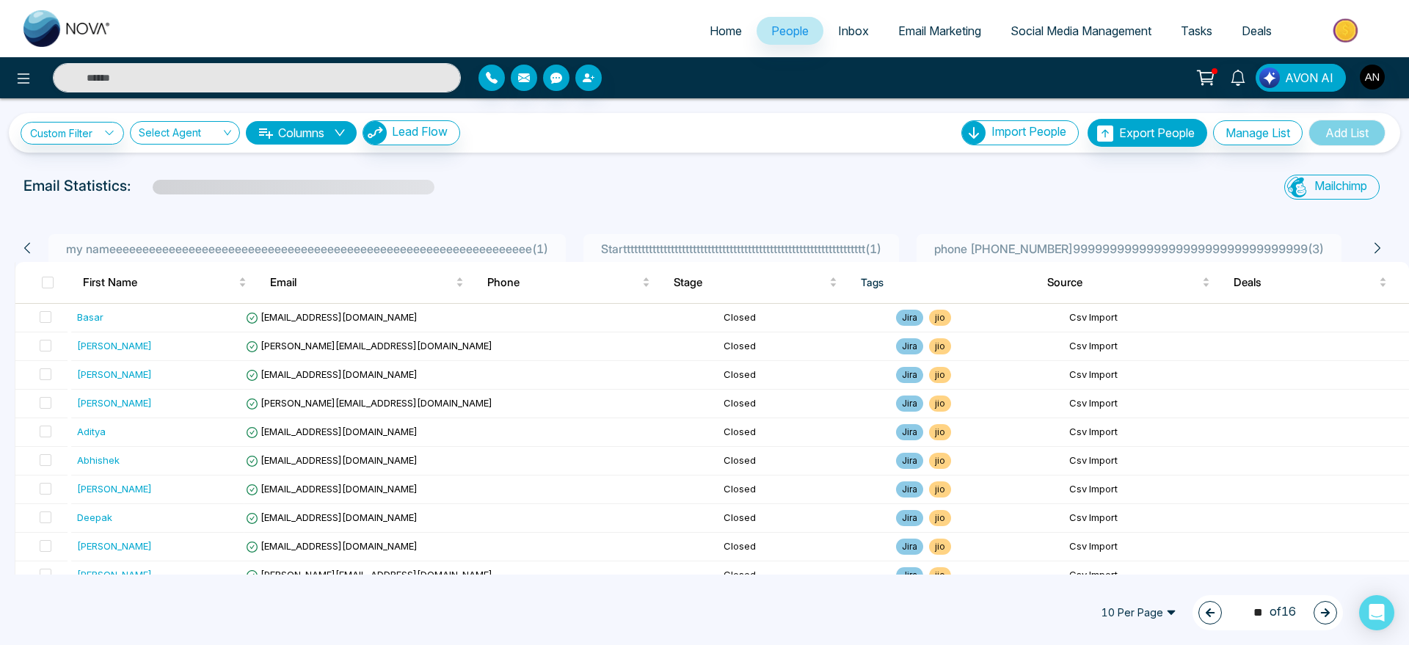
click at [1329, 612] on icon "button" at bounding box center [1325, 612] width 9 height 9
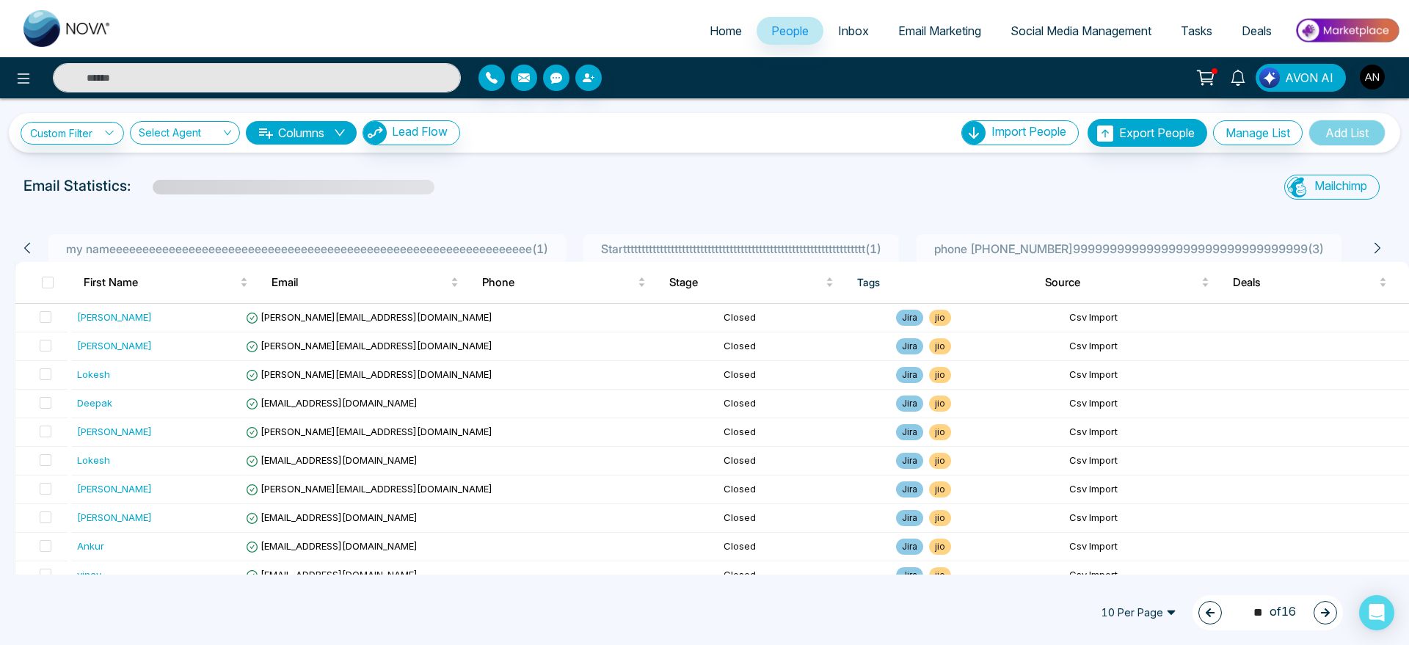
click at [1329, 612] on icon "button" at bounding box center [1325, 612] width 9 height 9
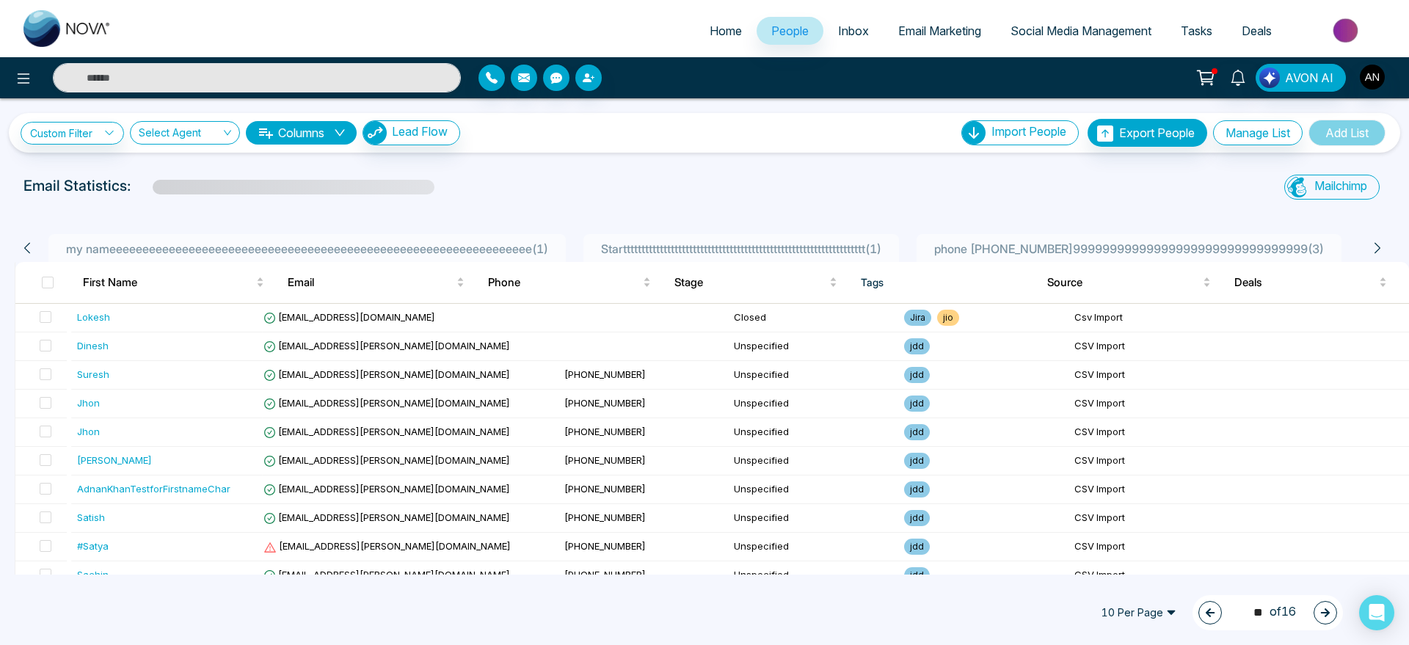
click at [1329, 612] on icon "button" at bounding box center [1325, 612] width 9 height 9
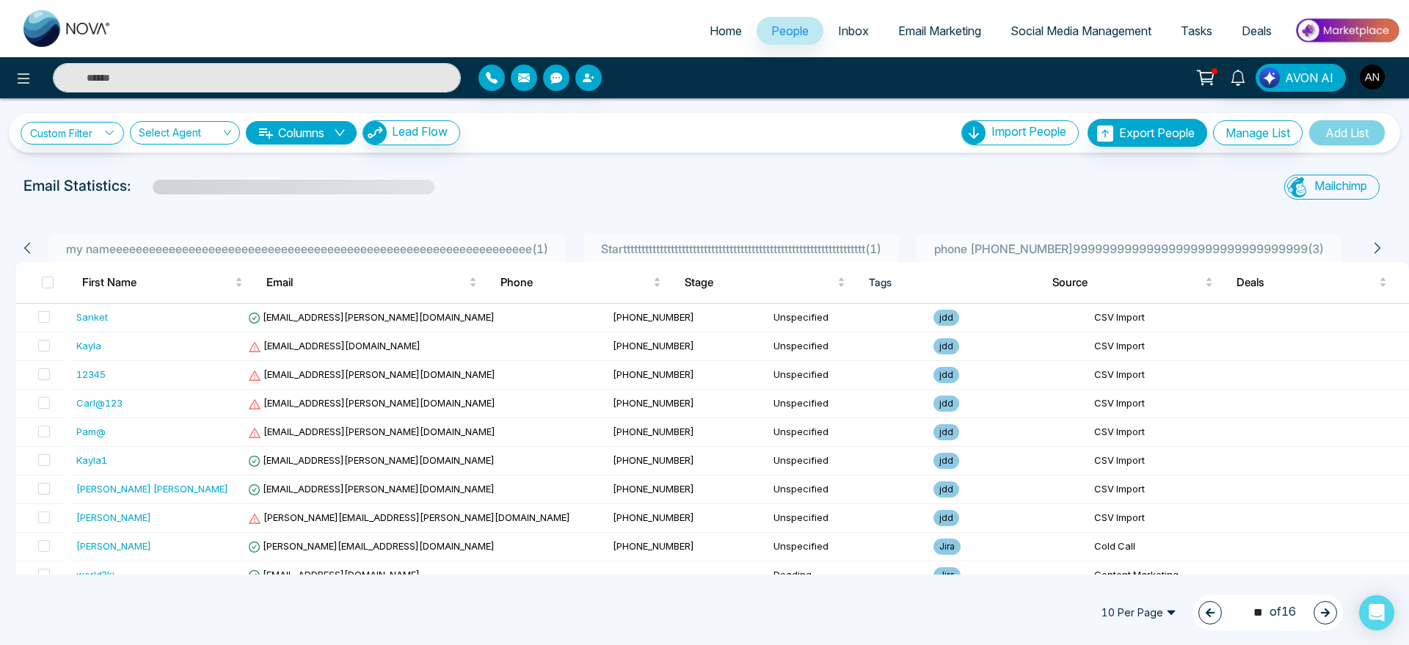
click at [1329, 612] on icon "button" at bounding box center [1325, 612] width 9 height 9
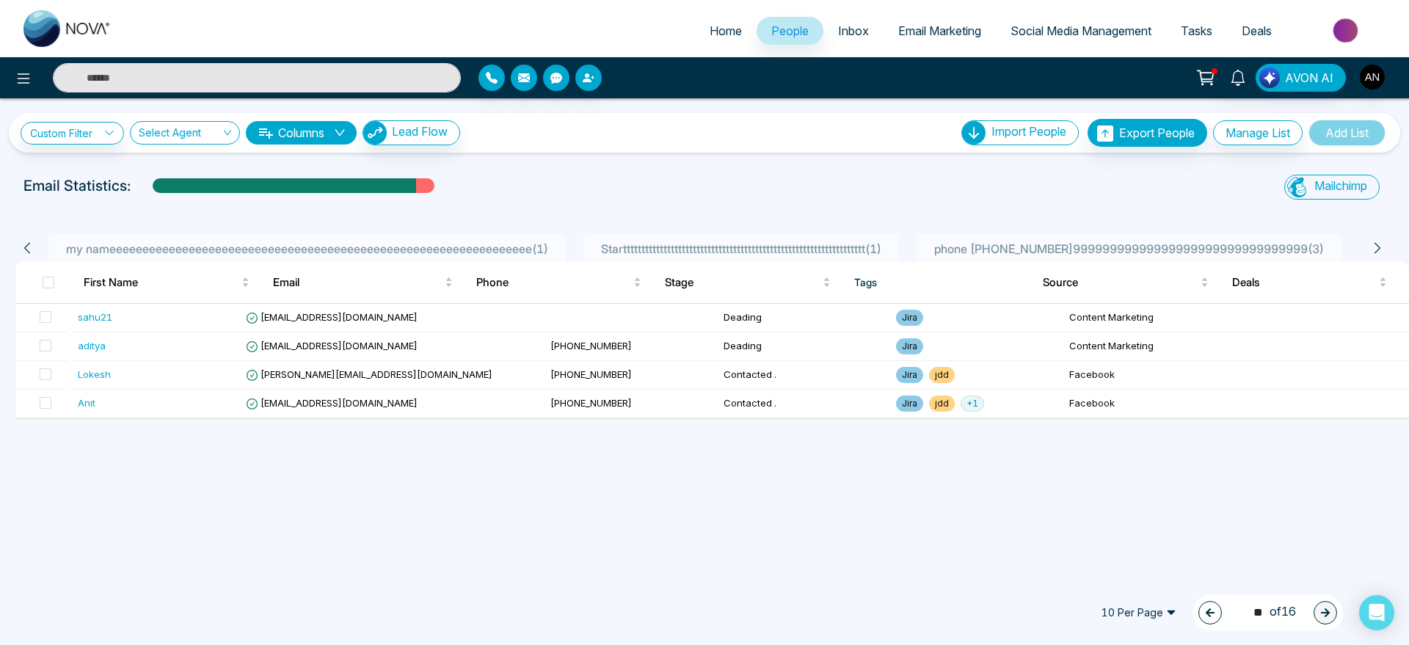
click at [1206, 610] on icon "button" at bounding box center [1210, 613] width 10 height 10
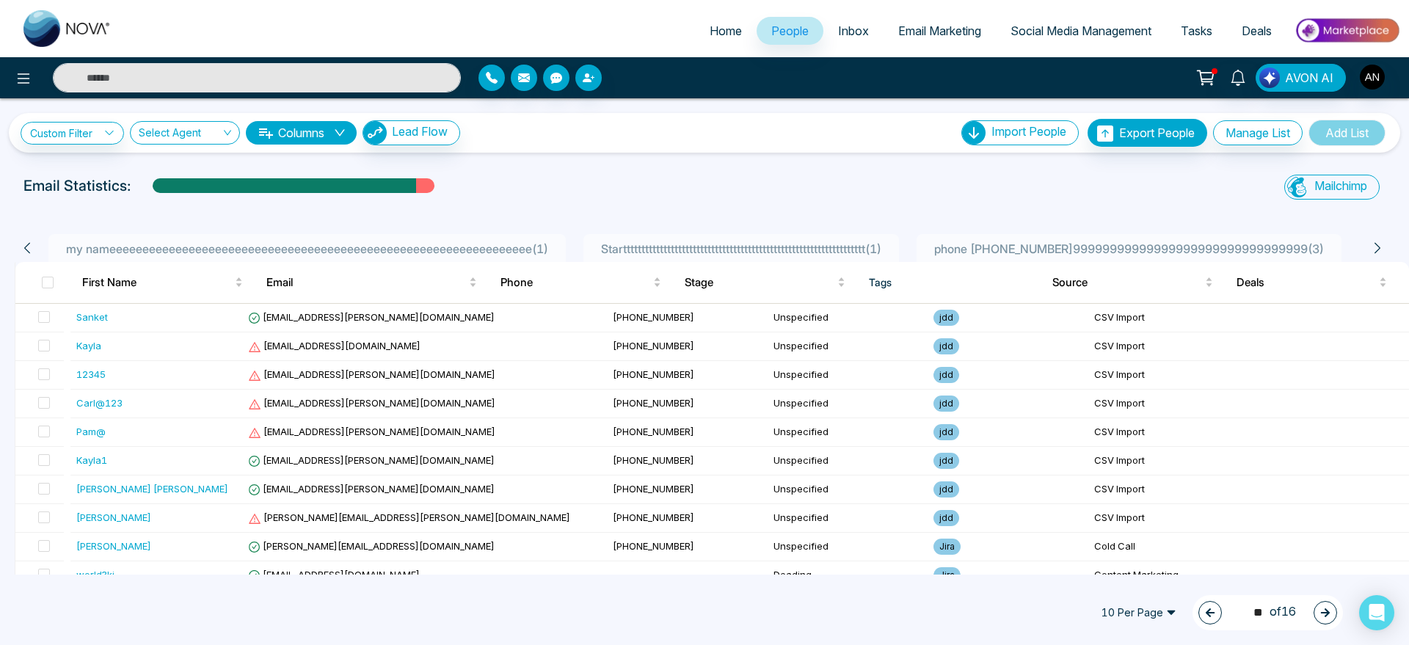
click at [1206, 610] on icon "button" at bounding box center [1210, 613] width 10 height 10
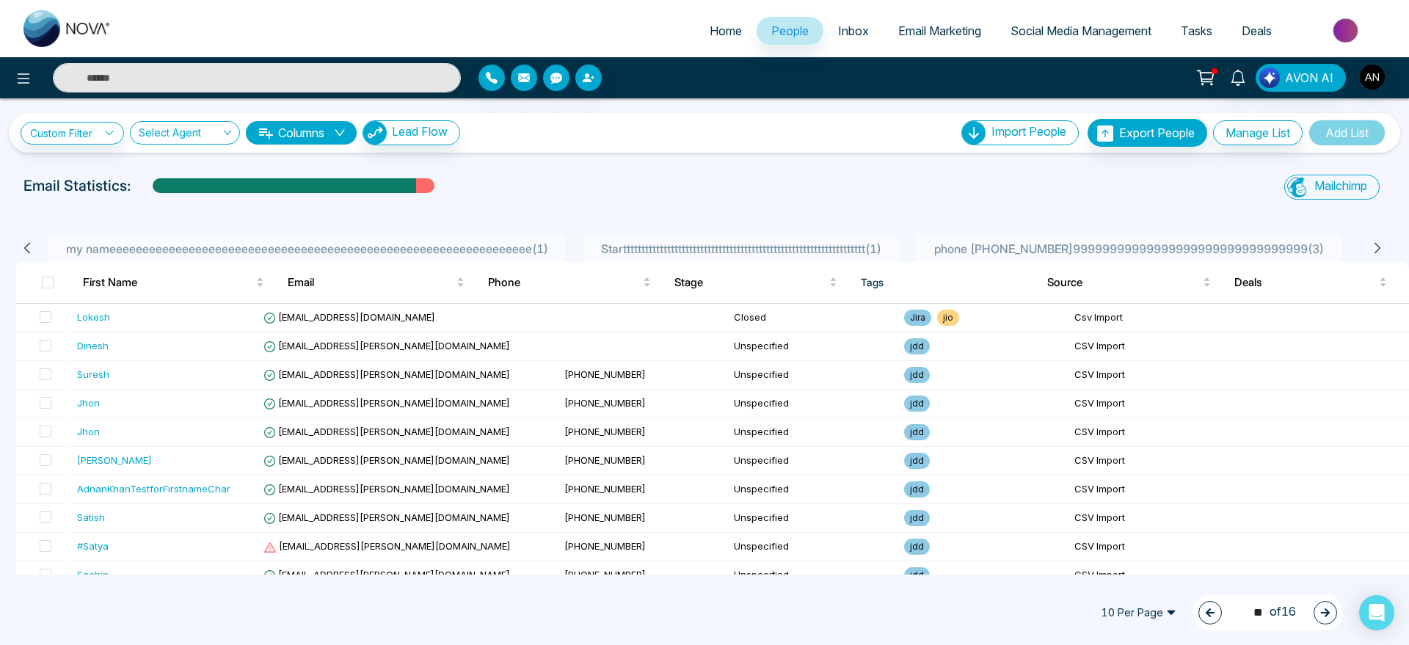
click at [1206, 610] on icon "button" at bounding box center [1210, 613] width 10 height 10
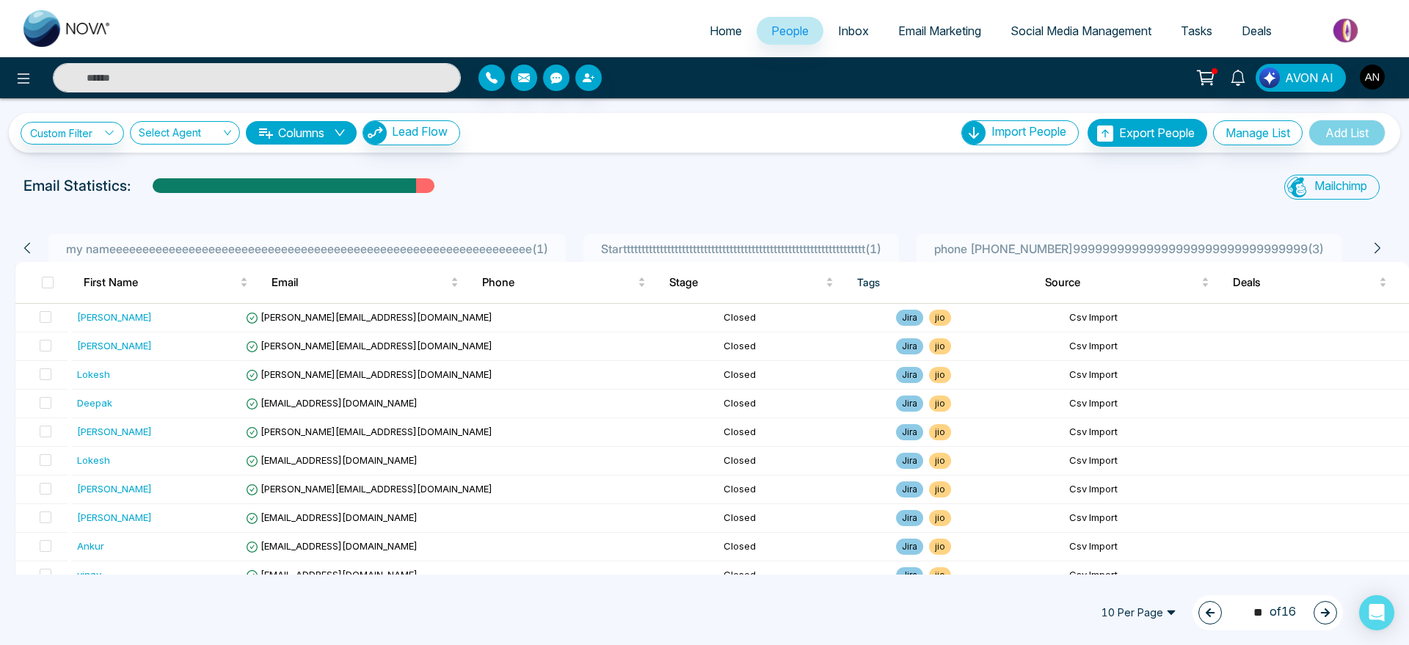
click at [1135, 608] on span "10 Per Page" at bounding box center [1138, 612] width 95 height 23
click at [1129, 539] on div "20 Per Page" at bounding box center [1139, 536] width 78 height 16
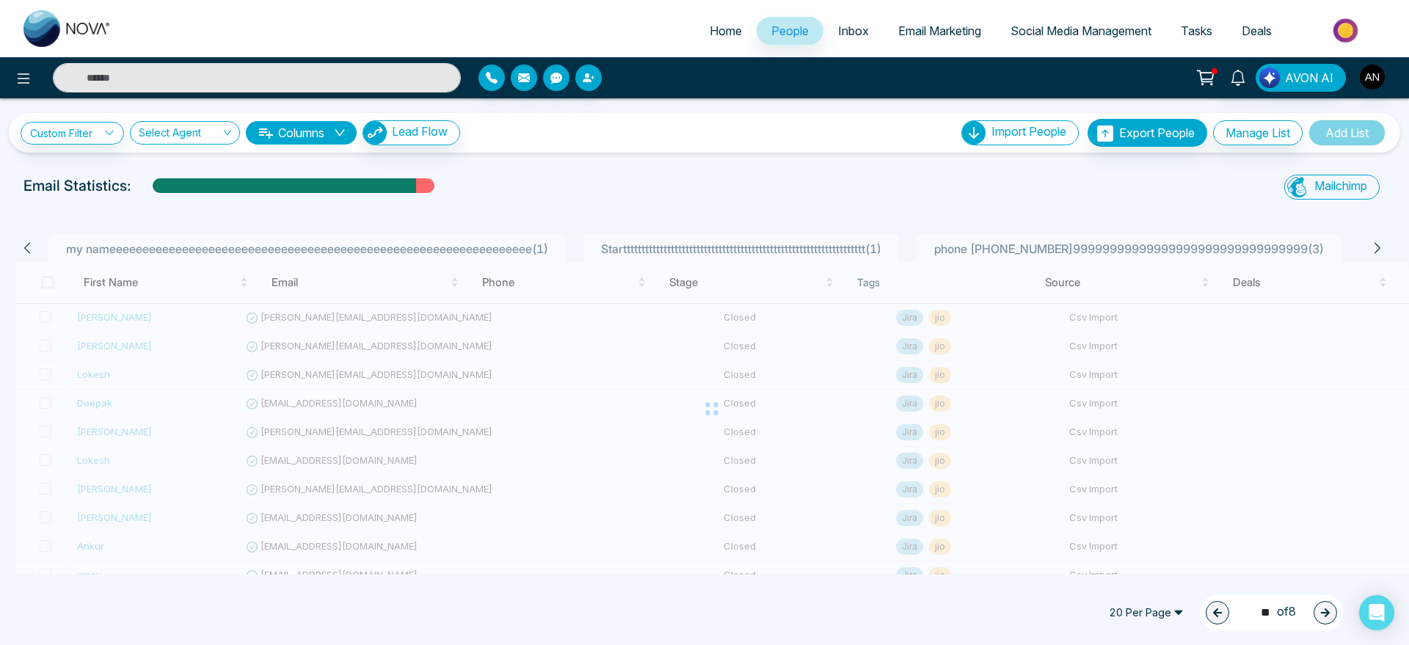
type input "*"
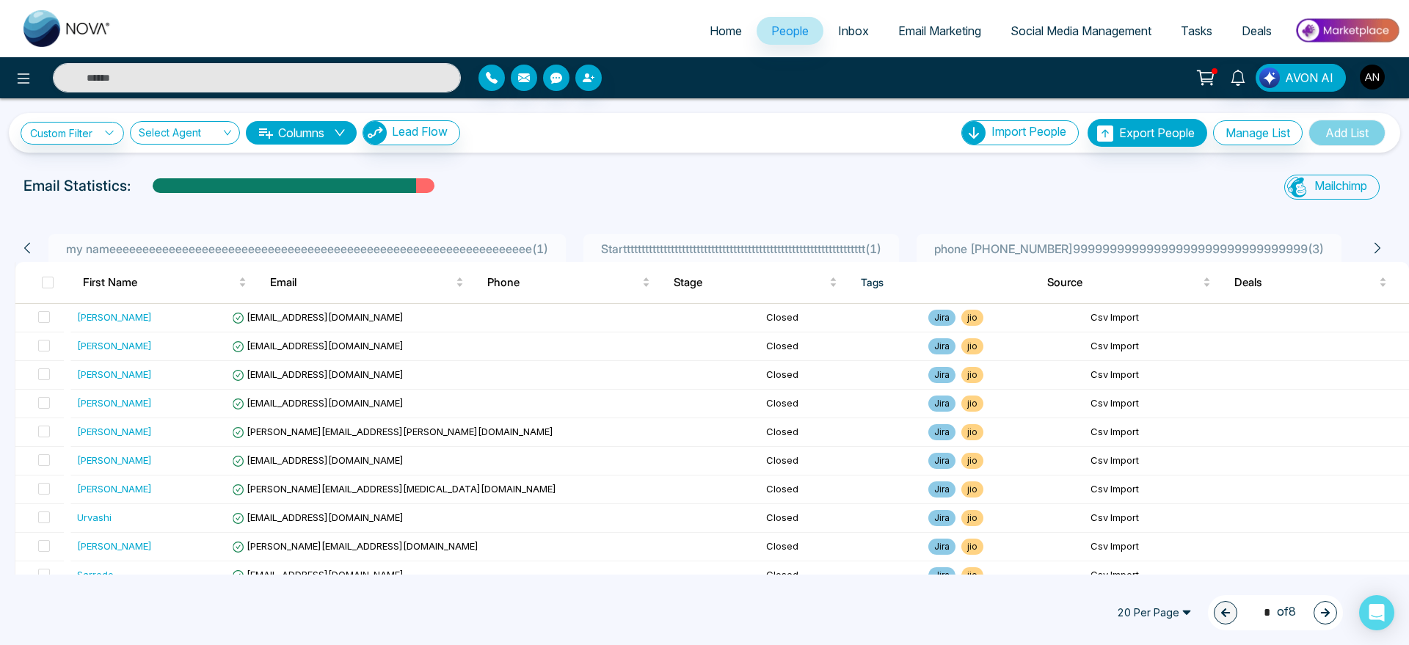
scroll to position [0, 626]
click at [31, 240] on div "All People ( 154 ) invester ( 1 ) jdd ( 19 ) phone start with +91 ( 3 ) my name…" at bounding box center [699, 248] width 1369 height 28
click at [29, 245] on icon at bounding box center [27, 247] width 13 height 13
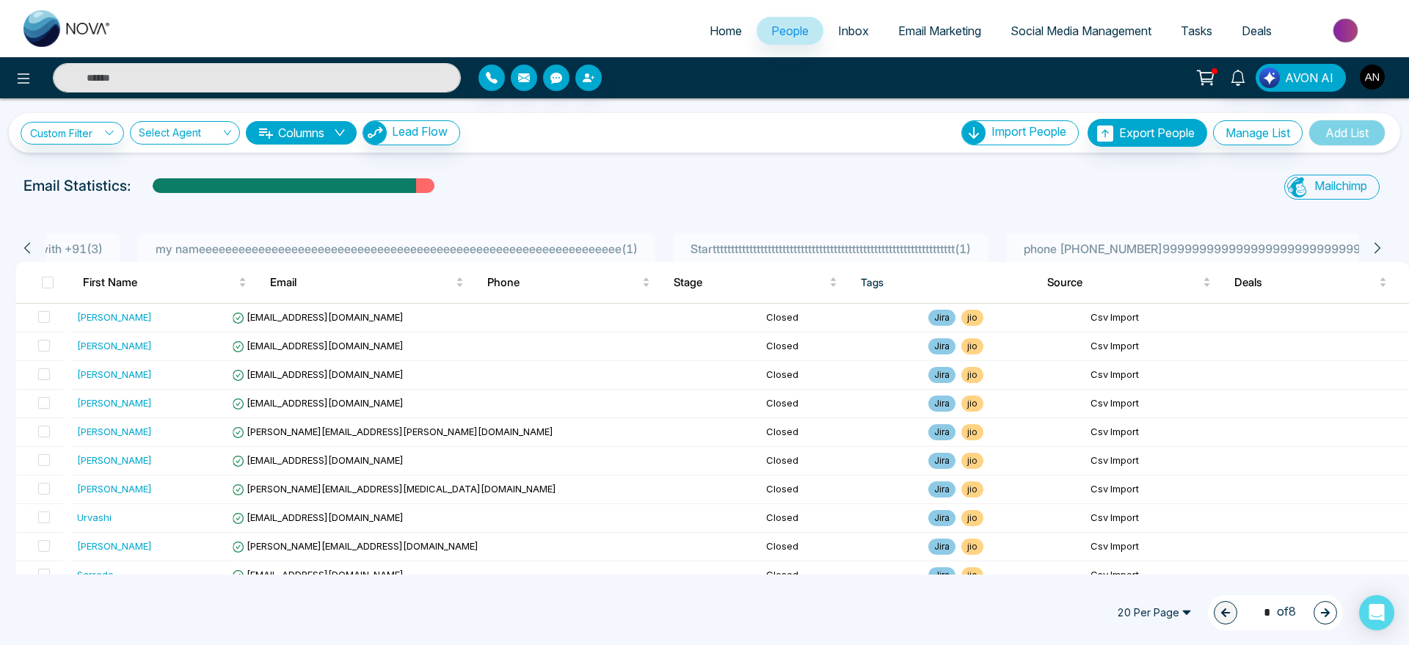
click at [29, 245] on icon at bounding box center [27, 247] width 13 height 13
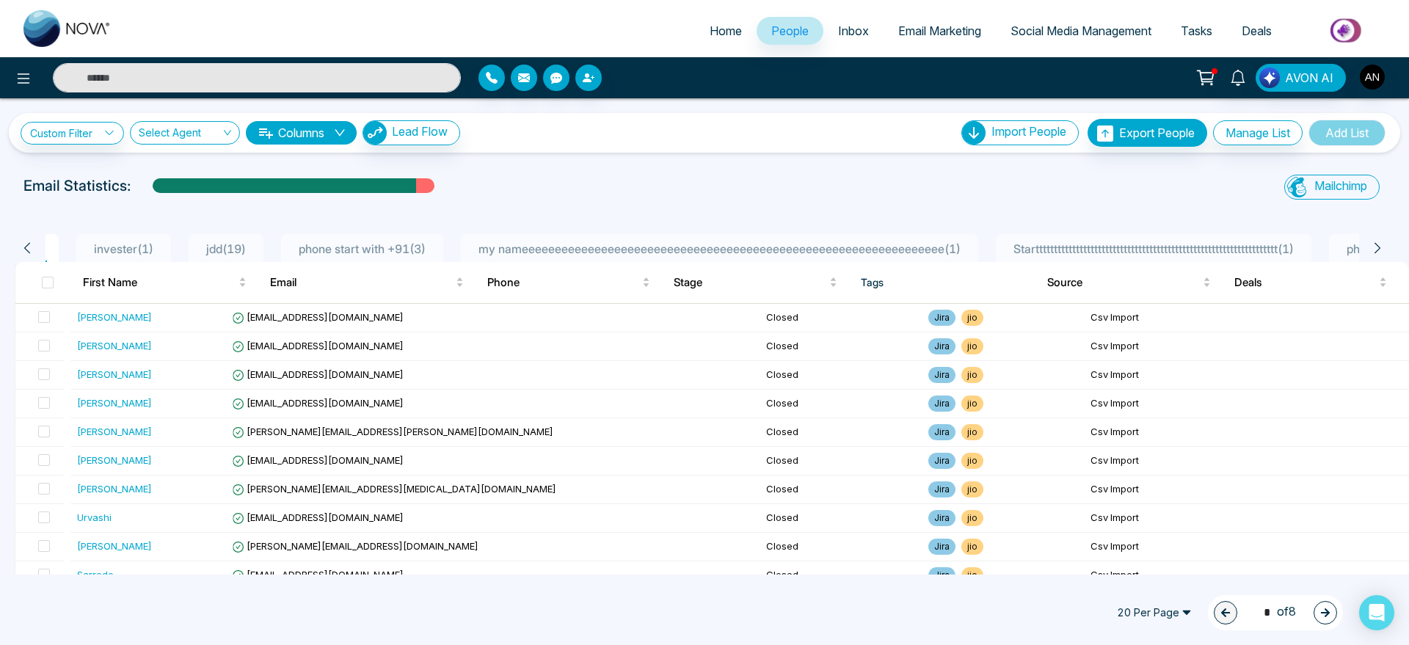
scroll to position [0, 39]
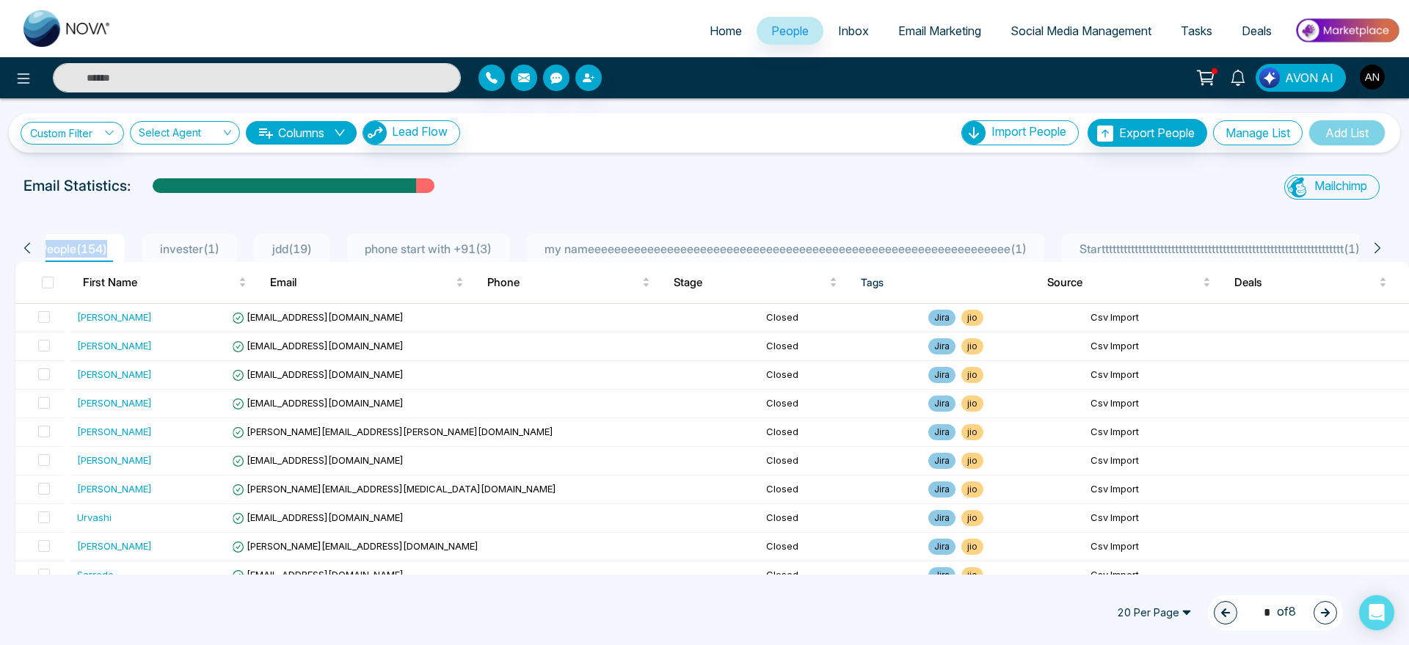
click at [29, 245] on icon at bounding box center [27, 247] width 13 height 13
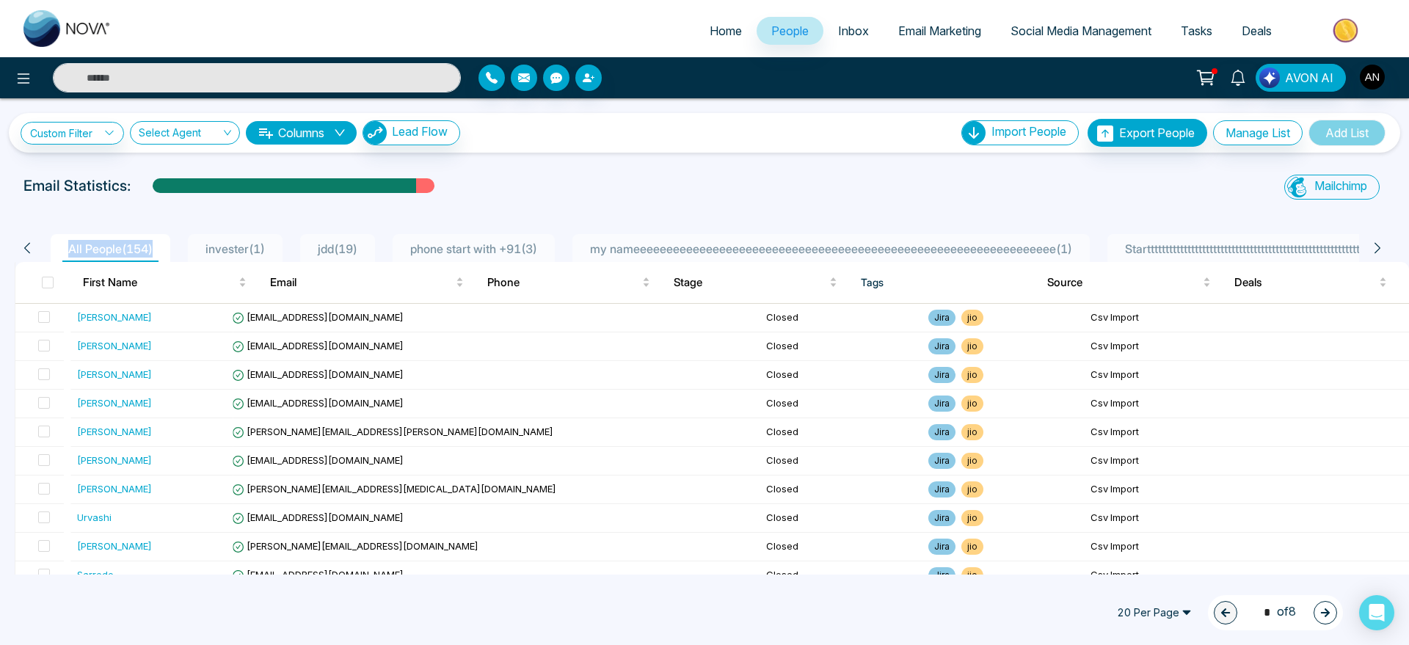
click at [29, 245] on icon at bounding box center [27, 247] width 13 height 13
click at [295, 211] on div "All People ( 154 ) invester ( 1 ) jdd ( 19 ) phone start with +91 ( 3 ) my name…" at bounding box center [704, 543] width 1391 height 667
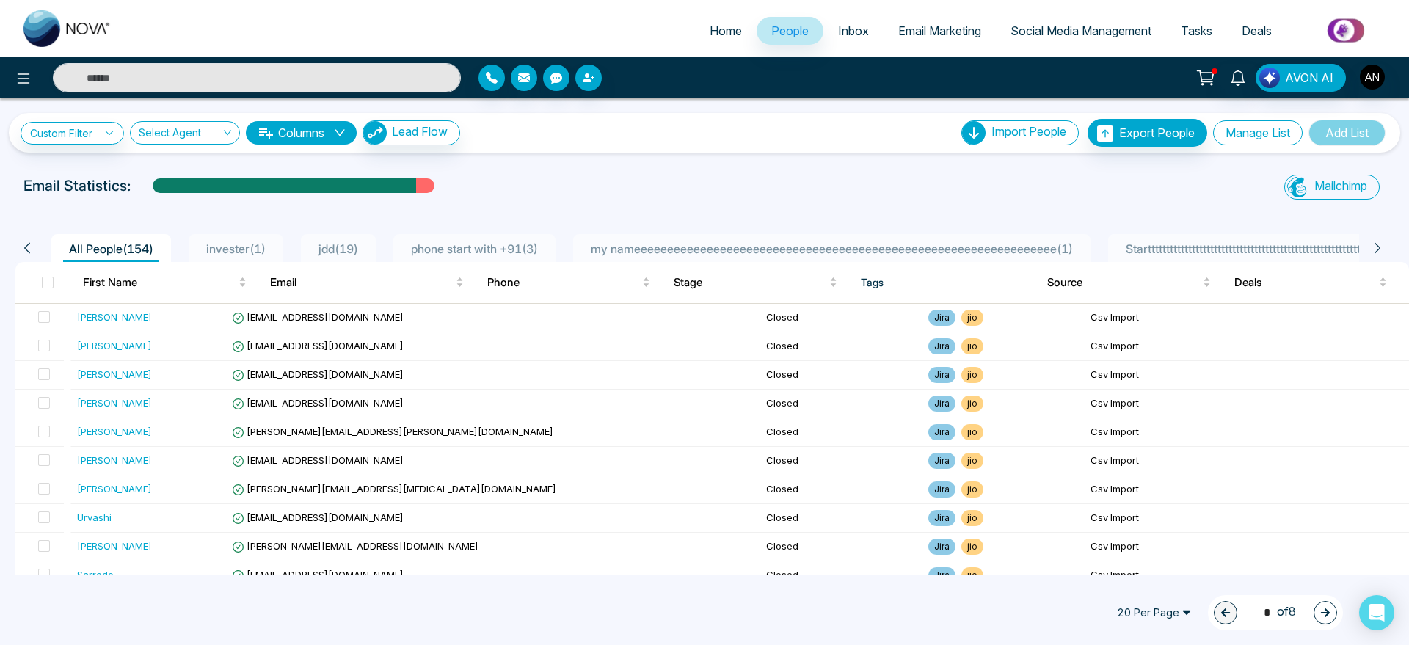
click at [1249, 131] on button "Manage List" at bounding box center [1258, 132] width 90 height 25
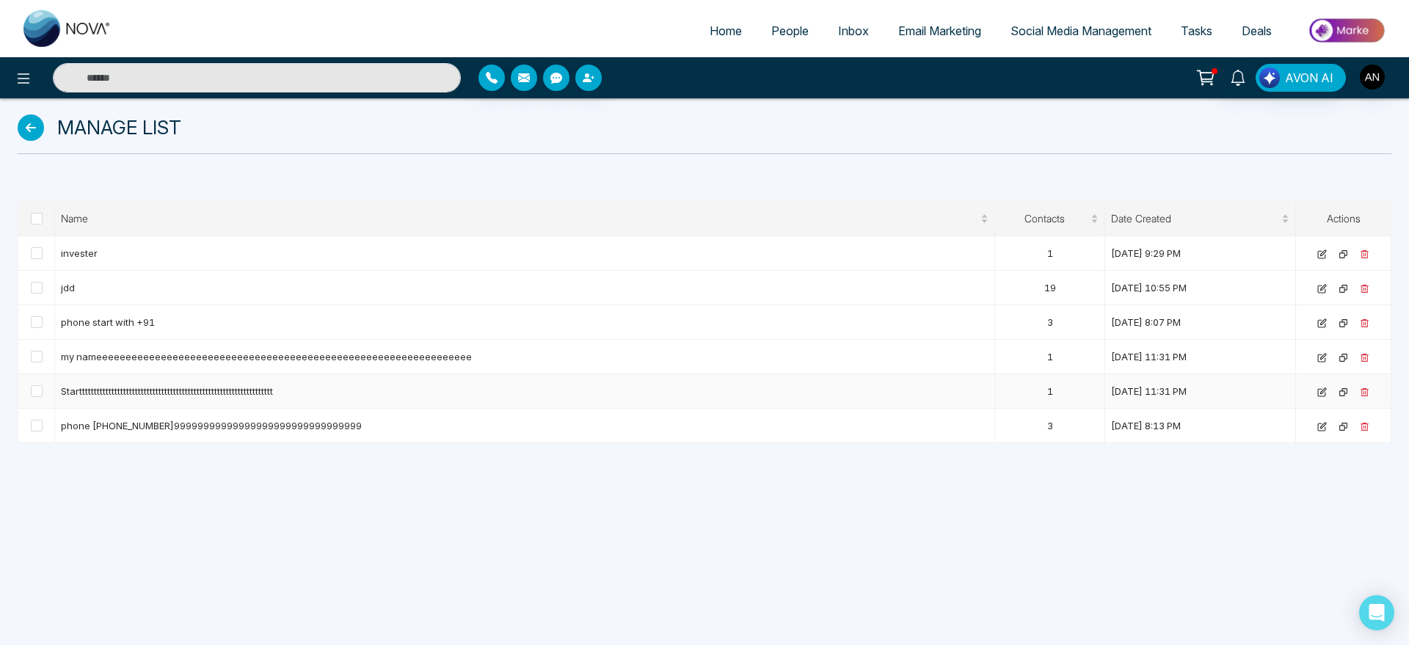
click at [191, 378] on td "Startttttttttttttttttttttttttttttttttttttttttttttttttttttttttttttttttt" at bounding box center [525, 391] width 940 height 34
click at [222, 400] on td "Startttttttttttttttttttttttttttttttttttttttttttttttttttttttttttttttttt" at bounding box center [525, 391] width 940 height 34
click at [34, 385] on span at bounding box center [37, 391] width 12 height 12
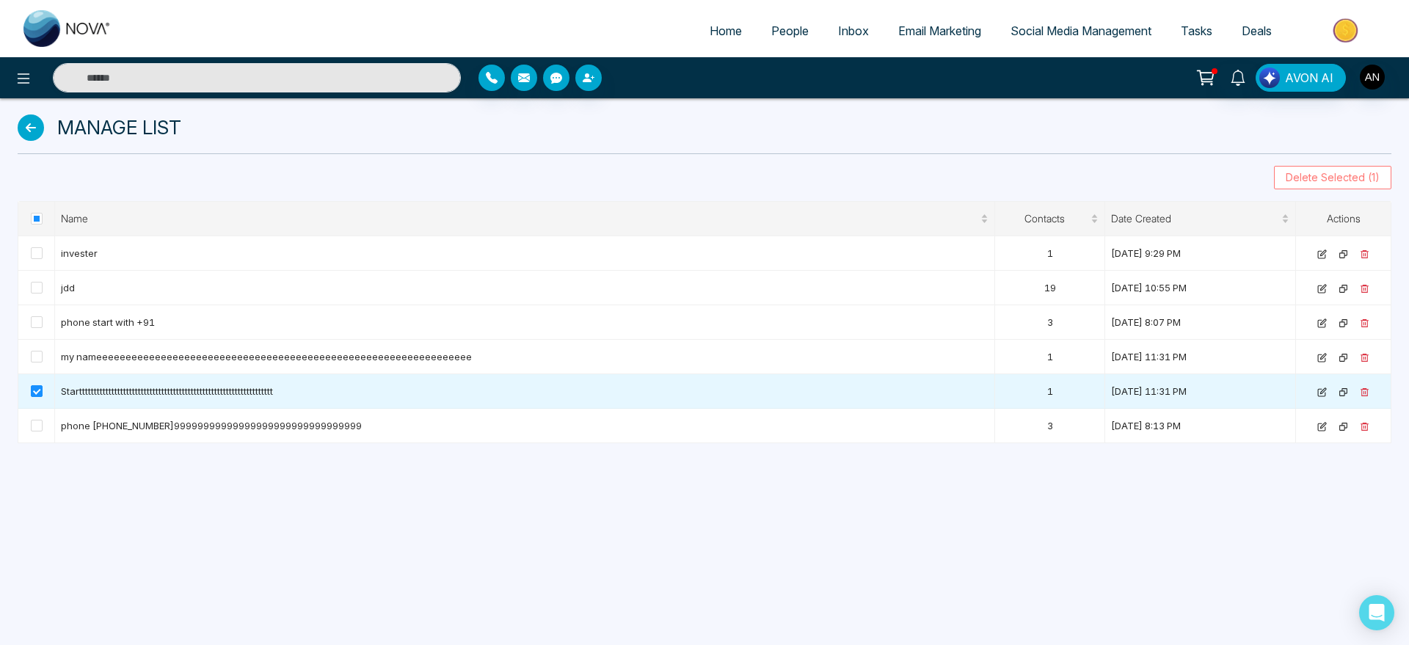
click at [1332, 166] on button "Delete Selected (1)" at bounding box center [1332, 177] width 117 height 23
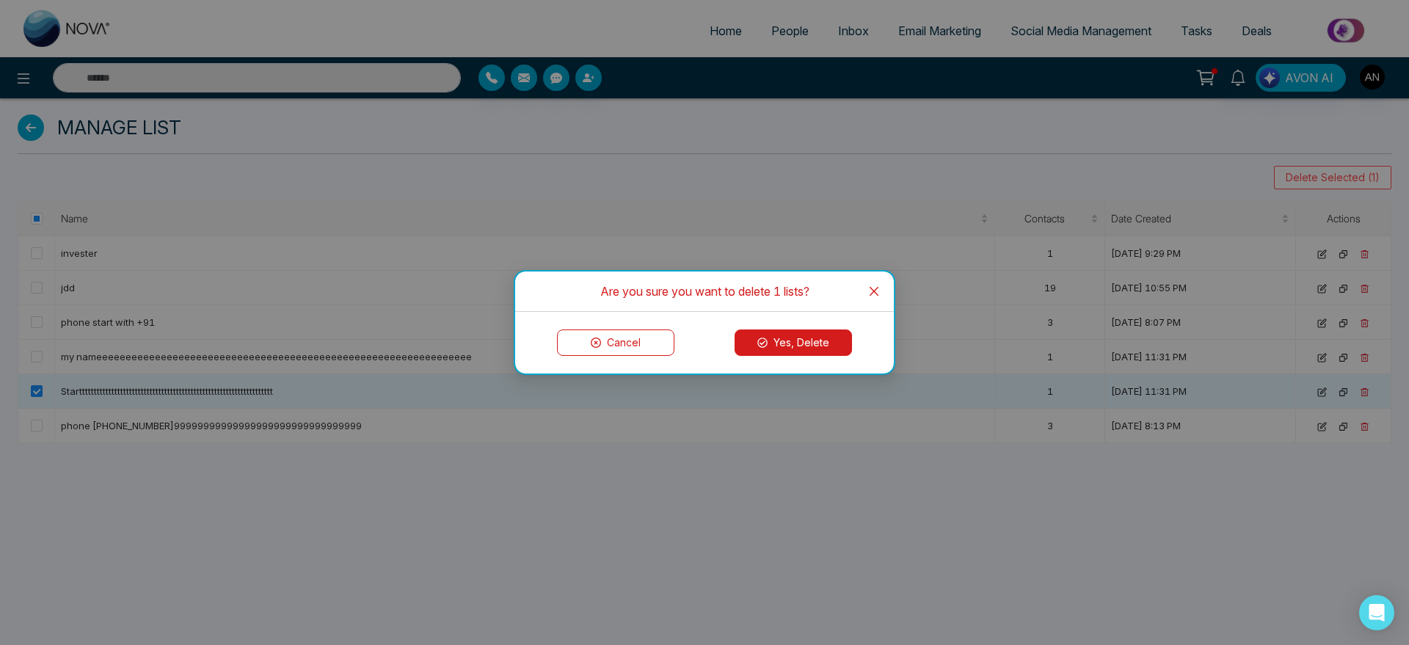
click at [822, 335] on button "Yes, Delete" at bounding box center [792, 342] width 117 height 26
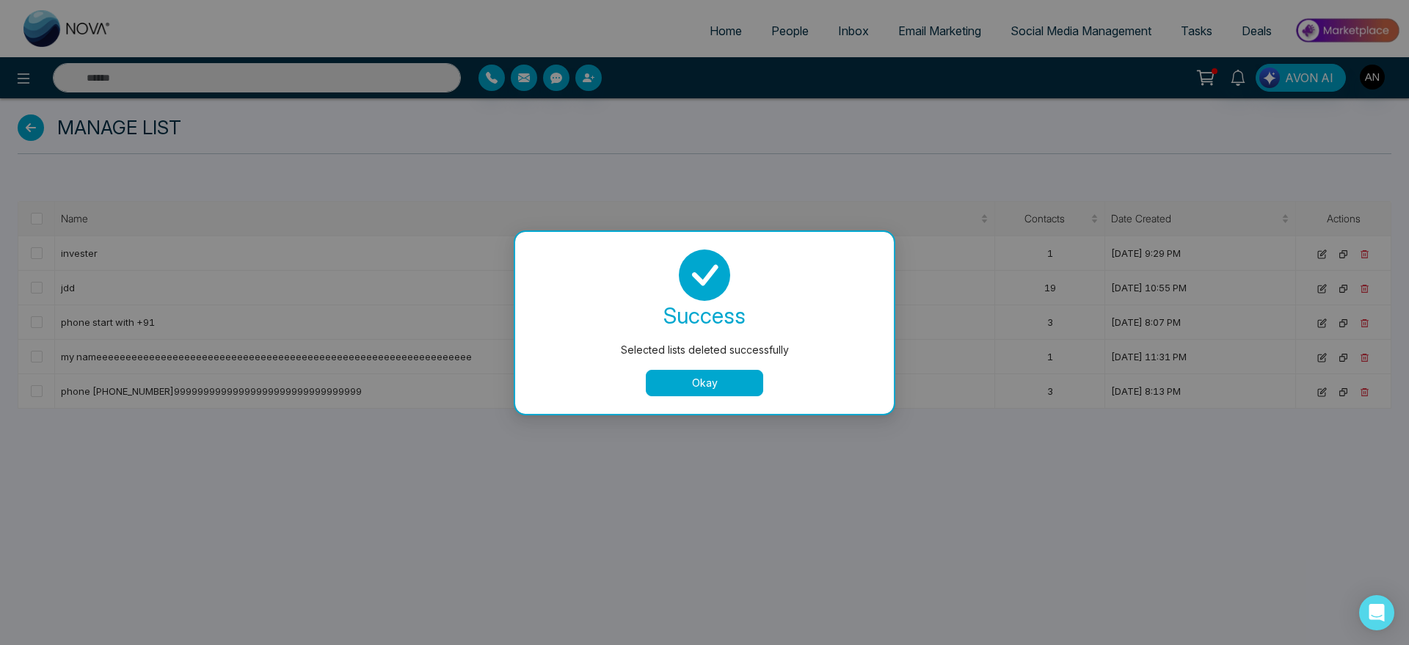
click at [731, 379] on button "Okay" at bounding box center [704, 383] width 117 height 26
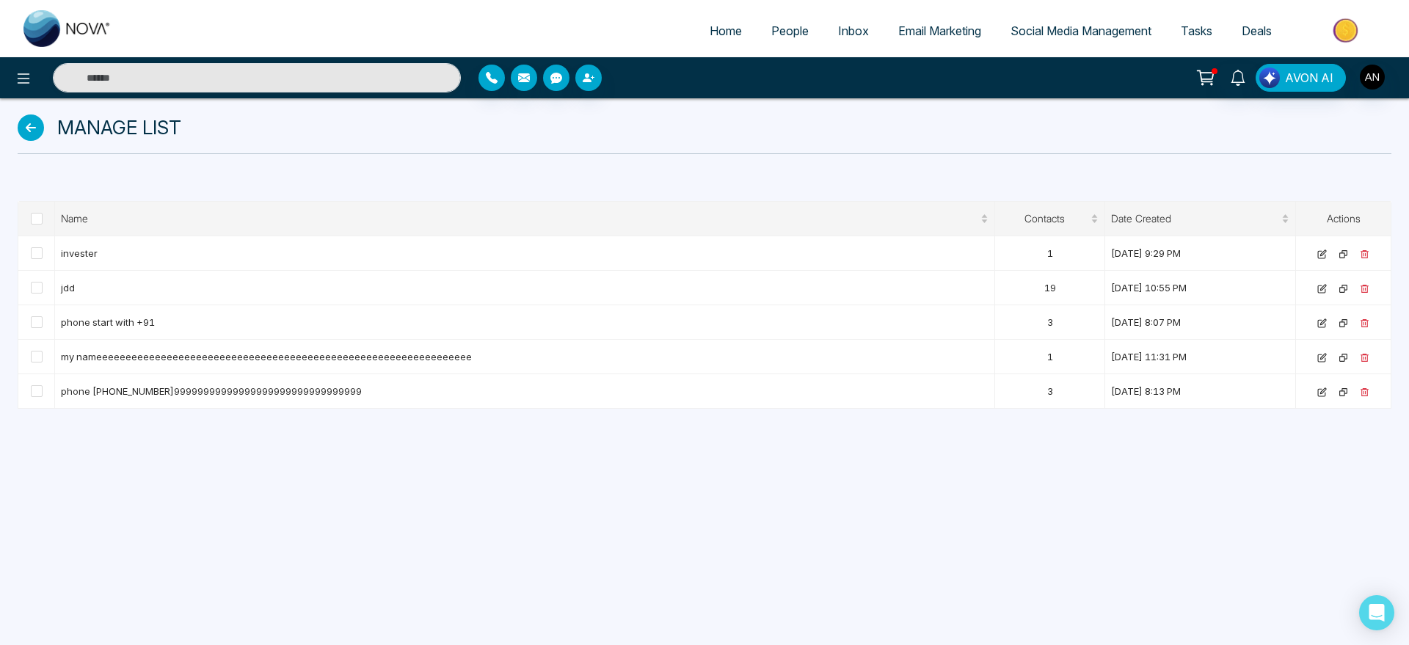
click at [24, 116] on icon at bounding box center [31, 127] width 26 height 26
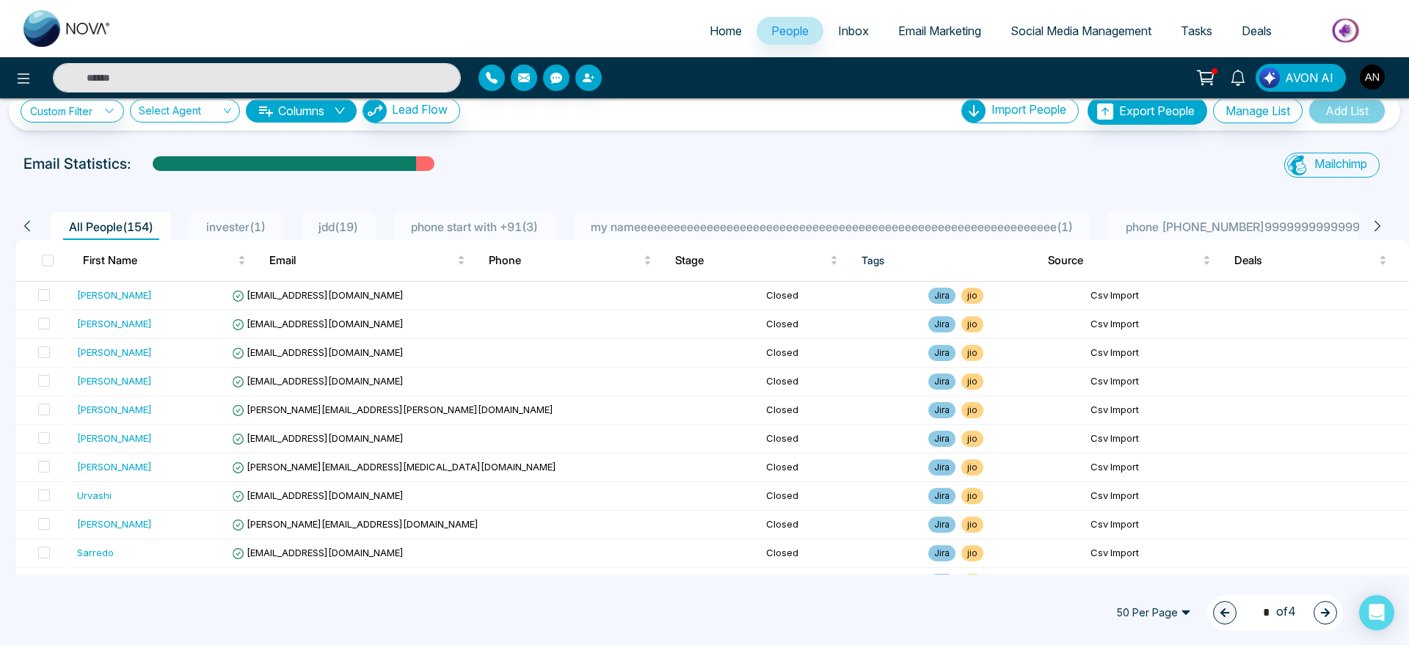
scroll to position [23, 0]
click at [1374, 226] on icon at bounding box center [1377, 225] width 13 height 13
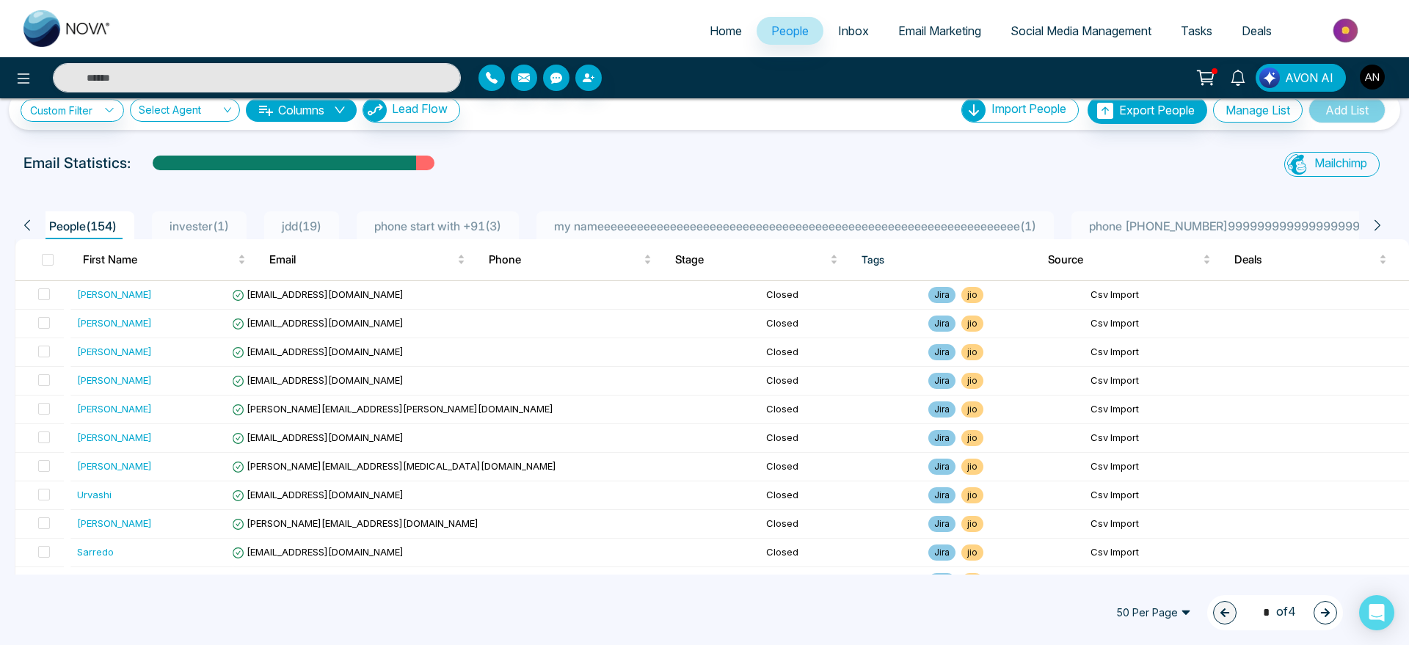
click at [1374, 226] on icon at bounding box center [1377, 225] width 13 height 13
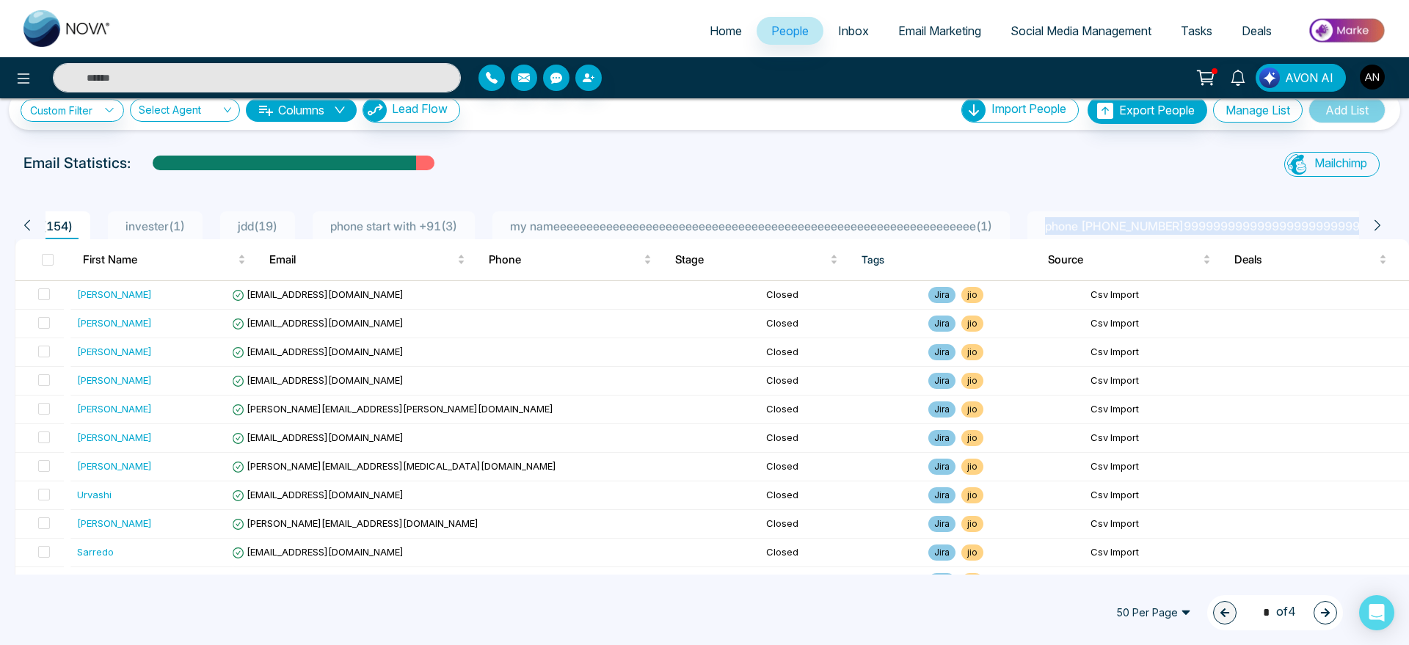
click at [1374, 226] on icon at bounding box center [1377, 225] width 13 height 13
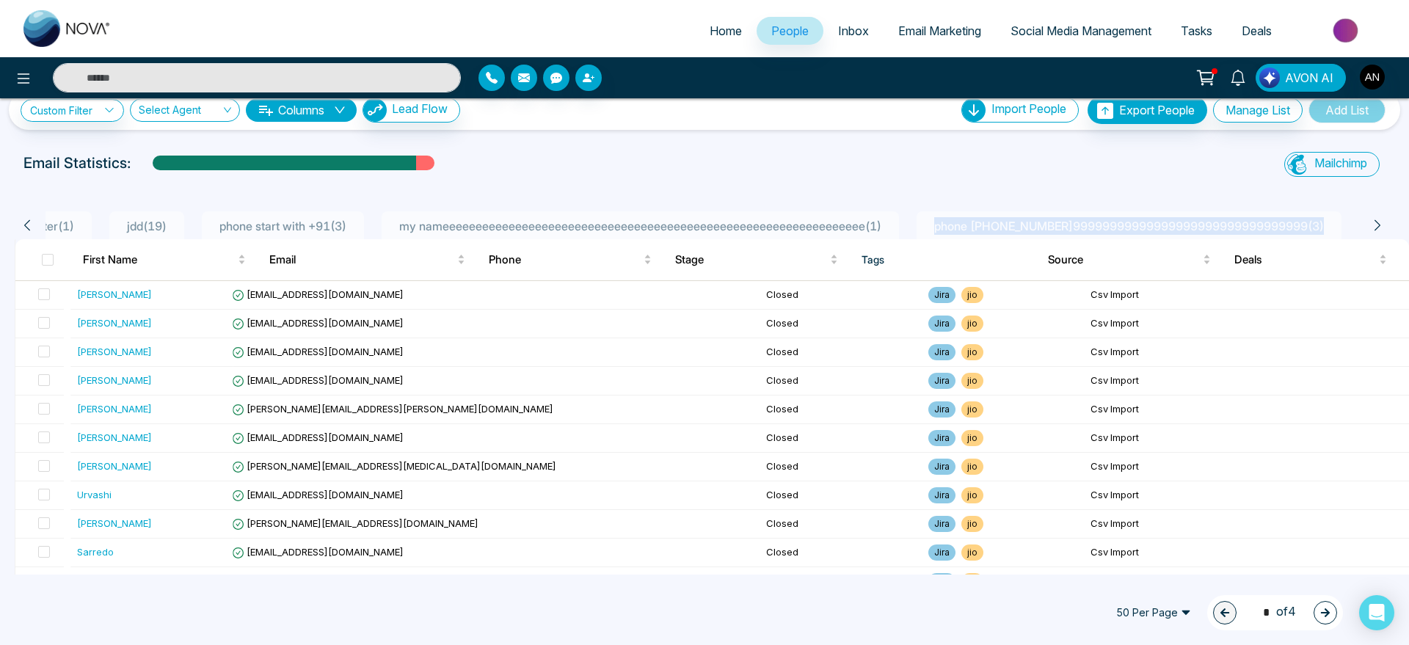
click at [1374, 226] on icon at bounding box center [1377, 225] width 13 height 13
click at [834, 140] on div "Custom Filter Choose a filters Cancel Apply Select Agent Columns Lead Flow Impo…" at bounding box center [704, 336] width 1409 height 476
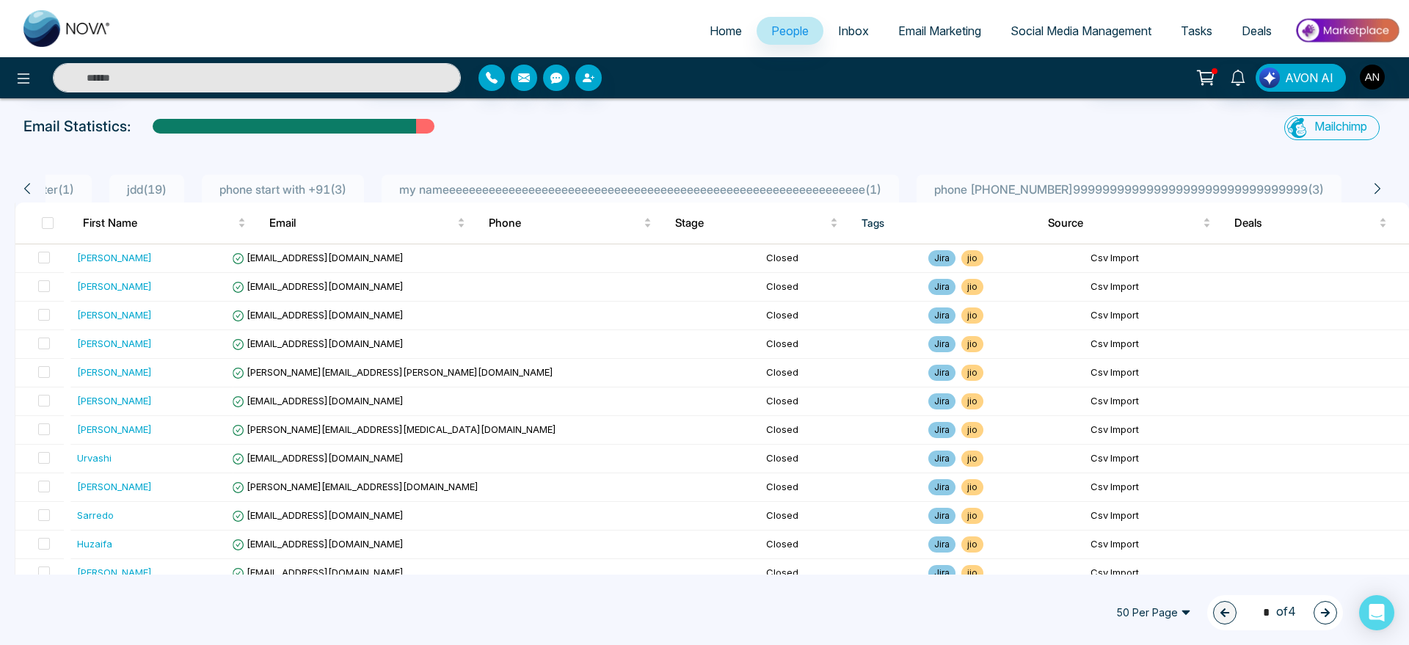
scroll to position [0, 0]
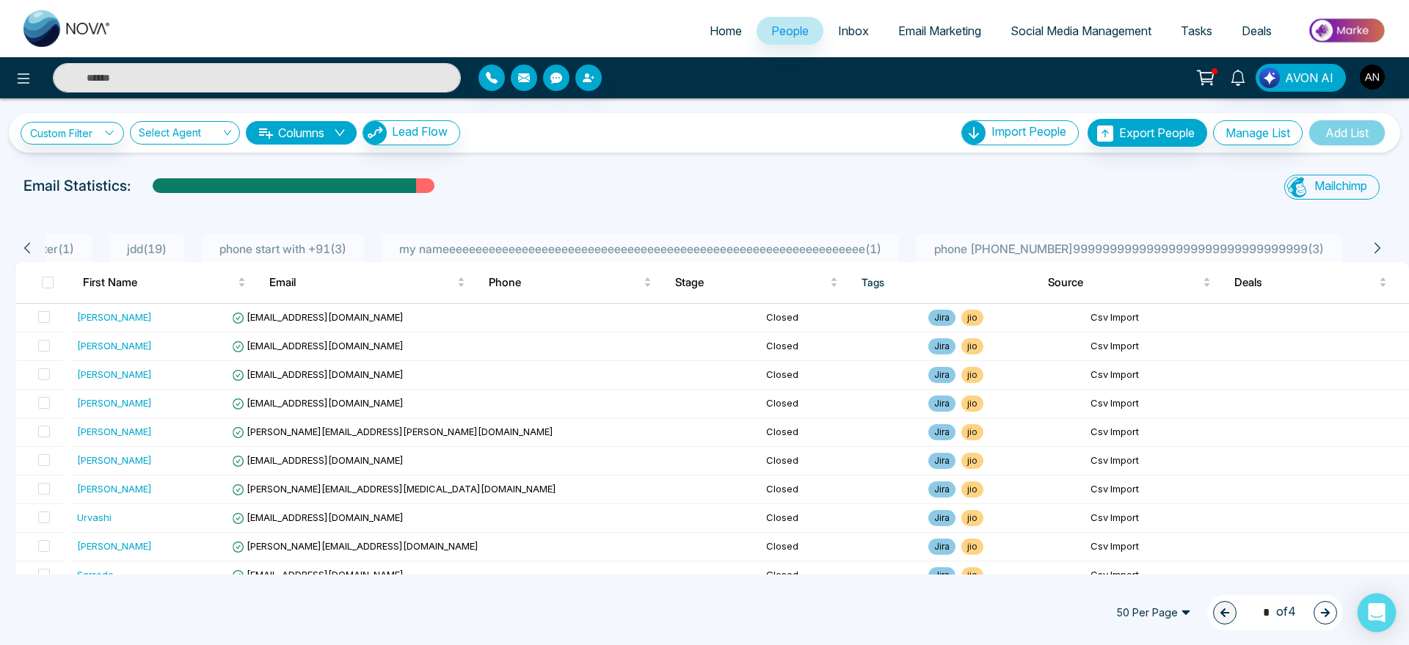
click at [1367, 617] on div "Open Intercom Messenger" at bounding box center [1376, 613] width 39 height 39
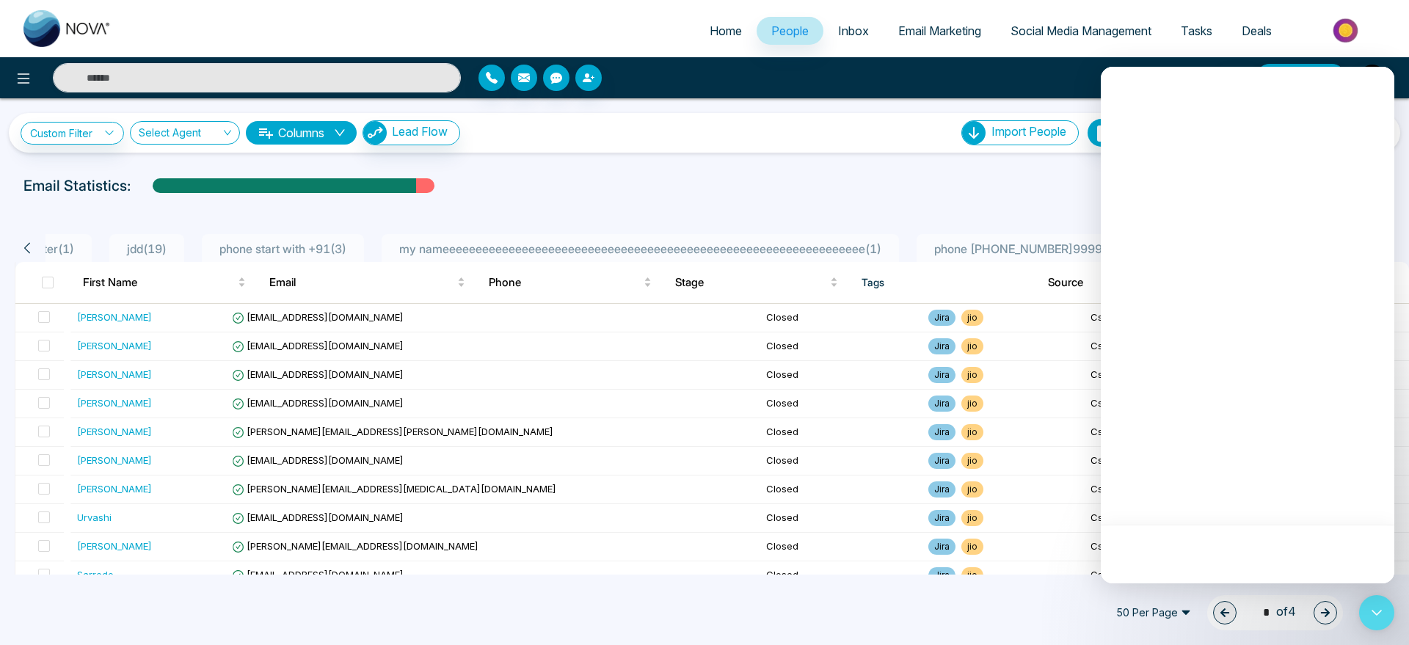
click at [699, 107] on div "Custom Filter Choose a filters Cancel Apply Select Agent Columns Lead Flow Impo…" at bounding box center [704, 125] width 1409 height 54
click at [668, 183] on div "Email Statistics:" at bounding box center [474, 186] width 902 height 22
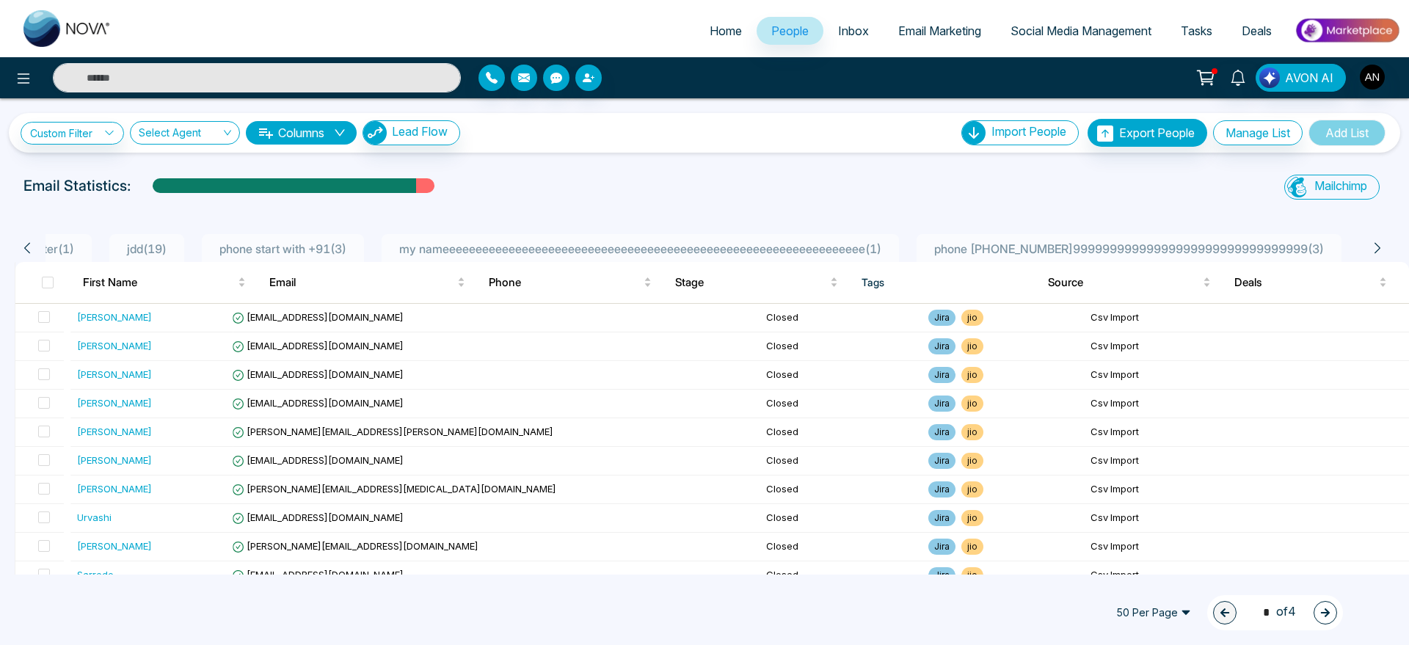
click at [682, 160] on div "Custom Filter Choose a filters Cancel Apply Select Agent Columns Lead Flow Impo…" at bounding box center [704, 336] width 1409 height 476
drag, startPoint x: 17, startPoint y: 176, endPoint x: 238, endPoint y: 192, distance: 222.1
click at [238, 192] on div "Email Statistics:" at bounding box center [474, 189] width 919 height 29
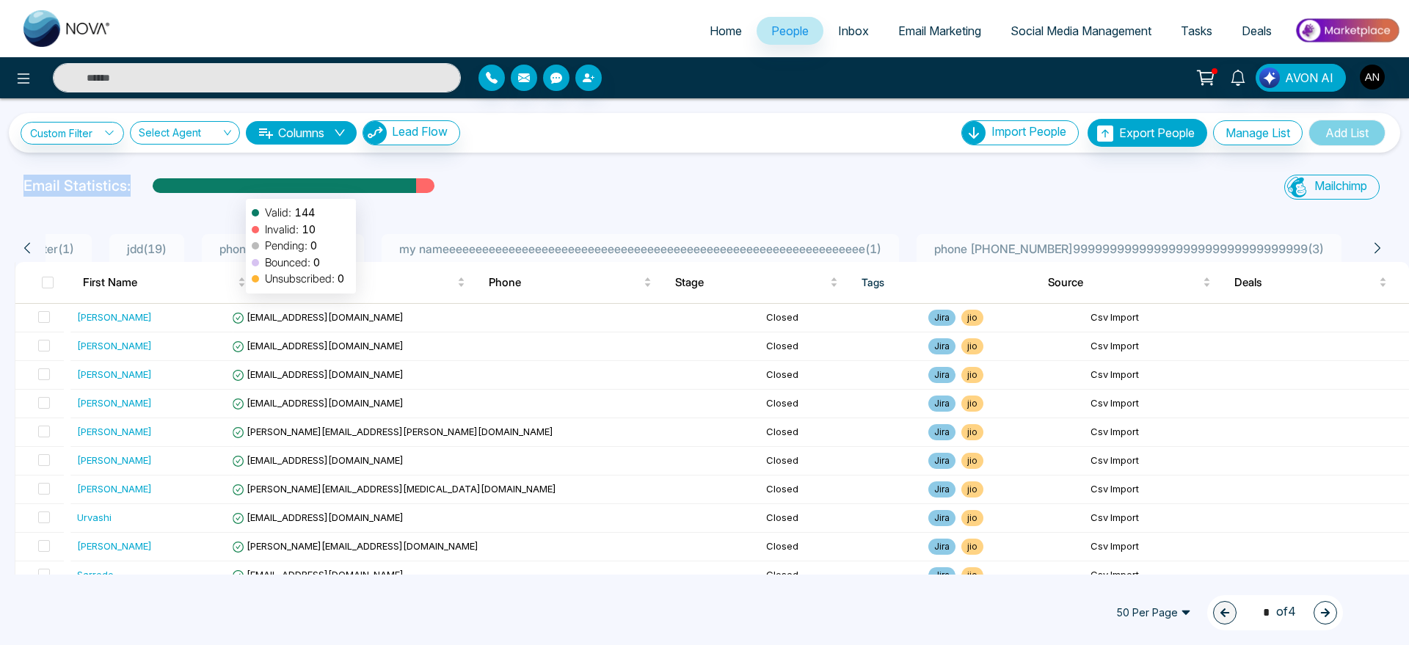
click at [238, 192] on div at bounding box center [284, 191] width 263 height 26
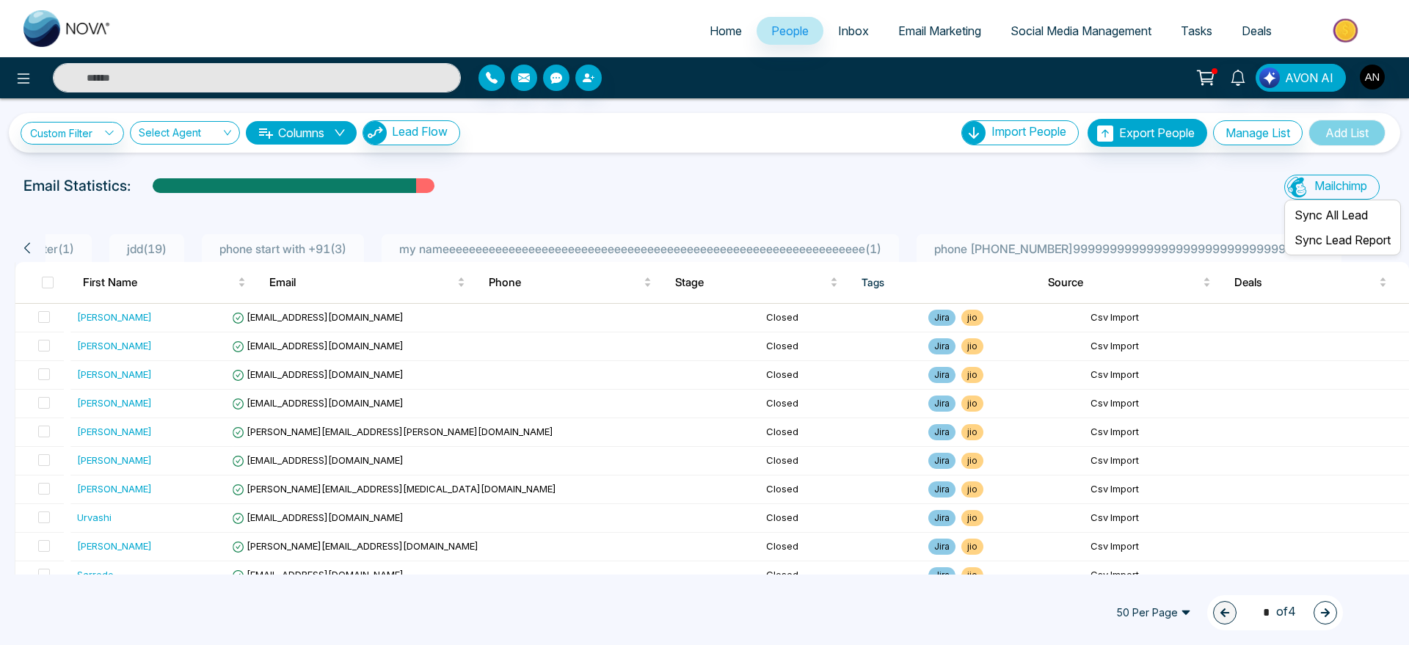
click at [1333, 189] on span "Mailchimp" at bounding box center [1340, 185] width 53 height 15
click at [1337, 211] on li "Sync All Lead" at bounding box center [1342, 215] width 111 height 25
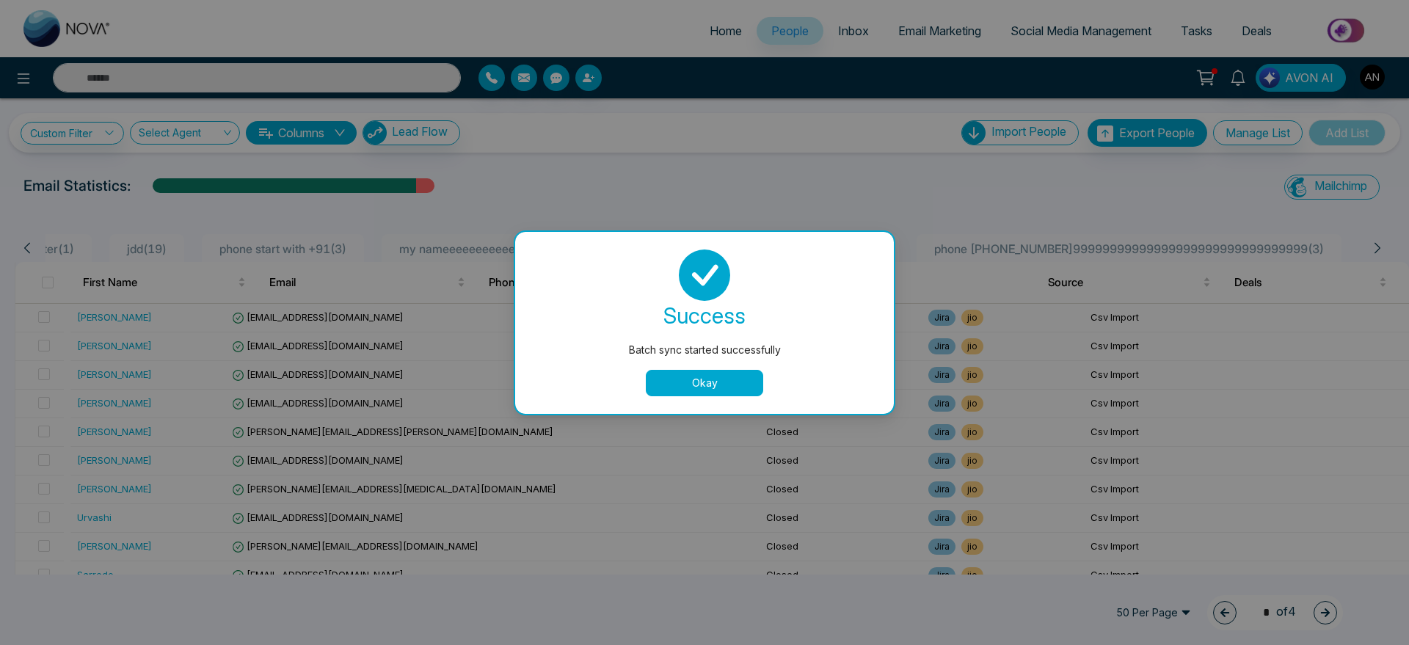
click at [690, 375] on button "Okay" at bounding box center [704, 383] width 117 height 26
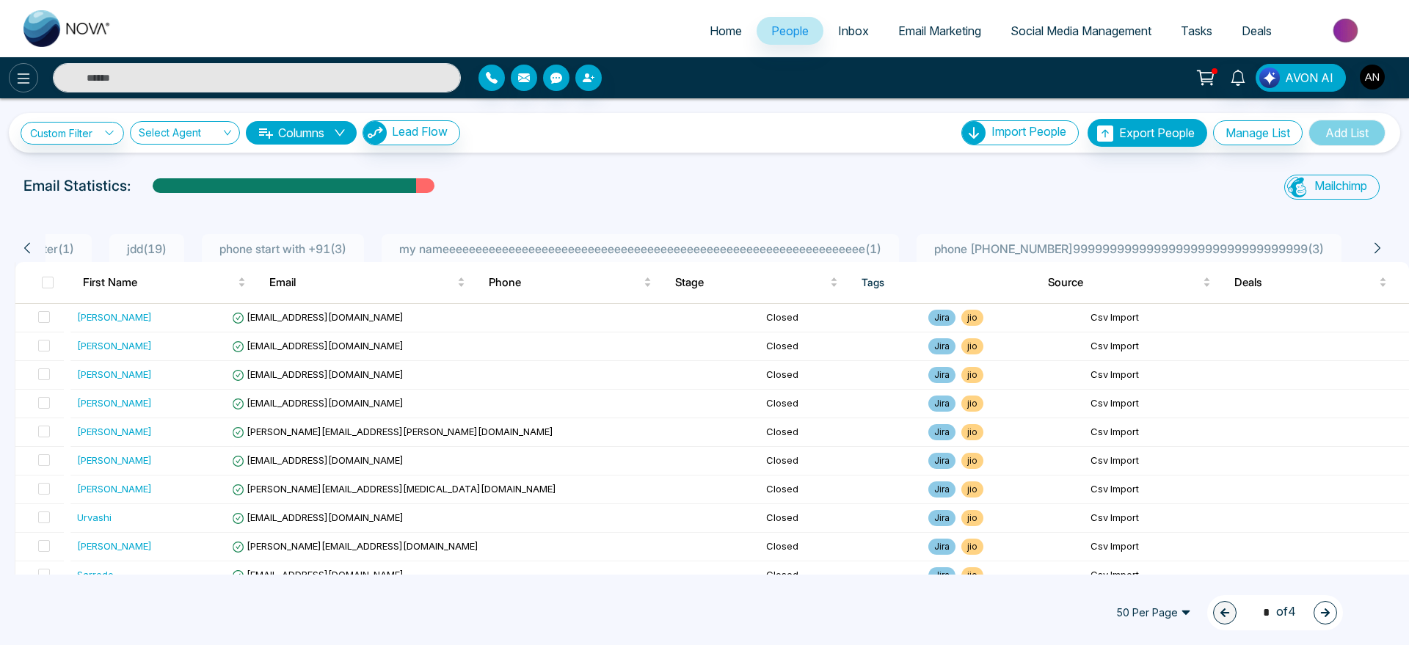
click at [15, 65] on button at bounding box center [23, 77] width 29 height 29
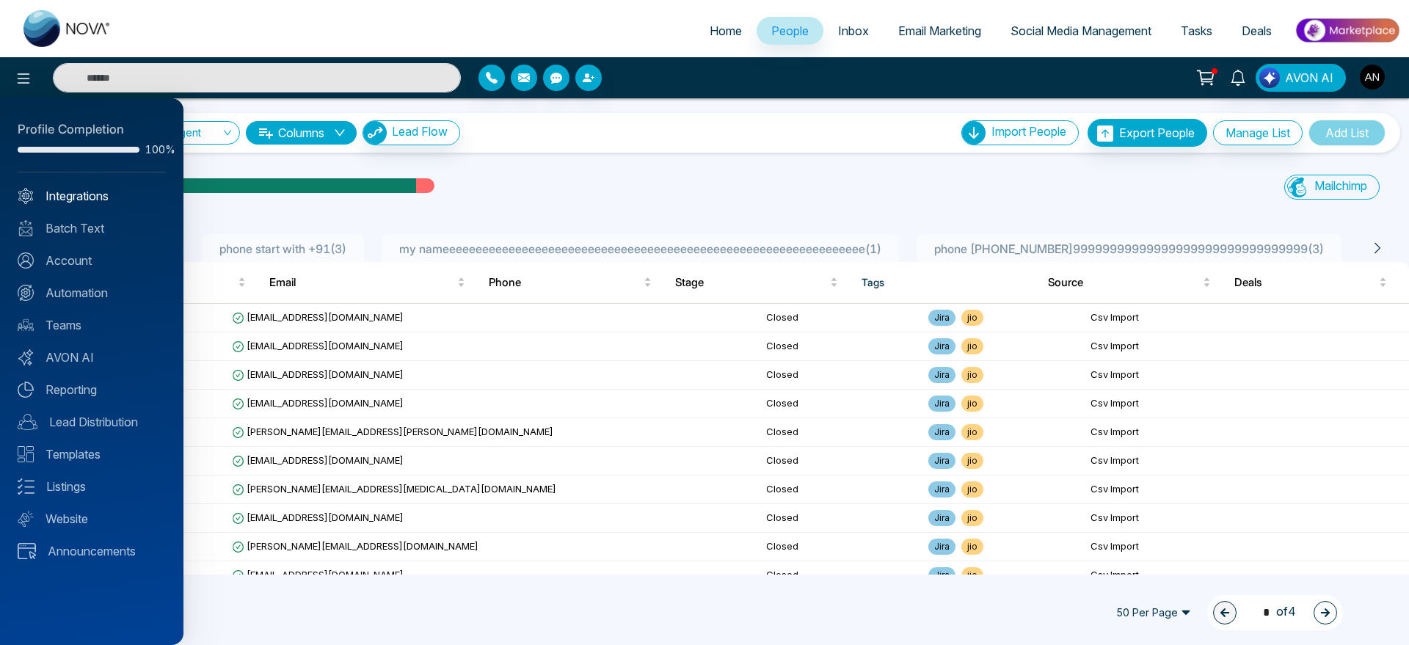
click at [93, 194] on link "Integrations" at bounding box center [92, 196] width 148 height 18
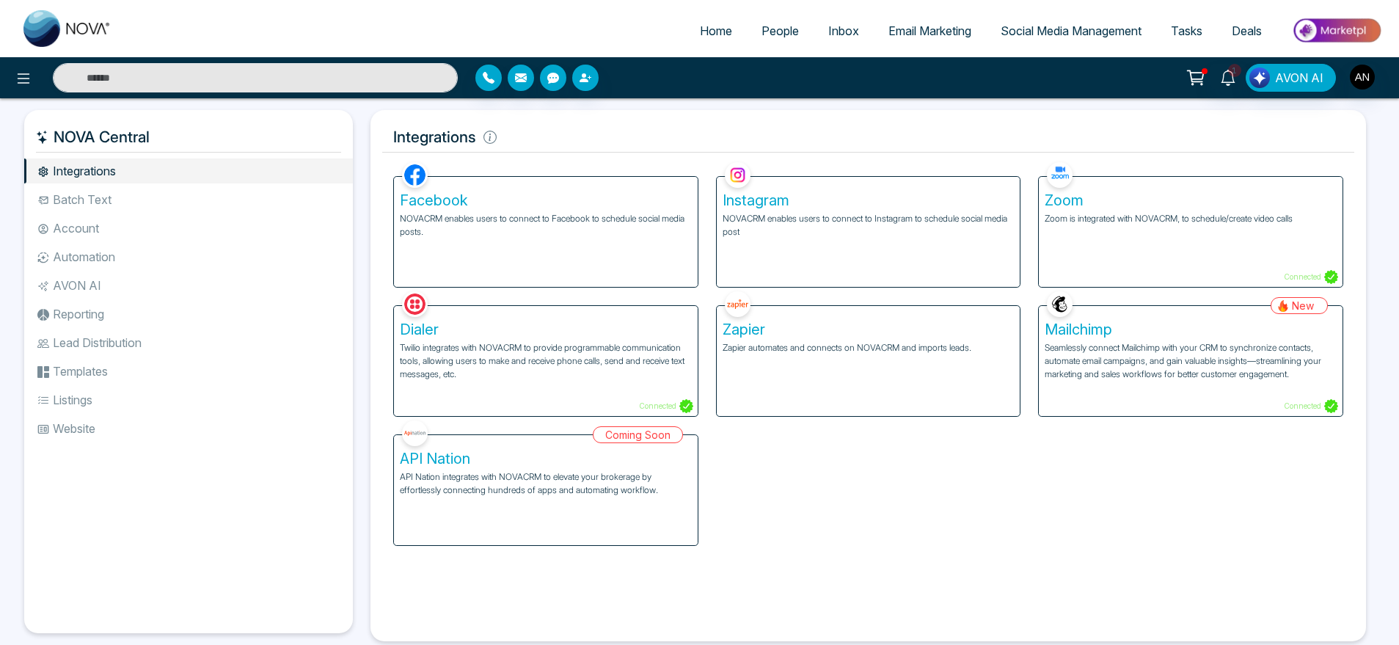
click at [1151, 330] on h5 "Mailchimp" at bounding box center [1191, 330] width 292 height 18
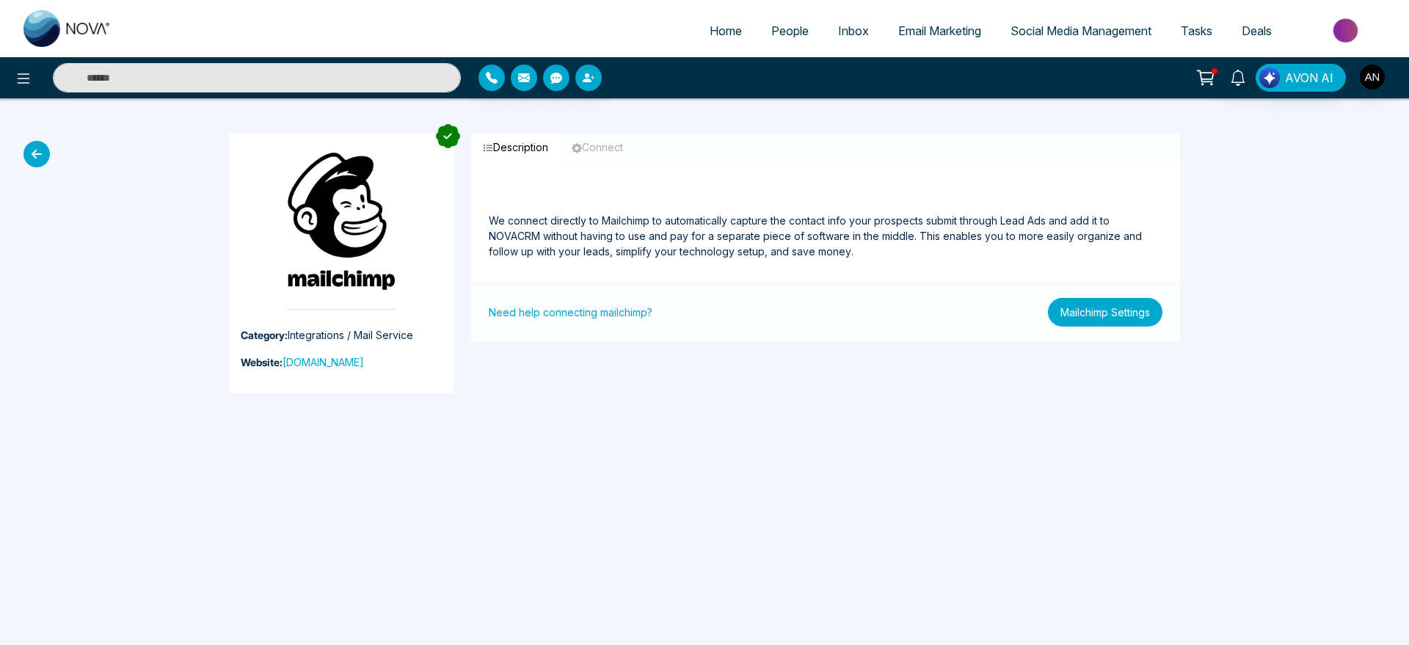
click at [1080, 310] on button "Mailchimp Settings" at bounding box center [1105, 312] width 114 height 29
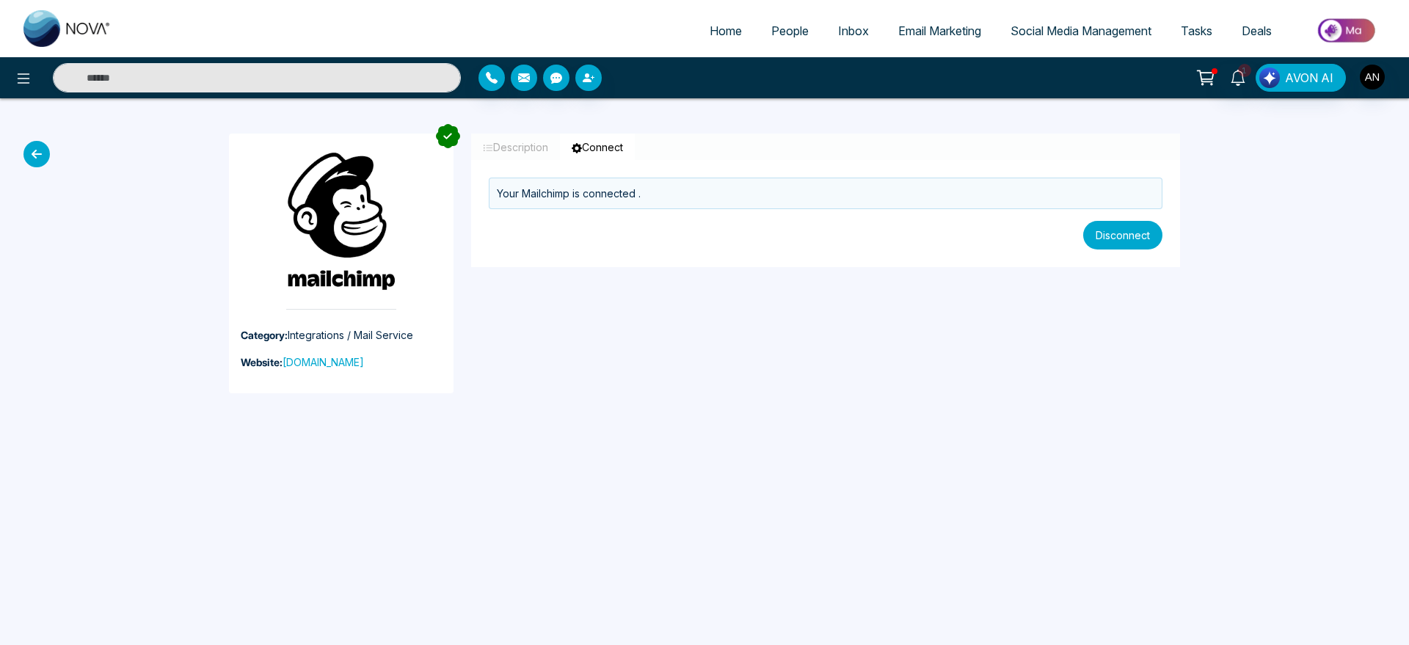
click at [1141, 230] on button "Disconnect" at bounding box center [1122, 235] width 79 height 29
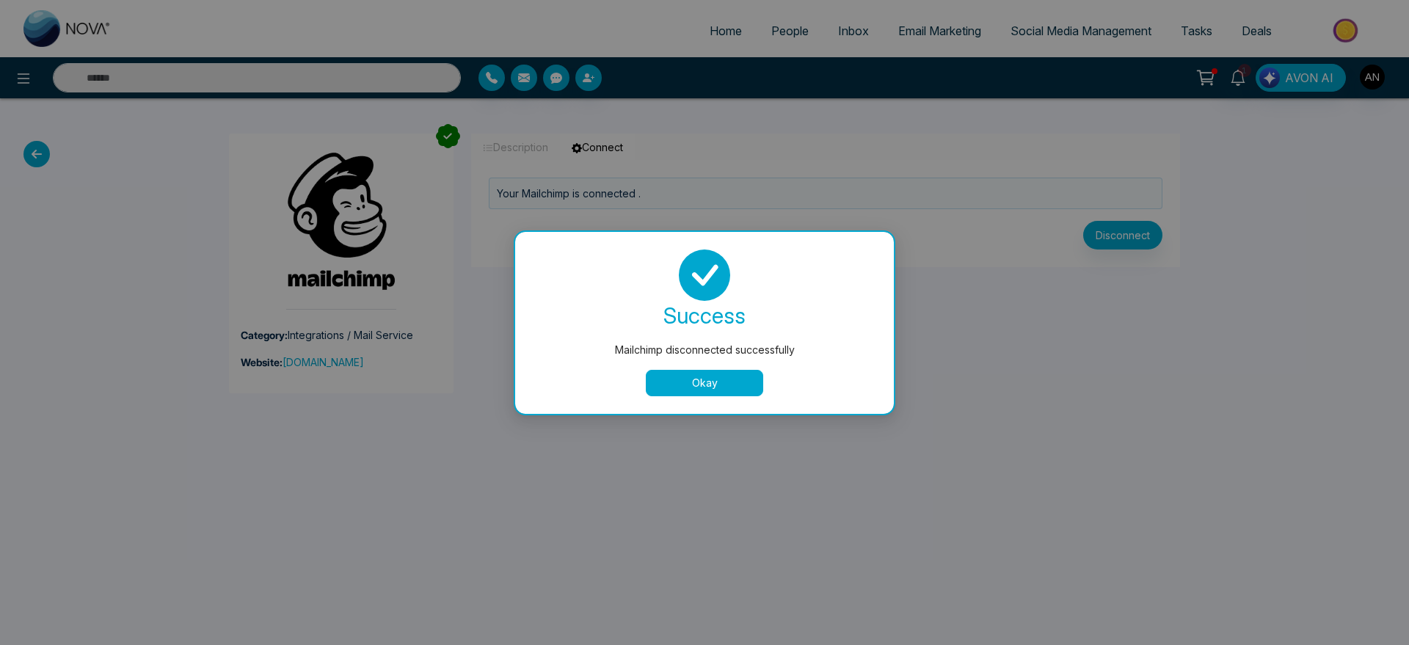
click at [697, 384] on button "Okay" at bounding box center [704, 383] width 117 height 26
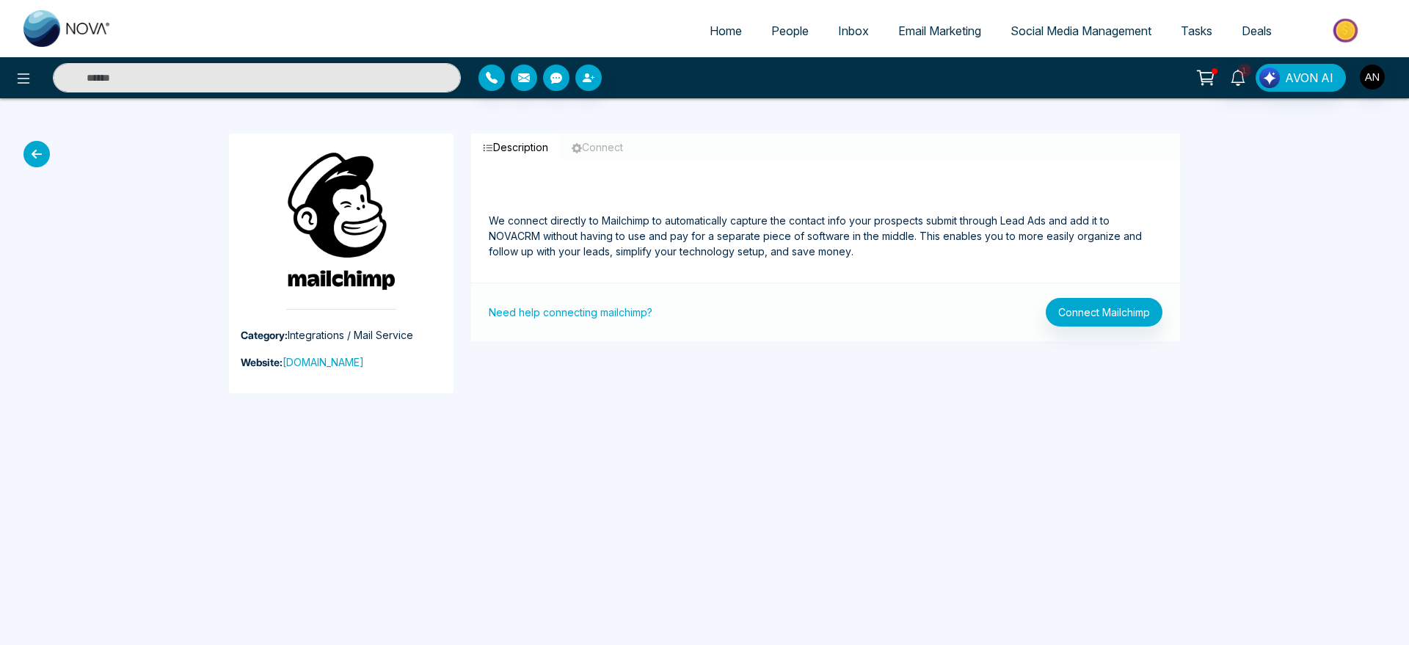
click at [26, 145] on icon at bounding box center [36, 154] width 26 height 26
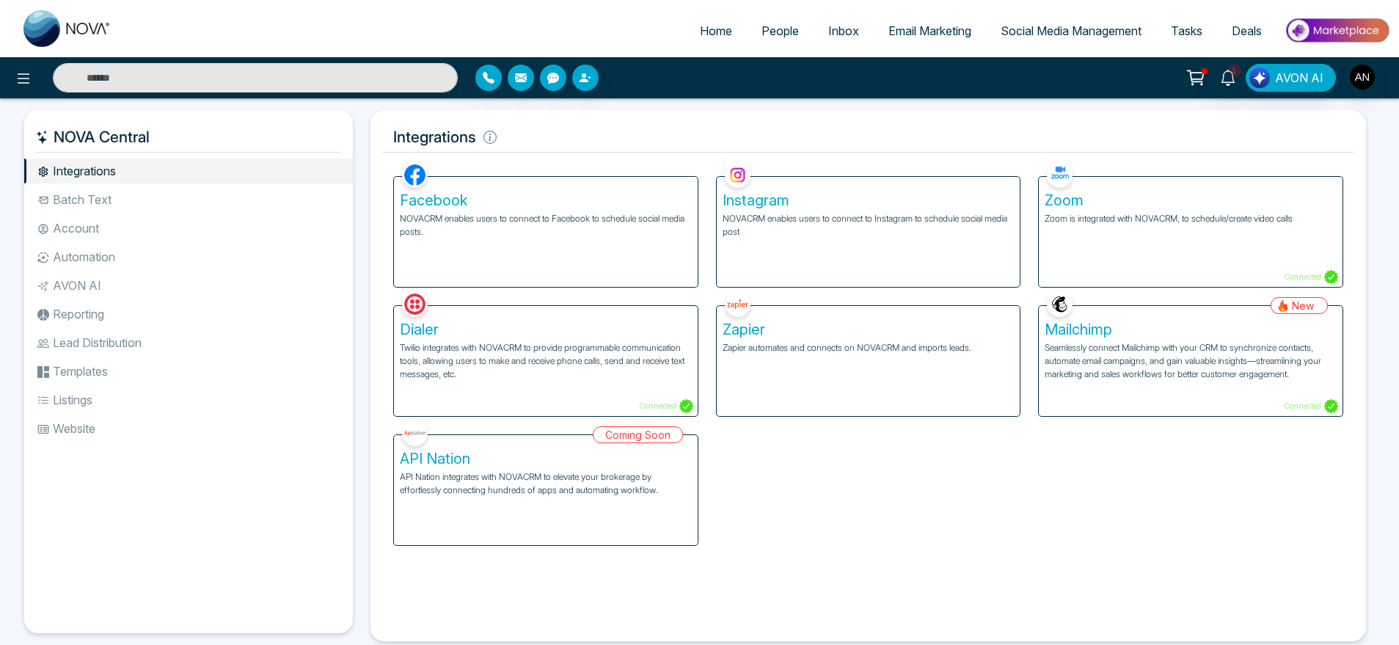
click at [749, 29] on link "People" at bounding box center [780, 31] width 67 height 28
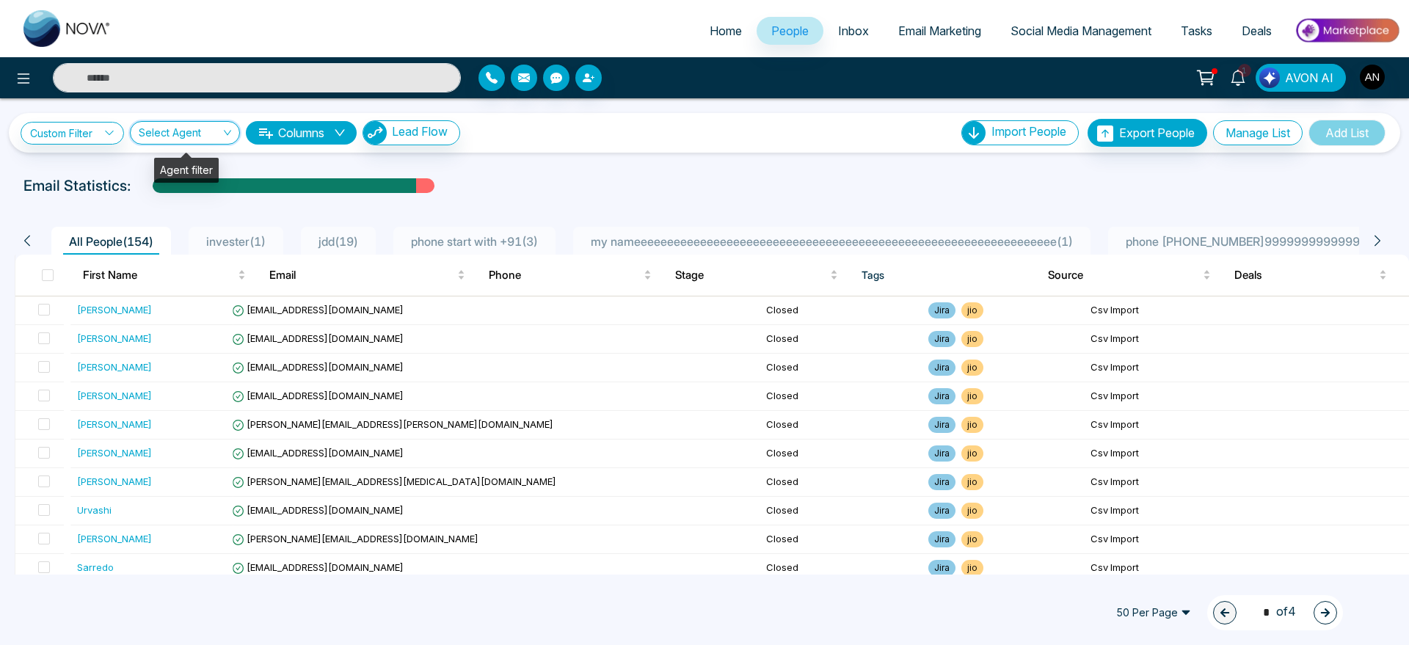
click at [141, 133] on input "search" at bounding box center [180, 136] width 82 height 28
click at [50, 131] on link "Custom Filter" at bounding box center [72, 133] width 103 height 23
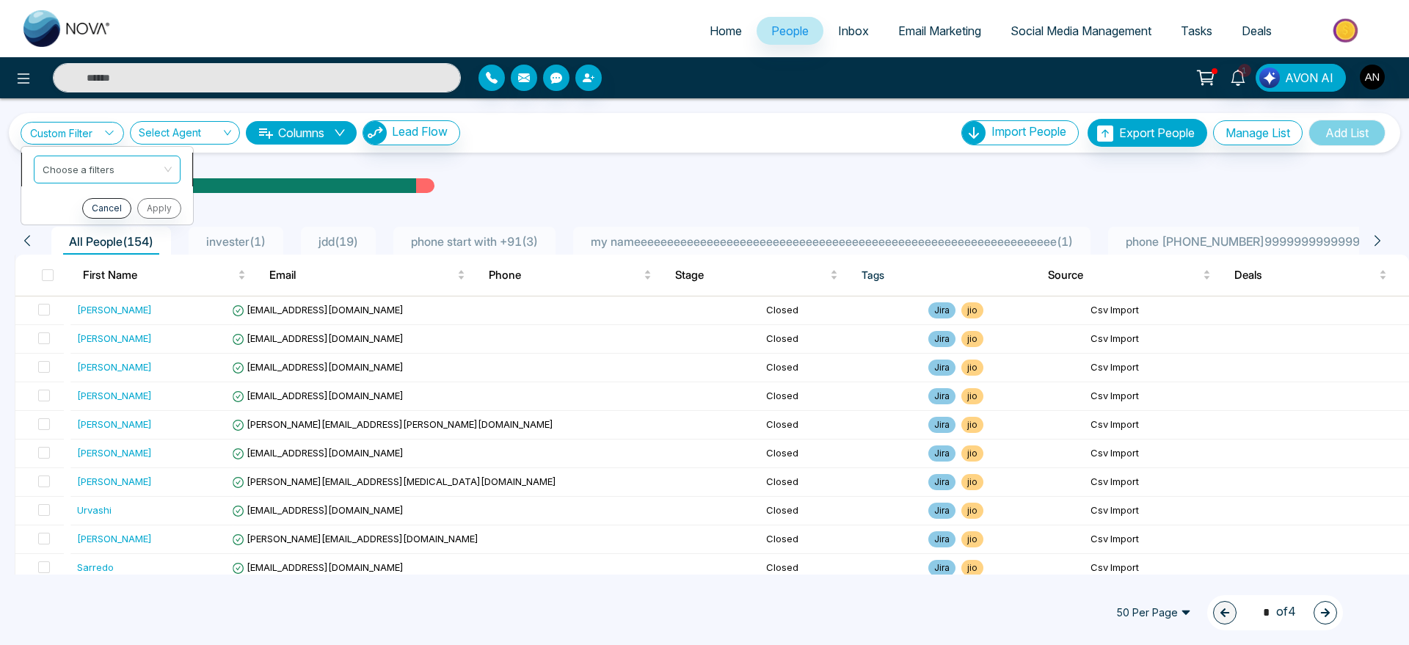
click at [145, 171] on input "search" at bounding box center [102, 167] width 119 height 22
click at [602, 148] on div "Custom Filter Choose a filters Cancel Apply Select Agent 2776 Show All Anit (me…" at bounding box center [704, 133] width 1391 height 40
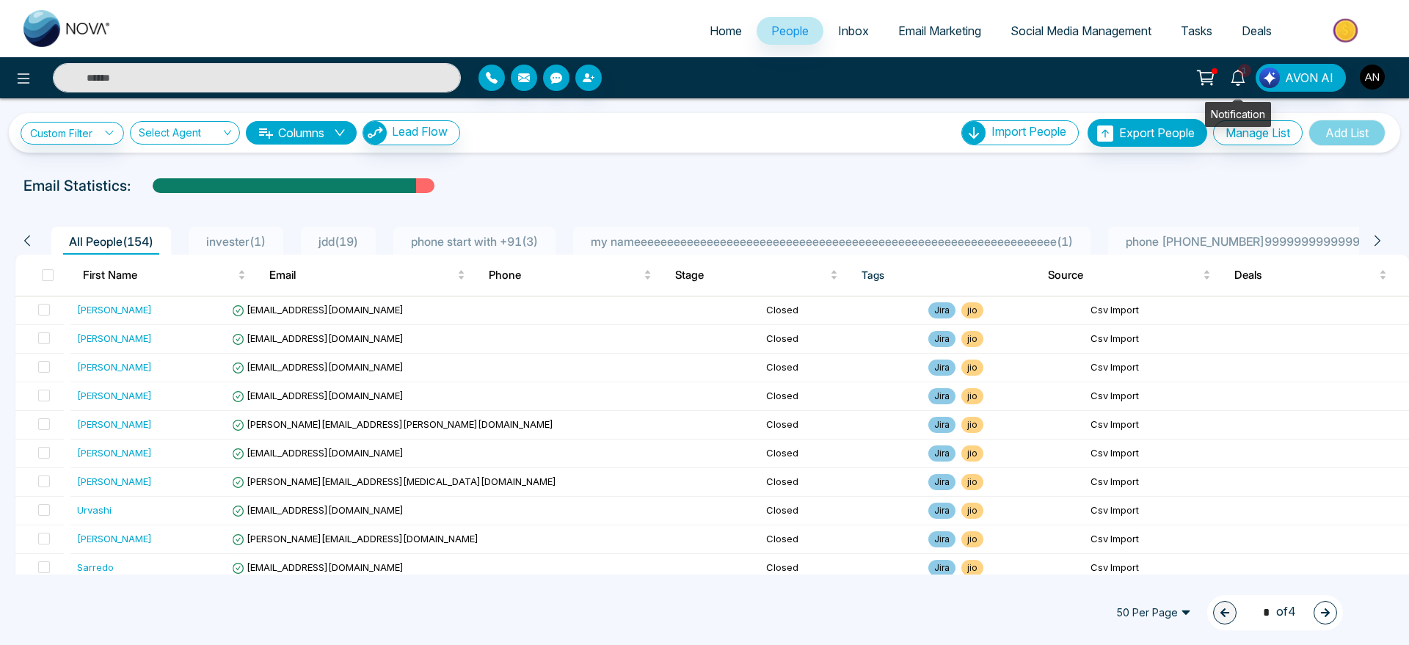
click at [1234, 81] on icon at bounding box center [1238, 78] width 16 height 16
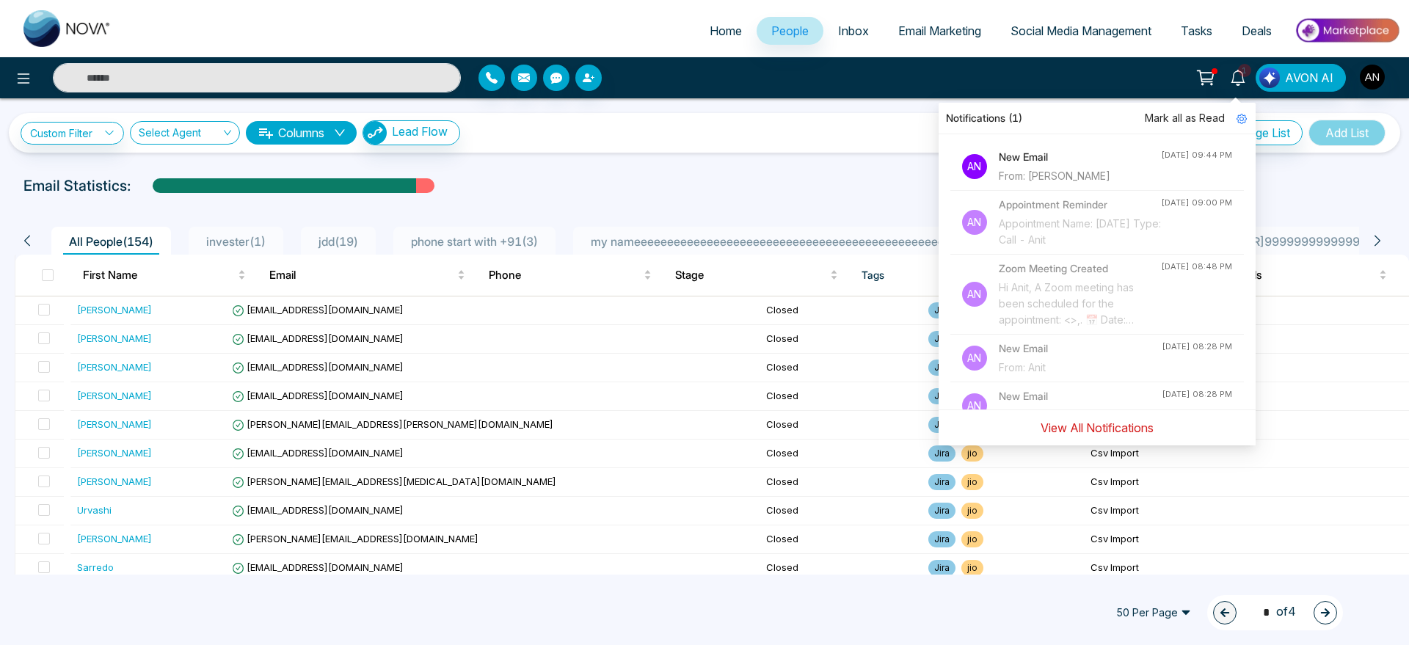
click at [1096, 426] on button "View All Notifications" at bounding box center [1097, 428] width 132 height 28
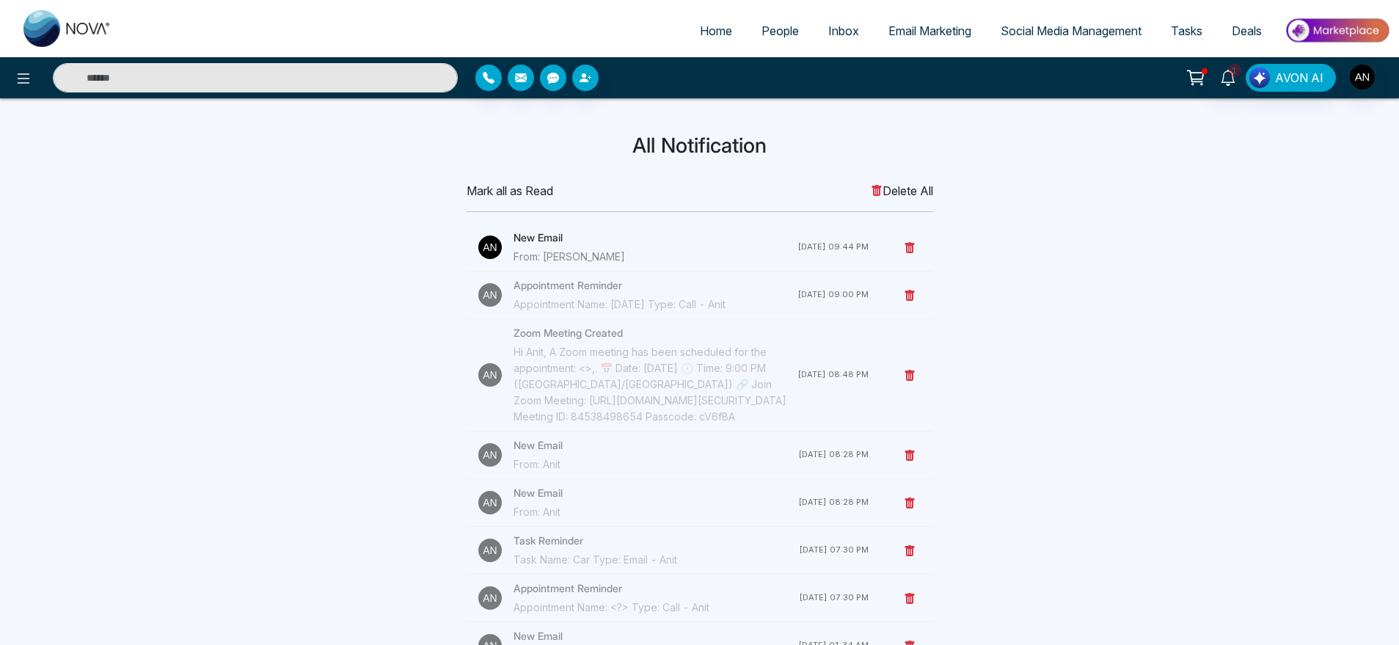
click at [497, 189] on span "Mark all as Read" at bounding box center [510, 191] width 87 height 18
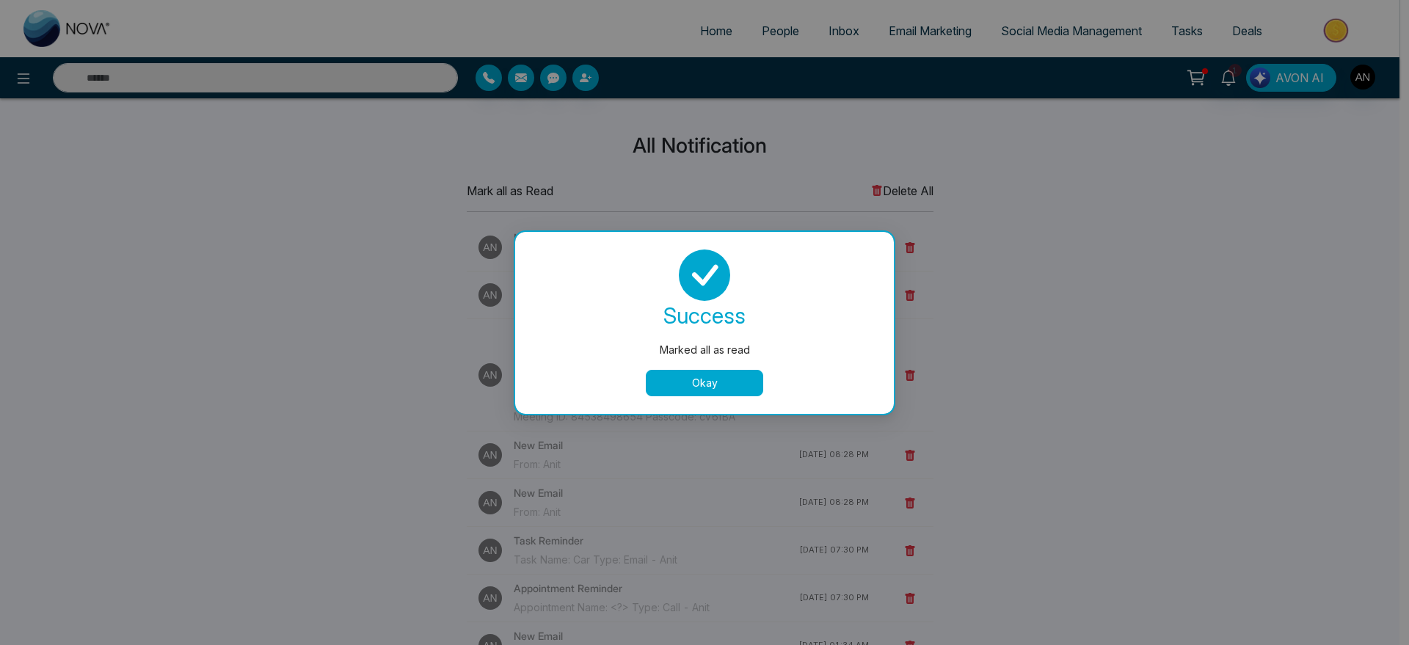
click at [734, 393] on button "Okay" at bounding box center [704, 383] width 117 height 26
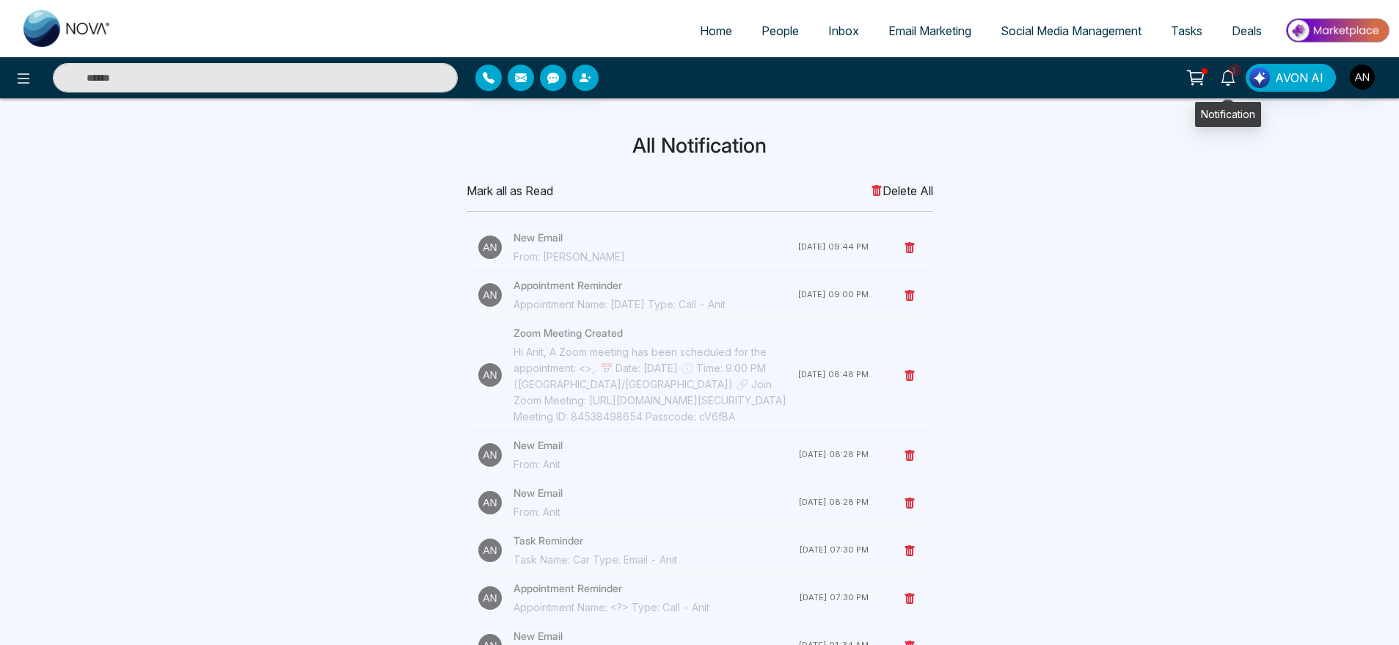
click at [1228, 68] on link "1" at bounding box center [1228, 77] width 35 height 26
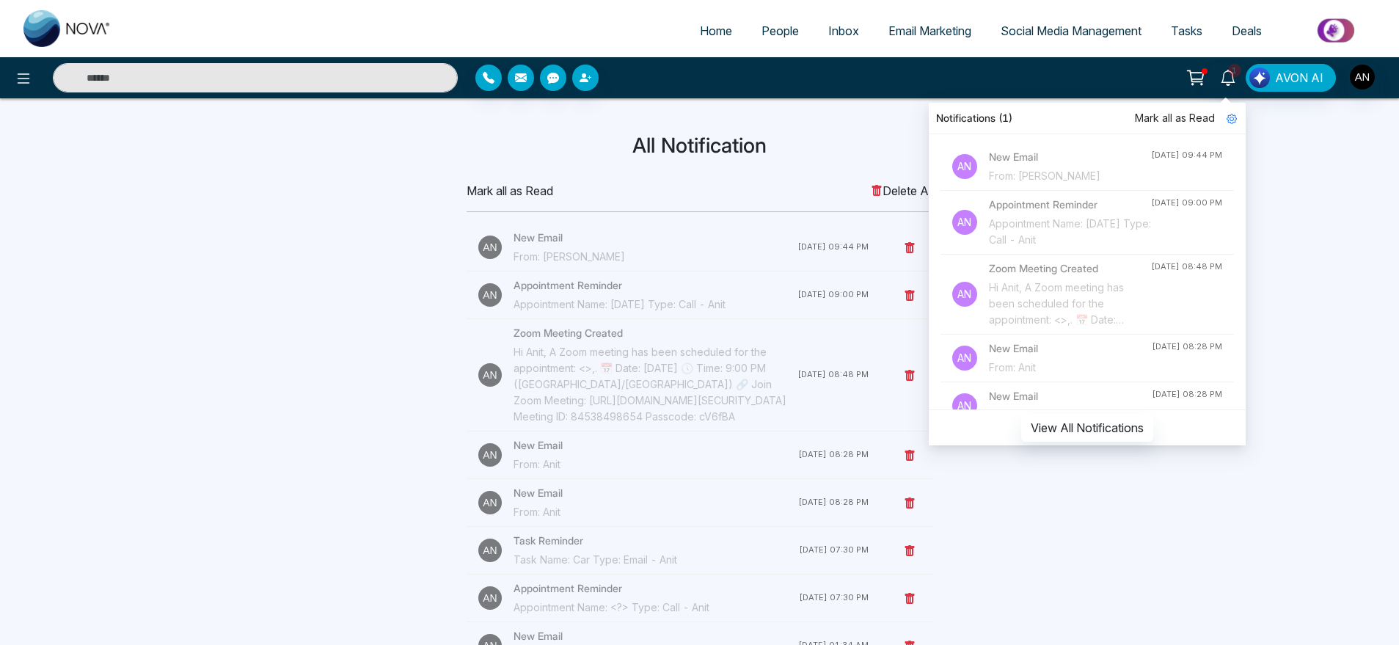
click at [1017, 150] on h4 "New Email" at bounding box center [1070, 157] width 162 height 16
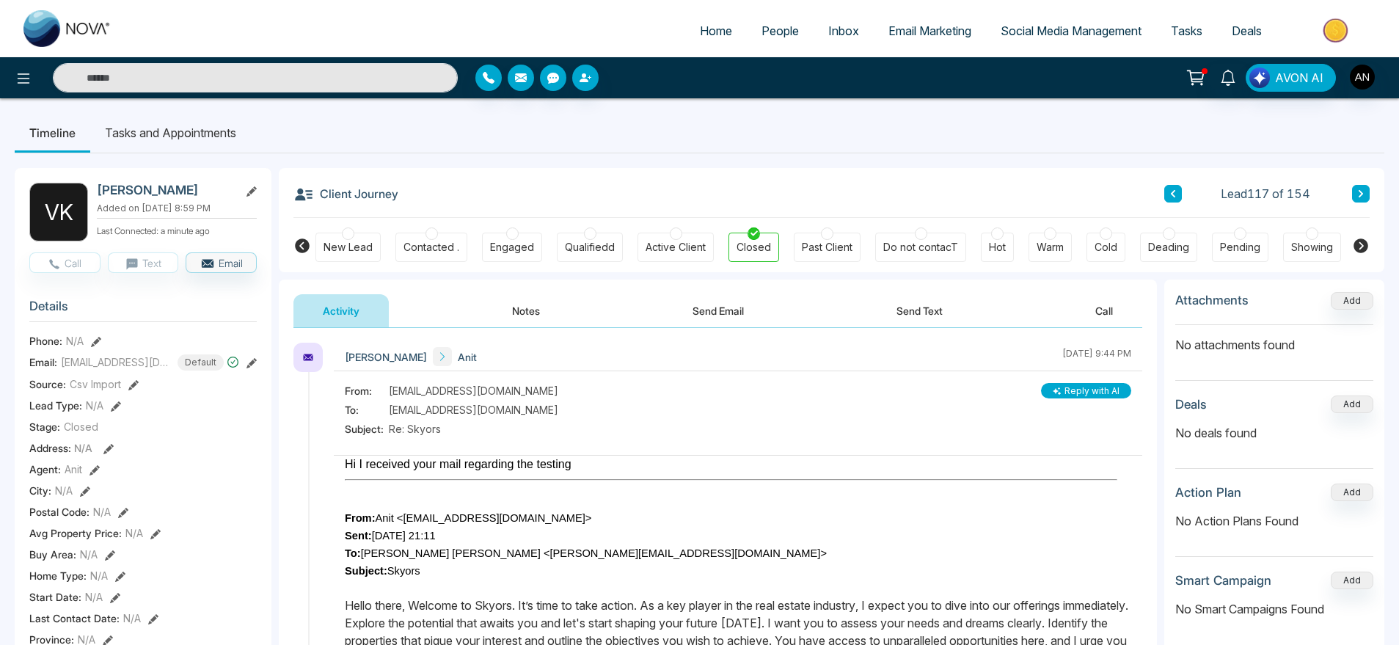
click at [215, 131] on li "Tasks and Appointments" at bounding box center [170, 133] width 161 height 40
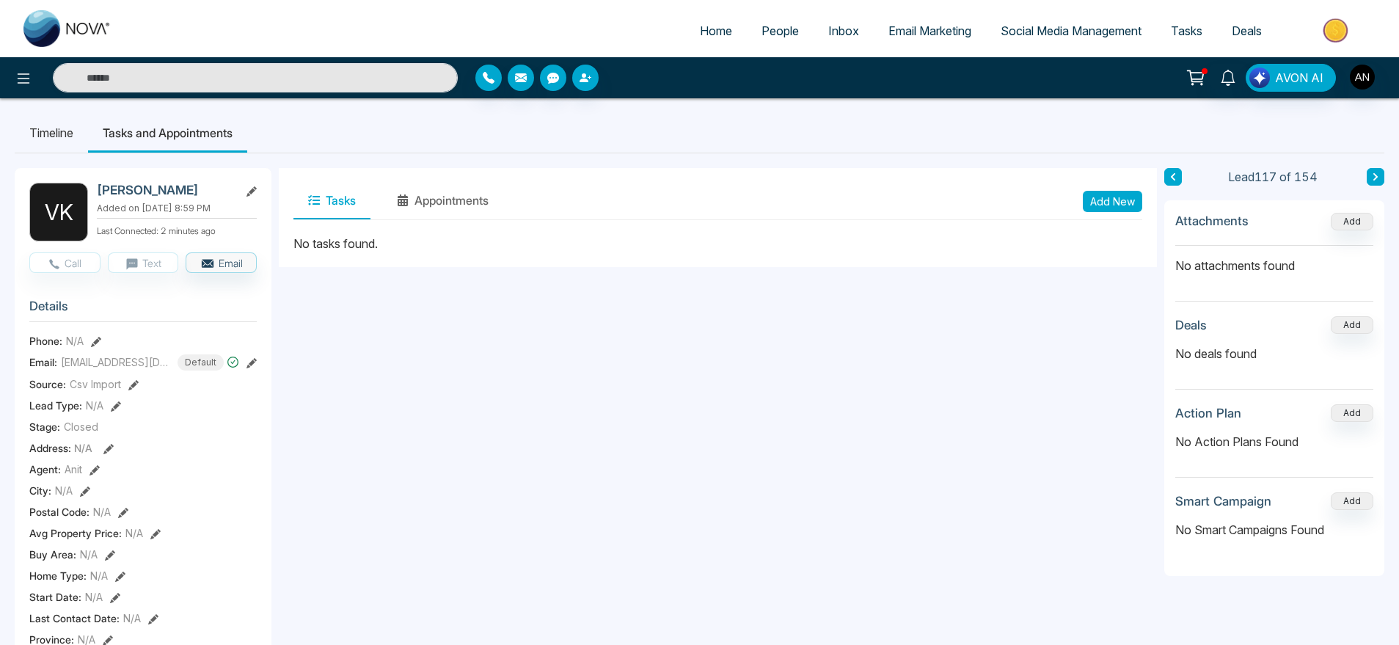
click at [749, 26] on link "People" at bounding box center [780, 31] width 67 height 28
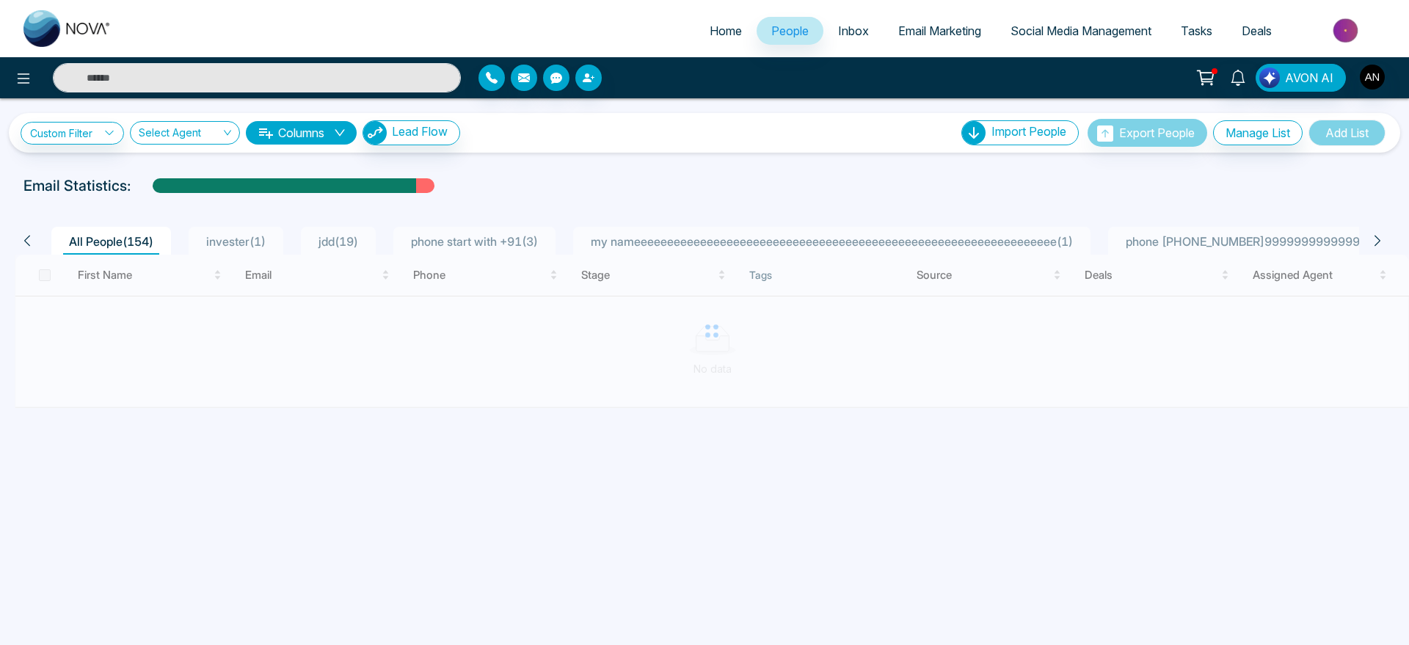
click at [273, 146] on div "Custom Filter Choose a filters Cancel Apply Select Agent Columns Lead Flow Impo…" at bounding box center [705, 133] width 1368 height 28
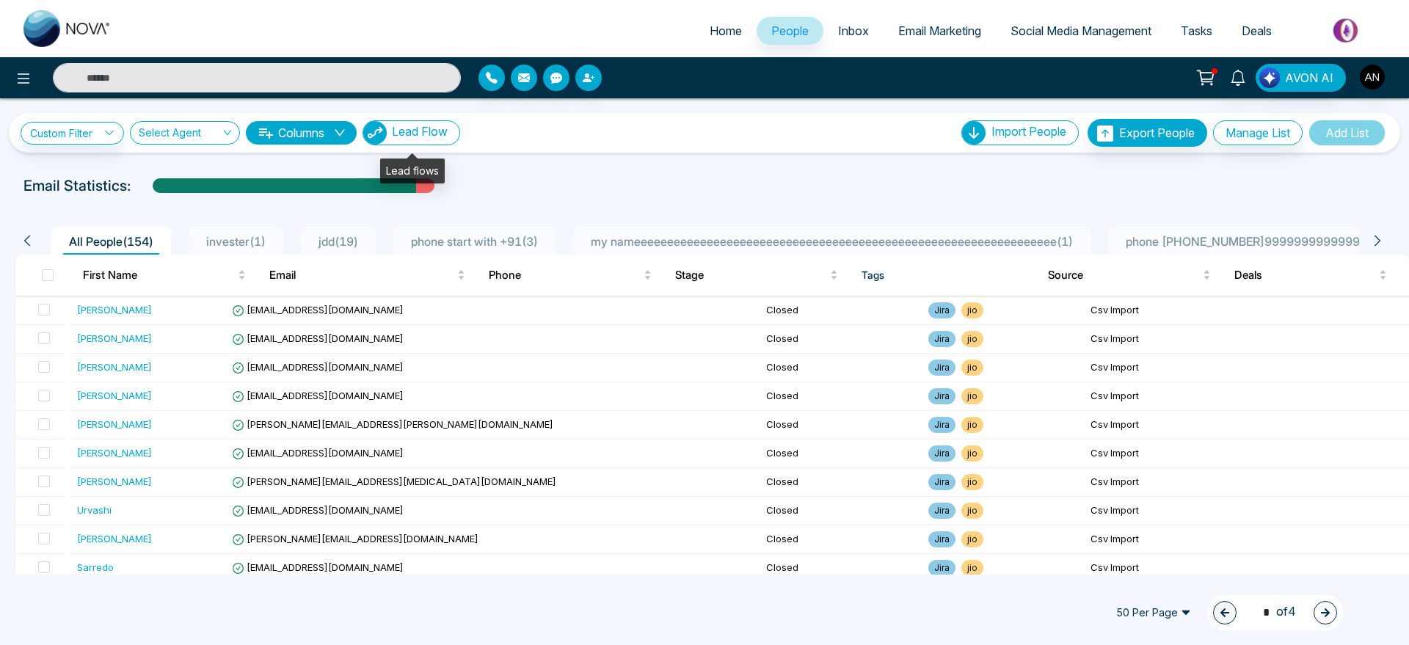
click at [368, 134] on img "button" at bounding box center [374, 132] width 23 height 23
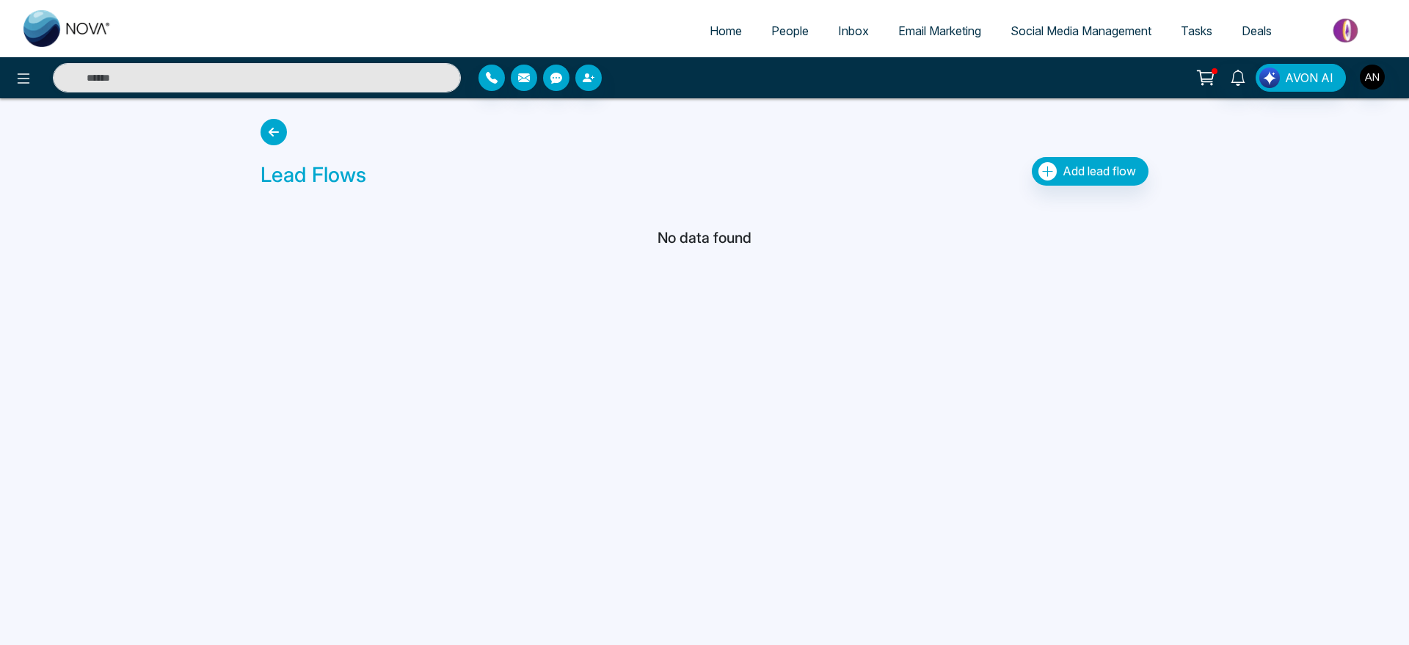
click at [268, 133] on icon at bounding box center [273, 132] width 26 height 26
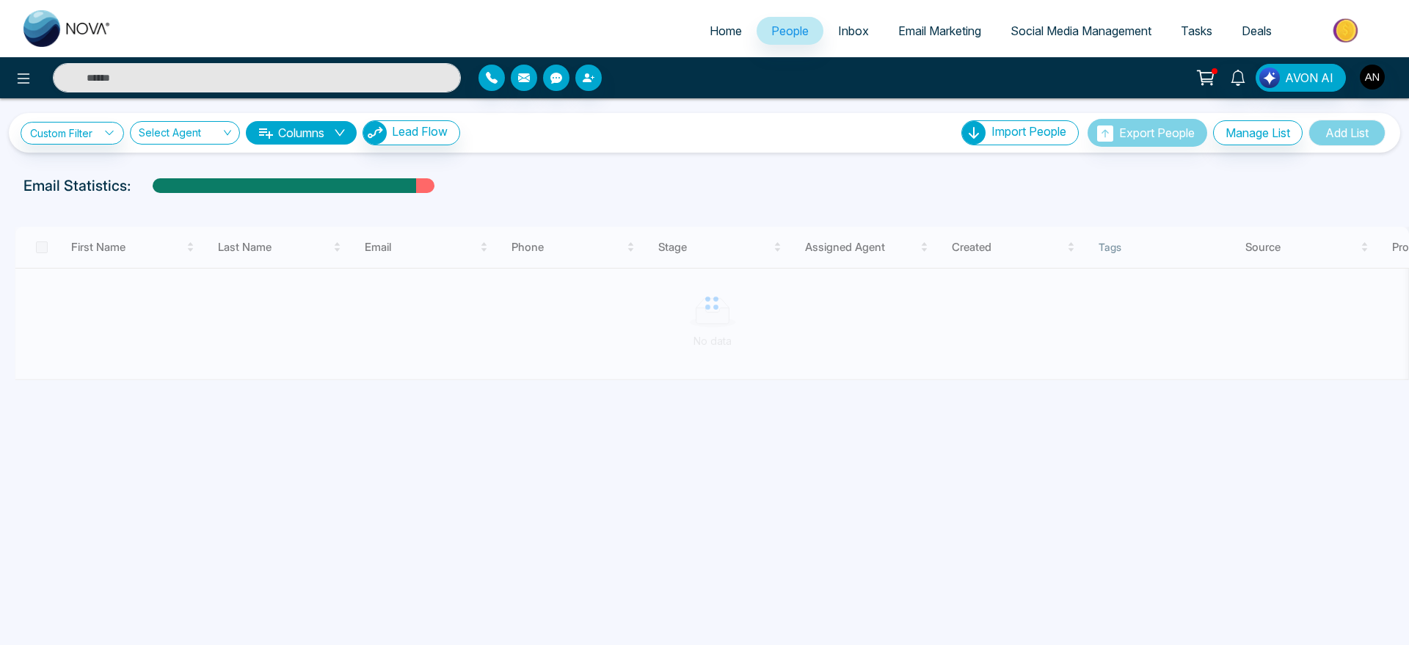
click at [295, 128] on button "Columns" at bounding box center [301, 132] width 111 height 23
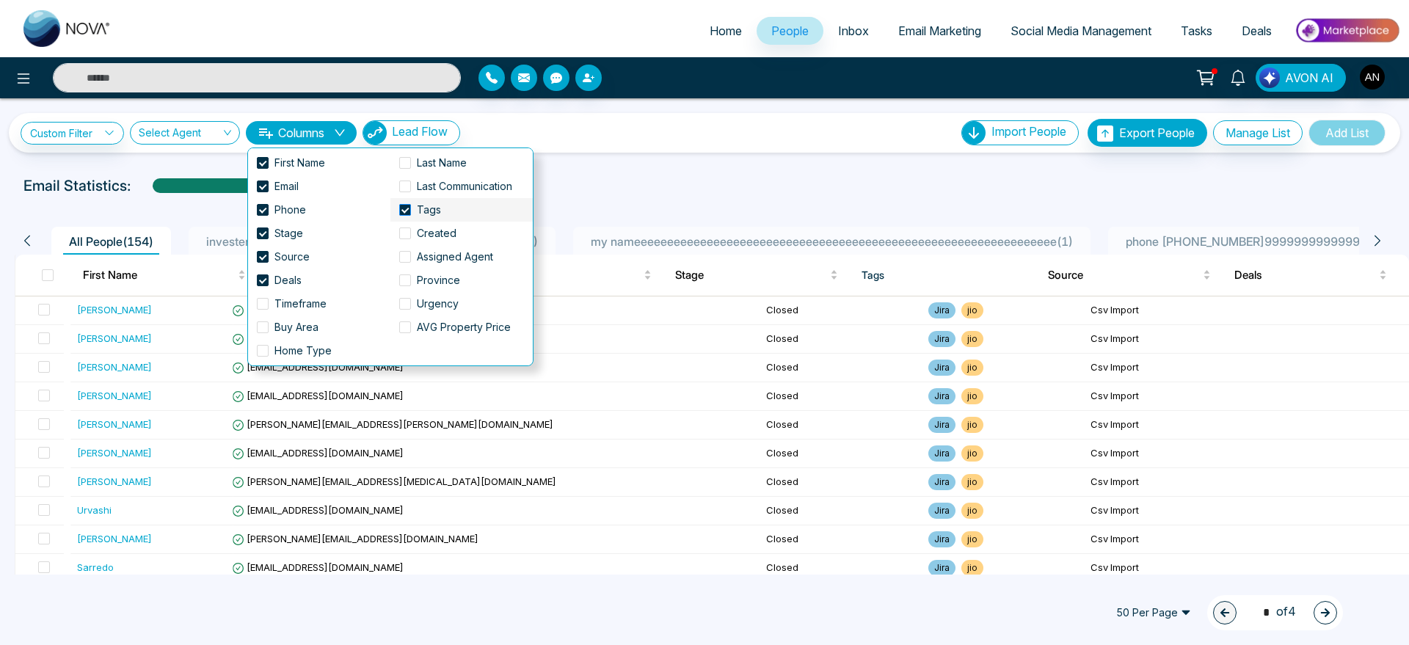
click at [423, 209] on span "Tags" at bounding box center [429, 210] width 36 height 16
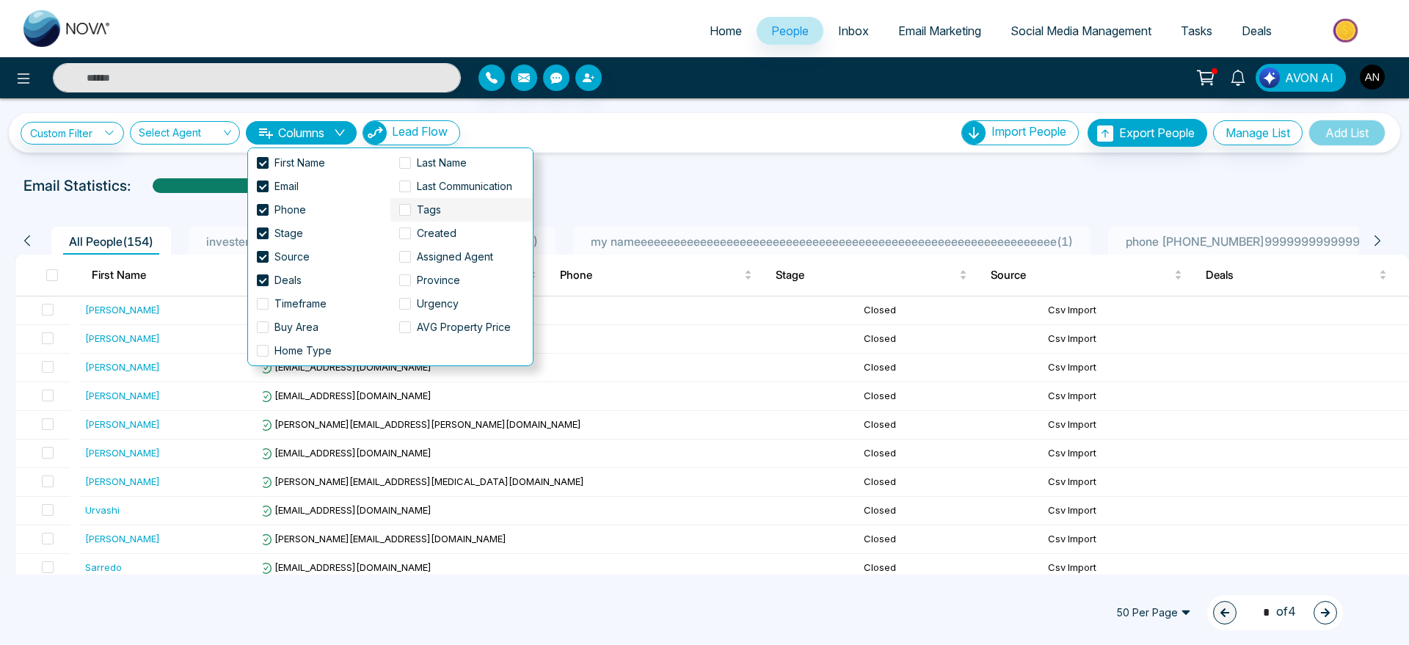
click at [423, 209] on span "Tags" at bounding box center [429, 210] width 36 height 16
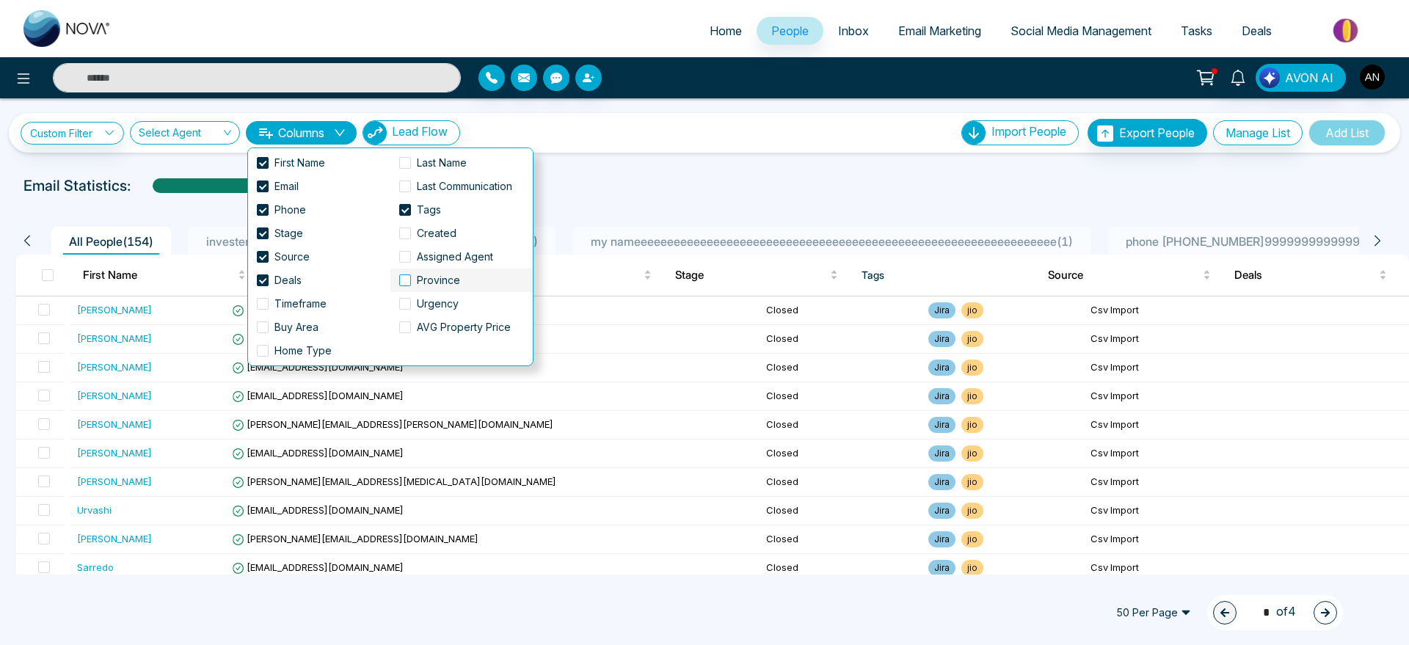
click at [448, 285] on span "Province" at bounding box center [438, 280] width 55 height 16
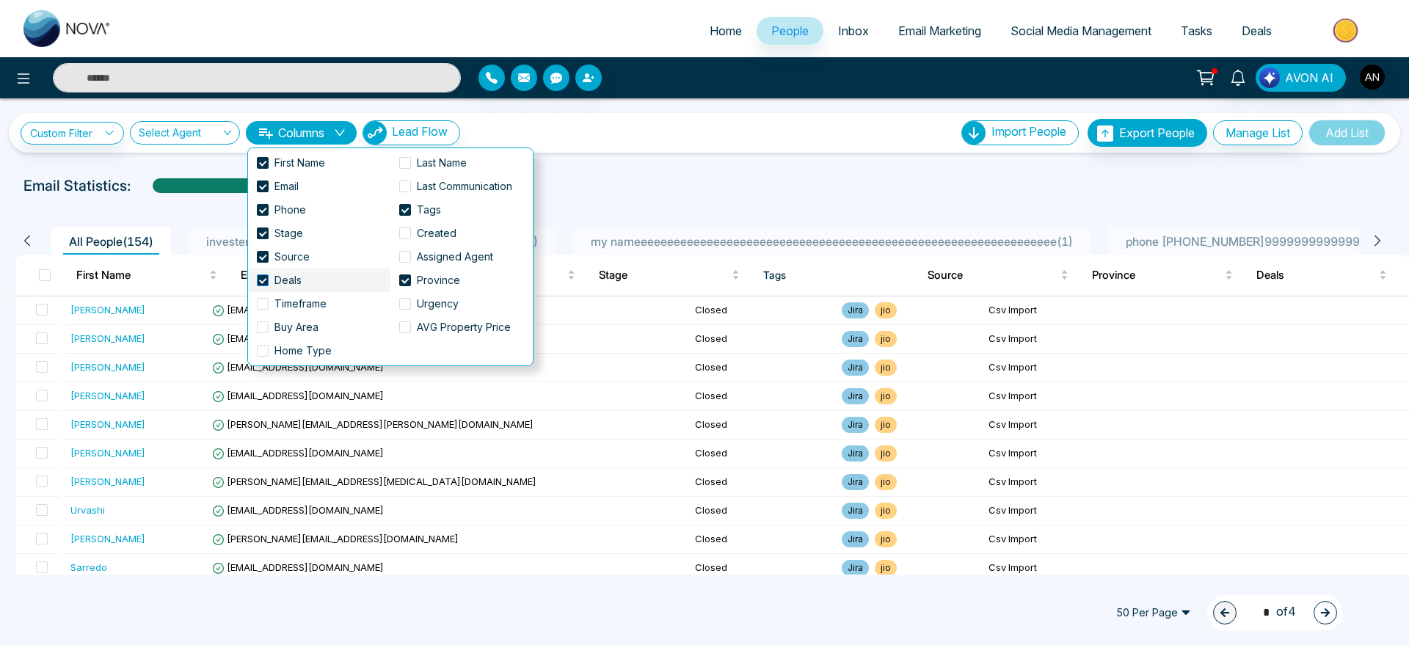
click at [280, 281] on span "Deals" at bounding box center [288, 280] width 39 height 16
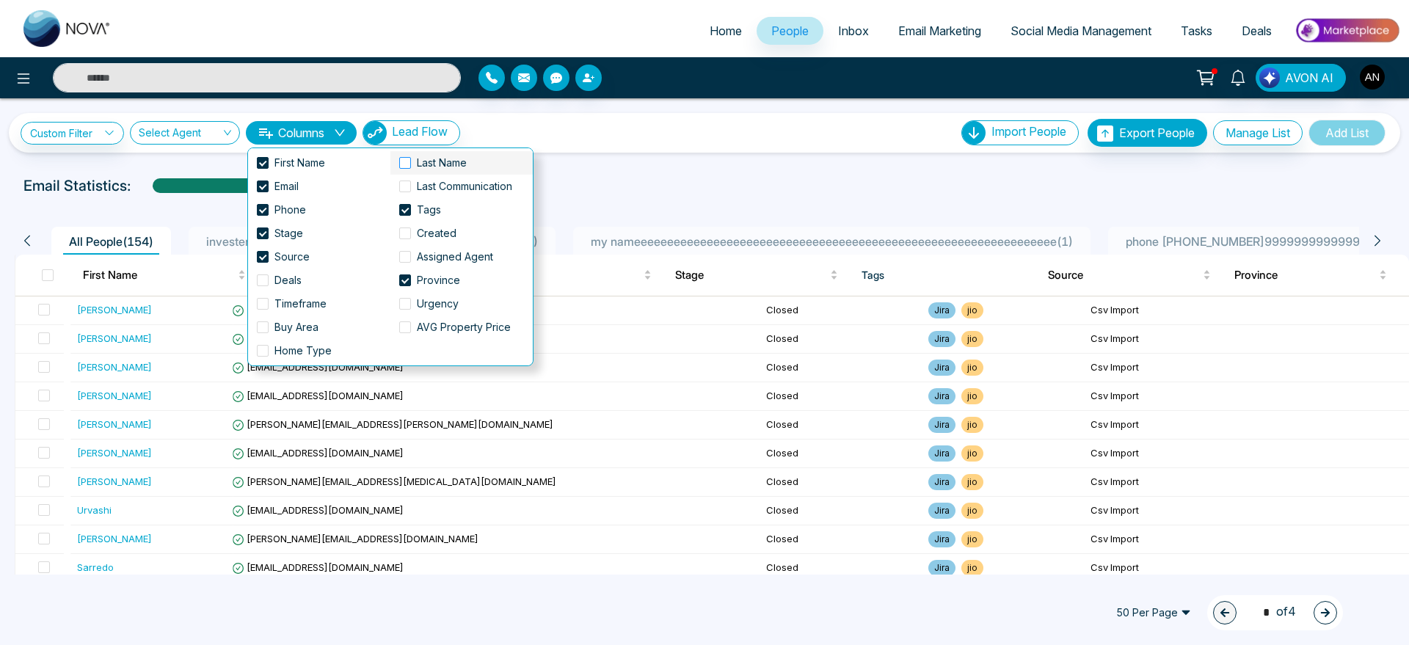
click at [412, 161] on span "Last Name" at bounding box center [442, 163] width 62 height 16
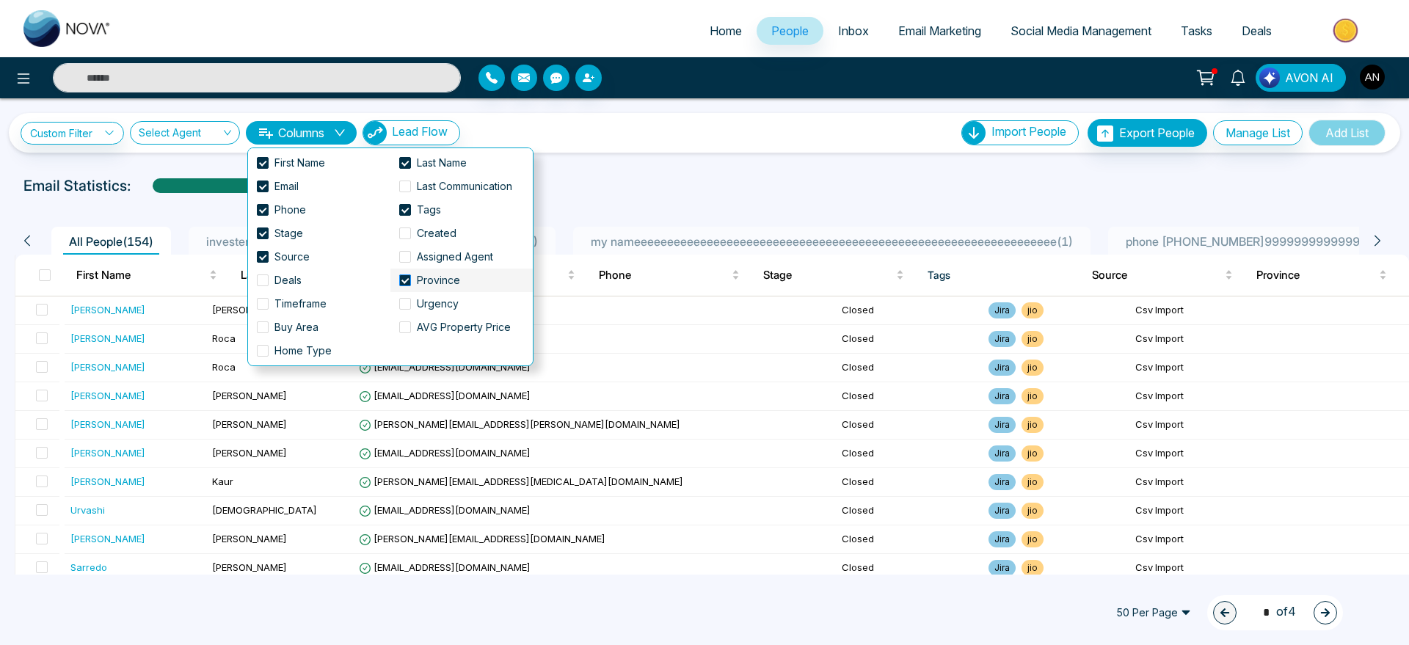
click at [436, 279] on span "Province" at bounding box center [438, 280] width 55 height 16
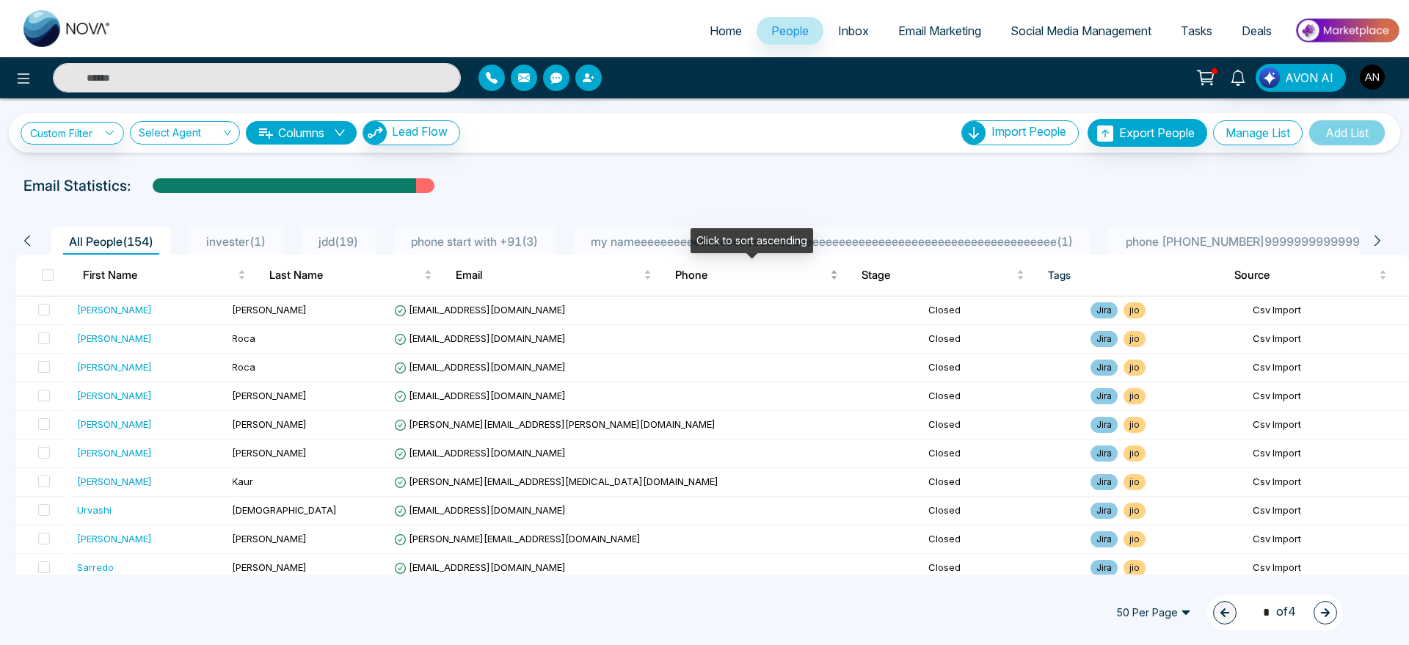
click at [738, 258] on div "Click to sort ascending" at bounding box center [751, 245] width 123 height 35
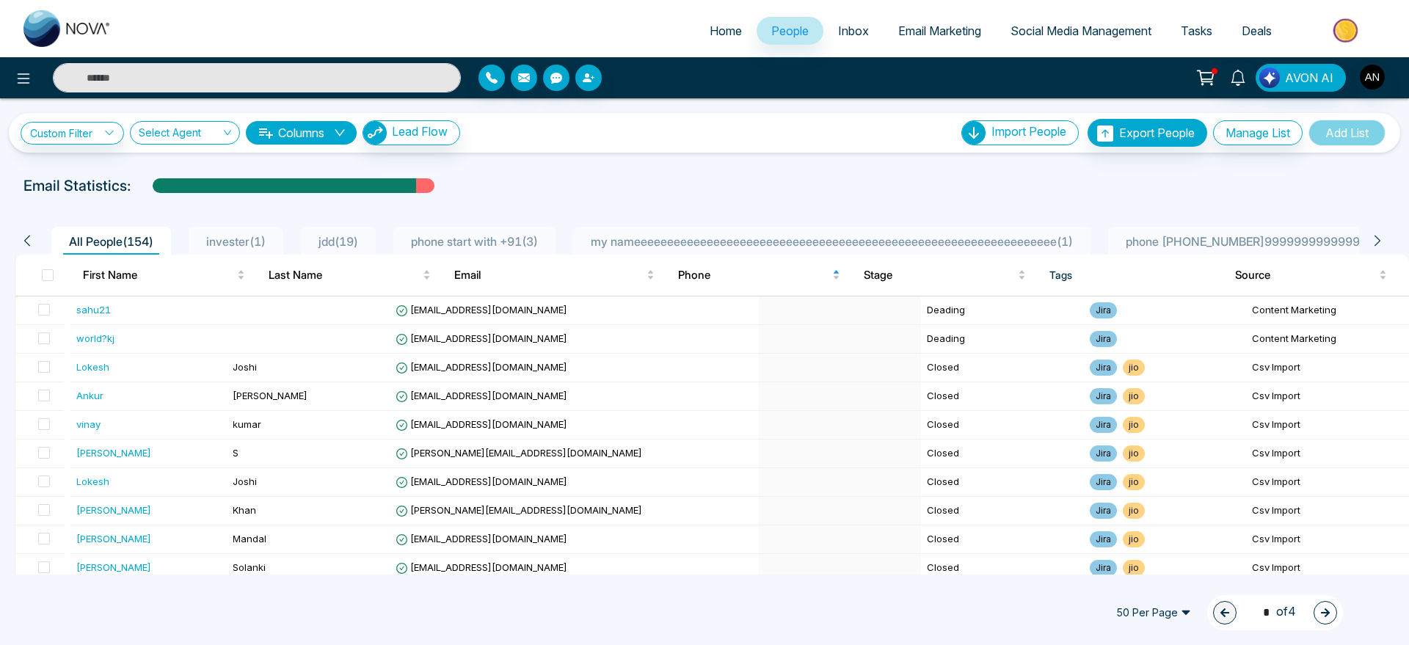
click at [28, 236] on icon at bounding box center [27, 240] width 13 height 13
click at [1376, 241] on icon at bounding box center [1377, 240] width 13 height 13
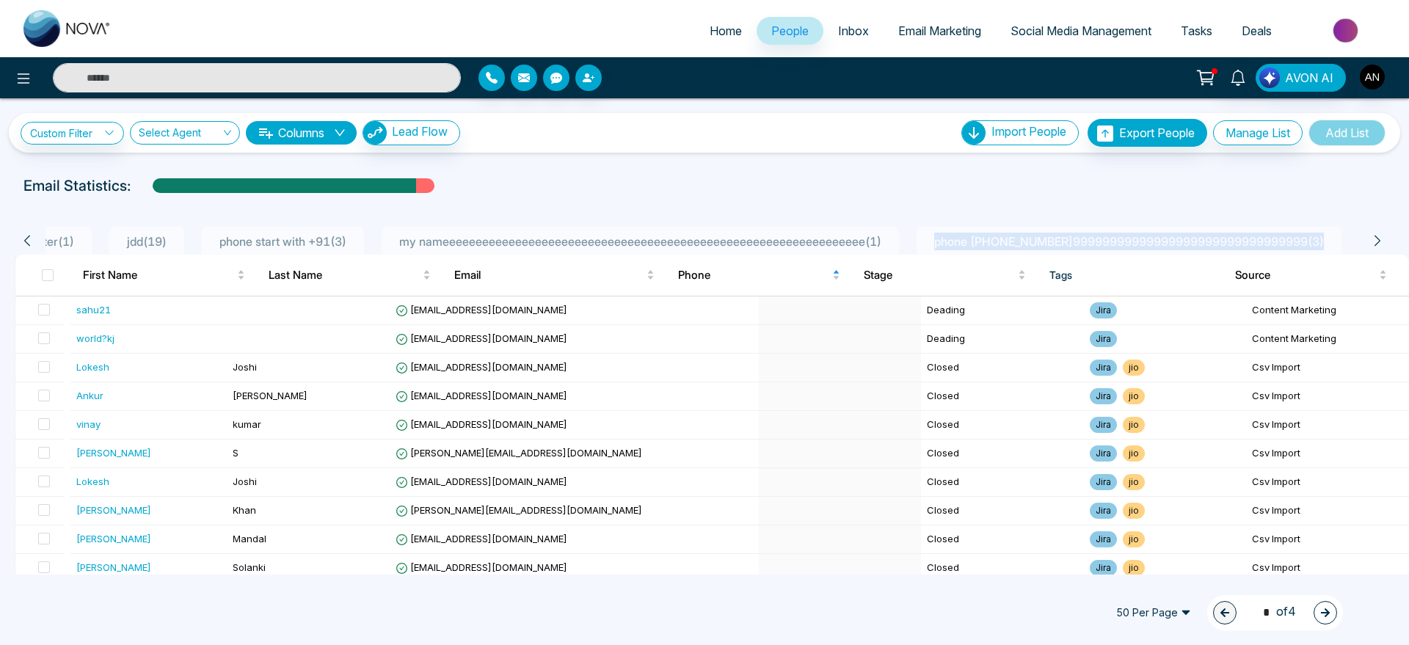
click at [1376, 241] on icon at bounding box center [1377, 240] width 13 height 13
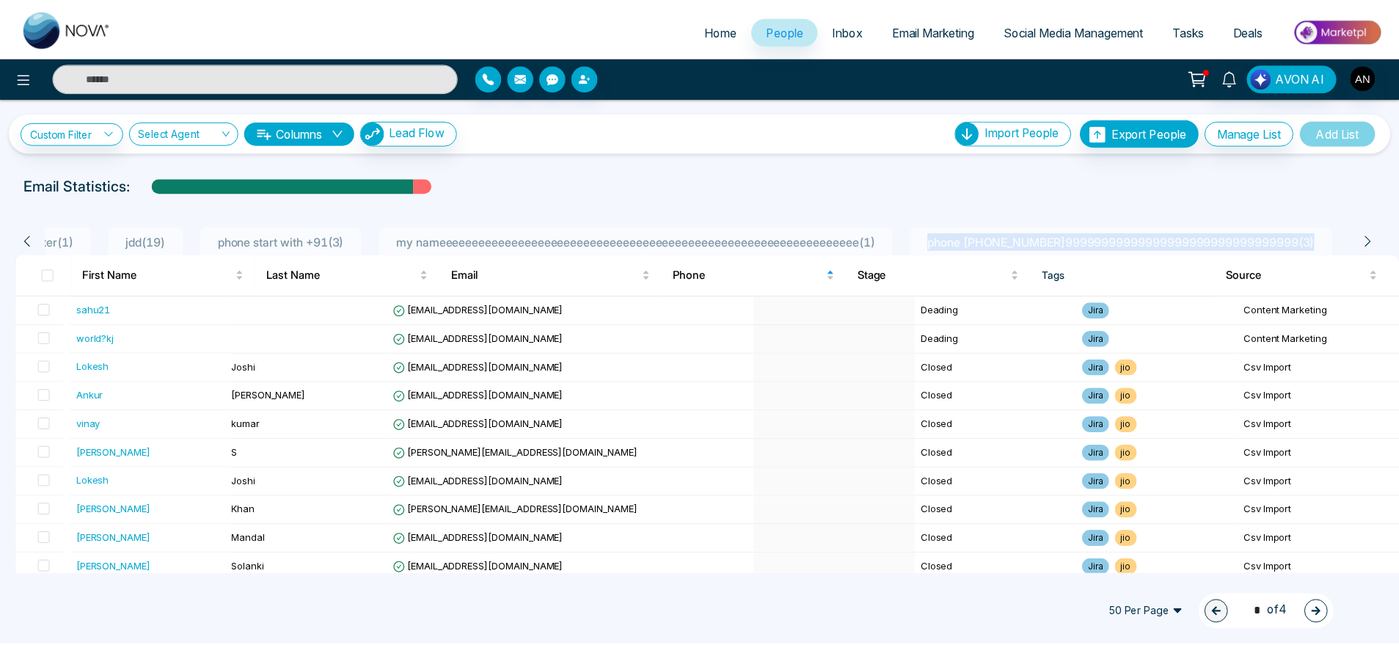
scroll to position [0, 355]
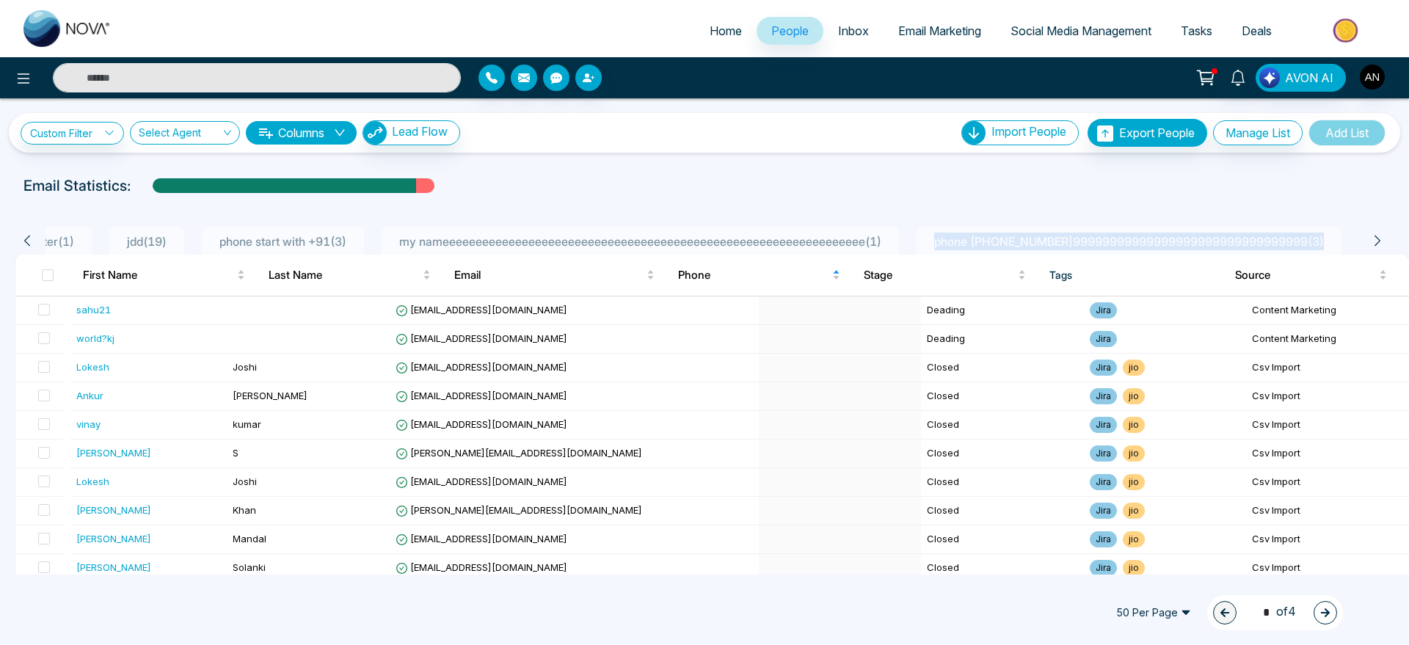
click at [1376, 241] on icon at bounding box center [1377, 240] width 13 height 13
click at [983, 162] on div "Custom Filter Choose a filters Cancel Apply Select Agent Columns Lead Flow Impo…" at bounding box center [704, 336] width 1409 height 476
click at [1216, 130] on button "Manage List" at bounding box center [1258, 132] width 90 height 25
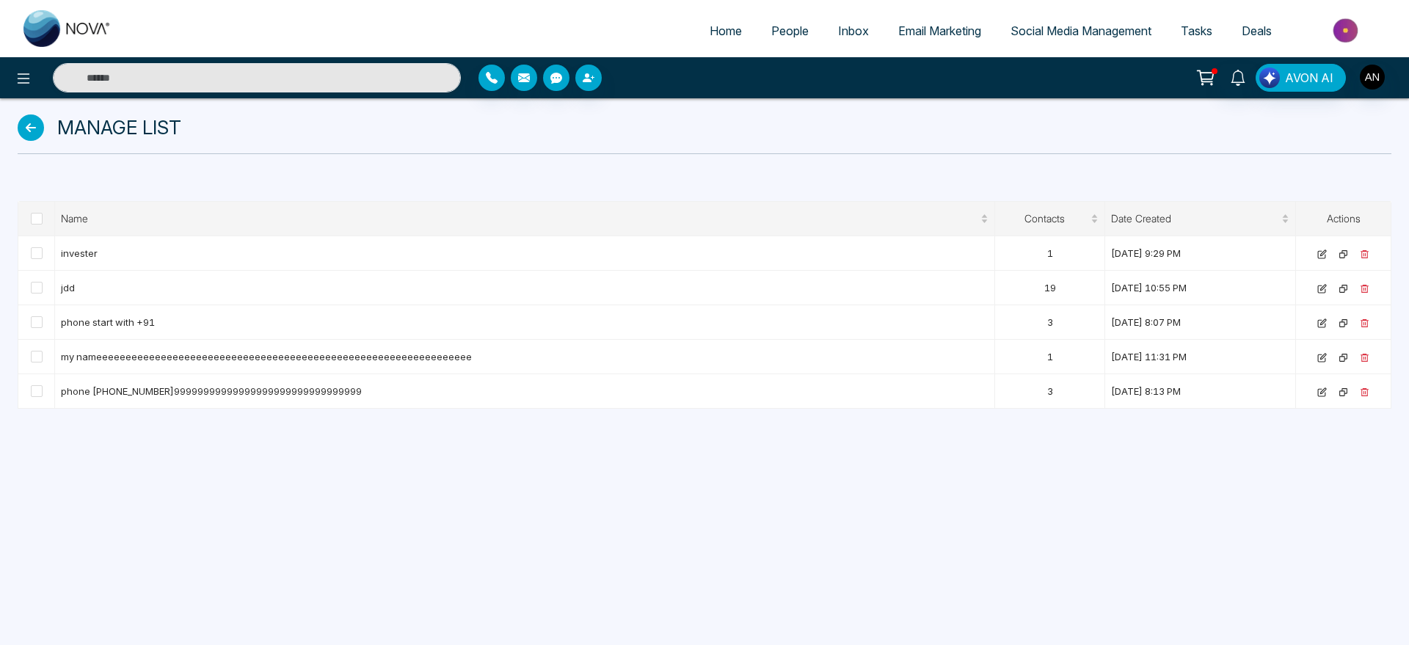
click at [700, 21] on link "Home" at bounding box center [726, 31] width 62 height 28
select select "*"
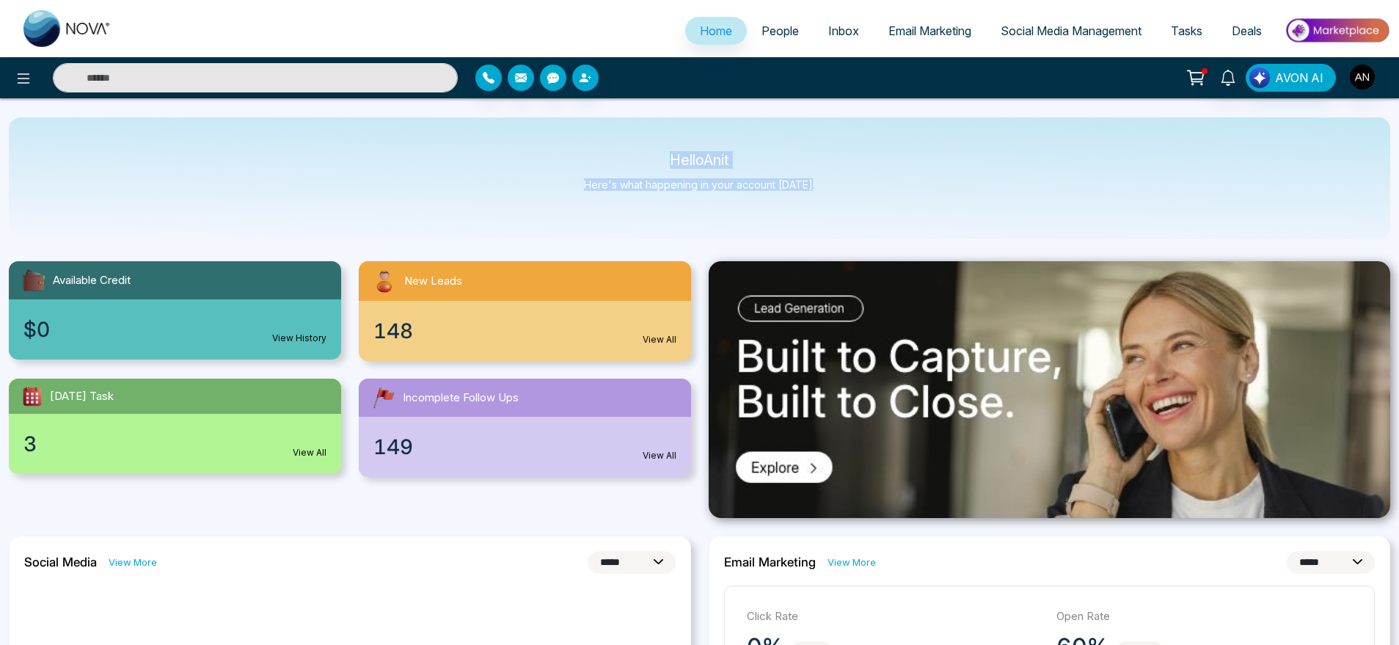
drag, startPoint x: 840, startPoint y: 186, endPoint x: 560, endPoint y: 134, distance: 285.1
click at [560, 134] on div "Hello Anit Here's what happening in your account [DATE]." at bounding box center [700, 178] width 1382 height 122
drag, startPoint x: 879, startPoint y: 194, endPoint x: 642, endPoint y: 147, distance: 241.6
click at [642, 147] on div "Hello Anit Here's what happening in your account [DATE]." at bounding box center [700, 178] width 1382 height 122
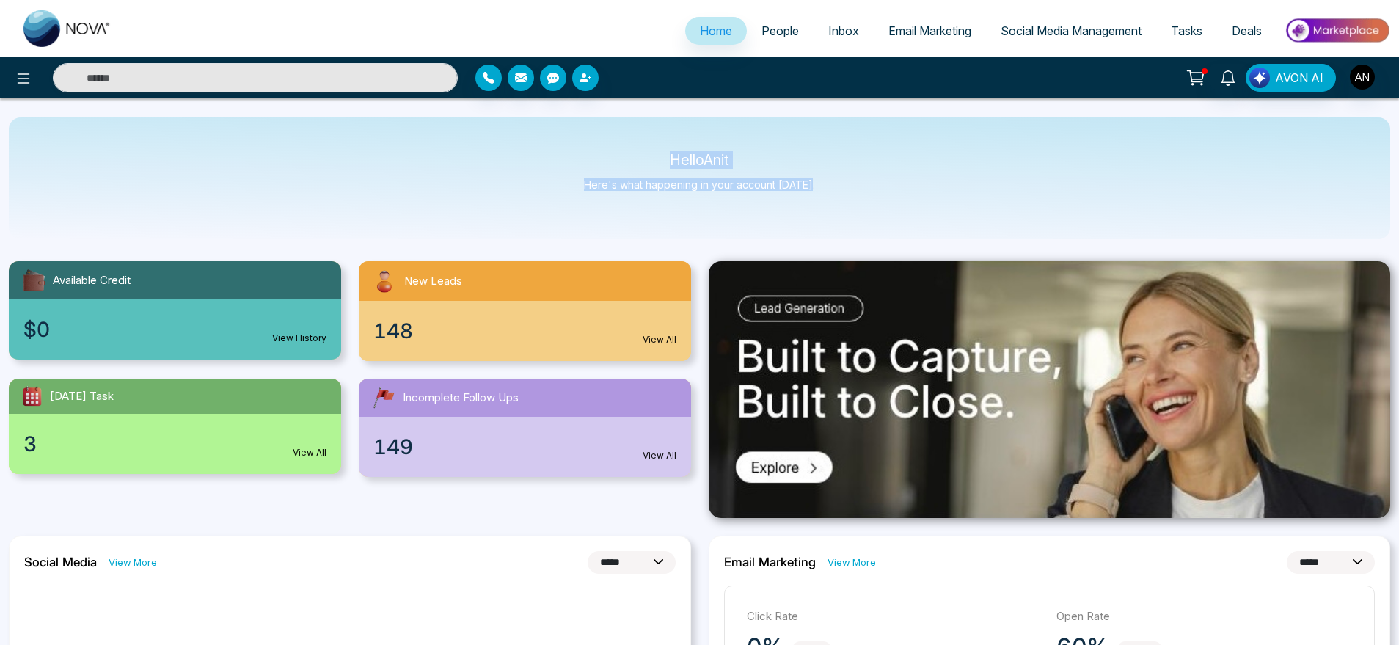
click at [642, 147] on div "Hello Anit Here's what happening in your account [DATE]." at bounding box center [700, 178] width 1382 height 122
click at [903, 235] on div "Hello Anit Here's what happening in your account [DATE]." at bounding box center [700, 178] width 1382 height 122
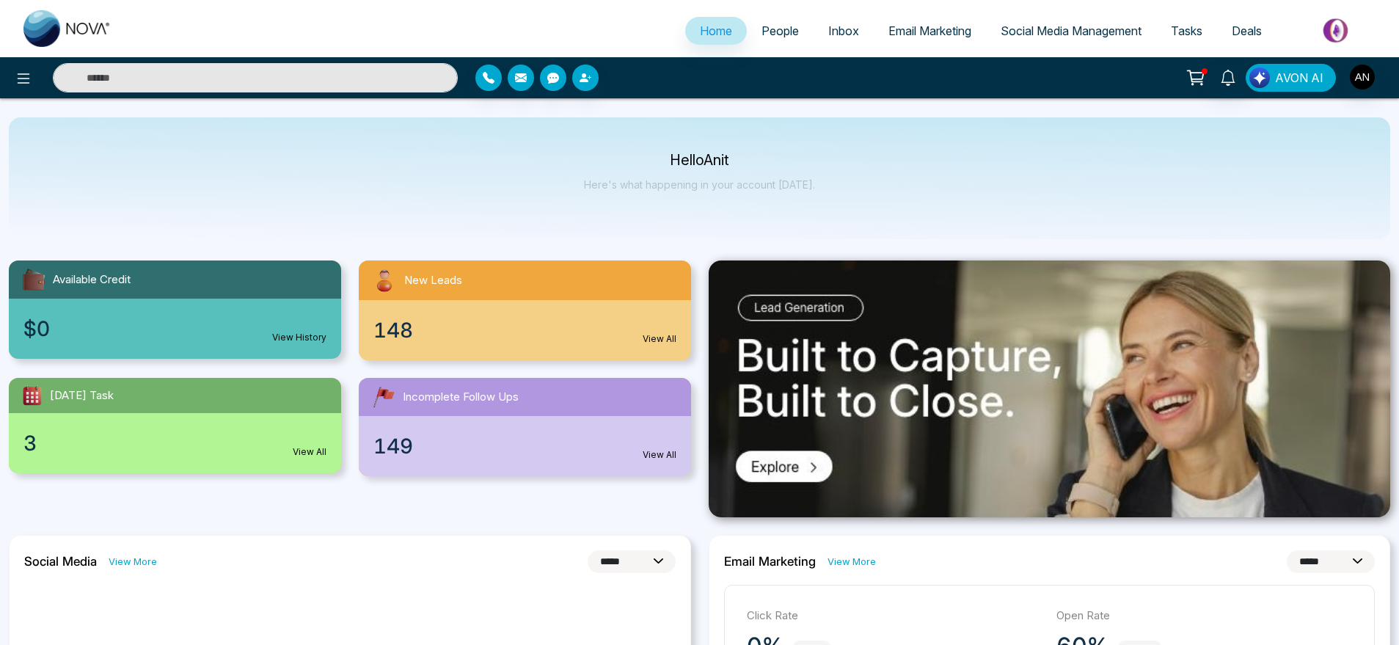
click at [1322, 80] on span "AVON AI" at bounding box center [1299, 78] width 48 height 18
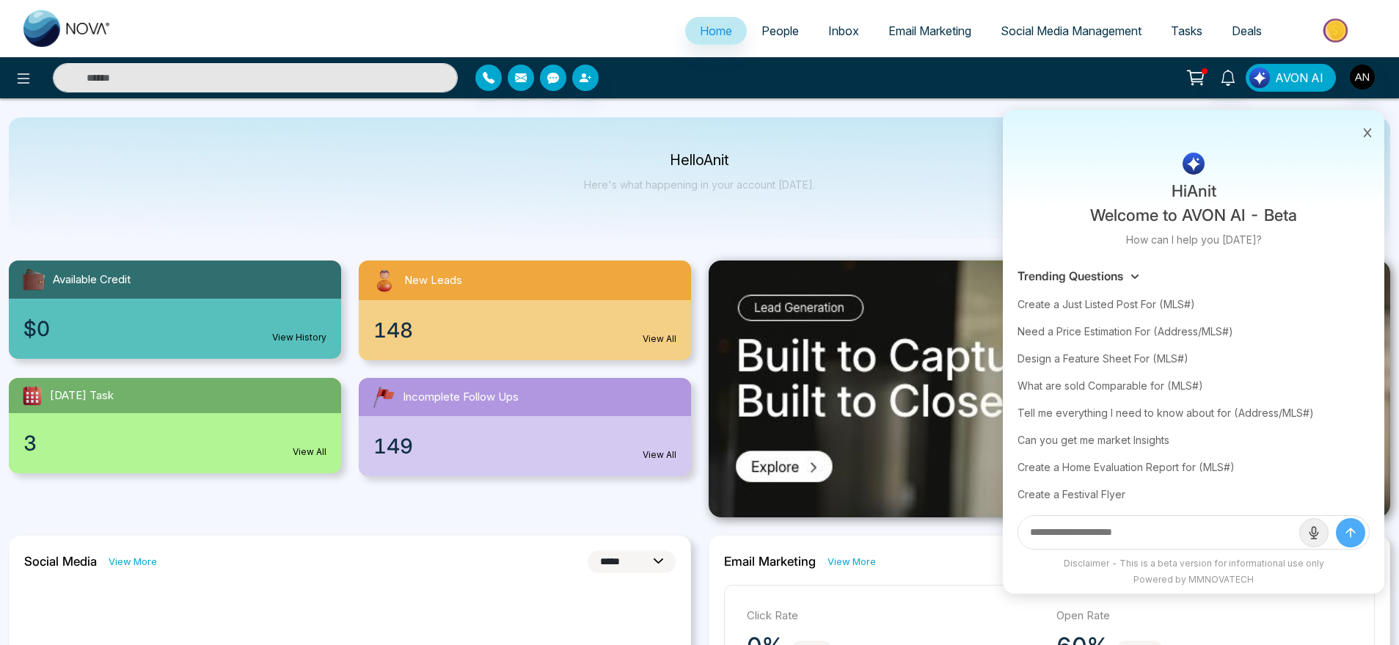
drag, startPoint x: 1322, startPoint y: 80, endPoint x: 895, endPoint y: 110, distance: 427.4
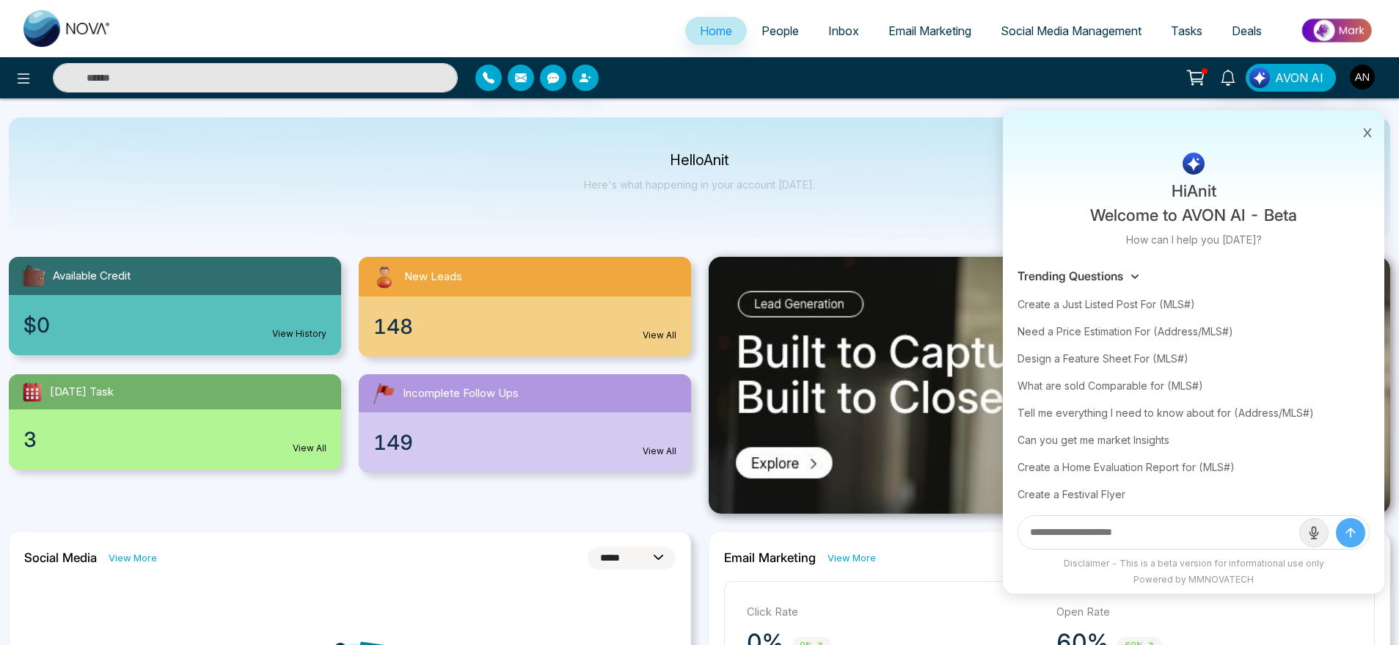
scroll to position [0, 0]
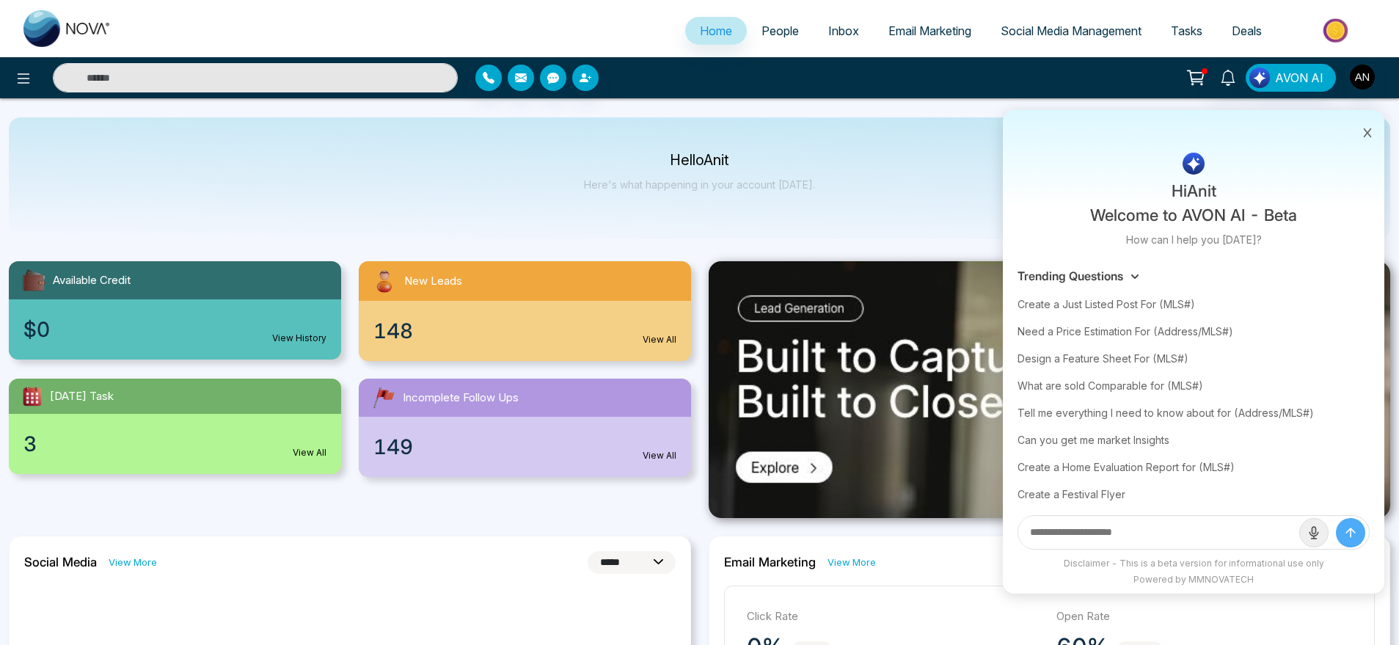
select select "*"
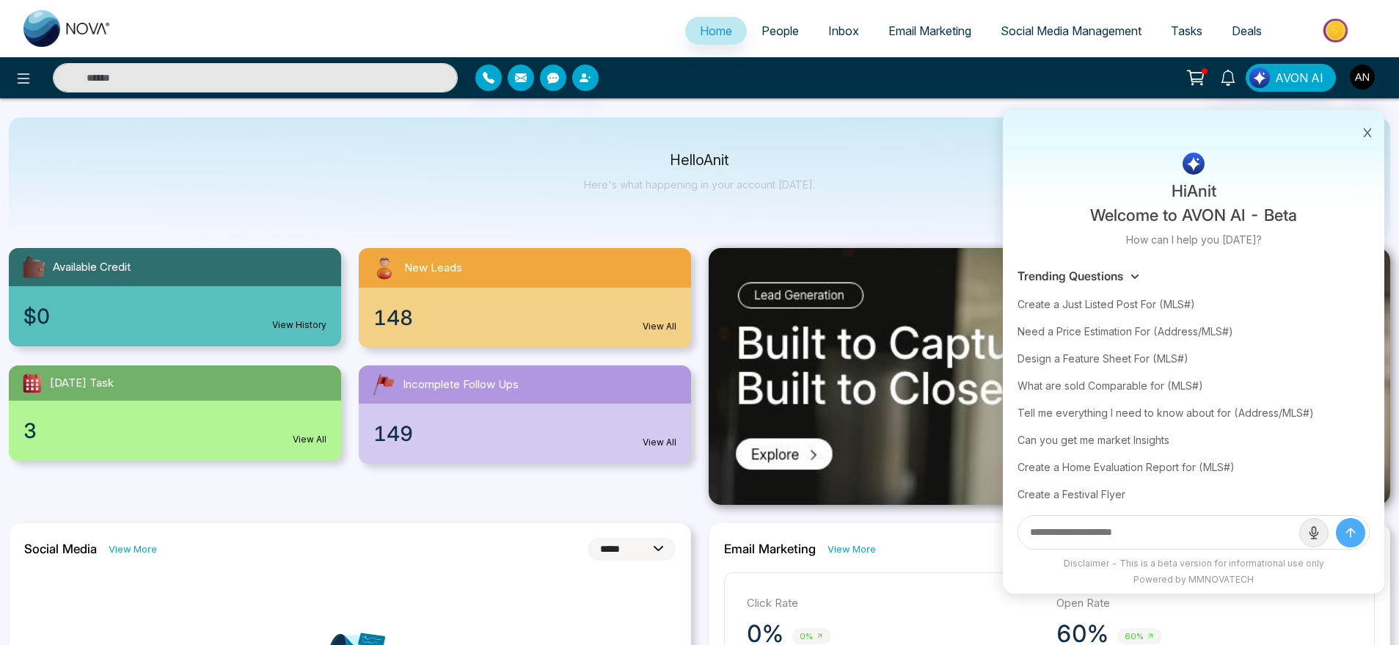
scroll to position [15, 0]
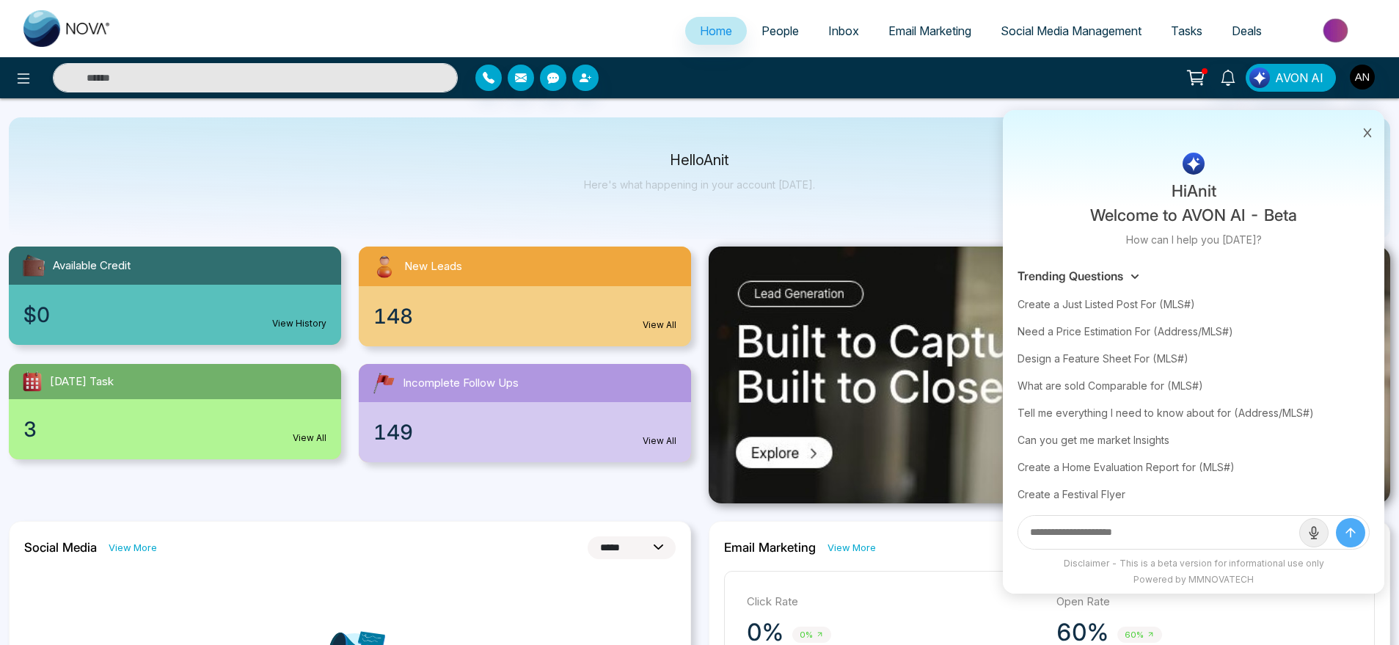
click at [875, 166] on div "Hello Anit Here's what happening in your account [DATE]." at bounding box center [700, 178] width 1382 height 122
click at [1190, 66] on button at bounding box center [1195, 78] width 29 height 28
click at [1368, 136] on icon at bounding box center [1368, 133] width 10 height 10
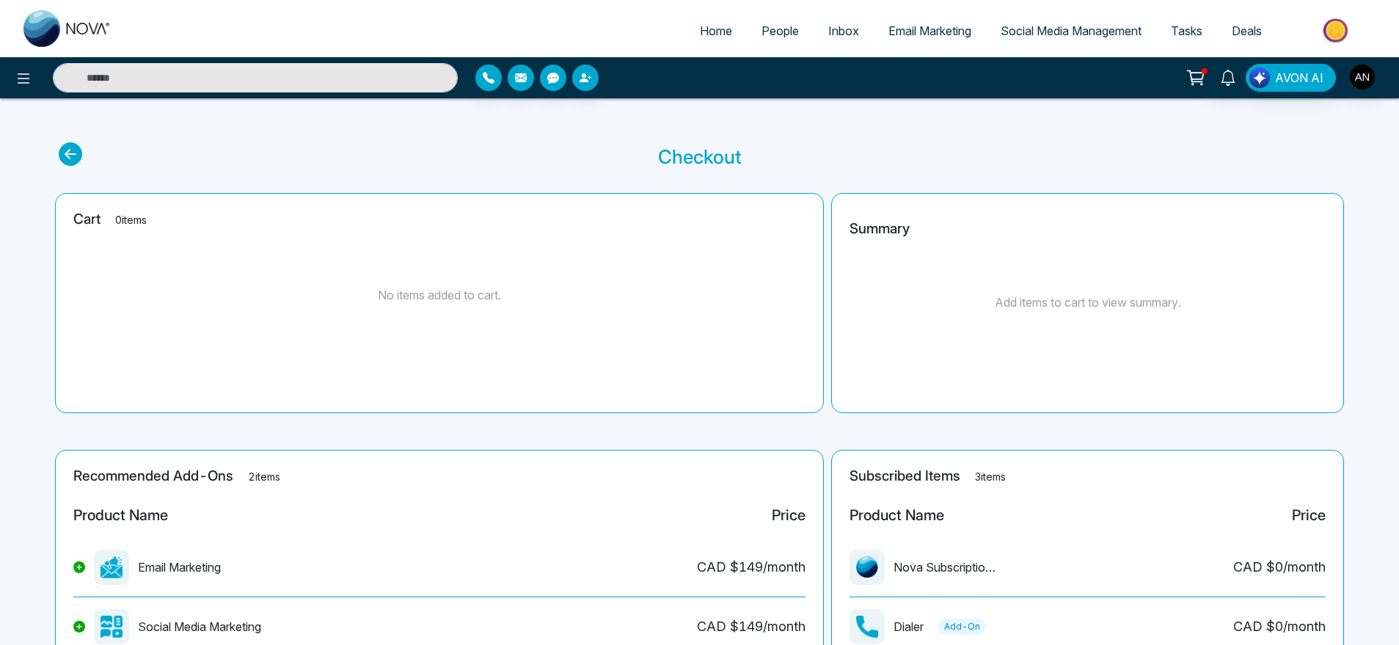
click at [66, 145] on icon at bounding box center [70, 153] width 23 height 23
select select "*"
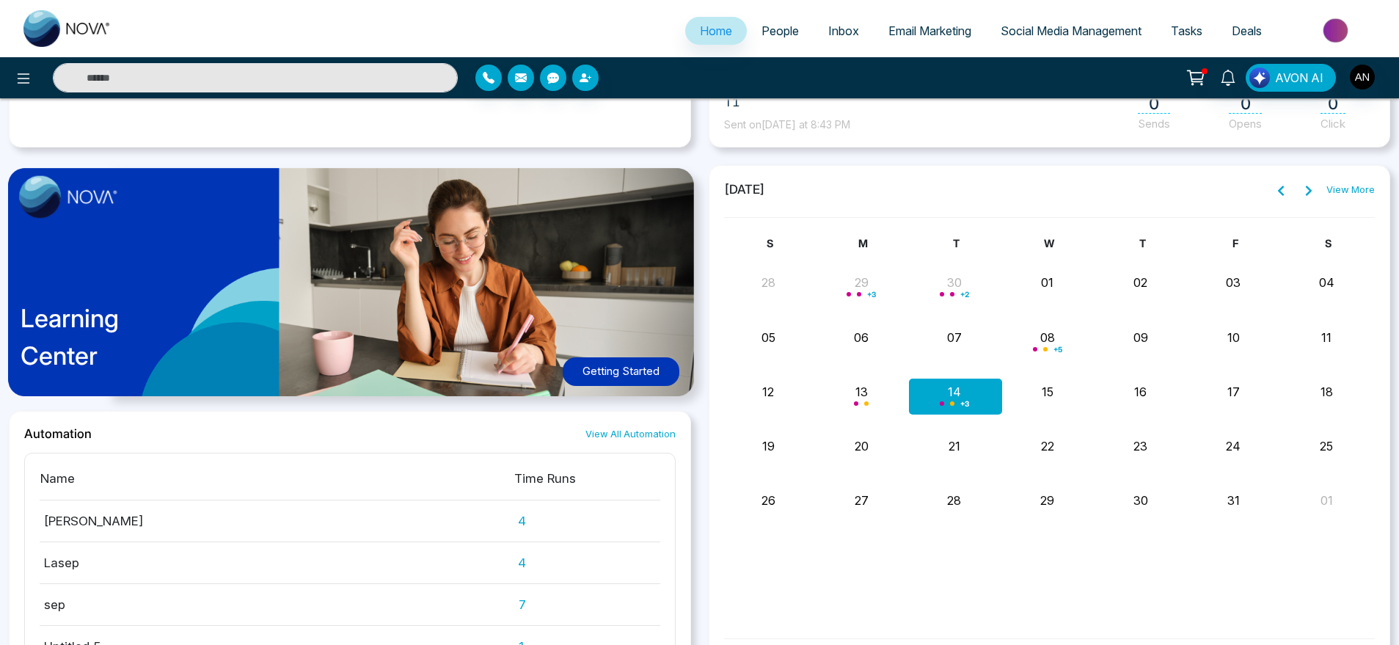
scroll to position [944, 0]
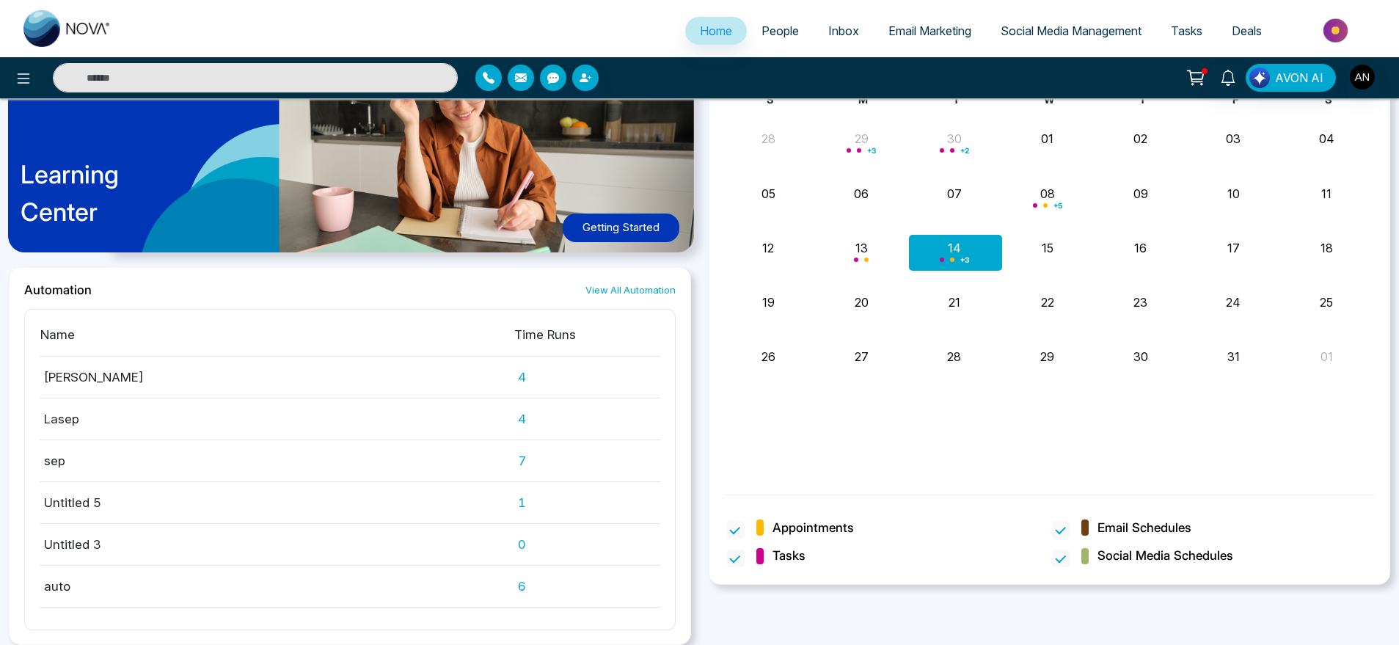
click at [605, 295] on link "View All Automation" at bounding box center [631, 290] width 90 height 14
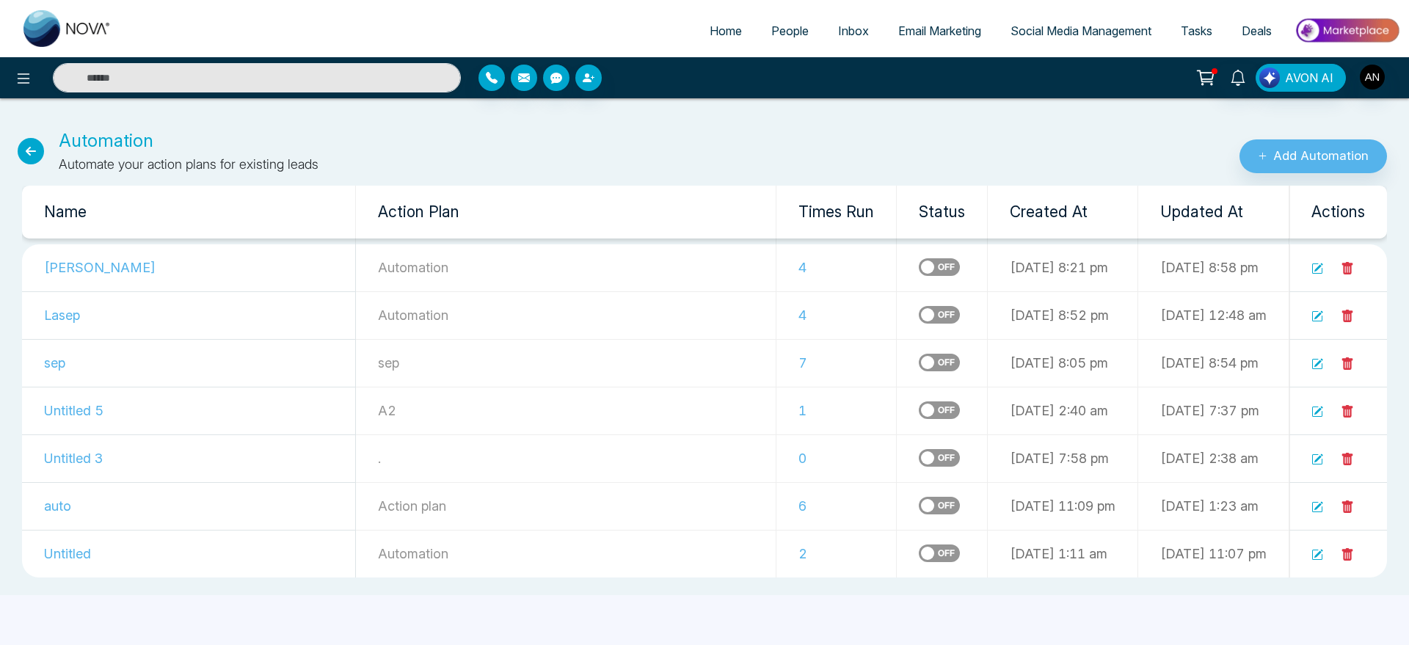
click at [30, 145] on icon at bounding box center [31, 151] width 26 height 26
select select "*"
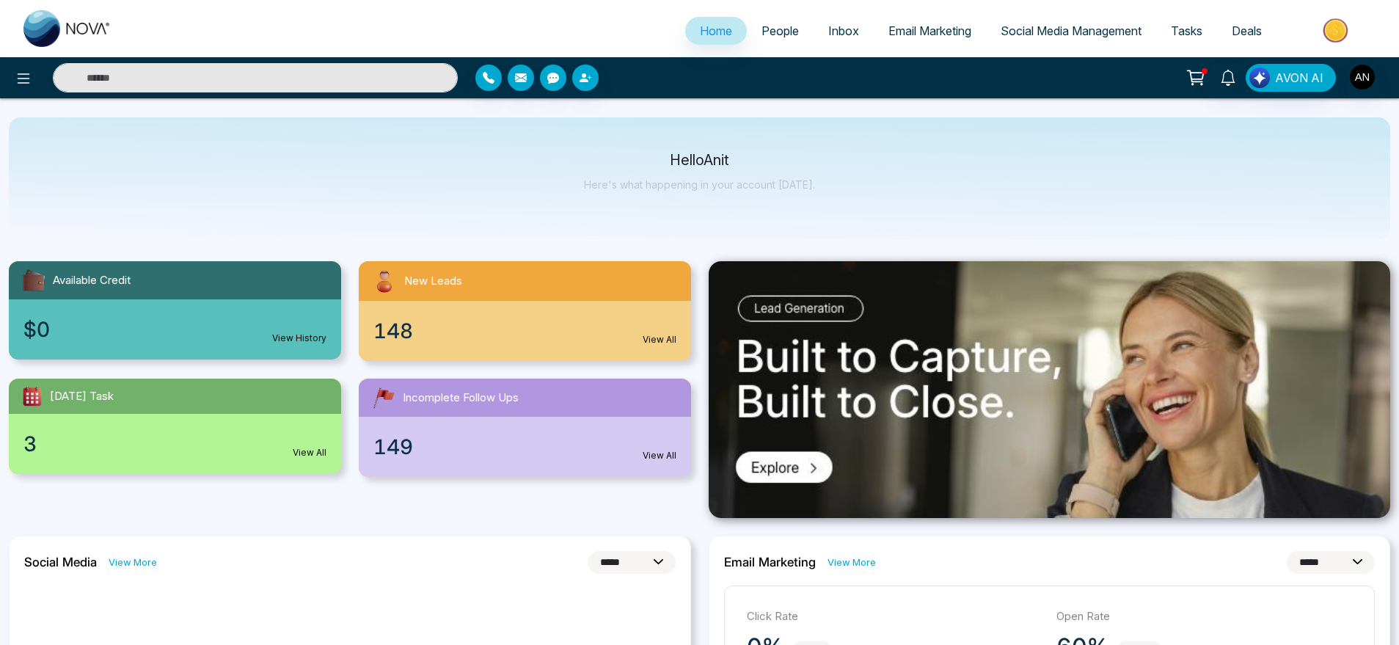
scroll to position [18, 0]
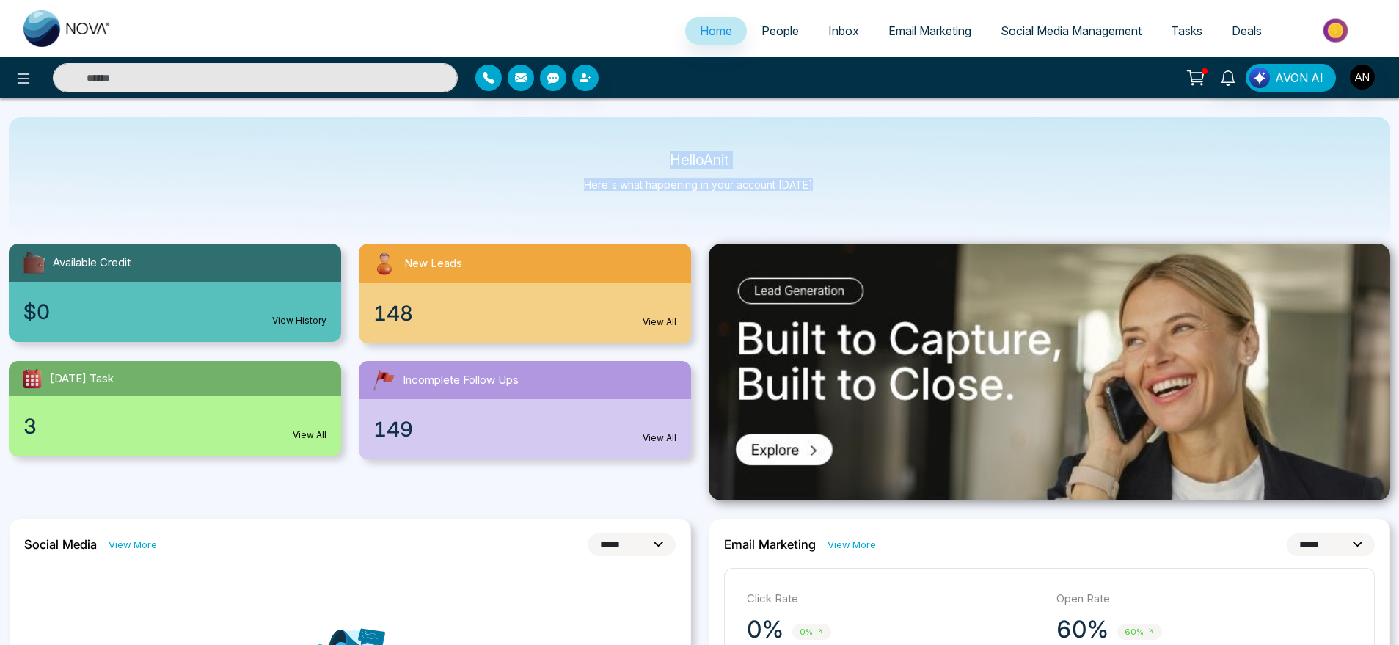
drag, startPoint x: 635, startPoint y: 158, endPoint x: 879, endPoint y: 206, distance: 248.2
click at [879, 206] on div "Hello Anit Here's what happening in your account [DATE]." at bounding box center [700, 178] width 1382 height 122
drag, startPoint x: 879, startPoint y: 206, endPoint x: 588, endPoint y: 128, distance: 301.0
click at [588, 128] on div "Hello Anit Here's what happening in your account [DATE]." at bounding box center [700, 178] width 1382 height 122
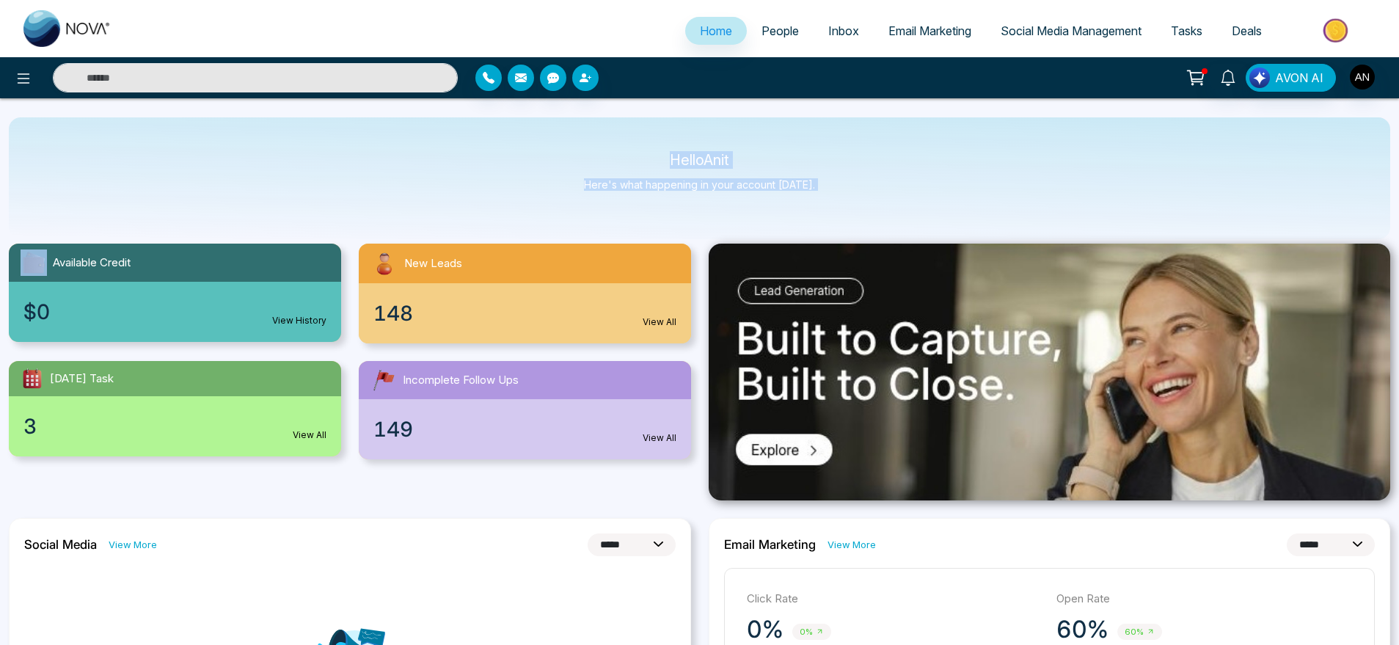
click at [588, 128] on div "Hello Anit Here's what happening in your account [DATE]." at bounding box center [700, 178] width 1382 height 122
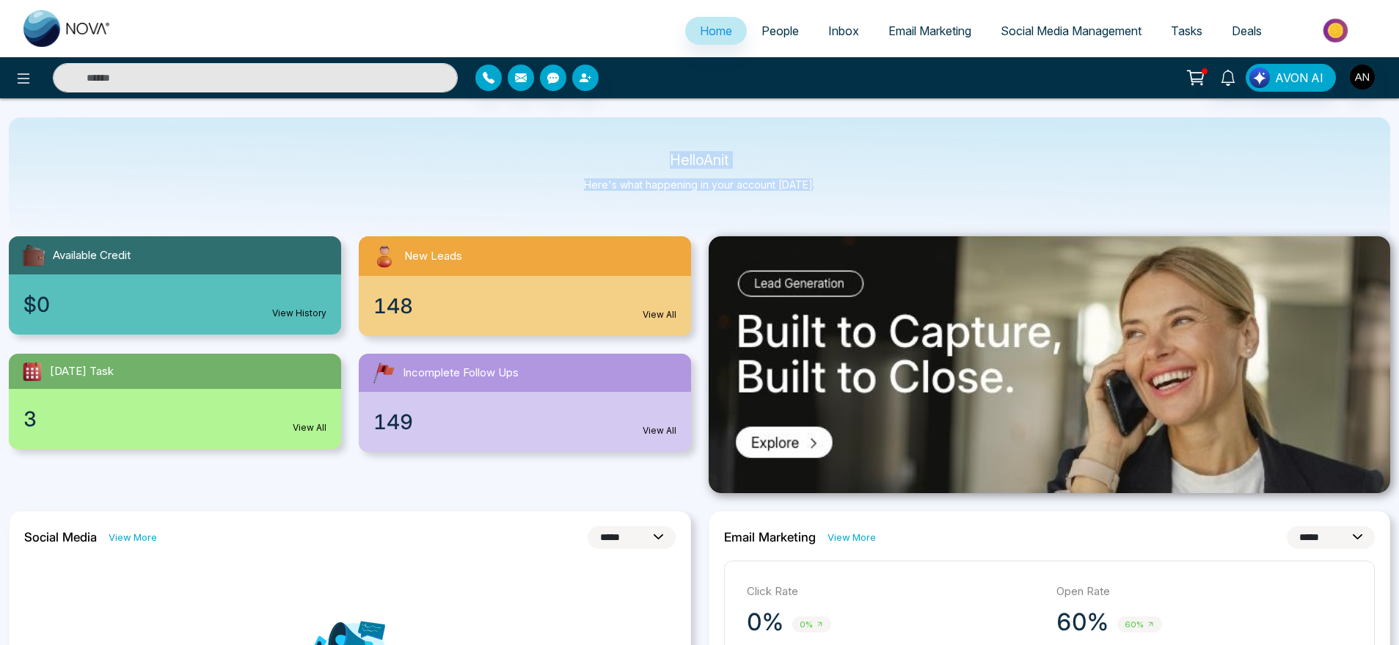
drag, startPoint x: 812, startPoint y: 197, endPoint x: 599, endPoint y: 156, distance: 216.1
click at [599, 156] on div "Hello Anit Here's what happening in your account [DATE]." at bounding box center [700, 178] width 1382 height 122
click at [599, 156] on p "Hello Anit" at bounding box center [699, 160] width 231 height 12
drag, startPoint x: 599, startPoint y: 156, endPoint x: 845, endPoint y: 183, distance: 247.4
click at [845, 183] on div "Hello Anit Here's what happening in your account [DATE]." at bounding box center [700, 178] width 1382 height 122
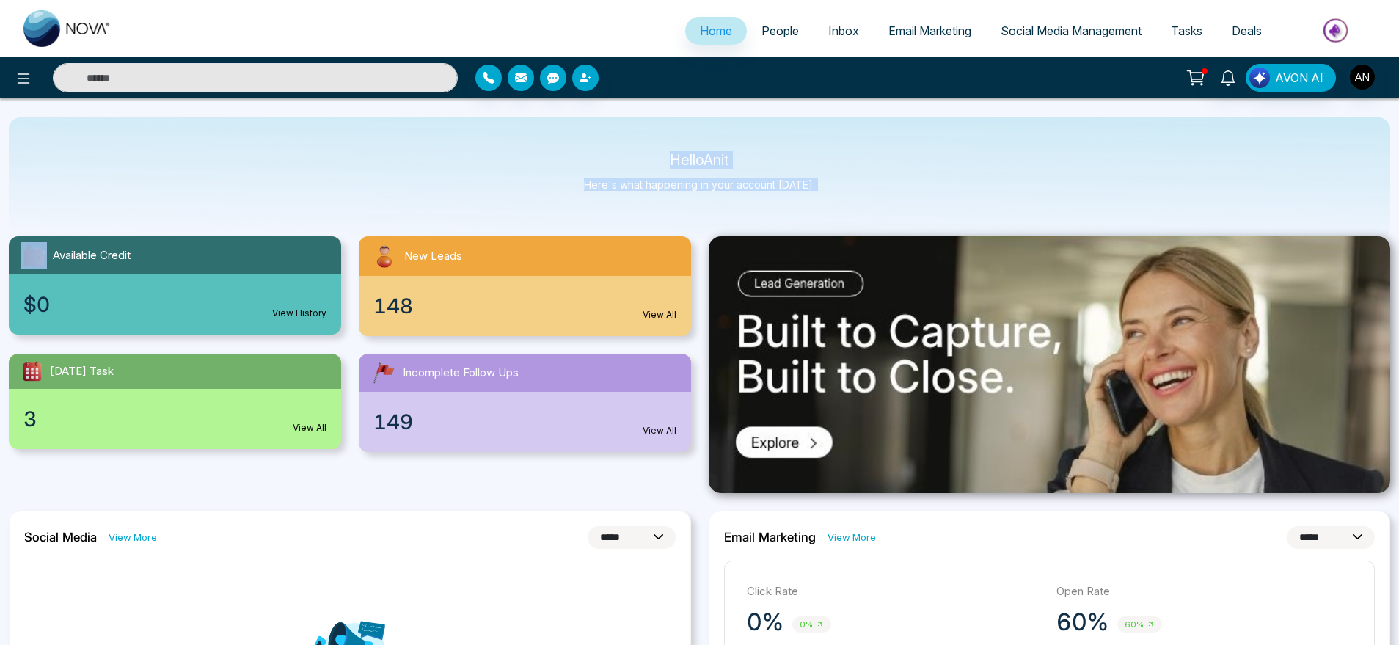
click at [839, 181] on div "Hello Anit Here's what happening in your account [DATE]." at bounding box center [700, 178] width 1382 height 122
drag, startPoint x: 839, startPoint y: 187, endPoint x: 582, endPoint y: 136, distance: 261.8
click at [582, 136] on div "Hello Anit Here's what happening in your account [DATE]." at bounding box center [700, 178] width 1382 height 122
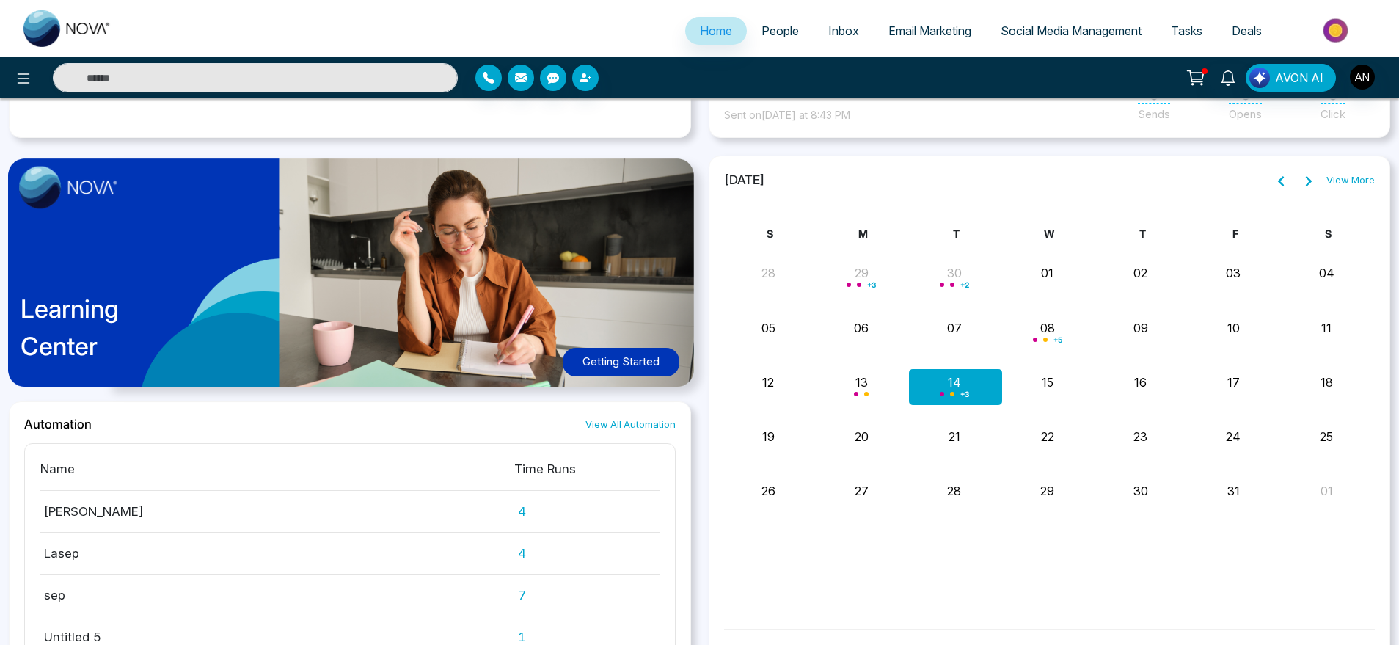
scroll to position [944, 0]
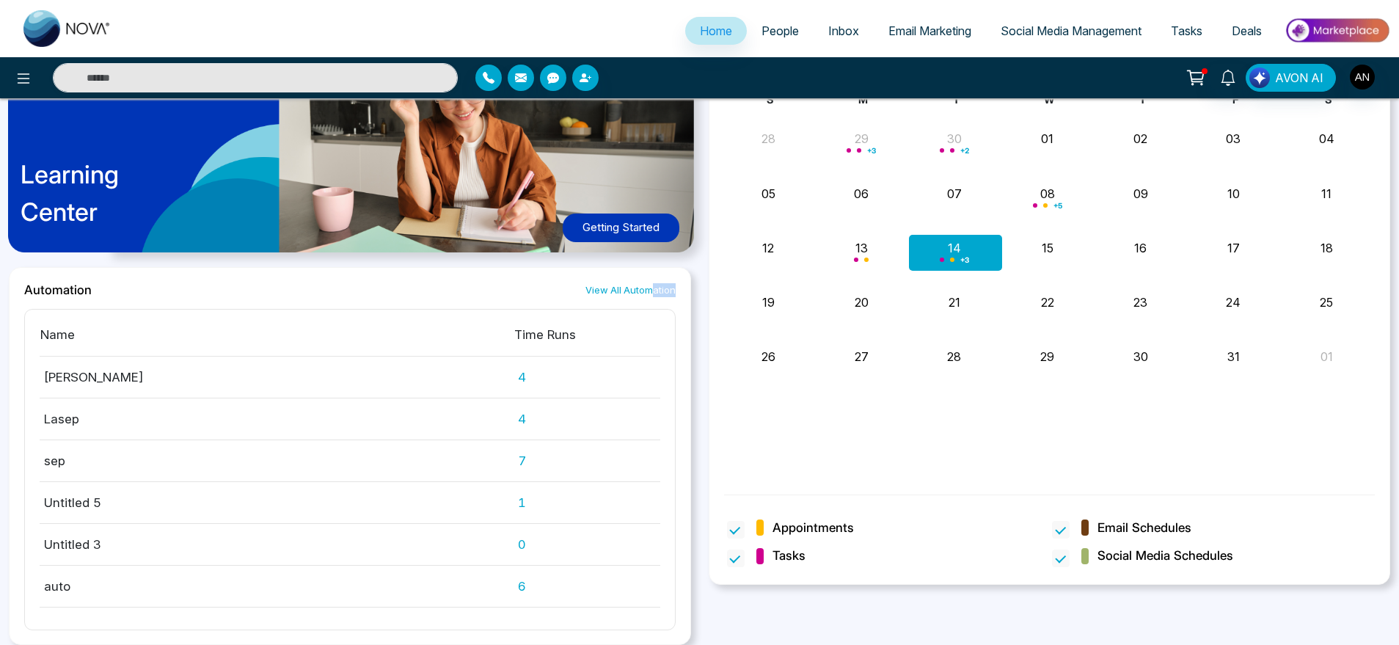
drag, startPoint x: 673, startPoint y: 299, endPoint x: 652, endPoint y: 288, distance: 24.0
click at [652, 288] on div "Automation View All Automation Name Time Runs [PERSON_NAME] 4 Lasep [DATE] 7 Un…" at bounding box center [350, 456] width 682 height 378
click at [652, 288] on link "View All Automation" at bounding box center [631, 290] width 90 height 14
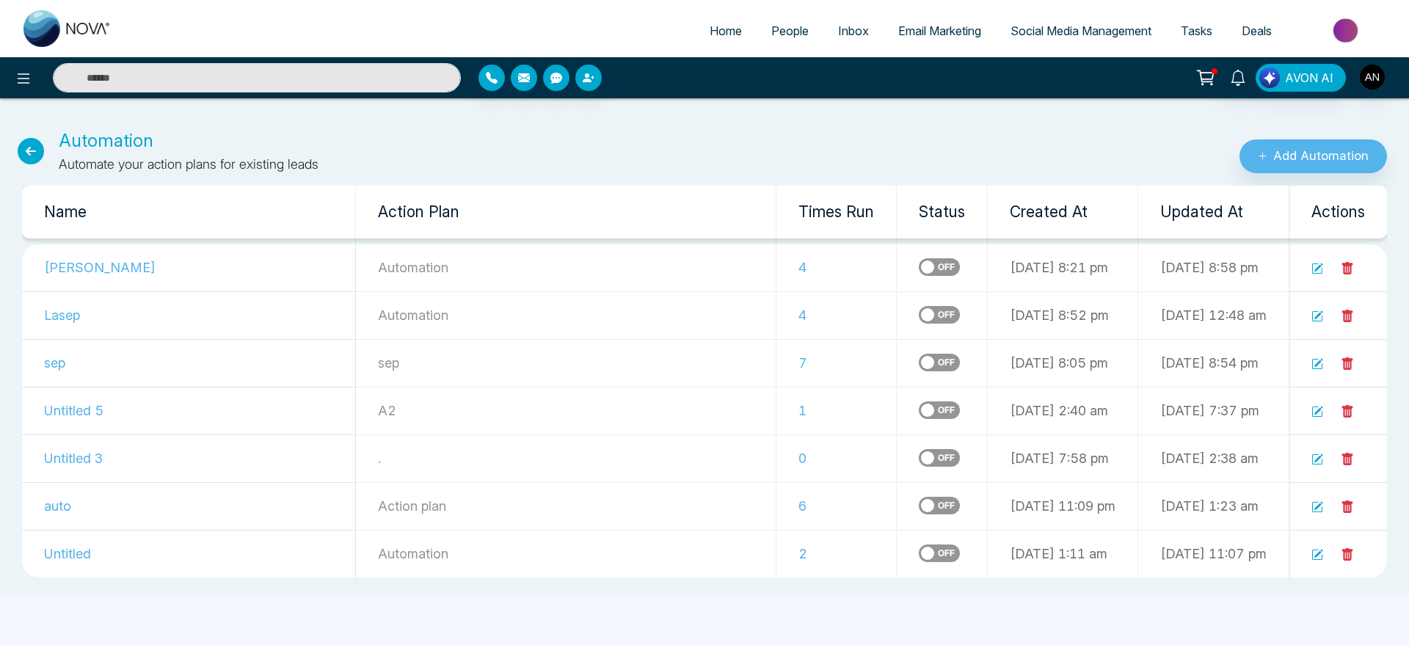
click at [715, 48] on ul "Home People Inbox Email Marketing Social Media Management Tasks Deals" at bounding box center [763, 32] width 1274 height 40
click at [715, 41] on link "Home" at bounding box center [726, 31] width 62 height 28
select select "*"
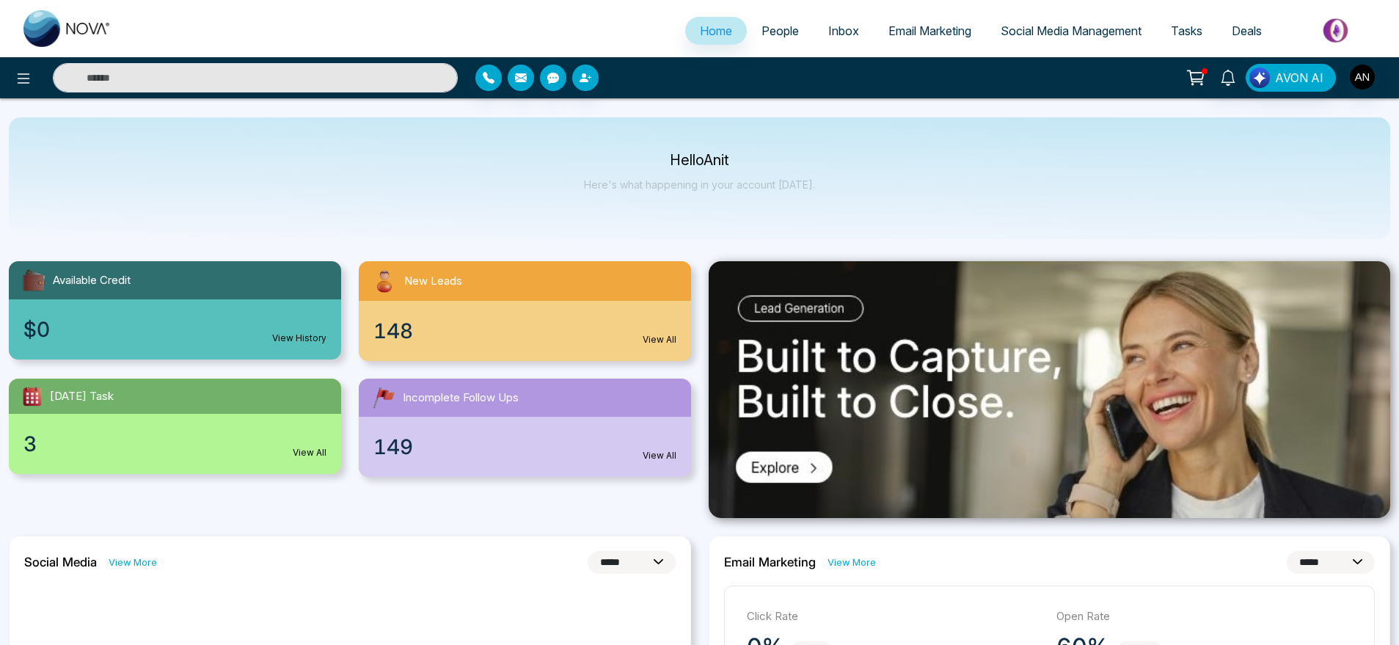
click at [779, 34] on span "People" at bounding box center [780, 30] width 37 height 15
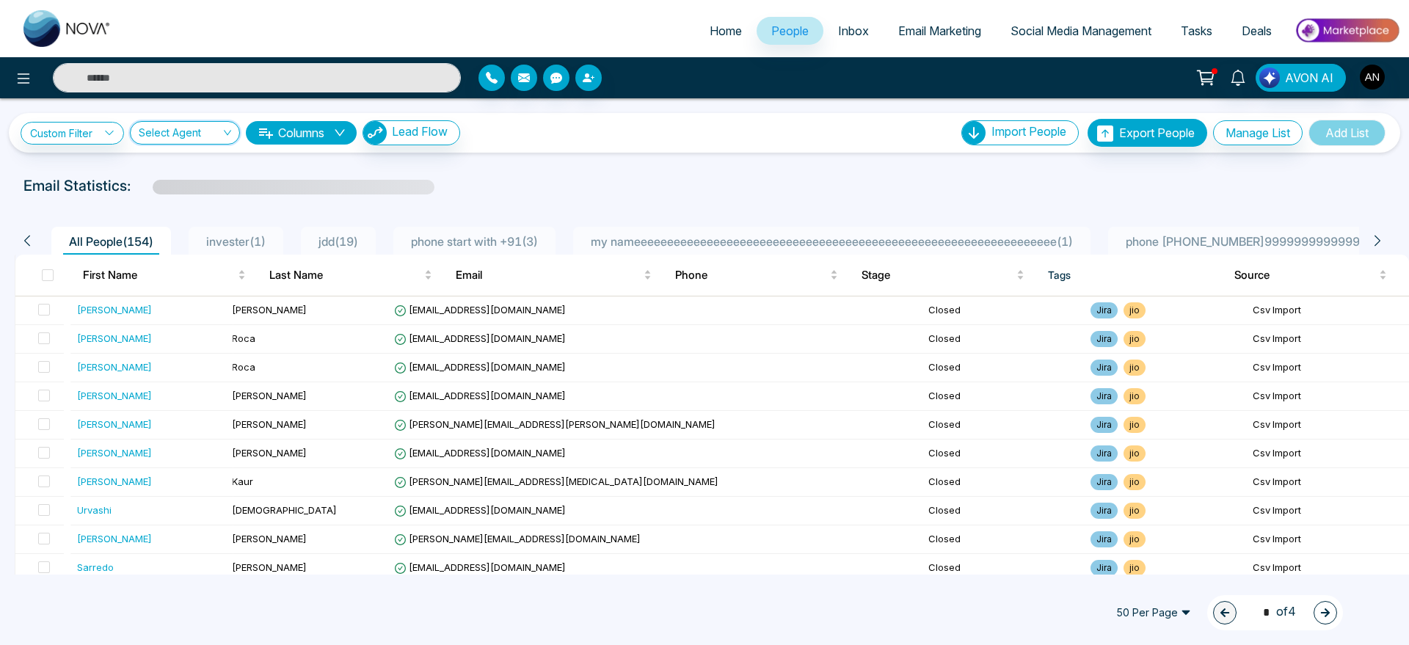
click at [220, 128] on input "search" at bounding box center [180, 136] width 82 height 28
click at [554, 175] on div "Email Statistics:" at bounding box center [474, 186] width 902 height 22
click at [295, 142] on button "Columns" at bounding box center [301, 132] width 111 height 23
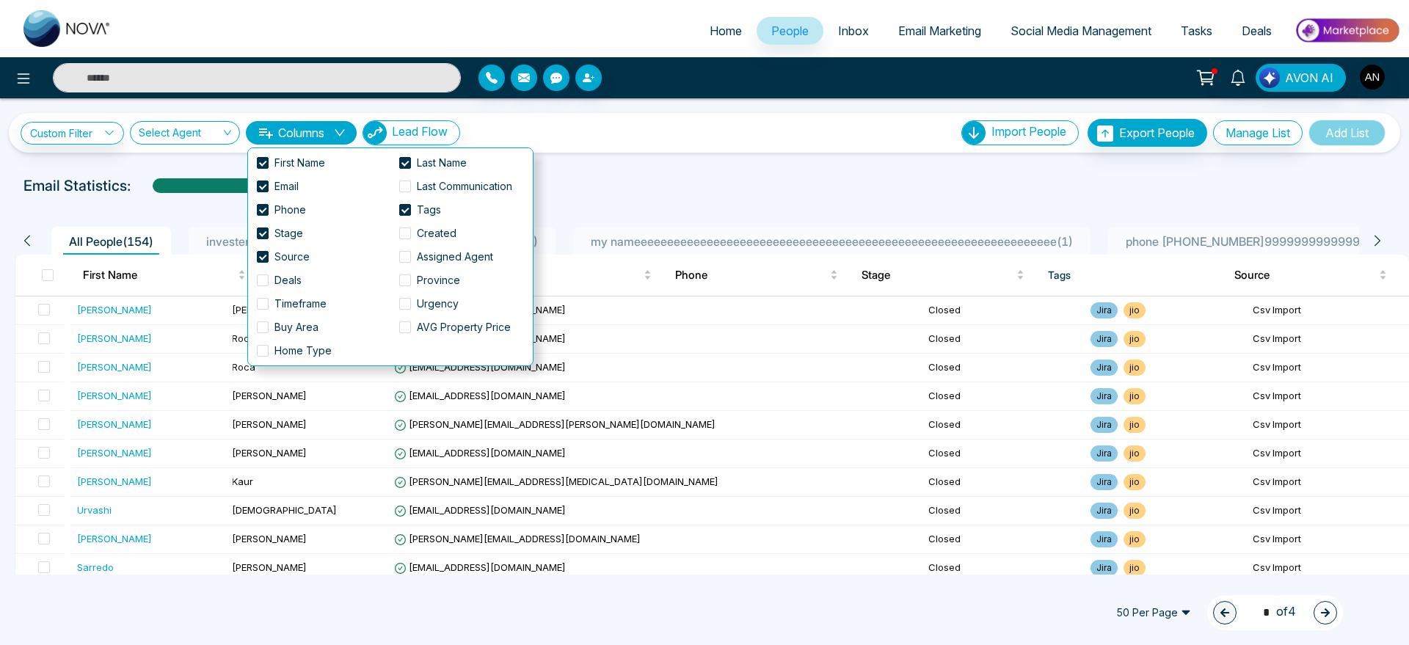
click at [744, 115] on div "Custom Filter Choose a filters Cancel Apply Select Agent 2776 Show All Anit (me…" at bounding box center [704, 133] width 1391 height 40
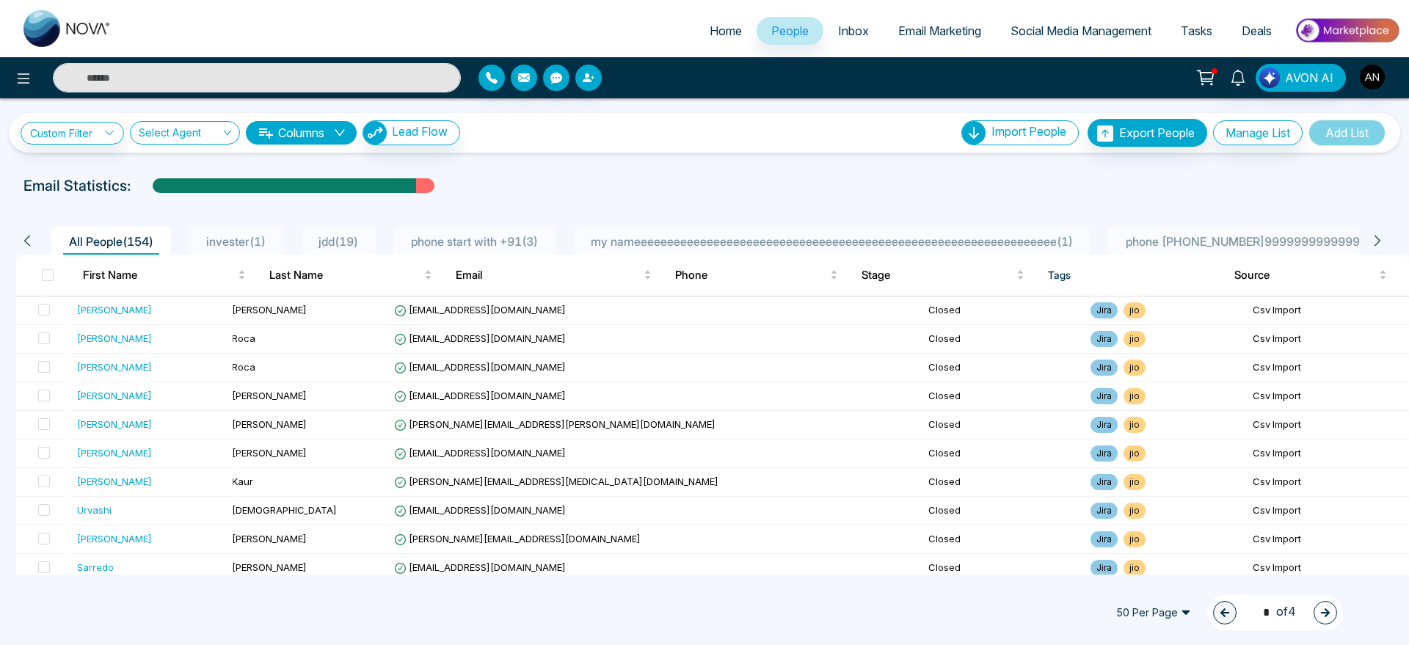
click at [240, 227] on li "invester ( 1 )" at bounding box center [236, 241] width 95 height 28
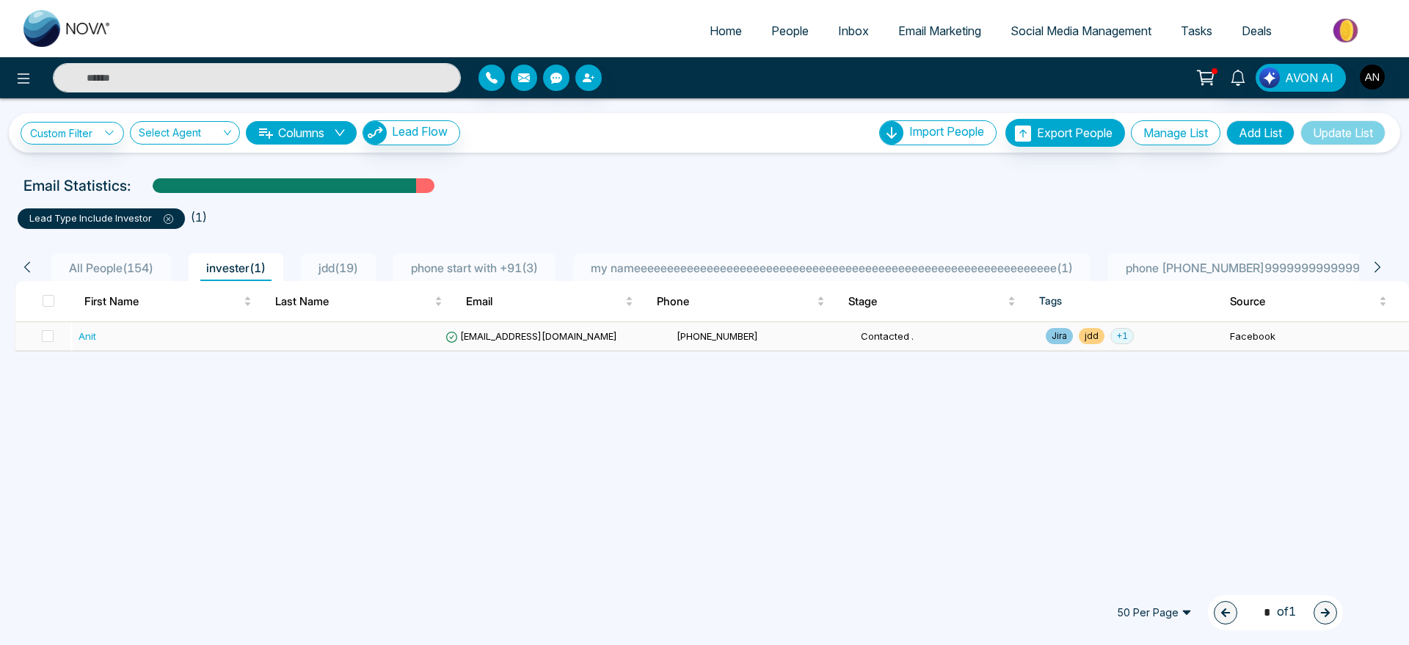
click at [458, 339] on td "[EMAIL_ADDRESS][DOMAIN_NAME]" at bounding box center [555, 336] width 230 height 29
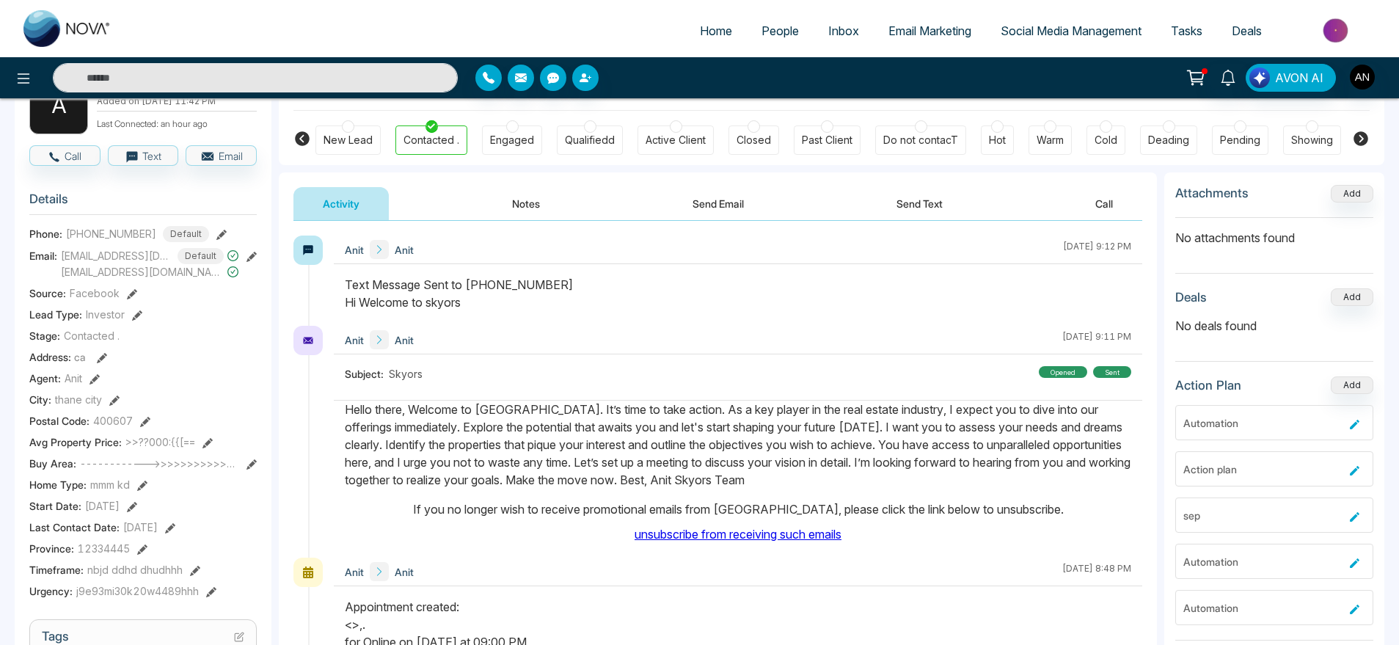
scroll to position [114, 0]
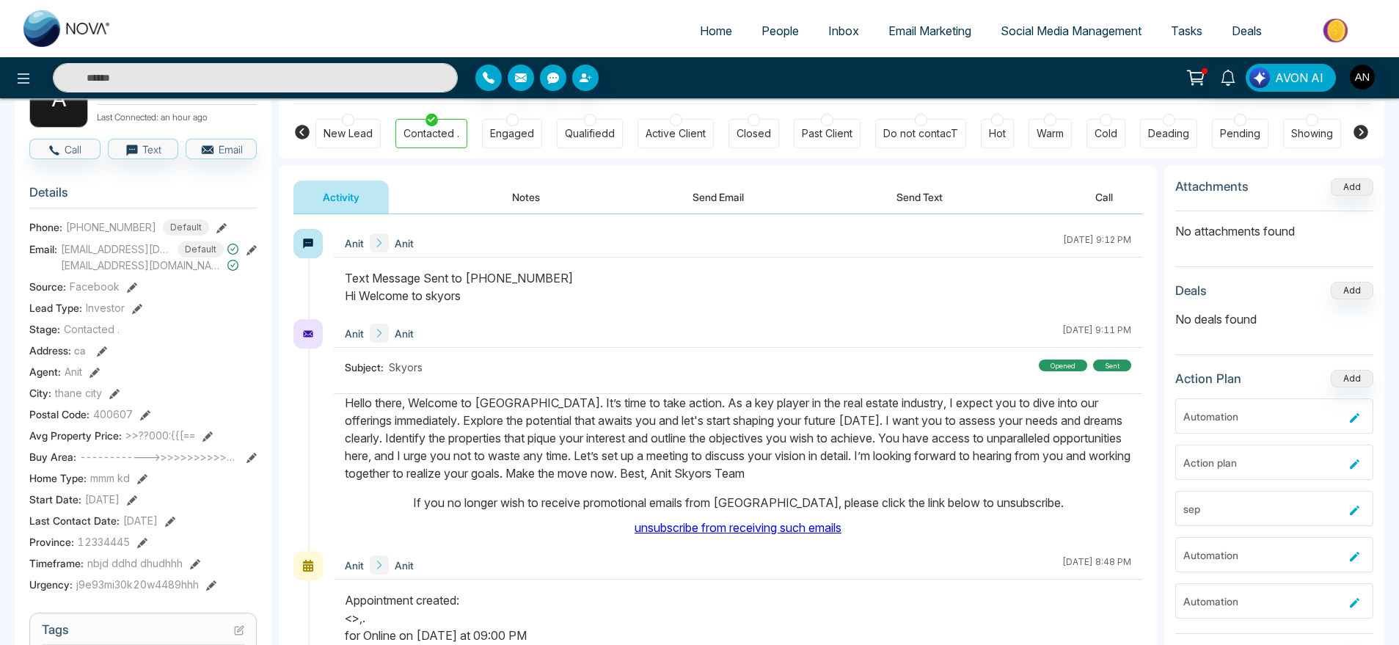
drag, startPoint x: 489, startPoint y: 310, endPoint x: 332, endPoint y: 264, distance: 163.7
click at [332, 264] on div "Anit Anit [DATE] 9:12 PM" at bounding box center [718, 274] width 849 height 90
click at [359, 264] on div "Anit Anit [DATE] 9:12 PM" at bounding box center [738, 274] width 809 height 90
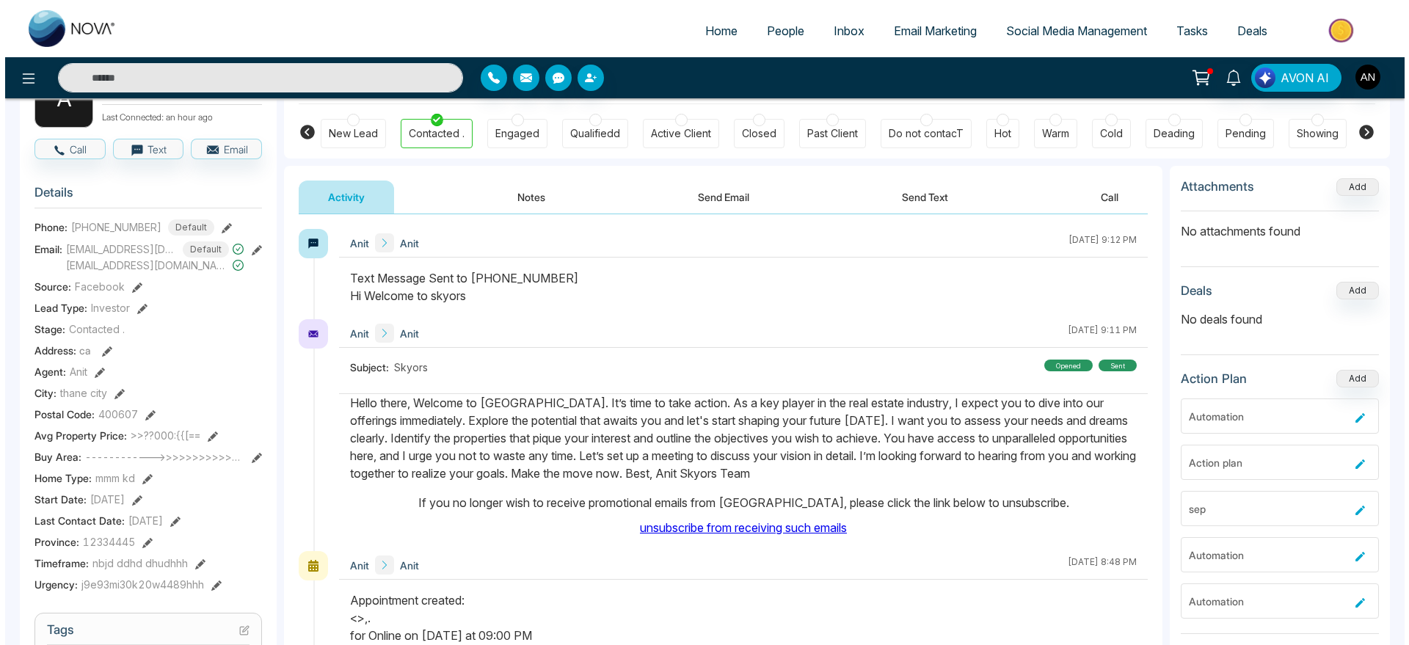
scroll to position [0, 0]
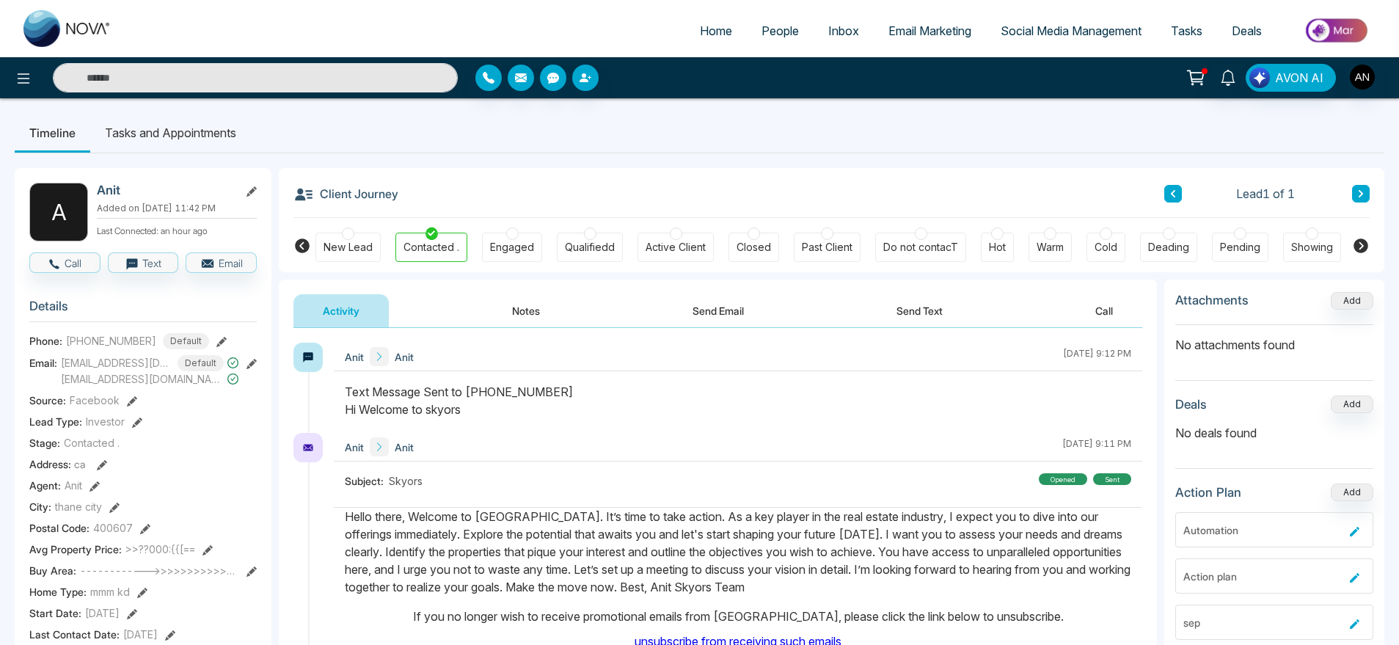
click at [178, 124] on li "Tasks and Appointments" at bounding box center [170, 133] width 161 height 40
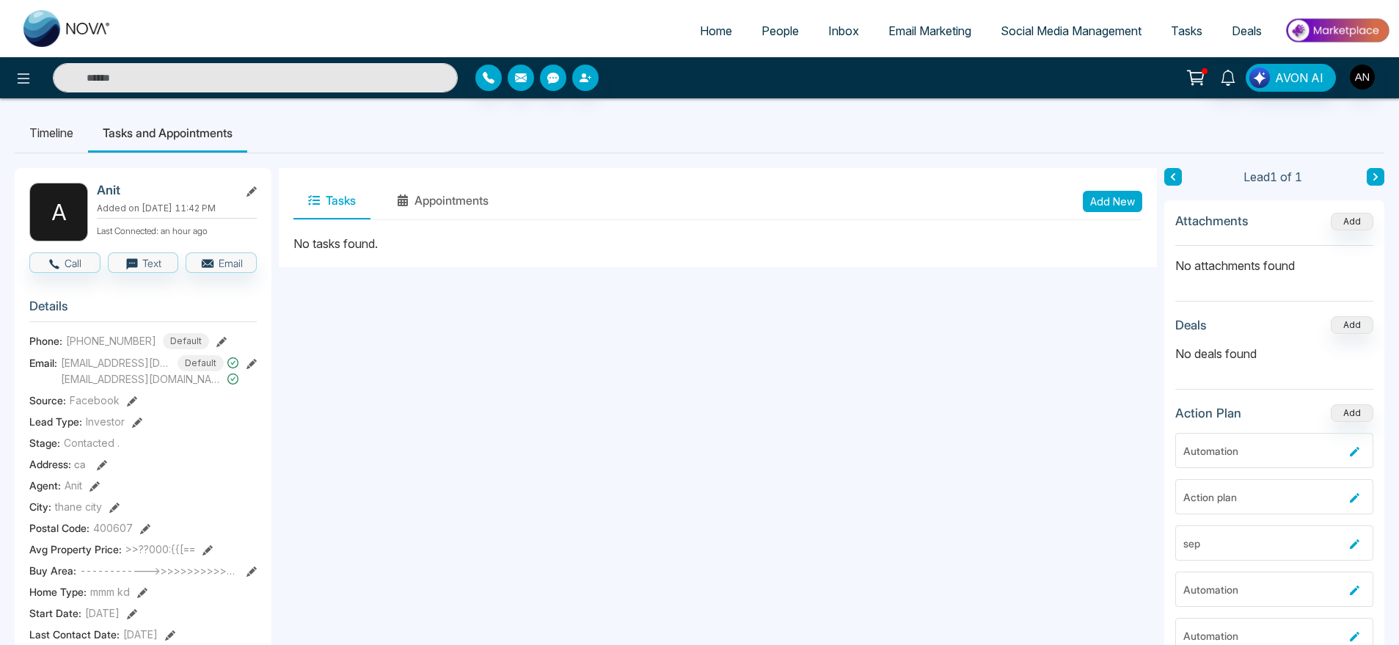
click at [526, 196] on div "Tasks Appointments Add New" at bounding box center [718, 201] width 849 height 37
click at [391, 190] on button "Appointments" at bounding box center [442, 201] width 121 height 37
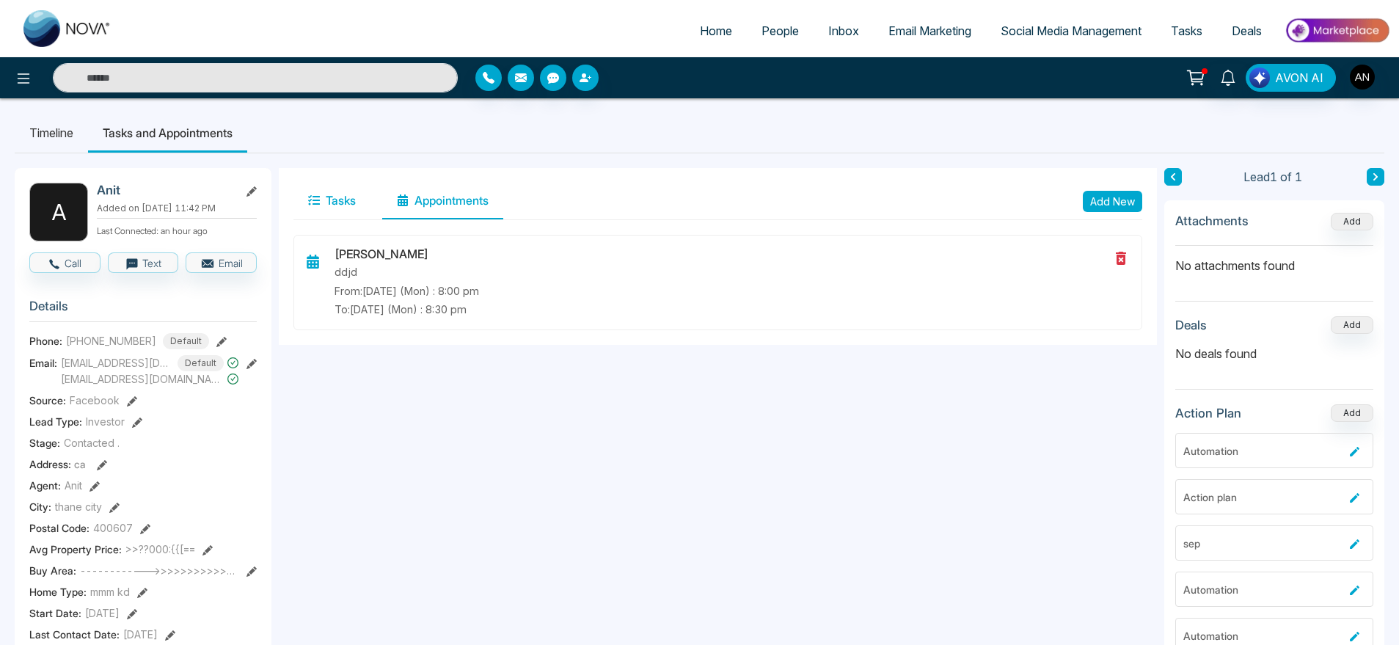
click at [339, 191] on button "Tasks" at bounding box center [332, 201] width 77 height 37
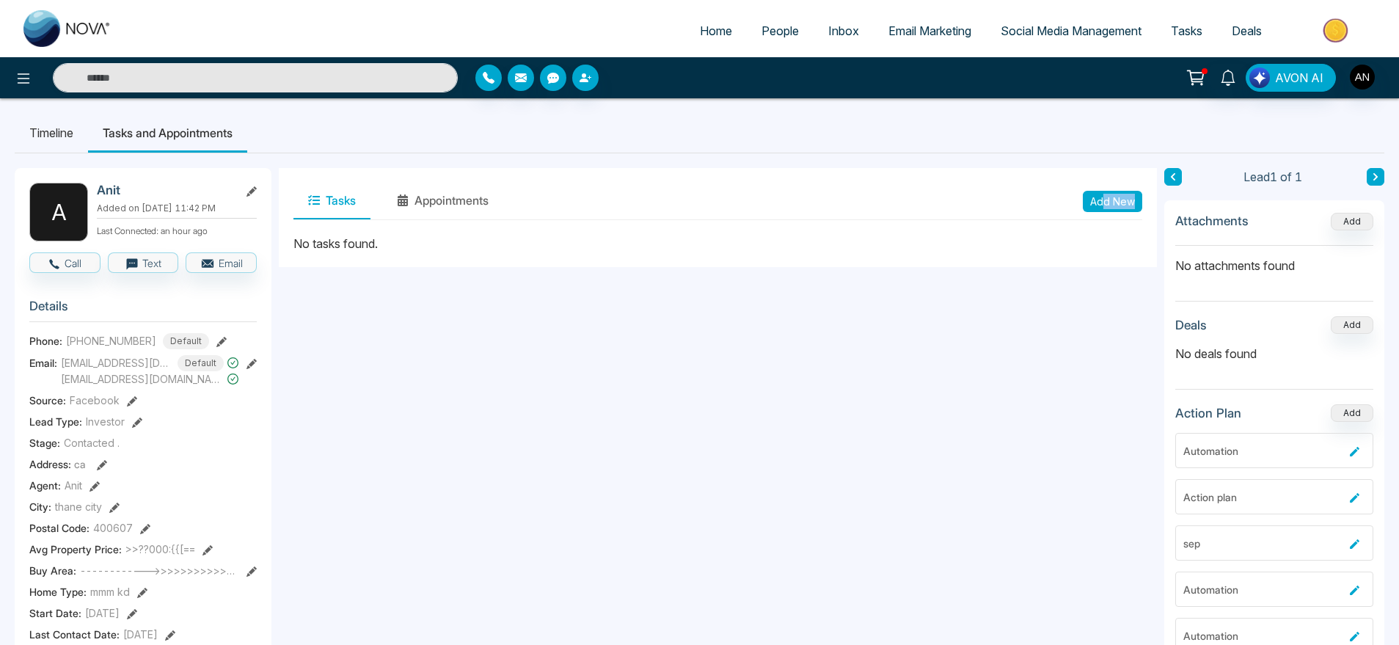
drag, startPoint x: 1140, startPoint y: 186, endPoint x: 1104, endPoint y: 198, distance: 38.5
click at [1104, 198] on div "Tasks Appointments Add New" at bounding box center [718, 201] width 849 height 37
click at [1104, 198] on button "Add New" at bounding box center [1112, 201] width 59 height 21
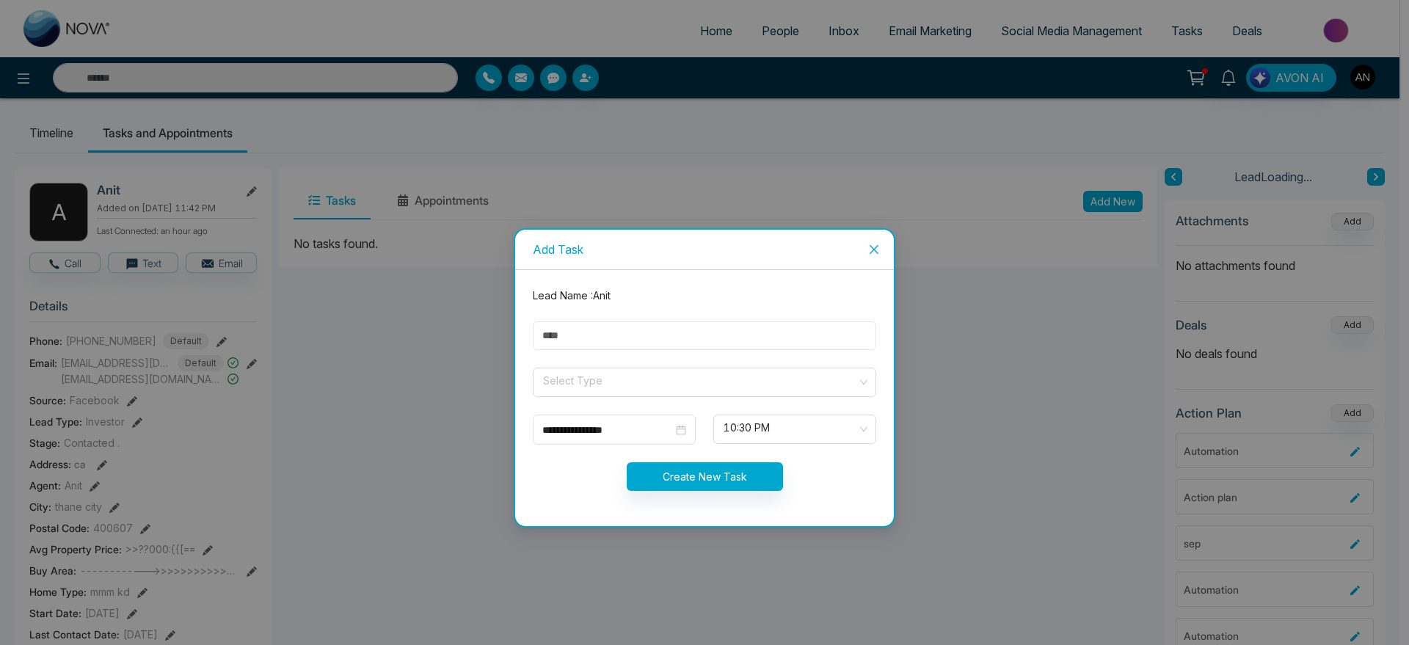
click at [622, 331] on input "text" at bounding box center [704, 335] width 343 height 29
type input "***"
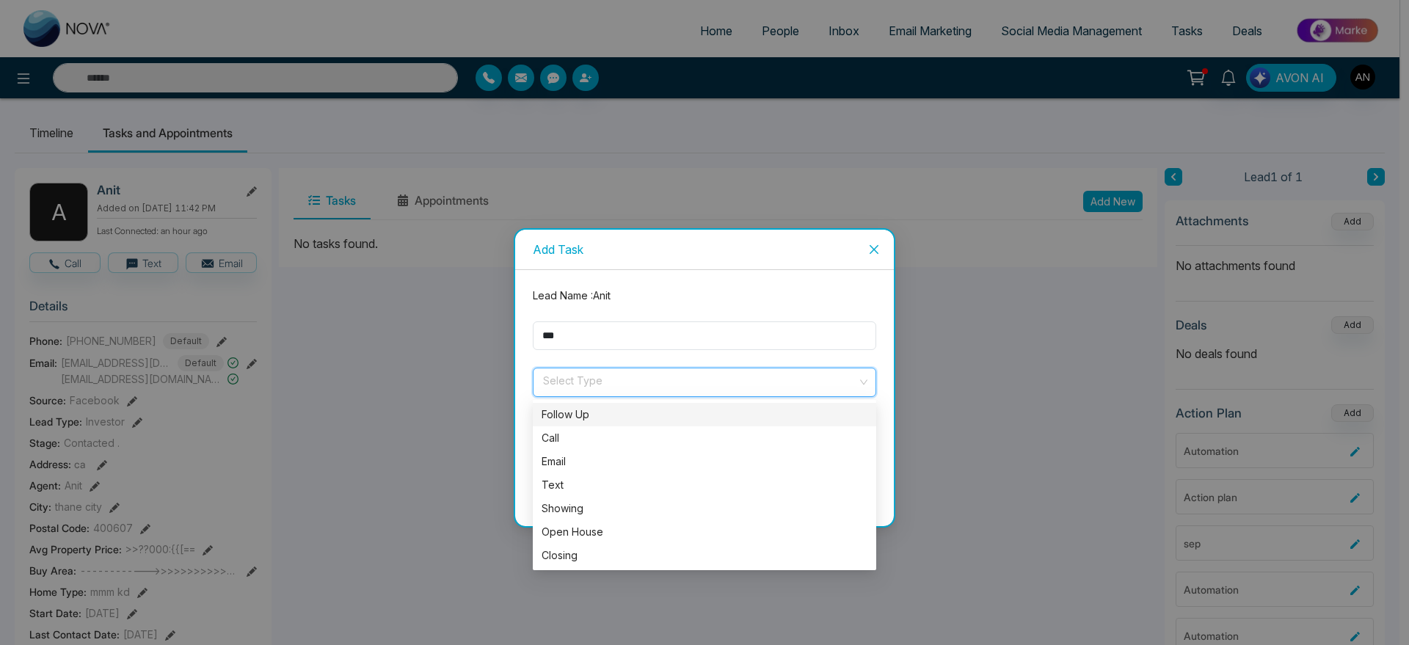
click at [601, 380] on input "search" at bounding box center [700, 379] width 316 height 22
click at [601, 429] on div "Call" at bounding box center [704, 437] width 343 height 23
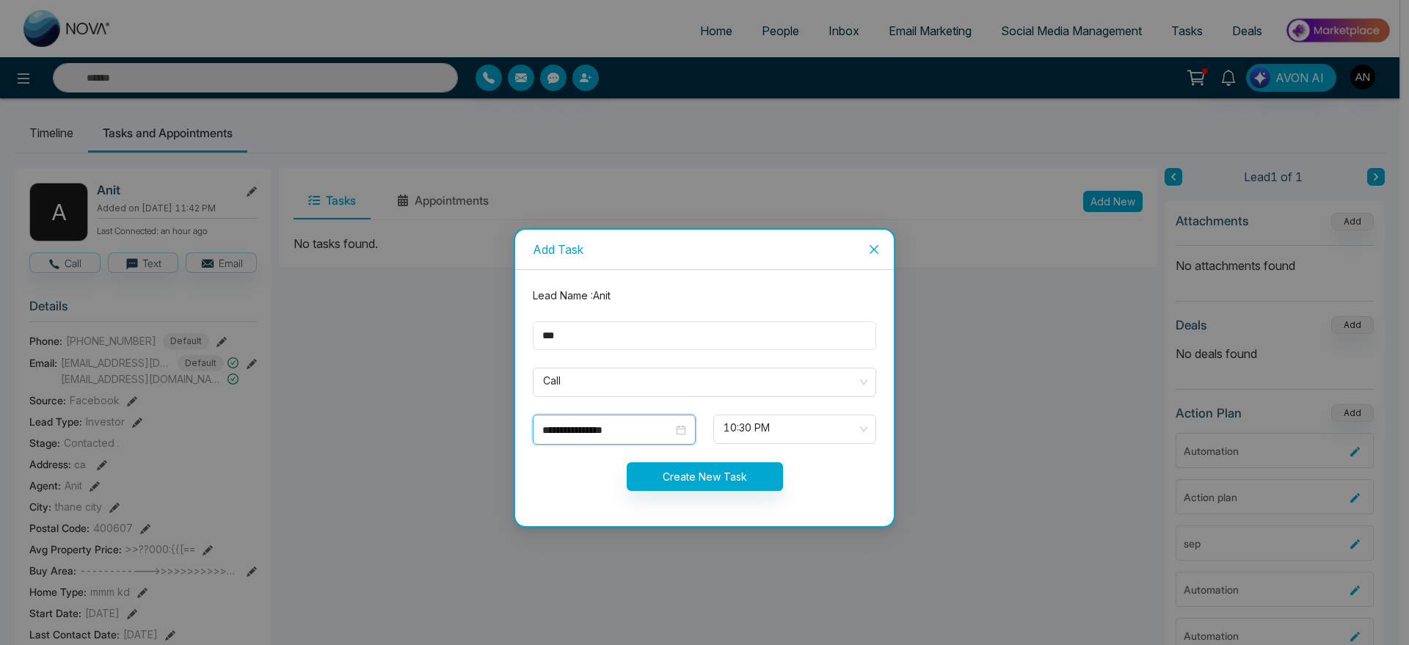
click at [628, 428] on input "**********" at bounding box center [607, 430] width 131 height 16
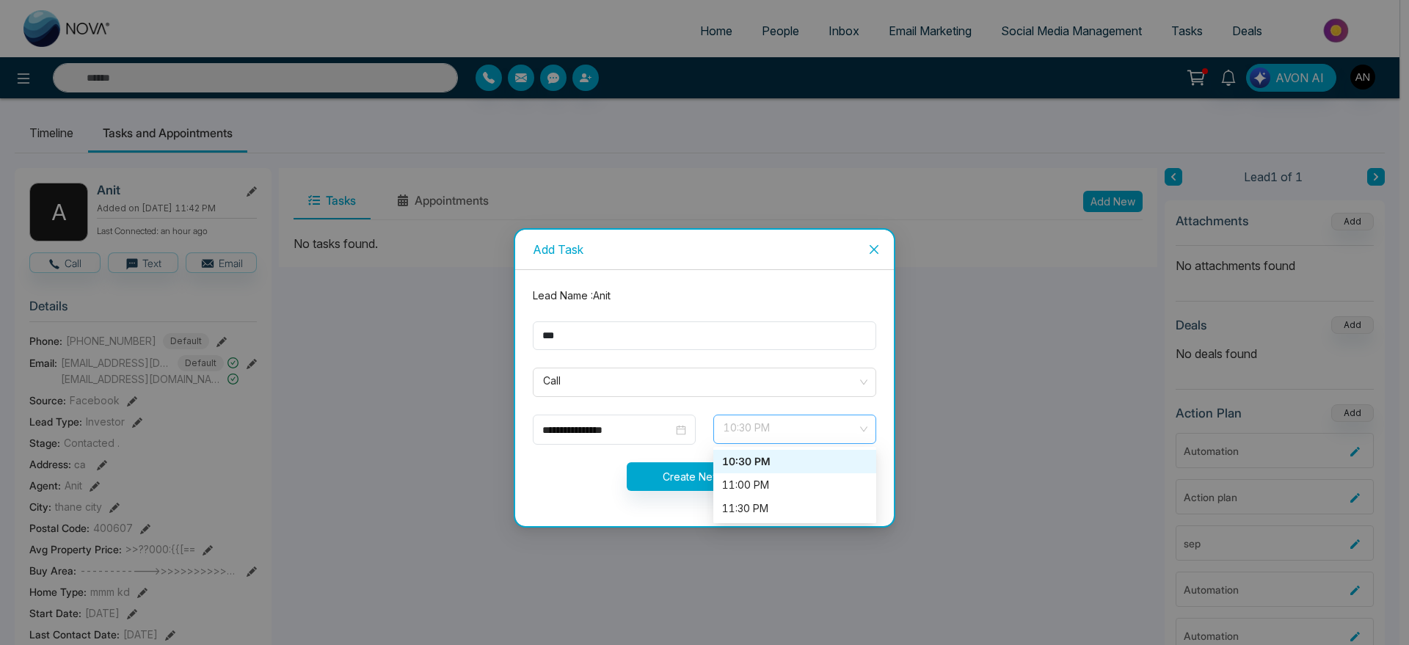
click at [804, 423] on span "10:30 PM" at bounding box center [794, 429] width 142 height 25
click at [609, 442] on div "**********" at bounding box center [614, 430] width 163 height 30
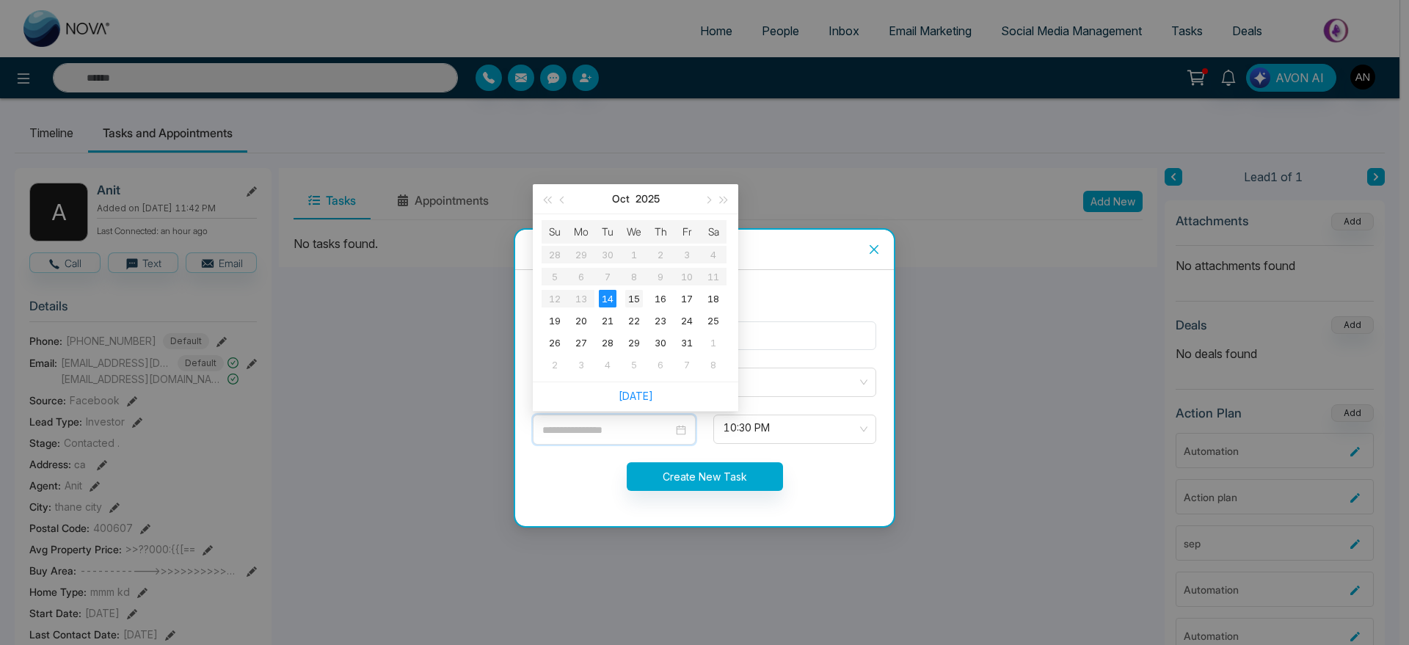
type input "**********"
click at [635, 298] on div "15" at bounding box center [634, 299] width 18 height 18
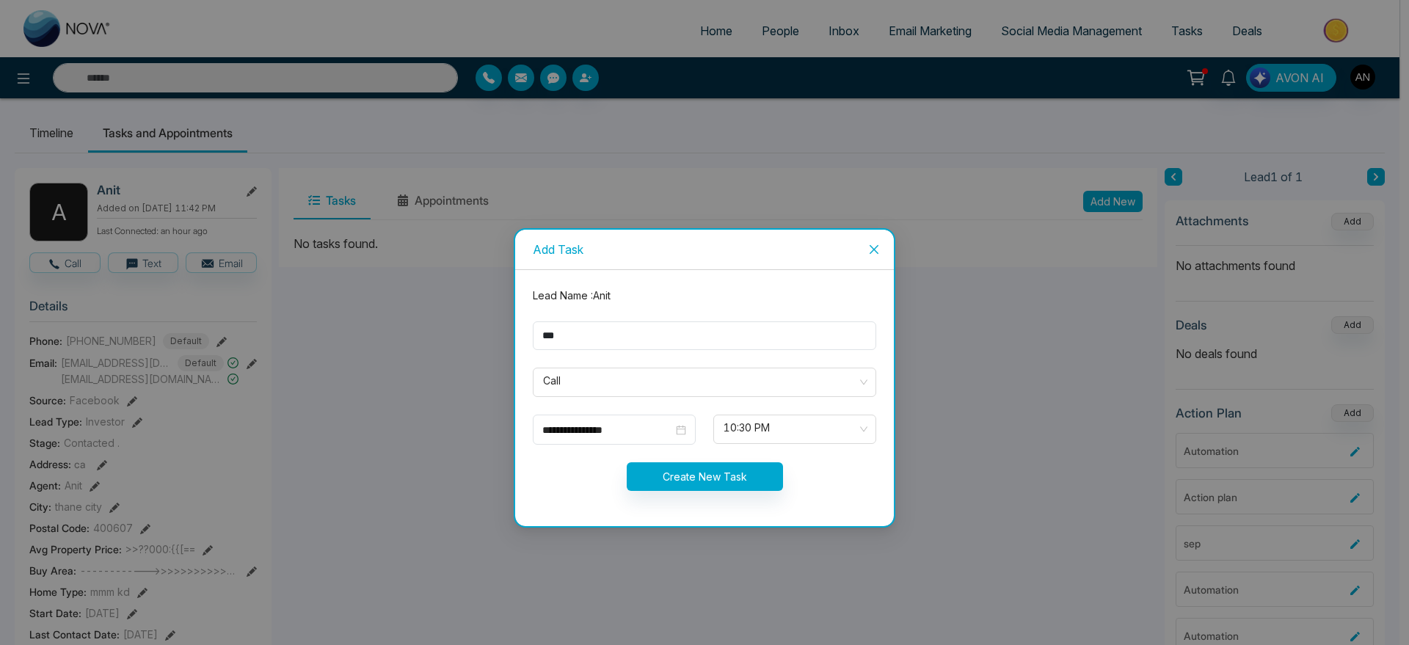
click at [750, 448] on form "**********" at bounding box center [704, 398] width 361 height 221
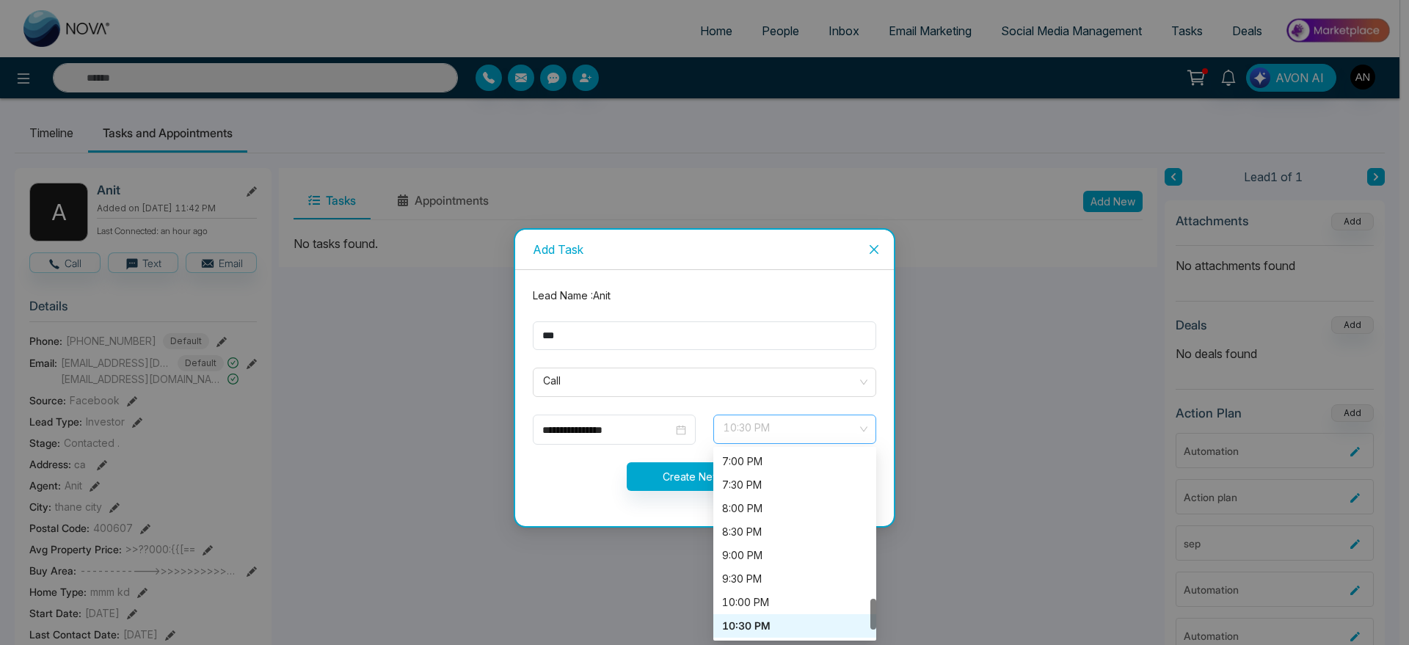
click at [774, 441] on span "10:30 PM" at bounding box center [794, 429] width 142 height 25
click at [743, 529] on div "8:30 PM" at bounding box center [794, 532] width 145 height 16
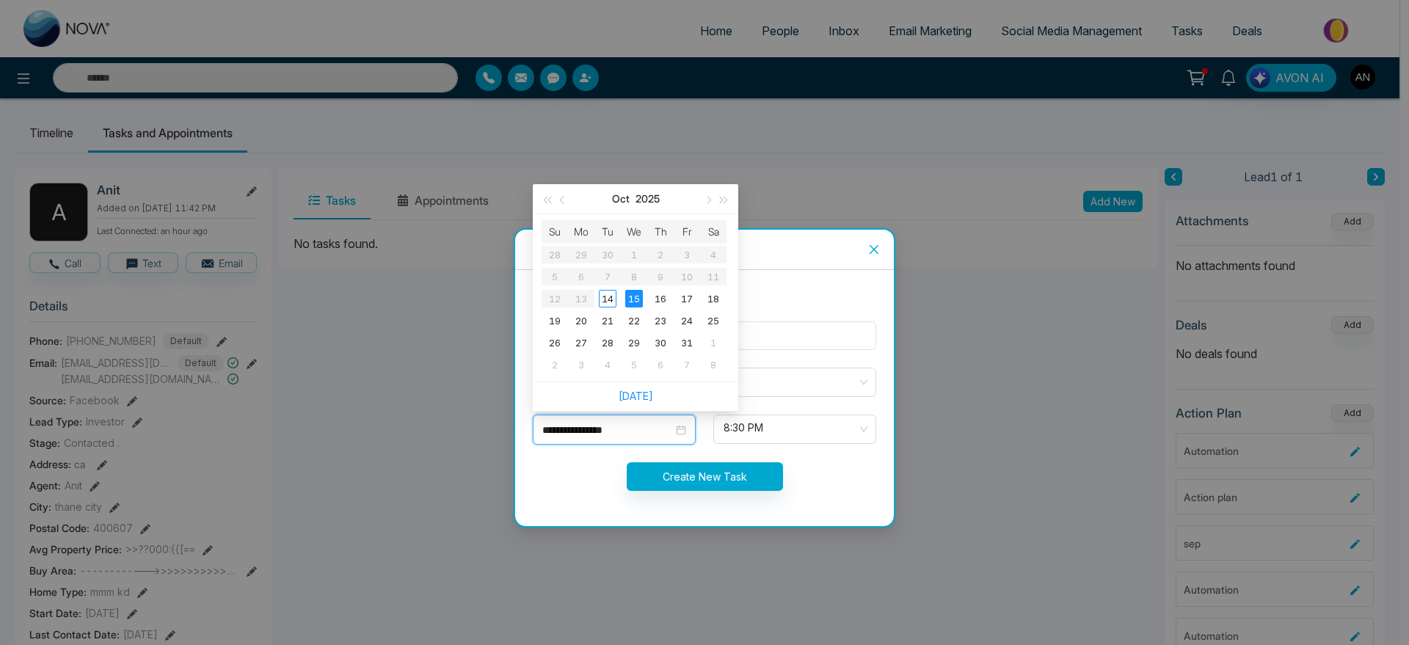
click at [635, 433] on input "**********" at bounding box center [607, 430] width 131 height 16
type input "**********"
click at [608, 299] on div "14" at bounding box center [608, 299] width 18 height 18
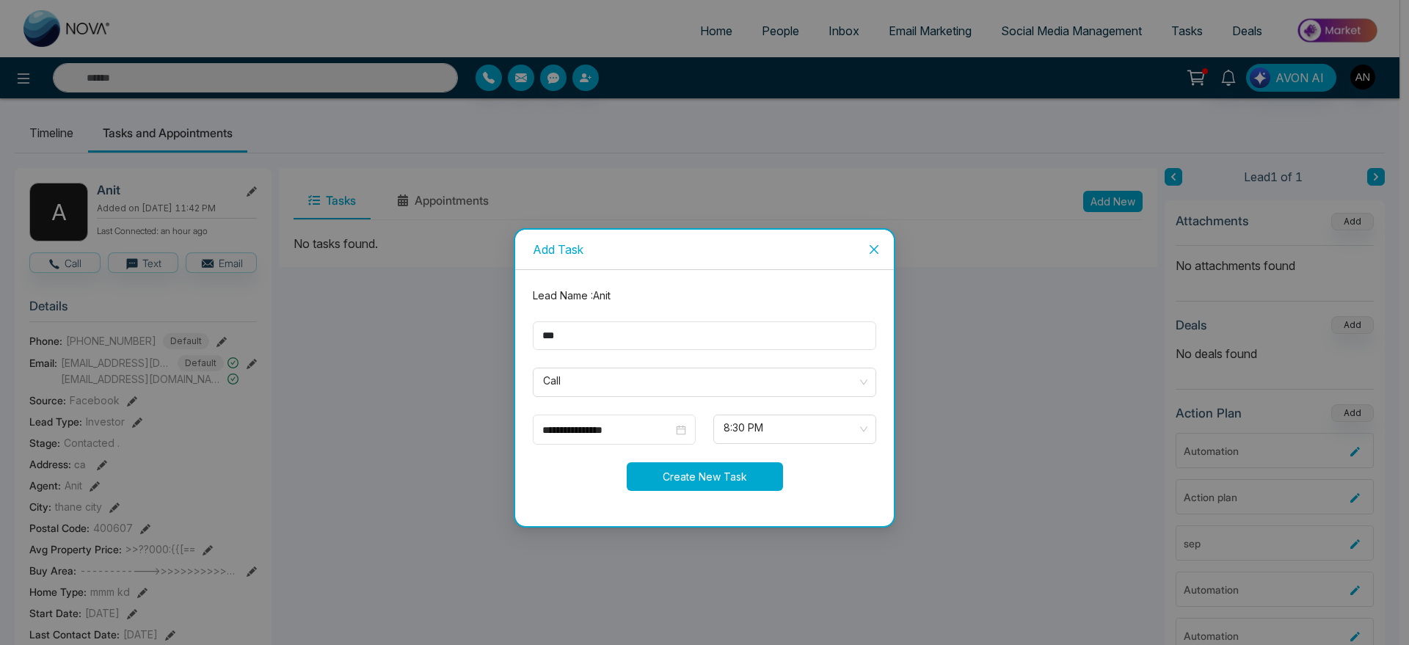
click at [751, 476] on button "Create New Task" at bounding box center [705, 476] width 156 height 29
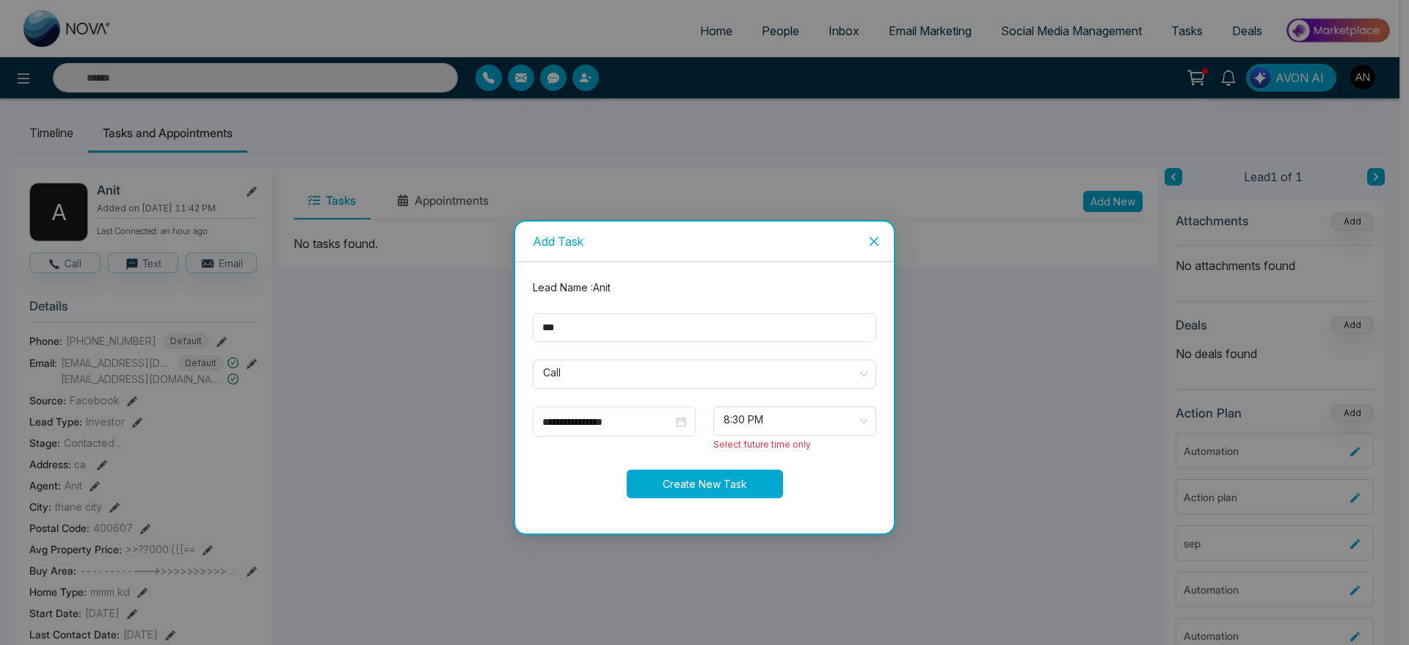
click at [751, 476] on button "Create New Task" at bounding box center [705, 484] width 156 height 29
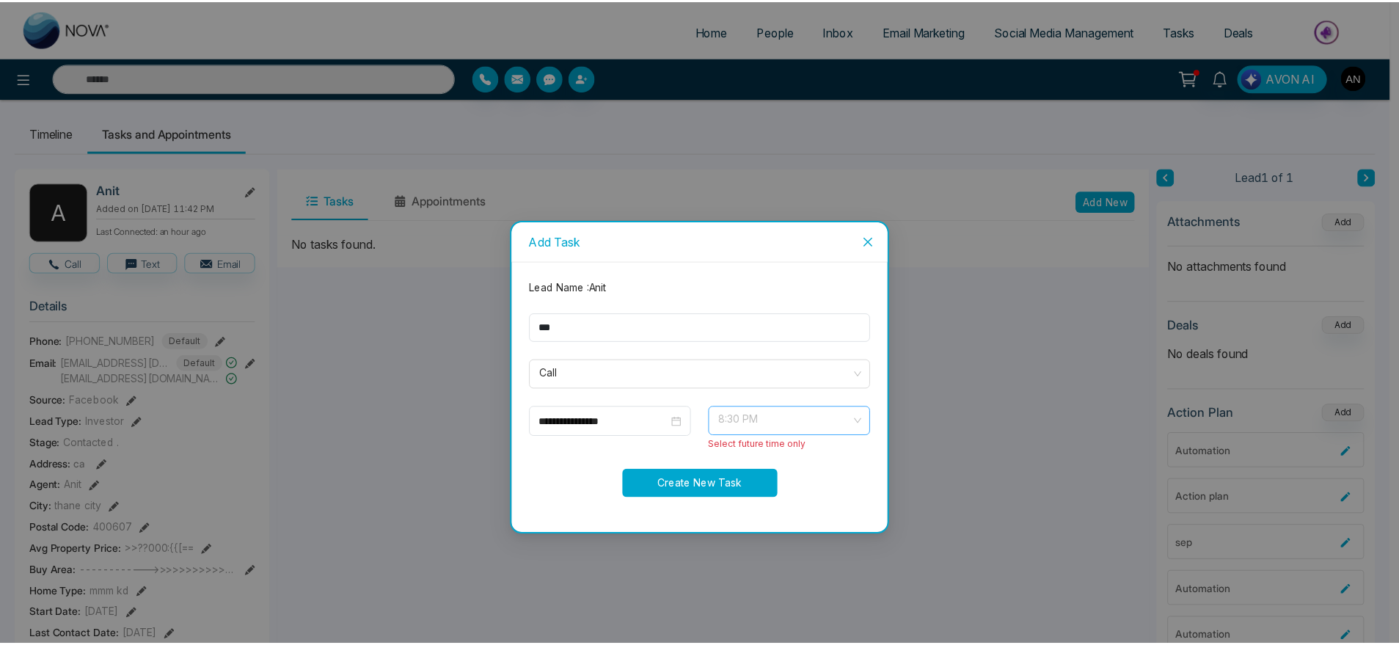
scroll to position [0, 0]
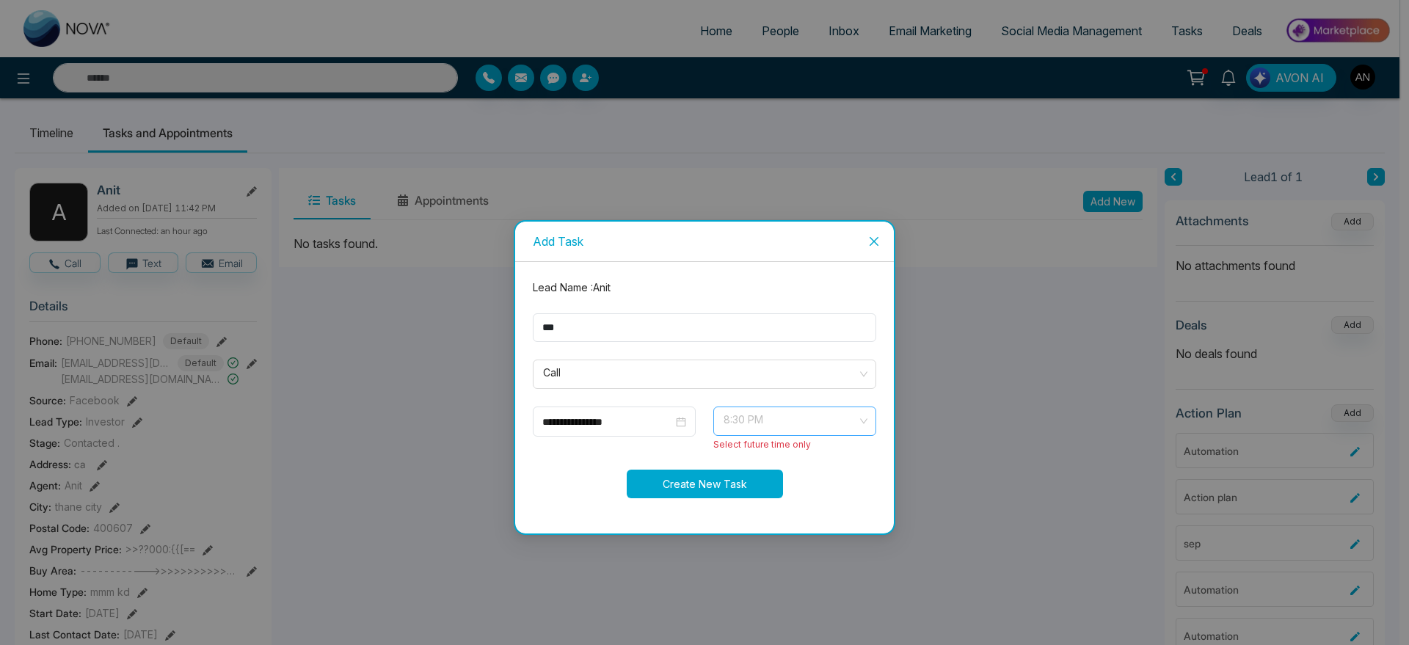
click at [823, 426] on span "8:30 PM" at bounding box center [794, 421] width 142 height 25
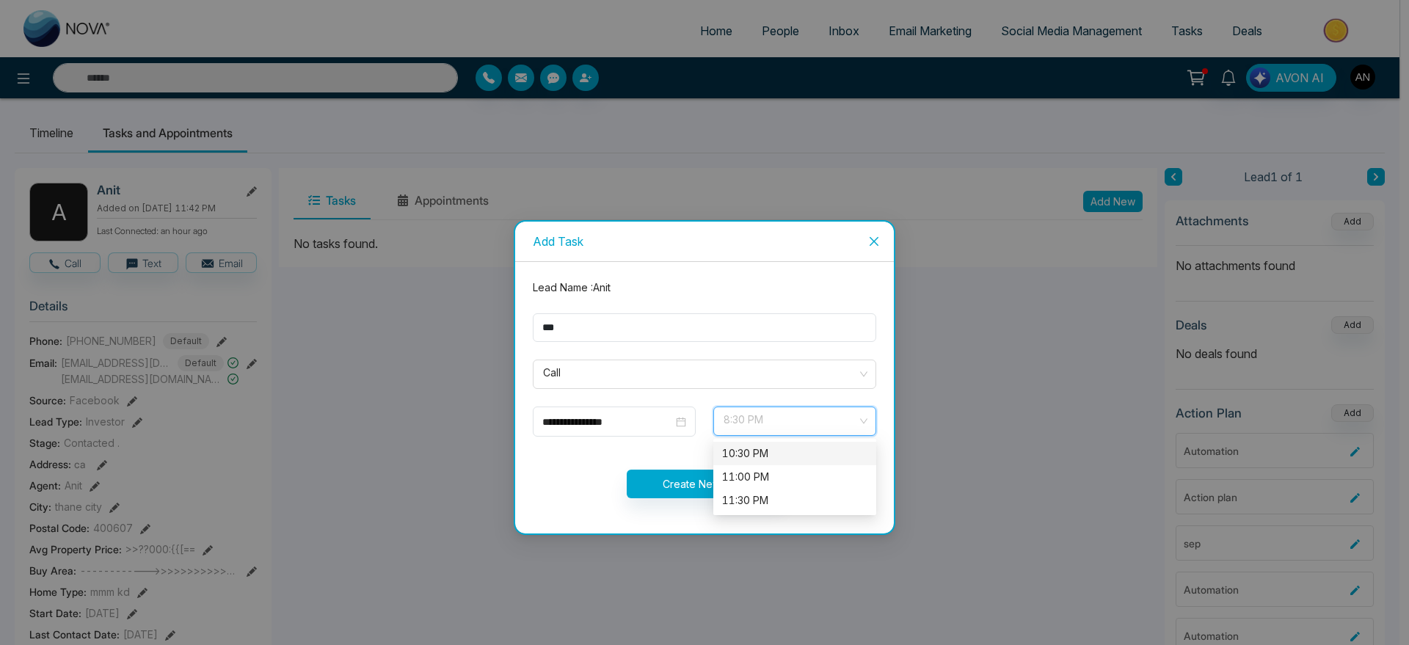
click at [784, 456] on div "10:30 PM" at bounding box center [794, 453] width 145 height 16
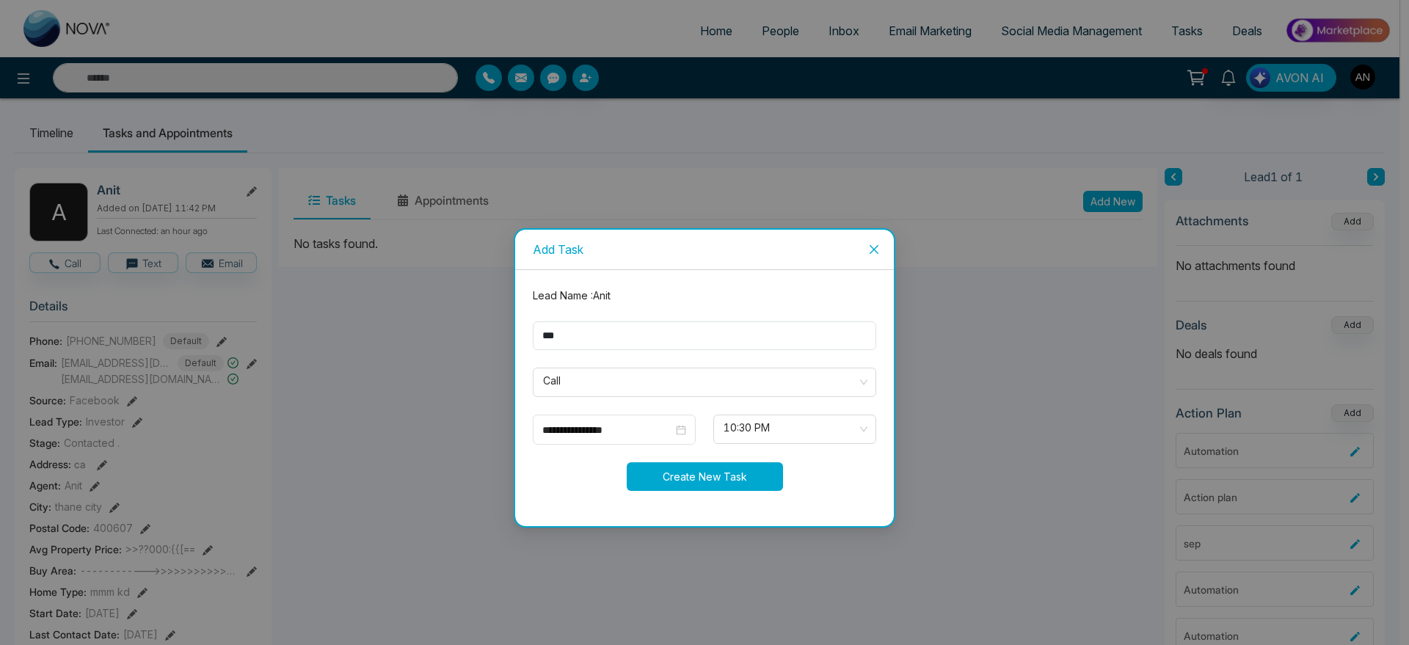
click at [732, 475] on button "Create New Task" at bounding box center [705, 476] width 156 height 29
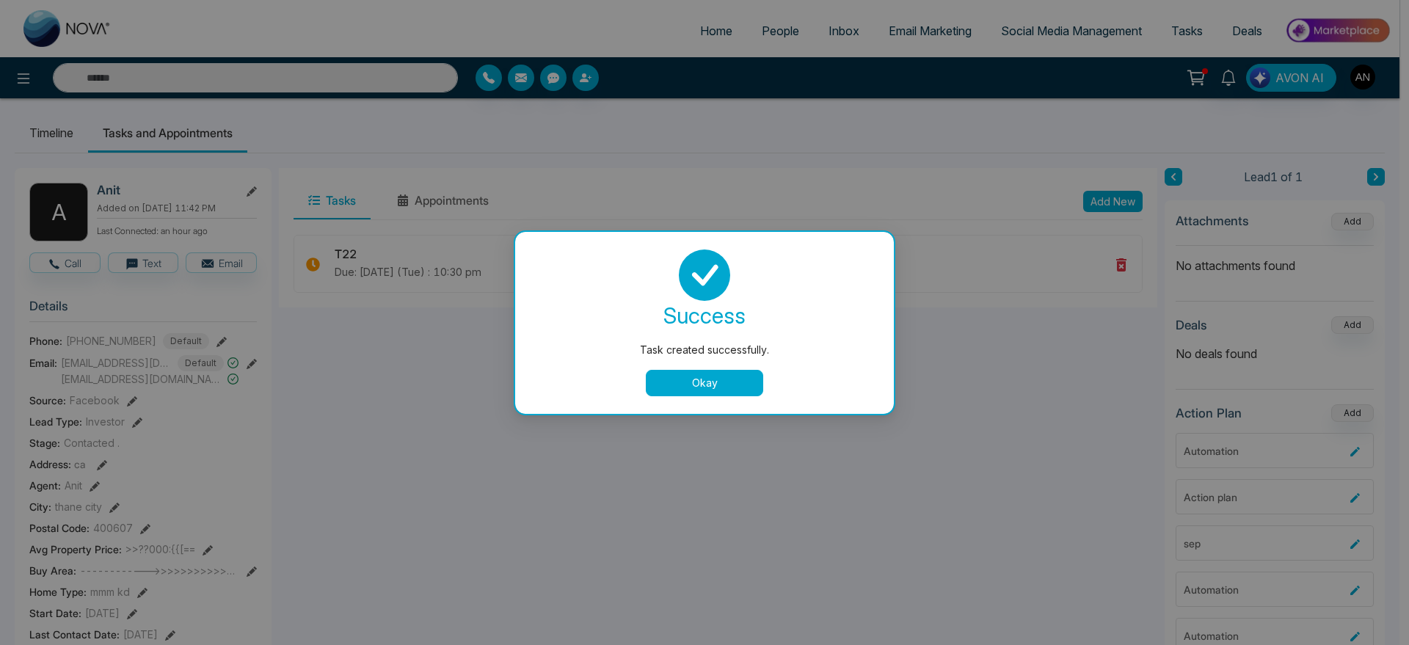
click at [729, 390] on button "Okay" at bounding box center [704, 383] width 117 height 26
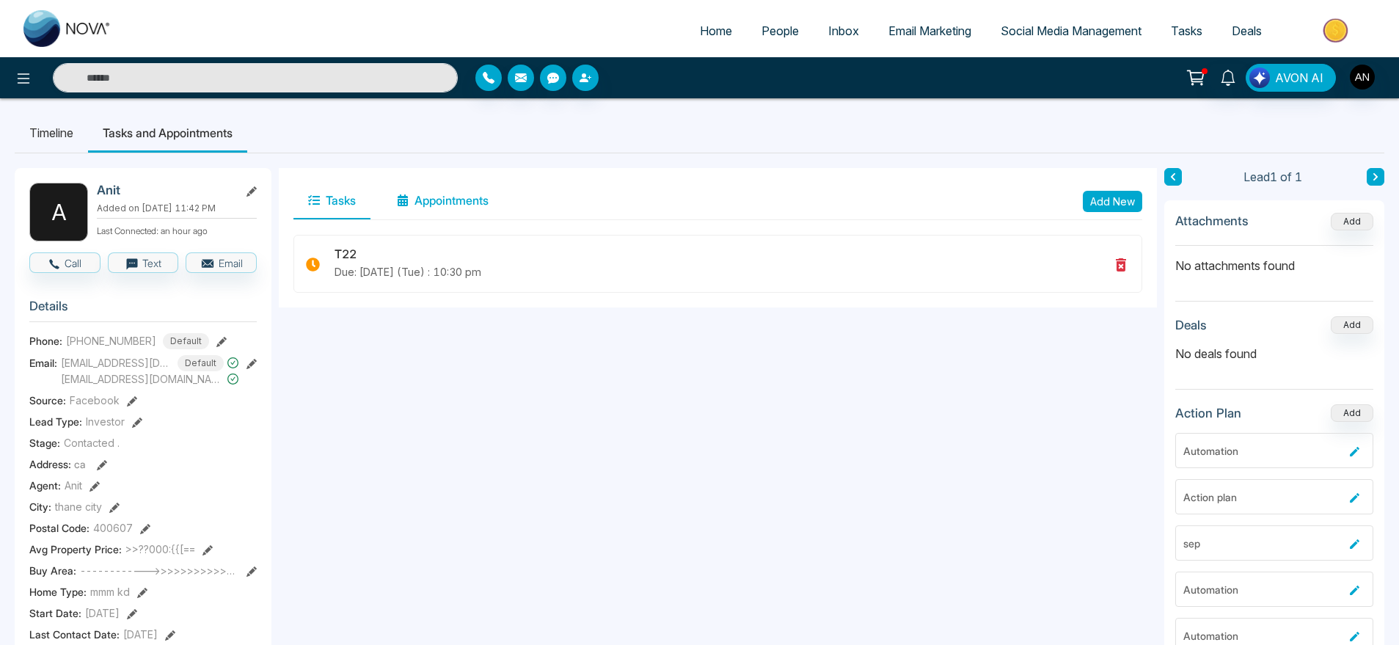
click at [465, 211] on button "Appointments" at bounding box center [442, 201] width 121 height 37
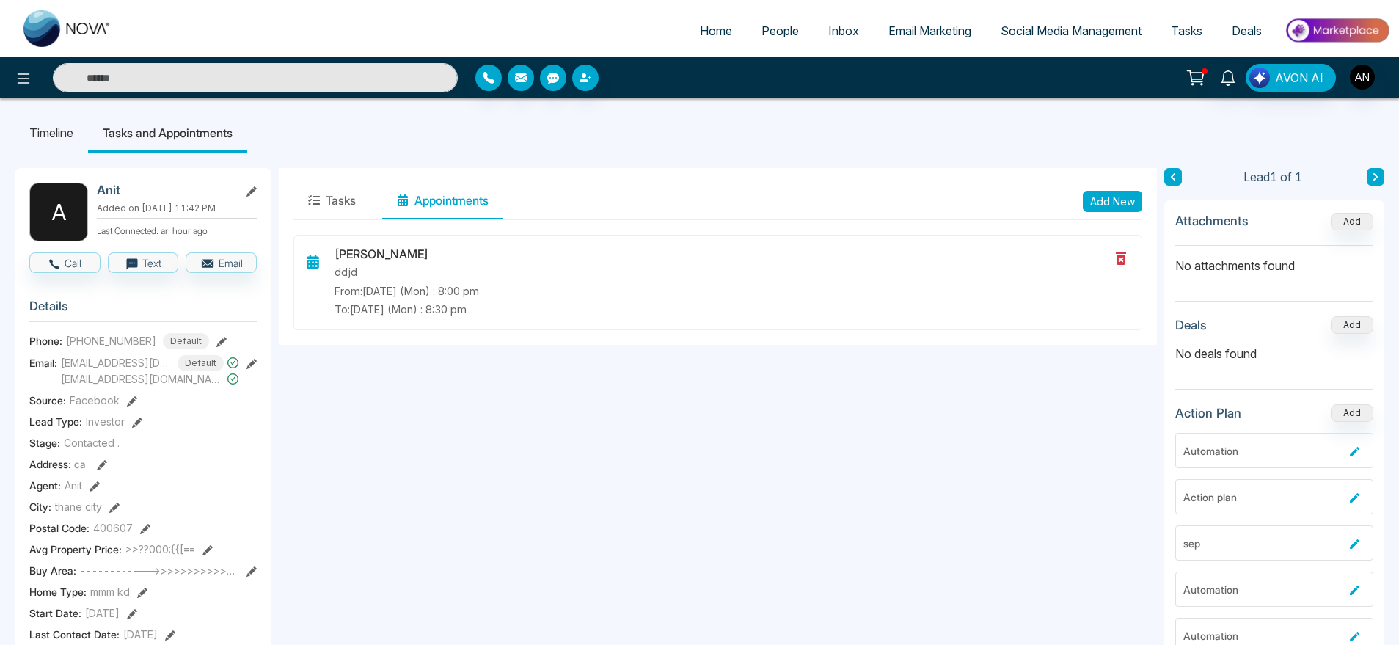
click at [1109, 199] on button "Add New" at bounding box center [1112, 201] width 59 height 21
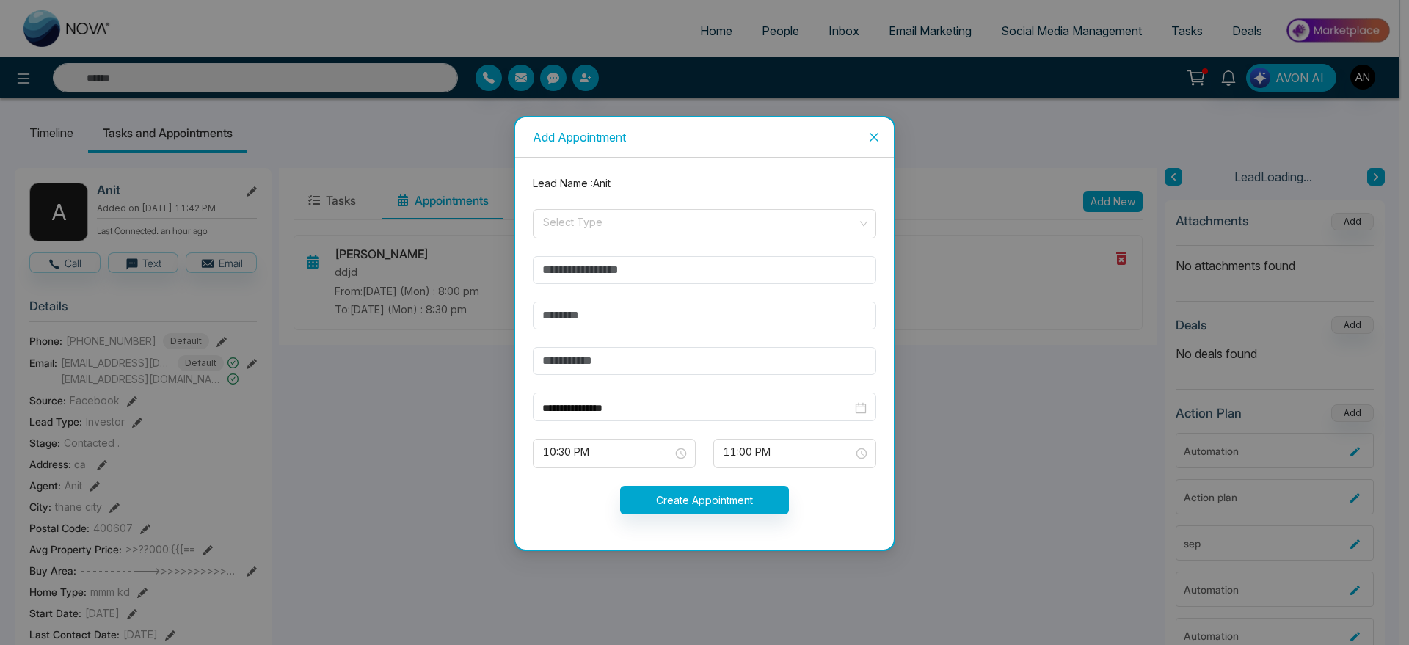
click at [881, 129] on span "Close" at bounding box center [874, 137] width 40 height 40
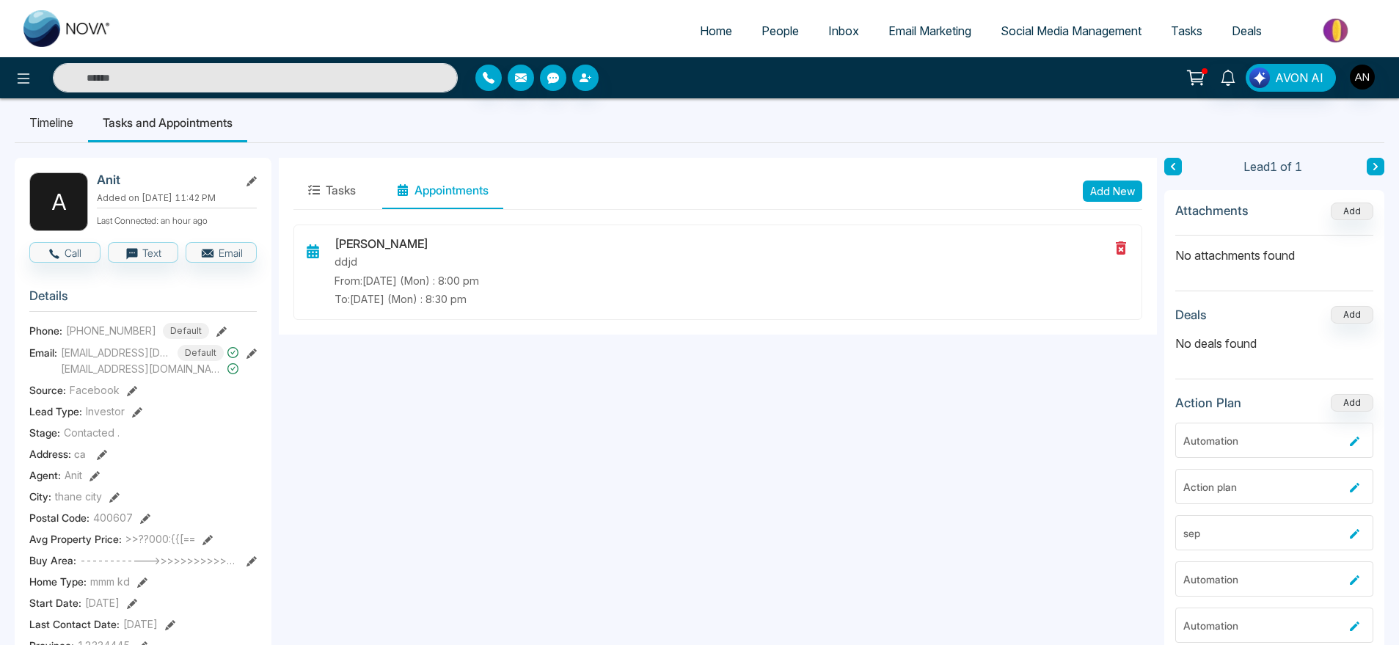
scroll to position [4, 0]
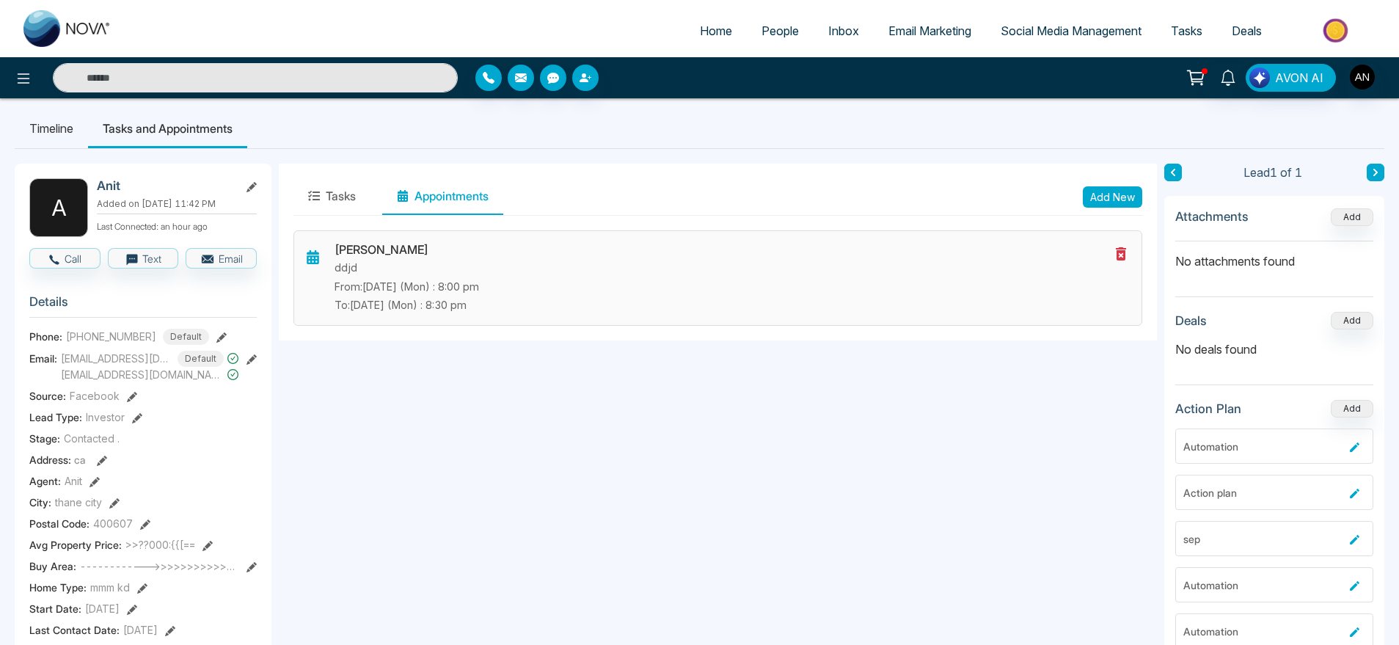
click at [1121, 252] on icon at bounding box center [1121, 253] width 10 height 13
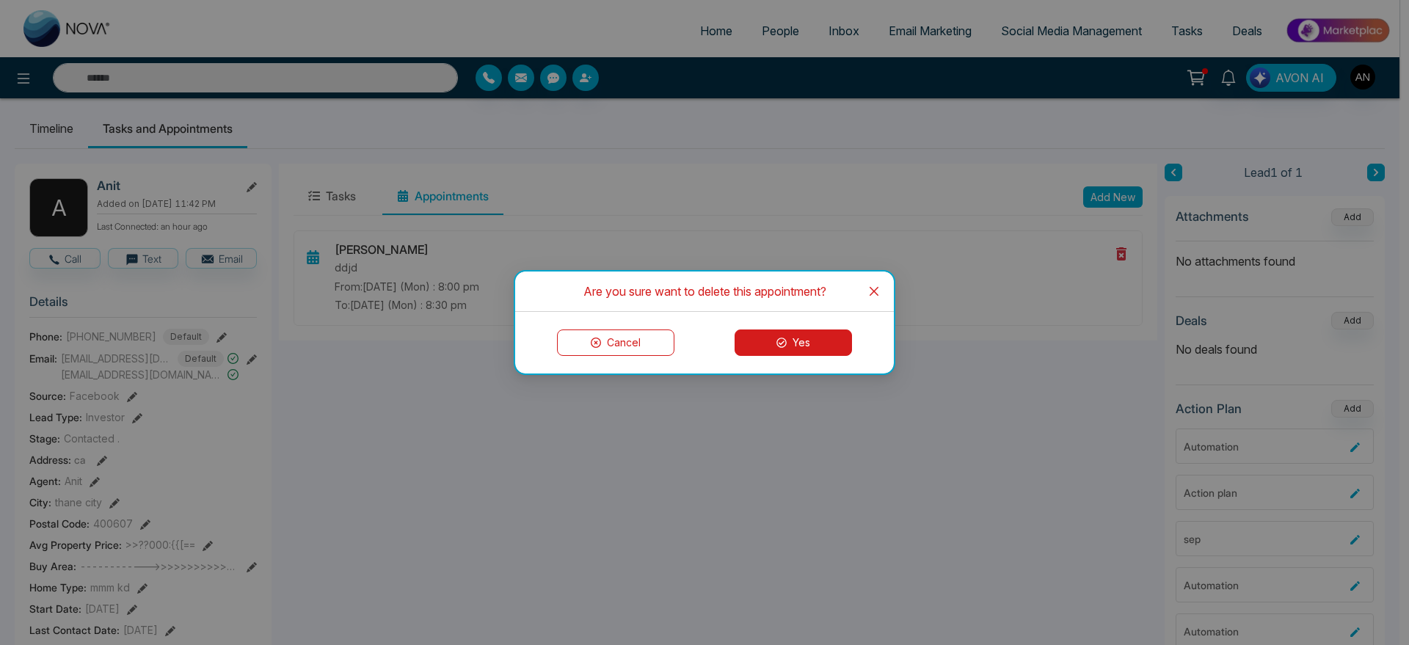
click at [617, 346] on button "Cancel" at bounding box center [615, 342] width 117 height 26
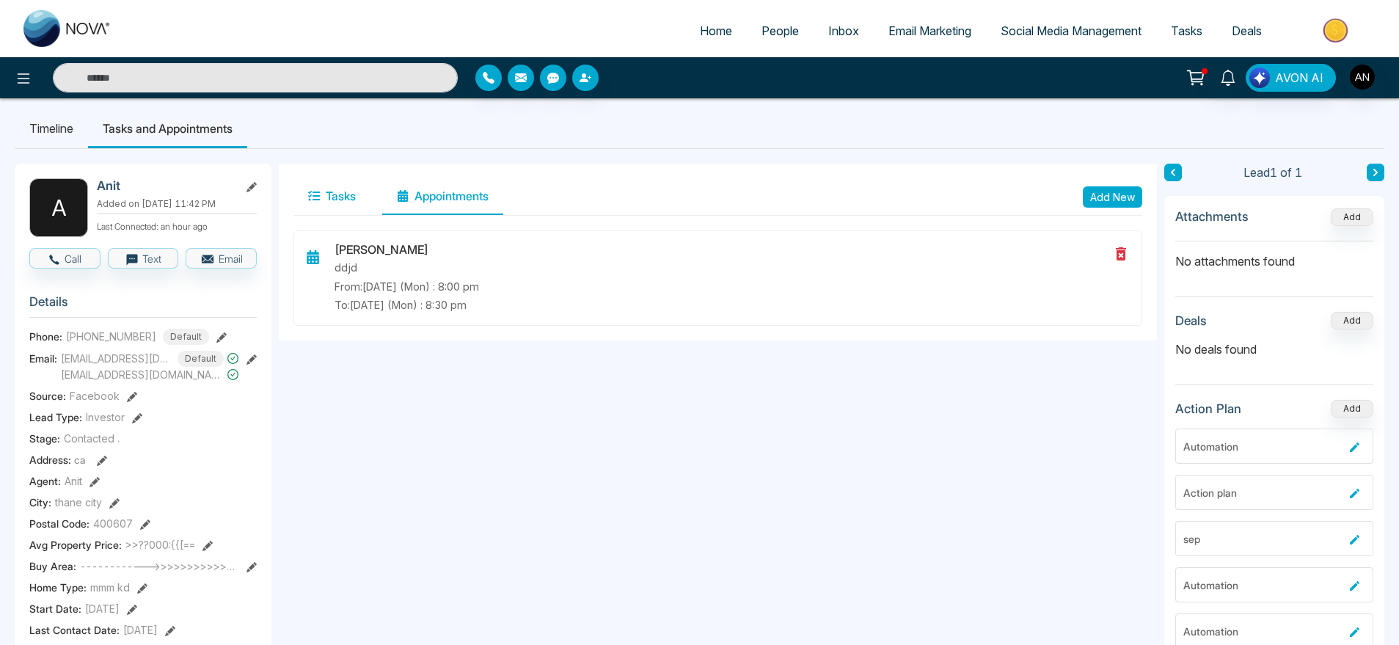
click at [349, 203] on button "Tasks" at bounding box center [332, 196] width 77 height 37
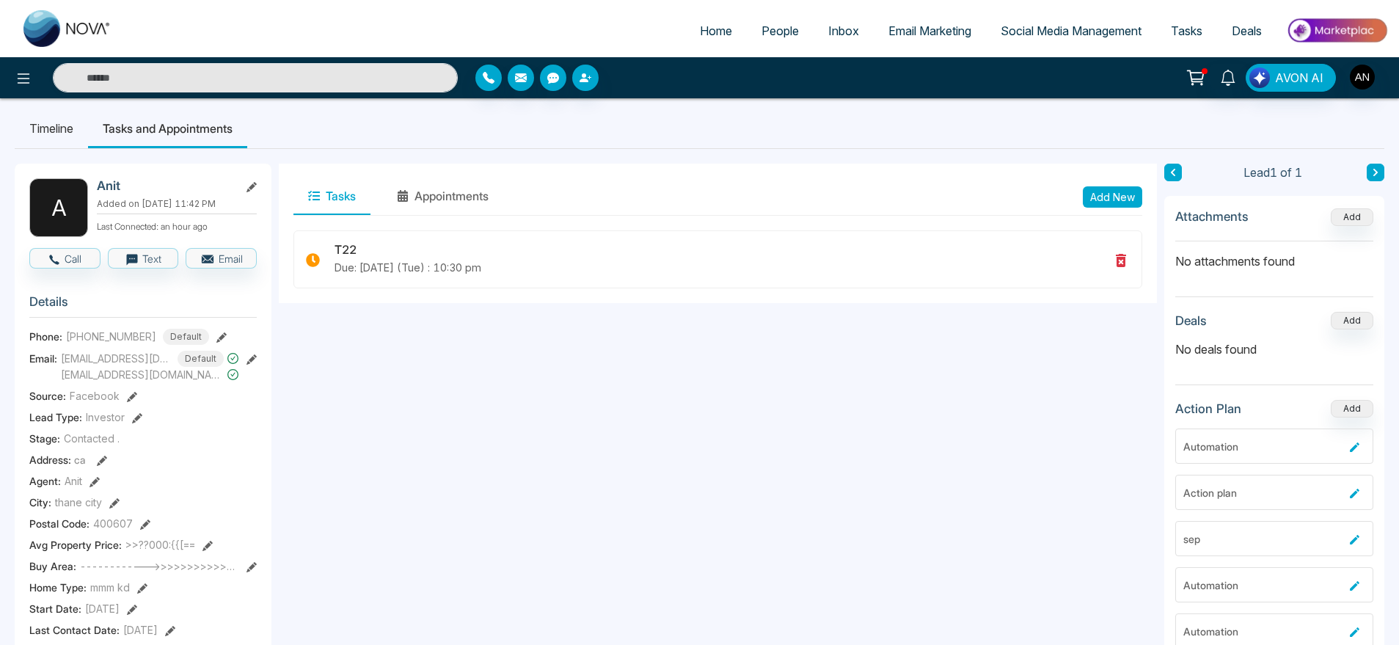
scroll to position [32, 0]
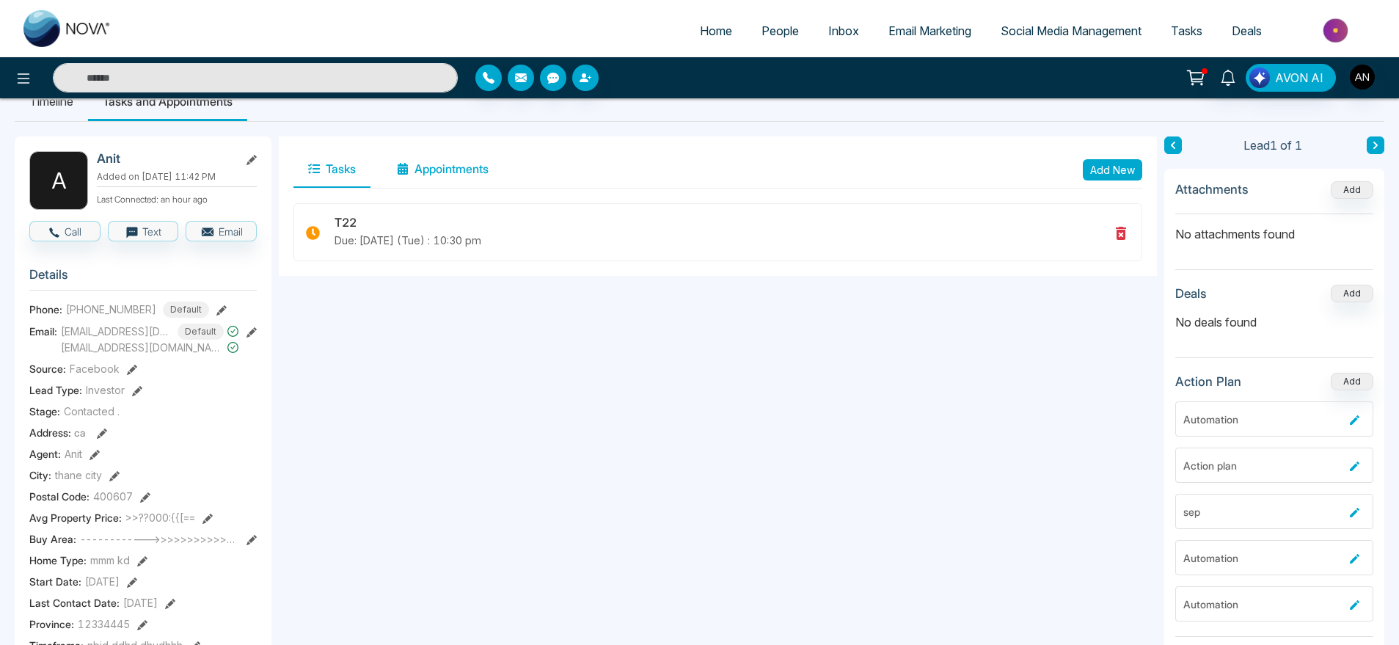
click at [401, 174] on icon at bounding box center [403, 169] width 10 height 12
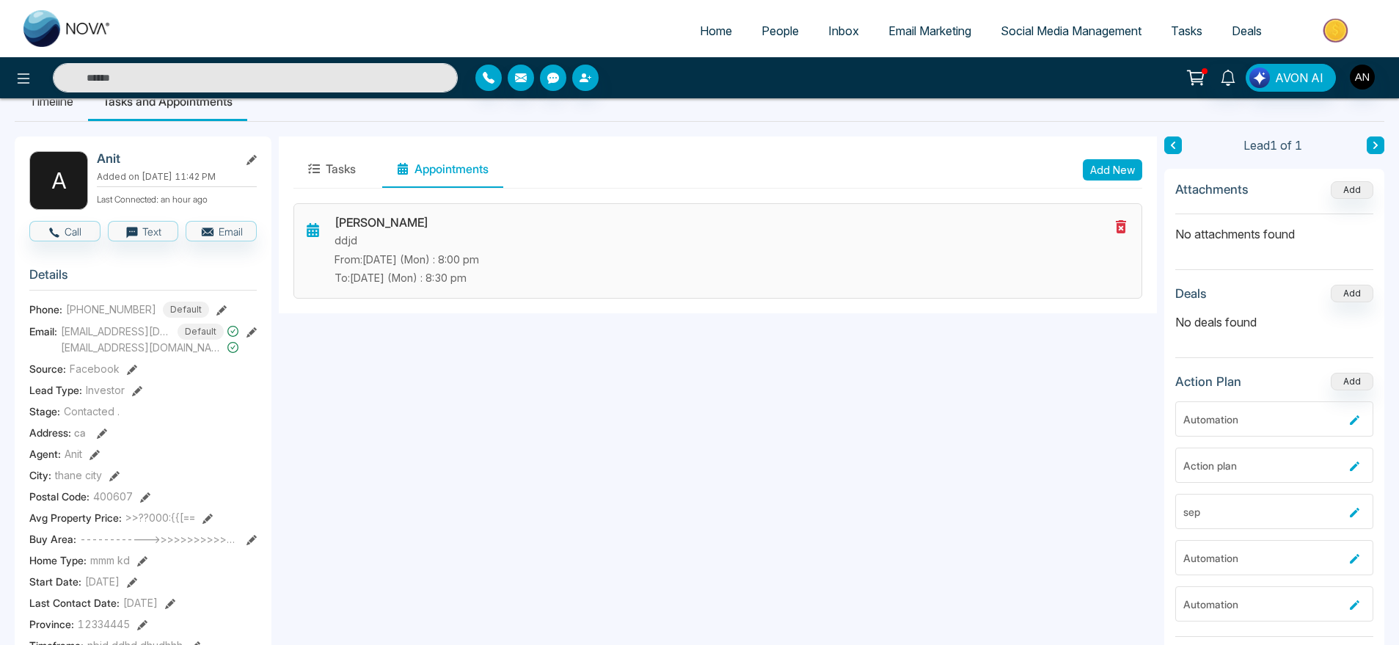
drag, startPoint x: 546, startPoint y: 280, endPoint x: 354, endPoint y: 244, distance: 194.7
click at [354, 244] on div "[PERSON_NAME] ddjd From: [DATE] (Mon) : 8:00 pm To: [DATE] (Mon) : 8:30 pm" at bounding box center [722, 251] width 775 height 70
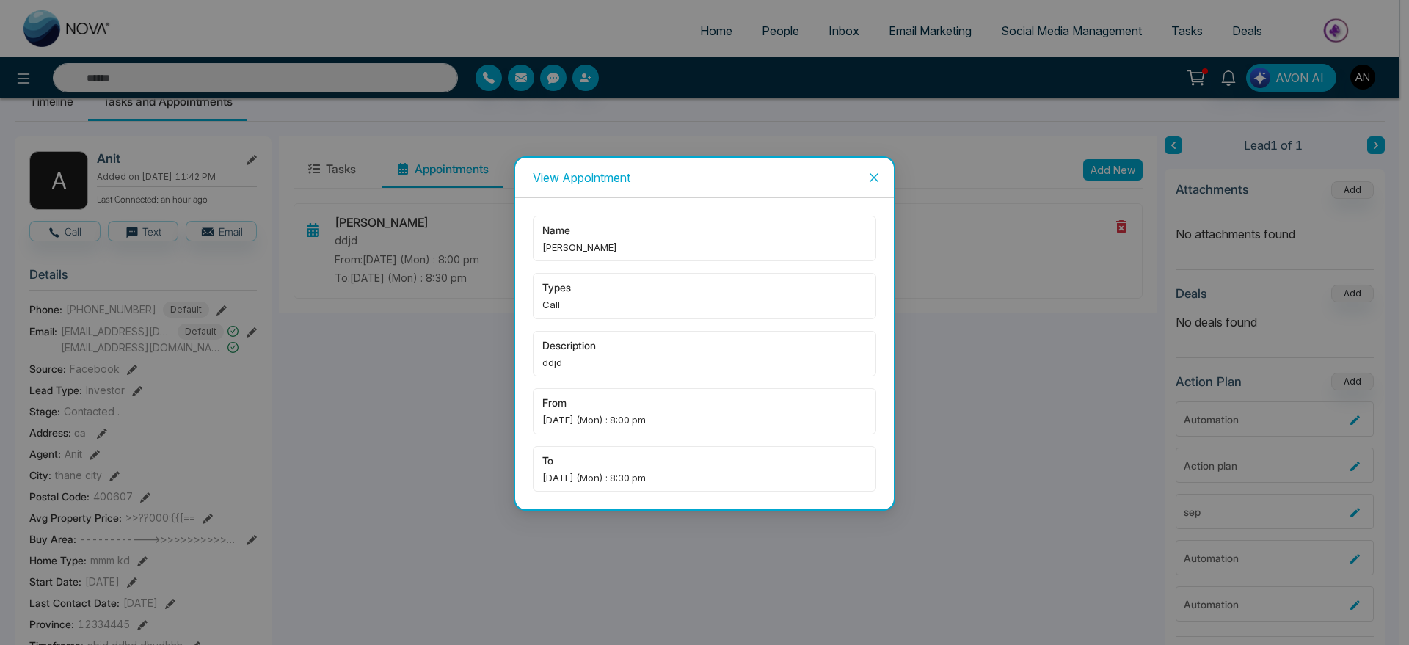
click at [871, 183] on span "Close" at bounding box center [874, 178] width 40 height 40
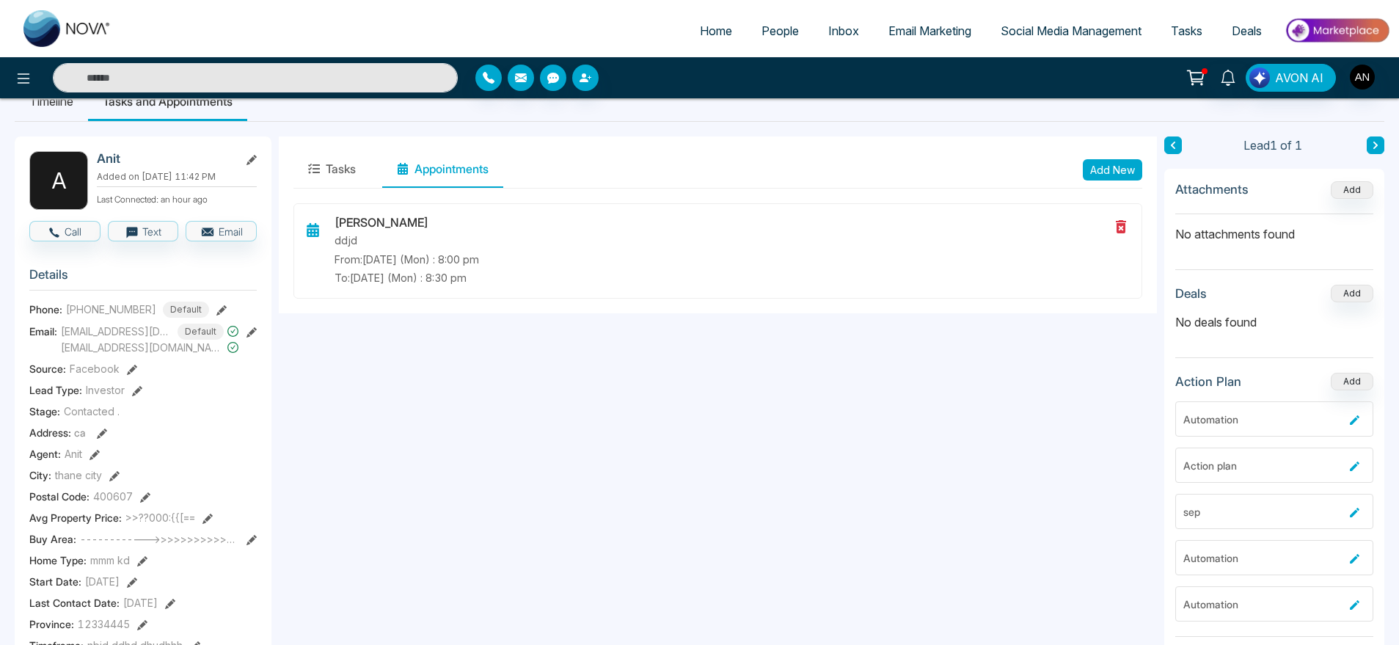
click at [345, 158] on button "Tasks" at bounding box center [332, 169] width 77 height 37
